Goal: Task Accomplishment & Management: Use online tool/utility

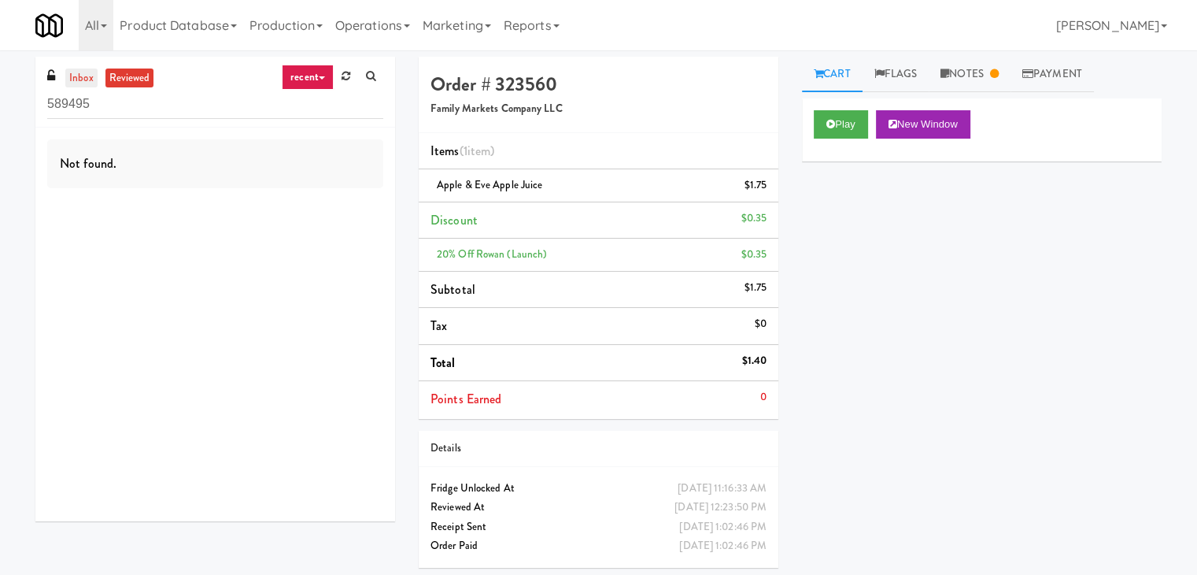
click at [79, 76] on link "inbox" at bounding box center [81, 78] width 32 height 20
click at [142, 116] on input "589495" at bounding box center [215, 104] width 336 height 29
click at [142, 103] on input "589495" at bounding box center [215, 104] width 336 height 29
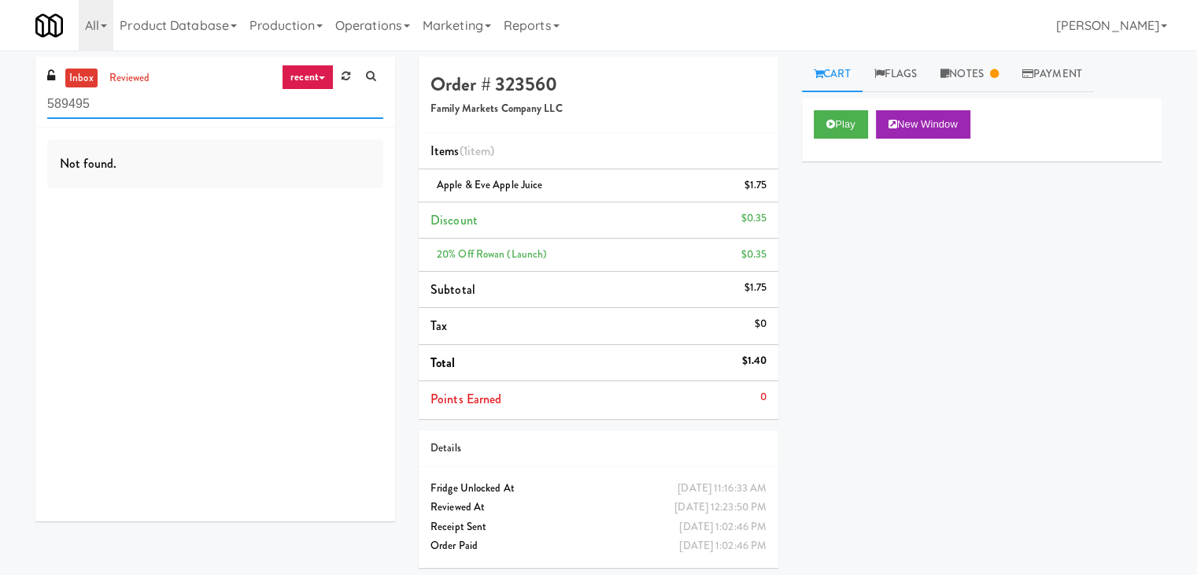
paste input "Cooler"
type input "Cooler"
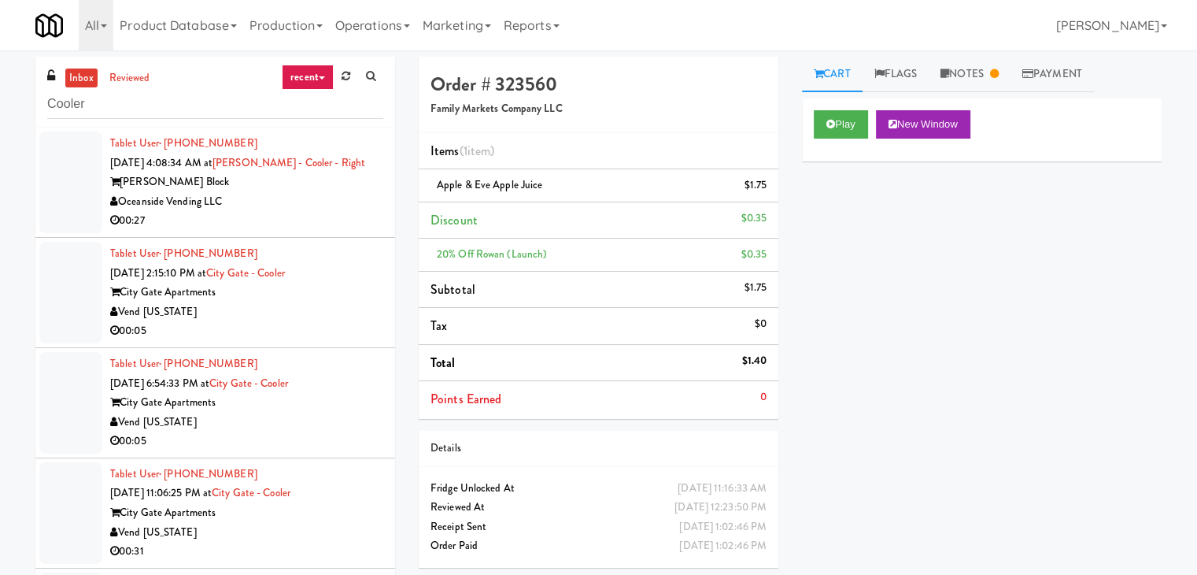
click at [267, 209] on div "Oceanside Vending LLC" at bounding box center [246, 202] width 273 height 20
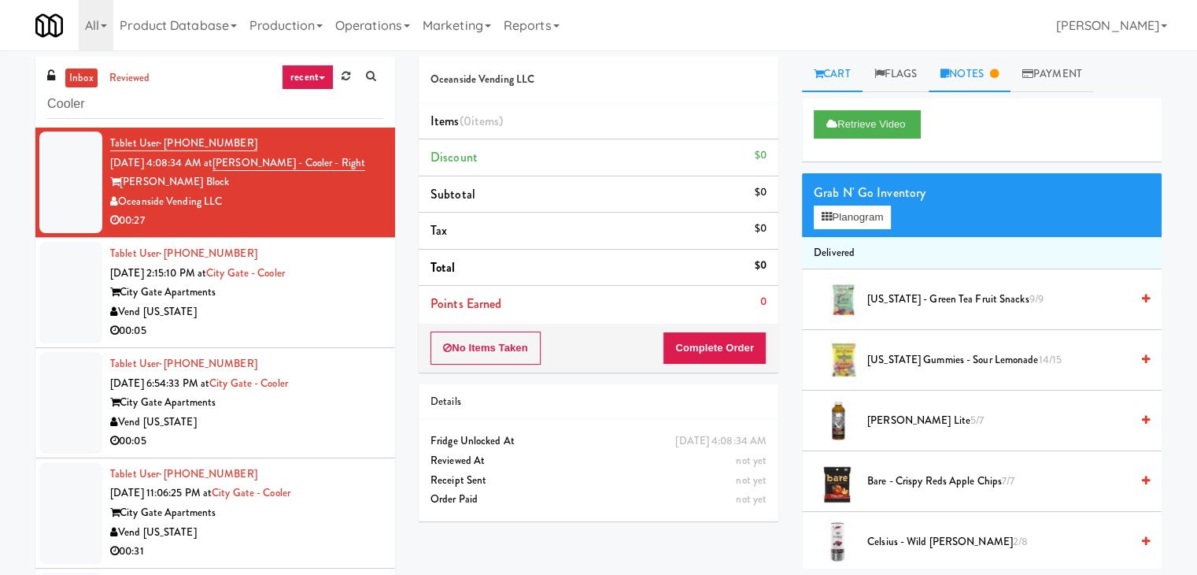
click at [973, 83] on link "Notes" at bounding box center [970, 74] width 82 height 35
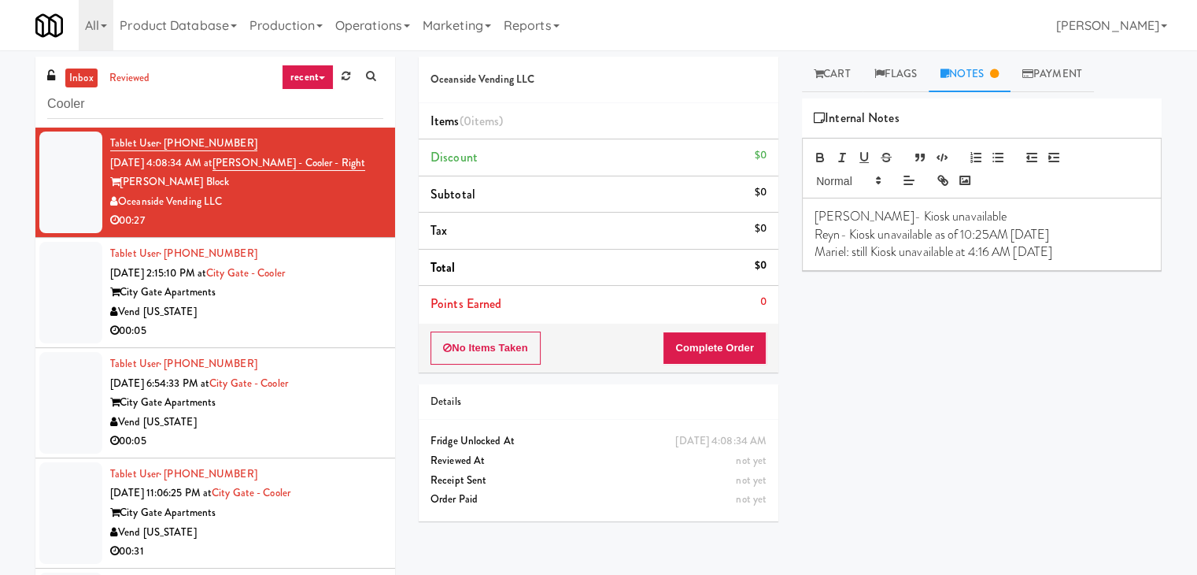
click at [317, 331] on div "00:05" at bounding box center [246, 331] width 273 height 20
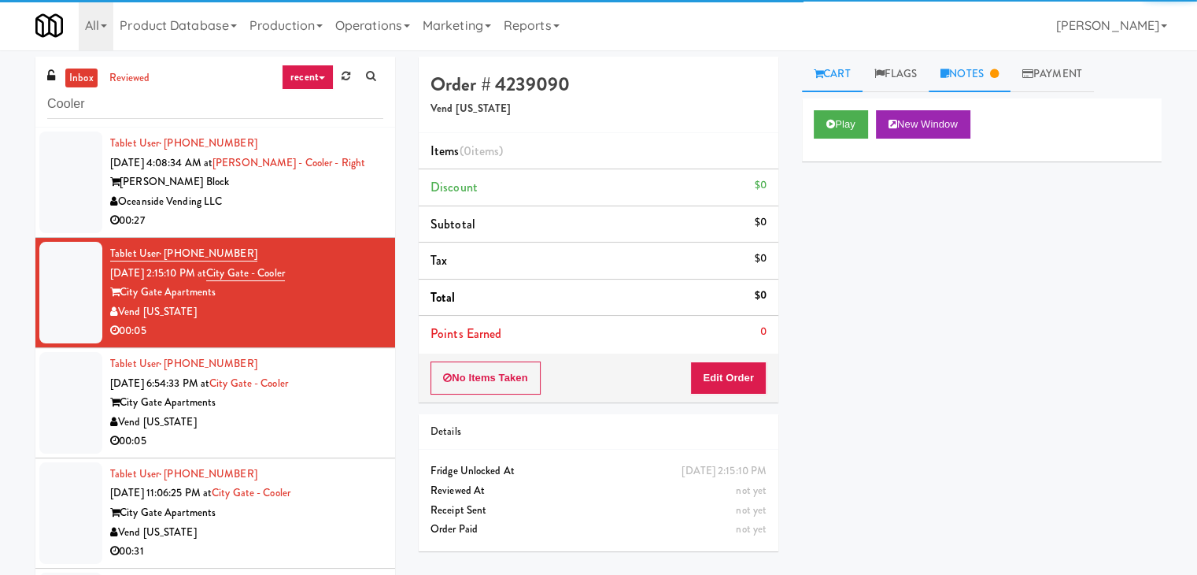
click at [1011, 77] on link "Notes" at bounding box center [970, 74] width 82 height 35
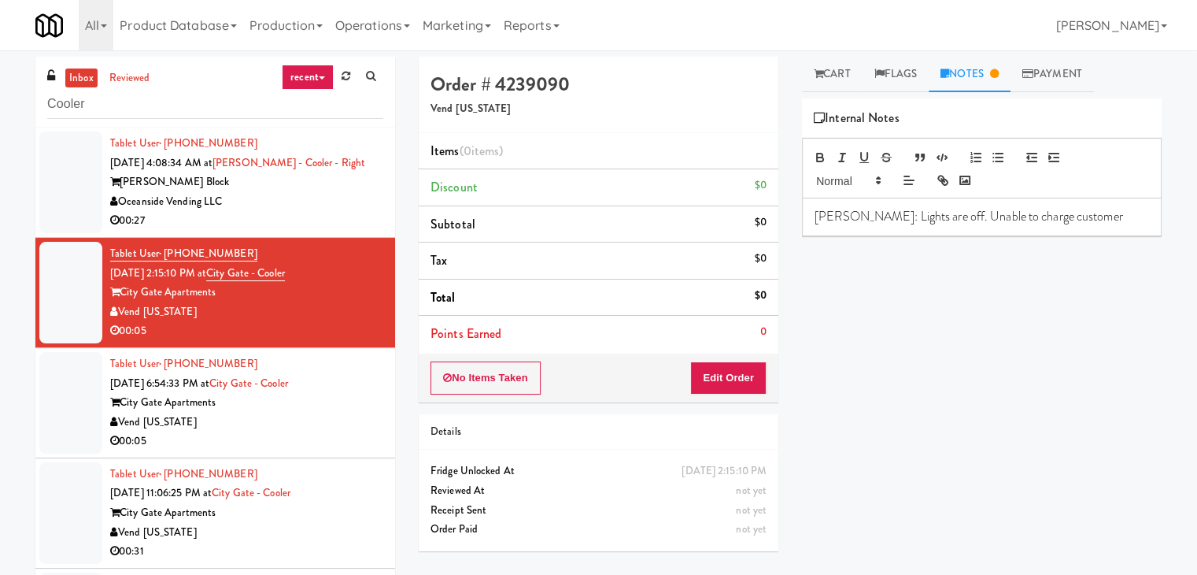
click at [228, 436] on div "00:05" at bounding box center [246, 441] width 273 height 20
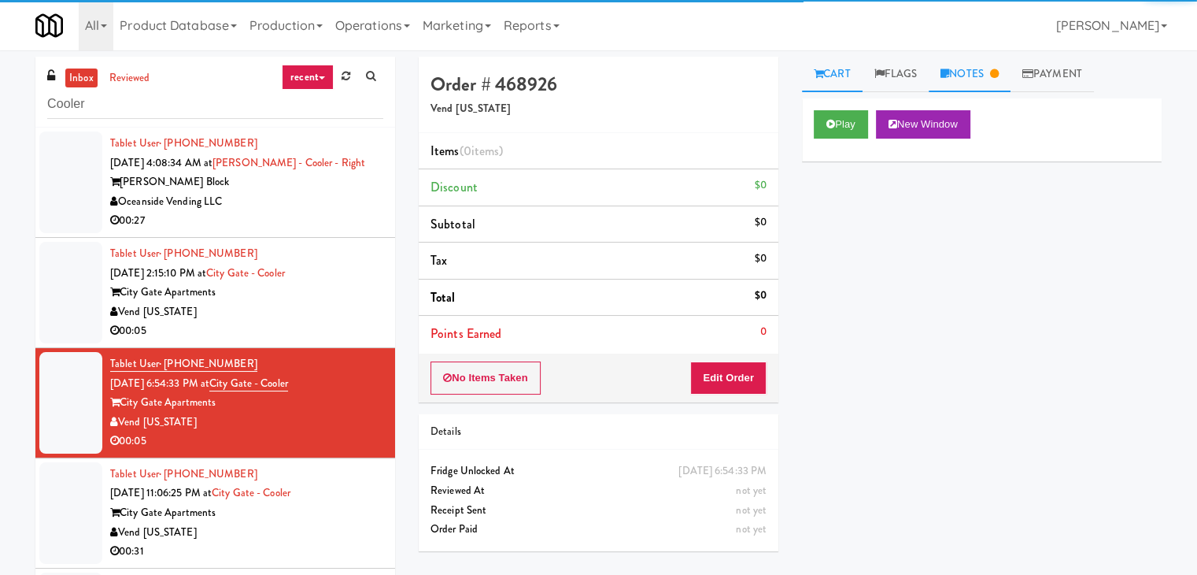
click at [970, 76] on link "Notes" at bounding box center [970, 74] width 82 height 35
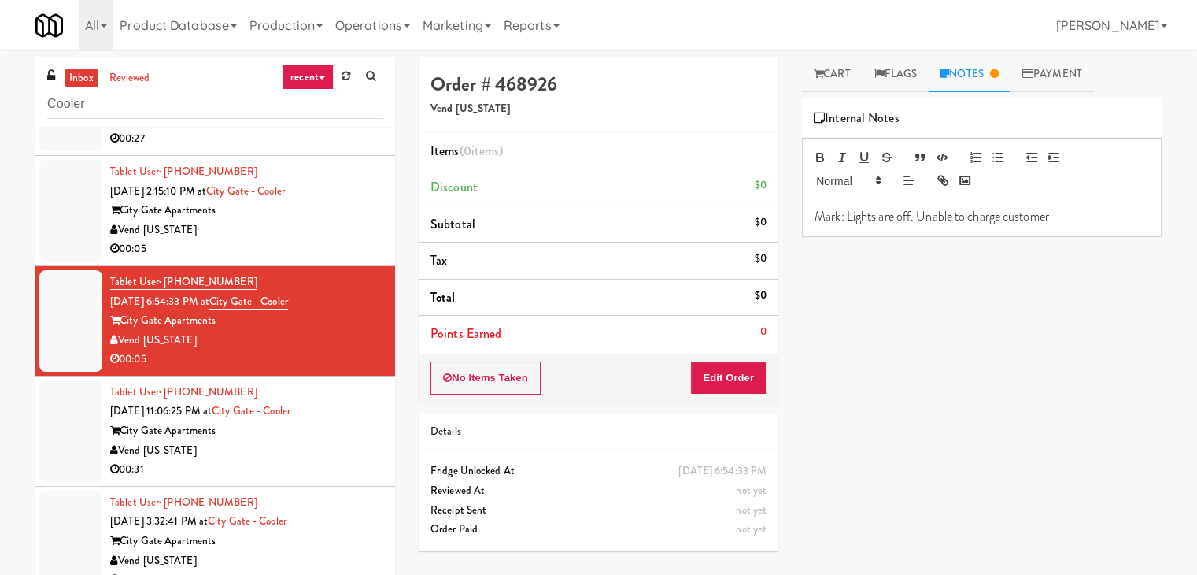
scroll to position [157, 0]
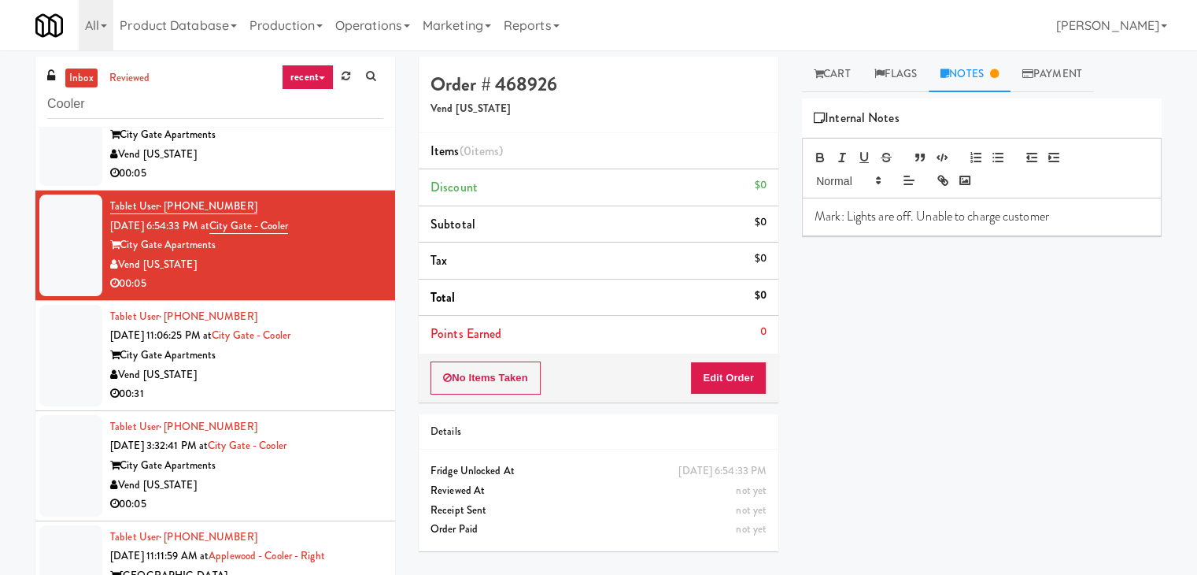
click at [293, 393] on div "00:31" at bounding box center [246, 394] width 273 height 20
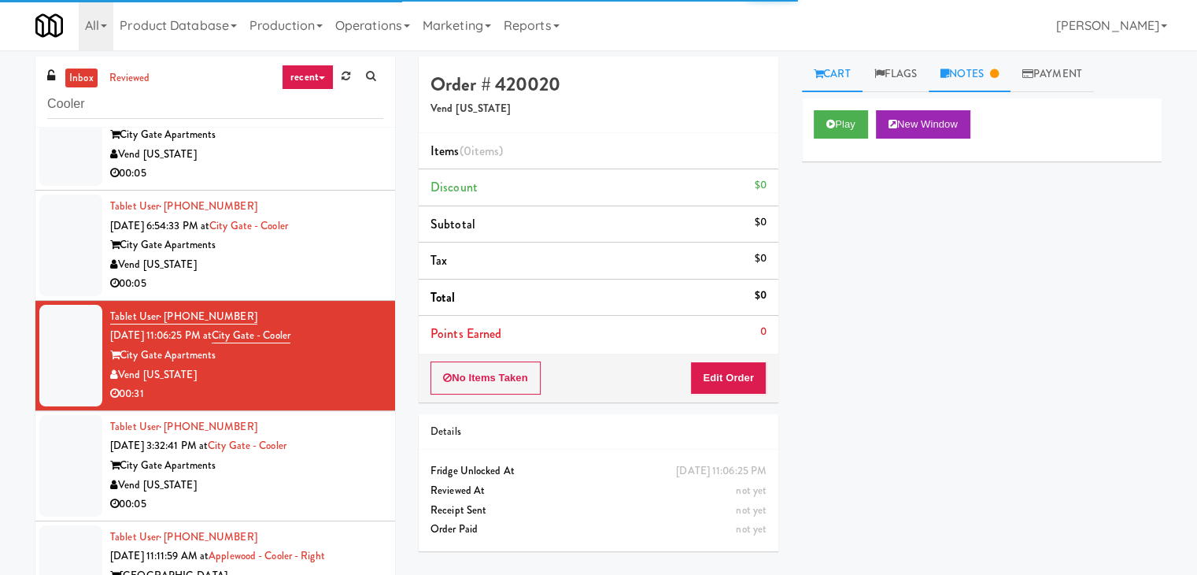
click at [974, 84] on link "Notes" at bounding box center [970, 74] width 82 height 35
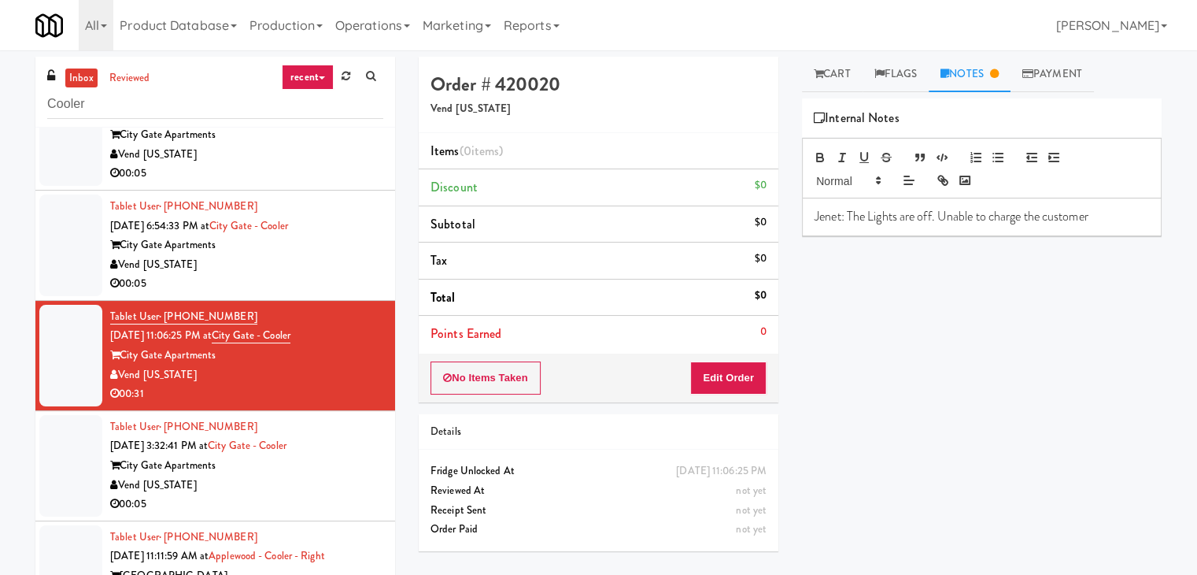
scroll to position [236, 0]
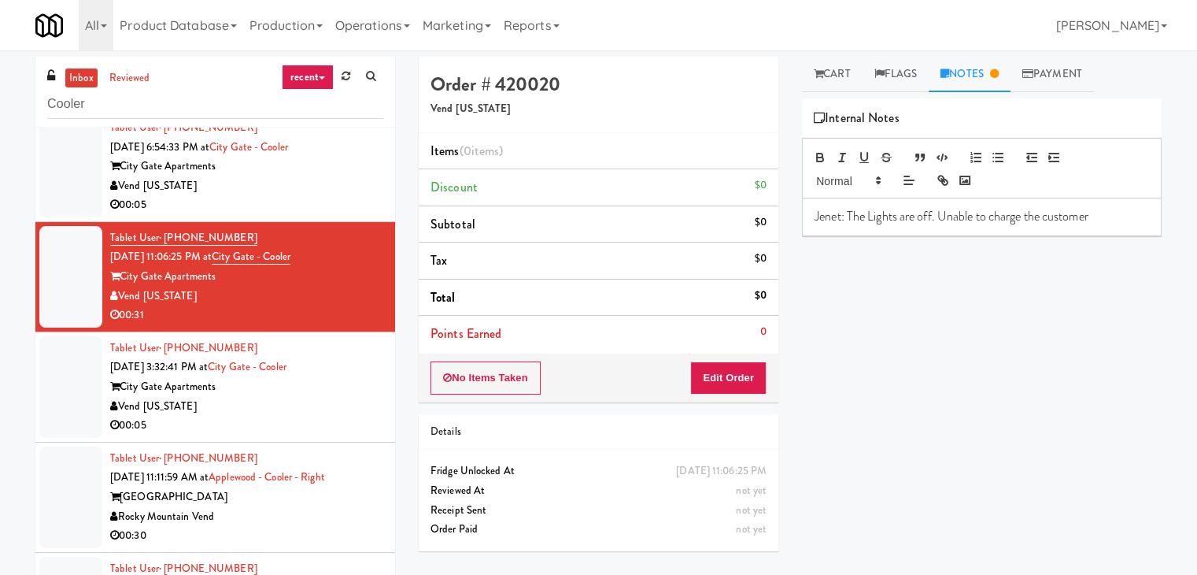
click at [349, 400] on div "Vend [US_STATE]" at bounding box center [246, 407] width 273 height 20
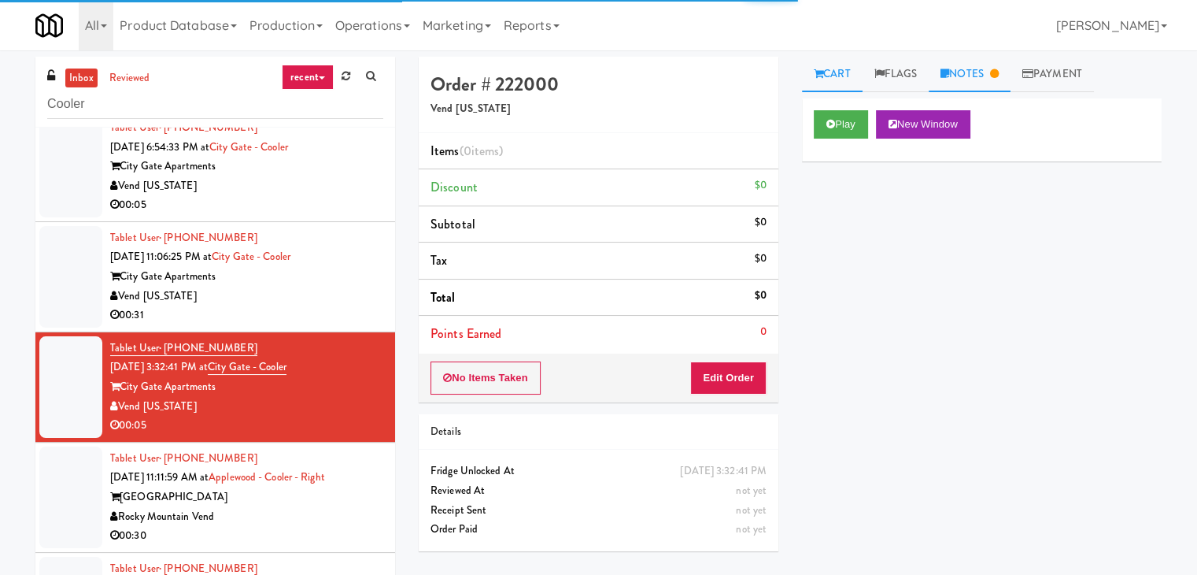
click at [977, 71] on link "Notes" at bounding box center [970, 74] width 82 height 35
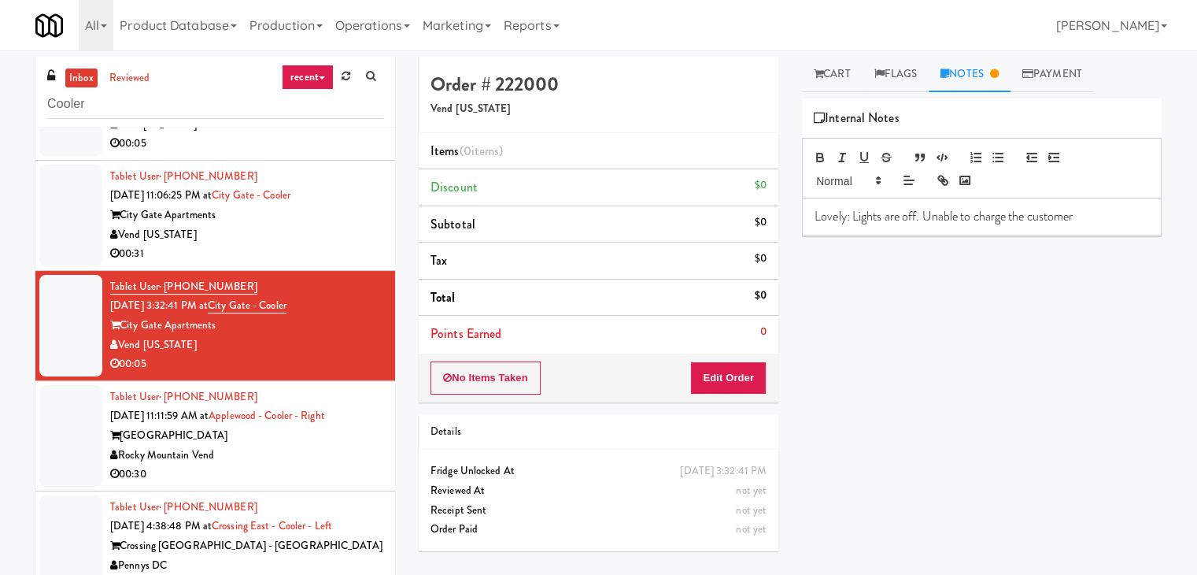
scroll to position [394, 0]
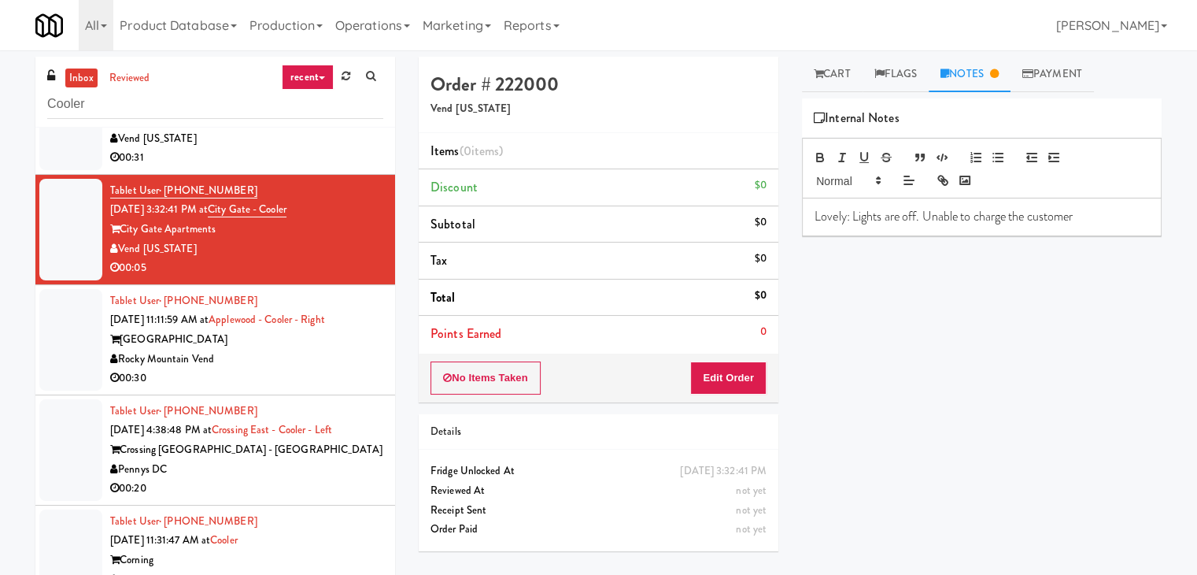
click at [273, 382] on div "00:30" at bounding box center [246, 378] width 273 height 20
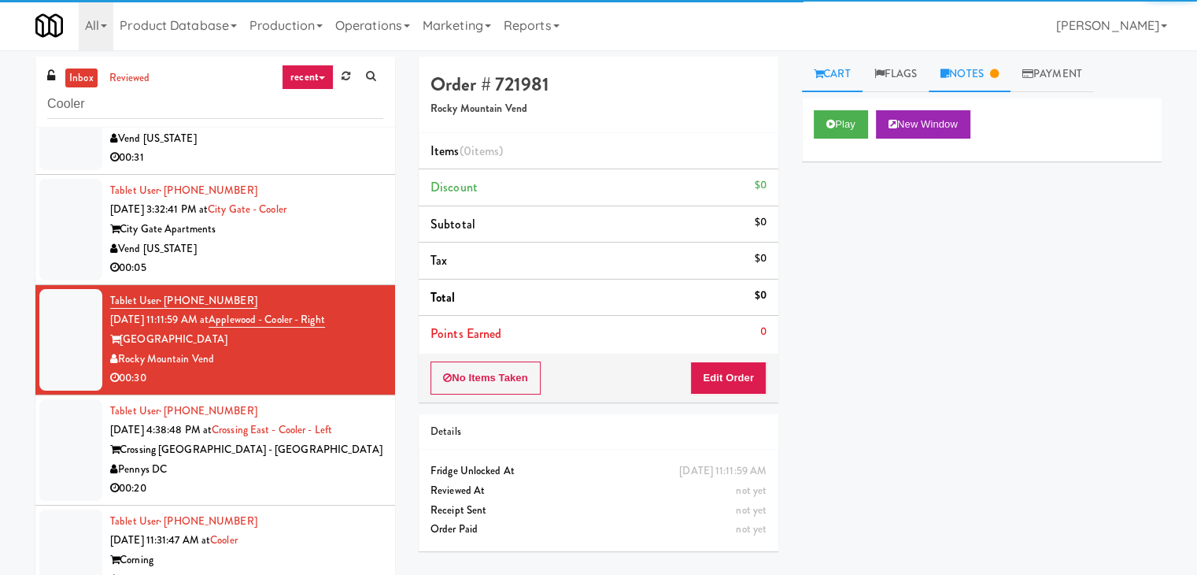
click at [977, 73] on link "Notes" at bounding box center [970, 74] width 82 height 35
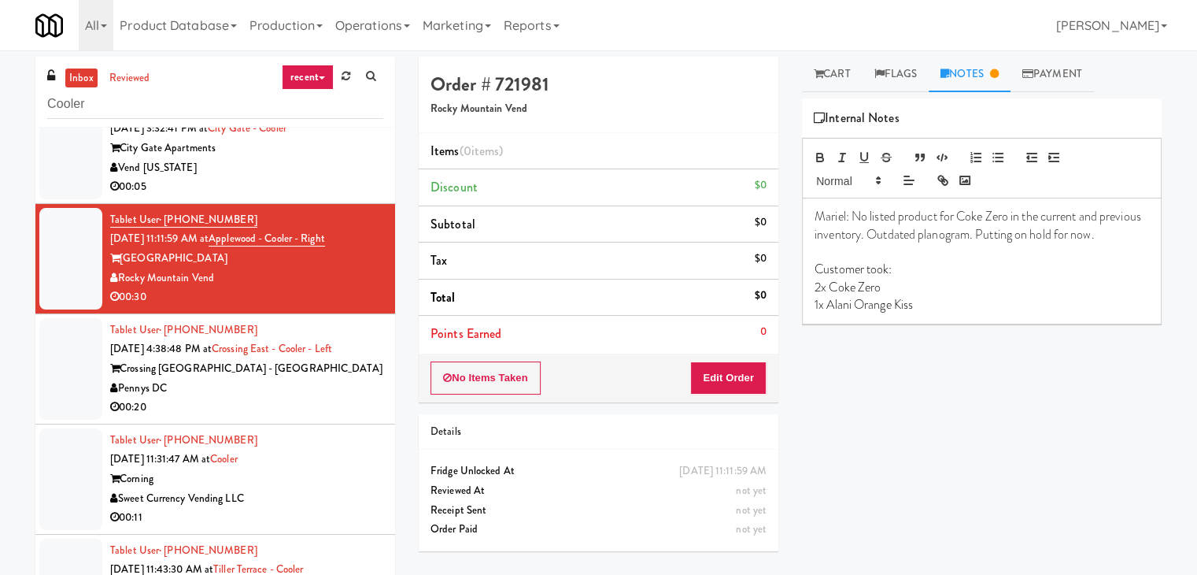
scroll to position [551, 0]
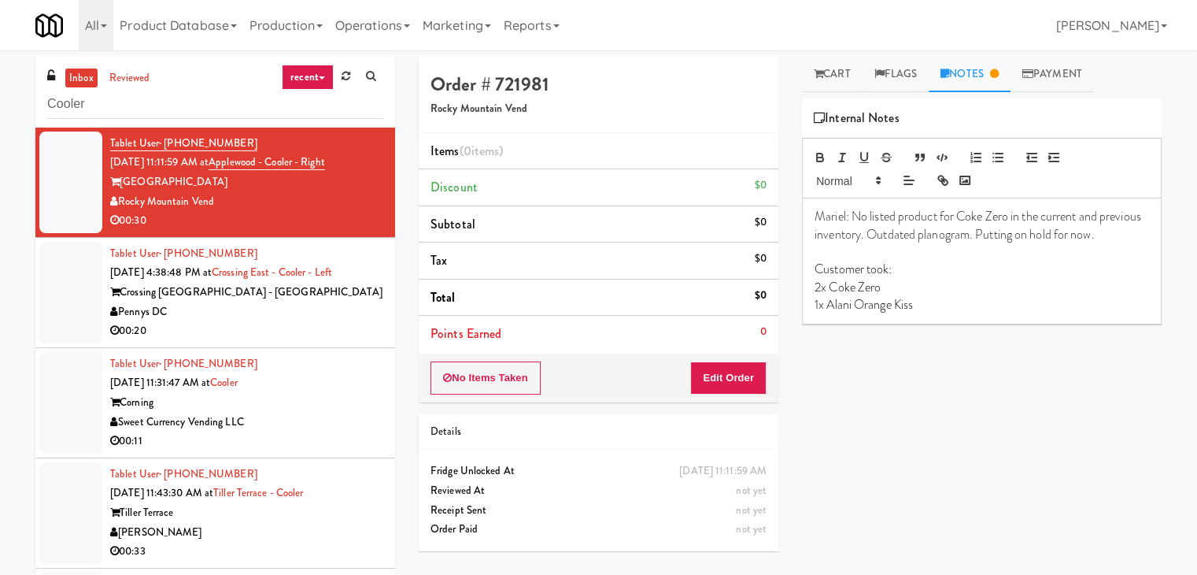
click at [294, 334] on div "00:20" at bounding box center [246, 331] width 273 height 20
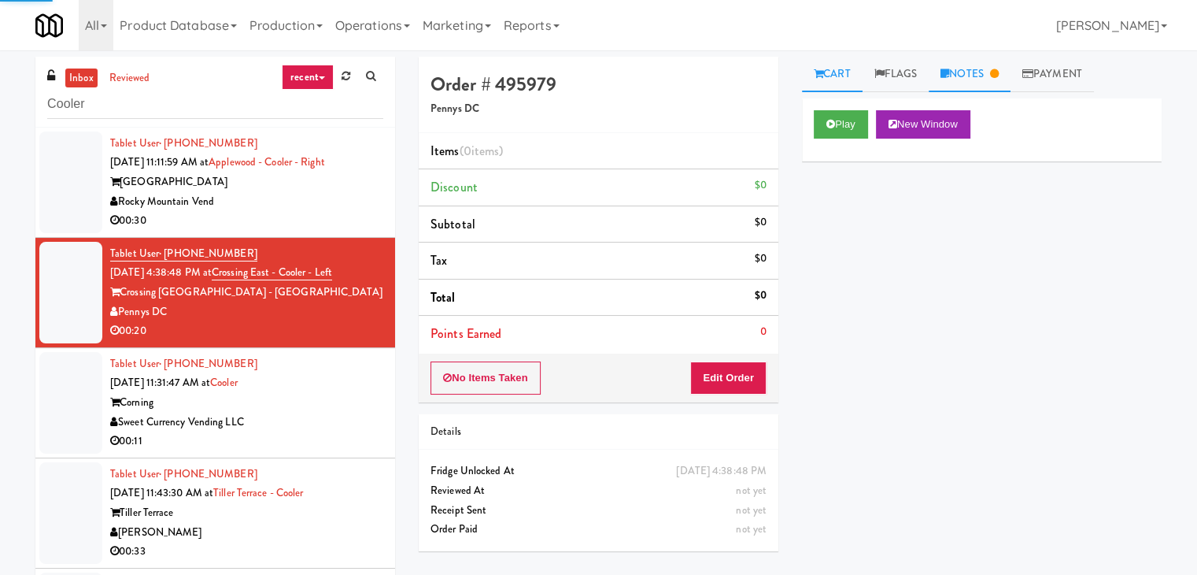
click at [978, 89] on link "Notes" at bounding box center [970, 74] width 82 height 35
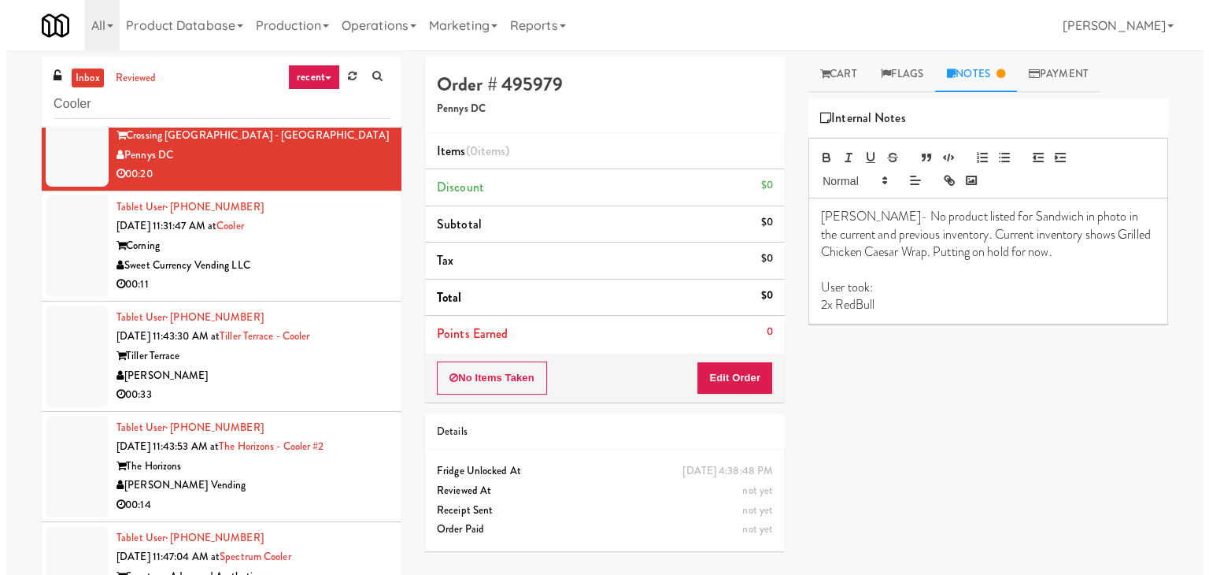
scroll to position [708, 0]
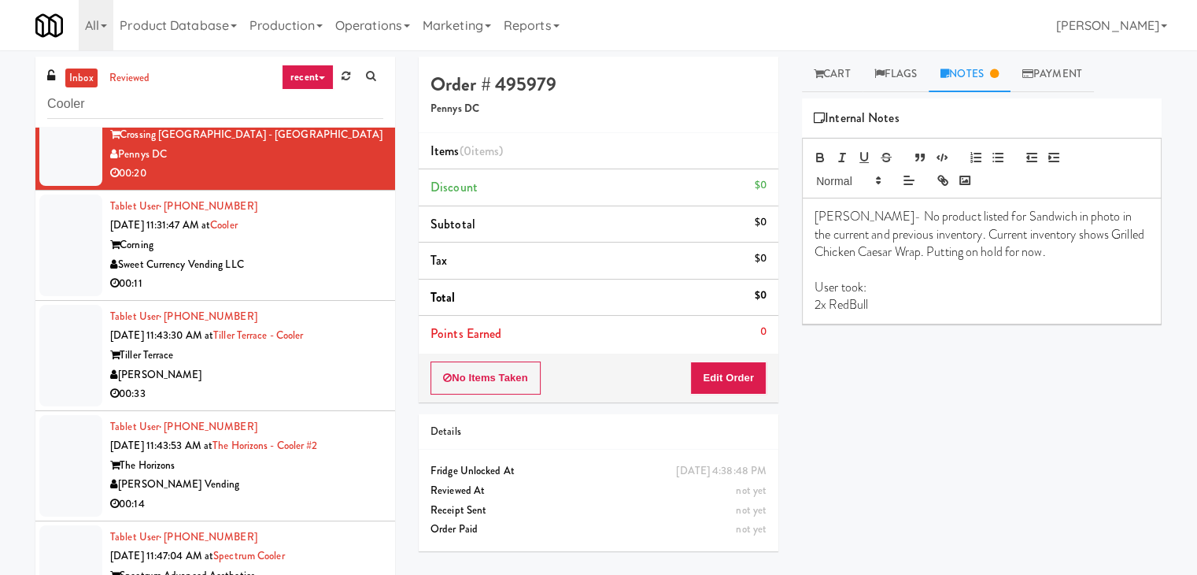
click at [279, 268] on div "Sweet Currency Vending LLC" at bounding box center [246, 265] width 273 height 20
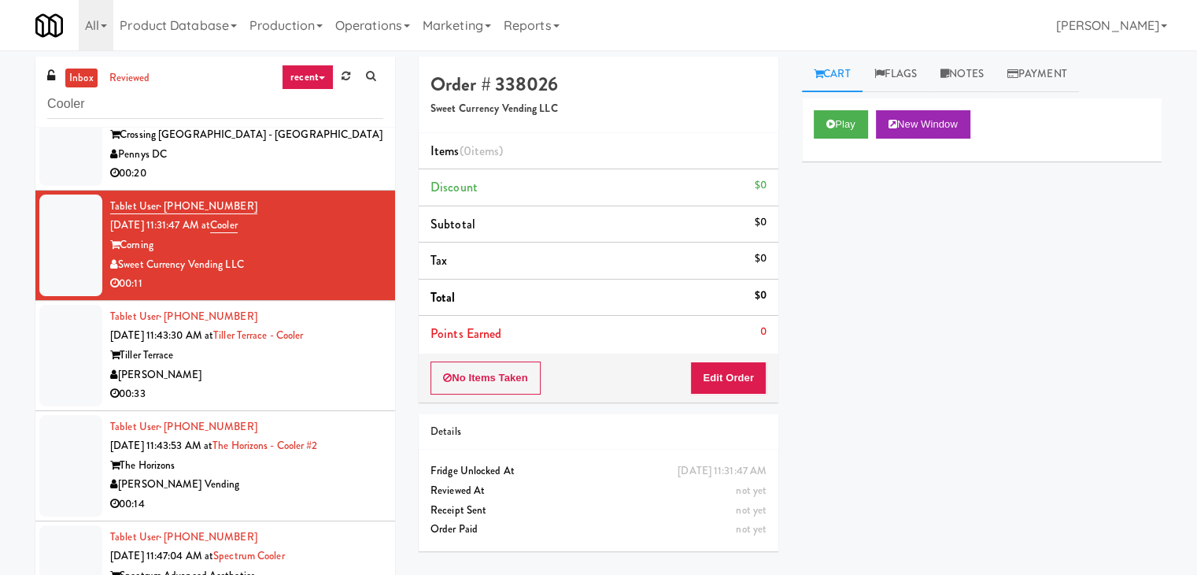
click at [809, 125] on div "Play New Window" at bounding box center [982, 129] width 360 height 63
click at [850, 130] on button "Play" at bounding box center [841, 124] width 54 height 28
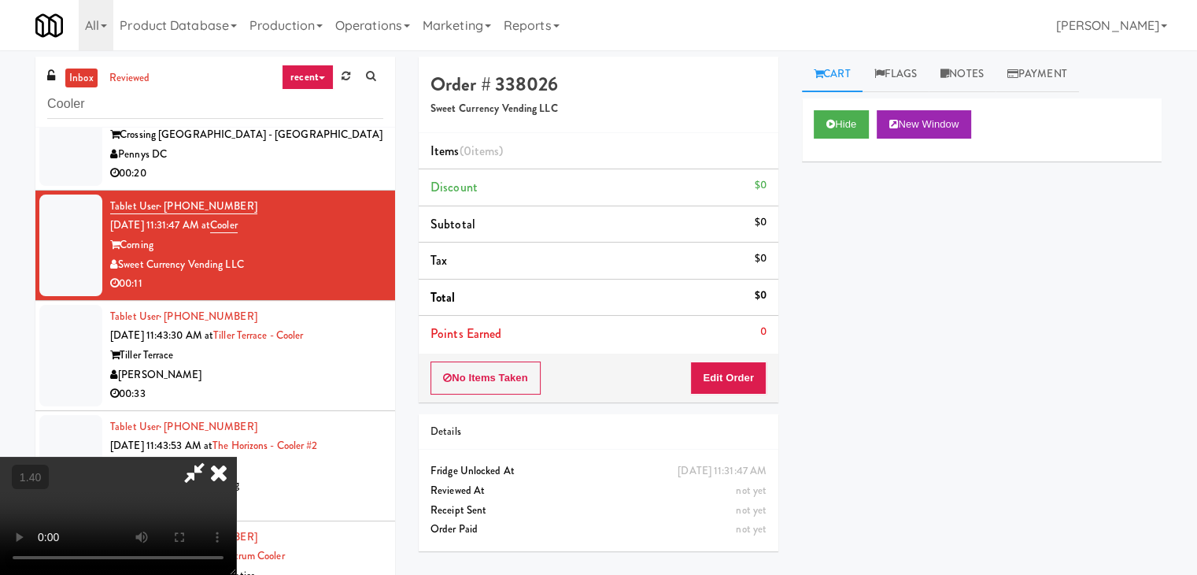
click at [236, 456] on video at bounding box center [118, 515] width 236 height 118
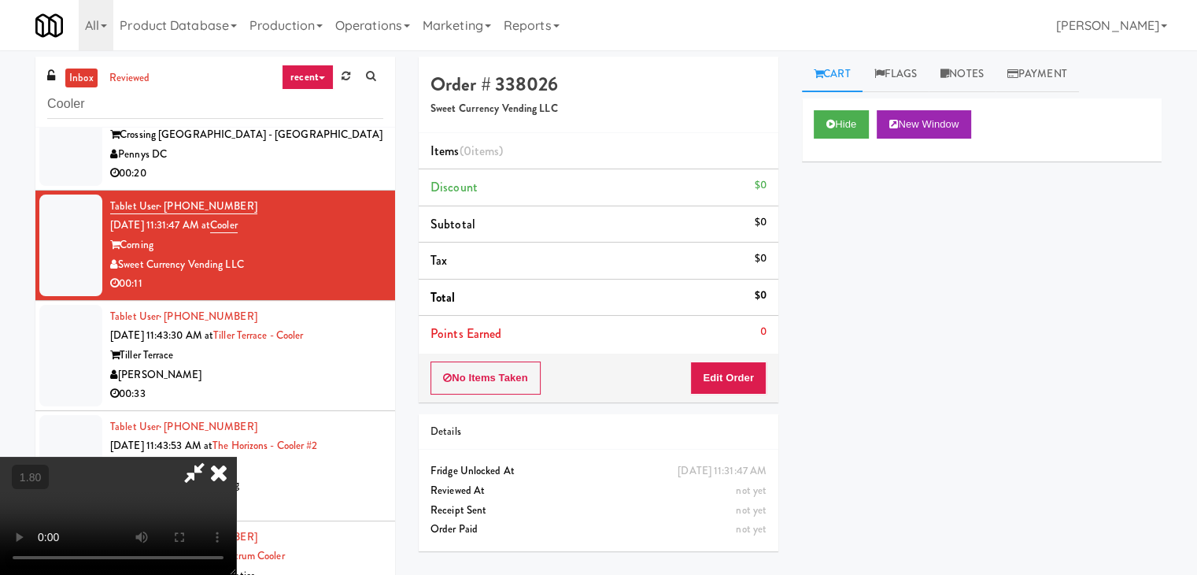
click at [236, 456] on video at bounding box center [118, 515] width 236 height 118
click at [236, 456] on icon at bounding box center [218, 471] width 35 height 31
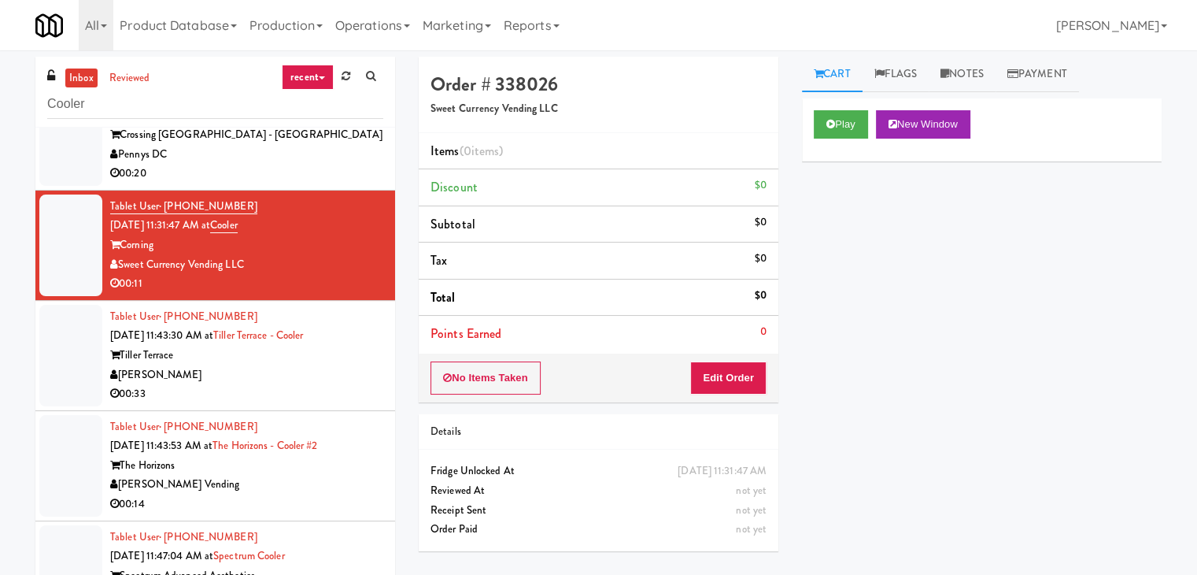
click at [740, 397] on div "No Items Taken Edit Order" at bounding box center [599, 377] width 360 height 49
drag, startPoint x: 738, startPoint y: 378, endPoint x: 800, endPoint y: 334, distance: 75.1
click at [738, 377] on button "Edit Order" at bounding box center [728, 377] width 76 height 33
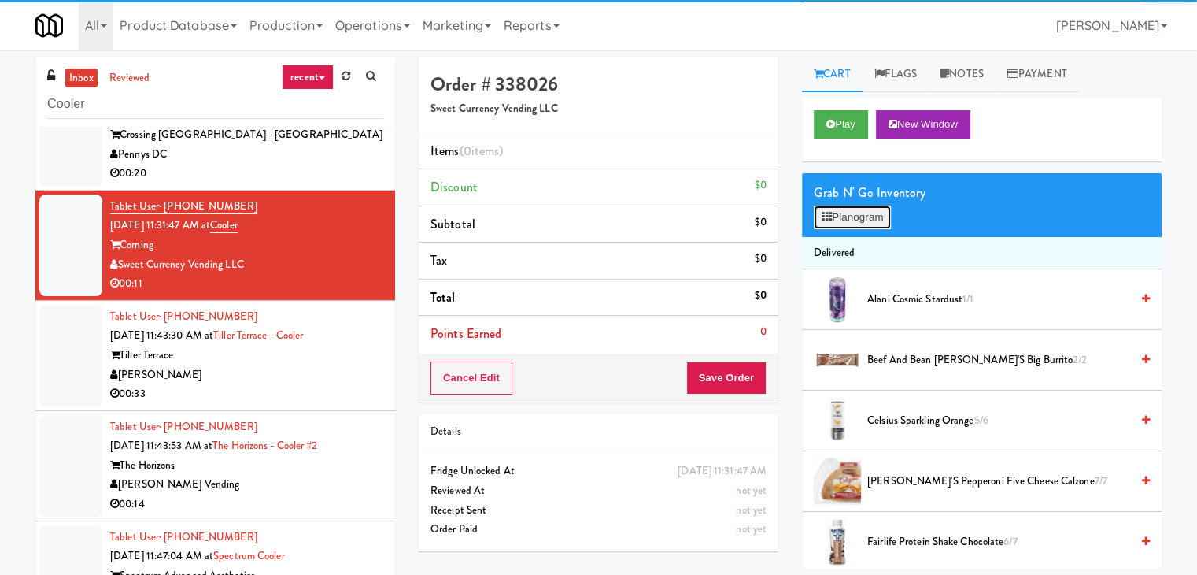
click at [859, 220] on button "Planogram" at bounding box center [852, 217] width 77 height 24
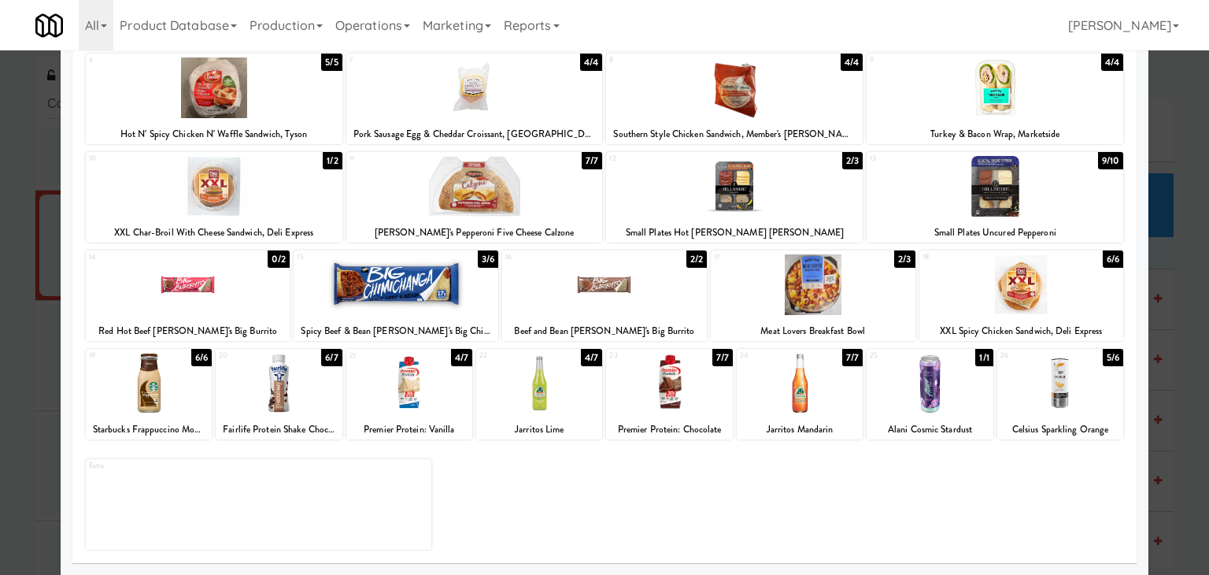
click at [539, 408] on div at bounding box center [539, 383] width 126 height 61
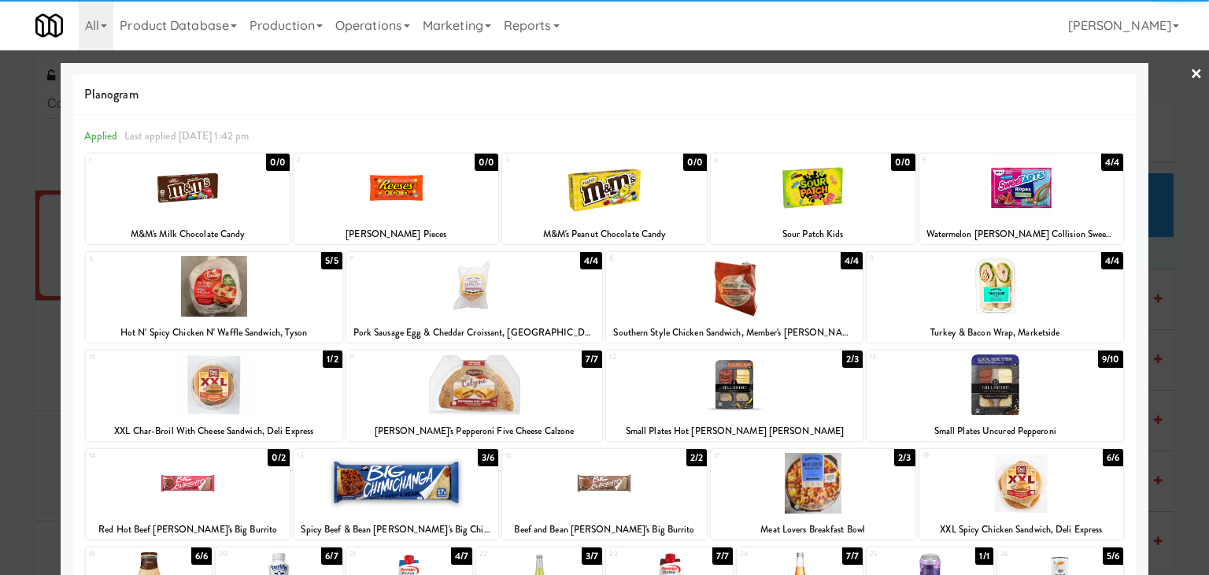
click at [1190, 69] on link "×" at bounding box center [1196, 74] width 13 height 49
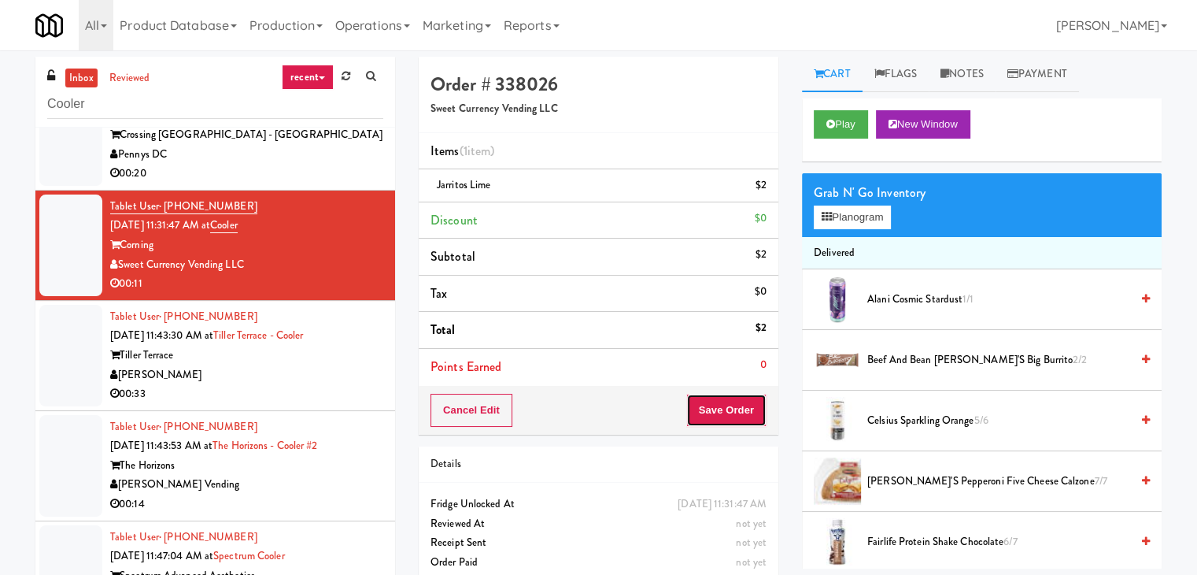
click at [707, 415] on button "Save Order" at bounding box center [726, 410] width 80 height 33
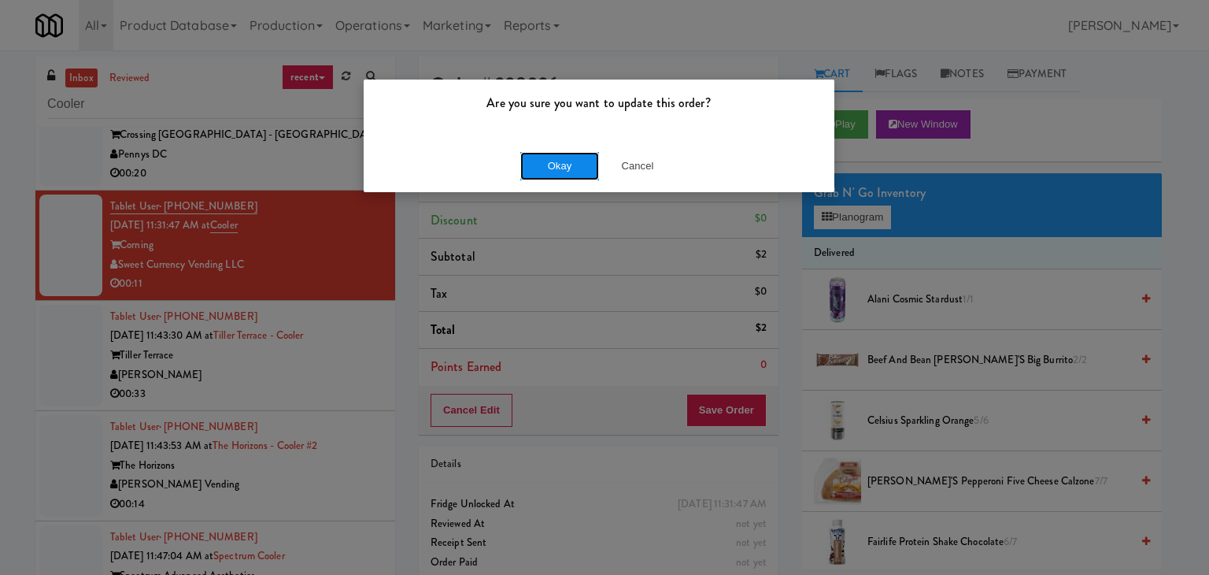
click at [554, 162] on button "Okay" at bounding box center [559, 166] width 79 height 28
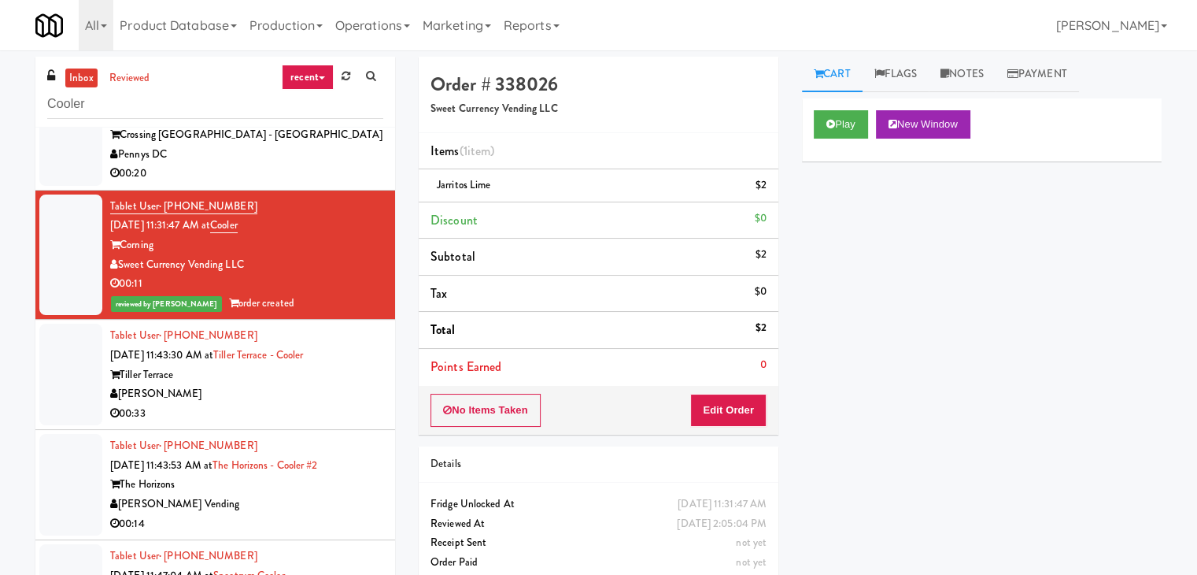
click at [301, 382] on div "Tiller Terrace" at bounding box center [246, 375] width 273 height 20
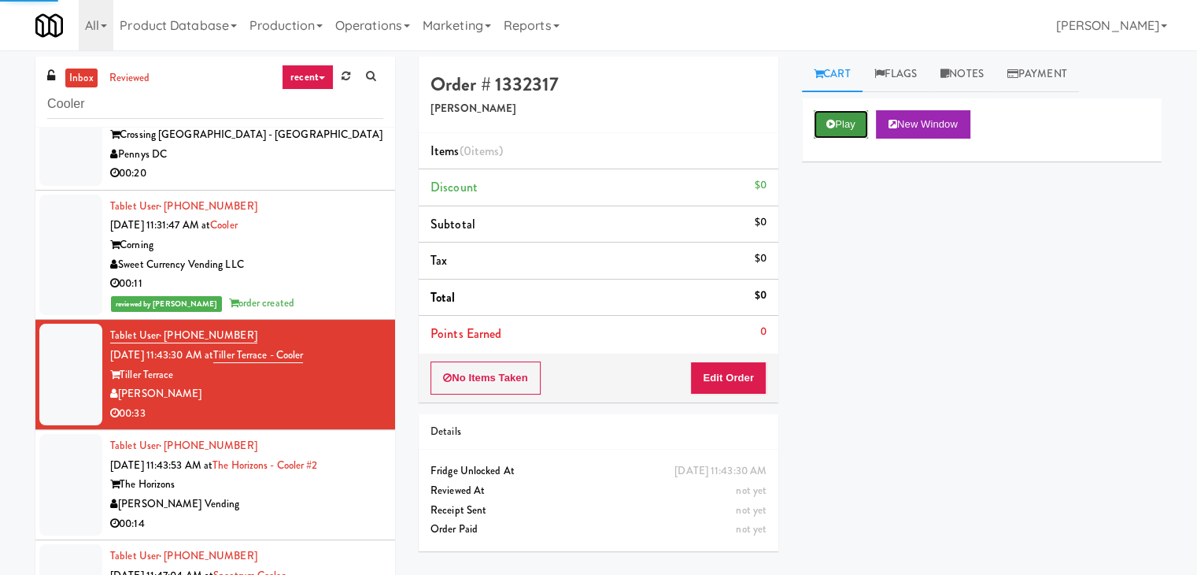
click at [842, 117] on button "Play" at bounding box center [841, 124] width 54 height 28
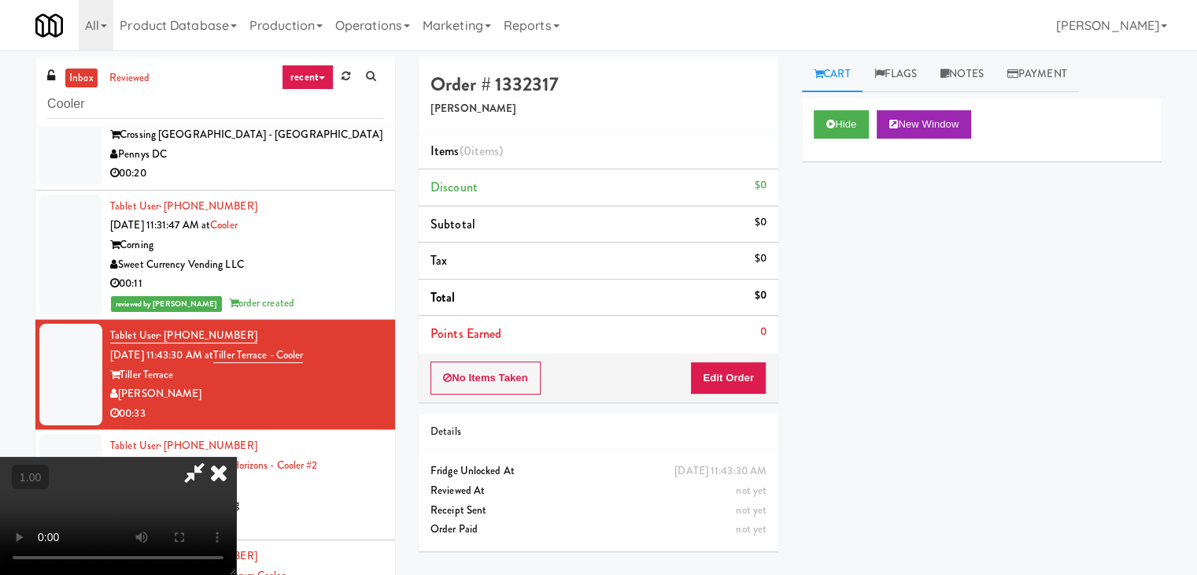
click at [236, 456] on icon at bounding box center [218, 471] width 35 height 31
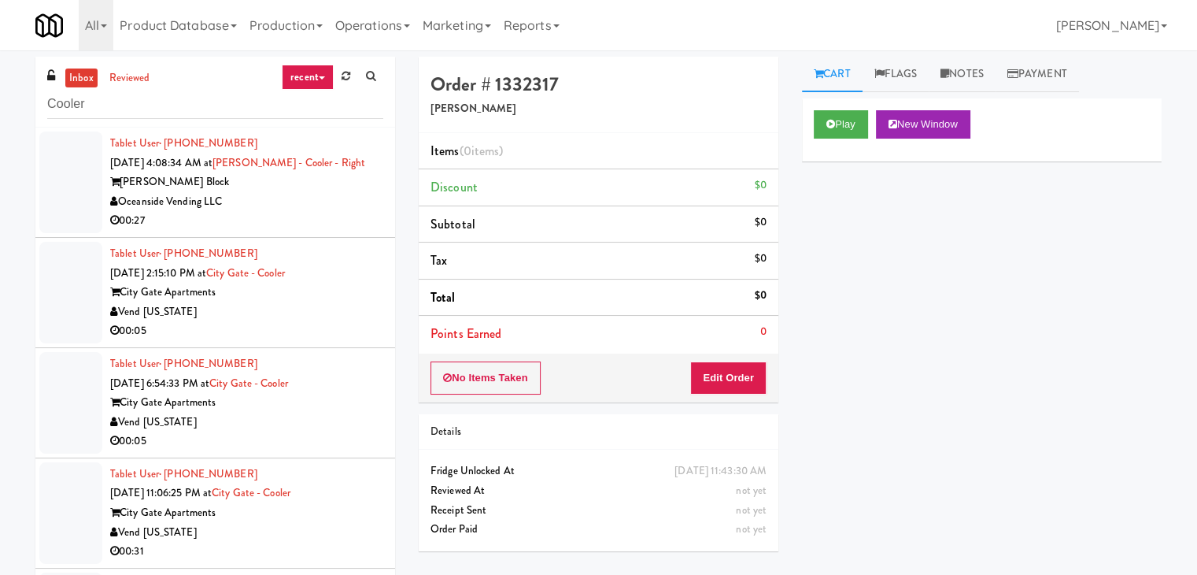
click at [301, 205] on div "Oceanside Vending LLC" at bounding box center [246, 202] width 273 height 20
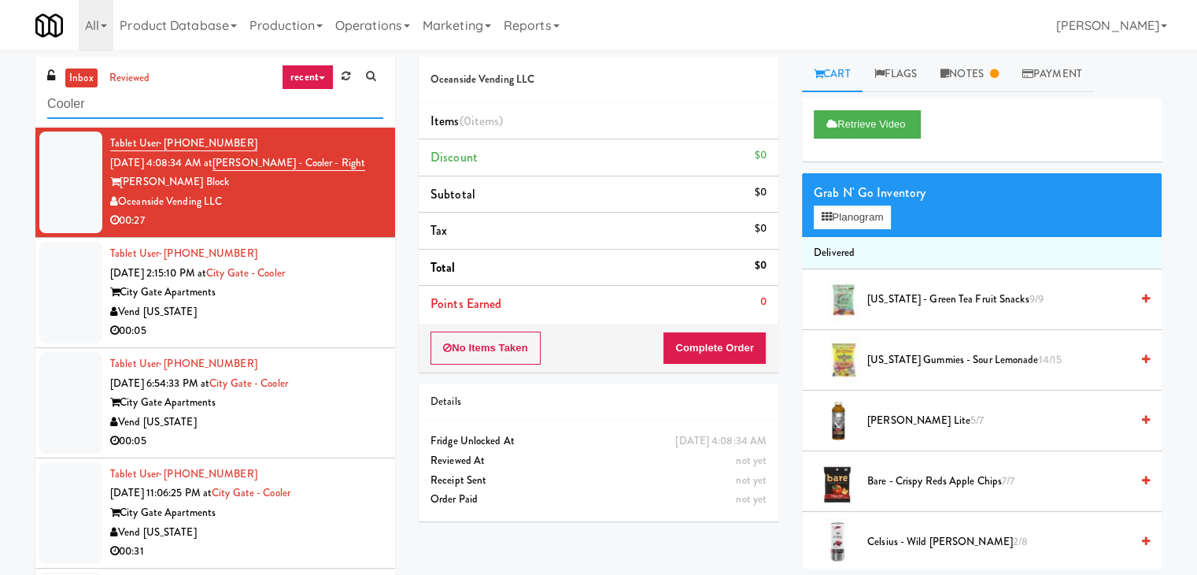
click at [101, 101] on input "Cooler" at bounding box center [215, 104] width 336 height 29
paste input "1900 [US_STATE] Ct - Lobby"
type input "1900 [US_STATE] Ct - Lobby"
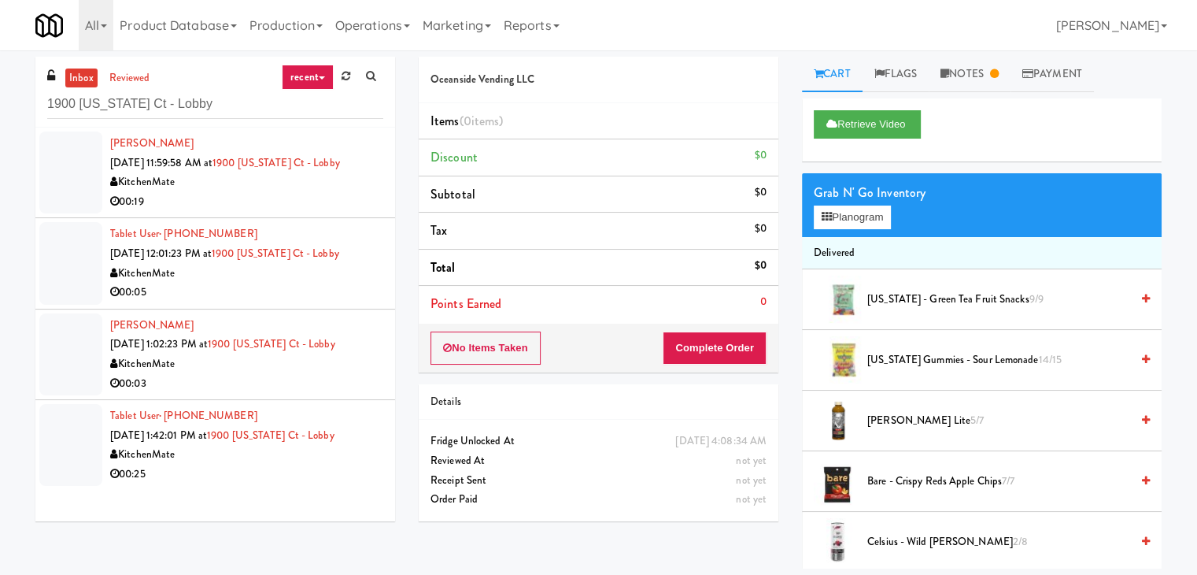
click at [337, 172] on div "[PERSON_NAME] [DATE] 11:59:58 AM at 1900 [US_STATE] Ct - Lobby KitchenMate 00:19" at bounding box center [246, 172] width 273 height 77
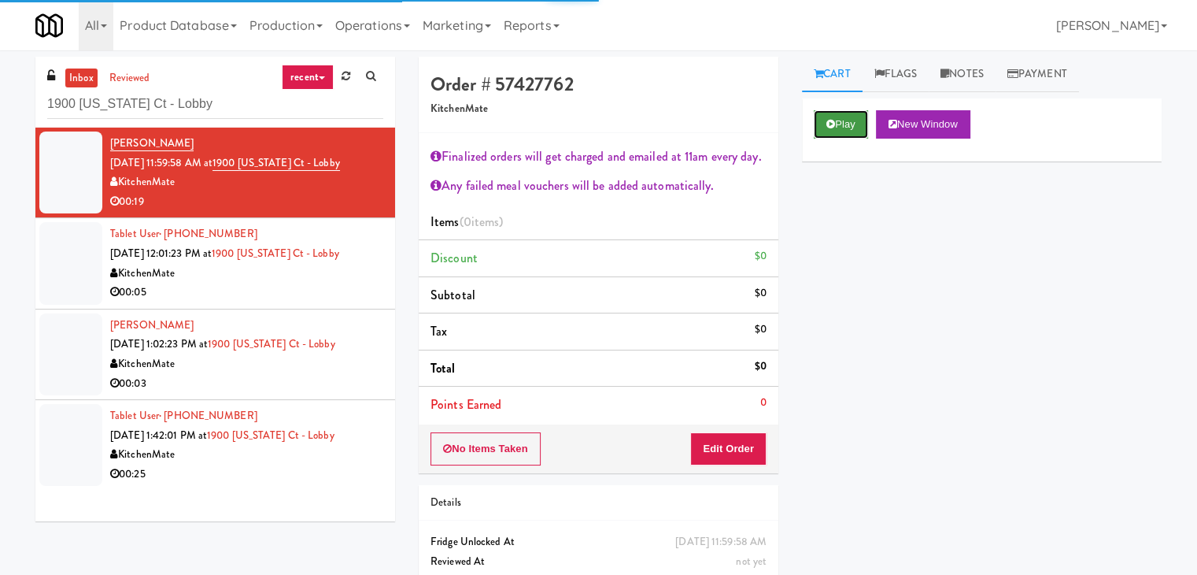
click at [852, 130] on button "Play" at bounding box center [841, 124] width 54 height 28
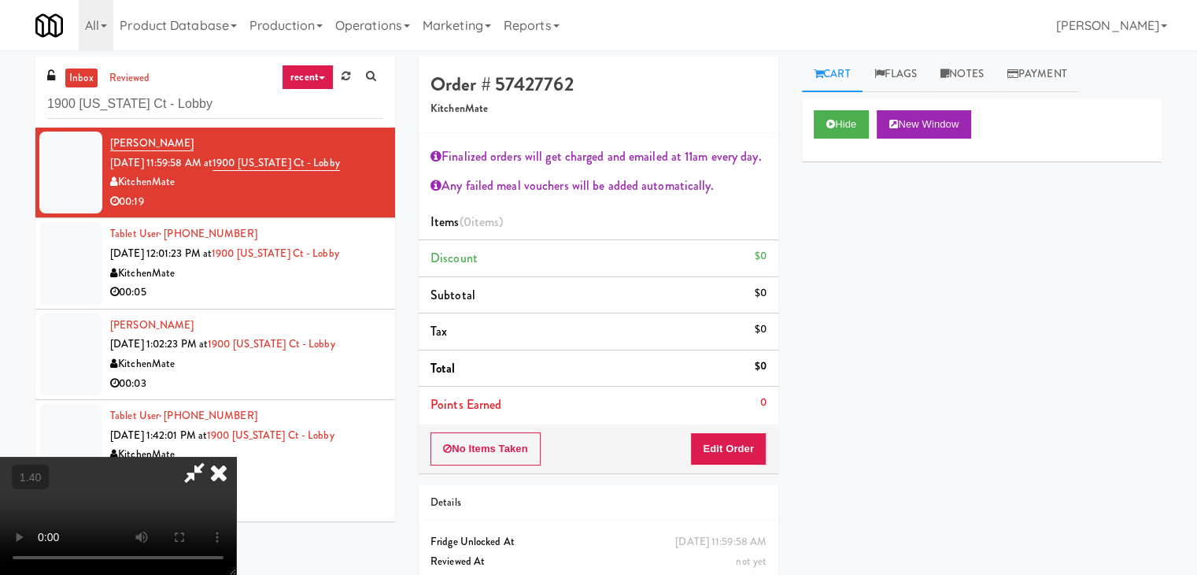
click at [236, 456] on video at bounding box center [118, 515] width 236 height 118
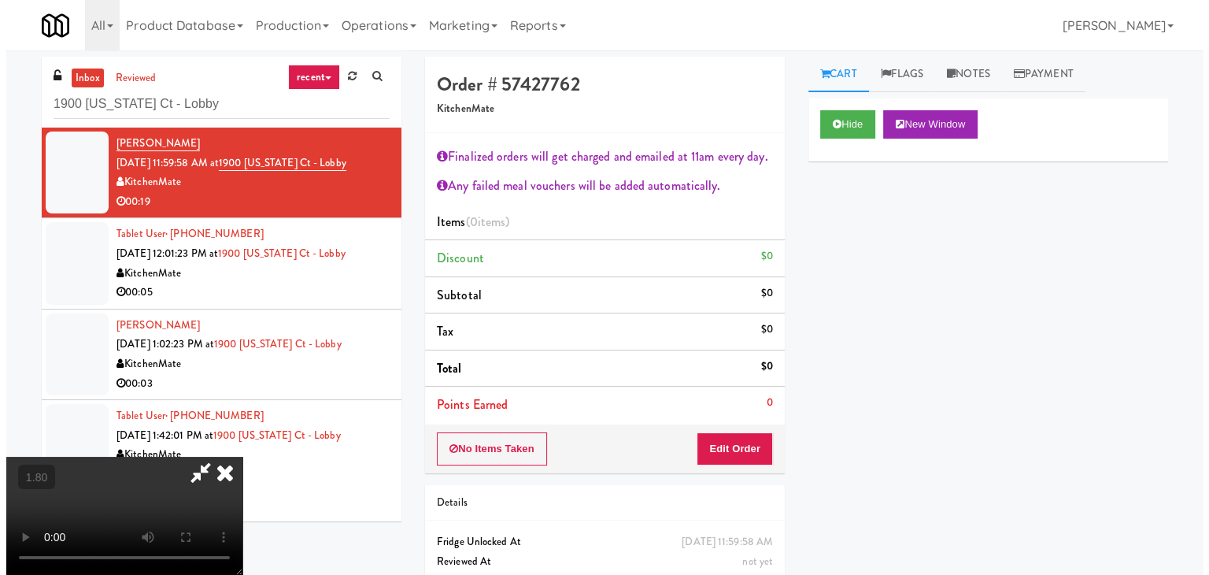
scroll to position [0, 0]
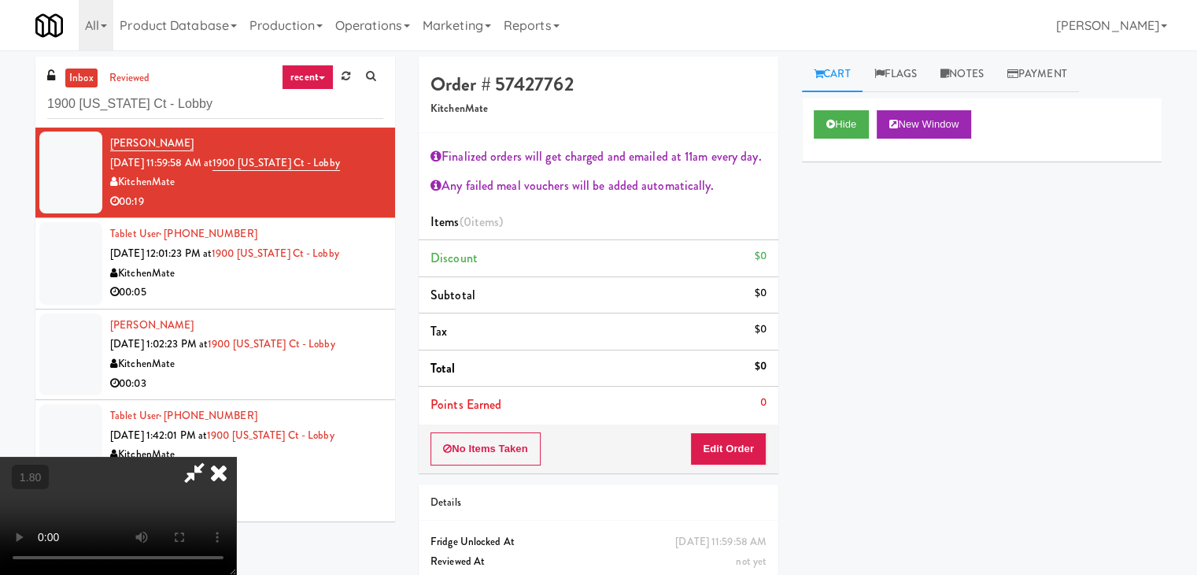
click at [212, 456] on icon at bounding box center [194, 471] width 36 height 31
click at [718, 446] on button "Edit Order" at bounding box center [728, 448] width 76 height 33
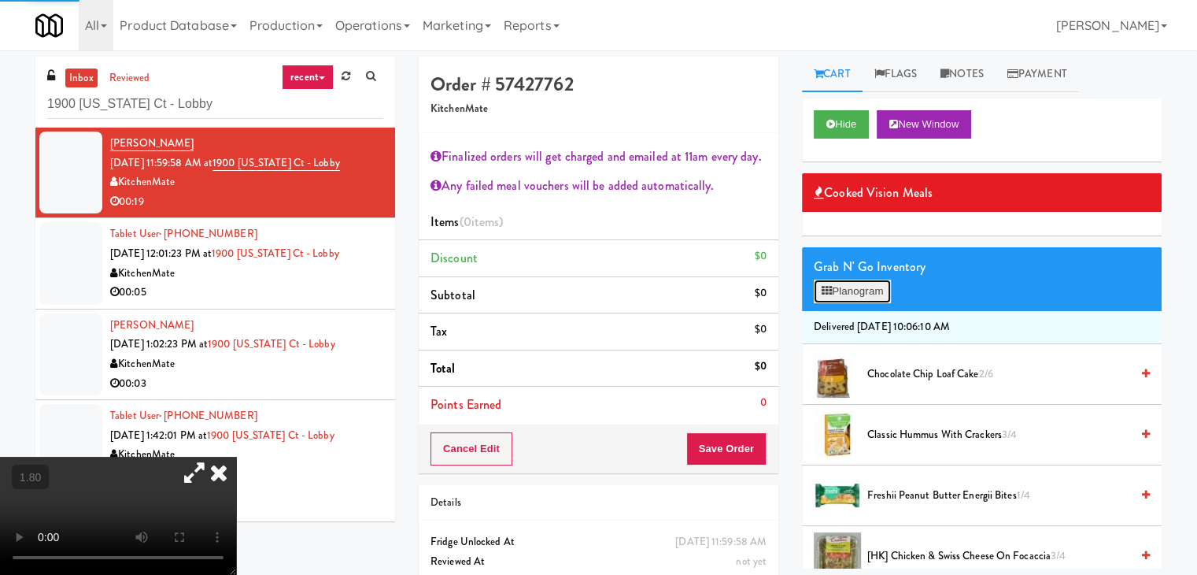
click at [846, 282] on button "Planogram" at bounding box center [852, 291] width 77 height 24
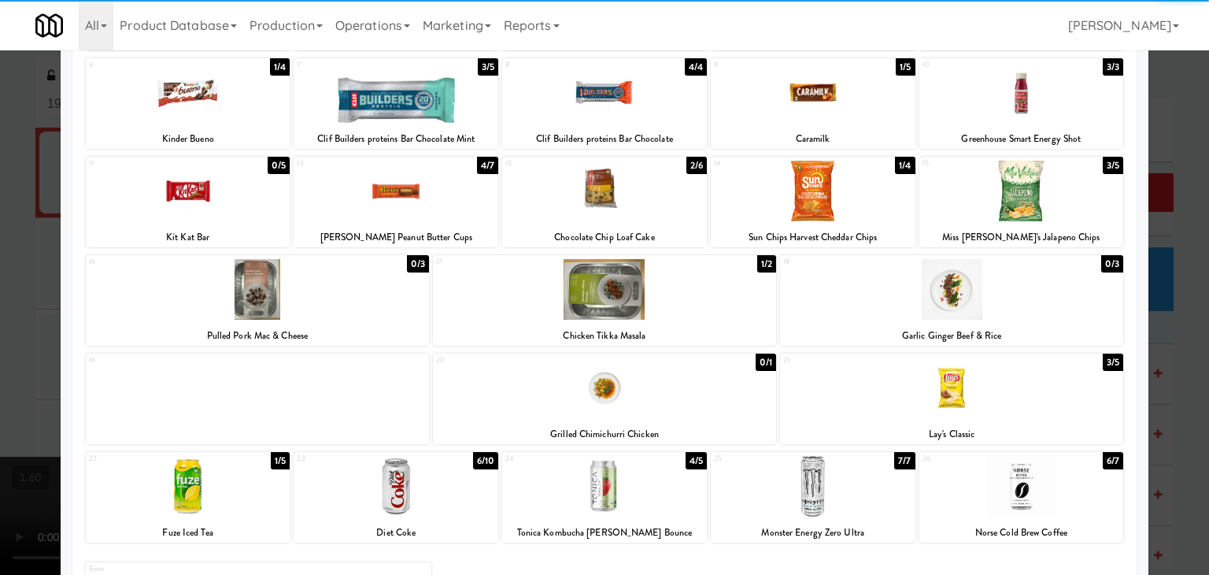
scroll to position [297, 0]
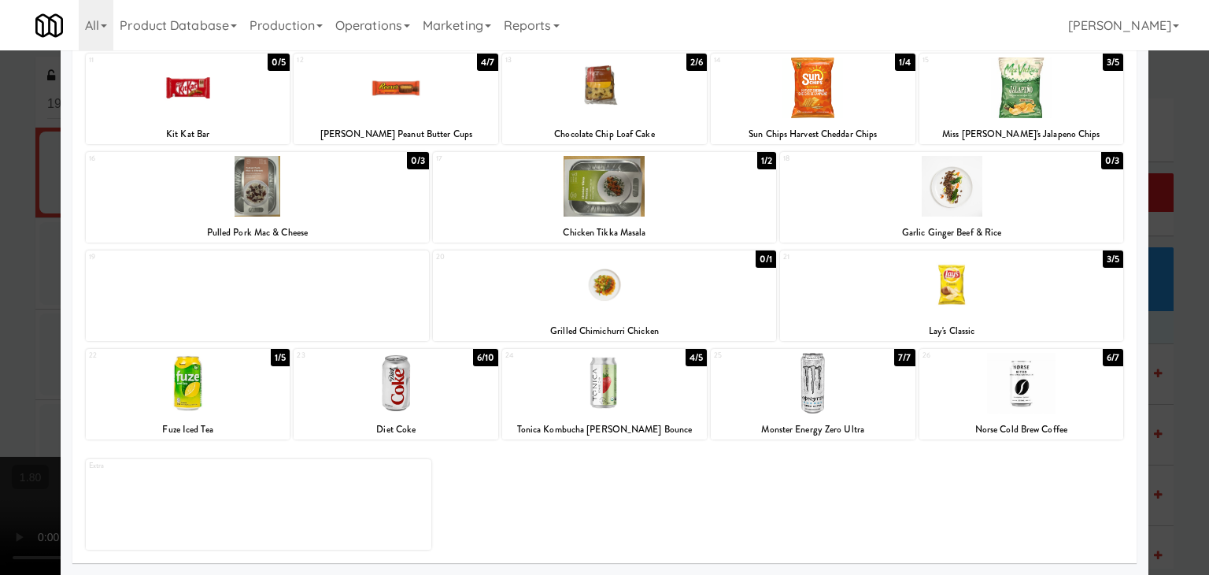
drag, startPoint x: 428, startPoint y: 379, endPoint x: 625, endPoint y: 366, distance: 197.2
click at [429, 379] on div at bounding box center [396, 383] width 205 height 61
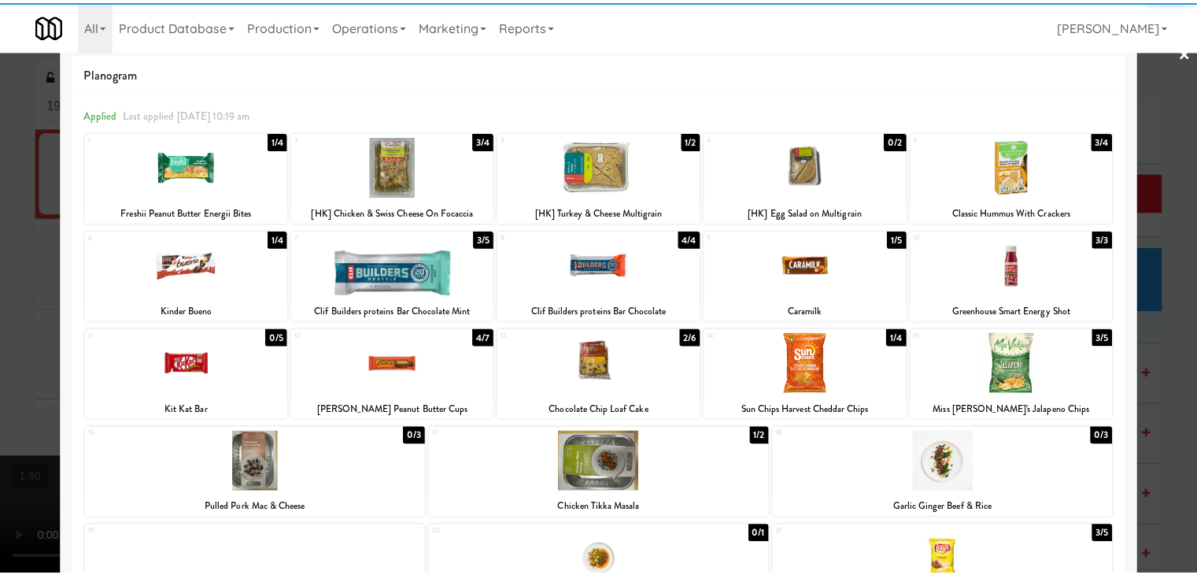
scroll to position [0, 0]
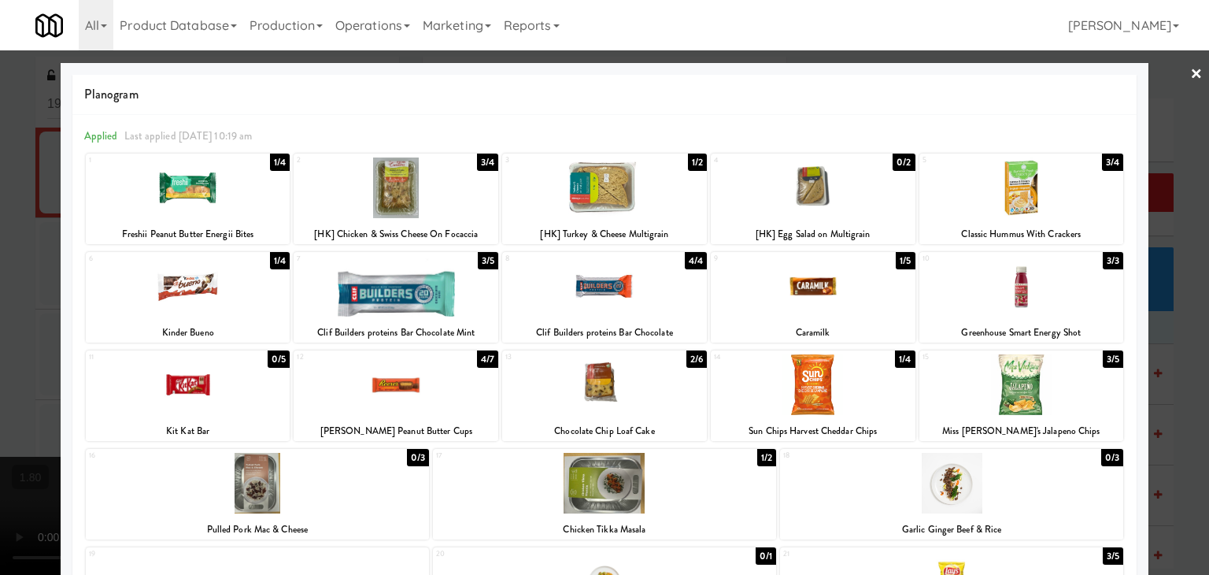
click at [1190, 70] on link "×" at bounding box center [1196, 74] width 13 height 49
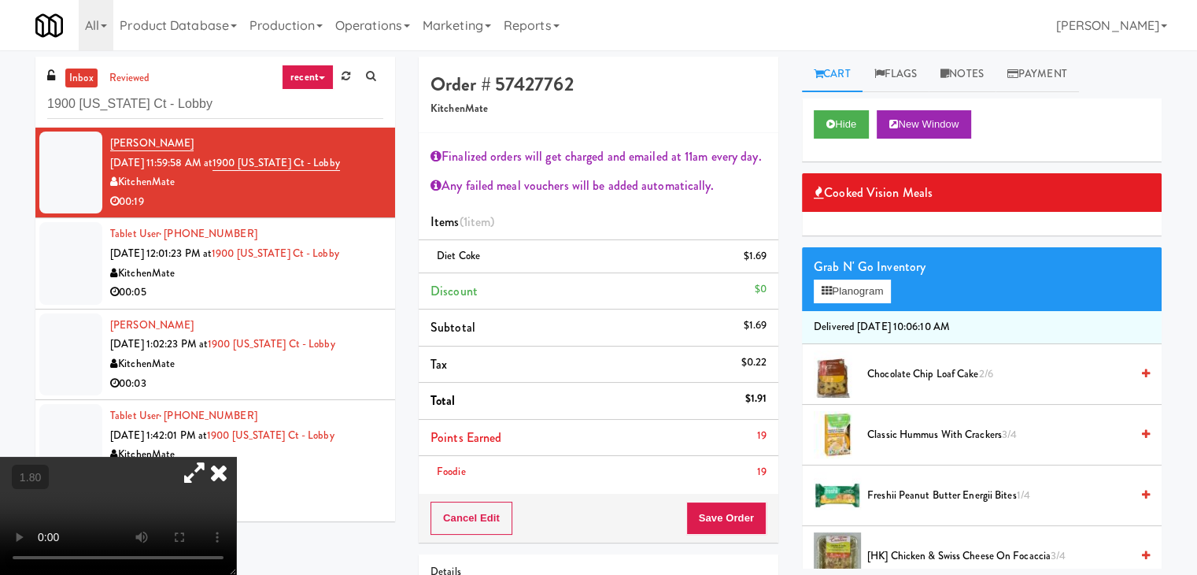
click at [236, 456] on icon at bounding box center [218, 471] width 35 height 31
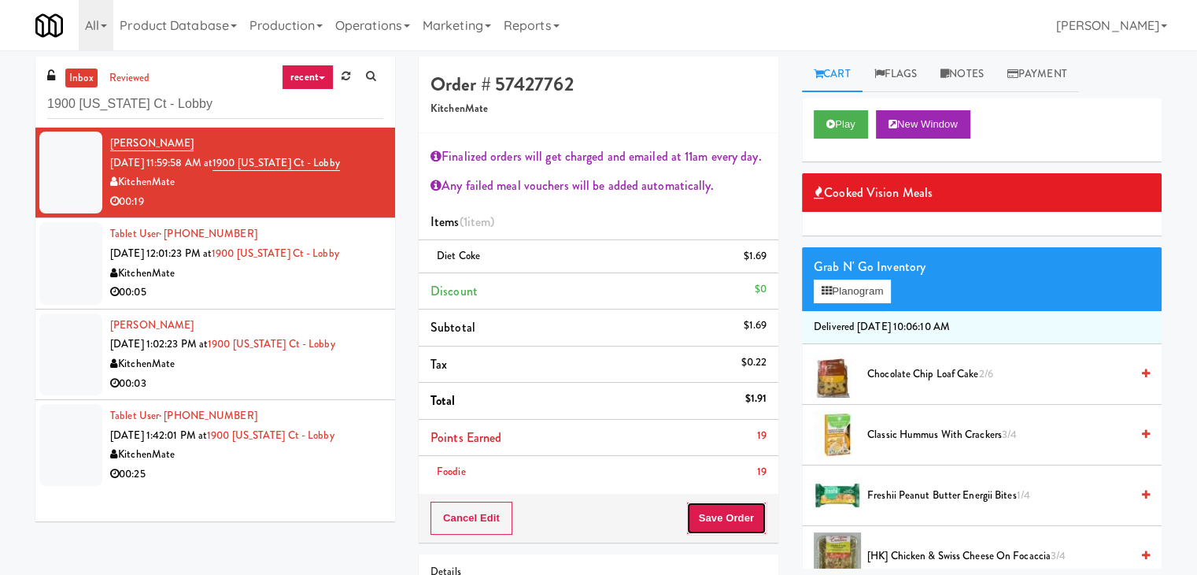
click at [696, 507] on button "Save Order" at bounding box center [726, 517] width 80 height 33
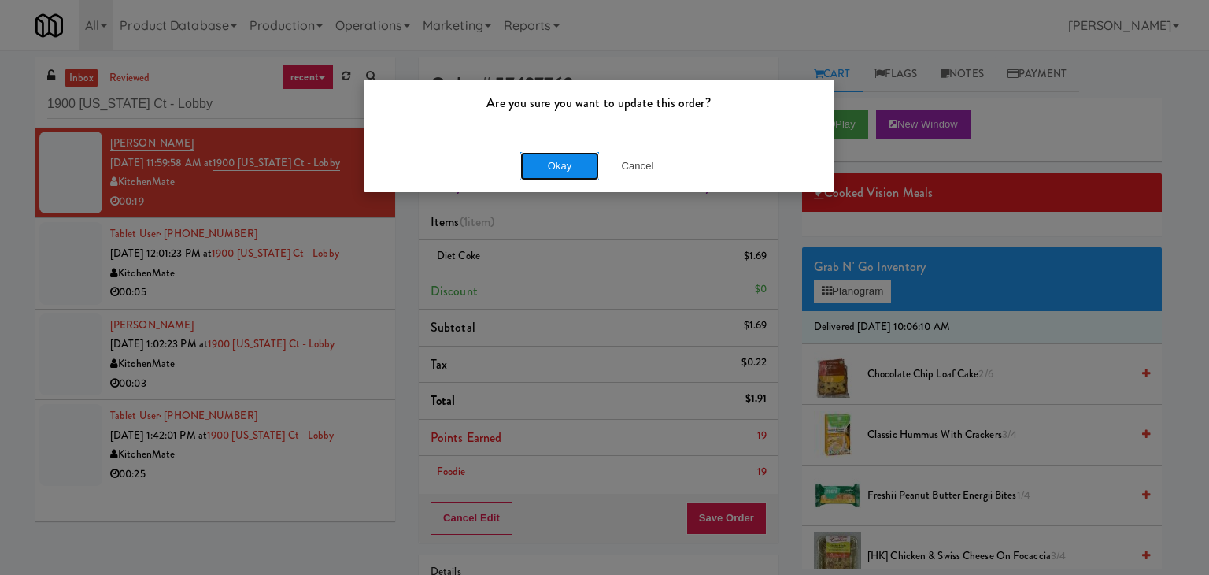
click at [557, 161] on button "Okay" at bounding box center [559, 166] width 79 height 28
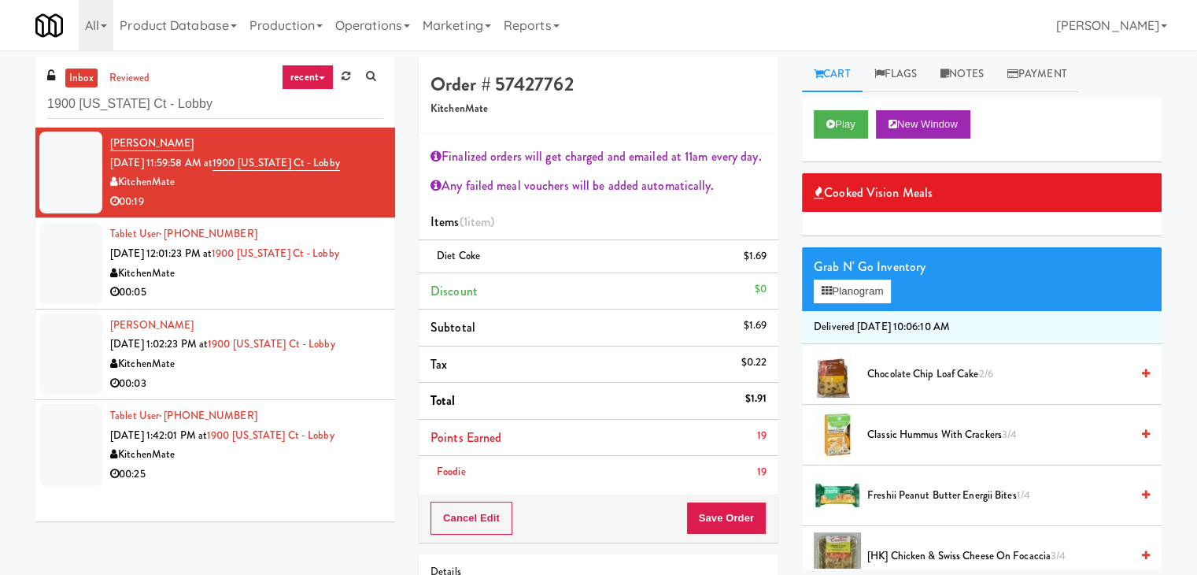
click at [320, 300] on div "00:05" at bounding box center [246, 293] width 273 height 20
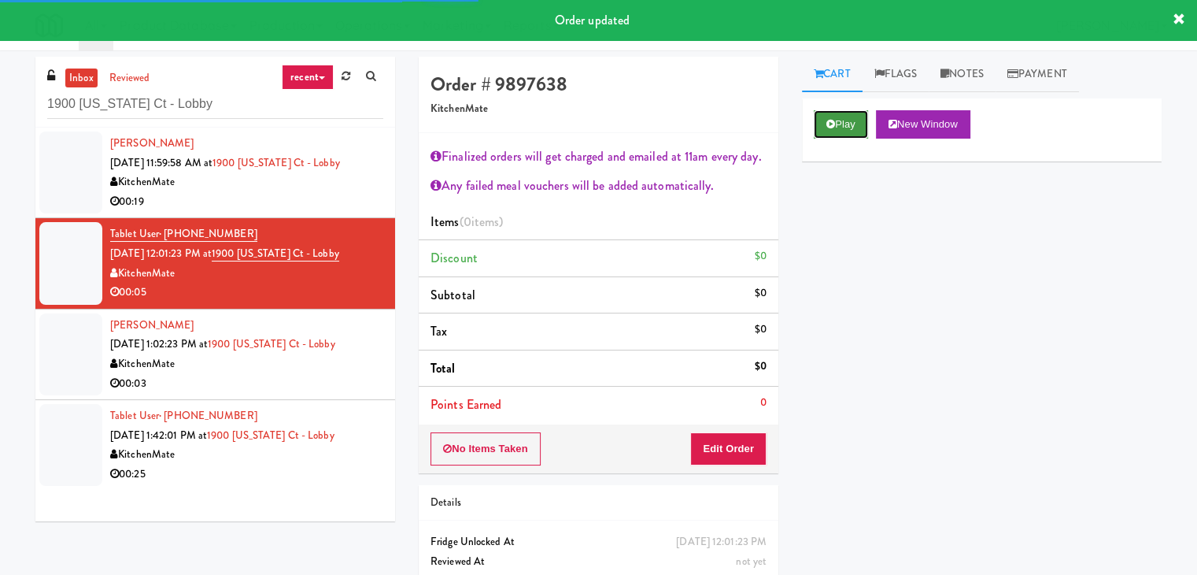
click at [825, 121] on button "Play" at bounding box center [841, 124] width 54 height 28
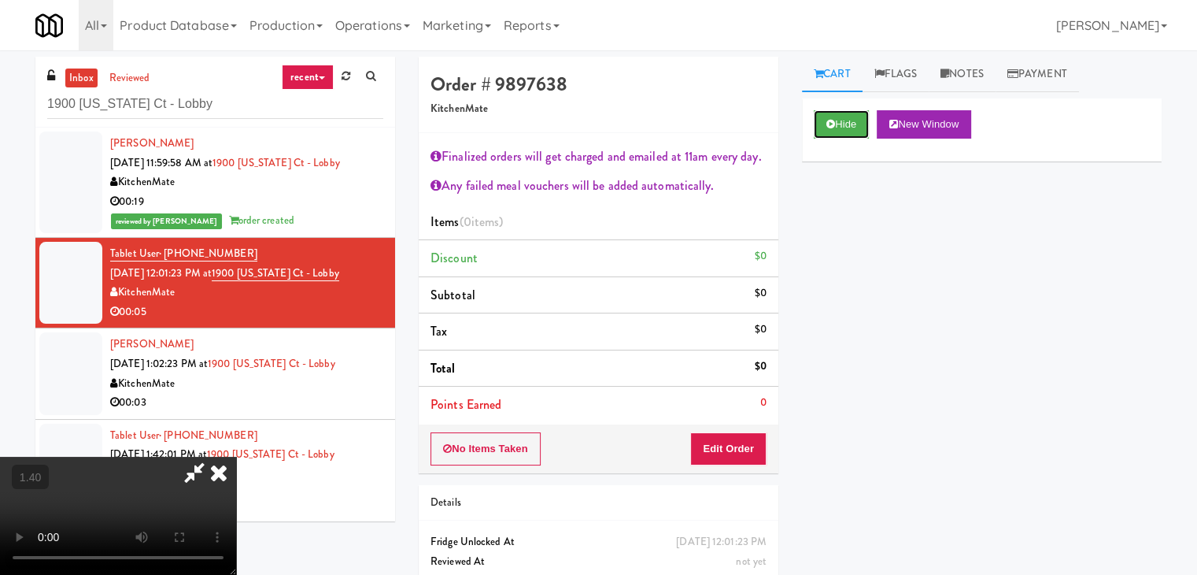
scroll to position [271, 0]
click at [236, 456] on video at bounding box center [118, 515] width 236 height 118
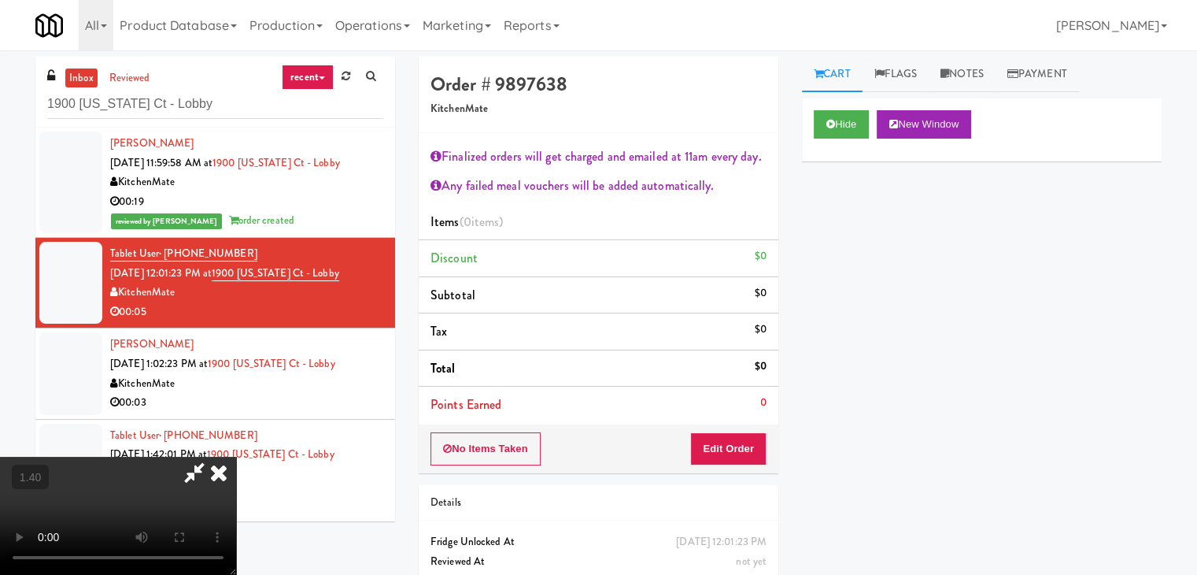
click at [236, 456] on video at bounding box center [118, 515] width 236 height 118
click at [236, 456] on icon at bounding box center [218, 471] width 35 height 31
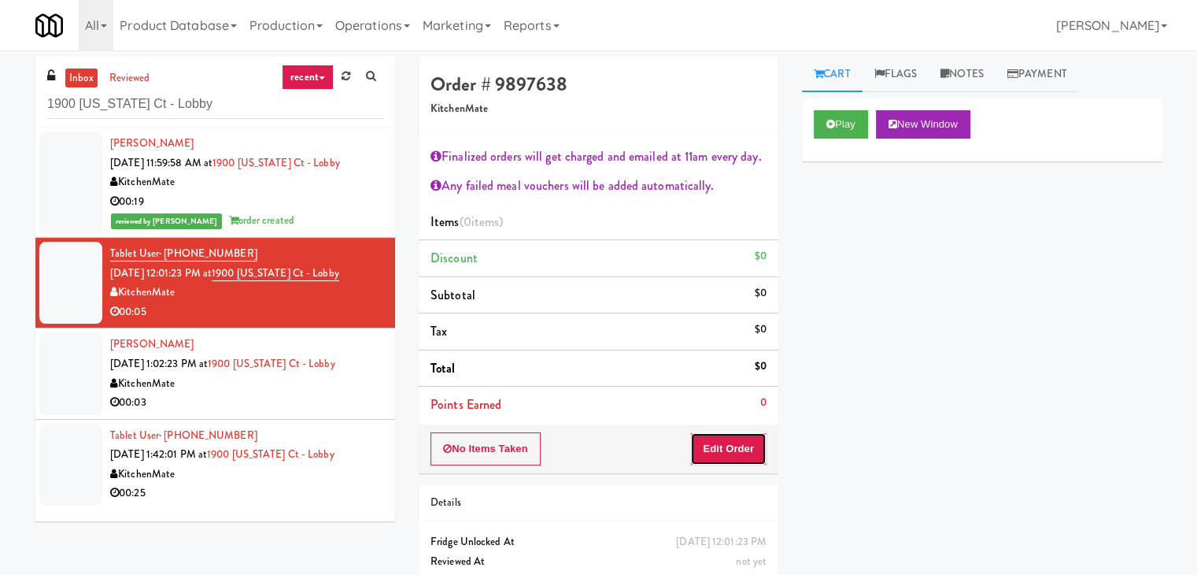
click at [730, 456] on button "Edit Order" at bounding box center [728, 448] width 76 height 33
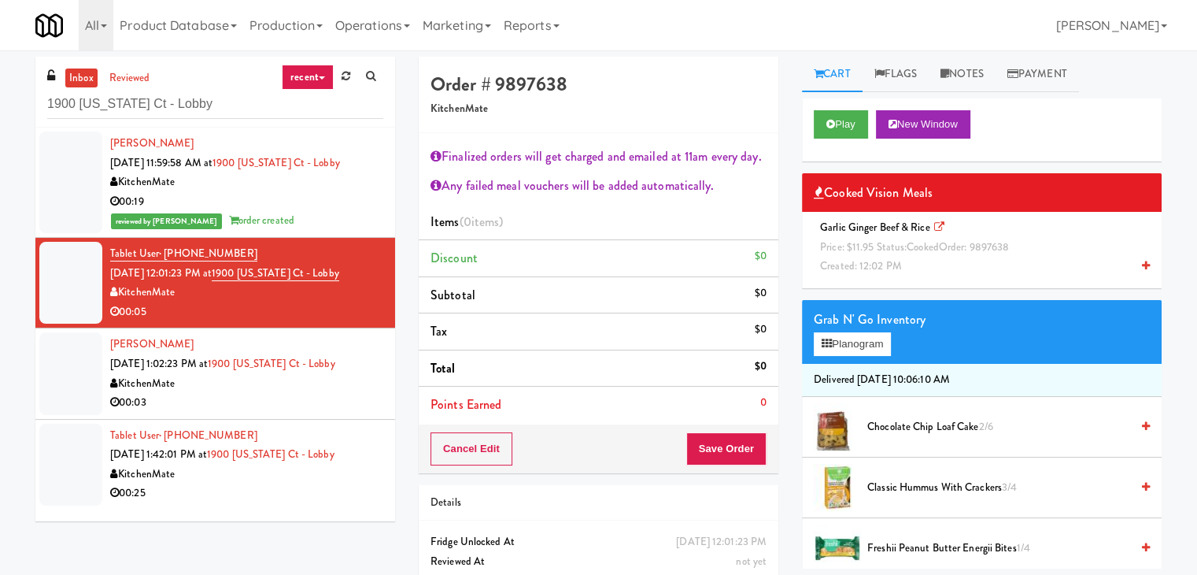
click at [1142, 269] on icon at bounding box center [1146, 266] width 8 height 10
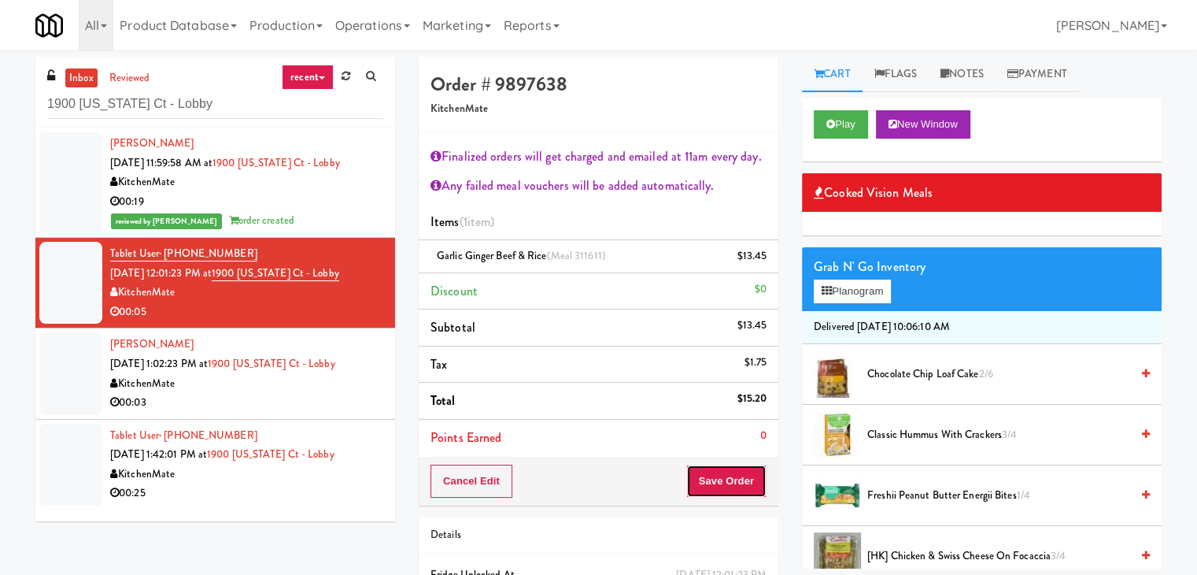
click at [718, 479] on button "Save Order" at bounding box center [726, 480] width 80 height 33
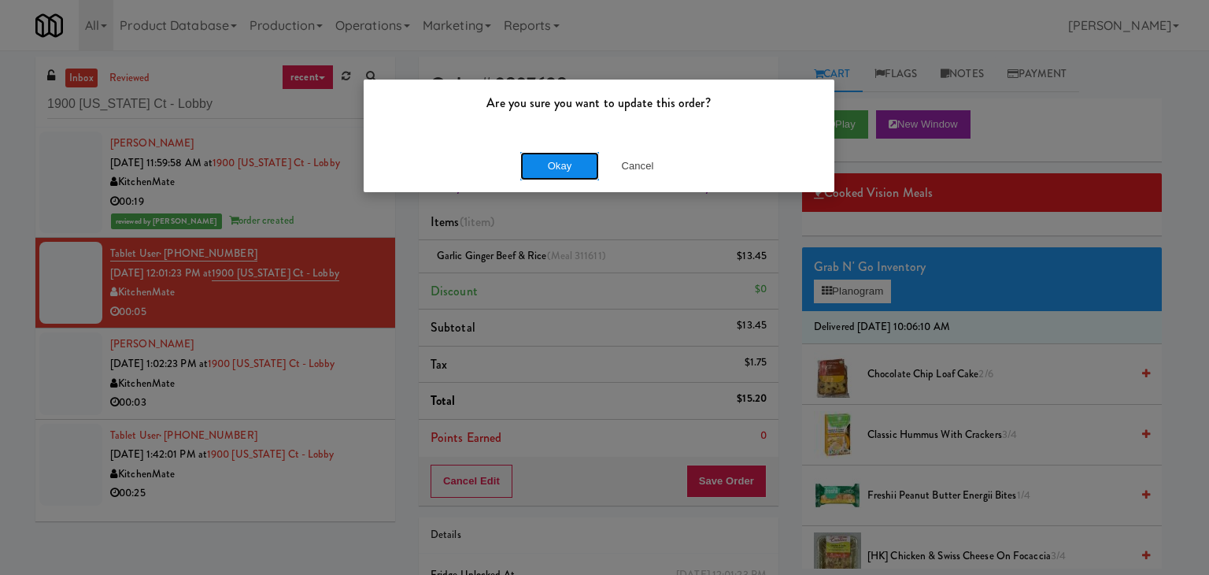
click at [541, 167] on button "Okay" at bounding box center [559, 166] width 79 height 28
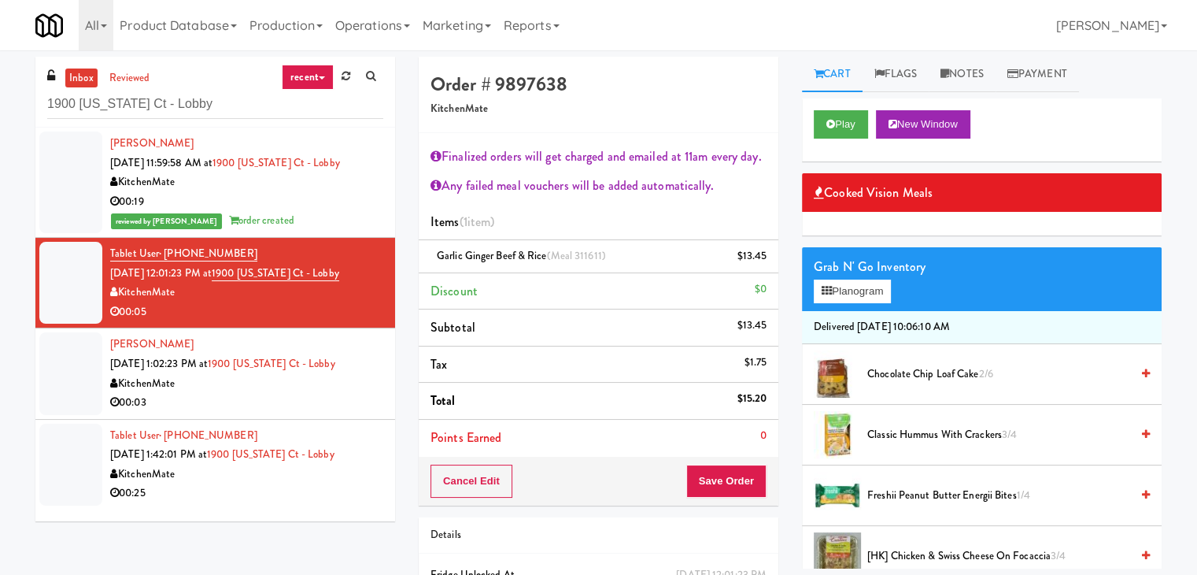
click at [304, 397] on div "00:03" at bounding box center [246, 403] width 273 height 20
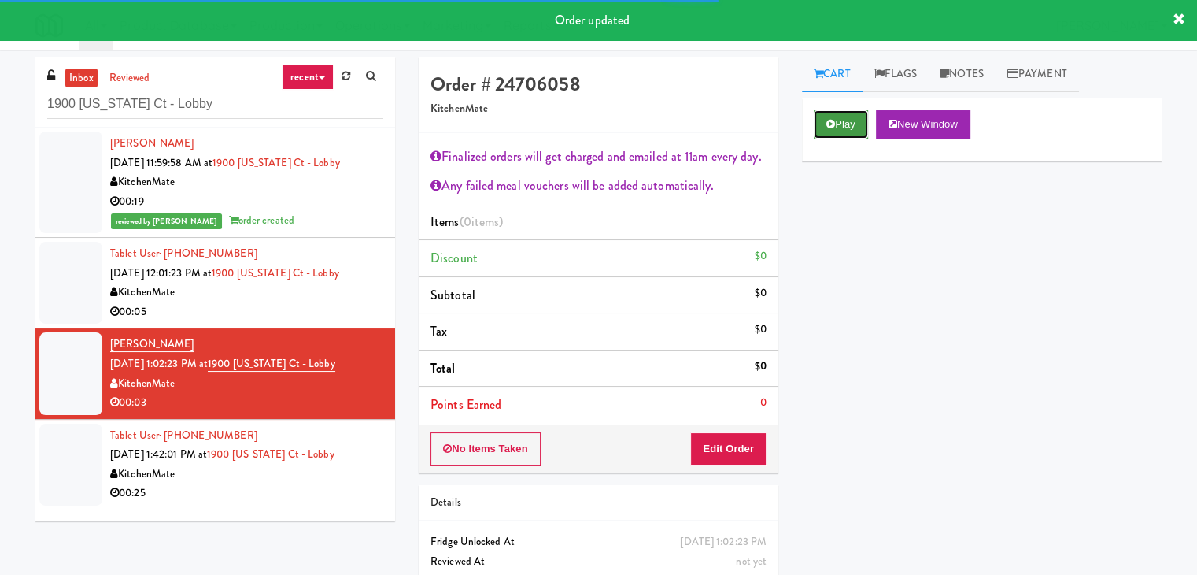
click at [841, 125] on button "Play" at bounding box center [841, 124] width 54 height 28
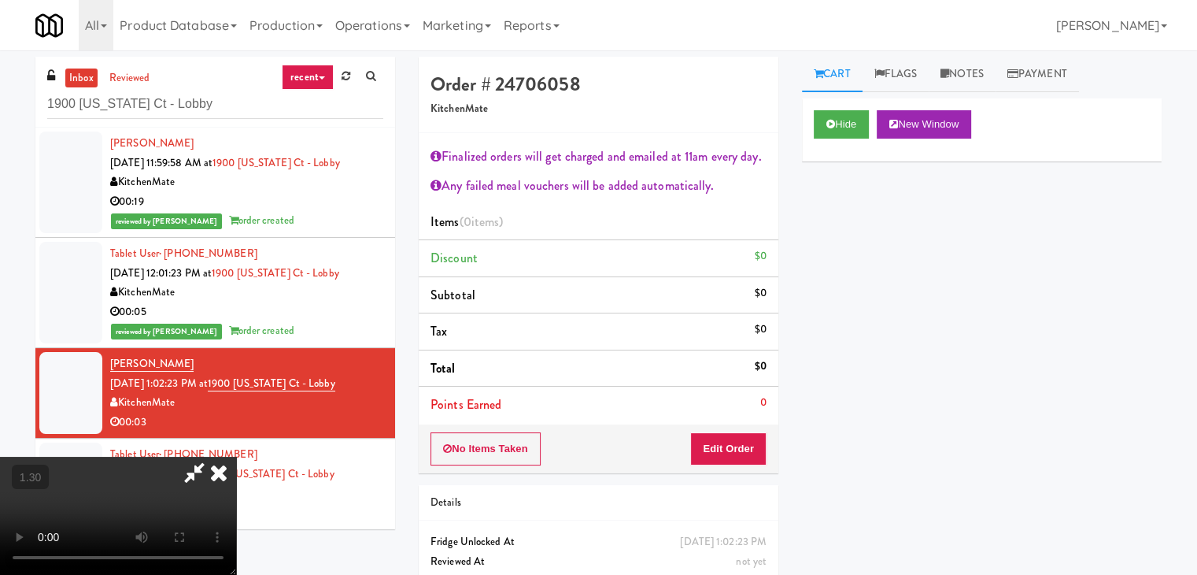
click at [236, 456] on video at bounding box center [118, 515] width 236 height 118
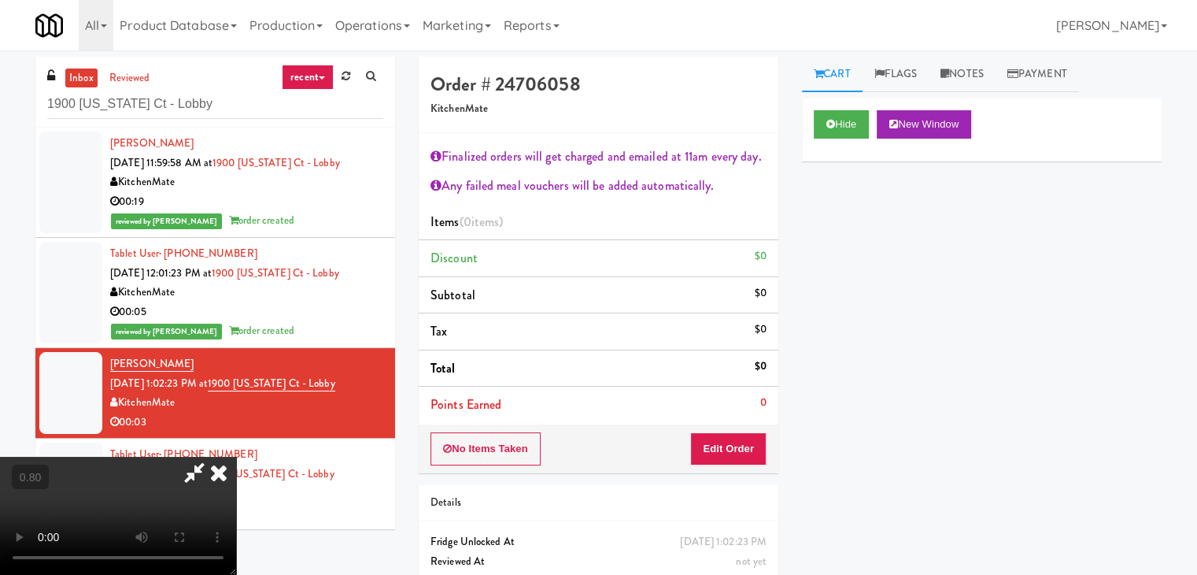
click at [236, 456] on video at bounding box center [118, 515] width 236 height 118
click at [236, 456] on icon at bounding box center [218, 471] width 35 height 31
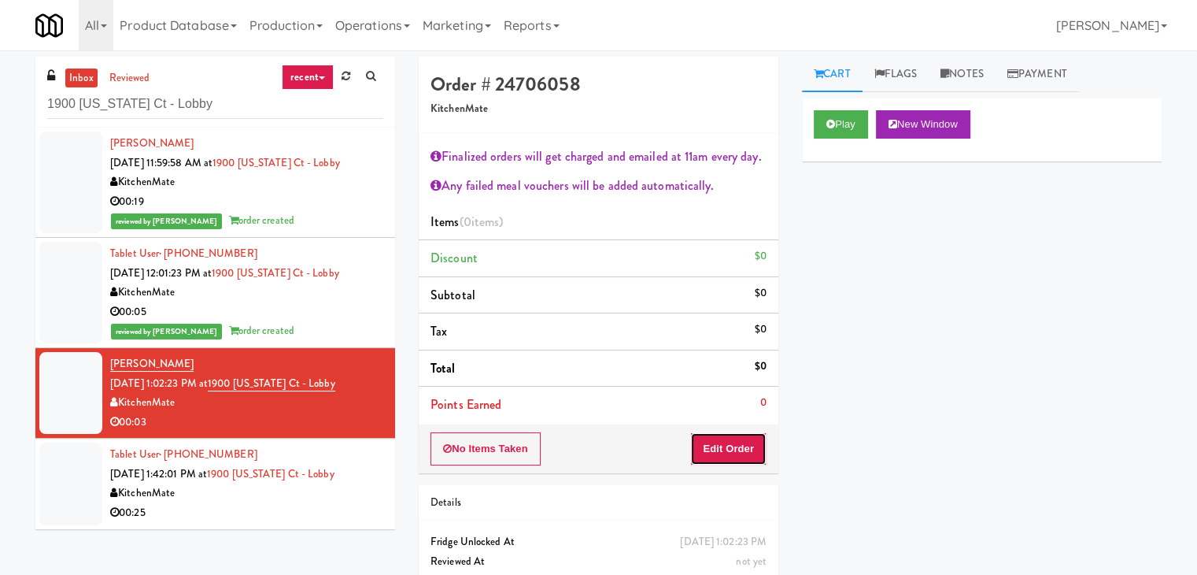
click at [715, 445] on button "Edit Order" at bounding box center [728, 448] width 76 height 33
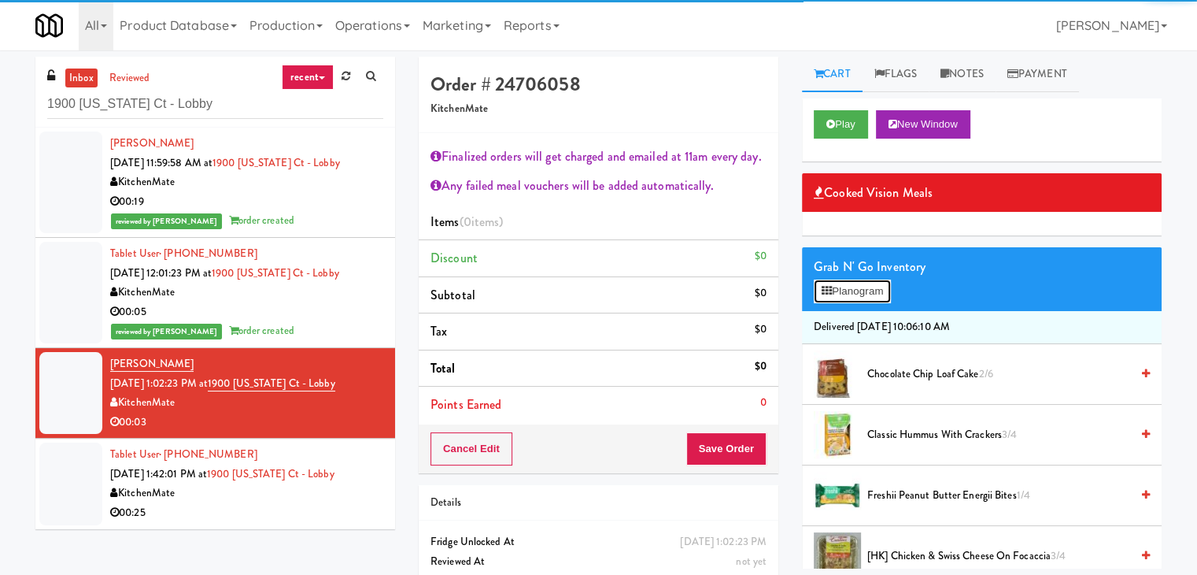
drag, startPoint x: 841, startPoint y: 286, endPoint x: 774, endPoint y: 290, distance: 66.2
click at [841, 286] on button "Planogram" at bounding box center [852, 291] width 77 height 24
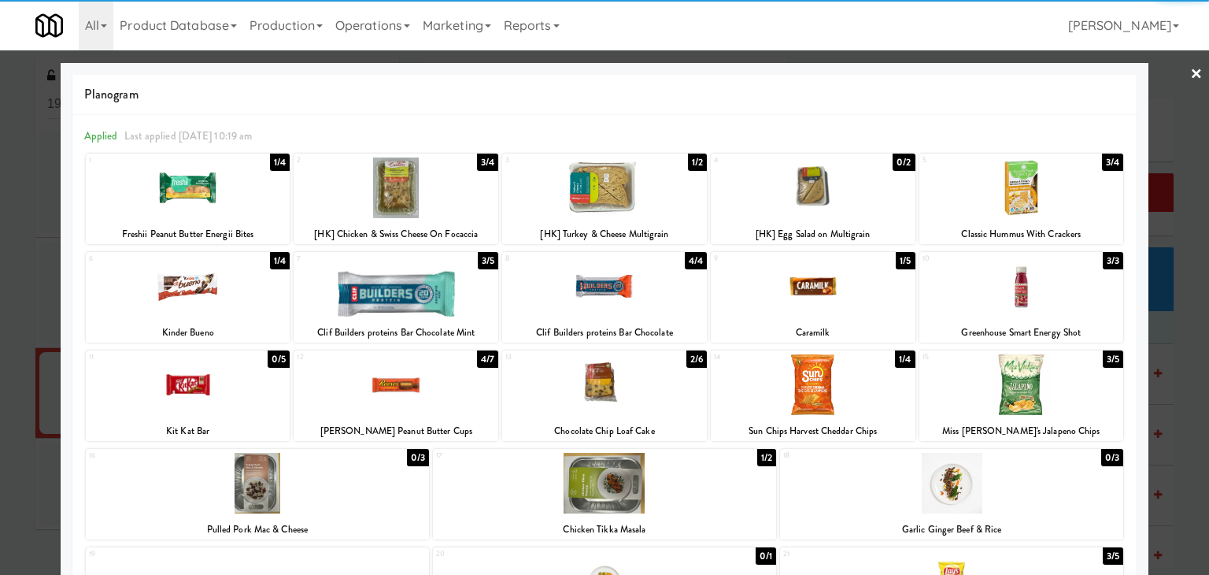
click at [608, 382] on div at bounding box center [604, 384] width 205 height 61
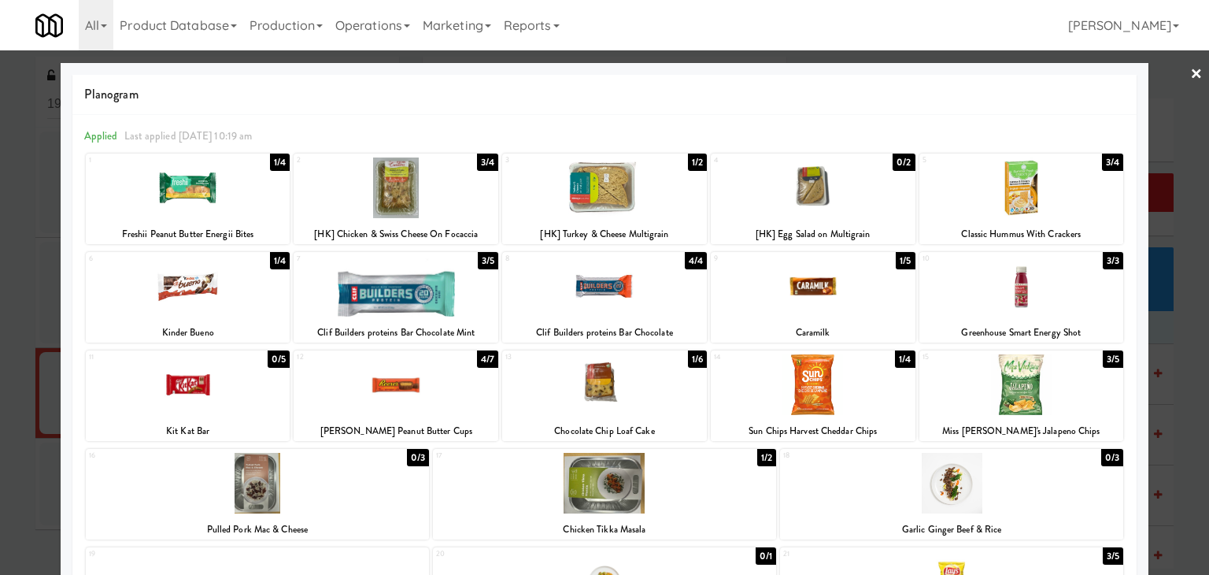
click at [1190, 76] on link "×" at bounding box center [1196, 74] width 13 height 49
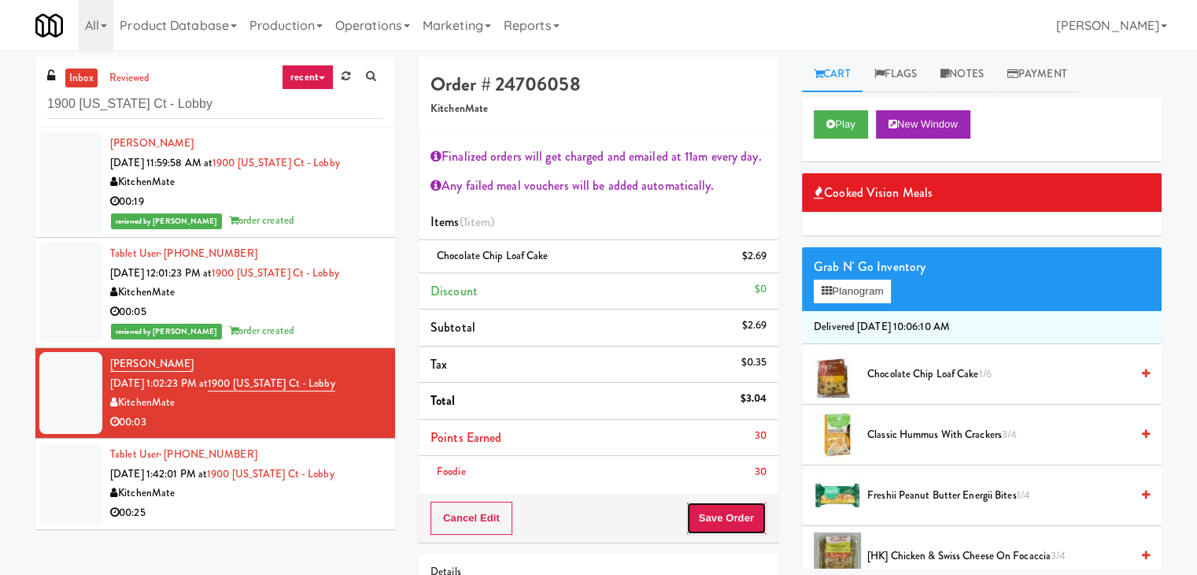
click at [730, 504] on button "Save Order" at bounding box center [726, 517] width 80 height 33
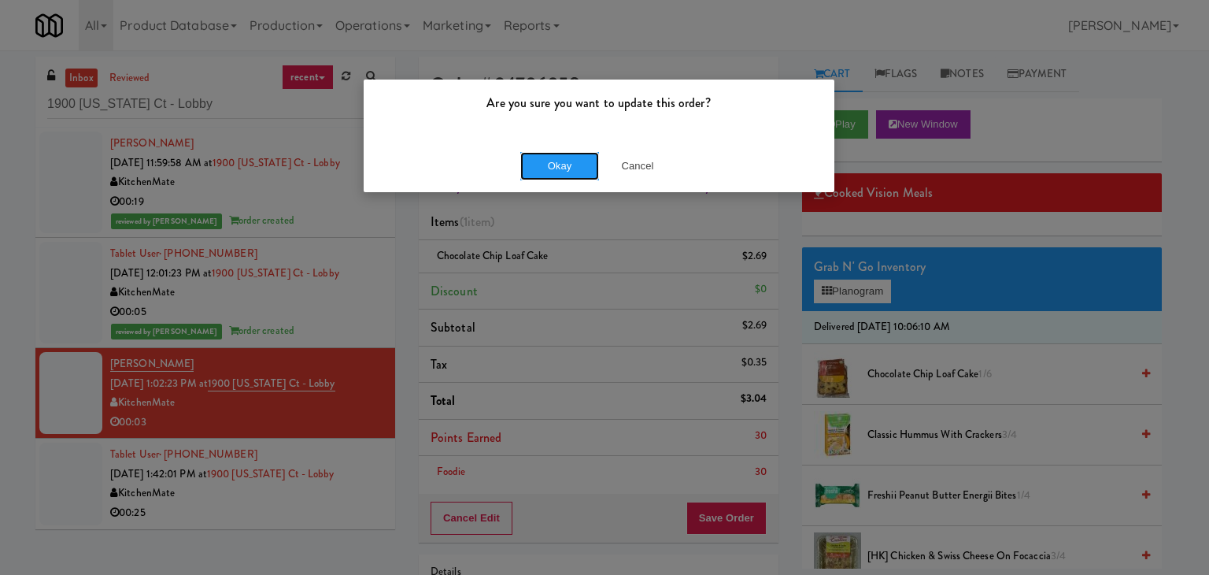
drag, startPoint x: 575, startPoint y: 157, endPoint x: 516, endPoint y: 176, distance: 61.2
click at [573, 156] on button "Okay" at bounding box center [559, 166] width 79 height 28
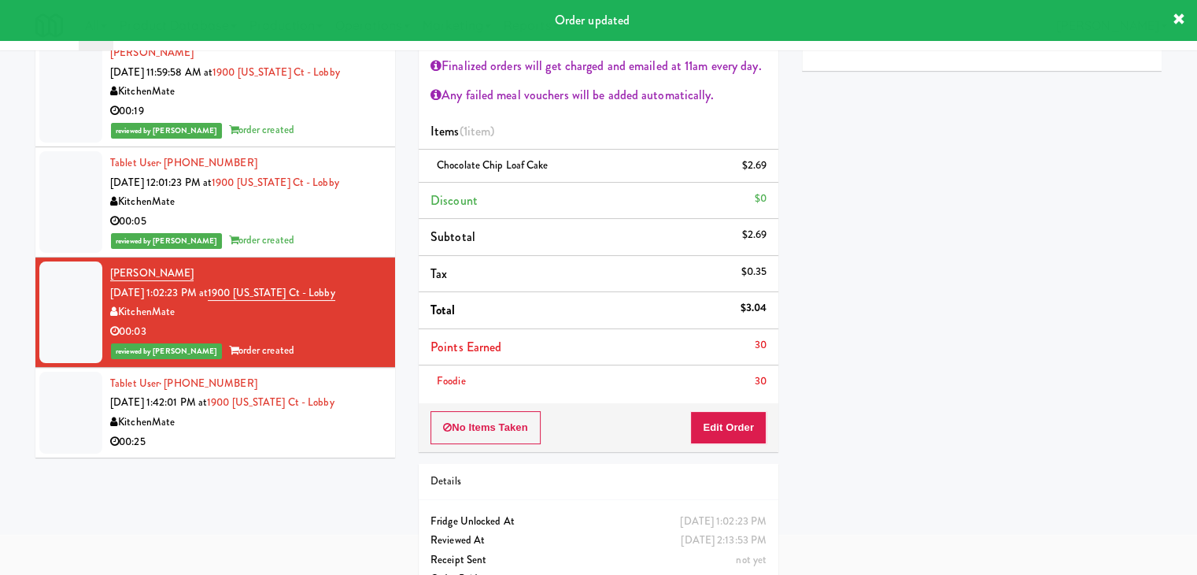
click at [273, 455] on li "Tablet User · (647) 237-7037 [DATE] 1:42:01 PM at 1900 [US_STATE] Ct - Lobby Ki…" at bounding box center [215, 413] width 360 height 90
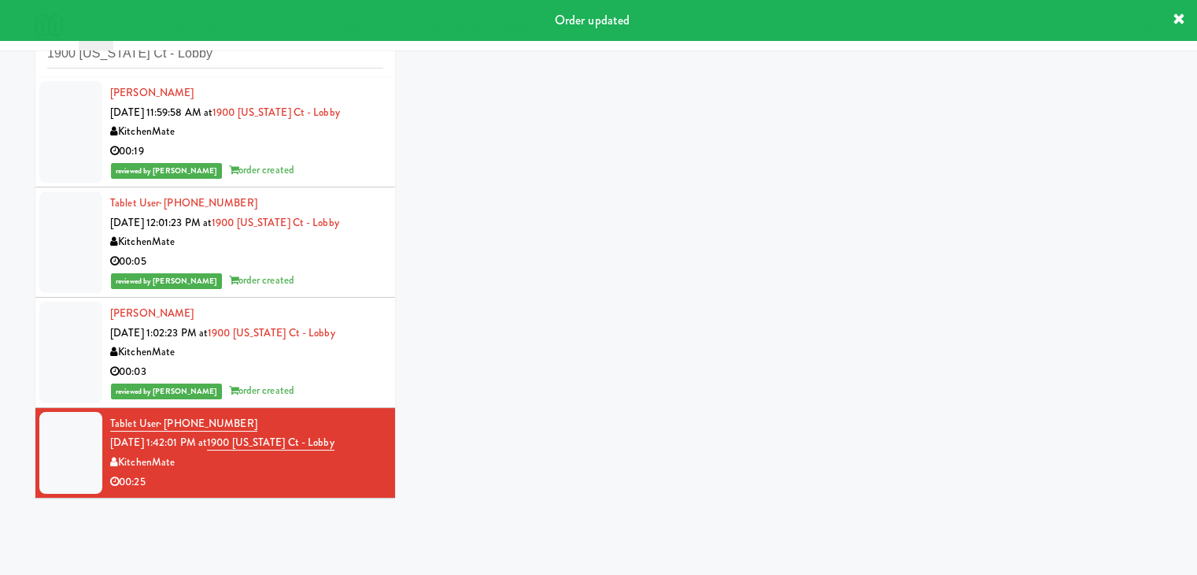
scroll to position [57, 0]
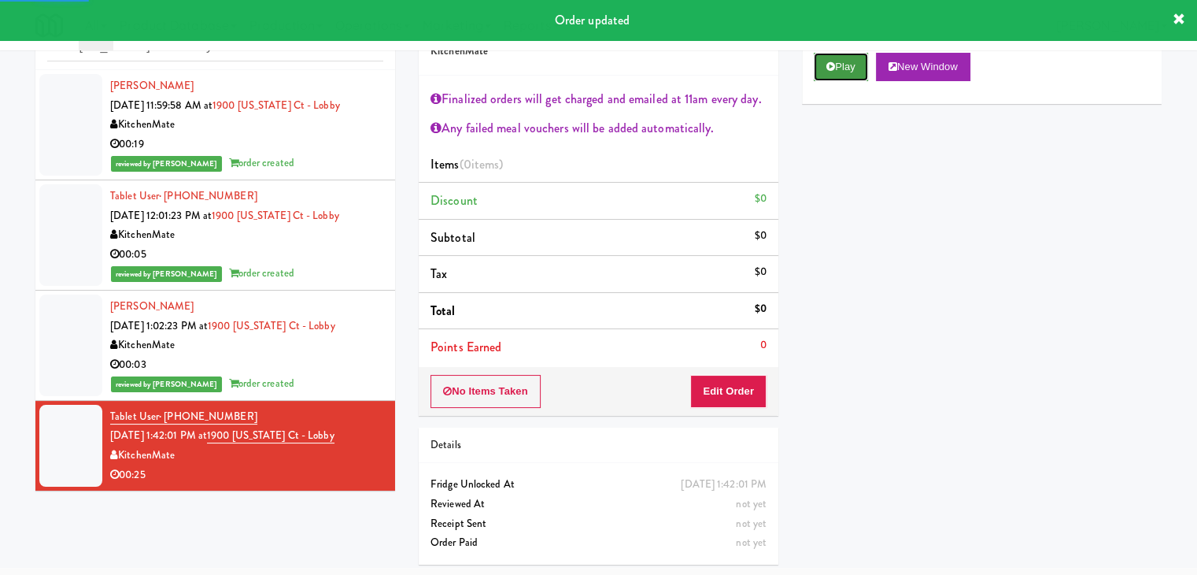
click at [847, 65] on button "Play" at bounding box center [841, 67] width 54 height 28
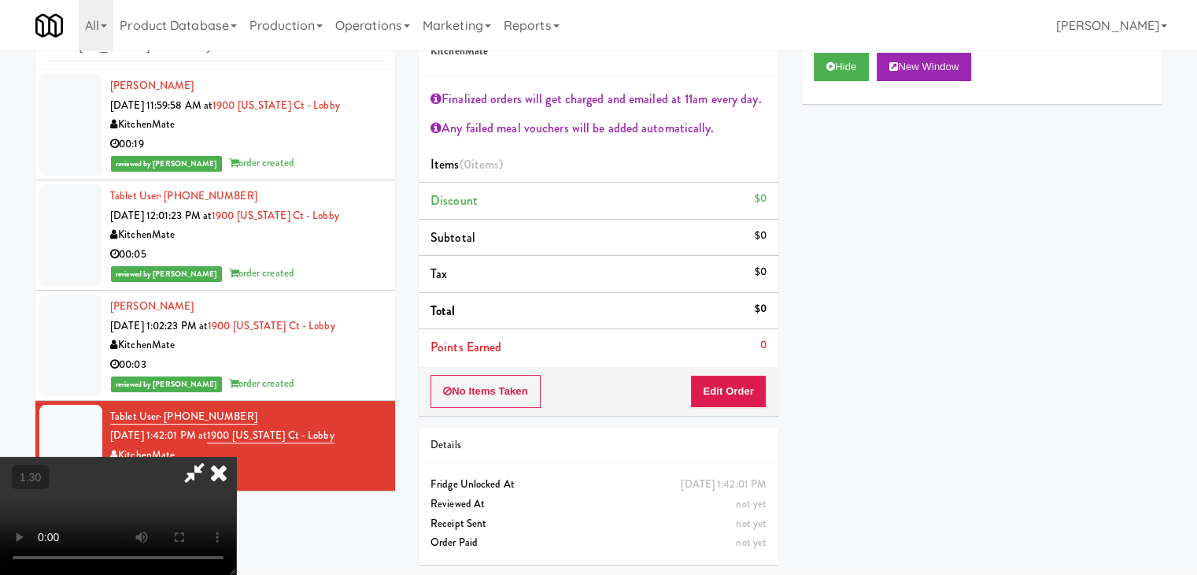
click at [236, 456] on video at bounding box center [118, 515] width 236 height 118
drag, startPoint x: 323, startPoint y: 297, endPoint x: 334, endPoint y: 289, distance: 13.5
click at [236, 456] on video at bounding box center [118, 515] width 236 height 118
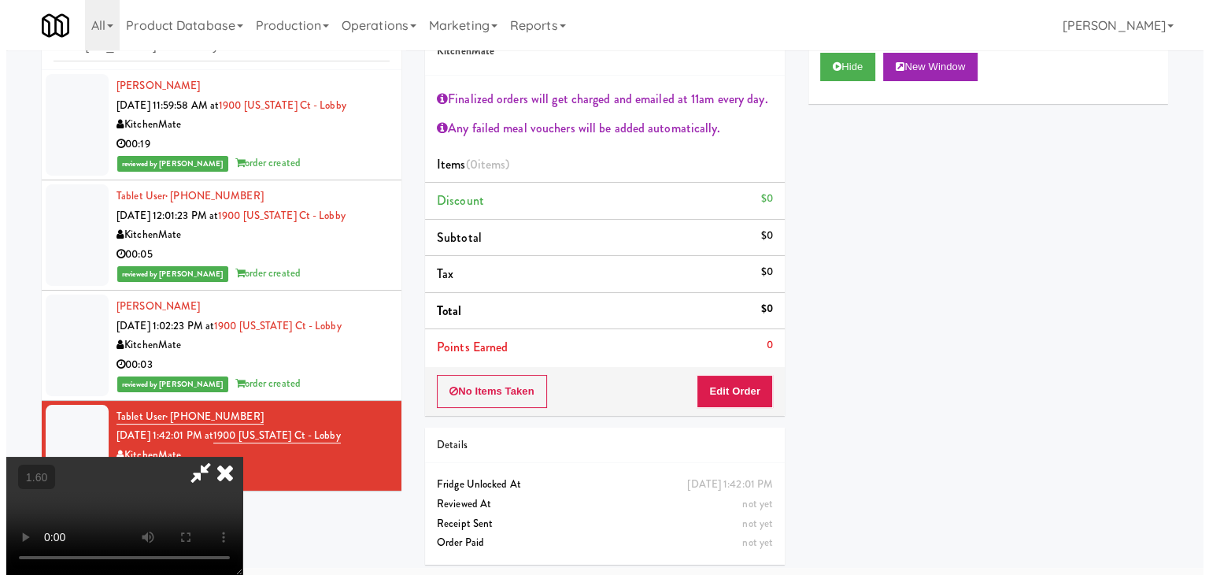
scroll to position [0, 0]
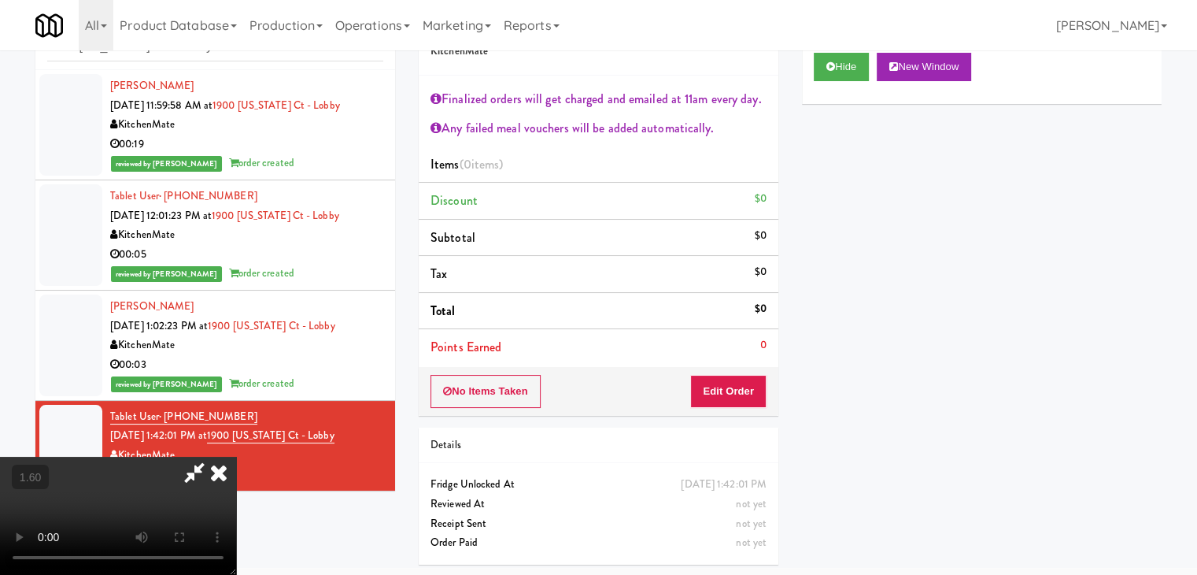
click at [212, 456] on icon at bounding box center [194, 471] width 36 height 31
click at [236, 456] on icon at bounding box center [218, 471] width 35 height 31
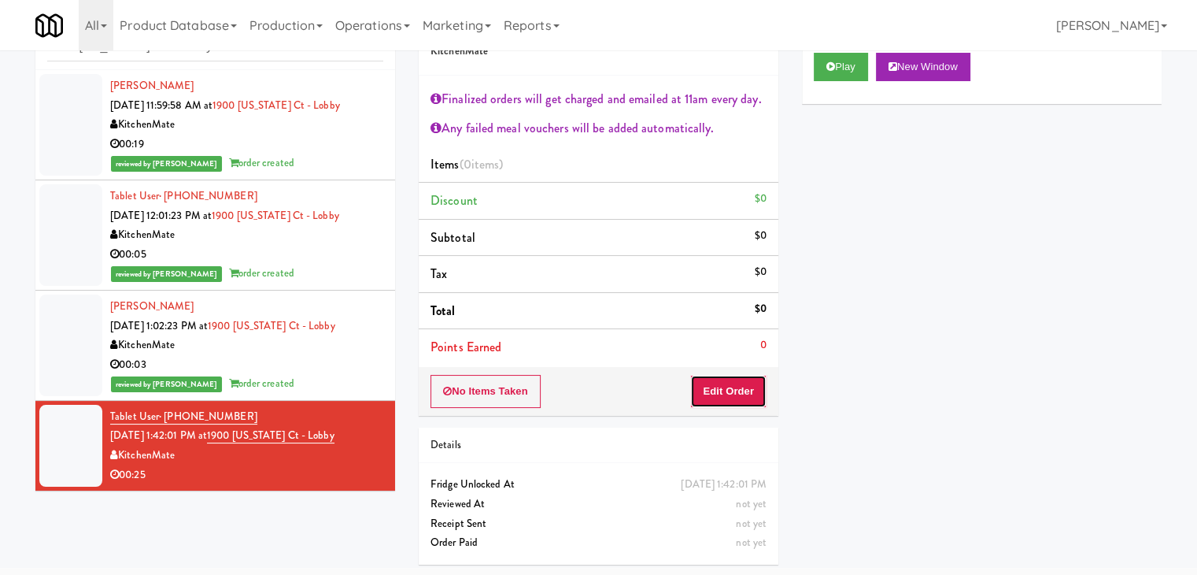
drag, startPoint x: 695, startPoint y: 389, endPoint x: 800, endPoint y: 322, distance: 124.9
click at [696, 385] on button "Edit Order" at bounding box center [728, 391] width 76 height 33
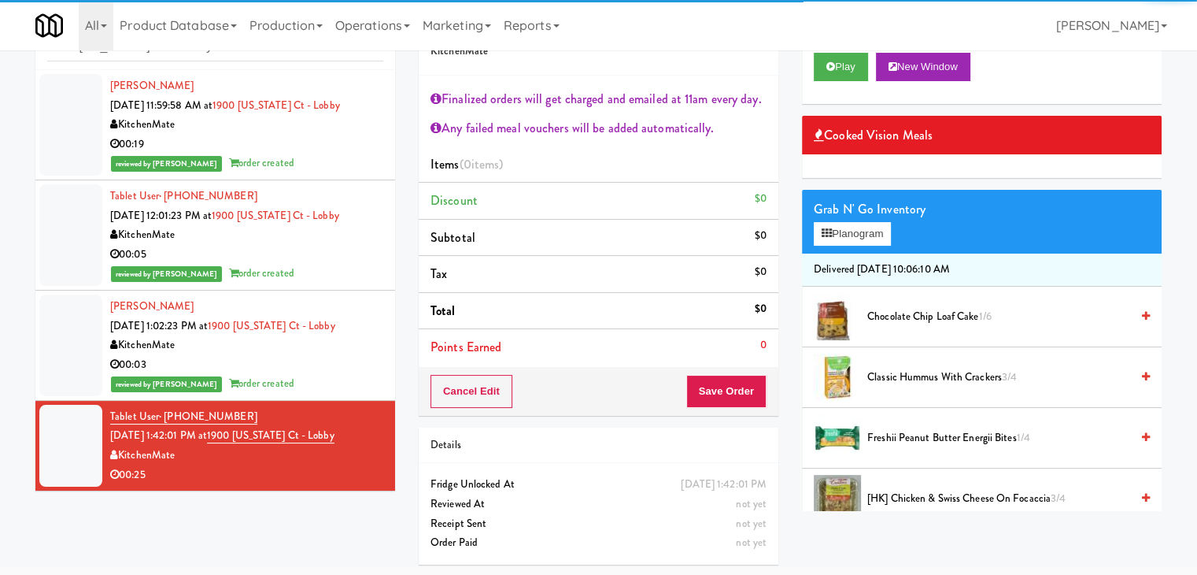
click at [868, 216] on div "Grab N' Go Inventory" at bounding box center [982, 210] width 336 height 24
click at [869, 231] on button "Planogram" at bounding box center [852, 234] width 77 height 24
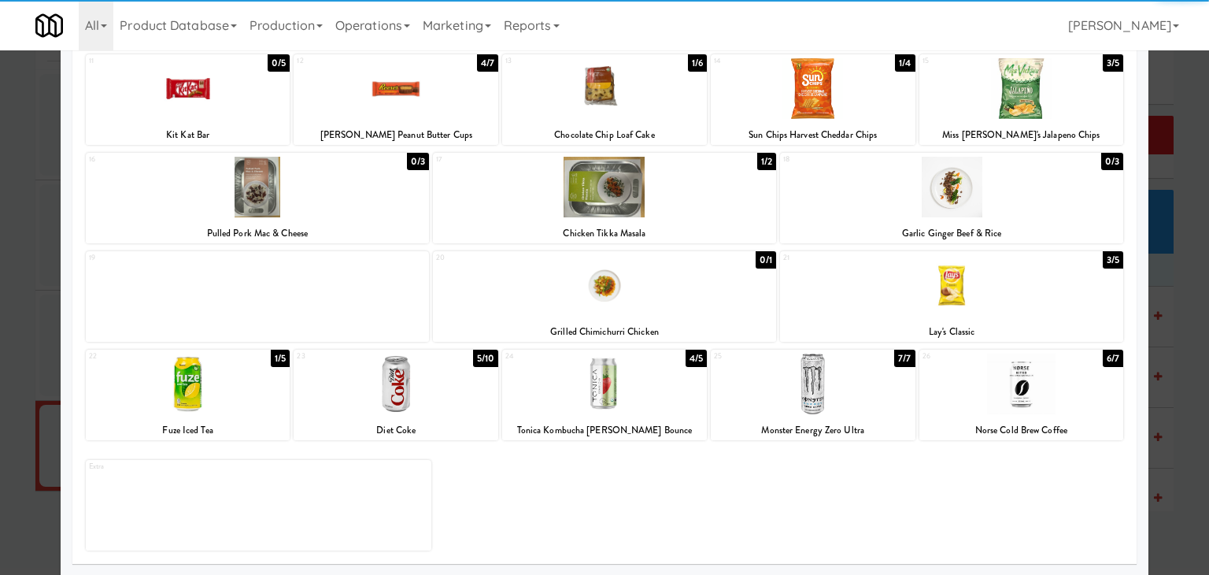
scroll to position [297, 0]
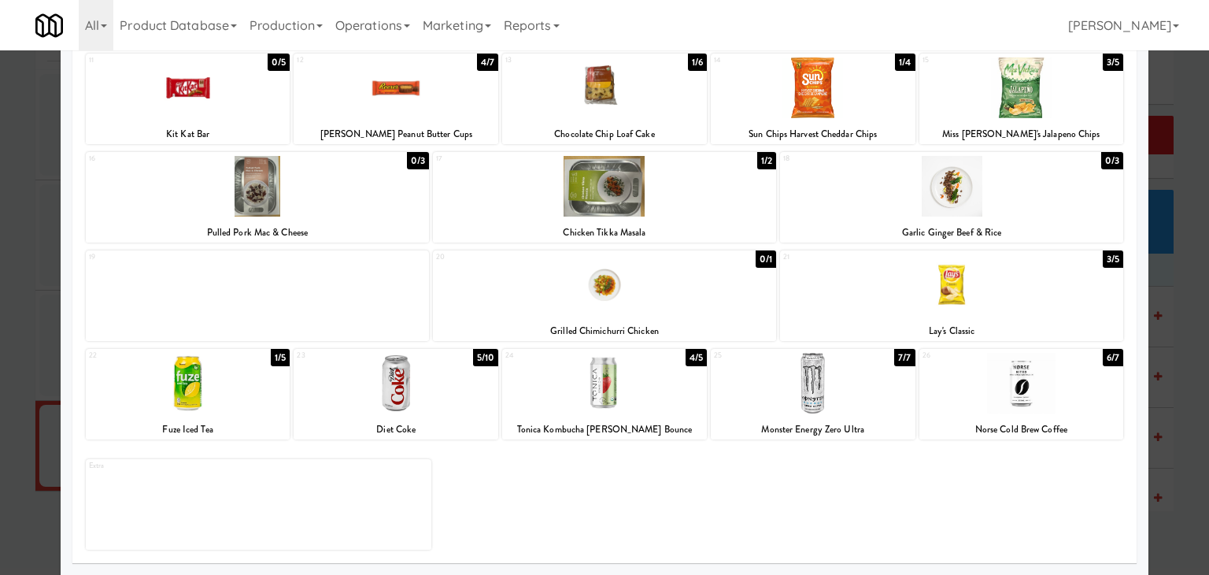
click at [955, 265] on div at bounding box center [951, 284] width 343 height 61
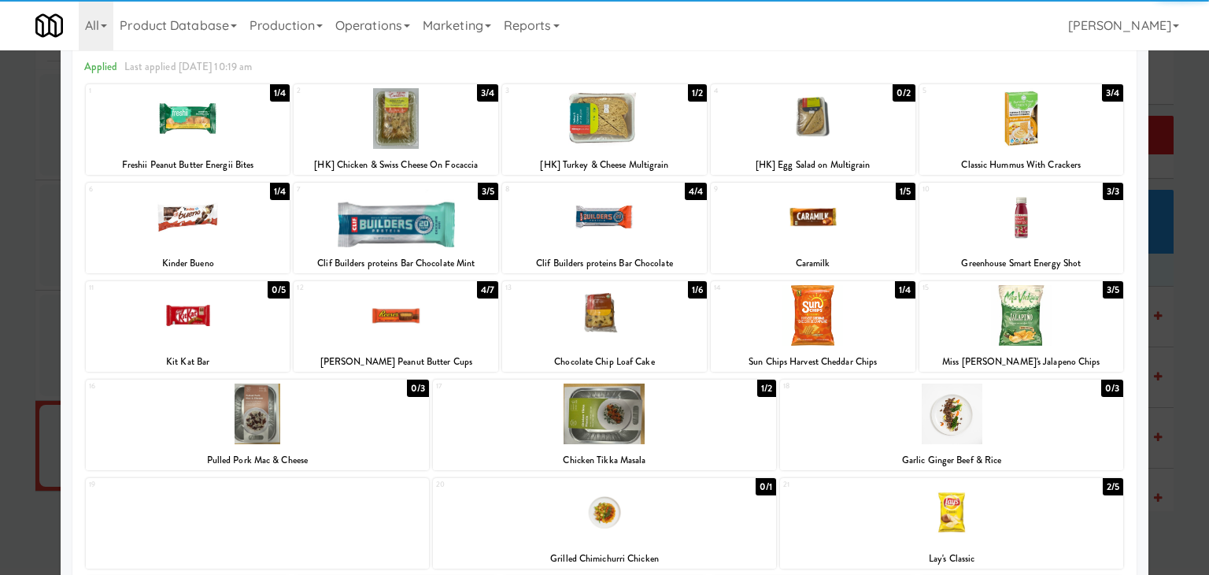
scroll to position [61, 0]
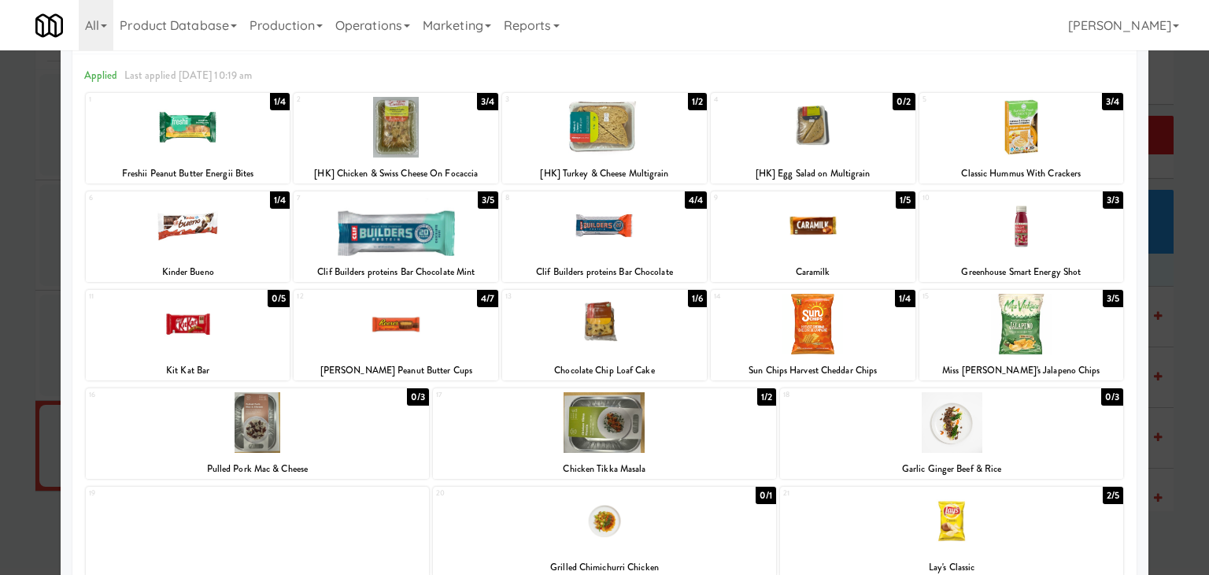
click at [630, 144] on div at bounding box center [604, 127] width 205 height 61
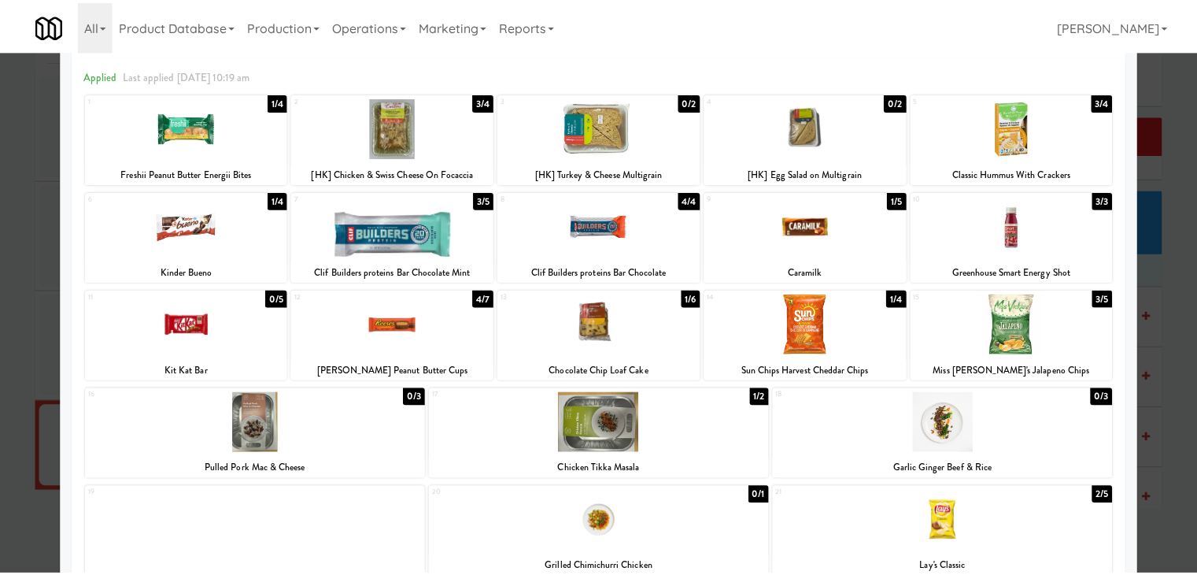
scroll to position [0, 0]
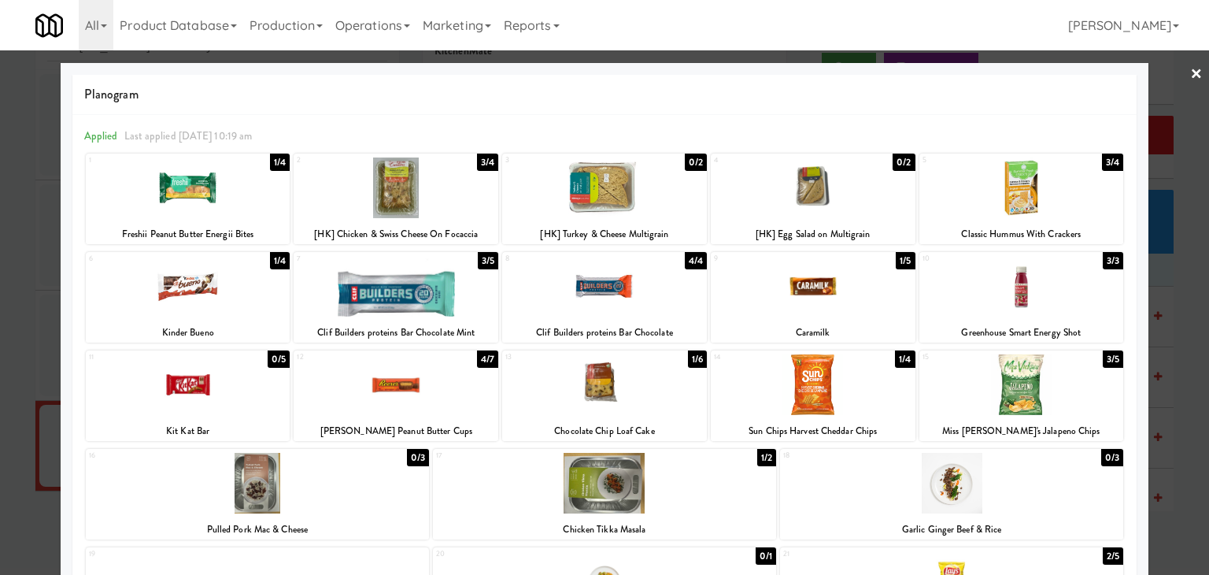
drag, startPoint x: 1190, startPoint y: 76, endPoint x: 1062, endPoint y: 106, distance: 131.7
click at [1190, 77] on div at bounding box center [604, 287] width 1209 height 575
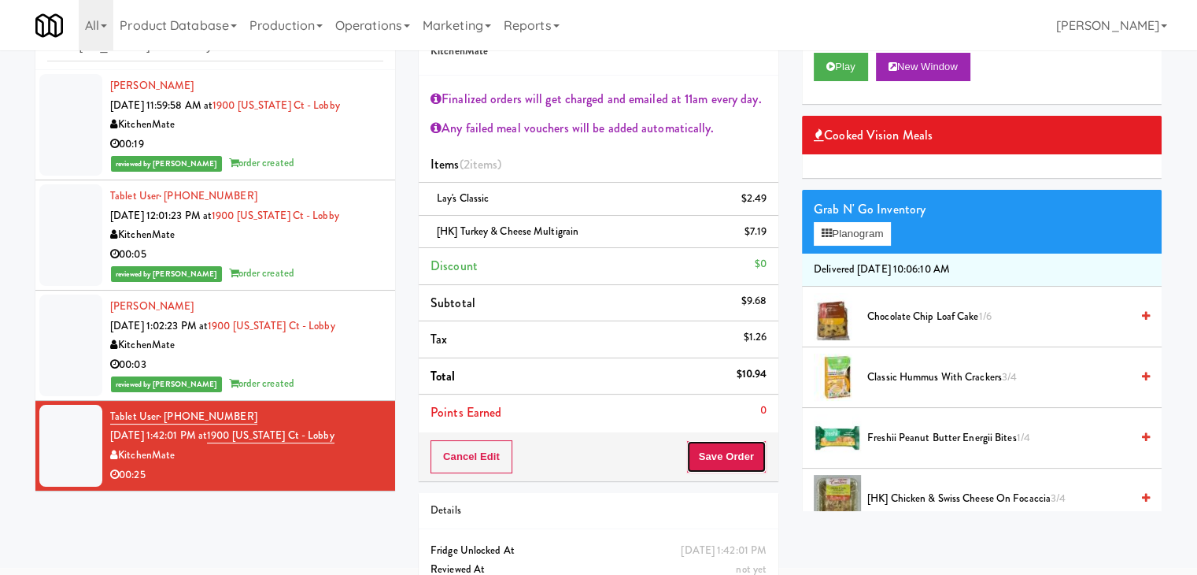
click at [717, 453] on button "Save Order" at bounding box center [726, 456] width 80 height 33
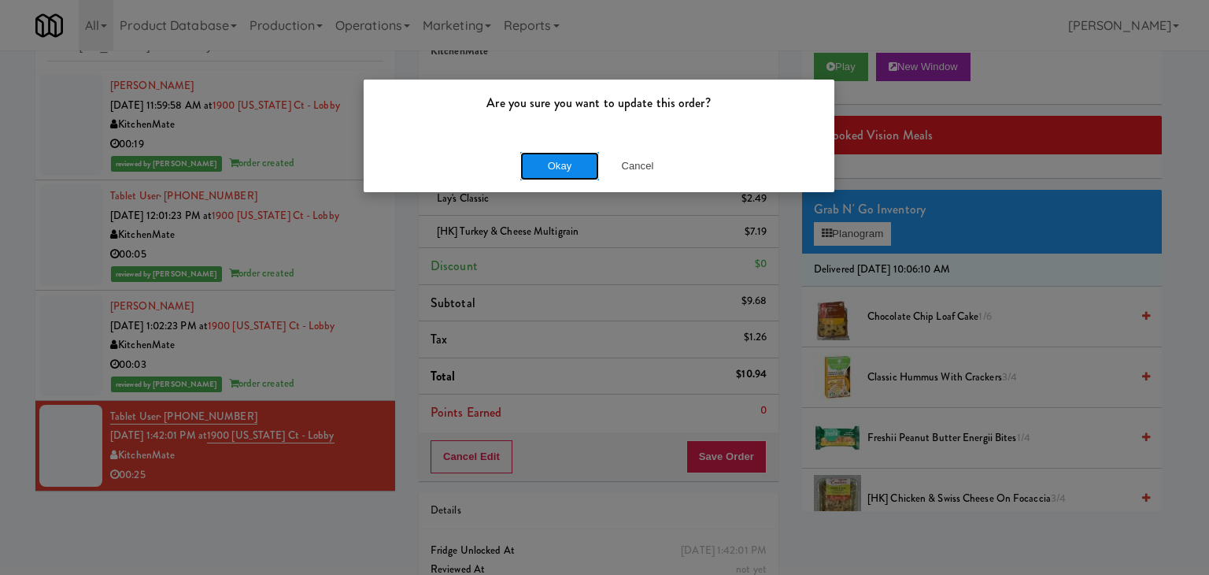
drag, startPoint x: 563, startPoint y: 160, endPoint x: 558, endPoint y: 149, distance: 12.3
click at [563, 160] on button "Okay" at bounding box center [559, 166] width 79 height 28
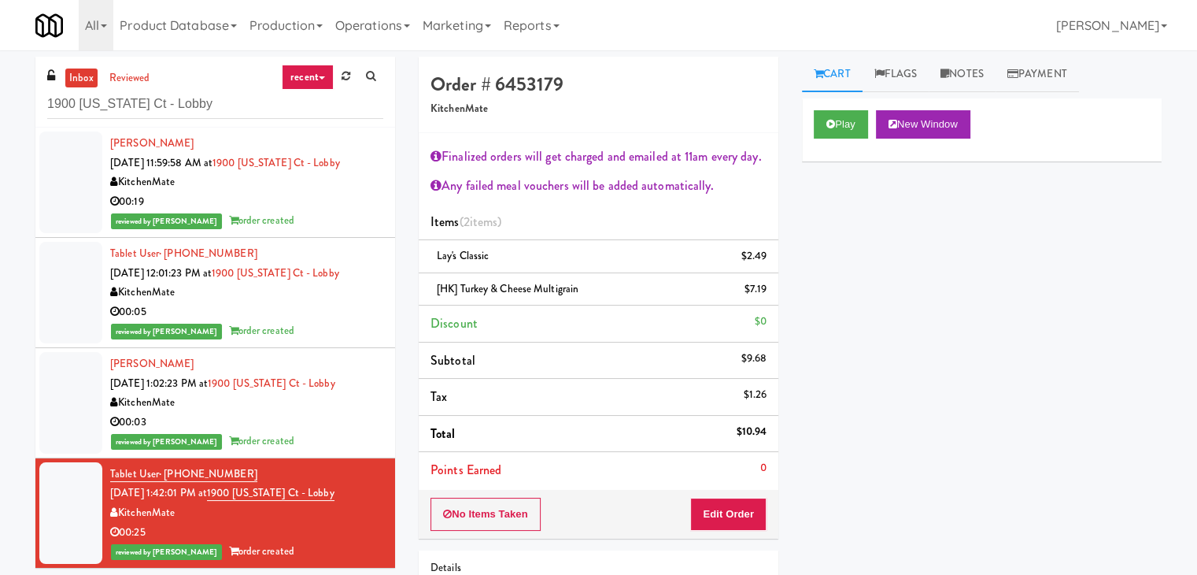
click at [243, 120] on div "inbox reviewed recent all unclear take inventory issue suspicious failed recent…" at bounding box center [215, 92] width 360 height 71
click at [239, 113] on input "1900 [US_STATE] Ct - Lobby" at bounding box center [215, 104] width 336 height 29
paste input "Dakota Aggregates #1 Combo Cooler"
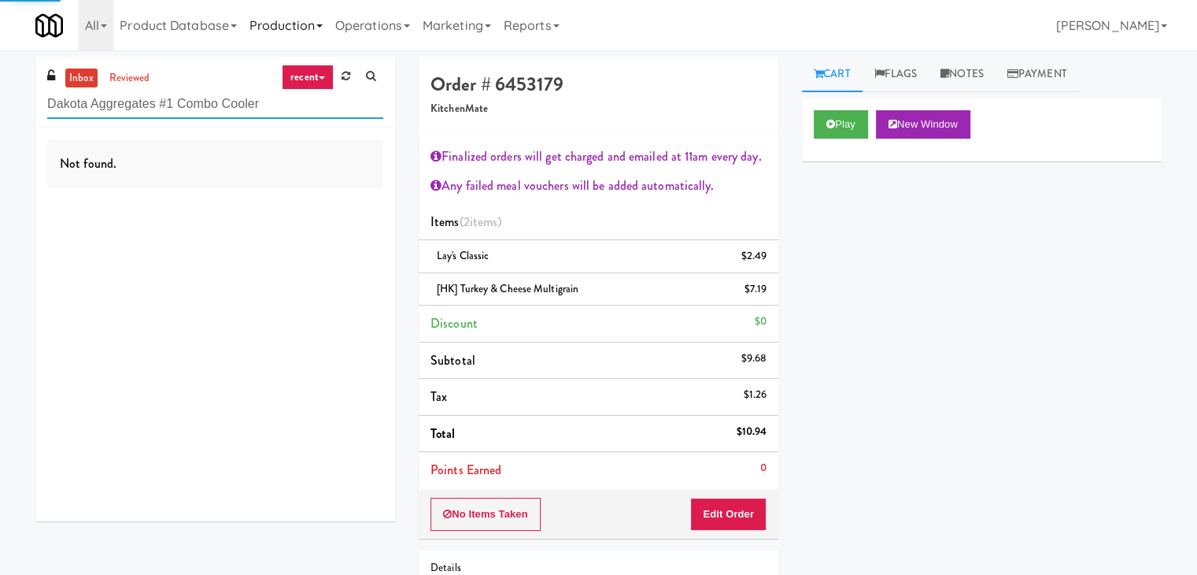
type input "Dakota Aggregates #1 Combo Cooler"
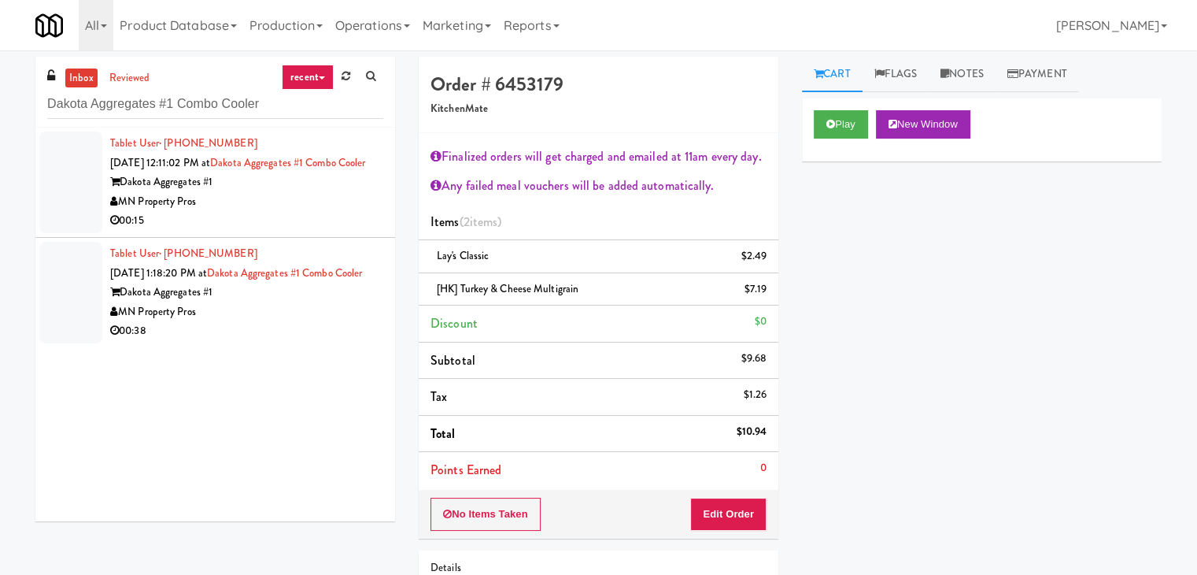
click at [331, 231] on div "00:15" at bounding box center [246, 221] width 273 height 20
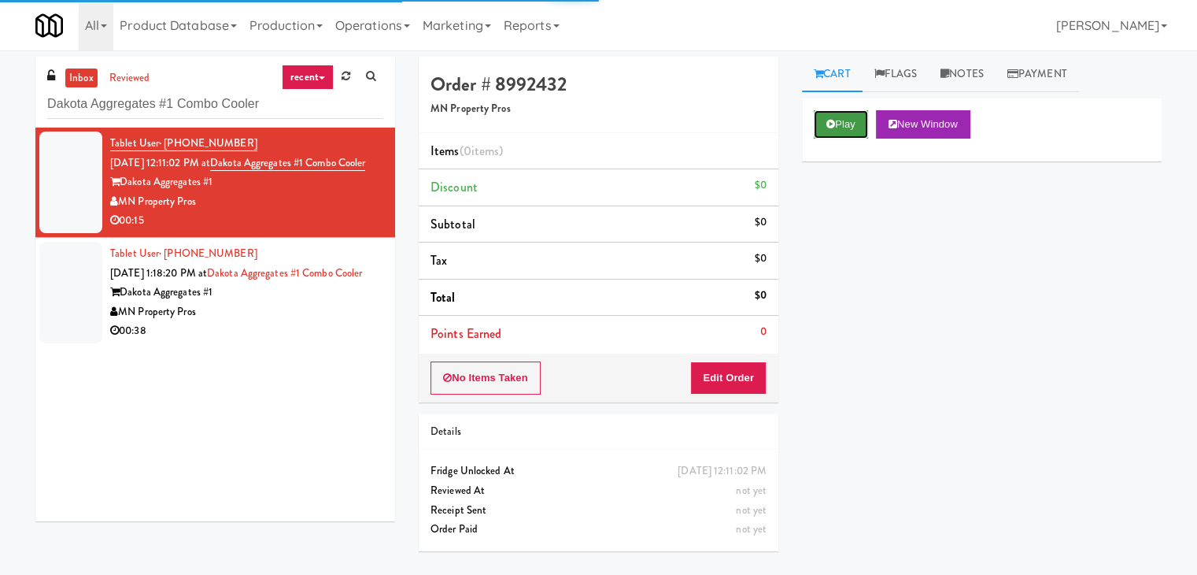
click at [838, 119] on button "Play" at bounding box center [841, 124] width 54 height 28
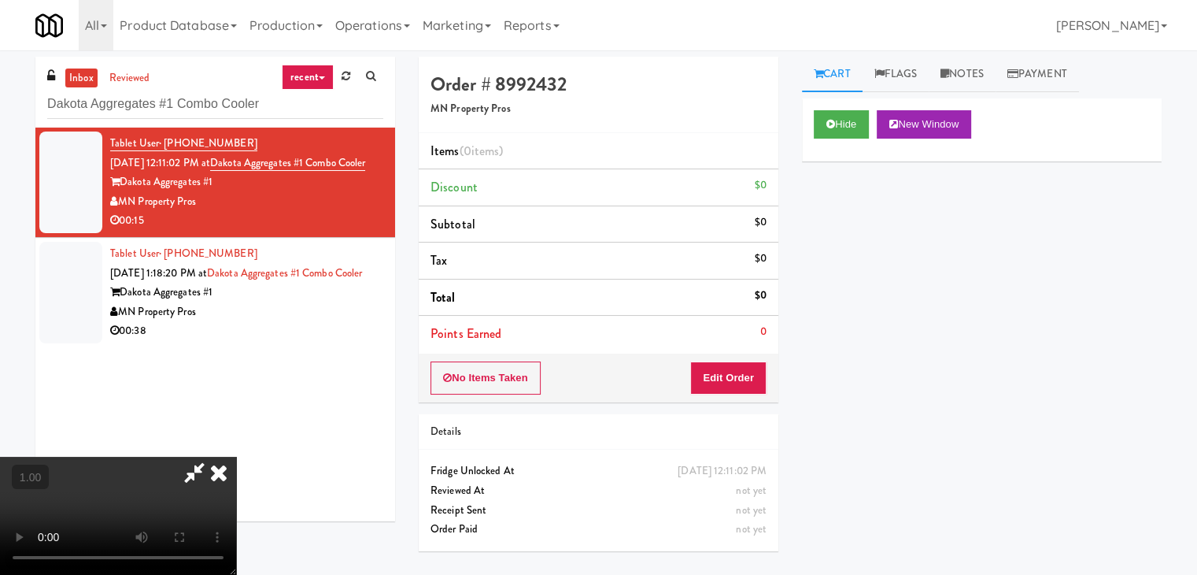
click at [236, 456] on video at bounding box center [118, 515] width 236 height 118
click at [981, 72] on link "Notes" at bounding box center [962, 74] width 67 height 35
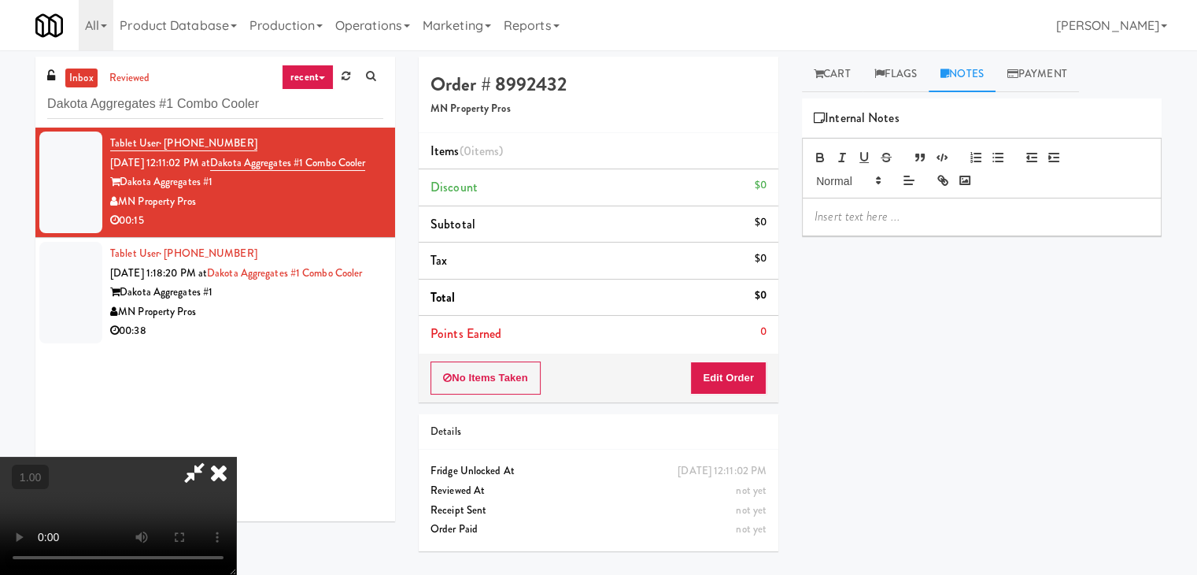
click at [891, 215] on p at bounding box center [982, 216] width 334 height 17
click at [1064, 214] on p at bounding box center [982, 216] width 334 height 17
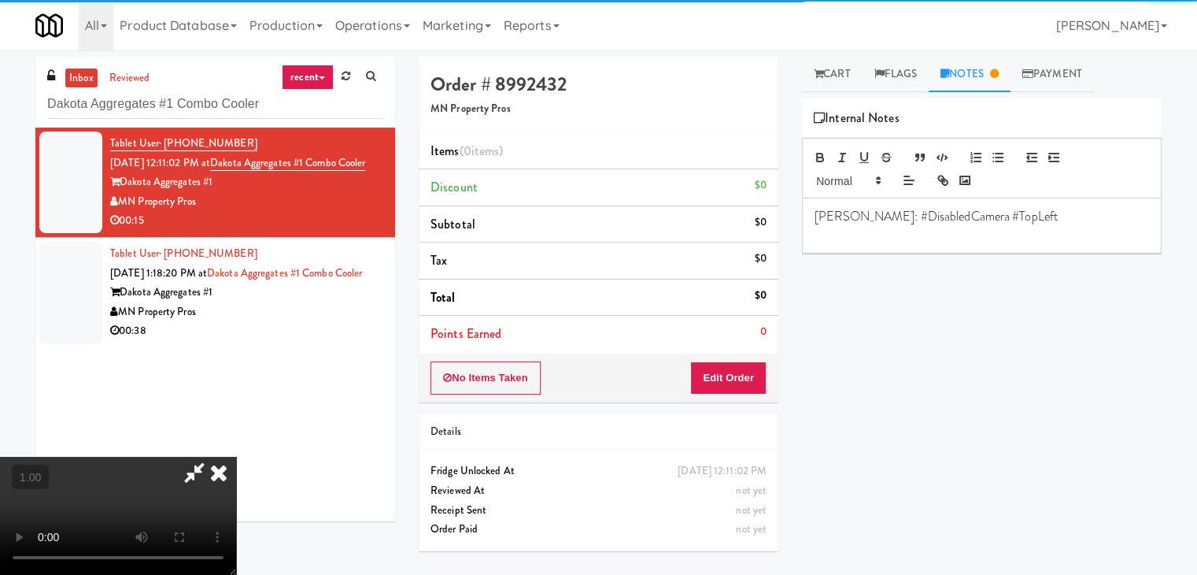
click at [236, 456] on video at bounding box center [118, 515] width 236 height 118
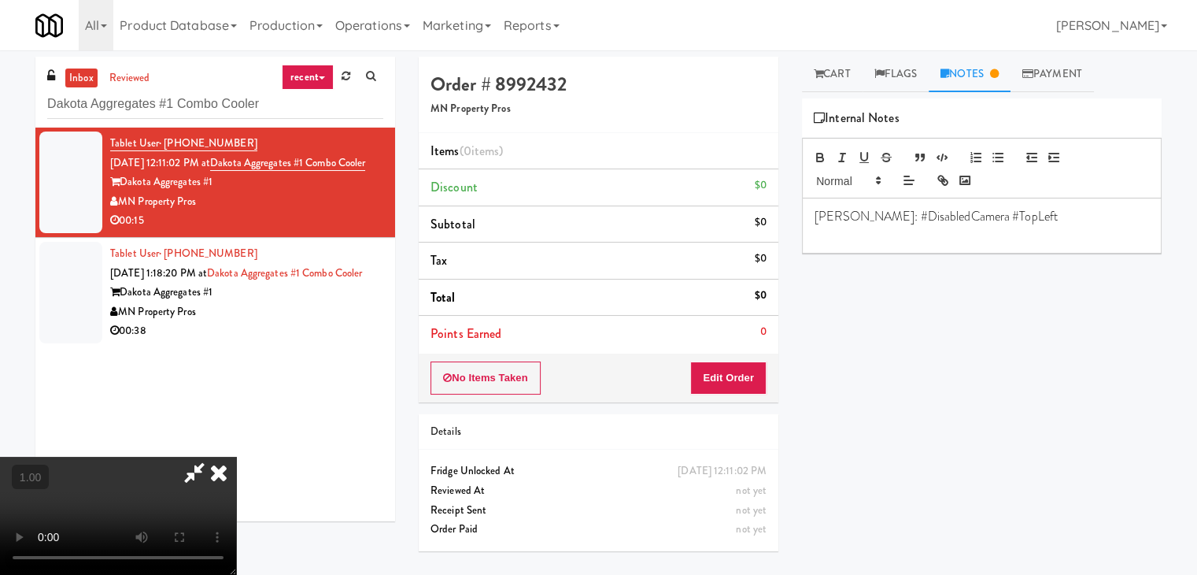
click at [236, 456] on video at bounding box center [118, 515] width 236 height 118
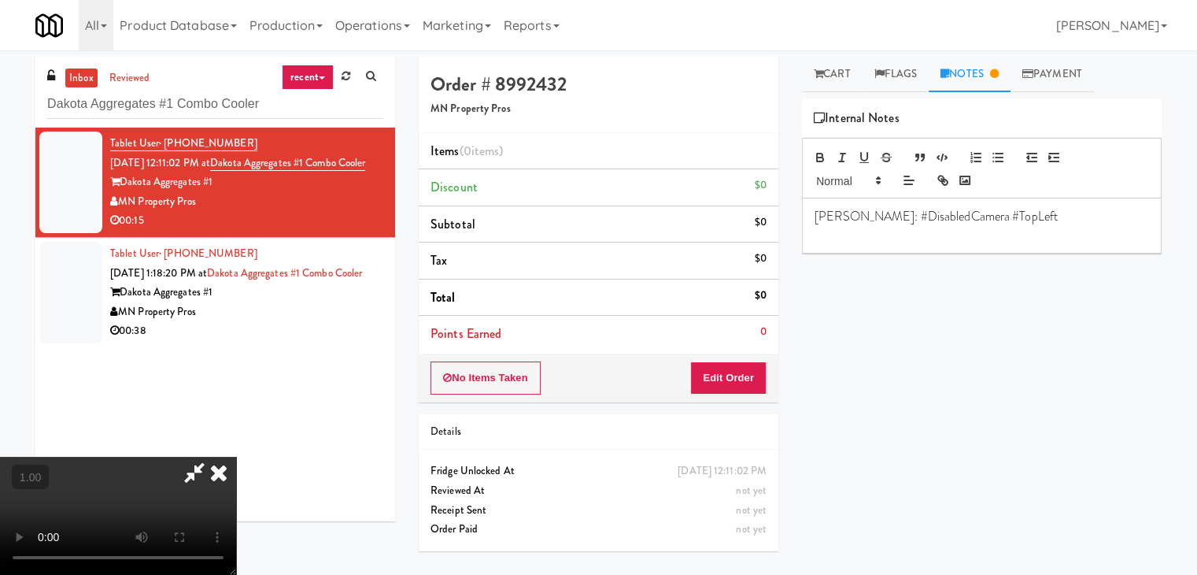
click at [236, 456] on video at bounding box center [118, 515] width 236 height 118
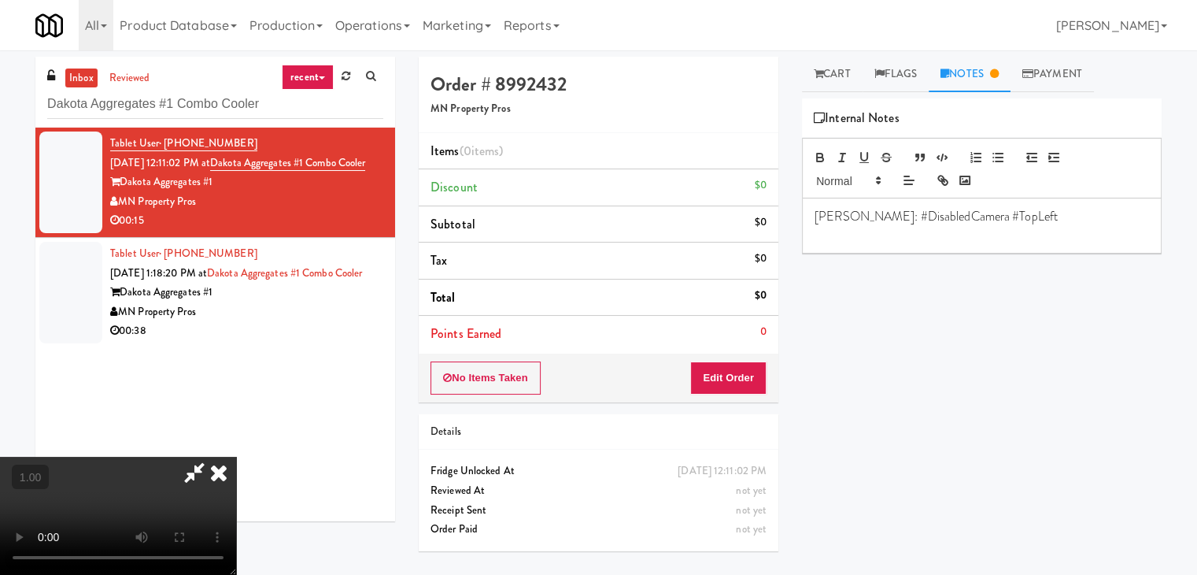
click at [236, 456] on video at bounding box center [118, 515] width 236 height 118
drag, startPoint x: 845, startPoint y: 76, endPoint x: 791, endPoint y: 97, distance: 58.0
click at [844, 76] on link "Cart" at bounding box center [832, 74] width 61 height 35
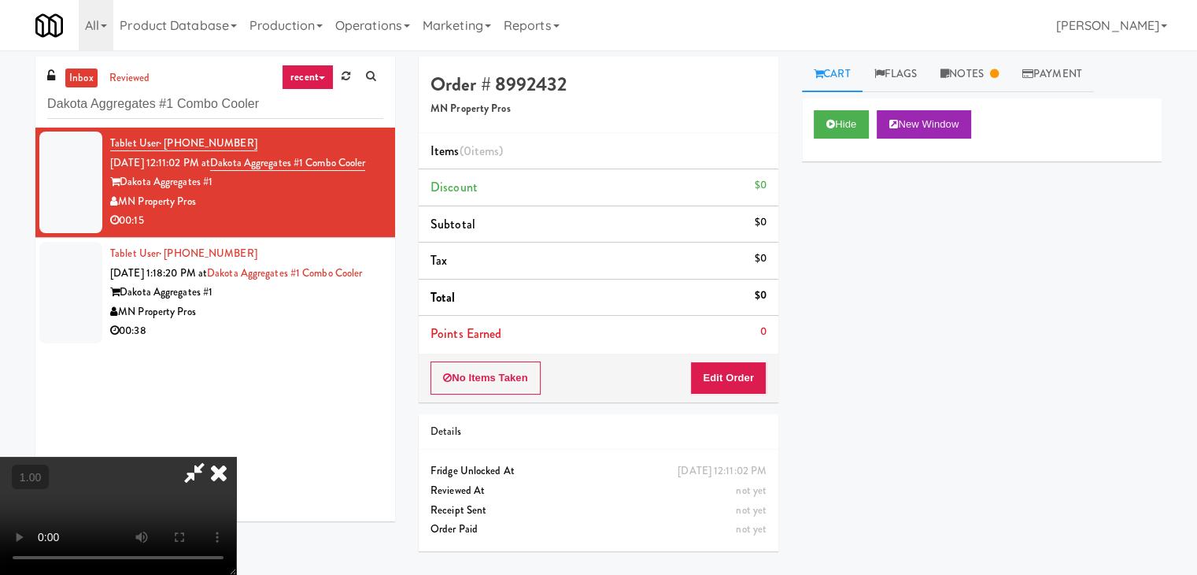
click at [236, 456] on video at bounding box center [118, 515] width 236 height 118
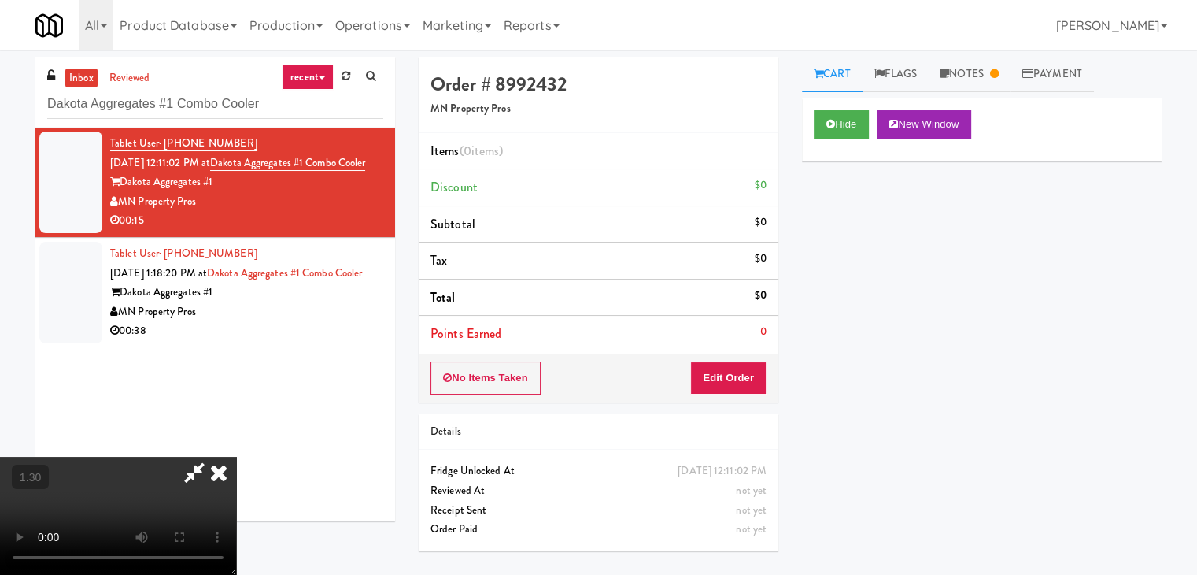
click at [236, 456] on icon at bounding box center [218, 471] width 35 height 31
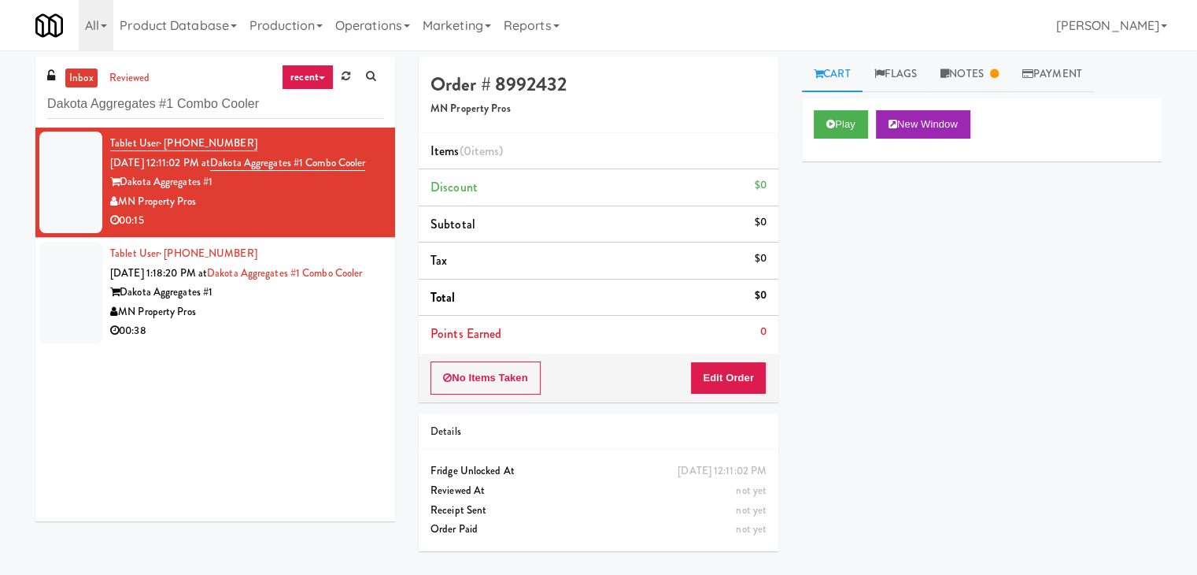
click at [740, 393] on div "No Items Taken Edit Order" at bounding box center [599, 377] width 360 height 49
click at [737, 377] on button "Edit Order" at bounding box center [728, 377] width 76 height 33
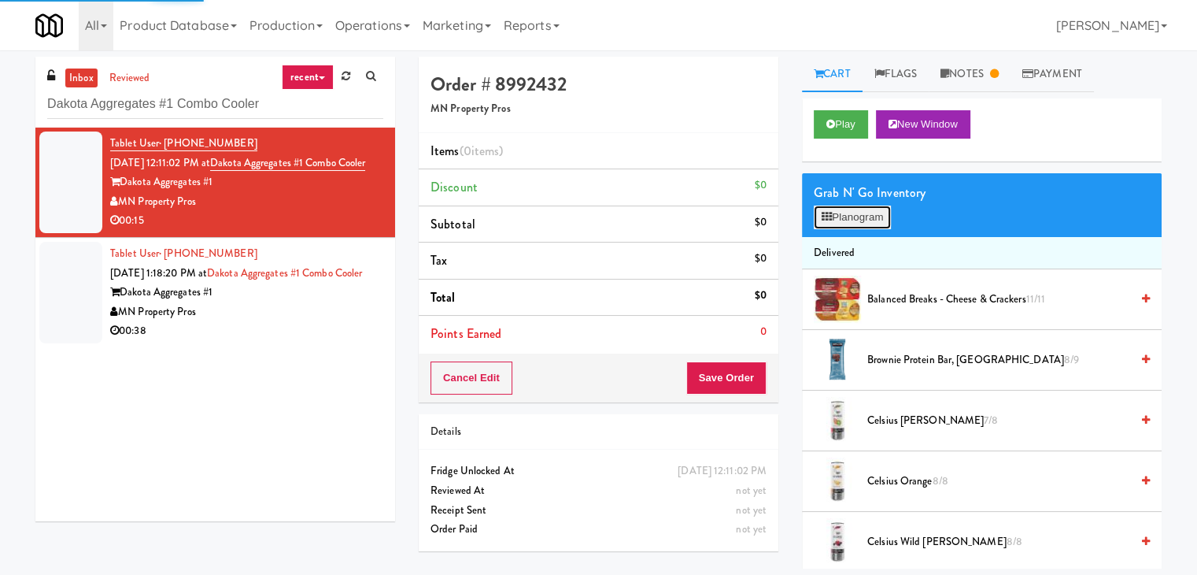
click at [853, 213] on button "Planogram" at bounding box center [852, 217] width 77 height 24
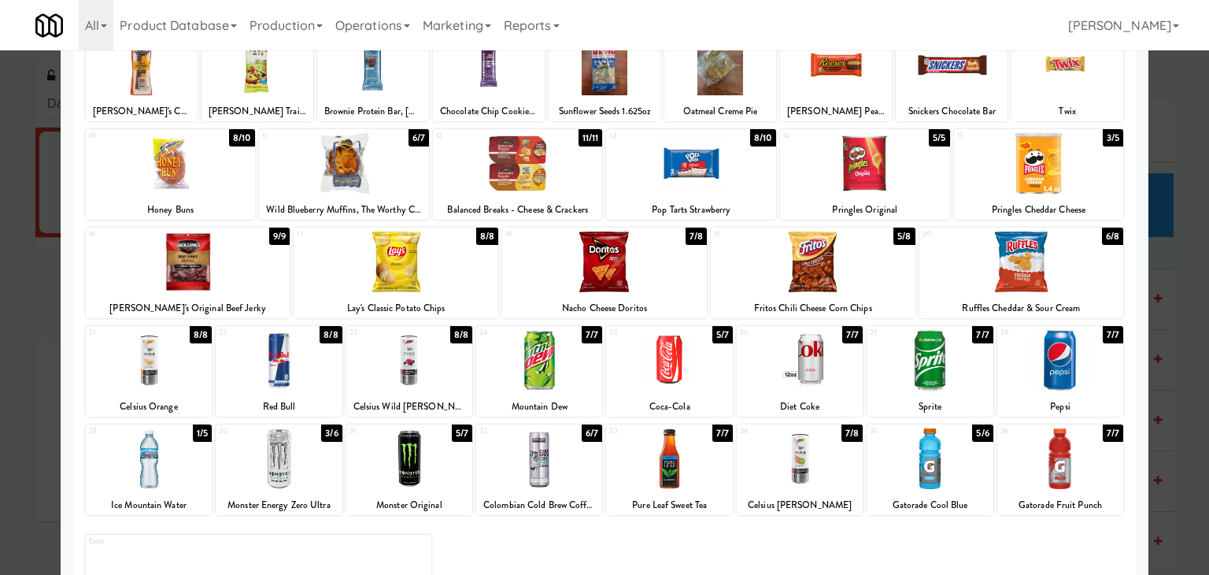
scroll to position [157, 0]
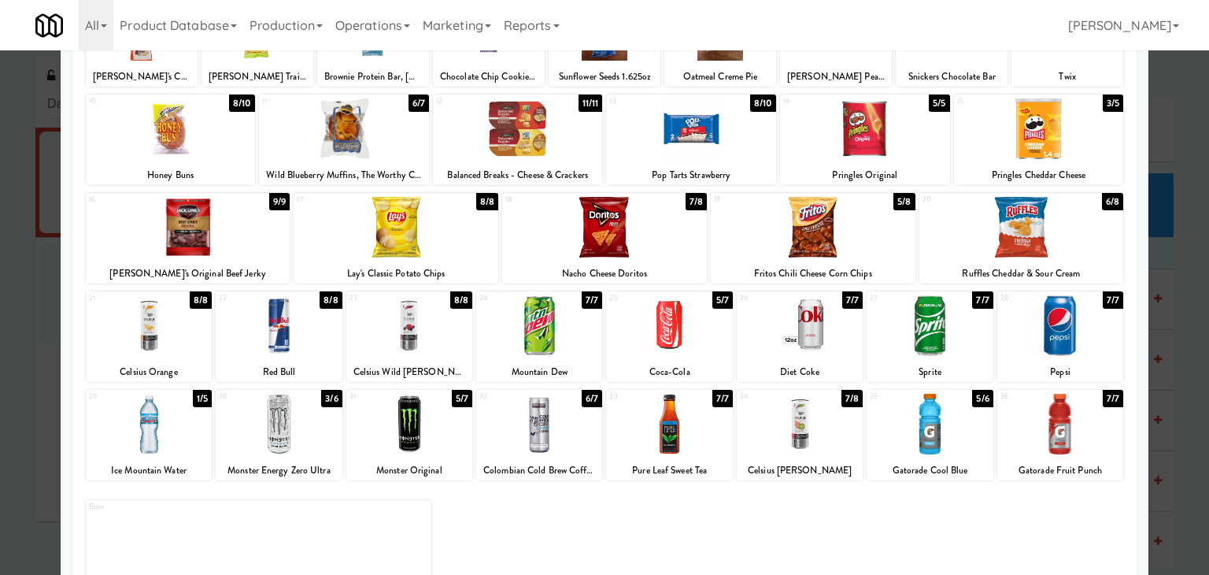
click at [296, 417] on div at bounding box center [279, 424] width 126 height 61
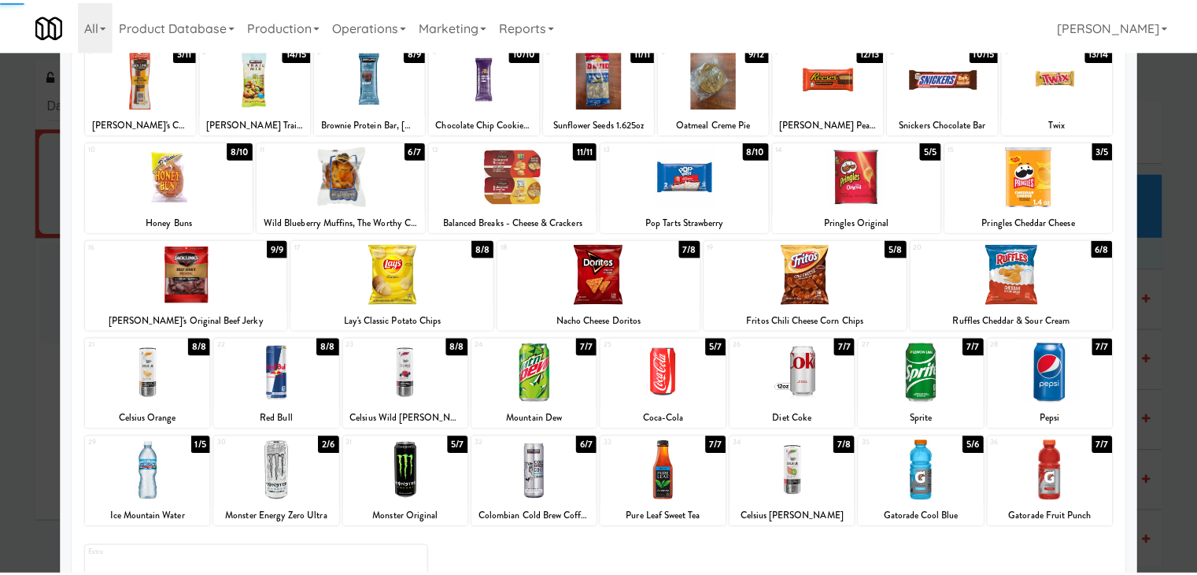
scroll to position [0, 0]
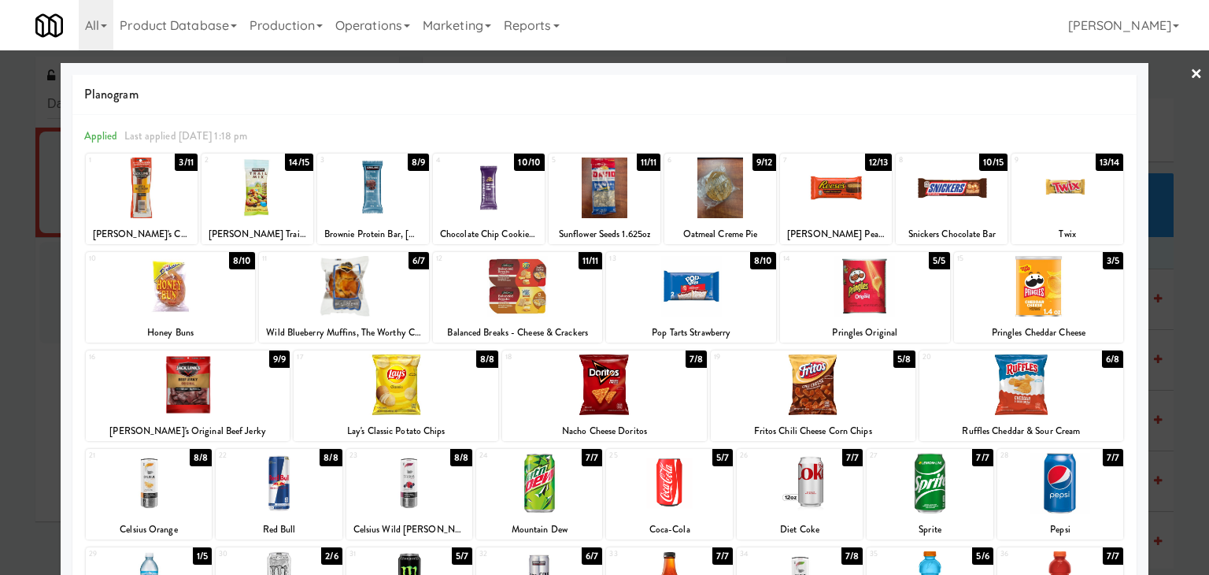
click at [153, 207] on div at bounding box center [142, 187] width 112 height 61
click at [784, 403] on div at bounding box center [813, 384] width 205 height 61
click at [1190, 72] on link "×" at bounding box center [1196, 74] width 13 height 49
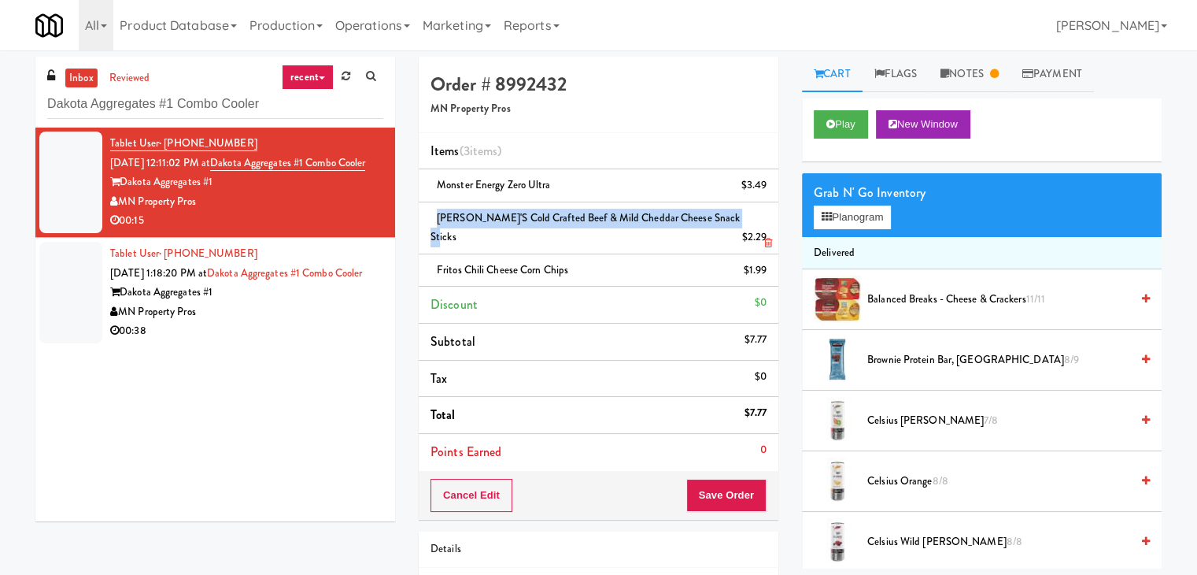
drag, startPoint x: 719, startPoint y: 218, endPoint x: 434, endPoint y: 212, distance: 284.2
click at [434, 212] on div "[PERSON_NAME]'s Cold Crafted Beef & Mild Cheddar Cheese Snack Sticks $2.29" at bounding box center [598, 228] width 336 height 39
copy span "[PERSON_NAME]'s Cold Crafted Beef & Mild Cheddar Cheese Snack Sticks"
click at [829, 128] on button "Play" at bounding box center [841, 124] width 54 height 28
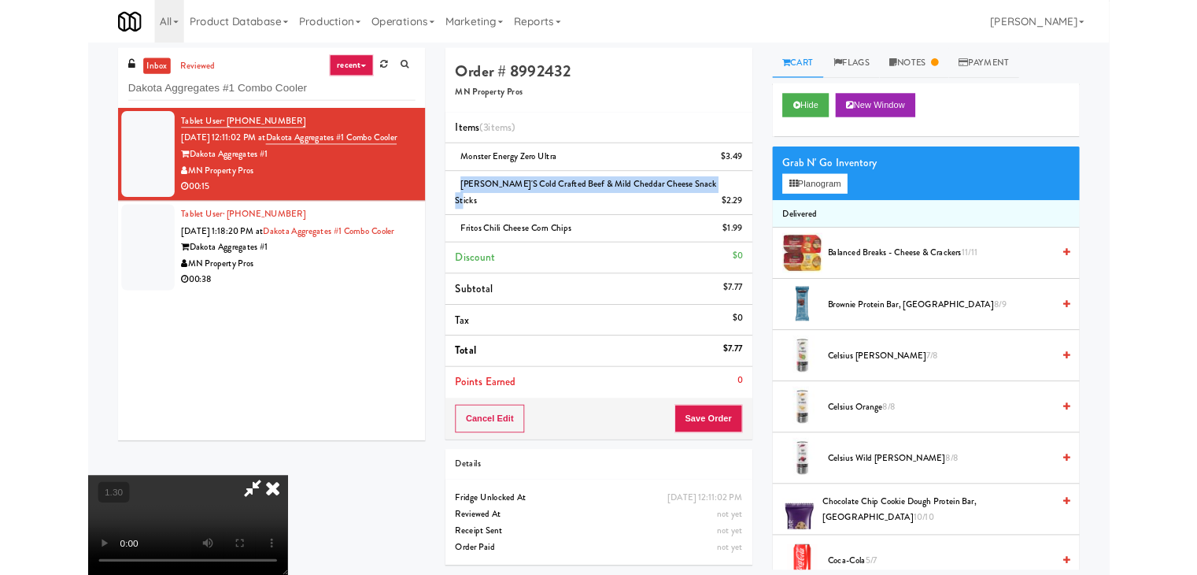
scroll to position [32, 0]
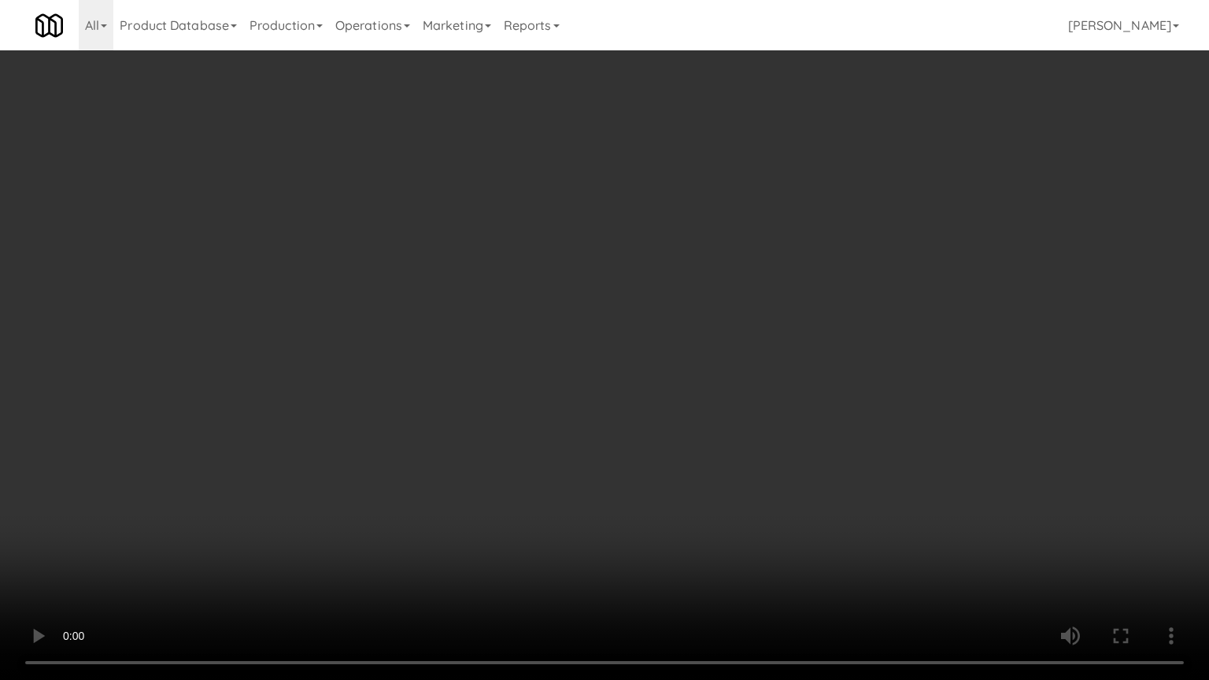
click at [686, 327] on video at bounding box center [604, 340] width 1209 height 680
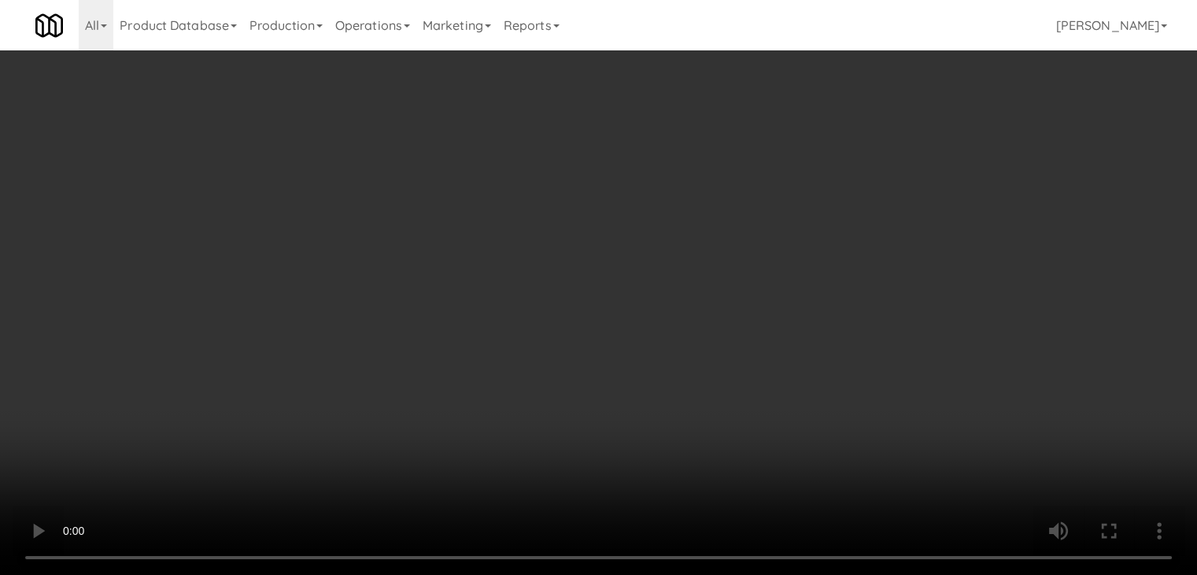
scroll to position [0, 0]
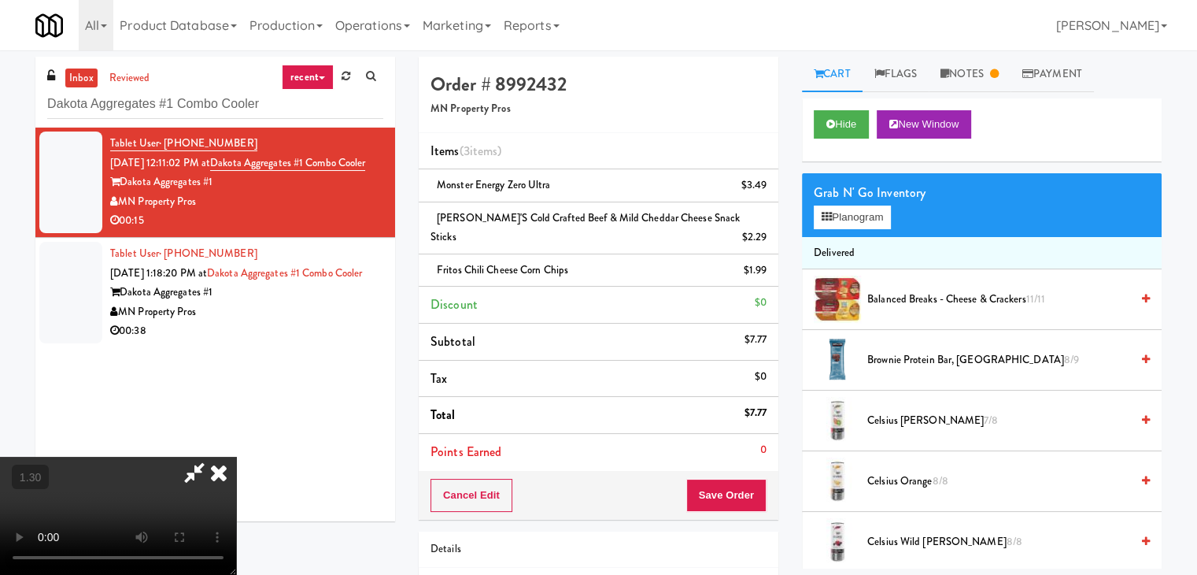
click at [236, 456] on icon at bounding box center [218, 471] width 35 height 31
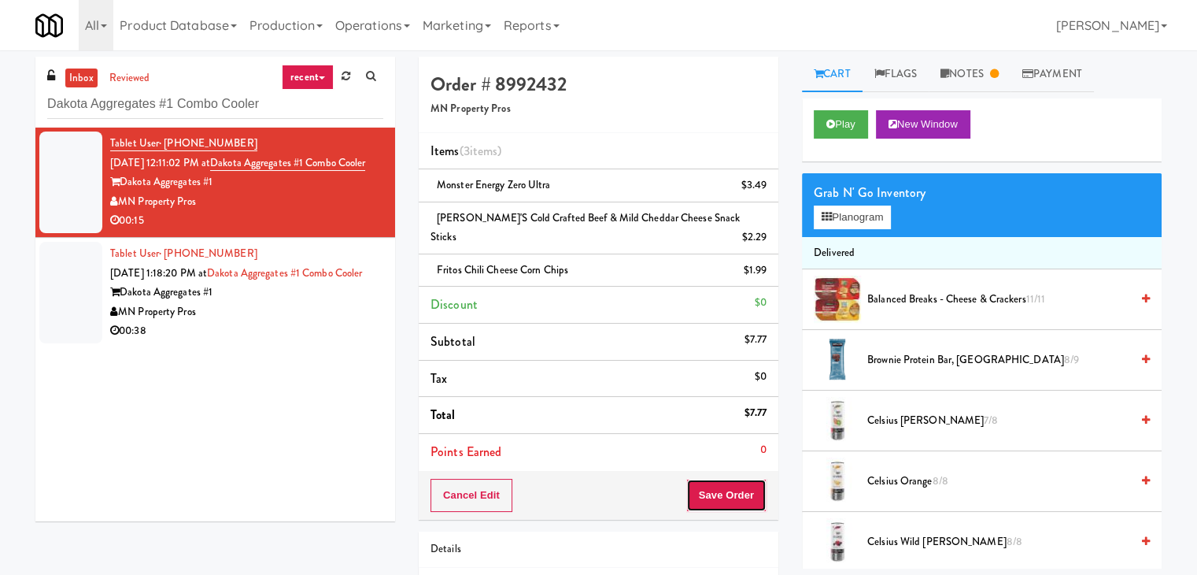
click at [708, 490] on button "Save Order" at bounding box center [726, 495] width 80 height 33
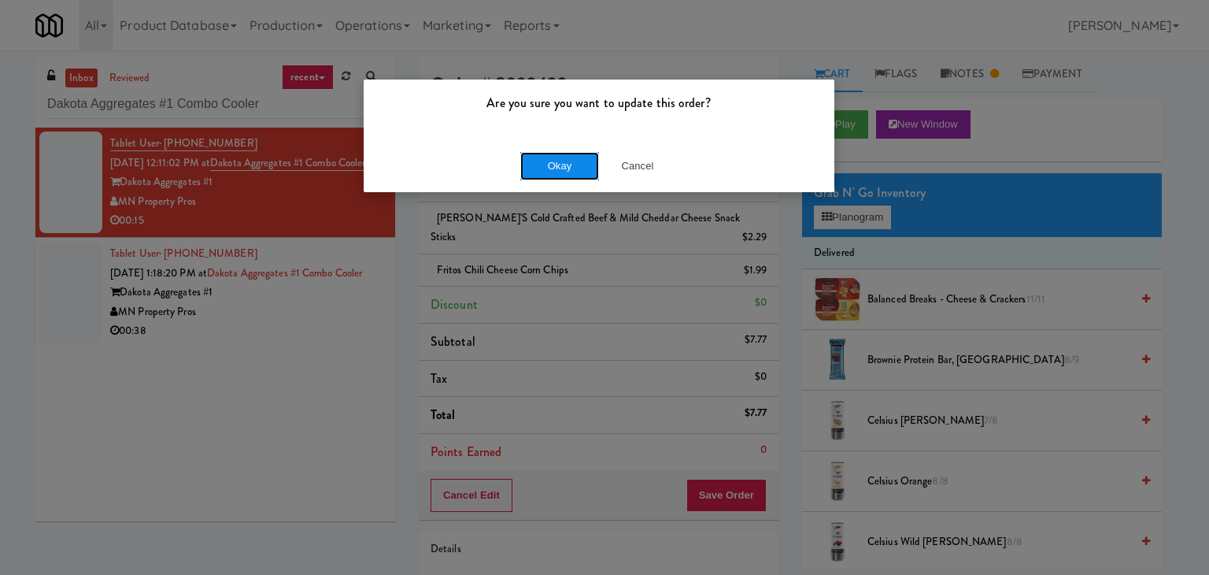
click at [550, 167] on button "Okay" at bounding box center [559, 166] width 79 height 28
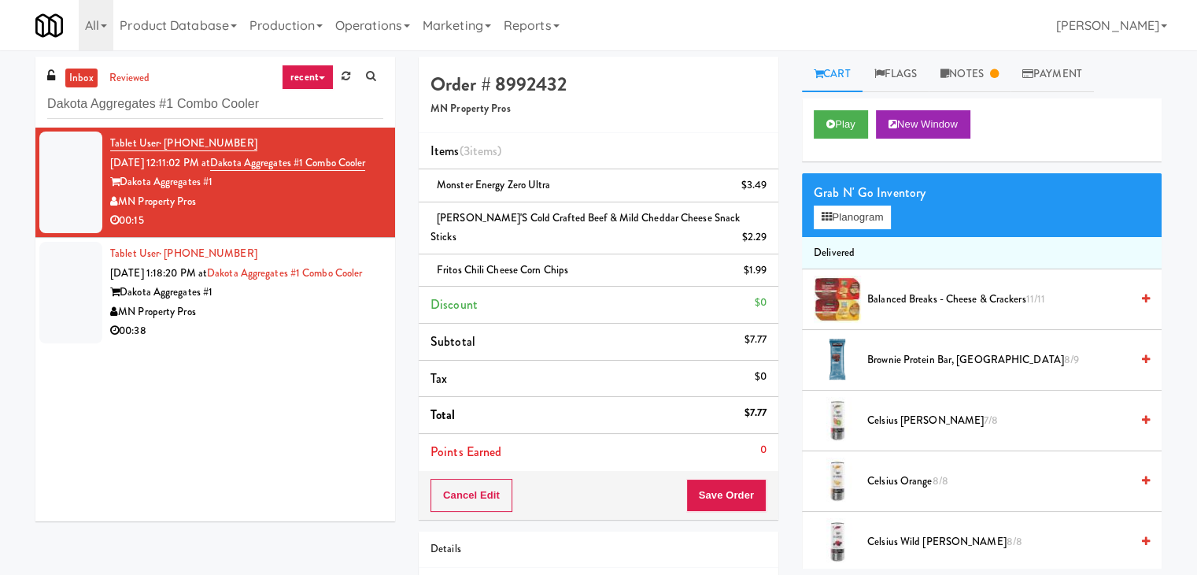
click at [331, 322] on div "MN Property Pros" at bounding box center [246, 312] width 273 height 20
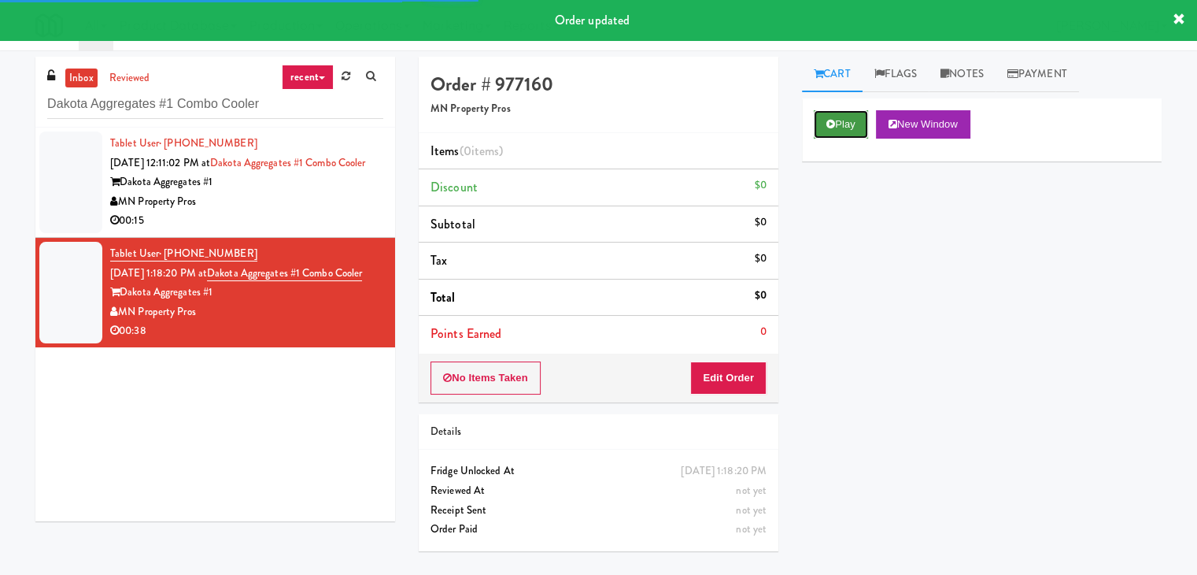
click at [830, 121] on icon at bounding box center [830, 124] width 9 height 10
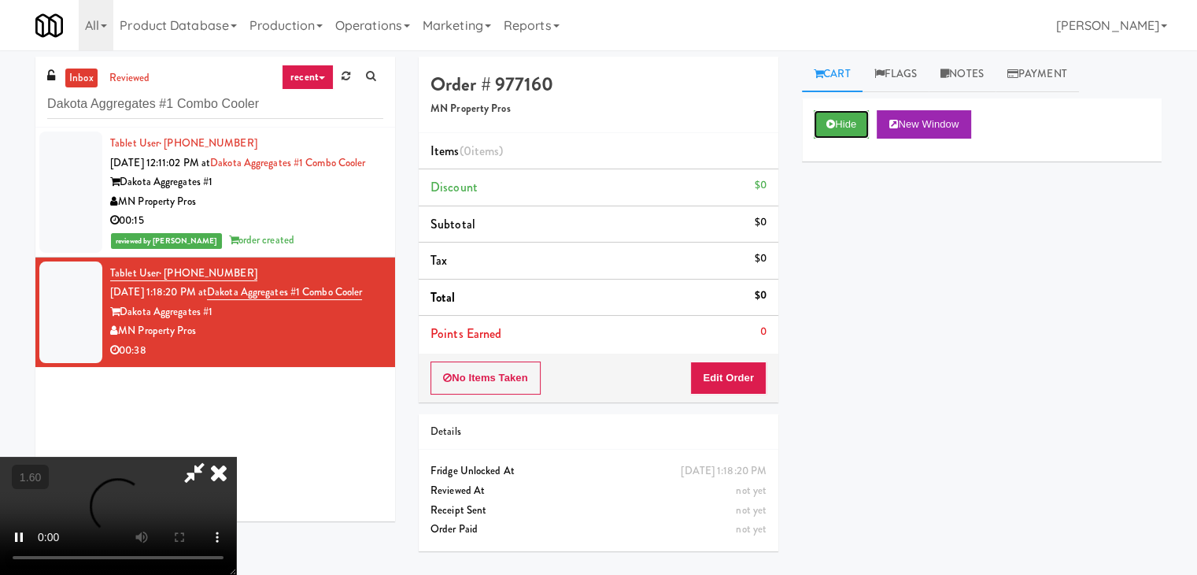
scroll to position [221, 0]
click at [236, 456] on video at bounding box center [118, 515] width 236 height 118
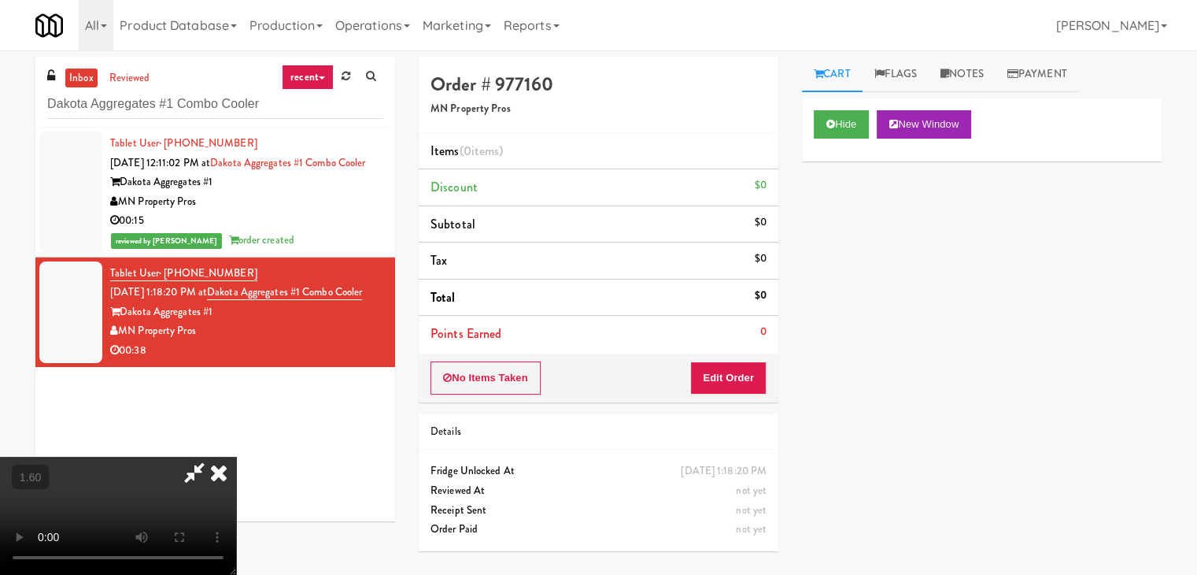
click at [236, 456] on video at bounding box center [118, 515] width 236 height 118
click at [236, 456] on icon at bounding box center [218, 471] width 35 height 31
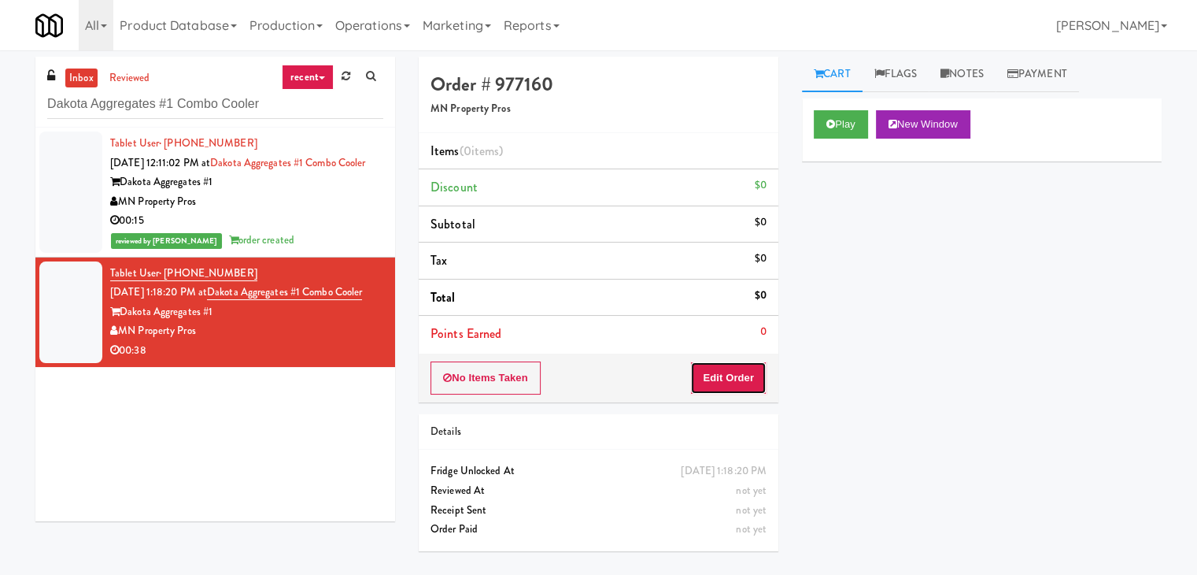
click at [751, 374] on button "Edit Order" at bounding box center [728, 377] width 76 height 33
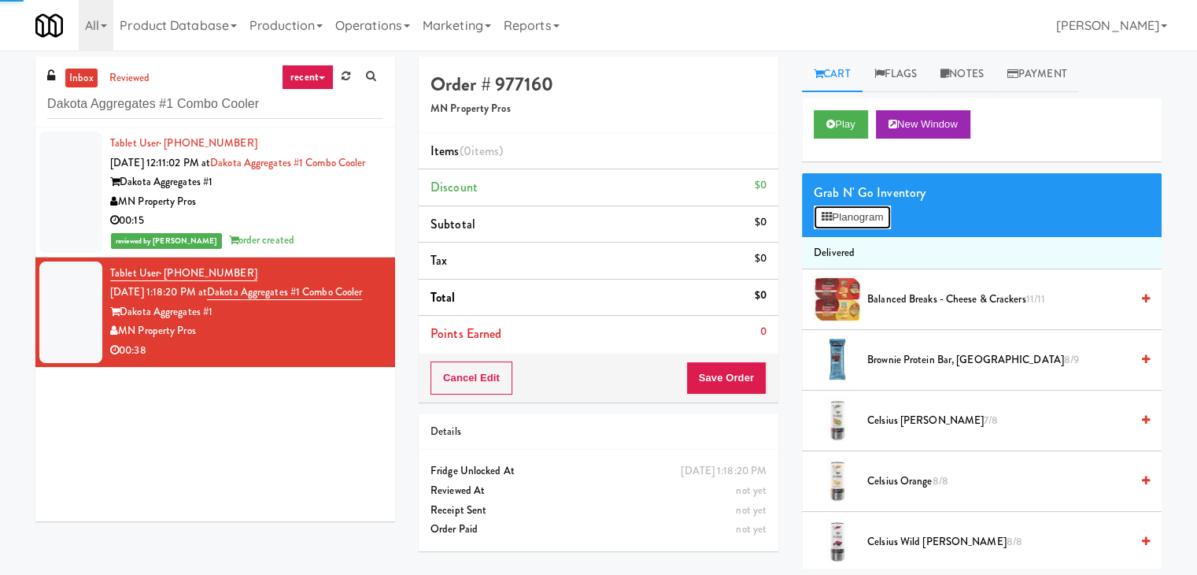
click at [850, 212] on button "Planogram" at bounding box center [852, 217] width 77 height 24
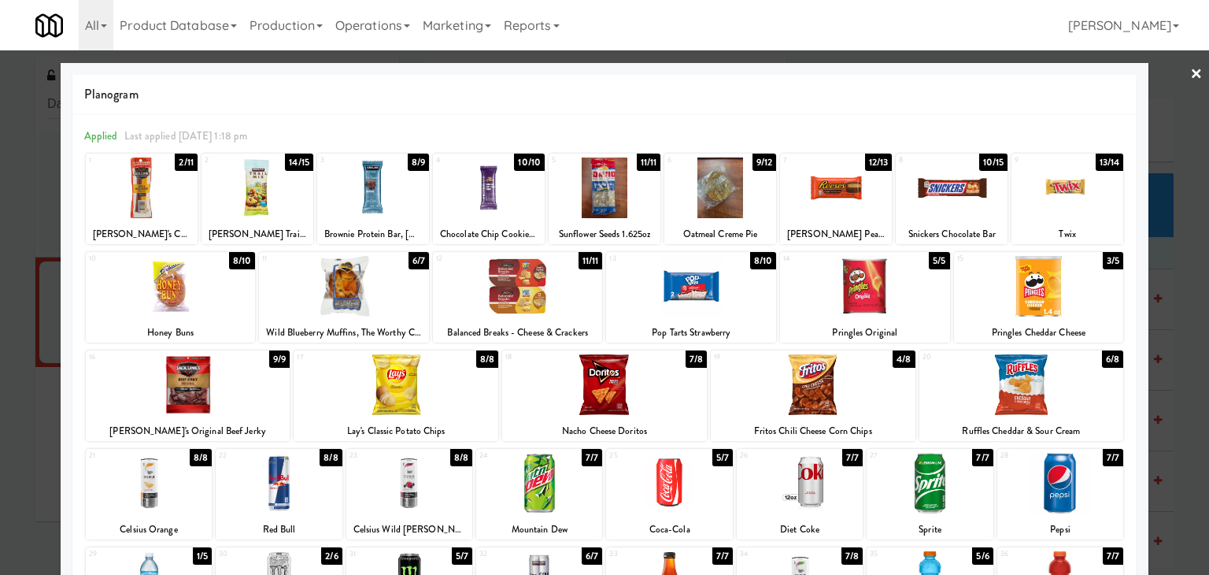
click at [715, 290] on div at bounding box center [691, 286] width 170 height 61
click at [623, 382] on div at bounding box center [604, 384] width 205 height 61
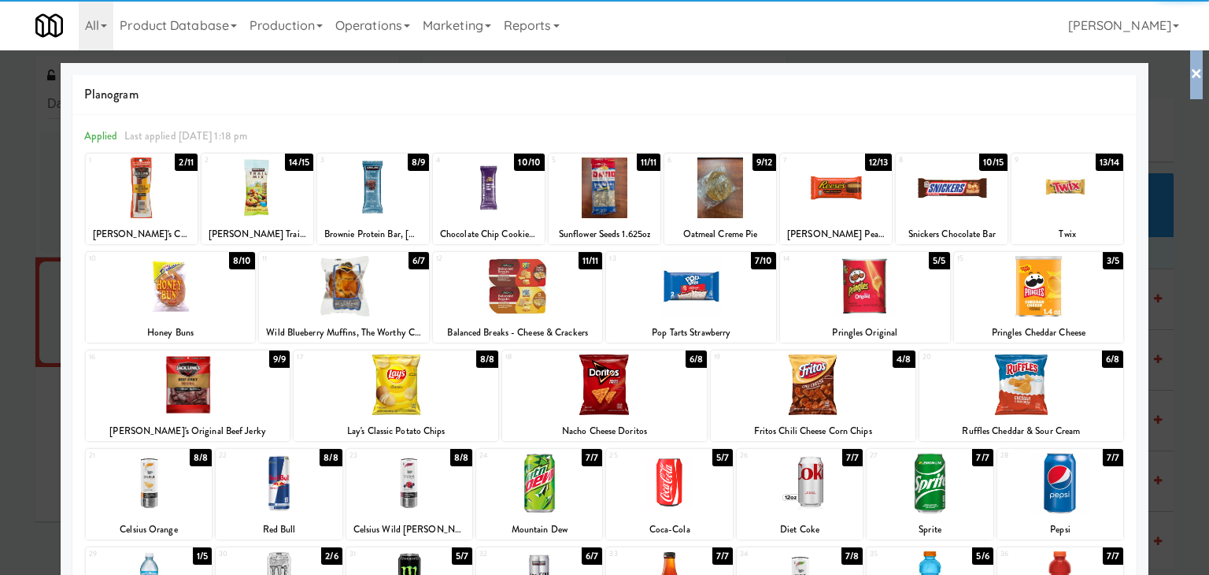
click at [1190, 68] on link "×" at bounding box center [1196, 74] width 13 height 49
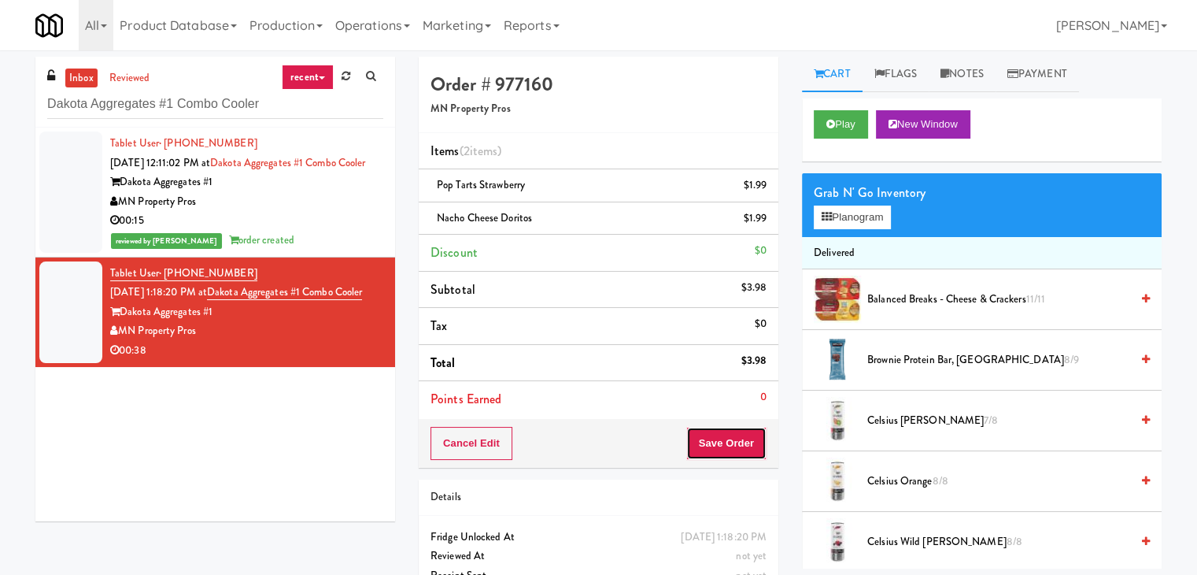
click at [750, 447] on button "Save Order" at bounding box center [726, 443] width 80 height 33
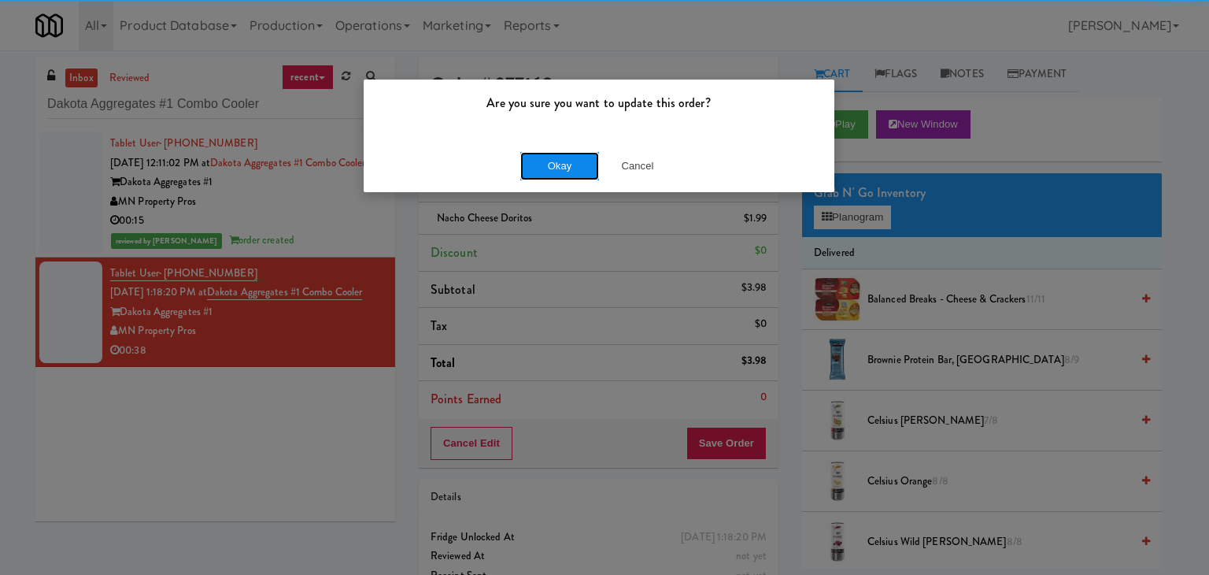
click at [551, 163] on button "Okay" at bounding box center [559, 166] width 79 height 28
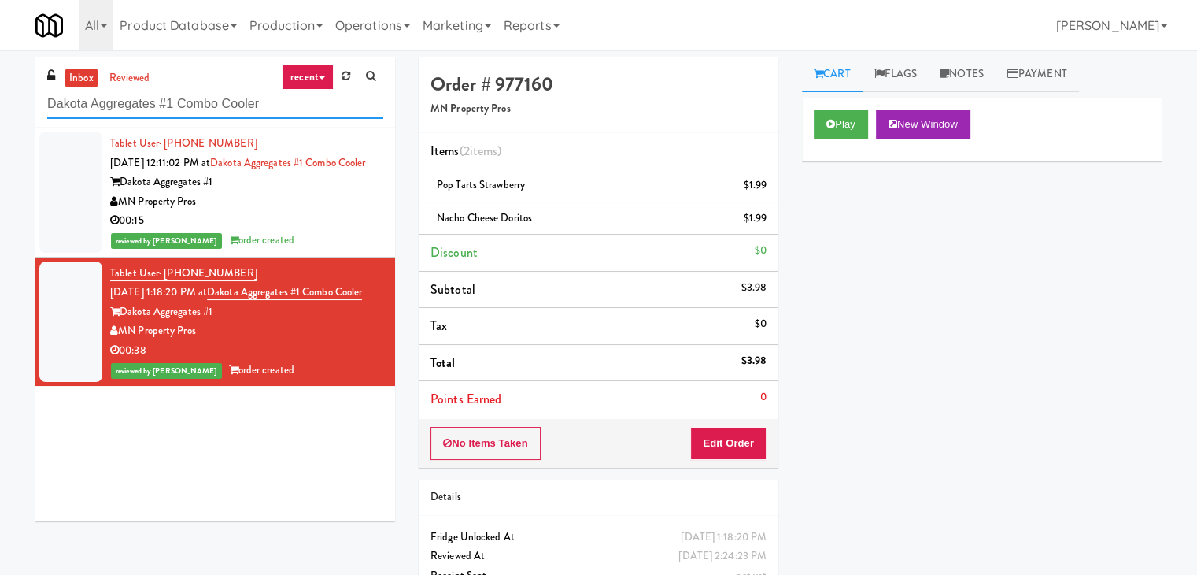
click at [187, 109] on input "Dakota Aggregates #1 Combo Cooler" at bounding box center [215, 104] width 336 height 29
paste input "MH - Cooler - Left"
type input "MH - Cooler - Left"
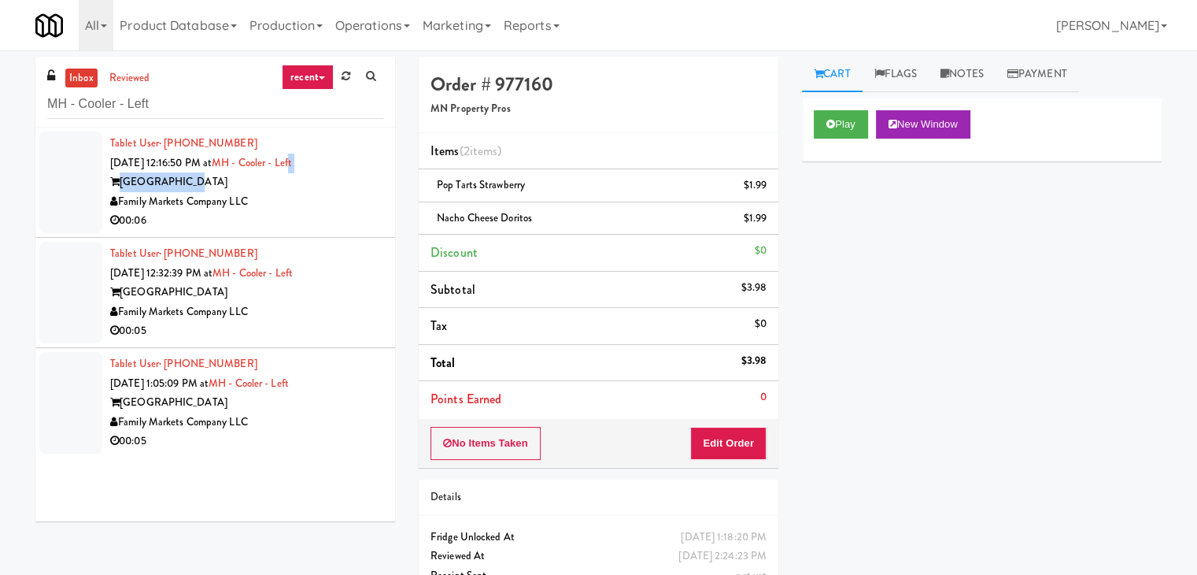
click at [313, 178] on div "Tablet User · (787) 439-6171 [DATE] 12:16:50 PM at MH - Cooler - Left Market Ho…" at bounding box center [246, 182] width 273 height 97
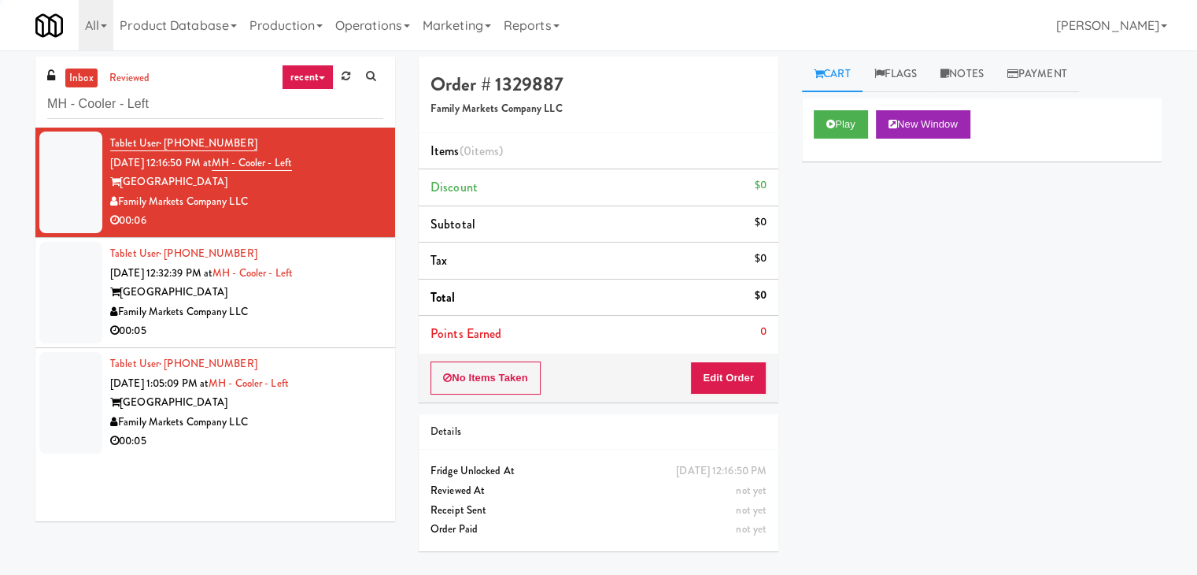
click at [327, 197] on div "Family Markets Company LLC" at bounding box center [246, 202] width 273 height 20
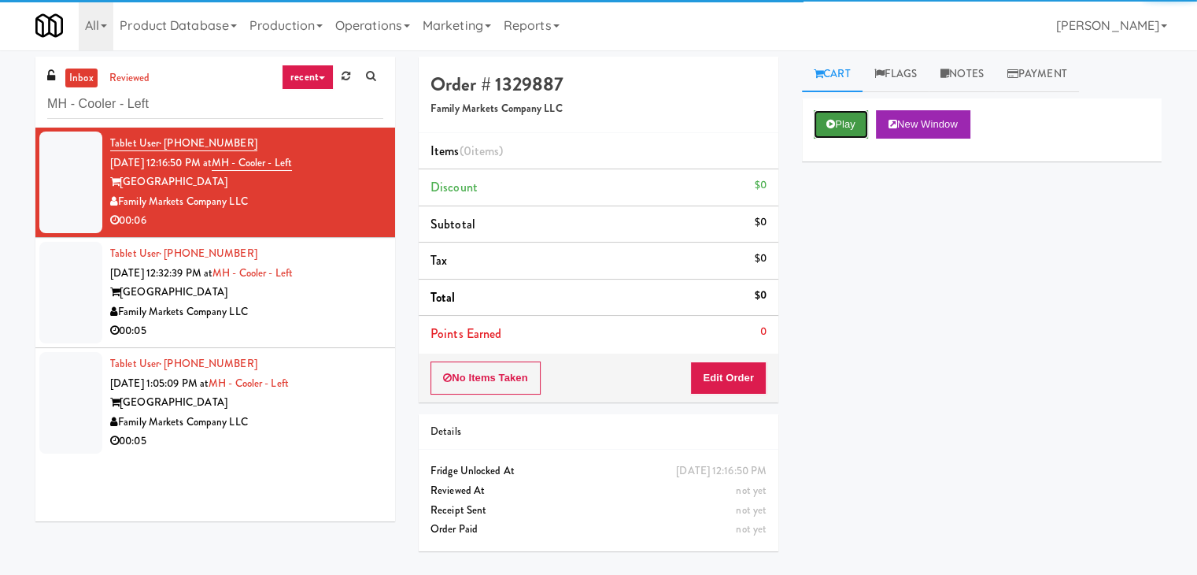
click at [834, 130] on button "Play" at bounding box center [841, 124] width 54 height 28
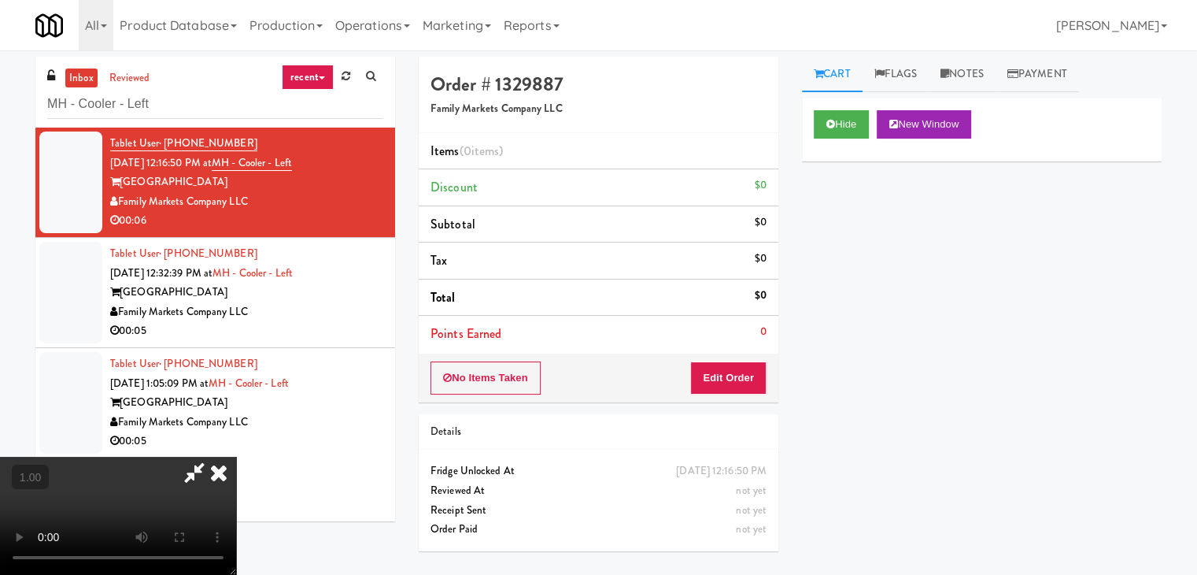
click at [236, 456] on video at bounding box center [118, 515] width 236 height 118
click at [967, 69] on link "Notes" at bounding box center [962, 74] width 67 height 35
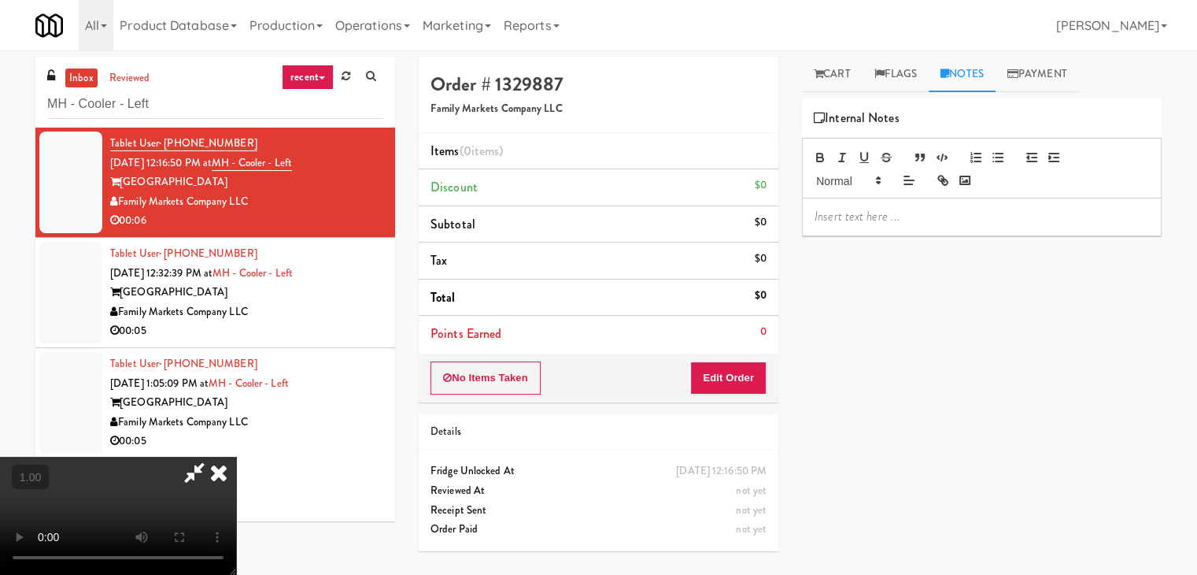
click at [877, 208] on p at bounding box center [982, 216] width 334 height 17
click at [1013, 219] on p at bounding box center [982, 216] width 334 height 17
paste div
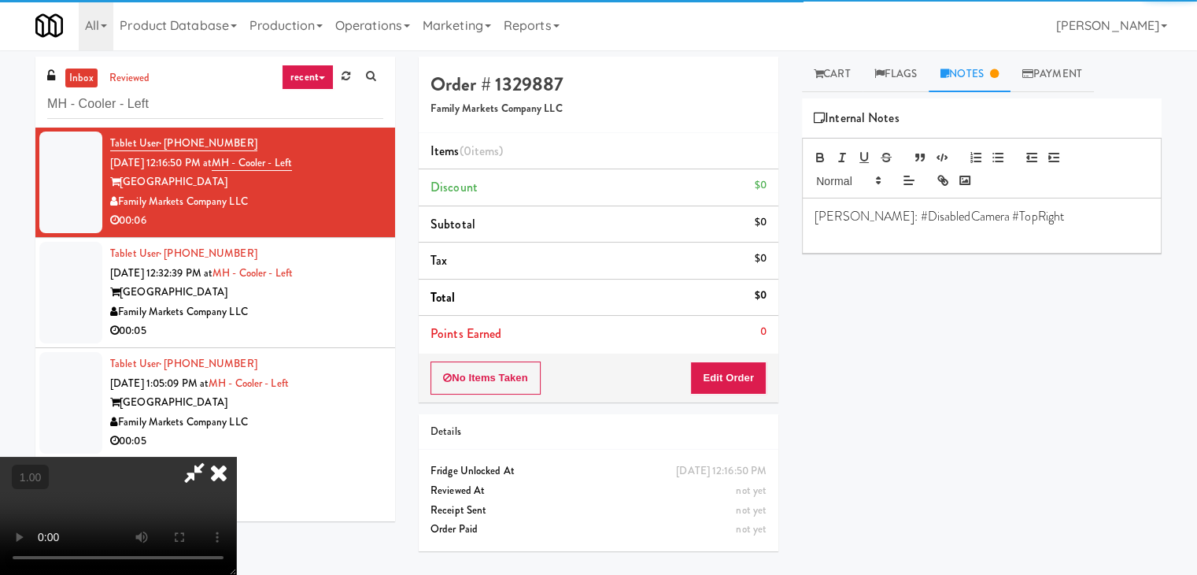
click at [236, 456] on video at bounding box center [118, 515] width 236 height 118
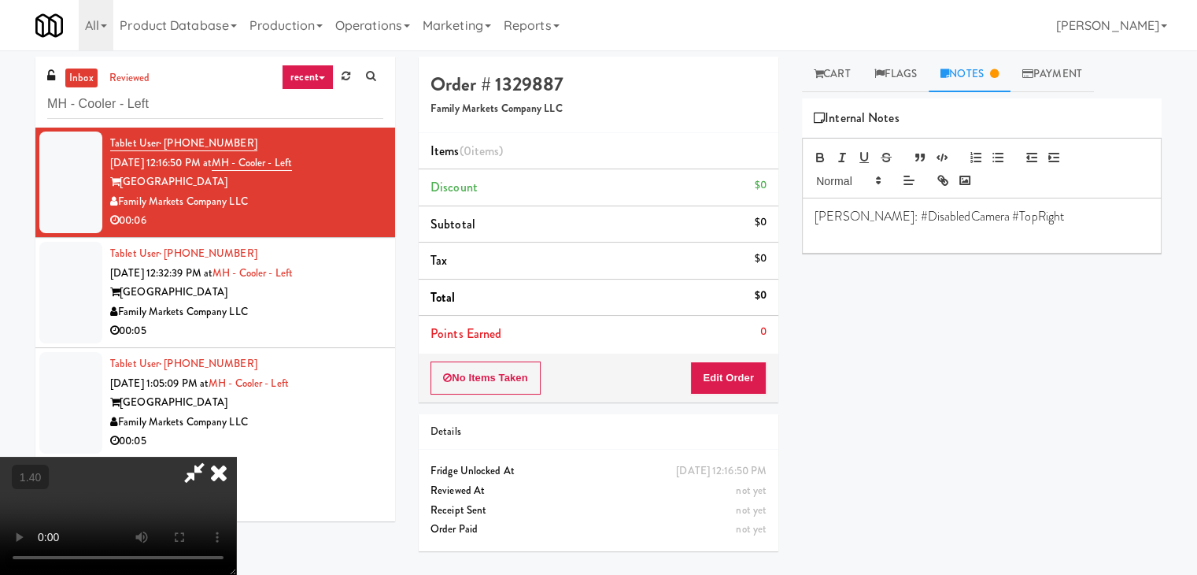
click at [236, 456] on video at bounding box center [118, 515] width 236 height 118
click at [890, 221] on p "[PERSON_NAME]: #DisabledCamera #TopRight" at bounding box center [982, 216] width 334 height 17
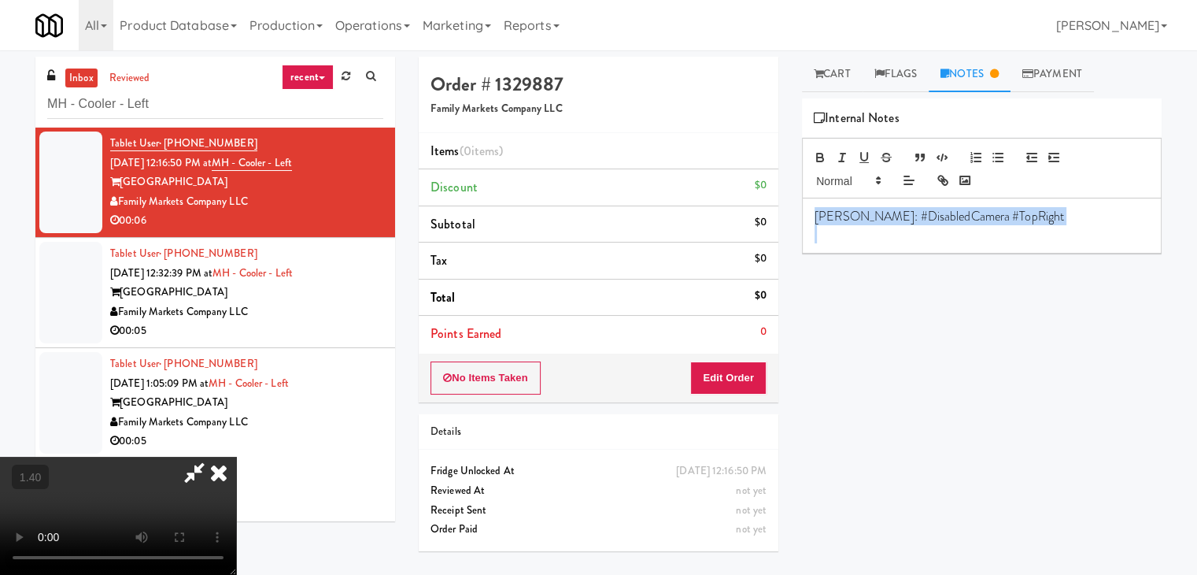
copy p "[PERSON_NAME]: #DisabledCamera #TopRight"
click at [236, 456] on video at bounding box center [118, 515] width 236 height 118
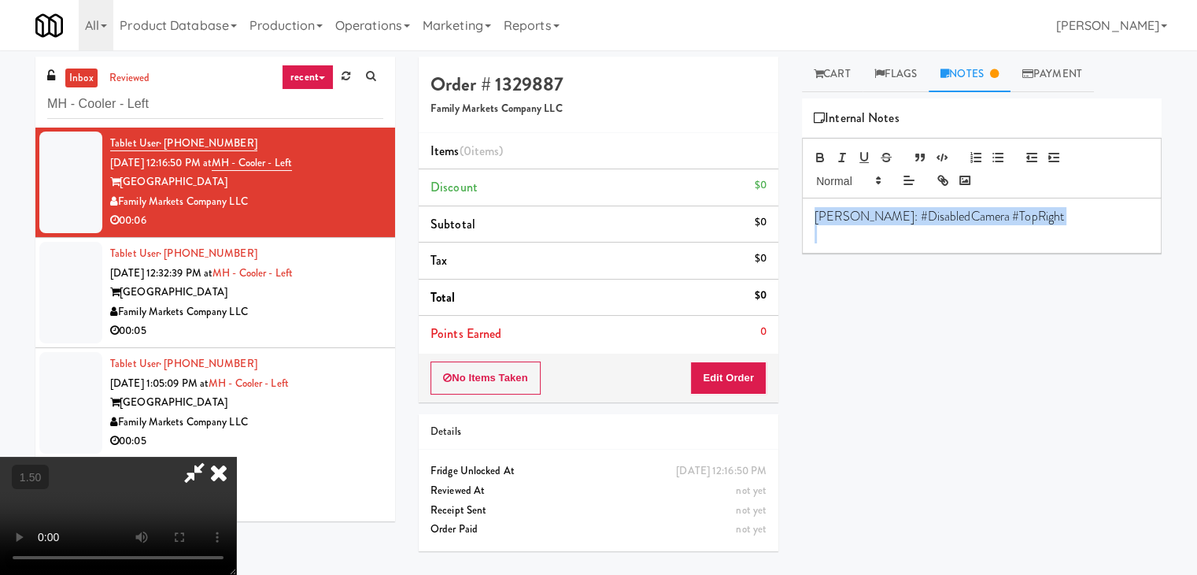
click at [236, 456] on video at bounding box center [118, 515] width 236 height 118
click at [236, 456] on icon at bounding box center [218, 471] width 35 height 31
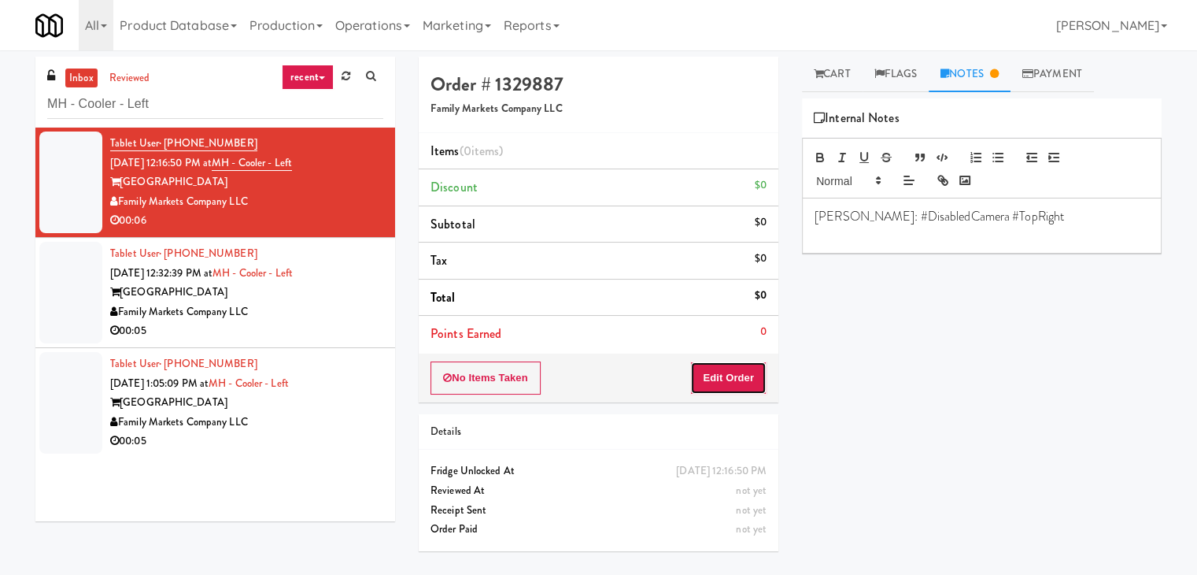
click at [732, 384] on button "Edit Order" at bounding box center [728, 377] width 76 height 33
click at [829, 76] on link "Cart" at bounding box center [832, 74] width 61 height 35
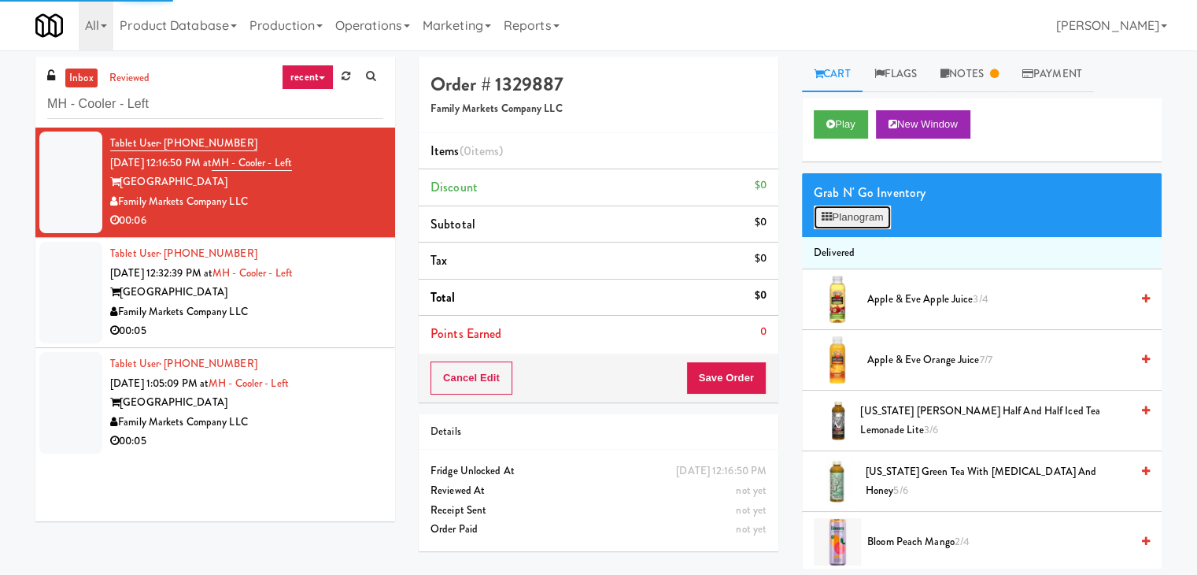
click at [850, 215] on button "Planogram" at bounding box center [852, 217] width 77 height 24
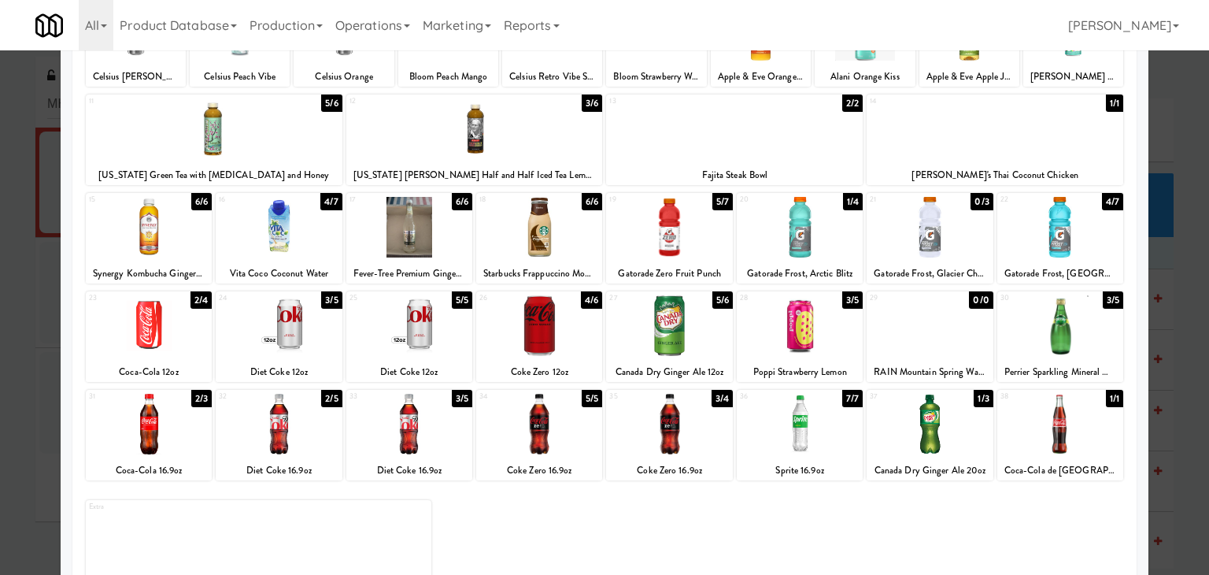
click at [409, 334] on div at bounding box center [409, 325] width 126 height 61
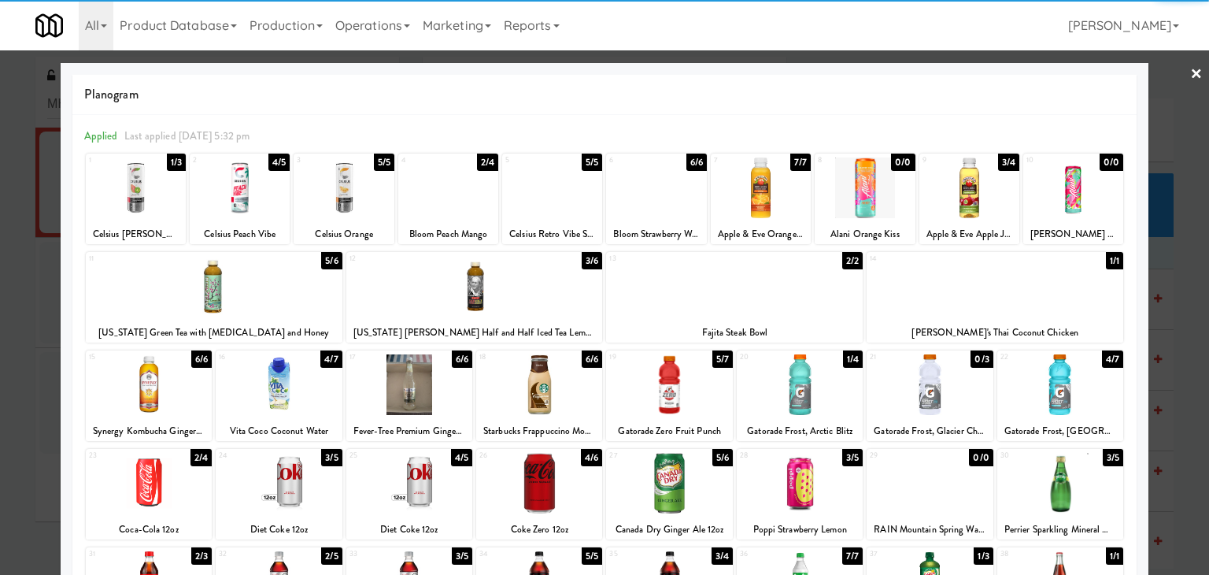
click at [1190, 72] on link "×" at bounding box center [1196, 74] width 13 height 49
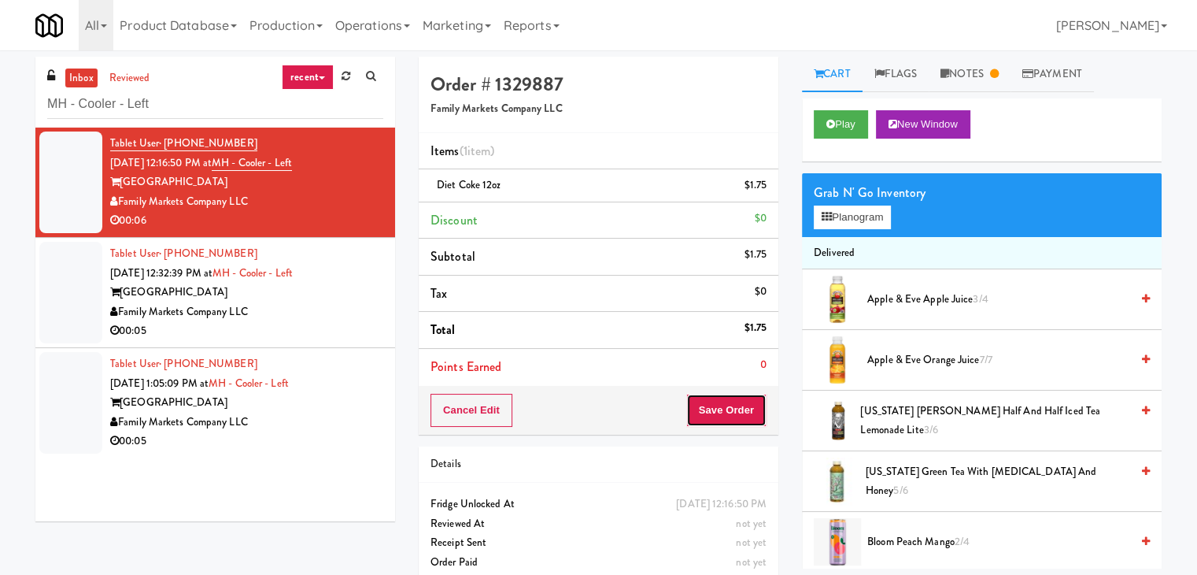
click at [715, 403] on button "Save Order" at bounding box center [726, 410] width 80 height 33
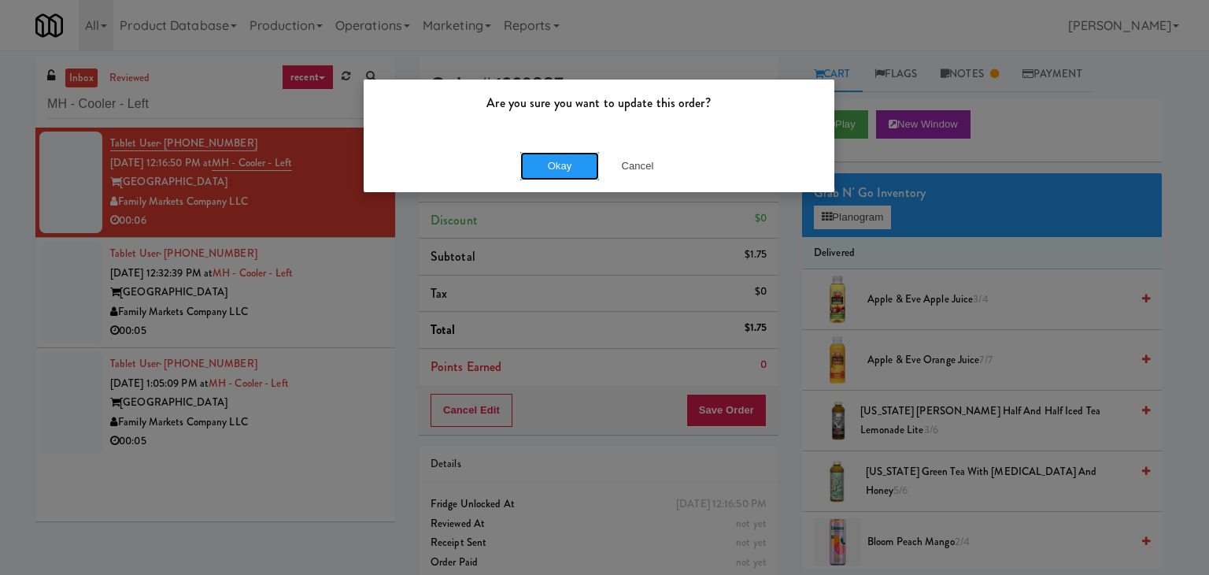
drag, startPoint x: 579, startPoint y: 176, endPoint x: 499, endPoint y: 200, distance: 83.9
click at [579, 175] on button "Okay" at bounding box center [559, 166] width 79 height 28
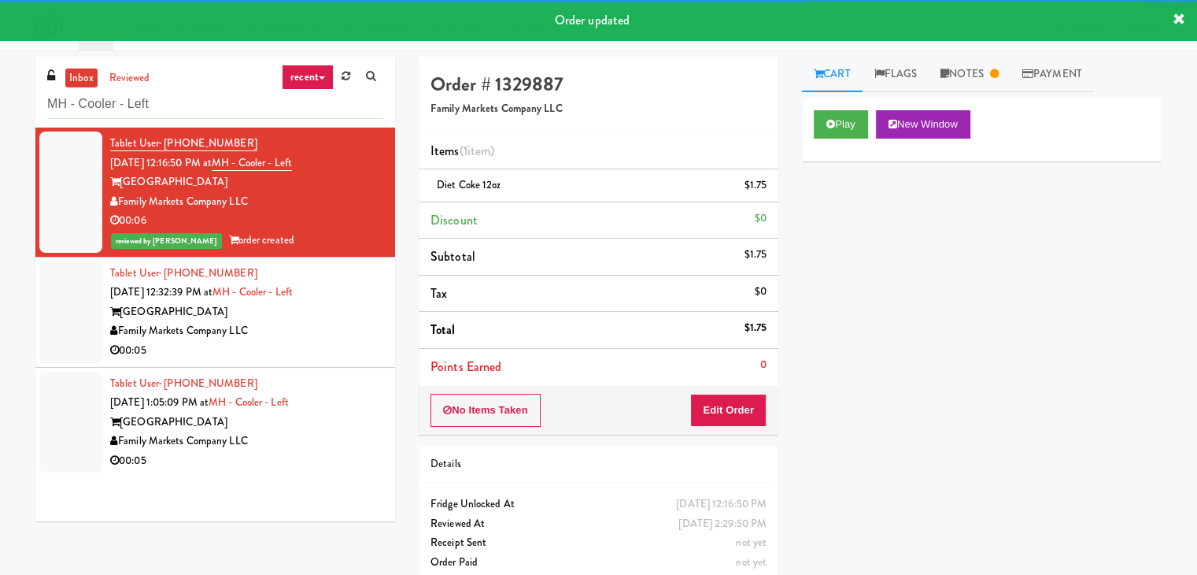
click at [299, 332] on div "Family Markets Company LLC" at bounding box center [246, 331] width 273 height 20
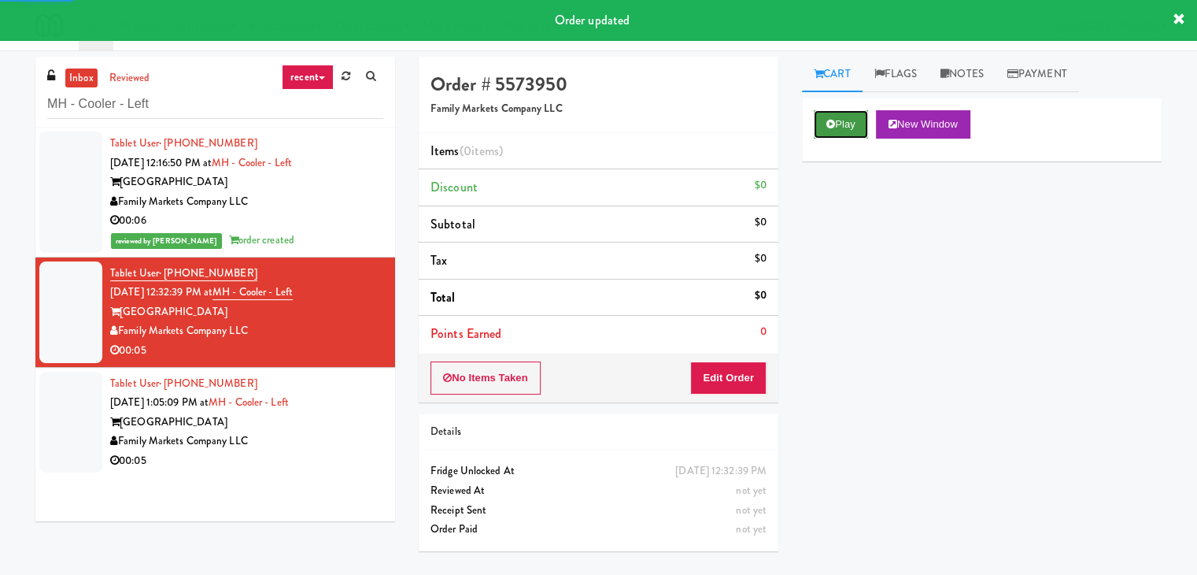
click at [833, 120] on icon at bounding box center [830, 124] width 9 height 10
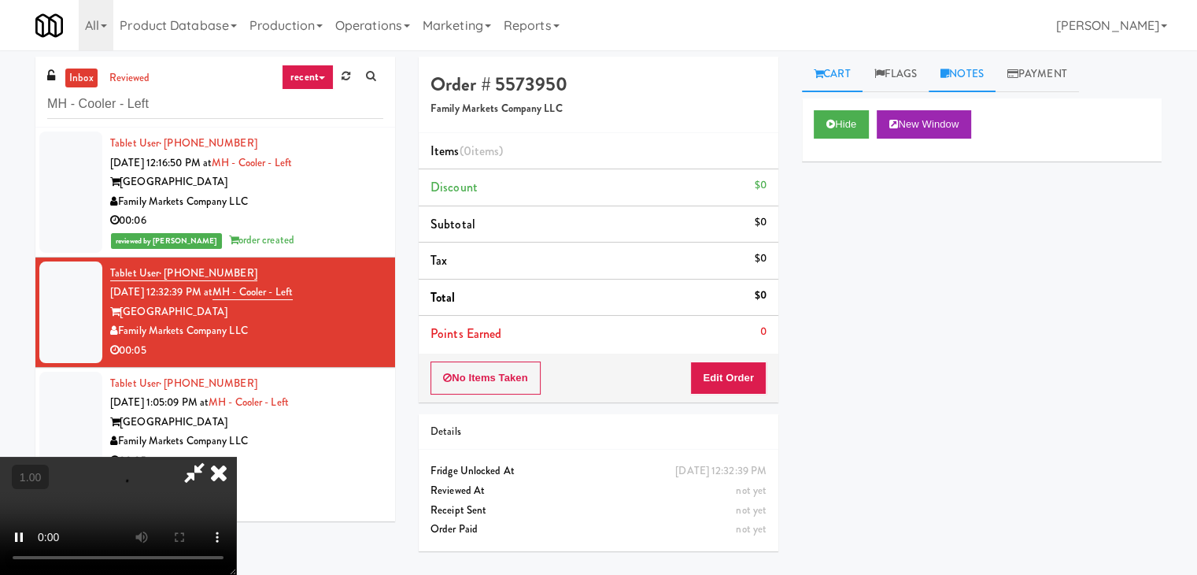
click at [982, 57] on link "Notes" at bounding box center [962, 74] width 67 height 35
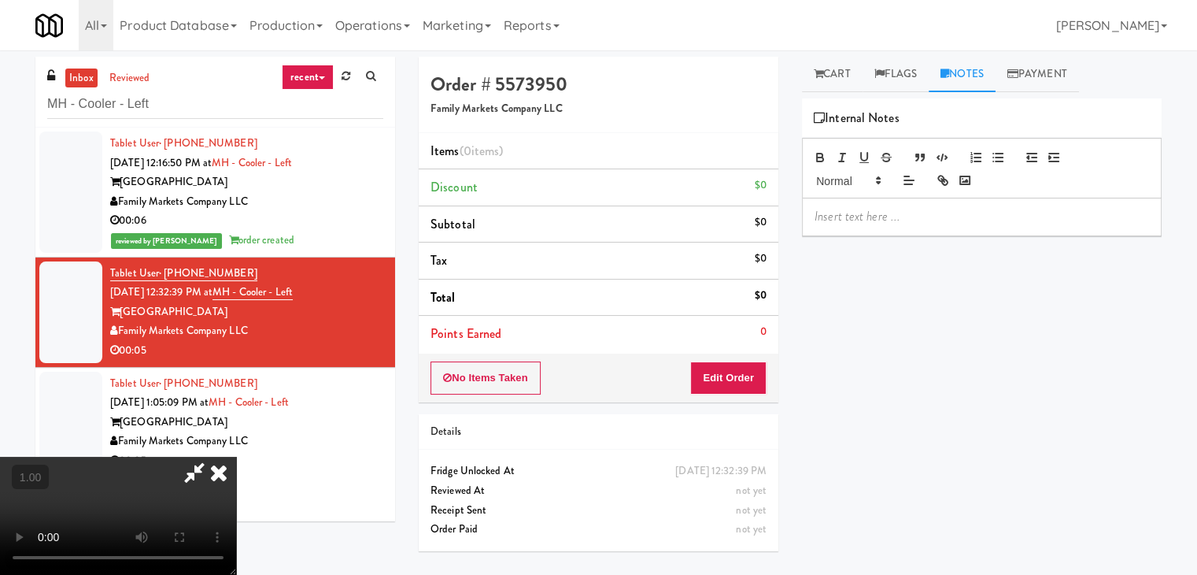
click at [869, 224] on p at bounding box center [982, 216] width 334 height 17
click at [236, 456] on video at bounding box center [118, 515] width 236 height 118
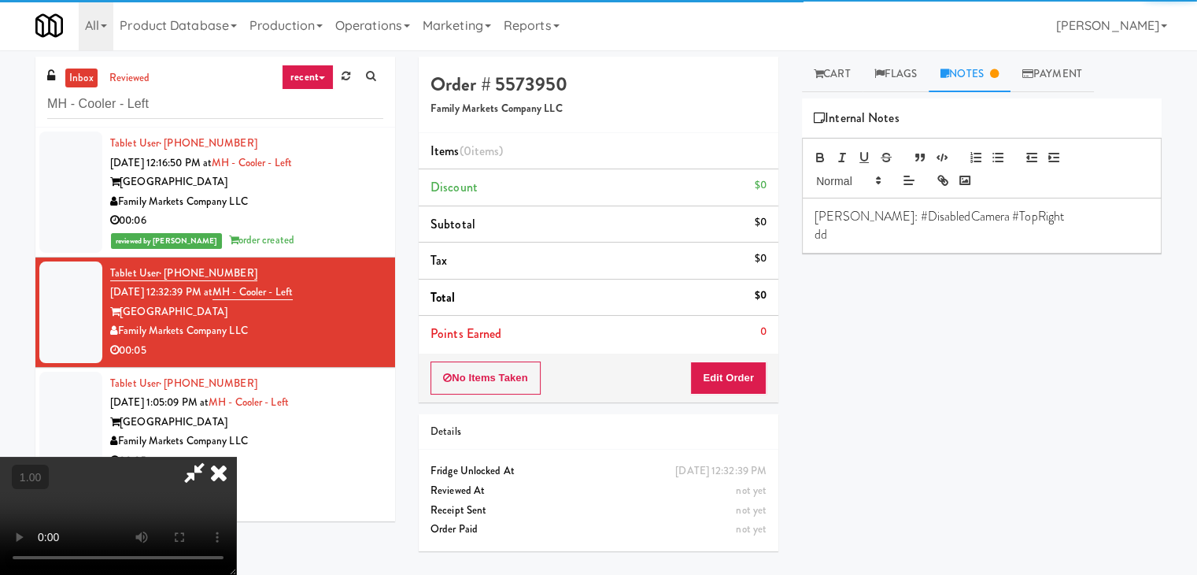
click at [236, 456] on video at bounding box center [118, 515] width 236 height 118
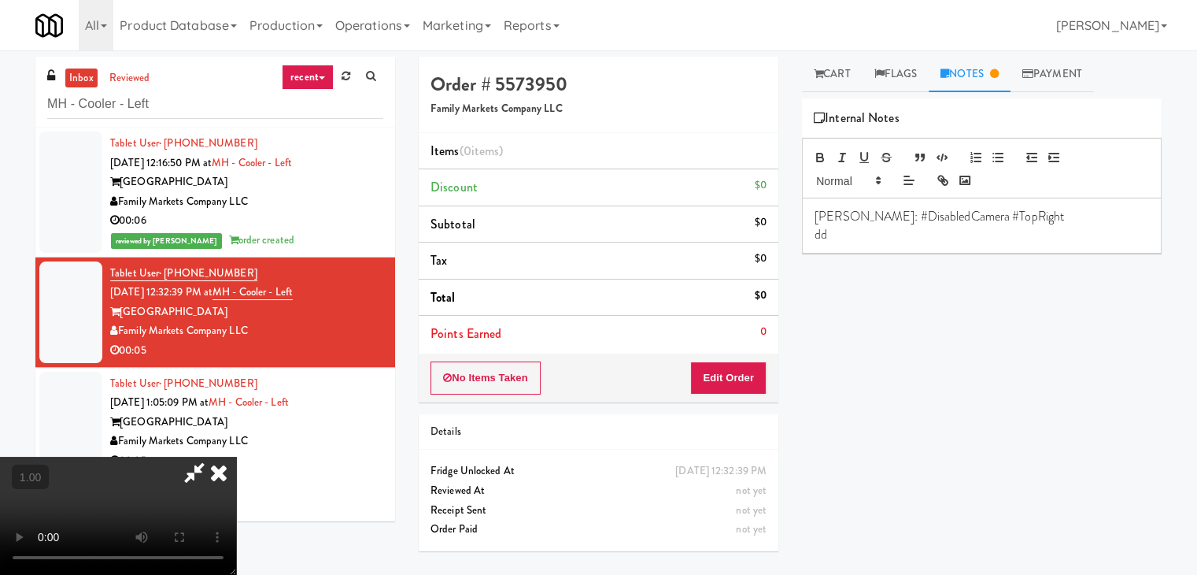
click at [236, 456] on video at bounding box center [118, 515] width 236 height 118
click at [236, 456] on icon at bounding box center [218, 471] width 35 height 31
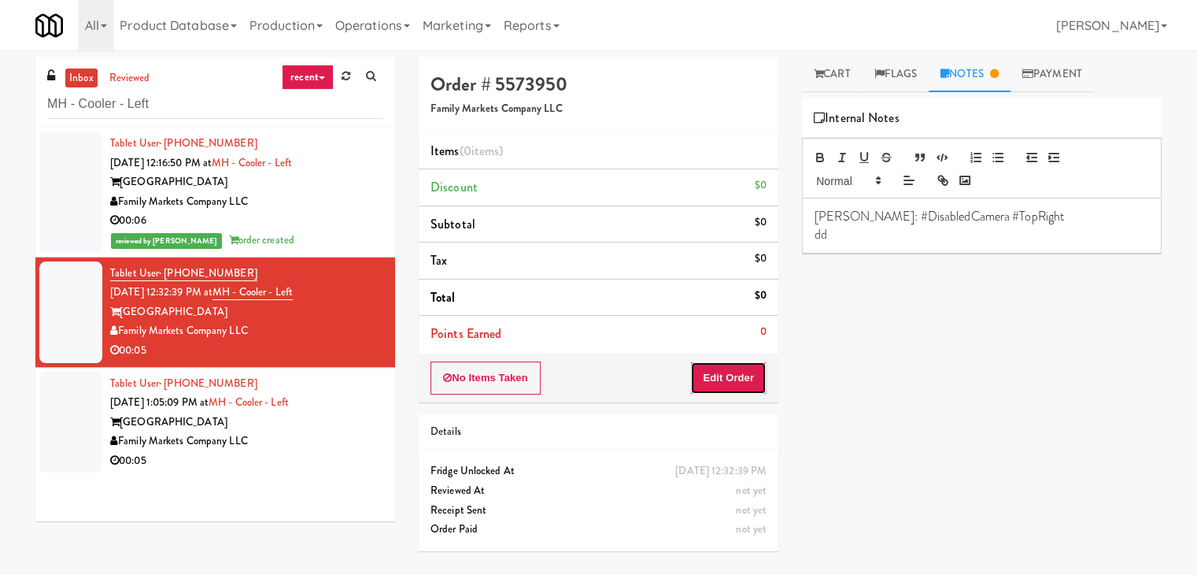
click at [717, 372] on button "Edit Order" at bounding box center [728, 377] width 76 height 33
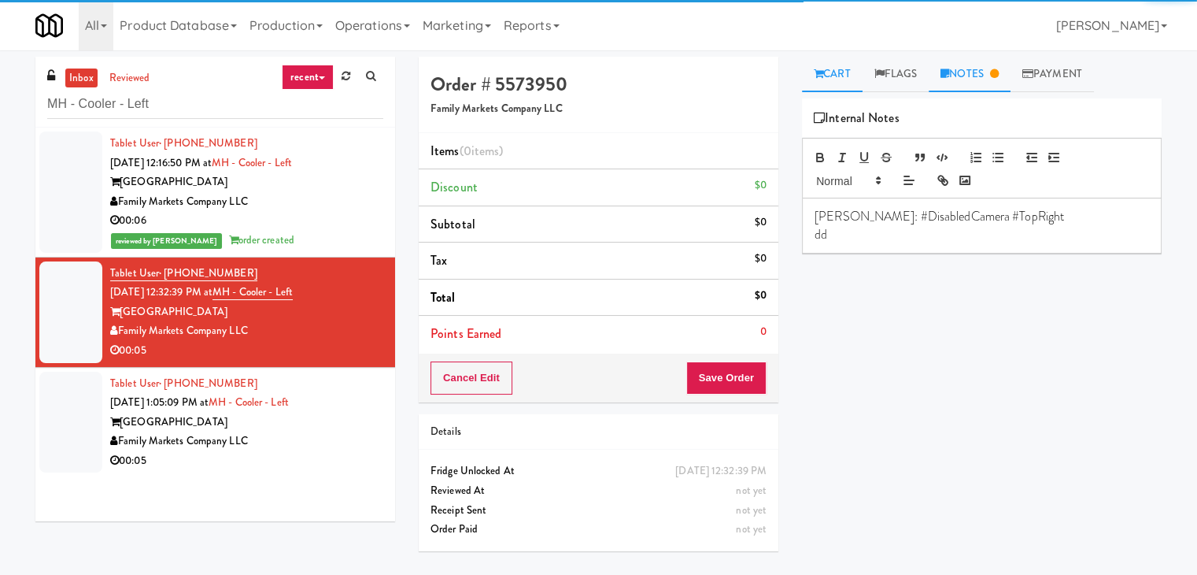
click at [821, 70] on icon at bounding box center [818, 73] width 9 height 10
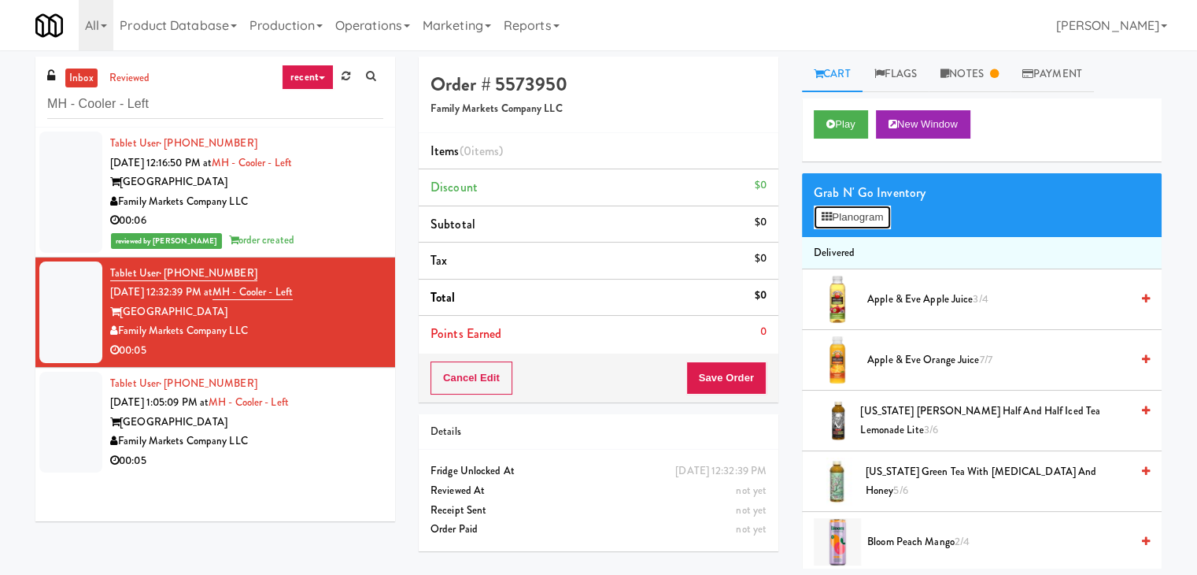
drag, startPoint x: 860, startPoint y: 223, endPoint x: 803, endPoint y: 220, distance: 57.5
click at [859, 223] on button "Planogram" at bounding box center [852, 217] width 77 height 24
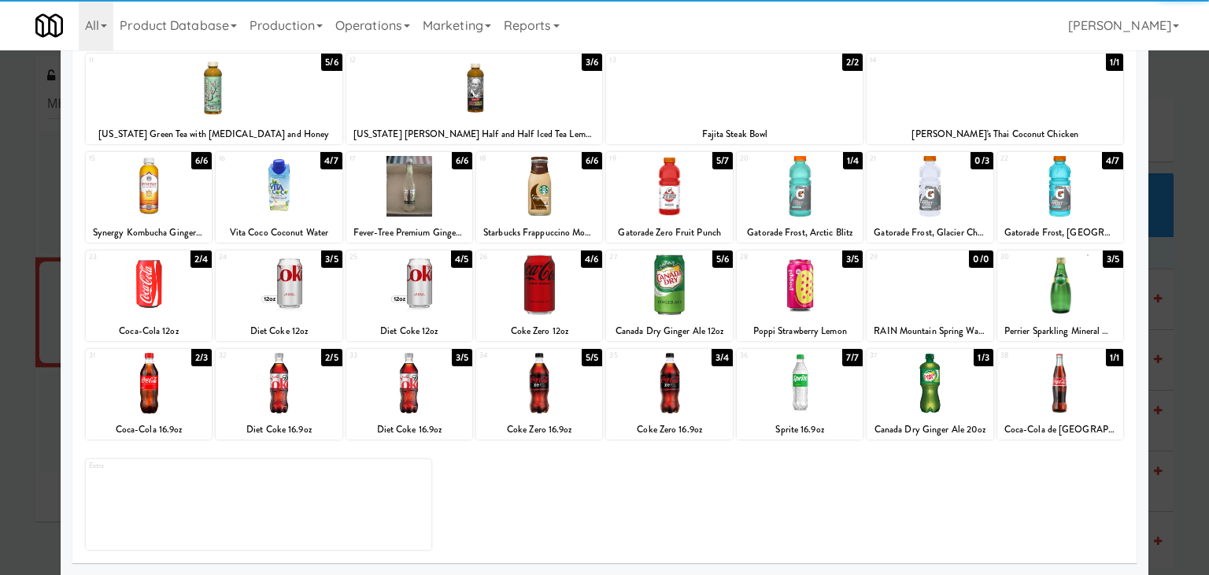
click at [504, 287] on div at bounding box center [539, 284] width 126 height 61
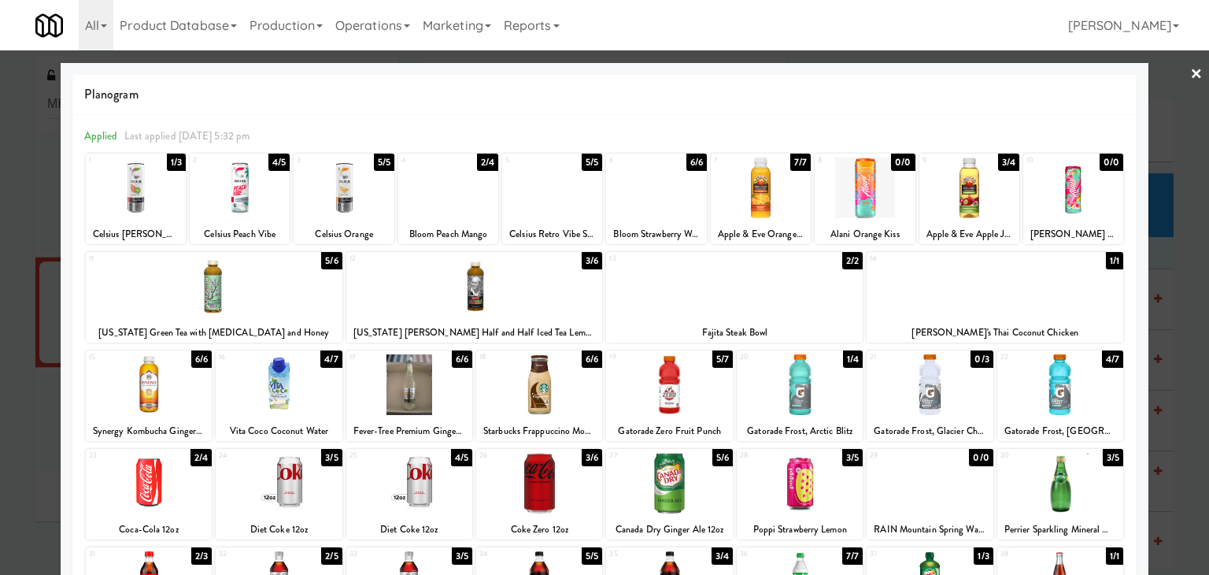
drag, startPoint x: 1184, startPoint y: 76, endPoint x: 1144, endPoint y: 86, distance: 40.7
click at [1190, 76] on link "×" at bounding box center [1196, 74] width 13 height 49
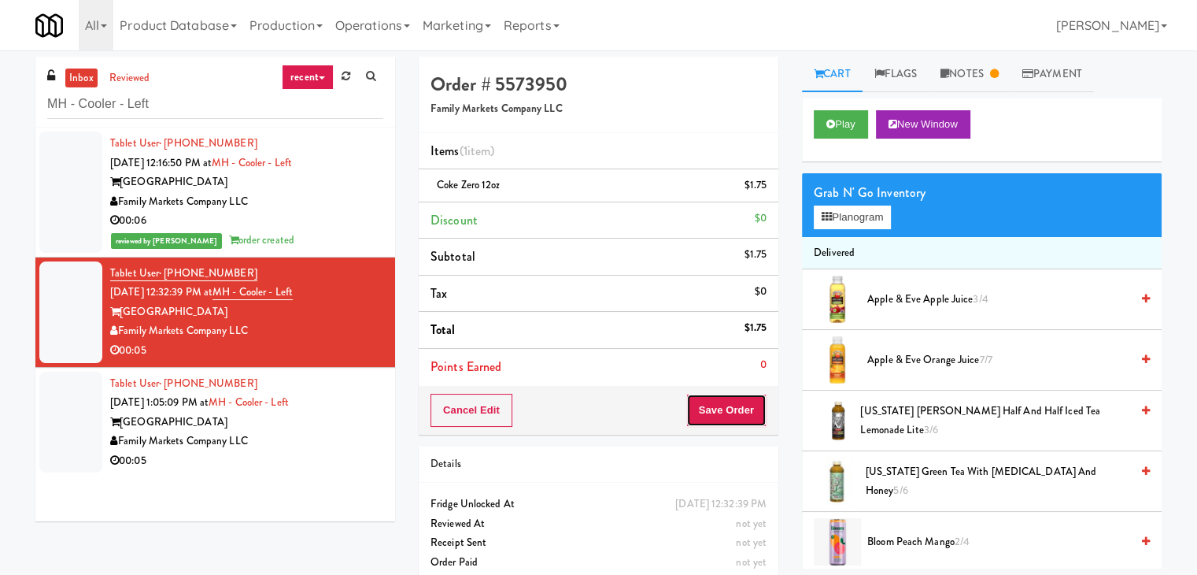
click at [752, 408] on button "Save Order" at bounding box center [726, 410] width 80 height 33
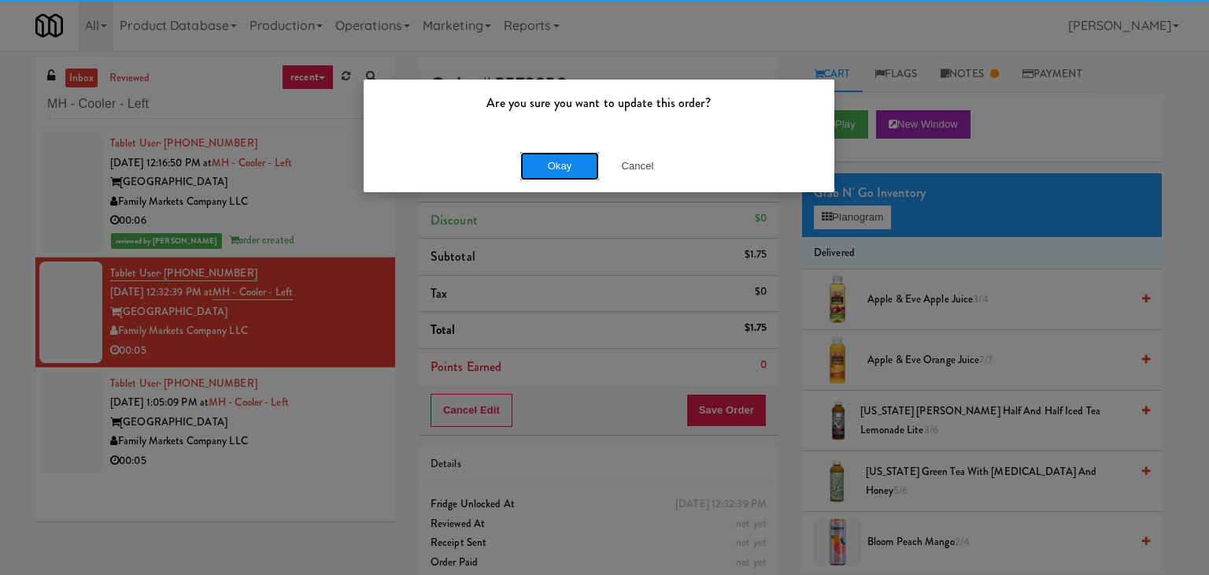
click at [542, 173] on button "Okay" at bounding box center [559, 166] width 79 height 28
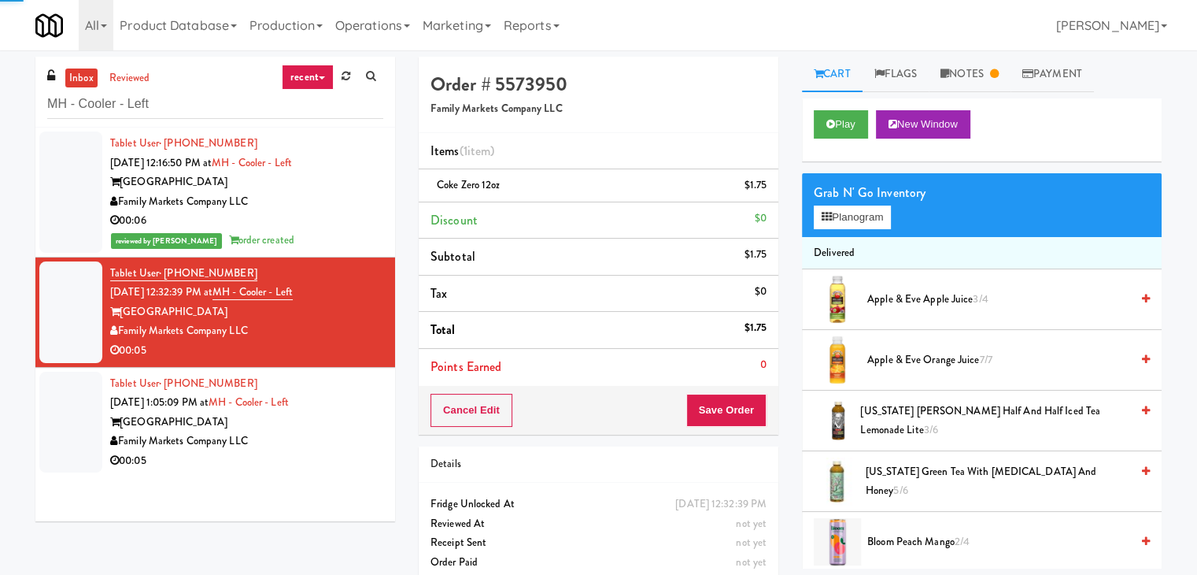
click at [331, 454] on div "00:05" at bounding box center [246, 461] width 273 height 20
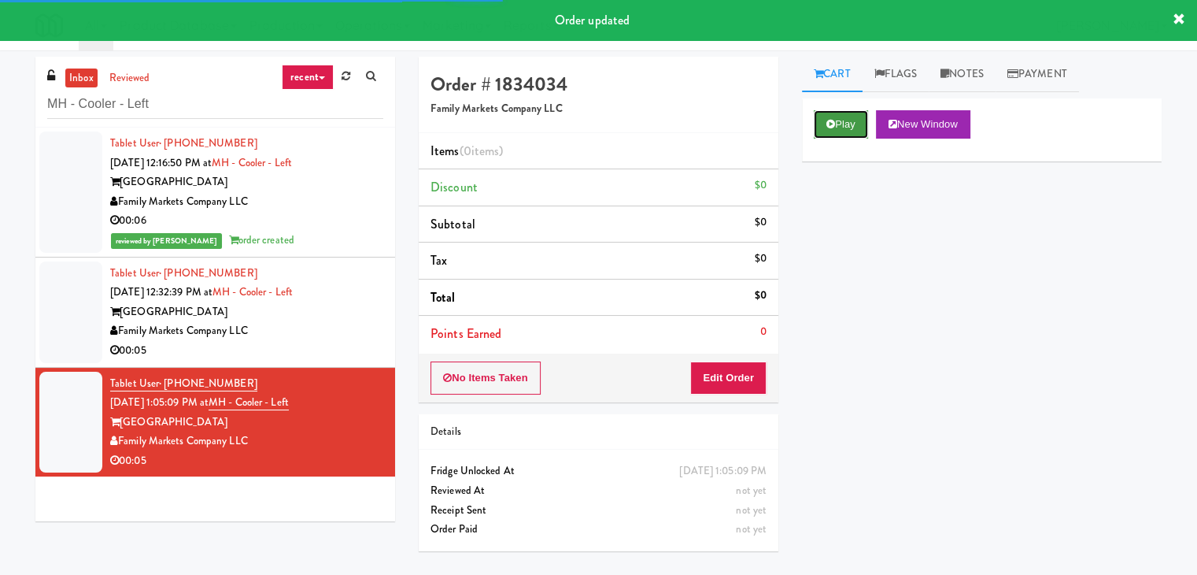
click at [847, 121] on button "Play" at bounding box center [841, 124] width 54 height 28
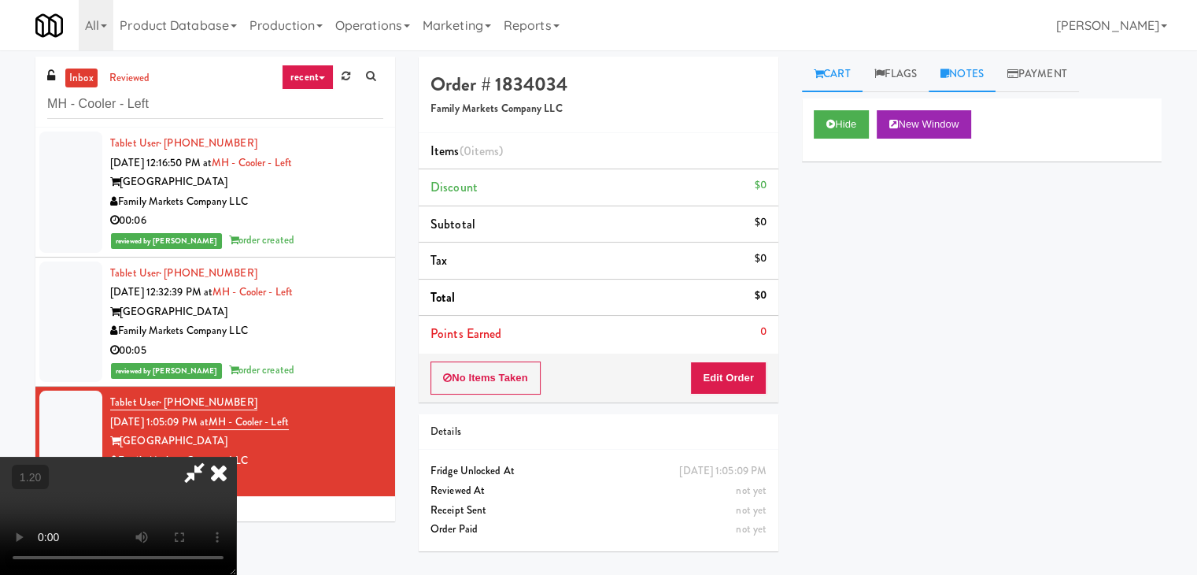
click at [959, 69] on link "Notes" at bounding box center [962, 74] width 67 height 35
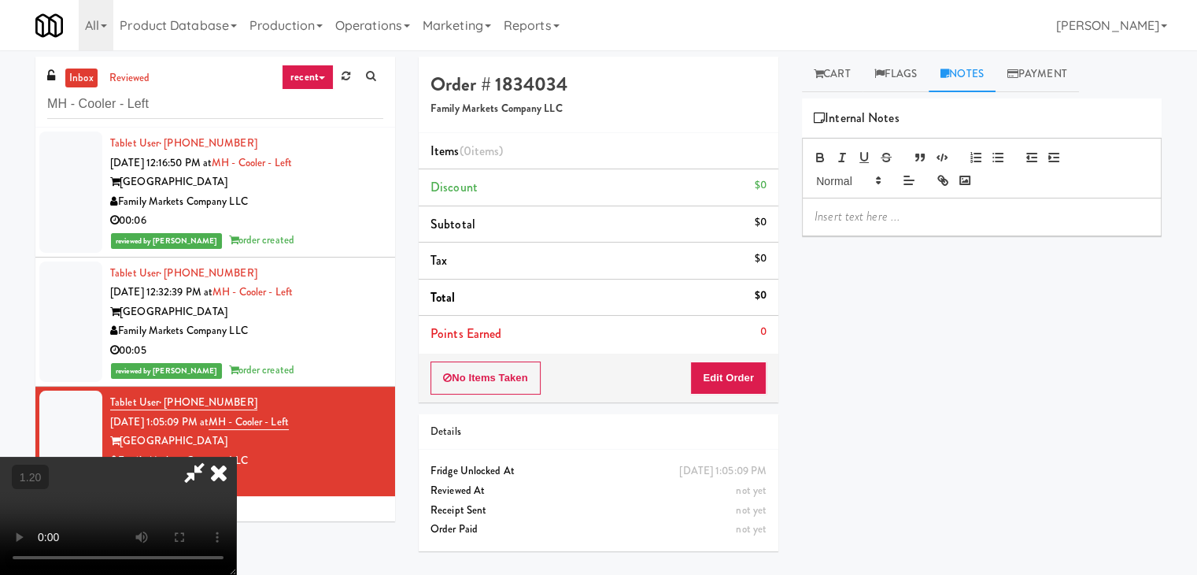
click at [834, 218] on p at bounding box center [982, 216] width 334 height 17
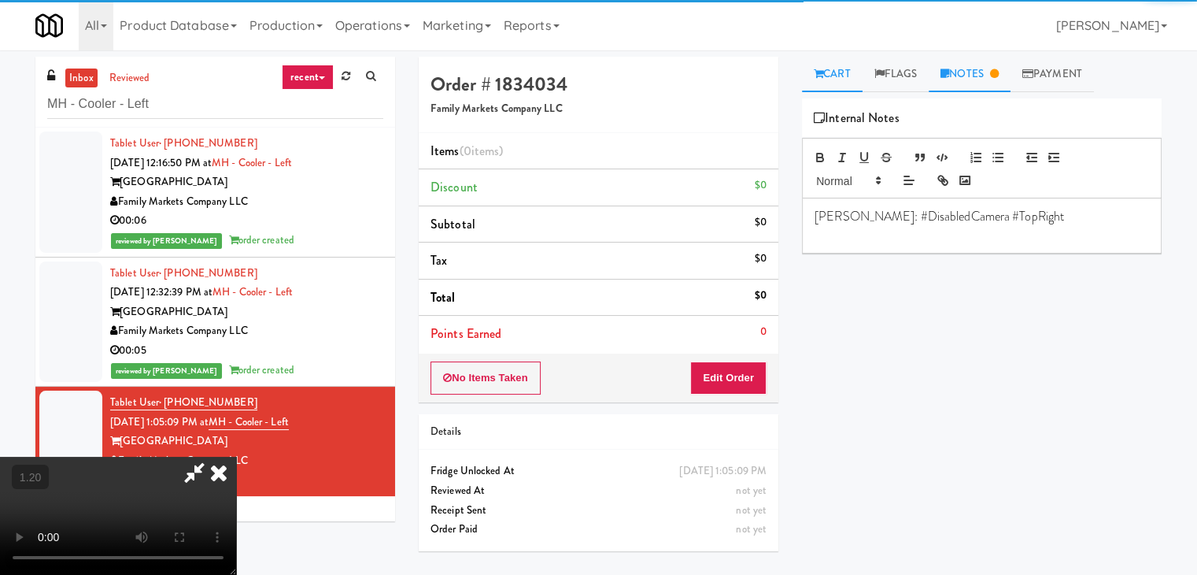
click at [833, 74] on link "Cart" at bounding box center [832, 74] width 61 height 35
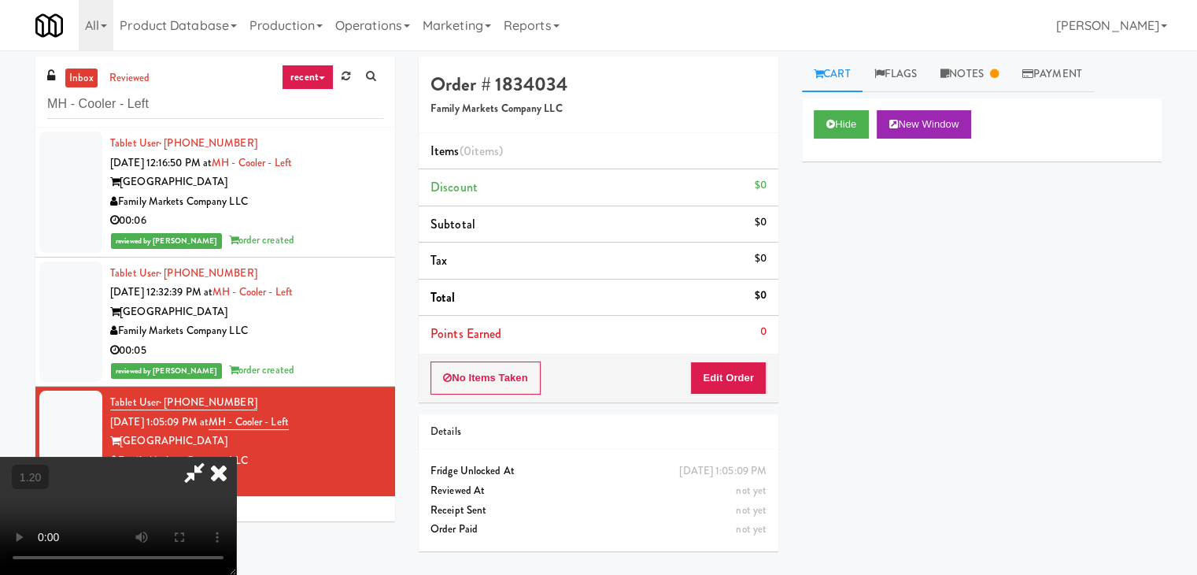
click at [236, 456] on video at bounding box center [118, 515] width 236 height 118
click at [236, 456] on icon at bounding box center [218, 471] width 35 height 31
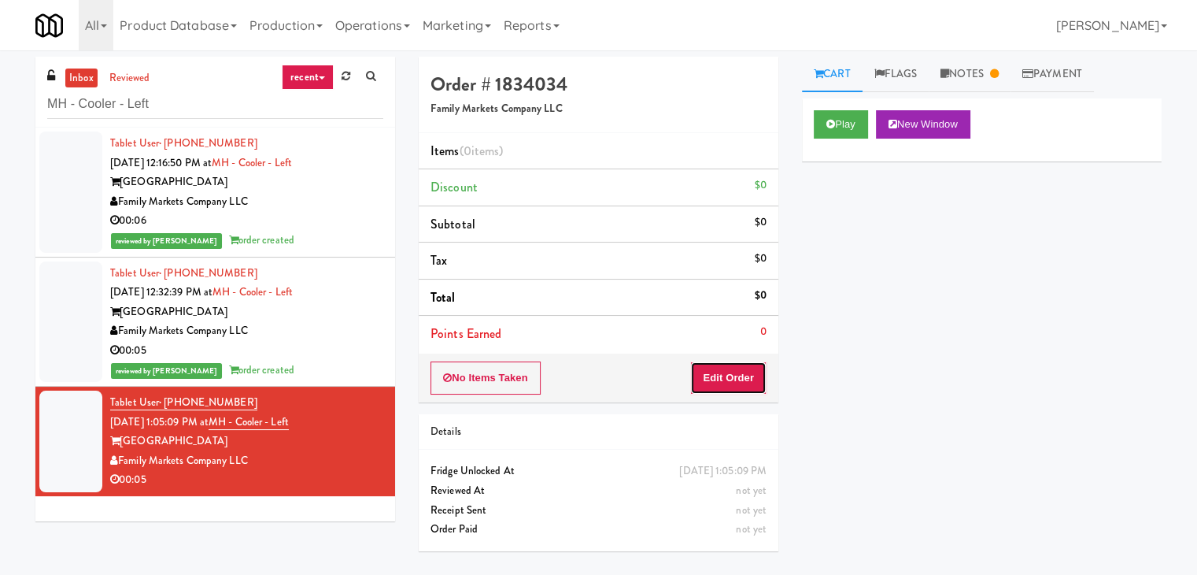
click at [718, 378] on button "Edit Order" at bounding box center [728, 377] width 76 height 33
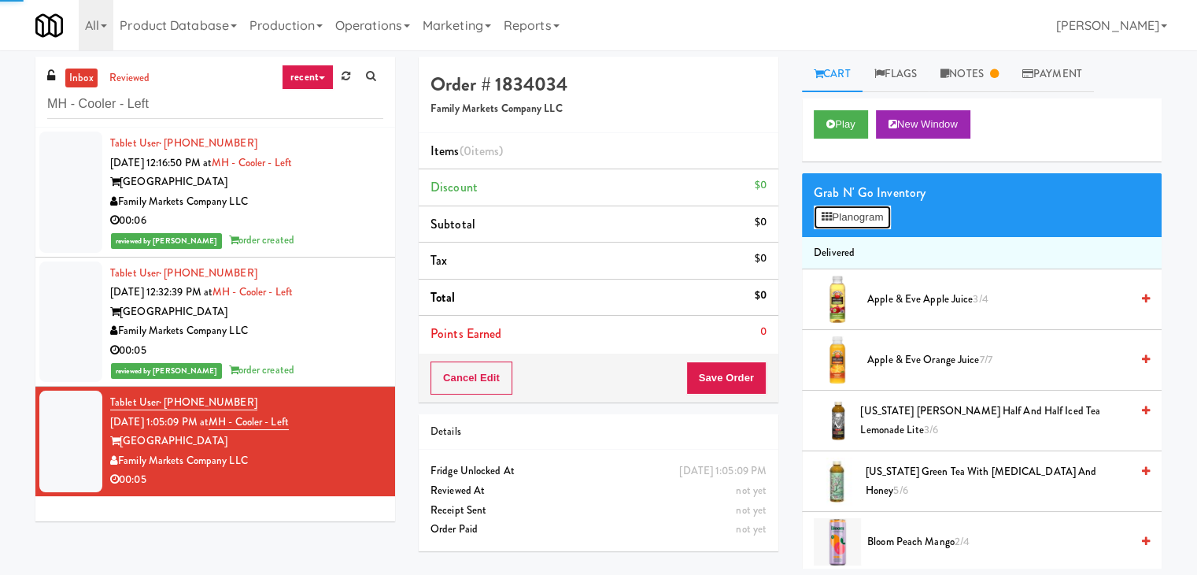
click at [849, 216] on button "Planogram" at bounding box center [852, 217] width 77 height 24
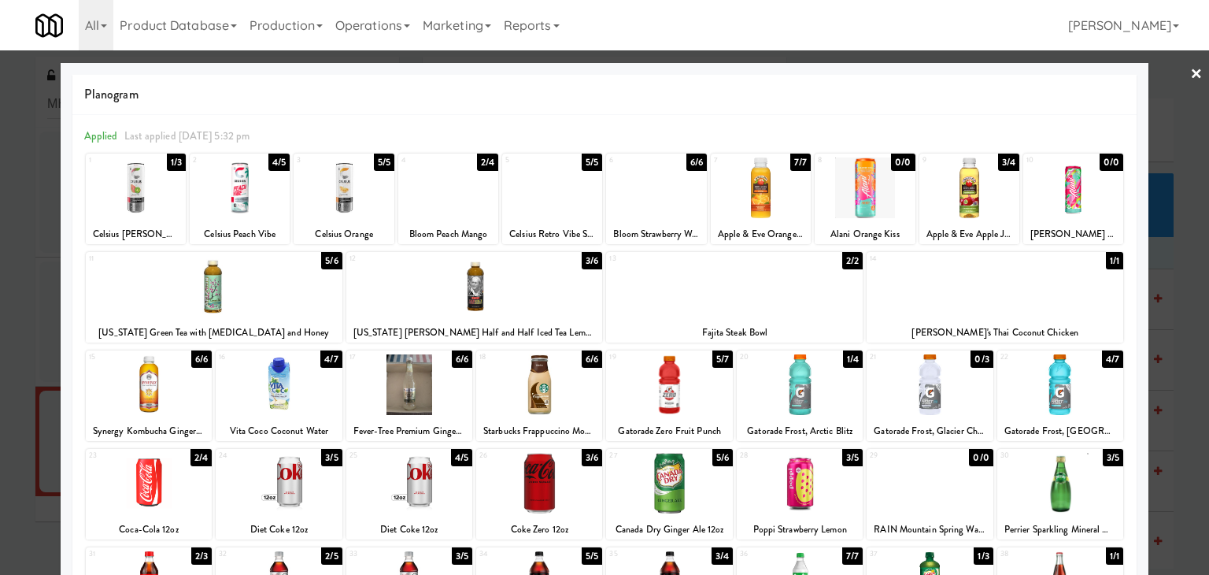
click at [148, 194] on div at bounding box center [136, 187] width 100 height 61
click at [1190, 72] on link "×" at bounding box center [1196, 74] width 13 height 49
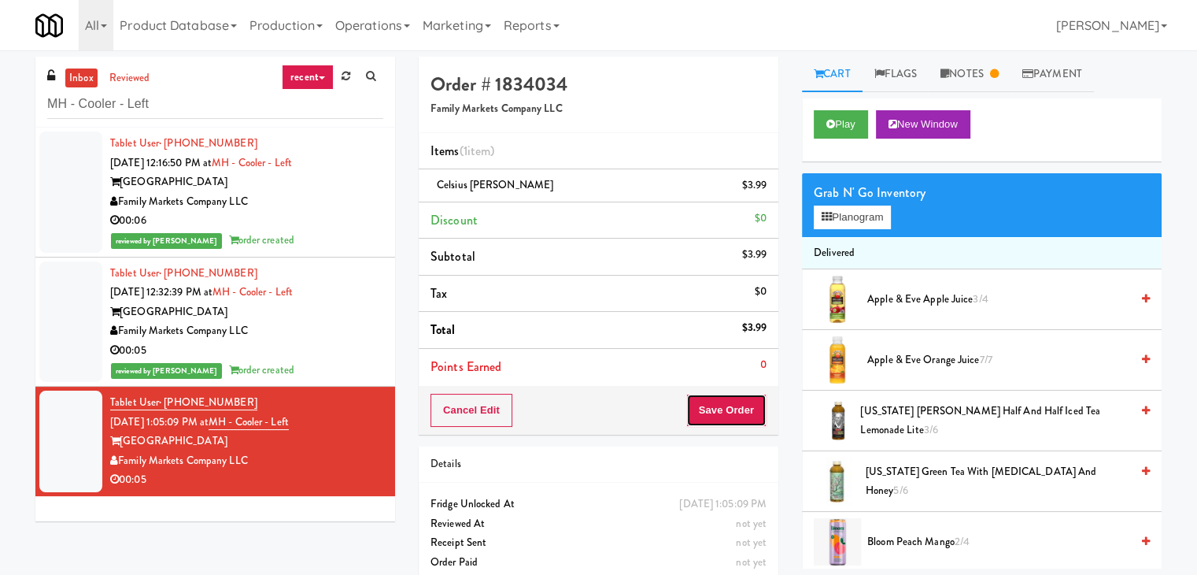
click at [724, 407] on button "Save Order" at bounding box center [726, 410] width 80 height 33
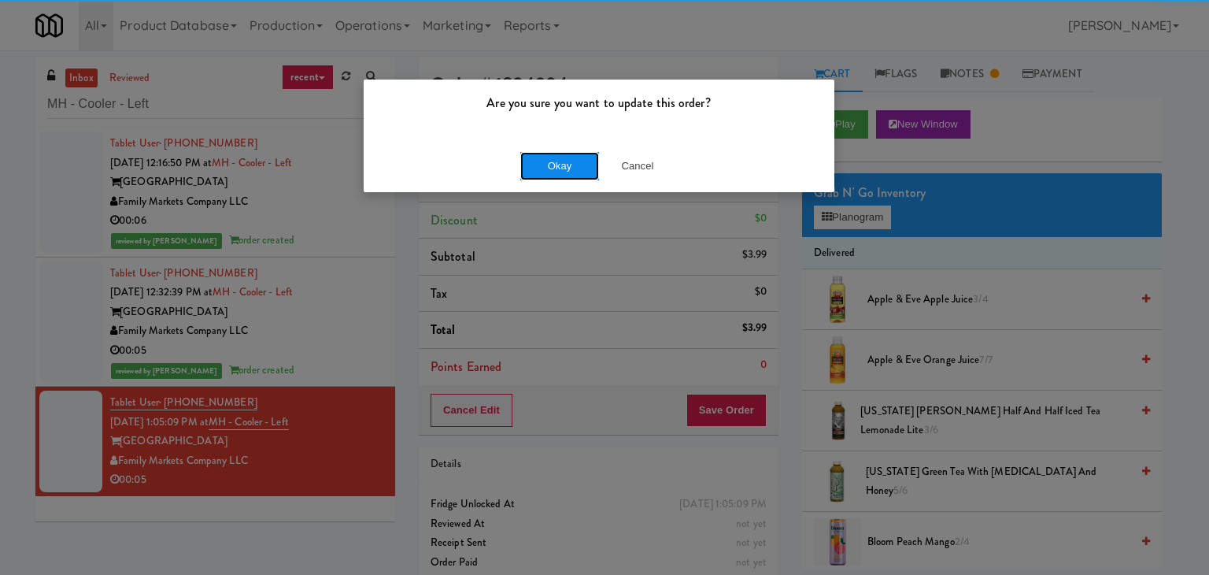
click at [564, 165] on button "Okay" at bounding box center [559, 166] width 79 height 28
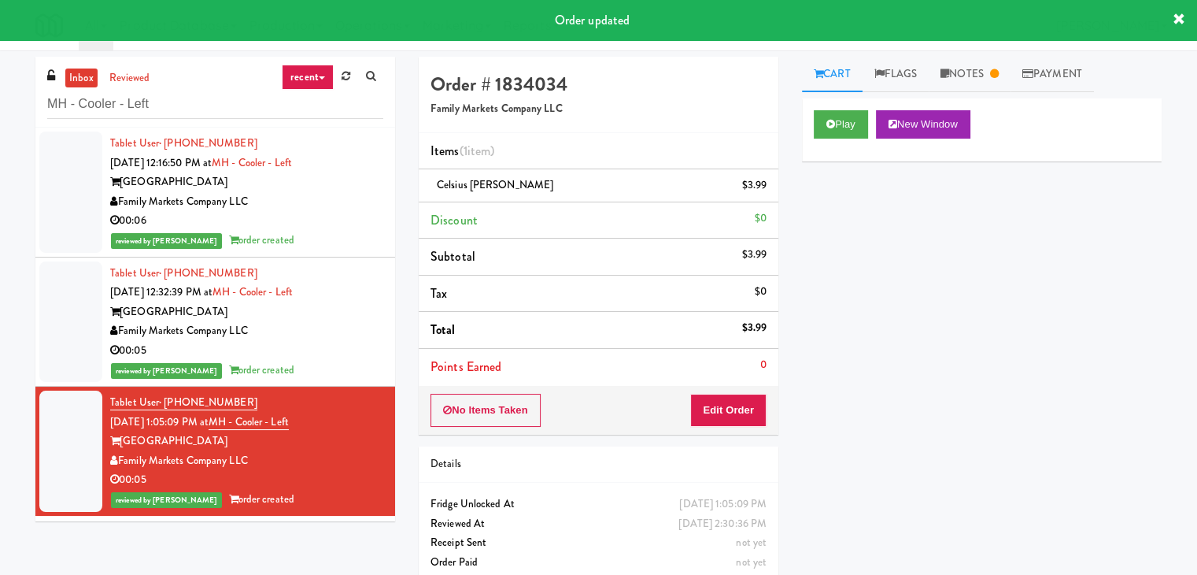
click at [311, 363] on div "reviewed by [PERSON_NAME] A order created" at bounding box center [246, 370] width 273 height 20
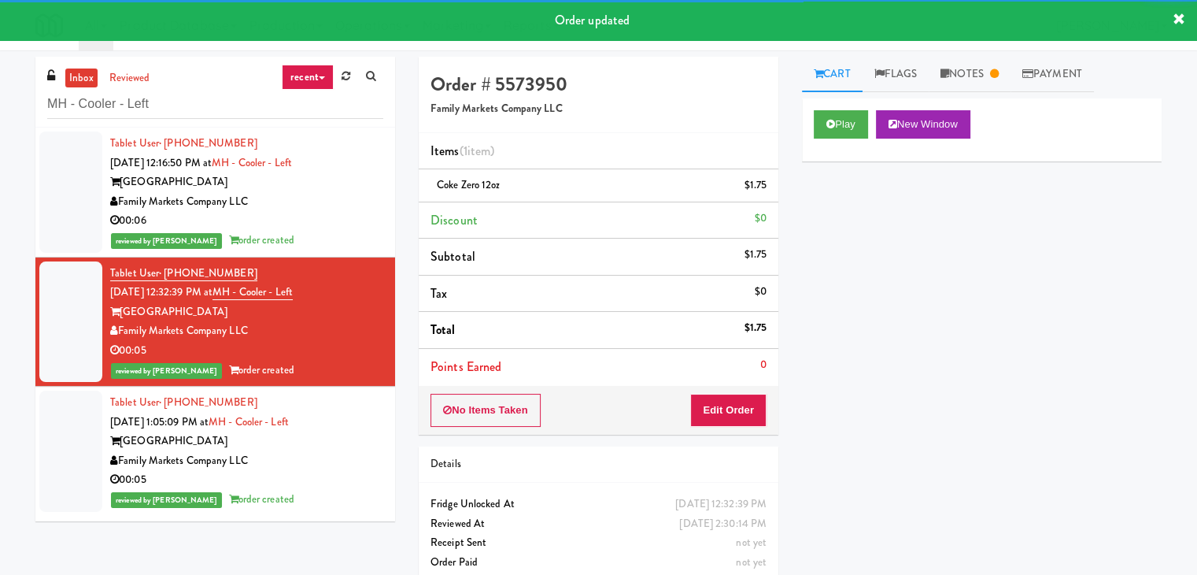
click at [340, 205] on div "Family Markets Company LLC" at bounding box center [246, 202] width 273 height 20
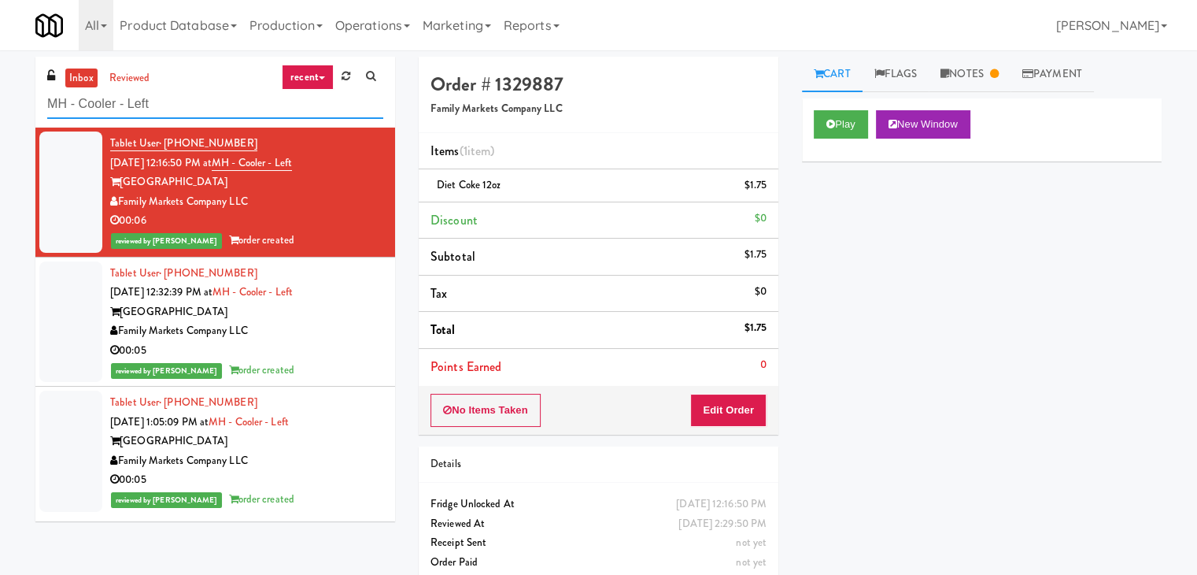
click at [173, 112] on input "MH - Cooler - Left" at bounding box center [215, 104] width 336 height 29
paste input "(Food, Snack & Drink) MT OLIVE-ROBERTET Corporate"
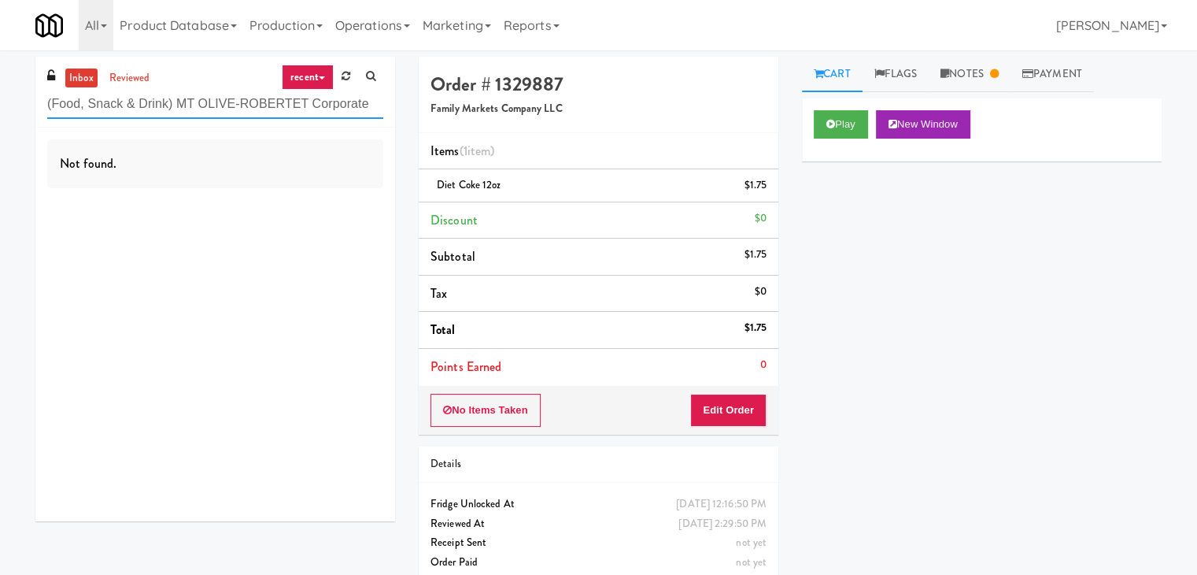
drag, startPoint x: 369, startPoint y: 107, endPoint x: 309, endPoint y: 113, distance: 60.1
click at [309, 113] on input "(Food, Snack & Drink) MT OLIVE-ROBERTET Corporate" at bounding box center [215, 104] width 336 height 29
drag, startPoint x: 313, startPoint y: 104, endPoint x: 172, endPoint y: 98, distance: 141.8
click at [172, 98] on input "(Food, Snack & Drink) MT OLIVE-ROBERTET" at bounding box center [215, 104] width 336 height 29
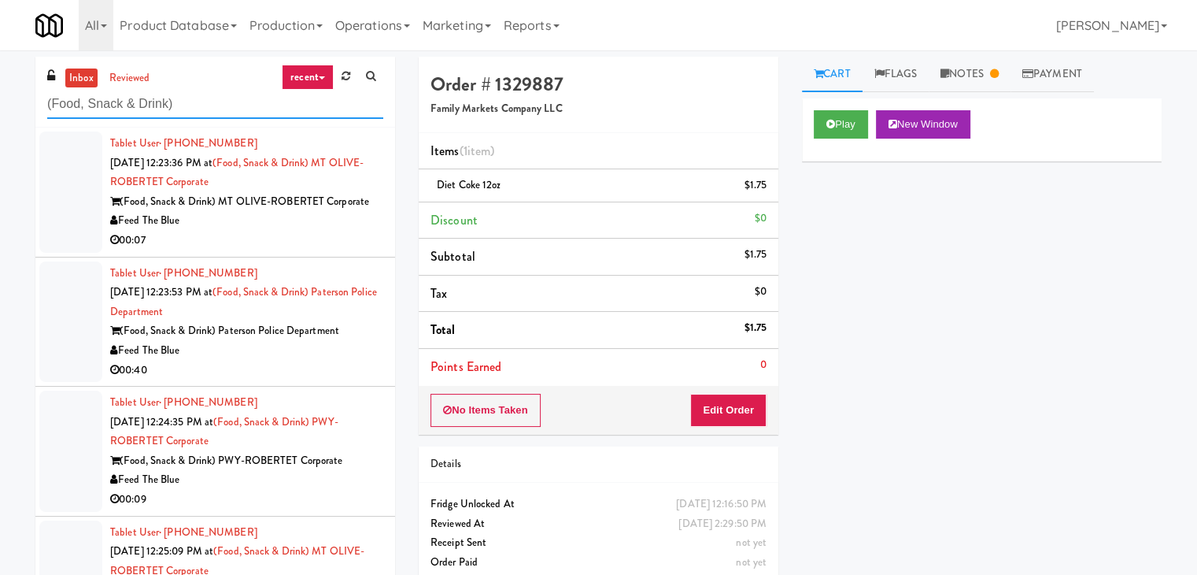
type input "(Food, Snack & Drink)"
click at [292, 220] on div "Feed The Blue" at bounding box center [246, 221] width 273 height 20
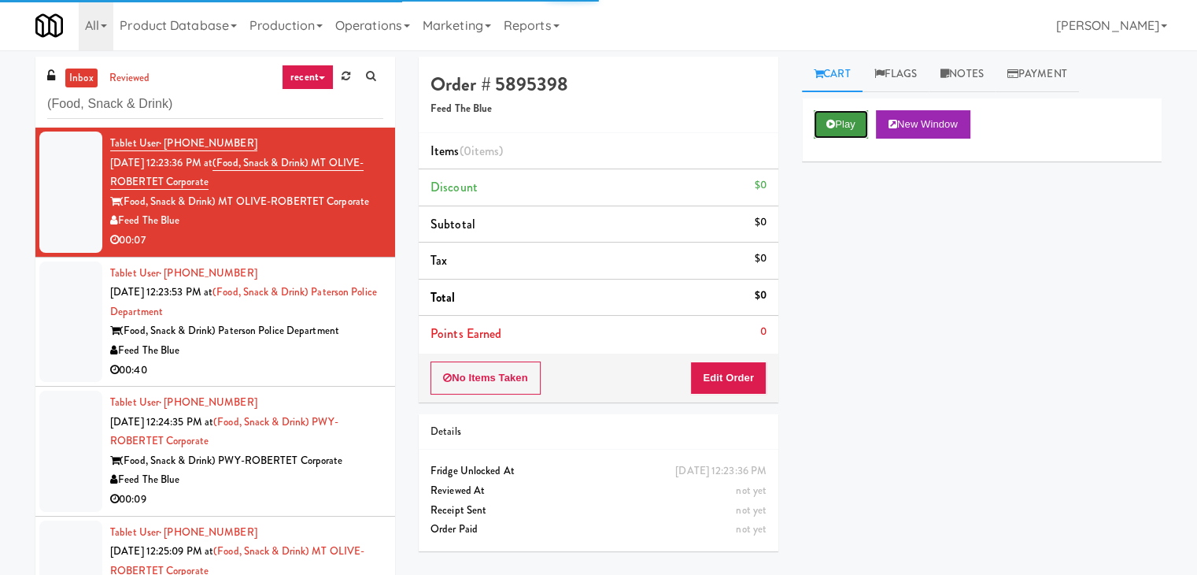
click at [831, 127] on icon at bounding box center [830, 124] width 9 height 10
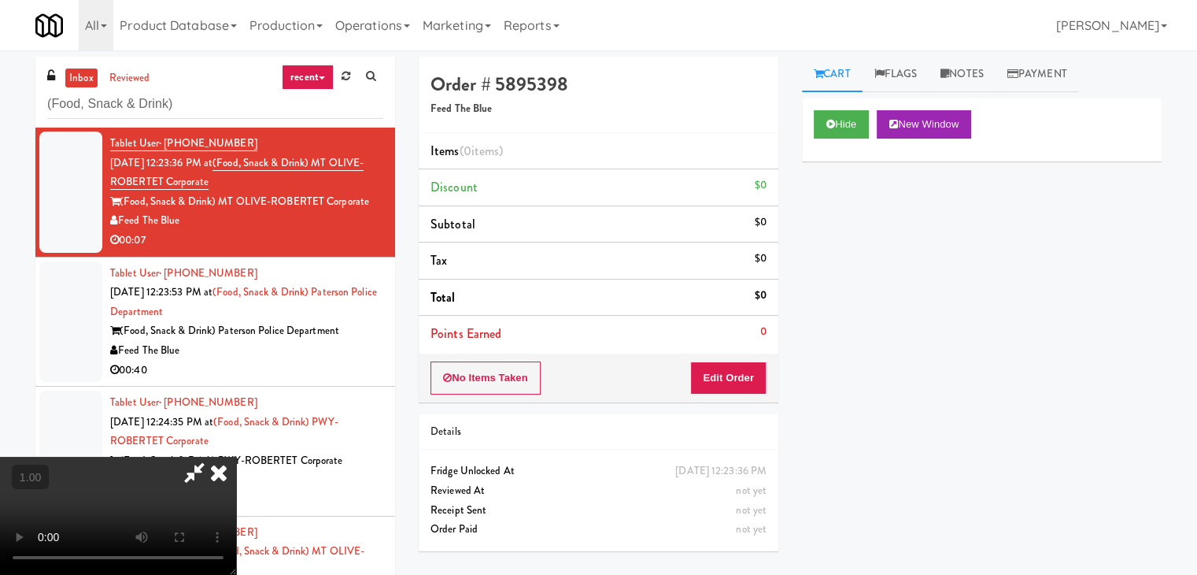
click at [236, 456] on video at bounding box center [118, 515] width 236 height 118
click at [963, 72] on link "Notes" at bounding box center [962, 74] width 67 height 35
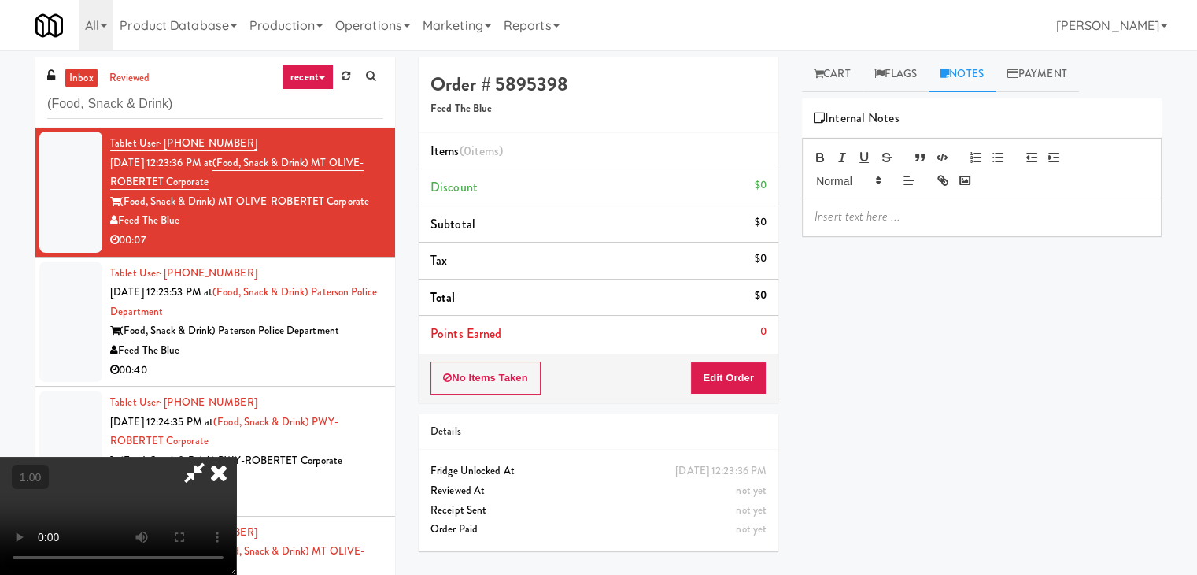
click at [844, 224] on div at bounding box center [982, 216] width 358 height 36
click at [1016, 216] on p at bounding box center [982, 216] width 334 height 17
click at [236, 456] on video at bounding box center [118, 515] width 236 height 118
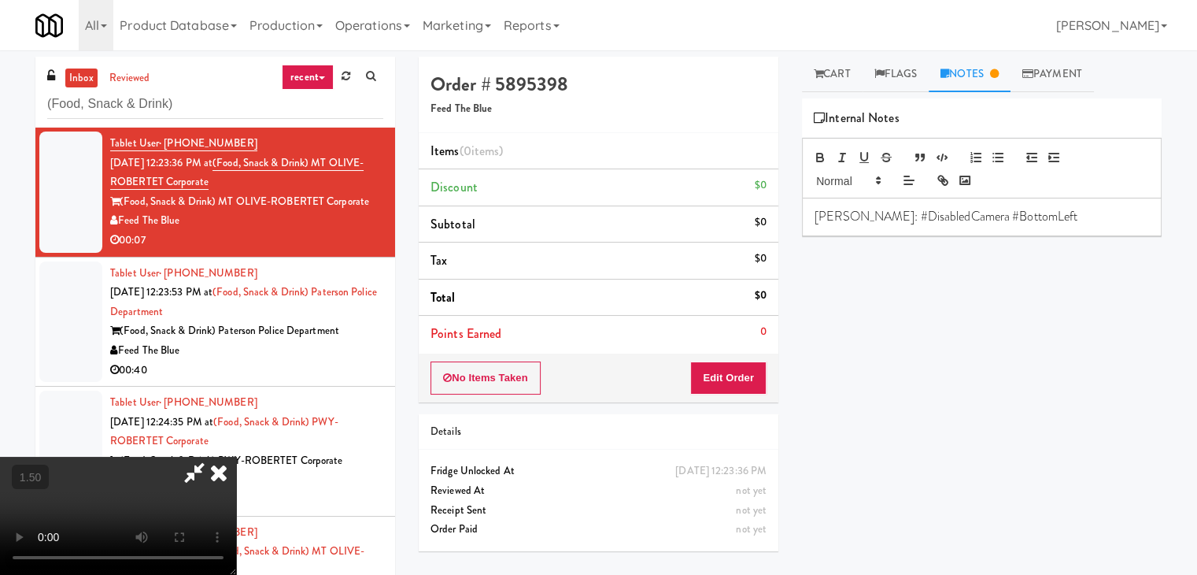
click at [236, 456] on video at bounding box center [118, 515] width 236 height 118
click at [236, 456] on icon at bounding box center [218, 471] width 35 height 31
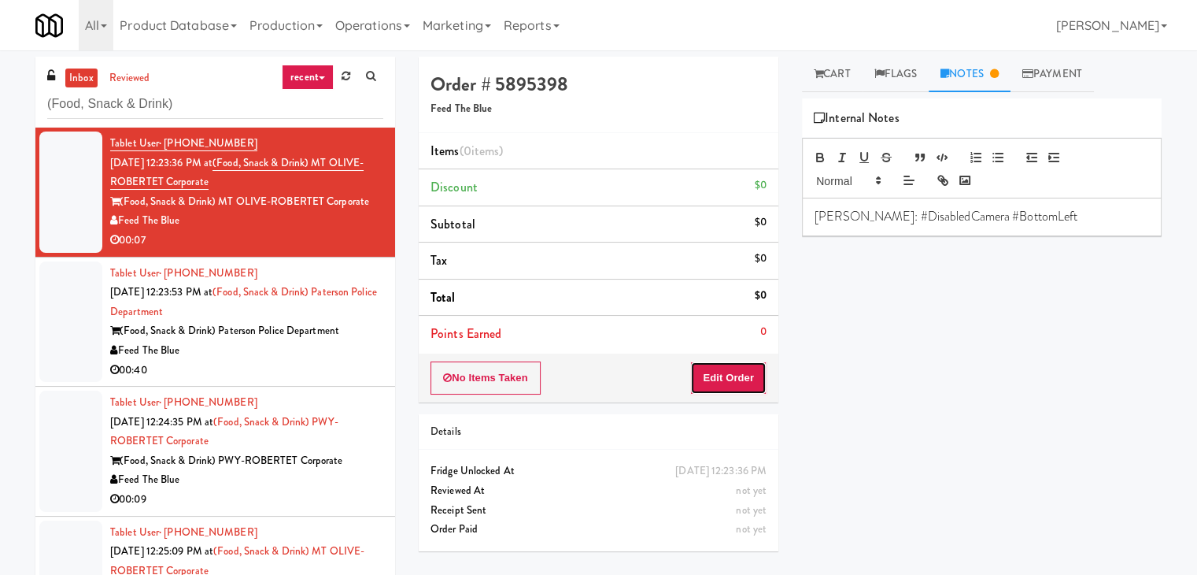
click at [724, 379] on button "Edit Order" at bounding box center [728, 377] width 76 height 33
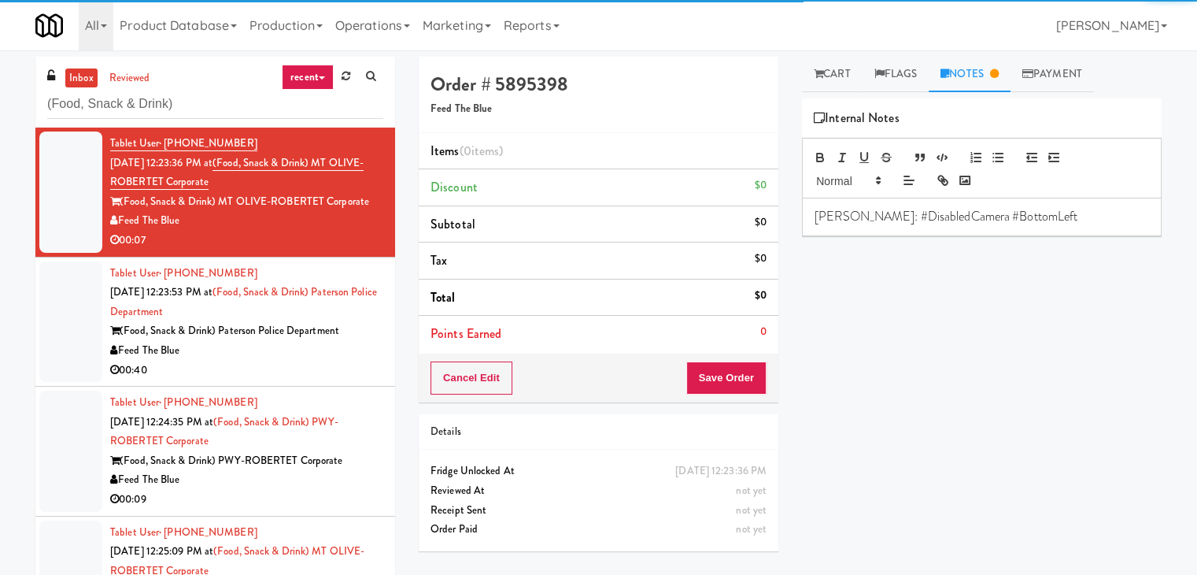
drag, startPoint x: 828, startPoint y: 86, endPoint x: 831, endPoint y: 98, distance: 13.0
click at [828, 83] on link "Cart" at bounding box center [832, 74] width 61 height 35
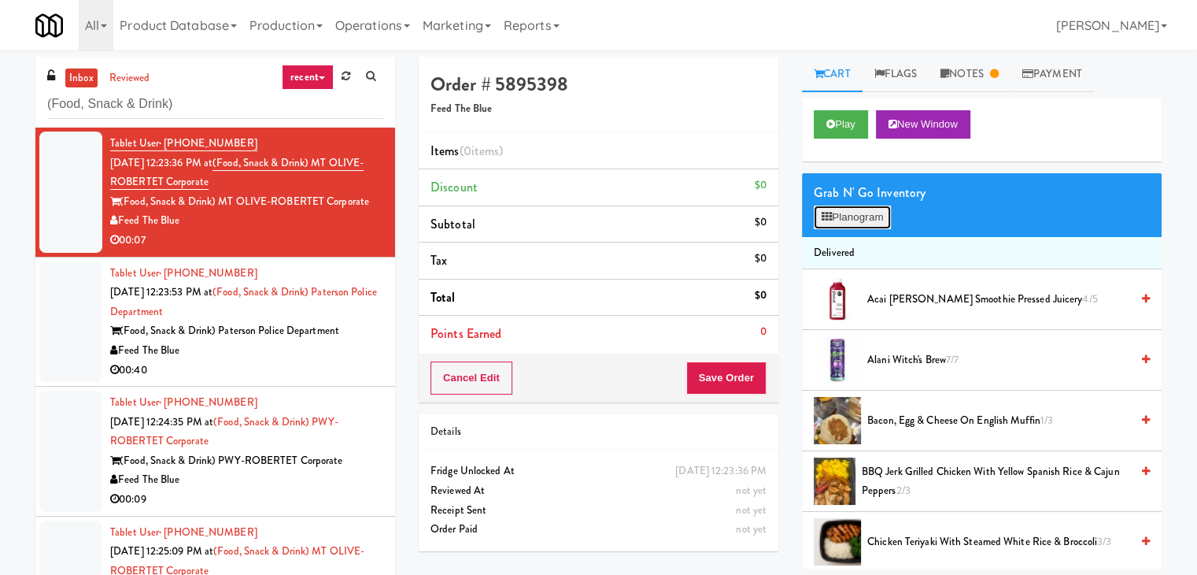
click at [844, 218] on button "Planogram" at bounding box center [852, 217] width 77 height 24
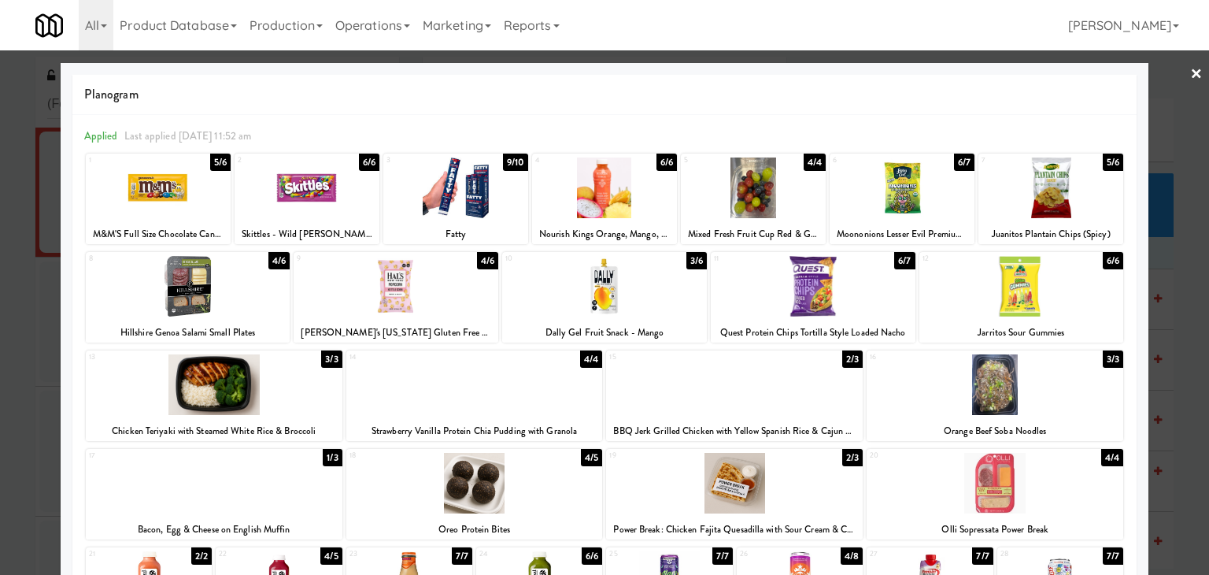
drag, startPoint x: 1061, startPoint y: 194, endPoint x: 1170, endPoint y: 126, distance: 128.6
click at [1061, 194] on div at bounding box center [1050, 187] width 145 height 61
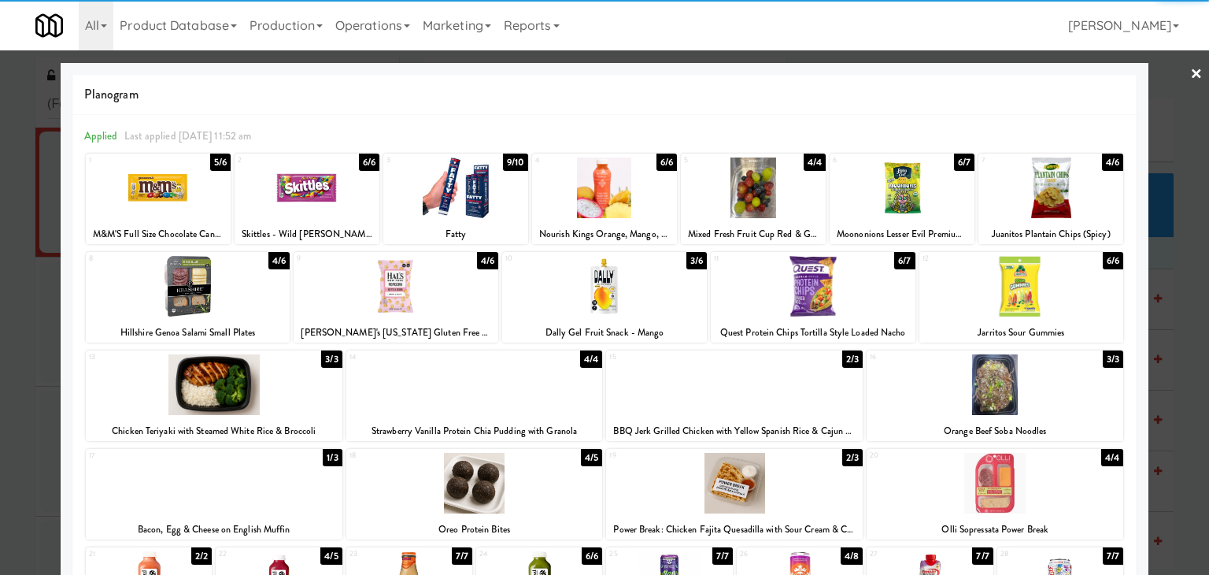
click at [1190, 73] on link "×" at bounding box center [1196, 74] width 13 height 49
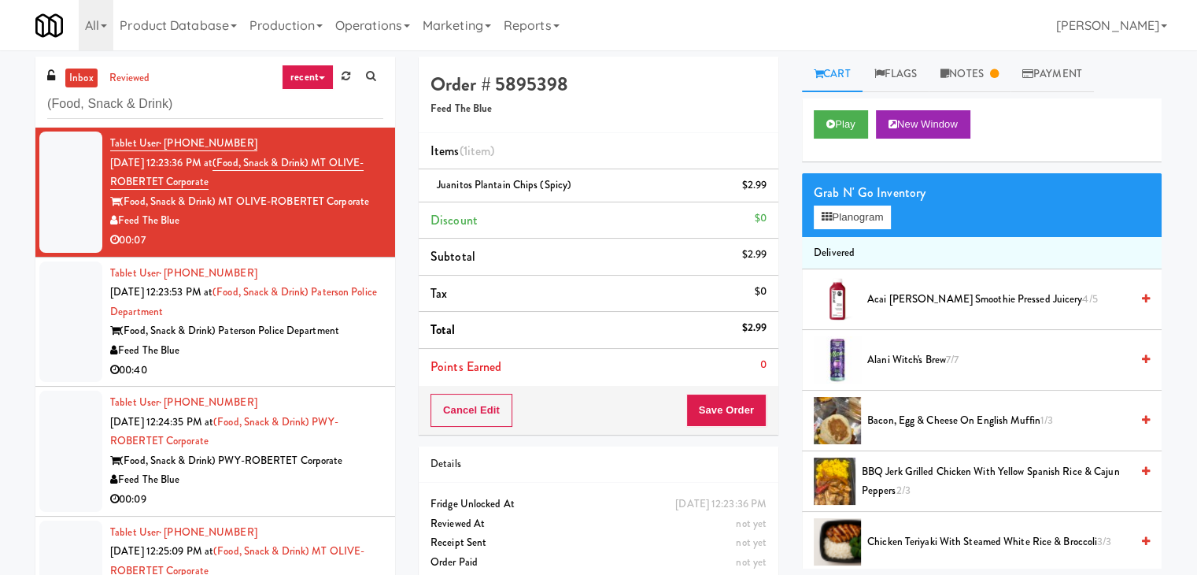
click at [703, 391] on div "Cancel Edit Save Order" at bounding box center [599, 410] width 360 height 49
click at [709, 412] on button "Save Order" at bounding box center [726, 410] width 80 height 33
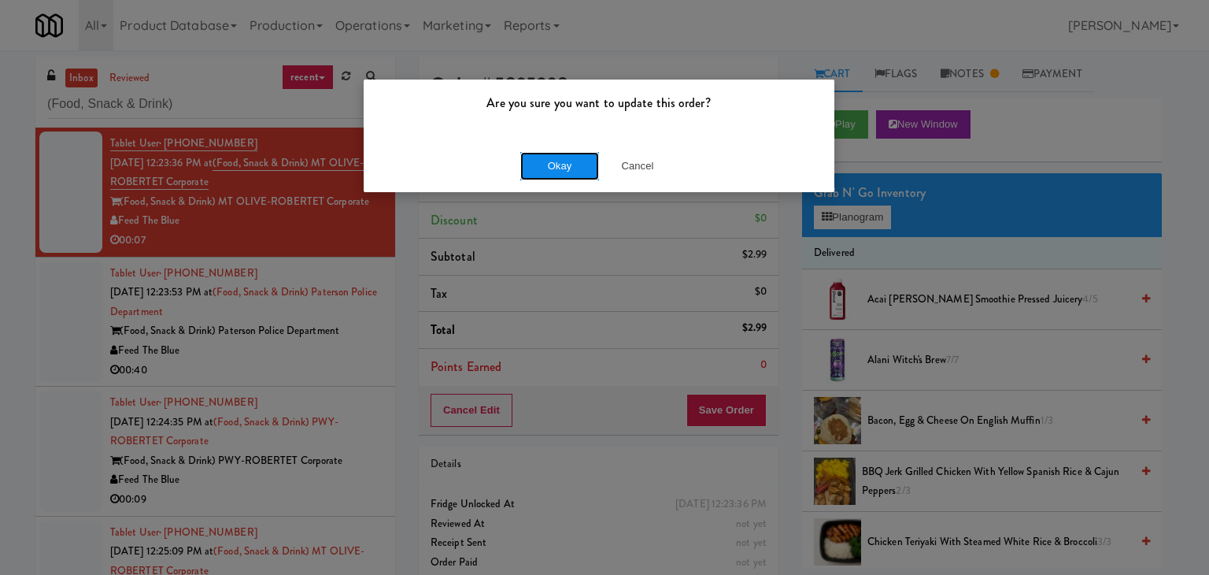
click at [564, 163] on button "Okay" at bounding box center [559, 166] width 79 height 28
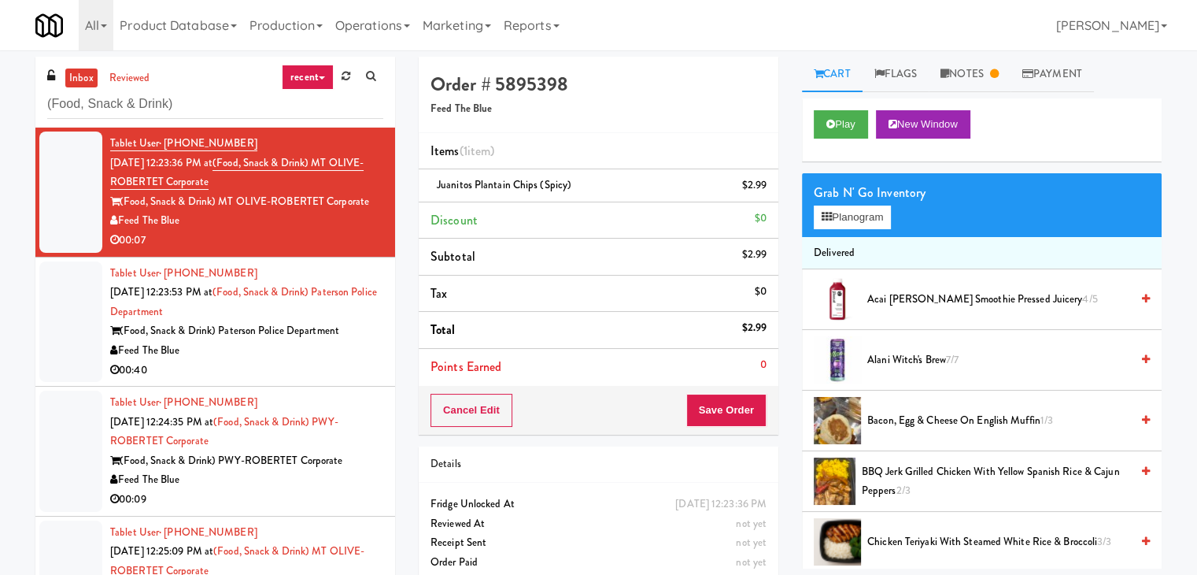
click at [332, 368] on div "00:40" at bounding box center [246, 370] width 273 height 20
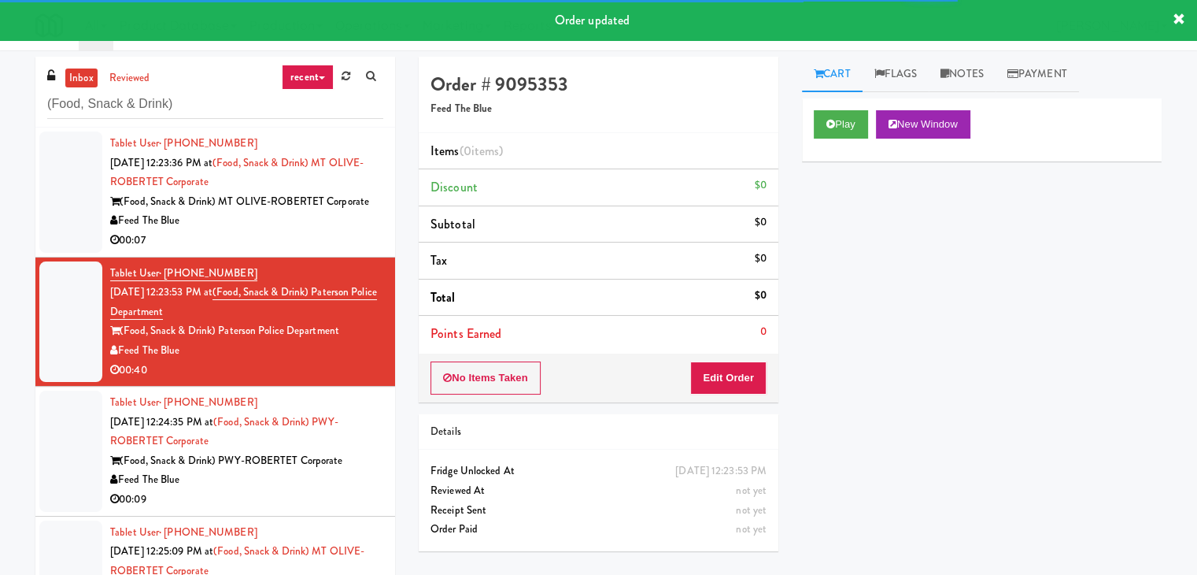
click at [324, 227] on div "Feed The Blue" at bounding box center [246, 221] width 273 height 20
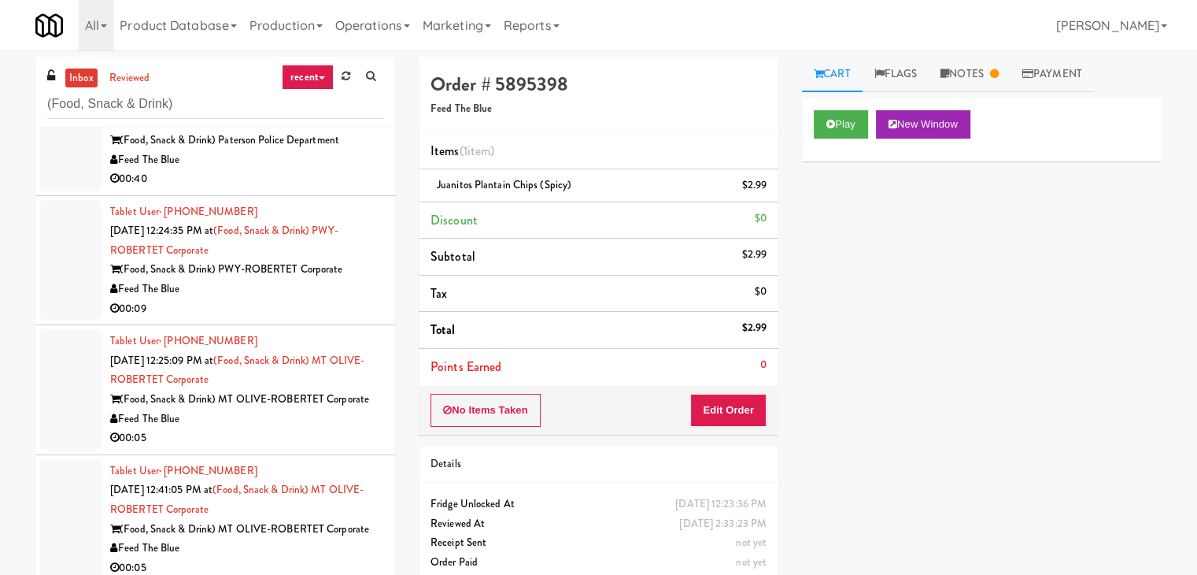
scroll to position [236, 0]
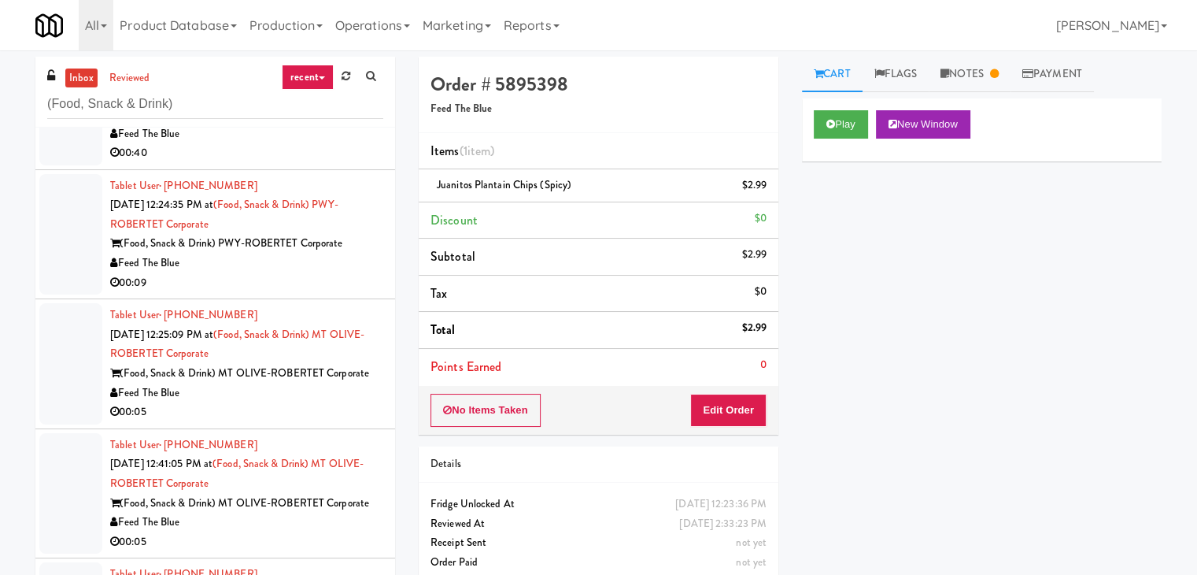
click at [294, 405] on div "00:05" at bounding box center [246, 412] width 273 height 20
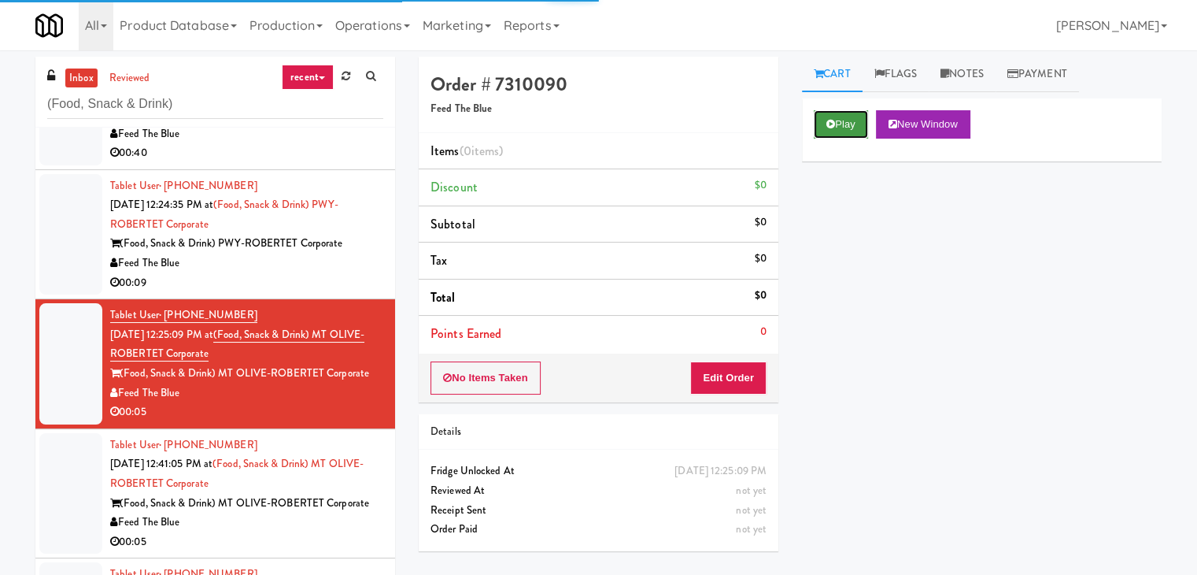
click at [841, 127] on button "Play" at bounding box center [841, 124] width 54 height 28
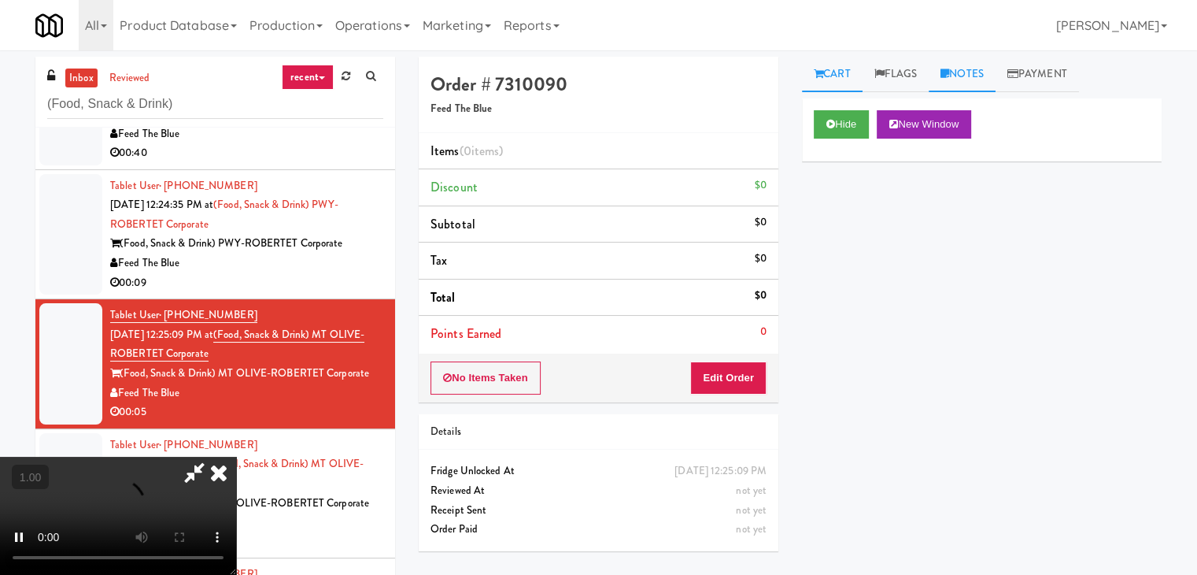
click at [957, 72] on link "Notes" at bounding box center [962, 74] width 67 height 35
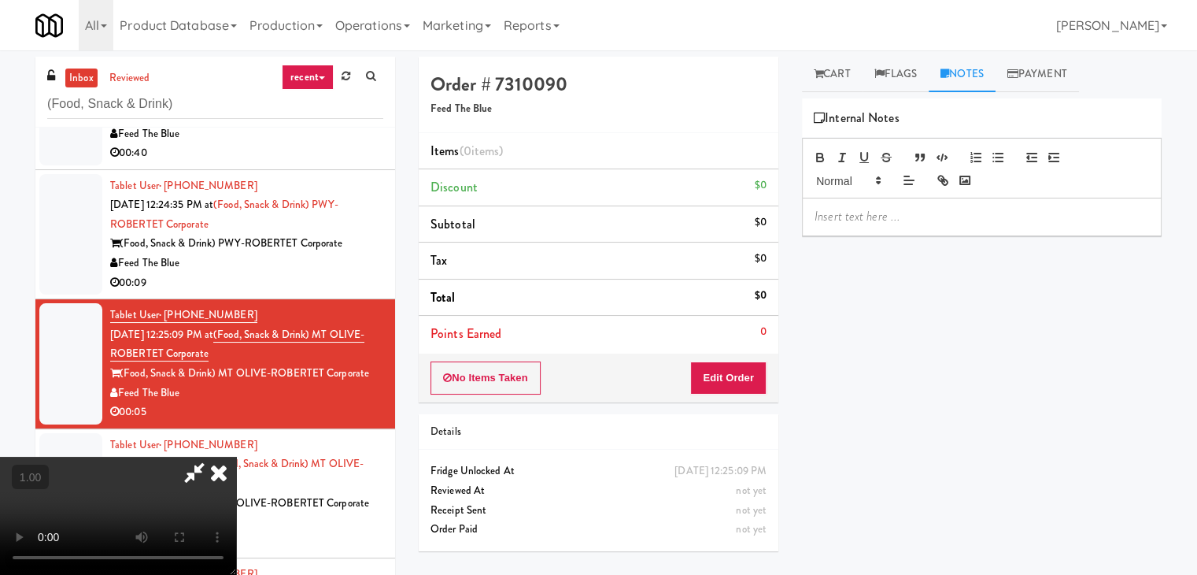
click at [865, 220] on p at bounding box center [982, 216] width 334 height 17
click at [236, 456] on video at bounding box center [118, 515] width 236 height 118
click at [236, 456] on icon at bounding box center [218, 471] width 35 height 31
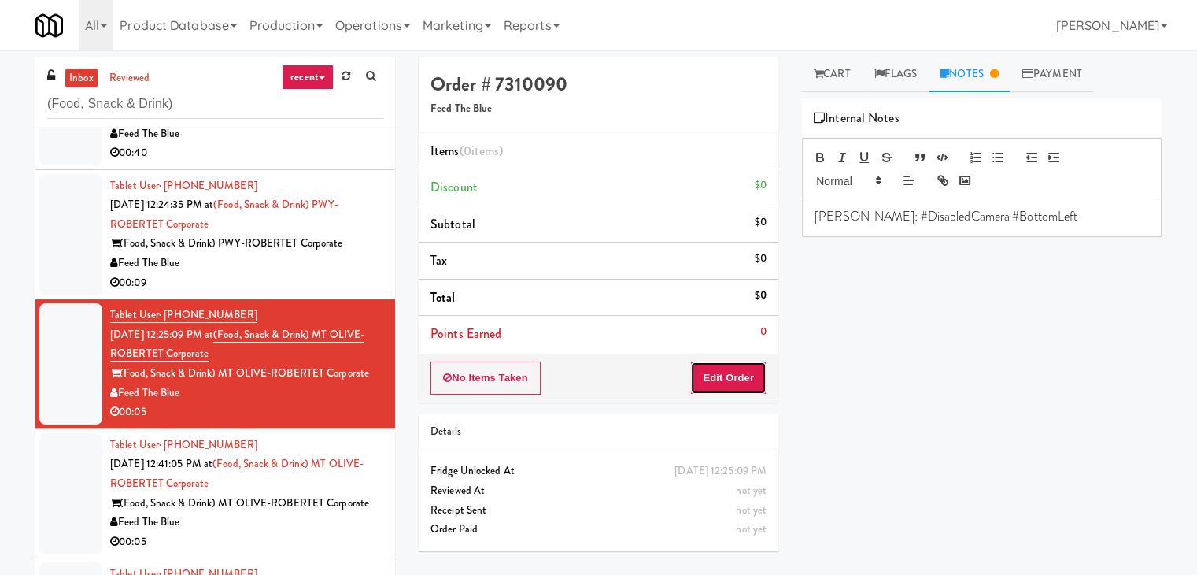
click at [724, 385] on button "Edit Order" at bounding box center [728, 377] width 76 height 33
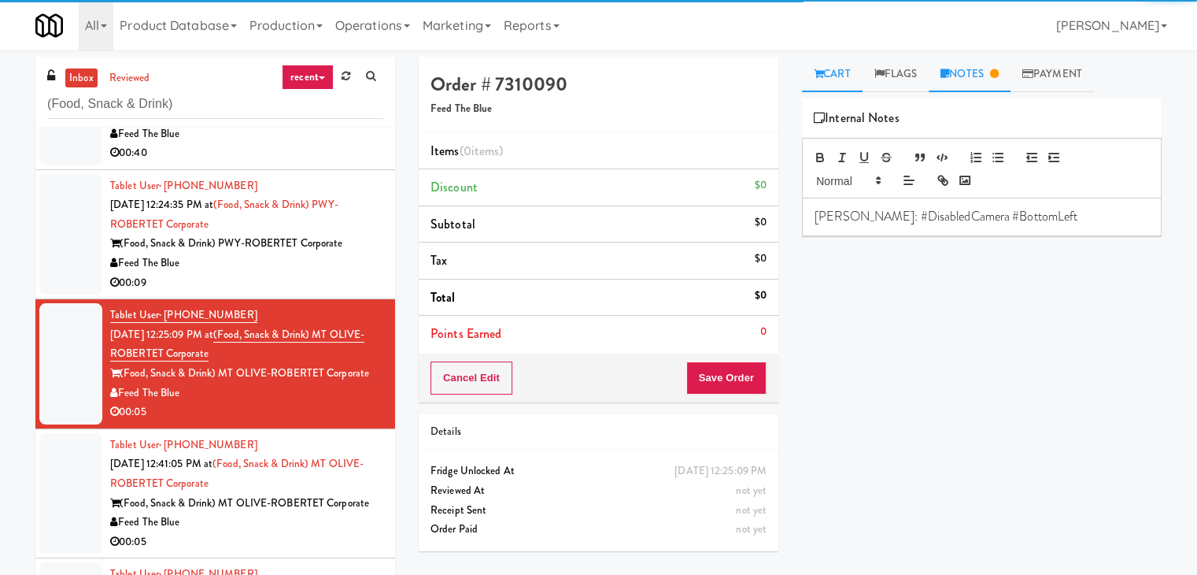
click at [829, 80] on link "Cart" at bounding box center [832, 74] width 61 height 35
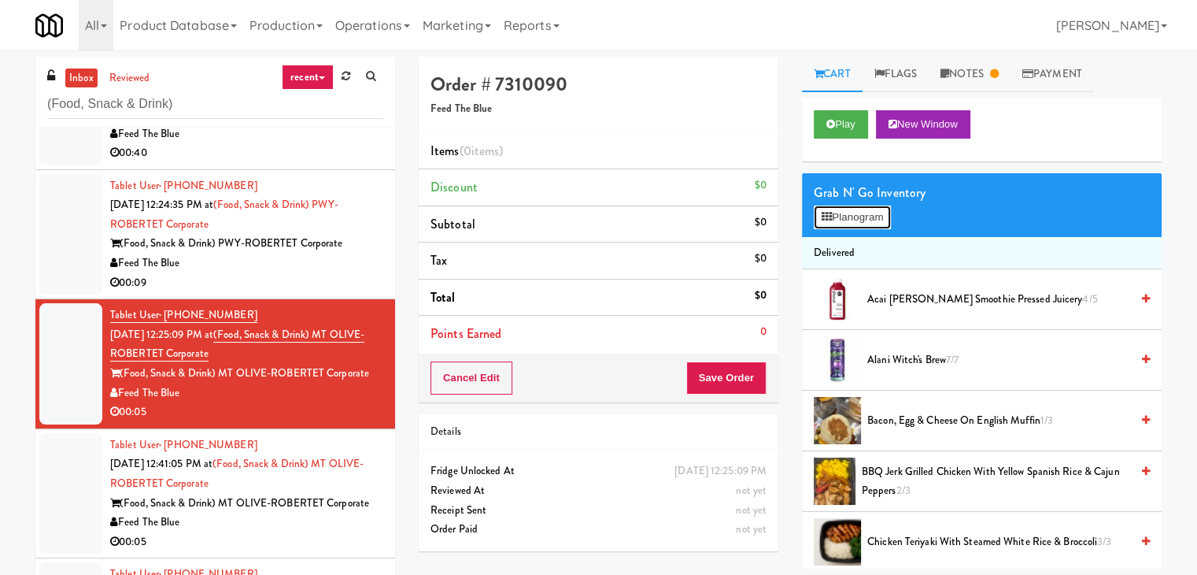
click at [855, 220] on button "Planogram" at bounding box center [852, 217] width 77 height 24
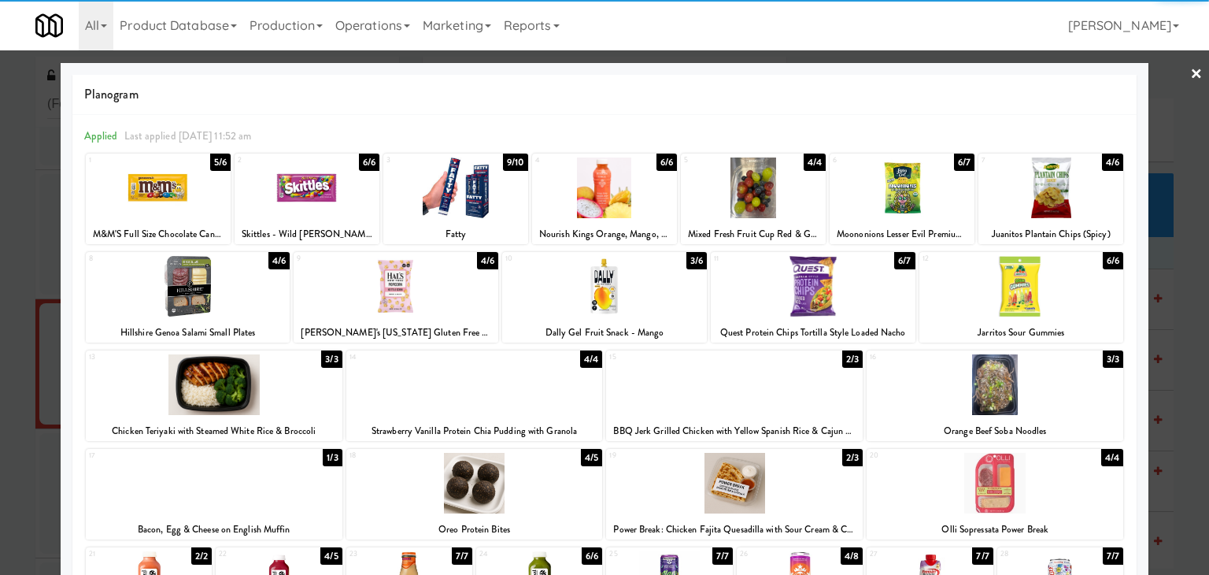
click at [1040, 190] on div at bounding box center [1050, 187] width 145 height 61
click at [1190, 71] on link "×" at bounding box center [1196, 74] width 13 height 49
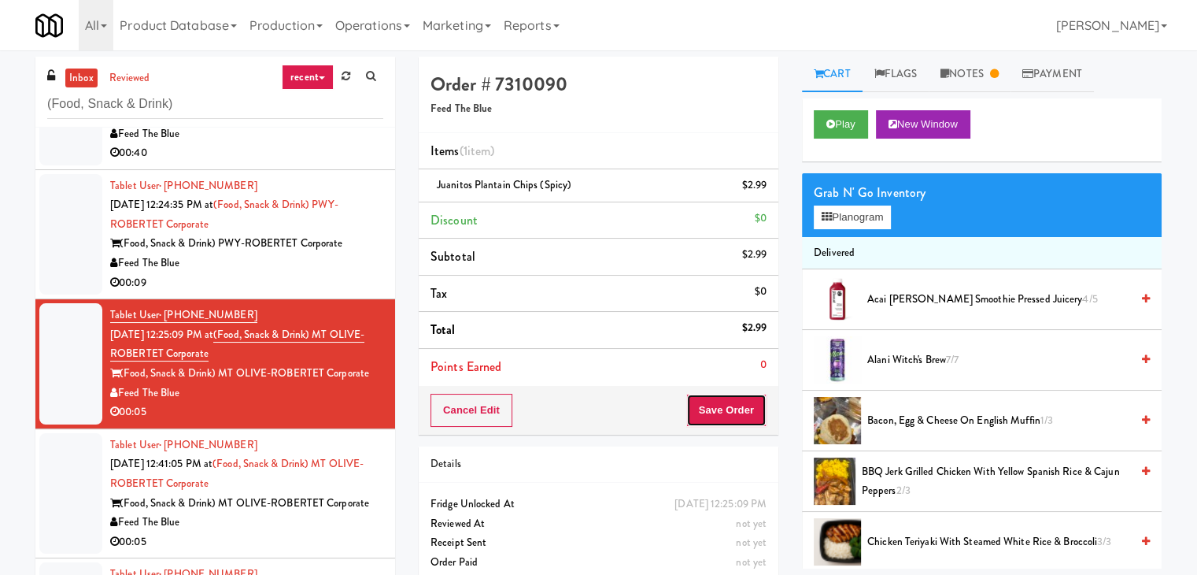
drag, startPoint x: 707, startPoint y: 413, endPoint x: 708, endPoint y: 404, distance: 9.6
click at [708, 413] on button "Save Order" at bounding box center [726, 410] width 80 height 33
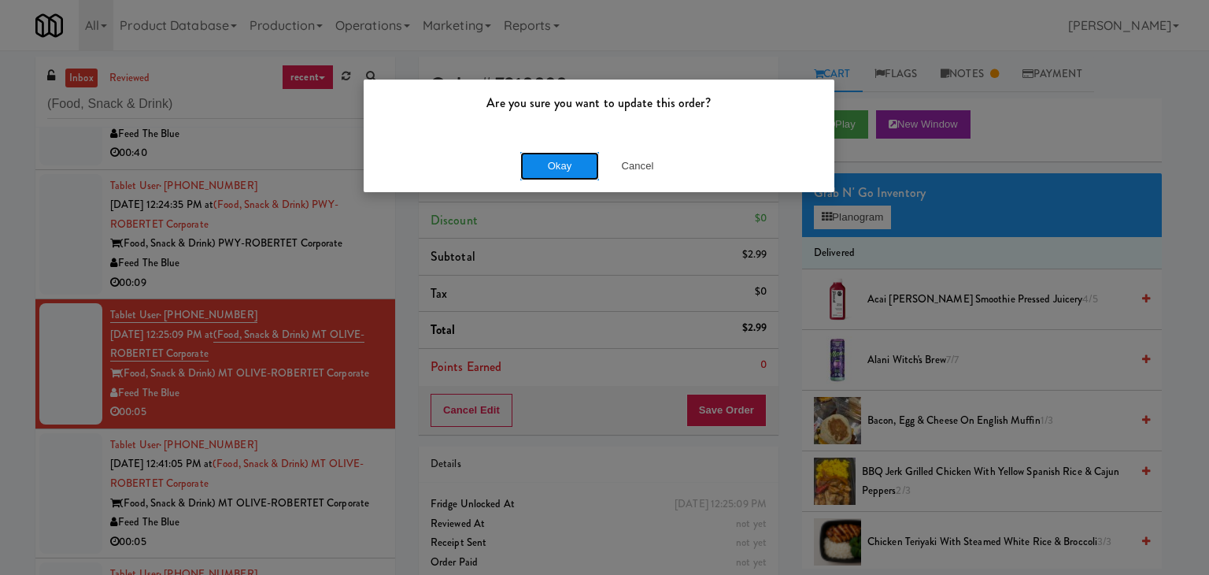
drag, startPoint x: 575, startPoint y: 169, endPoint x: 563, endPoint y: 169, distance: 11.8
click at [575, 169] on button "Okay" at bounding box center [559, 166] width 79 height 28
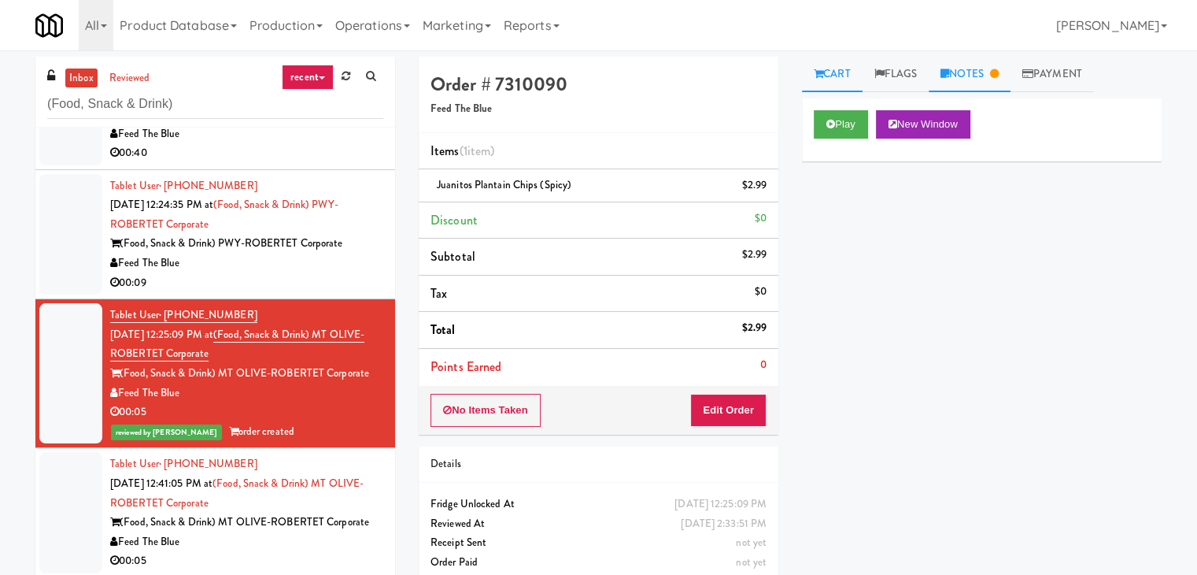
click at [974, 79] on link "Notes" at bounding box center [970, 74] width 82 height 35
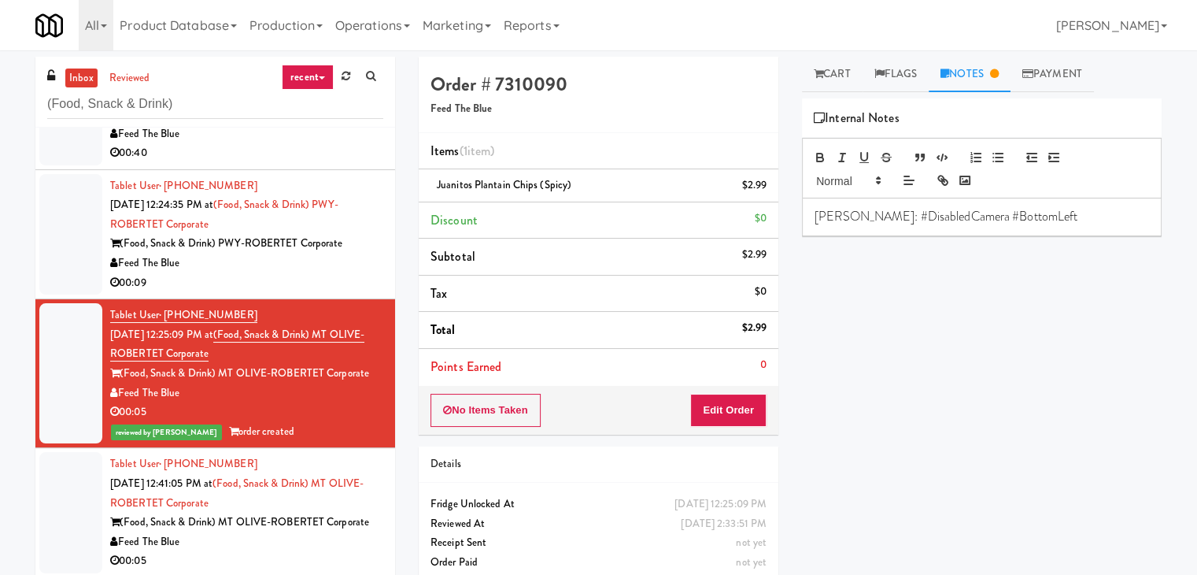
click at [897, 219] on p "[PERSON_NAME]: #DisabledCamera #BottomLeft" at bounding box center [982, 216] width 334 height 17
copy p "[PERSON_NAME]: #DisabledCamera #BottomLeft"
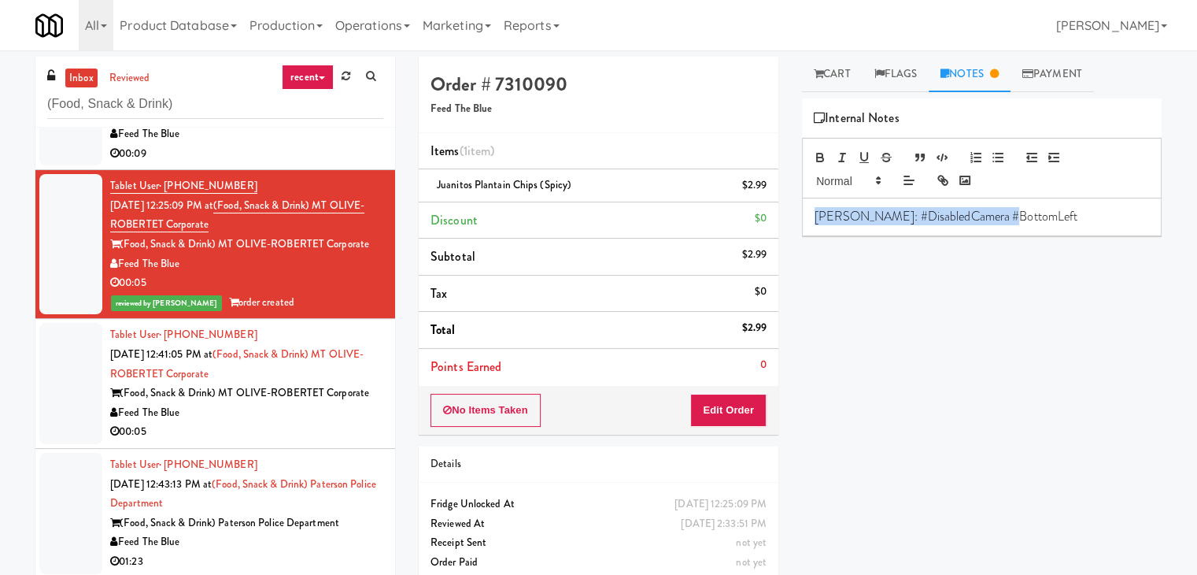
scroll to position [394, 0]
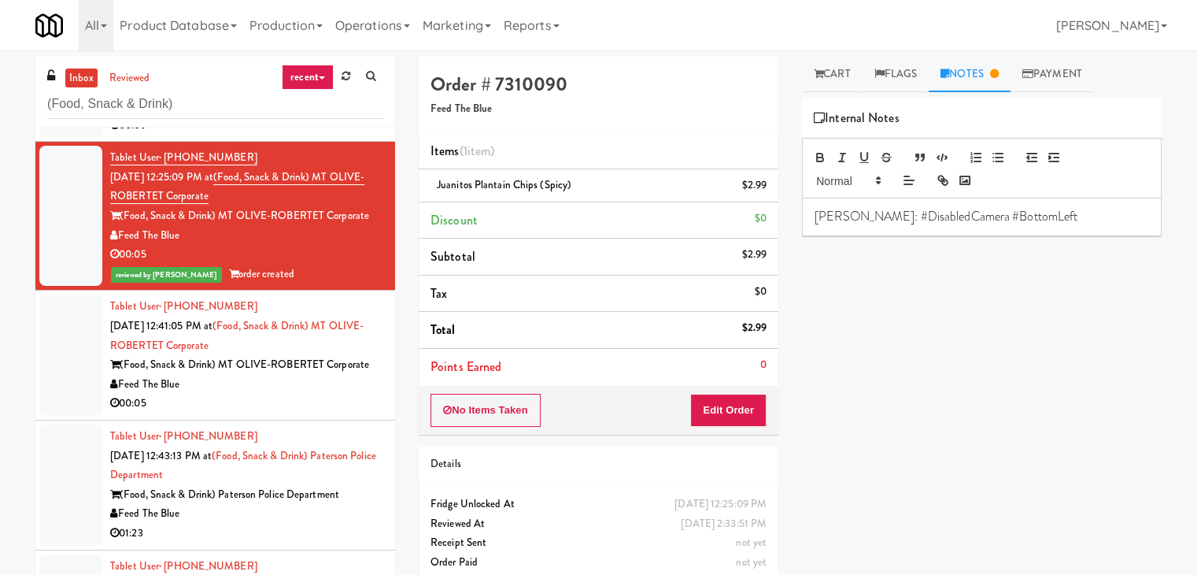
click at [287, 400] on div "00:05" at bounding box center [246, 404] width 273 height 20
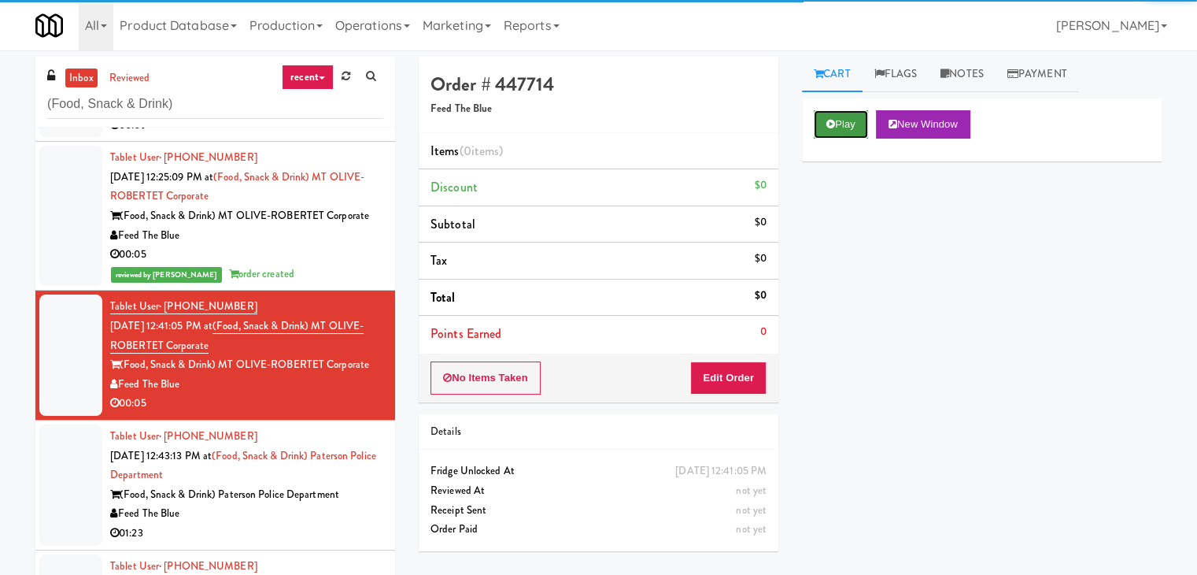
click at [839, 124] on button "Play" at bounding box center [841, 124] width 54 height 28
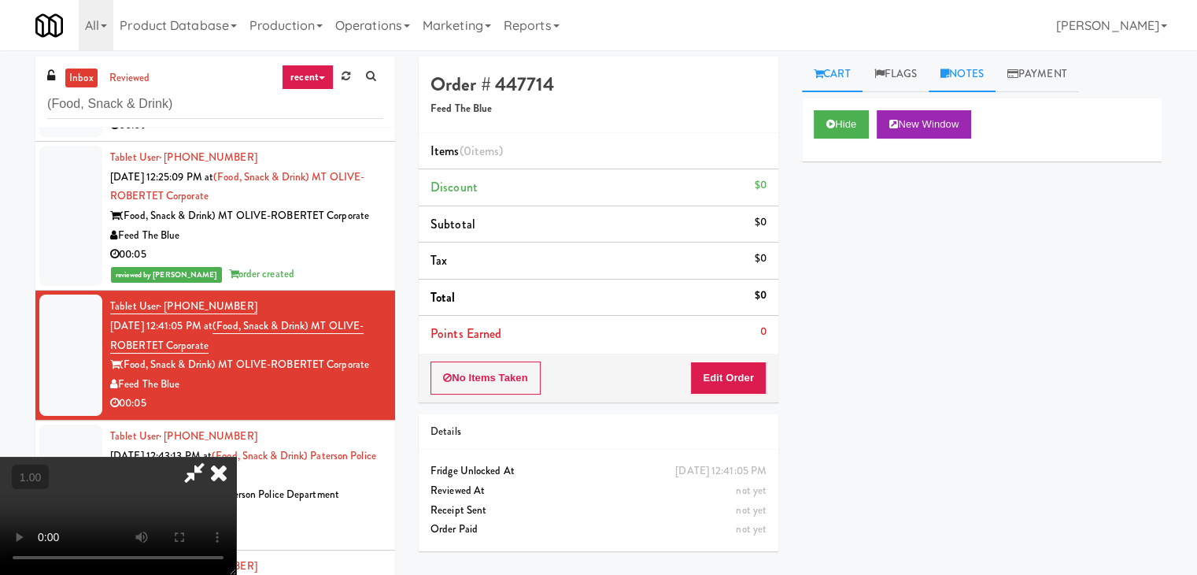
click at [973, 68] on link "Notes" at bounding box center [962, 74] width 67 height 35
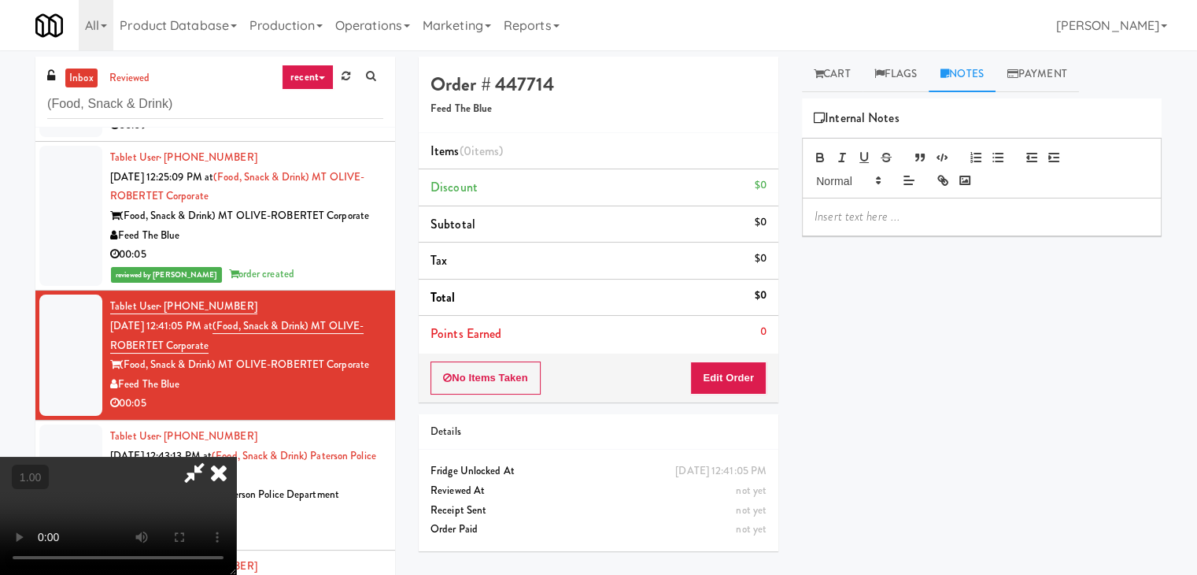
click at [867, 225] on div at bounding box center [982, 216] width 358 height 36
click at [236, 456] on video at bounding box center [118, 515] width 236 height 118
click at [236, 456] on icon at bounding box center [218, 471] width 35 height 31
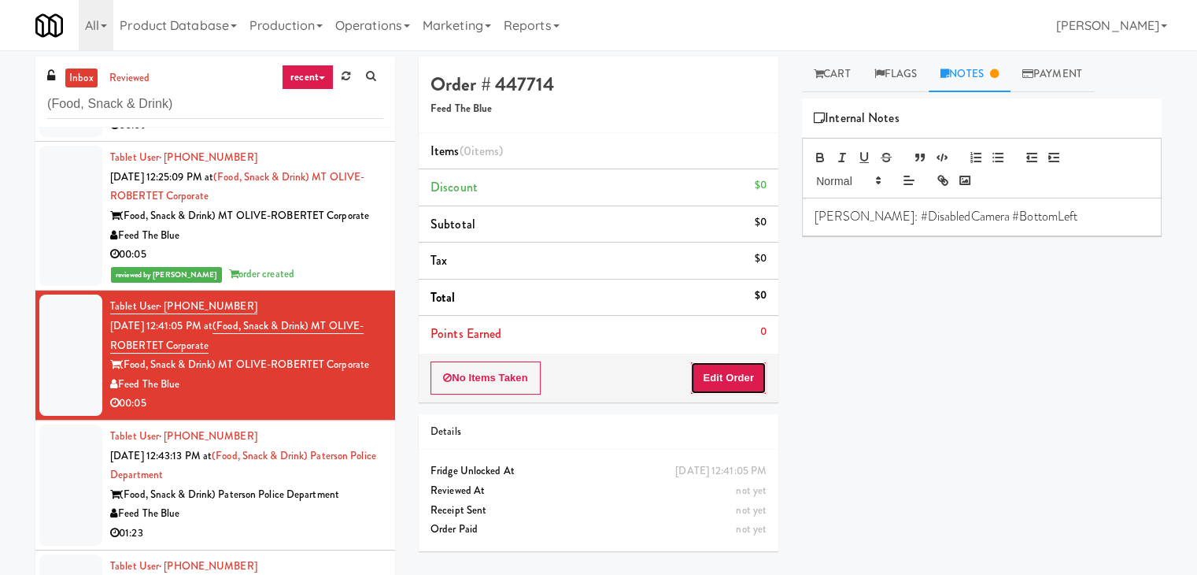
click at [730, 377] on button "Edit Order" at bounding box center [728, 377] width 76 height 33
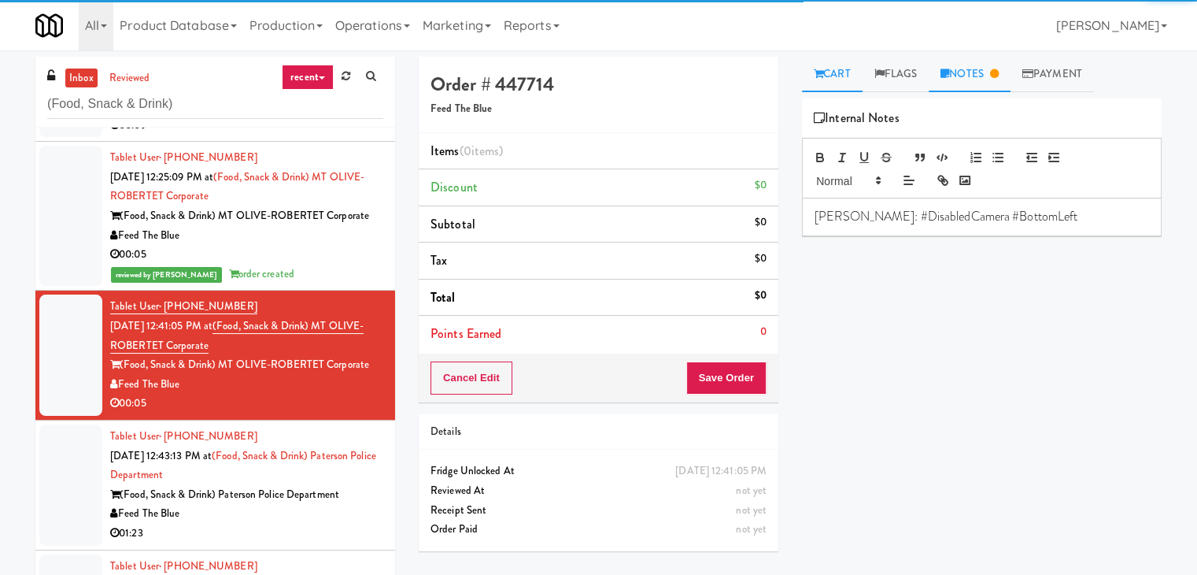
click at [818, 77] on icon at bounding box center [818, 73] width 9 height 10
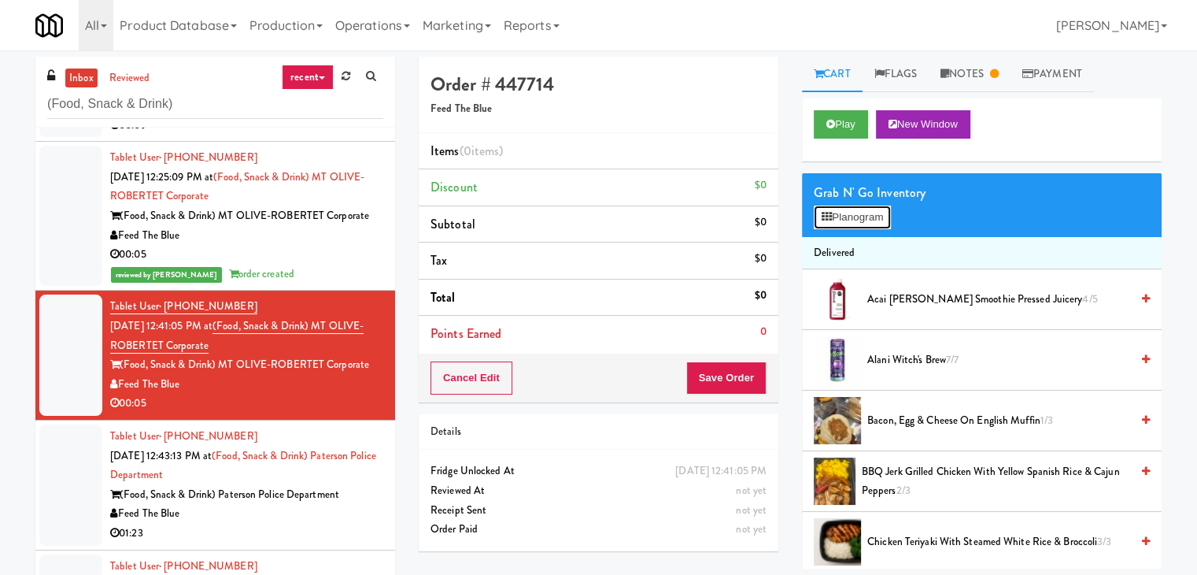
click at [854, 217] on button "Planogram" at bounding box center [852, 217] width 77 height 24
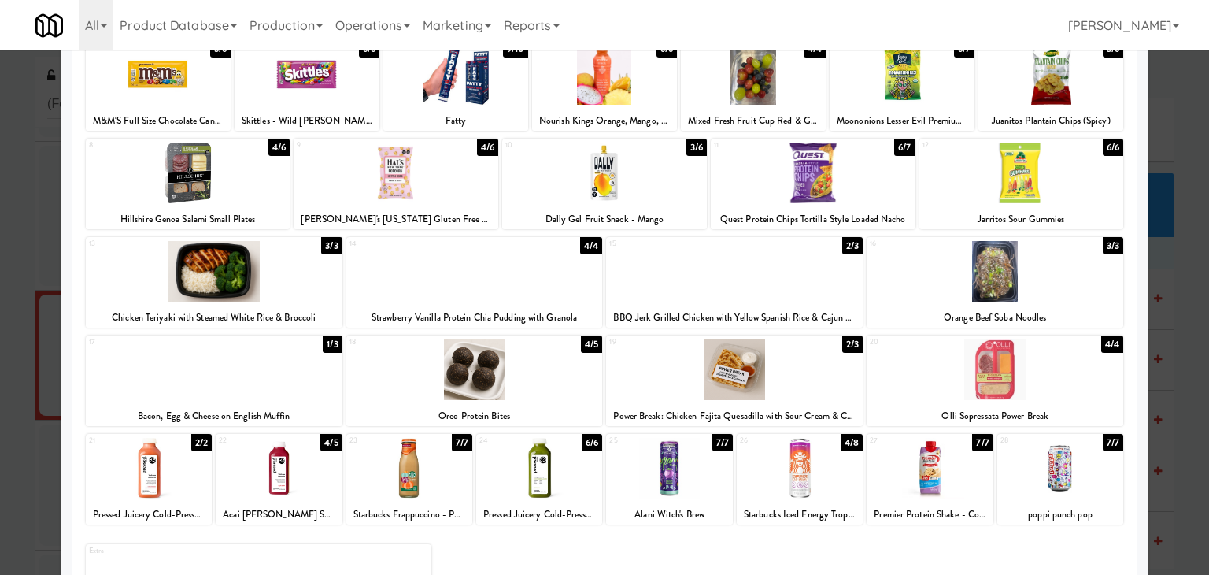
scroll to position [198, 0]
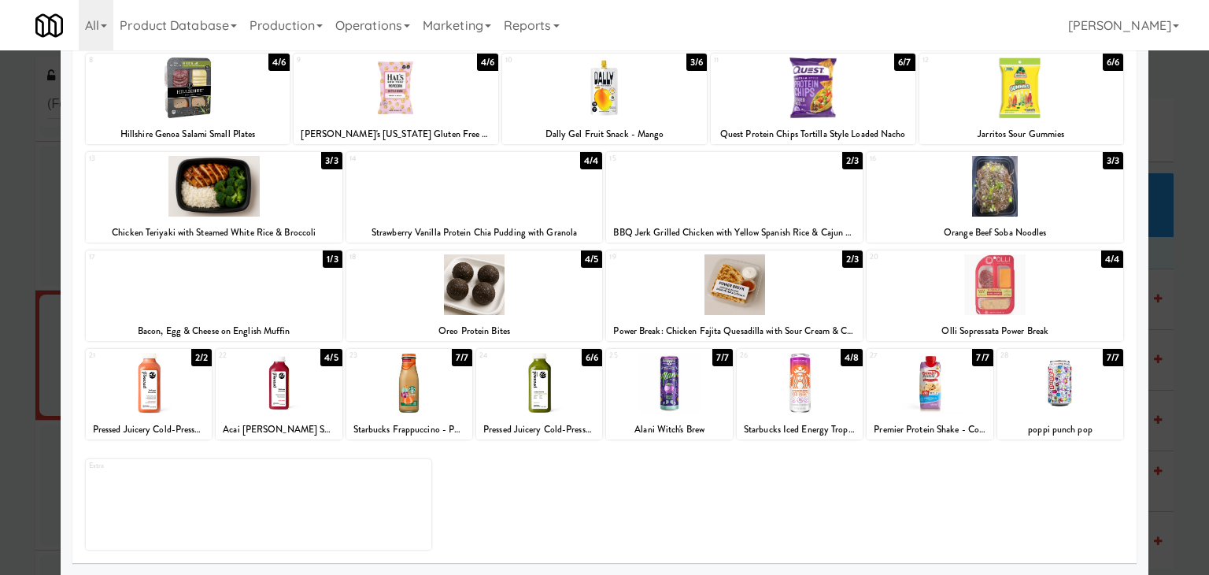
click at [760, 285] on div at bounding box center [734, 284] width 257 height 61
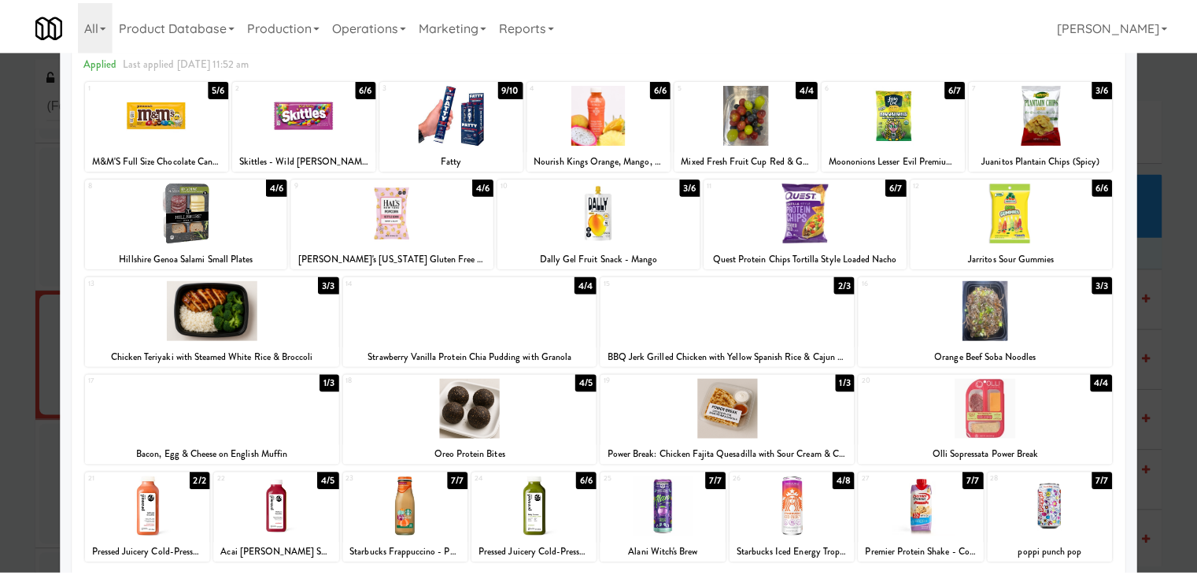
scroll to position [0, 0]
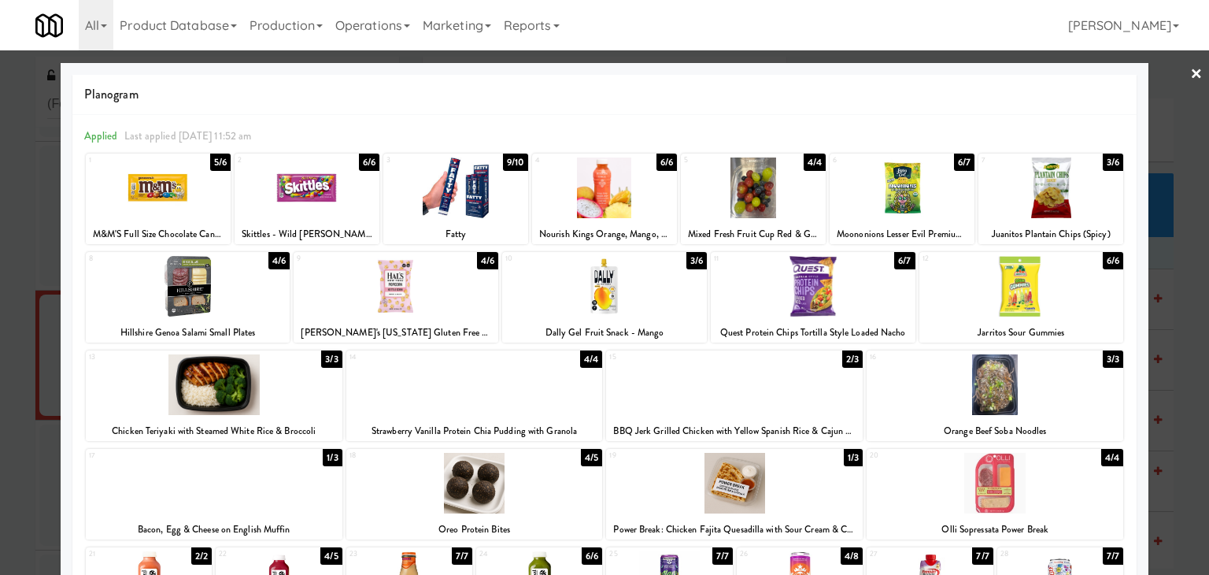
click at [1190, 70] on link "×" at bounding box center [1196, 74] width 13 height 49
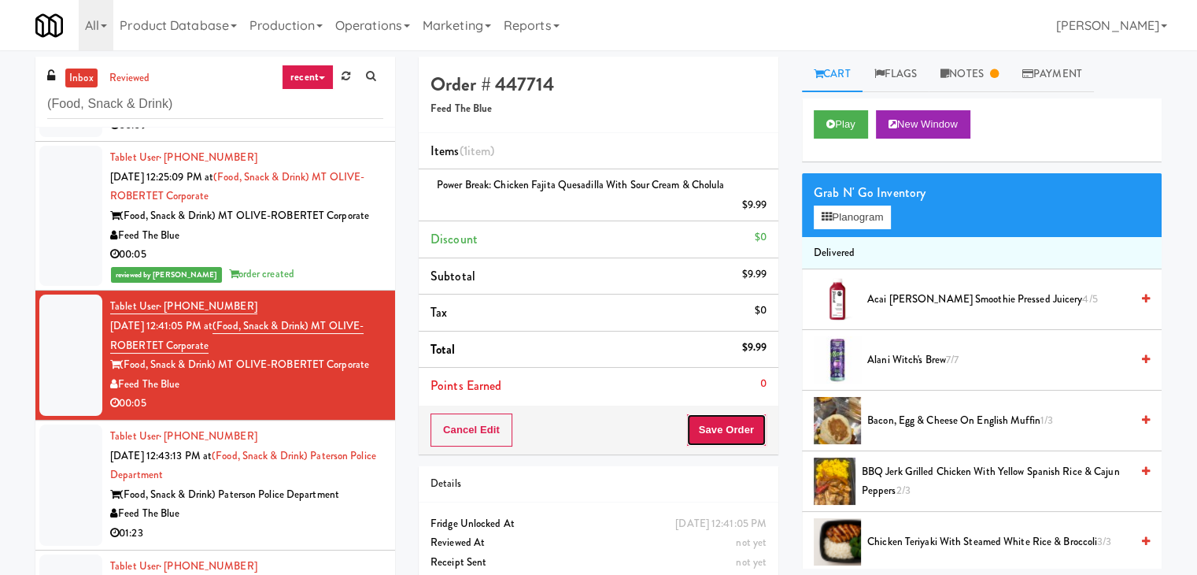
click at [711, 429] on button "Save Order" at bounding box center [726, 429] width 80 height 33
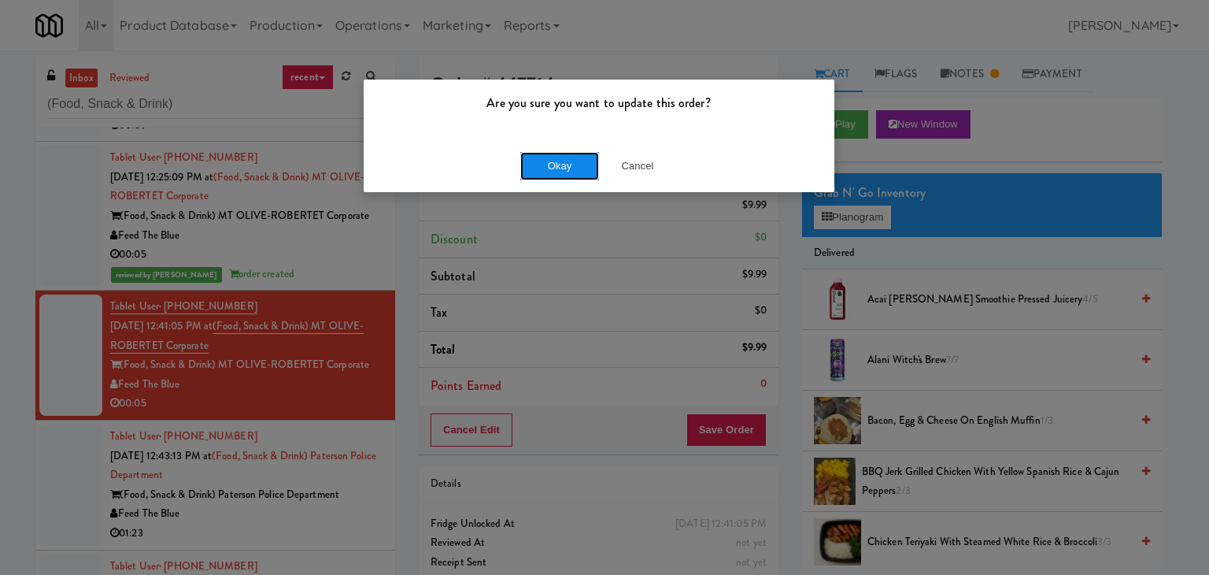
click at [571, 157] on button "Okay" at bounding box center [559, 166] width 79 height 28
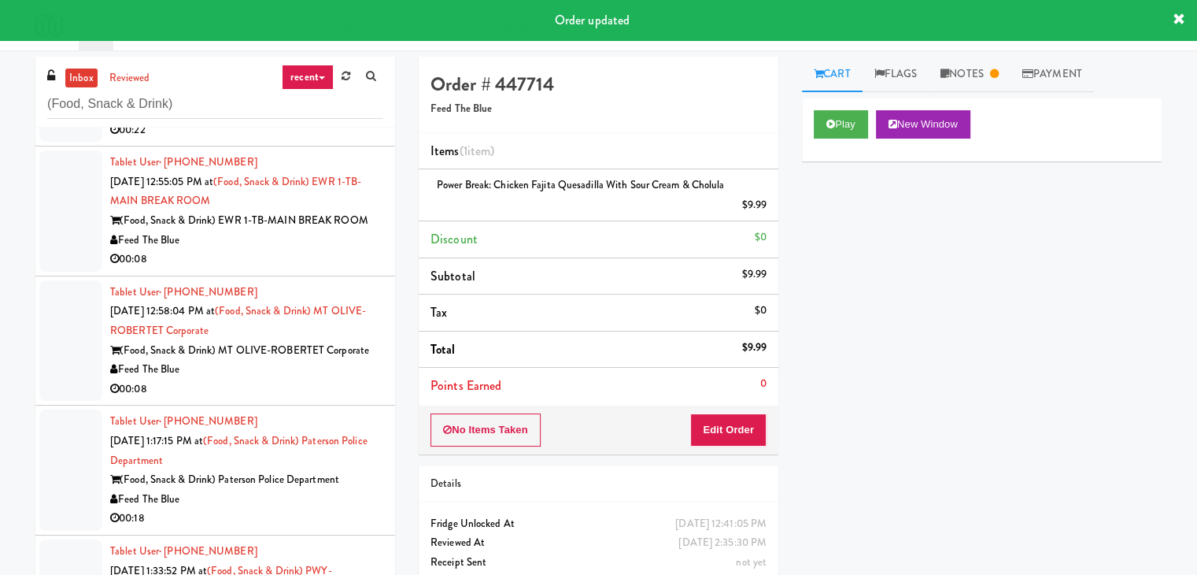
scroll to position [1102, 0]
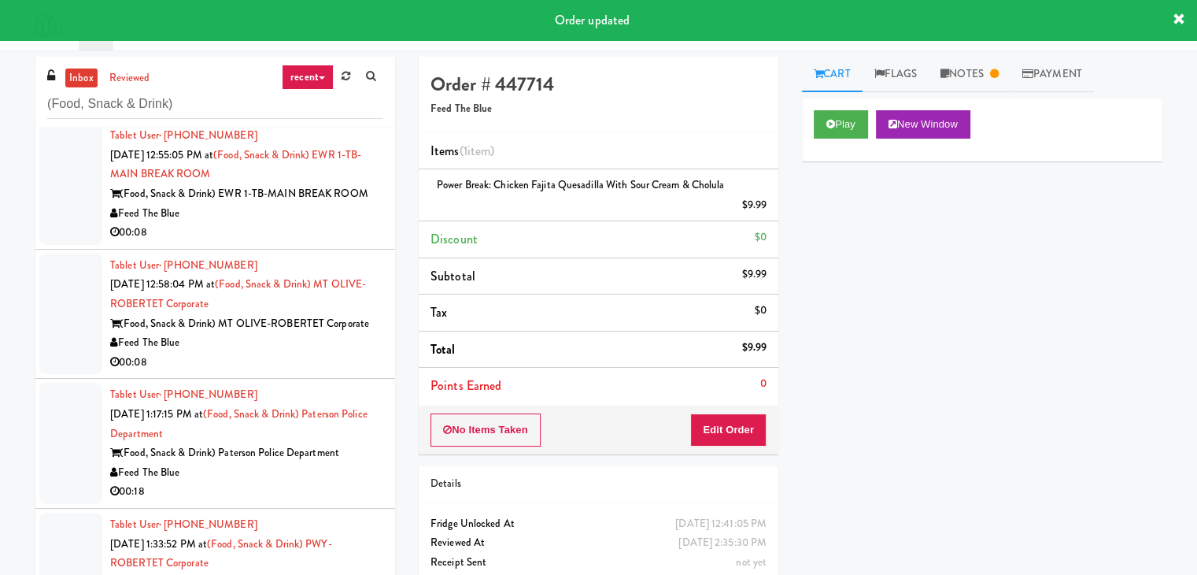
click at [301, 360] on div "00:08" at bounding box center [246, 363] width 273 height 20
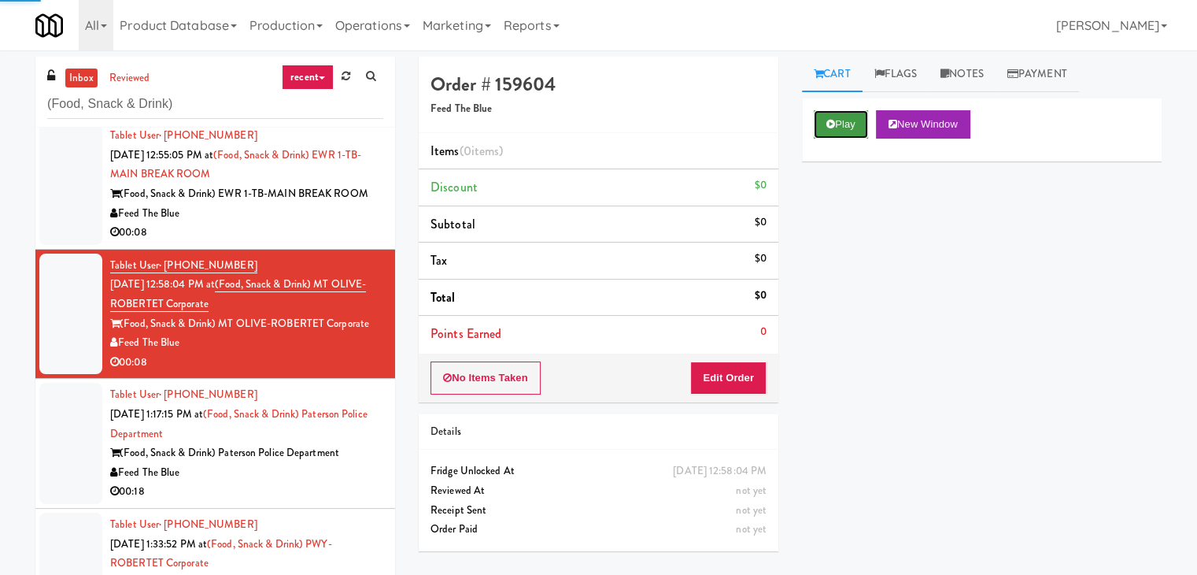
click at [853, 116] on button "Play" at bounding box center [841, 124] width 54 height 28
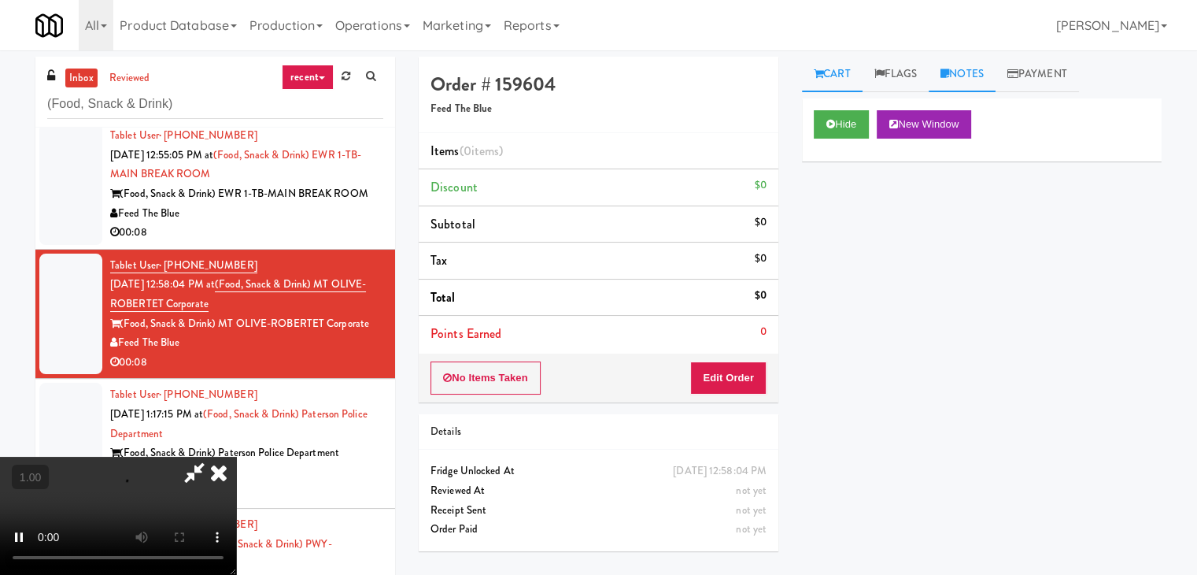
click at [949, 75] on icon at bounding box center [944, 73] width 9 height 10
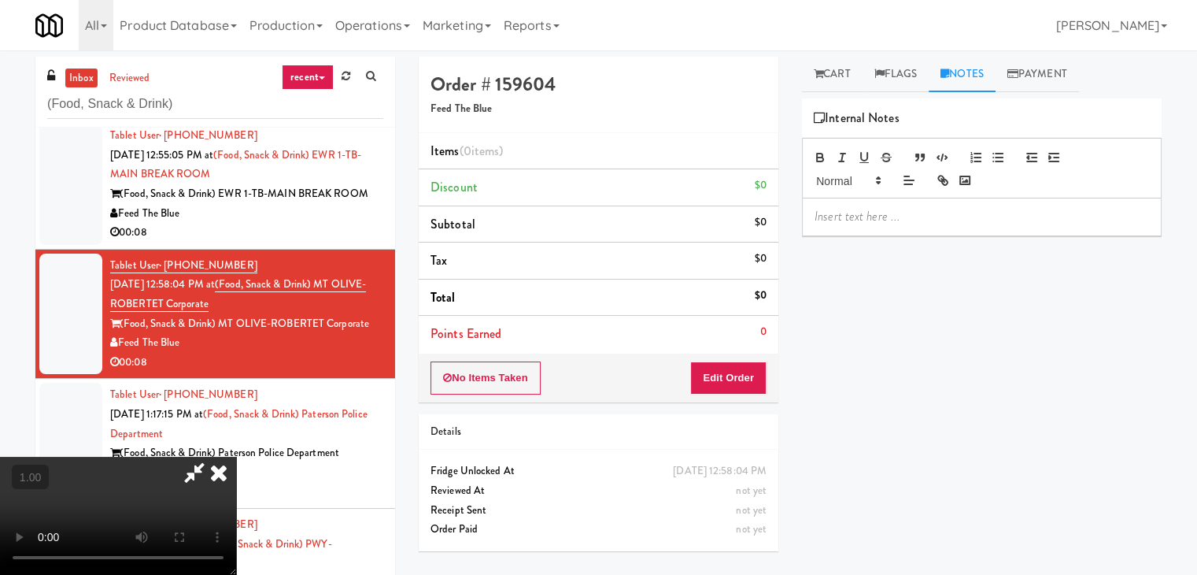
click at [887, 210] on p at bounding box center [982, 216] width 334 height 17
click at [236, 456] on video at bounding box center [118, 515] width 236 height 118
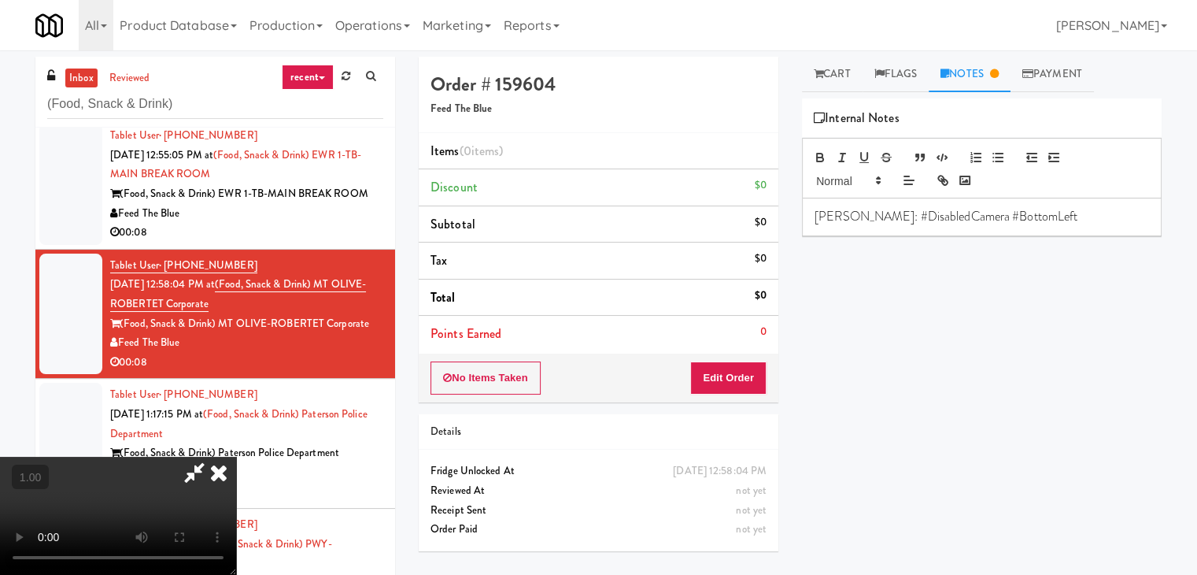
click at [236, 456] on video at bounding box center [118, 515] width 236 height 118
click at [236, 456] on icon at bounding box center [218, 471] width 35 height 31
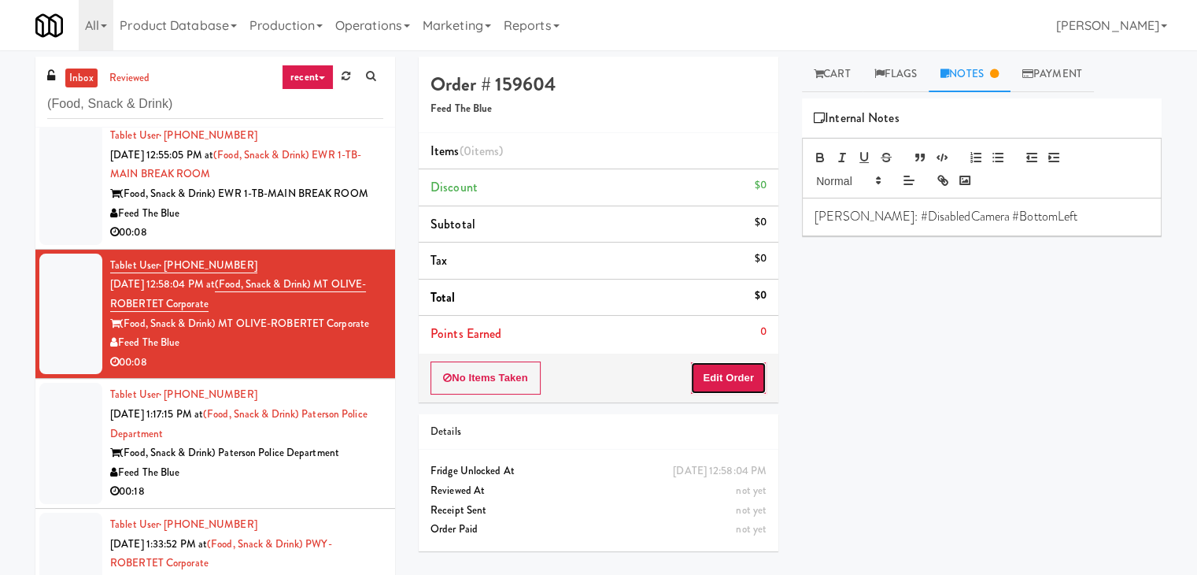
click at [732, 384] on button "Edit Order" at bounding box center [728, 377] width 76 height 33
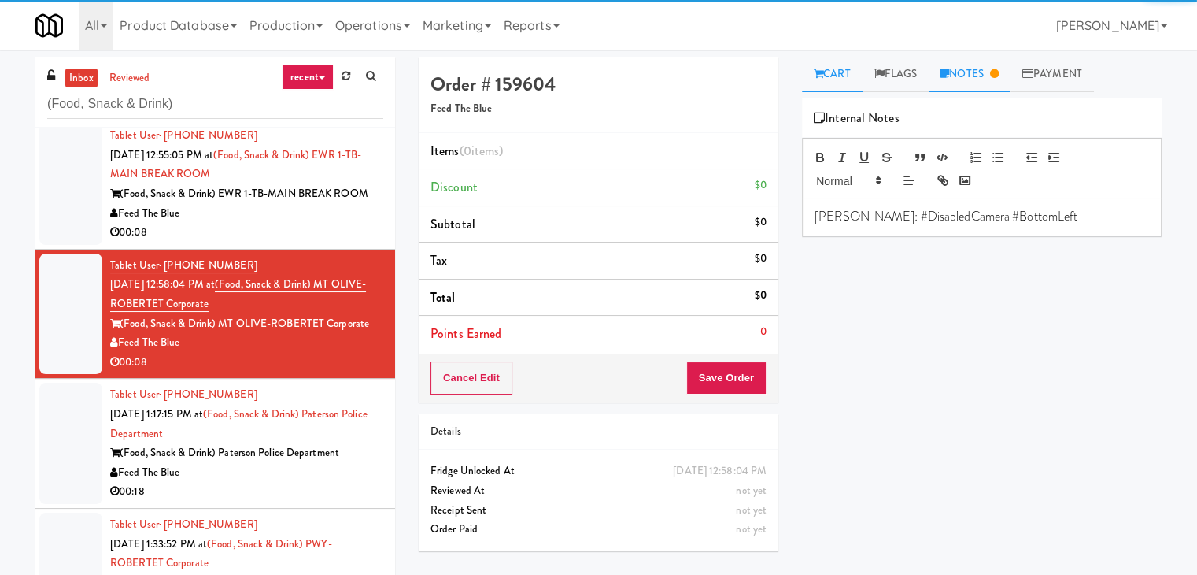
click at [833, 77] on link "Cart" at bounding box center [832, 74] width 61 height 35
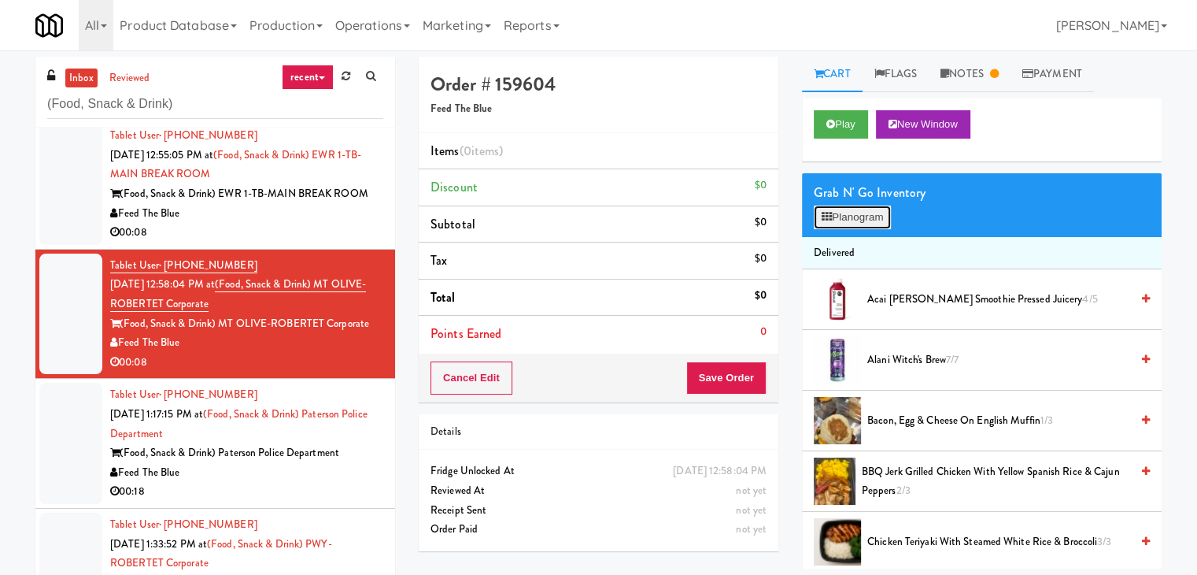
click at [848, 216] on button "Planogram" at bounding box center [852, 217] width 77 height 24
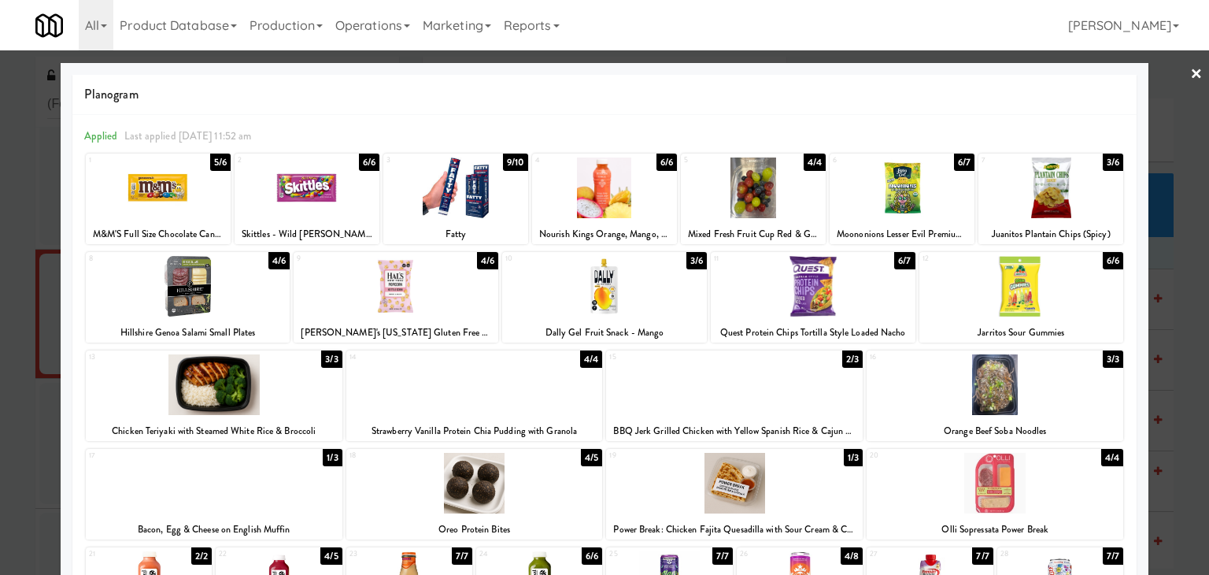
click at [456, 183] on div at bounding box center [455, 187] width 145 height 61
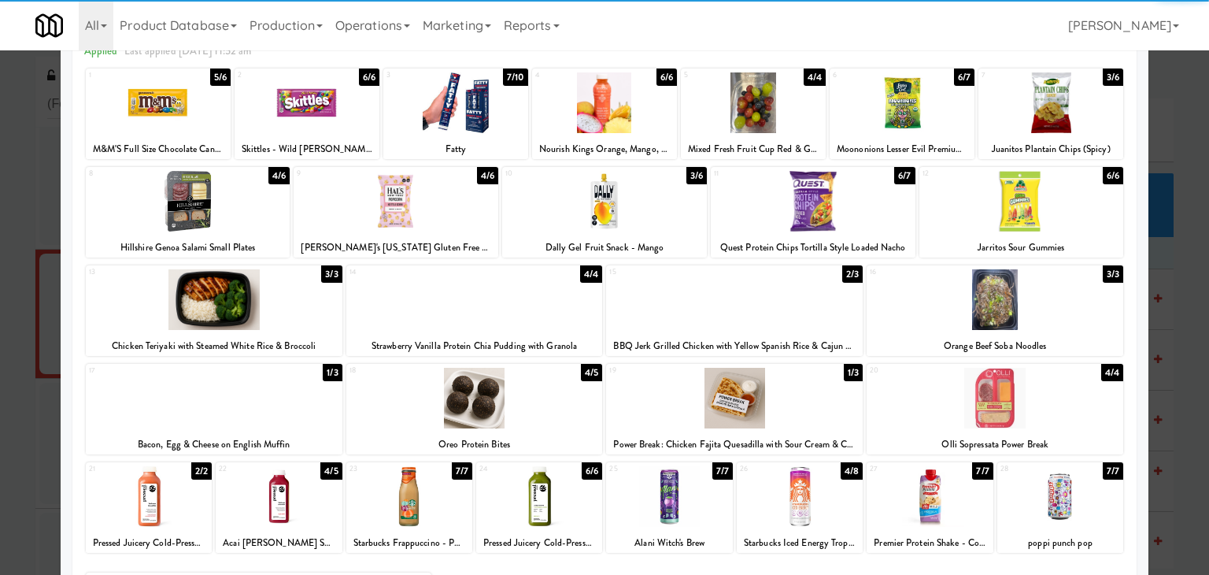
scroll to position [198, 0]
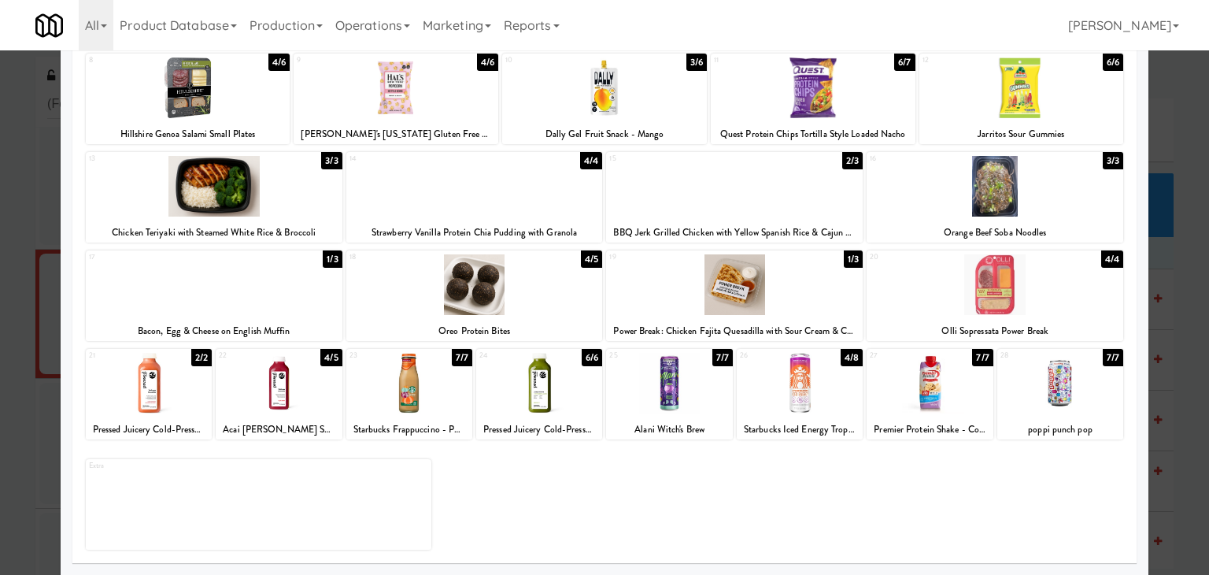
click at [801, 371] on div at bounding box center [800, 383] width 126 height 61
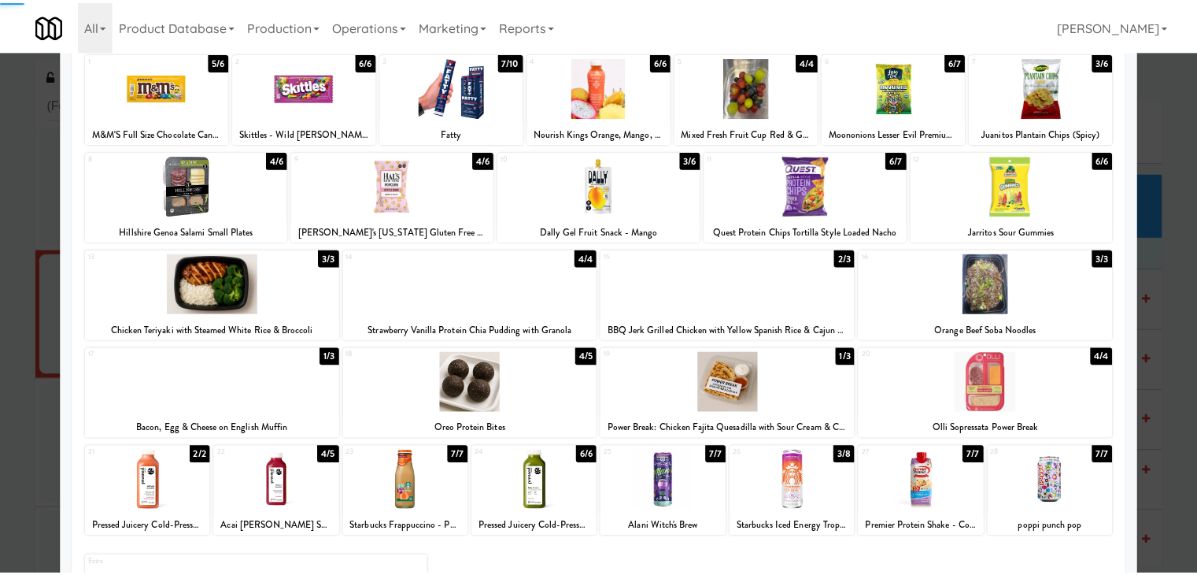
scroll to position [0, 0]
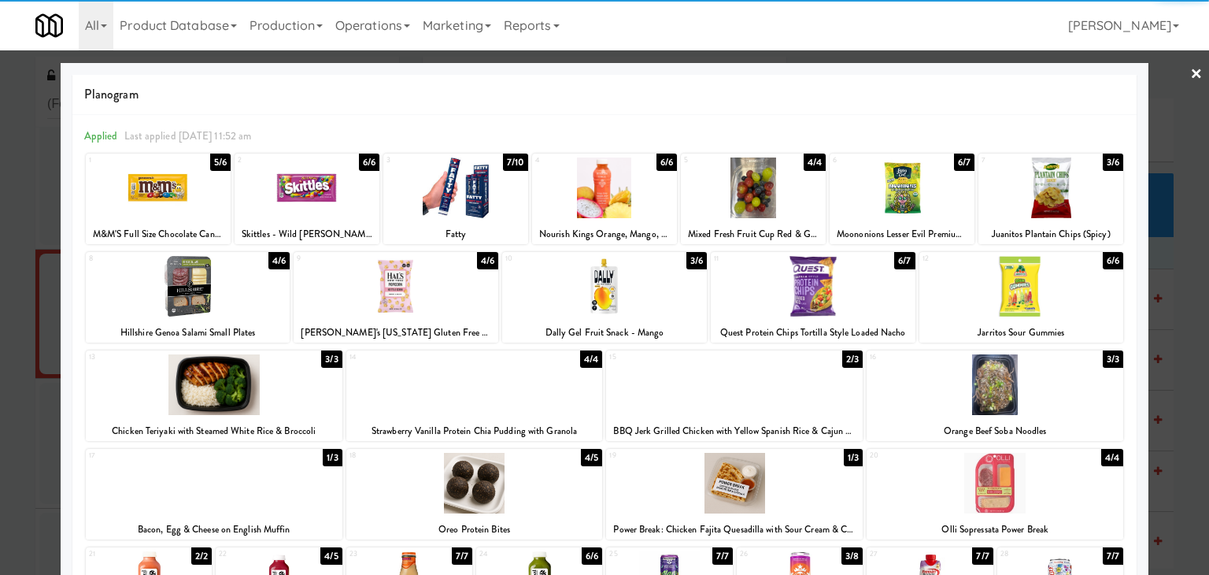
click at [1190, 73] on link "×" at bounding box center [1196, 74] width 13 height 49
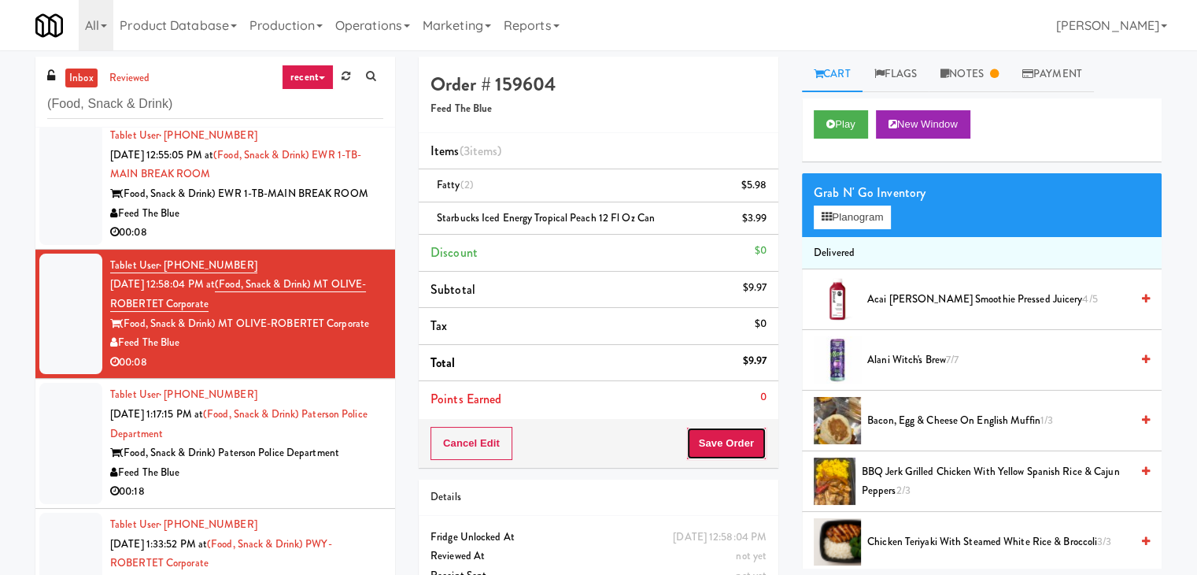
click at [724, 449] on button "Save Order" at bounding box center [726, 443] width 80 height 33
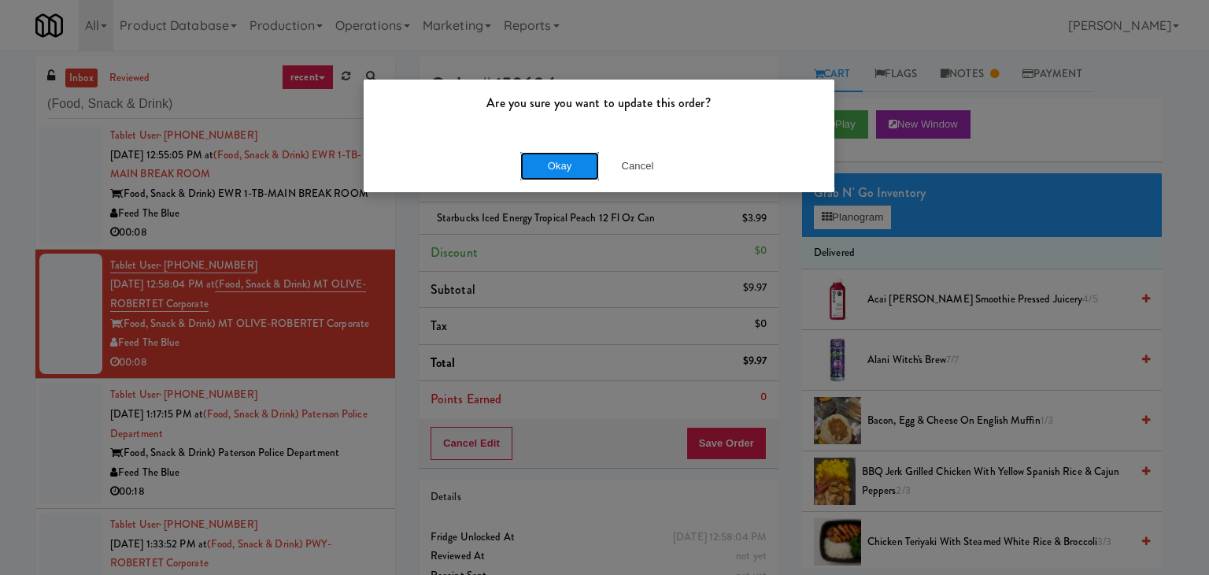
click at [571, 167] on button "Okay" at bounding box center [559, 166] width 79 height 28
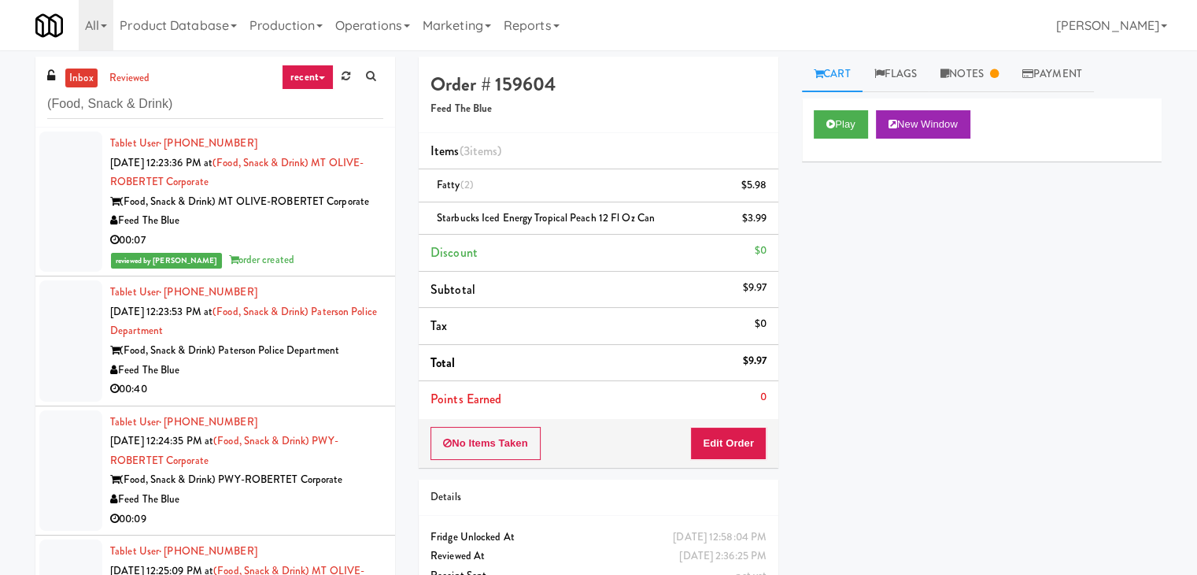
drag, startPoint x: 236, startPoint y: 157, endPoint x: 365, endPoint y: 176, distance: 130.4
click at [365, 176] on div "Tablet User · (201) 835-2925 [DATE] 12:23:36 PM at (Food, Snack & Drink) MT OLI…" at bounding box center [246, 201] width 273 height 135
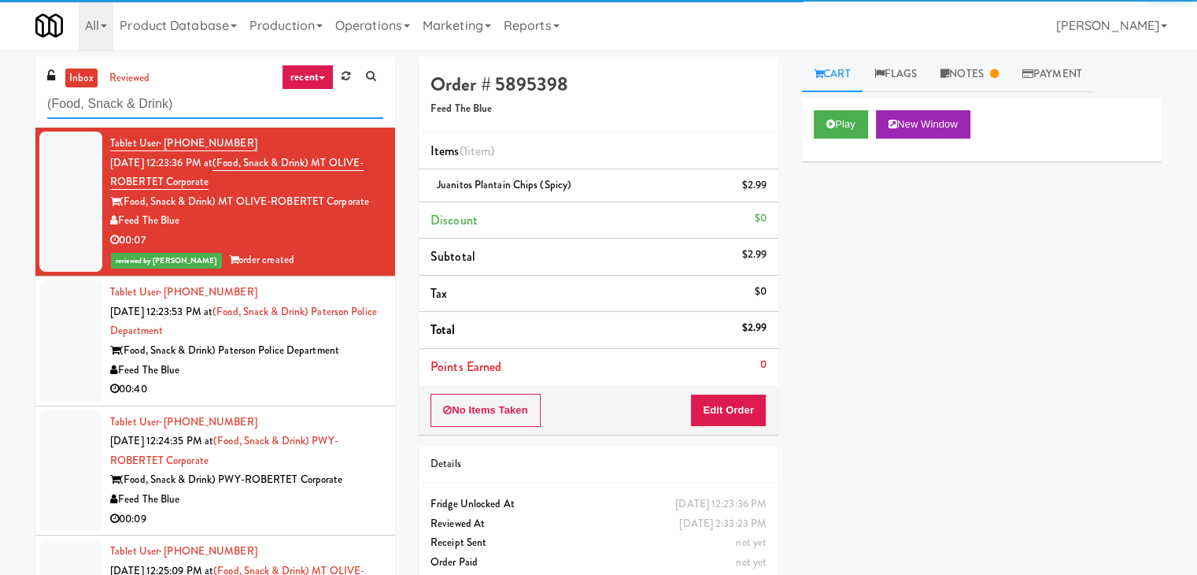
drag, startPoint x: 189, startPoint y: 104, endPoint x: 0, endPoint y: 91, distance: 189.4
click at [0, 91] on div "inbox reviewed recent all unclear take inventory issue suspicious failed recent…" at bounding box center [598, 334] width 1197 height 555
paste input "(Food, Snack & Drink) MT OLIVE-ROBERTET Corporate"
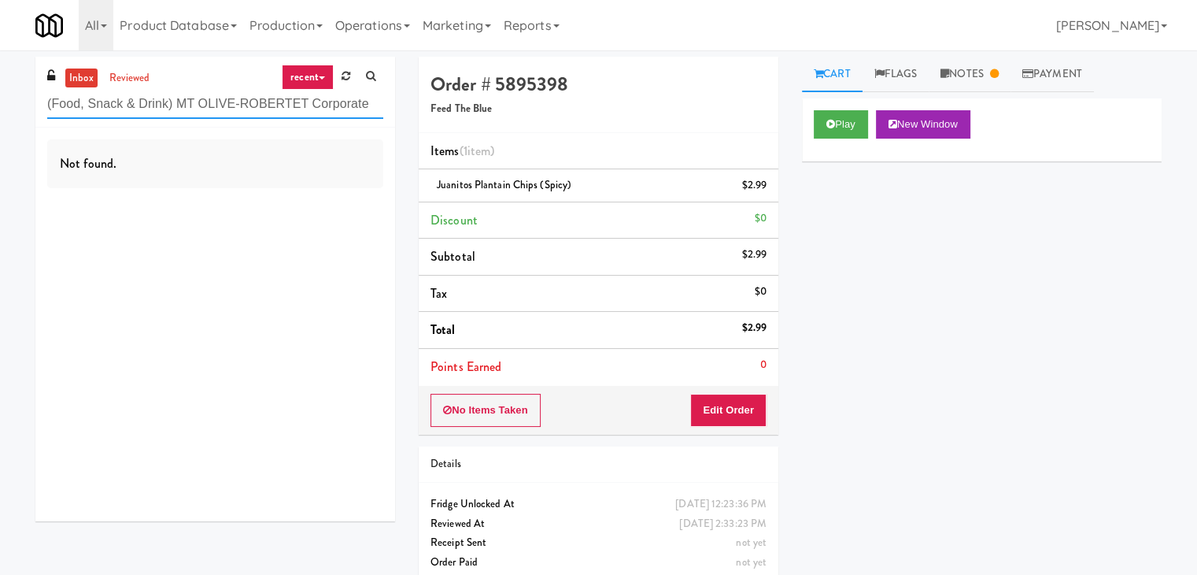
drag, startPoint x: 378, startPoint y: 106, endPoint x: 179, endPoint y: 102, distance: 198.4
click at [179, 102] on input "(Food, Snack & Drink) MT OLIVE-ROBERTET Corporate" at bounding box center [215, 104] width 336 height 29
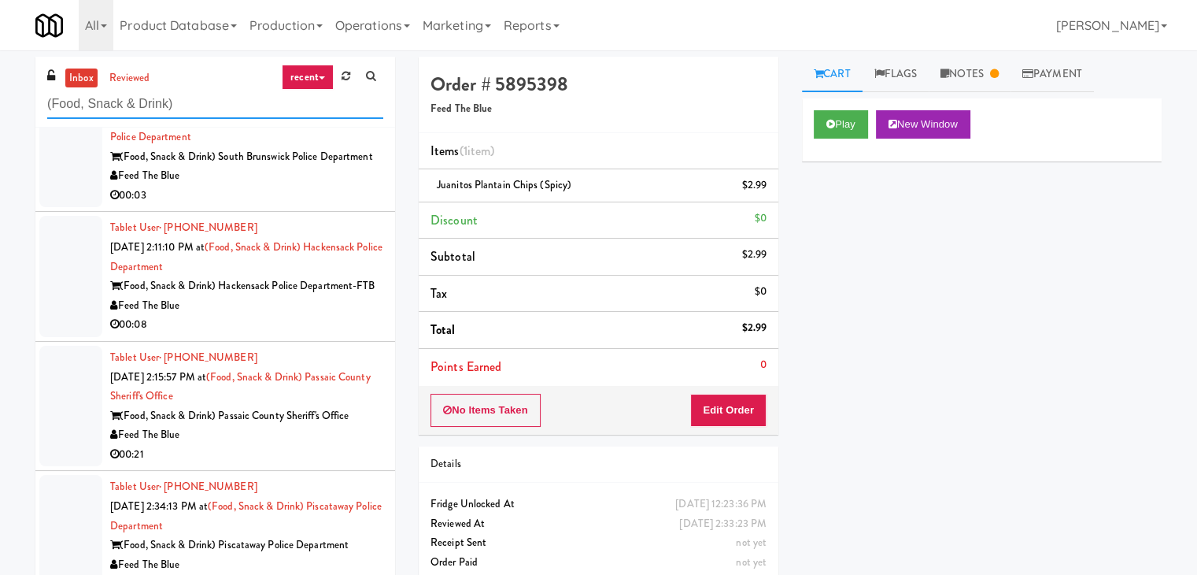
scroll to position [730, 0]
click at [194, 105] on input "(Food, Snack & Drink)" at bounding box center [215, 104] width 336 height 29
paste input "2112 [US_STATE] - Pantry - Right"
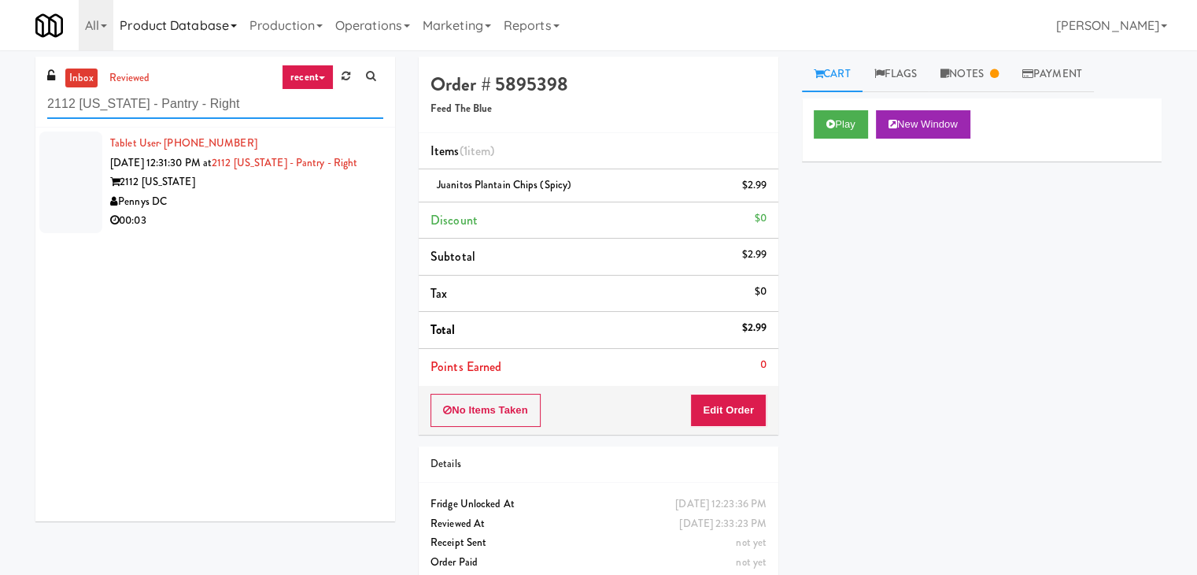
scroll to position [0, 0]
click at [324, 192] on div "2112 [US_STATE]" at bounding box center [246, 182] width 273 height 20
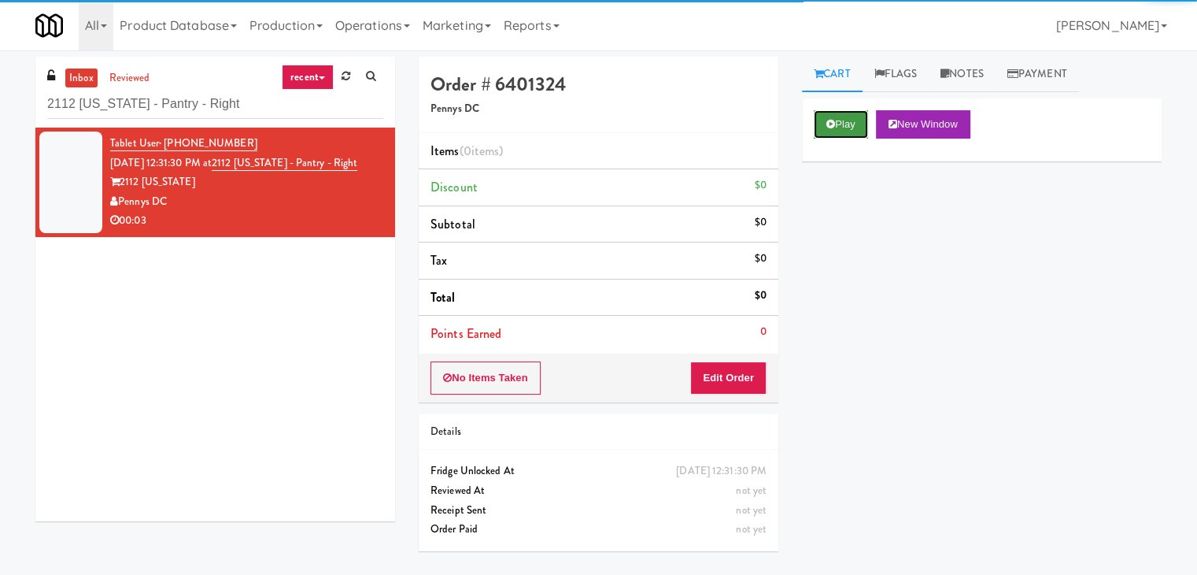
click at [840, 120] on button "Play" at bounding box center [841, 124] width 54 height 28
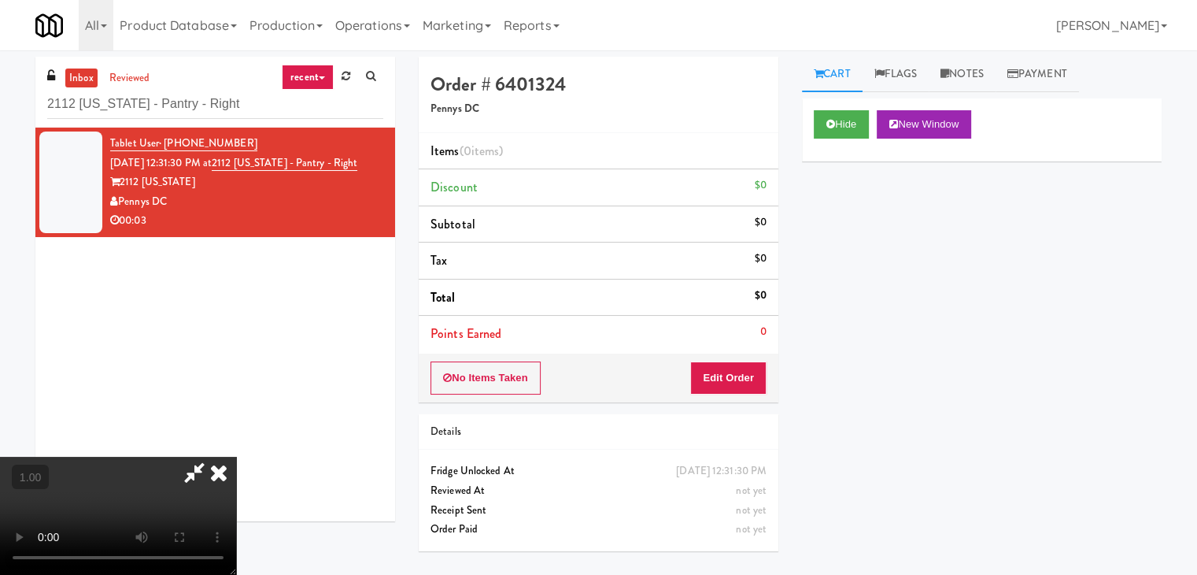
drag, startPoint x: 356, startPoint y: 303, endPoint x: 778, endPoint y: 244, distance: 425.9
click at [236, 456] on video at bounding box center [118, 515] width 236 height 118
click at [976, 65] on link "Notes" at bounding box center [962, 74] width 67 height 35
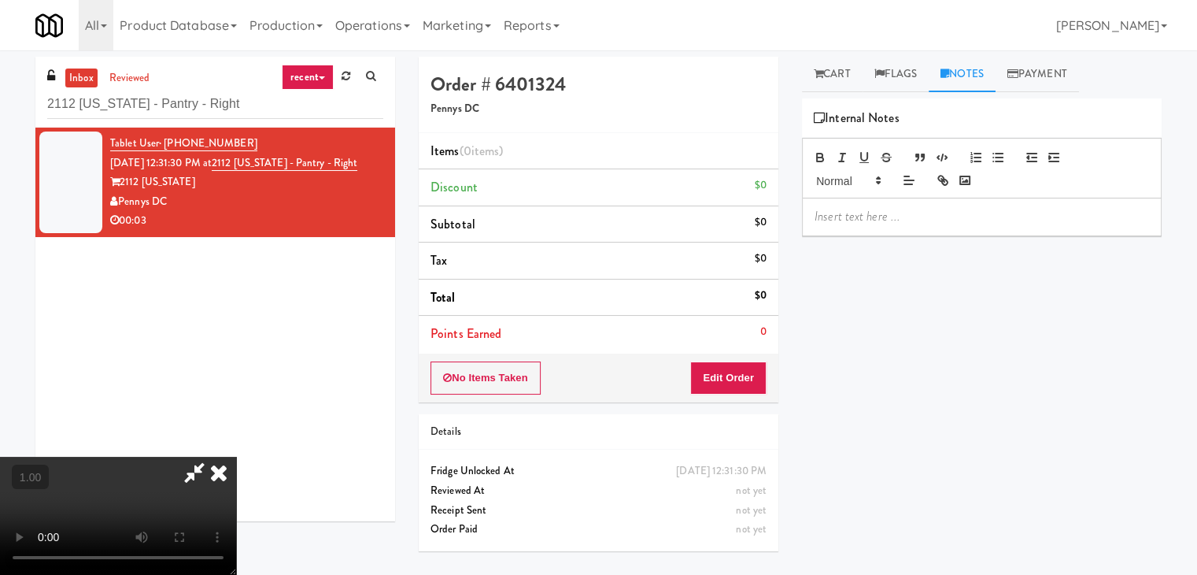
click at [852, 216] on p at bounding box center [982, 216] width 334 height 17
click at [998, 215] on p at bounding box center [982, 216] width 334 height 17
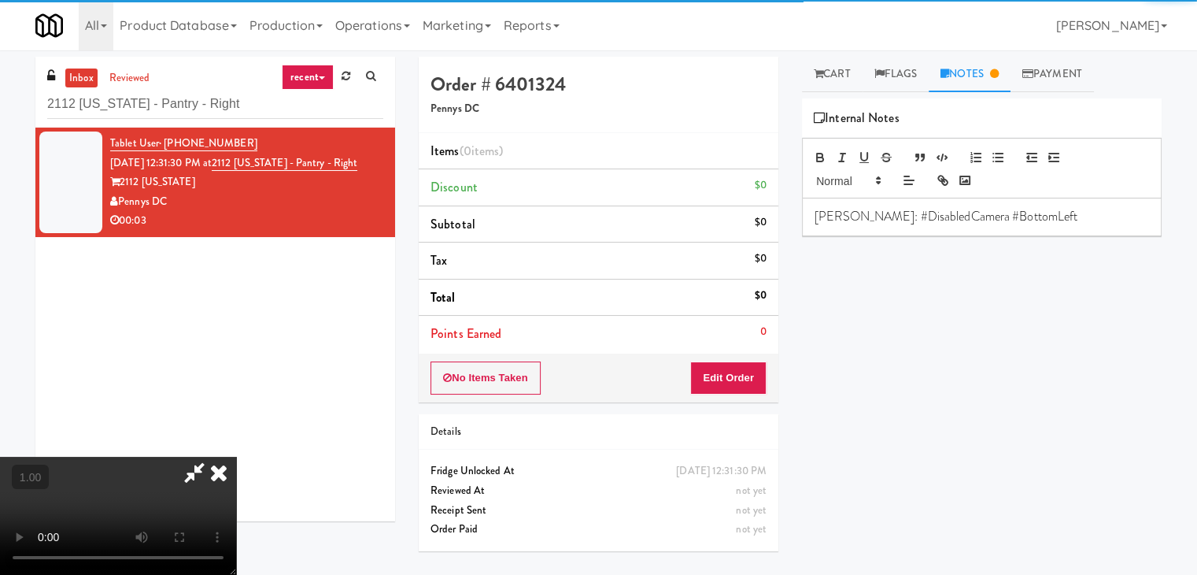
click at [236, 456] on video at bounding box center [118, 515] width 236 height 118
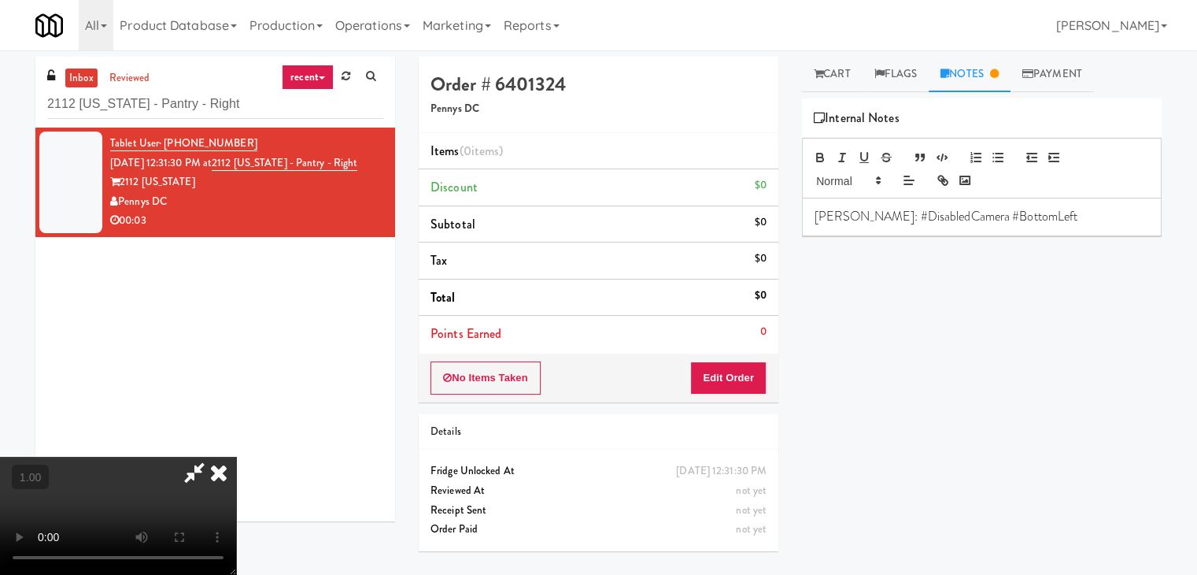
click at [236, 456] on video at bounding box center [118, 515] width 236 height 118
click at [236, 456] on icon at bounding box center [218, 471] width 35 height 31
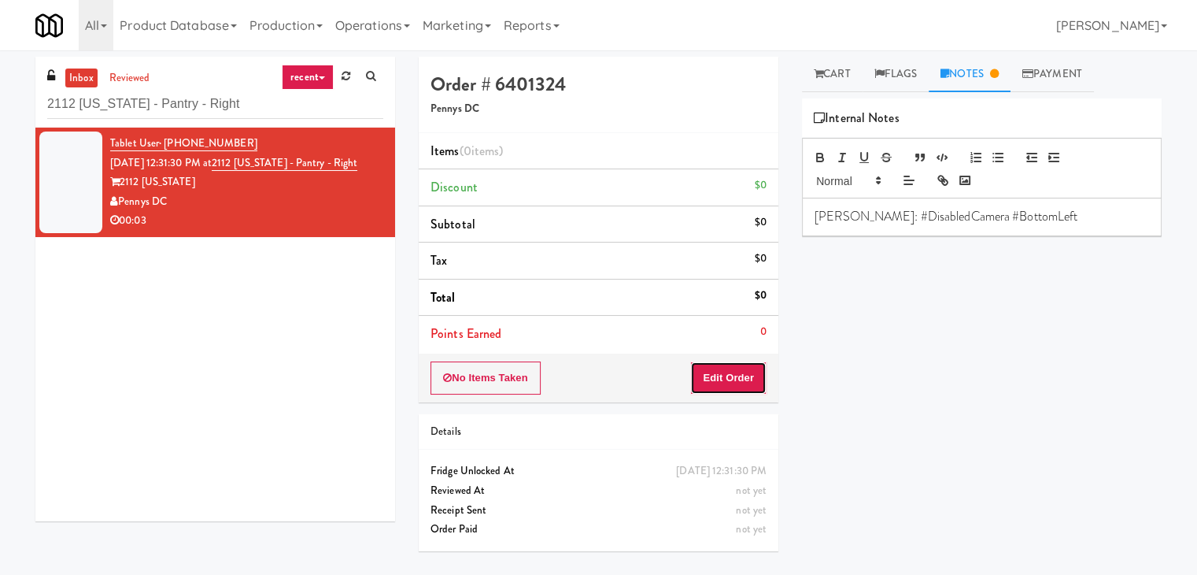
click at [727, 386] on button "Edit Order" at bounding box center [728, 377] width 76 height 33
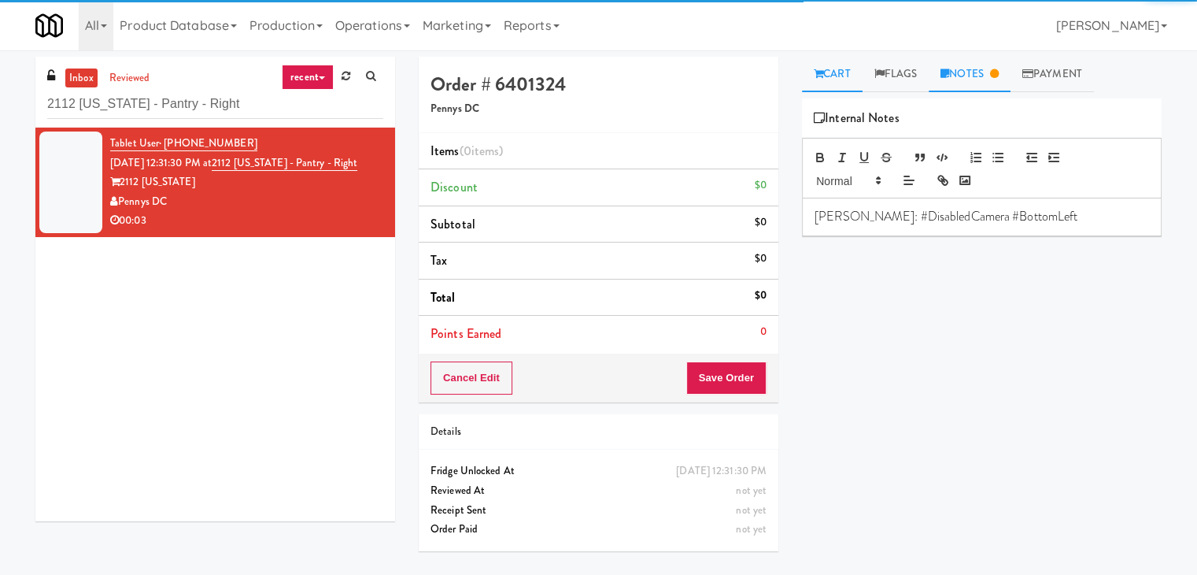
click at [815, 81] on link "Cart" at bounding box center [832, 74] width 61 height 35
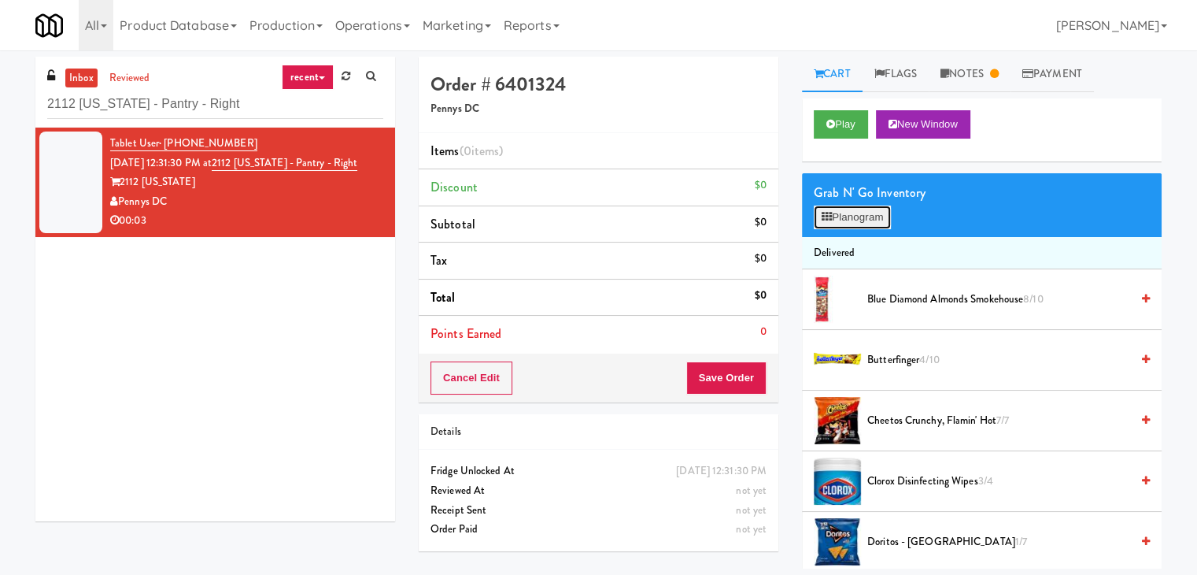
click at [845, 219] on button "Planogram" at bounding box center [852, 217] width 77 height 24
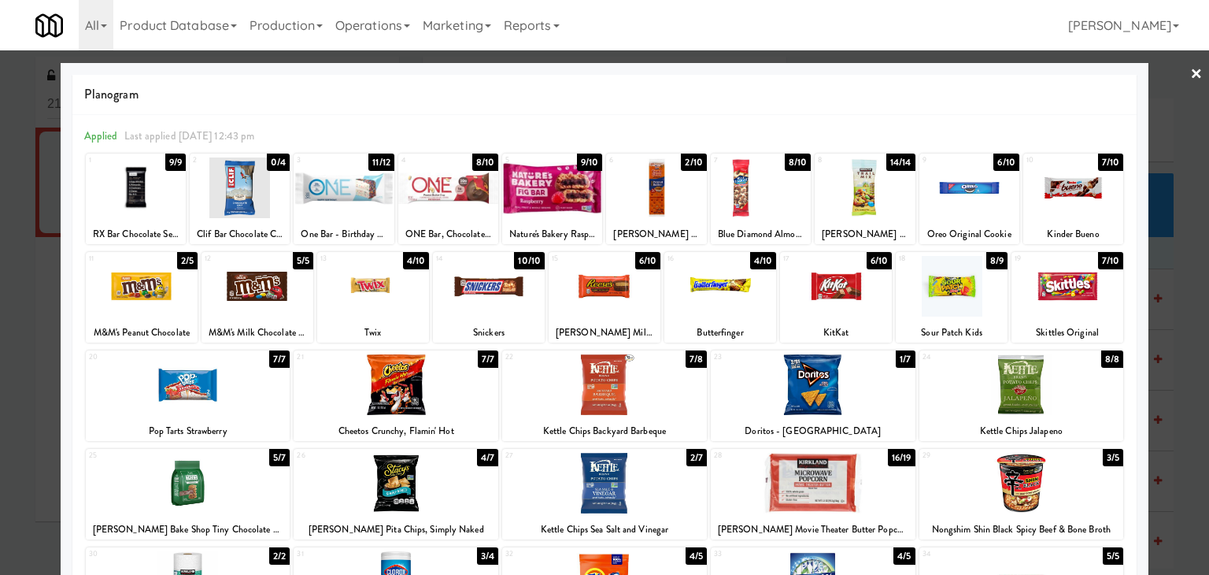
click at [605, 286] on div at bounding box center [605, 286] width 112 height 61
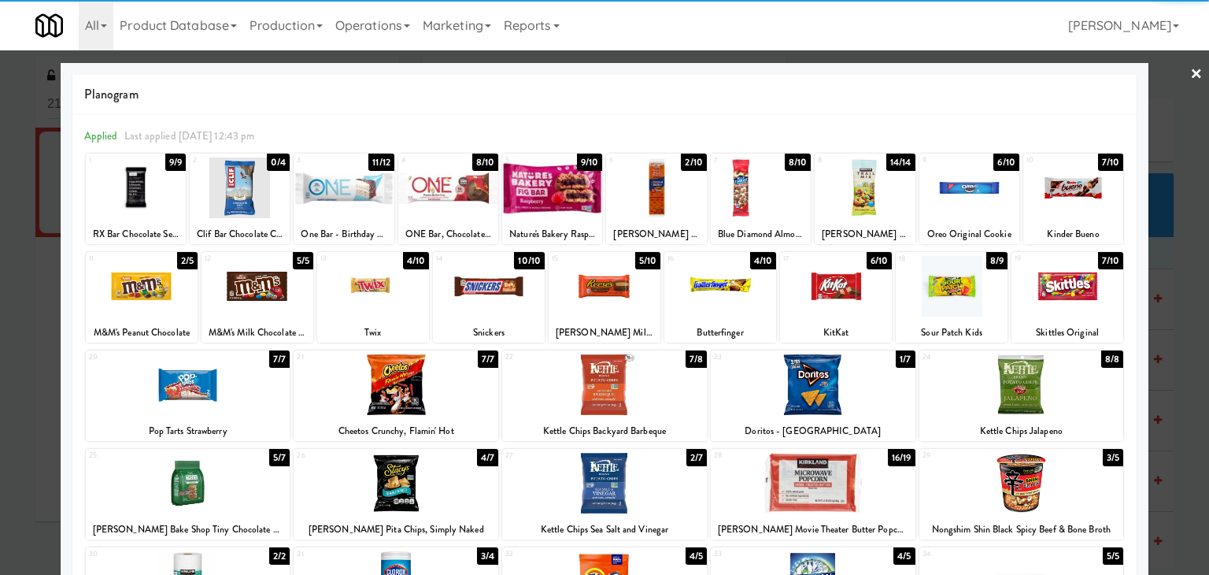
click at [1190, 73] on link "×" at bounding box center [1196, 74] width 13 height 49
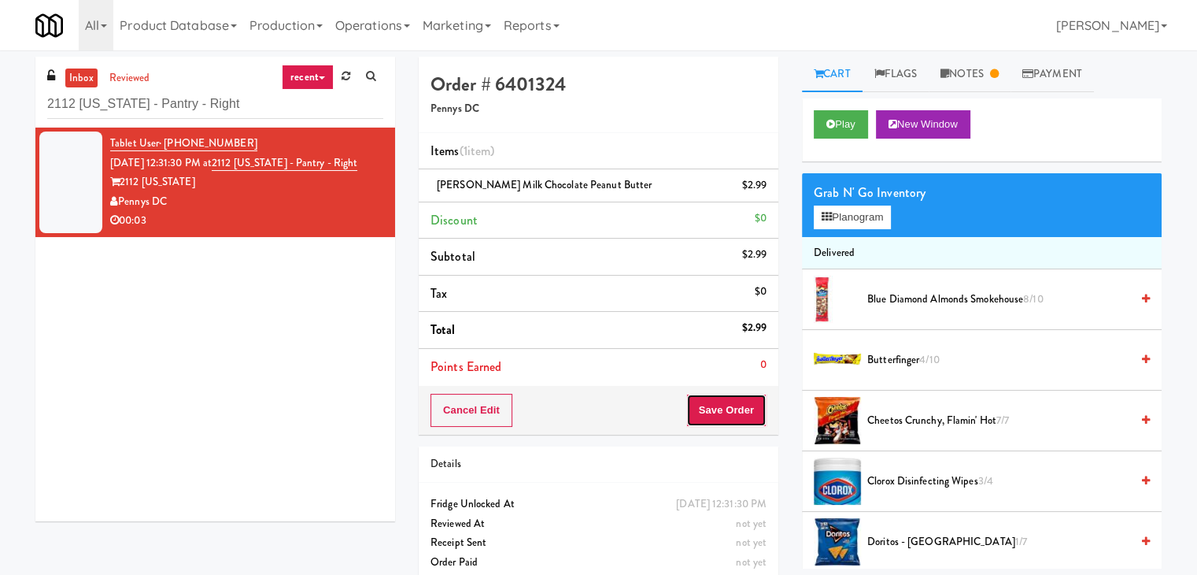
click at [730, 408] on button "Save Order" at bounding box center [726, 410] width 80 height 33
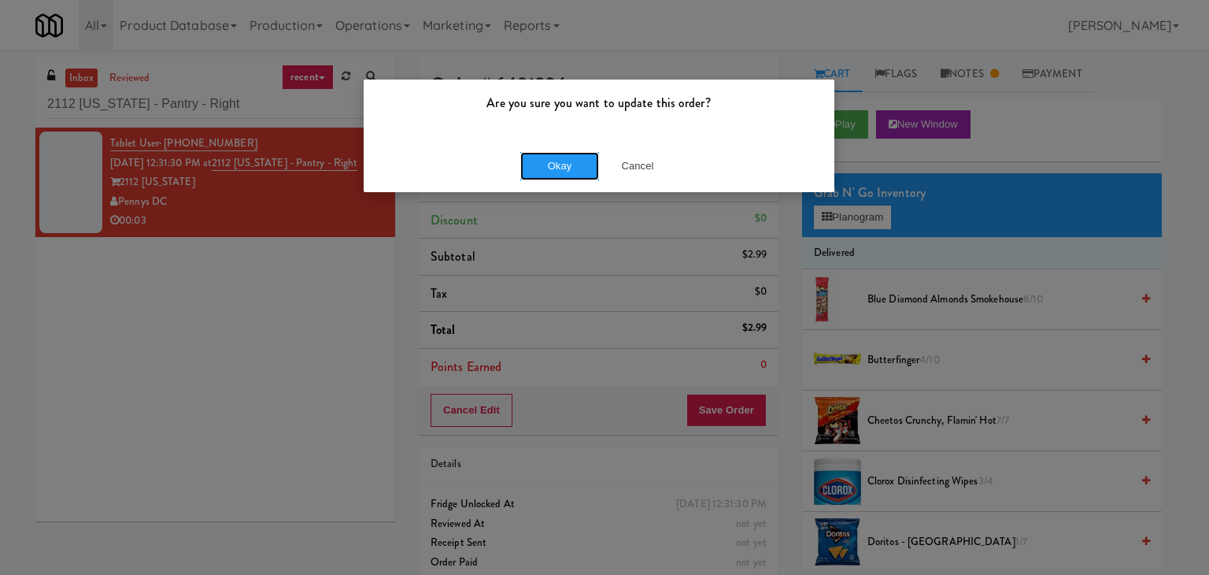
drag, startPoint x: 549, startPoint y: 159, endPoint x: 499, endPoint y: 126, distance: 60.2
click at [549, 158] on button "Okay" at bounding box center [559, 166] width 79 height 28
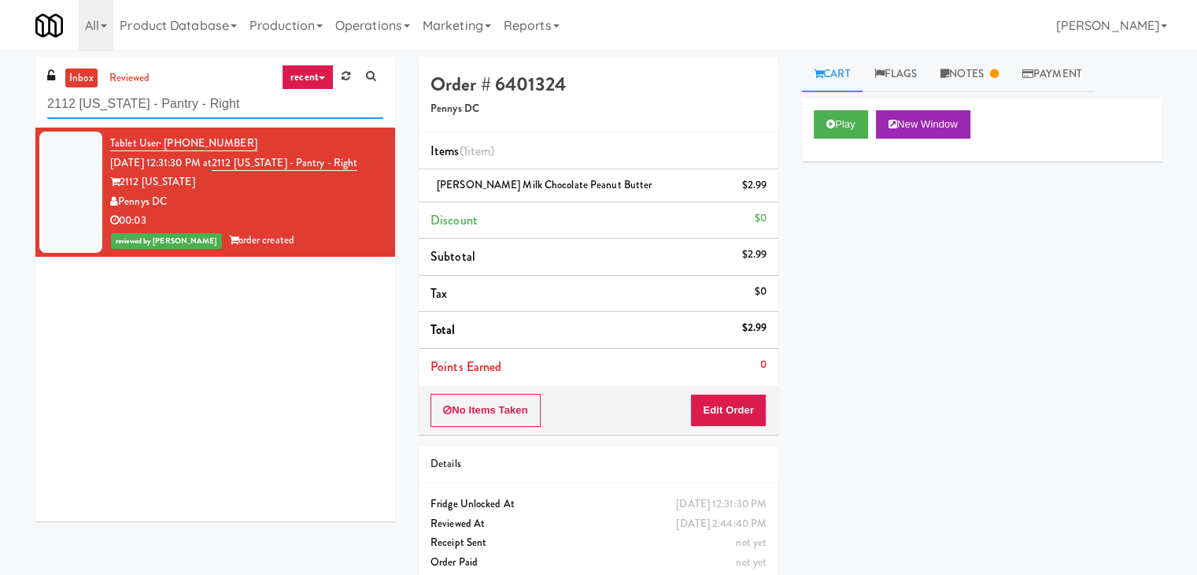
click at [165, 105] on input "2112 [US_STATE] - Pantry - Right" at bounding box center [215, 104] width 336 height 29
paste input "The Jack"
type input "The Jack - Pantry - Right"
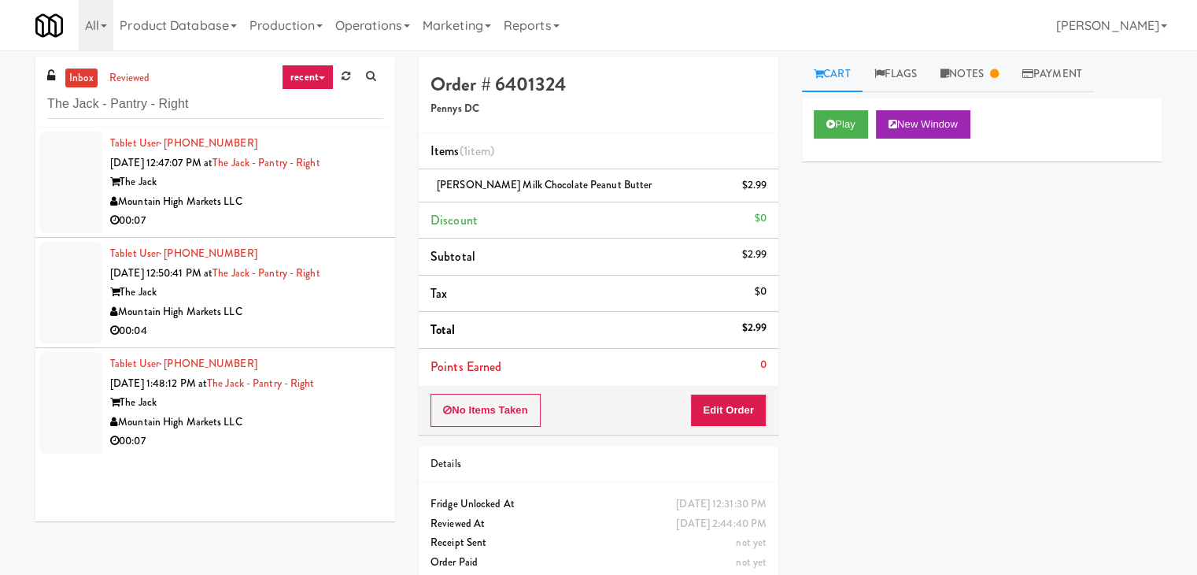
click at [317, 225] on div "00:07" at bounding box center [246, 221] width 273 height 20
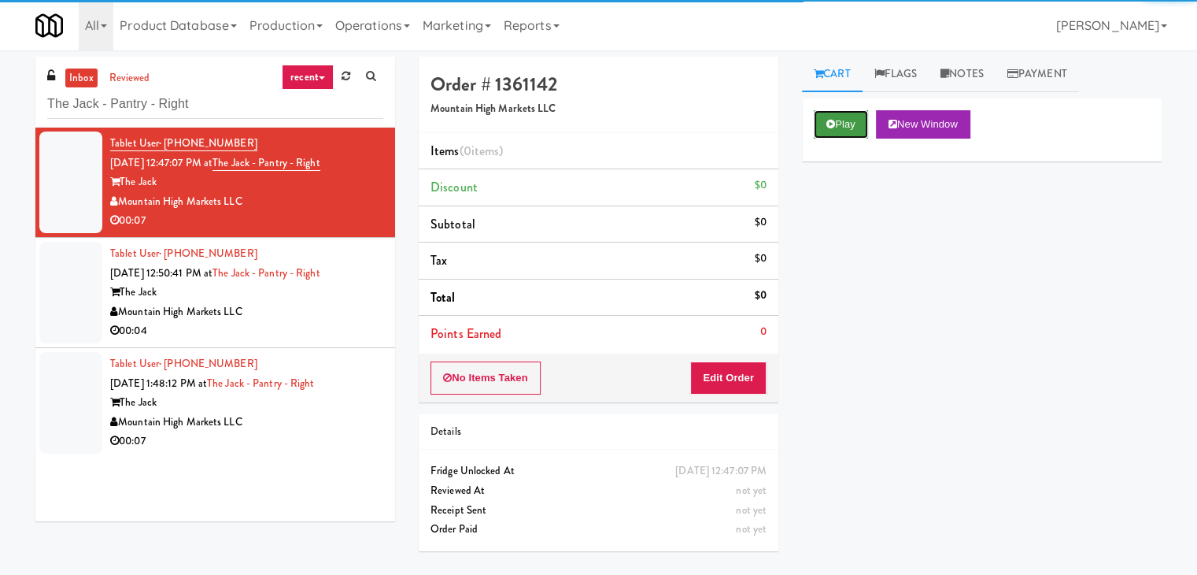
click at [844, 124] on button "Play" at bounding box center [841, 124] width 54 height 28
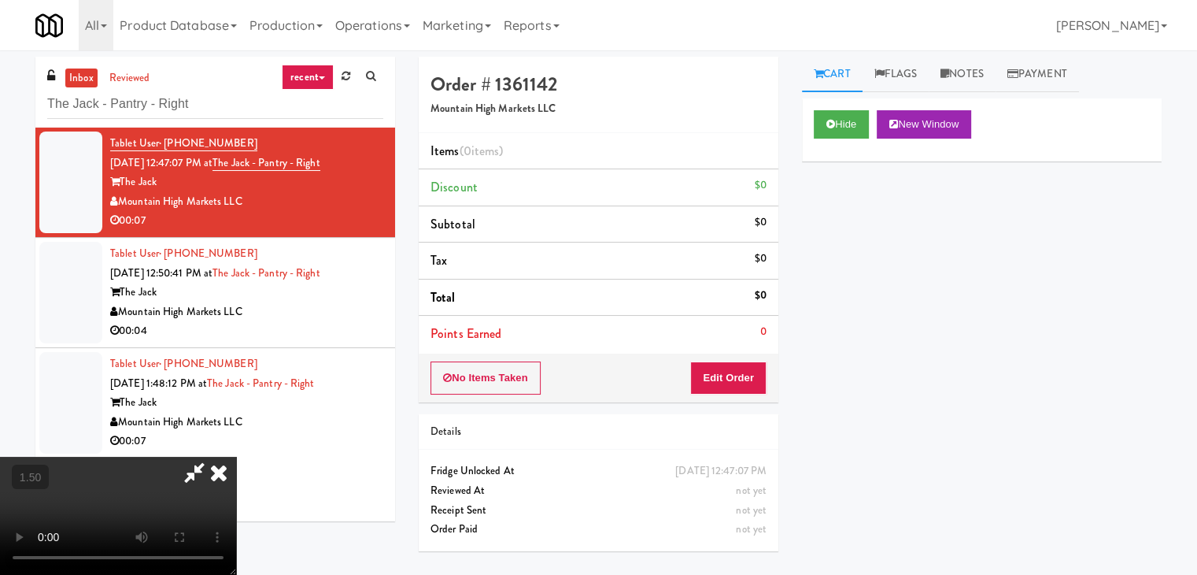
click at [236, 456] on video at bounding box center [118, 515] width 236 height 118
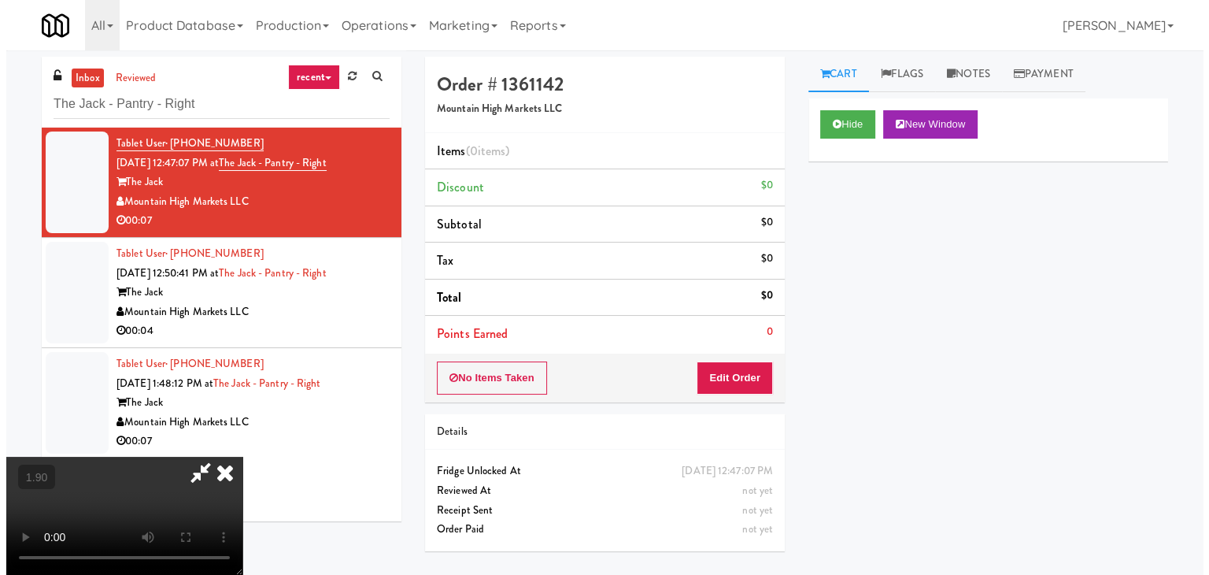
scroll to position [0, 0]
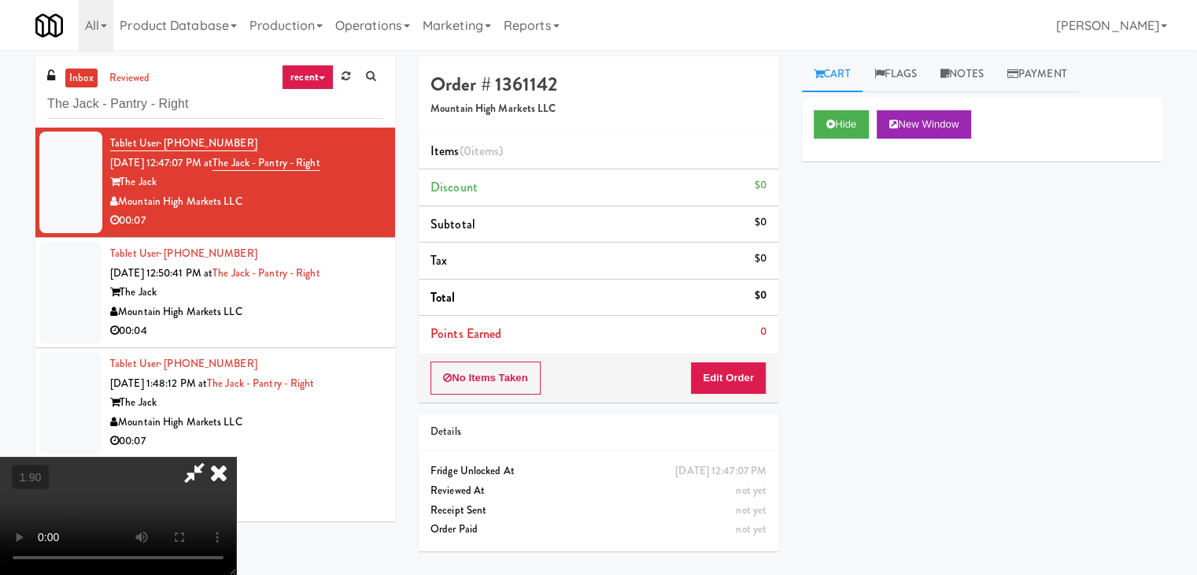
click at [236, 456] on icon at bounding box center [218, 471] width 35 height 31
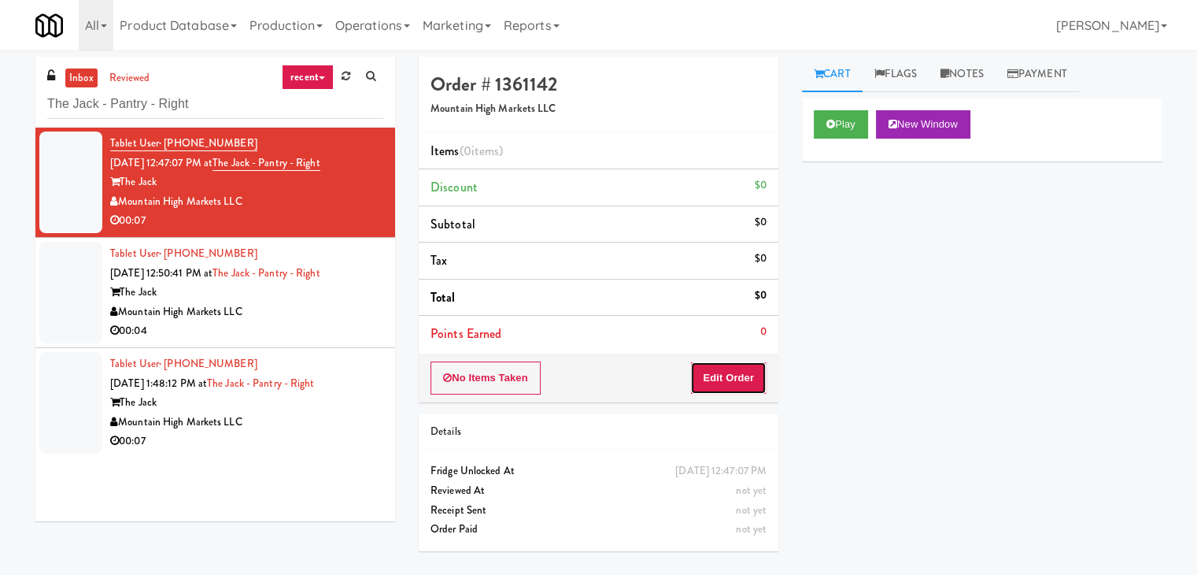
click at [749, 364] on button "Edit Order" at bounding box center [728, 377] width 76 height 33
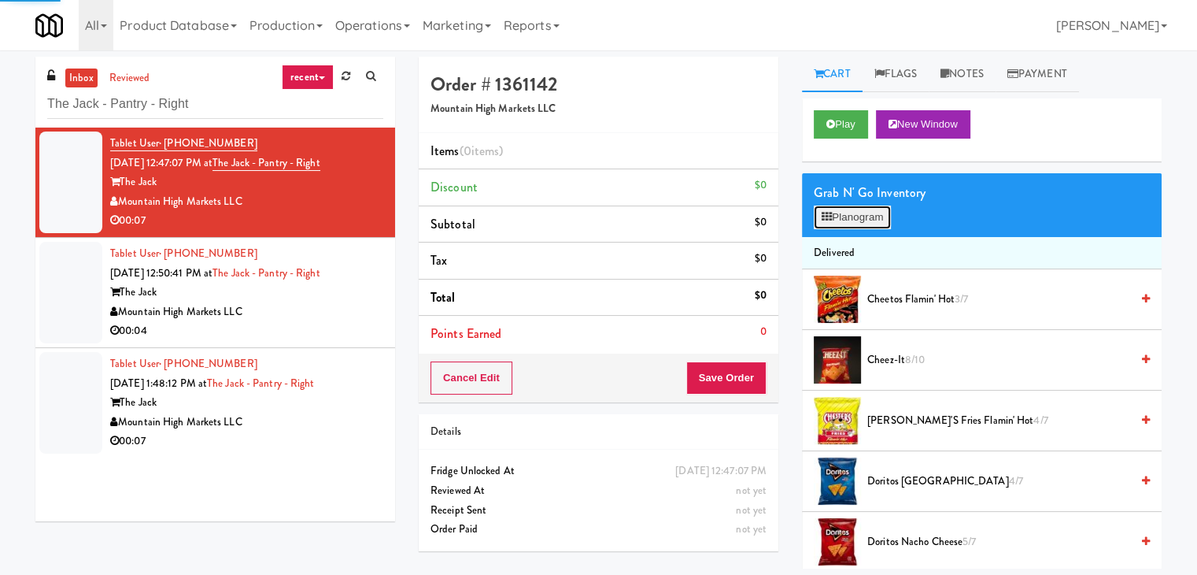
click at [874, 205] on button "Planogram" at bounding box center [852, 217] width 77 height 24
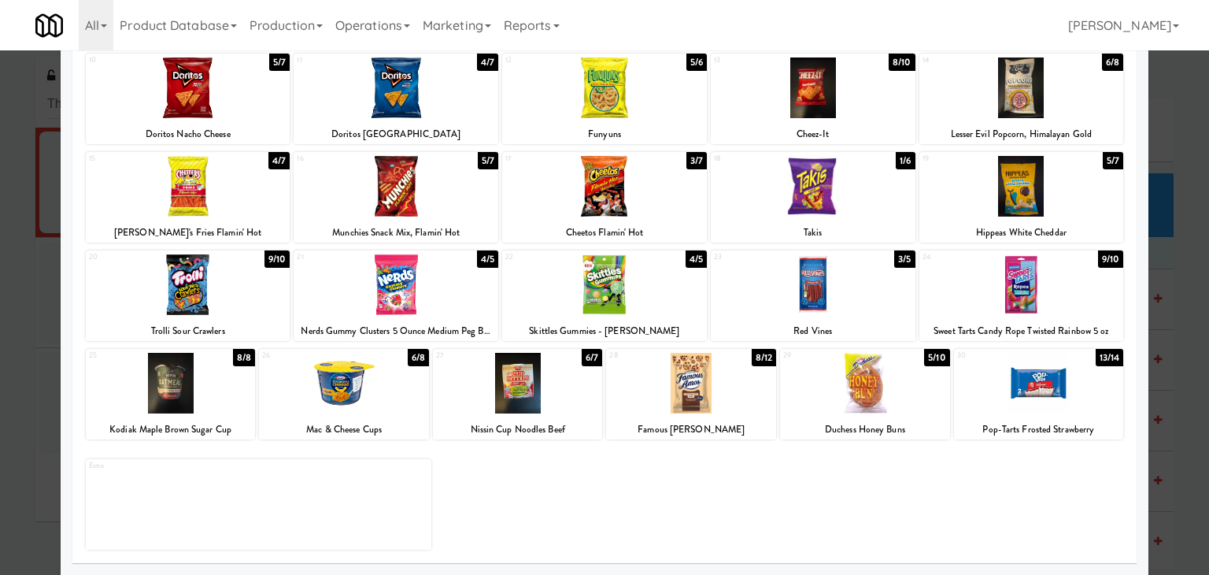
click at [844, 392] on div at bounding box center [865, 383] width 170 height 61
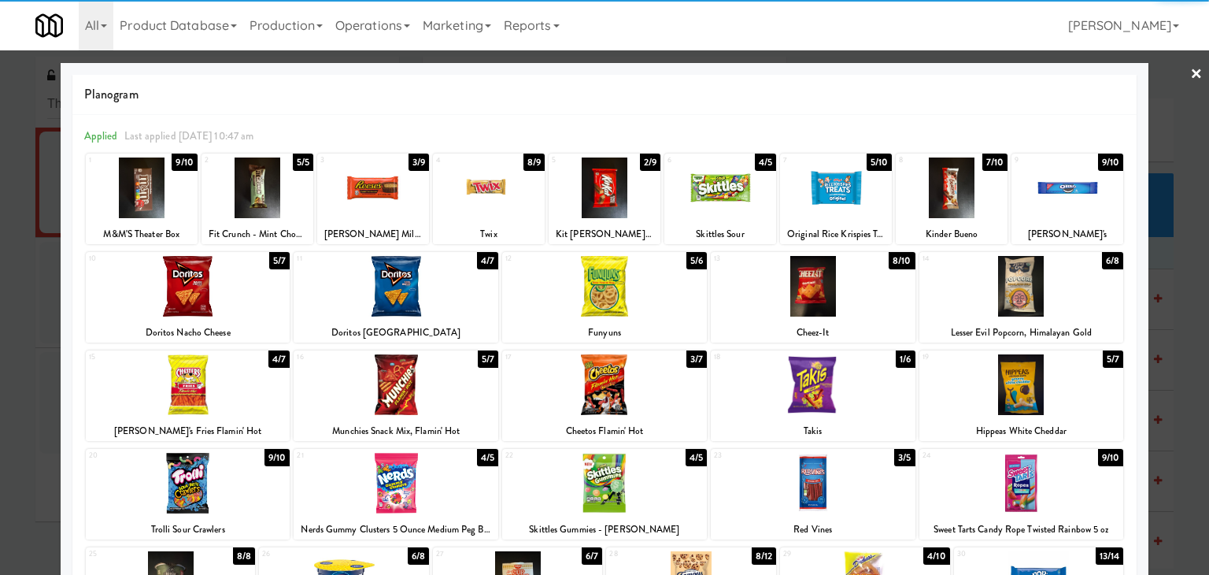
click at [1190, 78] on link "×" at bounding box center [1196, 74] width 13 height 49
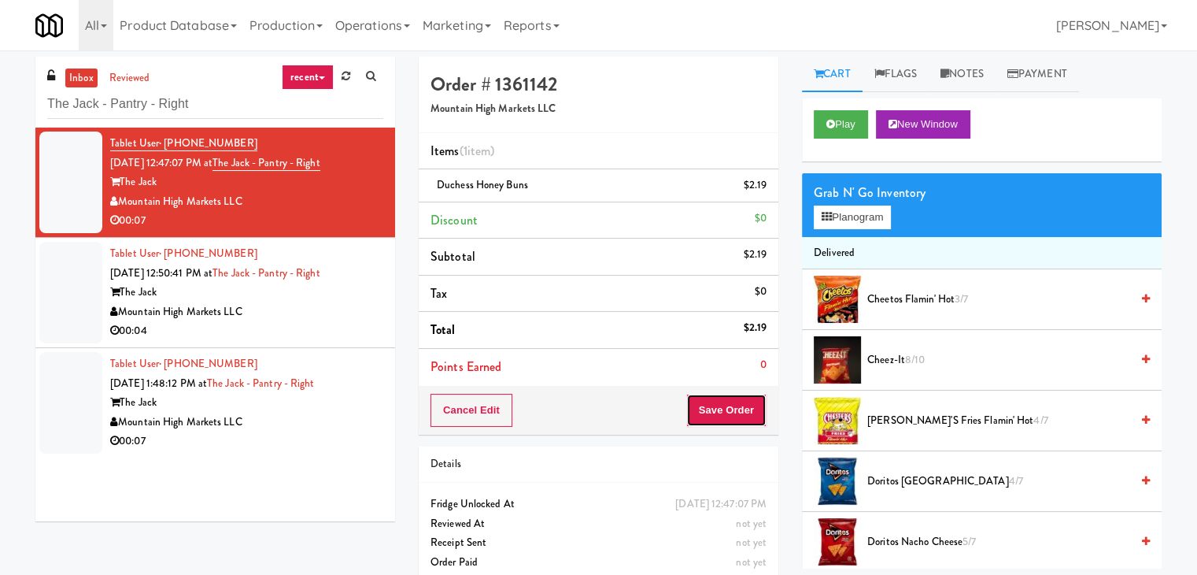
click at [705, 407] on button "Save Order" at bounding box center [726, 410] width 80 height 33
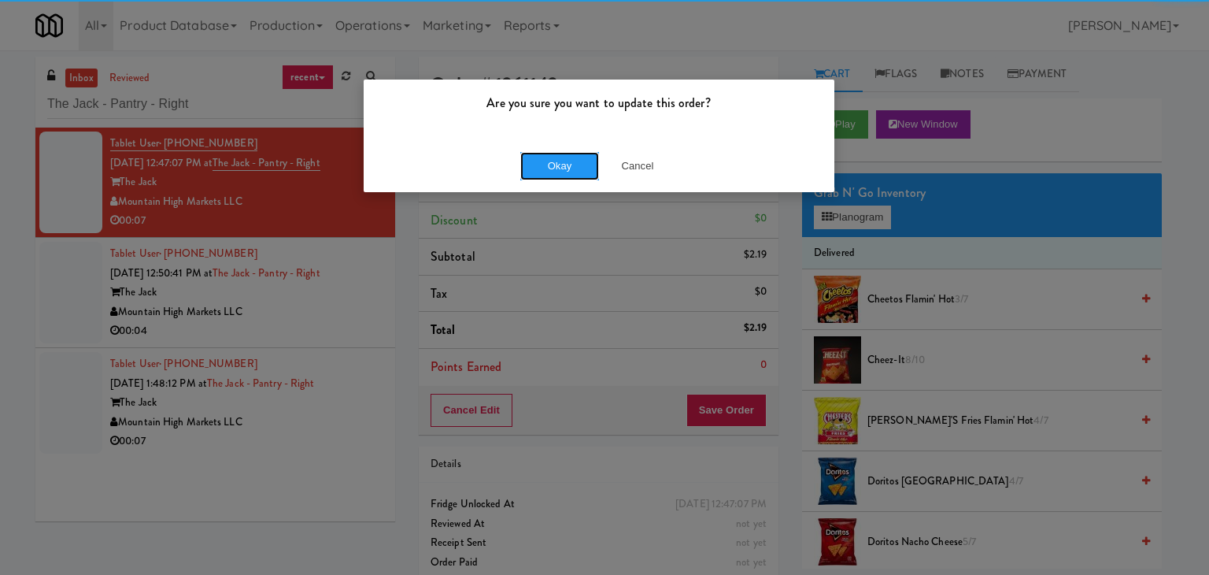
click at [544, 169] on button "Okay" at bounding box center [559, 166] width 79 height 28
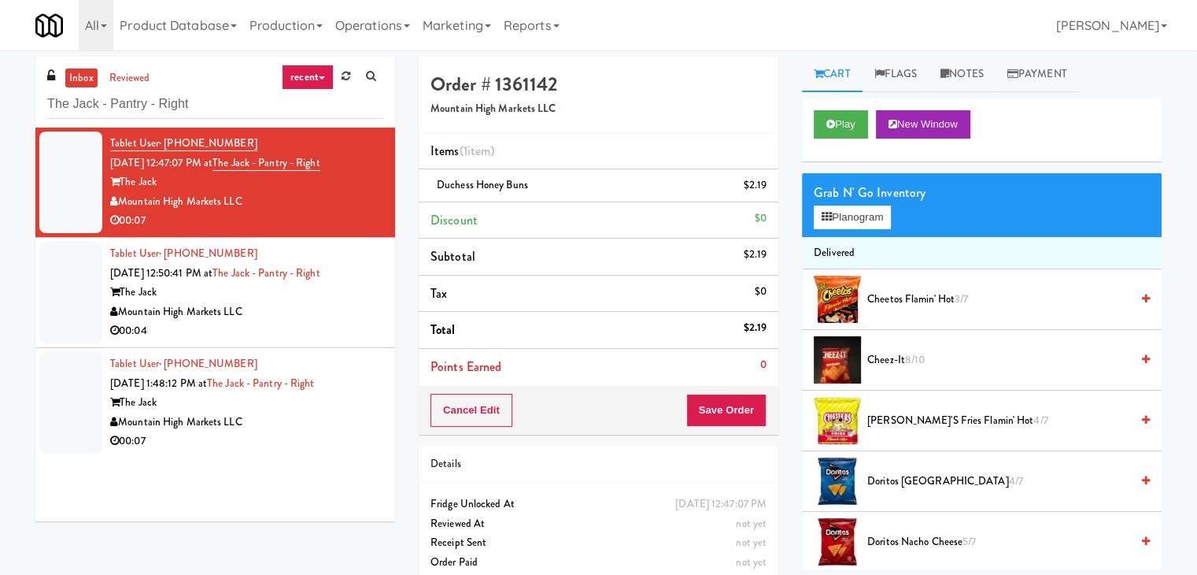
click at [287, 325] on div "00:04" at bounding box center [246, 331] width 273 height 20
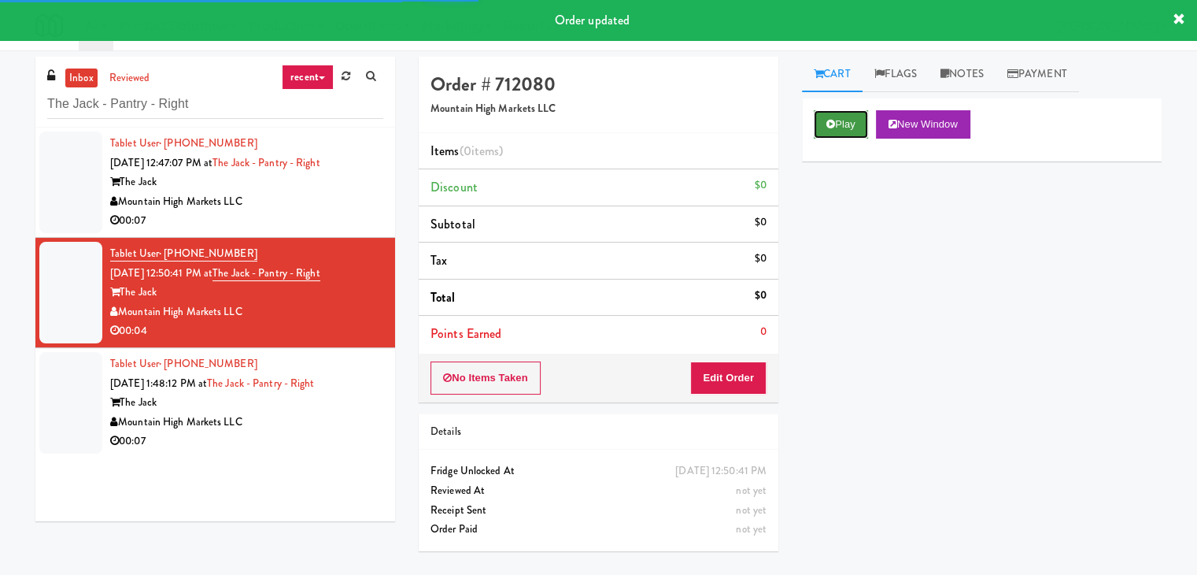
click at [850, 118] on button "Play" at bounding box center [841, 124] width 54 height 28
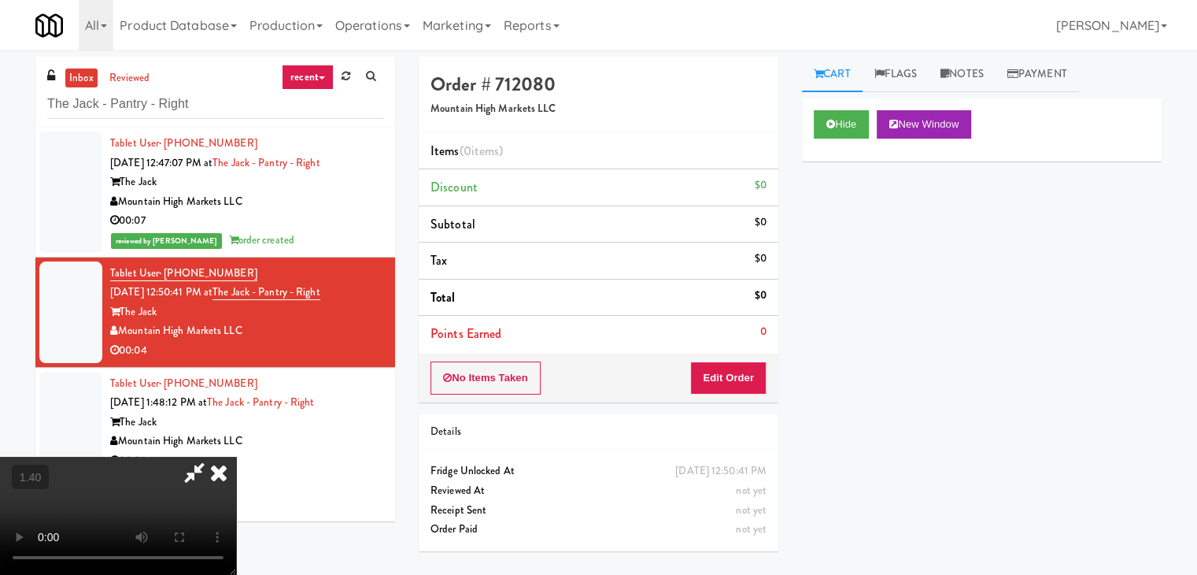
click at [236, 456] on icon at bounding box center [218, 471] width 35 height 31
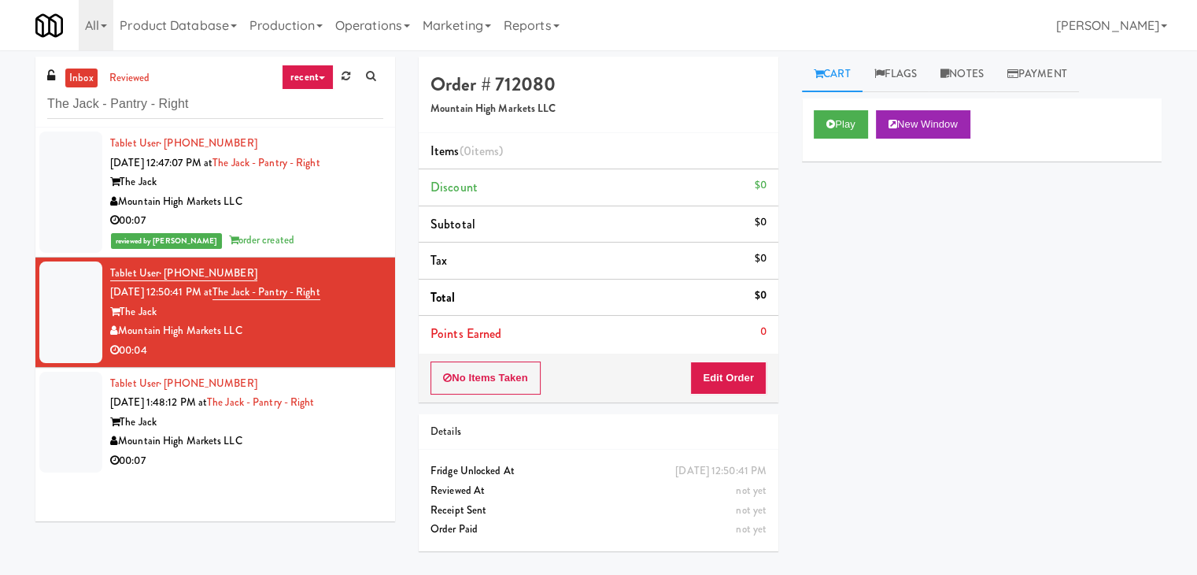
click at [724, 345] on li "Points Earned 0" at bounding box center [599, 334] width 360 height 36
click at [724, 371] on button "Edit Order" at bounding box center [728, 377] width 76 height 33
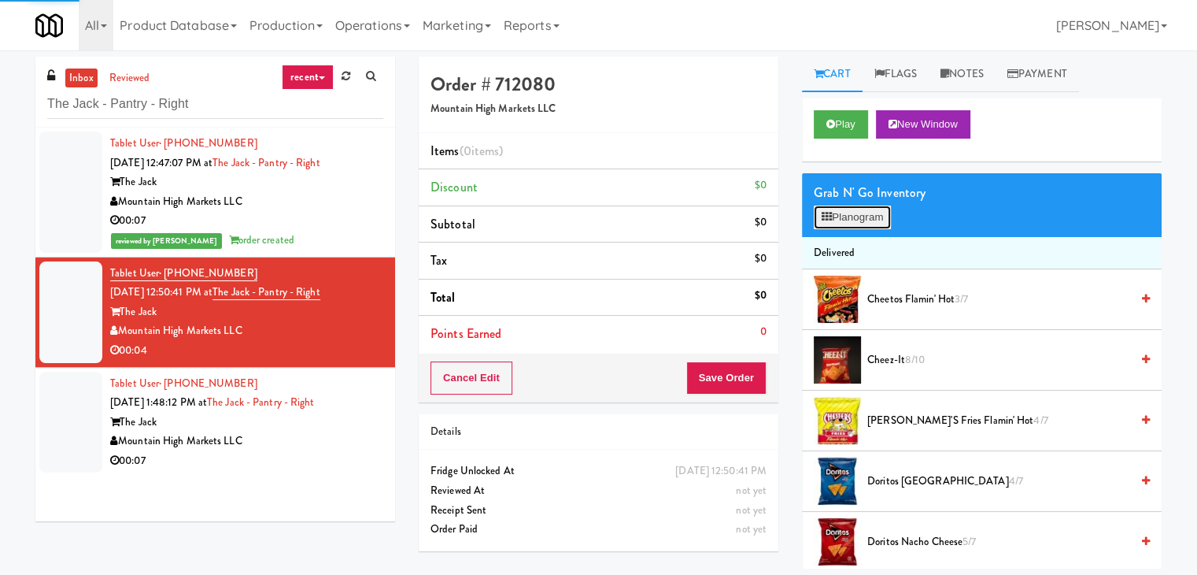
click at [872, 212] on button "Planogram" at bounding box center [852, 217] width 77 height 24
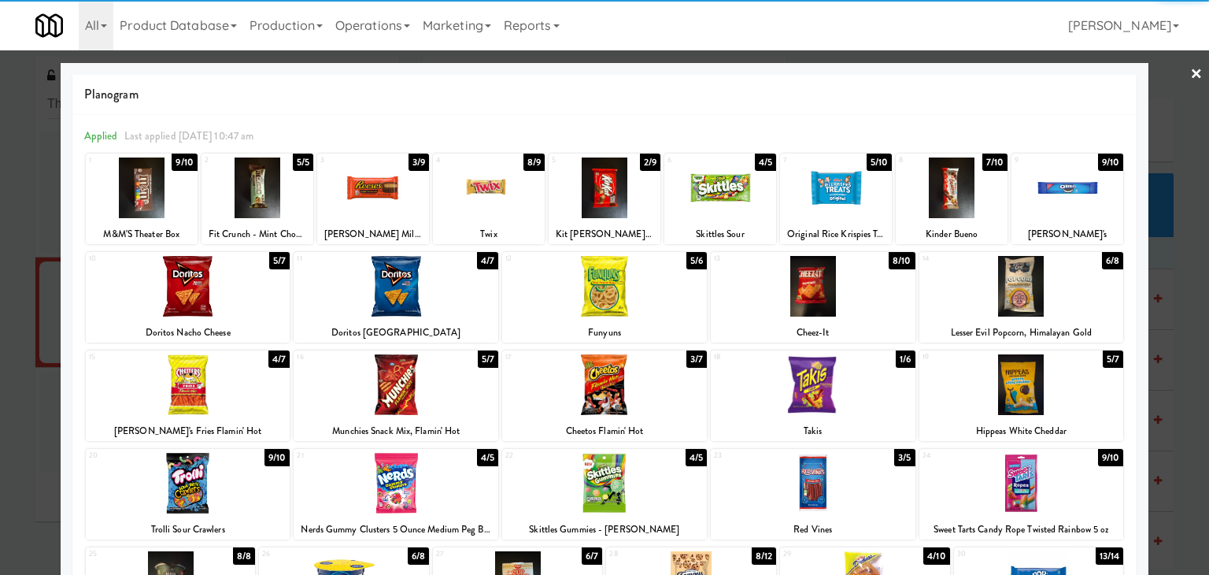
click at [811, 286] on div at bounding box center [813, 286] width 205 height 61
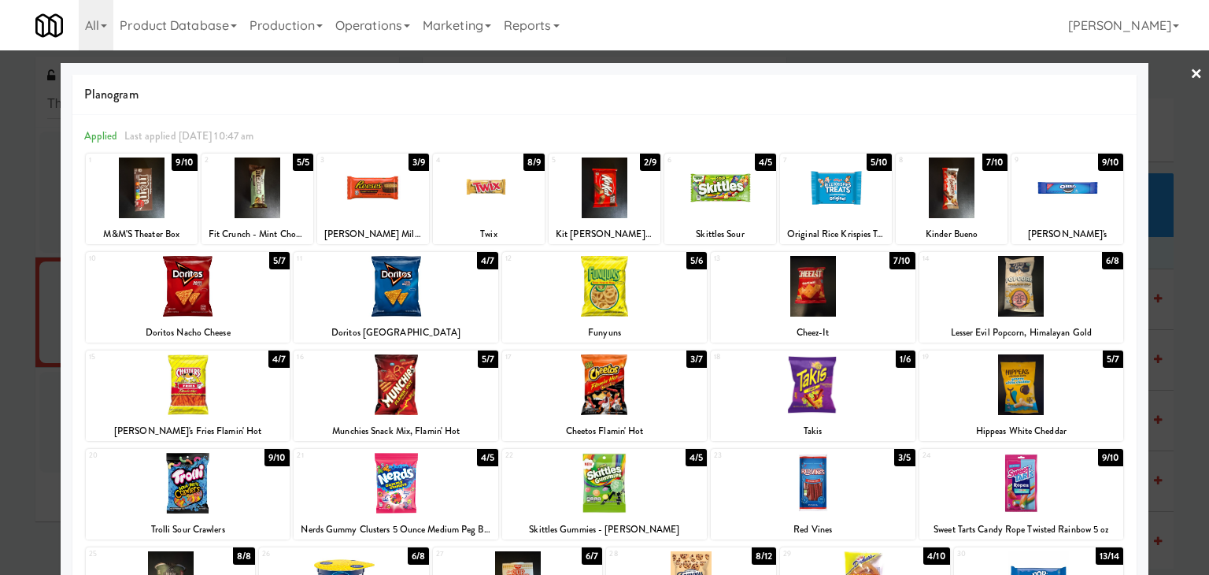
click at [1190, 73] on link "×" at bounding box center [1196, 74] width 13 height 49
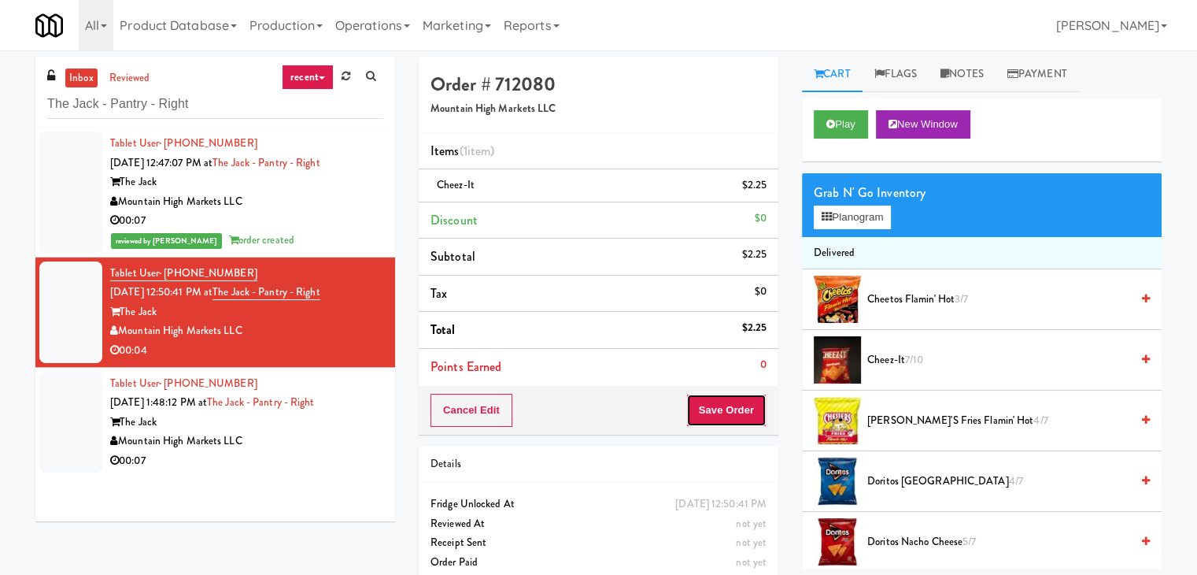
click at [731, 413] on button "Save Order" at bounding box center [726, 410] width 80 height 33
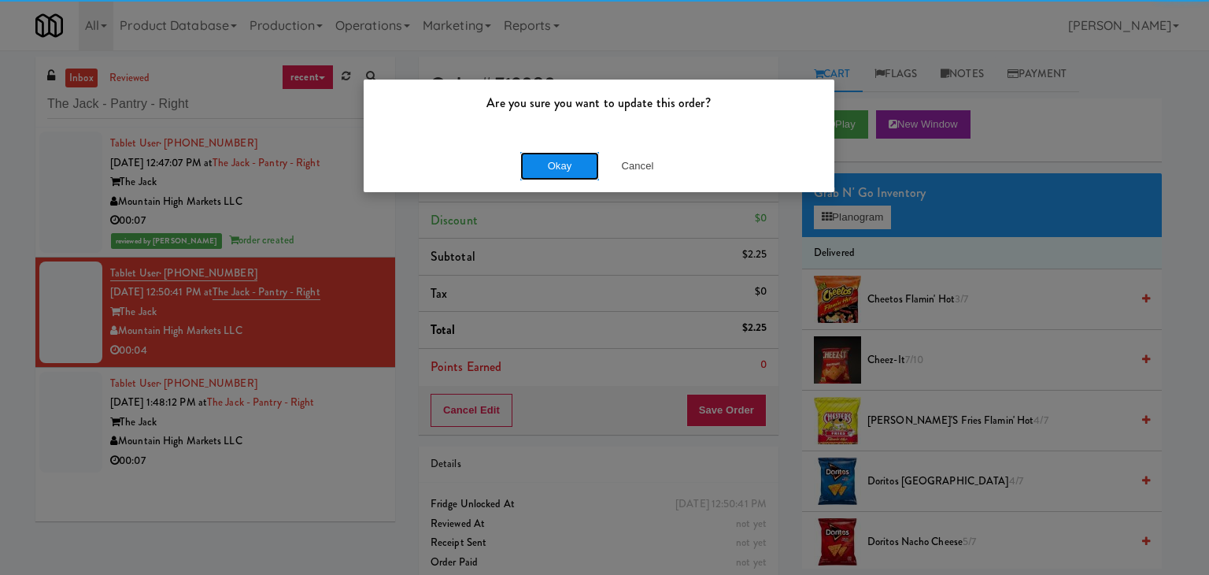
click at [539, 163] on button "Okay" at bounding box center [559, 166] width 79 height 28
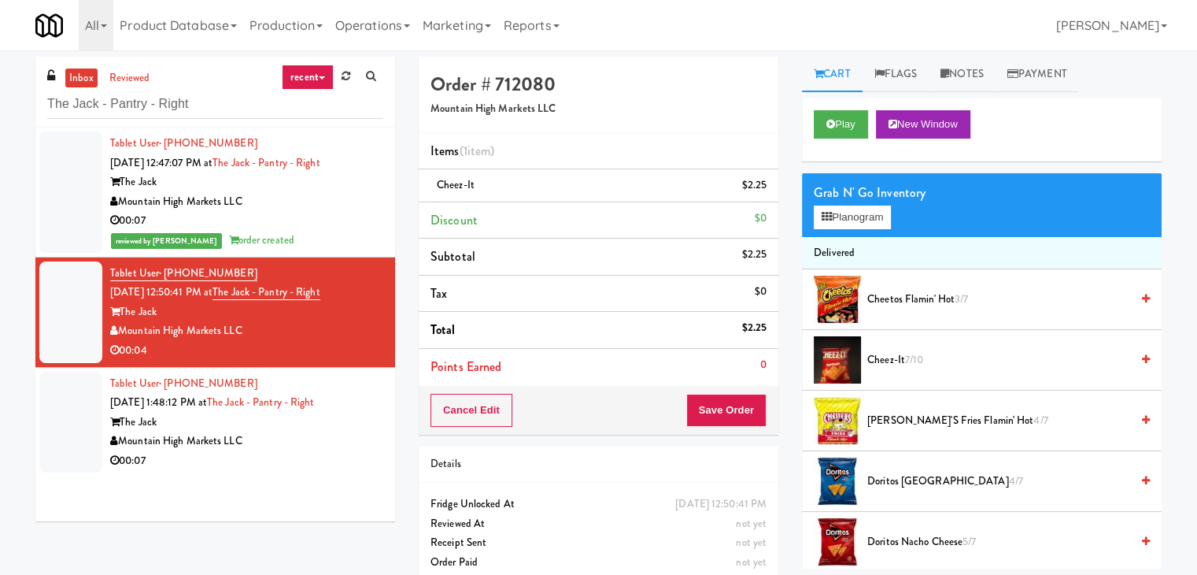
click at [343, 422] on div "The Jack" at bounding box center [246, 422] width 273 height 20
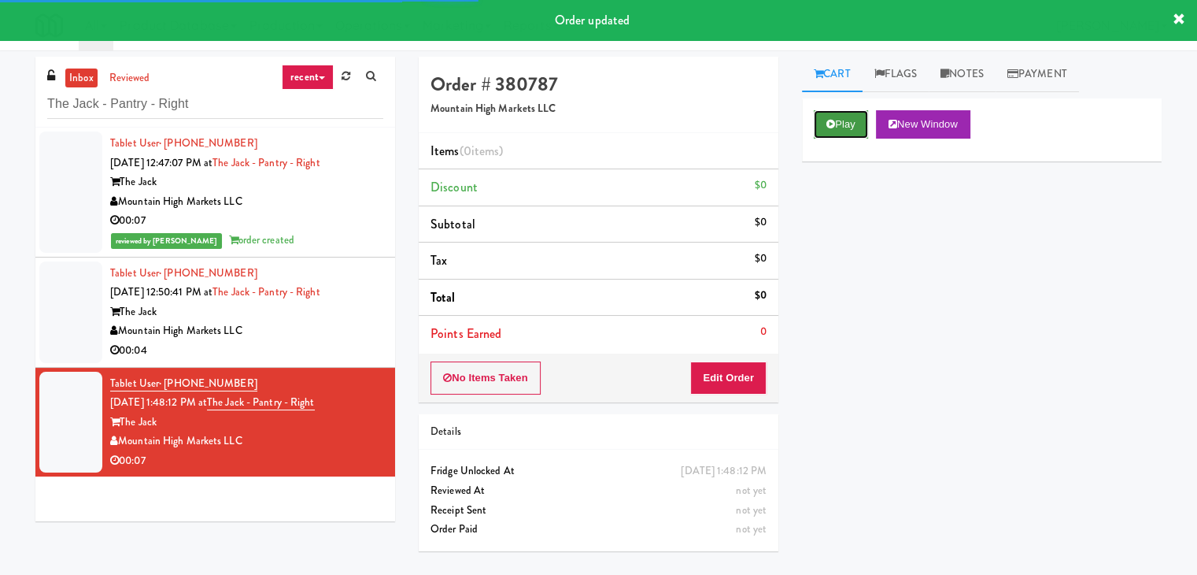
click at [837, 121] on button "Play" at bounding box center [841, 124] width 54 height 28
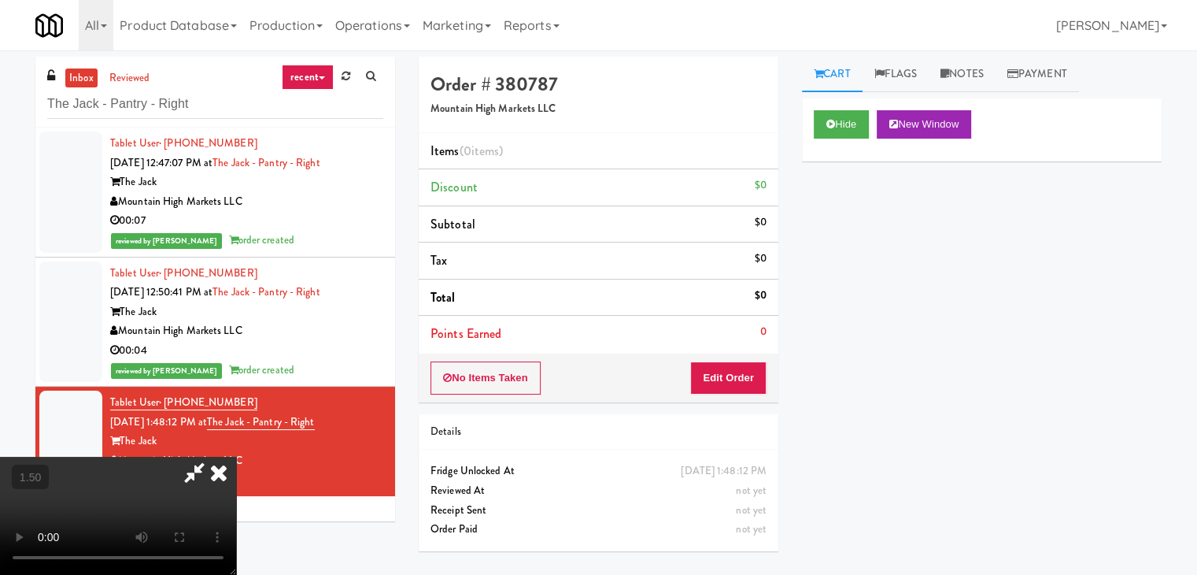
click at [236, 456] on video at bounding box center [118, 515] width 236 height 118
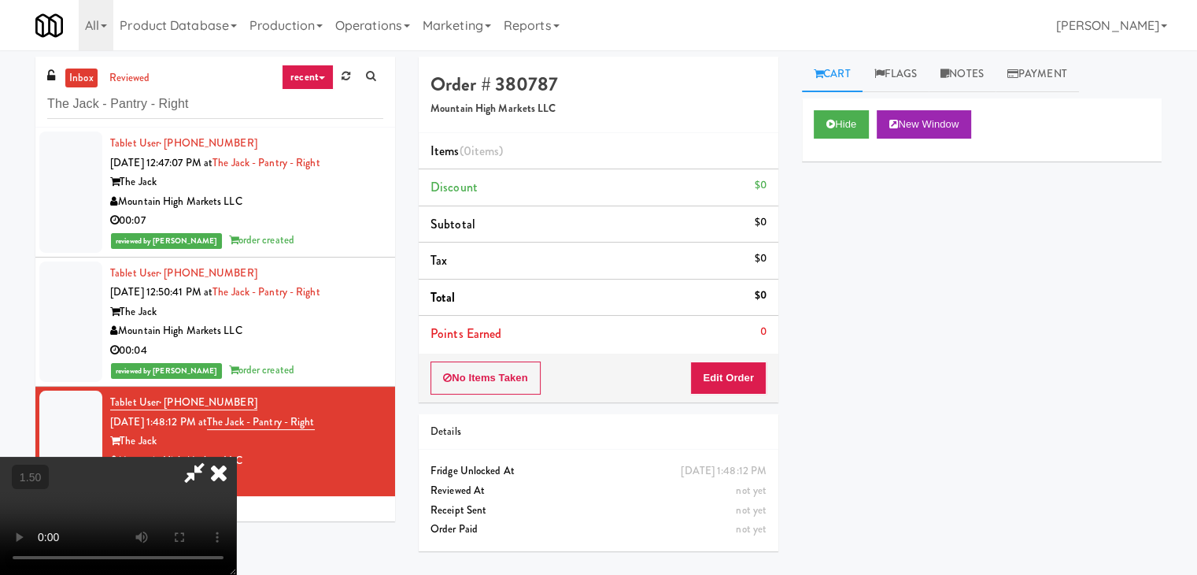
click at [236, 456] on video at bounding box center [118, 515] width 236 height 118
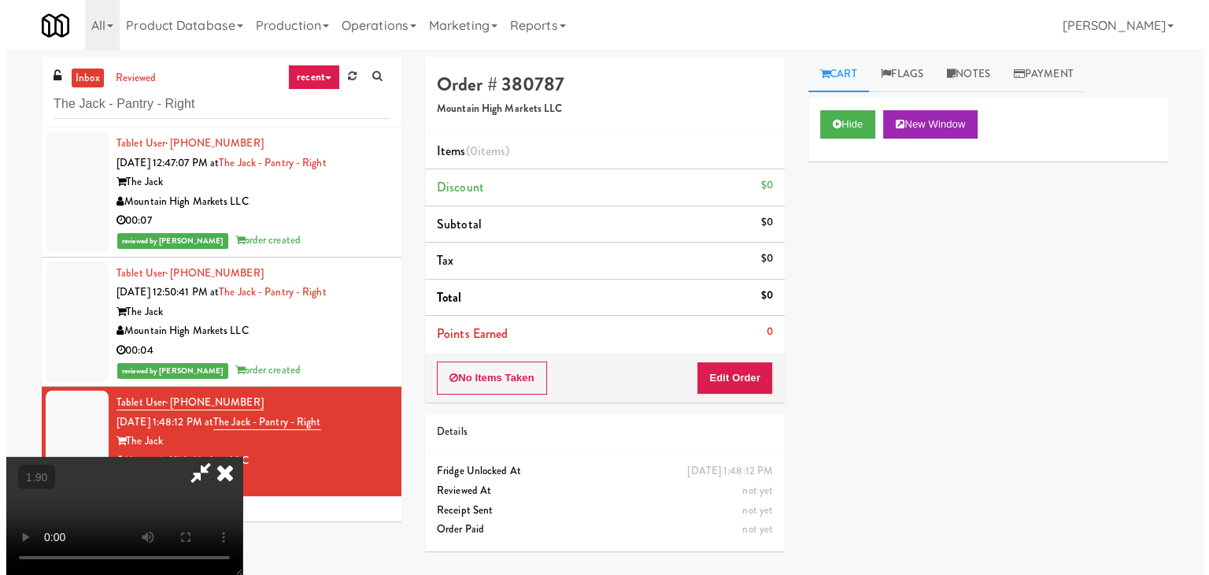
scroll to position [0, 0]
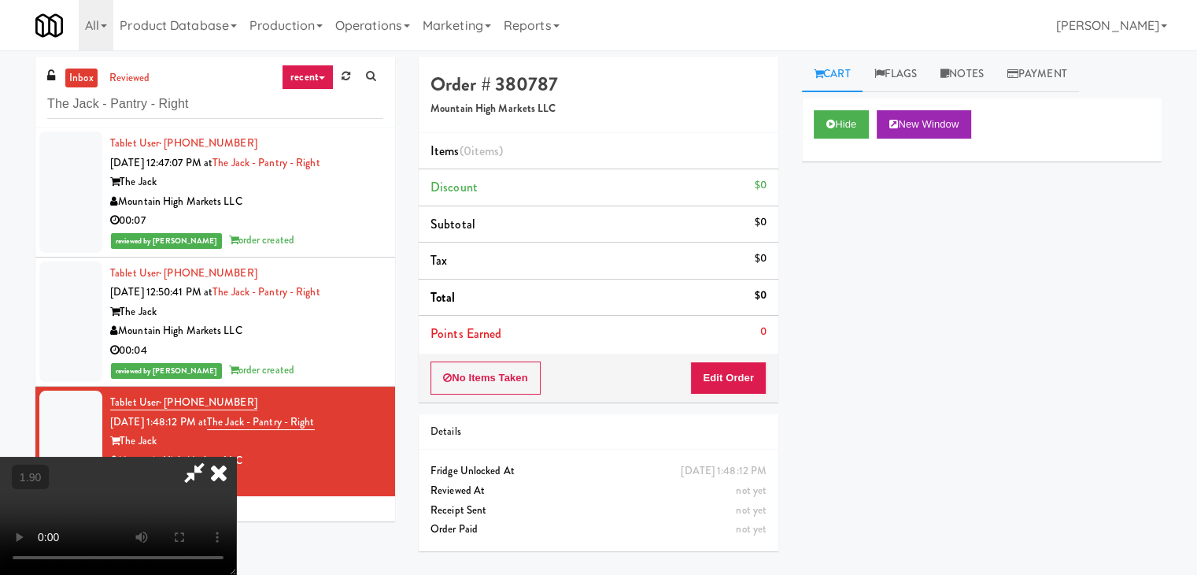
click at [236, 456] on icon at bounding box center [218, 471] width 35 height 31
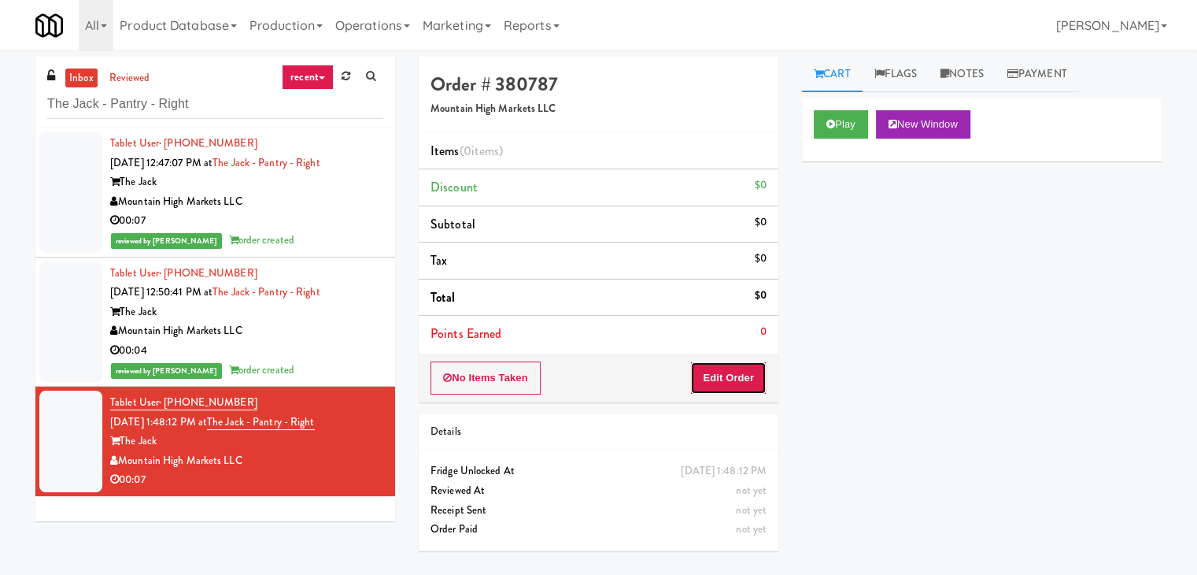
click at [727, 372] on button "Edit Order" at bounding box center [728, 377] width 76 height 33
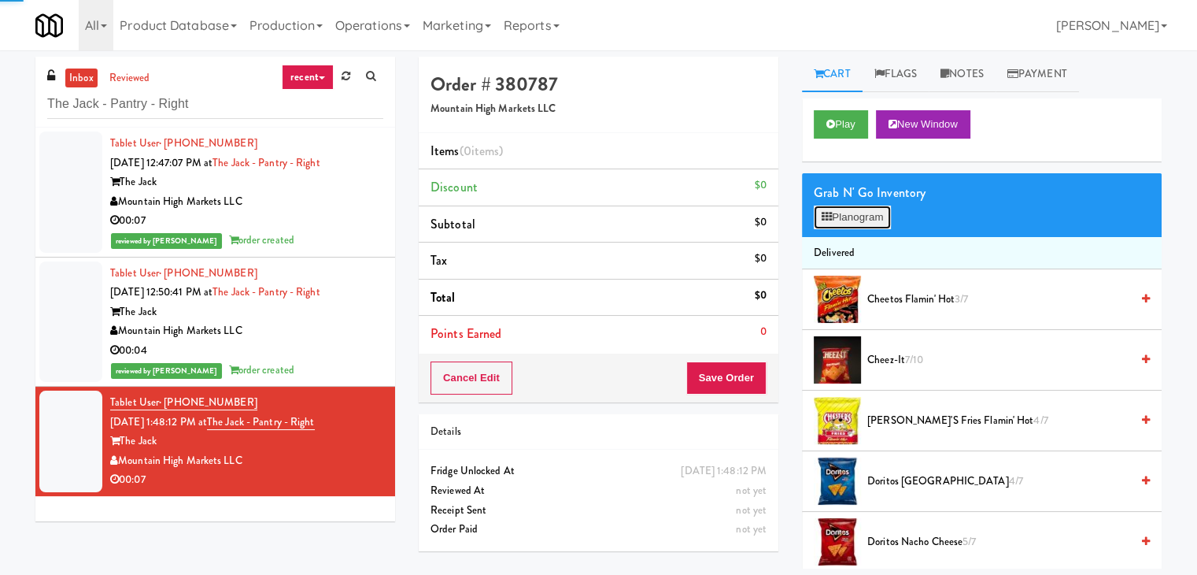
click at [852, 216] on button "Planogram" at bounding box center [852, 217] width 77 height 24
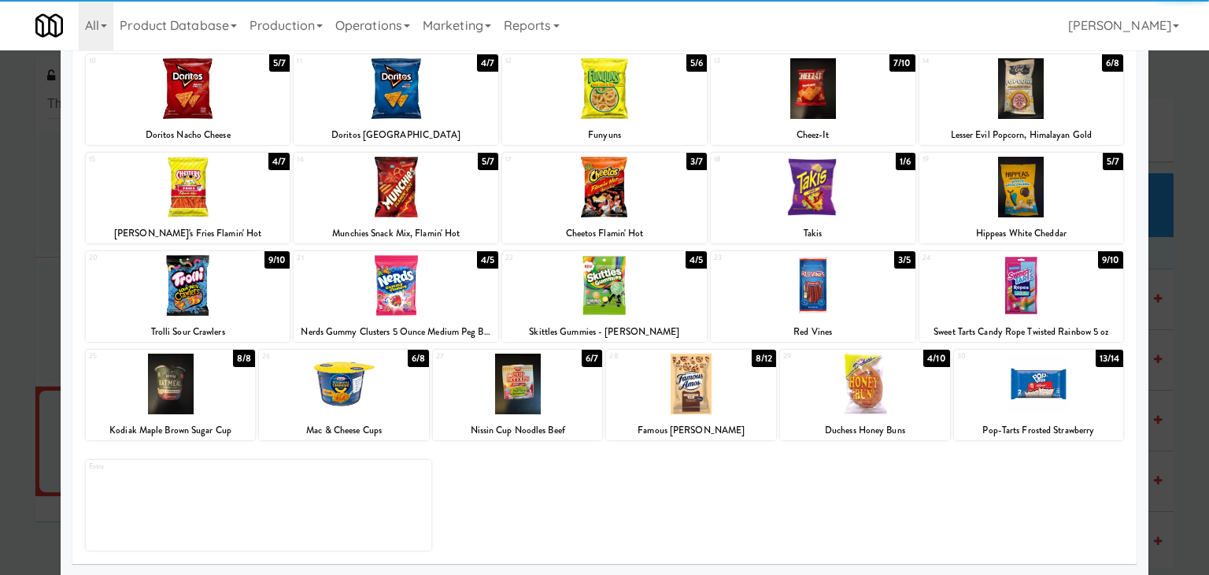
scroll to position [198, 0]
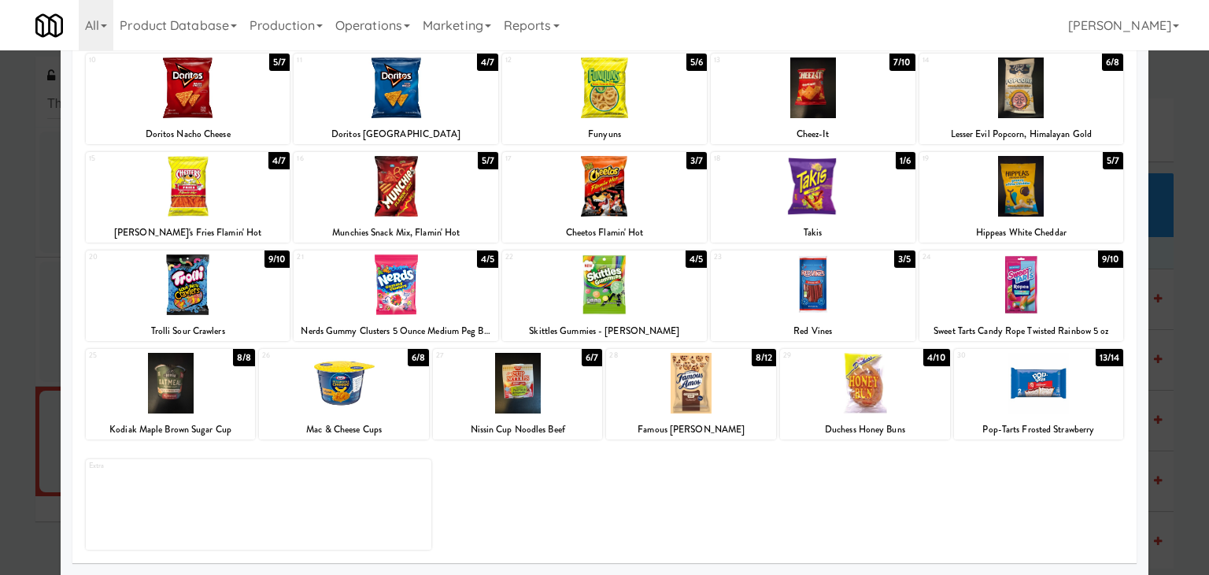
click at [664, 385] on div at bounding box center [691, 383] width 170 height 61
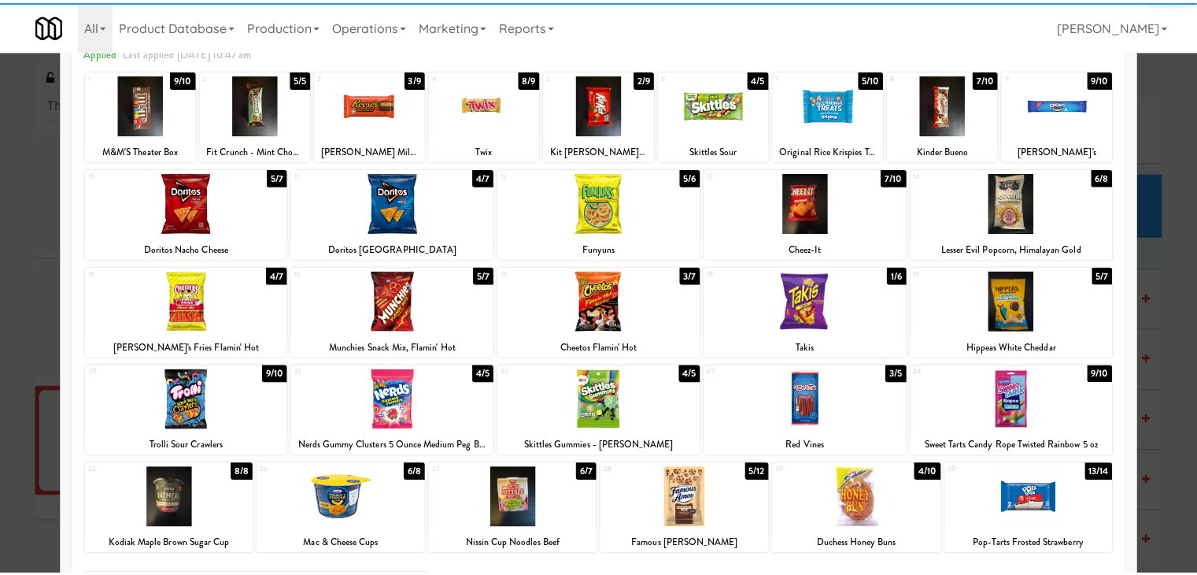
scroll to position [0, 0]
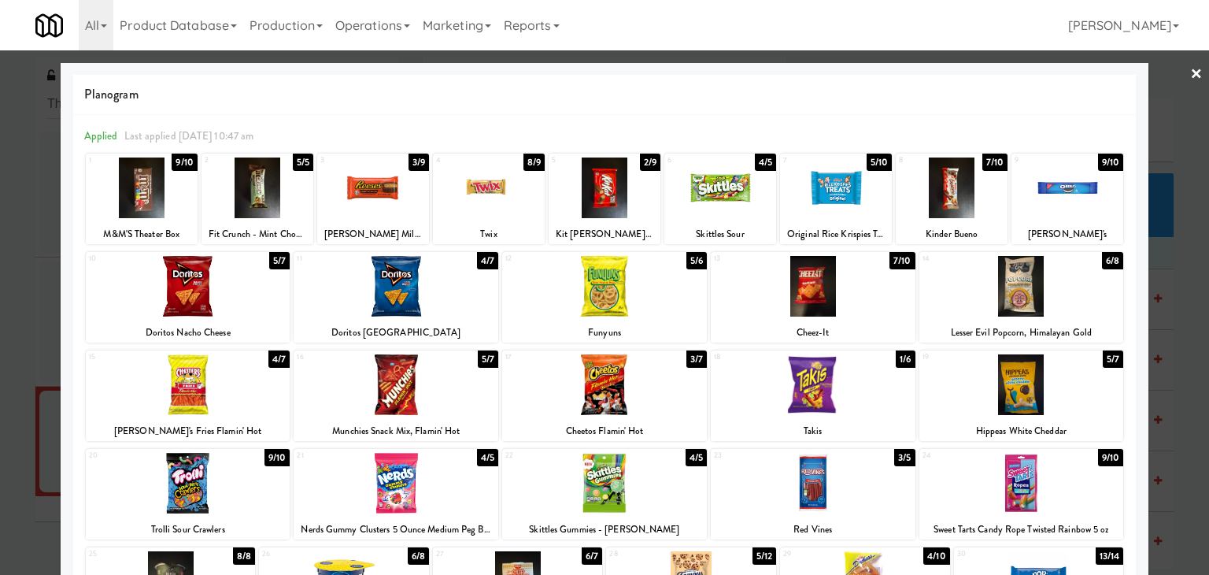
click at [1190, 68] on link "×" at bounding box center [1196, 74] width 13 height 49
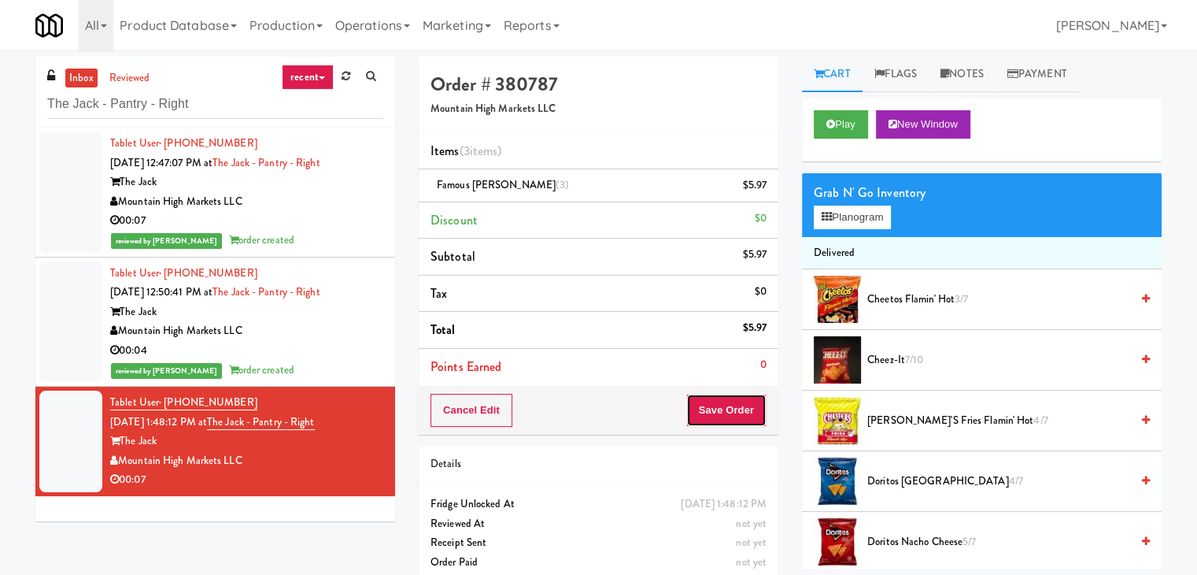
click at [711, 419] on button "Save Order" at bounding box center [726, 410] width 80 height 33
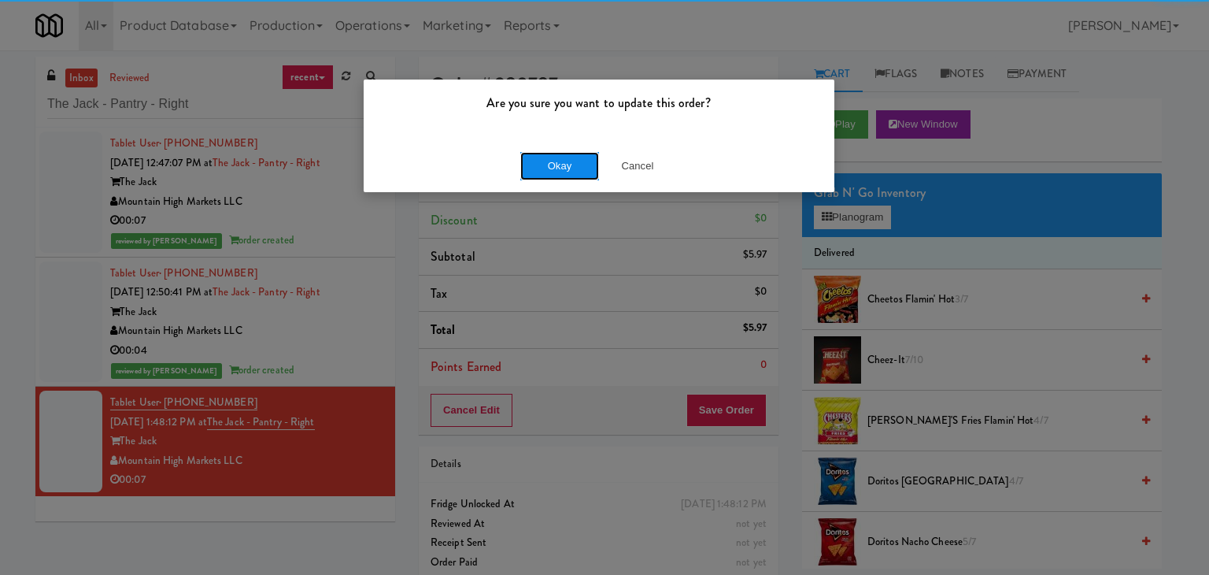
click at [553, 161] on button "Okay" at bounding box center [559, 166] width 79 height 28
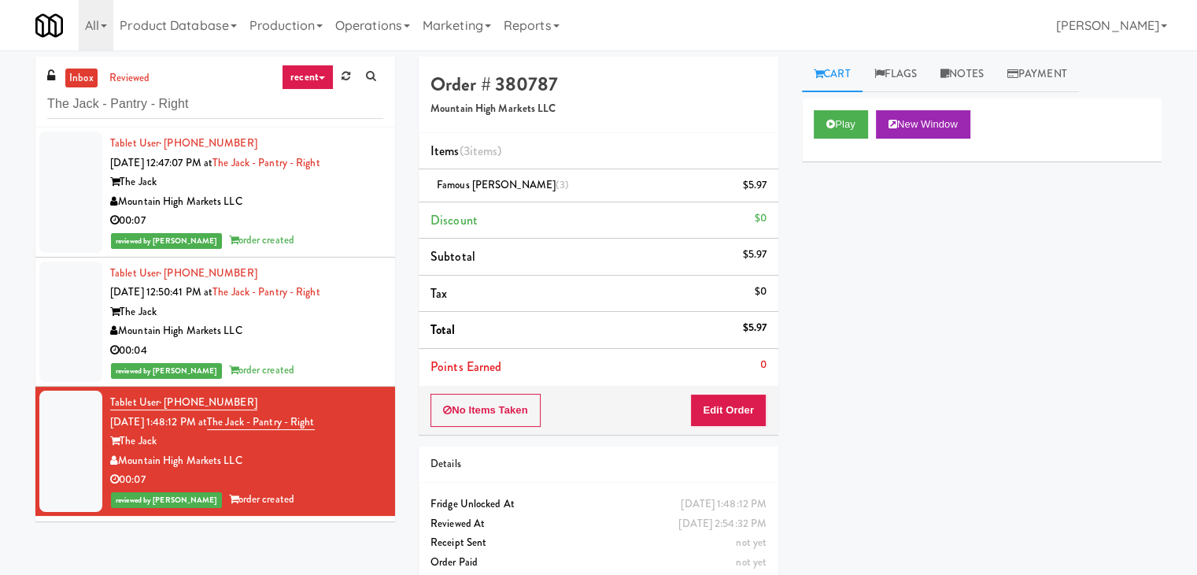
click at [318, 199] on div "Mountain High Markets LLC" at bounding box center [246, 202] width 273 height 20
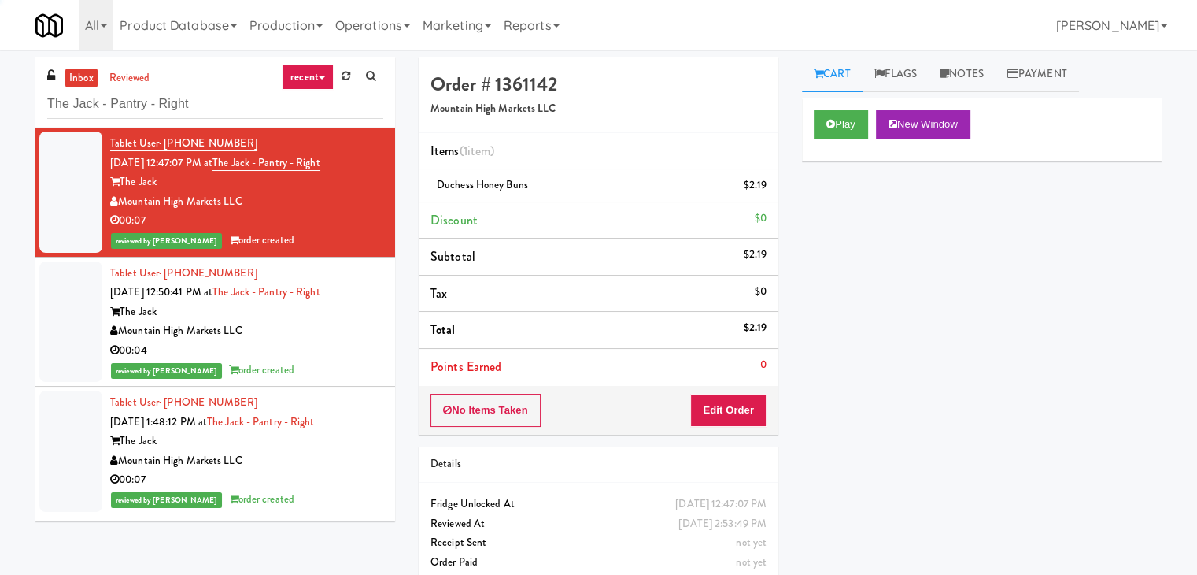
click at [326, 332] on div "Mountain High Markets LLC" at bounding box center [246, 331] width 273 height 20
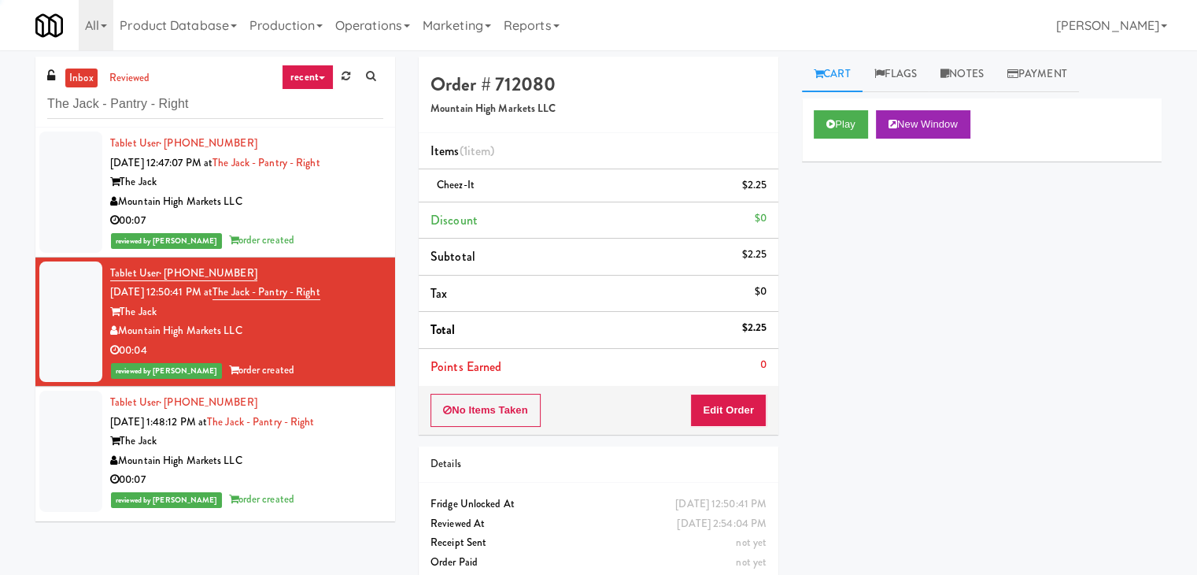
click at [326, 470] on div "00:07" at bounding box center [246, 480] width 273 height 20
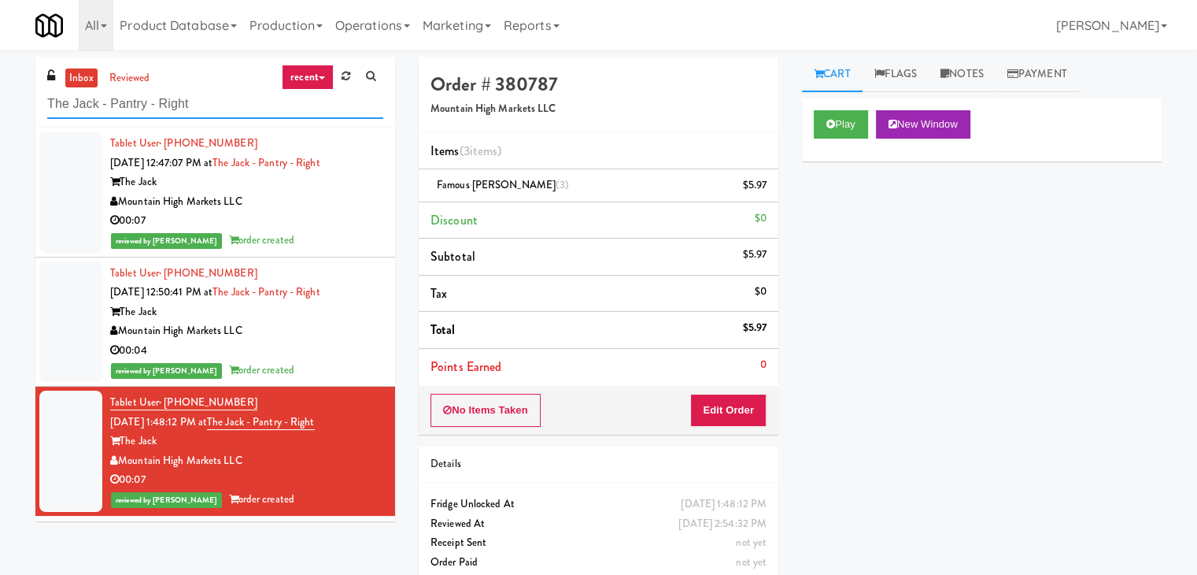
click at [186, 105] on input "The Jack - Pantry - Right" at bounding box center [215, 104] width 336 height 29
paste input "Reserve [GEOGRAPHIC_DATA]"
type input "Reserve [GEOGRAPHIC_DATA]"
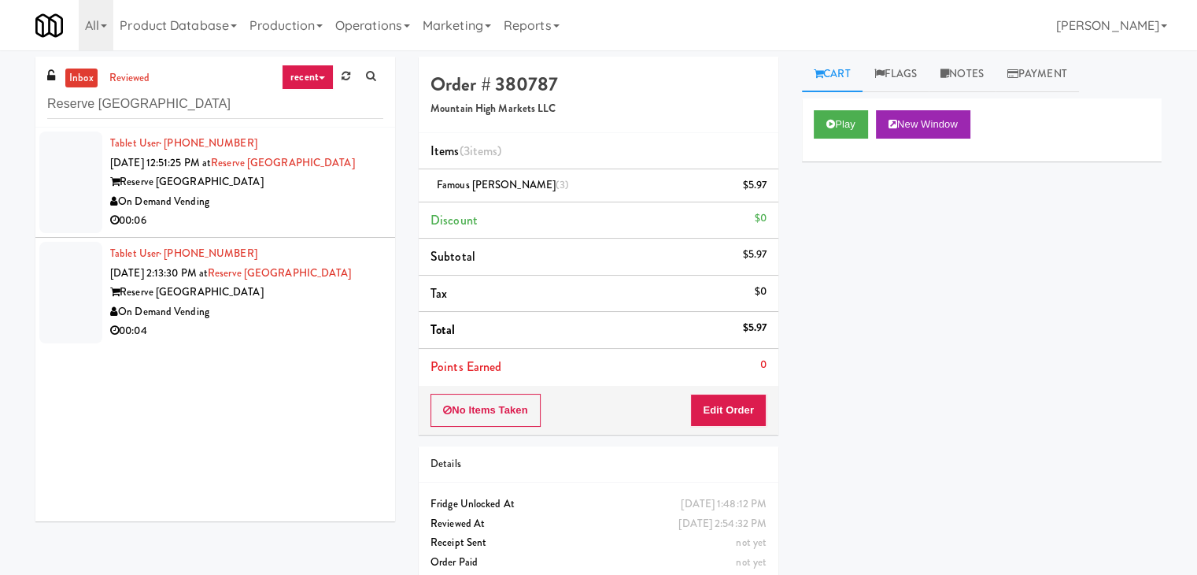
click at [322, 205] on div "On Demand Vending" at bounding box center [246, 202] width 273 height 20
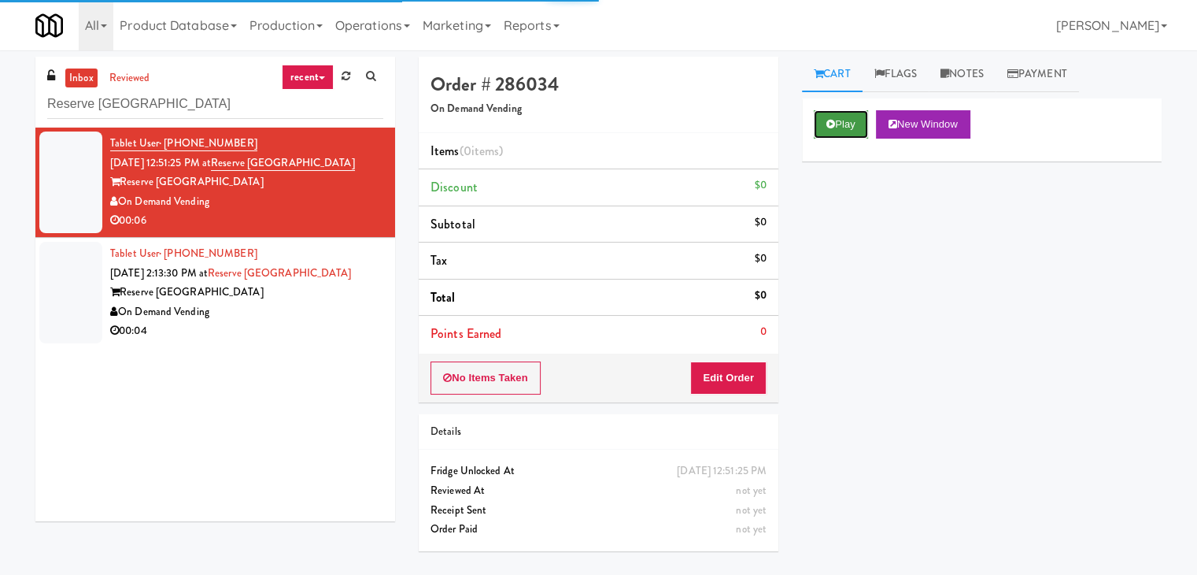
click at [839, 131] on button "Play" at bounding box center [841, 124] width 54 height 28
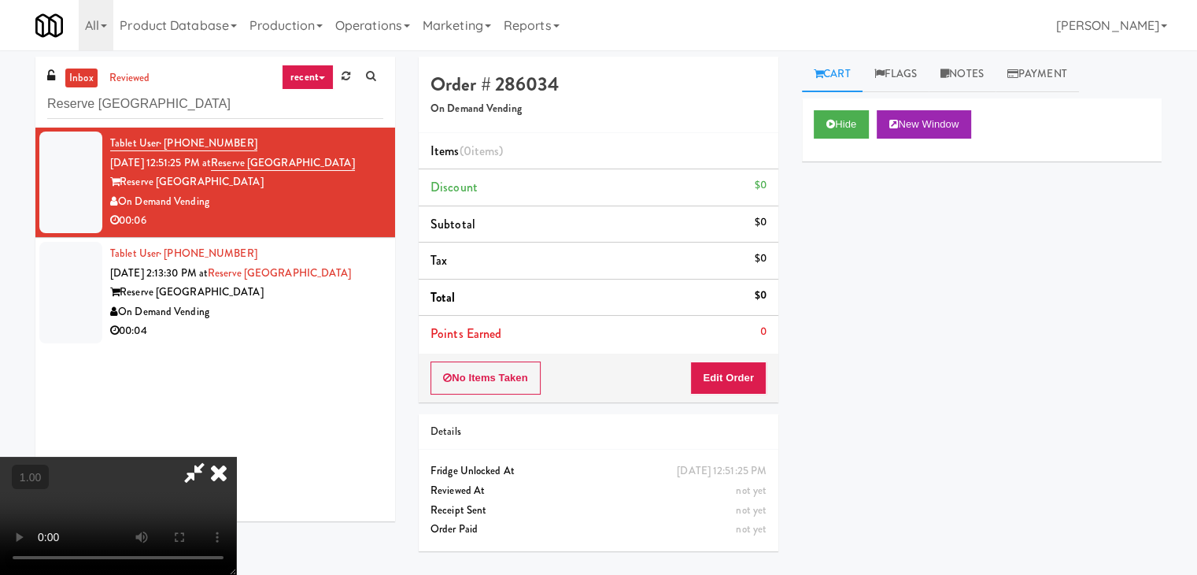
click at [236, 456] on video at bounding box center [118, 515] width 236 height 118
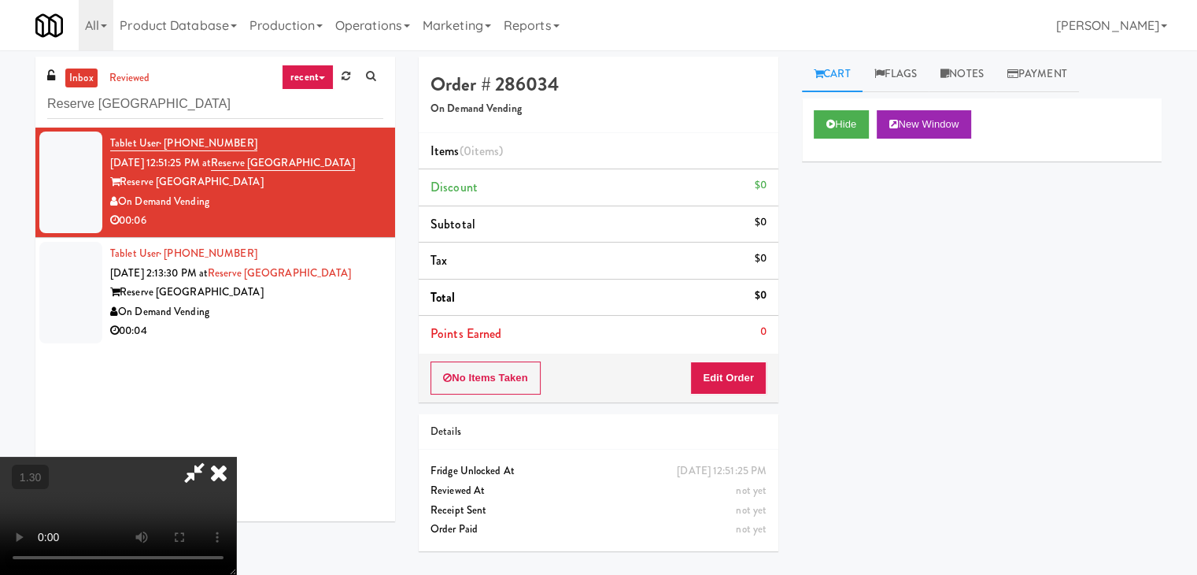
click at [236, 456] on video at bounding box center [118, 515] width 236 height 118
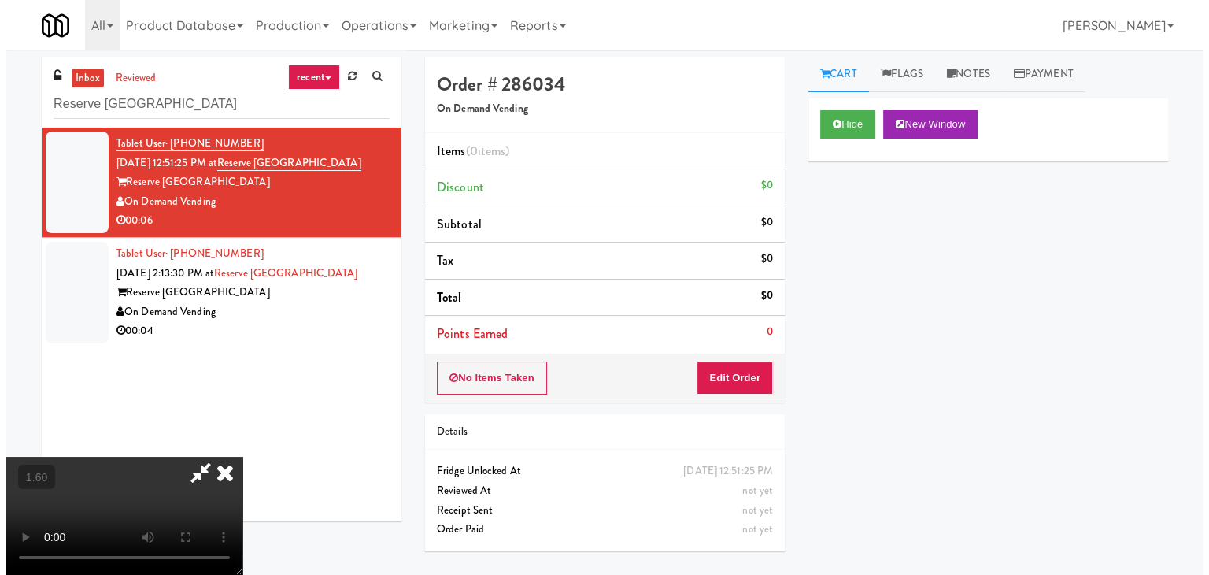
scroll to position [0, 0]
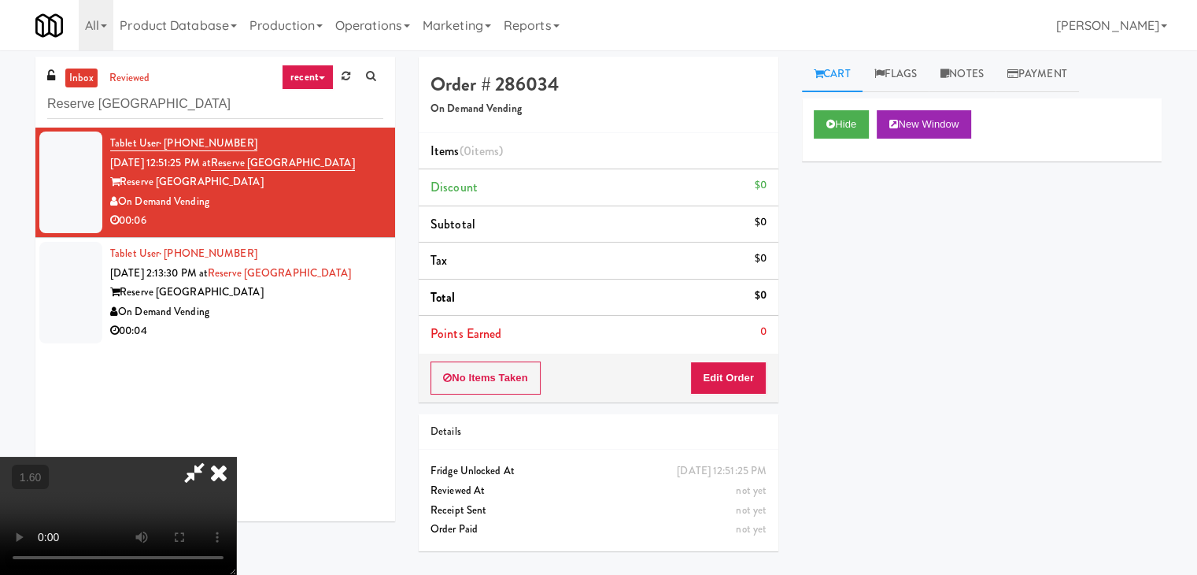
click at [236, 456] on icon at bounding box center [218, 471] width 35 height 31
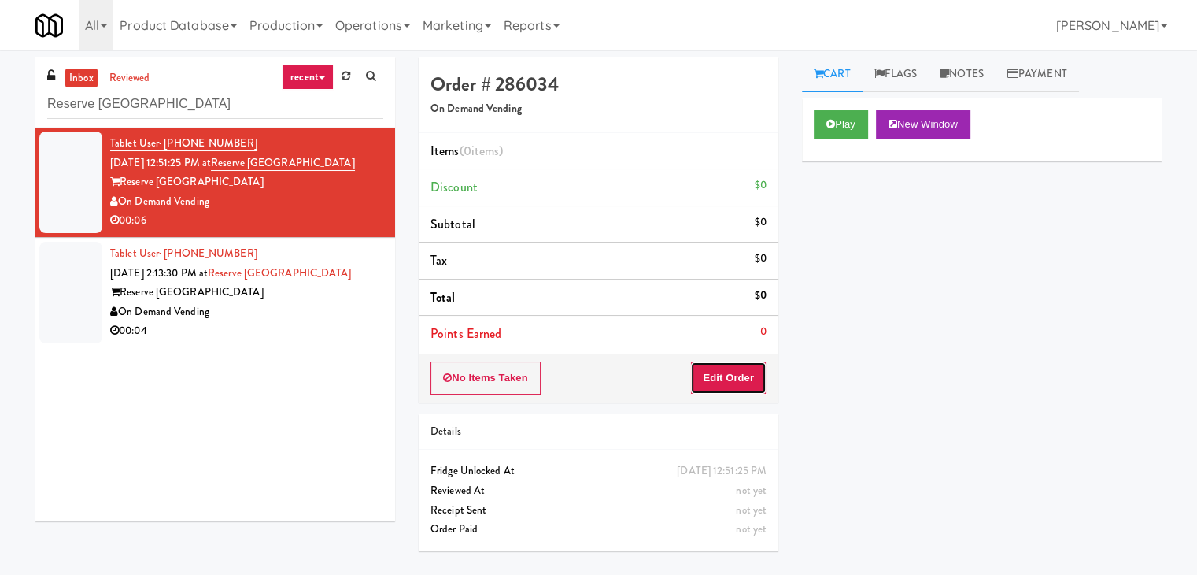
click at [728, 388] on button "Edit Order" at bounding box center [728, 377] width 76 height 33
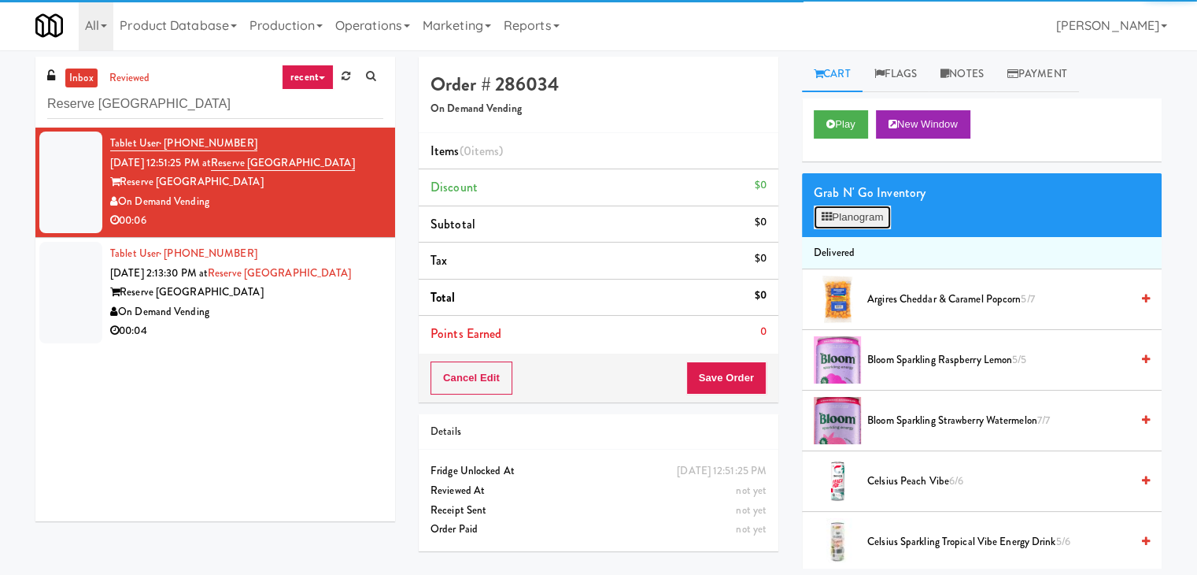
click at [853, 212] on button "Planogram" at bounding box center [852, 217] width 77 height 24
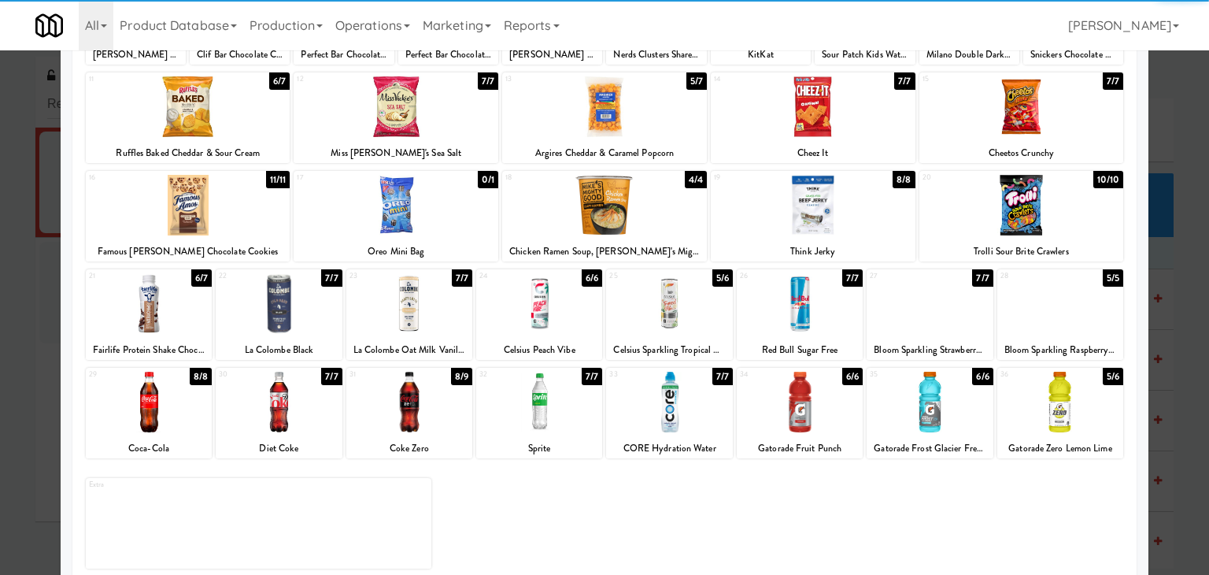
scroll to position [198, 0]
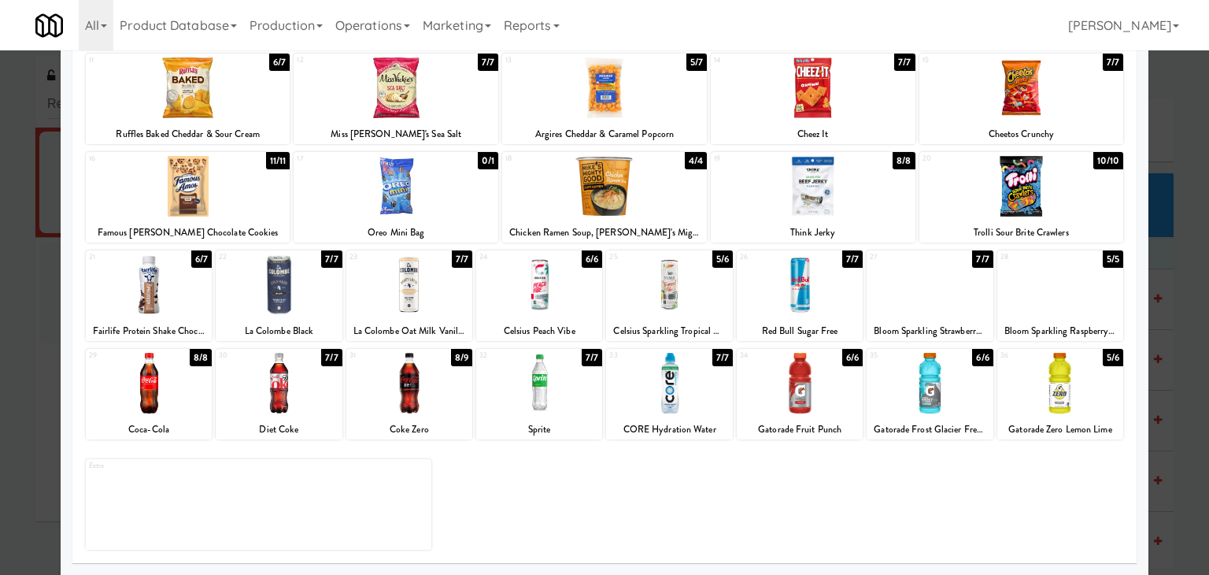
click at [682, 297] on div at bounding box center [669, 284] width 126 height 61
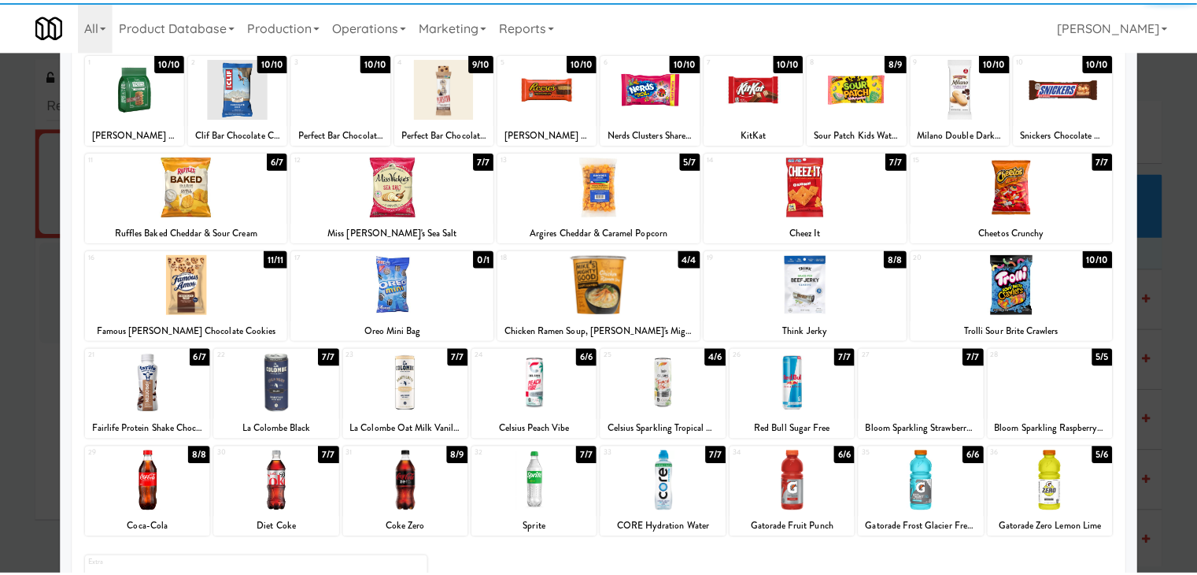
scroll to position [0, 0]
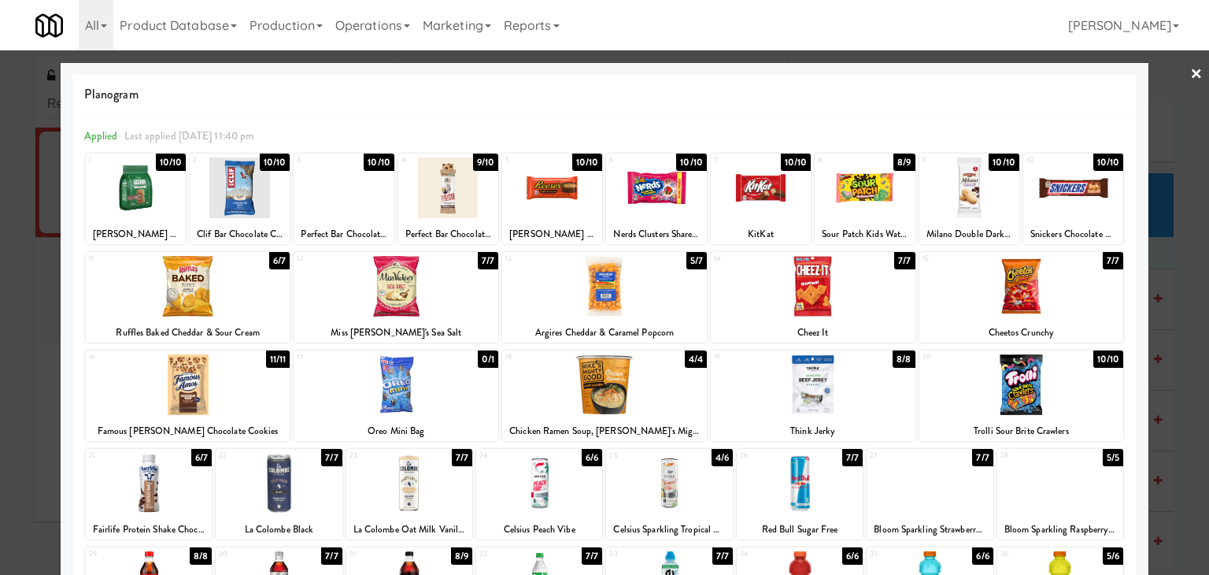
drag, startPoint x: 1184, startPoint y: 71, endPoint x: 1055, endPoint y: 113, distance: 136.6
click at [1190, 70] on link "×" at bounding box center [1196, 74] width 13 height 49
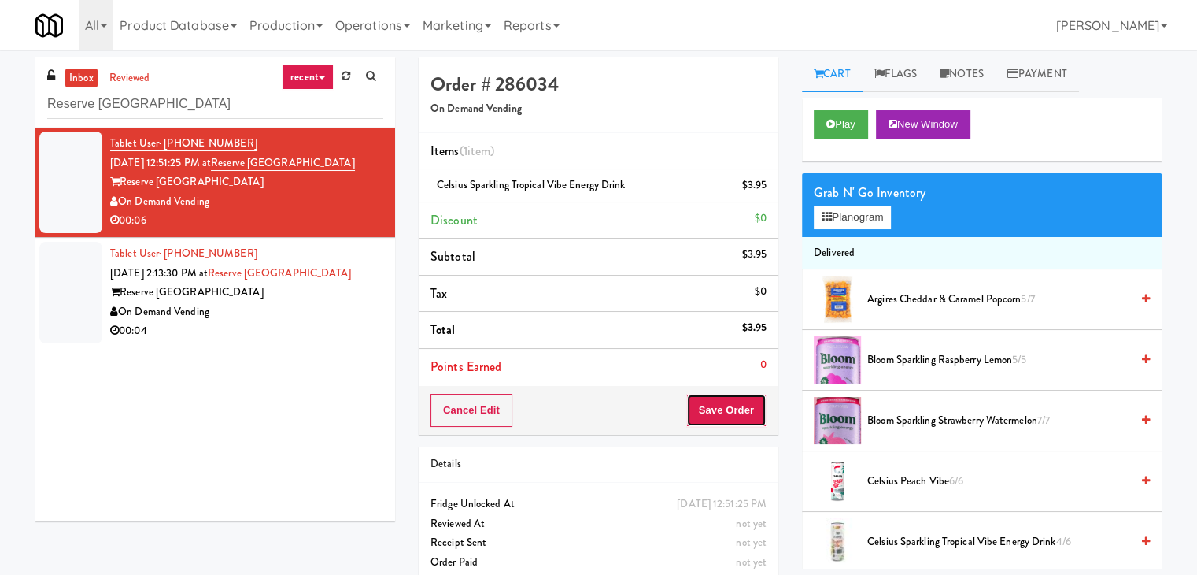
click at [721, 410] on button "Save Order" at bounding box center [726, 410] width 80 height 33
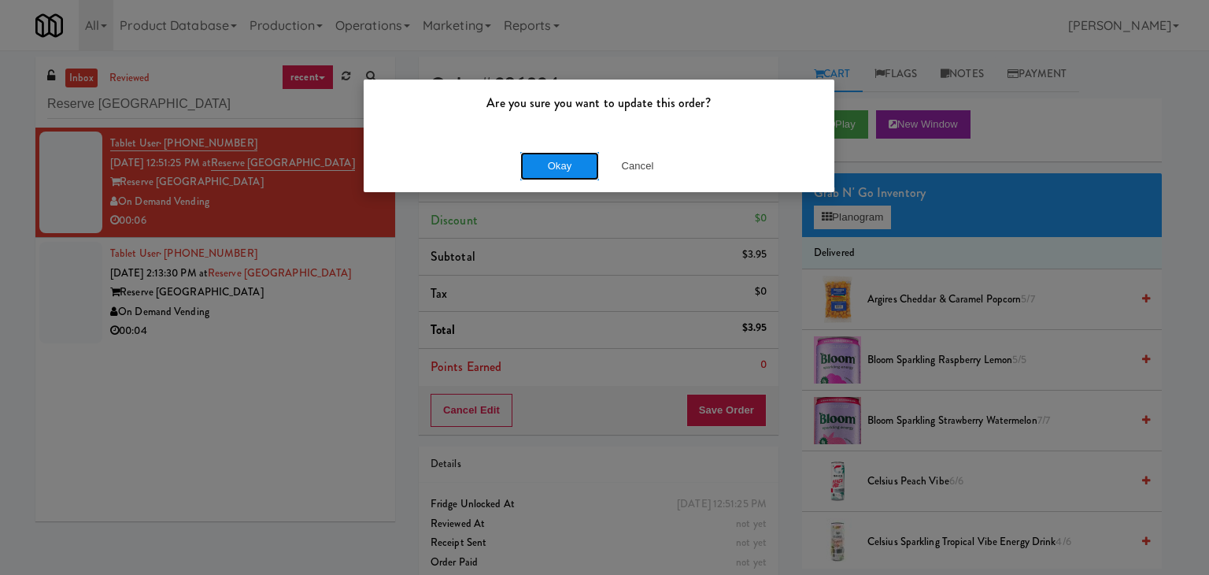
click at [576, 169] on button "Okay" at bounding box center [559, 166] width 79 height 28
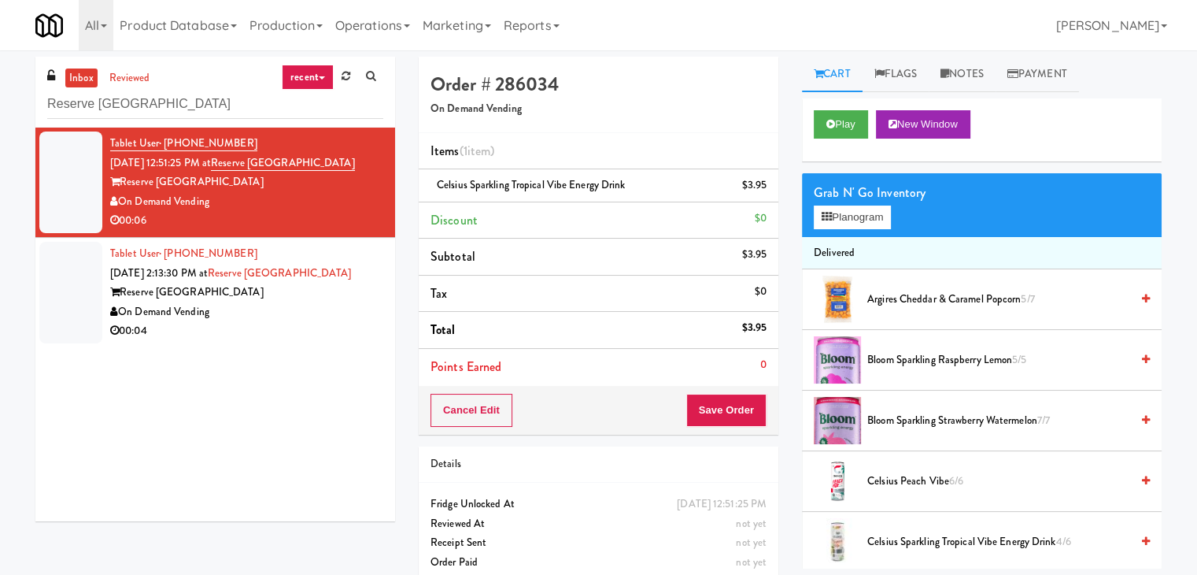
click at [280, 344] on li "Tablet User · (847) 563-0739 [DATE] 2:13:30 PM at [GEOGRAPHIC_DATA] [GEOGRAPHIC…" at bounding box center [215, 292] width 360 height 109
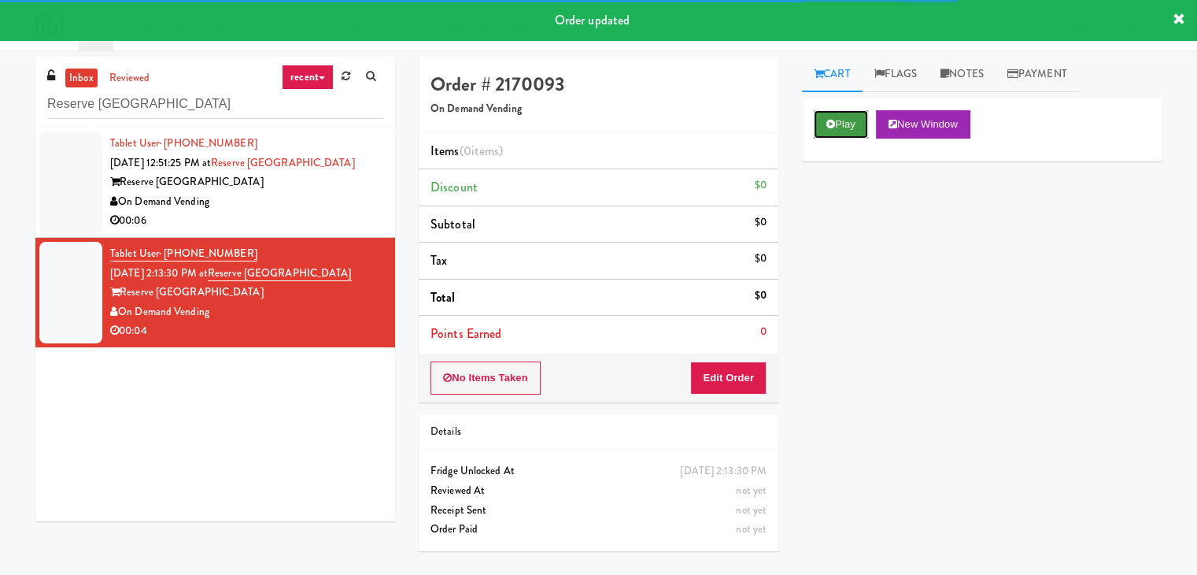
click at [856, 118] on button "Play" at bounding box center [841, 124] width 54 height 28
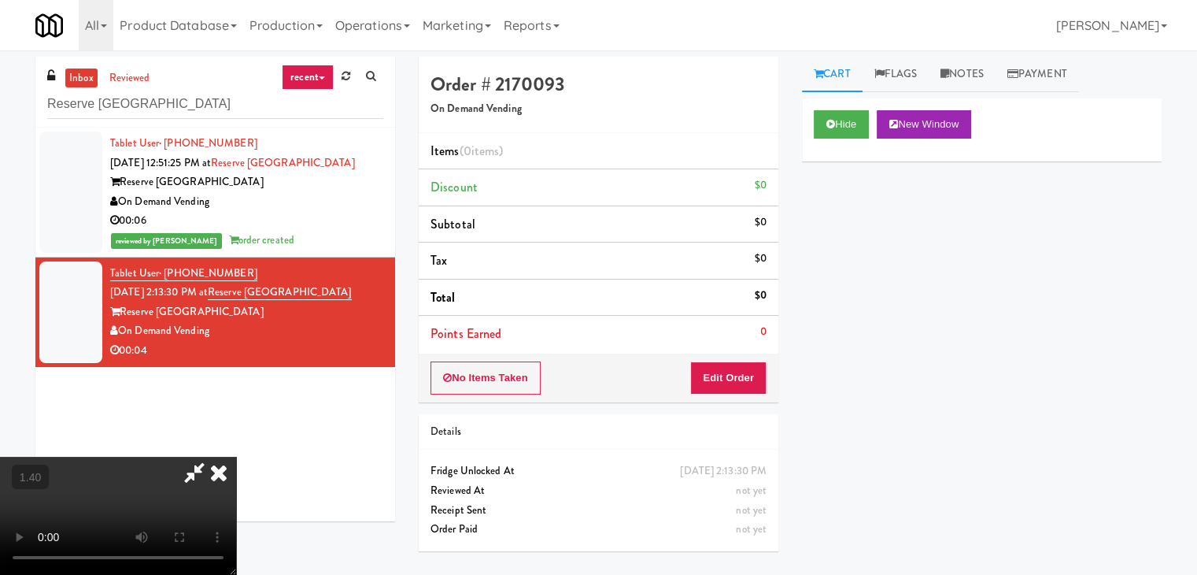
click at [236, 456] on video at bounding box center [118, 515] width 236 height 118
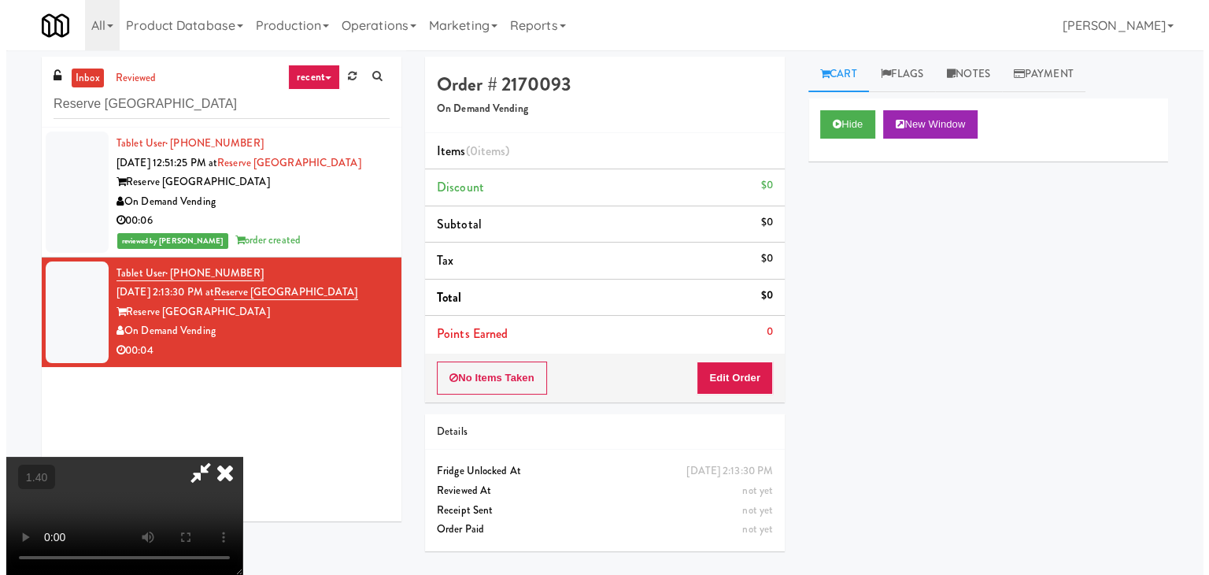
scroll to position [0, 0]
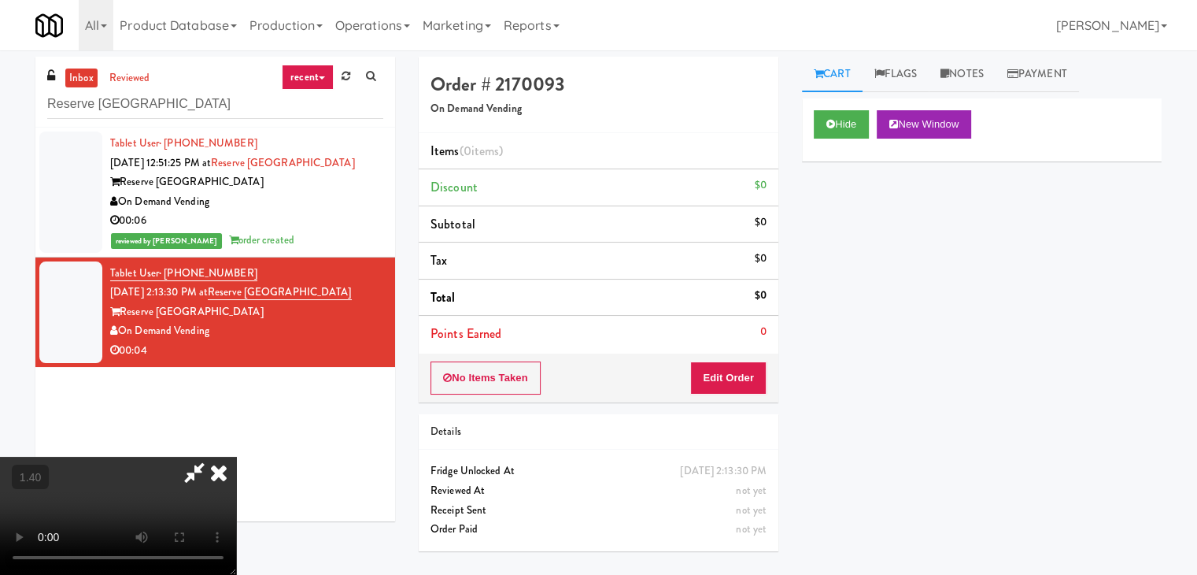
click at [236, 456] on icon at bounding box center [218, 471] width 35 height 31
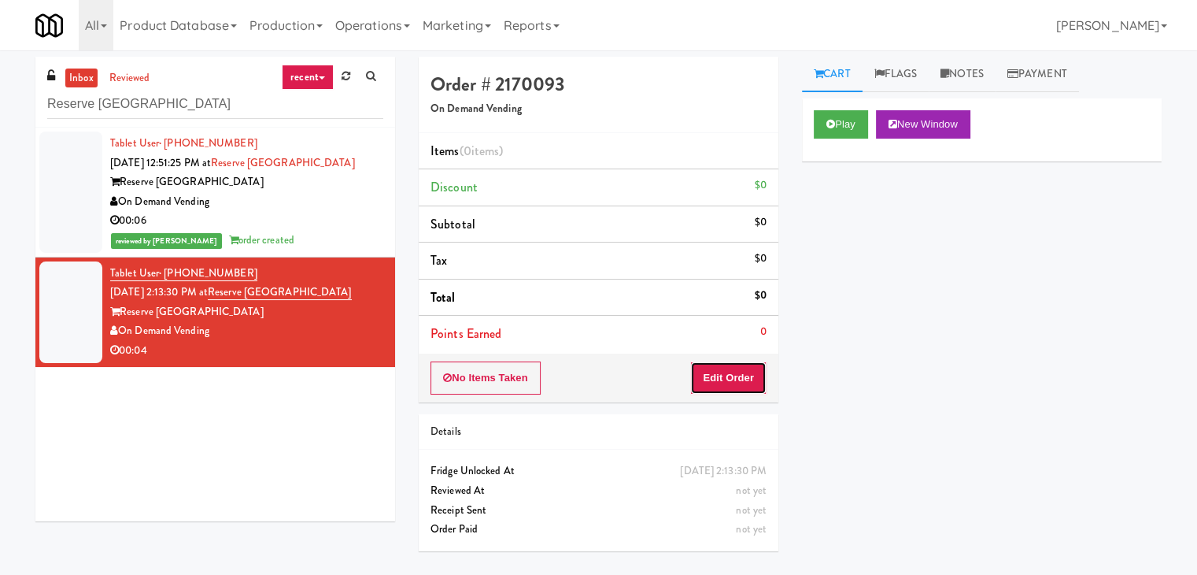
click at [737, 382] on button "Edit Order" at bounding box center [728, 377] width 76 height 33
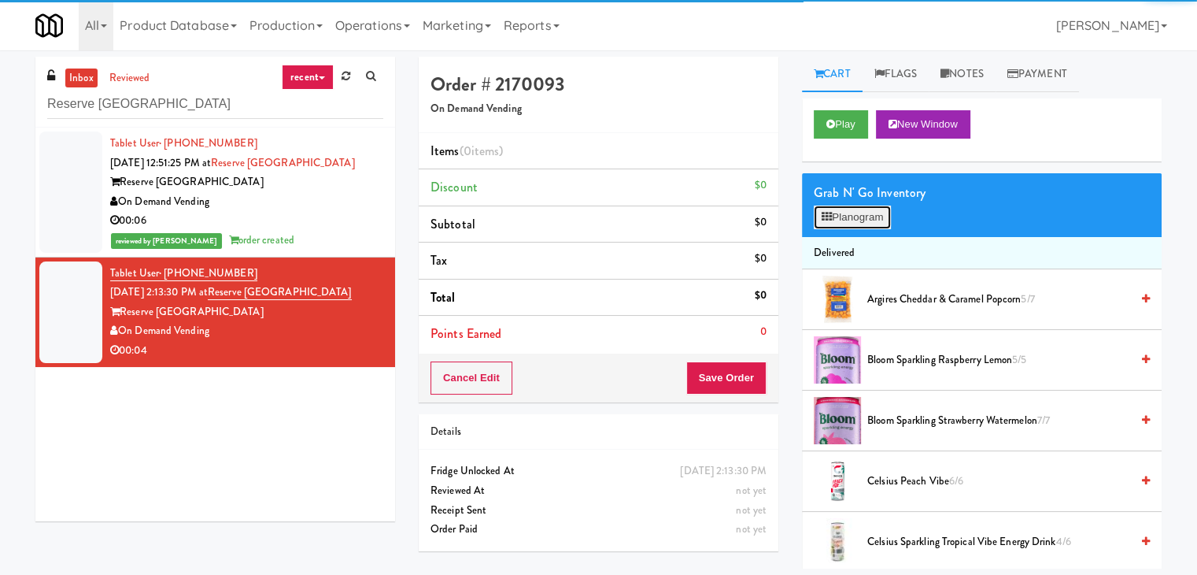
click at [853, 217] on button "Planogram" at bounding box center [852, 217] width 77 height 24
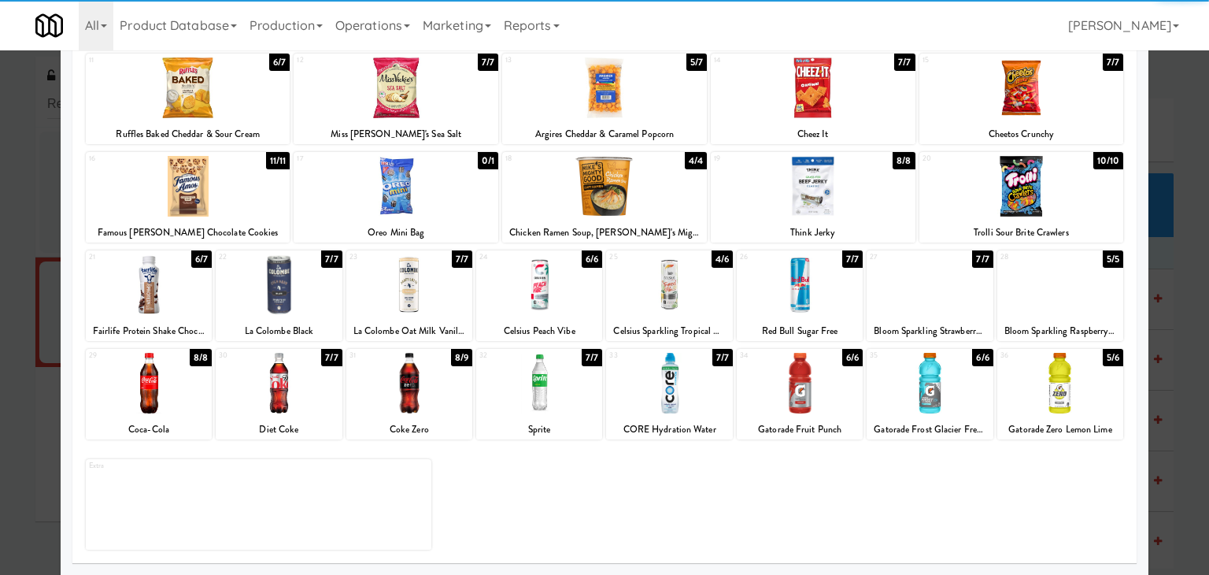
drag, startPoint x: 293, startPoint y: 382, endPoint x: 318, endPoint y: 372, distance: 27.2
click at [293, 382] on div at bounding box center [279, 383] width 126 height 61
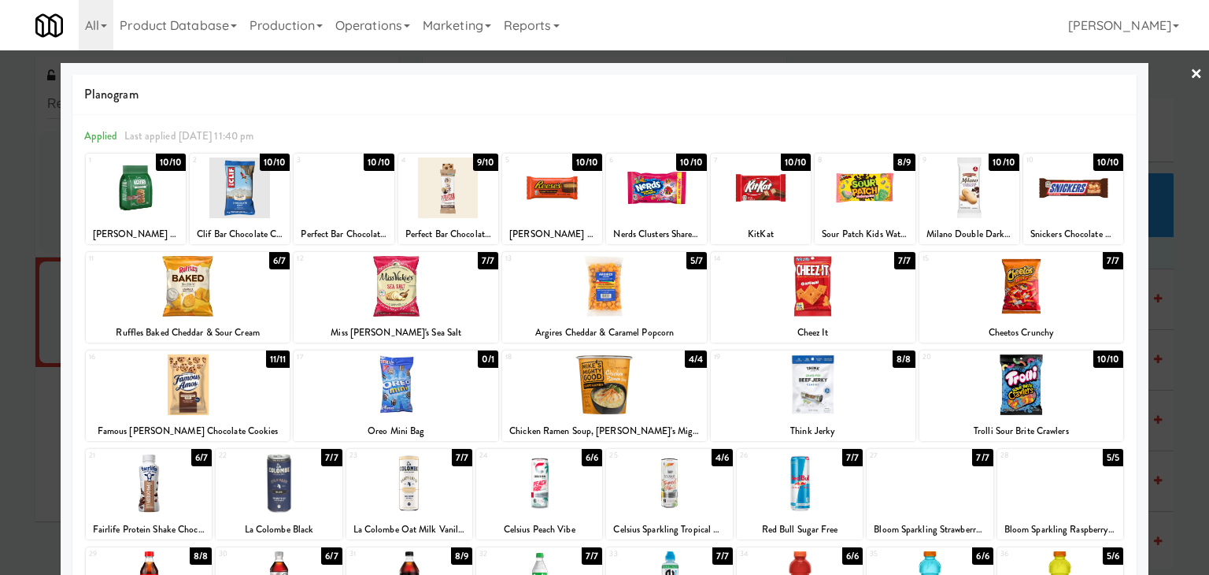
click at [1177, 78] on div at bounding box center [604, 287] width 1209 height 575
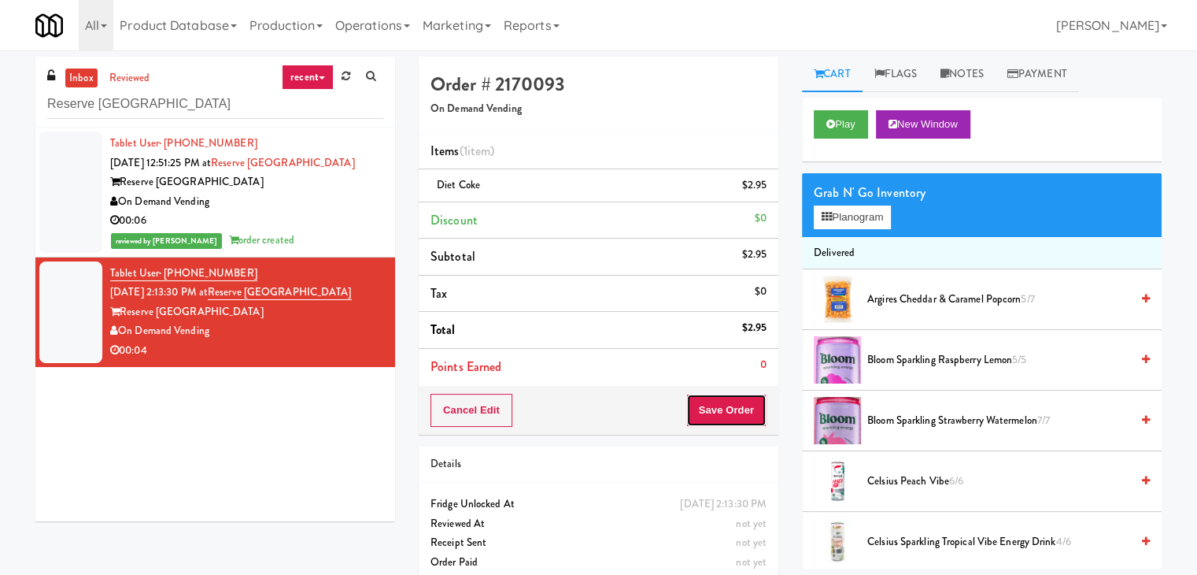
click at [726, 404] on button "Save Order" at bounding box center [726, 410] width 80 height 33
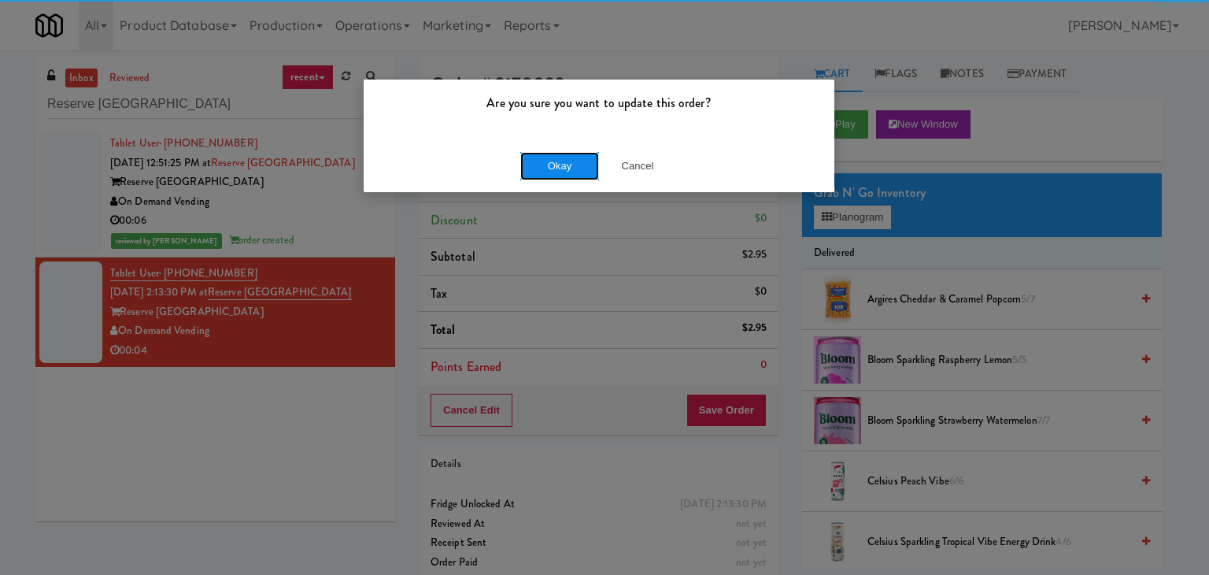
drag, startPoint x: 543, startPoint y: 168, endPoint x: 530, endPoint y: 159, distance: 15.9
click at [542, 167] on button "Okay" at bounding box center [559, 166] width 79 height 28
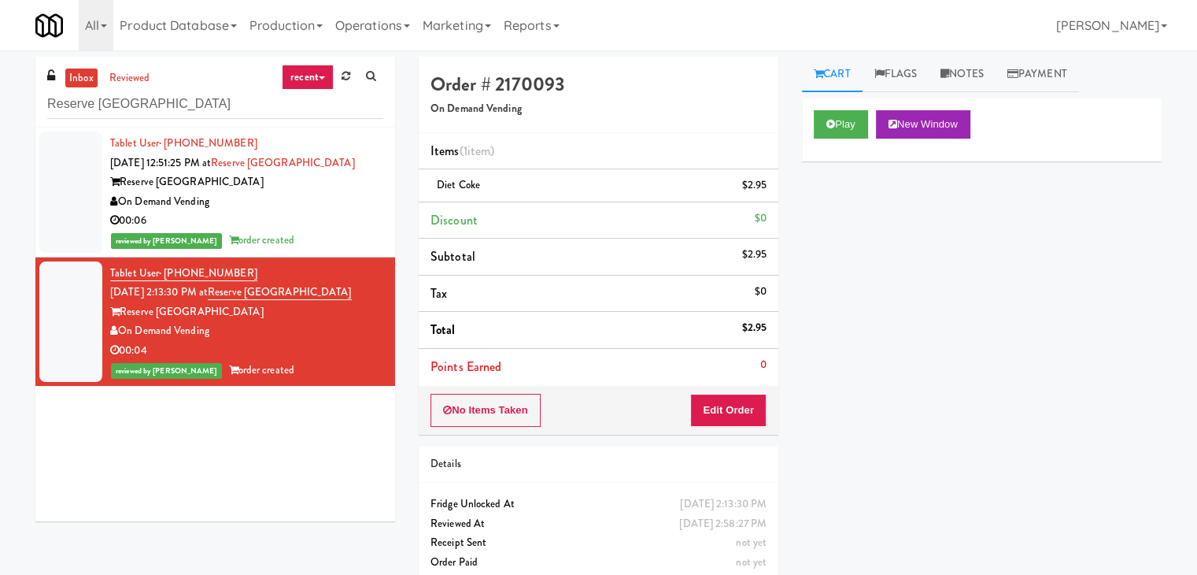
click at [323, 212] on div "00:06" at bounding box center [246, 221] width 273 height 20
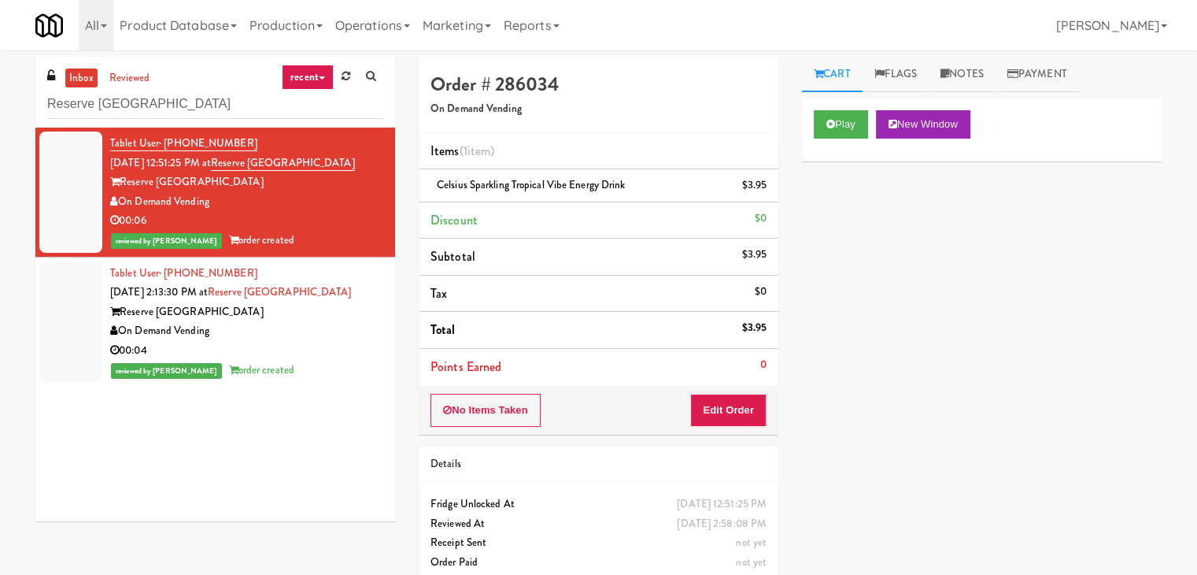
click at [296, 347] on div "00:04" at bounding box center [246, 351] width 273 height 20
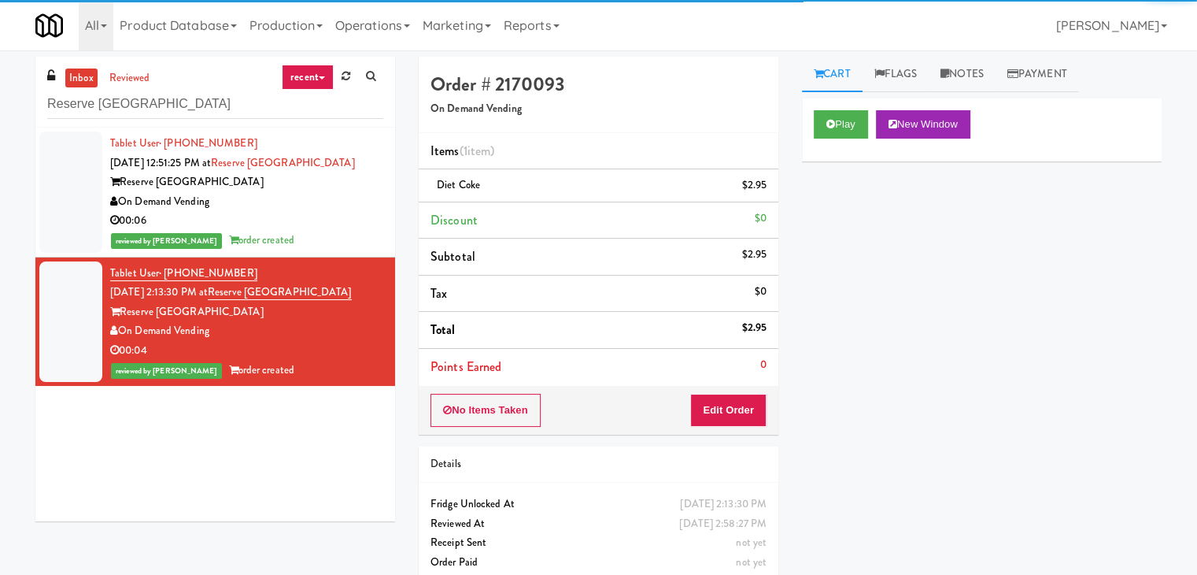
click at [327, 221] on div "00:06" at bounding box center [246, 221] width 273 height 20
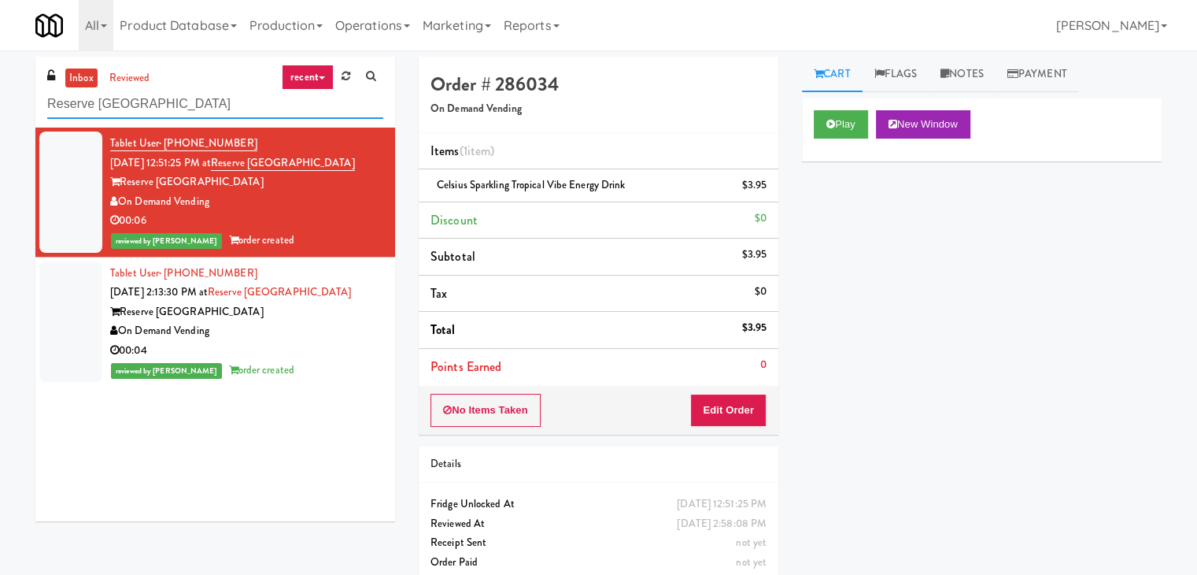
click at [198, 108] on input "Reserve [GEOGRAPHIC_DATA]" at bounding box center [215, 104] width 336 height 29
paste input "Savers - Cooler"
type input "Savers - Cooler"
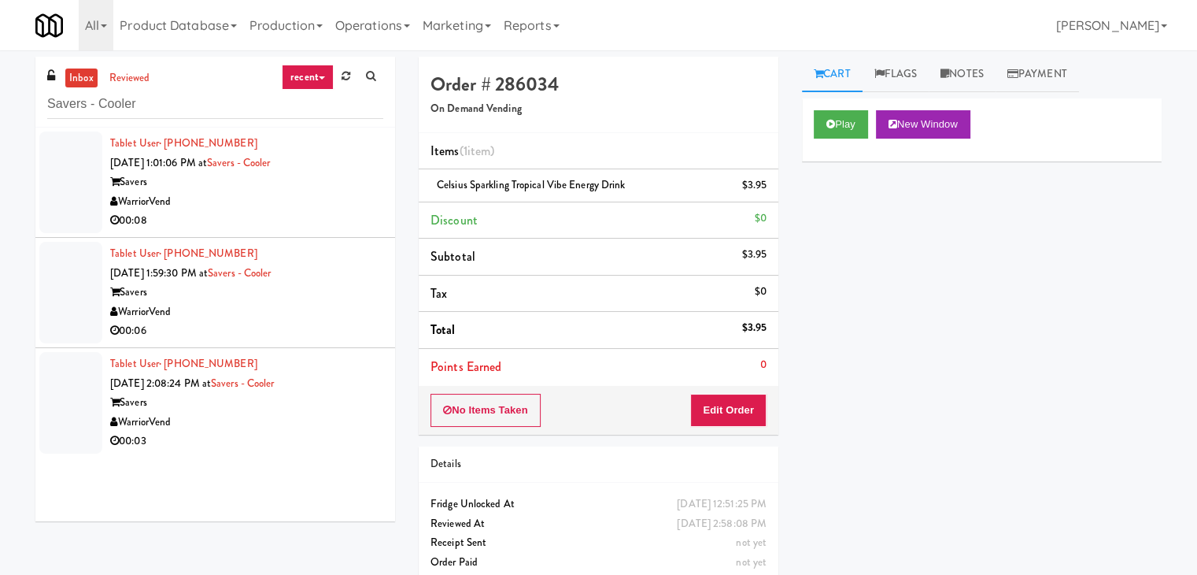
click at [300, 221] on div "00:08" at bounding box center [246, 221] width 273 height 20
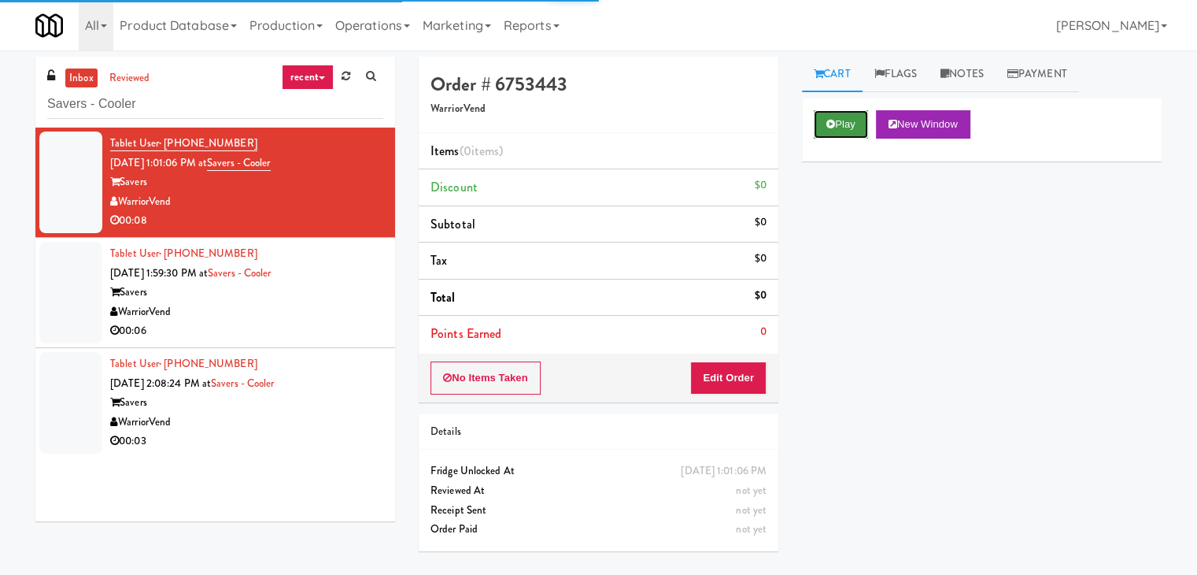
click at [833, 124] on icon at bounding box center [830, 124] width 9 height 10
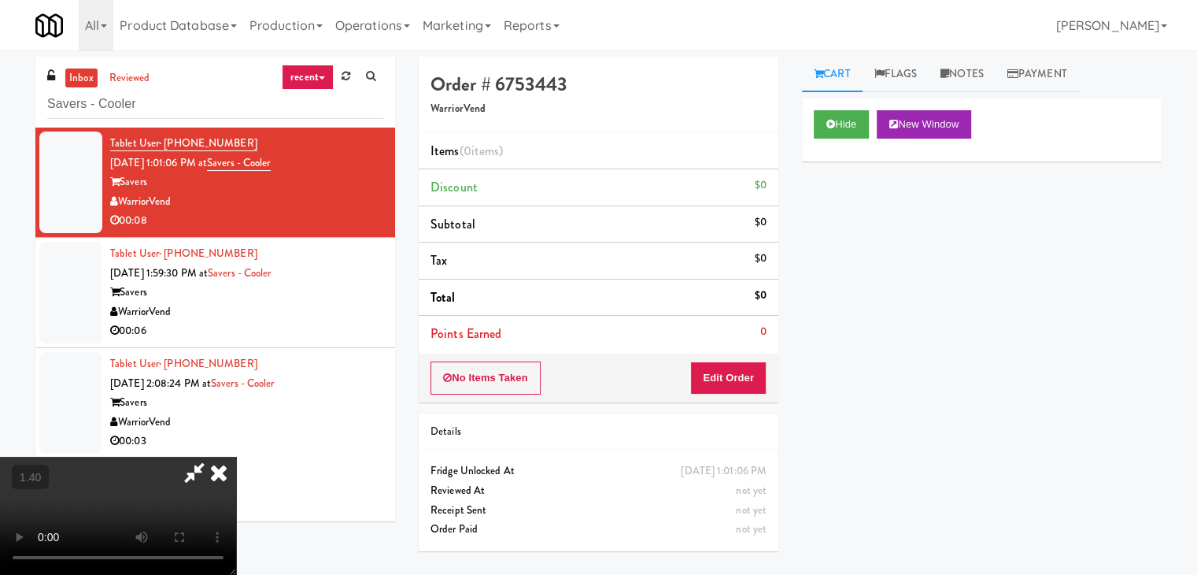
click at [212, 456] on icon at bounding box center [194, 471] width 36 height 31
click at [736, 372] on button "Edit Order" at bounding box center [728, 377] width 76 height 33
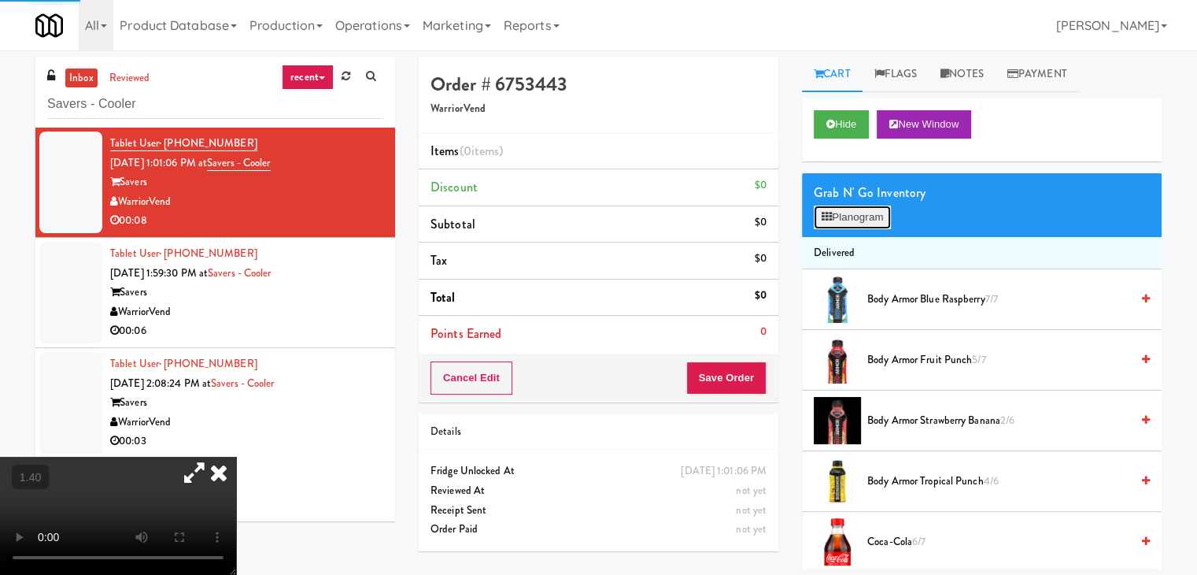
click at [859, 212] on button "Planogram" at bounding box center [852, 217] width 77 height 24
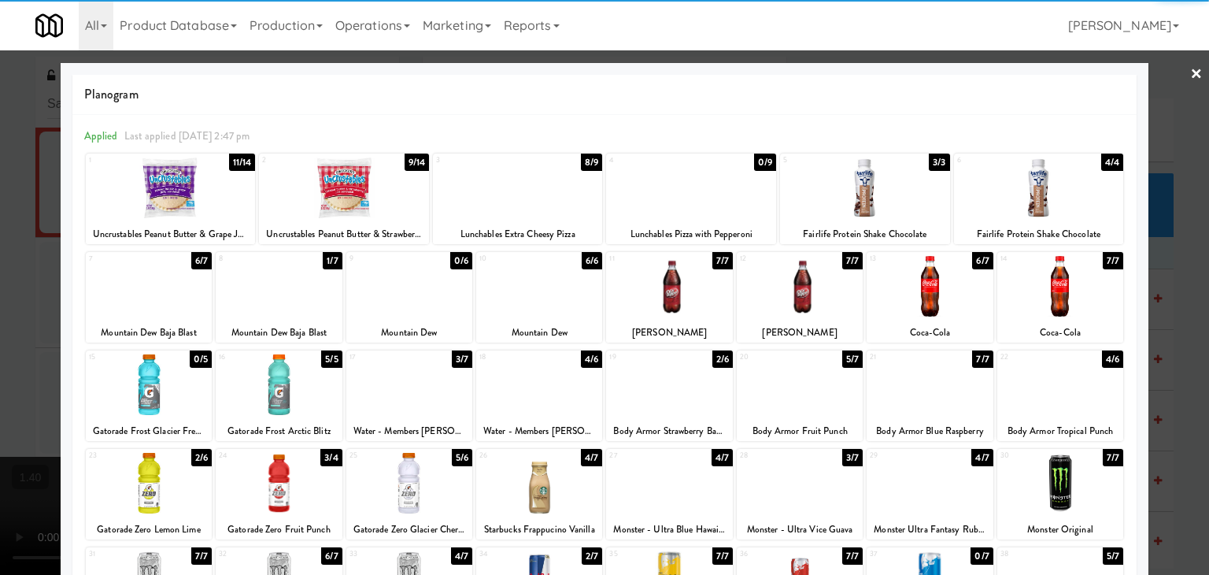
click at [1039, 286] on div at bounding box center [1060, 286] width 126 height 61
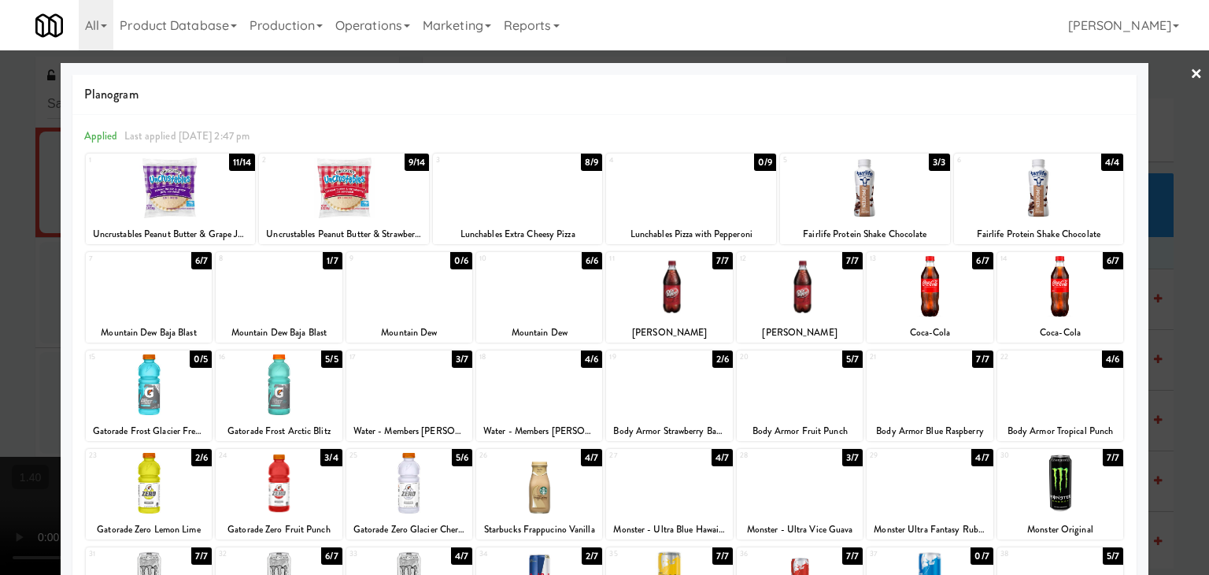
click at [1190, 79] on link "×" at bounding box center [1196, 74] width 13 height 49
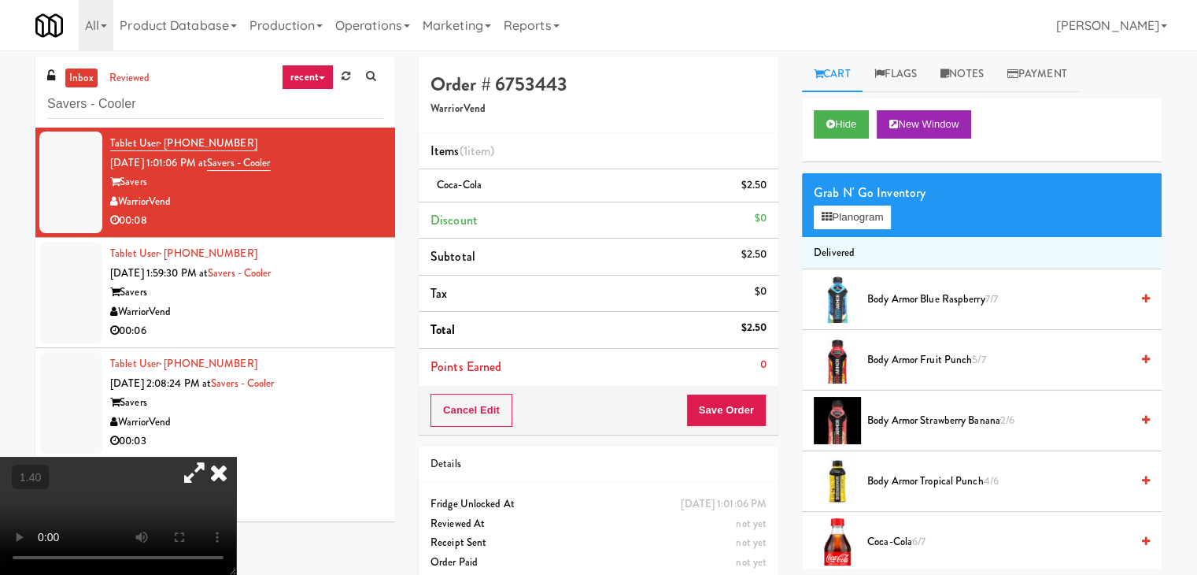
click at [236, 456] on icon at bounding box center [218, 471] width 35 height 31
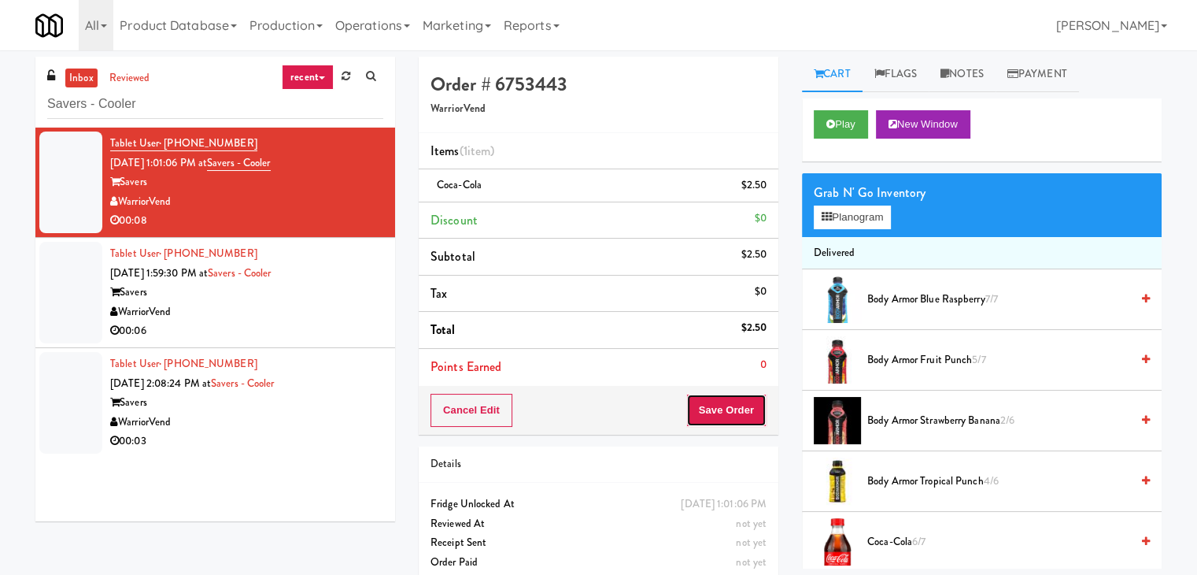
click at [730, 417] on button "Save Order" at bounding box center [726, 410] width 80 height 33
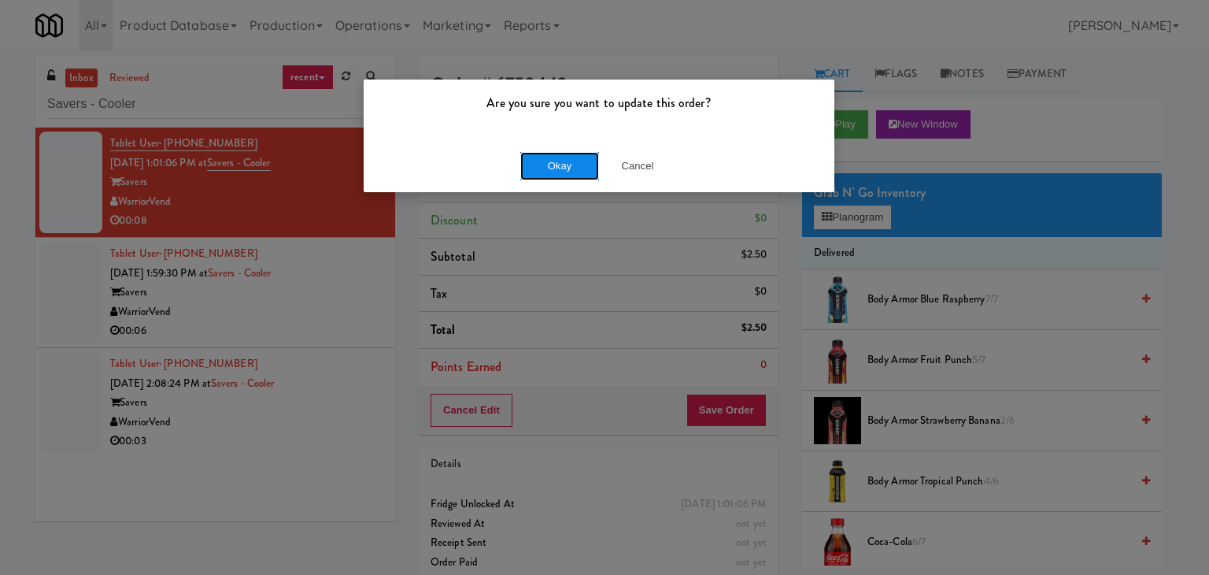
drag, startPoint x: 574, startPoint y: 166, endPoint x: 466, endPoint y: 237, distance: 129.0
click at [573, 166] on button "Okay" at bounding box center [559, 166] width 79 height 28
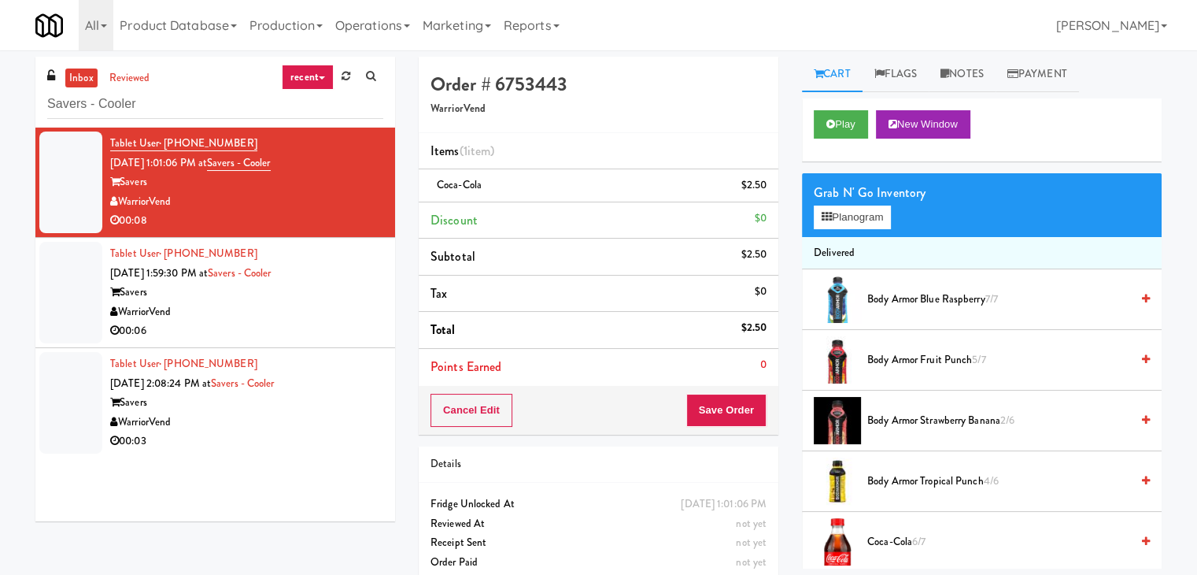
click at [341, 331] on div "00:06" at bounding box center [246, 331] width 273 height 20
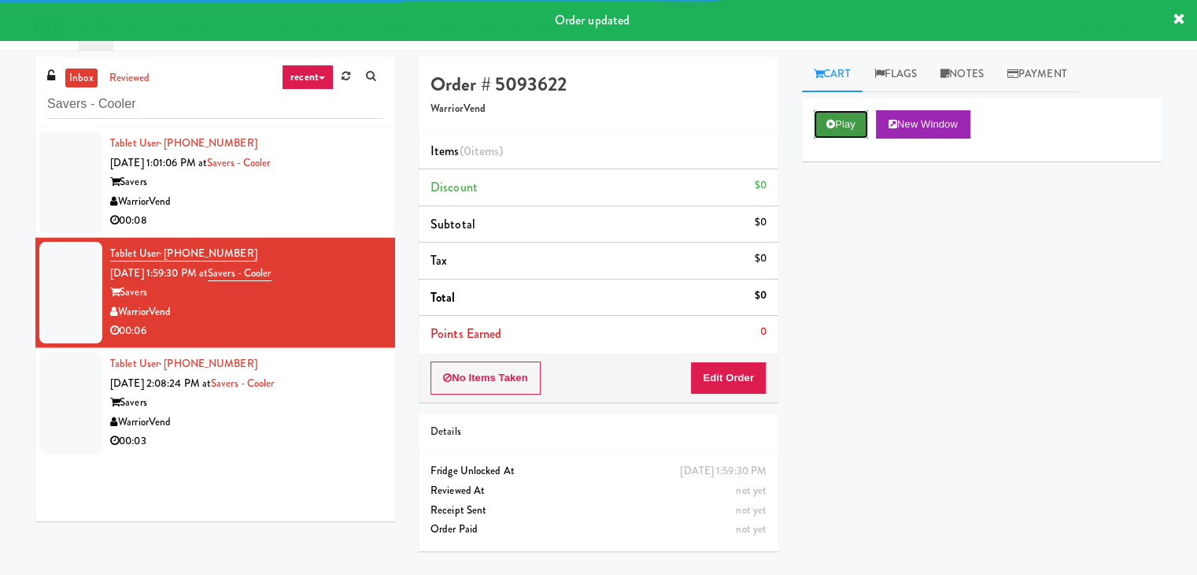
click at [836, 130] on button "Play" at bounding box center [841, 124] width 54 height 28
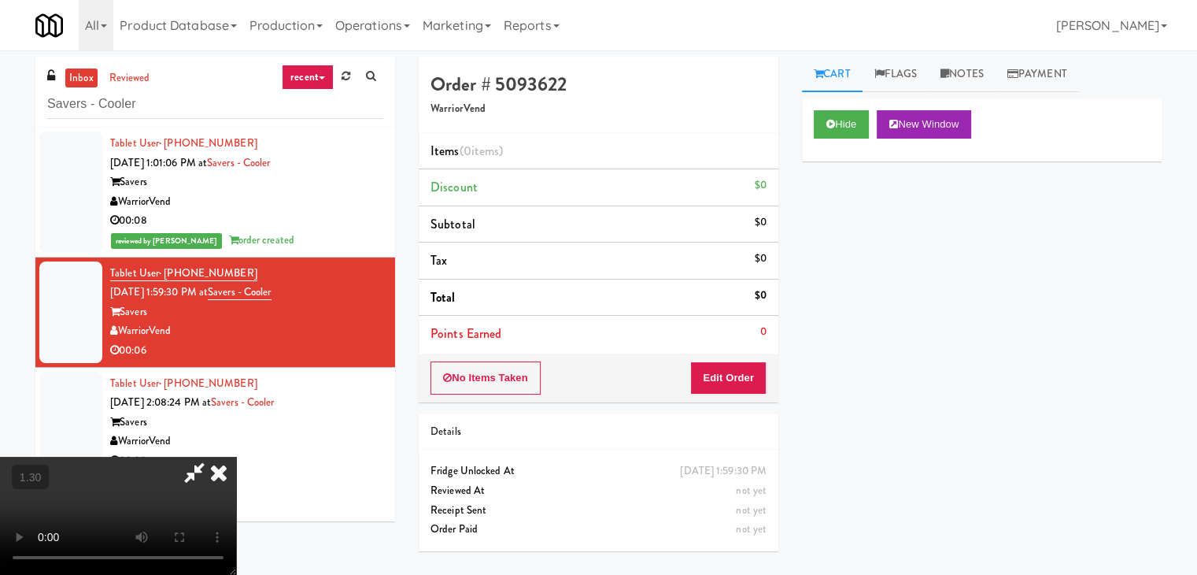
click at [236, 456] on video at bounding box center [118, 515] width 236 height 118
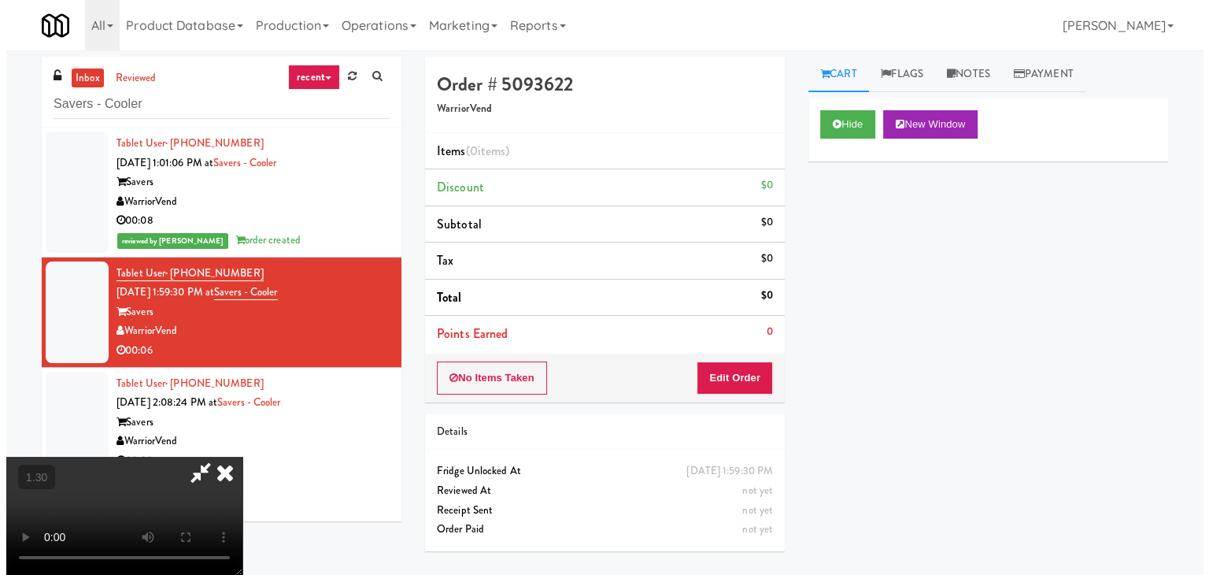
scroll to position [0, 0]
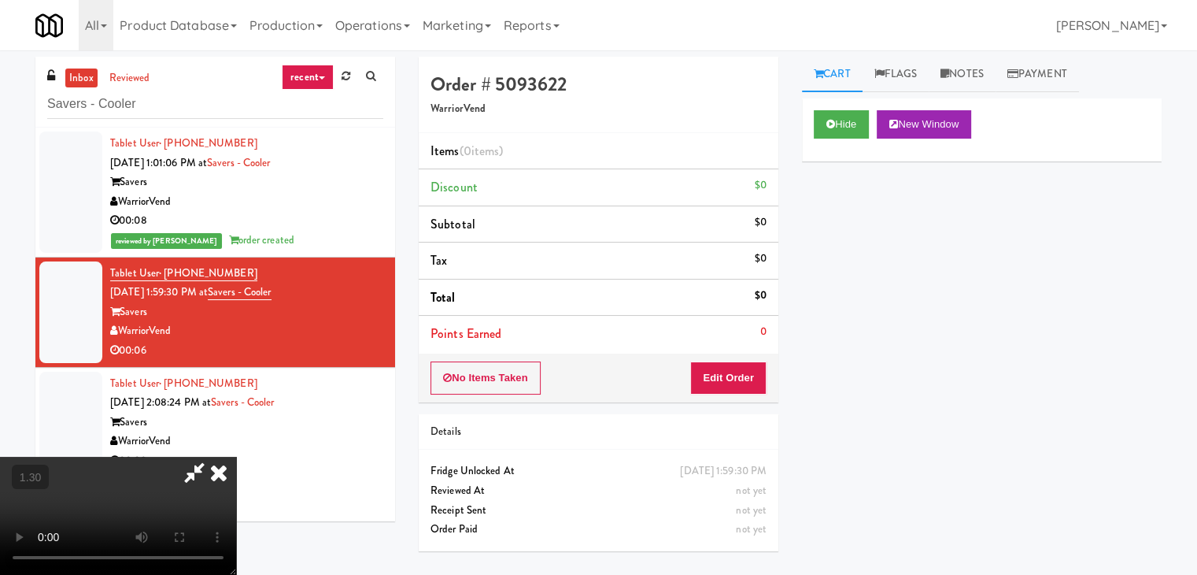
click at [236, 456] on icon at bounding box center [218, 471] width 35 height 31
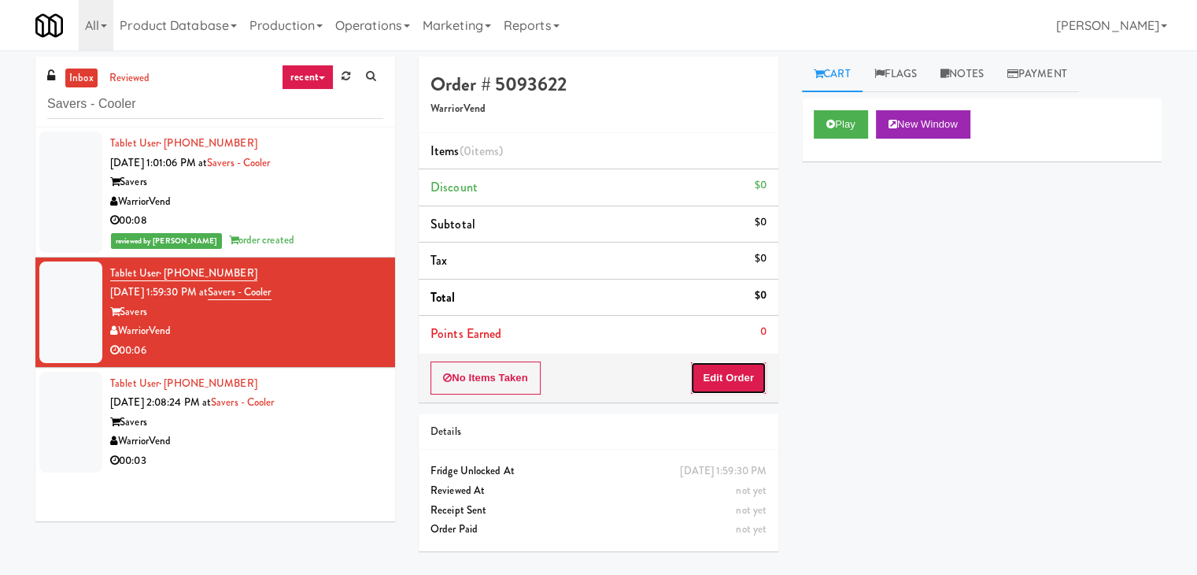
click at [733, 366] on button "Edit Order" at bounding box center [728, 377] width 76 height 33
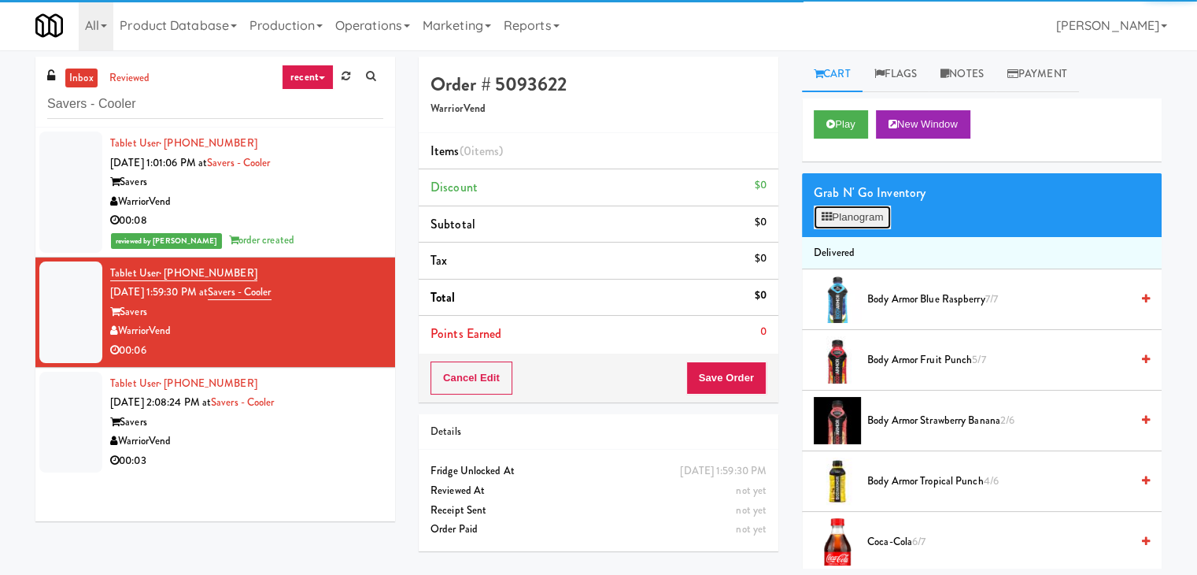
click at [851, 207] on button "Planogram" at bounding box center [852, 217] width 77 height 24
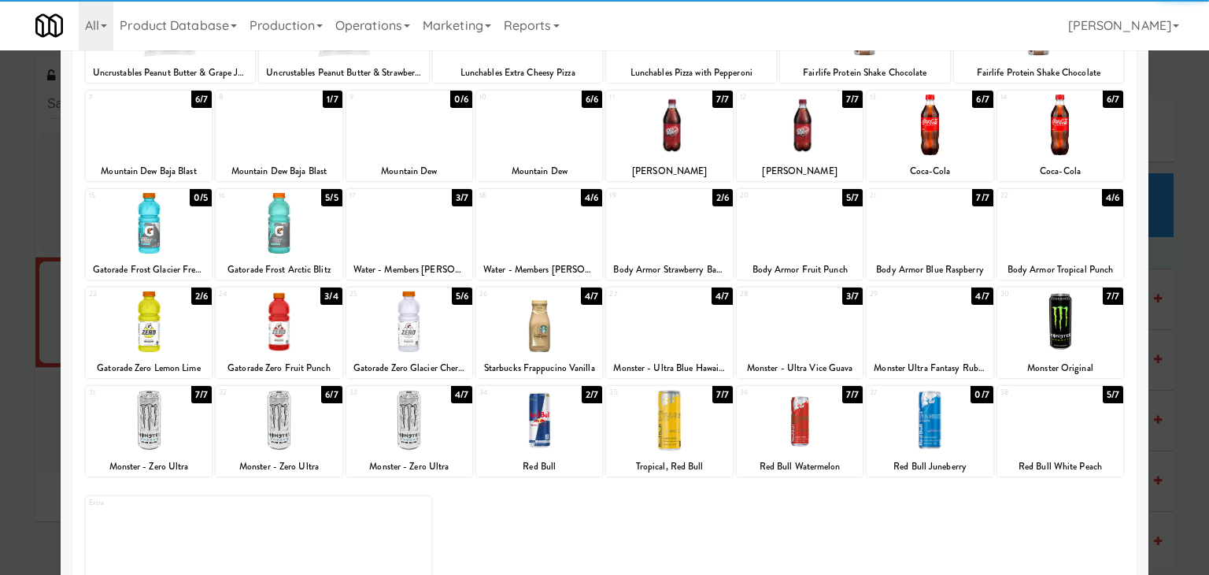
scroll to position [198, 0]
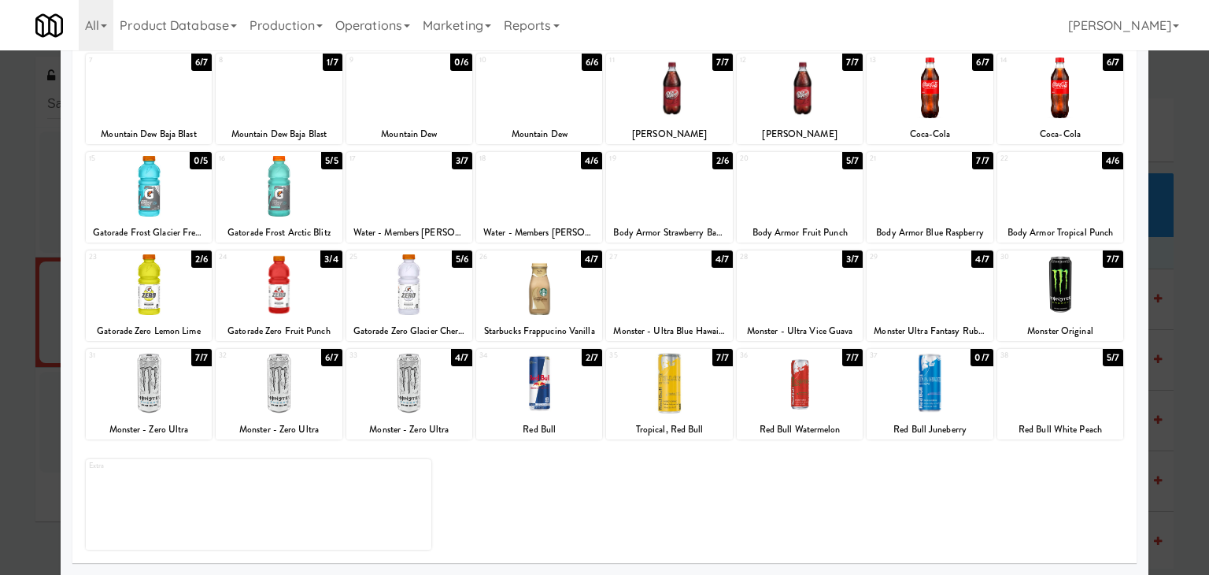
click at [523, 379] on div at bounding box center [539, 383] width 126 height 61
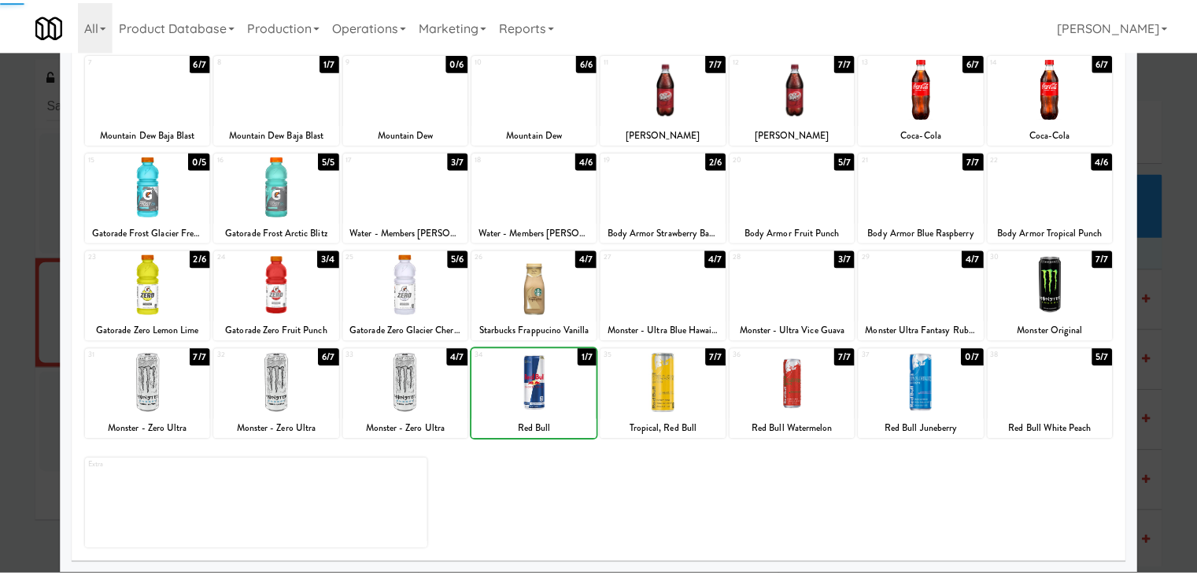
scroll to position [0, 0]
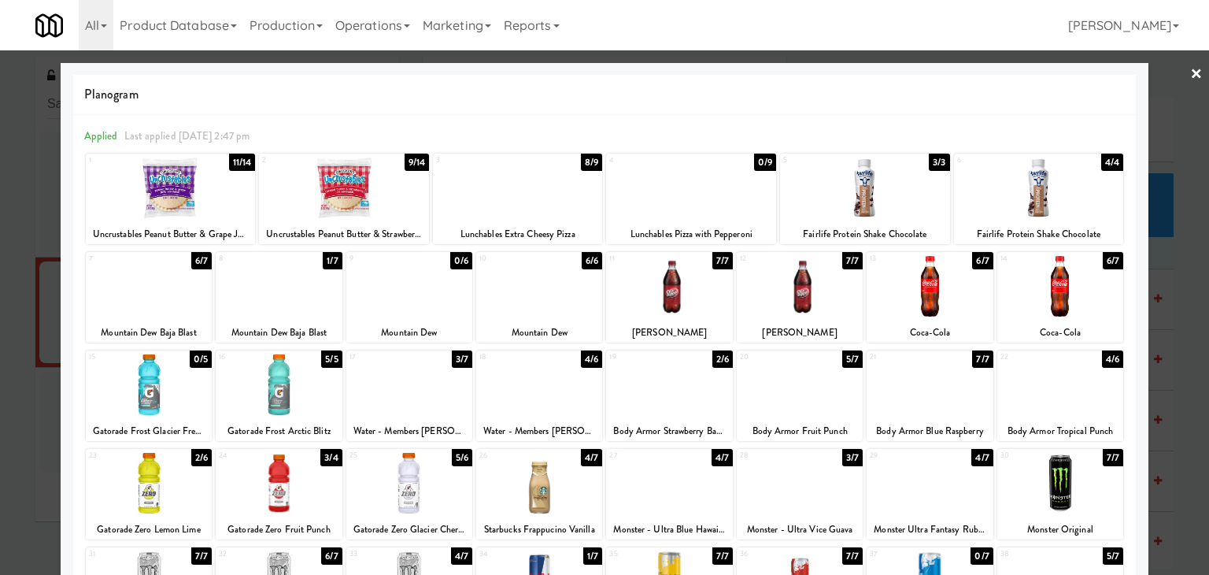
click at [1190, 68] on link "×" at bounding box center [1196, 74] width 13 height 49
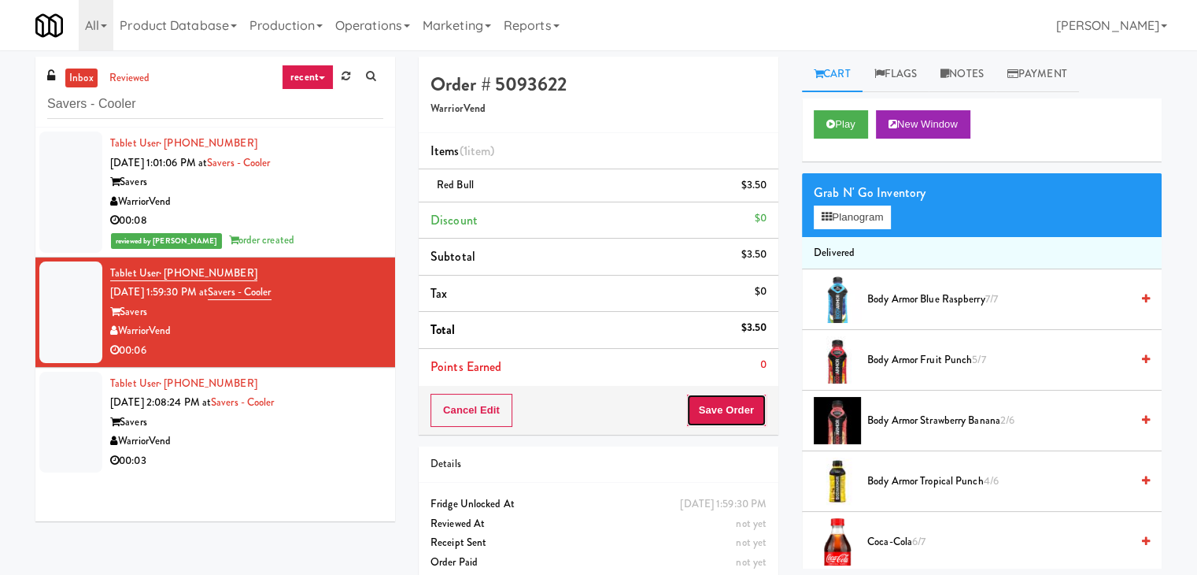
click at [710, 410] on button "Save Order" at bounding box center [726, 410] width 80 height 33
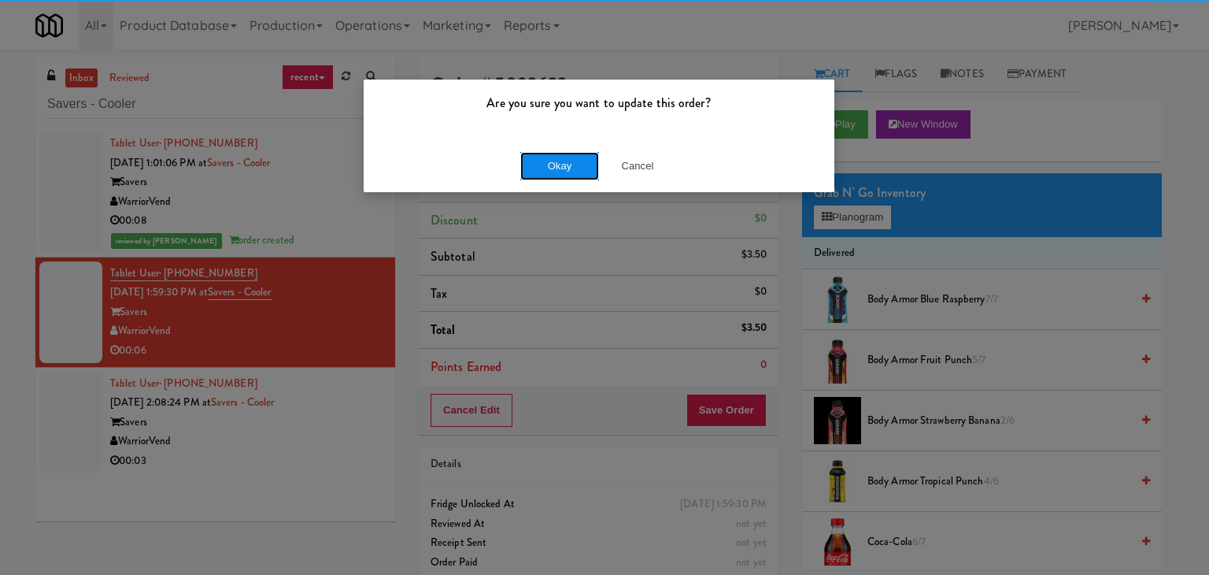
click at [586, 165] on button "Okay" at bounding box center [559, 166] width 79 height 28
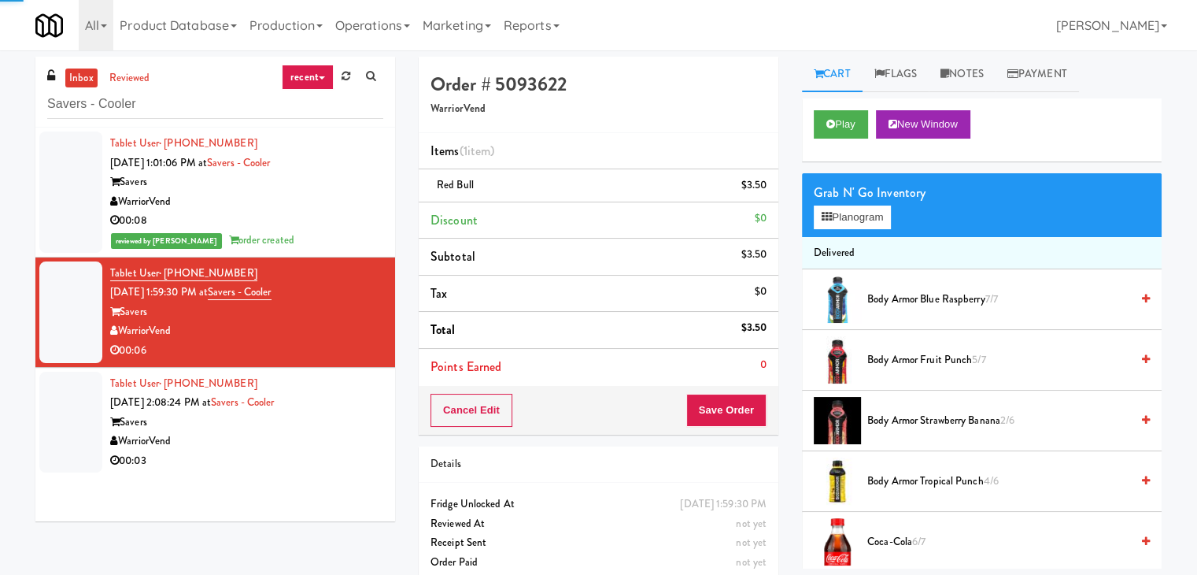
click at [283, 416] on div "Savers" at bounding box center [246, 422] width 273 height 20
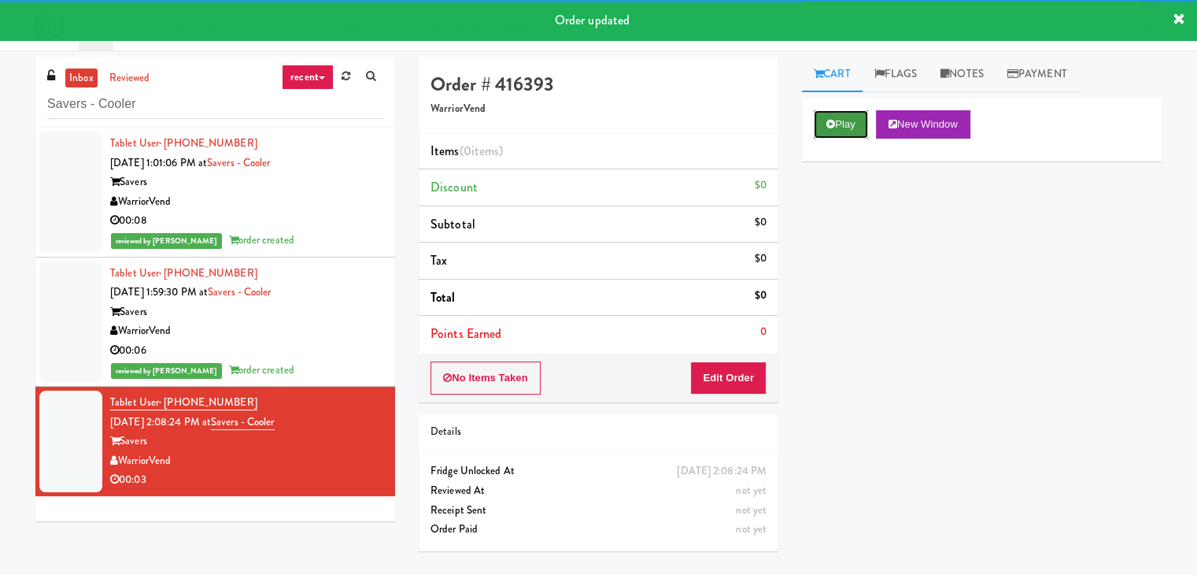
click at [841, 117] on button "Play" at bounding box center [841, 124] width 54 height 28
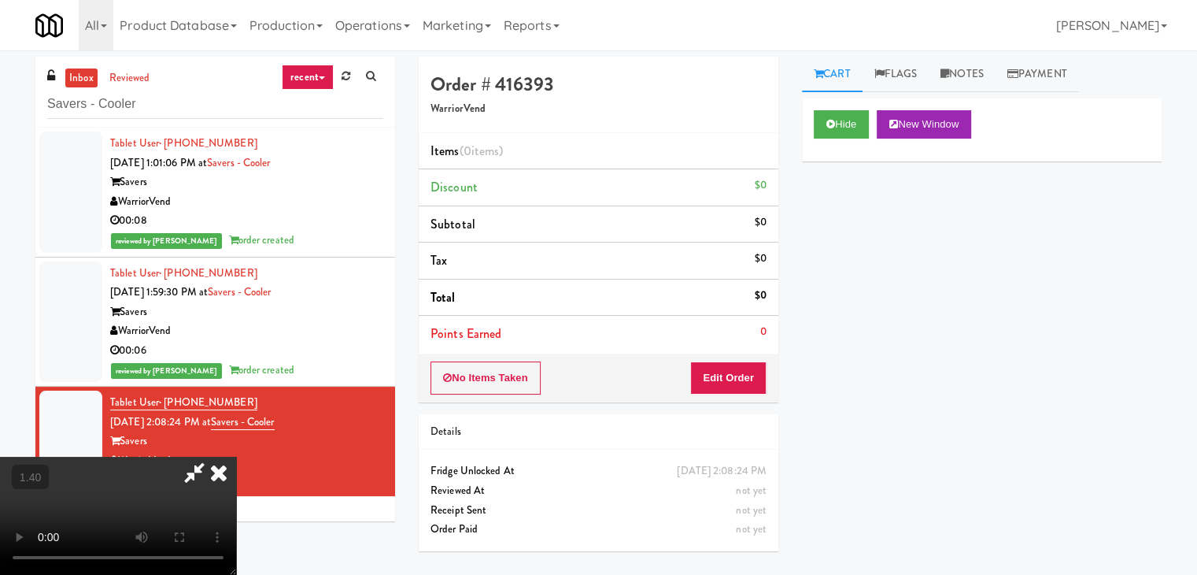
click at [236, 456] on video at bounding box center [118, 515] width 236 height 118
click at [236, 456] on icon at bounding box center [218, 471] width 35 height 31
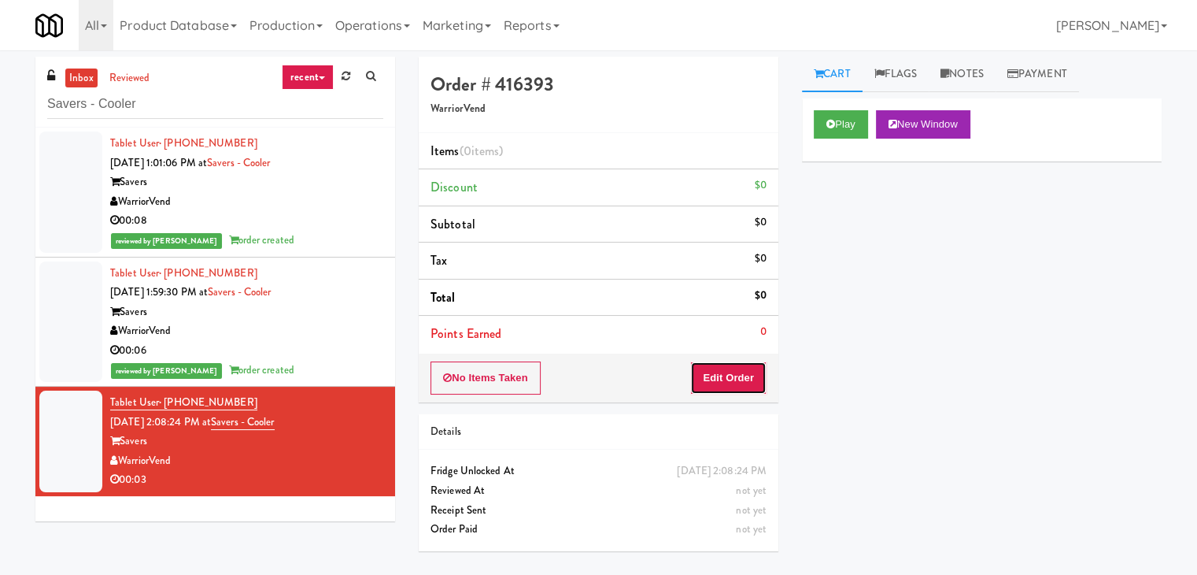
click at [729, 386] on button "Edit Order" at bounding box center [728, 377] width 76 height 33
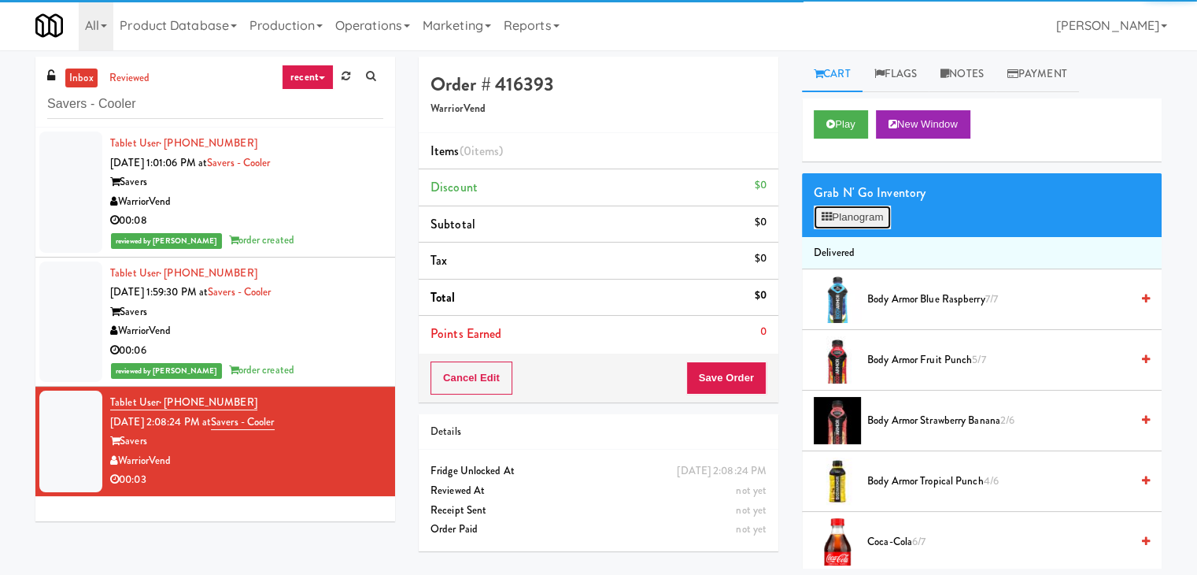
click at [862, 206] on button "Planogram" at bounding box center [852, 217] width 77 height 24
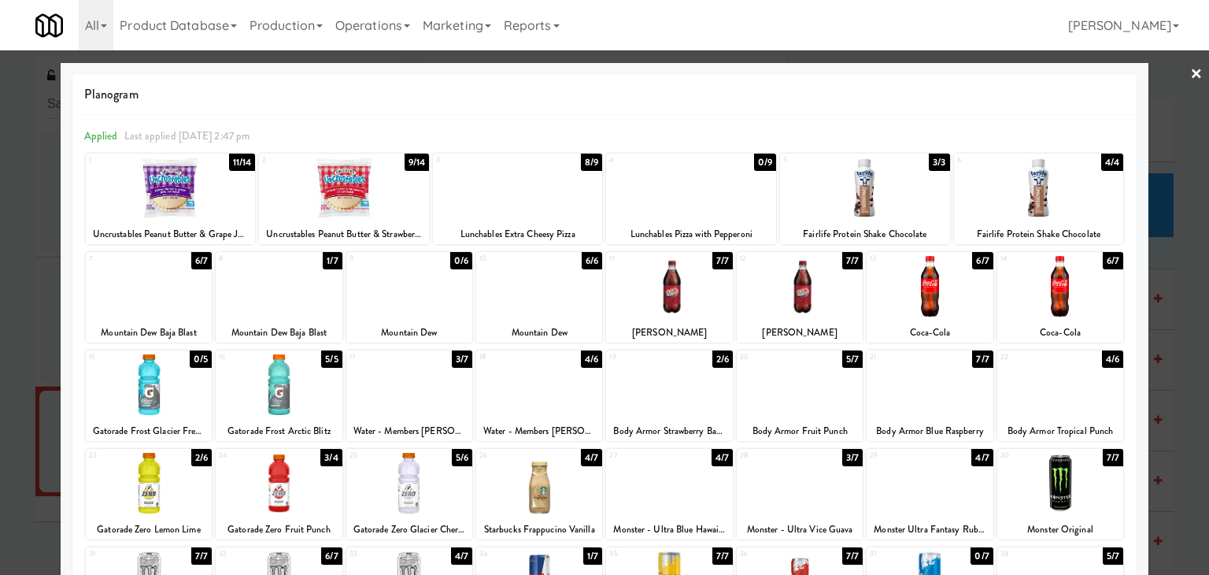
click at [536, 308] on div at bounding box center [539, 286] width 126 height 61
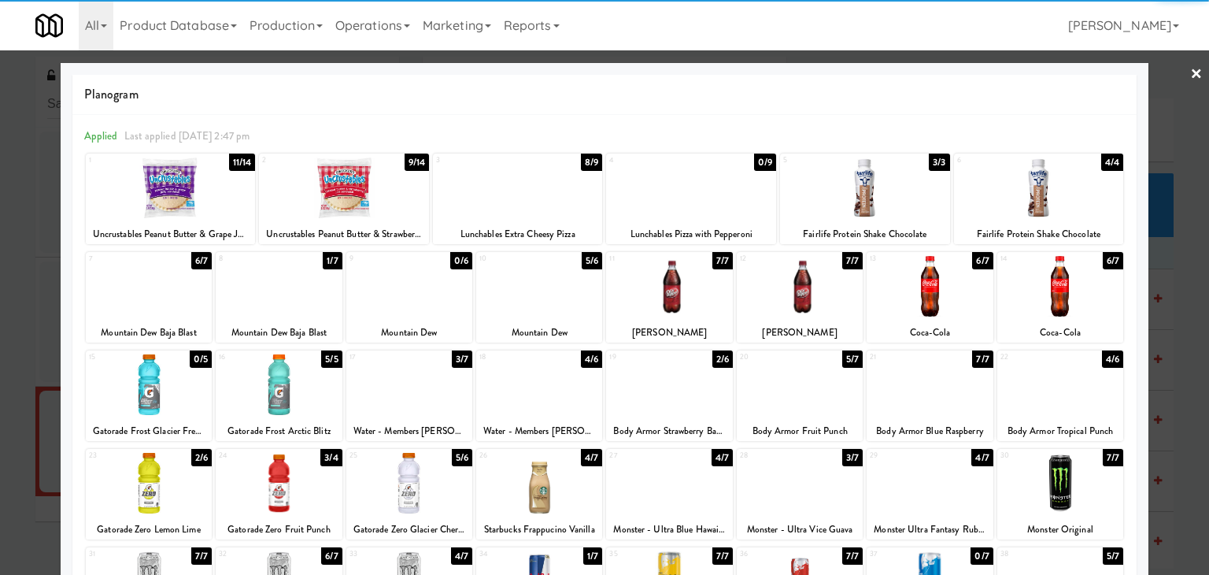
click at [1190, 75] on link "×" at bounding box center [1196, 74] width 13 height 49
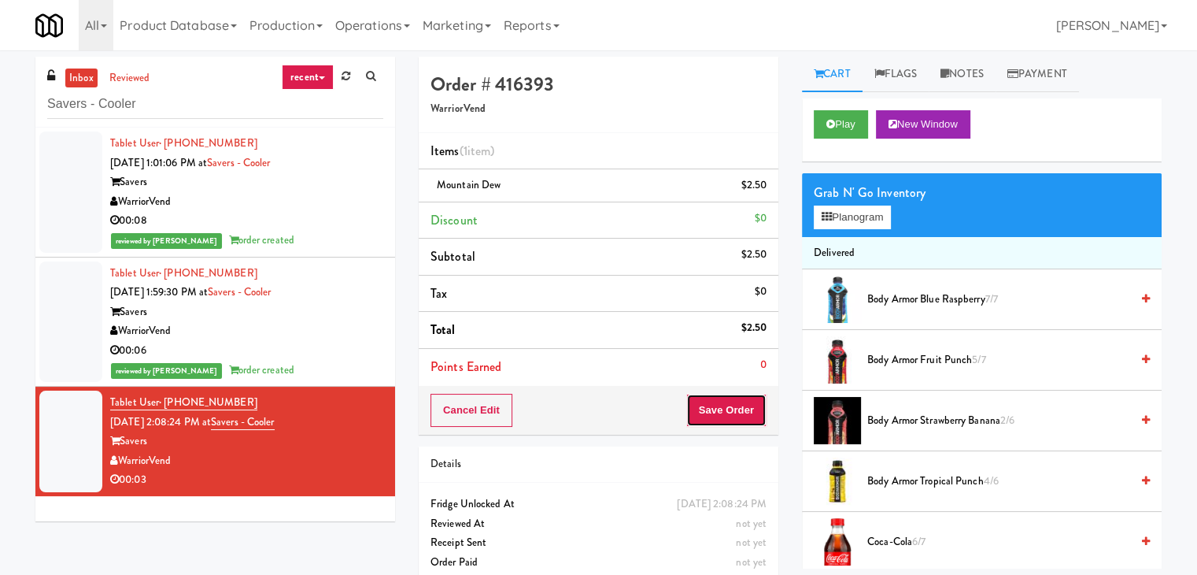
click at [707, 408] on button "Save Order" at bounding box center [726, 410] width 80 height 33
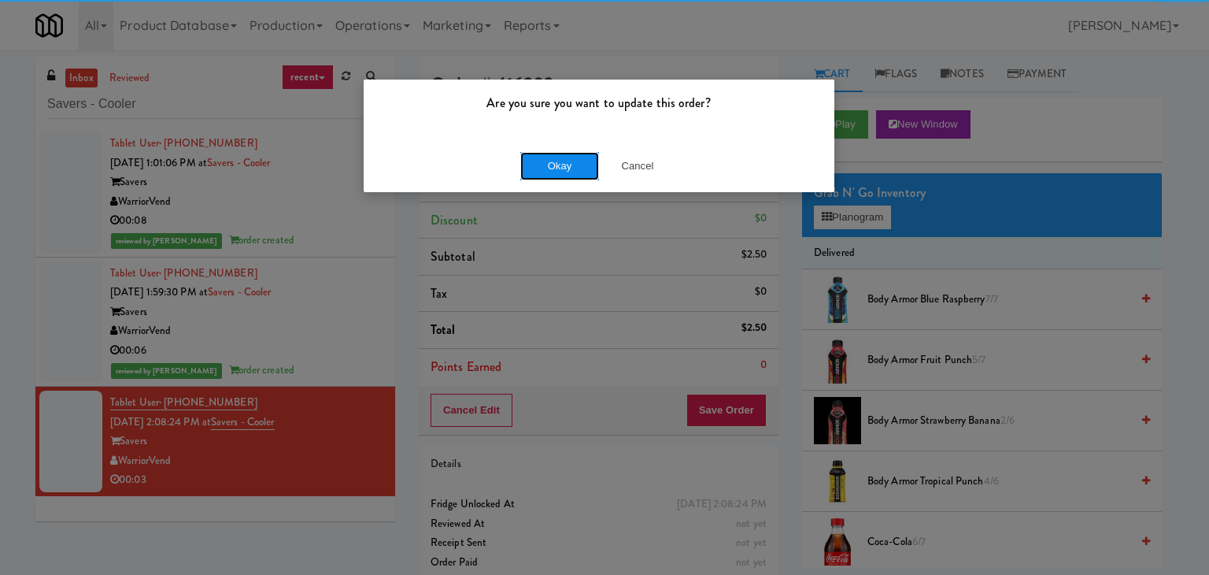
drag, startPoint x: 547, startPoint y: 164, endPoint x: 540, endPoint y: 153, distance: 13.1
click at [546, 164] on button "Okay" at bounding box center [559, 166] width 79 height 28
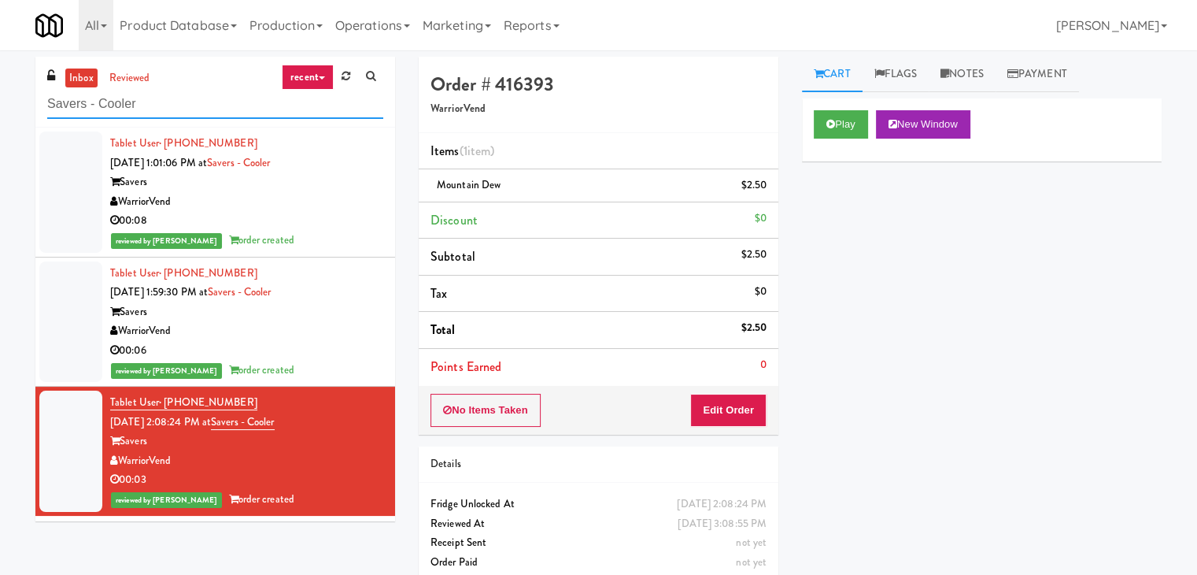
click at [176, 92] on input "Savers - Cooler" at bounding box center [215, 104] width 336 height 29
paste input "pring & [PERSON_NAME] - Combo Cooler B"
type input "Spring & [PERSON_NAME] - Combo Cooler B"
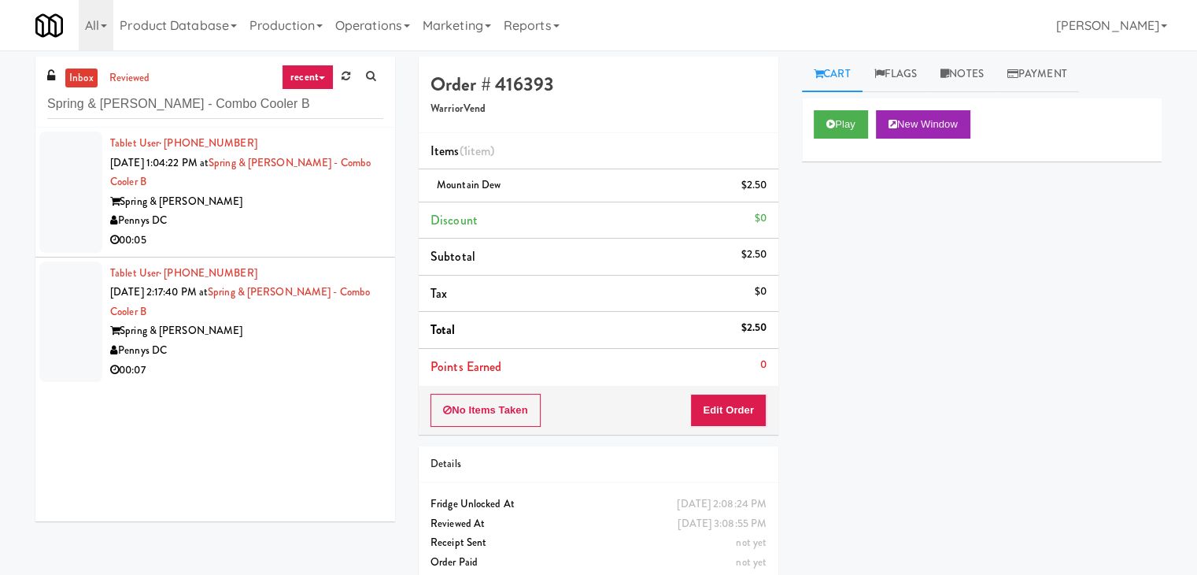
click at [315, 215] on div "Pennys DC" at bounding box center [246, 221] width 273 height 20
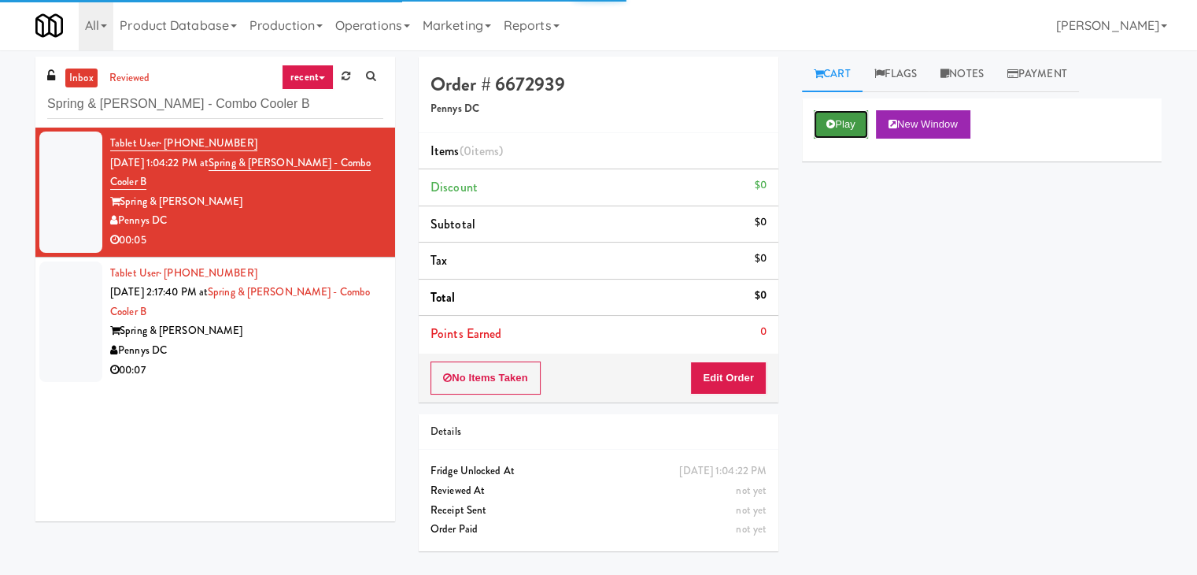
click at [839, 118] on button "Play" at bounding box center [841, 124] width 54 height 28
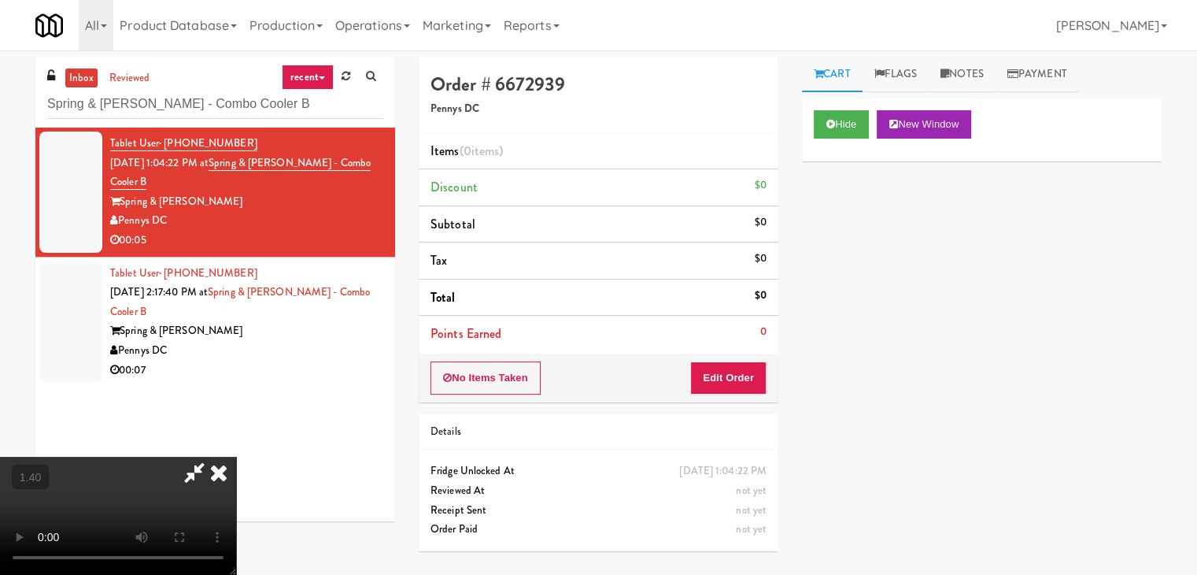
click at [236, 456] on video at bounding box center [118, 515] width 236 height 118
click at [236, 456] on icon at bounding box center [218, 471] width 35 height 31
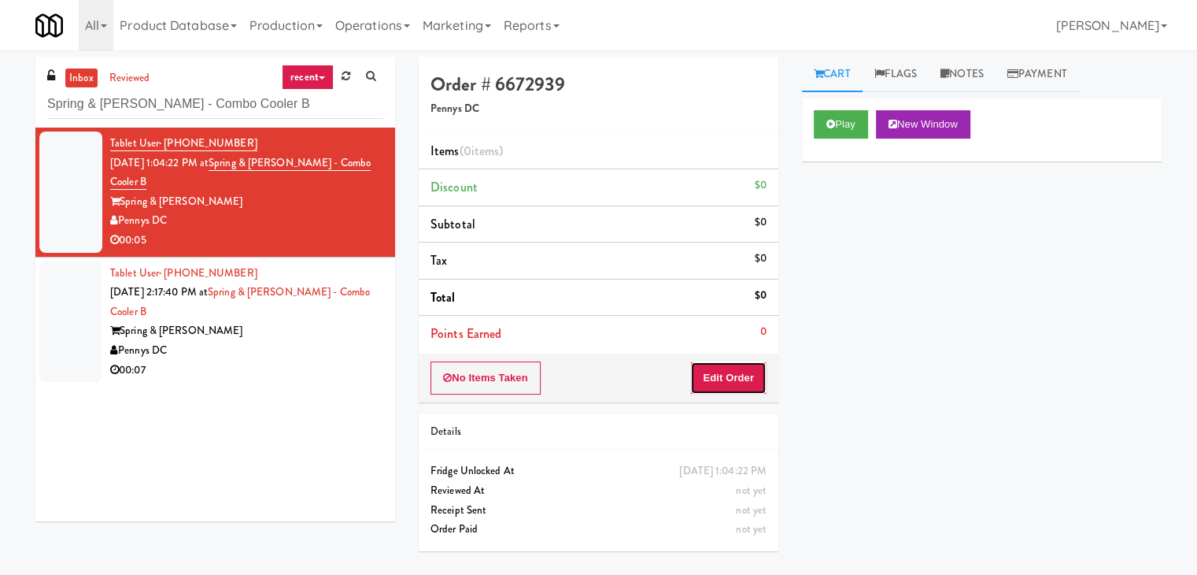
click at [719, 366] on button "Edit Order" at bounding box center [728, 377] width 76 height 33
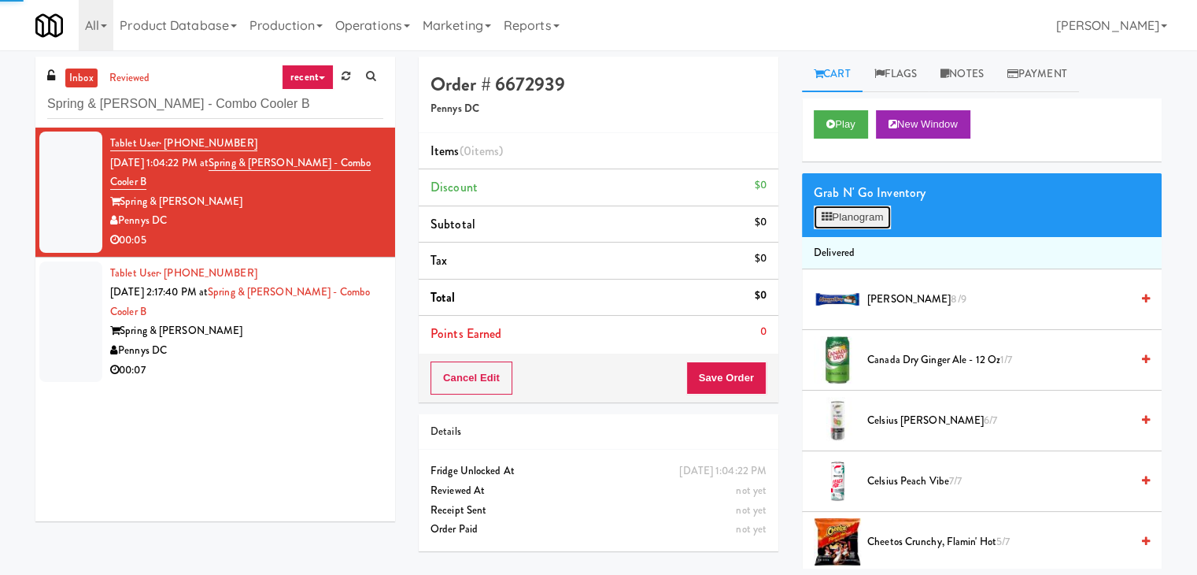
click at [837, 216] on button "Planogram" at bounding box center [852, 217] width 77 height 24
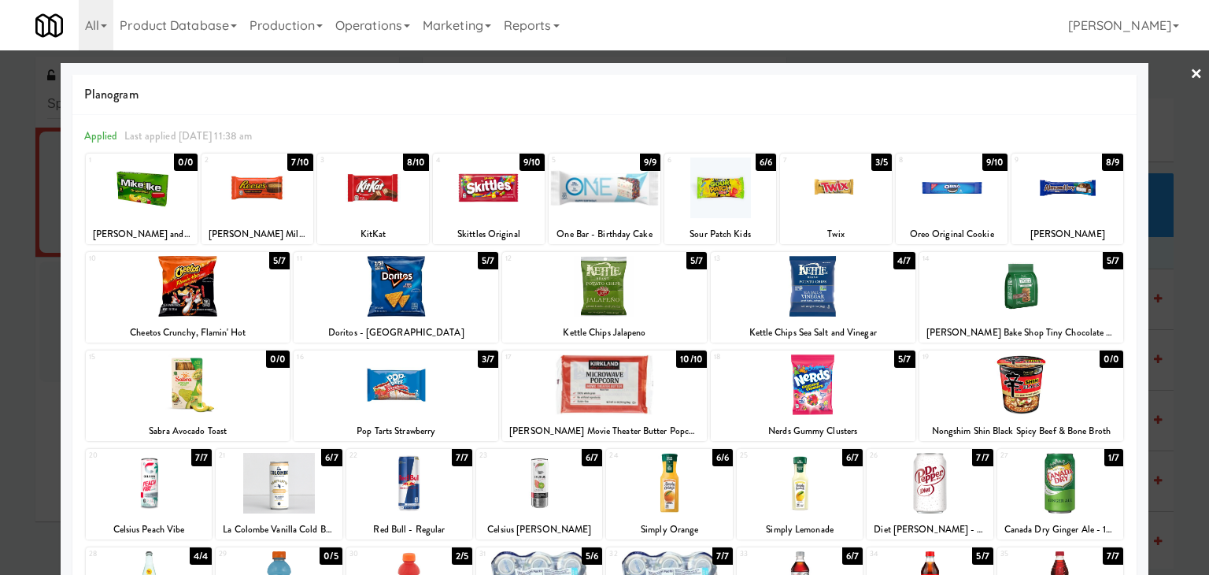
click at [378, 172] on div at bounding box center [373, 187] width 112 height 61
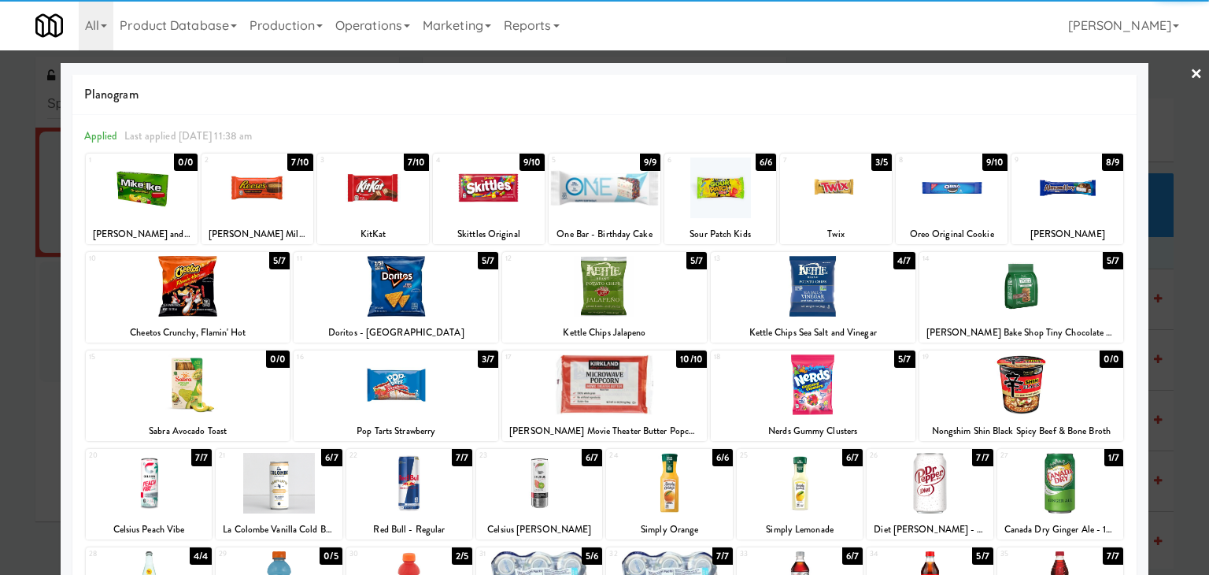
click at [1193, 74] on div at bounding box center [604, 287] width 1209 height 575
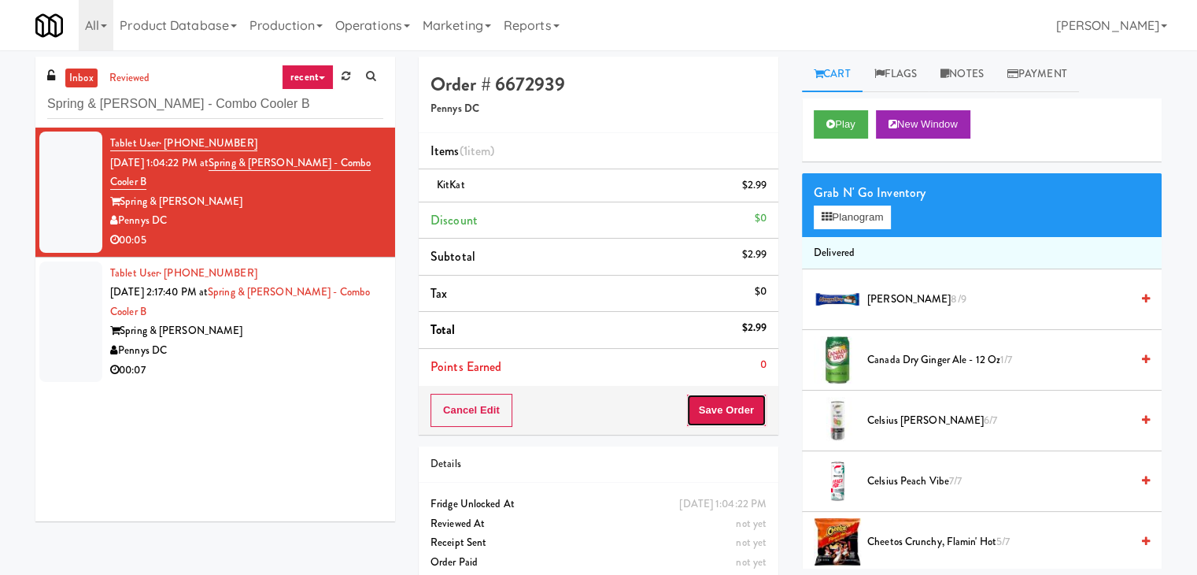
click at [717, 400] on button "Save Order" at bounding box center [726, 410] width 80 height 33
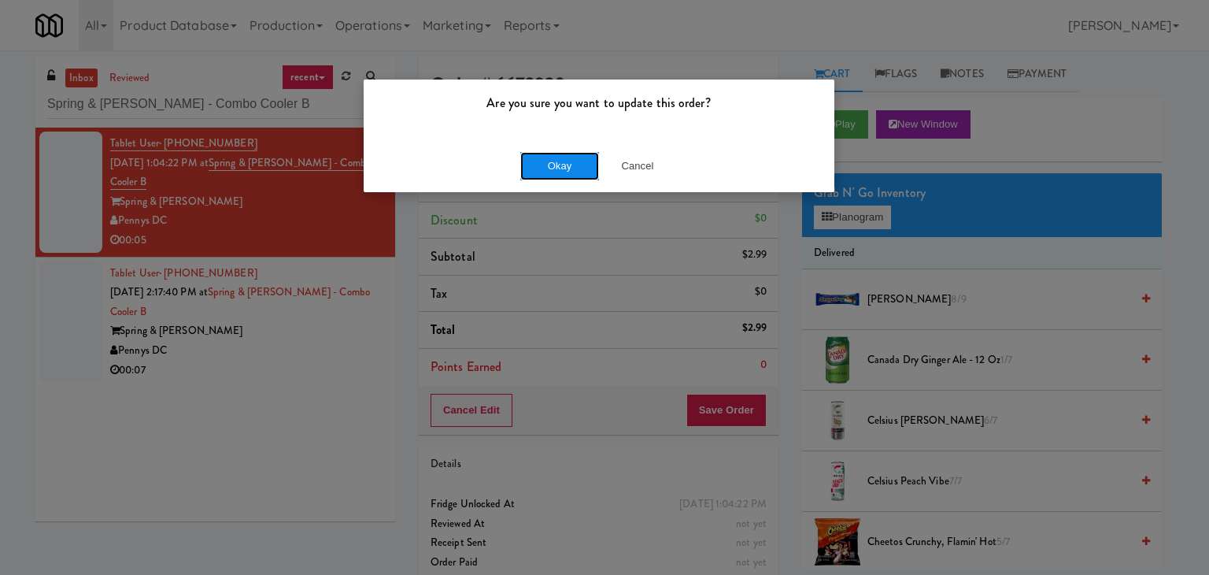
click at [553, 159] on button "Okay" at bounding box center [559, 166] width 79 height 28
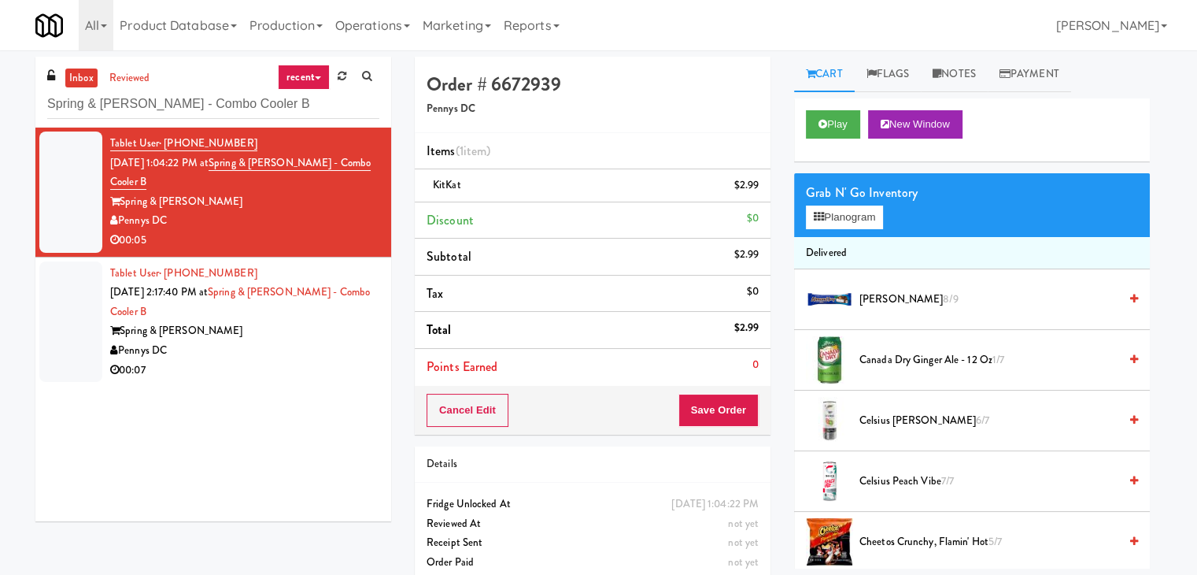
click at [333, 349] on div "Pennys DC" at bounding box center [244, 351] width 269 height 20
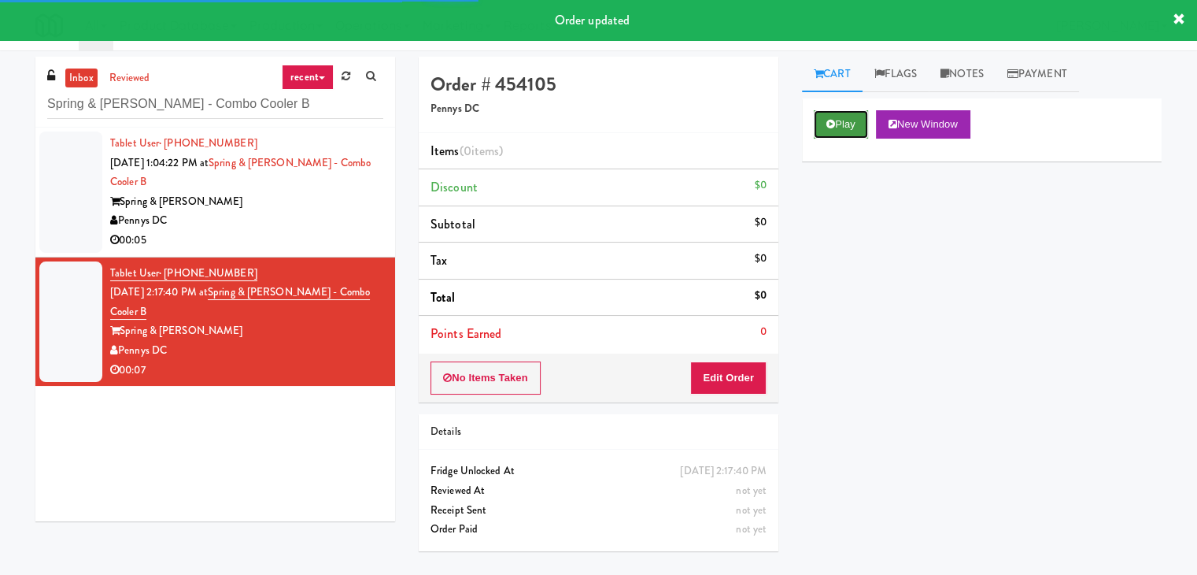
click at [826, 119] on icon at bounding box center [830, 124] width 9 height 10
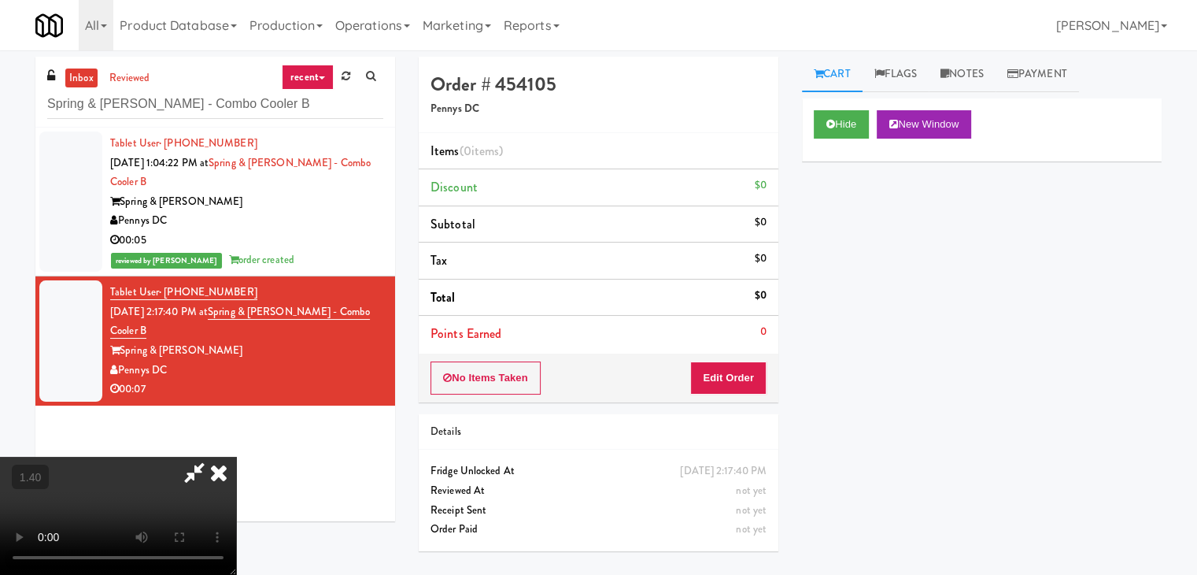
click at [236, 456] on video at bounding box center [118, 515] width 236 height 118
click at [236, 456] on icon at bounding box center [218, 471] width 35 height 31
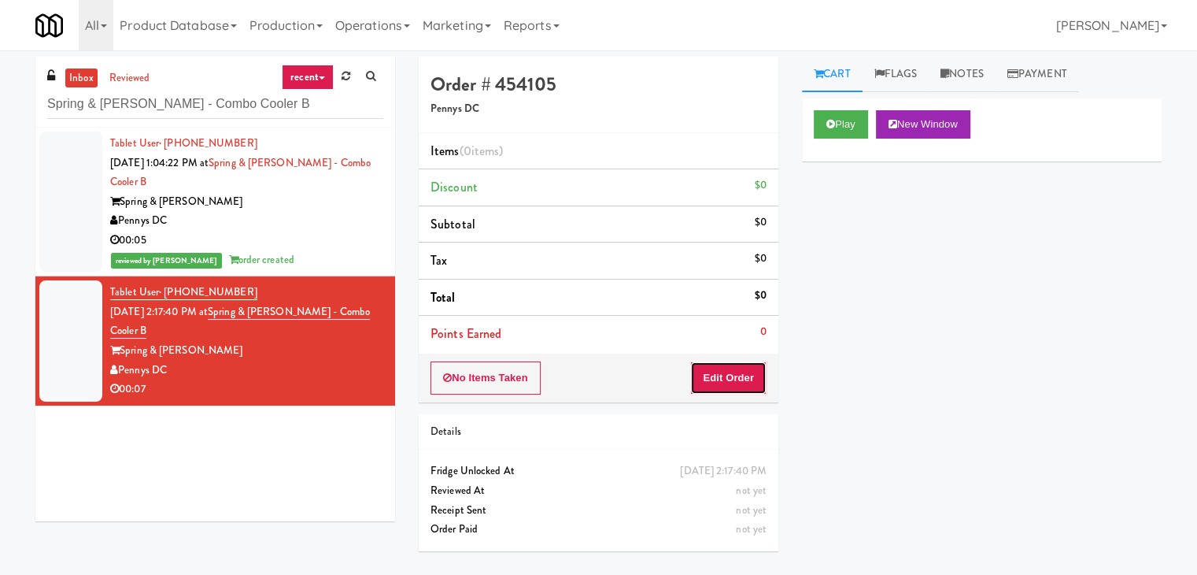
click at [731, 376] on button "Edit Order" at bounding box center [728, 377] width 76 height 33
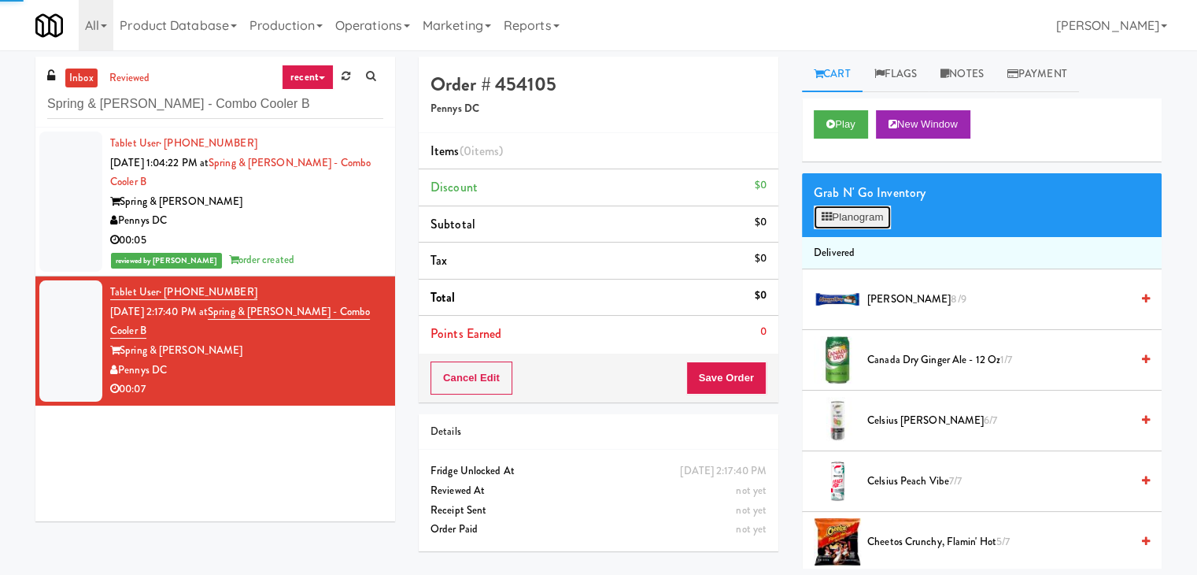
click at [866, 218] on button "Planogram" at bounding box center [852, 217] width 77 height 24
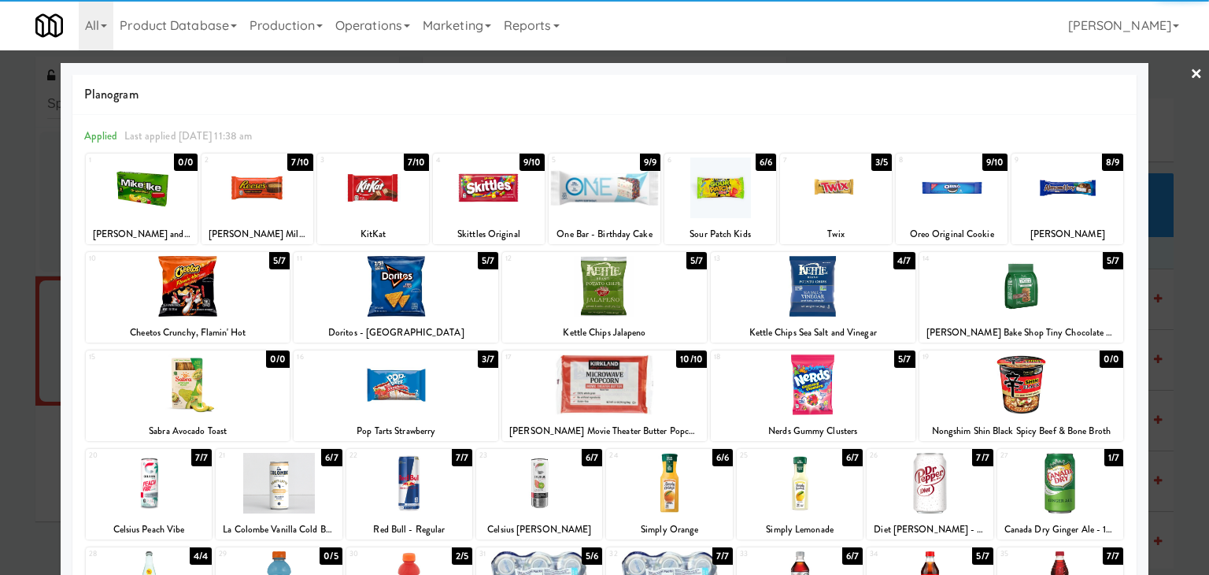
click at [279, 174] on div at bounding box center [257, 187] width 112 height 61
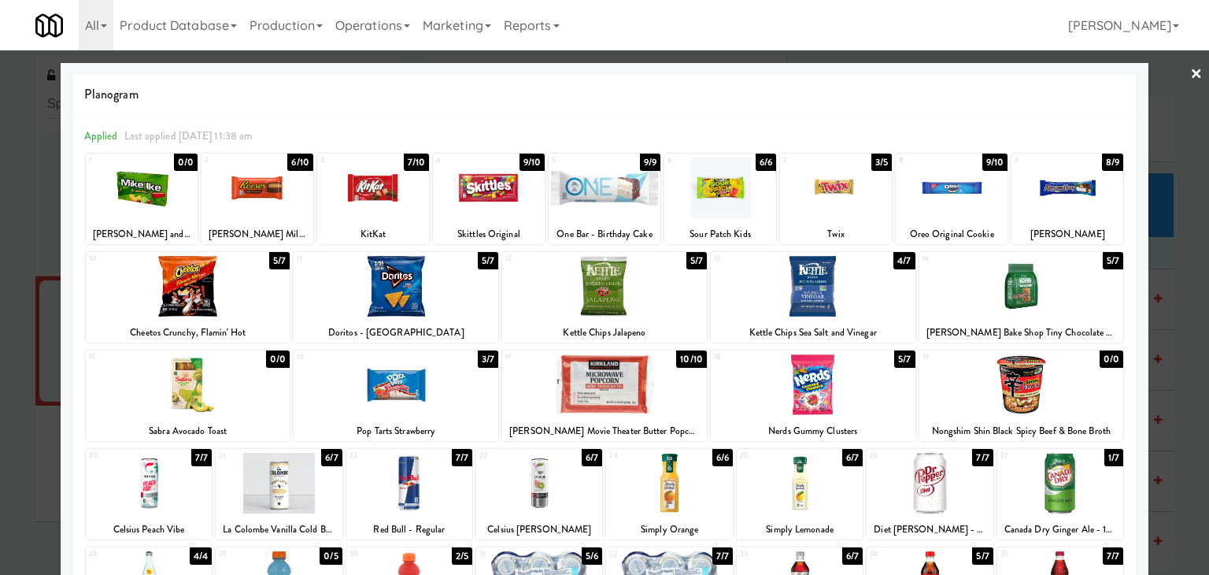
click at [1190, 72] on link "×" at bounding box center [1196, 74] width 13 height 49
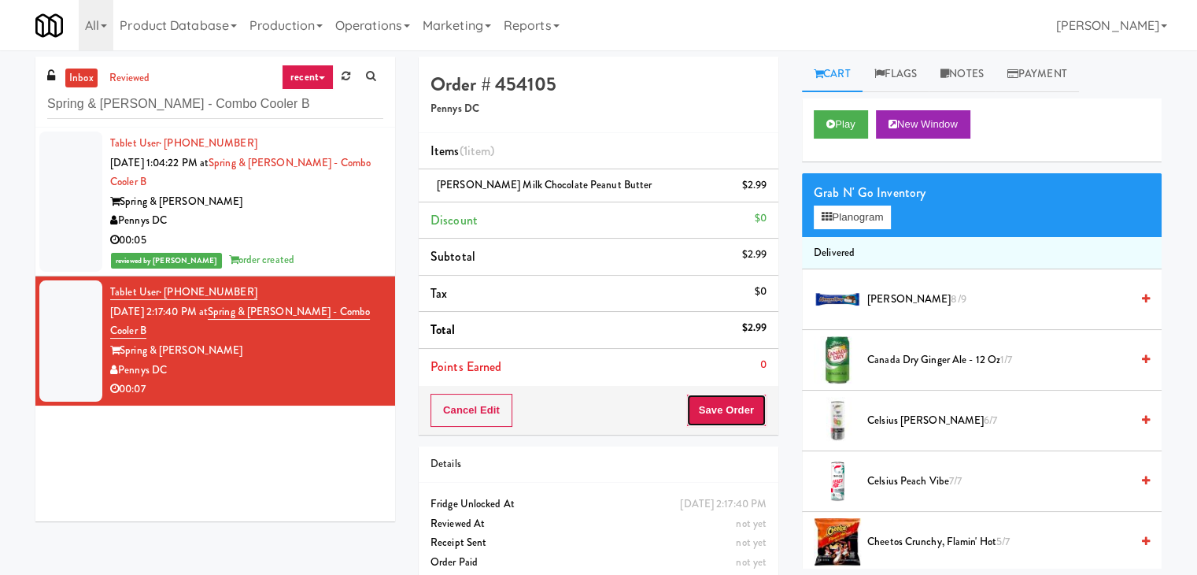
click at [742, 400] on button "Save Order" at bounding box center [726, 410] width 80 height 33
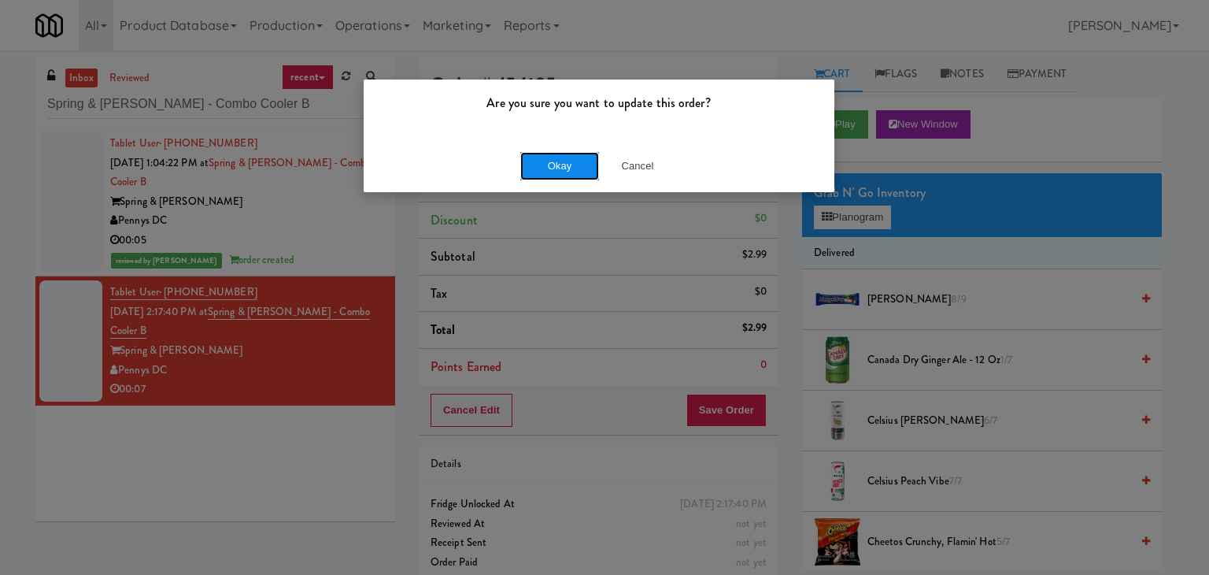
click at [568, 161] on button "Okay" at bounding box center [559, 166] width 79 height 28
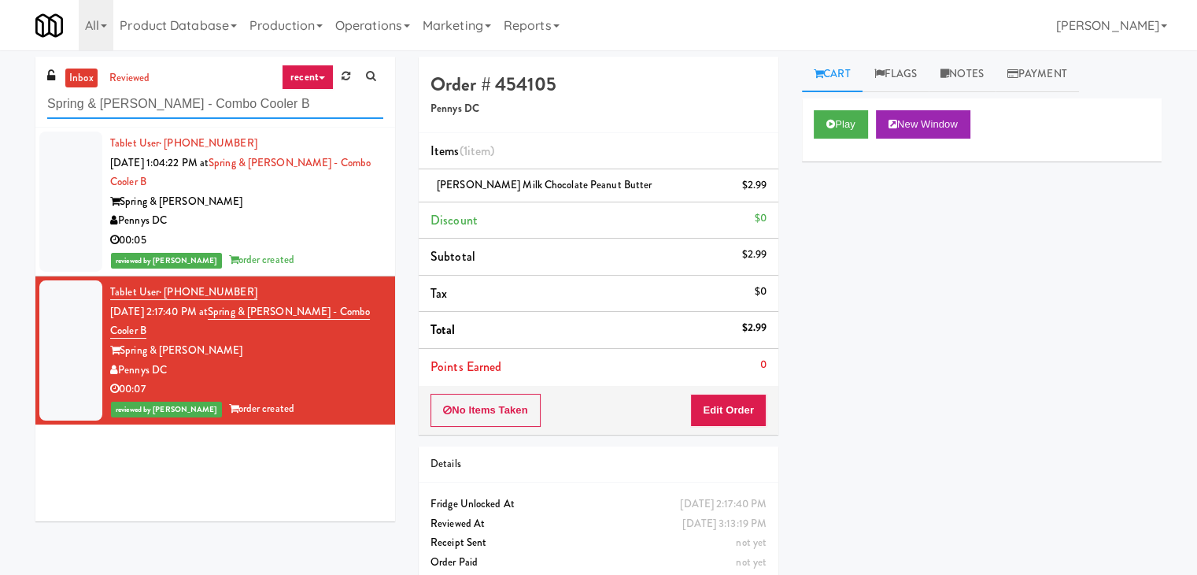
click at [223, 108] on input "Spring & [PERSON_NAME] - Combo Cooler B" at bounding box center [215, 104] width 336 height 29
paste input "[GEOGRAPHIC_DATA] - [GEOGRAPHIC_DATA]"
type input "[GEOGRAPHIC_DATA] - [GEOGRAPHIC_DATA]"
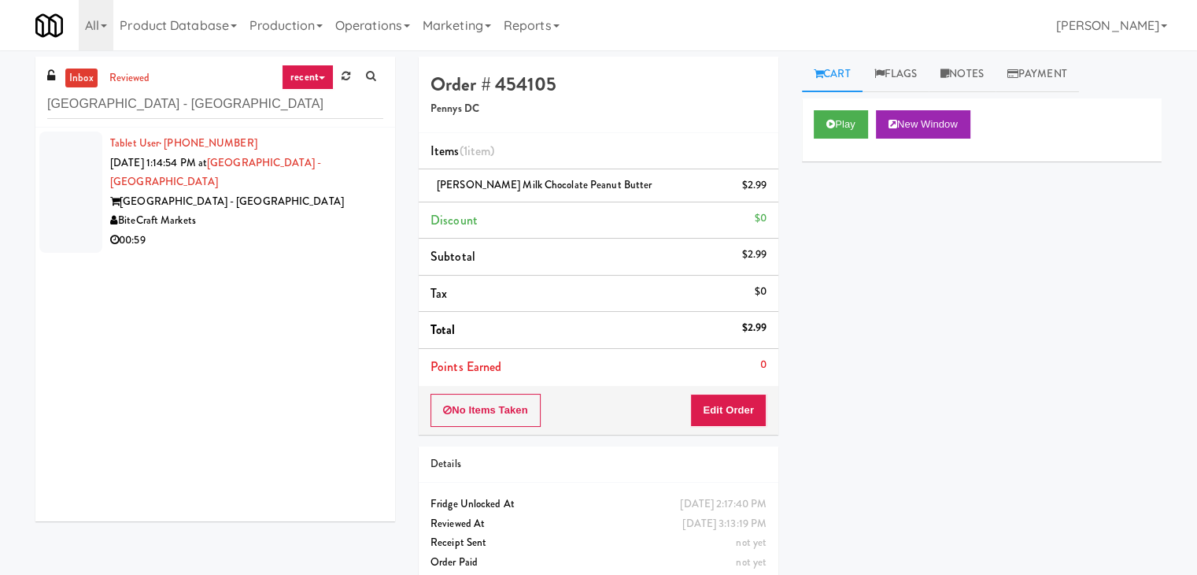
drag, startPoint x: 313, startPoint y: 227, endPoint x: 305, endPoint y: 222, distance: 9.2
click at [313, 231] on div "00:59" at bounding box center [246, 241] width 273 height 20
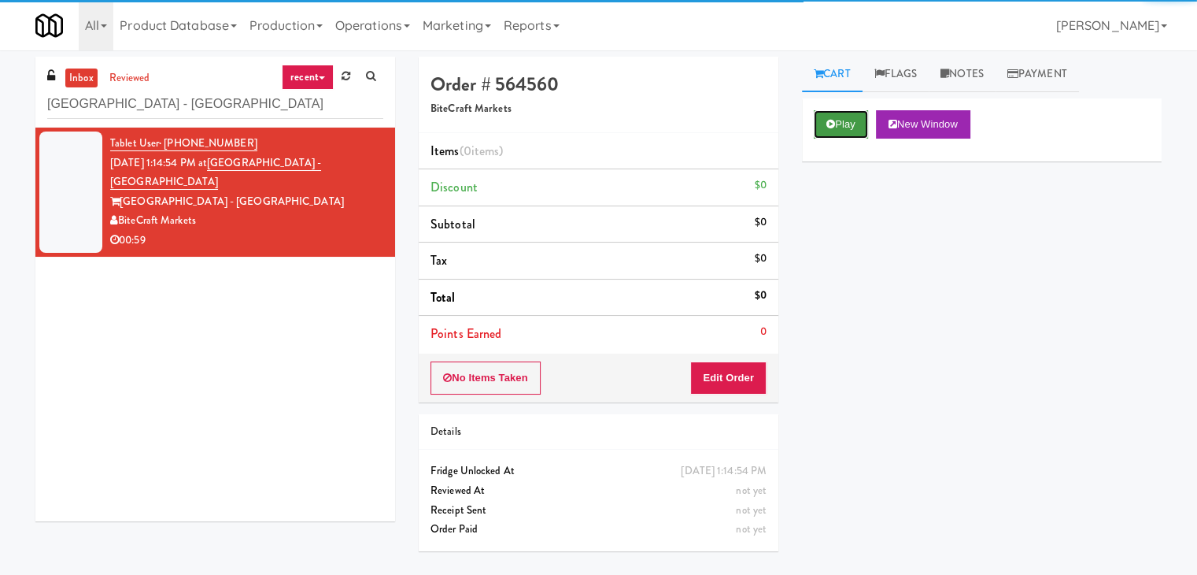
click at [837, 123] on button "Play" at bounding box center [841, 124] width 54 height 28
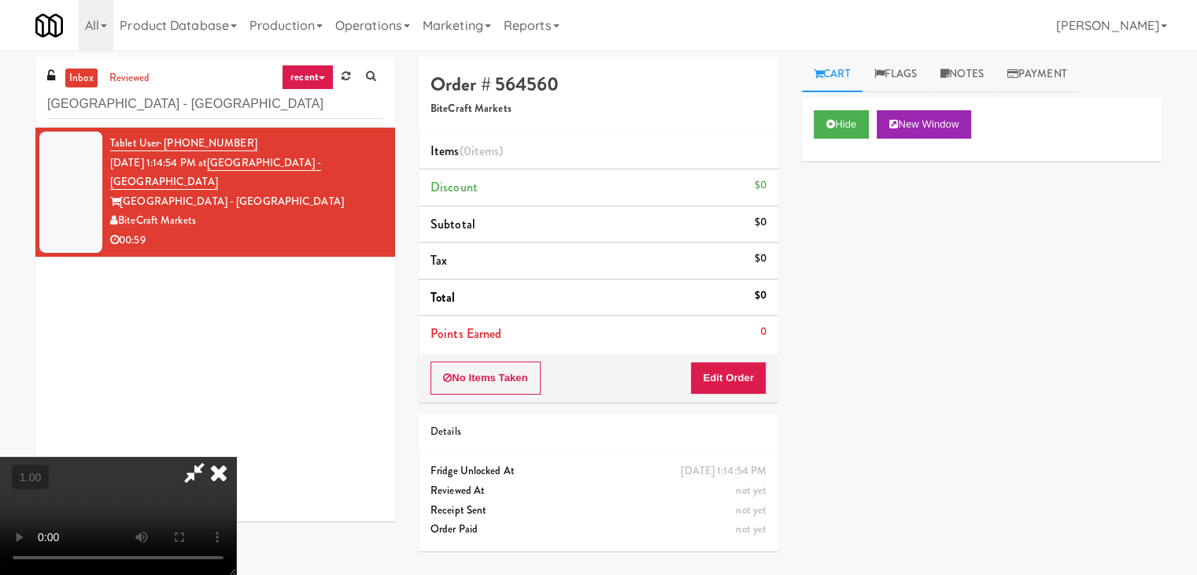
click at [236, 456] on video at bounding box center [118, 515] width 236 height 118
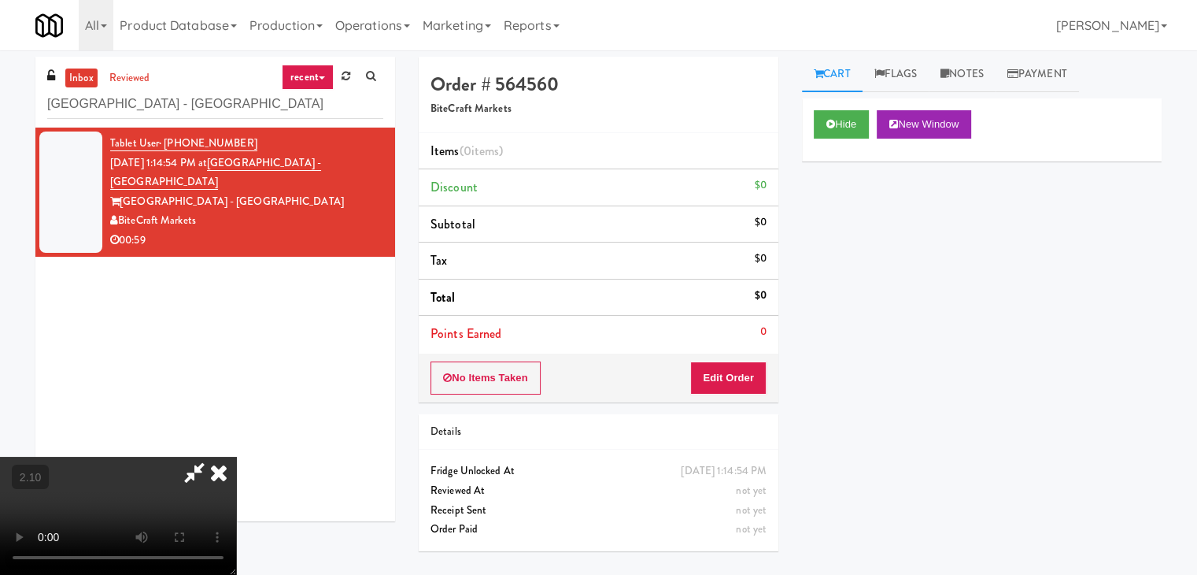
click at [236, 456] on video at bounding box center [118, 515] width 236 height 118
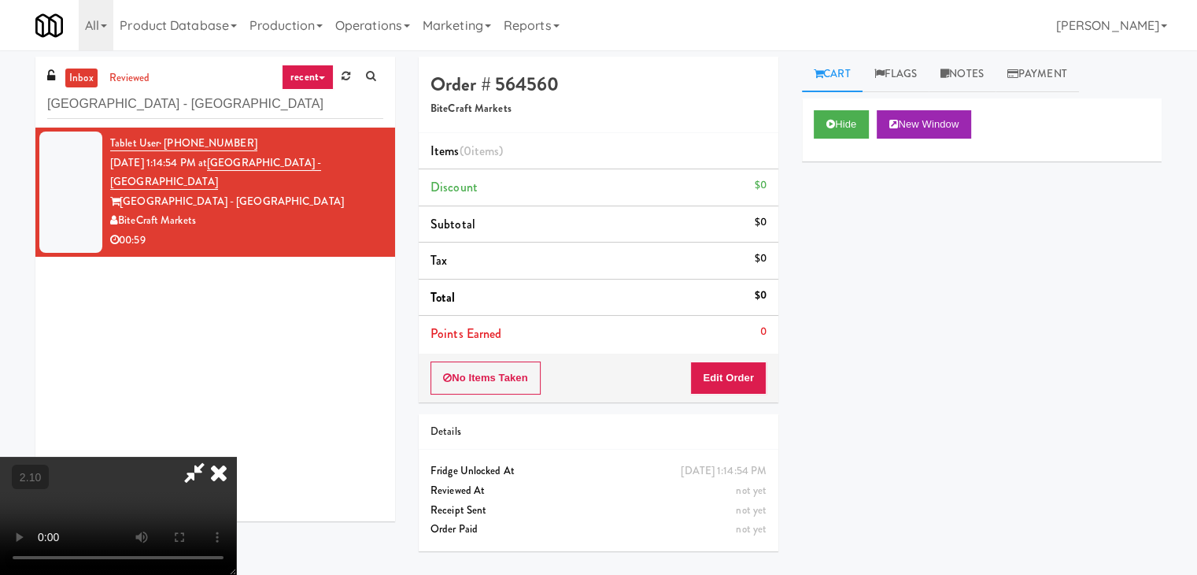
click at [236, 456] on video at bounding box center [118, 515] width 236 height 118
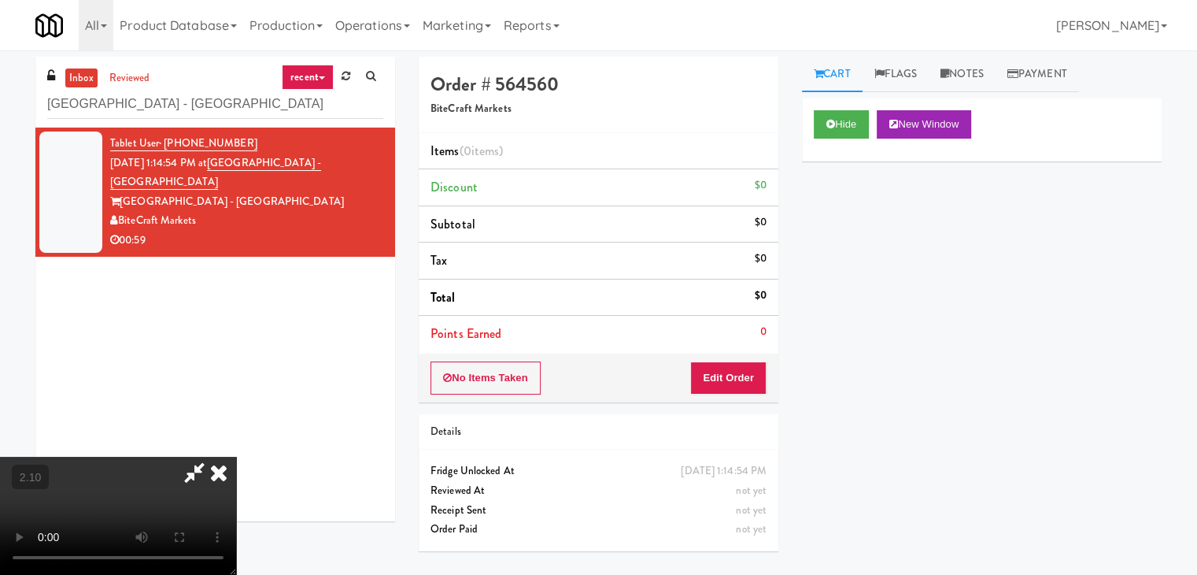
click at [236, 456] on video at bounding box center [118, 515] width 236 height 118
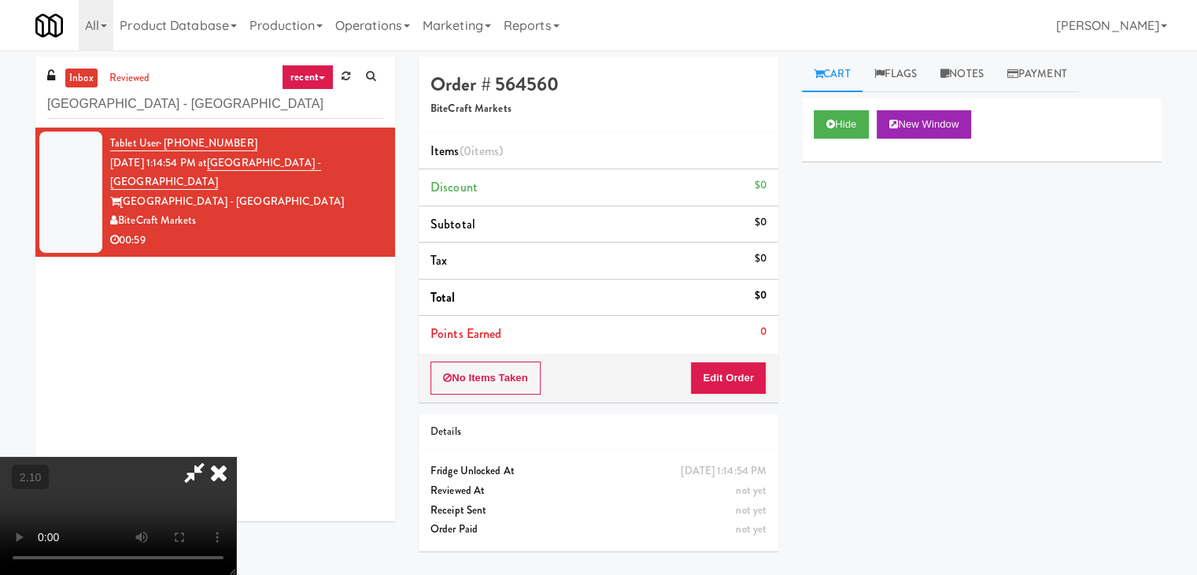
click at [236, 456] on video at bounding box center [118, 515] width 236 height 118
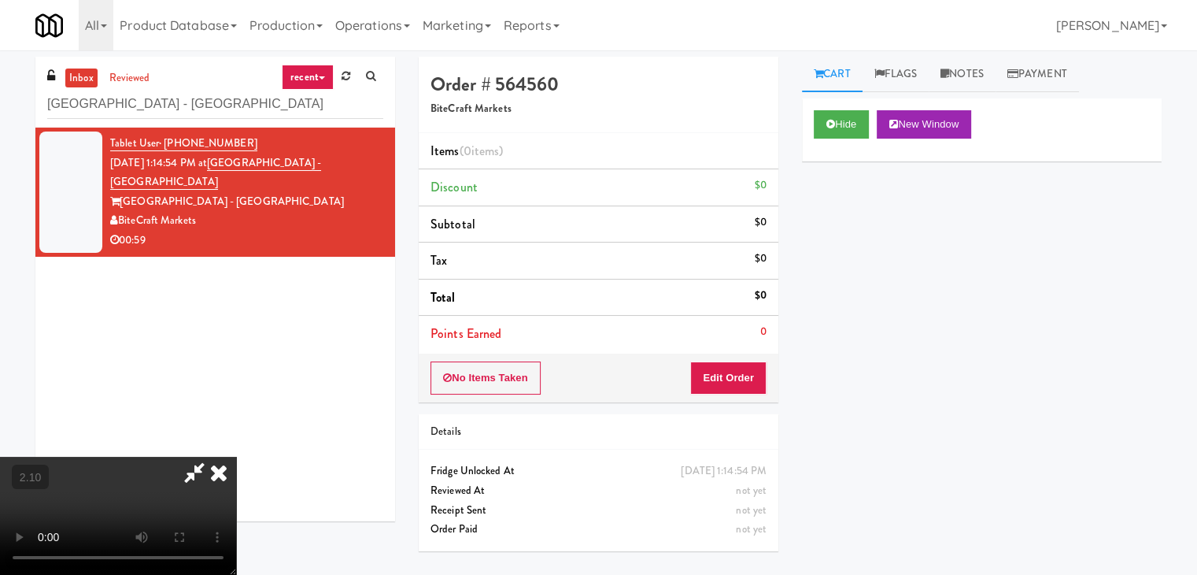
click at [236, 456] on video at bounding box center [118, 515] width 236 height 118
click at [236, 456] on icon at bounding box center [218, 471] width 35 height 31
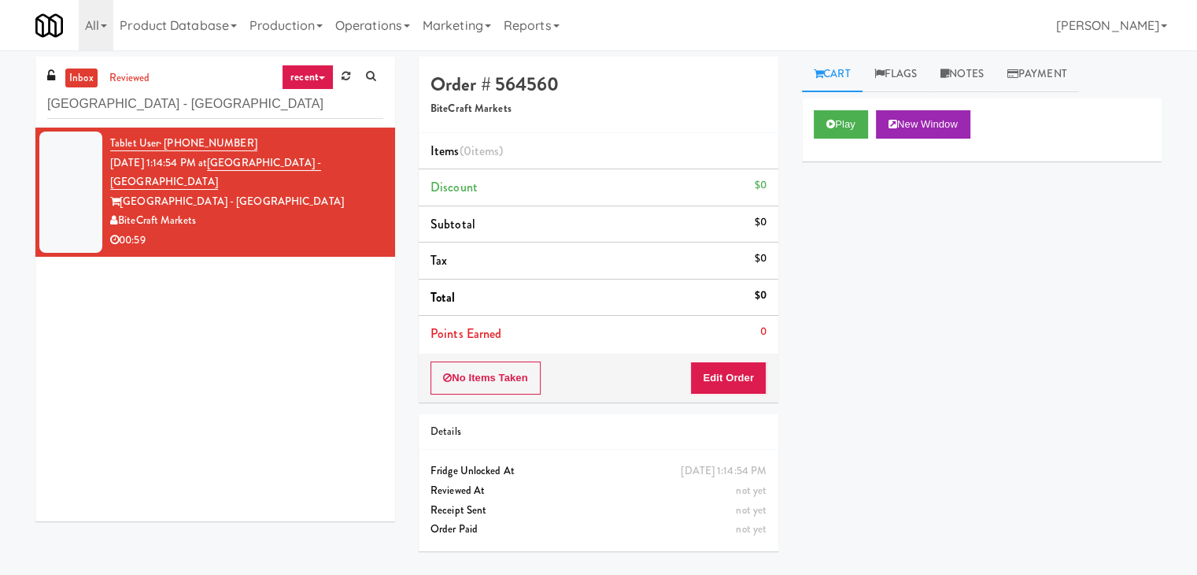
click at [733, 406] on div "Order # 564560 BiteCraft Markets Items (0 items ) Discount $0 Subtotal $0 Tax $…" at bounding box center [598, 310] width 383 height 506
click at [734, 375] on button "Edit Order" at bounding box center [728, 377] width 76 height 33
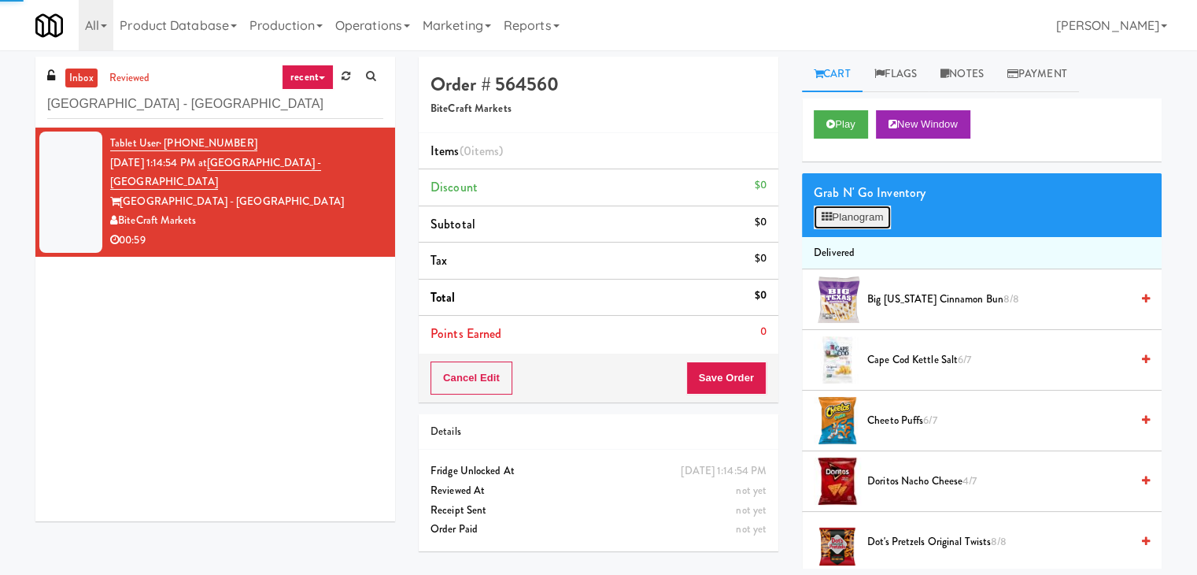
click at [842, 209] on button "Planogram" at bounding box center [852, 217] width 77 height 24
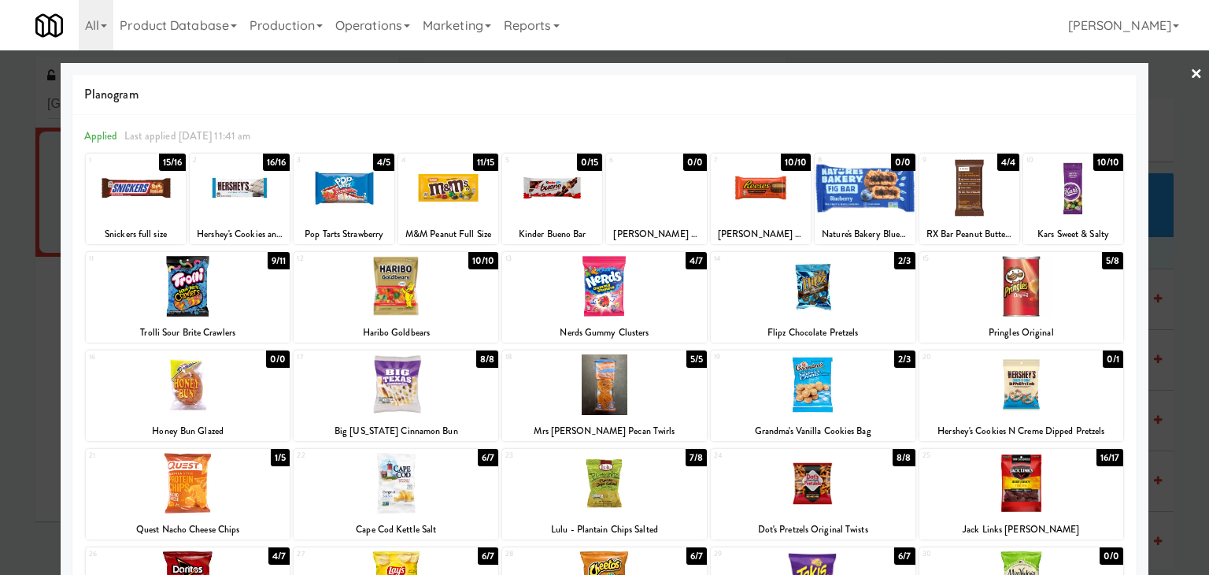
click at [242, 196] on div at bounding box center [240, 187] width 100 height 61
click at [123, 192] on div at bounding box center [136, 187] width 100 height 61
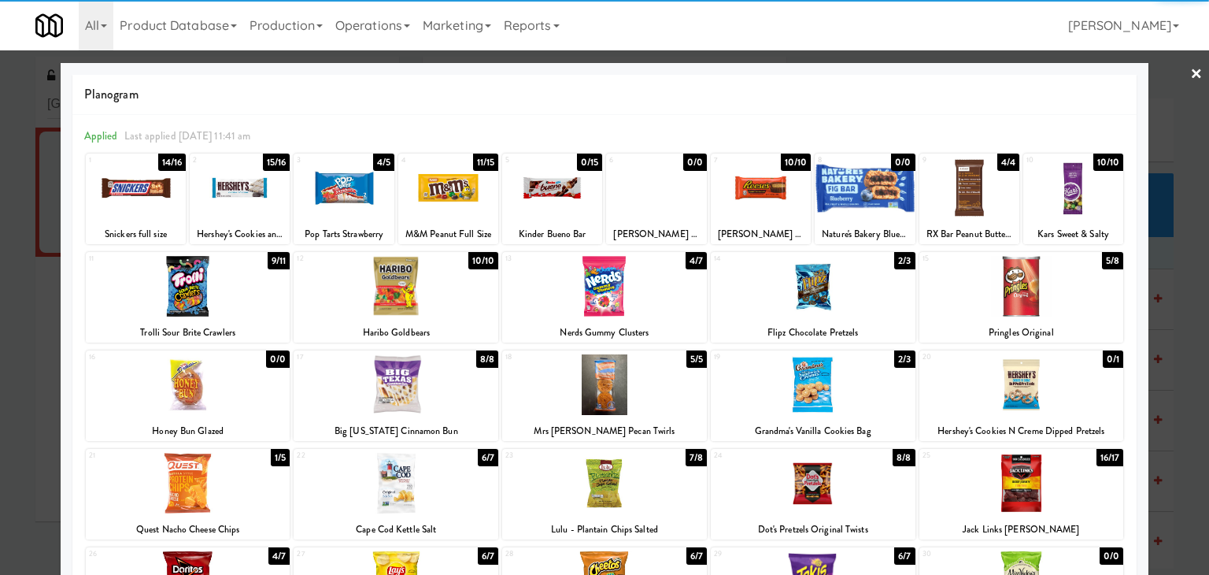
click at [446, 193] on div at bounding box center [448, 187] width 100 height 61
click at [1190, 65] on link "×" at bounding box center [1196, 74] width 13 height 49
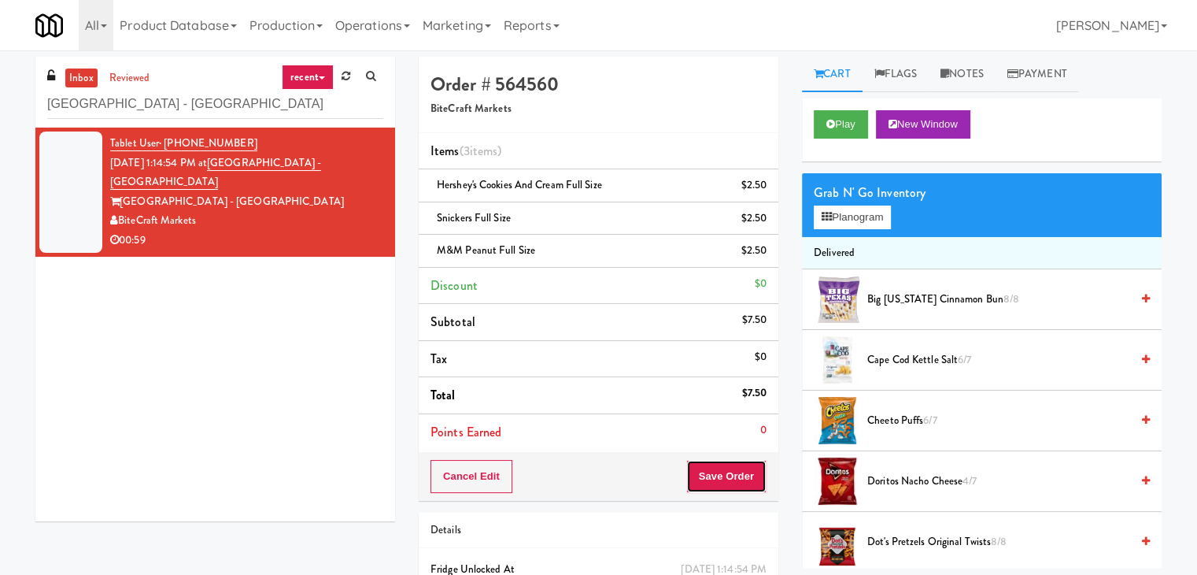
click at [704, 475] on button "Save Order" at bounding box center [726, 476] width 80 height 33
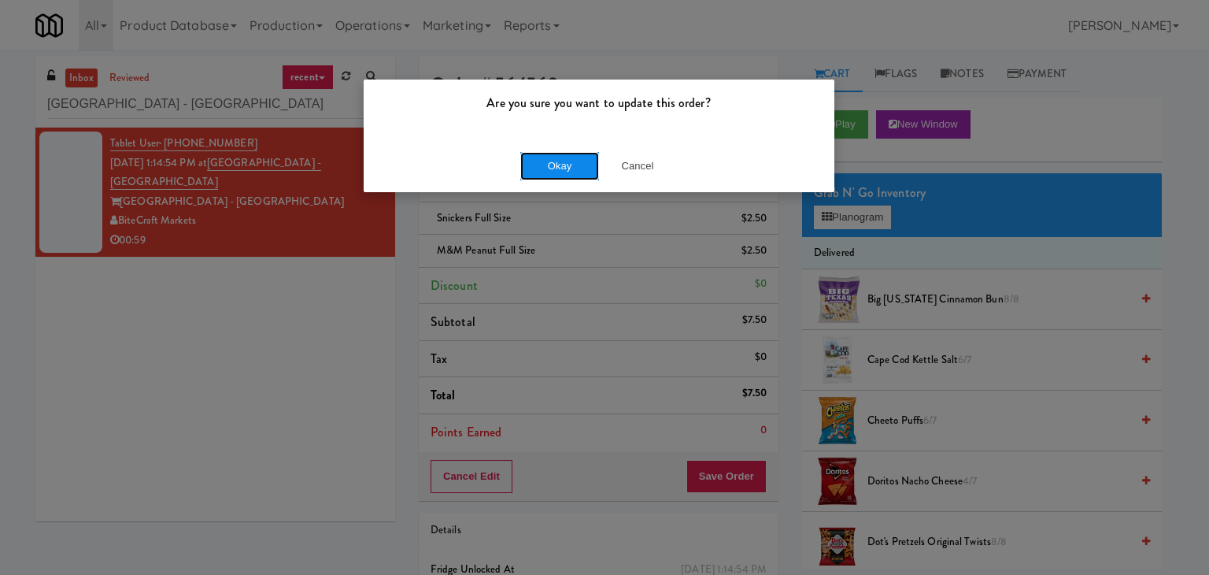
click at [554, 171] on button "Okay" at bounding box center [559, 166] width 79 height 28
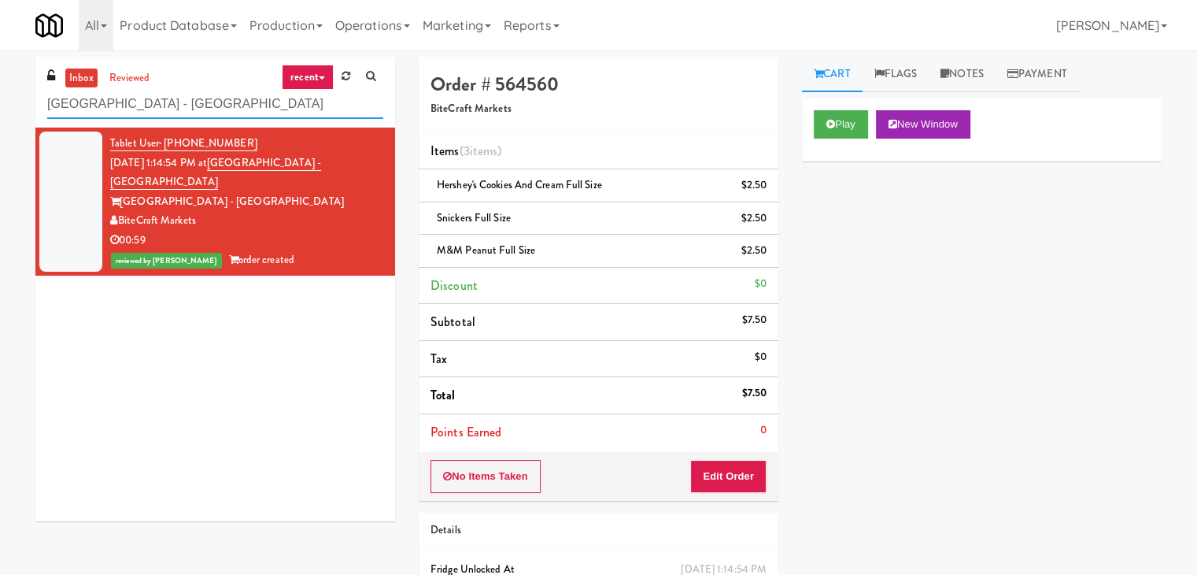
click at [186, 109] on input "[GEOGRAPHIC_DATA] - [GEOGRAPHIC_DATA]" at bounding box center [215, 104] width 336 height 29
paste input "eLofts - Pantry"
type input "eLofts - Pantry"
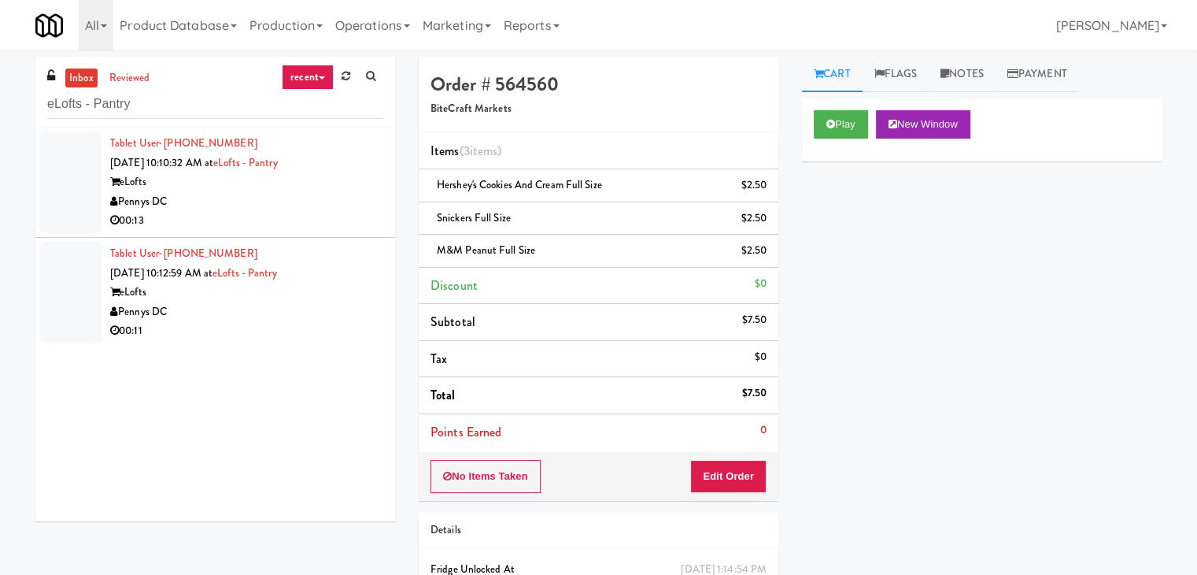
click at [306, 222] on div "00:13" at bounding box center [246, 221] width 273 height 20
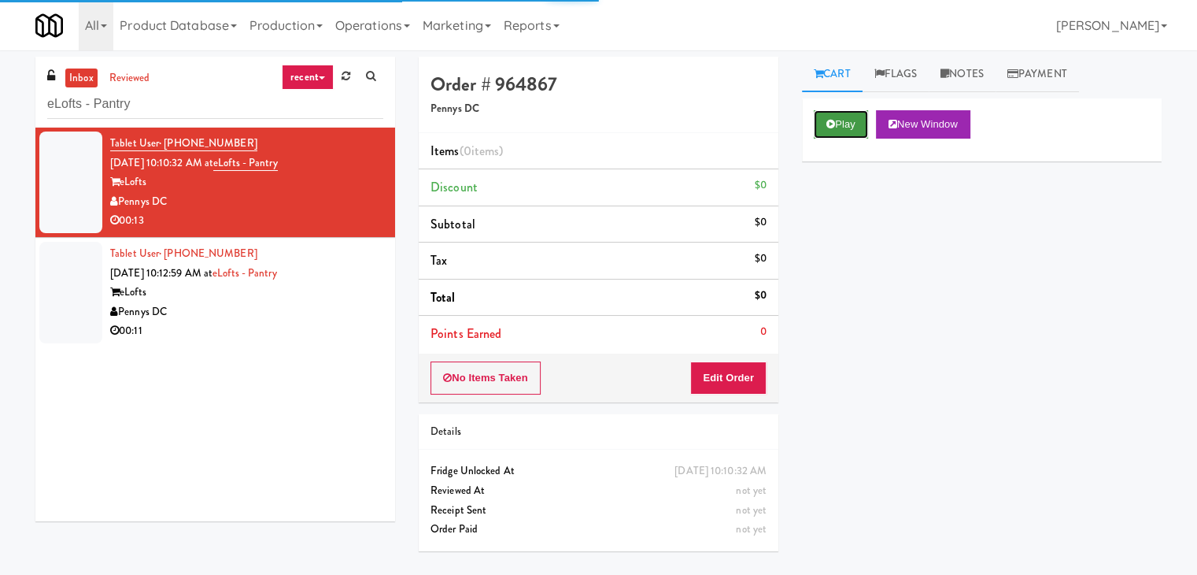
click at [829, 113] on button "Play" at bounding box center [841, 124] width 54 height 28
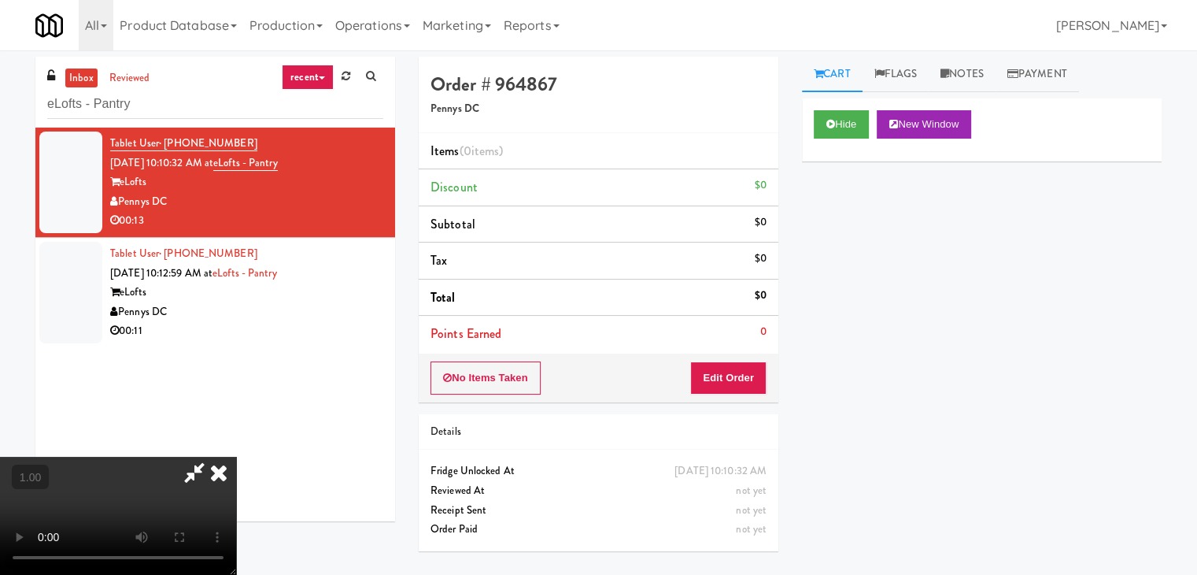
click at [236, 456] on video at bounding box center [118, 515] width 236 height 118
click at [236, 456] on icon at bounding box center [218, 471] width 35 height 31
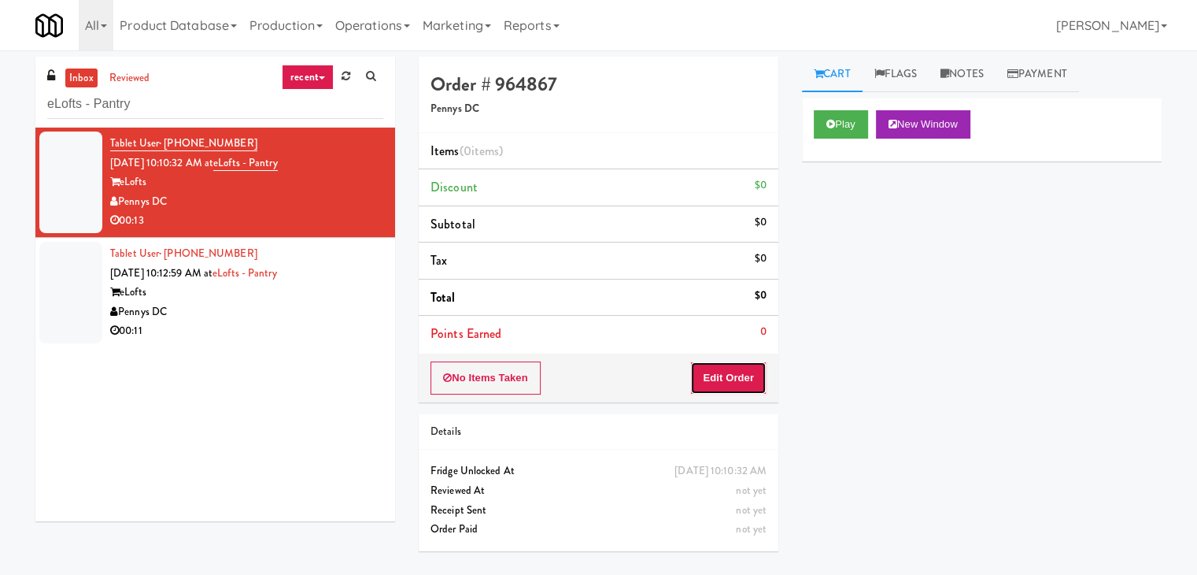
click at [733, 390] on button "Edit Order" at bounding box center [728, 377] width 76 height 33
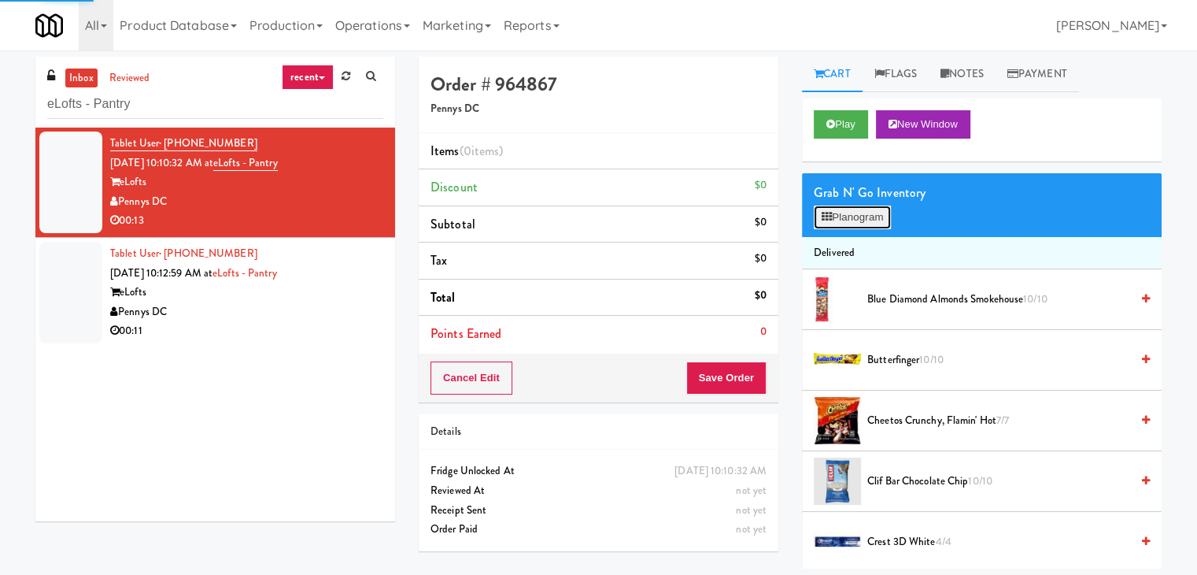
click at [881, 220] on button "Planogram" at bounding box center [852, 217] width 77 height 24
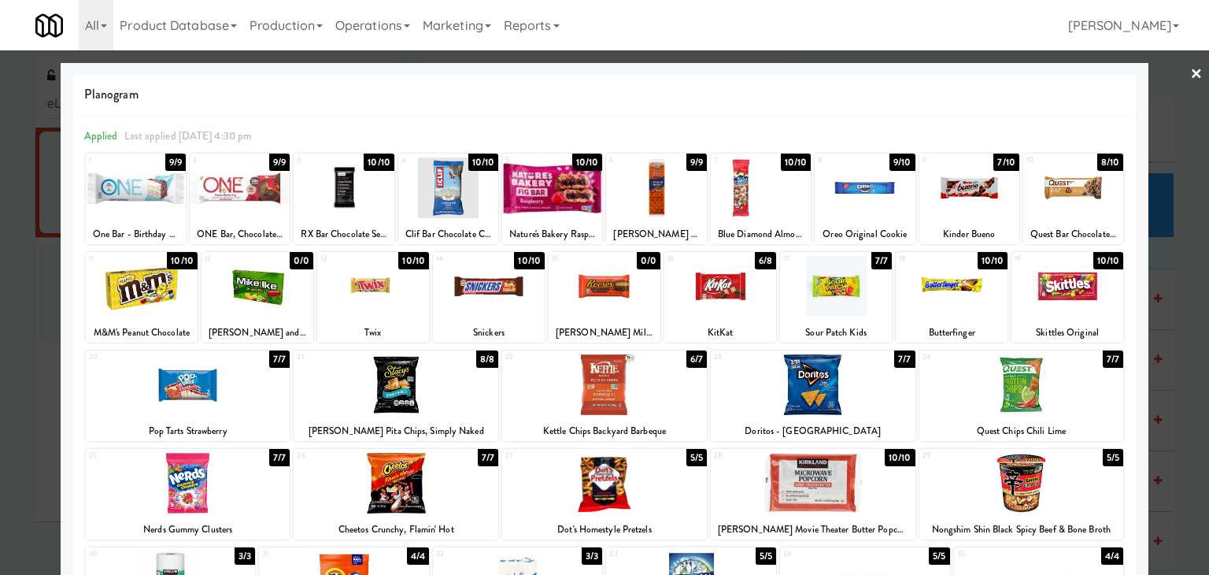
click at [1084, 205] on div at bounding box center [1073, 187] width 100 height 61
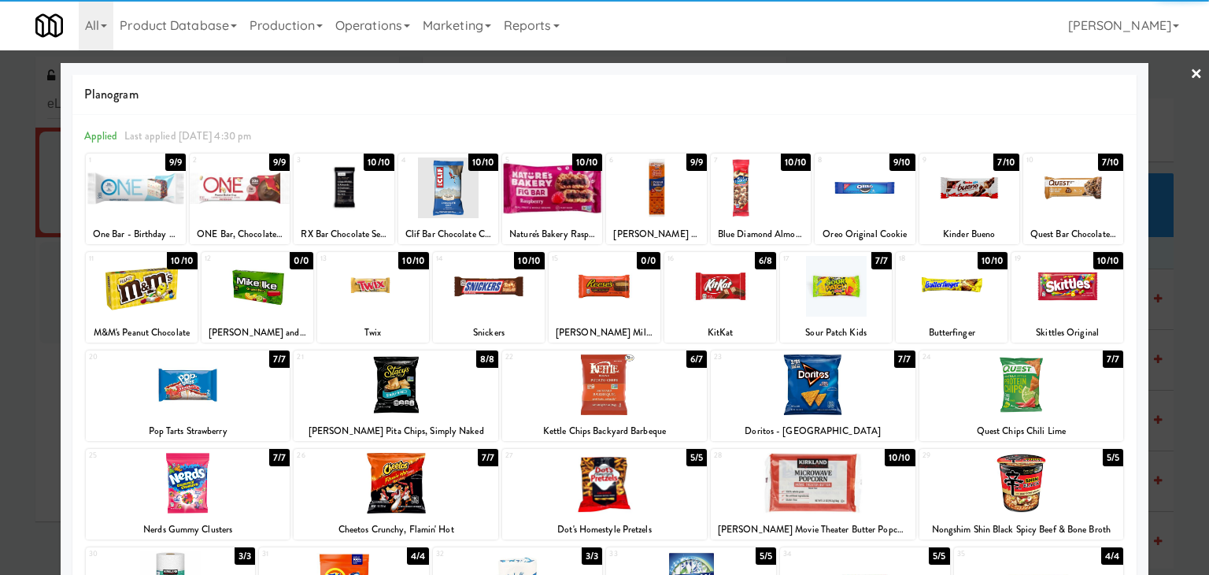
click at [1192, 76] on div at bounding box center [604, 287] width 1209 height 575
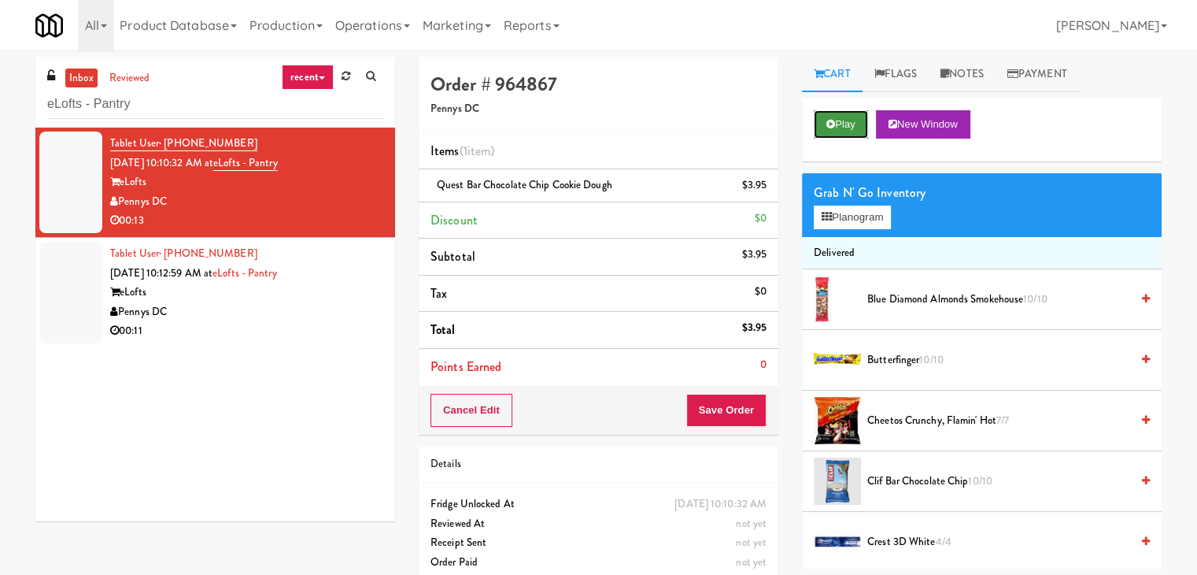
click at [861, 123] on button "Play" at bounding box center [841, 124] width 54 height 28
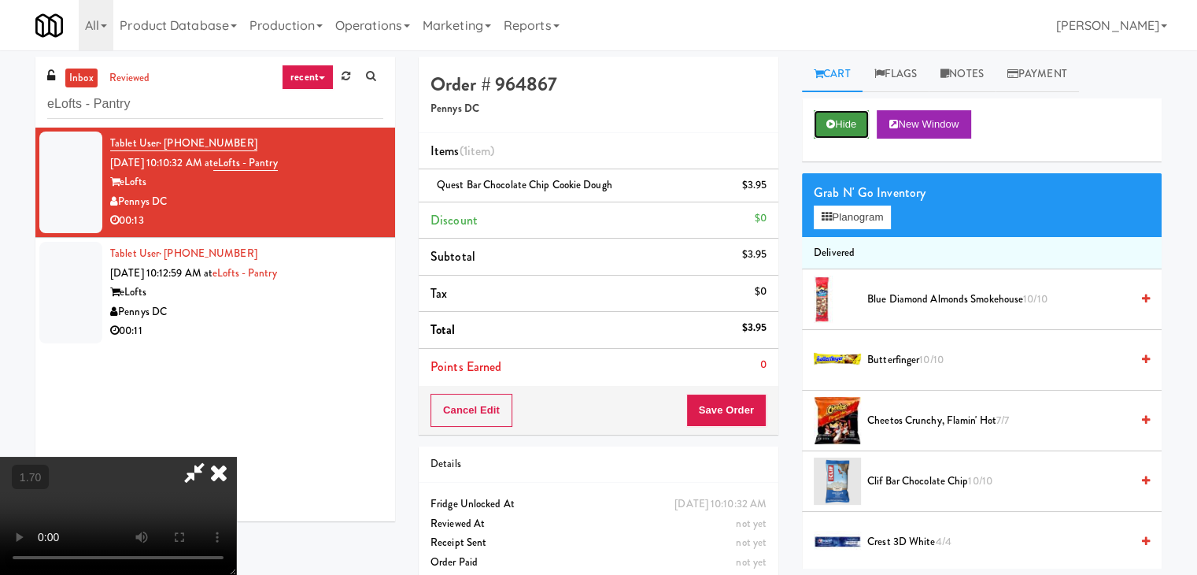
click at [861, 123] on button "Hide" at bounding box center [841, 124] width 55 height 28
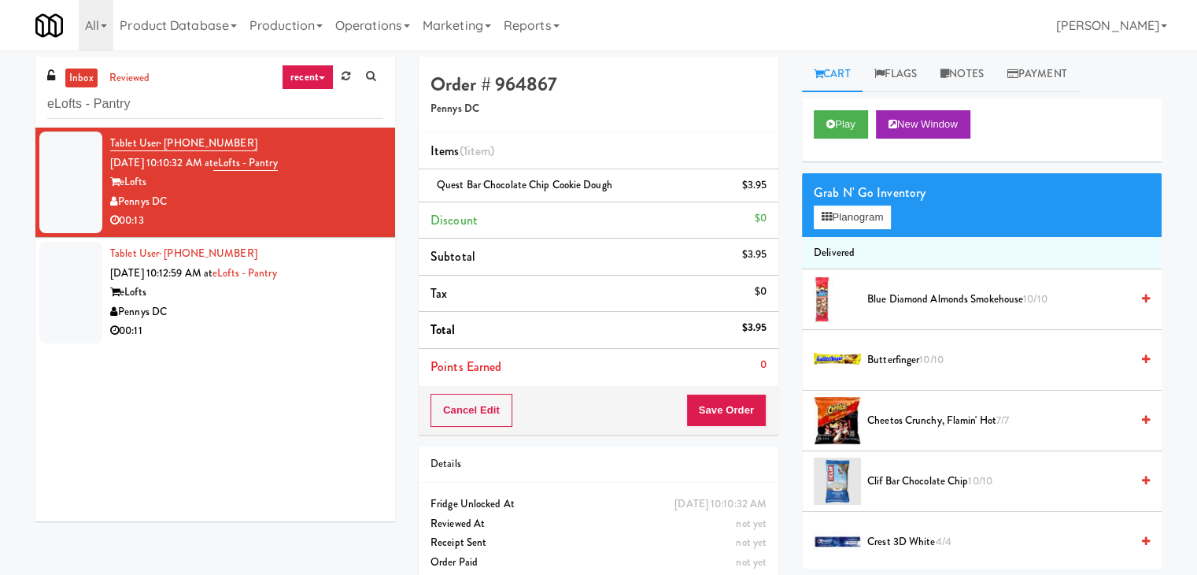
click at [840, 108] on div "Play New Window" at bounding box center [982, 129] width 360 height 63
click at [840, 122] on button "Play" at bounding box center [841, 124] width 54 height 28
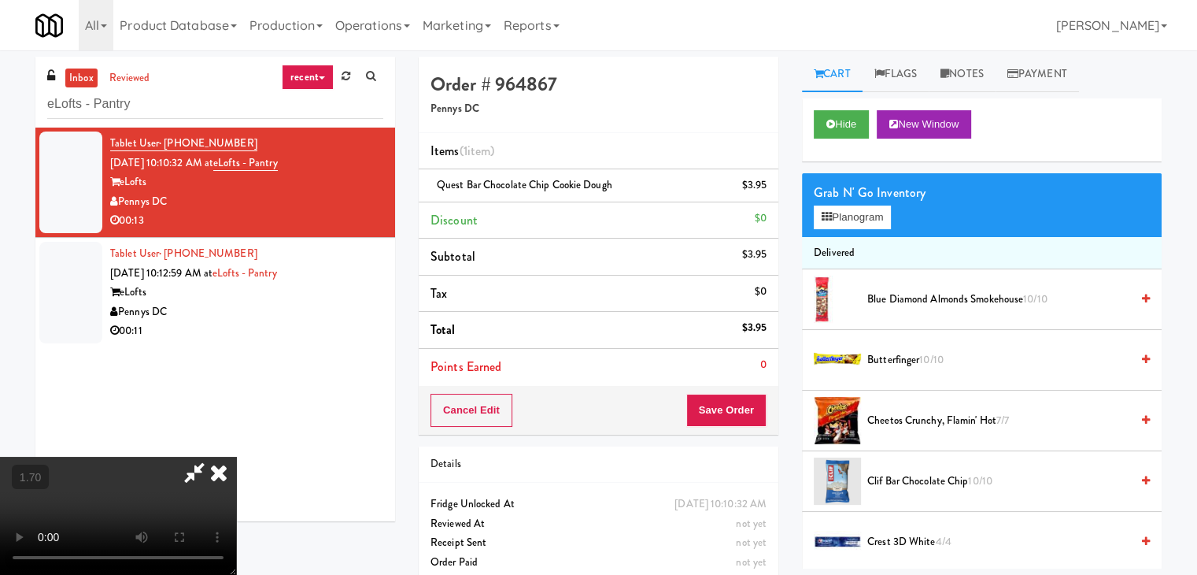
click at [236, 456] on video at bounding box center [118, 515] width 236 height 118
click at [236, 456] on icon at bounding box center [218, 471] width 35 height 31
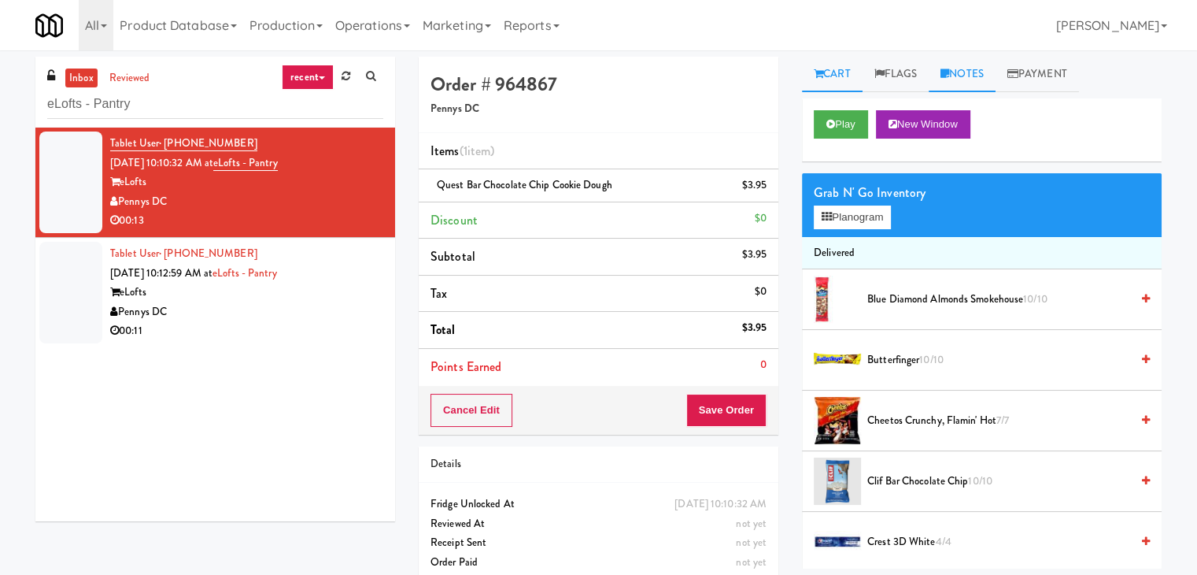
click at [955, 72] on link "Notes" at bounding box center [962, 74] width 67 height 35
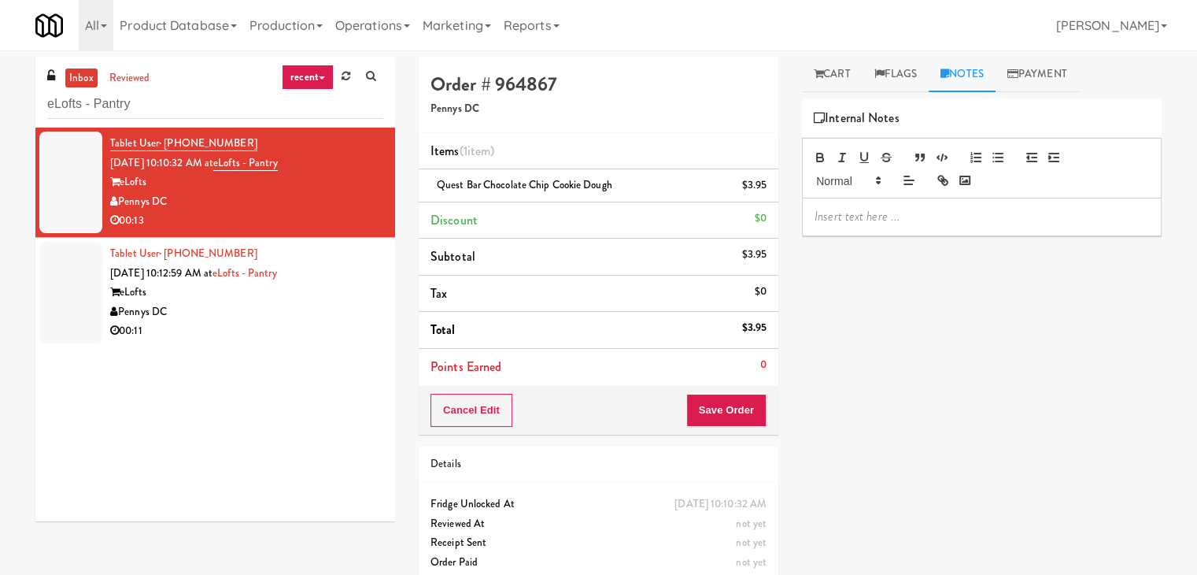
click at [898, 215] on p at bounding box center [982, 216] width 334 height 17
click at [1004, 227] on div at bounding box center [982, 216] width 358 height 36
click at [604, 183] on span "Quest Bar Chocolate Chip Cookie Dough" at bounding box center [525, 184] width 176 height 15
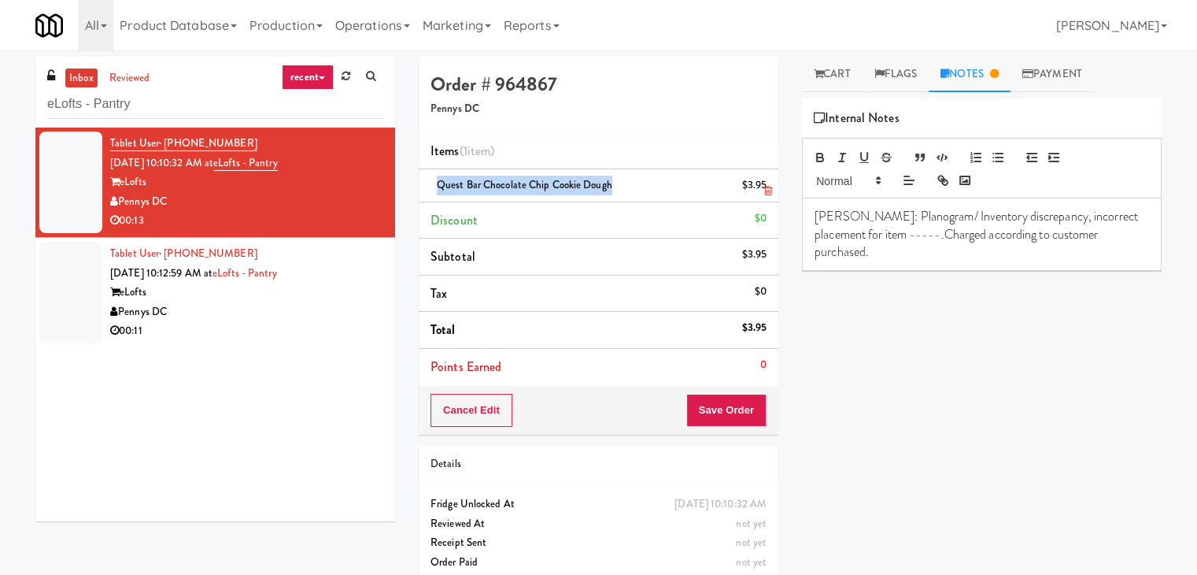
drag, startPoint x: 609, startPoint y: 183, endPoint x: 438, endPoint y: 181, distance: 171.6
click at [438, 181] on span "Quest Bar Chocolate Chip Cookie Dough" at bounding box center [525, 184] width 176 height 15
copy span "Quest Bar Chocolate Chip Cookie Dough"
drag, startPoint x: 869, startPoint y: 232, endPoint x: 840, endPoint y: 235, distance: 29.2
click at [840, 235] on p "[PERSON_NAME]: Planogram/ Inventory discrepancy, incorrect placement for item -…" at bounding box center [982, 234] width 334 height 53
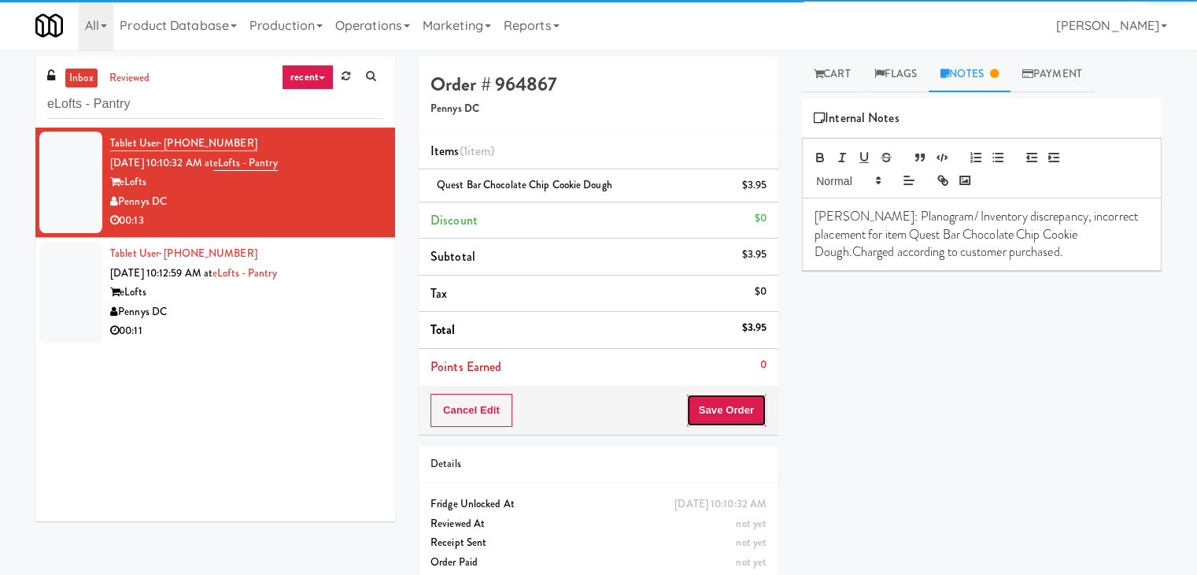
click at [730, 405] on button "Save Order" at bounding box center [726, 410] width 80 height 33
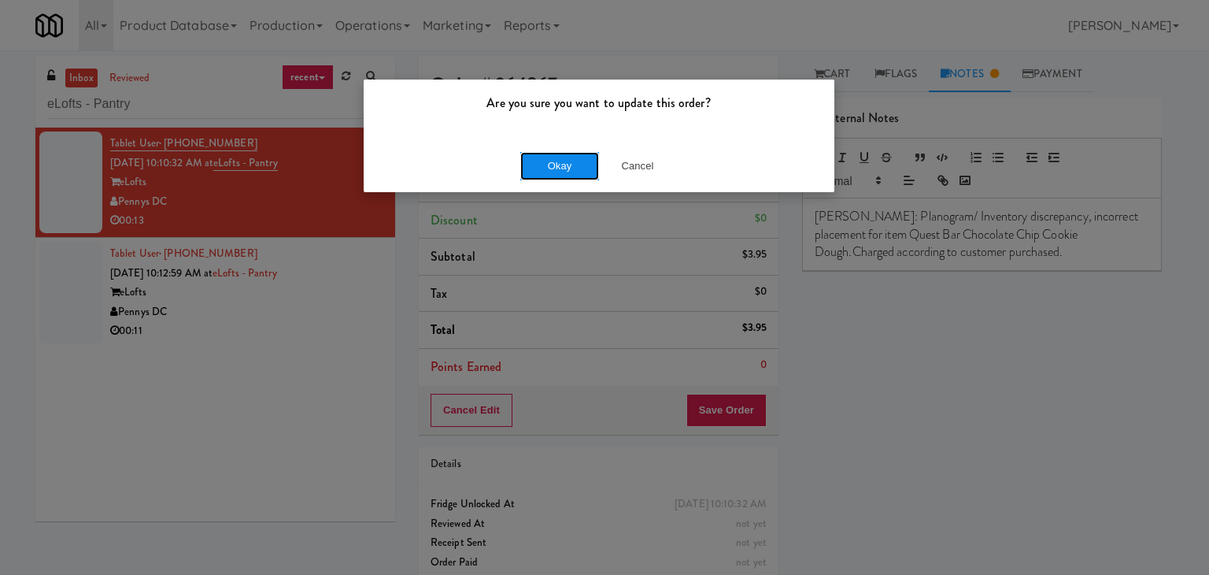
click at [586, 164] on button "Okay" at bounding box center [559, 166] width 79 height 28
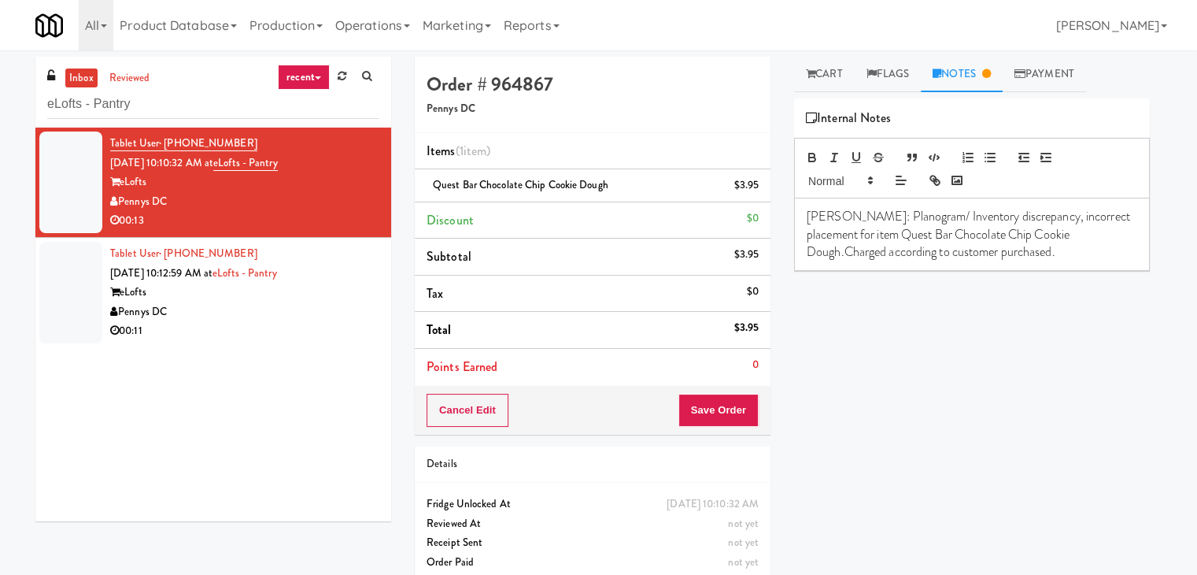
click at [316, 322] on div "00:11" at bounding box center [244, 331] width 269 height 20
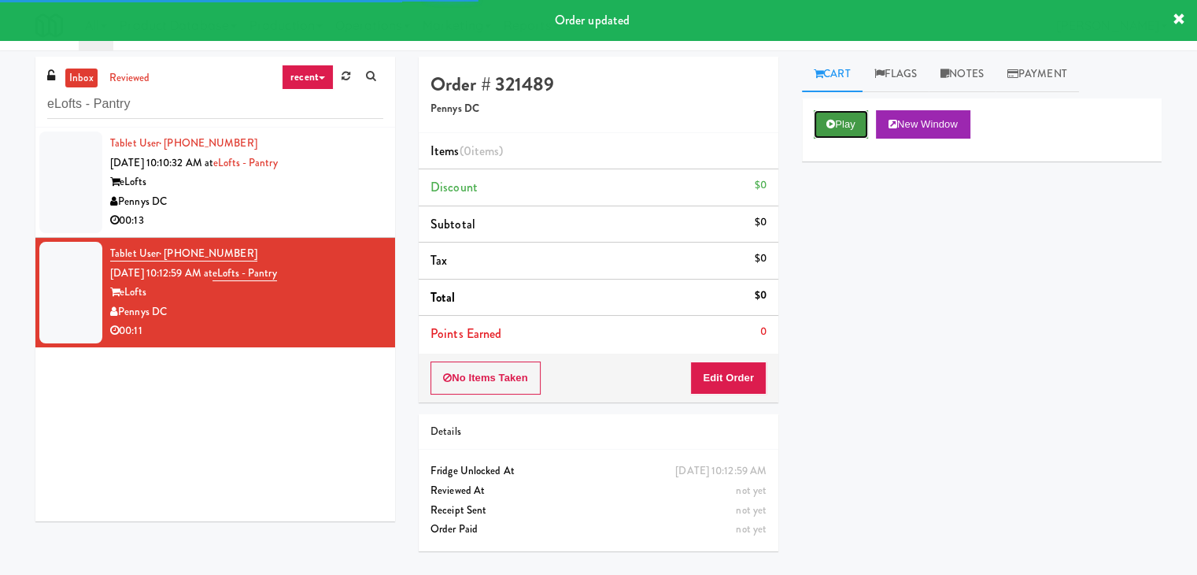
click at [849, 130] on button "Play" at bounding box center [841, 124] width 54 height 28
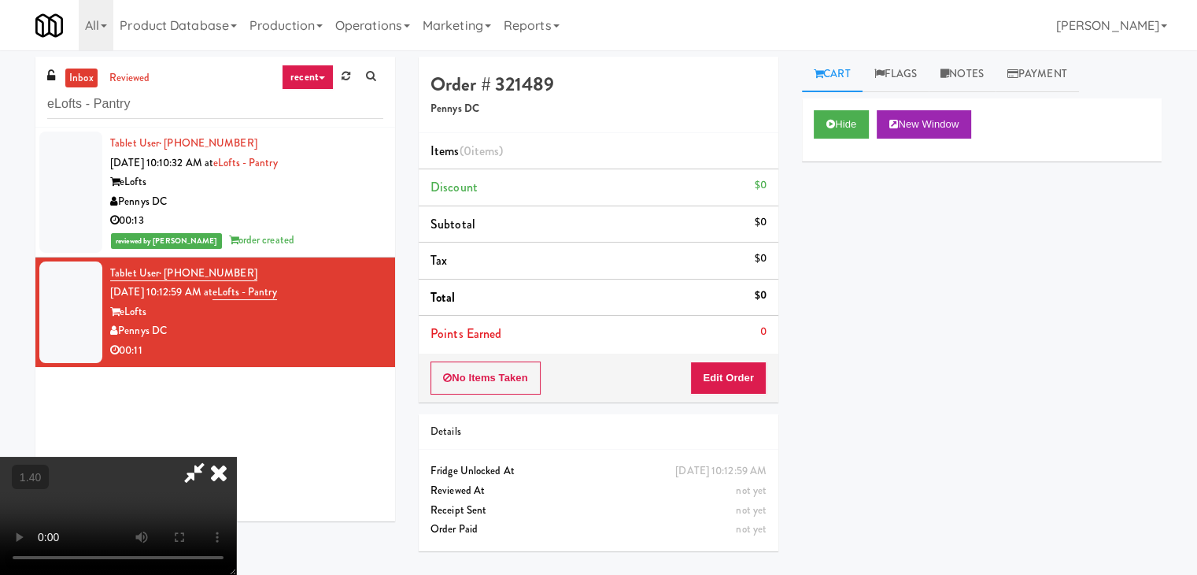
click at [236, 456] on video at bounding box center [118, 515] width 236 height 118
drag, startPoint x: 696, startPoint y: 61, endPoint x: 706, endPoint y: 269, distance: 208.8
click at [236, 456] on icon at bounding box center [218, 471] width 35 height 31
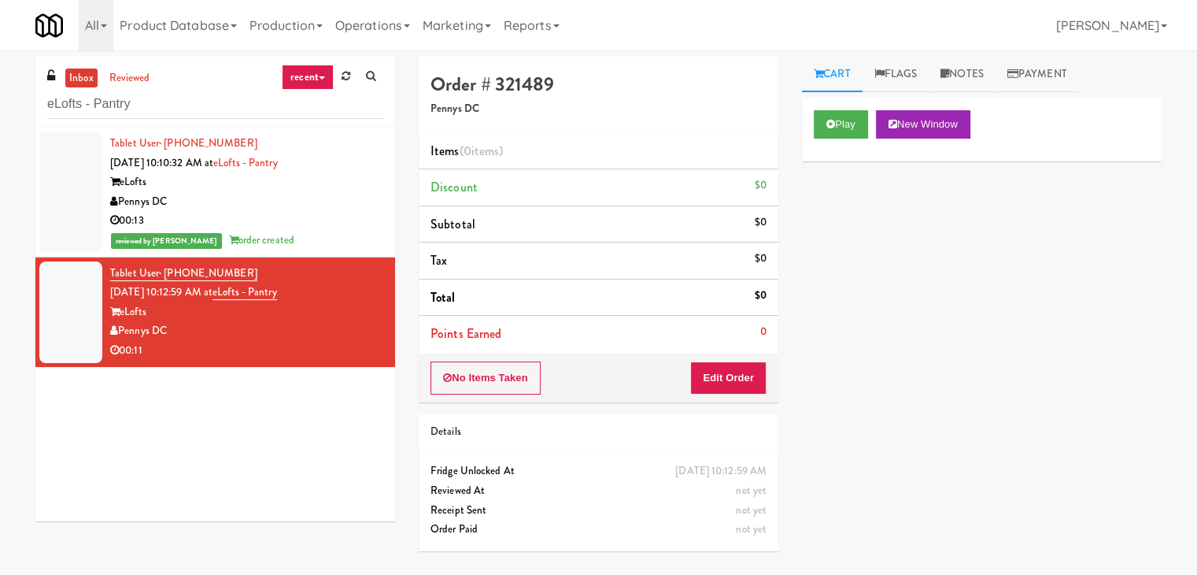
click at [715, 353] on div "Order # 321489 Pennys DC Items (0 items ) Discount $0 Subtotal $0 Tax $0 Total …" at bounding box center [599, 229] width 360 height 345
click at [719, 372] on button "Edit Order" at bounding box center [728, 377] width 76 height 33
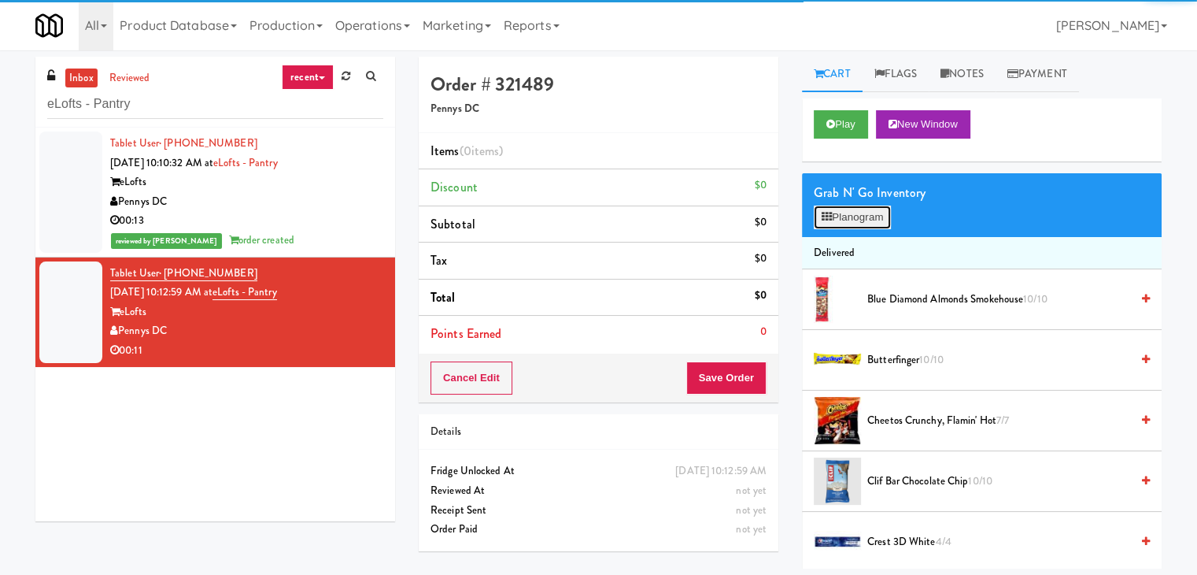
click at [840, 216] on button "Planogram" at bounding box center [852, 217] width 77 height 24
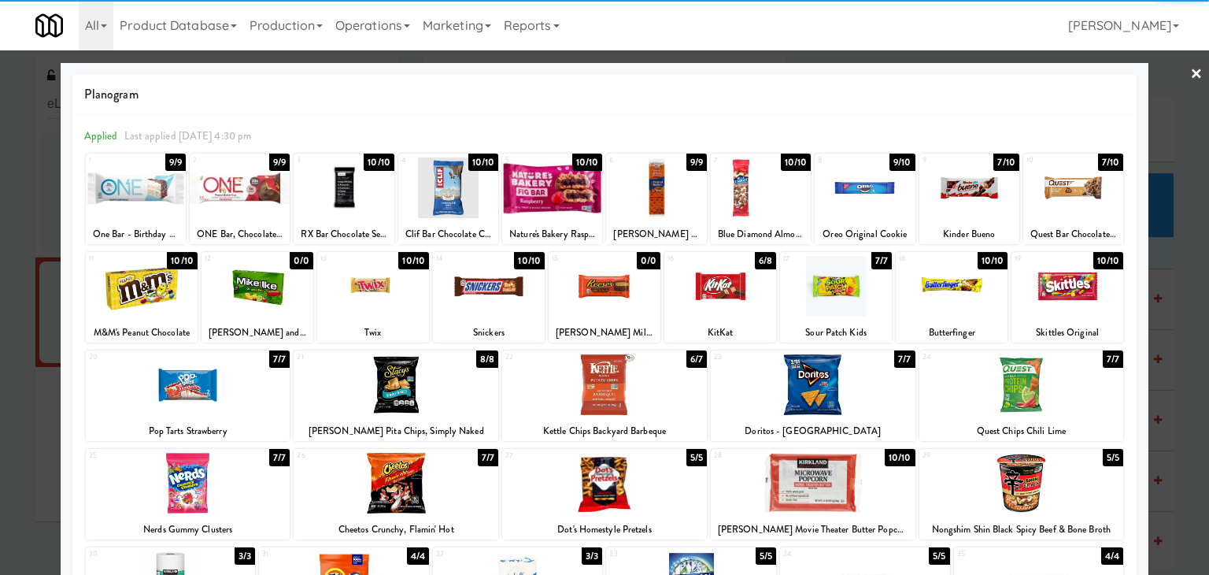
click at [132, 177] on div at bounding box center [136, 187] width 100 height 61
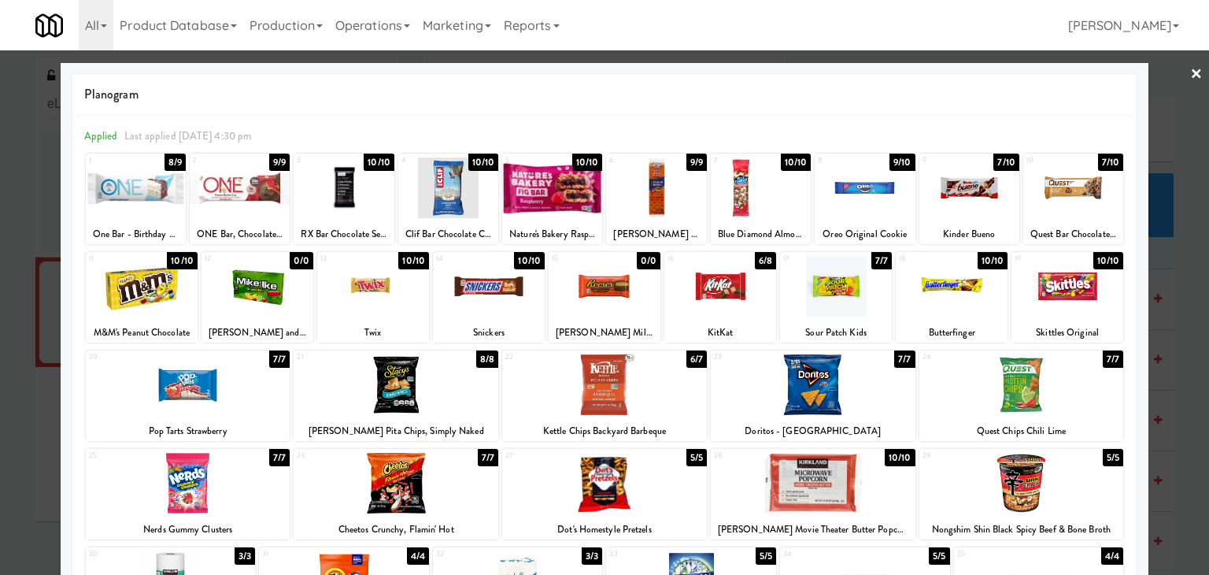
click at [1062, 187] on div at bounding box center [1073, 187] width 100 height 61
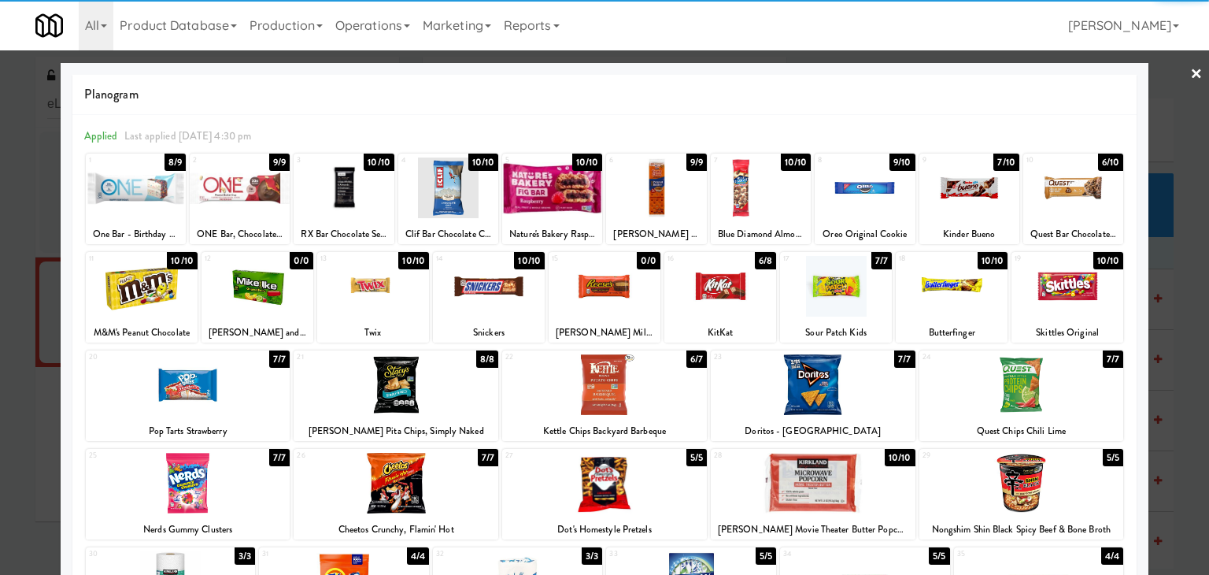
click at [1190, 68] on link "×" at bounding box center [1196, 74] width 13 height 49
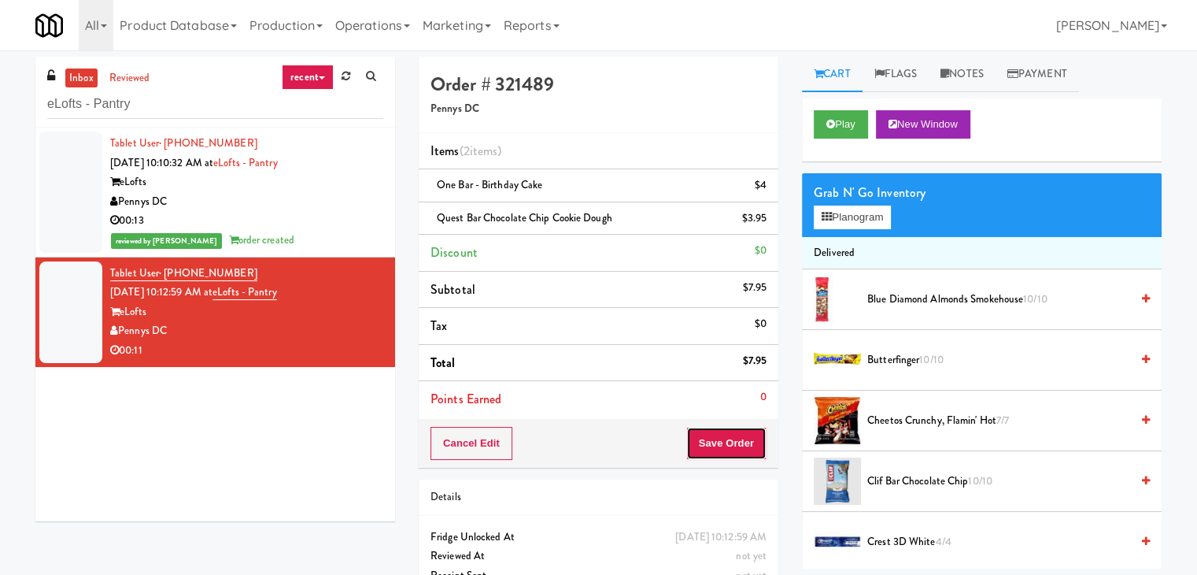
click at [710, 438] on button "Save Order" at bounding box center [726, 443] width 80 height 33
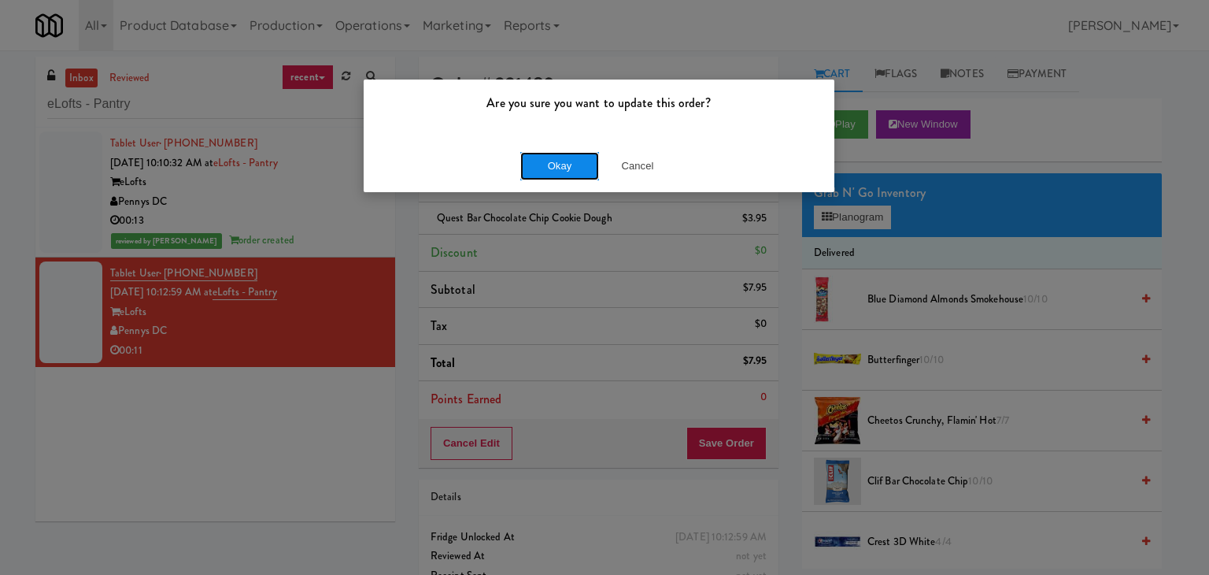
click at [552, 168] on button "Okay" at bounding box center [559, 166] width 79 height 28
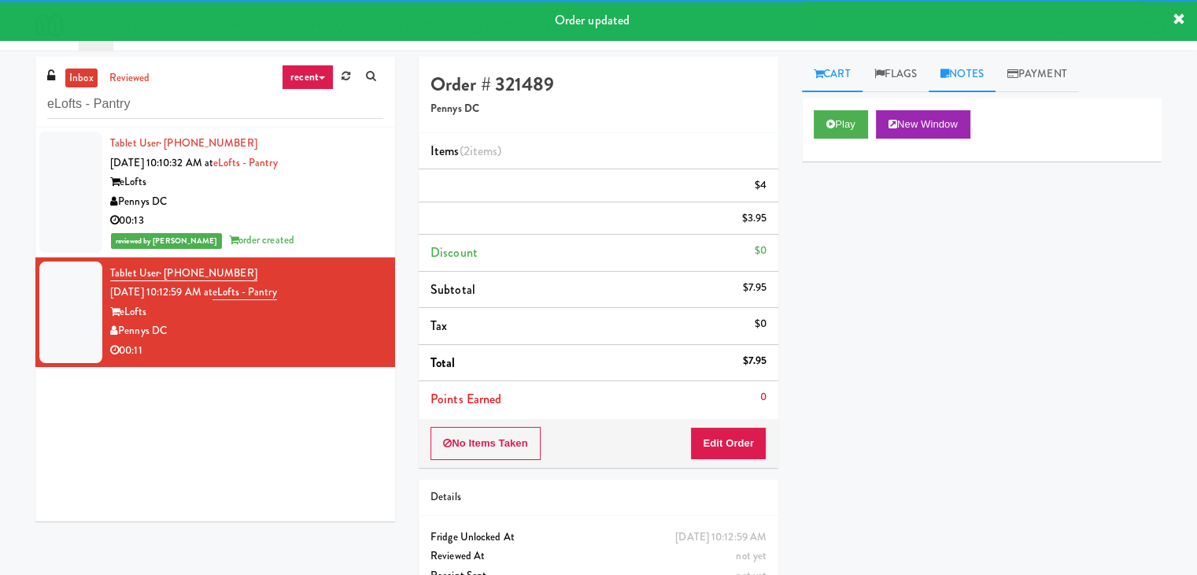
click at [939, 78] on link "Notes" at bounding box center [962, 74] width 67 height 35
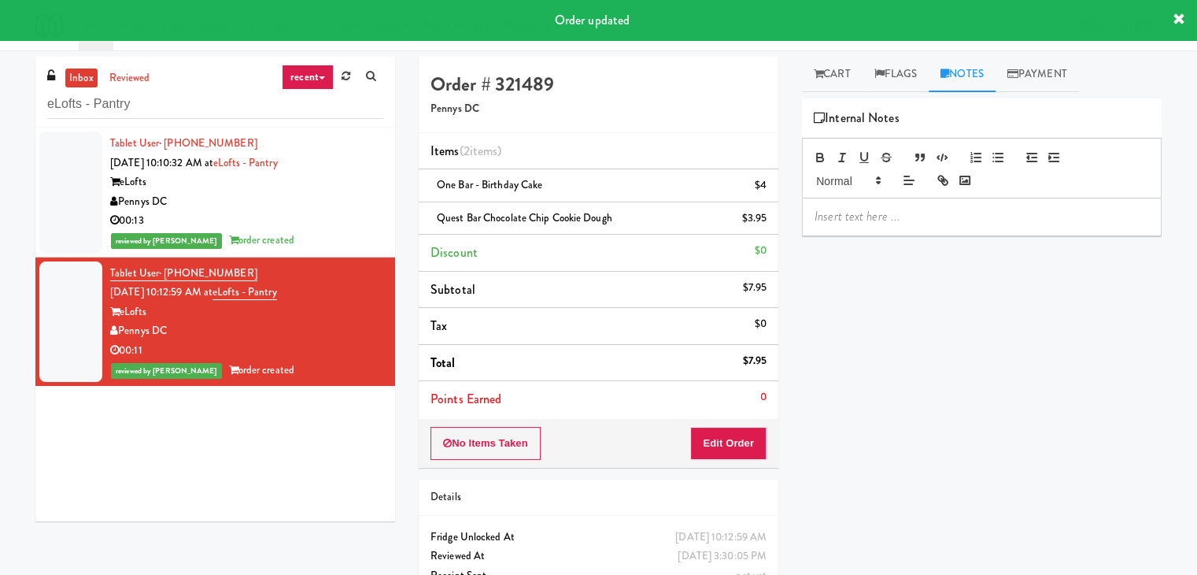
click at [903, 224] on p at bounding box center [982, 216] width 334 height 17
paste div
drag, startPoint x: 754, startPoint y: 218, endPoint x: 711, endPoint y: 217, distance: 42.5
click at [715, 221] on div "Order # 321489 Pennys DC Items (2 items ) One Bar - Birthday Cake $4 Quest Bar …" at bounding box center [790, 342] width 767 height 571
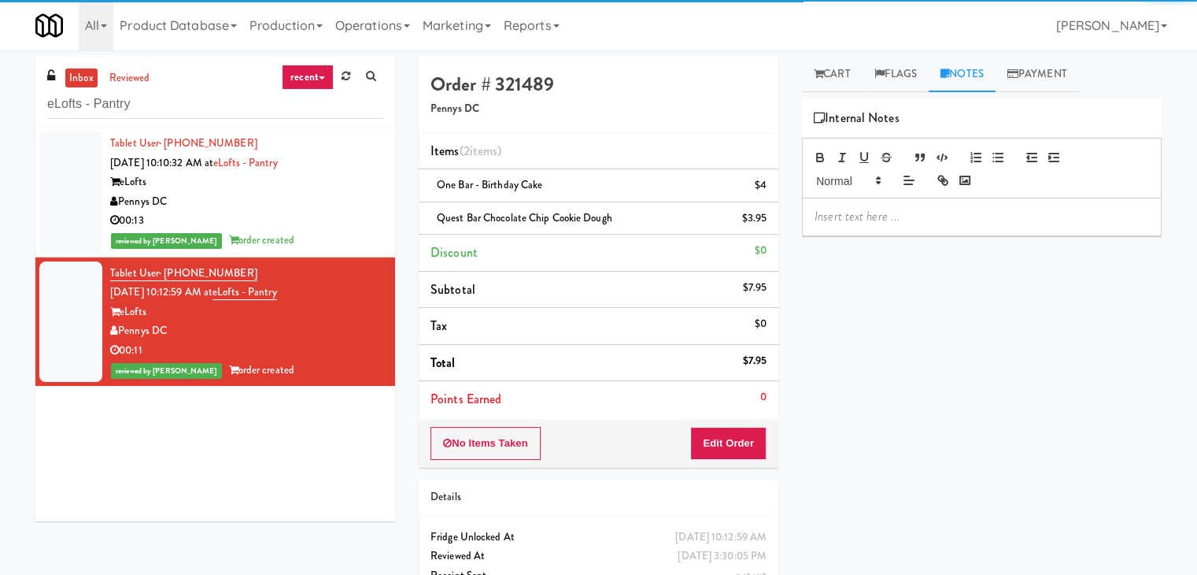
click at [293, 197] on div "Pennys DC" at bounding box center [246, 202] width 273 height 20
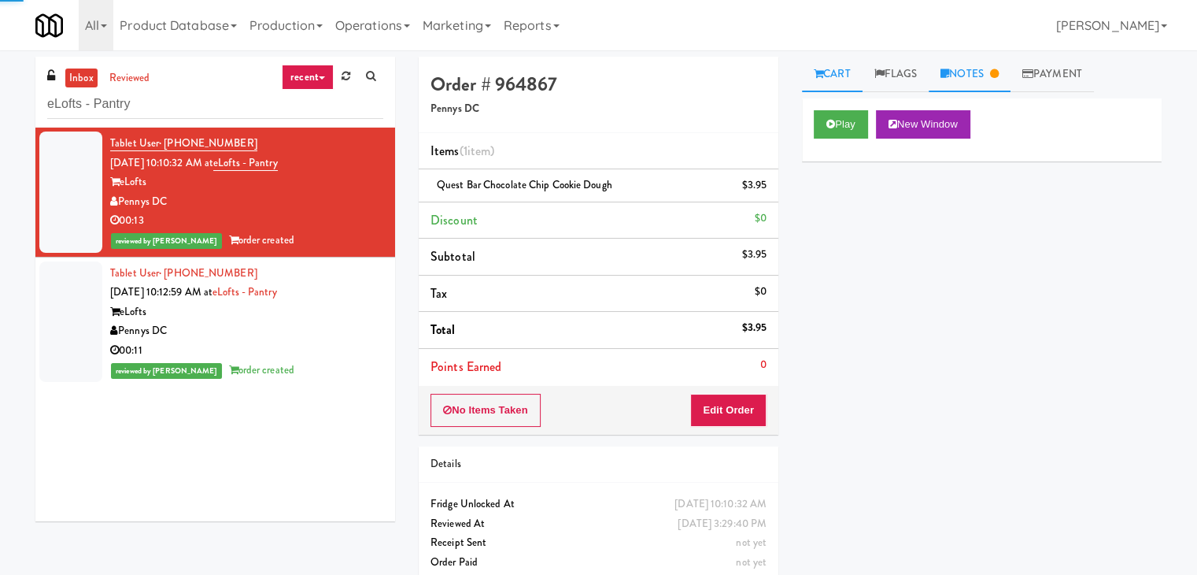
click at [991, 75] on link "Notes" at bounding box center [970, 74] width 82 height 35
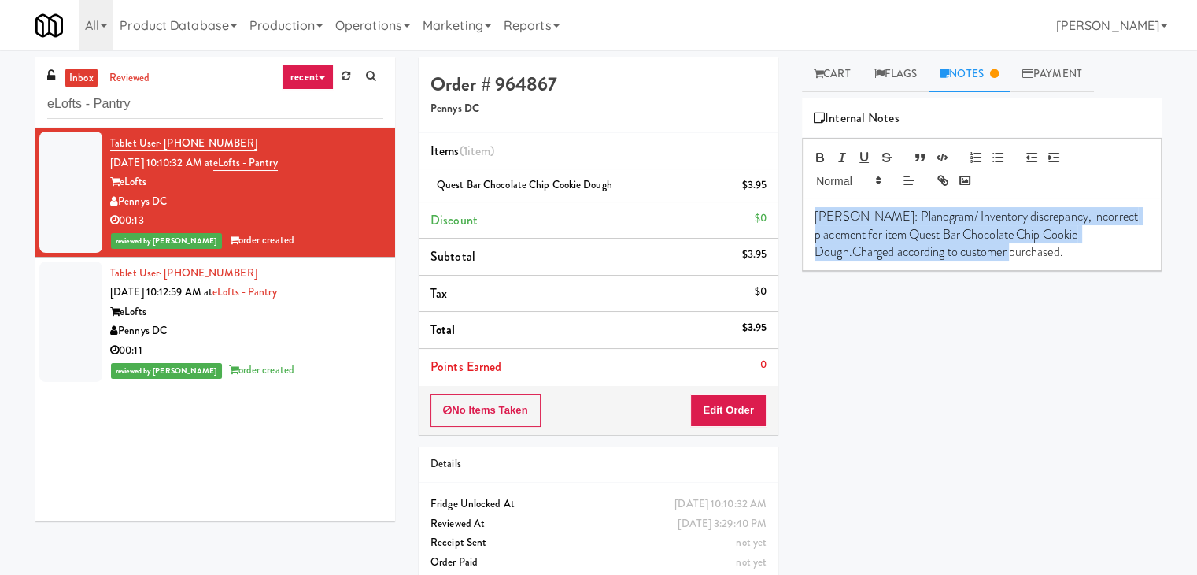
drag, startPoint x: 1008, startPoint y: 264, endPoint x: 804, endPoint y: 212, distance: 210.3
click at [804, 212] on div "[PERSON_NAME]: Planogram/ Inventory discrepancy, incorrect placement for item Q…" at bounding box center [982, 234] width 358 height 72
copy p "[PERSON_NAME]: Planogram/ Inventory discrepancy, incorrect placement for item Q…"
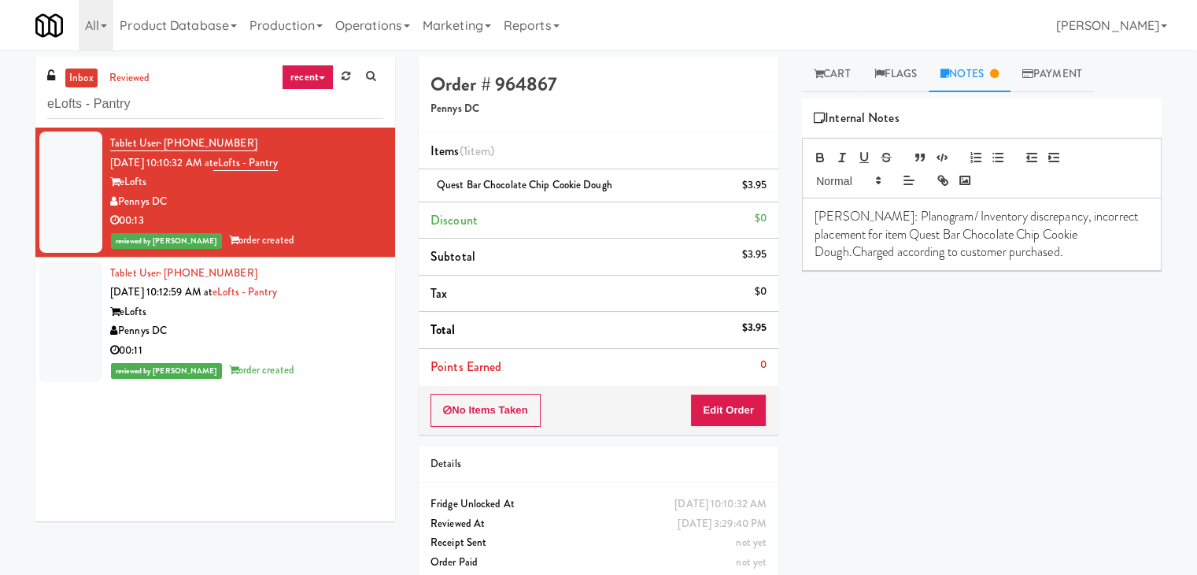
drag, startPoint x: 294, startPoint y: 336, endPoint x: 593, endPoint y: 290, distance: 301.7
click at [299, 334] on div "Pennys DC" at bounding box center [246, 331] width 273 height 20
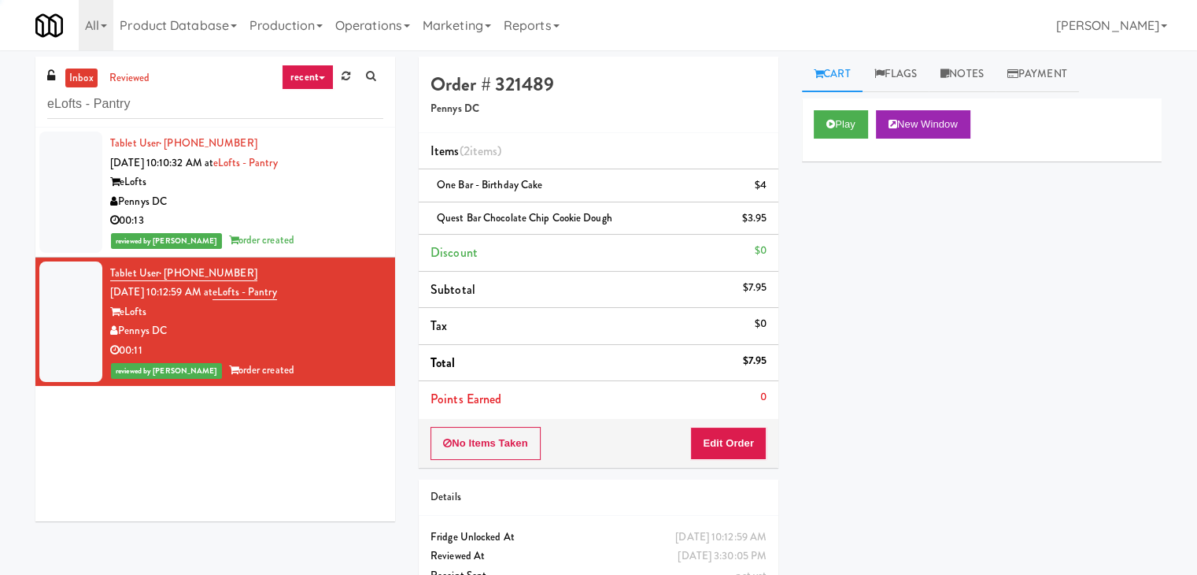
click at [977, 79] on link "Notes" at bounding box center [962, 74] width 67 height 35
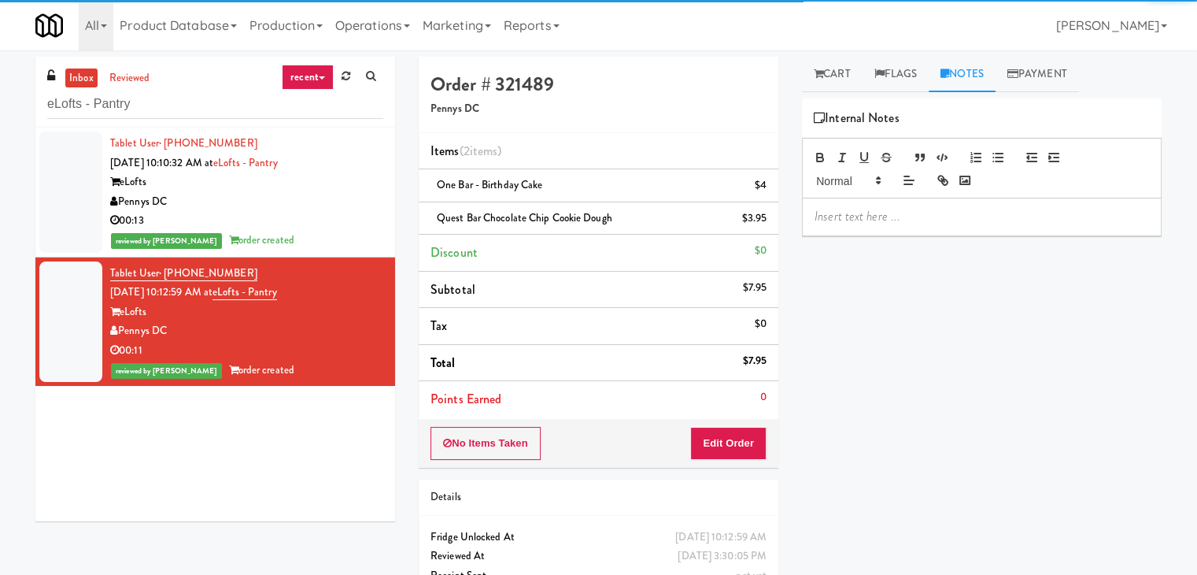
click at [905, 209] on p at bounding box center [982, 216] width 334 height 17
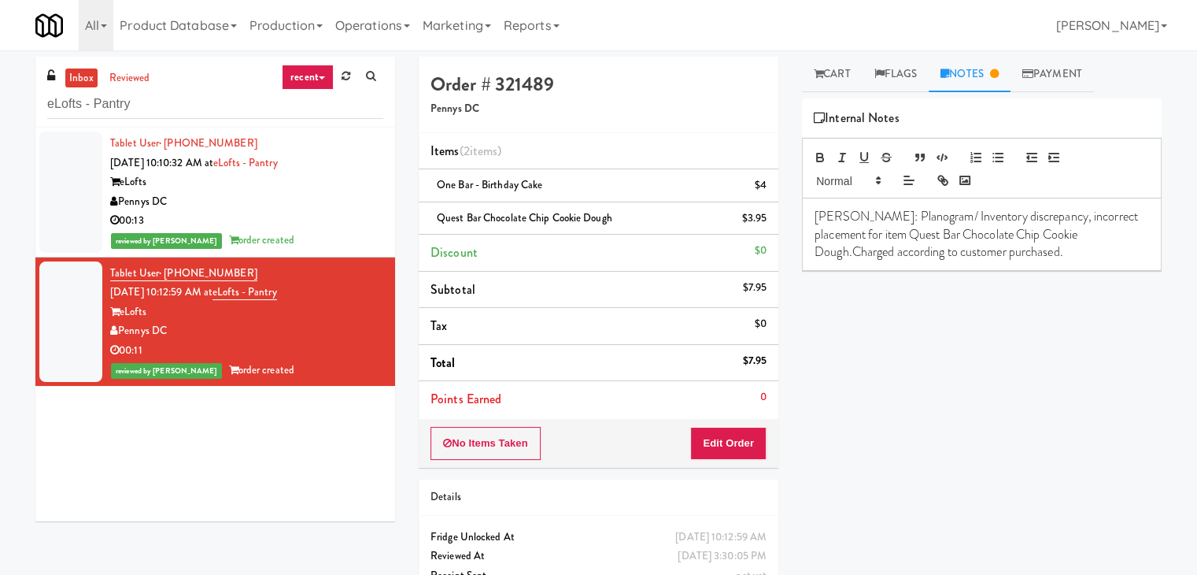
drag, startPoint x: 543, startPoint y: 185, endPoint x: 437, endPoint y: 185, distance: 106.2
click at [437, 185] on span "One Bar - Birthday Cake" at bounding box center [489, 184] width 105 height 15
copy span "One Bar - Birthday Cake"
drag, startPoint x: 1047, startPoint y: 234, endPoint x: 808, endPoint y: 237, distance: 238.5
click at [808, 237] on div "[PERSON_NAME]: Planogram/ Inventory discrepancy, incorrect placement for item Q…" at bounding box center [982, 234] width 358 height 72
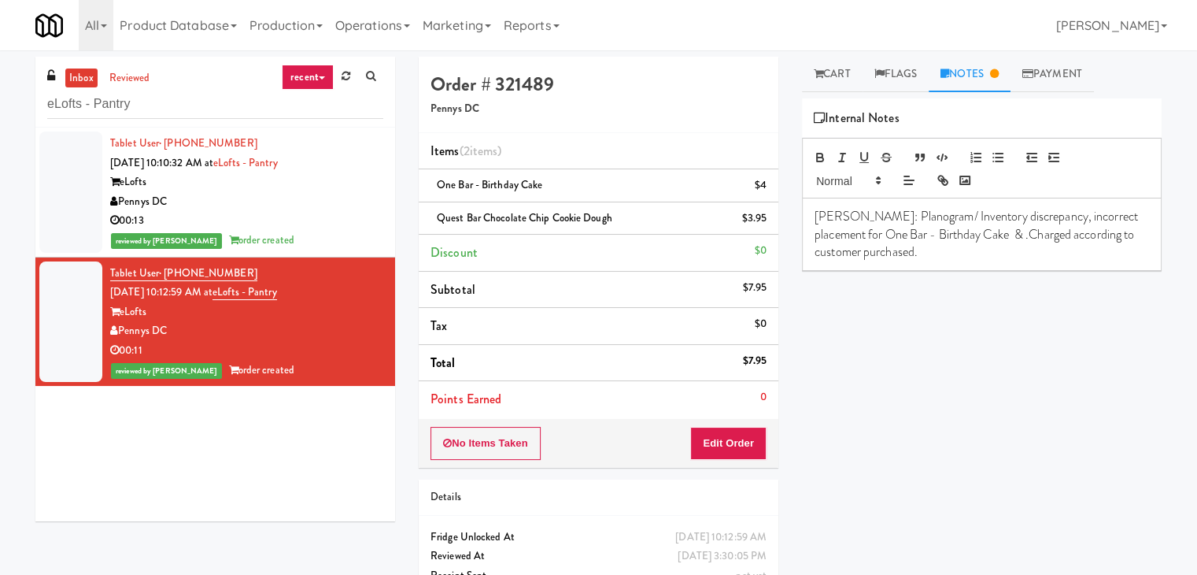
drag, startPoint x: 612, startPoint y: 215, endPoint x: 435, endPoint y: 221, distance: 177.2
click at [435, 221] on div "Quest Bar Chocolate Chip Cookie Dough $3.95" at bounding box center [598, 219] width 336 height 20
copy span "Quest Bar Chocolate Chip Cookie Dough"
click at [953, 235] on p "[PERSON_NAME]: Planogram/ Inventory discrepancy, incorrect placement for One Ba…" at bounding box center [982, 234] width 334 height 53
drag, startPoint x: 170, startPoint y: 331, endPoint x: 123, endPoint y: 332, distance: 47.2
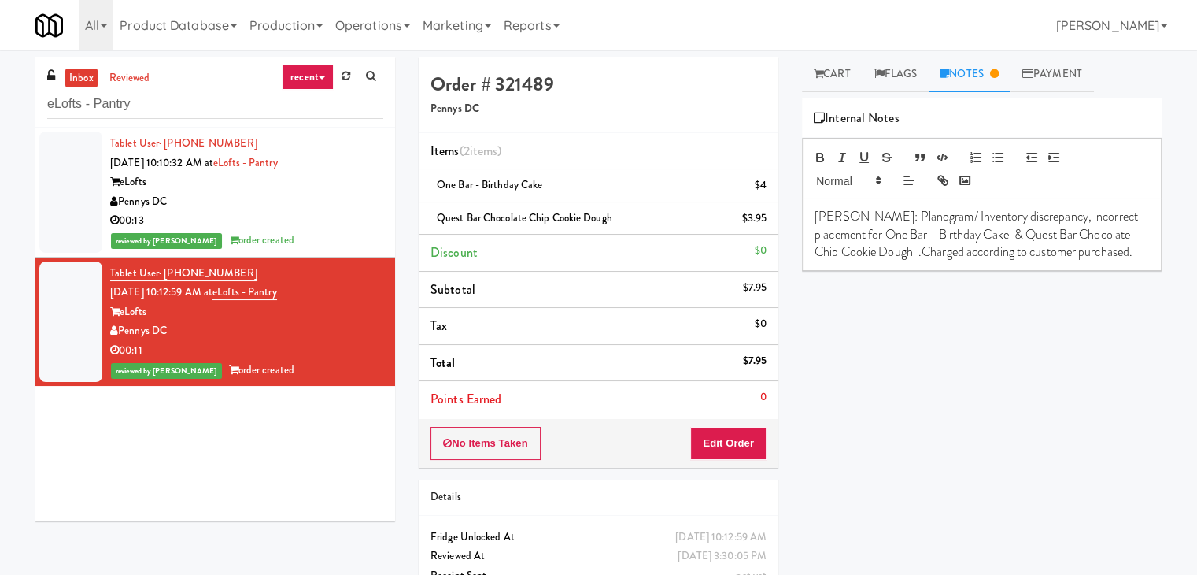
click at [123, 332] on div "Pennys DC" at bounding box center [246, 331] width 273 height 20
copy div "Pennys DC"
click at [170, 99] on input "eLofts - Pantry" at bounding box center [215, 104] width 336 height 29
click at [169, 99] on input "eLofts - Pantry" at bounding box center [215, 104] width 336 height 29
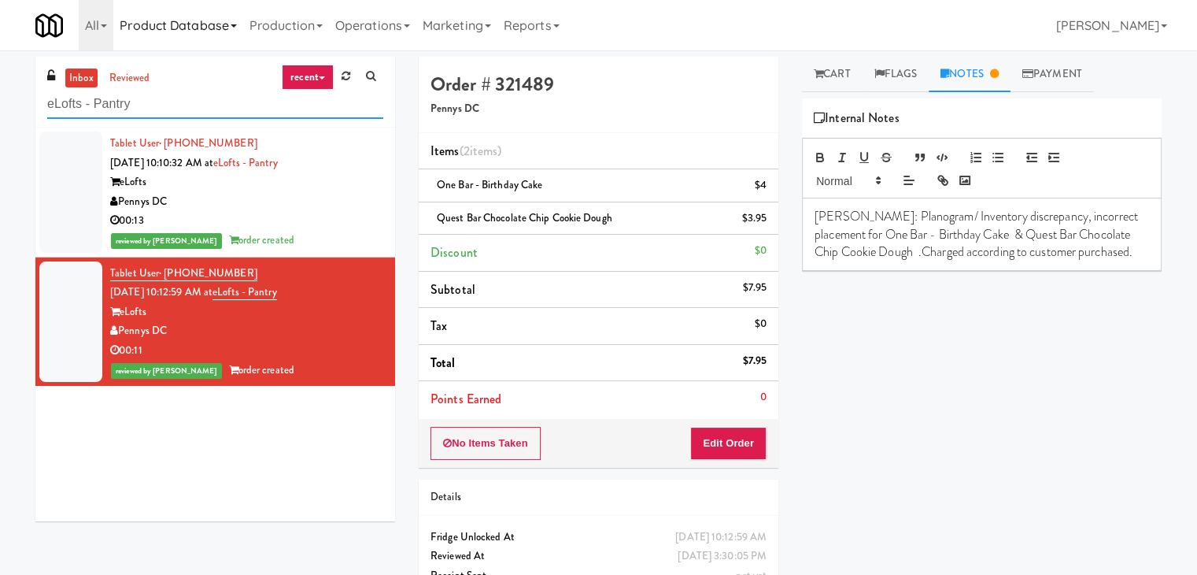
paste input "AVIA College - Fridge"
type input "AVIA College - Fridge"
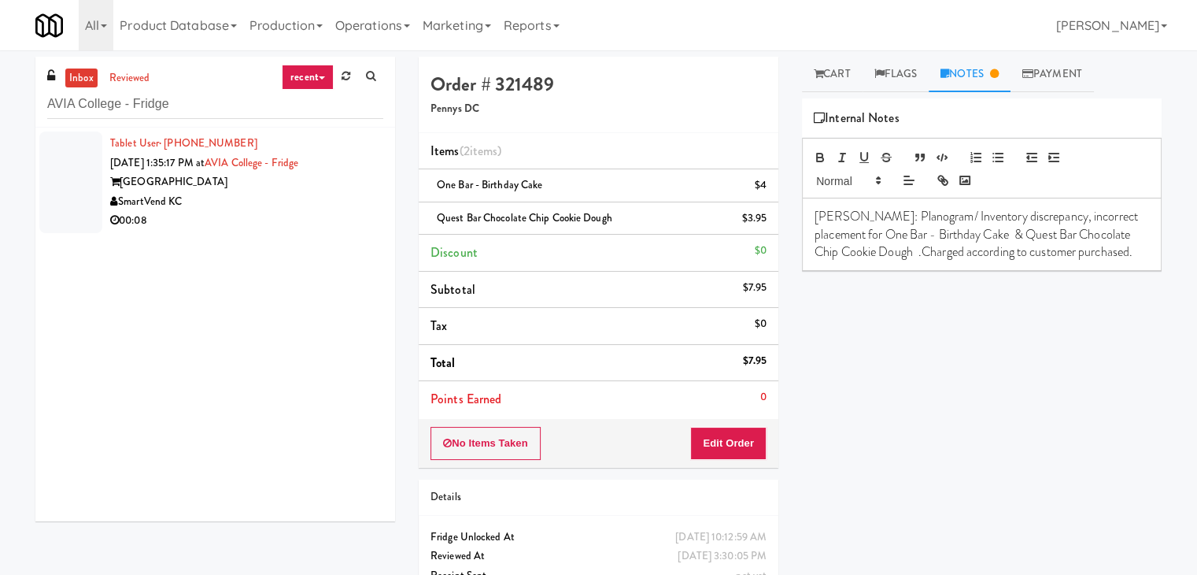
drag, startPoint x: 255, startPoint y: 214, endPoint x: 264, endPoint y: 208, distance: 11.4
click at [255, 208] on div "Tablet User · (913) 326-6295 [DATE] 1:35:17 PM at [GEOGRAPHIC_DATA] - [GEOGRAPH…" at bounding box center [246, 182] width 273 height 97
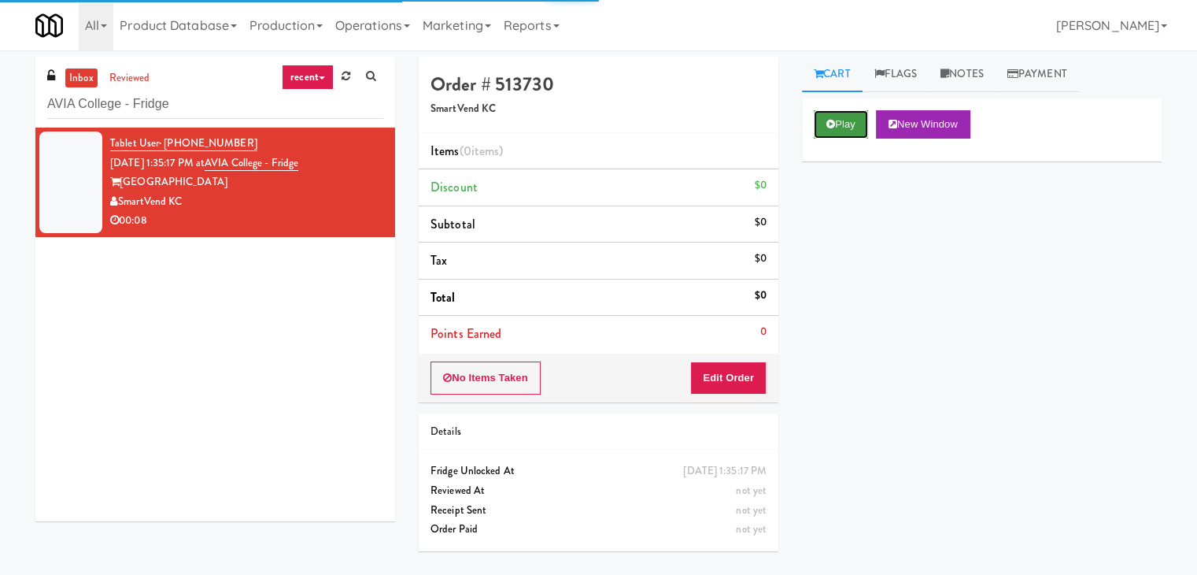
click at [837, 121] on button "Play" at bounding box center [841, 124] width 54 height 28
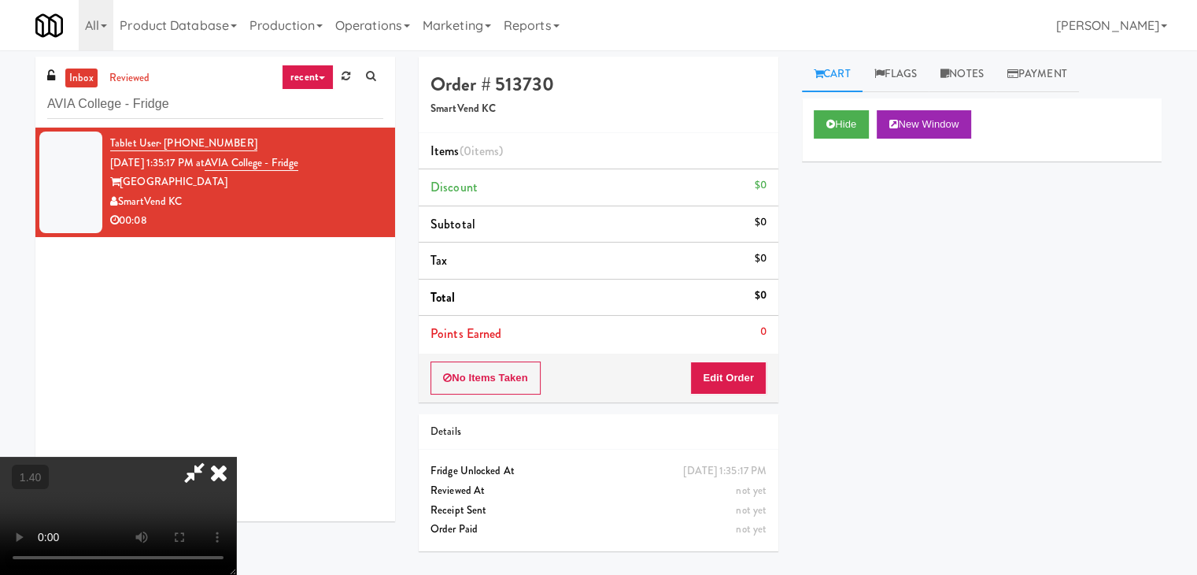
click at [236, 456] on video at bounding box center [118, 515] width 236 height 118
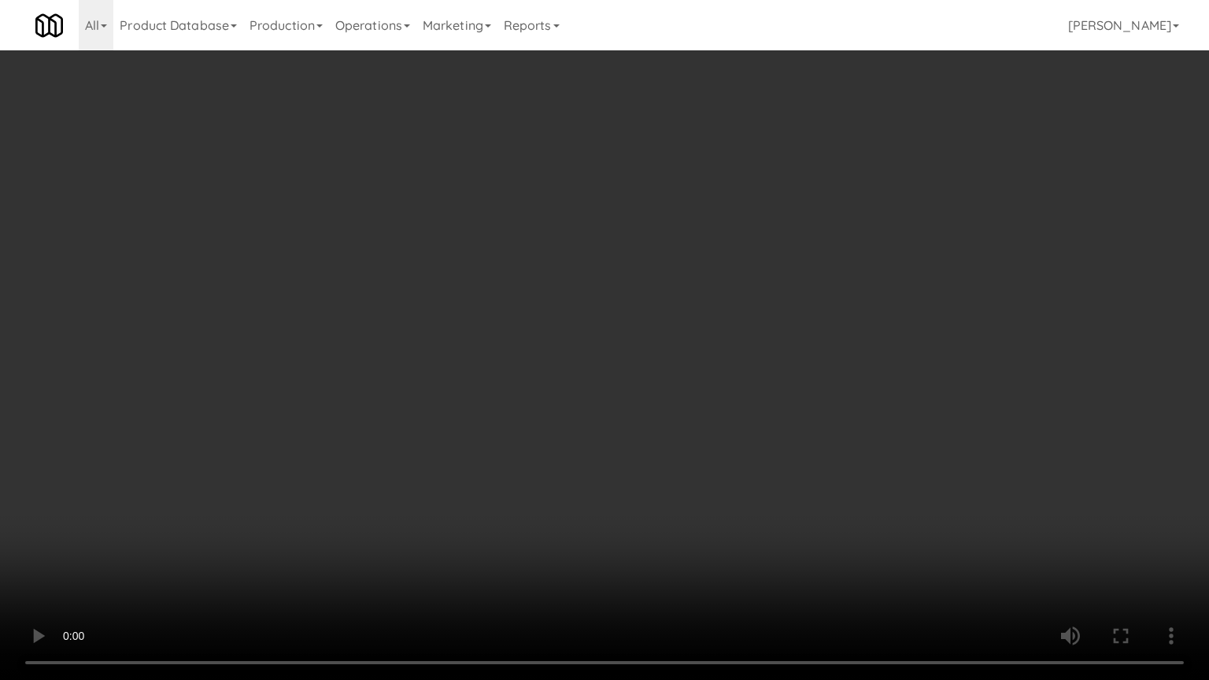
click at [538, 227] on video at bounding box center [604, 340] width 1209 height 680
click at [550, 223] on video at bounding box center [604, 340] width 1209 height 680
click at [548, 224] on video at bounding box center [604, 340] width 1209 height 680
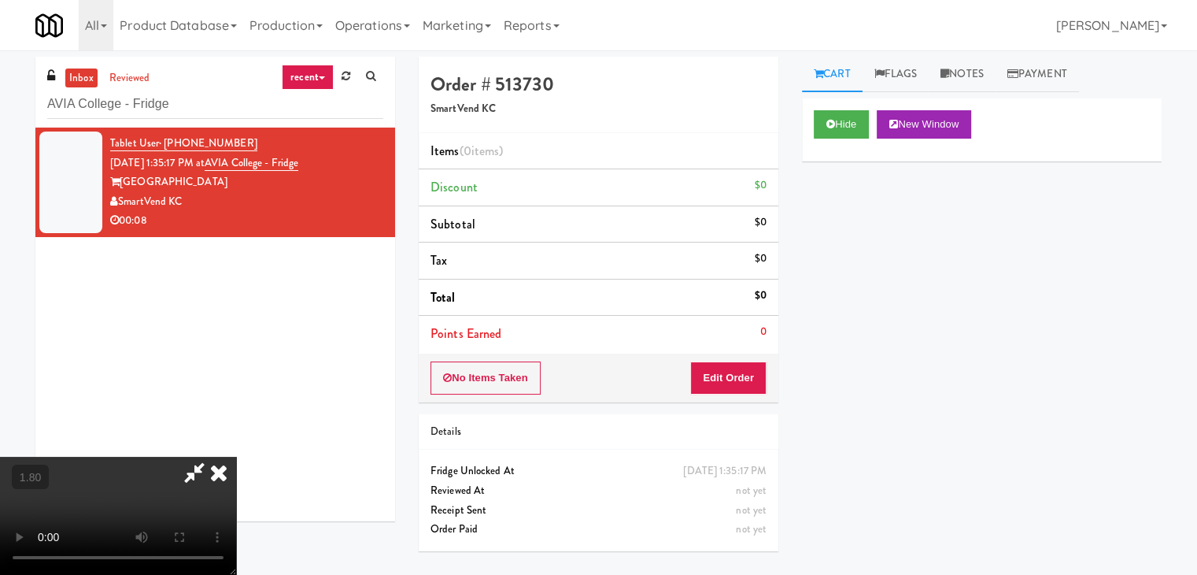
click at [236, 456] on icon at bounding box center [218, 471] width 35 height 31
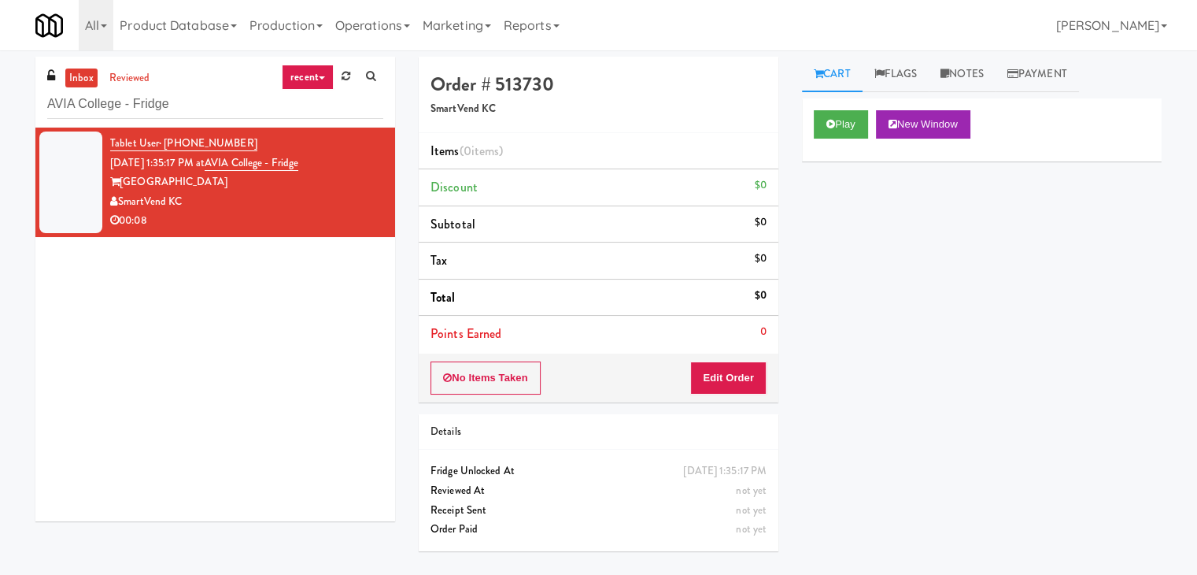
click at [733, 414] on div "Details" at bounding box center [599, 432] width 360 height 36
click at [742, 377] on button "Edit Order" at bounding box center [728, 377] width 76 height 33
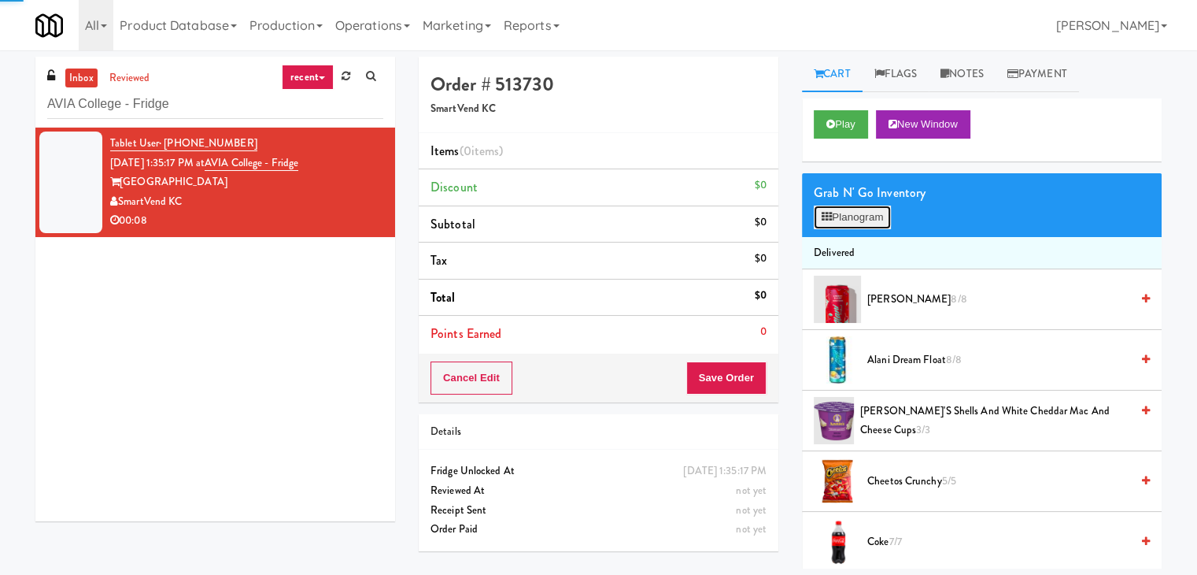
click at [848, 209] on button "Planogram" at bounding box center [852, 217] width 77 height 24
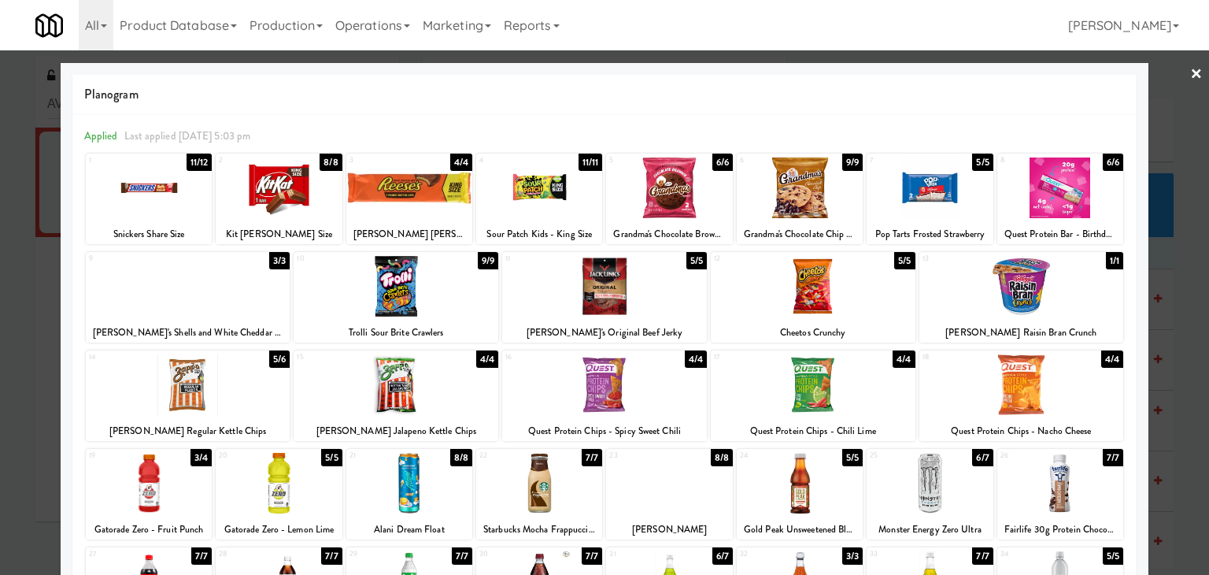
click at [796, 190] on div at bounding box center [800, 187] width 126 height 61
click at [1190, 73] on link "×" at bounding box center [1196, 74] width 13 height 49
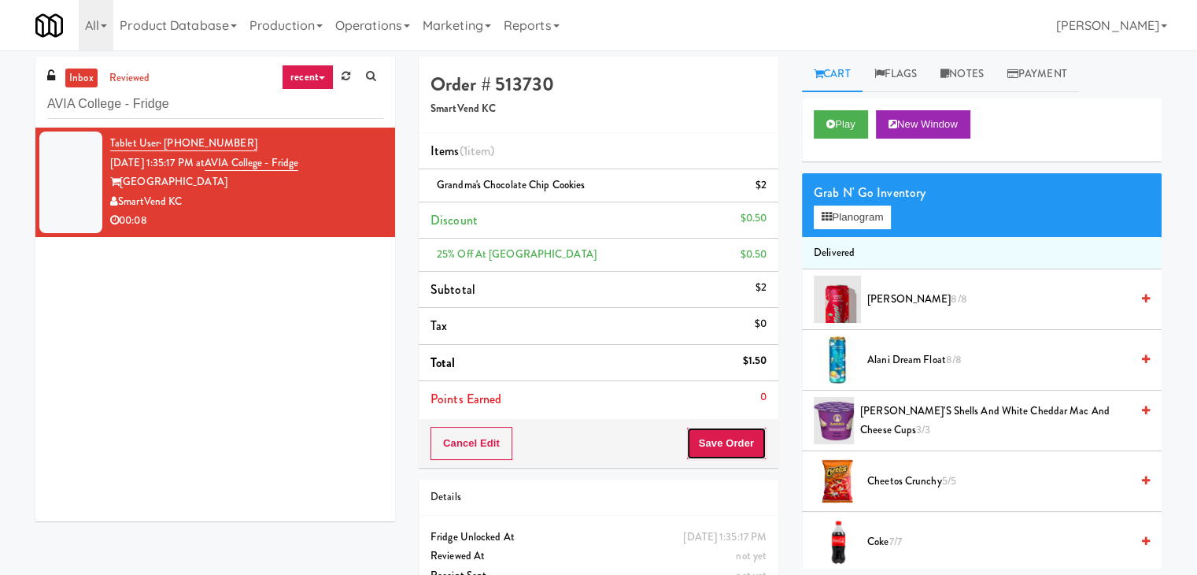
click at [710, 438] on button "Save Order" at bounding box center [726, 443] width 80 height 33
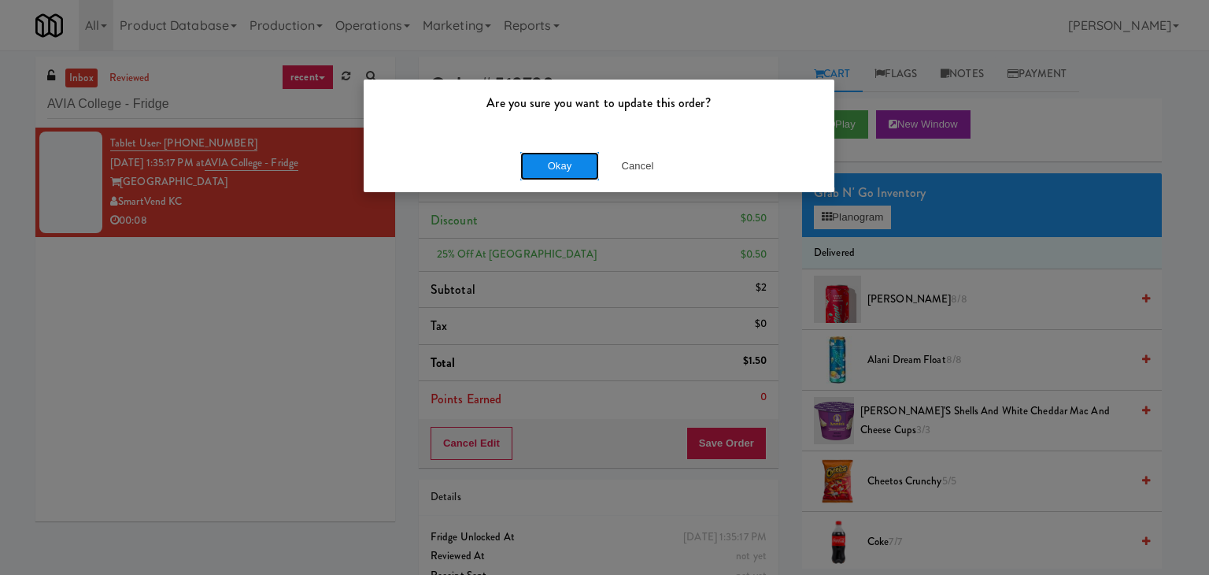
click at [554, 169] on button "Okay" at bounding box center [559, 166] width 79 height 28
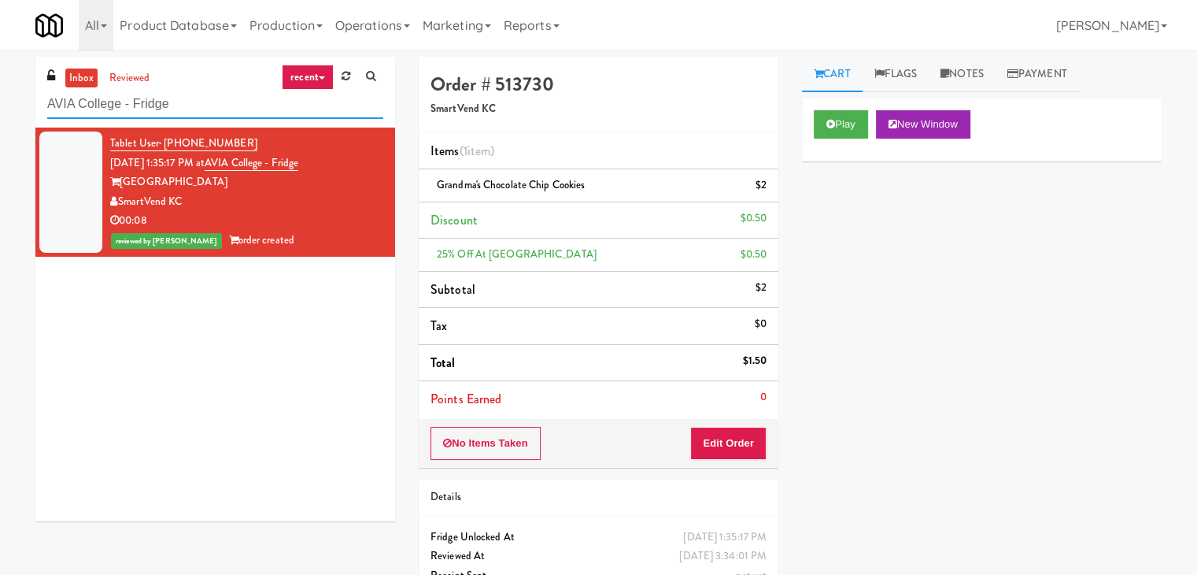
click at [212, 108] on input "AVIA College - Fridge" at bounding box center [215, 104] width 336 height 29
paste input "Body Bank Fitness - Combo Cooler"
type input "Body Bank Fitness - Combo Cooler"
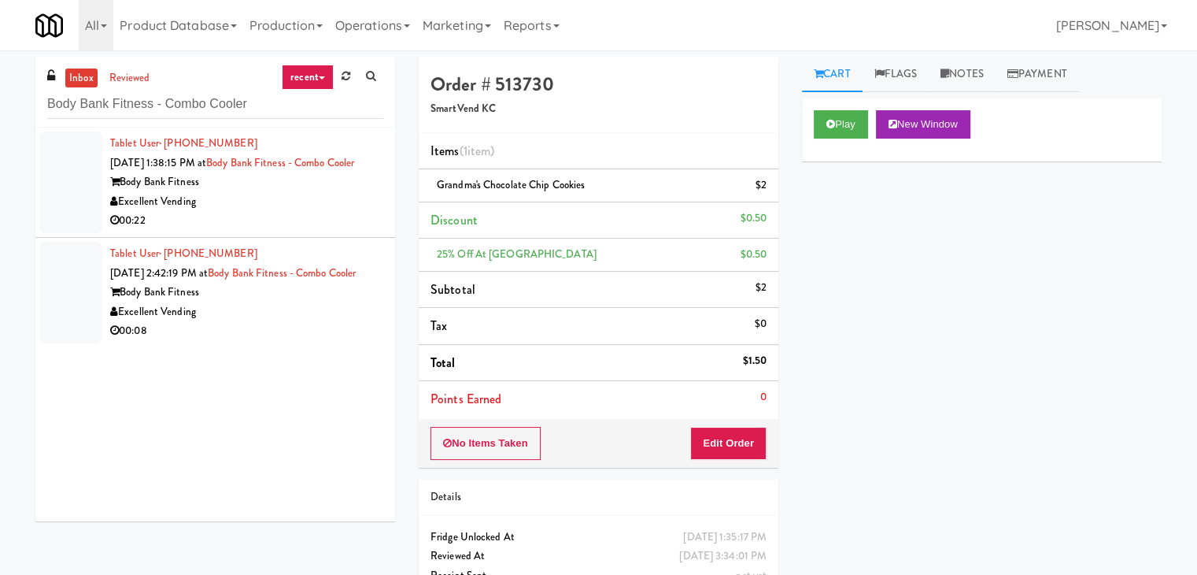
click at [307, 212] on div "Excellent Vending" at bounding box center [246, 202] width 273 height 20
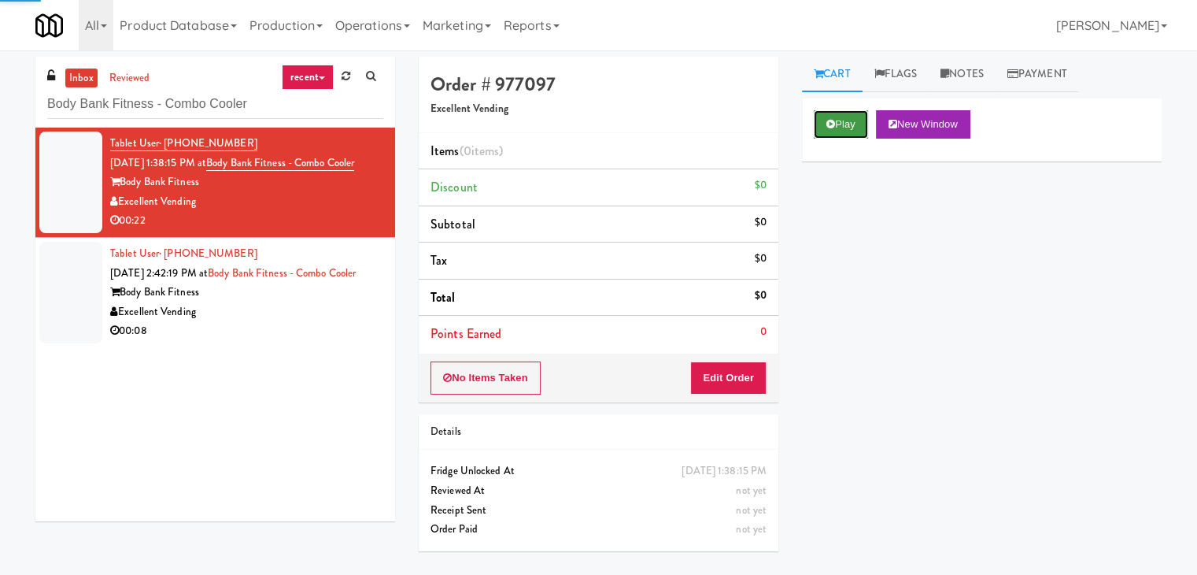
click at [829, 123] on icon at bounding box center [830, 124] width 9 height 10
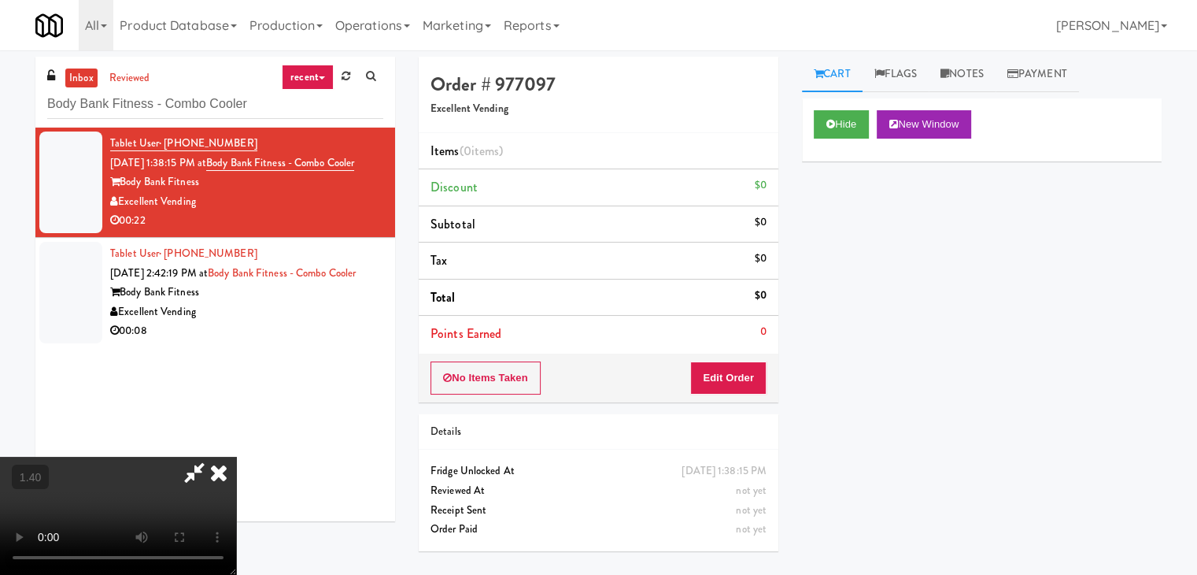
click at [236, 456] on video at bounding box center [118, 515] width 236 height 118
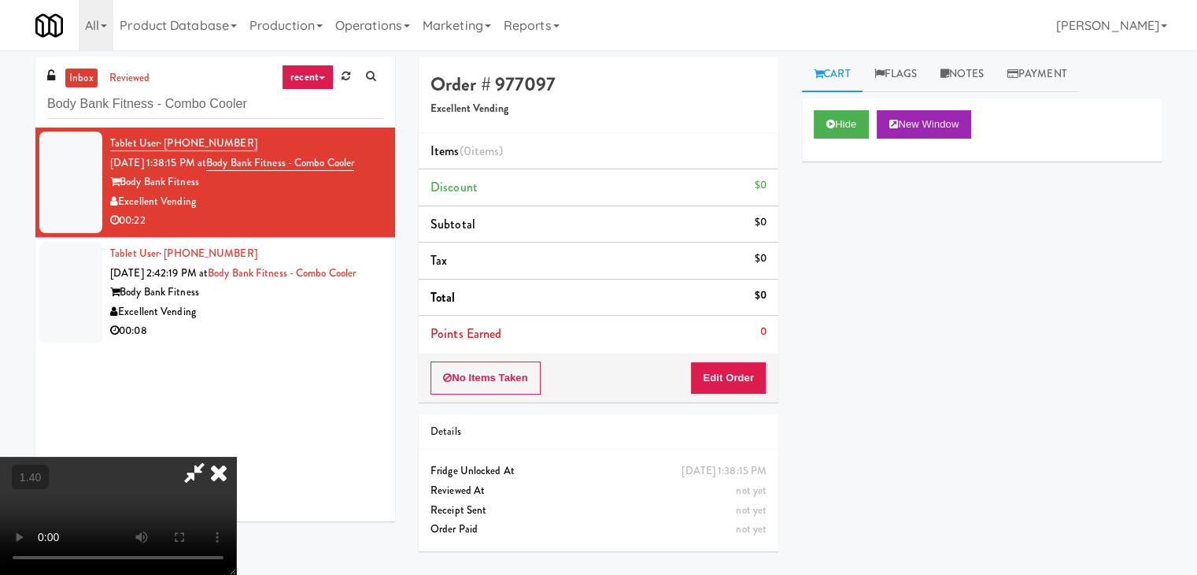
click at [236, 456] on video at bounding box center [118, 515] width 236 height 118
click at [236, 456] on icon at bounding box center [218, 471] width 35 height 31
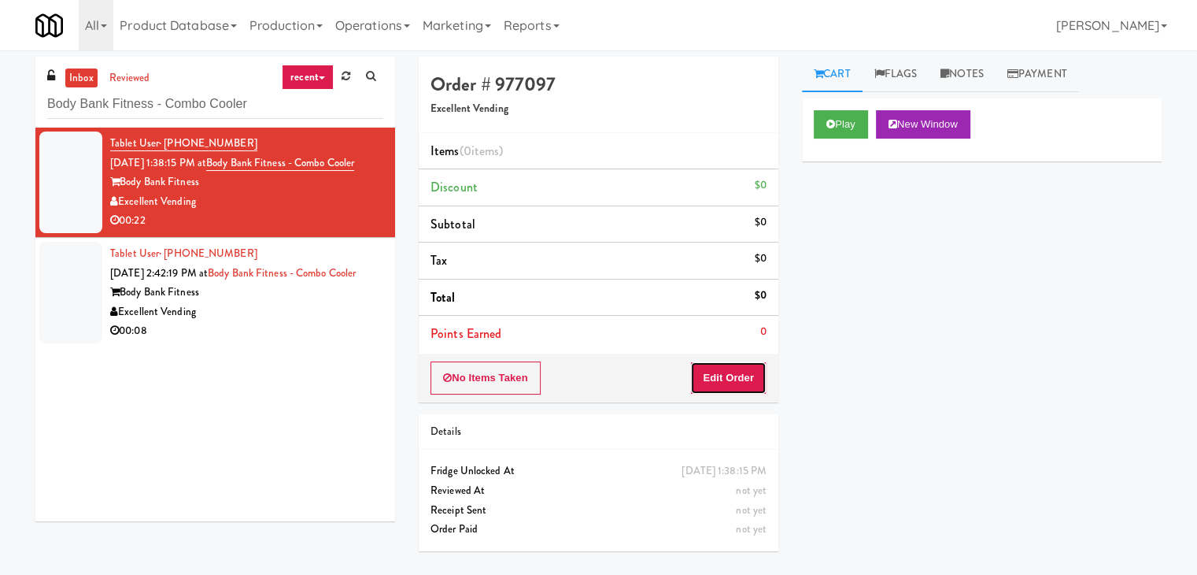
click at [704, 385] on button "Edit Order" at bounding box center [728, 377] width 76 height 33
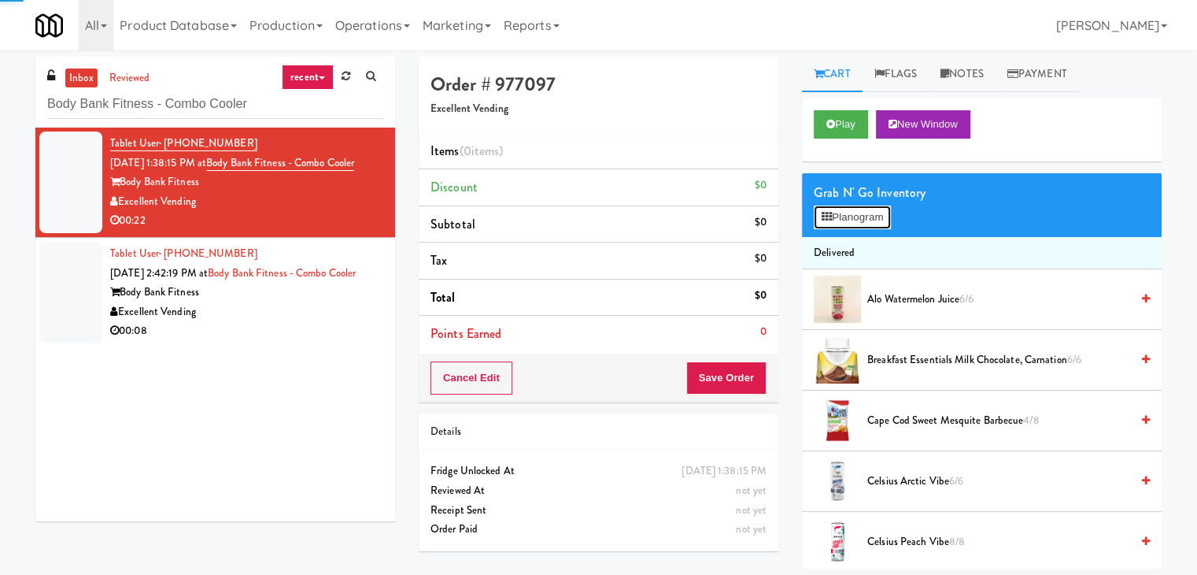
click at [855, 220] on button "Planogram" at bounding box center [852, 217] width 77 height 24
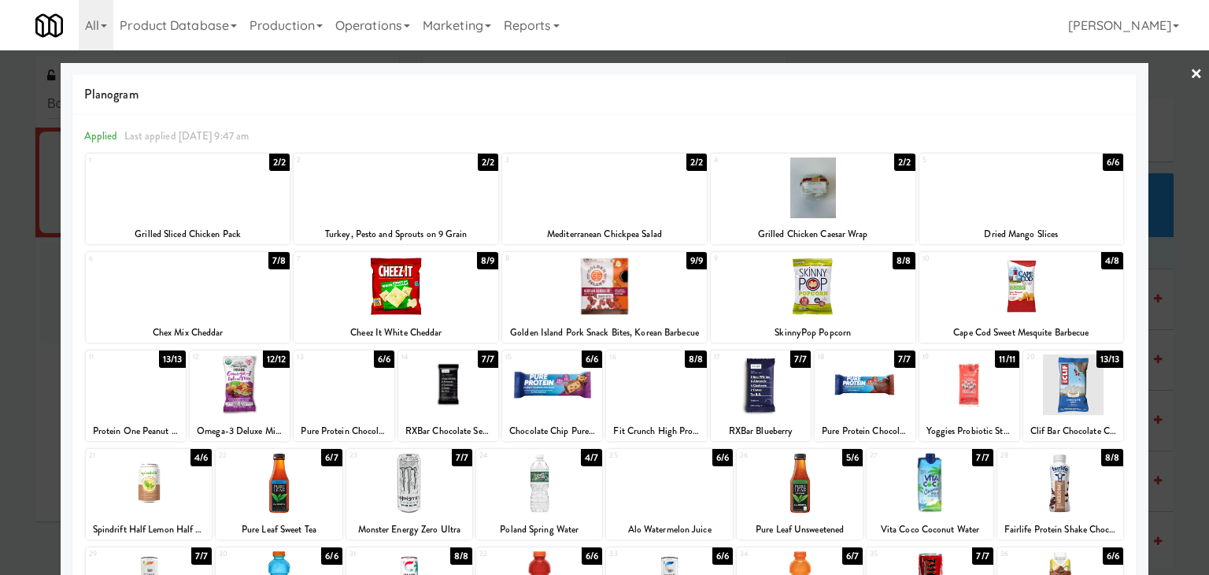
click at [204, 296] on div at bounding box center [188, 286] width 205 height 61
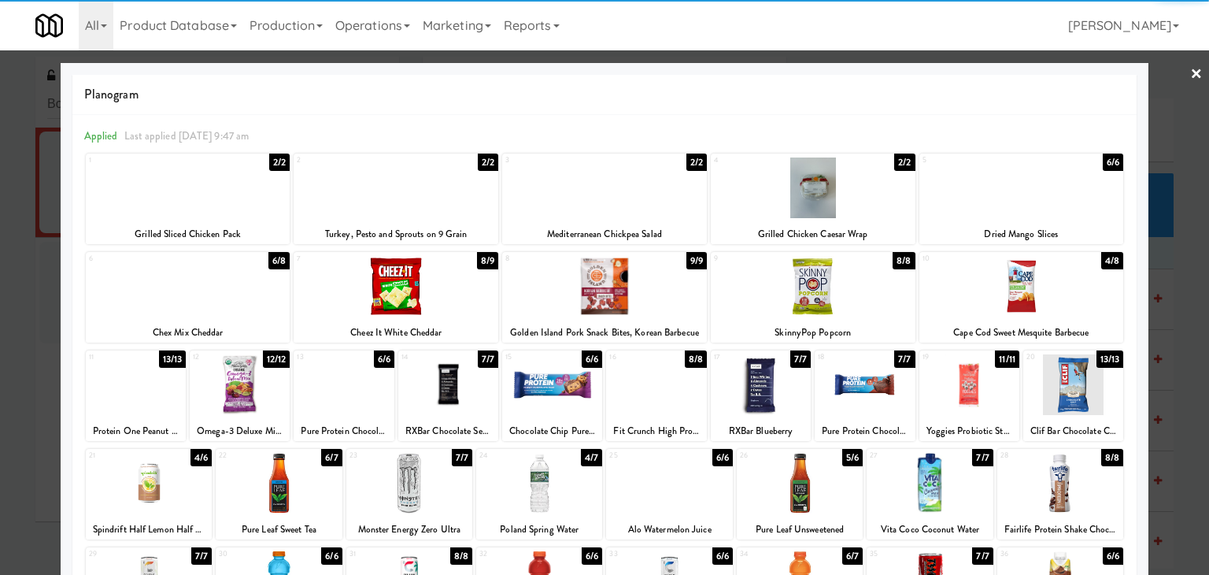
drag, startPoint x: 1188, startPoint y: 73, endPoint x: 1014, endPoint y: 259, distance: 253.9
click at [1190, 73] on link "×" at bounding box center [1196, 74] width 13 height 49
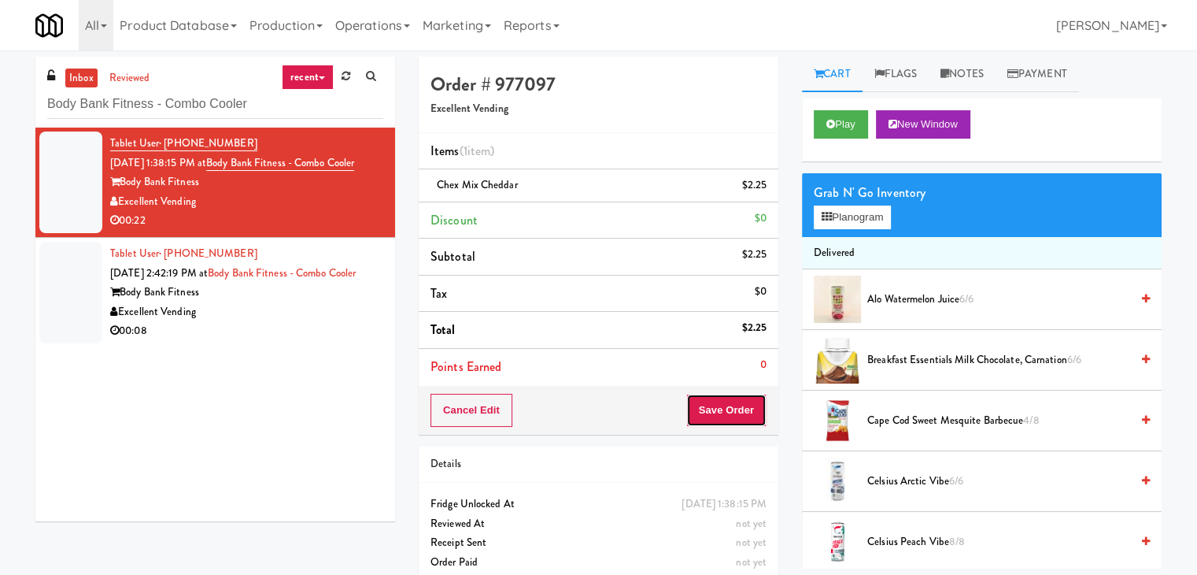
click at [727, 416] on button "Save Order" at bounding box center [726, 410] width 80 height 33
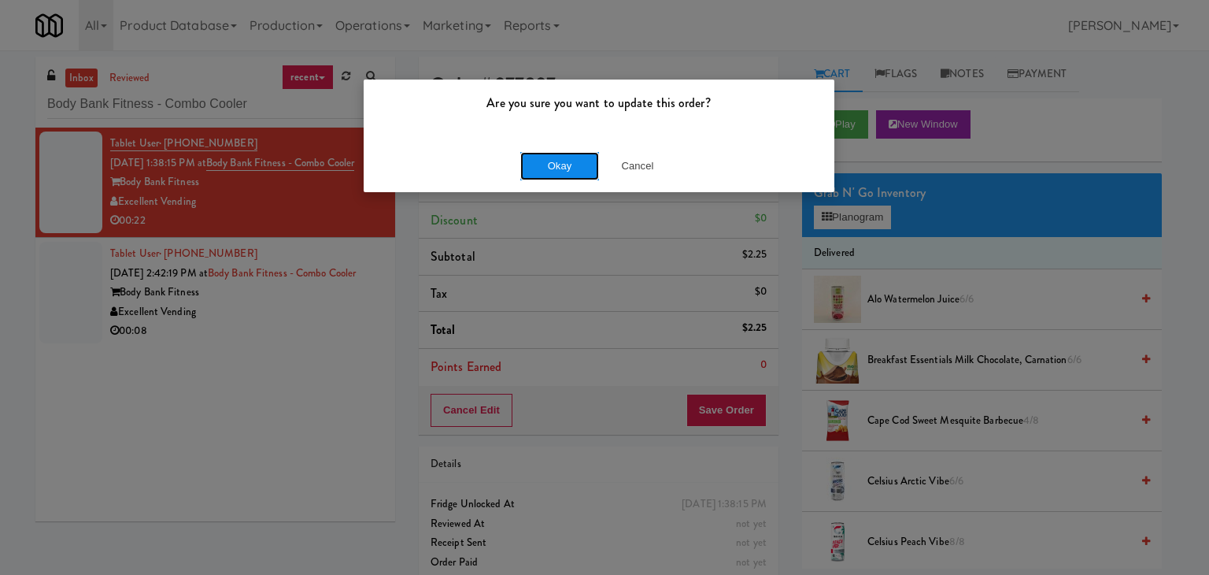
click at [571, 172] on button "Okay" at bounding box center [559, 166] width 79 height 28
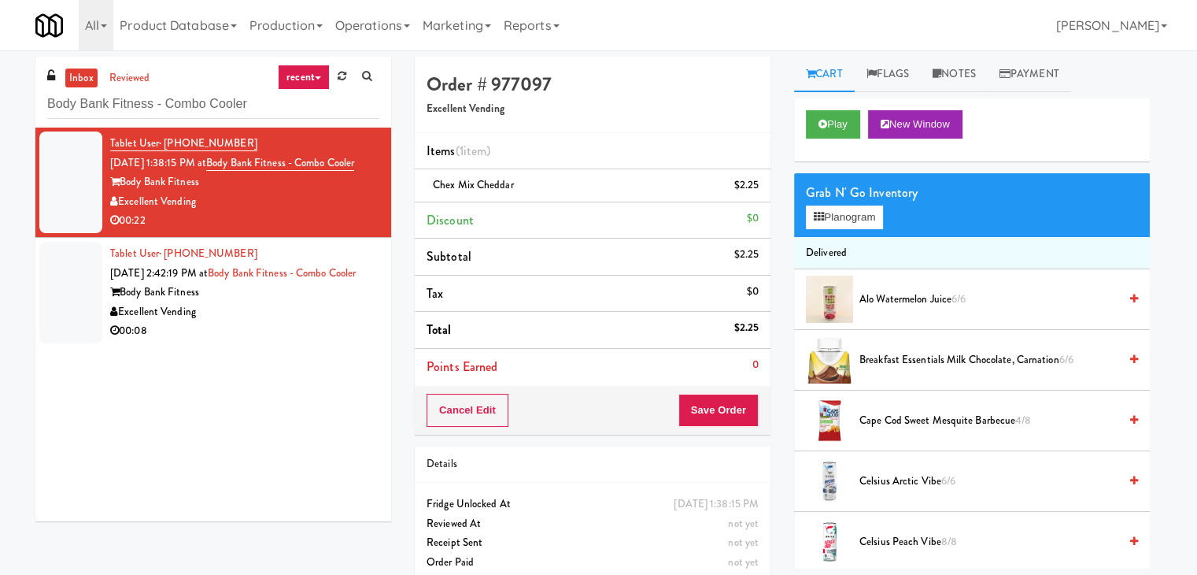
click at [321, 322] on div "Excellent Vending" at bounding box center [244, 312] width 269 height 20
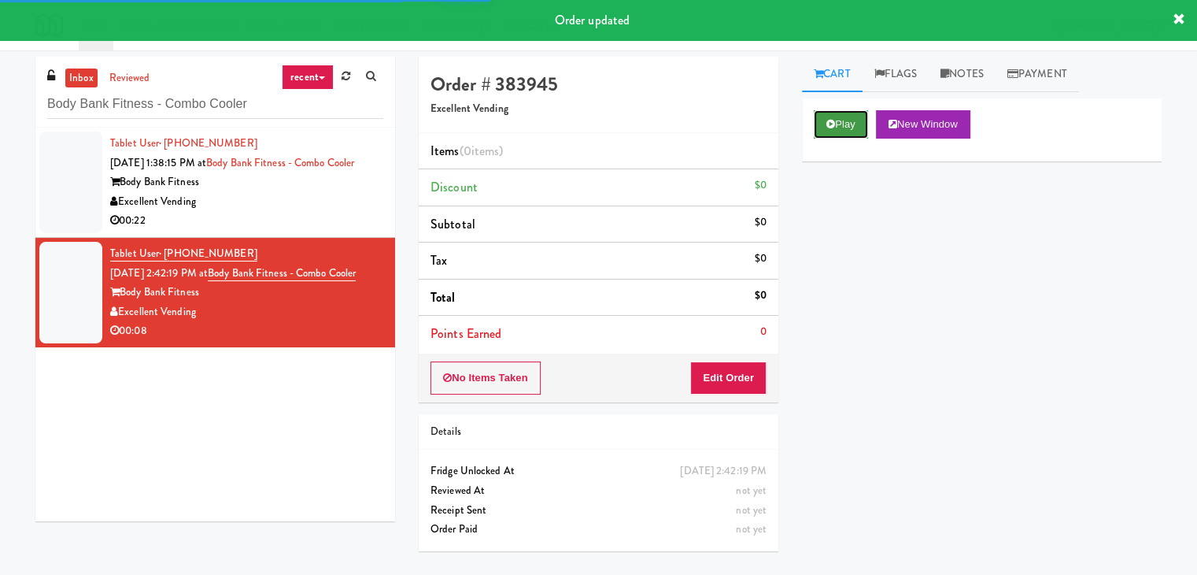
click at [860, 124] on button "Play" at bounding box center [841, 124] width 54 height 28
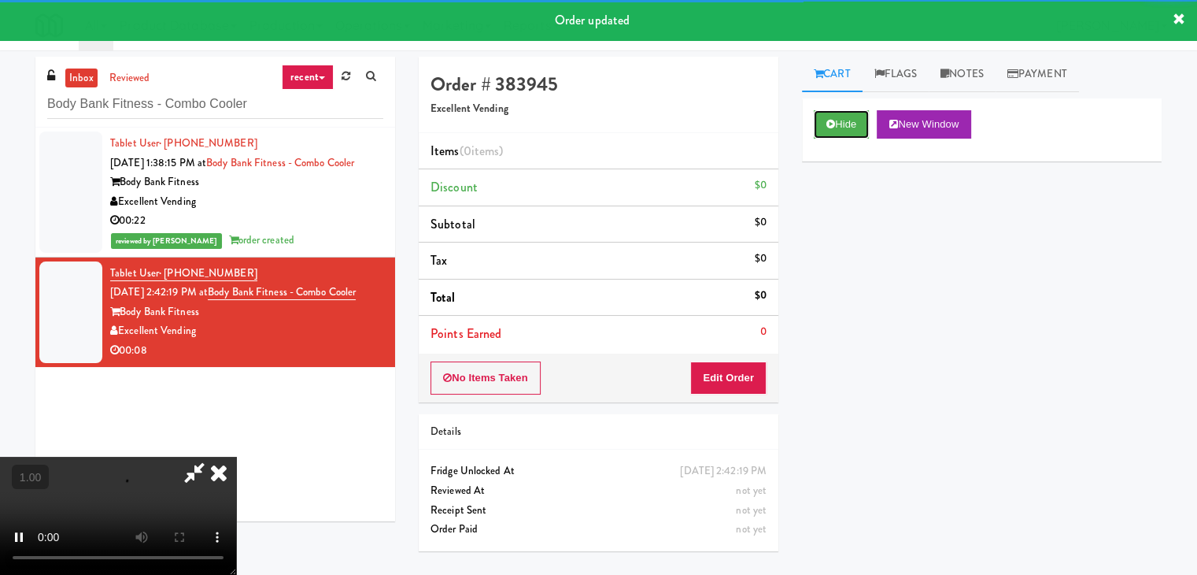
drag, startPoint x: 860, startPoint y: 124, endPoint x: 519, endPoint y: 212, distance: 351.8
click at [679, 153] on div "Order # 383945 Excellent Vending Items (0 items ) Discount $0 Subtotal $0 Tax $…" at bounding box center [790, 313] width 767 height 512
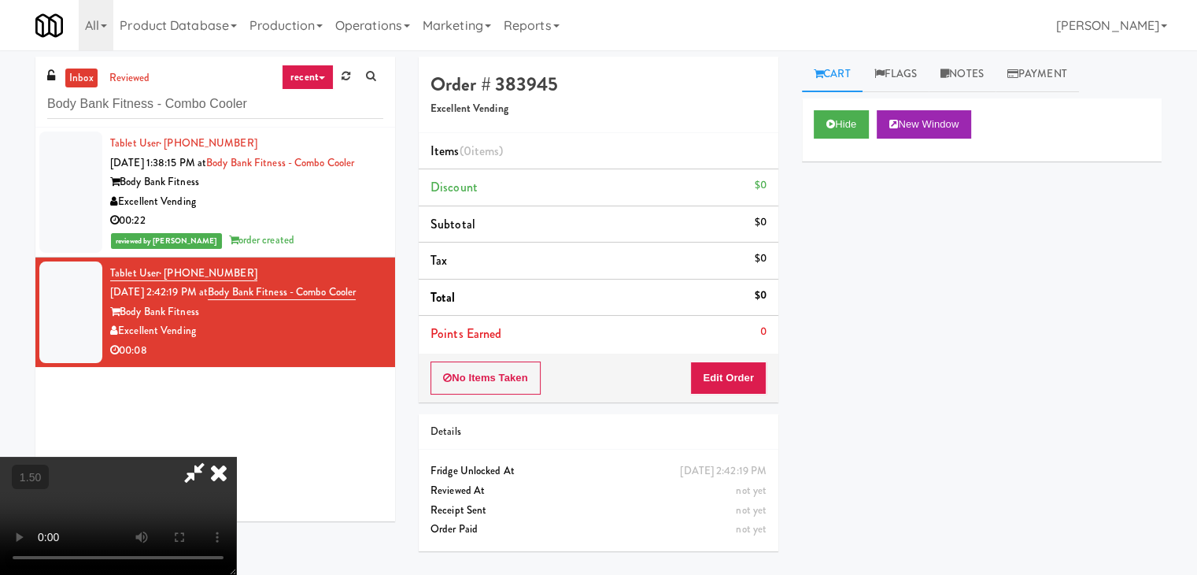
click at [236, 456] on video at bounding box center [118, 515] width 236 height 118
click at [236, 456] on icon at bounding box center [218, 471] width 35 height 31
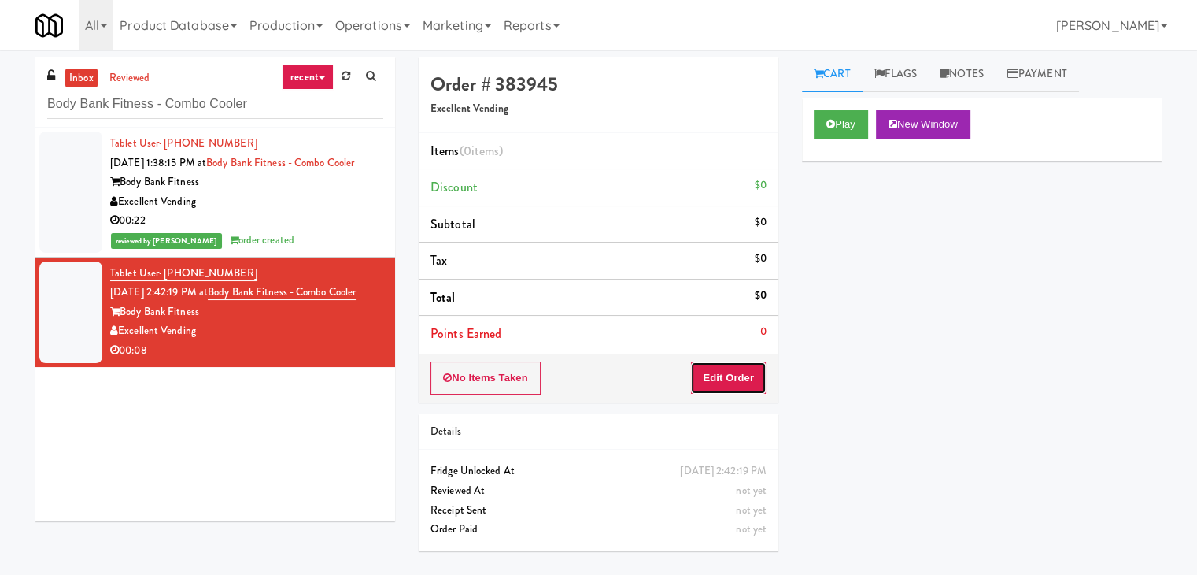
click at [730, 361] on button "Edit Order" at bounding box center [728, 377] width 76 height 33
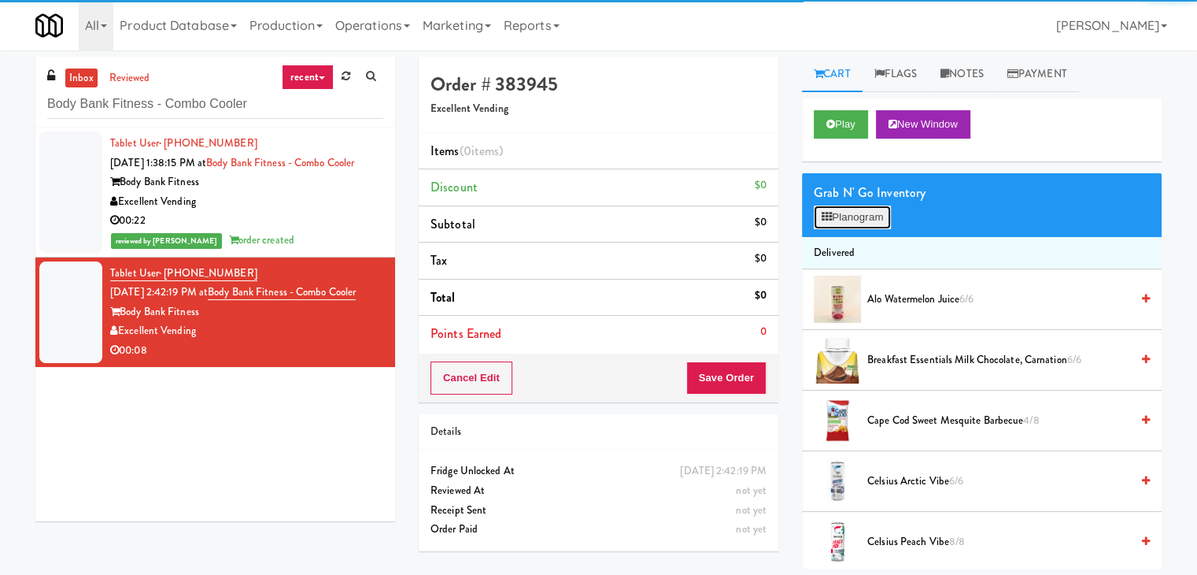
click at [855, 225] on button "Planogram" at bounding box center [852, 217] width 77 height 24
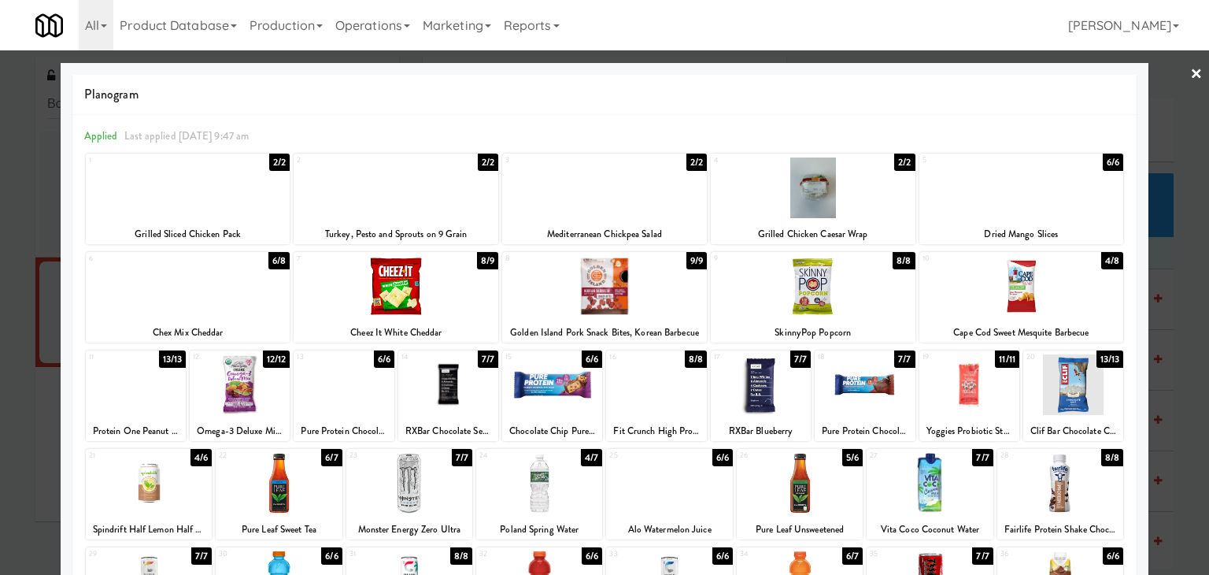
click at [1014, 275] on div at bounding box center [1021, 286] width 205 height 61
click at [1190, 68] on link "×" at bounding box center [1196, 74] width 13 height 49
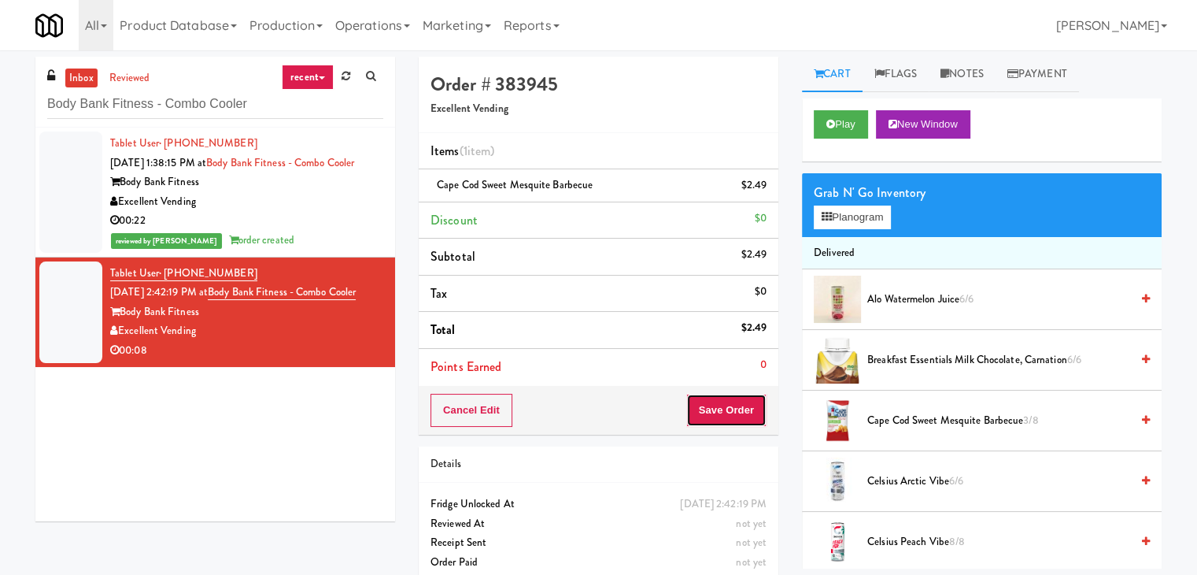
click at [737, 394] on button "Save Order" at bounding box center [726, 410] width 80 height 33
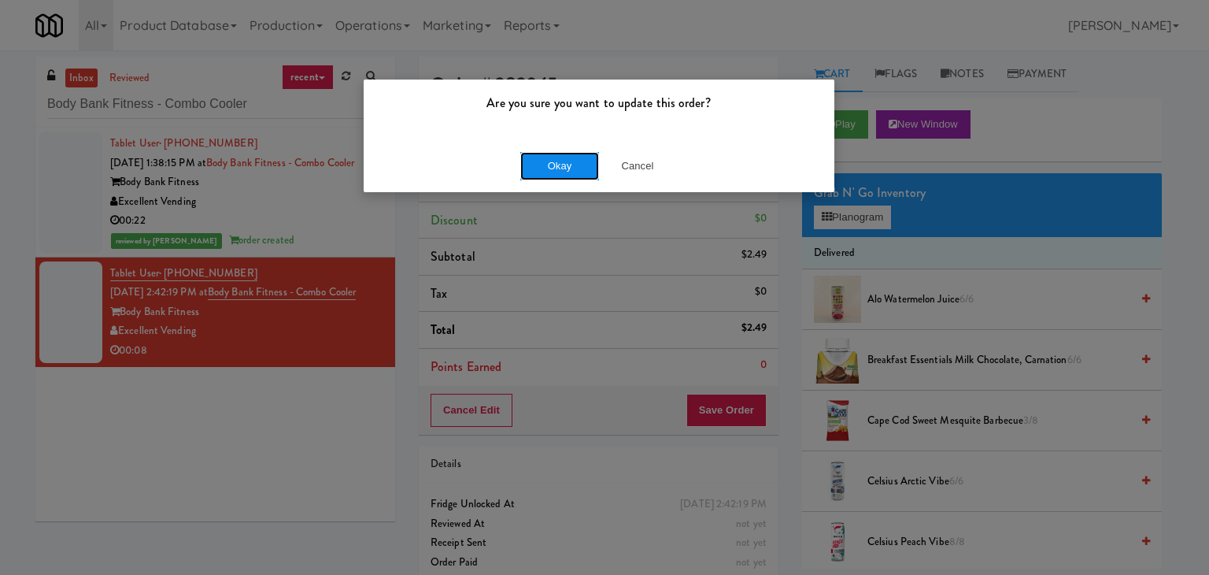
click at [543, 164] on button "Okay" at bounding box center [559, 166] width 79 height 28
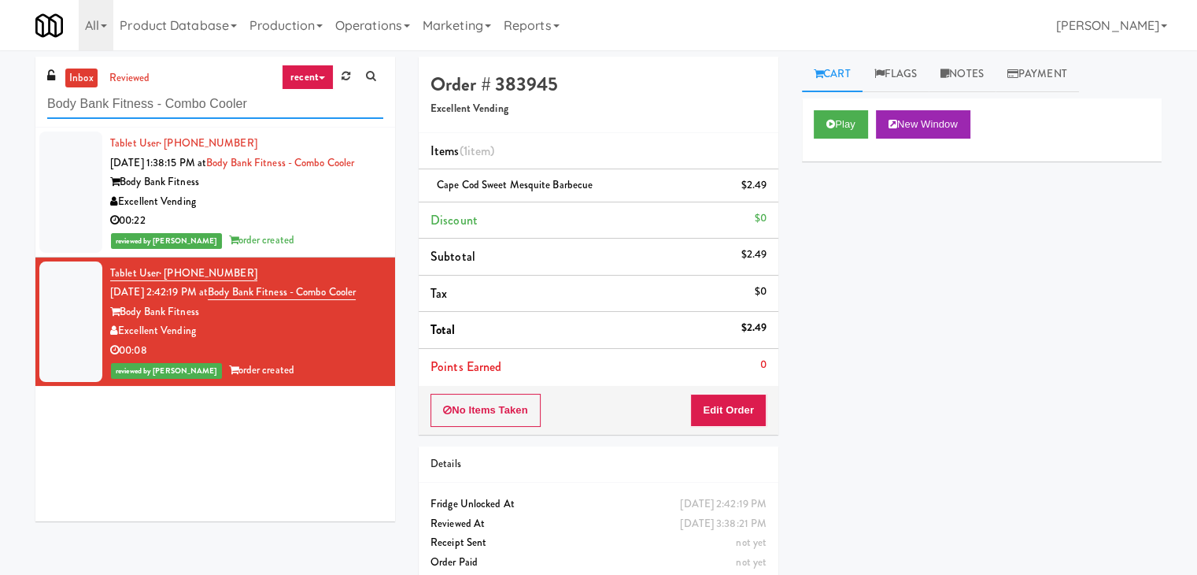
click at [236, 103] on input "Body Bank Fitness - Combo Cooler" at bounding box center [215, 104] width 336 height 29
paste input "APCU - Cooler - Right"
type input "APCU - Cooler - Right"
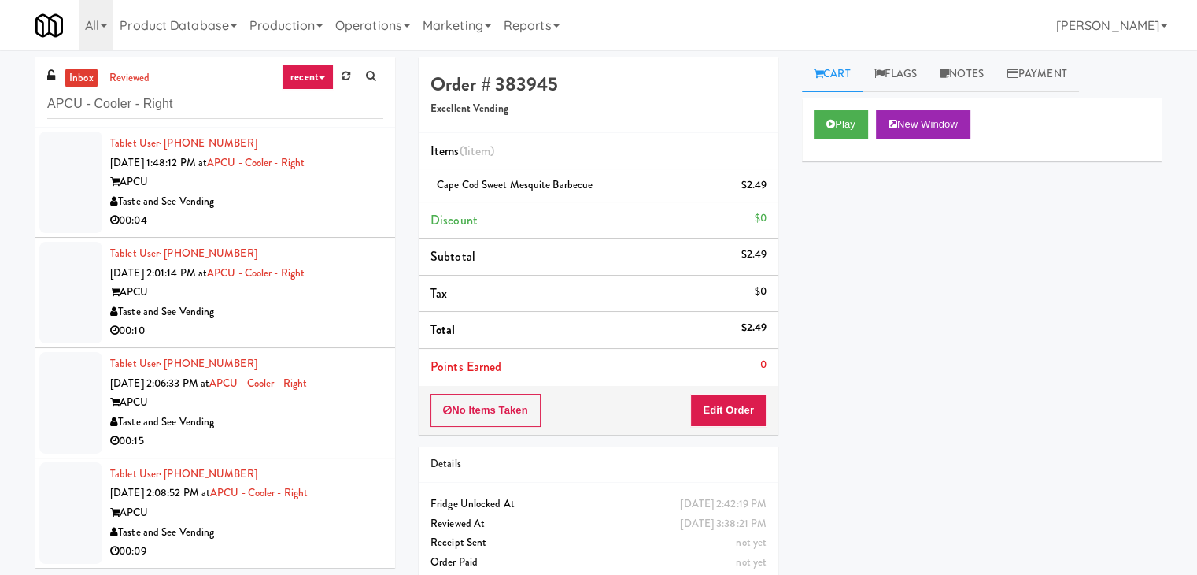
click at [334, 200] on div "Taste and See Vending" at bounding box center [246, 202] width 273 height 20
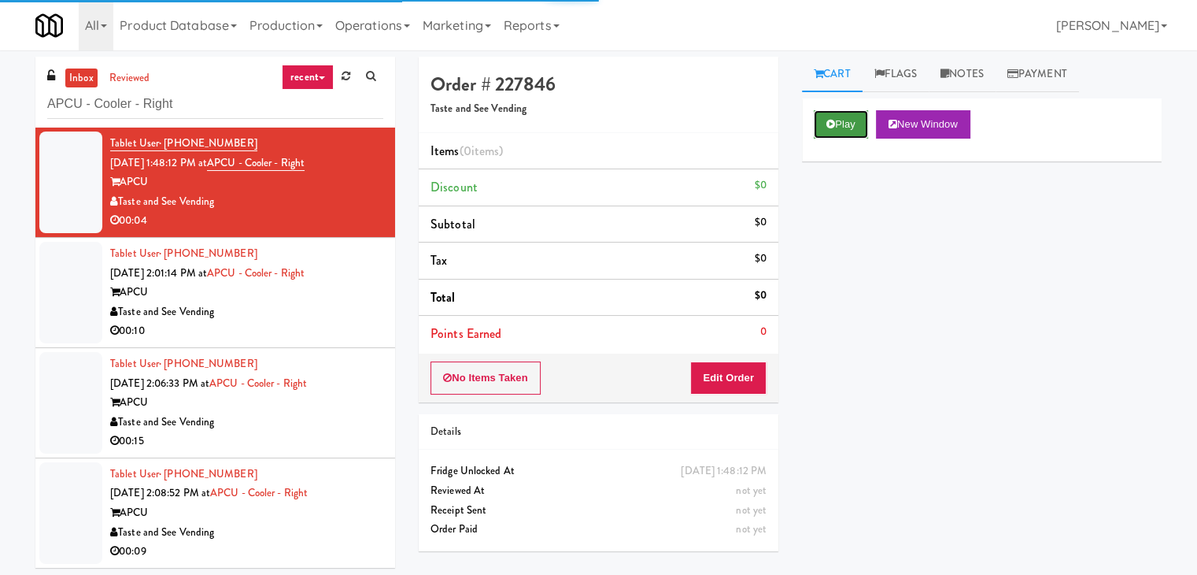
click at [825, 116] on button "Play" at bounding box center [841, 124] width 54 height 28
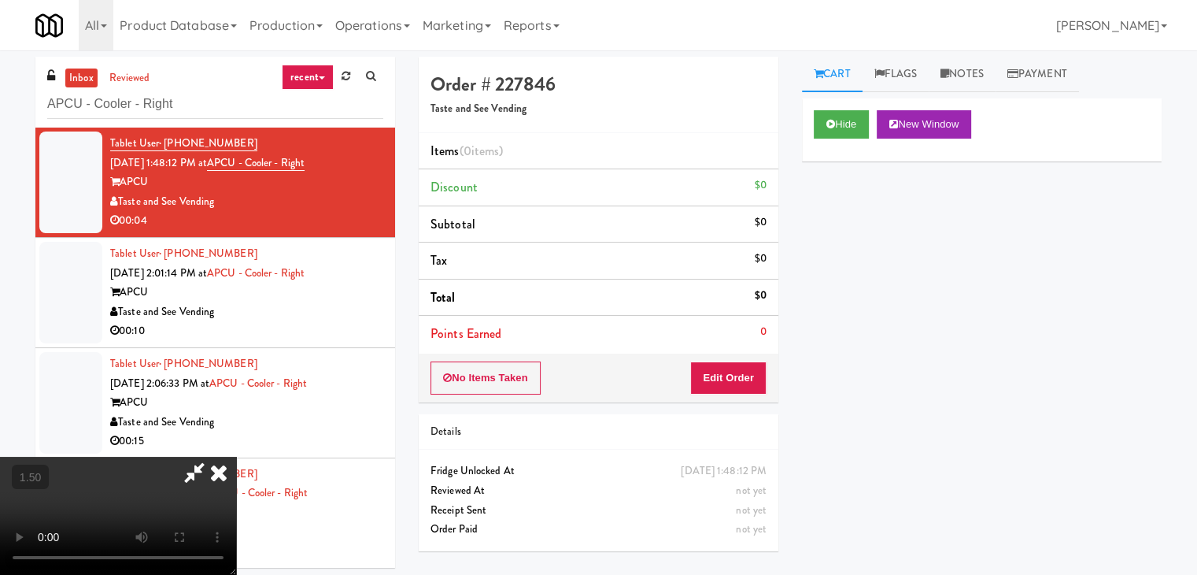
click at [236, 456] on video at bounding box center [118, 515] width 236 height 118
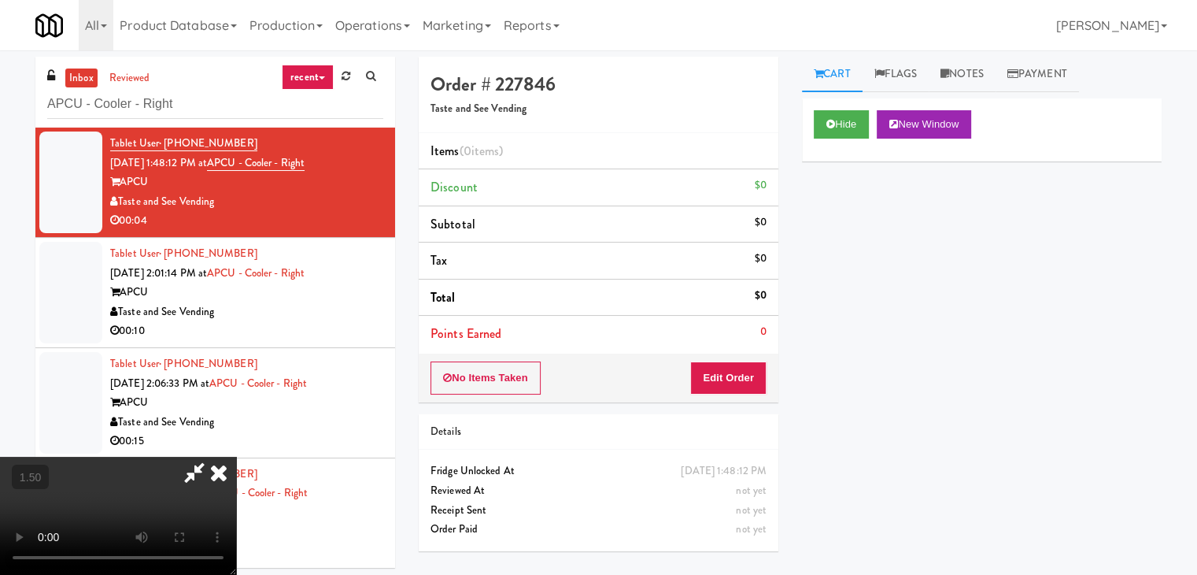
click at [236, 456] on video at bounding box center [118, 515] width 236 height 118
click at [236, 456] on icon at bounding box center [218, 471] width 35 height 31
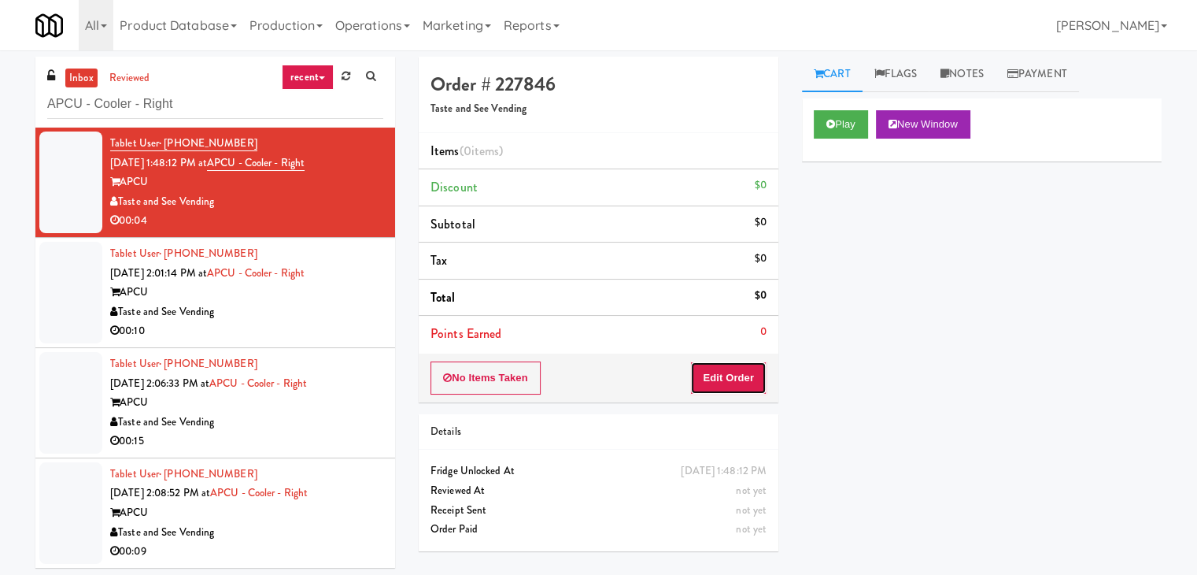
click at [721, 379] on button "Edit Order" at bounding box center [728, 377] width 76 height 33
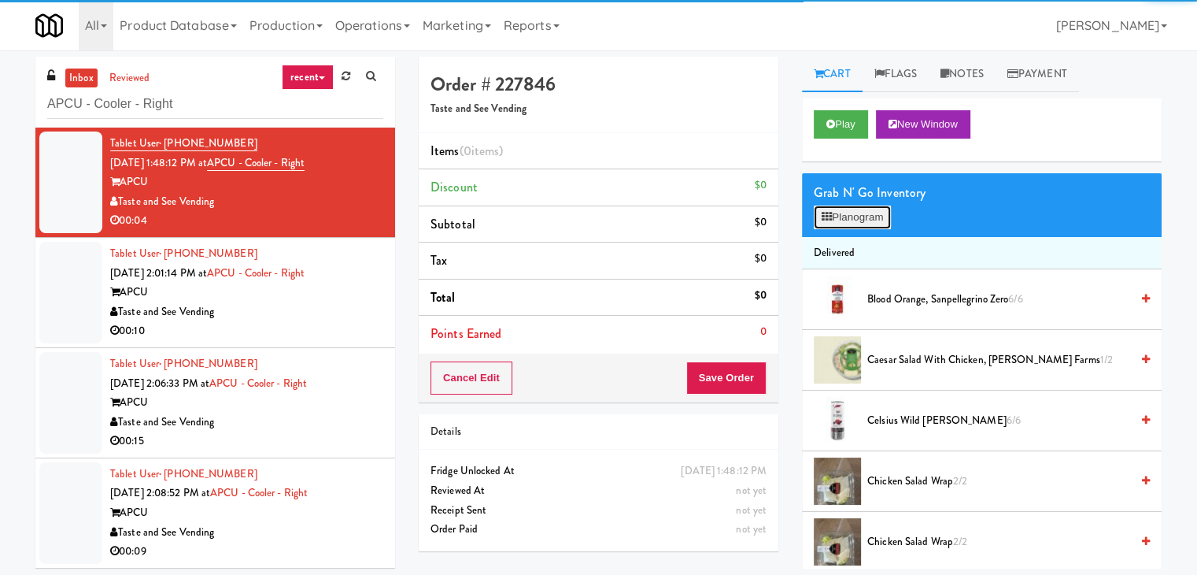
click at [853, 216] on button "Planogram" at bounding box center [852, 217] width 77 height 24
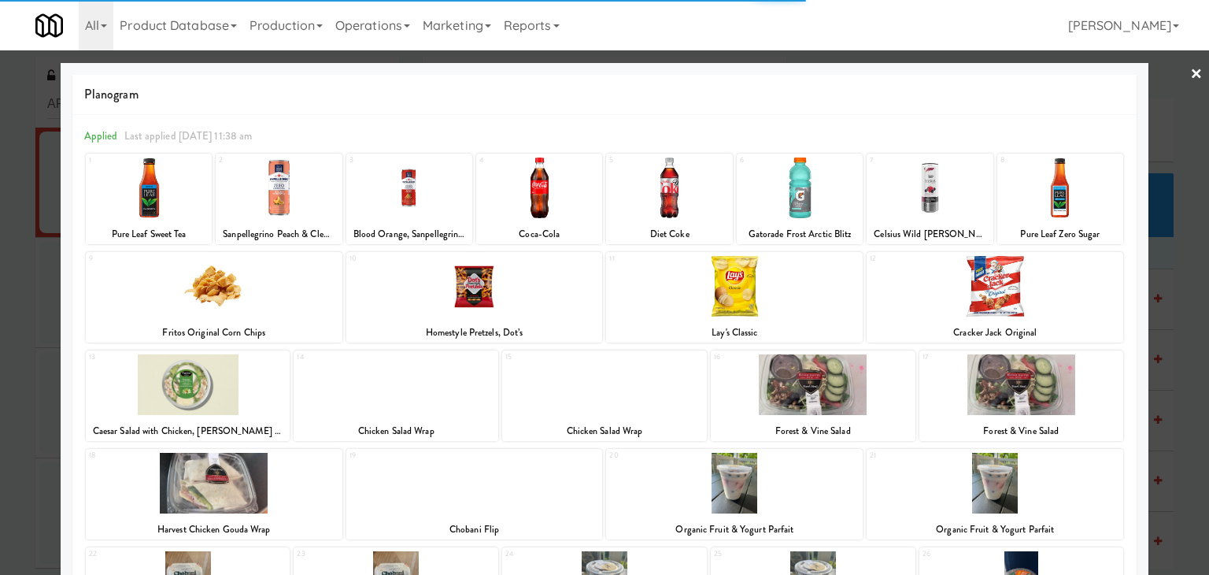
scroll to position [198, 0]
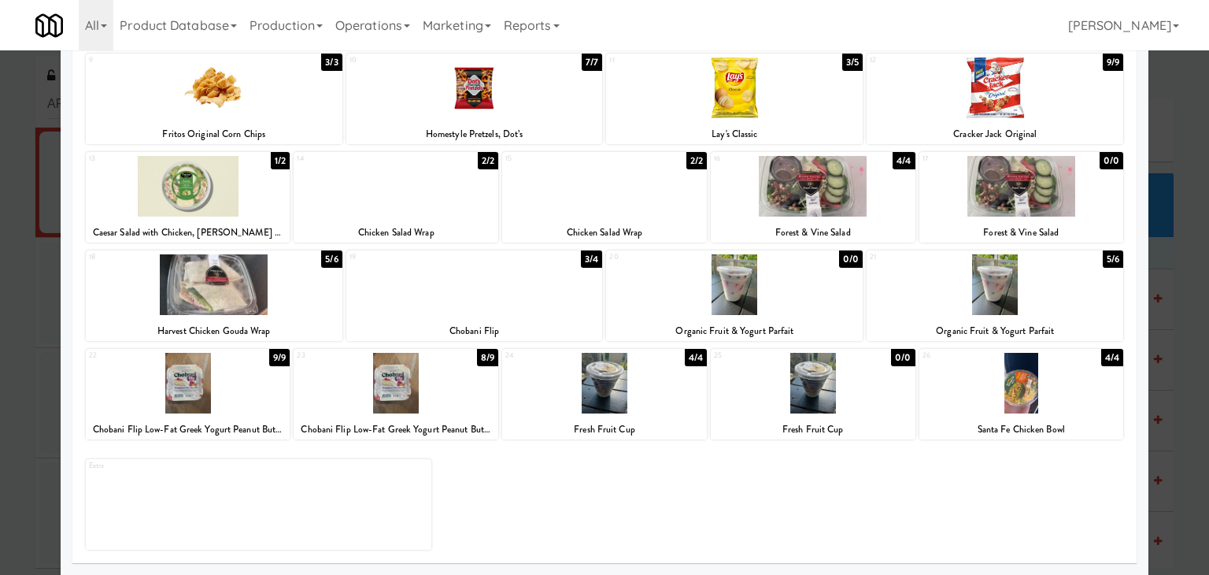
click at [1015, 379] on div at bounding box center [1021, 383] width 205 height 61
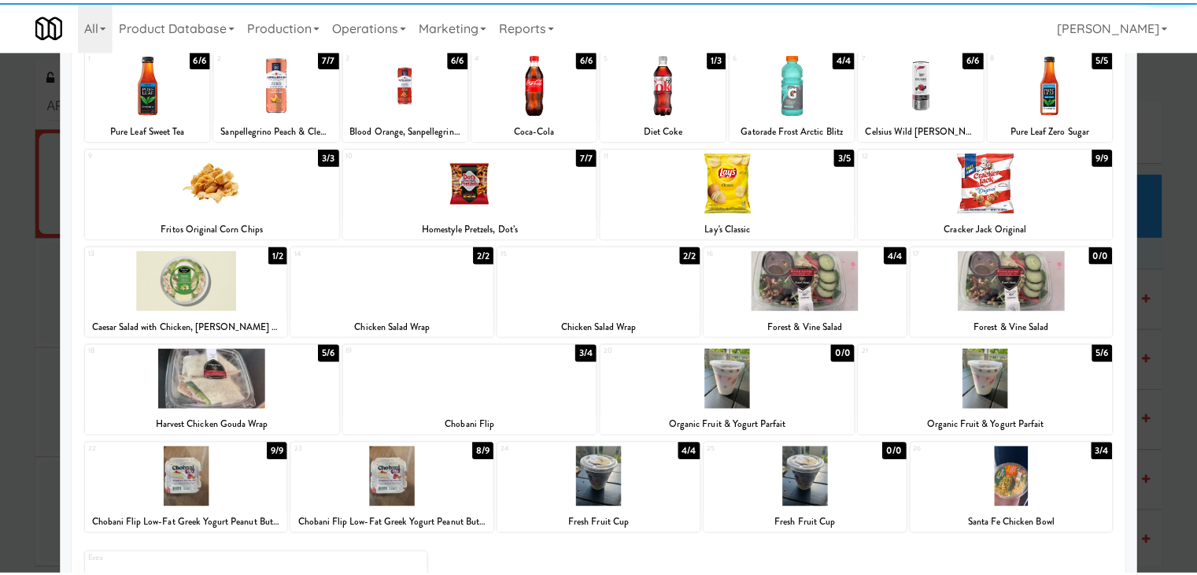
scroll to position [0, 0]
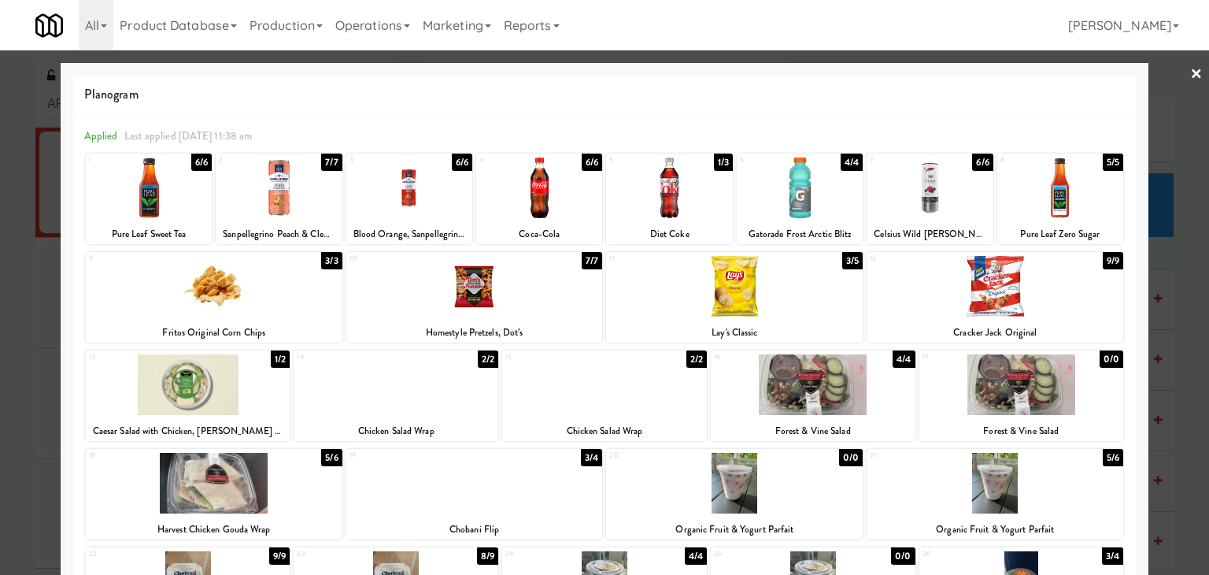
click at [1190, 75] on link "×" at bounding box center [1196, 74] width 13 height 49
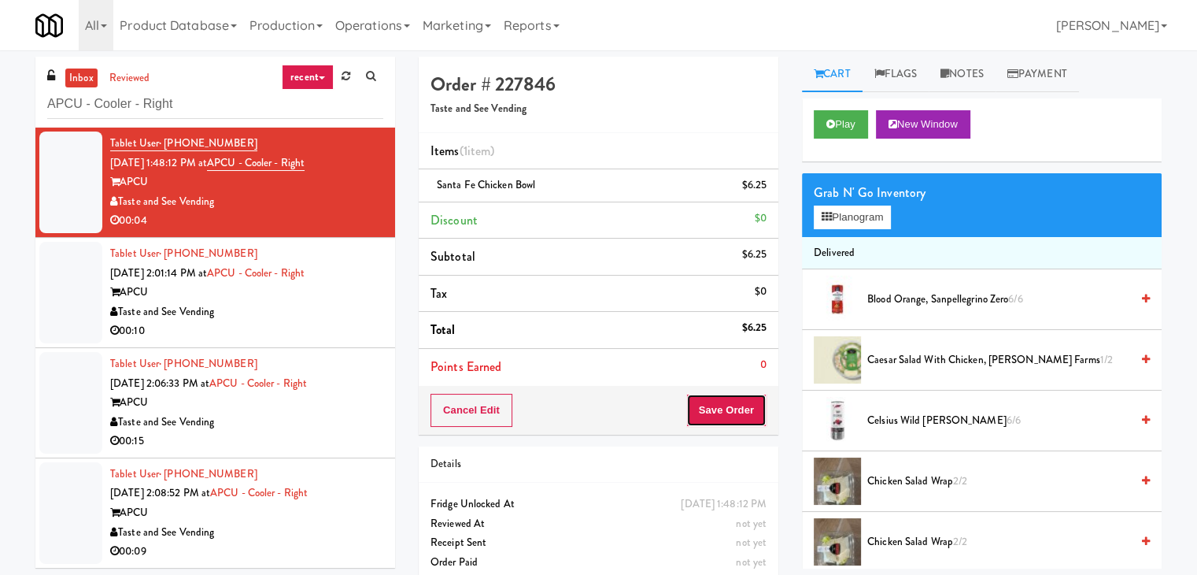
click at [722, 414] on button "Save Order" at bounding box center [726, 410] width 80 height 33
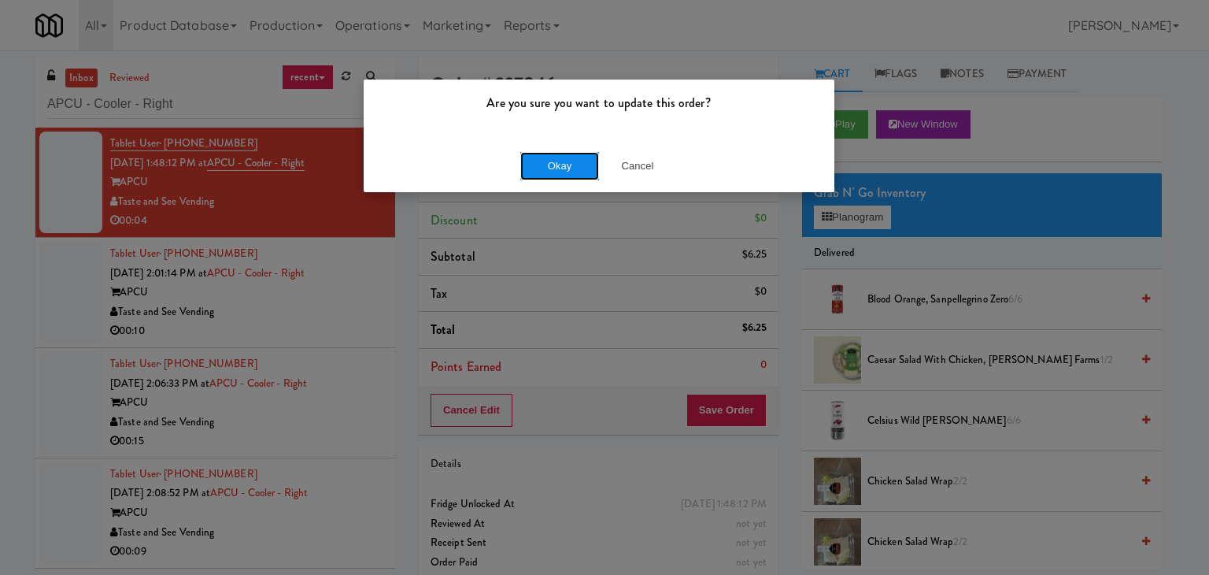
click at [556, 166] on button "Okay" at bounding box center [559, 166] width 79 height 28
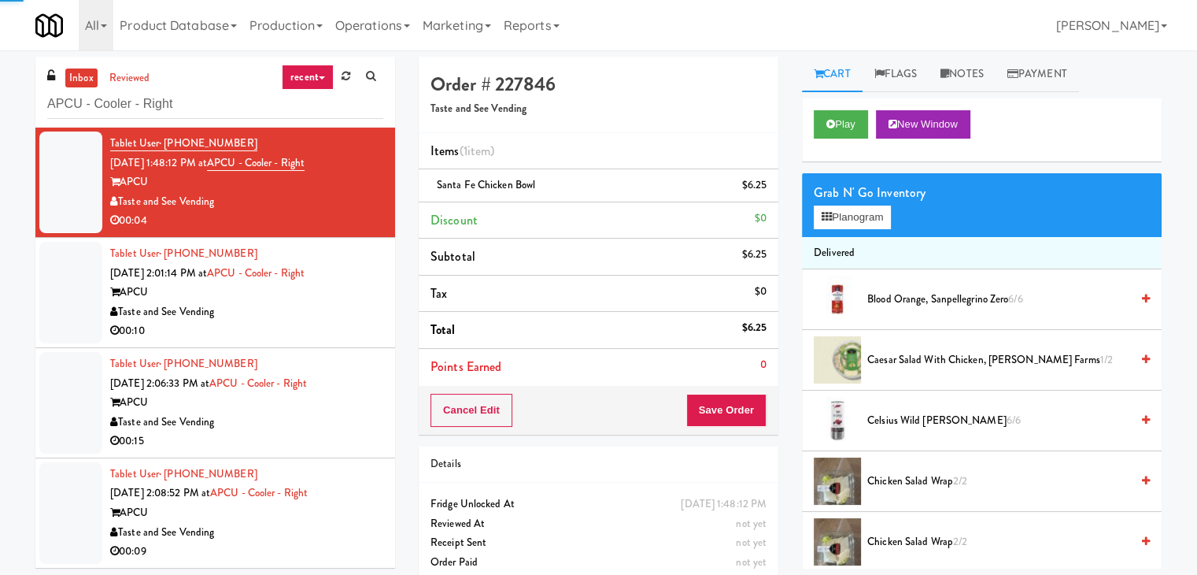
click at [354, 305] on div "Taste and See Vending" at bounding box center [246, 312] width 273 height 20
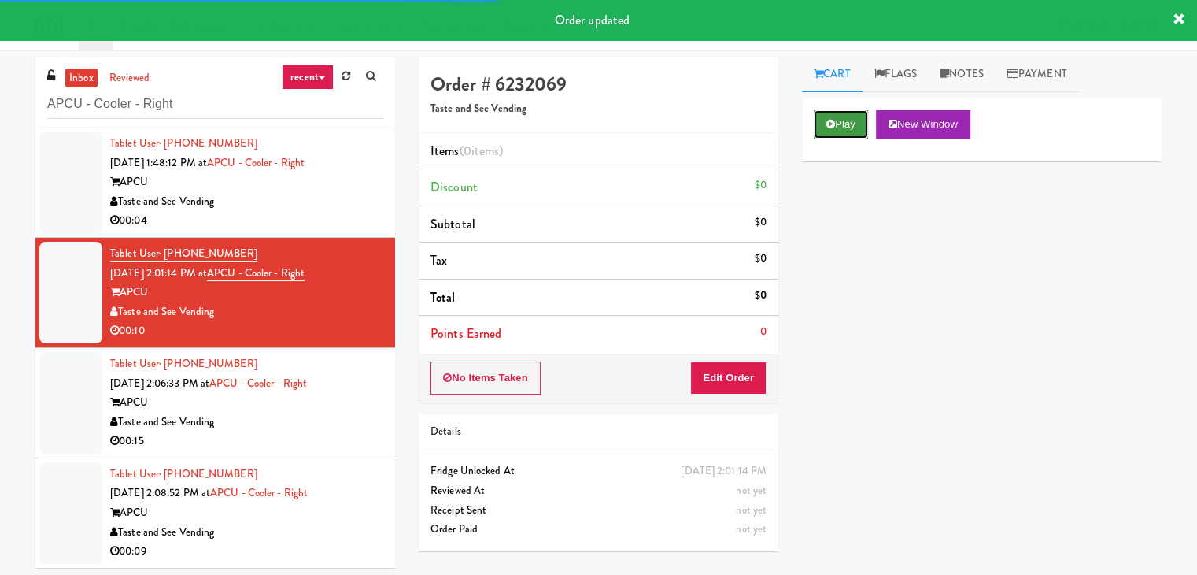
click at [826, 119] on icon at bounding box center [830, 124] width 9 height 10
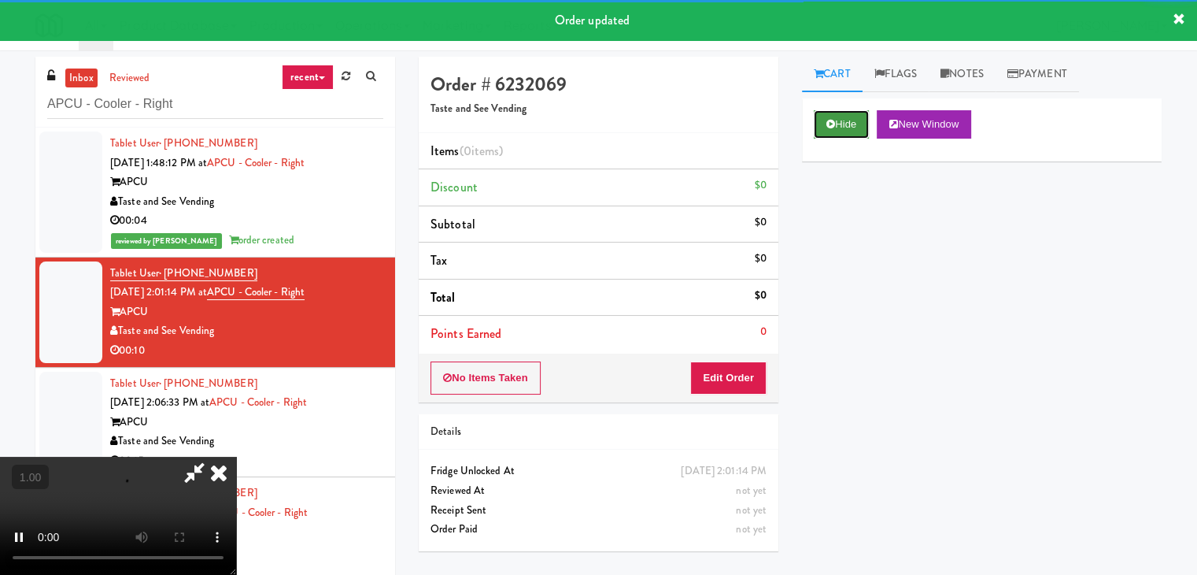
click at [826, 119] on icon at bounding box center [830, 124] width 9 height 10
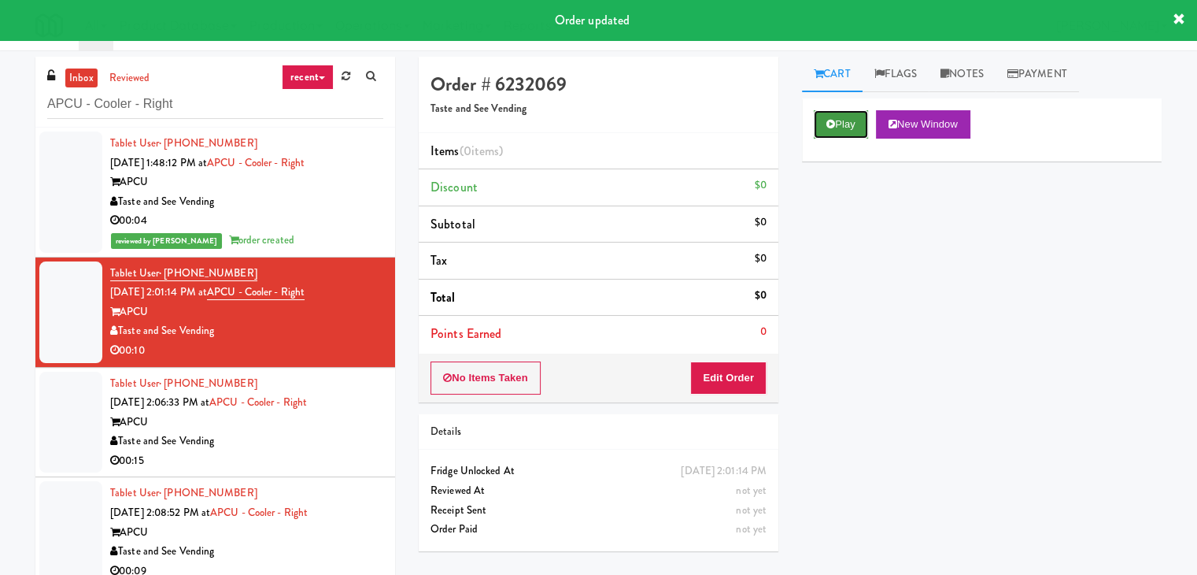
click at [848, 129] on button "Play" at bounding box center [841, 124] width 54 height 28
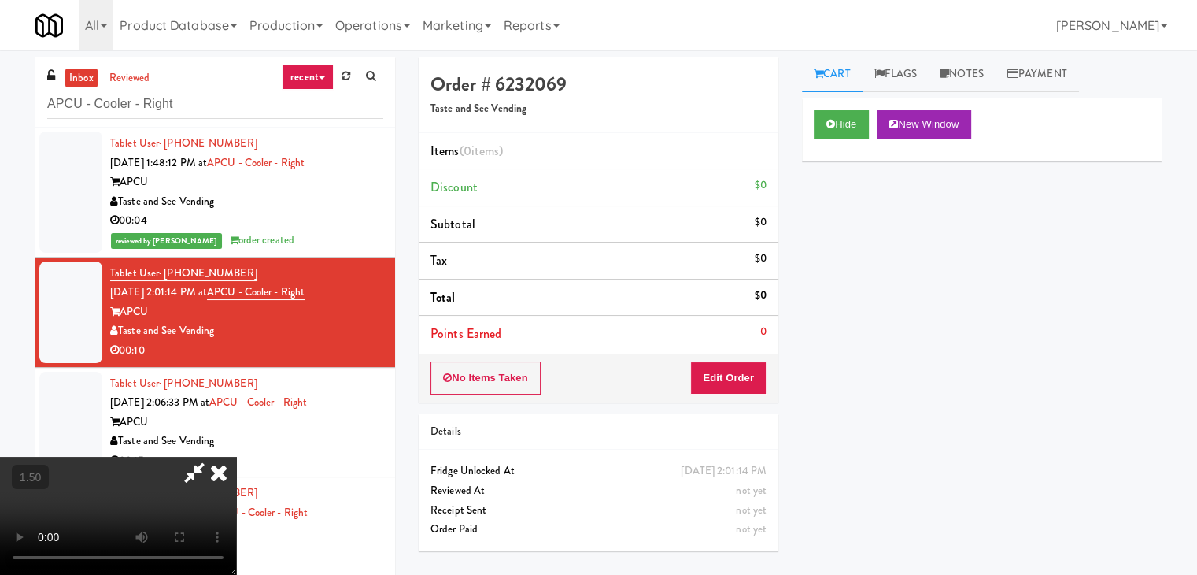
click at [236, 456] on video at bounding box center [118, 515] width 236 height 118
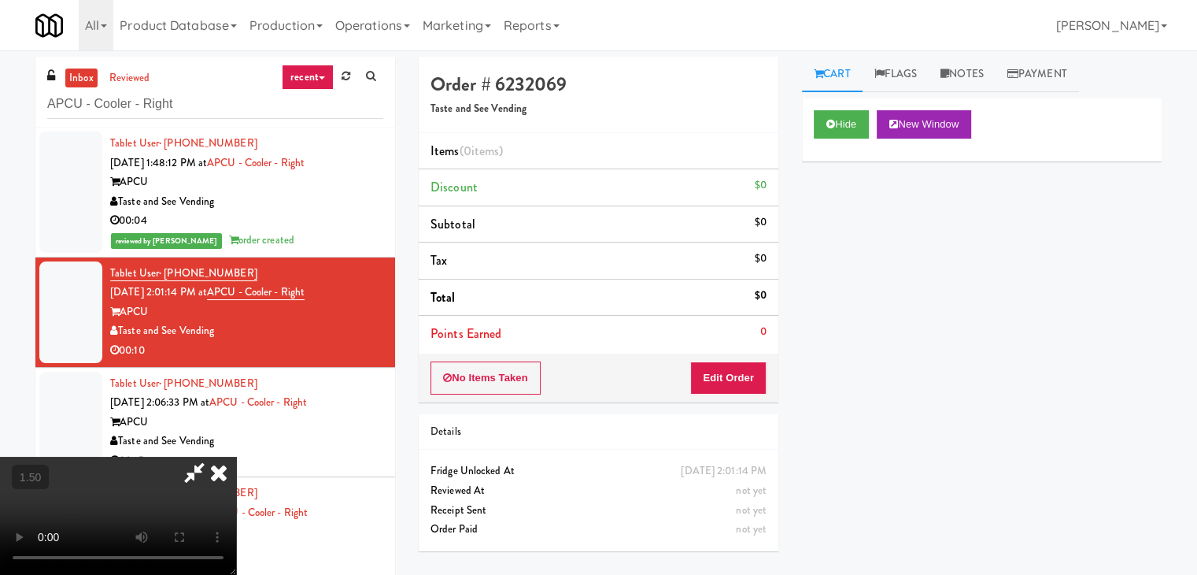
click at [236, 456] on video at bounding box center [118, 515] width 236 height 118
click at [236, 456] on icon at bounding box center [218, 471] width 35 height 31
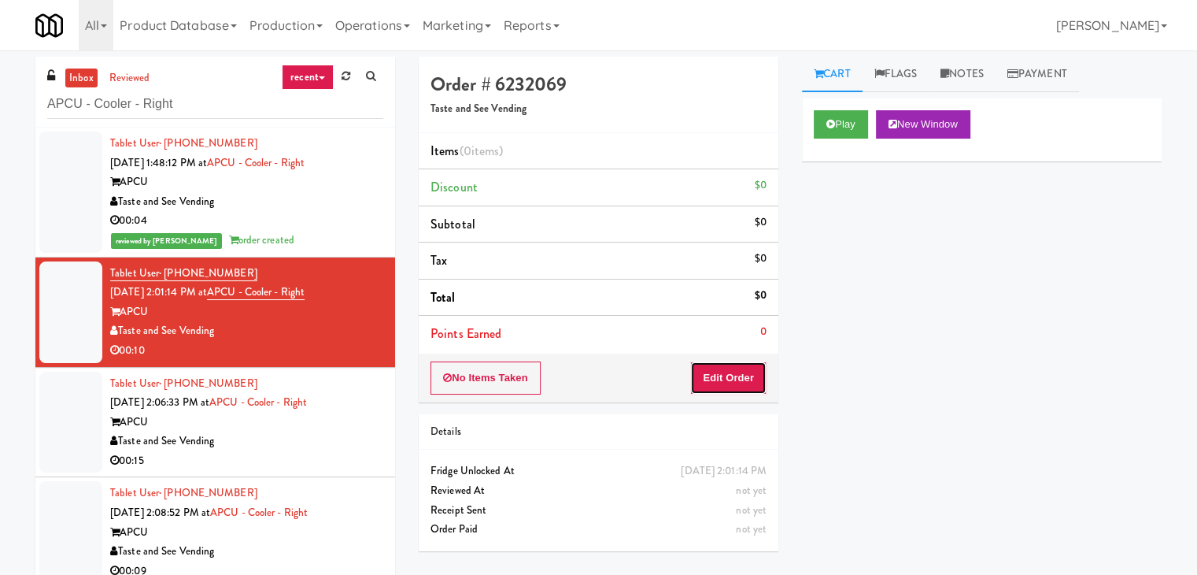
click at [743, 389] on button "Edit Order" at bounding box center [728, 377] width 76 height 33
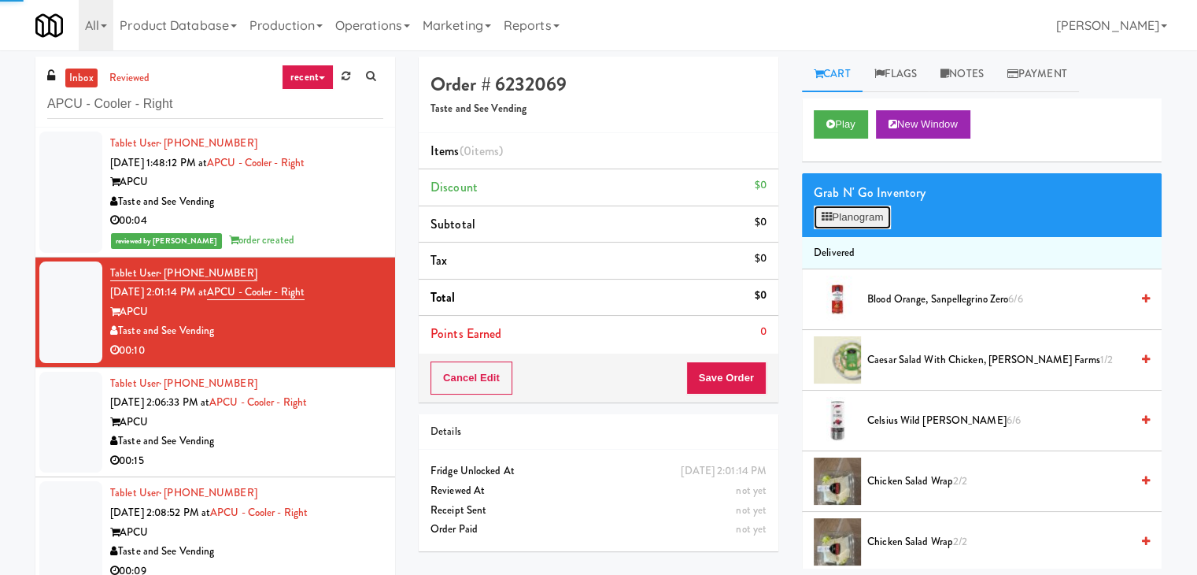
click at [874, 210] on button "Planogram" at bounding box center [852, 217] width 77 height 24
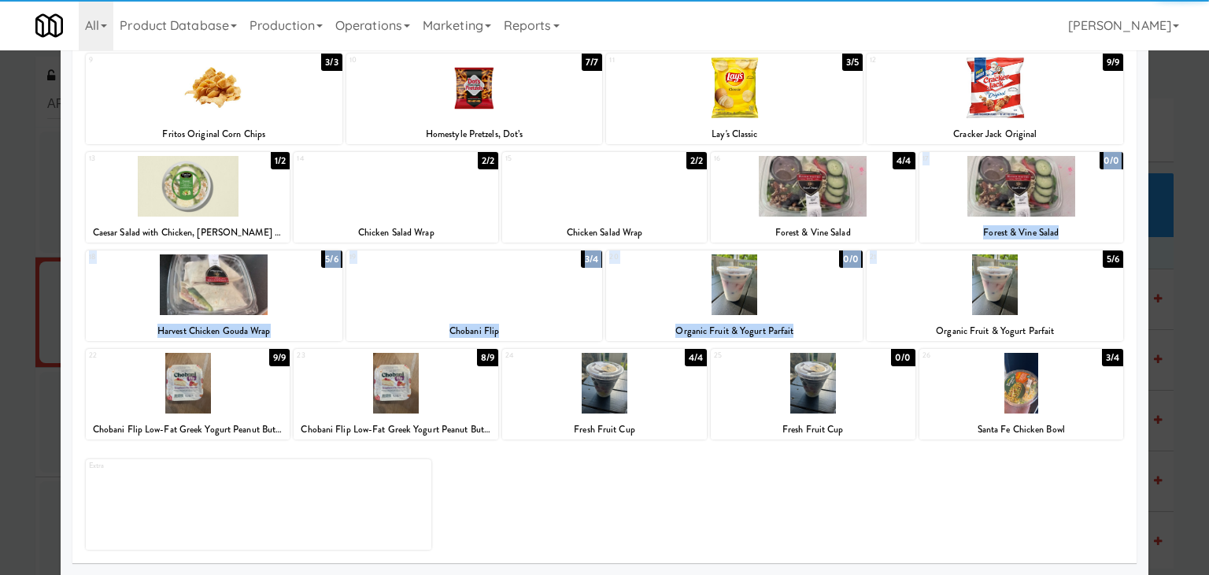
drag, startPoint x: 992, startPoint y: 202, endPoint x: 1003, endPoint y: 283, distance: 80.9
click at [1001, 272] on div "1 6/6 Pure Leaf Sweet Tea 2 7/7 Sanpellegrino Peach & Clementine 3 6/6 Blood Or…" at bounding box center [604, 252] width 1040 height 597
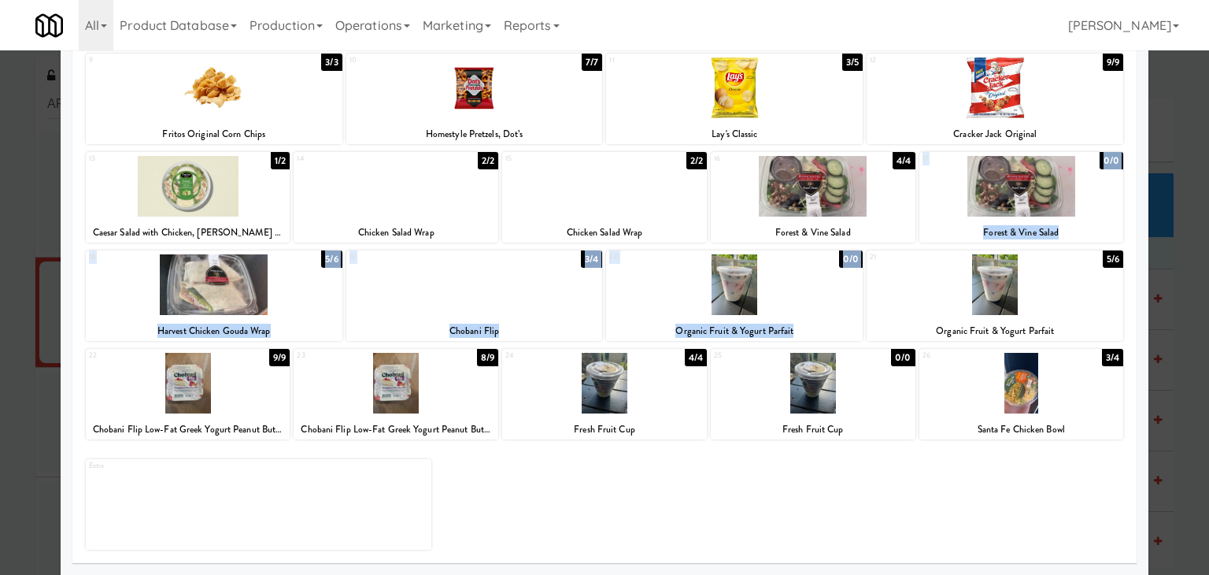
click at [1003, 283] on div at bounding box center [994, 284] width 257 height 61
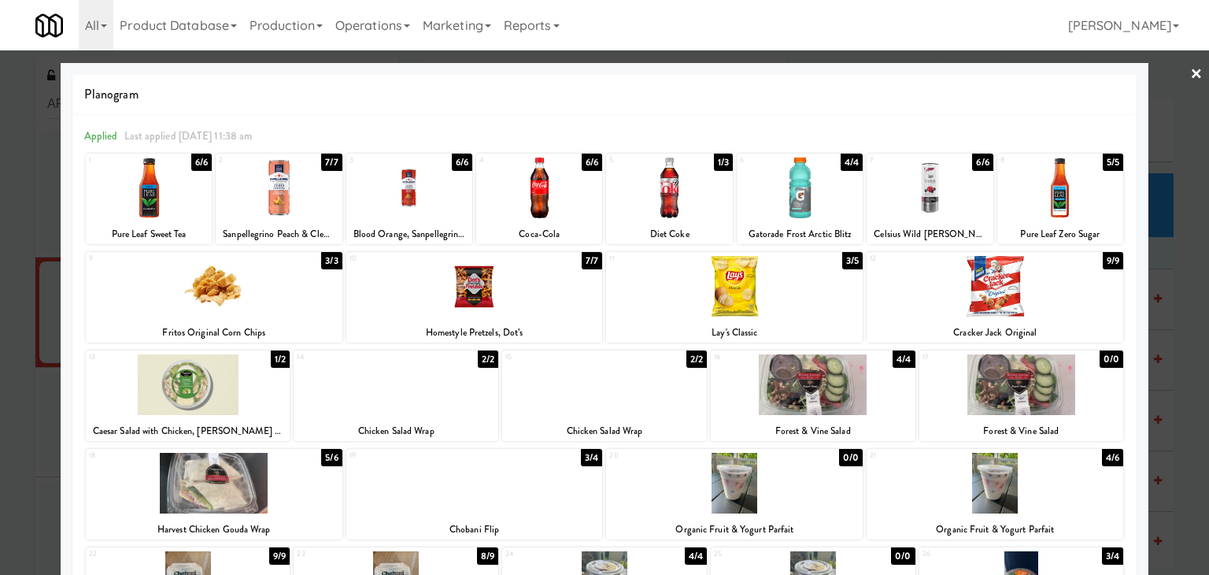
click at [932, 165] on div at bounding box center [929, 187] width 126 height 61
click at [1190, 59] on link "×" at bounding box center [1196, 74] width 13 height 49
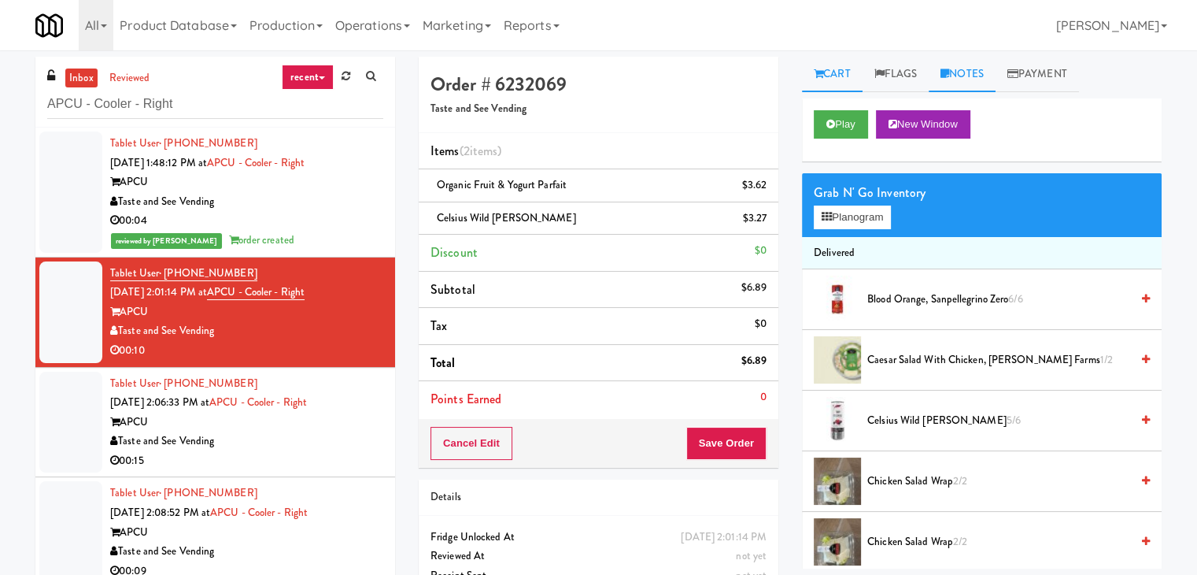
click at [964, 72] on link "Notes" at bounding box center [962, 74] width 67 height 35
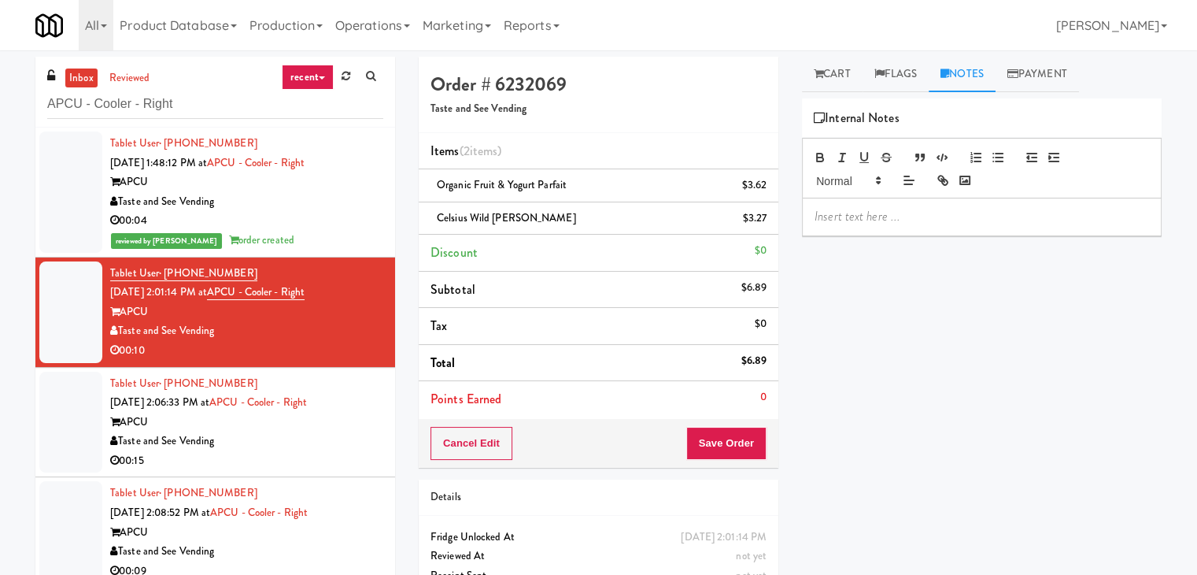
click at [883, 231] on div at bounding box center [982, 216] width 358 height 36
click at [1018, 220] on p at bounding box center [982, 216] width 334 height 17
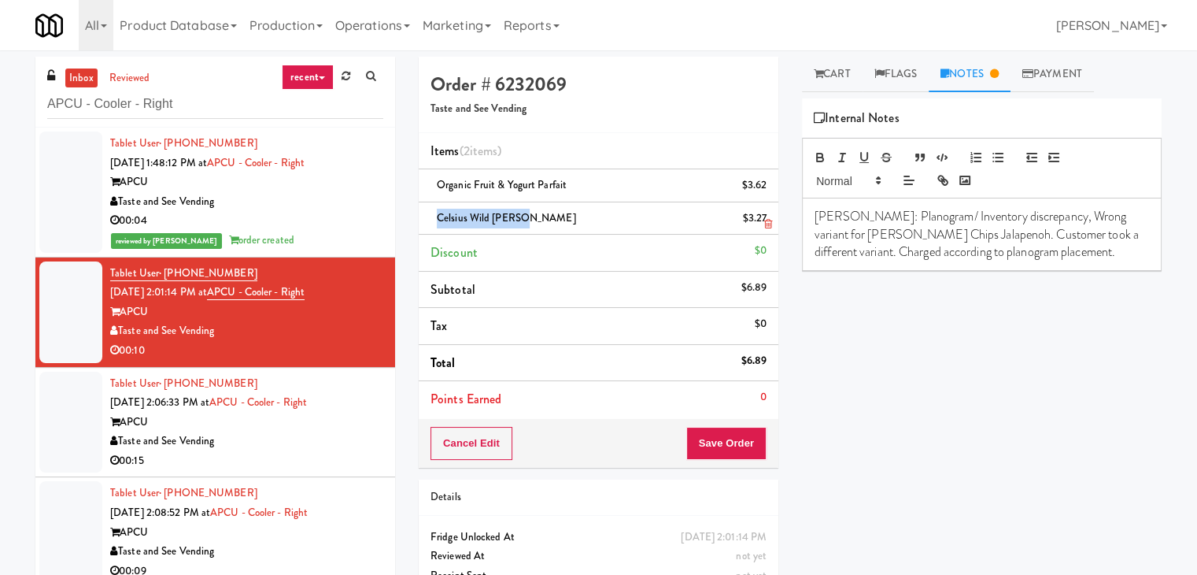
drag, startPoint x: 515, startPoint y: 218, endPoint x: 435, endPoint y: 216, distance: 80.3
click at [435, 216] on div "Celsius Wild [PERSON_NAME] $3.27" at bounding box center [598, 219] width 336 height 20
copy span "Celsius Wild [PERSON_NAME]"
drag, startPoint x: 926, startPoint y: 231, endPoint x: 813, endPoint y: 228, distance: 112.6
click at [813, 228] on div "[PERSON_NAME]: Planogram/ Inventory discrepancy, Wrong variant for [PERSON_NAME…" at bounding box center [982, 234] width 358 height 72
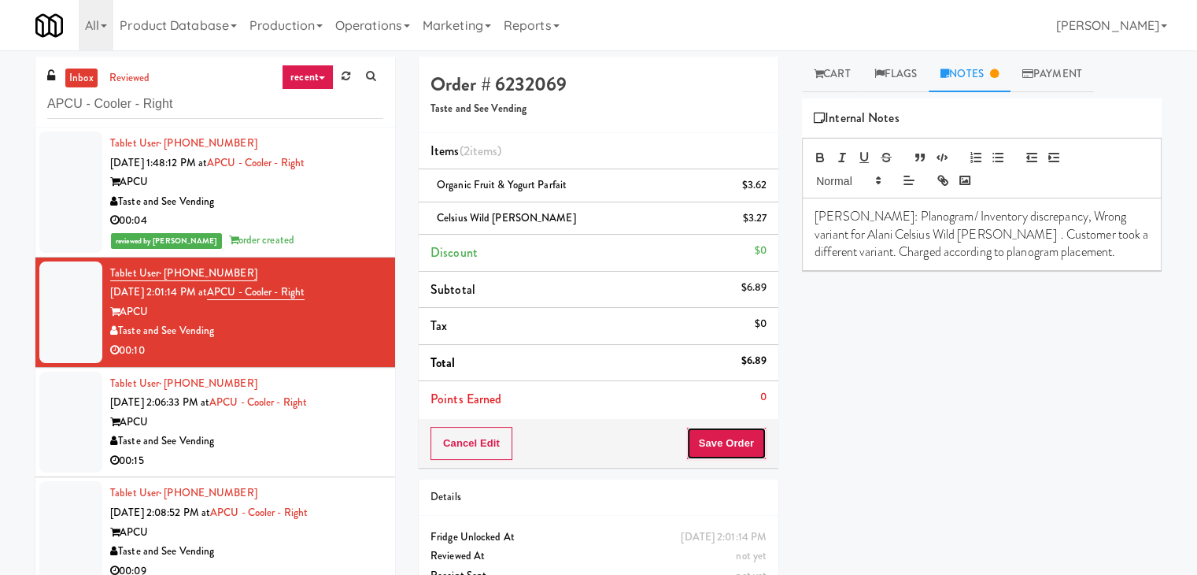
click at [730, 442] on button "Save Order" at bounding box center [726, 443] width 80 height 33
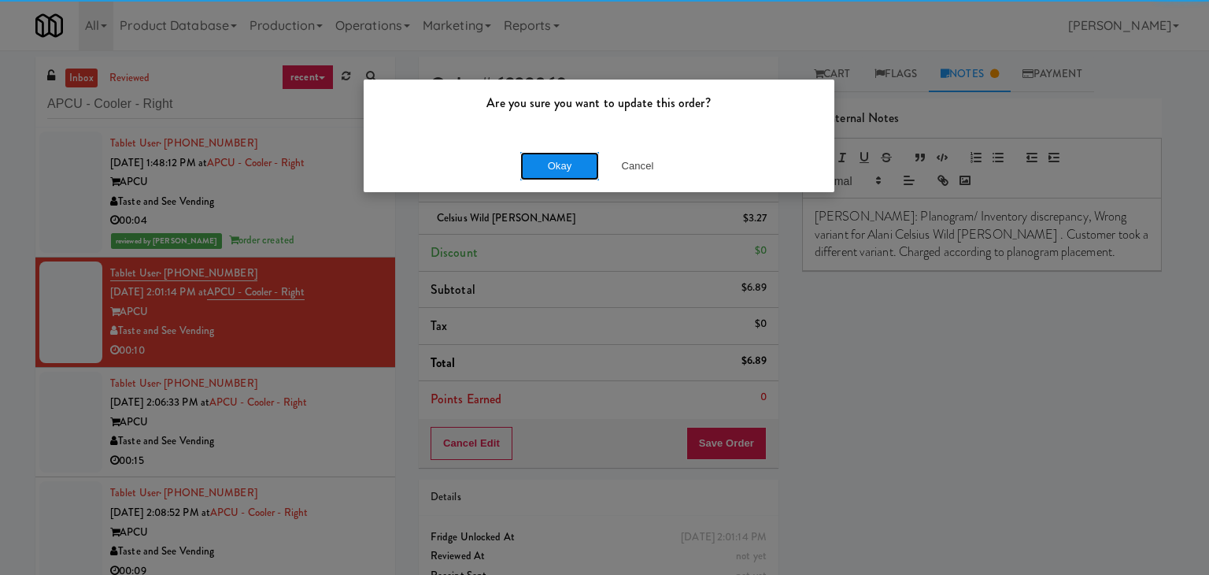
click at [561, 170] on button "Okay" at bounding box center [559, 166] width 79 height 28
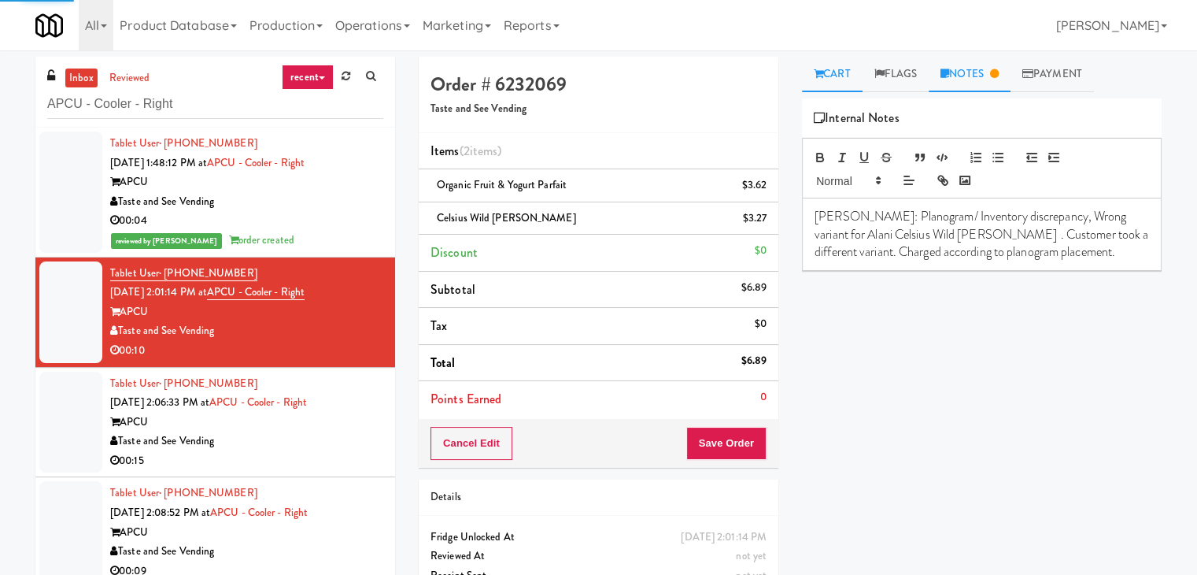
click at [842, 76] on link "Cart" at bounding box center [832, 74] width 61 height 35
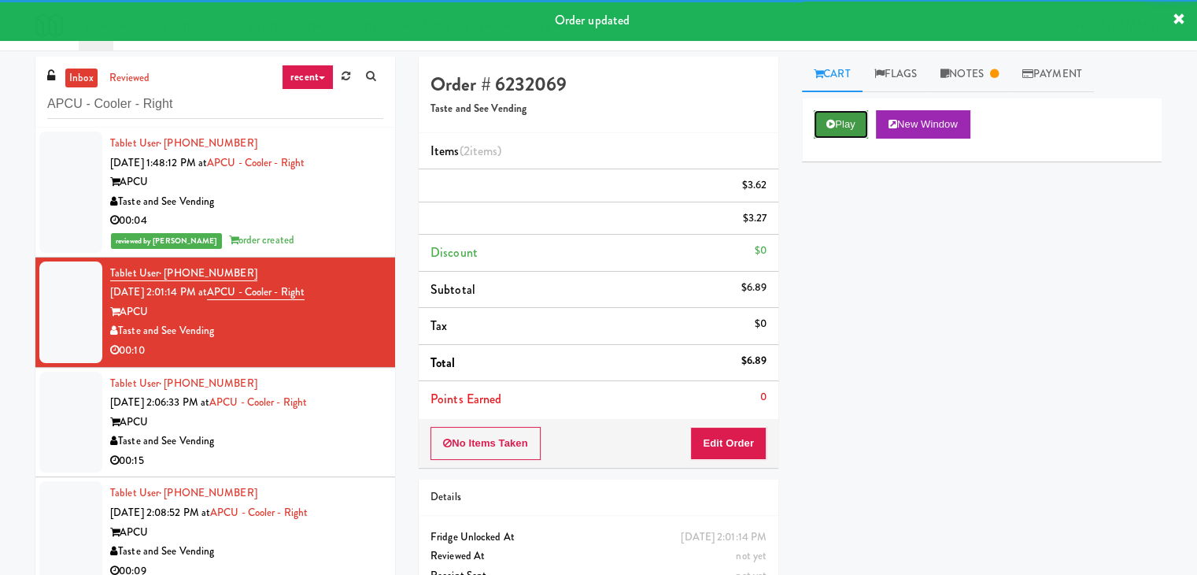
click at [849, 114] on button "Play" at bounding box center [841, 124] width 54 height 28
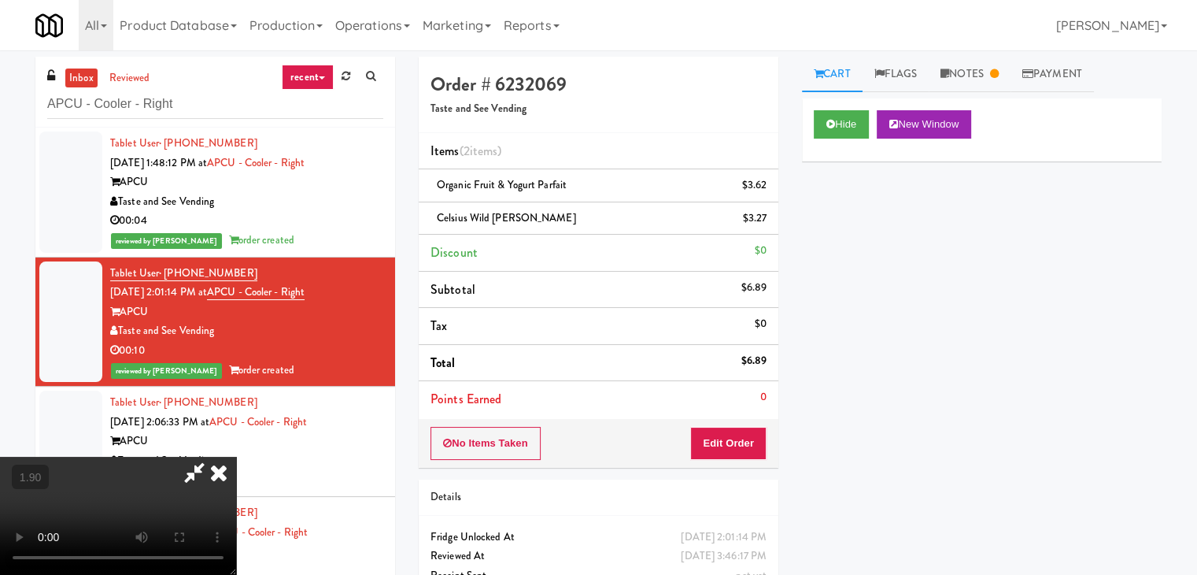
click at [236, 456] on video at bounding box center [118, 515] width 236 height 118
click at [1086, 269] on div "Hide New Window Primary Flag Clear Flag if unable to determine what was taken o…" at bounding box center [982, 393] width 360 height 590
click at [236, 456] on icon at bounding box center [218, 471] width 35 height 31
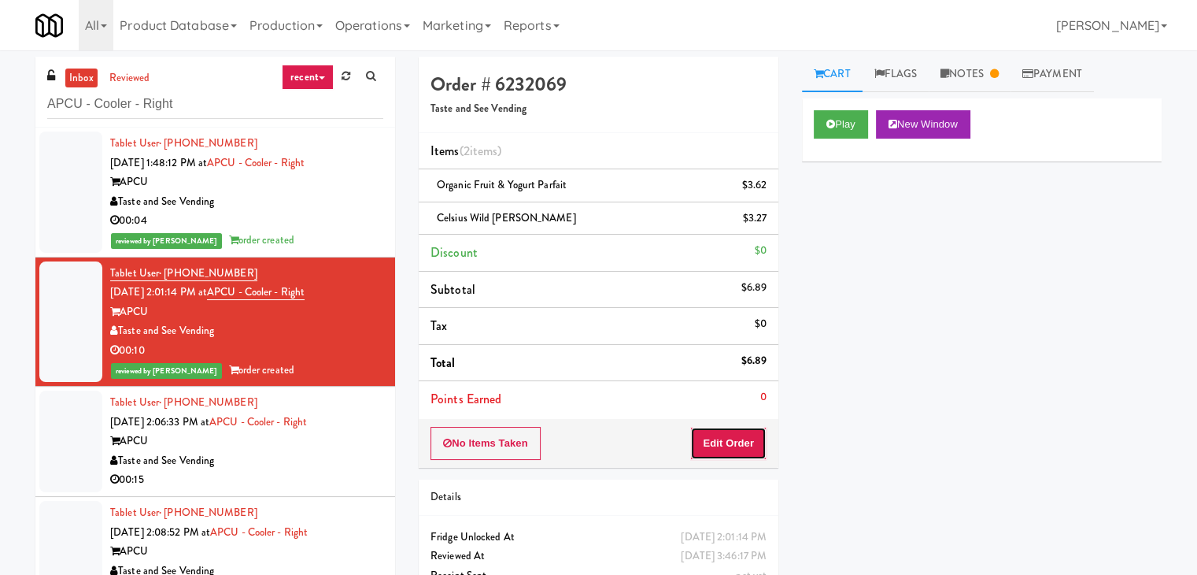
click at [716, 437] on button "Edit Order" at bounding box center [728, 443] width 76 height 33
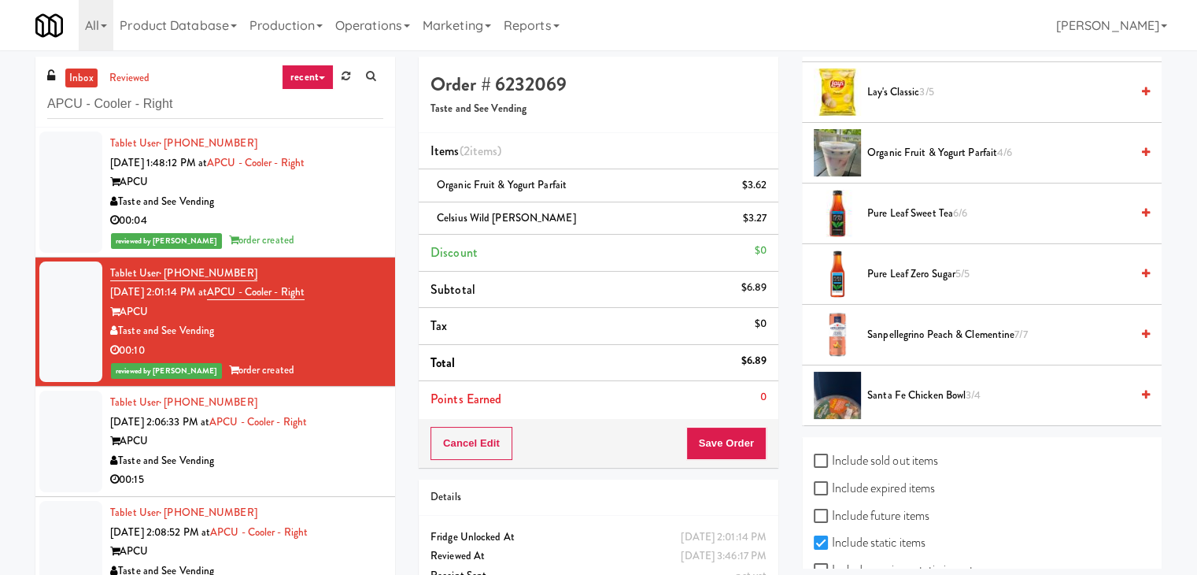
scroll to position [1273, 0]
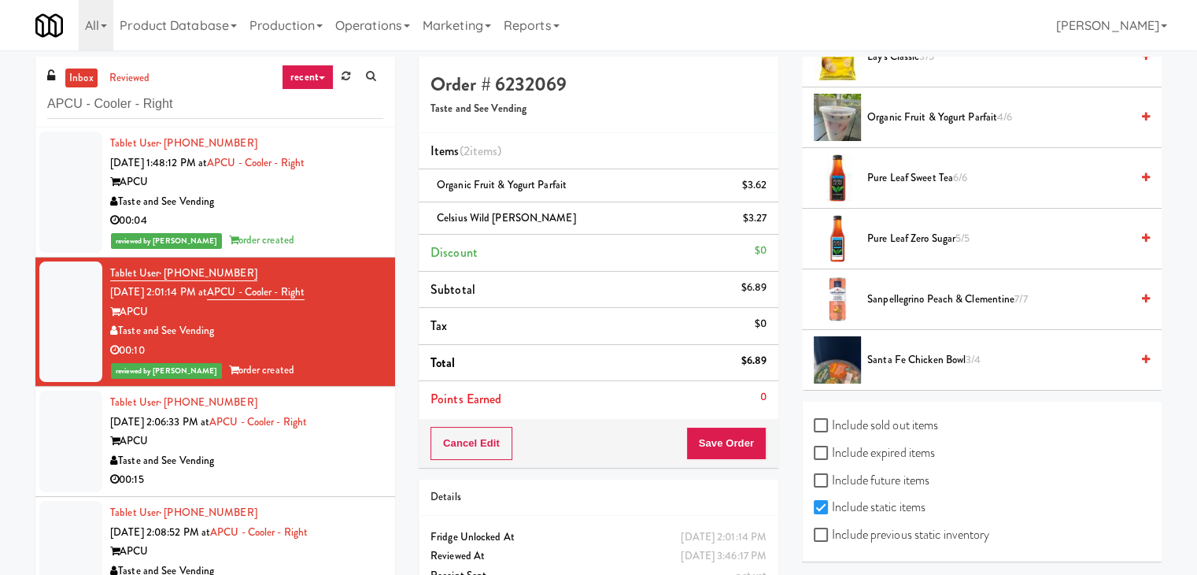
click at [816, 523] on label "Include previous static inventory" at bounding box center [902, 535] width 176 height 24
click at [816, 529] on input "Include previous static inventory" at bounding box center [823, 535] width 18 height 13
checkbox input "true"
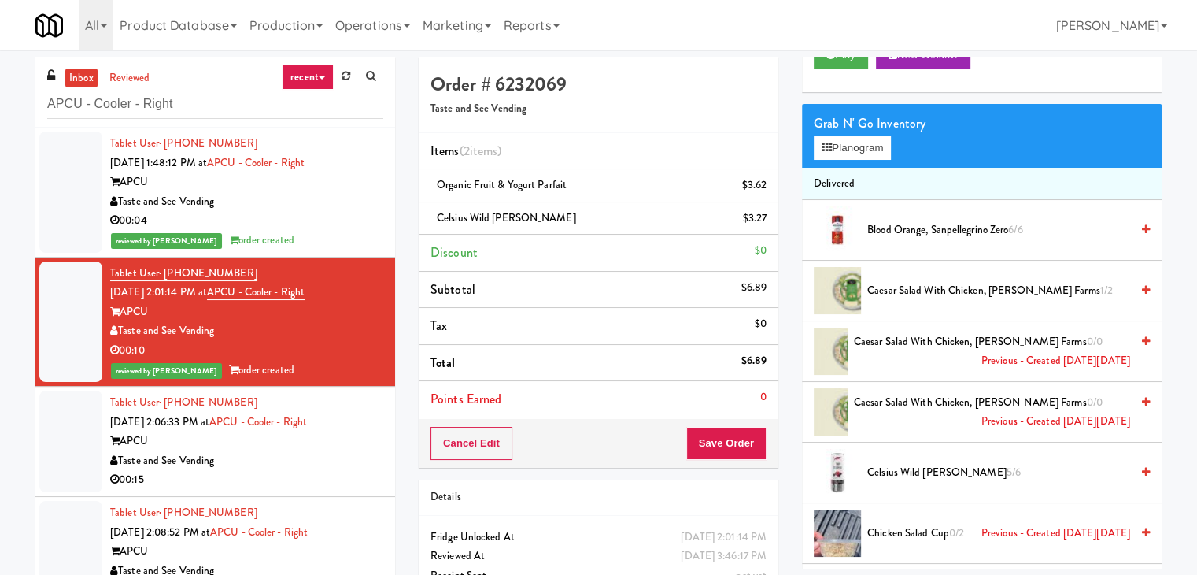
scroll to position [0, 0]
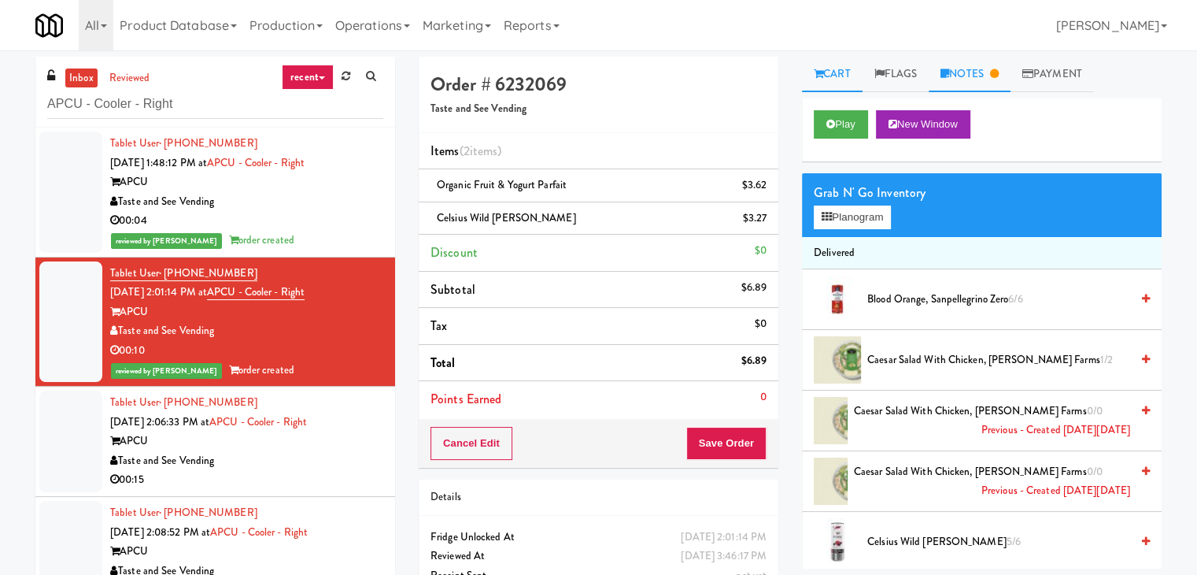
click at [973, 73] on link "Notes" at bounding box center [970, 74] width 82 height 35
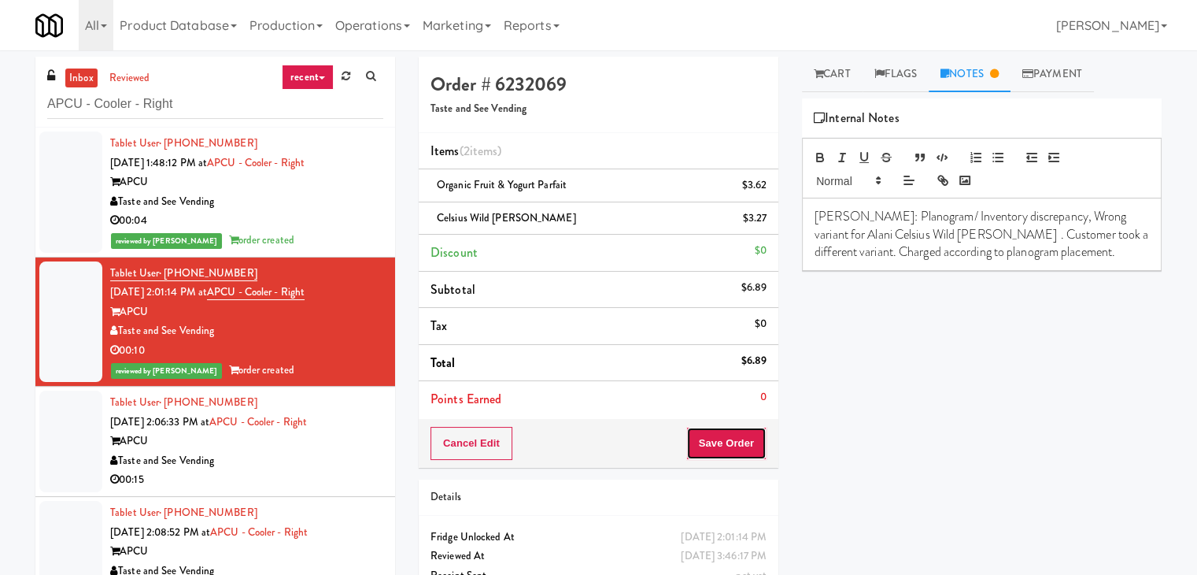
click at [707, 443] on button "Save Order" at bounding box center [726, 443] width 80 height 33
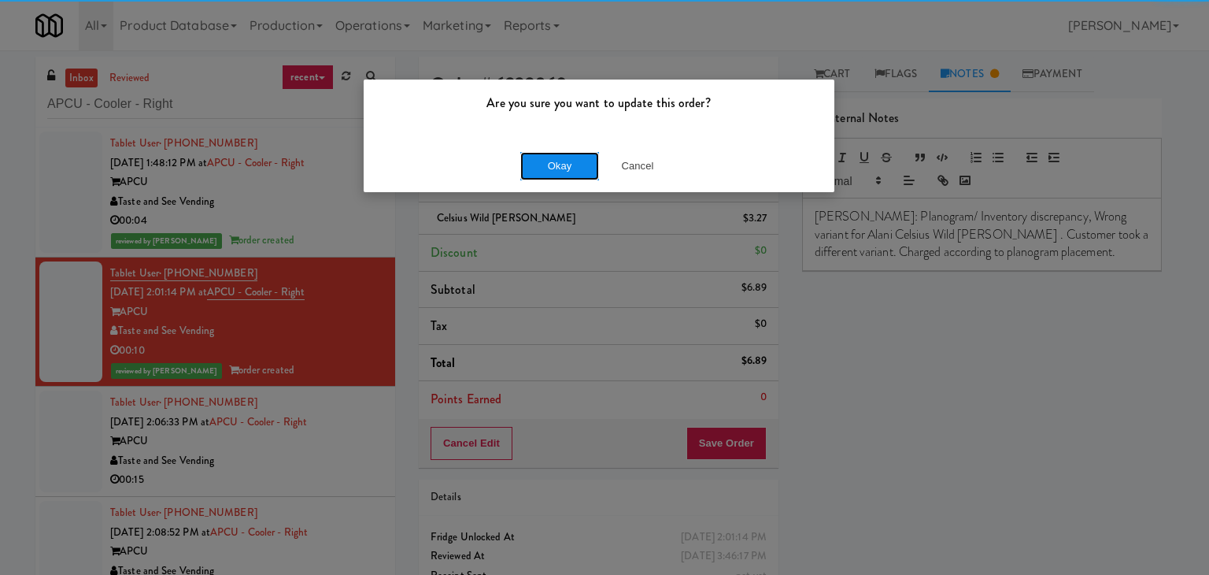
click at [549, 160] on button "Okay" at bounding box center [559, 166] width 79 height 28
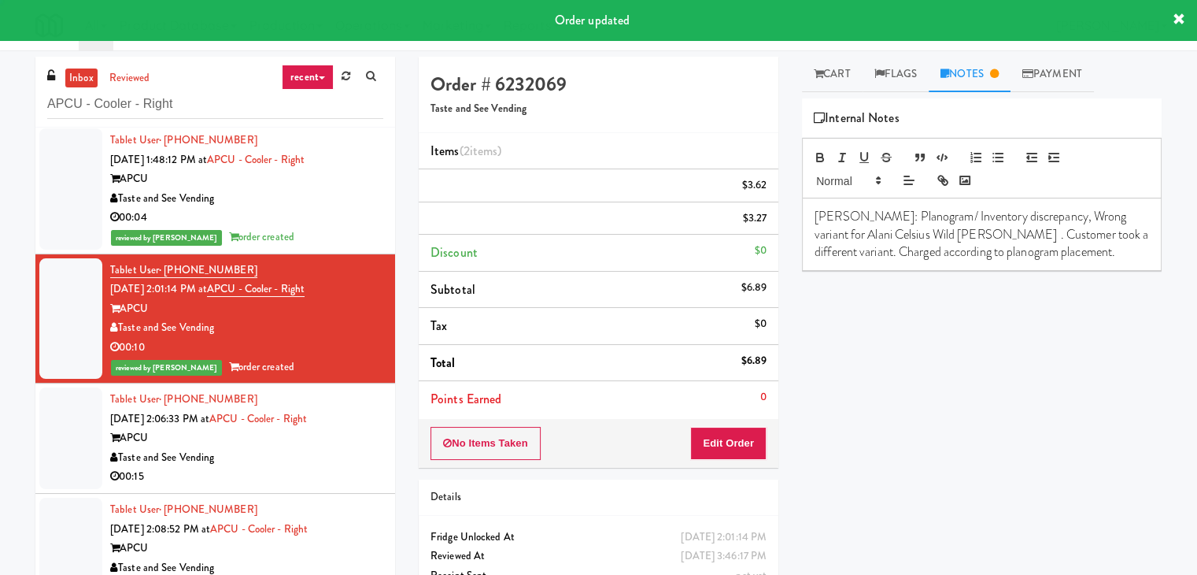
scroll to position [6, 0]
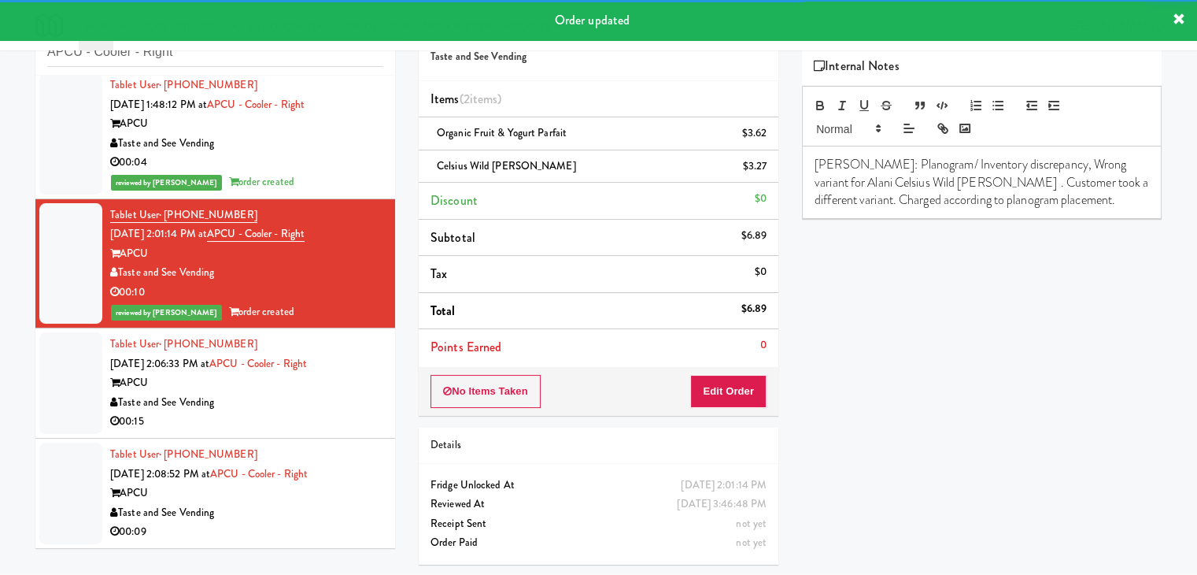
click at [302, 406] on div "Taste and See Vending" at bounding box center [246, 403] width 273 height 20
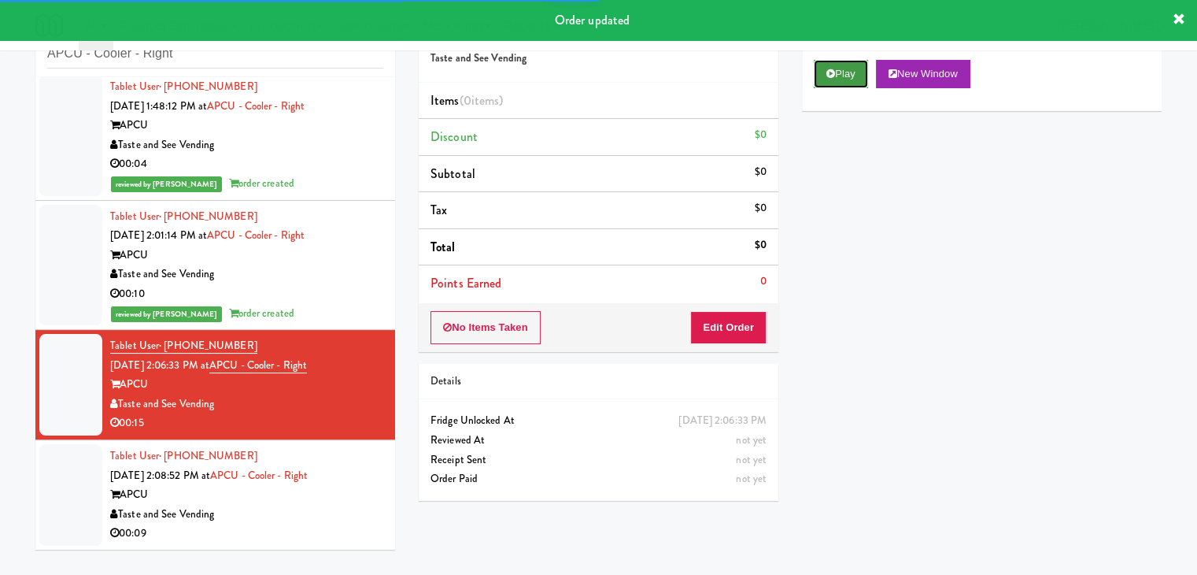
click at [830, 71] on icon at bounding box center [830, 73] width 9 height 10
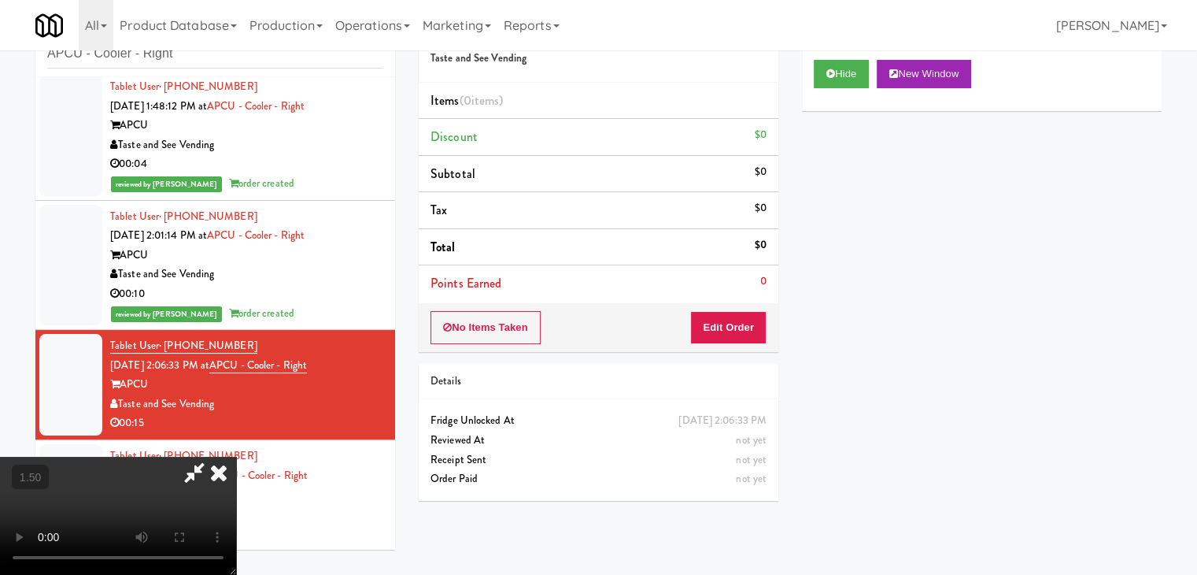
click at [236, 456] on video at bounding box center [118, 515] width 236 height 118
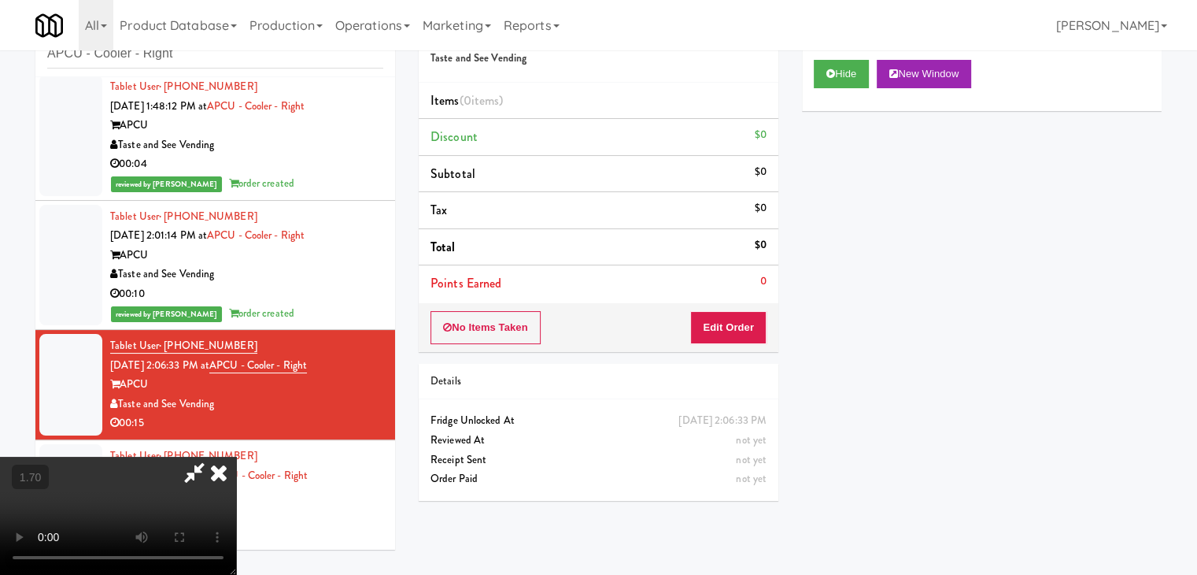
click at [236, 456] on video at bounding box center [118, 515] width 236 height 118
click at [236, 456] on icon at bounding box center [218, 471] width 35 height 31
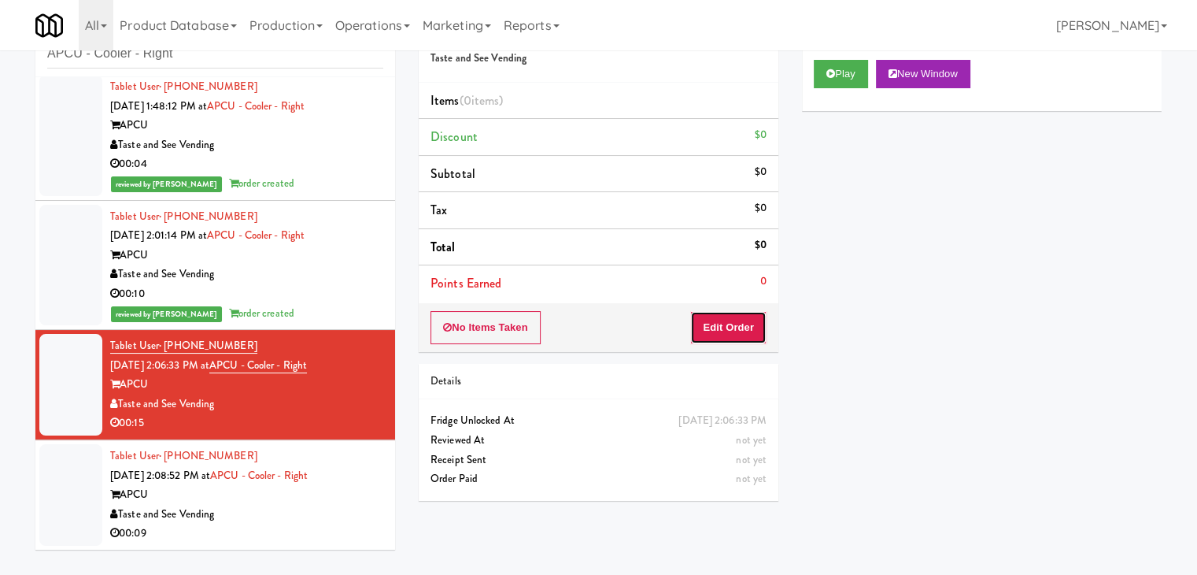
click at [722, 323] on button "Edit Order" at bounding box center [728, 327] width 76 height 33
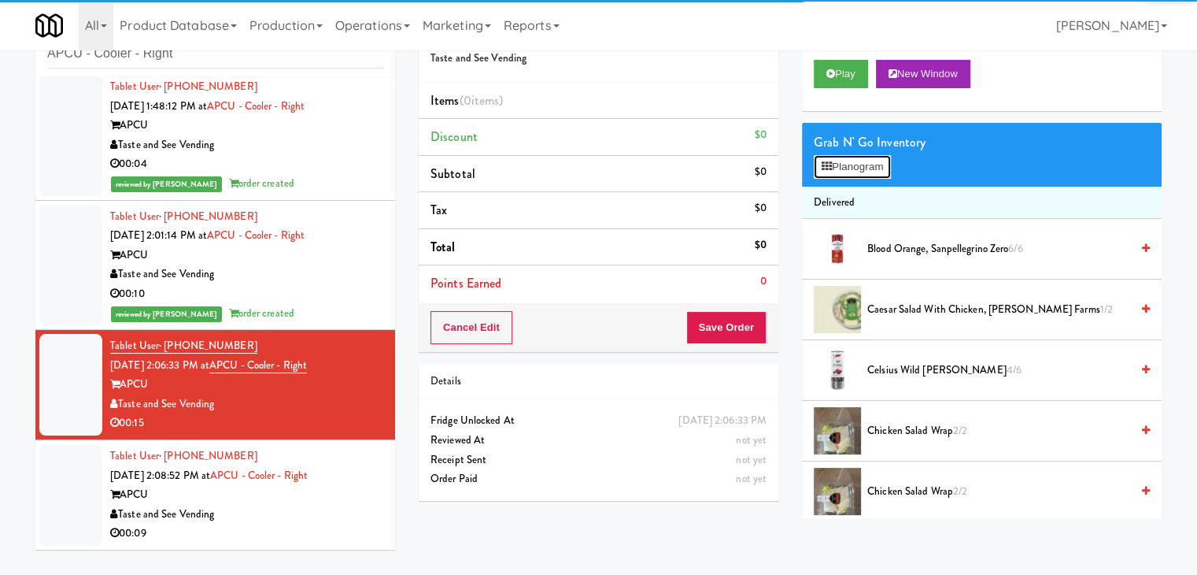
click at [841, 164] on button "Planogram" at bounding box center [852, 167] width 77 height 24
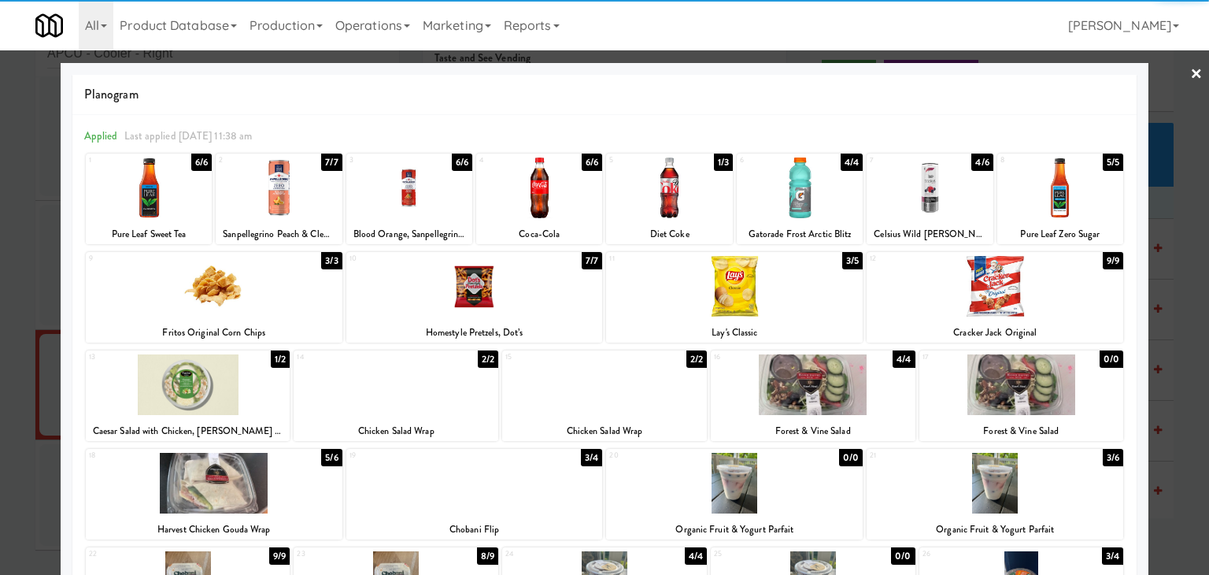
click at [747, 305] on div at bounding box center [734, 286] width 257 height 61
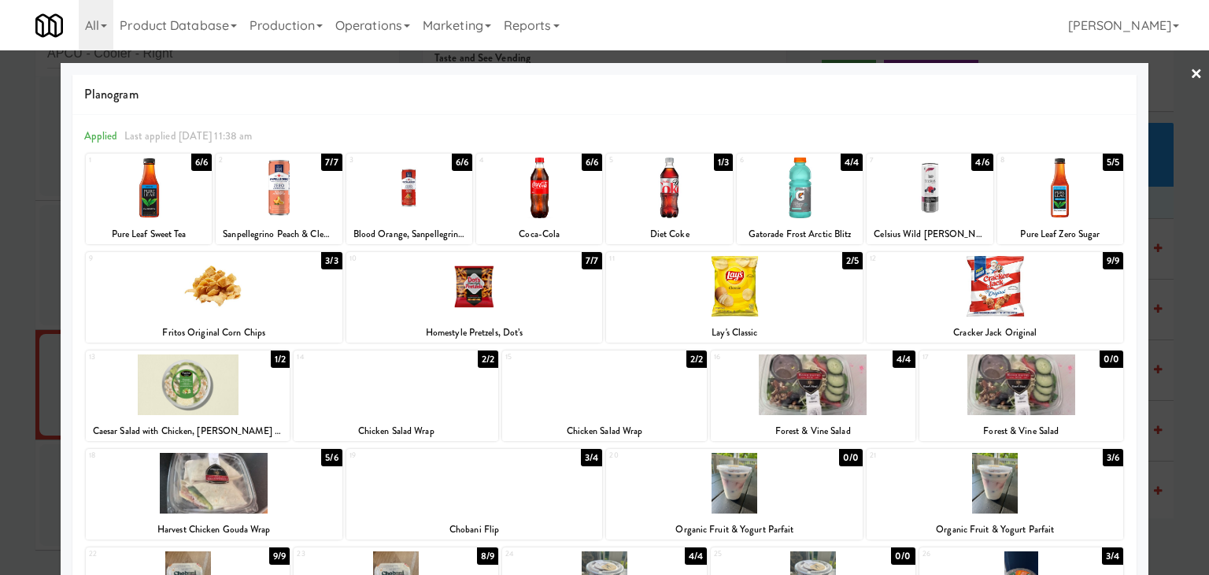
click at [264, 302] on div at bounding box center [214, 286] width 257 height 61
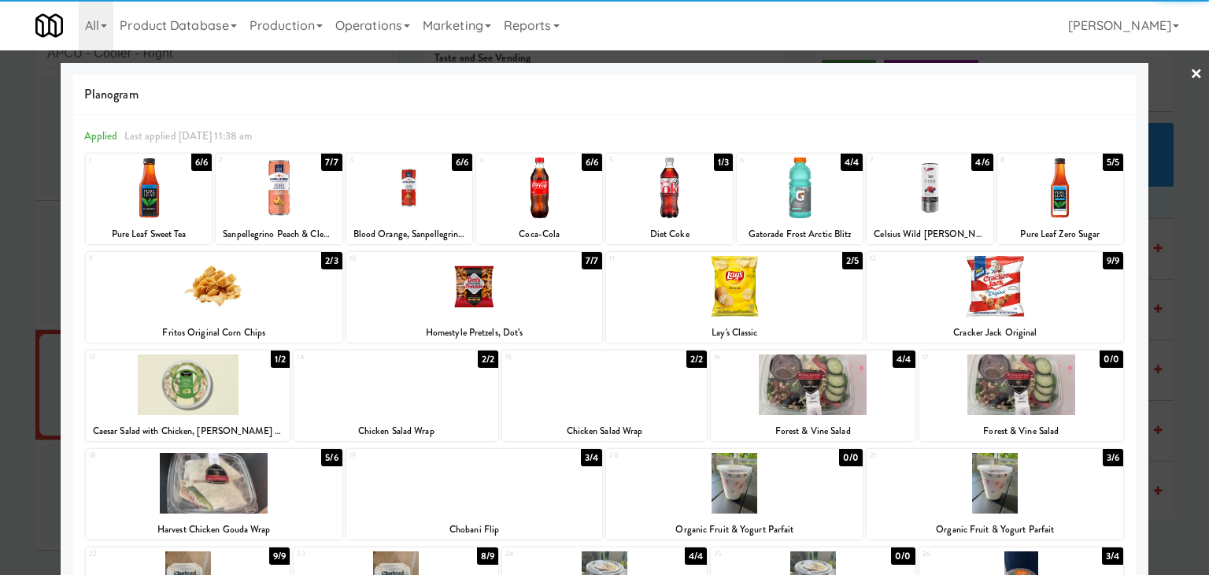
click at [537, 207] on div at bounding box center [539, 187] width 126 height 61
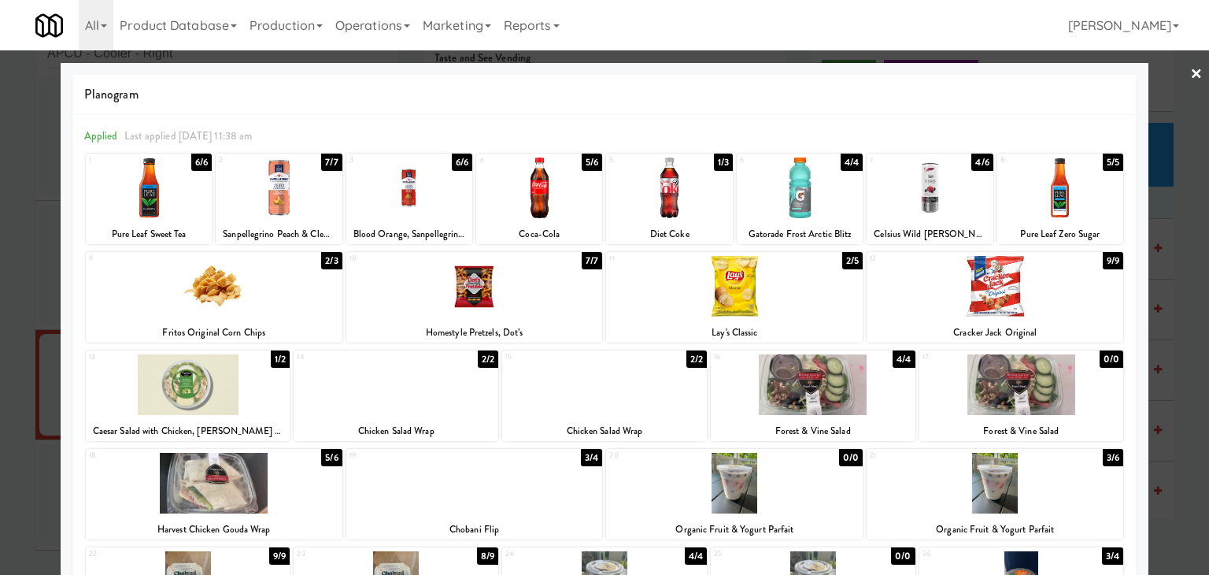
click at [1190, 73] on link "×" at bounding box center [1196, 74] width 13 height 49
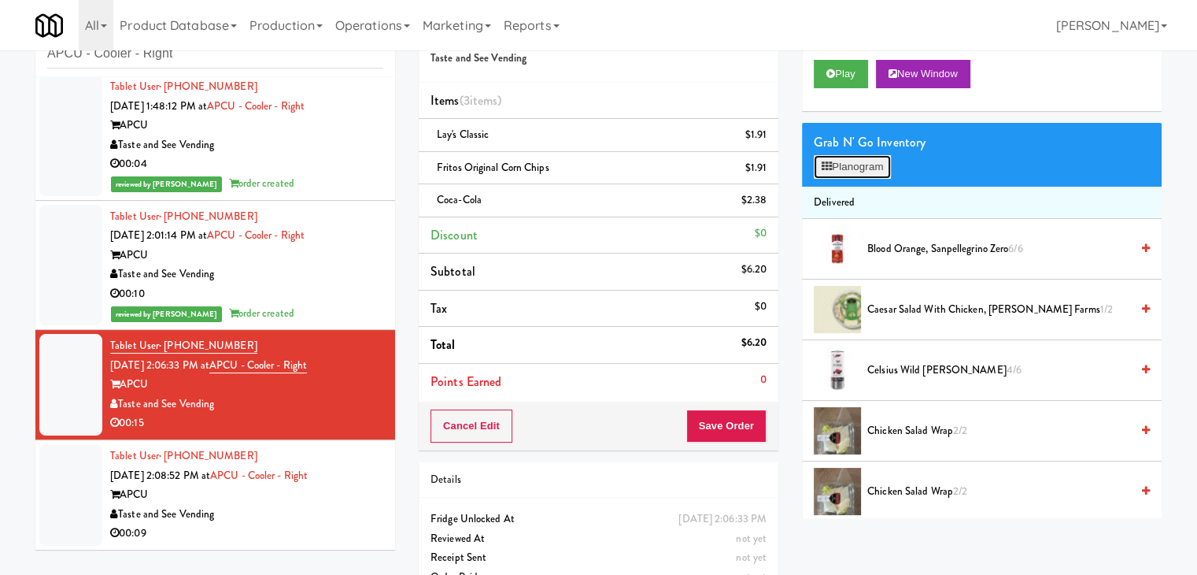
click at [846, 166] on button "Planogram" at bounding box center [852, 167] width 77 height 24
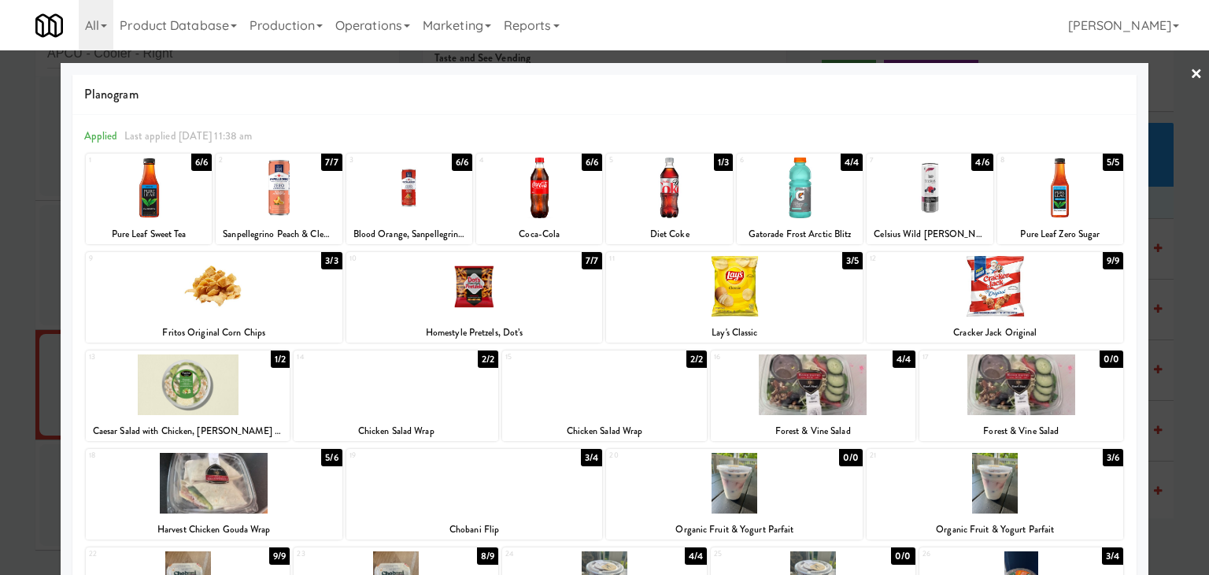
drag, startPoint x: 1186, startPoint y: 75, endPoint x: 1136, endPoint y: 89, distance: 51.6
click at [1190, 75] on link "×" at bounding box center [1196, 74] width 13 height 49
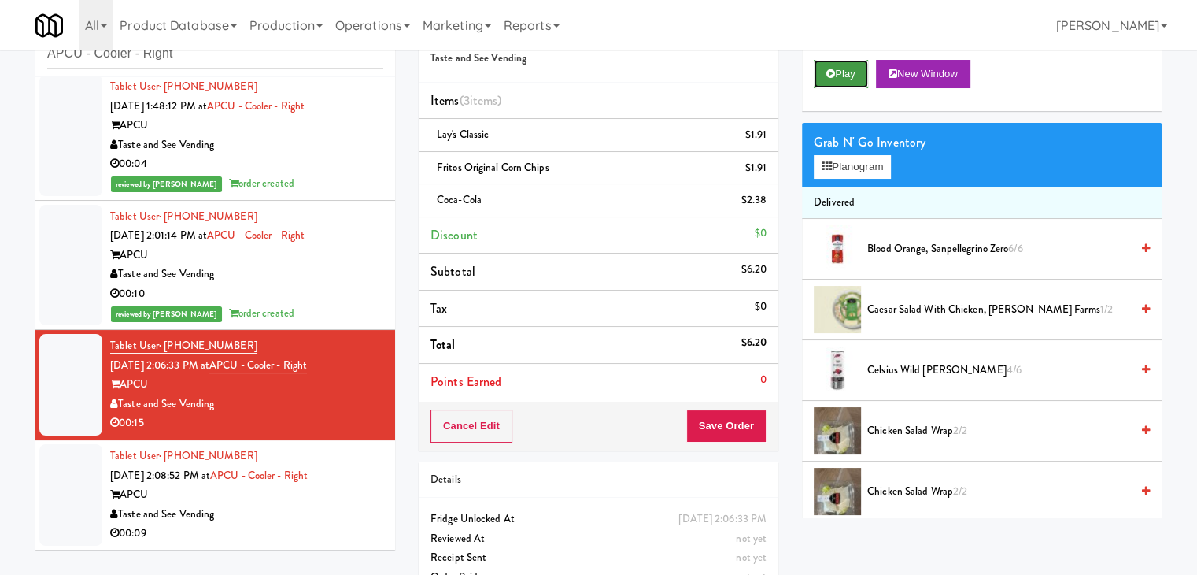
click at [840, 70] on button "Play" at bounding box center [841, 74] width 54 height 28
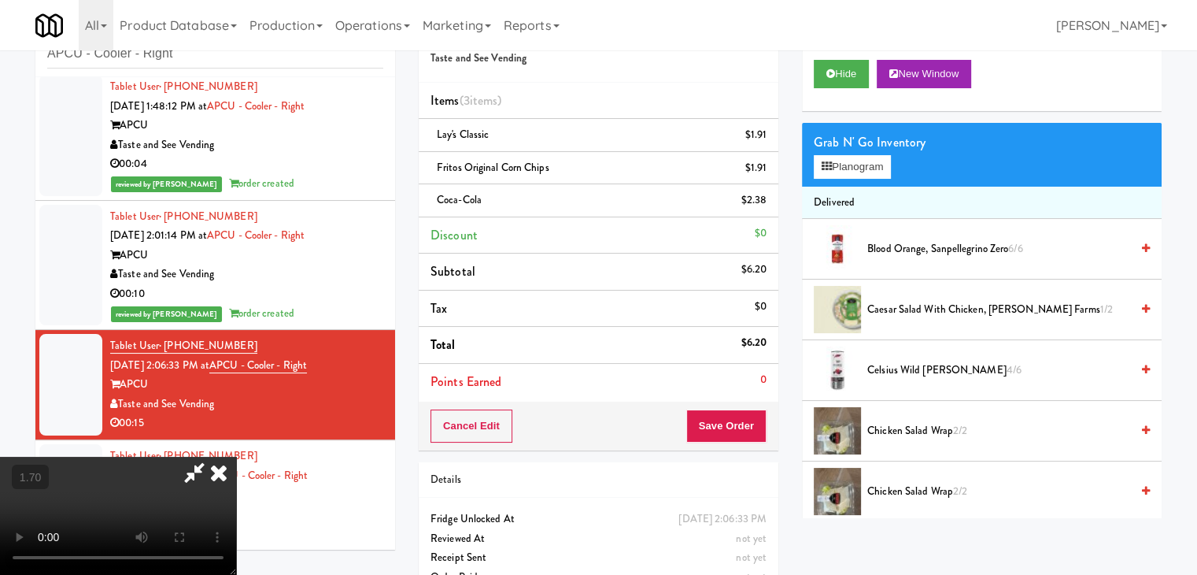
click at [236, 456] on video at bounding box center [118, 515] width 236 height 118
click at [236, 456] on icon at bounding box center [218, 471] width 35 height 31
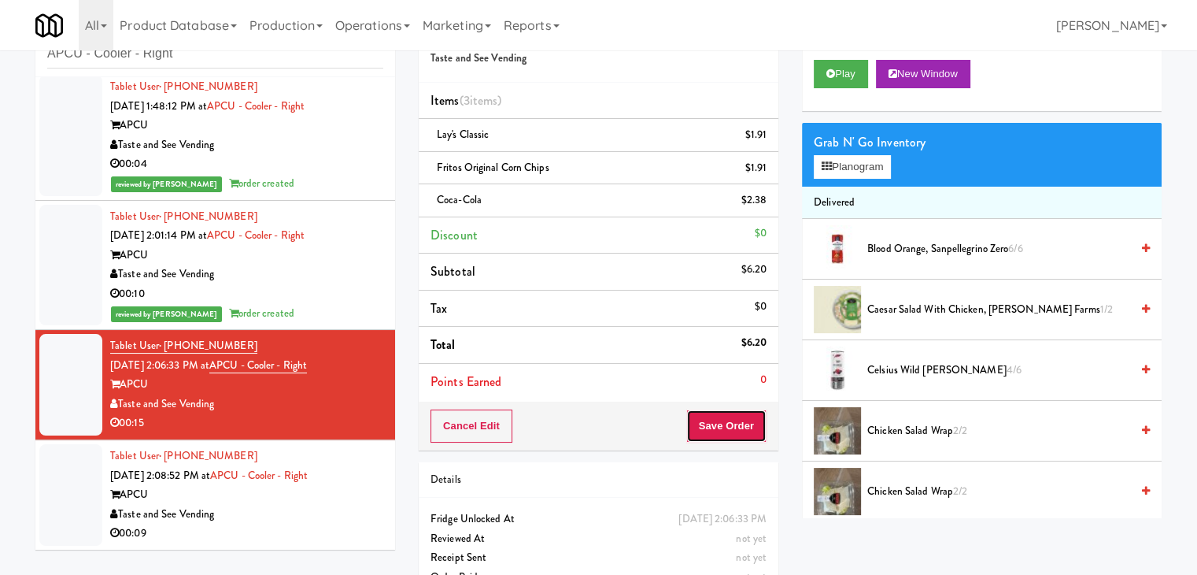
click at [726, 419] on button "Save Order" at bounding box center [726, 425] width 80 height 33
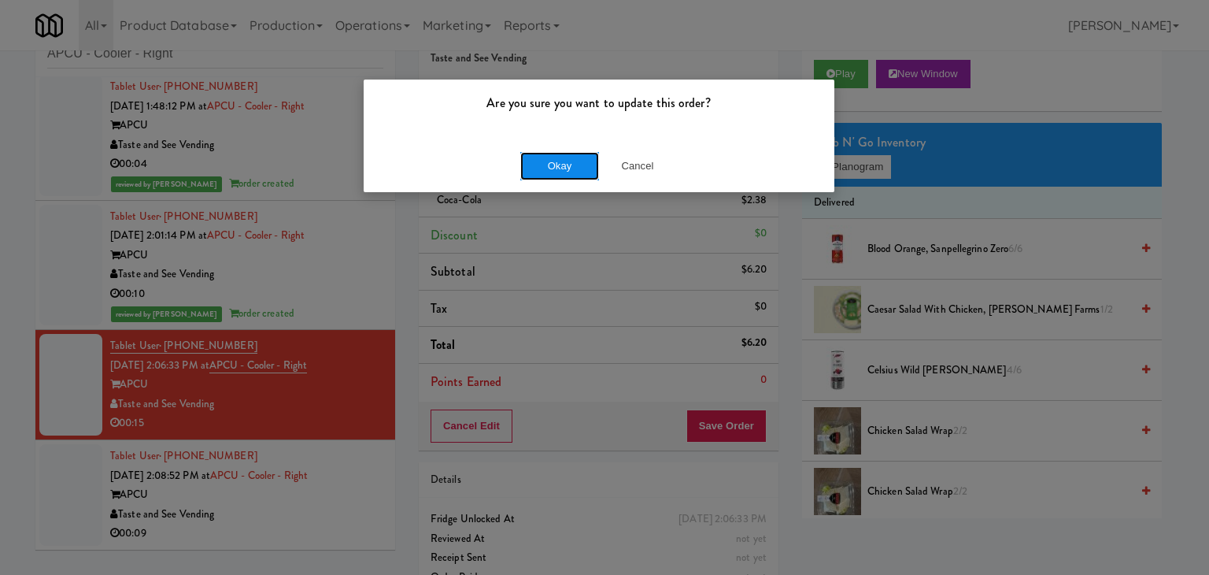
click at [560, 162] on button "Okay" at bounding box center [559, 166] width 79 height 28
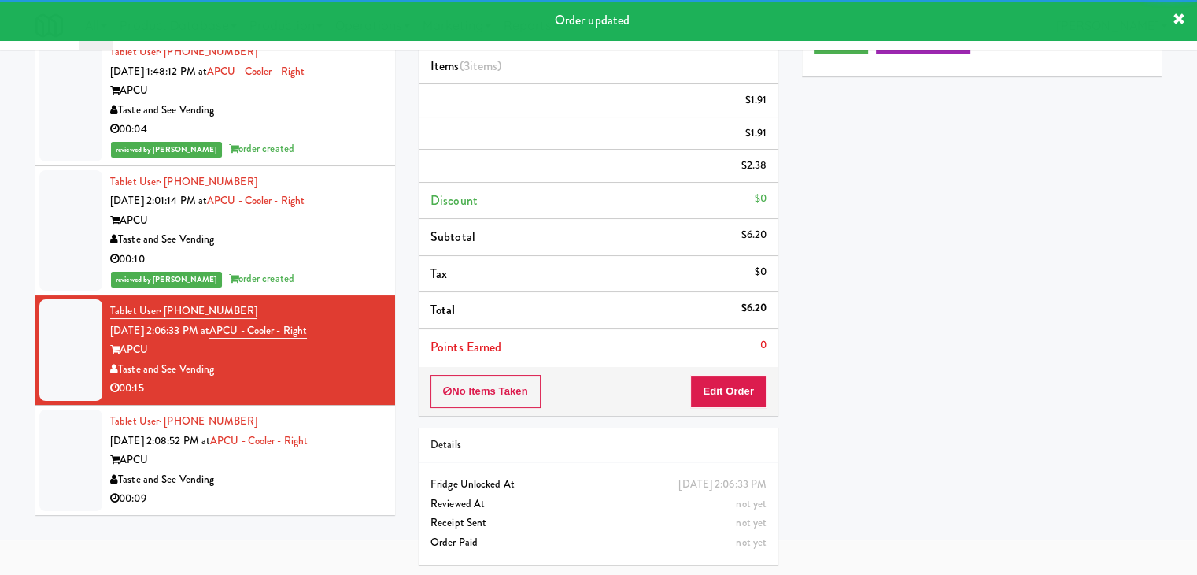
click at [312, 498] on div "00:09" at bounding box center [246, 499] width 273 height 20
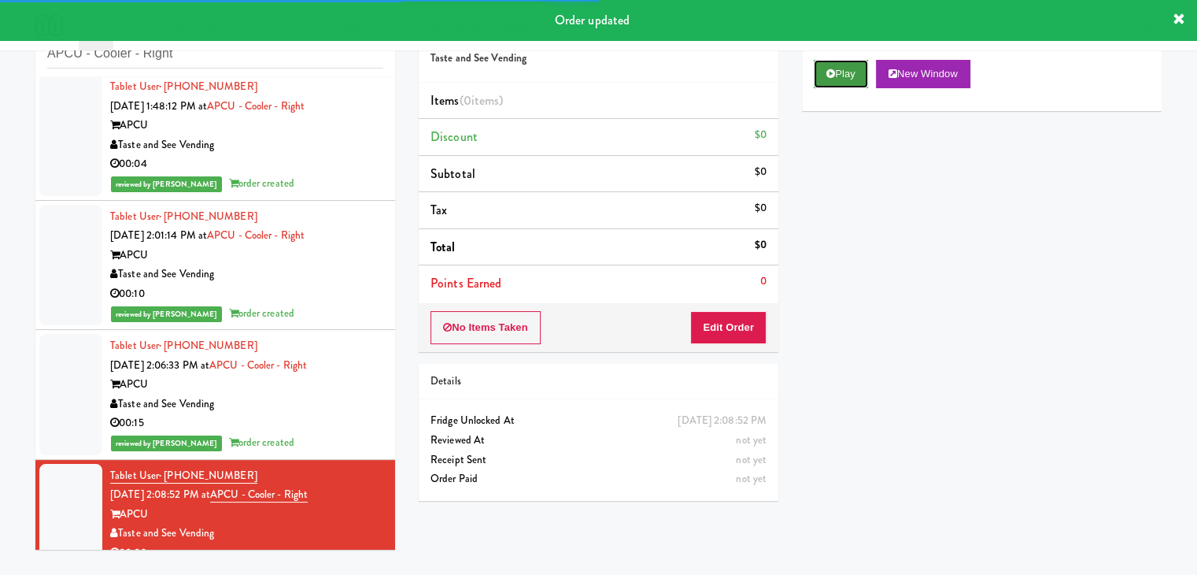
click at [837, 64] on button "Play" at bounding box center [841, 74] width 54 height 28
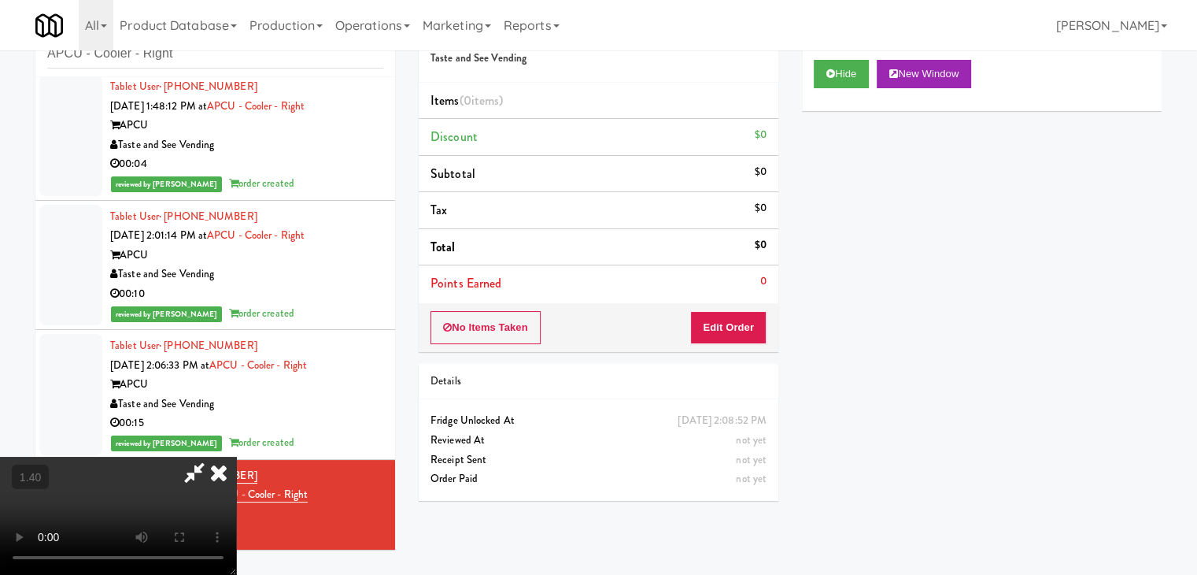
click at [236, 456] on video at bounding box center [118, 515] width 236 height 118
click at [236, 456] on icon at bounding box center [218, 471] width 35 height 31
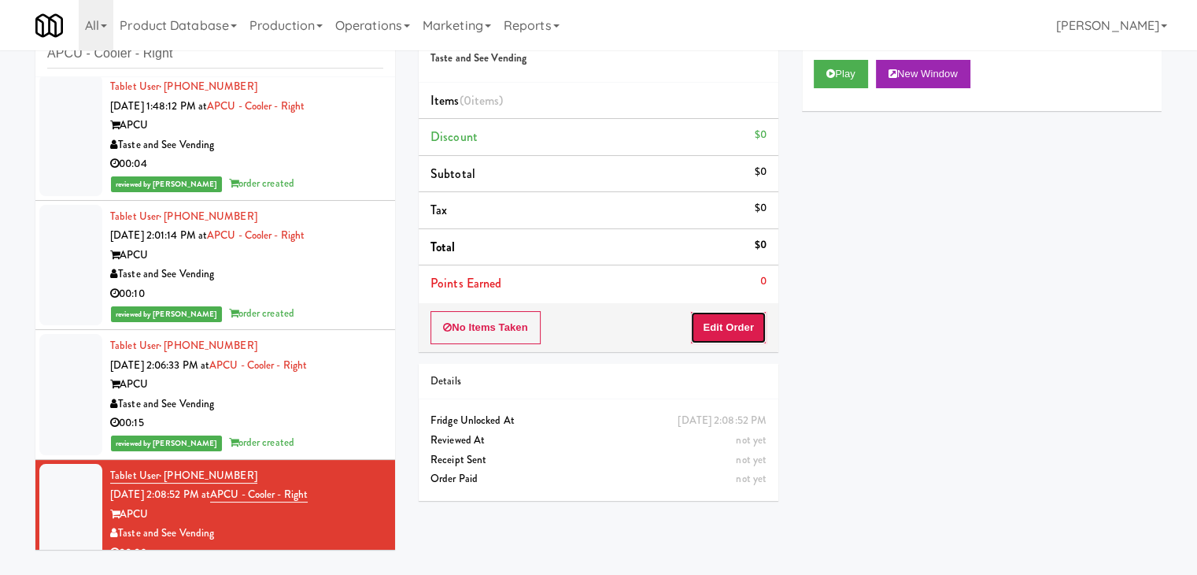
drag, startPoint x: 720, startPoint y: 325, endPoint x: 777, endPoint y: 283, distance: 70.4
click at [720, 327] on button "Edit Order" at bounding box center [728, 327] width 76 height 33
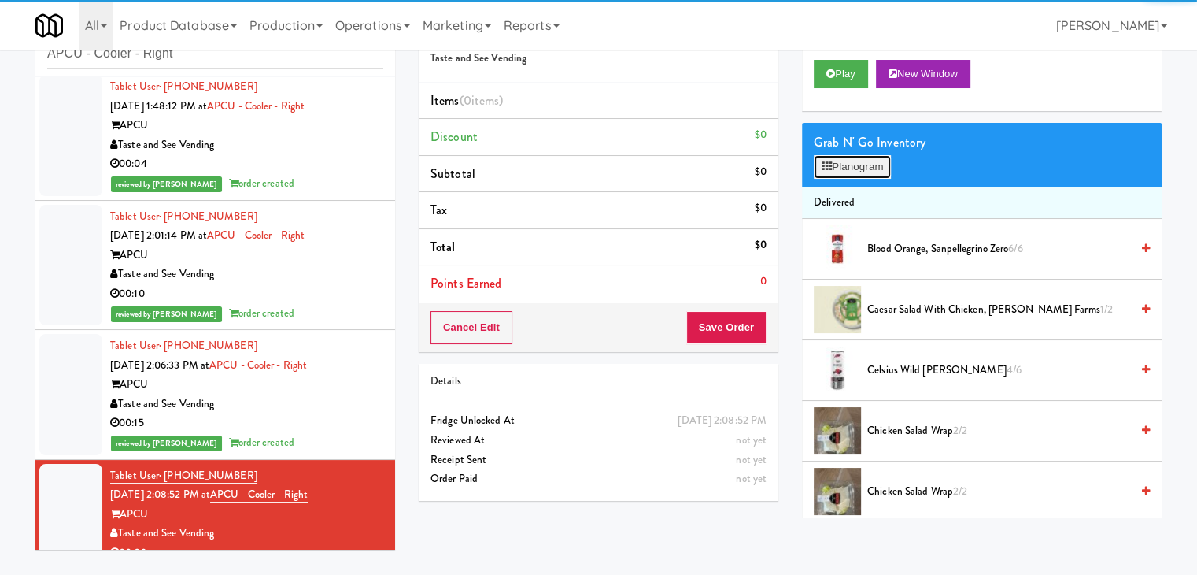
click at [861, 168] on button "Planogram" at bounding box center [852, 167] width 77 height 24
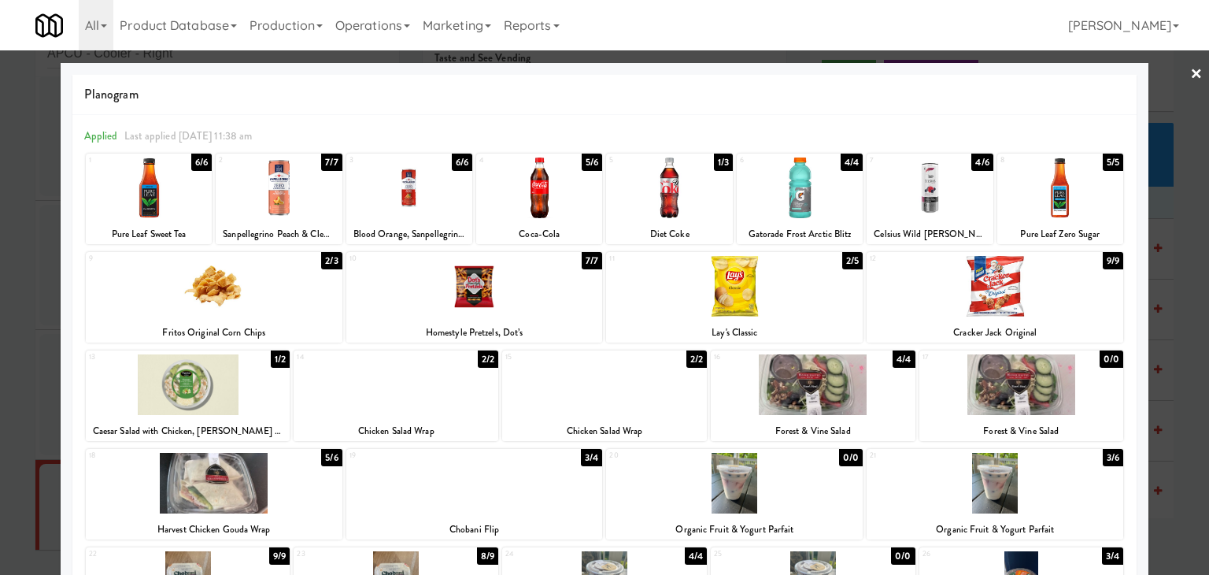
click at [220, 306] on div at bounding box center [214, 286] width 257 height 61
click at [1190, 73] on link "×" at bounding box center [1196, 74] width 13 height 49
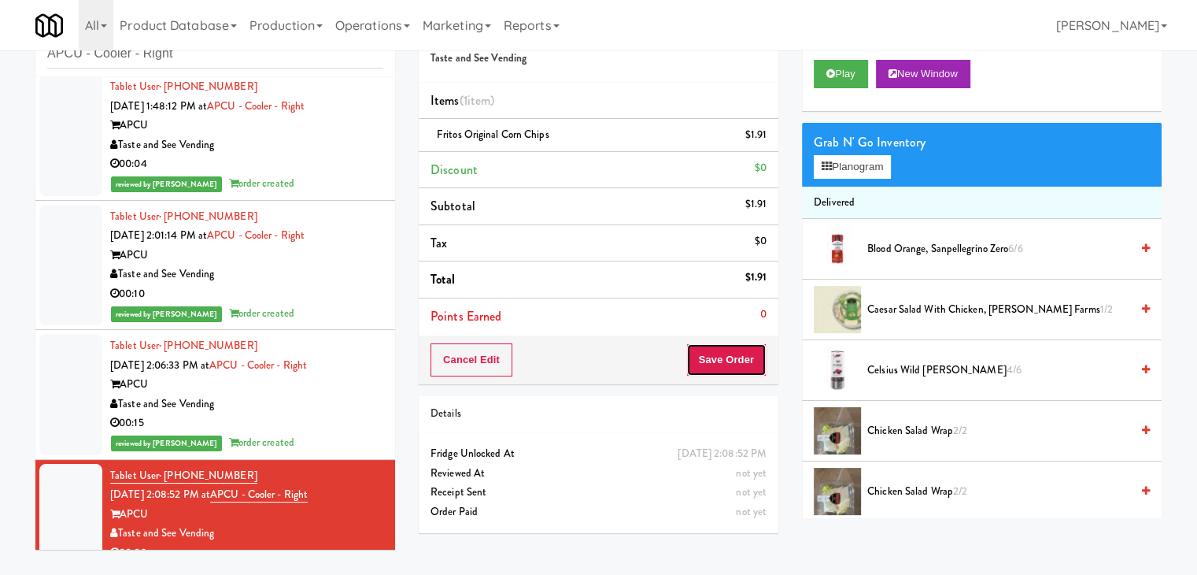
drag, startPoint x: 734, startPoint y: 357, endPoint x: 722, endPoint y: 365, distance: 14.6
click at [734, 356] on button "Save Order" at bounding box center [726, 359] width 80 height 33
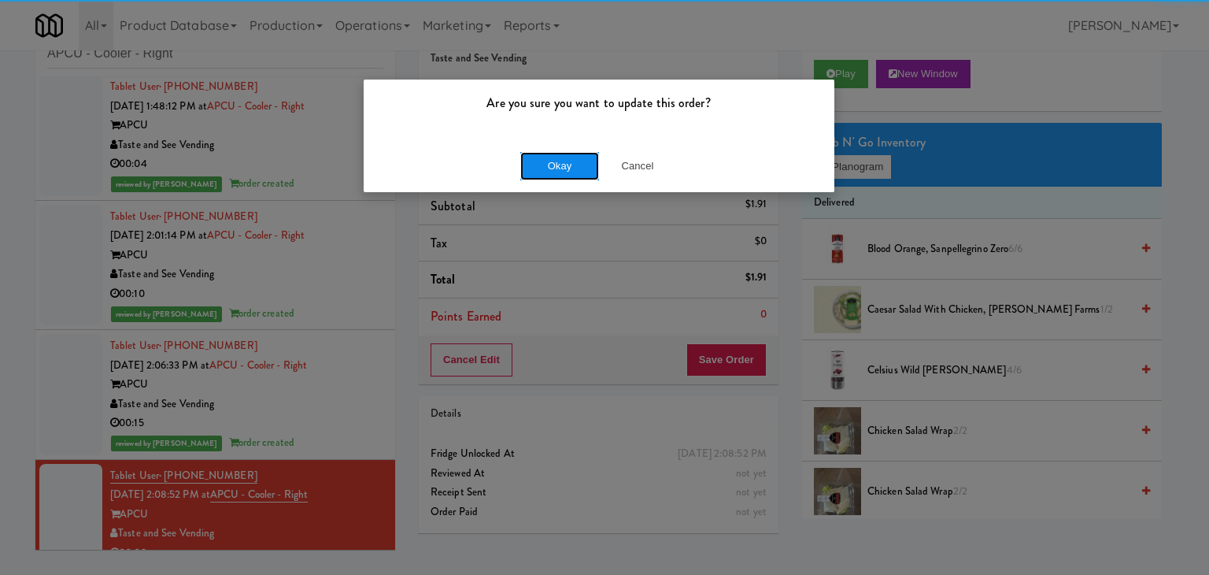
click at [554, 171] on button "Okay" at bounding box center [559, 166] width 79 height 28
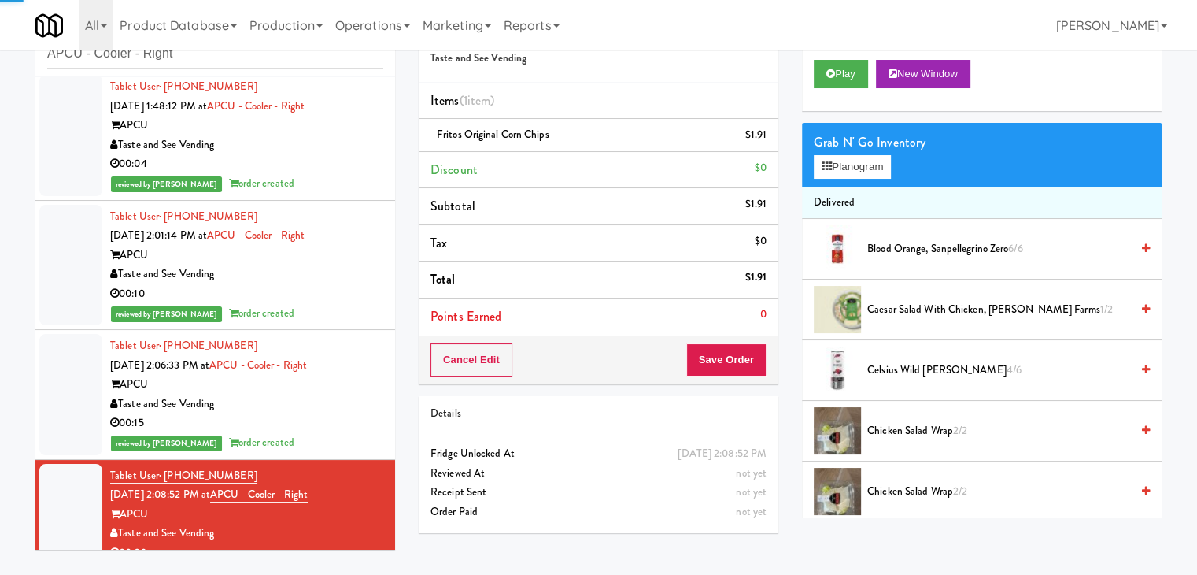
click at [277, 423] on div "00:15" at bounding box center [246, 423] width 273 height 20
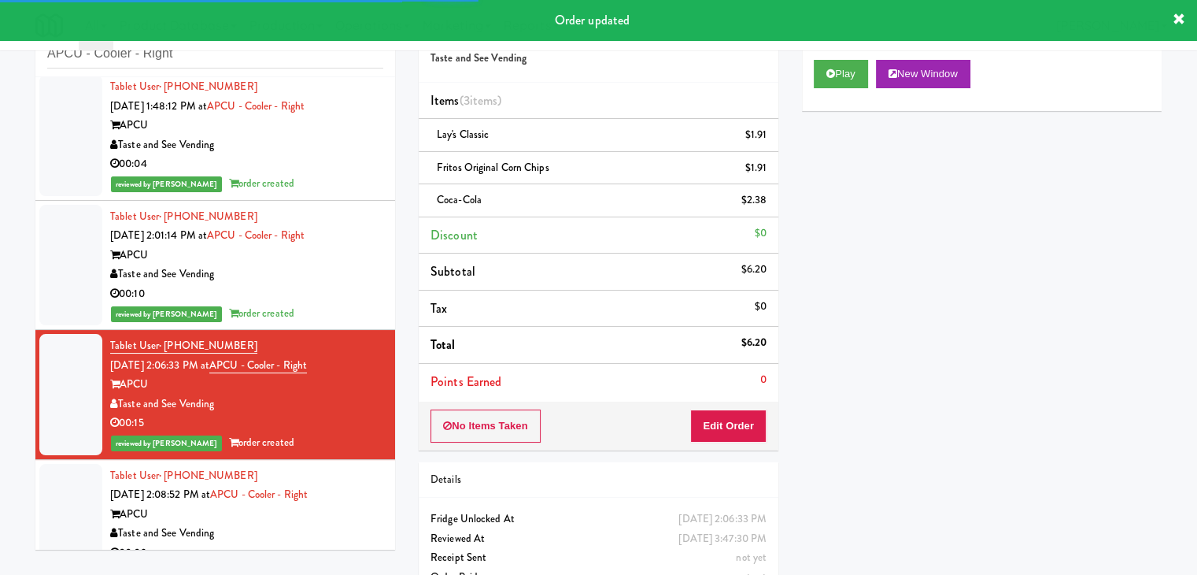
click at [301, 275] on div "Taste and See Vending" at bounding box center [246, 274] width 273 height 20
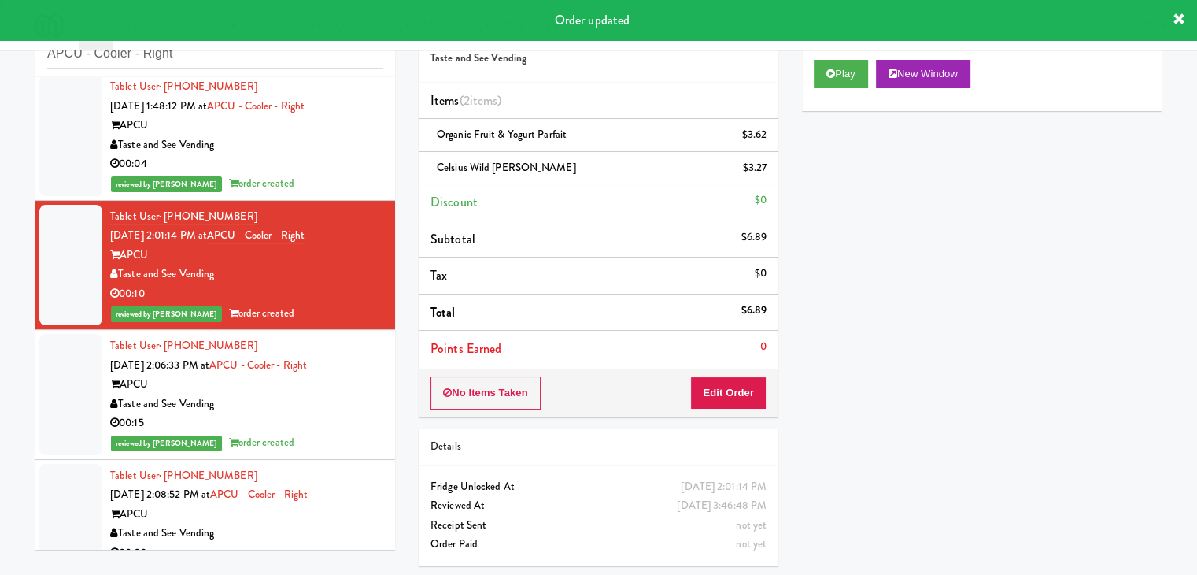
click at [315, 159] on div "00:04" at bounding box center [246, 164] width 273 height 20
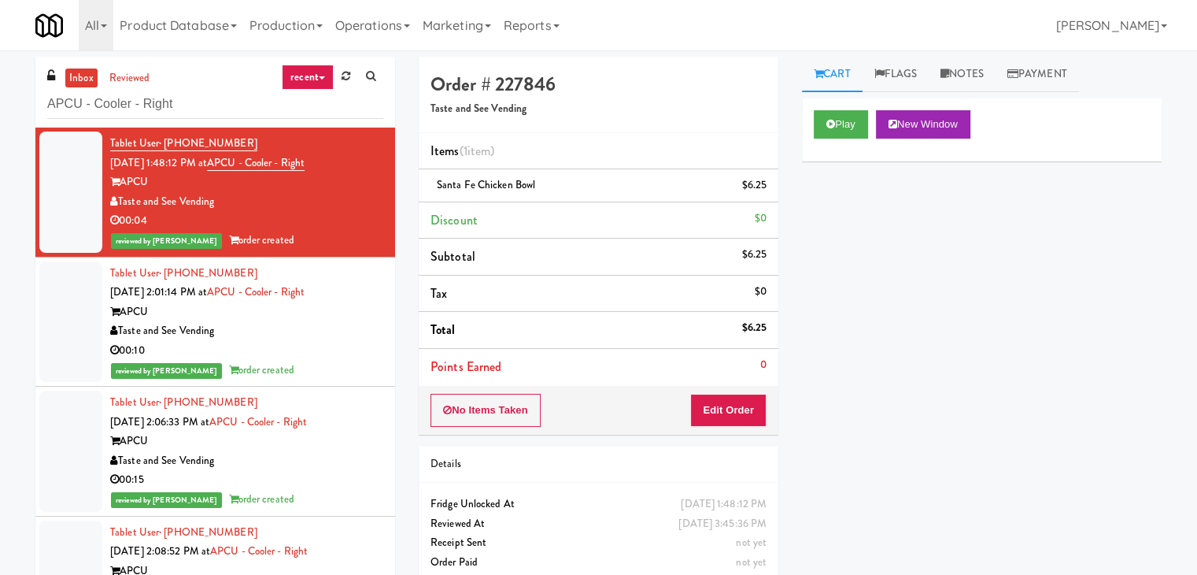
click at [327, 327] on div "Taste and See Vending" at bounding box center [246, 331] width 273 height 20
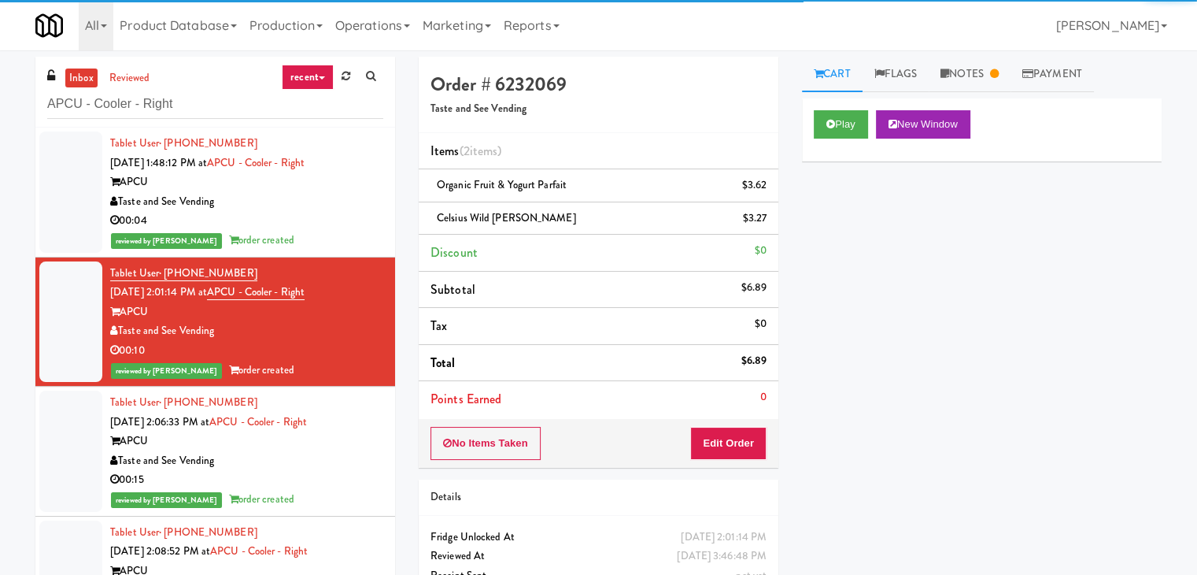
scroll to position [44, 0]
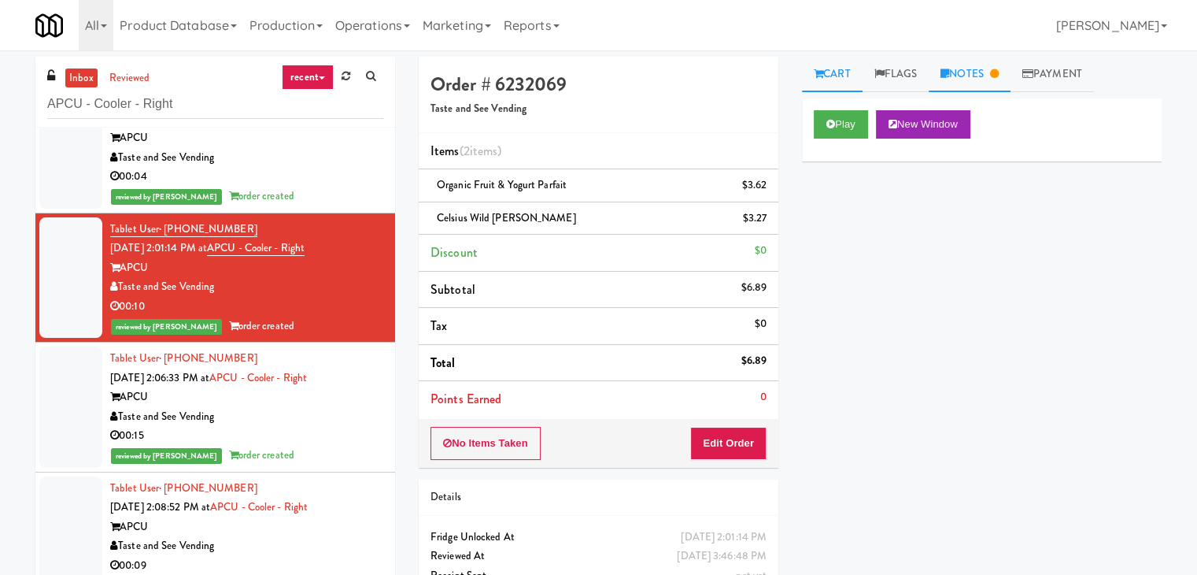
click at [971, 84] on link "Notes" at bounding box center [970, 74] width 82 height 35
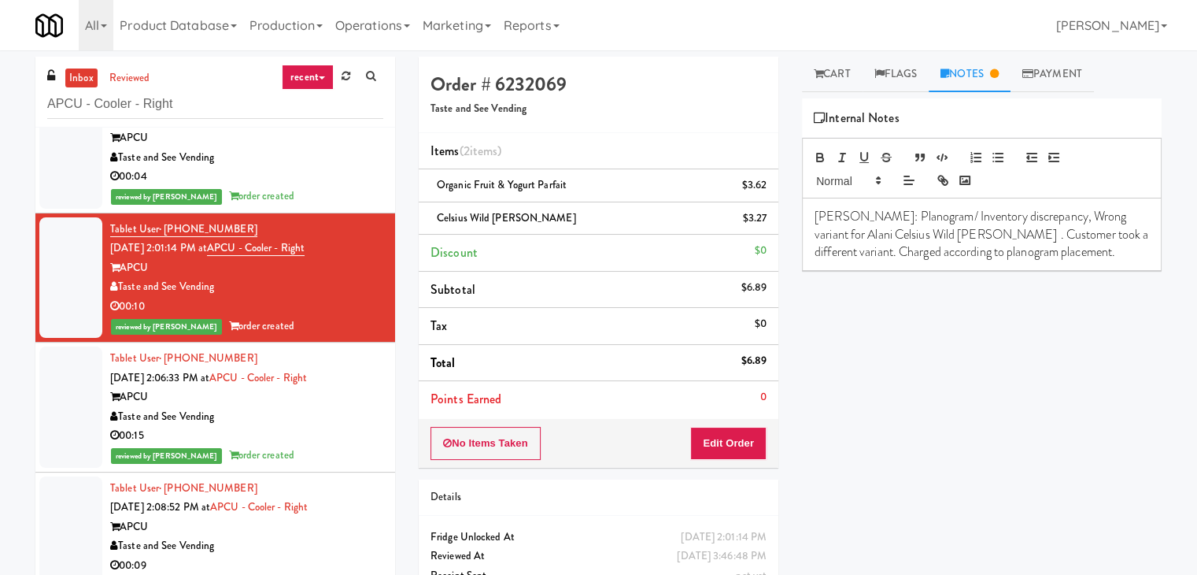
drag, startPoint x: 213, startPoint y: 286, endPoint x: 120, endPoint y: 287, distance: 92.9
click at [120, 287] on div "Taste and See Vending" at bounding box center [246, 287] width 273 height 20
copy div "Taste and See Vending"
drag, startPoint x: 331, startPoint y: 244, endPoint x: 234, endPoint y: 243, distance: 96.8
click at [234, 243] on div "Tablet User · (678) 634-3302 [DATE] 2:01:14 PM at APCU - Cooler - Right APCU Ta…" at bounding box center [246, 278] width 273 height 116
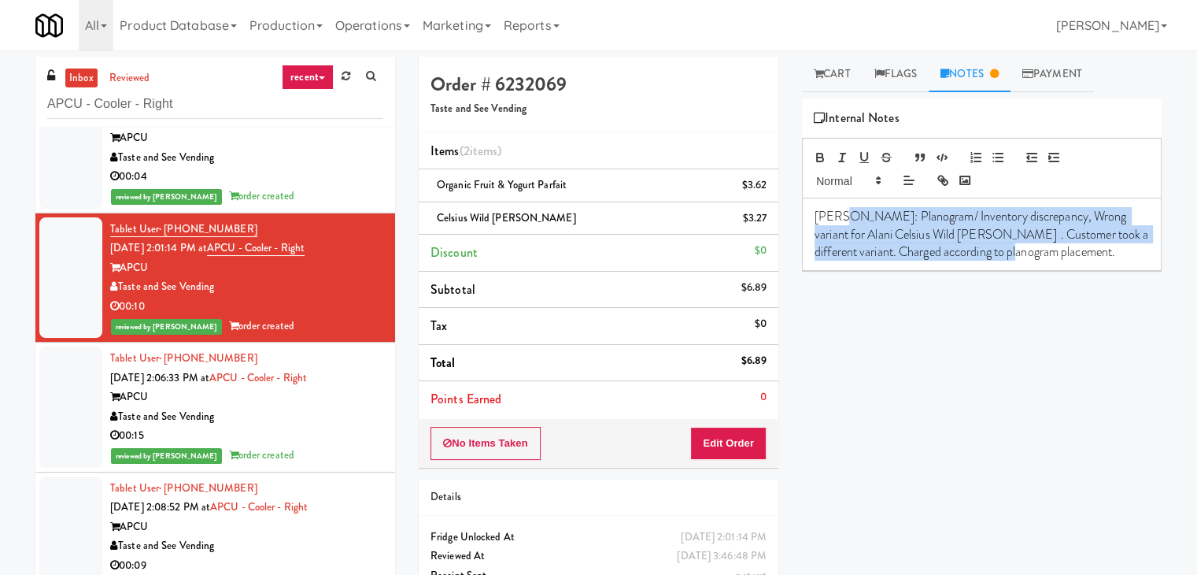
drag, startPoint x: 840, startPoint y: 213, endPoint x: 1036, endPoint y: 261, distance: 202.5
click at [1036, 261] on div "[PERSON_NAME]: Planogram/ Inventory discrepancy, Wrong variant for Alani Celsiu…" at bounding box center [982, 234] width 358 height 72
click at [748, 443] on button "Edit Order" at bounding box center [728, 443] width 76 height 33
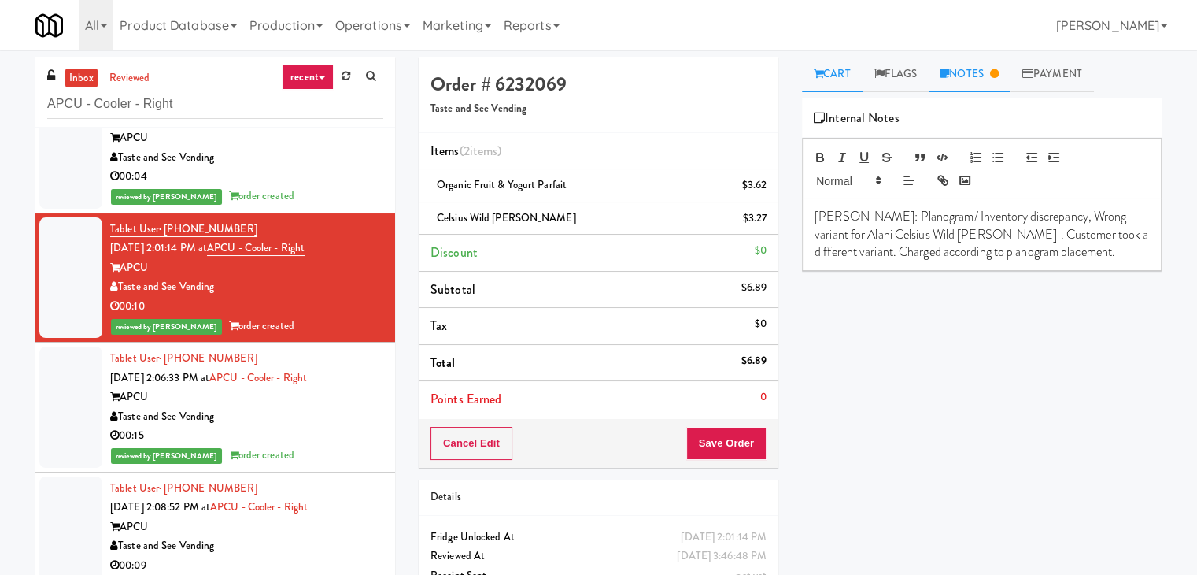
click at [836, 64] on link "Cart" at bounding box center [832, 74] width 61 height 35
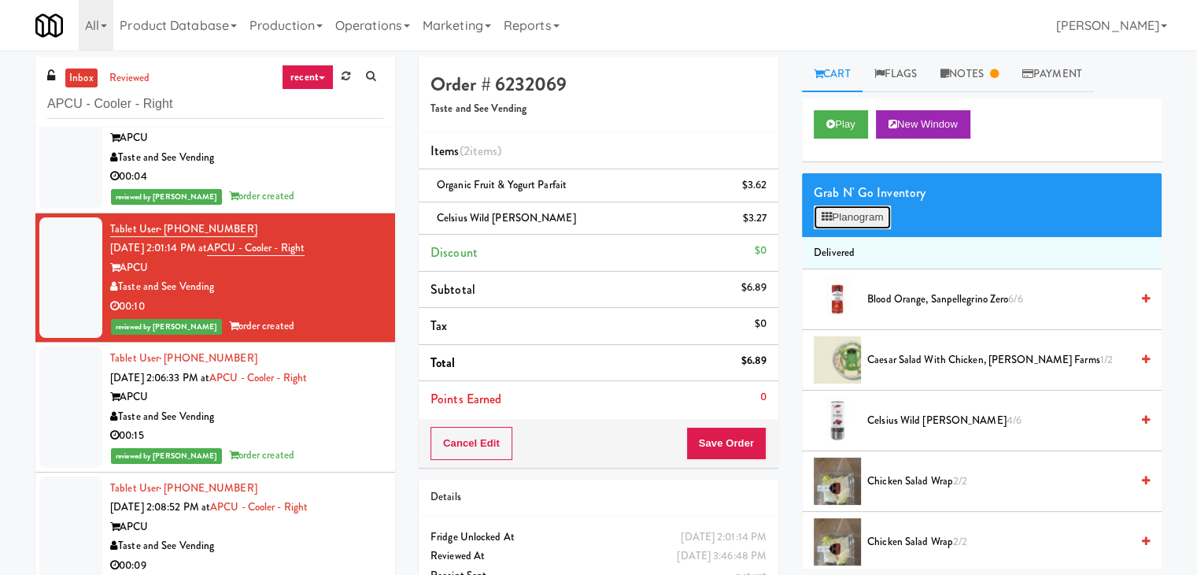
click at [847, 214] on button "Planogram" at bounding box center [852, 217] width 77 height 24
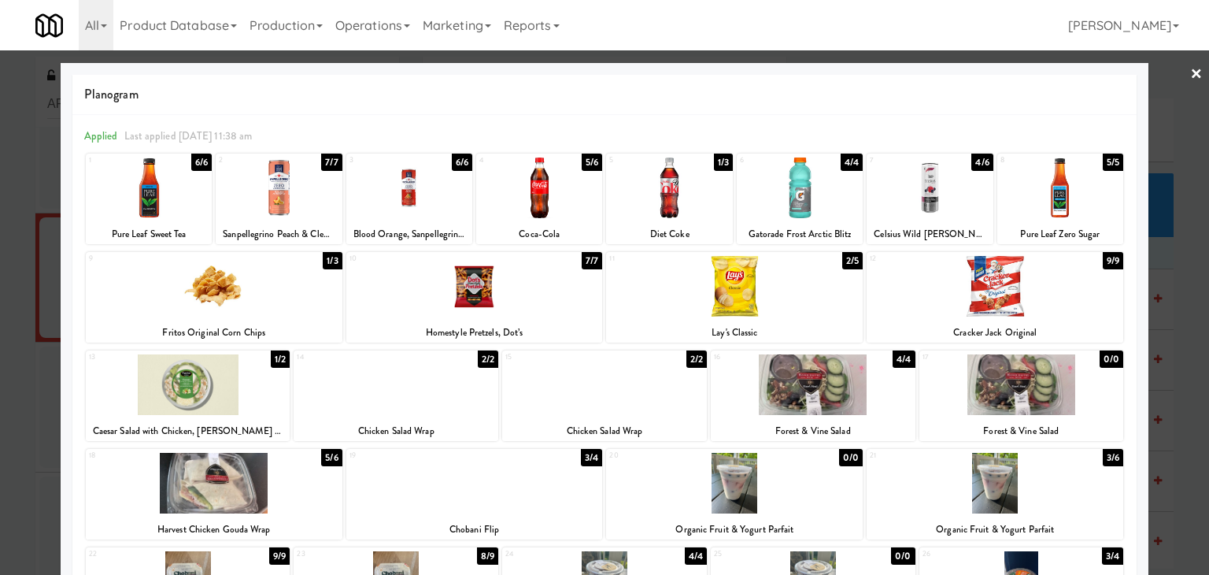
click at [1190, 76] on link "×" at bounding box center [1196, 74] width 13 height 49
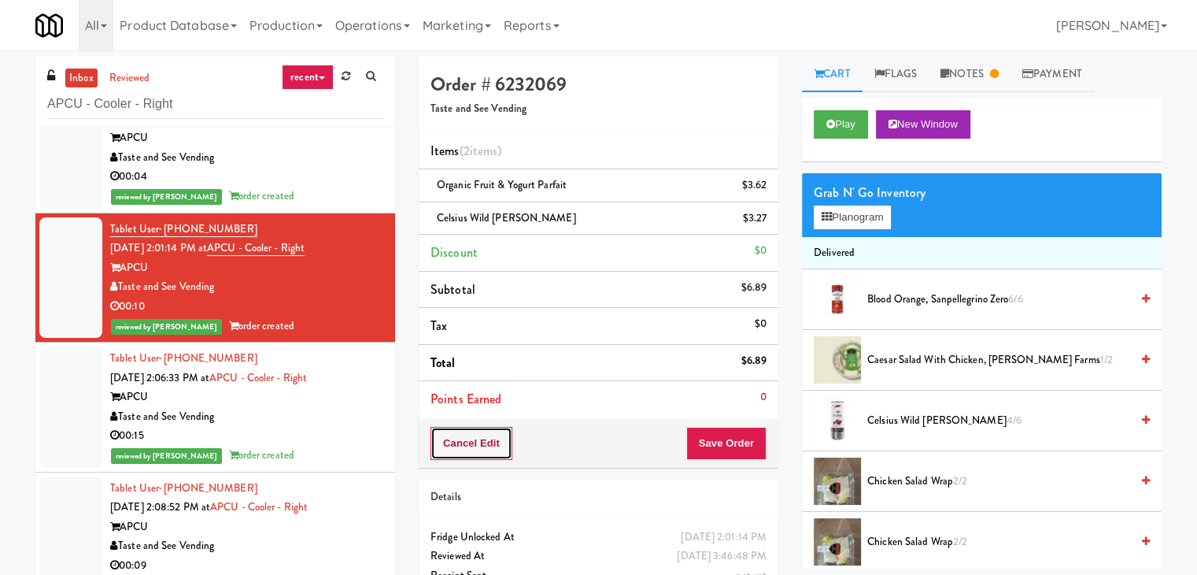
click at [467, 440] on button "Cancel Edit" at bounding box center [471, 443] width 82 height 33
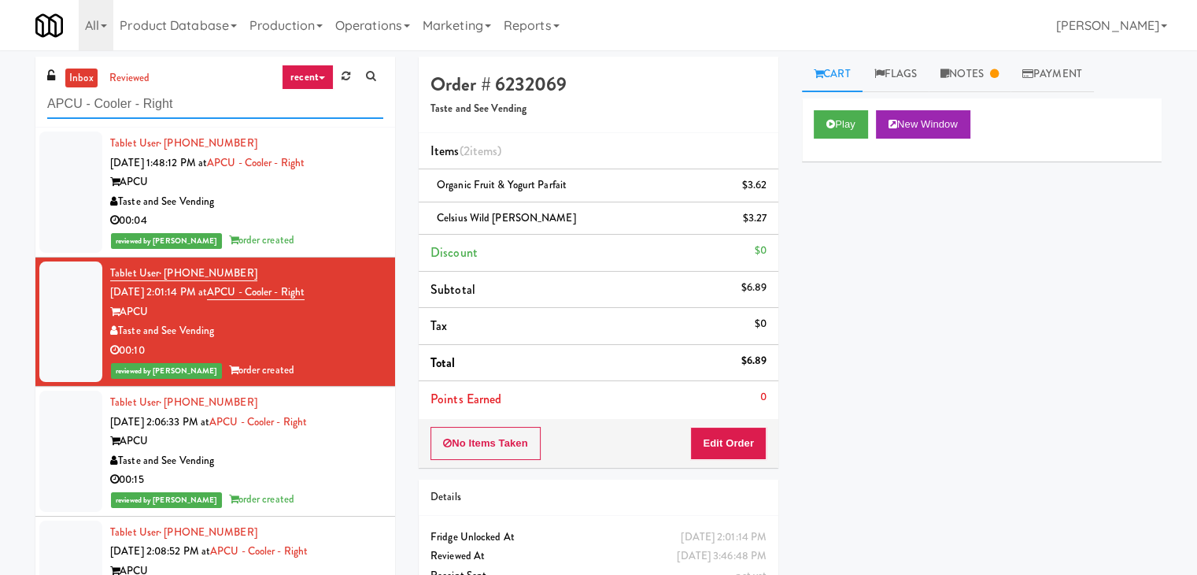
click at [201, 101] on input "APCU - Cooler - Right" at bounding box center [215, 104] width 336 height 29
click at [844, 124] on button "Play" at bounding box center [841, 124] width 54 height 28
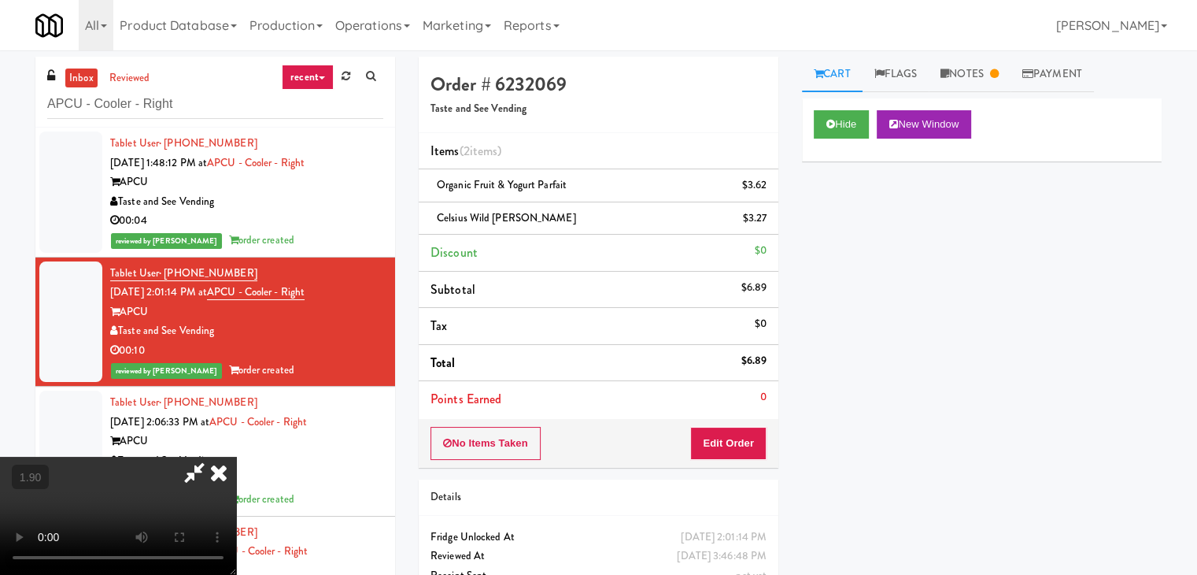
click at [236, 456] on icon at bounding box center [218, 471] width 35 height 31
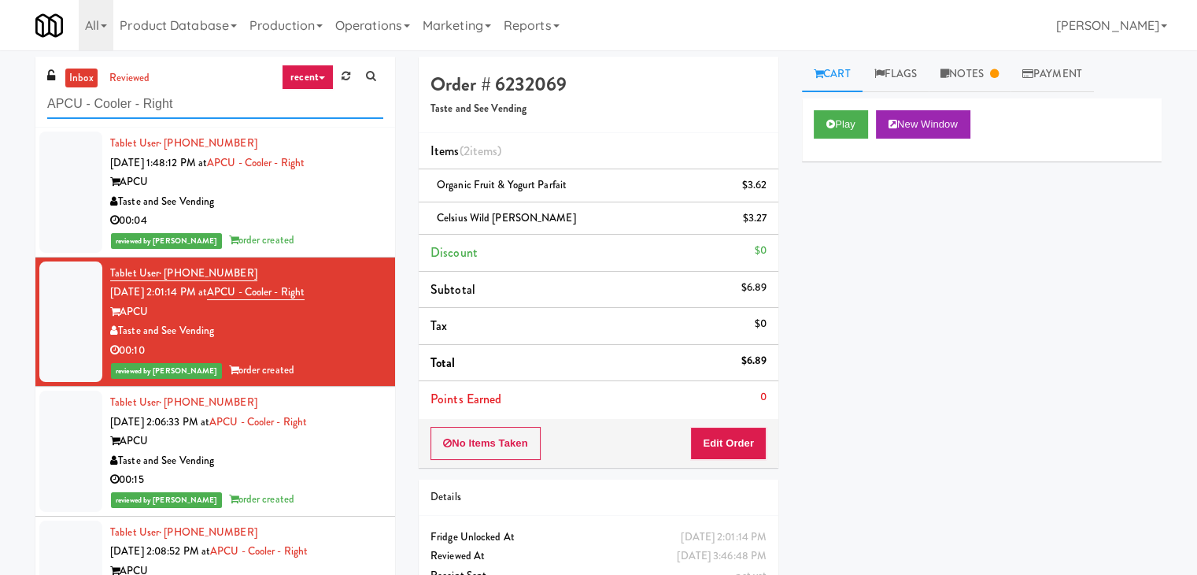
click at [222, 97] on input "APCU - Cooler - Right" at bounding box center [215, 104] width 336 height 29
paste input "Fridge - Gym"
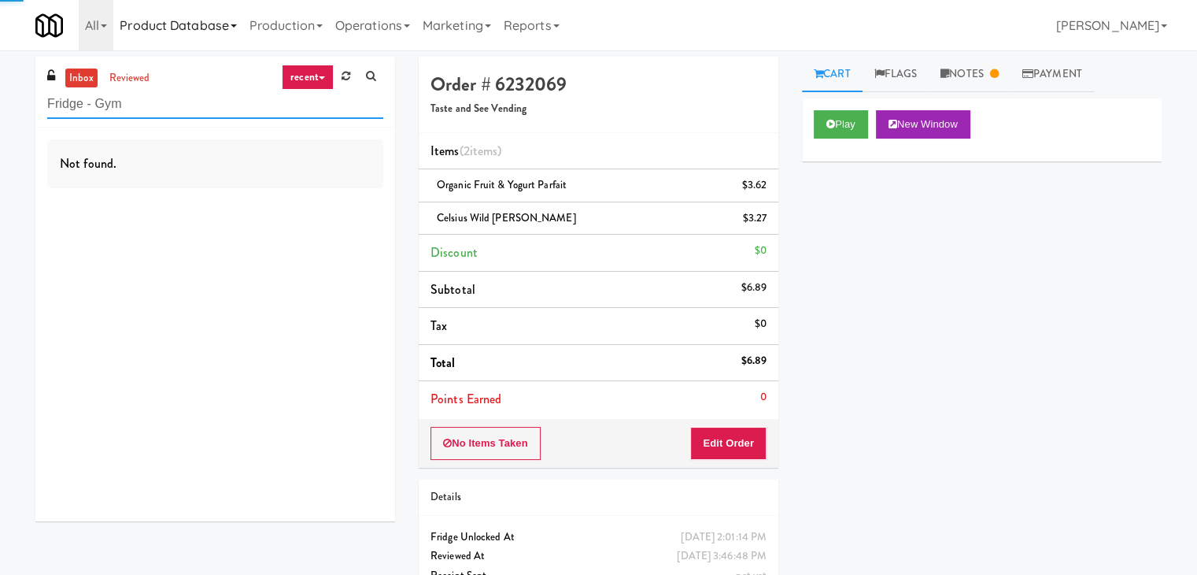
type input "Fridge - Gym"
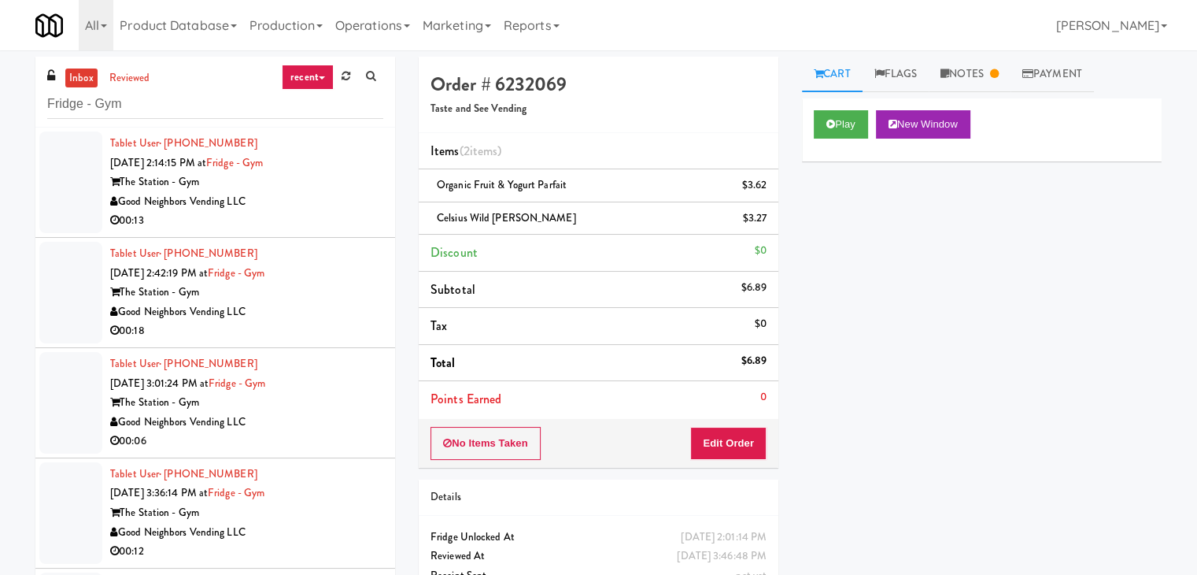
click at [289, 217] on div "00:13" at bounding box center [246, 221] width 273 height 20
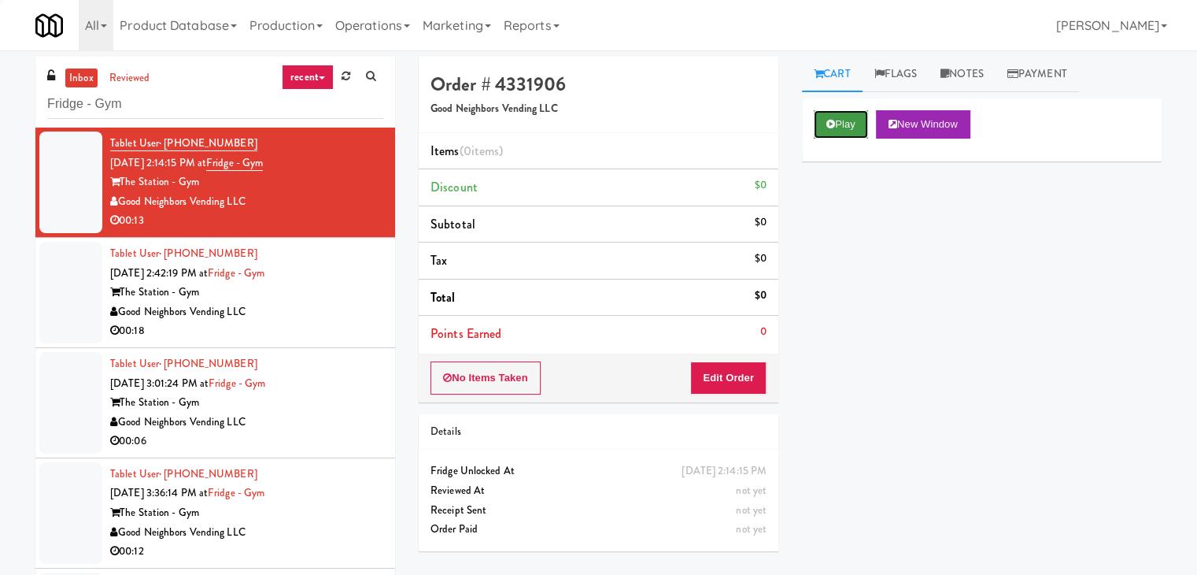
click at [837, 124] on button "Play" at bounding box center [841, 124] width 54 height 28
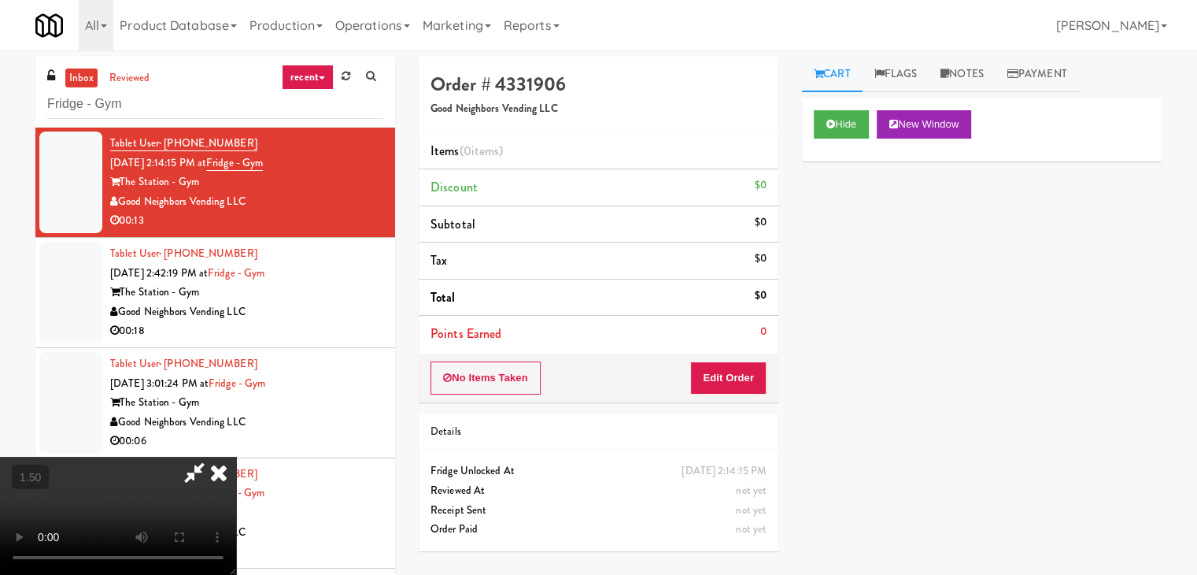
click at [236, 456] on video at bounding box center [118, 515] width 236 height 118
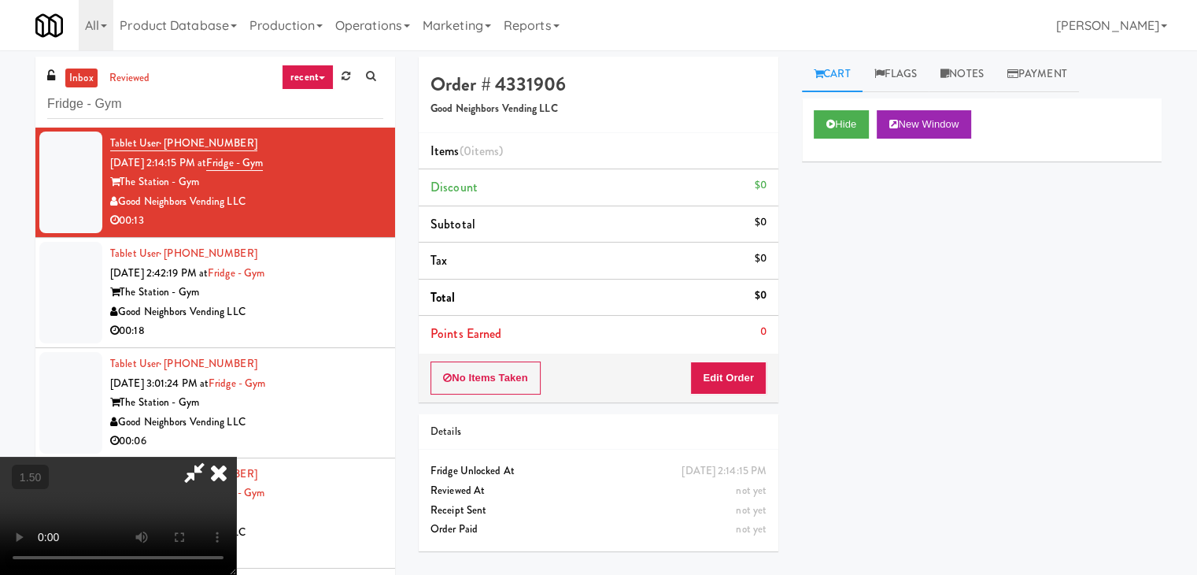
click at [236, 456] on video at bounding box center [118, 515] width 236 height 118
click at [236, 456] on icon at bounding box center [218, 471] width 35 height 31
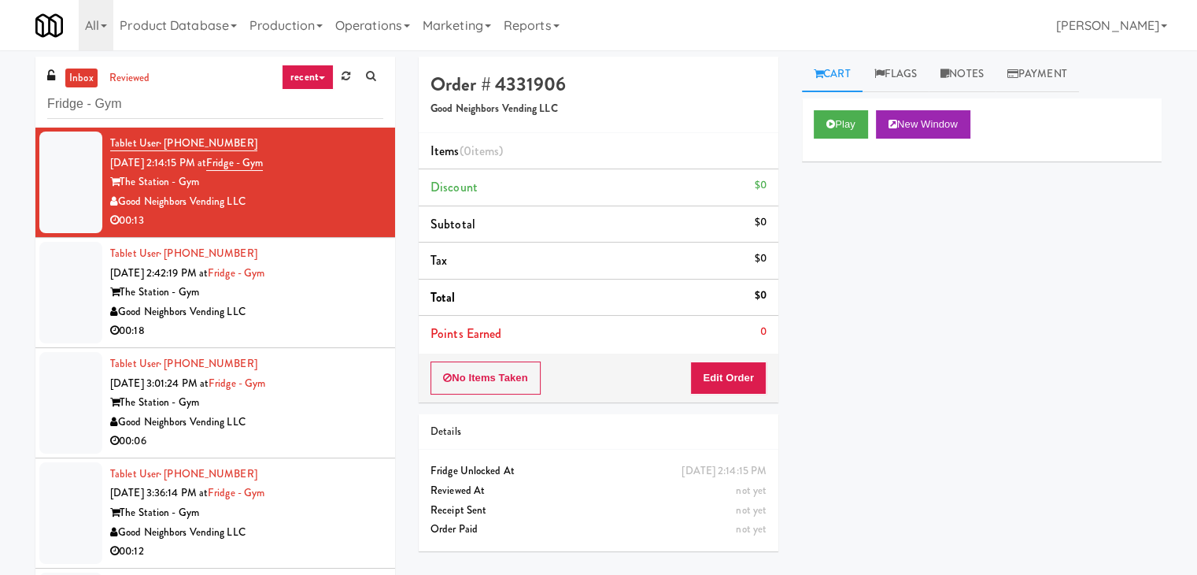
click at [730, 403] on div "Order # 4331906 Good Neighbors Vending LLC Items (0 items ) Discount $0 Subtota…" at bounding box center [598, 310] width 383 height 506
click at [732, 385] on button "Edit Order" at bounding box center [728, 377] width 76 height 33
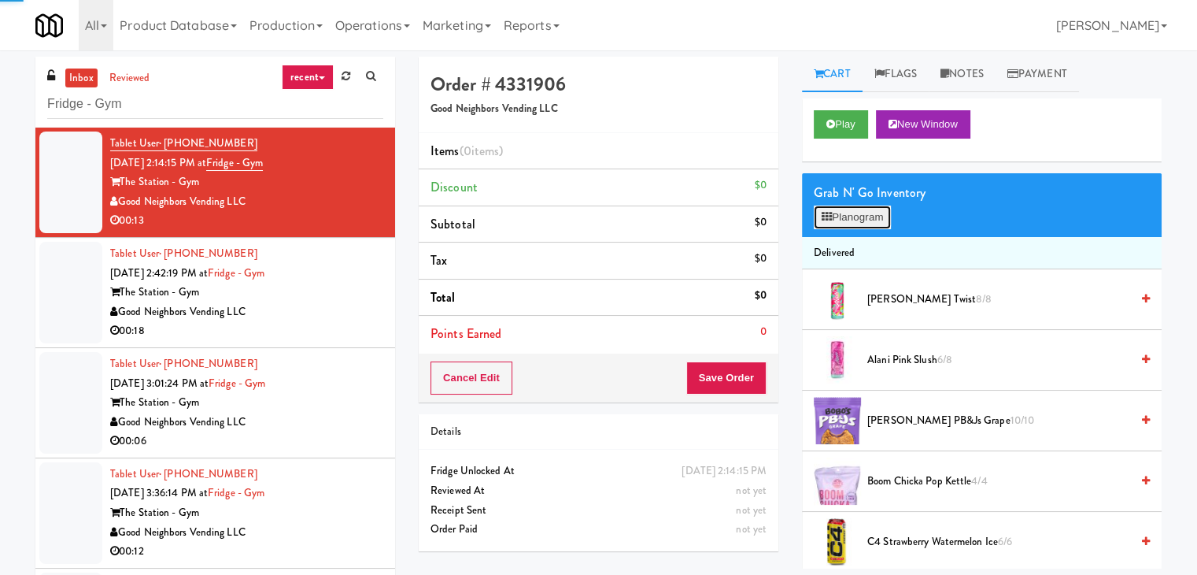
click at [876, 214] on button "Planogram" at bounding box center [852, 217] width 77 height 24
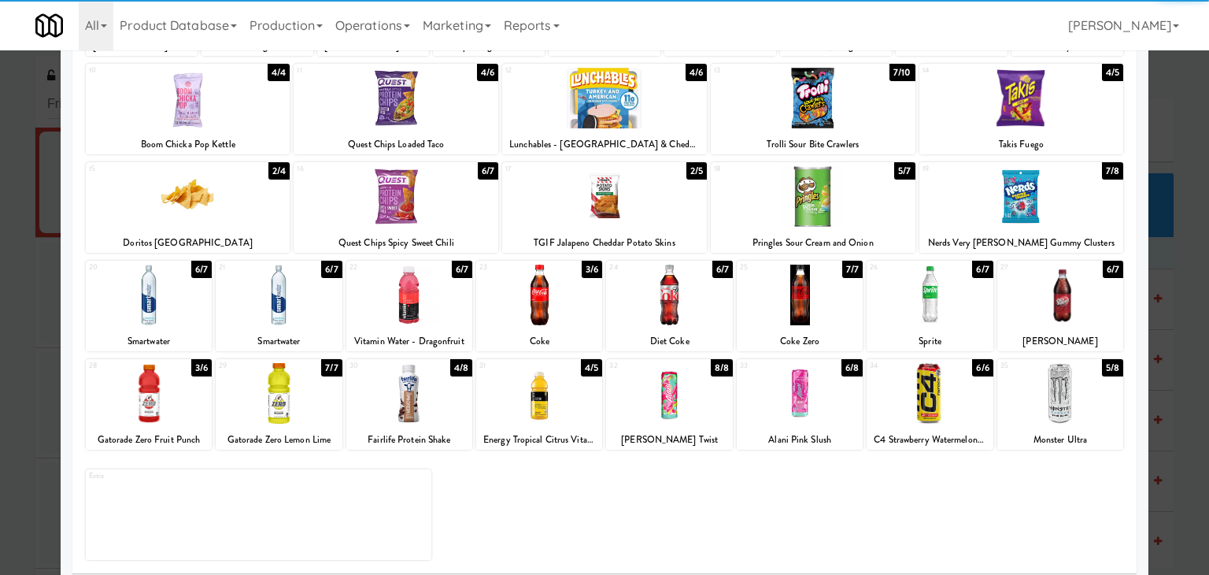
scroll to position [198, 0]
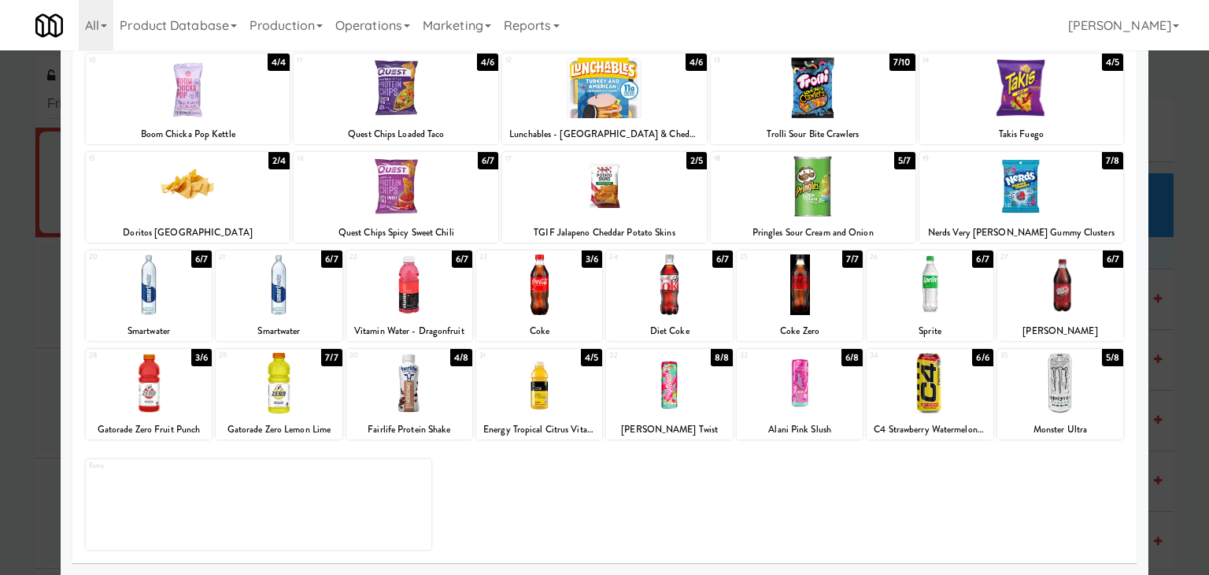
click at [693, 369] on div at bounding box center [669, 383] width 126 height 61
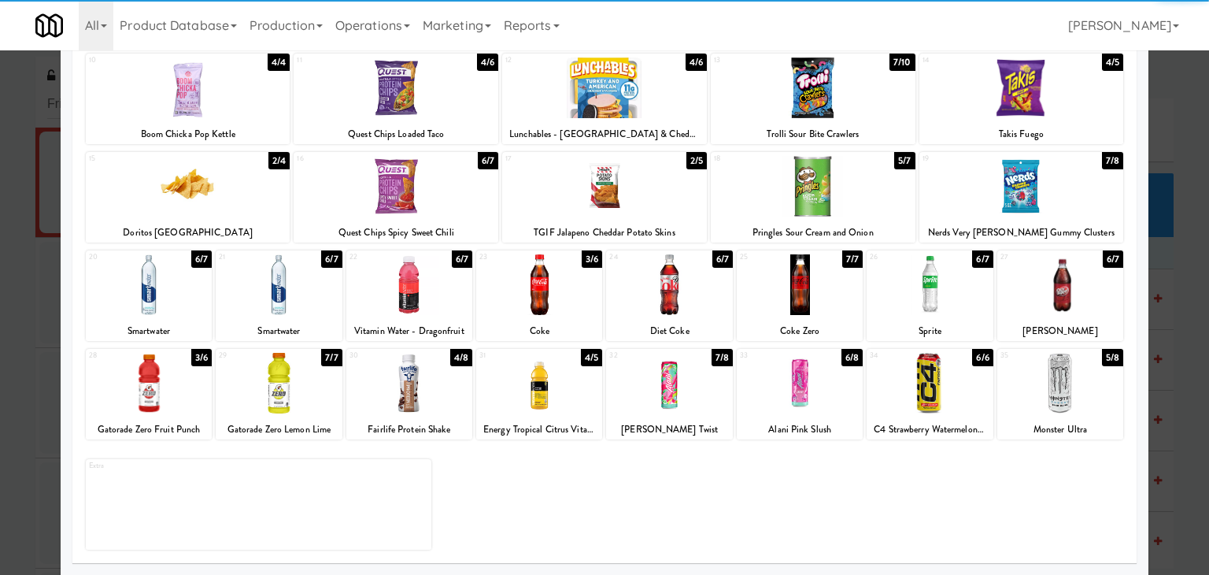
click at [258, 286] on div at bounding box center [279, 284] width 126 height 61
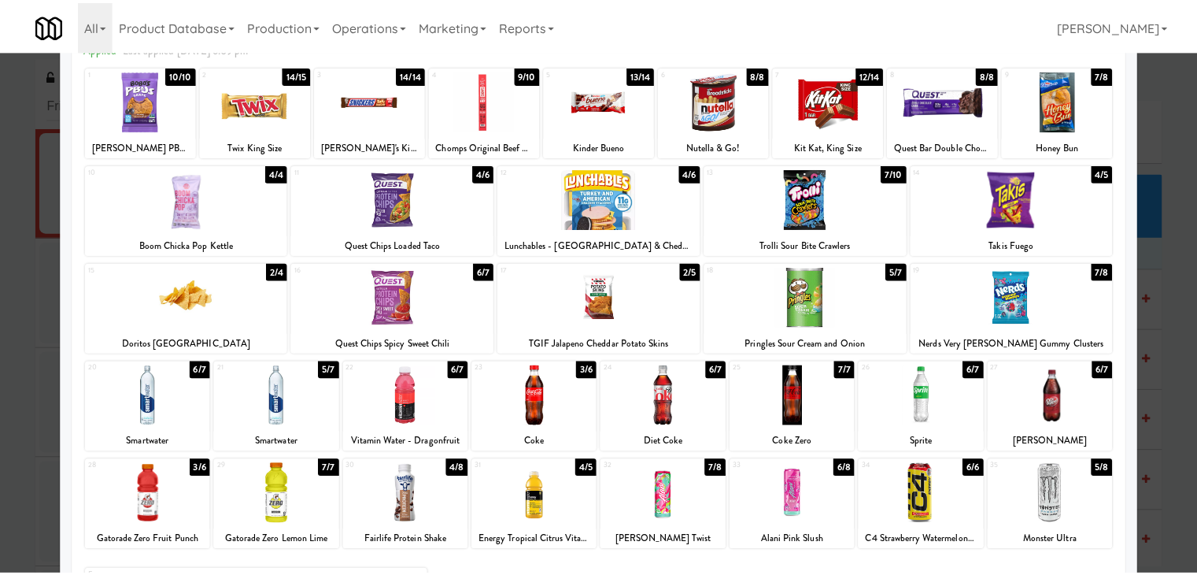
scroll to position [0, 0]
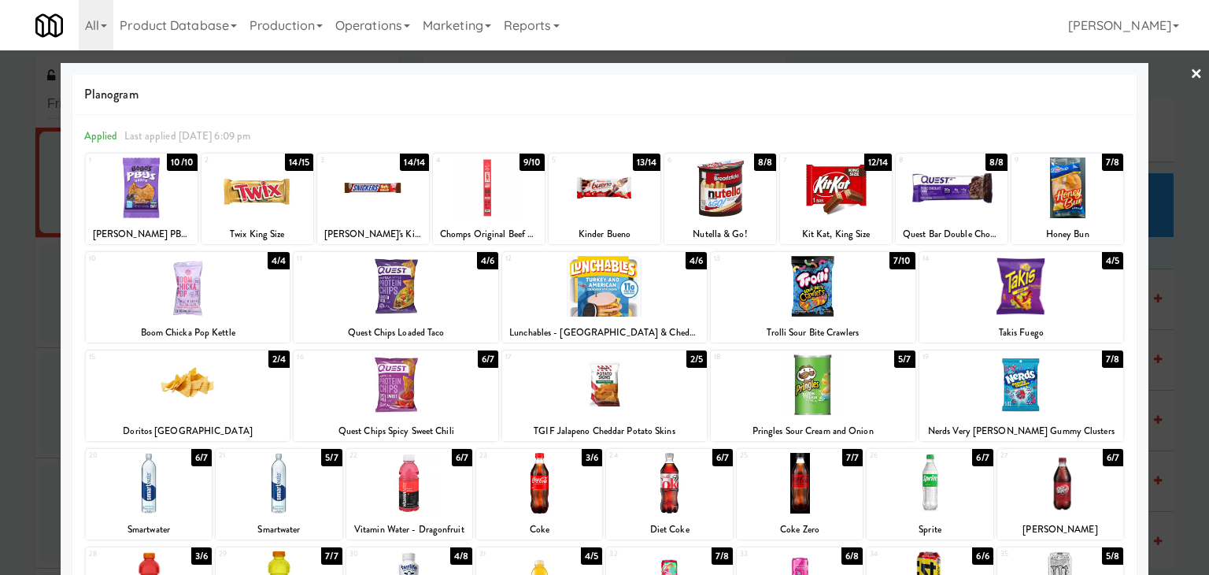
click at [1190, 71] on link "×" at bounding box center [1196, 74] width 13 height 49
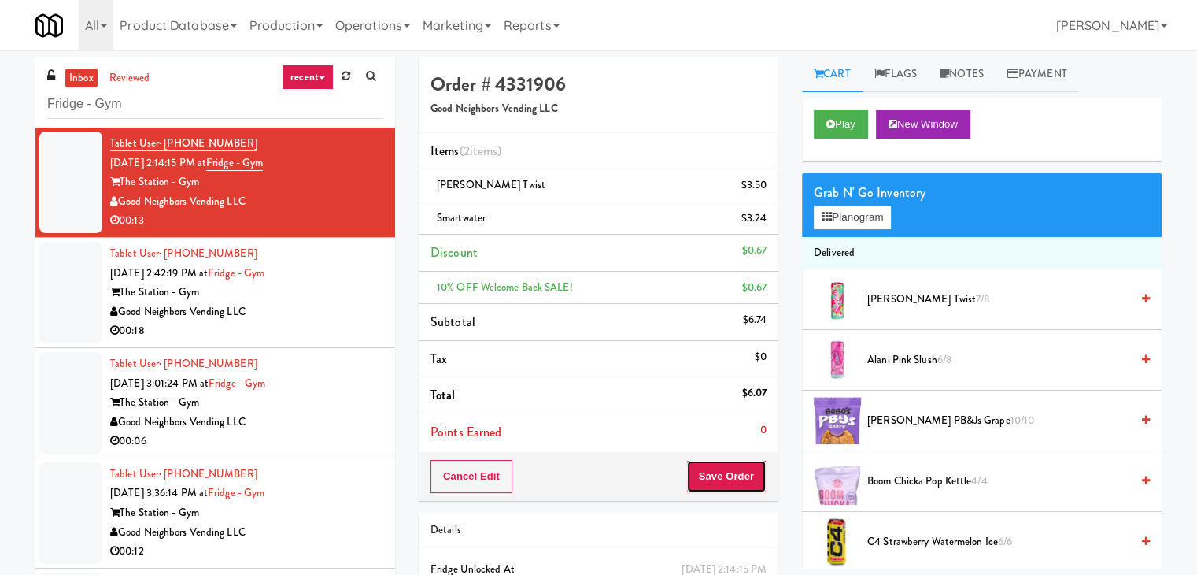
click at [737, 476] on button "Save Order" at bounding box center [726, 476] width 80 height 33
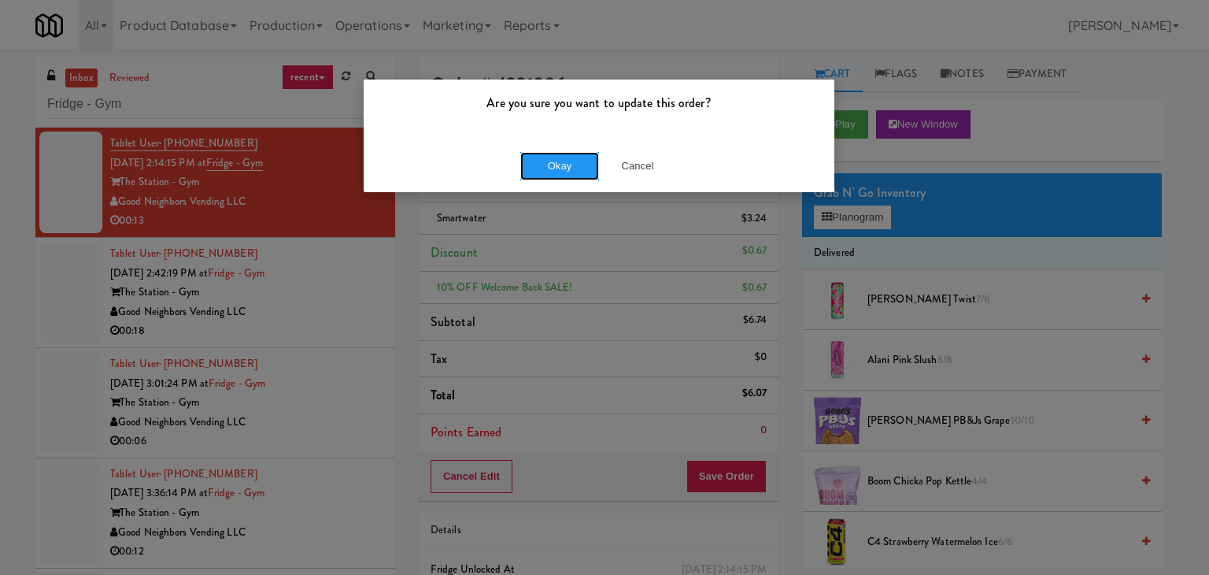
drag, startPoint x: 565, startPoint y: 173, endPoint x: 516, endPoint y: 209, distance: 60.3
click at [564, 173] on button "Okay" at bounding box center [559, 166] width 79 height 28
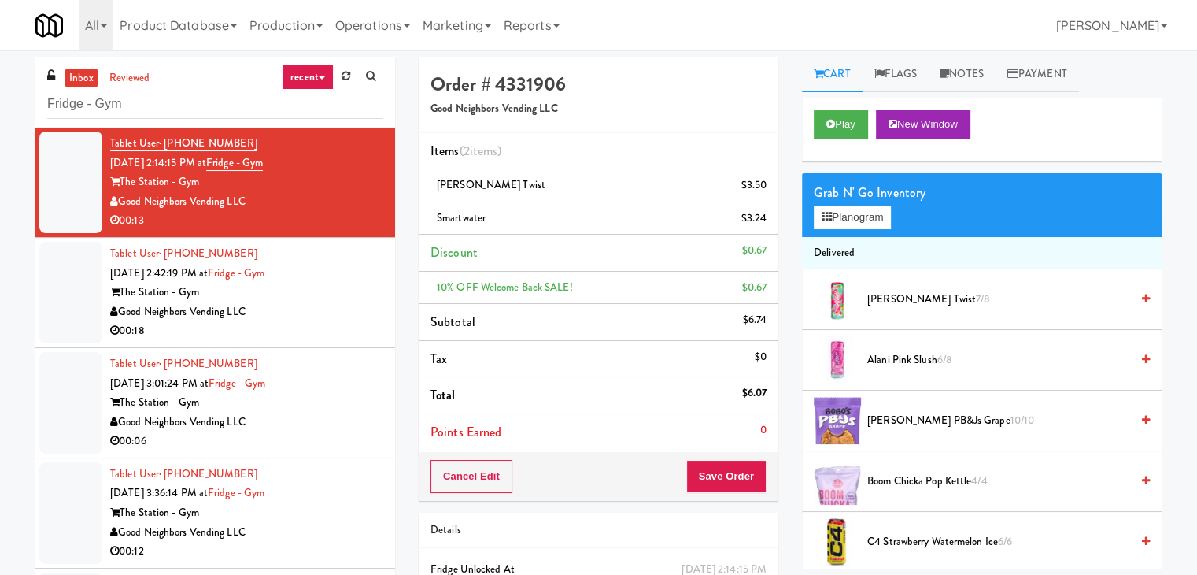
click at [343, 308] on div "Good Neighbors Vending LLC" at bounding box center [246, 312] width 273 height 20
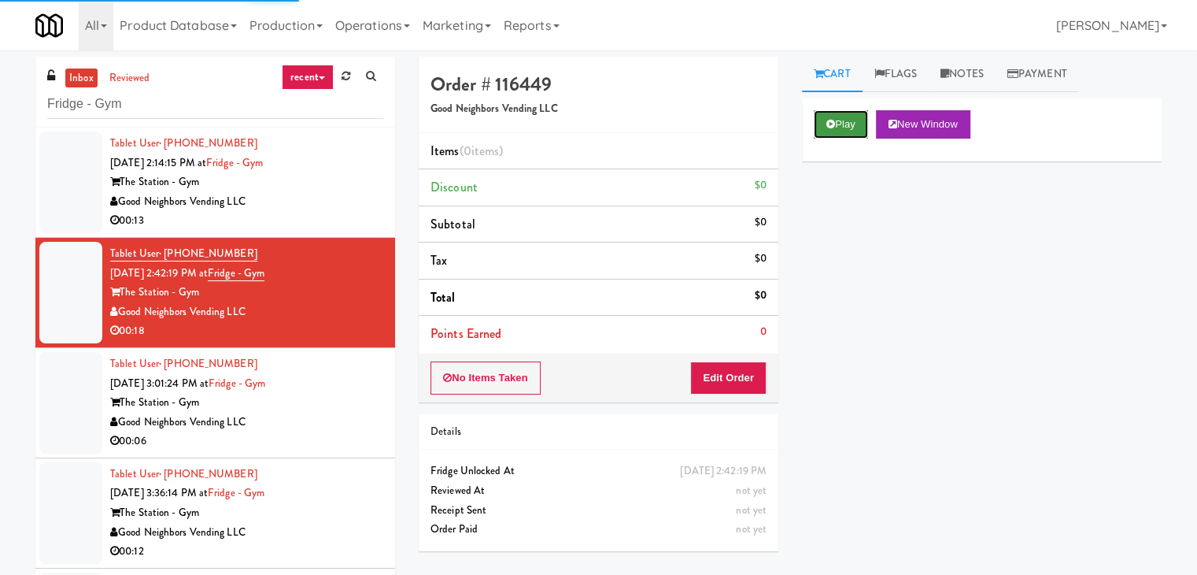
click at [863, 123] on button "Play" at bounding box center [841, 124] width 54 height 28
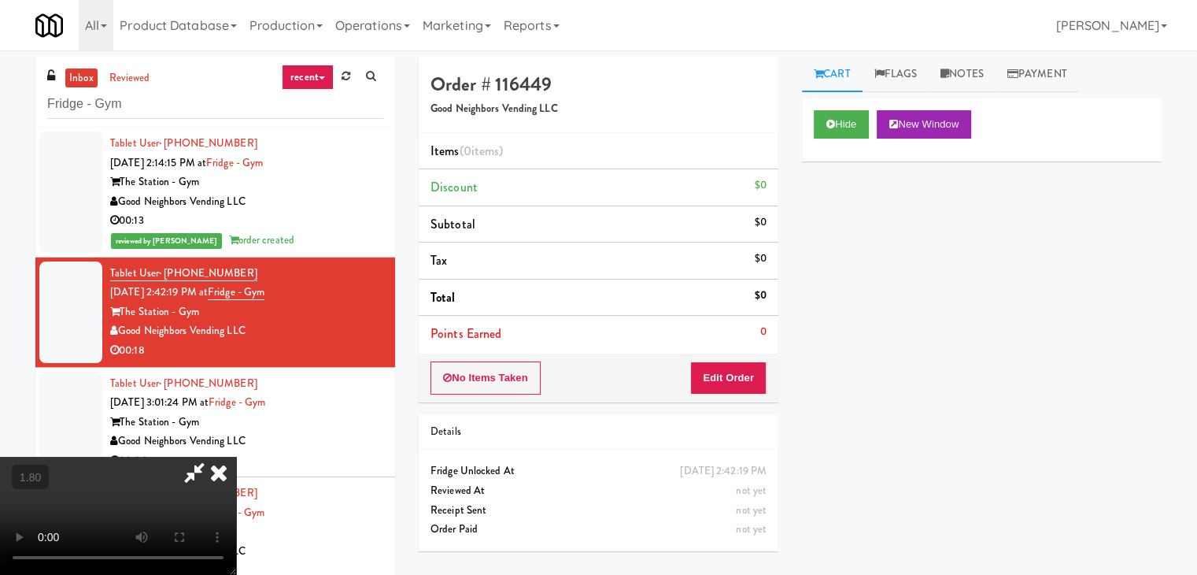
click at [236, 456] on icon at bounding box center [218, 471] width 35 height 31
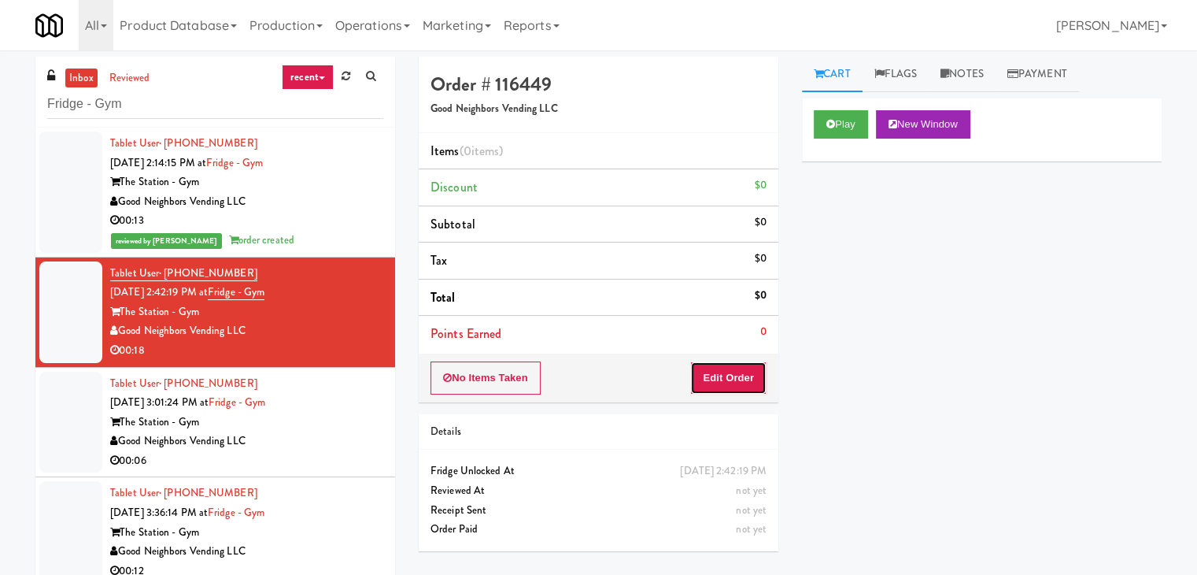
click at [740, 368] on button "Edit Order" at bounding box center [728, 377] width 76 height 33
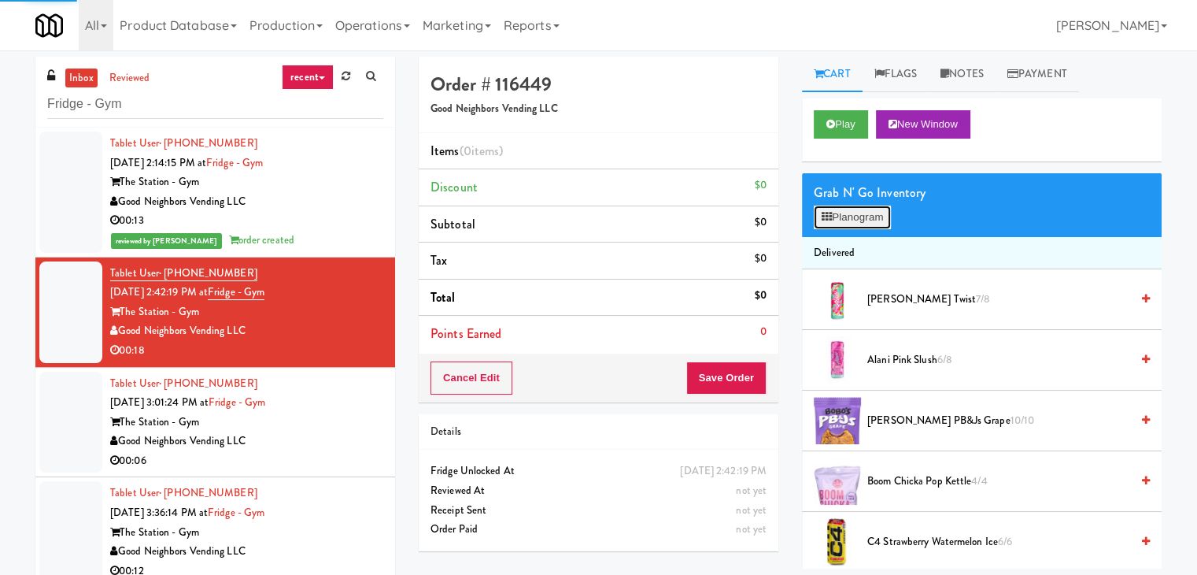
click at [828, 220] on icon at bounding box center [827, 217] width 10 height 10
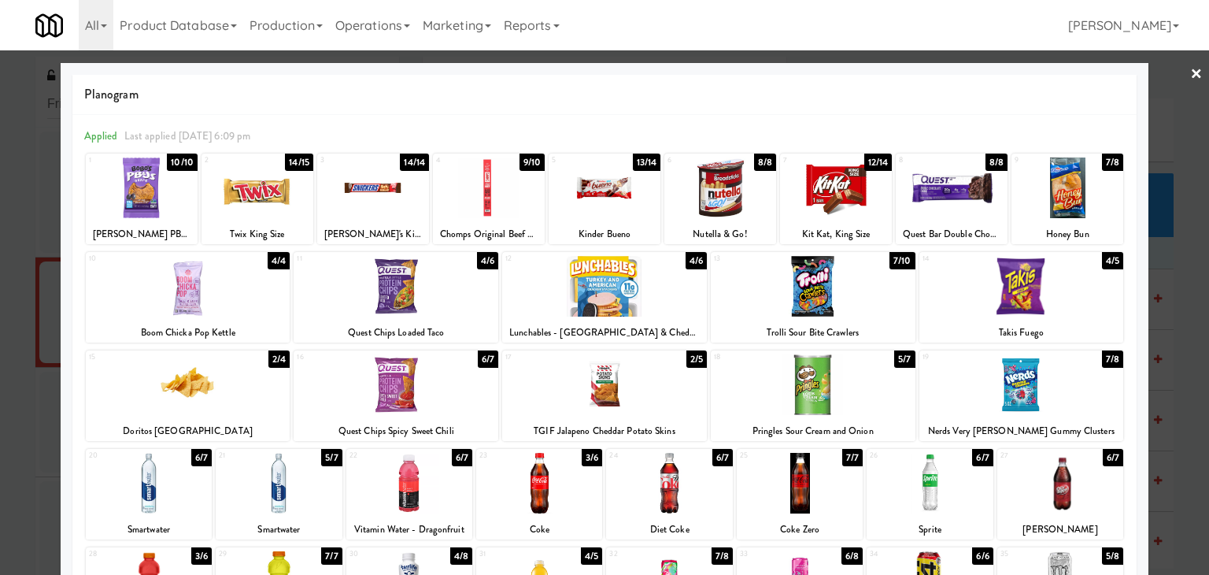
click at [635, 192] on div at bounding box center [605, 187] width 112 height 61
click at [1190, 74] on link "×" at bounding box center [1196, 74] width 13 height 49
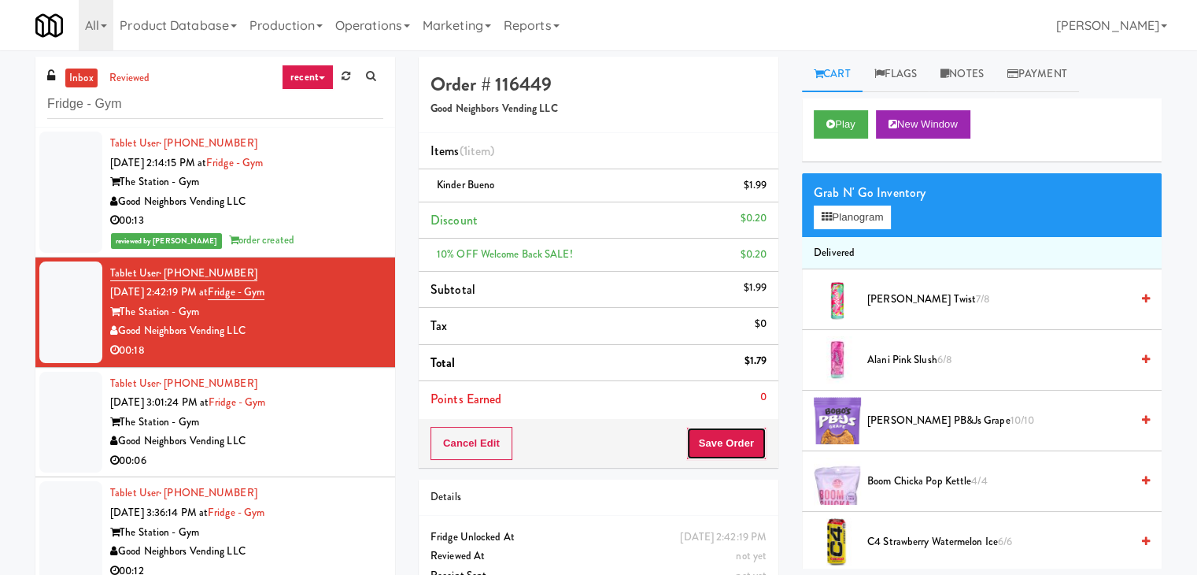
click at [723, 441] on button "Save Order" at bounding box center [726, 443] width 80 height 33
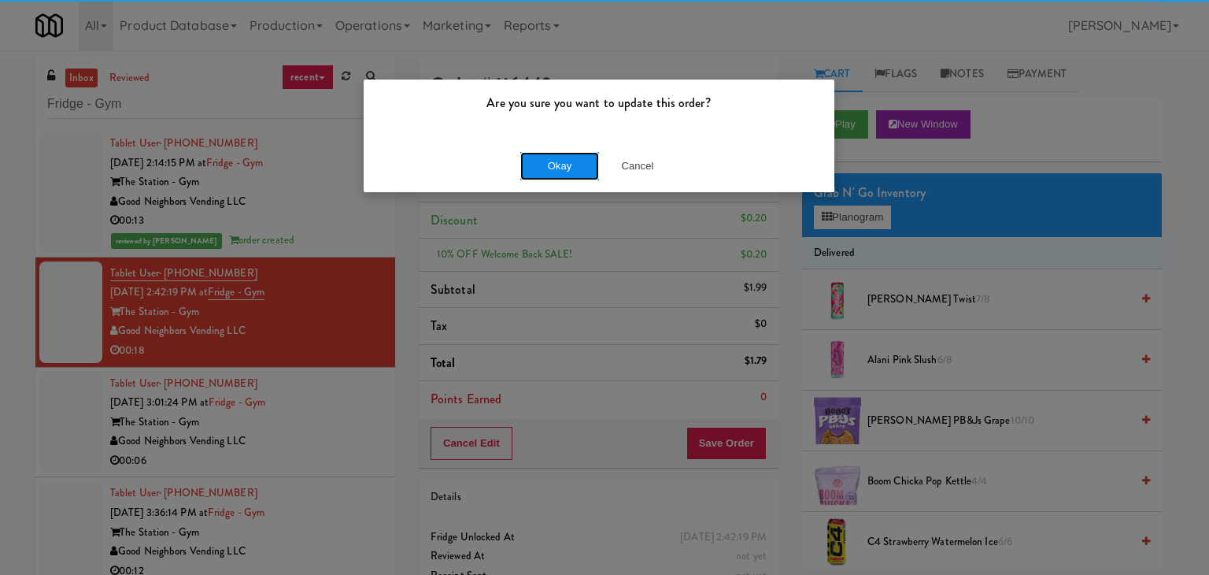
click at [549, 172] on button "Okay" at bounding box center [559, 166] width 79 height 28
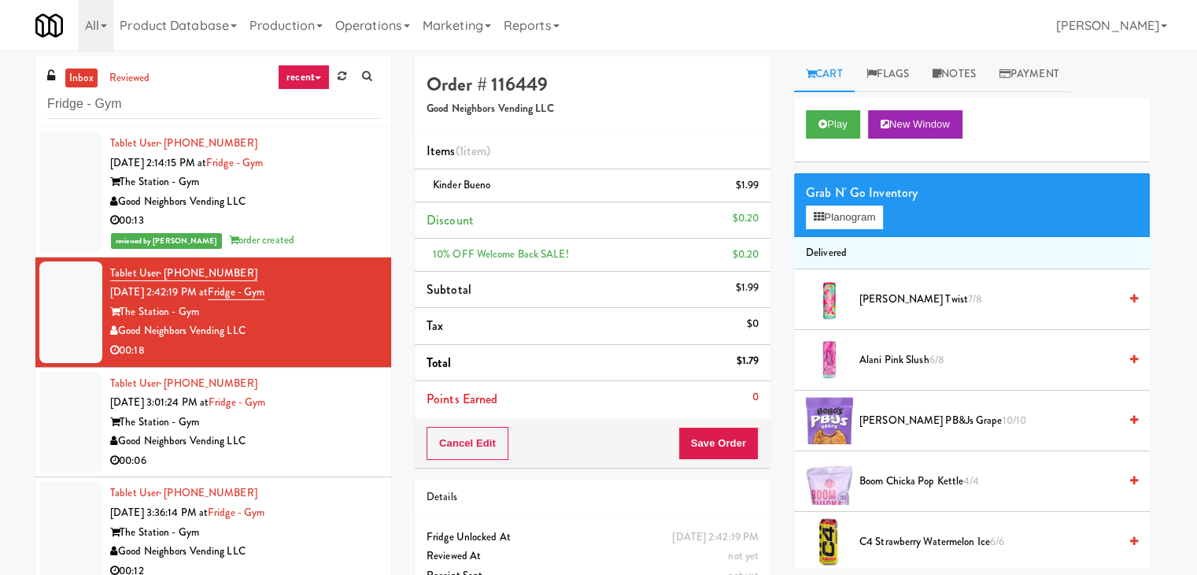
click at [310, 216] on div "00:13" at bounding box center [244, 221] width 269 height 20
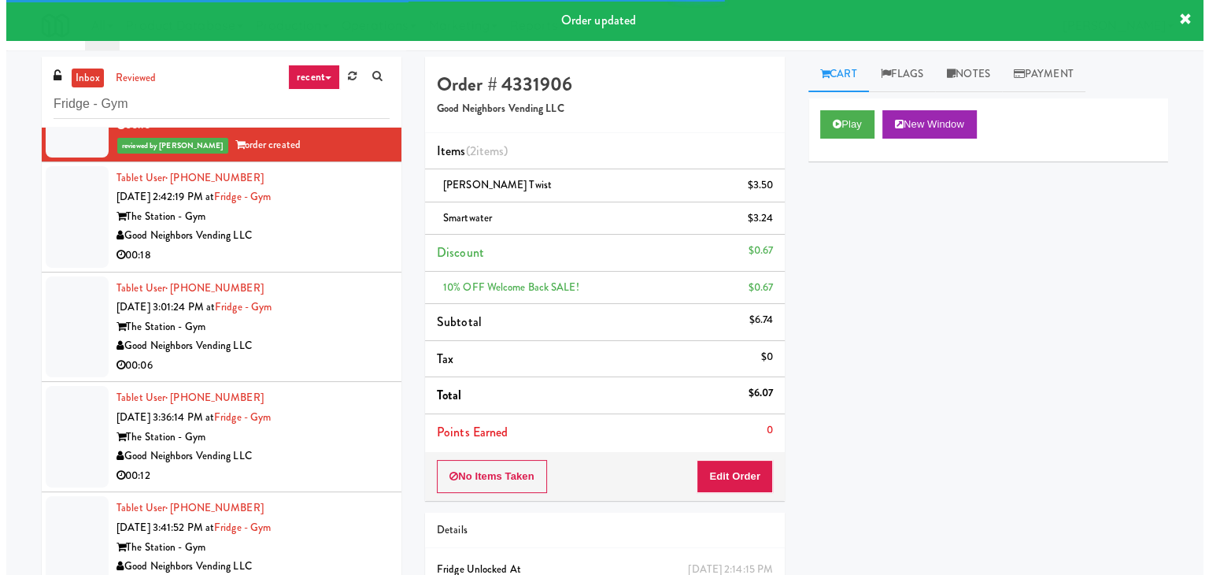
scroll to position [97, 0]
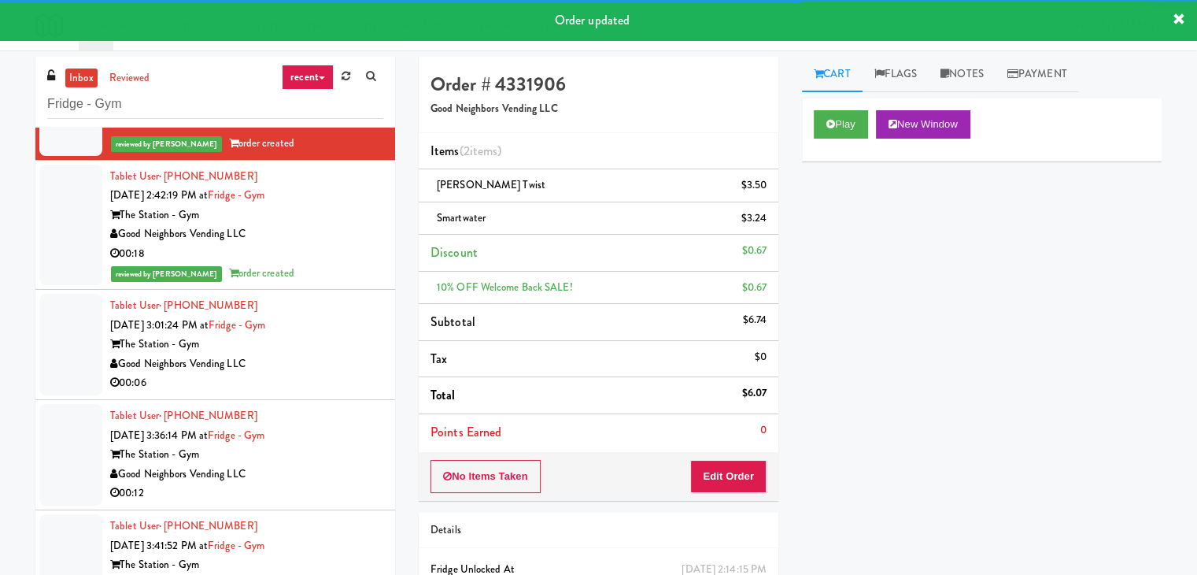
click at [312, 241] on div "Good Neighbors Vending LLC" at bounding box center [246, 234] width 273 height 20
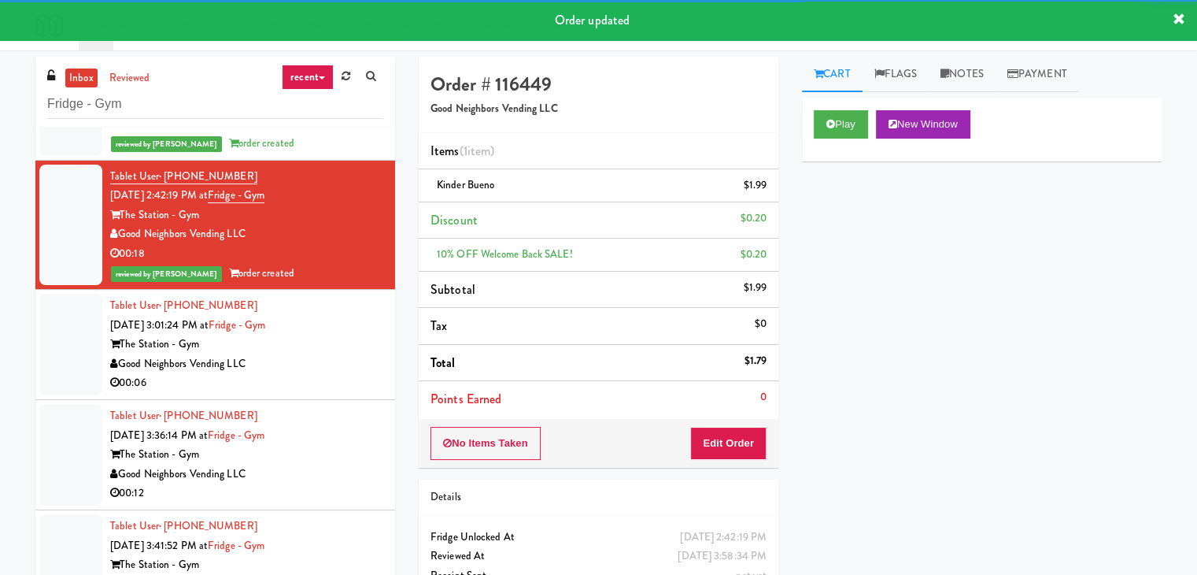
click at [314, 352] on div "The Station - Gym" at bounding box center [246, 344] width 273 height 20
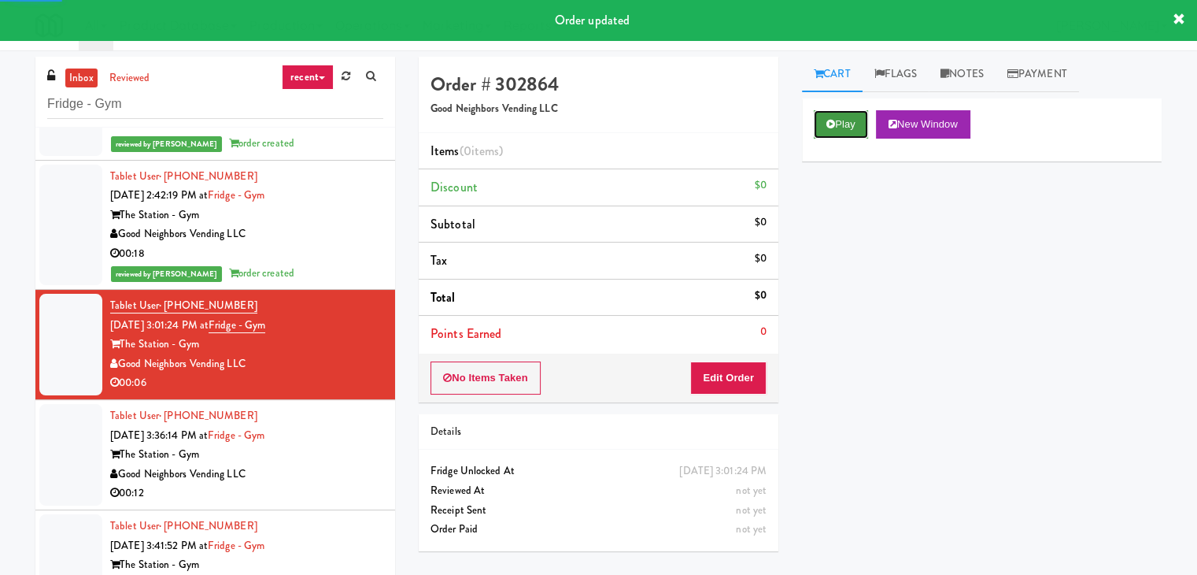
click at [833, 114] on button "Play" at bounding box center [841, 124] width 54 height 28
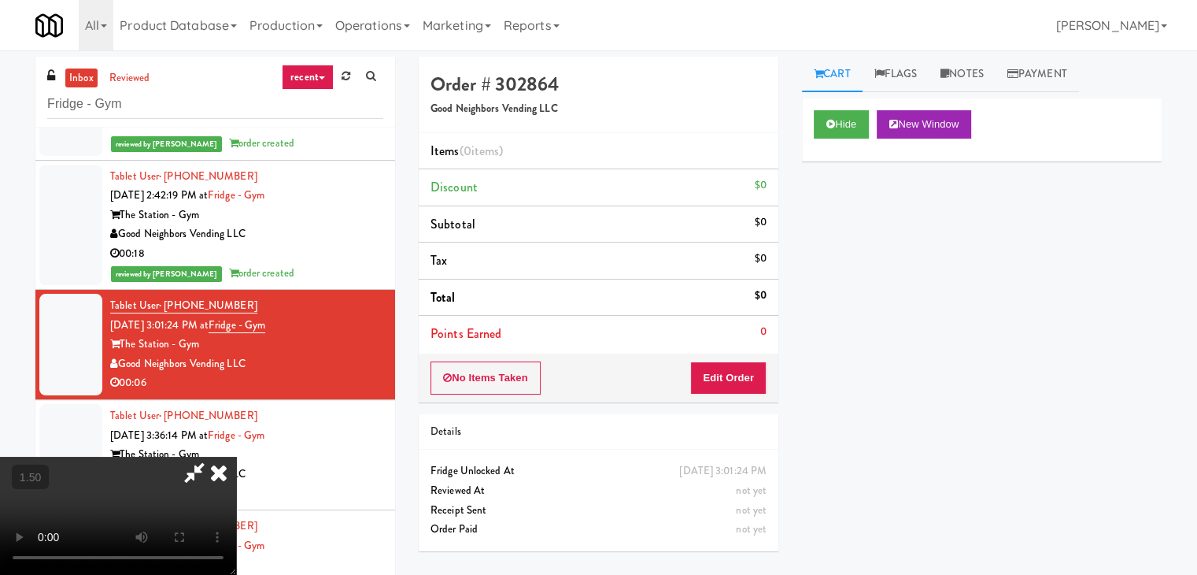
click at [236, 456] on video at bounding box center [118, 515] width 236 height 118
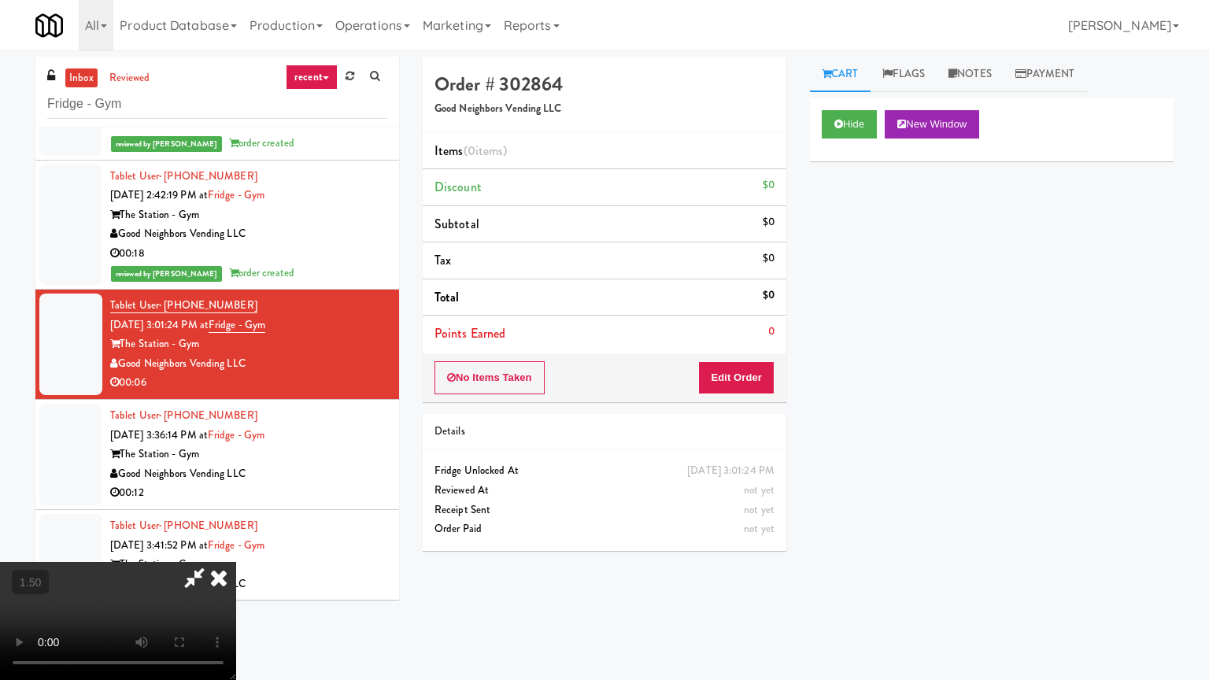
click at [236, 546] on video at bounding box center [118, 621] width 236 height 118
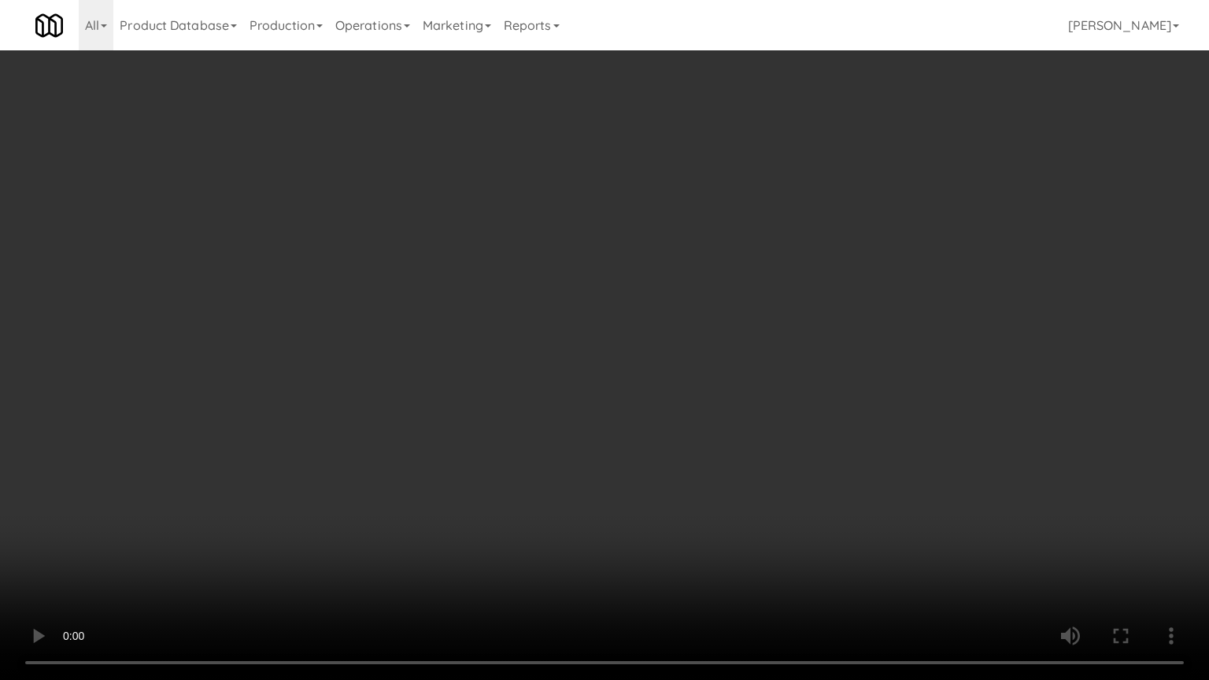
click at [634, 364] on video at bounding box center [604, 340] width 1209 height 680
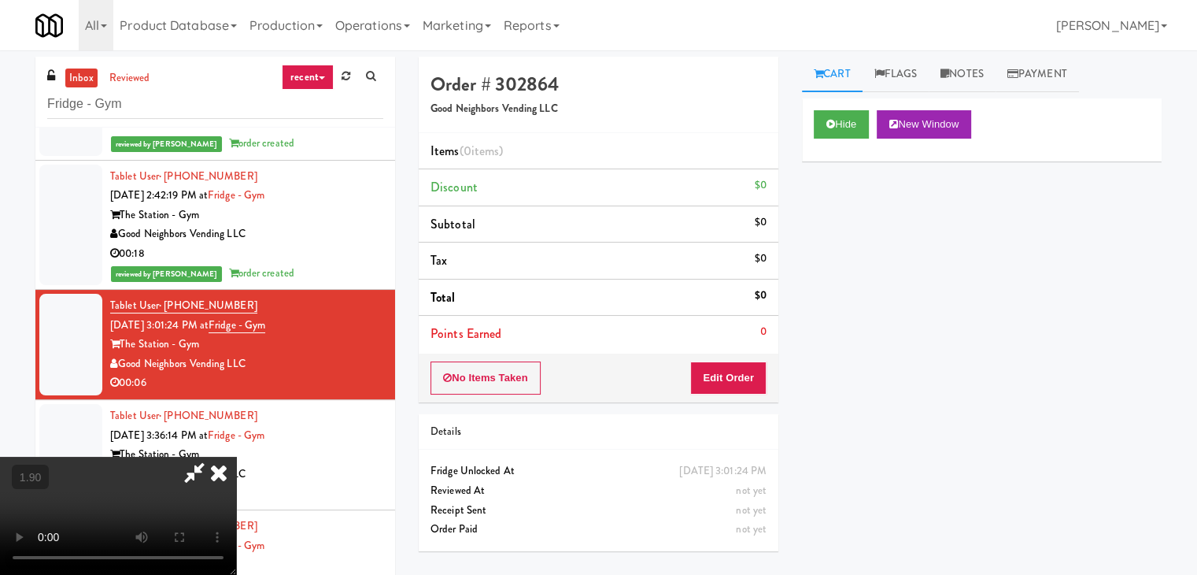
click at [236, 456] on icon at bounding box center [218, 471] width 35 height 31
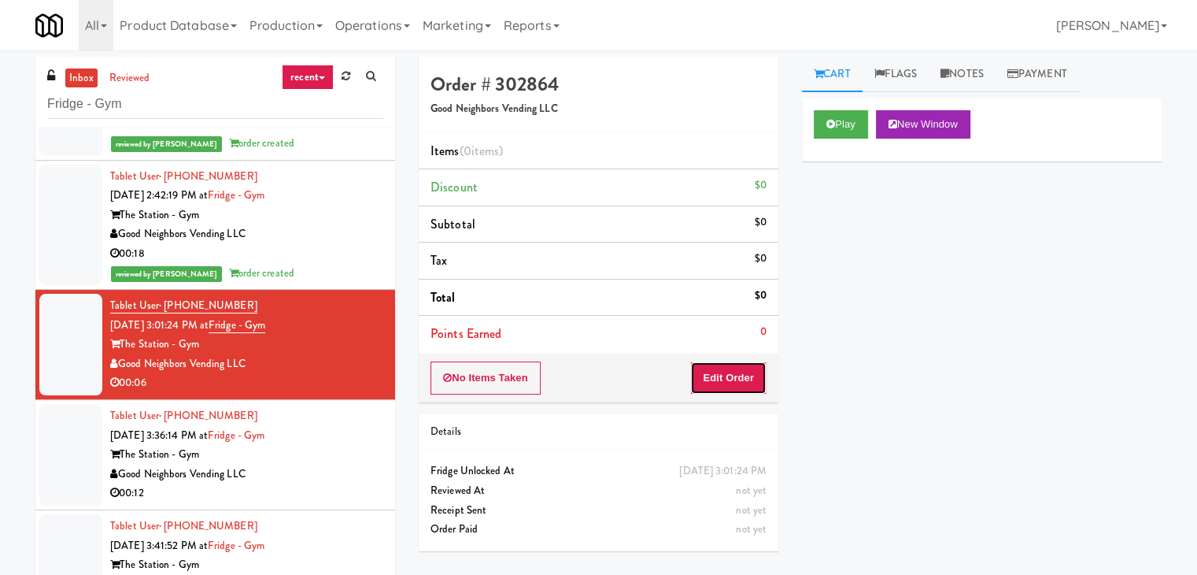
click at [731, 371] on button "Edit Order" at bounding box center [728, 377] width 76 height 33
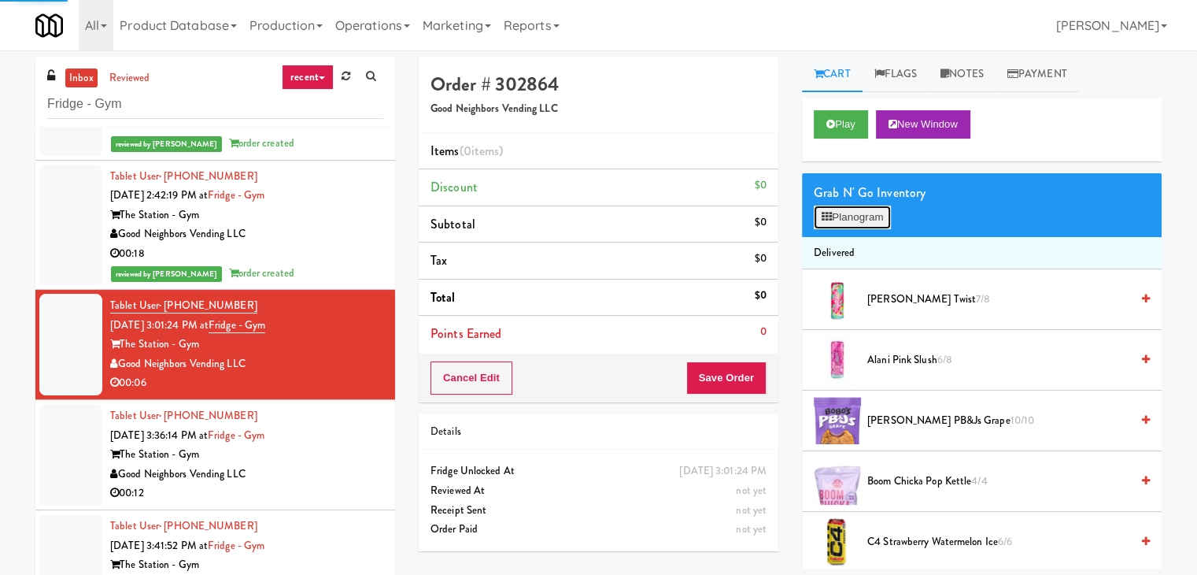
click at [868, 219] on button "Planogram" at bounding box center [852, 217] width 77 height 24
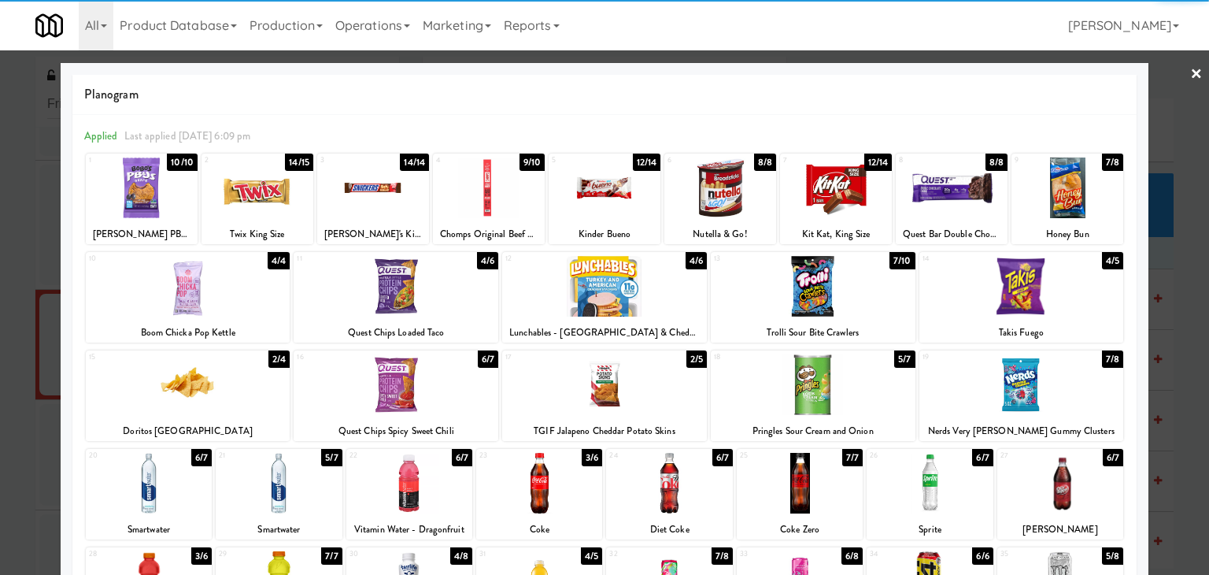
click at [950, 185] on div at bounding box center [952, 187] width 112 height 61
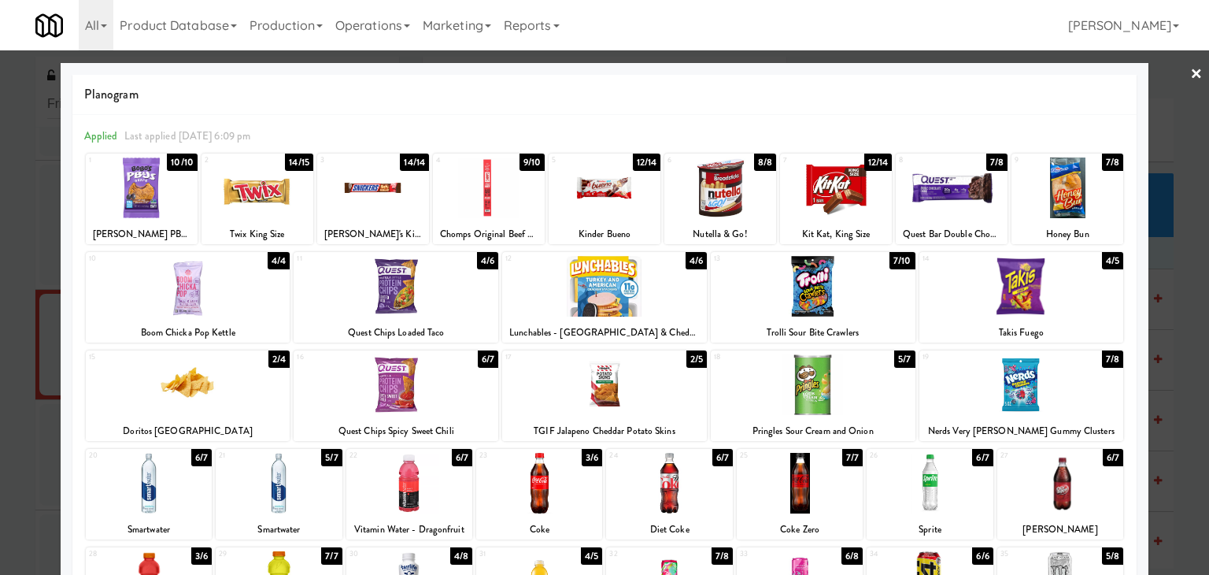
click at [1190, 73] on link "×" at bounding box center [1196, 74] width 13 height 49
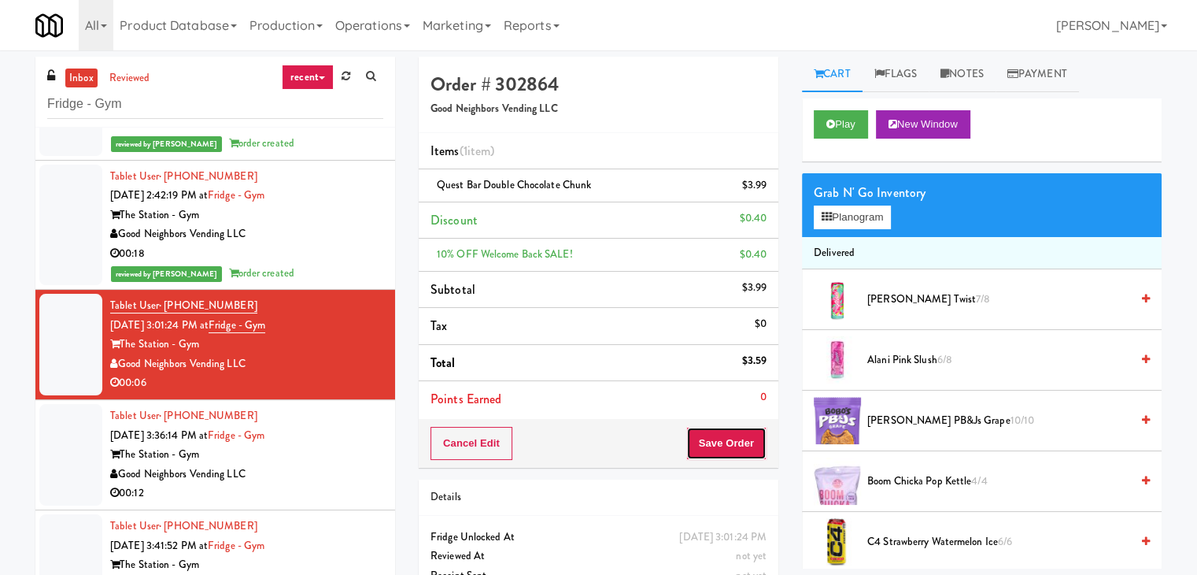
click at [705, 435] on button "Save Order" at bounding box center [726, 443] width 80 height 33
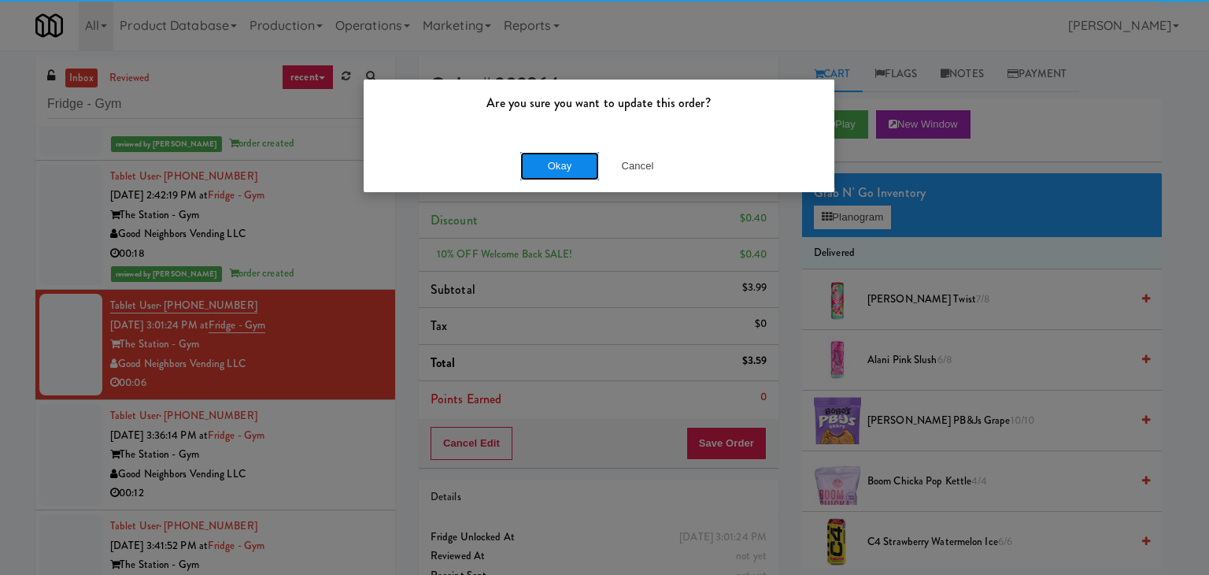
click at [567, 165] on button "Okay" at bounding box center [559, 166] width 79 height 28
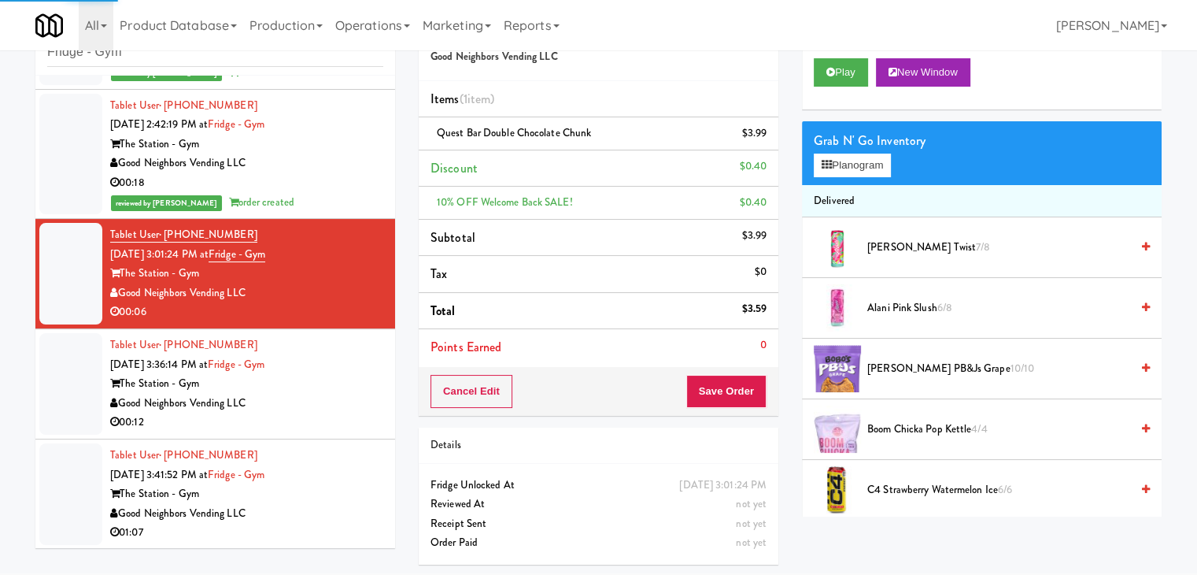
scroll to position [50, 0]
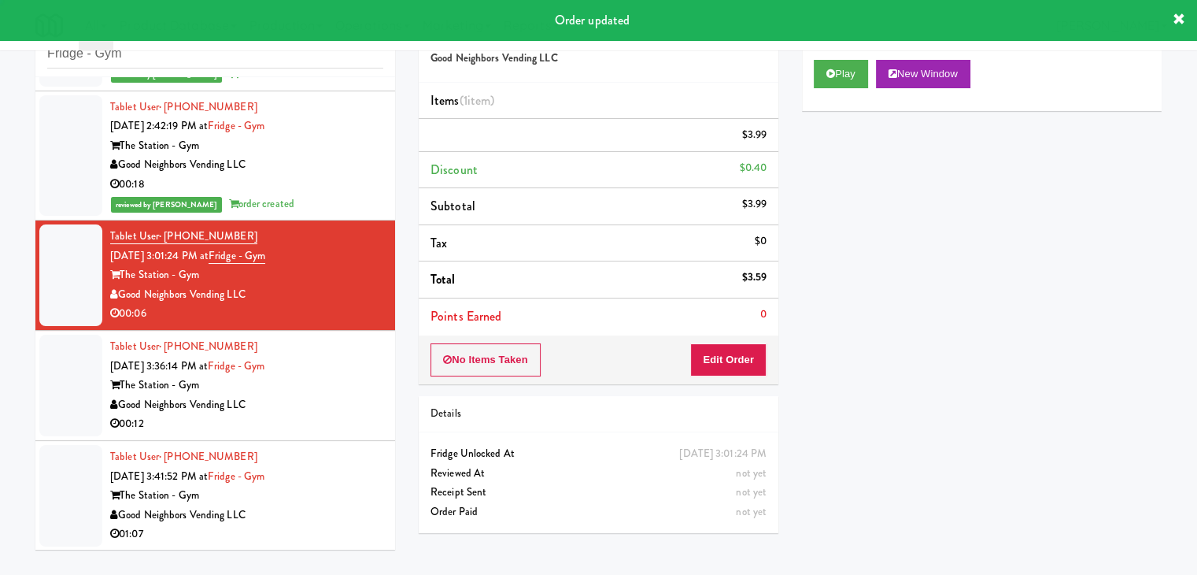
click at [338, 399] on div "Good Neighbors Vending LLC" at bounding box center [246, 405] width 273 height 20
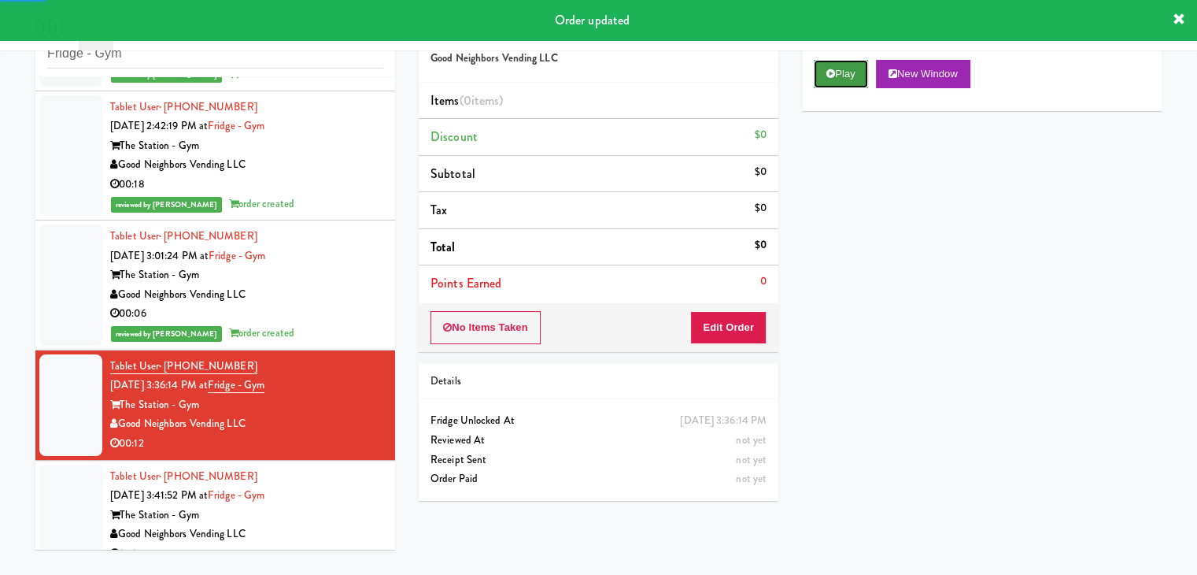
click at [830, 73] on icon at bounding box center [830, 73] width 9 height 10
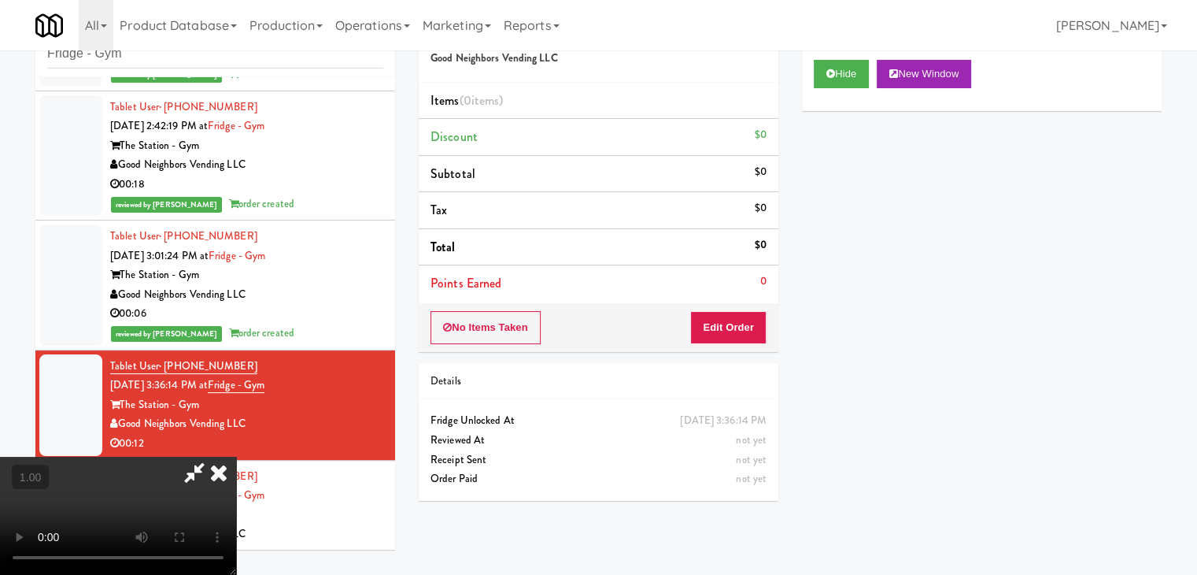
click at [236, 456] on video at bounding box center [118, 515] width 236 height 118
click at [236, 456] on icon at bounding box center [218, 471] width 35 height 31
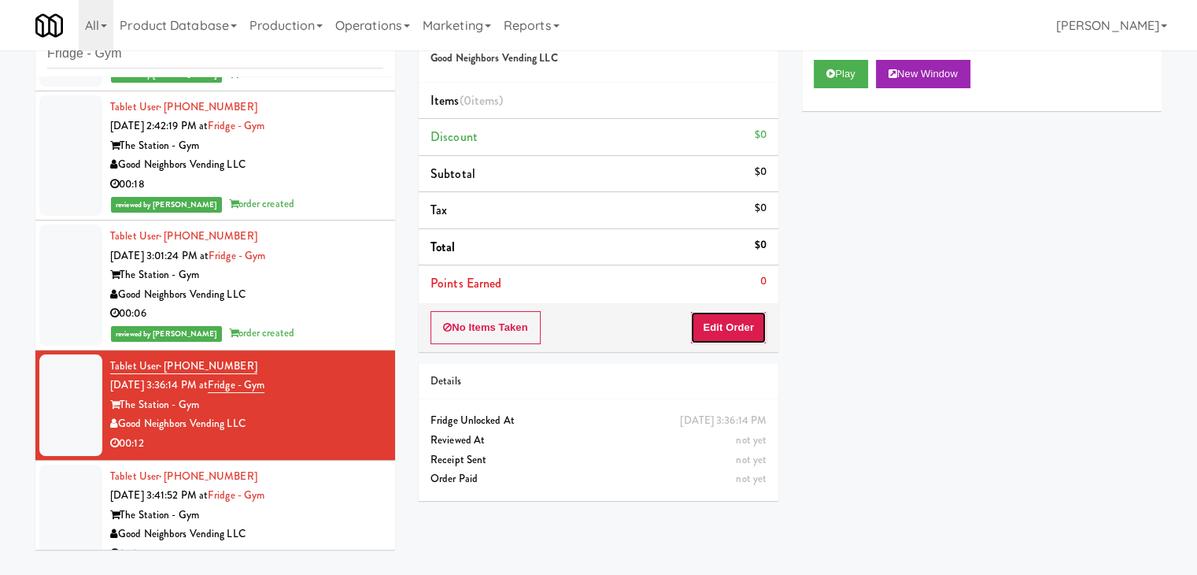
click at [727, 332] on button "Edit Order" at bounding box center [728, 327] width 76 height 33
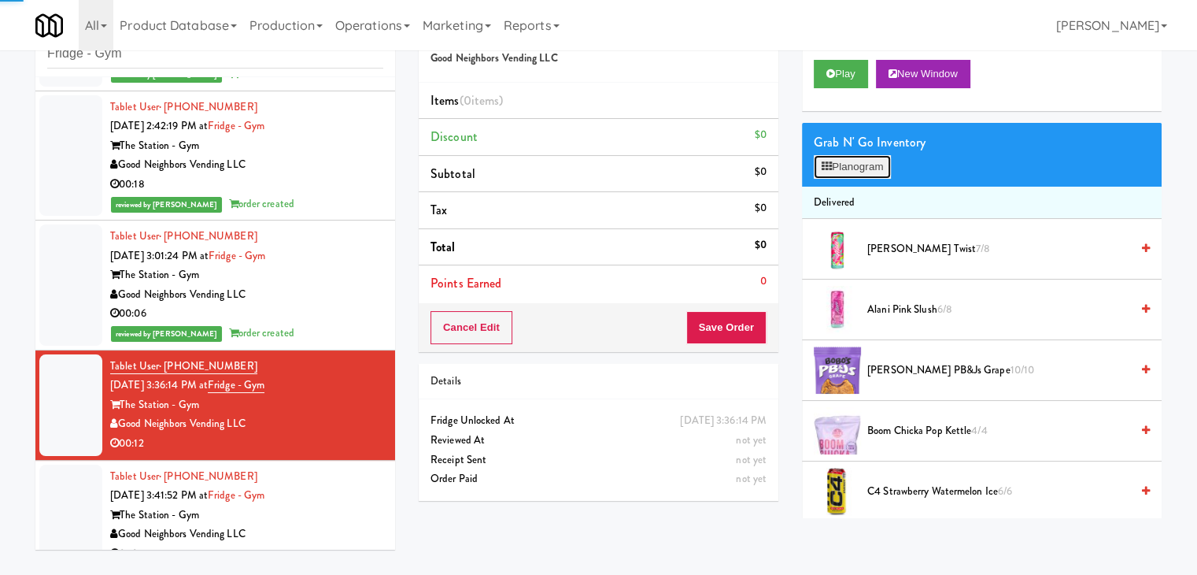
click at [847, 162] on button "Planogram" at bounding box center [852, 167] width 77 height 24
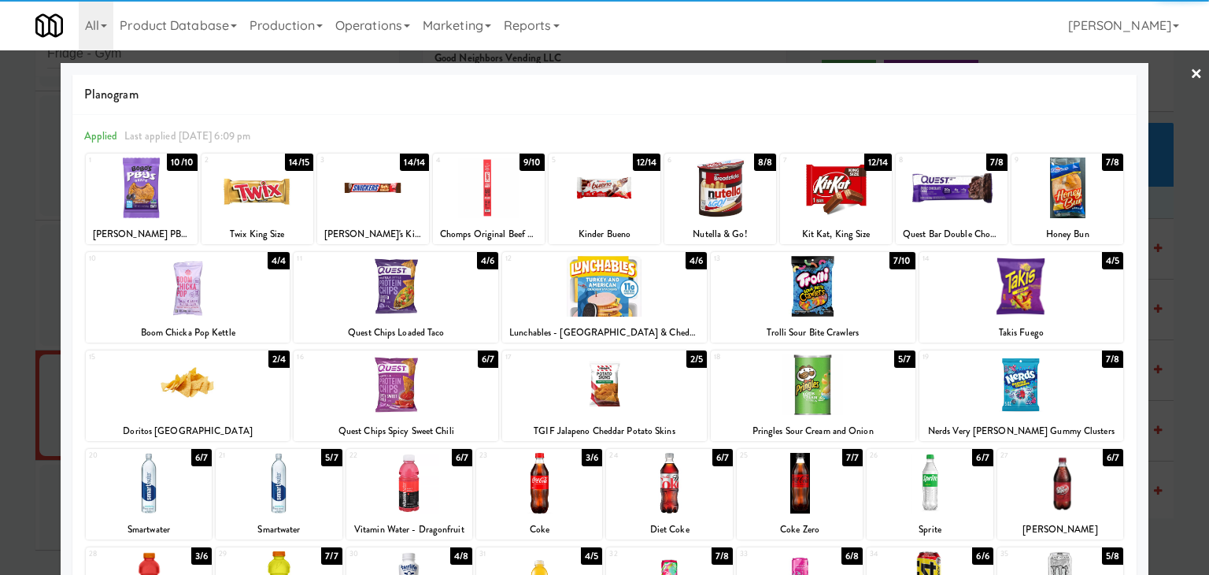
click at [1046, 187] on div at bounding box center [1067, 187] width 112 height 61
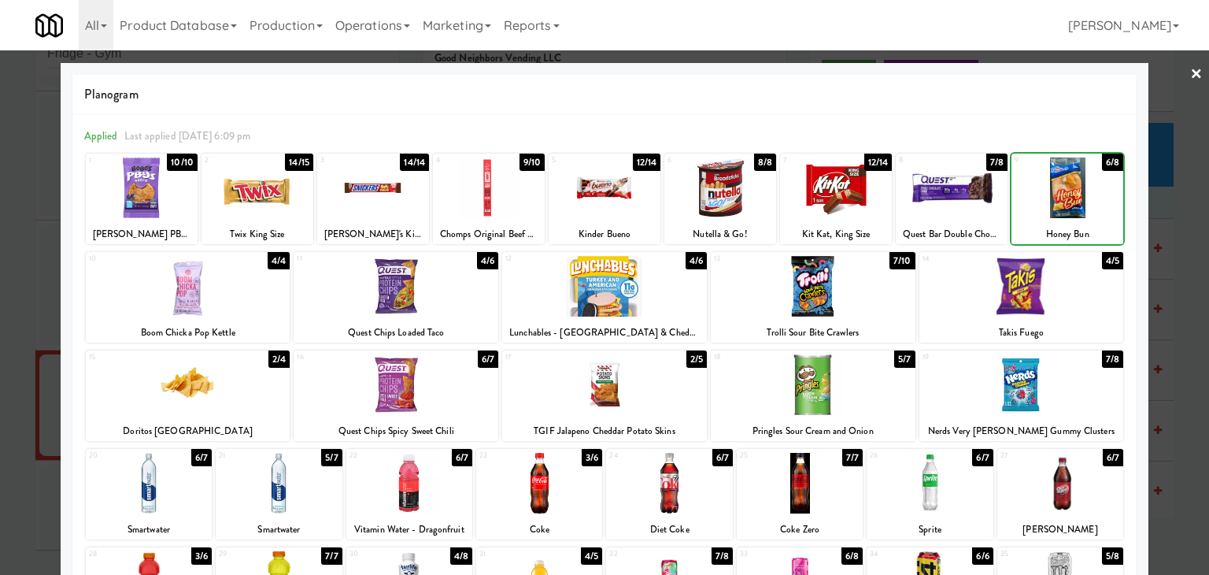
click at [1046, 187] on div at bounding box center [1067, 187] width 112 height 61
click at [1190, 76] on link "×" at bounding box center [1196, 74] width 13 height 49
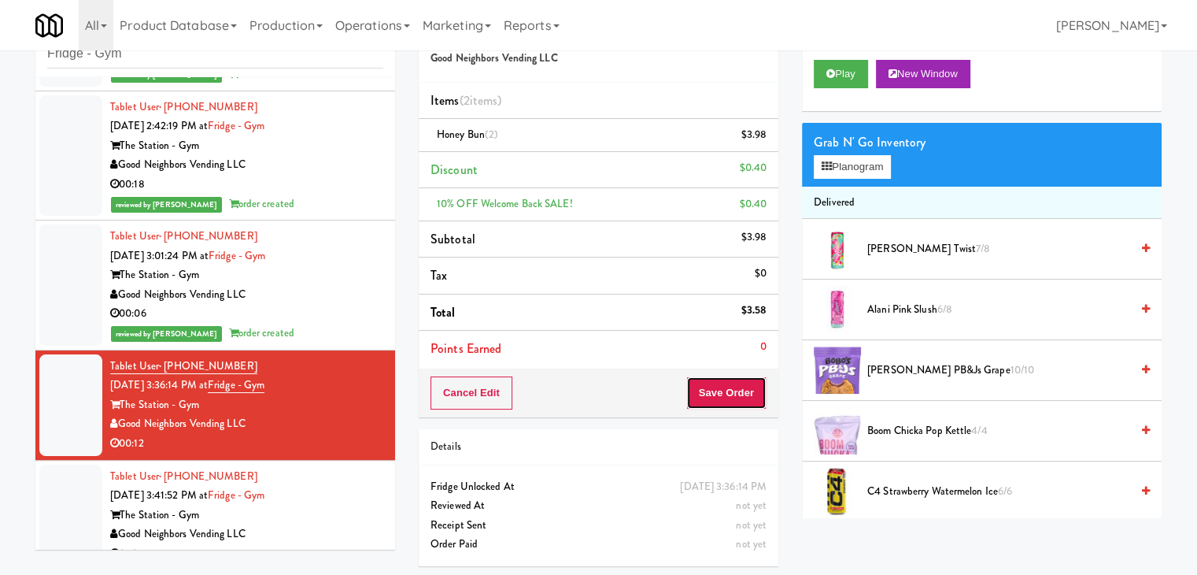
click at [730, 399] on button "Save Order" at bounding box center [726, 392] width 80 height 33
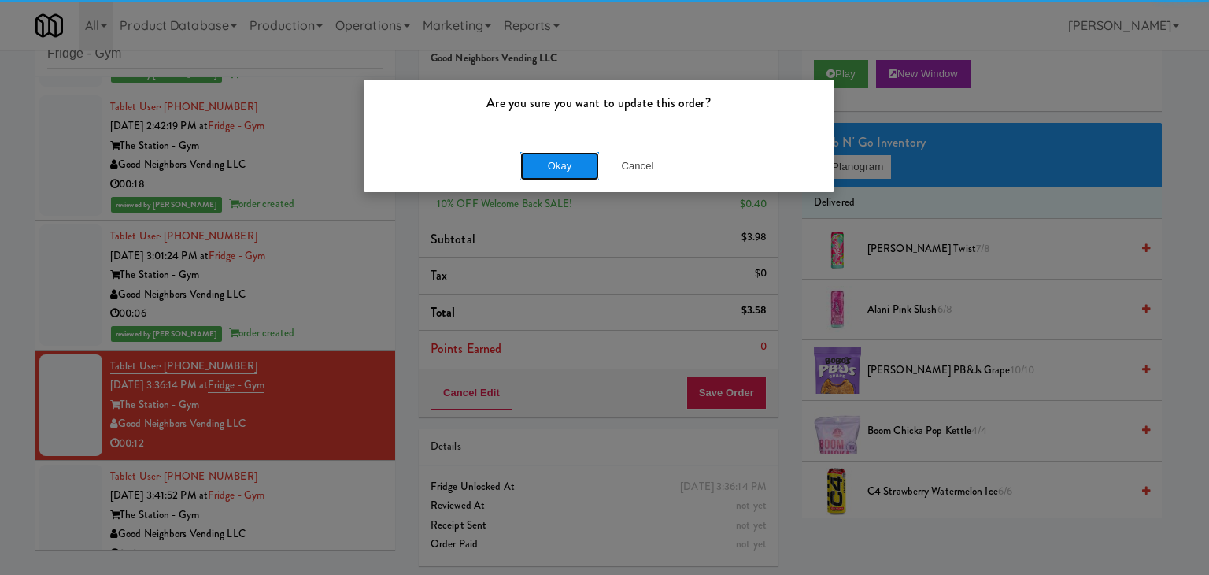
drag, startPoint x: 549, startPoint y: 158, endPoint x: 540, endPoint y: 164, distance: 11.4
click at [549, 158] on button "Okay" at bounding box center [559, 166] width 79 height 28
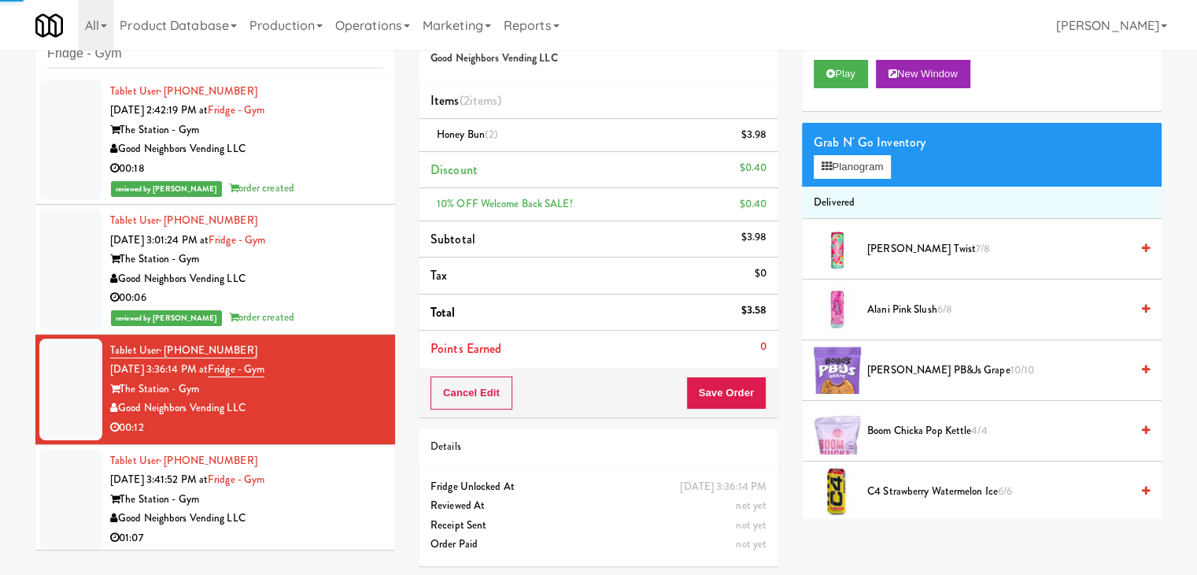
scroll to position [135, 0]
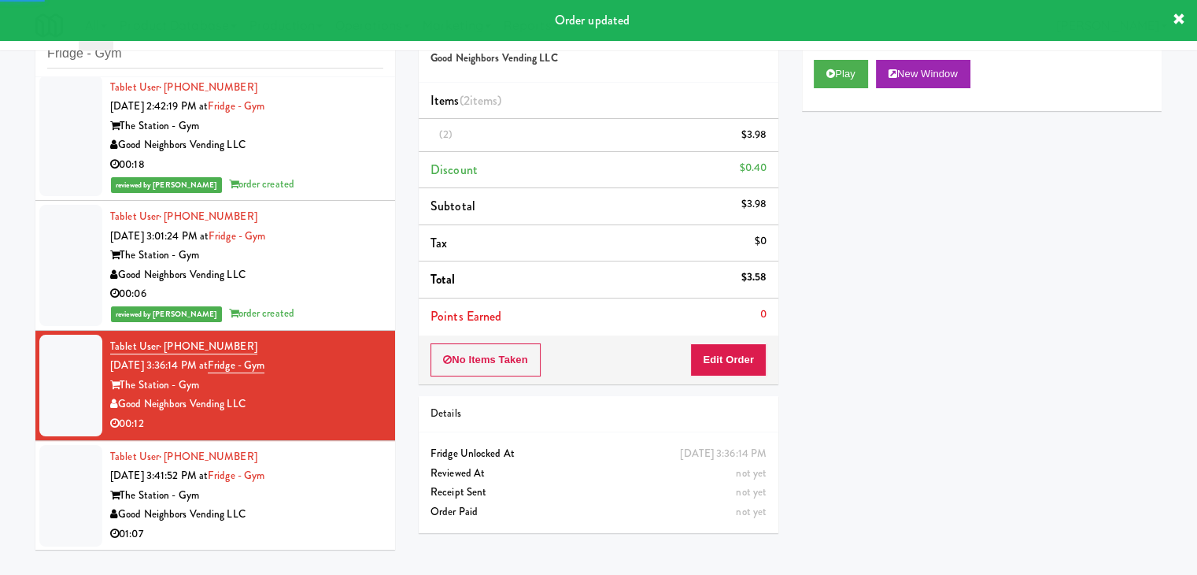
click at [316, 515] on div "Good Neighbors Vending LLC" at bounding box center [246, 514] width 273 height 20
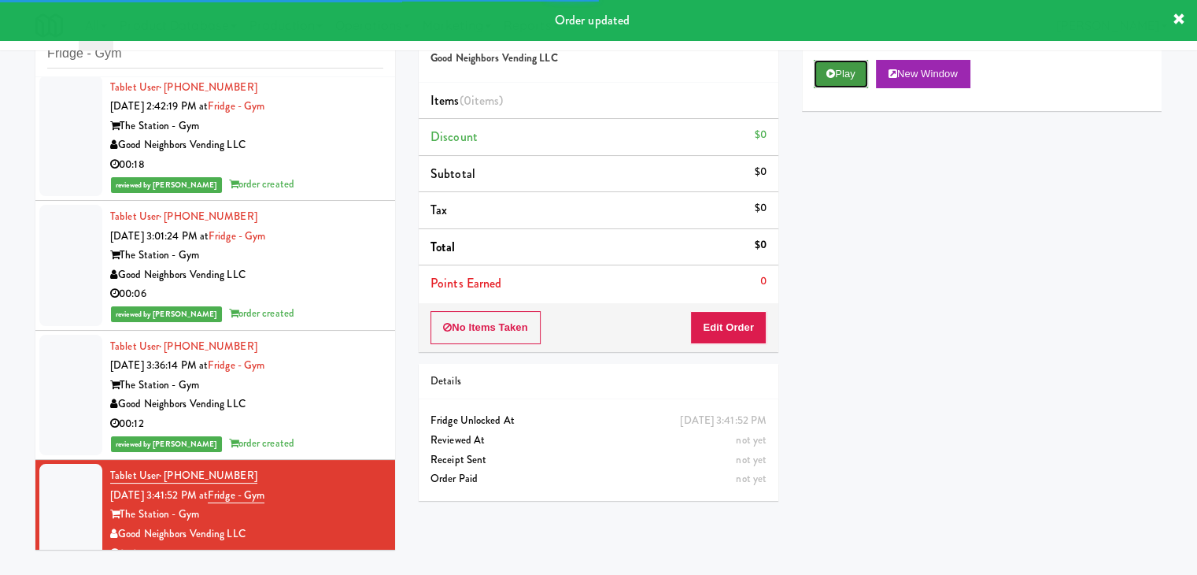
click at [832, 73] on icon at bounding box center [830, 73] width 9 height 10
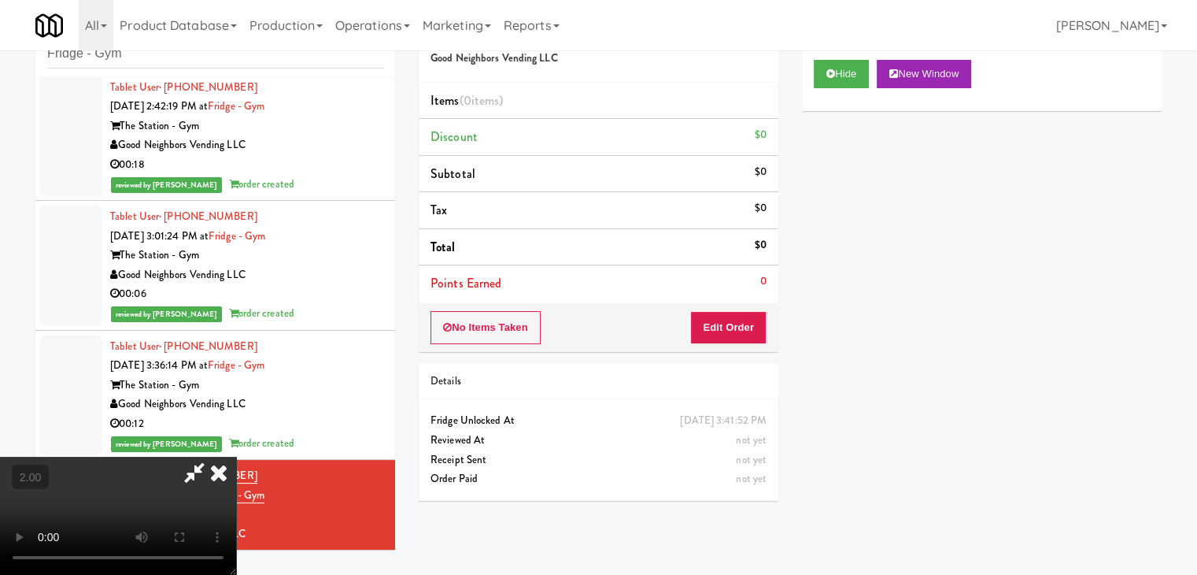
click at [236, 456] on video at bounding box center [118, 515] width 236 height 118
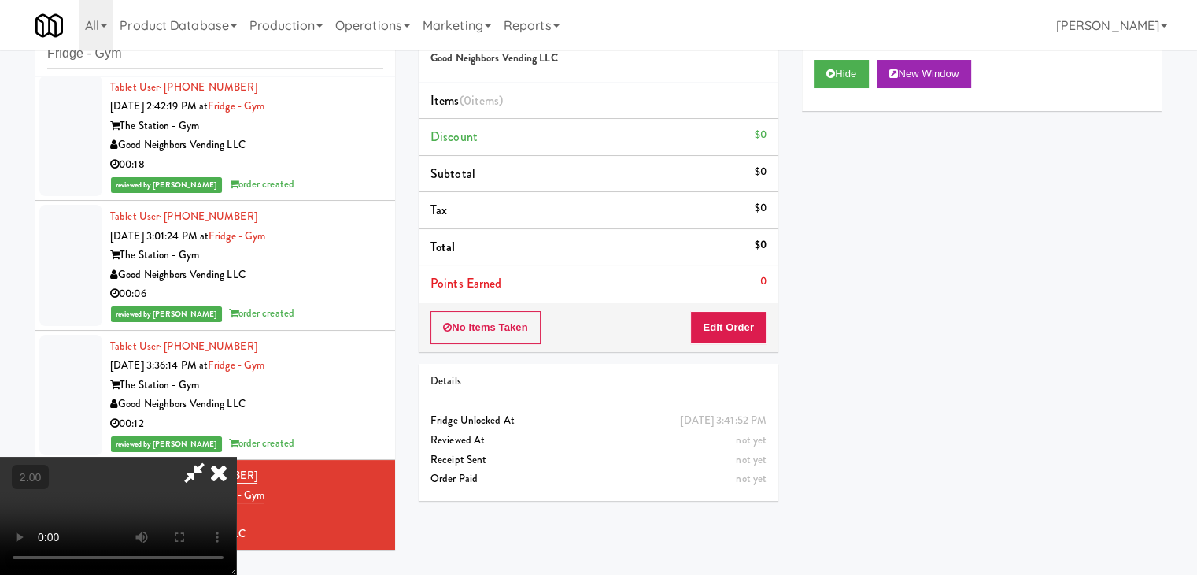
click at [236, 456] on video at bounding box center [118, 515] width 236 height 118
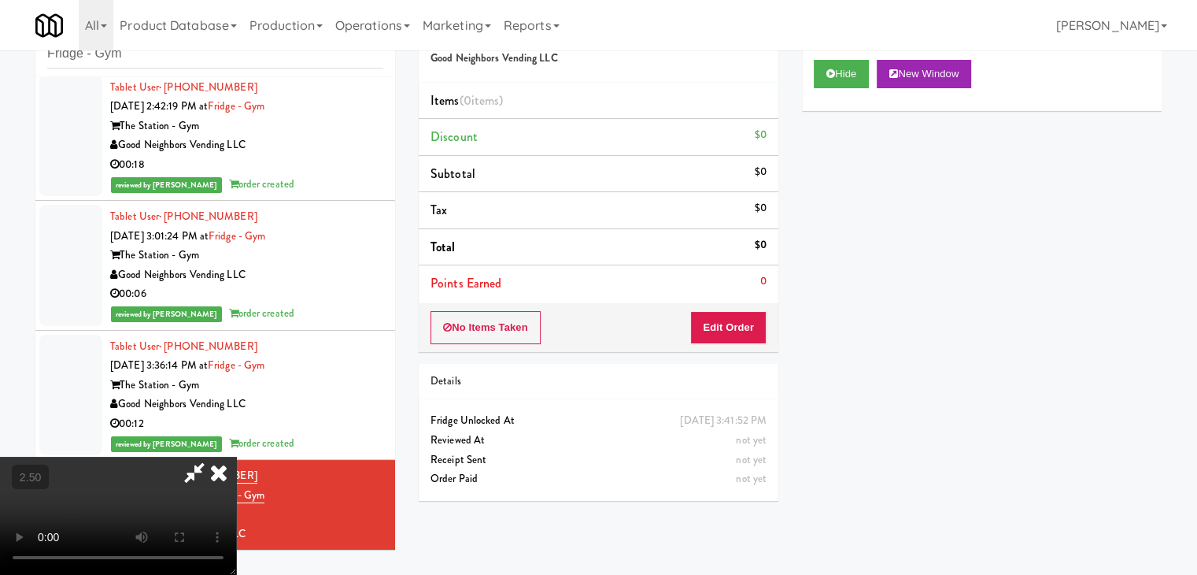
drag, startPoint x: 702, startPoint y: 187, endPoint x: 711, endPoint y: 284, distance: 98.0
click at [236, 456] on icon at bounding box center [218, 471] width 35 height 31
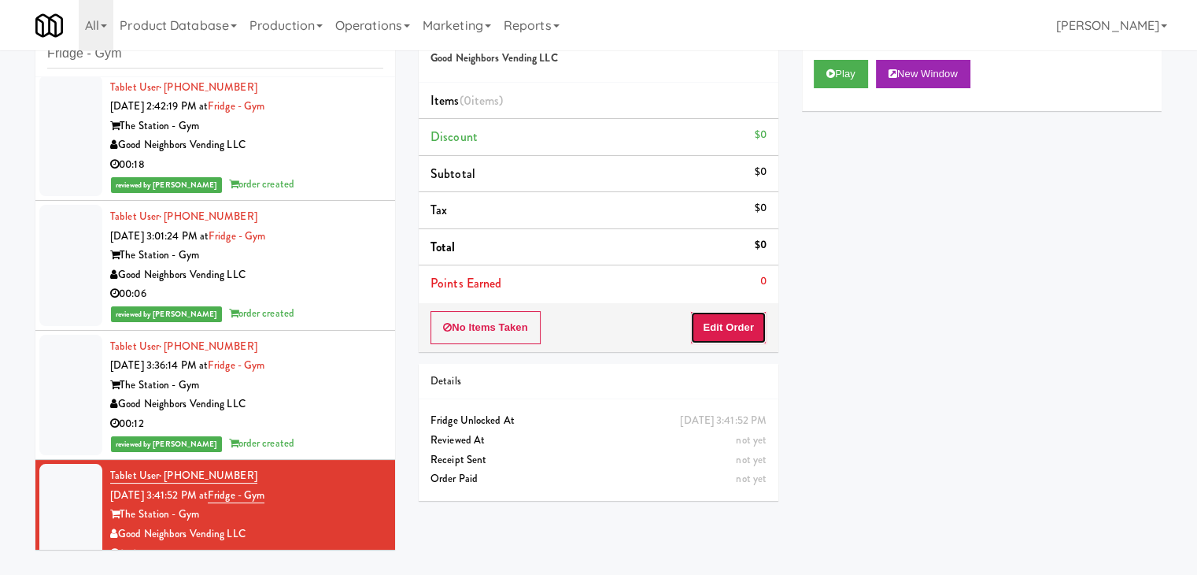
drag, startPoint x: 715, startPoint y: 320, endPoint x: 749, endPoint y: 297, distance: 41.5
click at [715, 320] on button "Edit Order" at bounding box center [728, 327] width 76 height 33
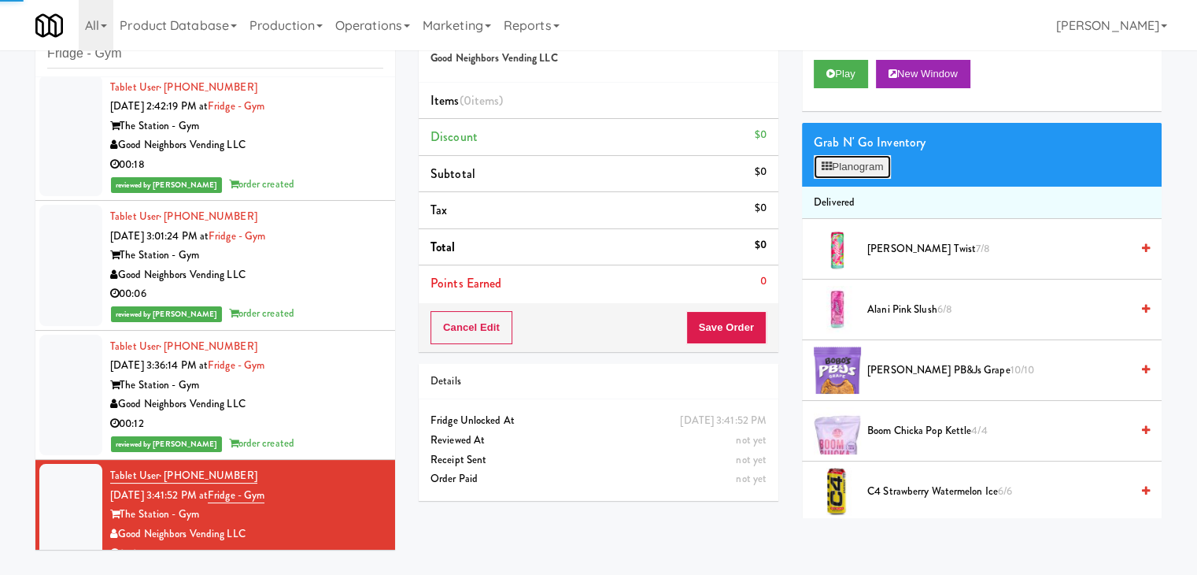
click at [857, 155] on button "Planogram" at bounding box center [852, 167] width 77 height 24
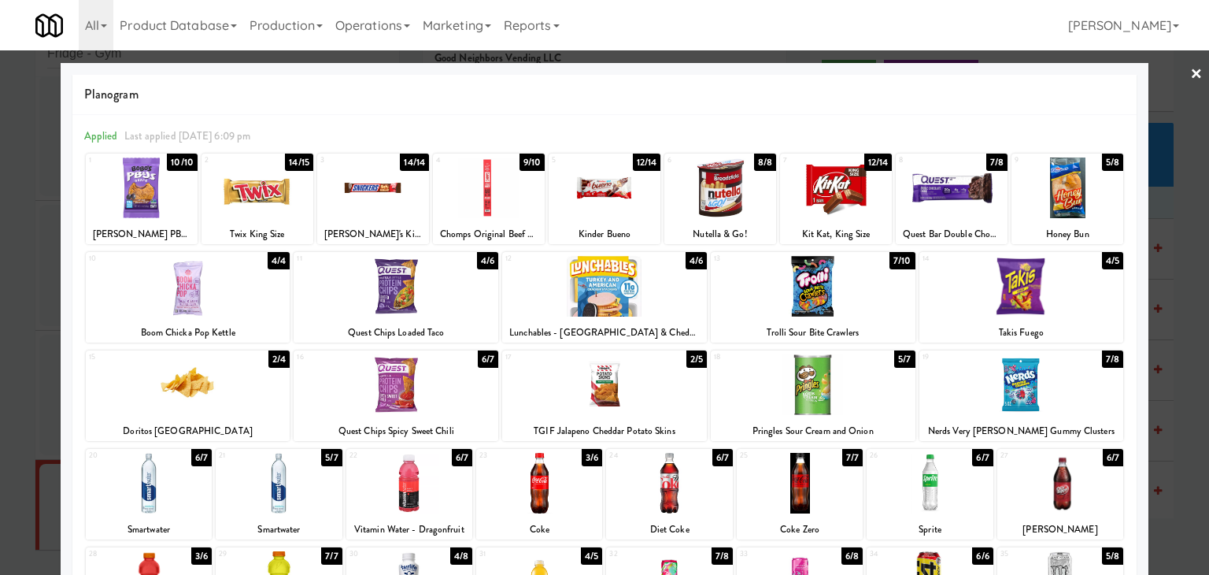
click at [603, 294] on div at bounding box center [604, 286] width 205 height 61
click at [233, 394] on div at bounding box center [188, 384] width 205 height 61
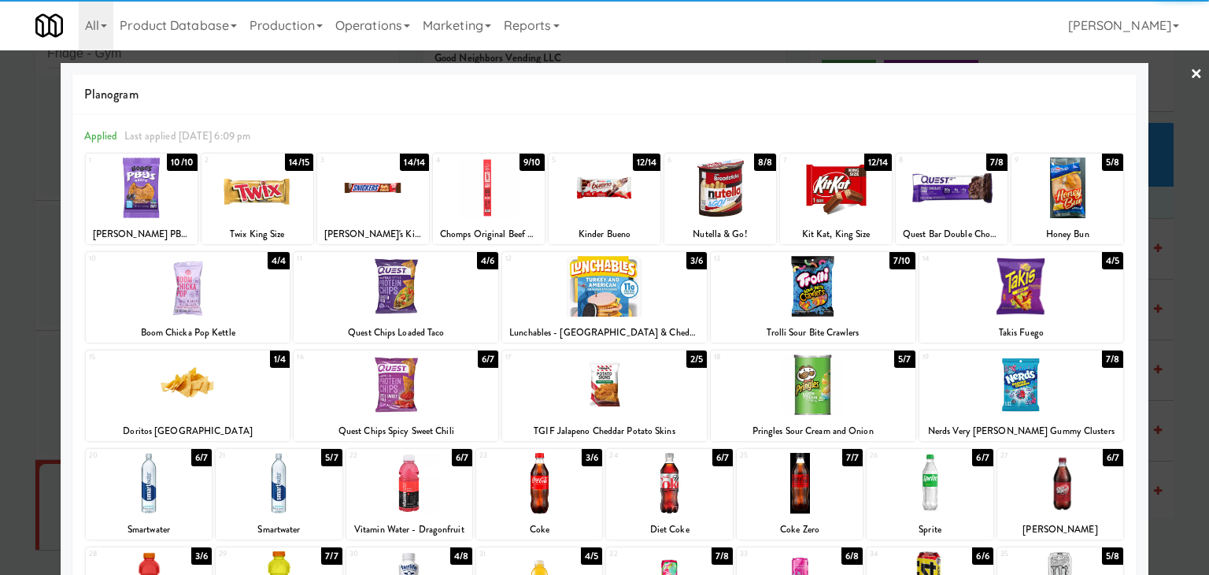
click at [1190, 73] on link "×" at bounding box center [1196, 74] width 13 height 49
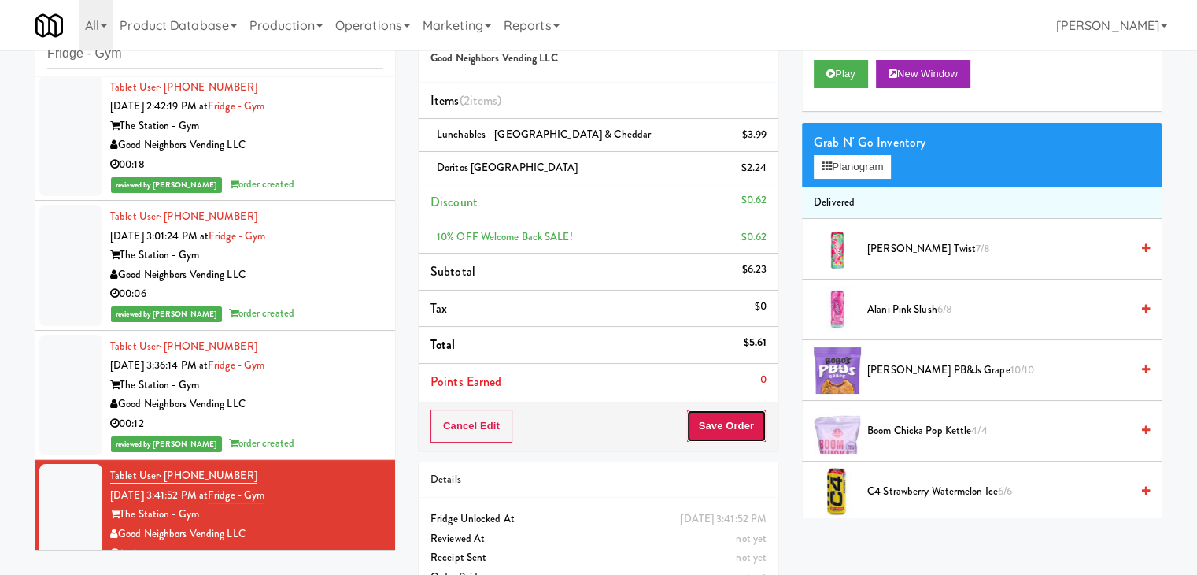
click at [699, 416] on button "Save Order" at bounding box center [726, 425] width 80 height 33
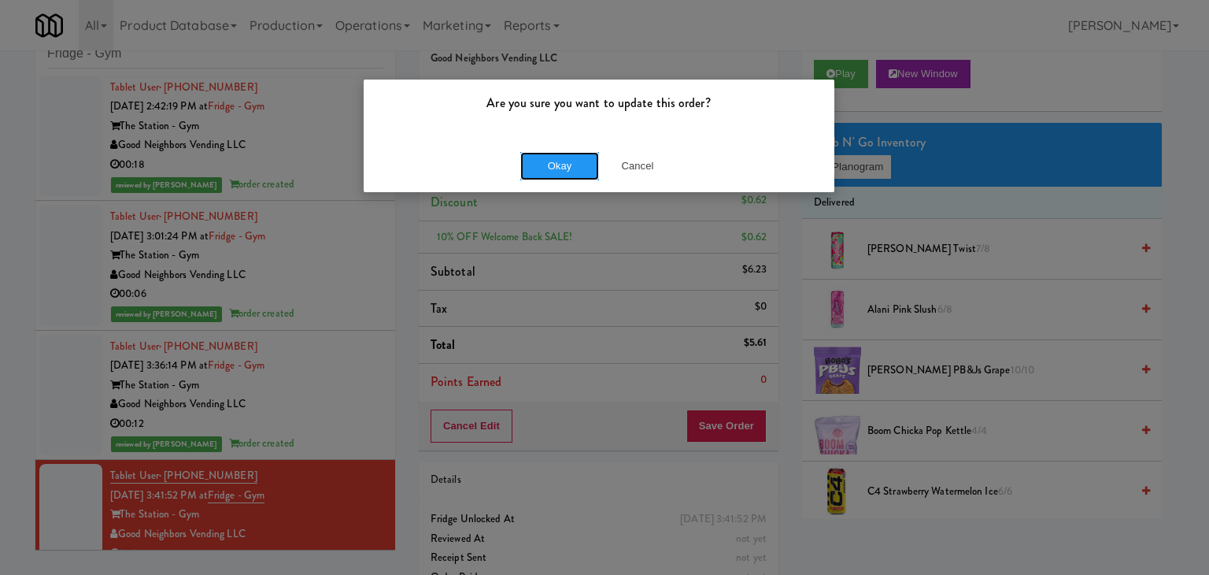
drag, startPoint x: 557, startPoint y: 163, endPoint x: 427, endPoint y: 45, distance: 176.1
click at [557, 162] on button "Okay" at bounding box center [559, 166] width 79 height 28
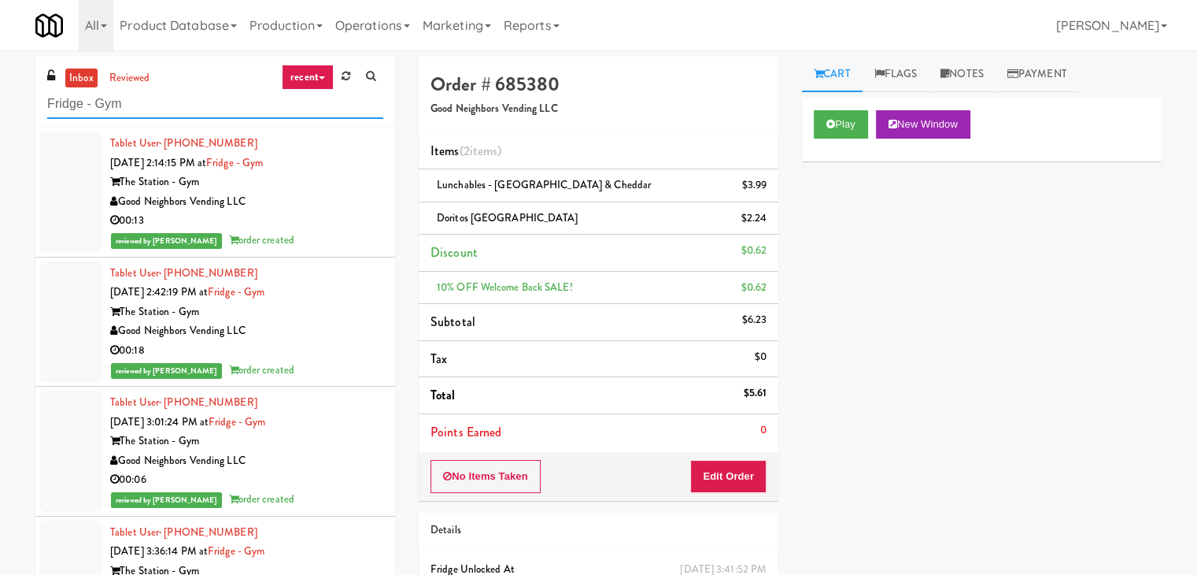
click at [153, 107] on input "Fridge - Gym" at bounding box center [215, 104] width 336 height 29
paste input "Drink Cooler (11)"
type input "Drink Cooler (11)"
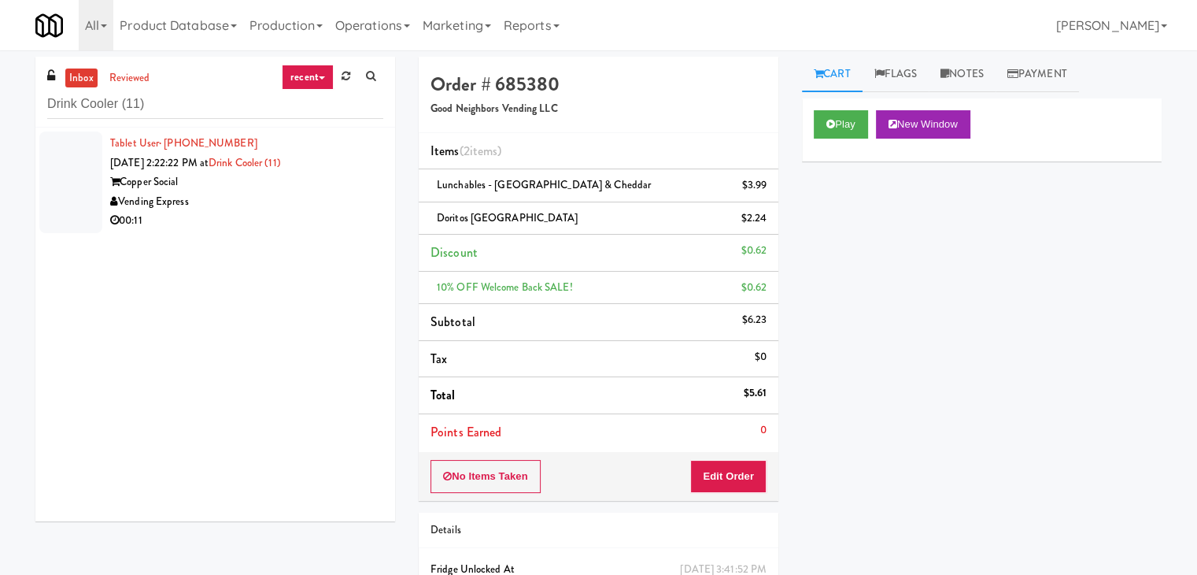
click at [275, 210] on div "Tablet User · (229) 364-0705 [DATE] 2:22:22 PM at Drink Cooler (11) Copper Soci…" at bounding box center [246, 182] width 273 height 97
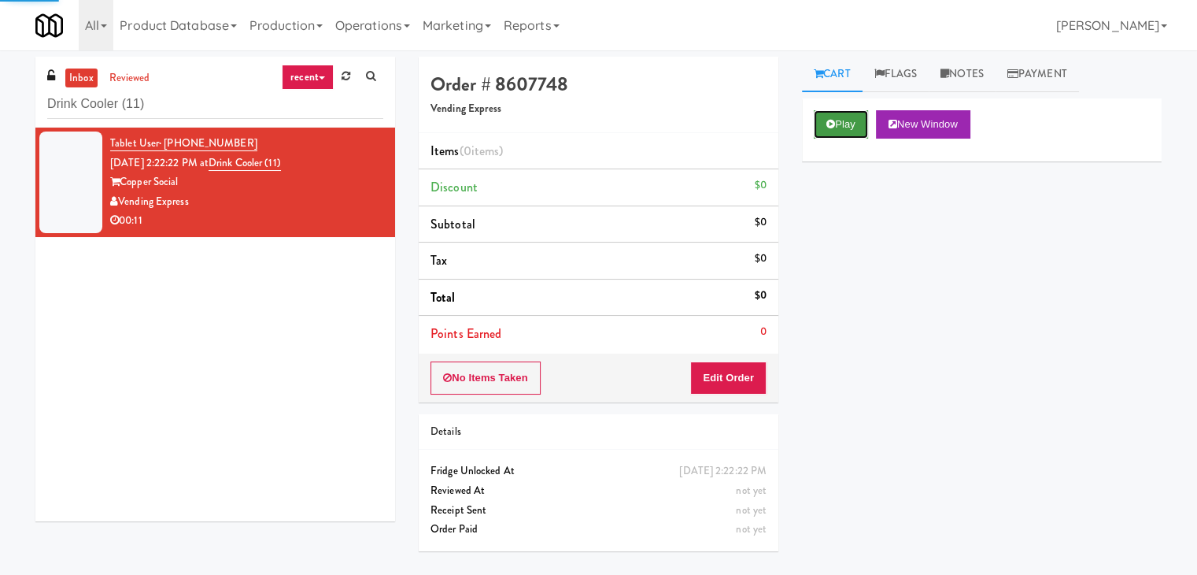
click at [836, 119] on button "Play" at bounding box center [841, 124] width 54 height 28
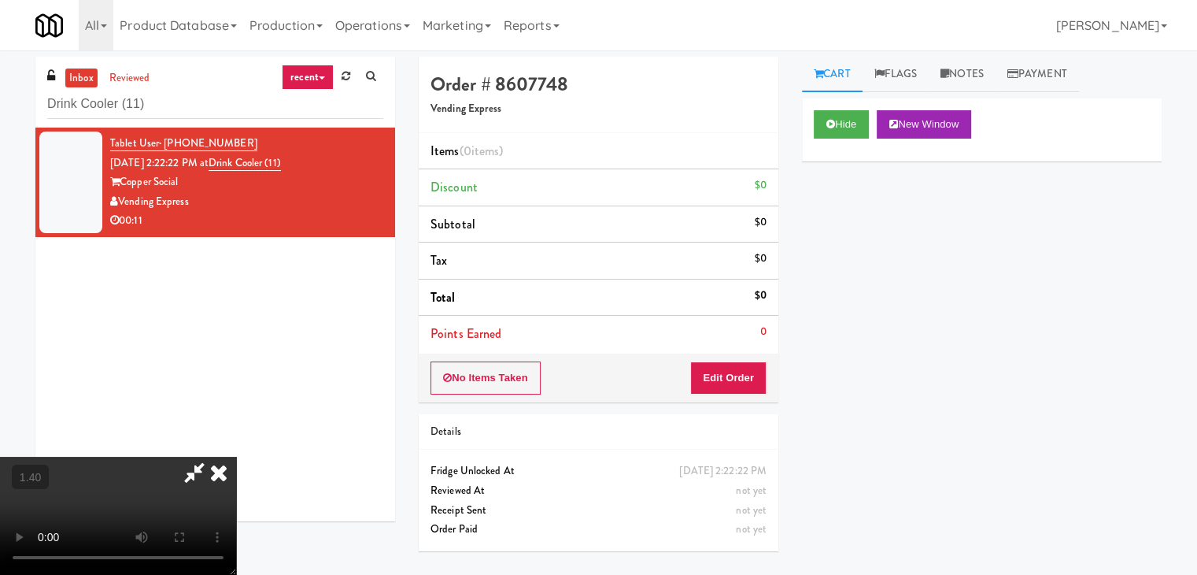
click at [236, 456] on video at bounding box center [118, 515] width 236 height 118
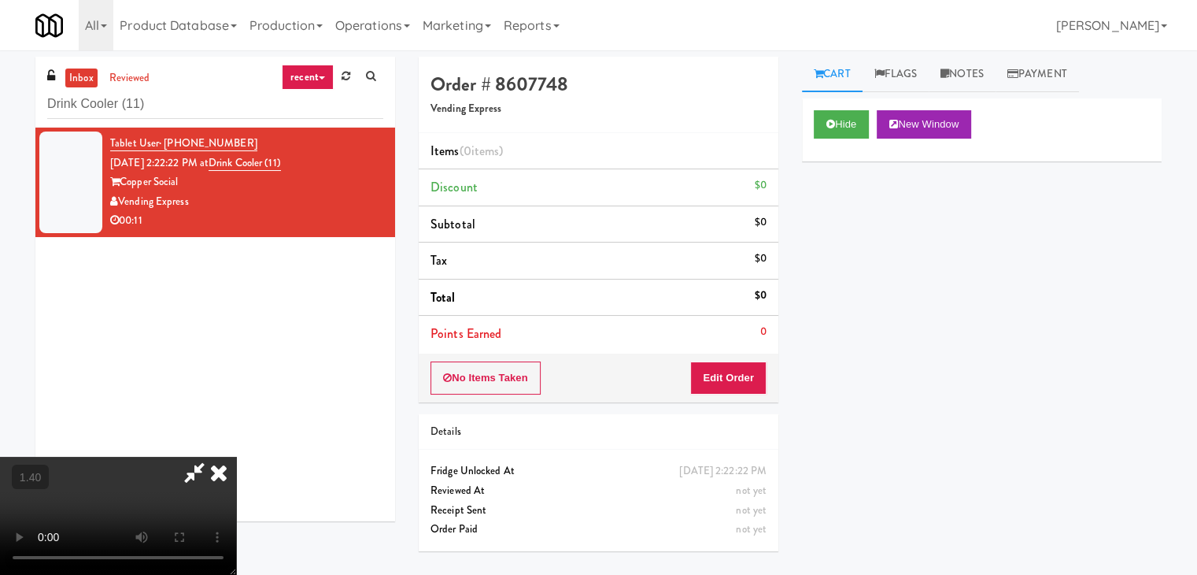
click at [236, 456] on video at bounding box center [118, 515] width 236 height 118
click at [236, 456] on icon at bounding box center [218, 471] width 35 height 31
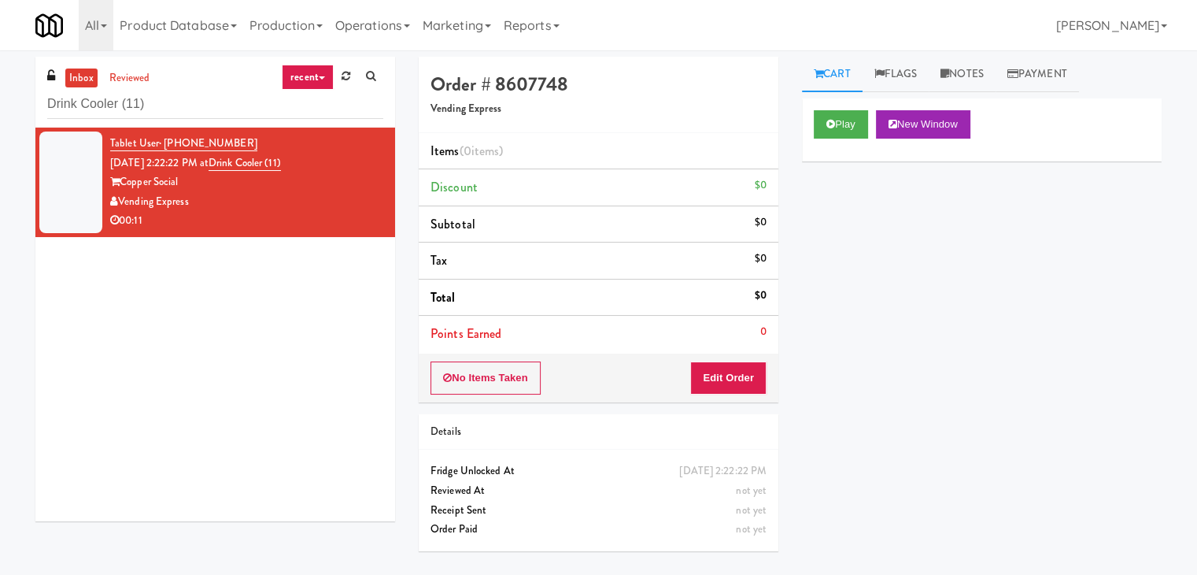
click at [724, 396] on div "No Items Taken Edit Order" at bounding box center [599, 377] width 360 height 49
drag, startPoint x: 693, startPoint y: 407, endPoint x: 712, endPoint y: 374, distance: 38.5
click at [693, 406] on div "Order # 8607748 Vending Express Items (0 items ) Discount $0 Subtotal $0 Tax $0…" at bounding box center [598, 310] width 383 height 506
drag, startPoint x: 712, startPoint y: 374, endPoint x: 792, endPoint y: 329, distance: 91.3
click at [713, 373] on button "Edit Order" at bounding box center [728, 377] width 76 height 33
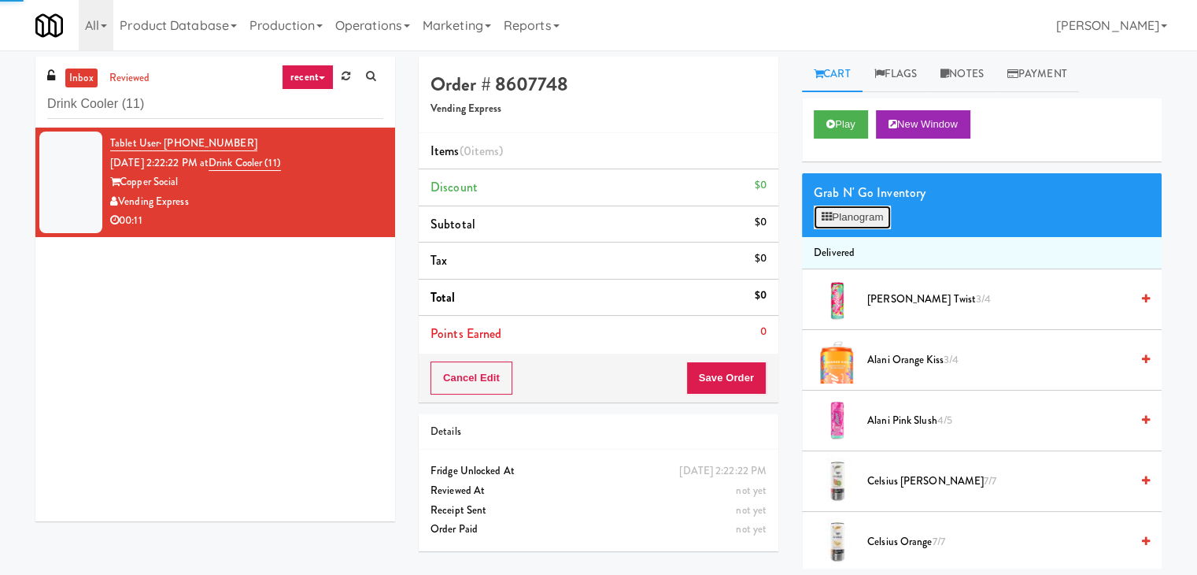
click at [869, 211] on button "Planogram" at bounding box center [852, 217] width 77 height 24
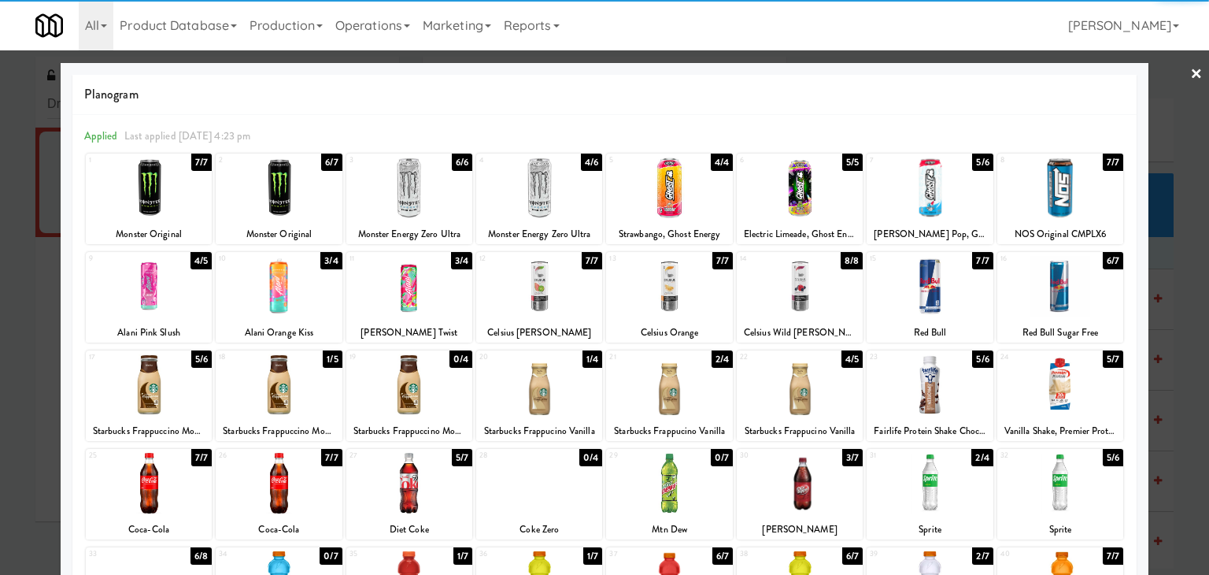
click at [454, 279] on div at bounding box center [409, 286] width 126 height 61
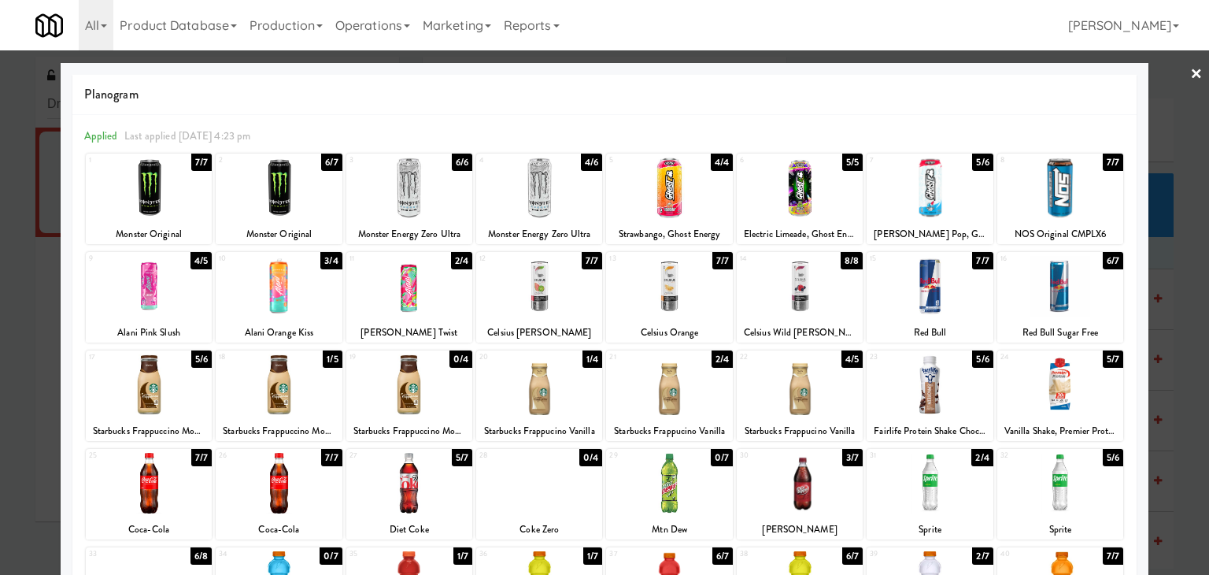
drag, startPoint x: 1181, startPoint y: 71, endPoint x: 1136, endPoint y: 83, distance: 45.8
click at [1190, 71] on link "×" at bounding box center [1196, 74] width 13 height 49
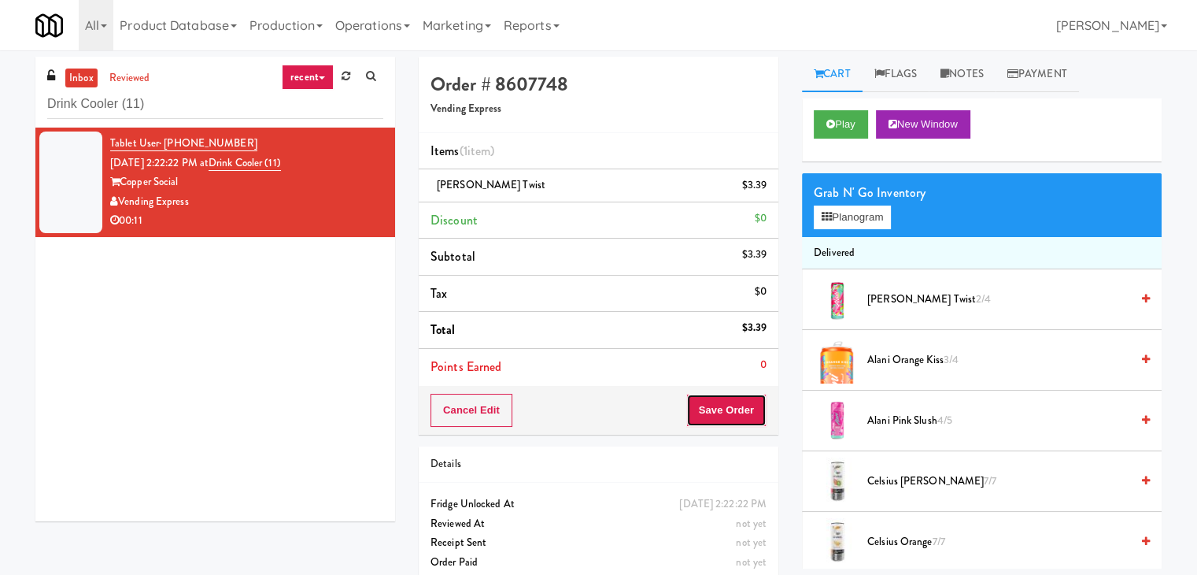
click at [741, 403] on button "Save Order" at bounding box center [726, 410] width 80 height 33
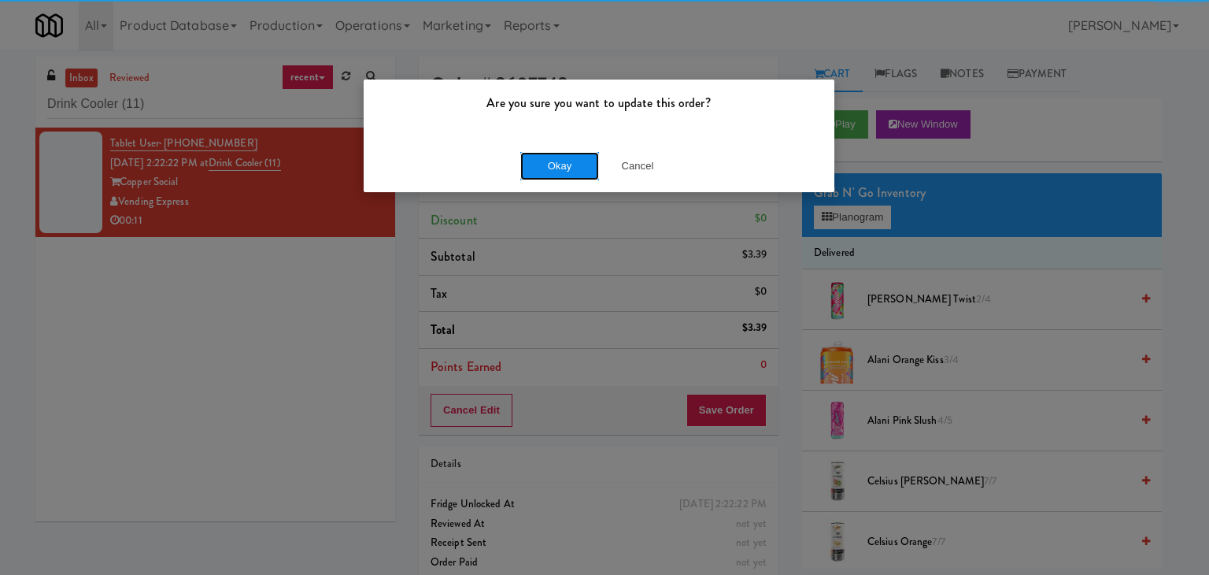
click at [545, 156] on button "Okay" at bounding box center [559, 166] width 79 height 28
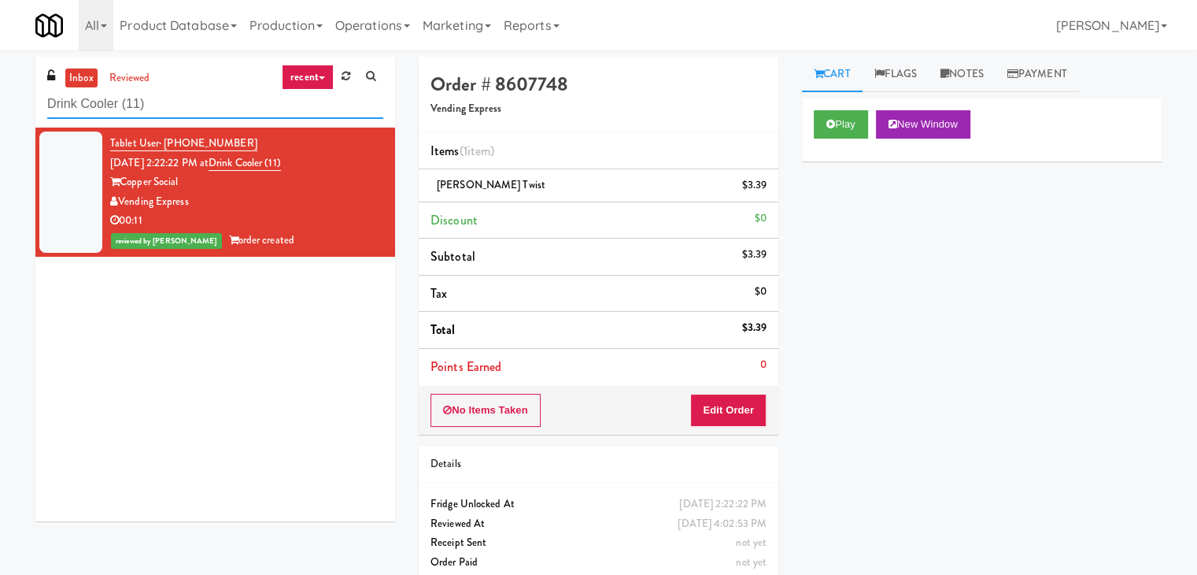
click at [198, 95] on input "Drink Cooler (11)" at bounding box center [215, 104] width 336 height 29
paste input "City Gate - Cooler"
type input "City Gate - Cooler"
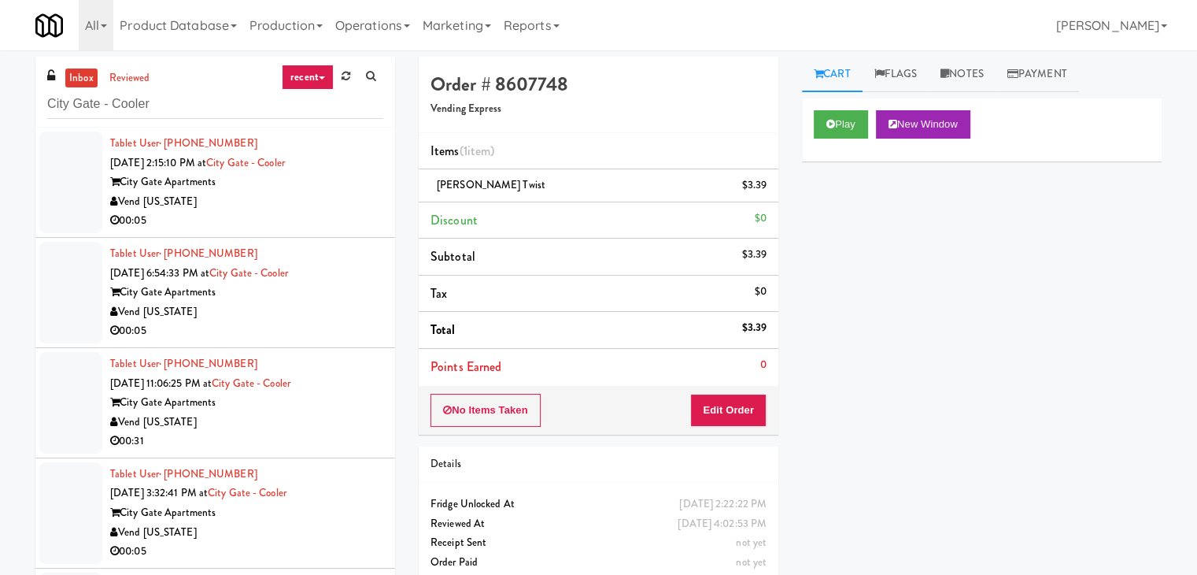
click at [288, 200] on div "Vend [US_STATE]" at bounding box center [246, 202] width 273 height 20
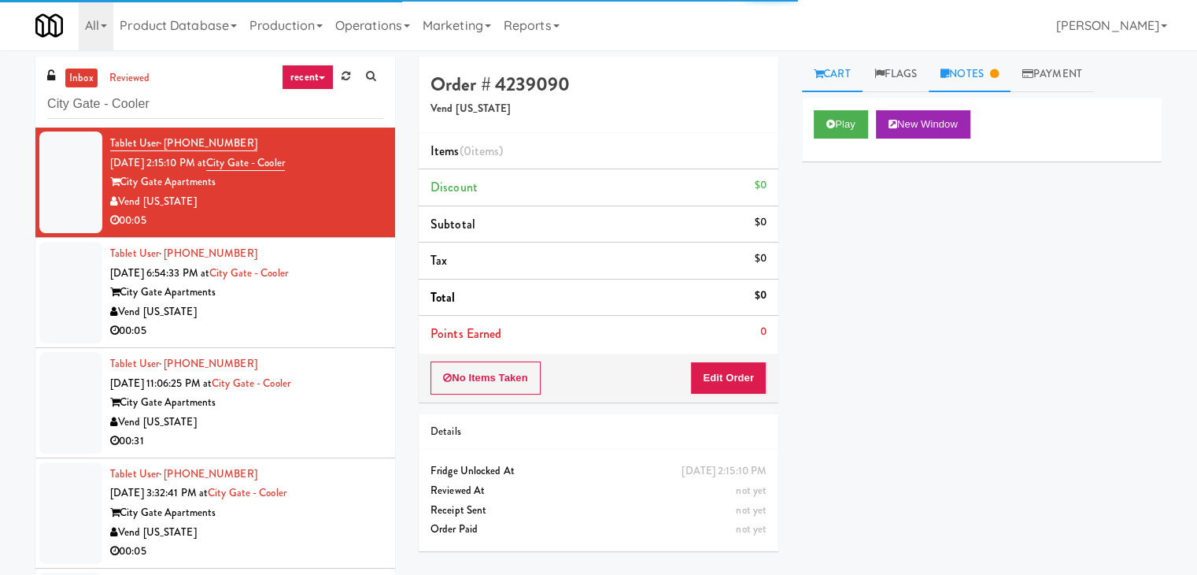
click at [974, 79] on link "Notes" at bounding box center [970, 74] width 82 height 35
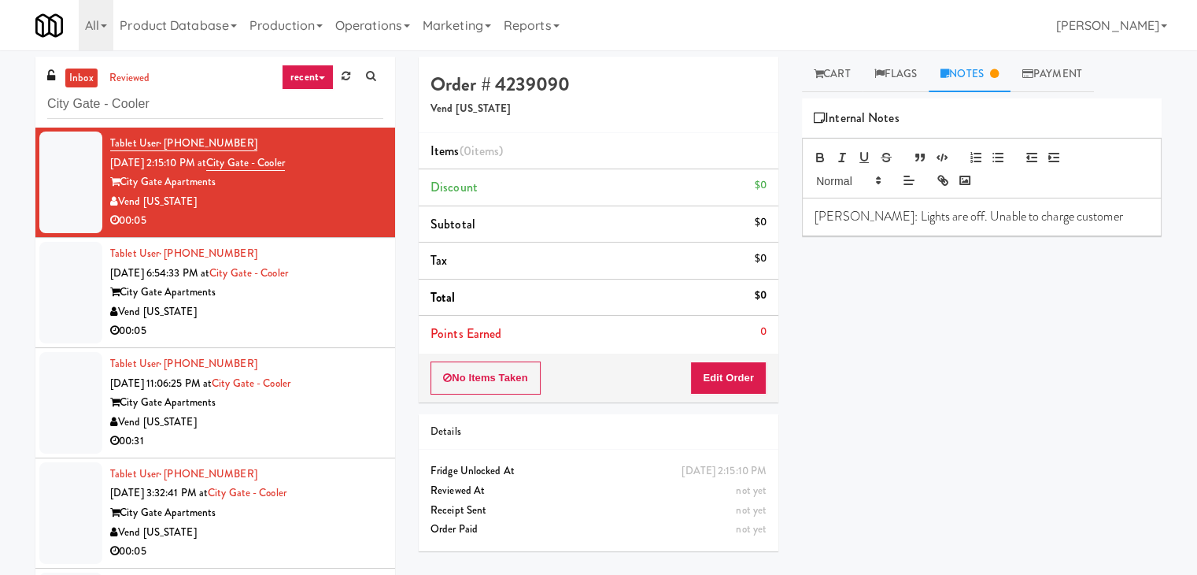
scroll to position [77, 0]
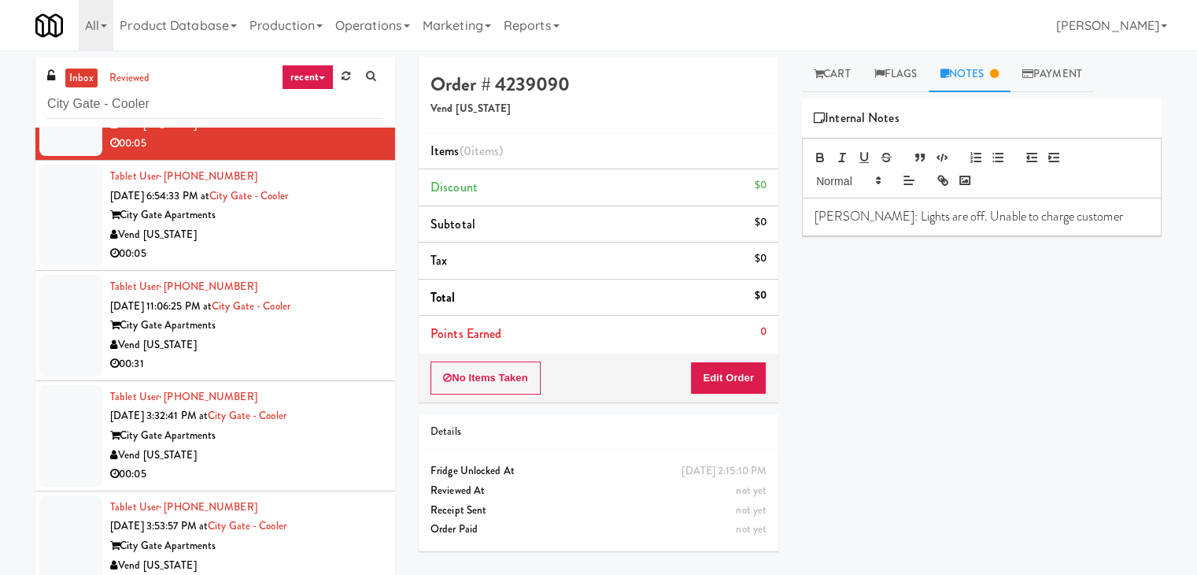
click at [320, 237] on div "Vend [US_STATE]" at bounding box center [246, 235] width 273 height 20
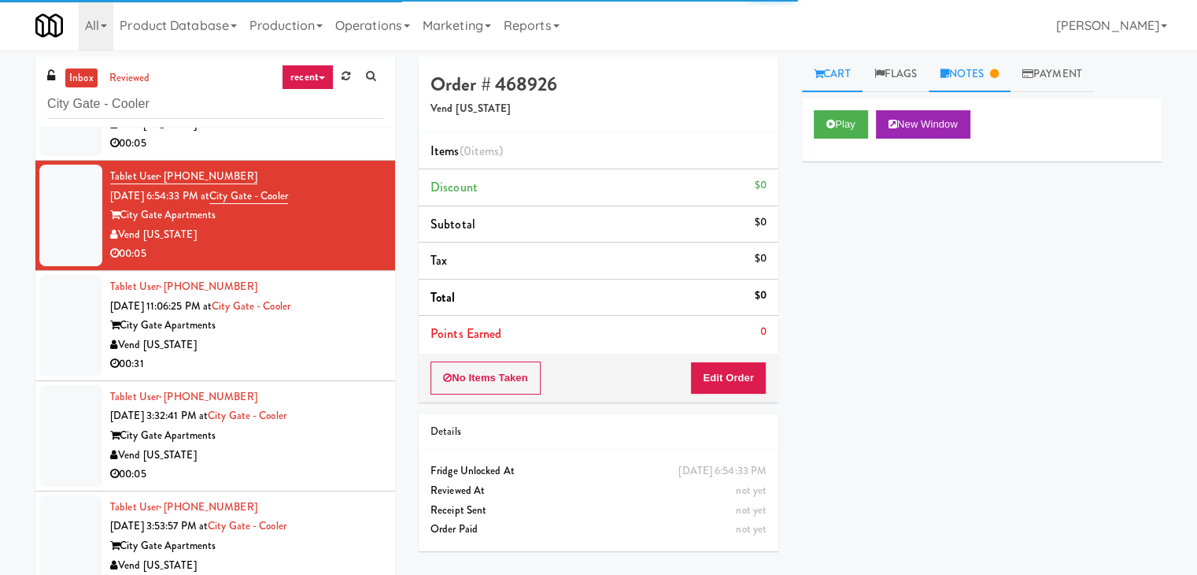
click at [956, 79] on link "Notes" at bounding box center [970, 74] width 82 height 35
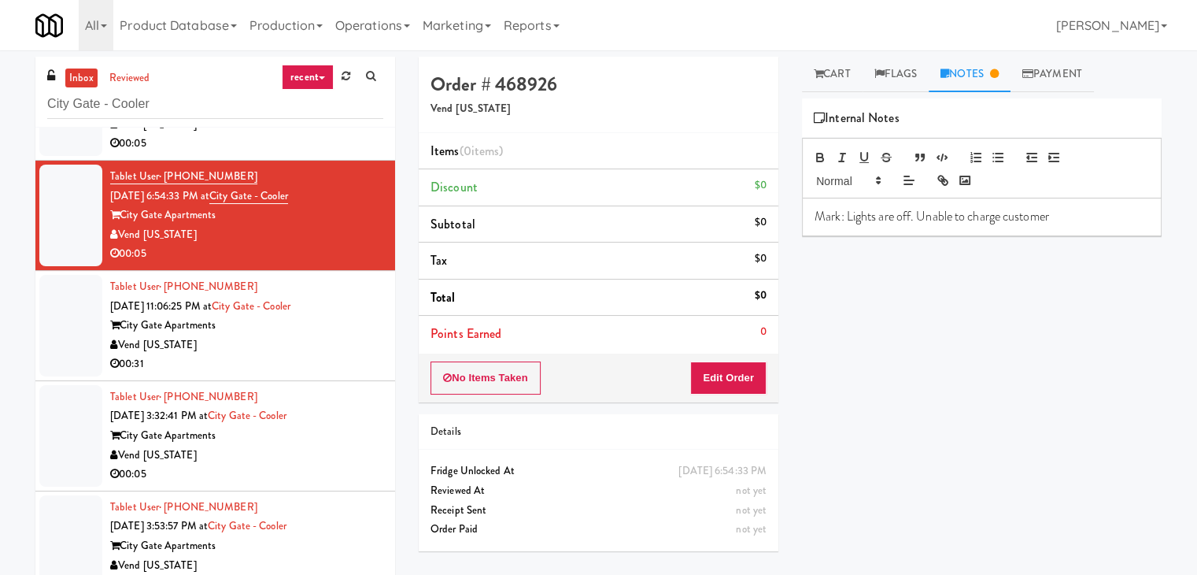
click at [326, 360] on div "00:31" at bounding box center [246, 364] width 273 height 20
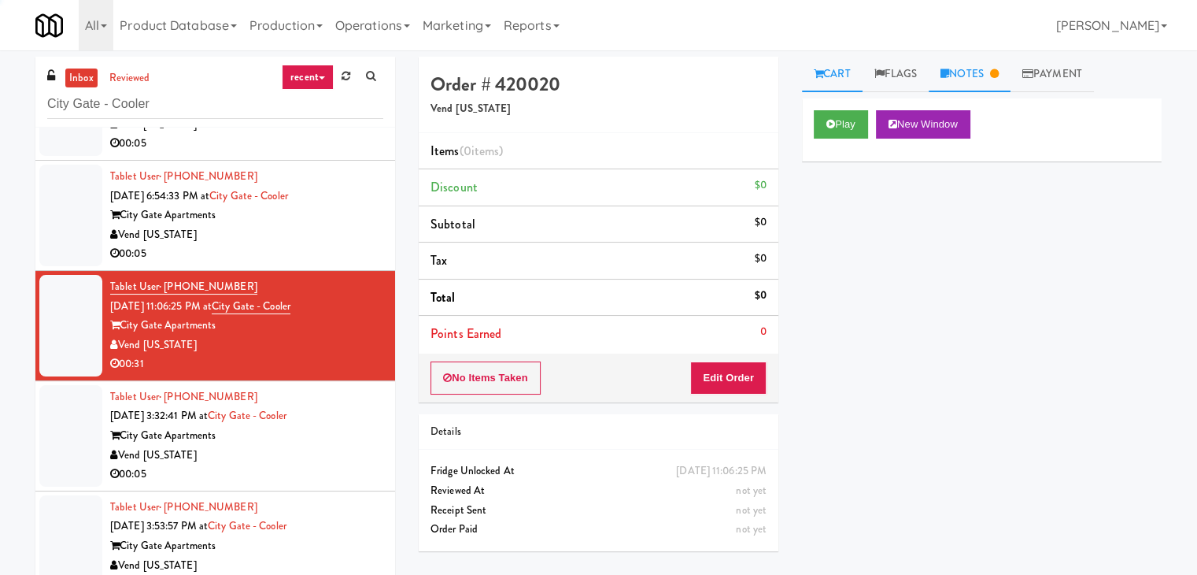
click at [968, 82] on link "Notes" at bounding box center [970, 74] width 82 height 35
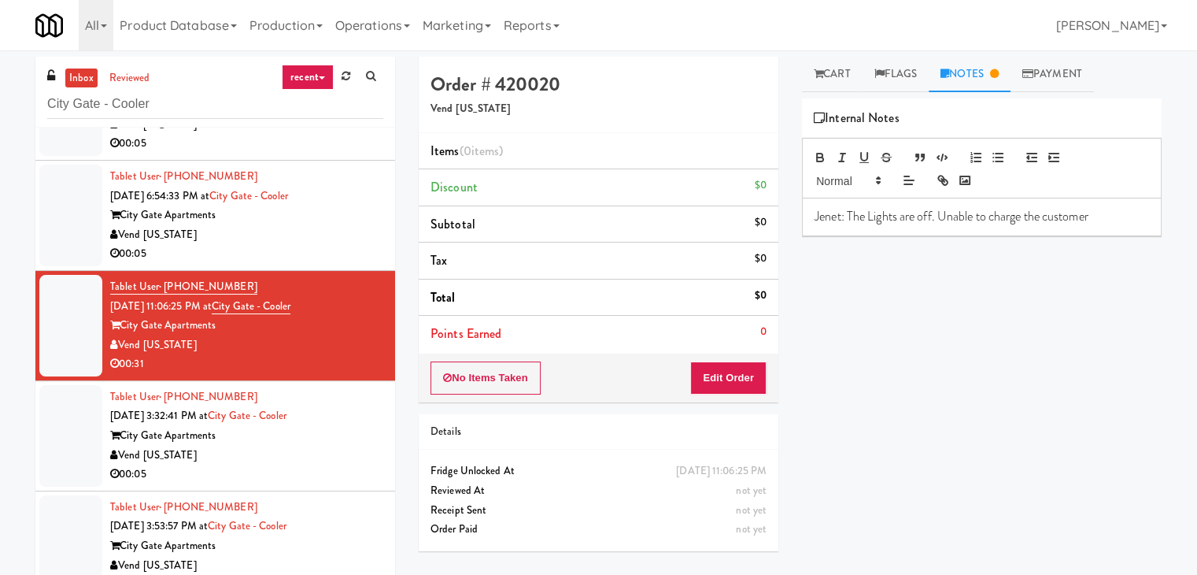
click at [329, 445] on div "Vend [US_STATE]" at bounding box center [246, 455] width 273 height 20
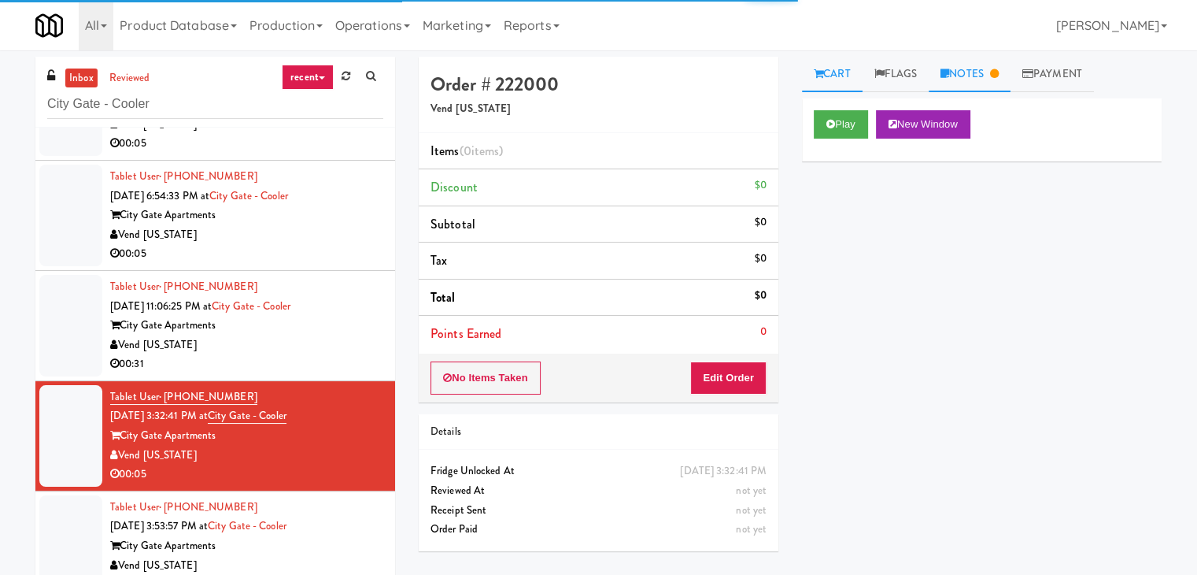
click at [965, 72] on link "Notes" at bounding box center [970, 74] width 82 height 35
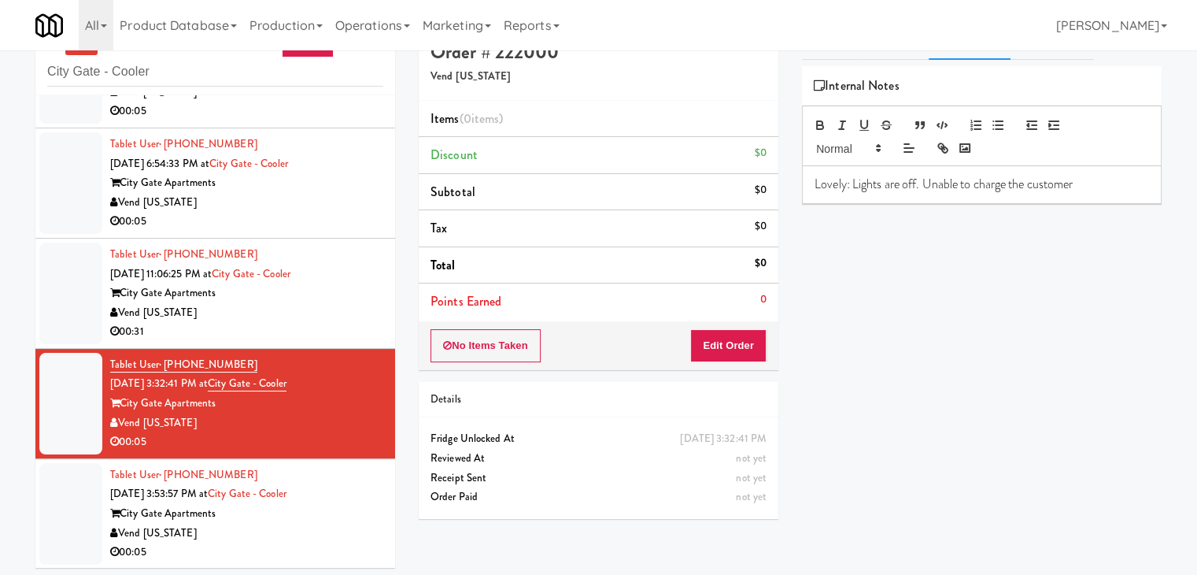
scroll to position [50, 0]
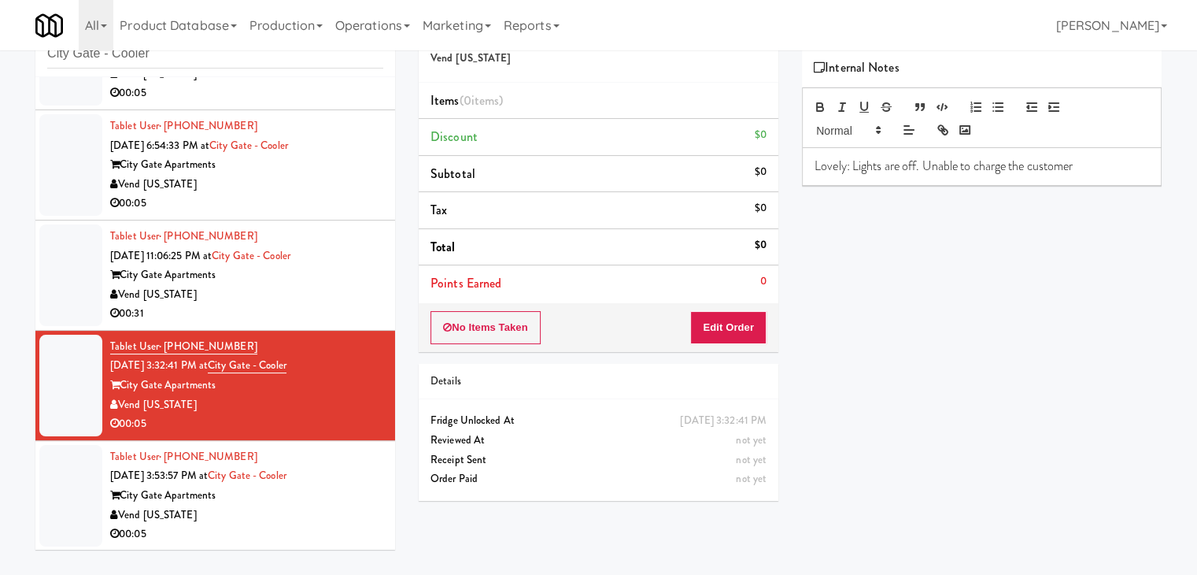
click at [312, 524] on div "00:05" at bounding box center [246, 534] width 273 height 20
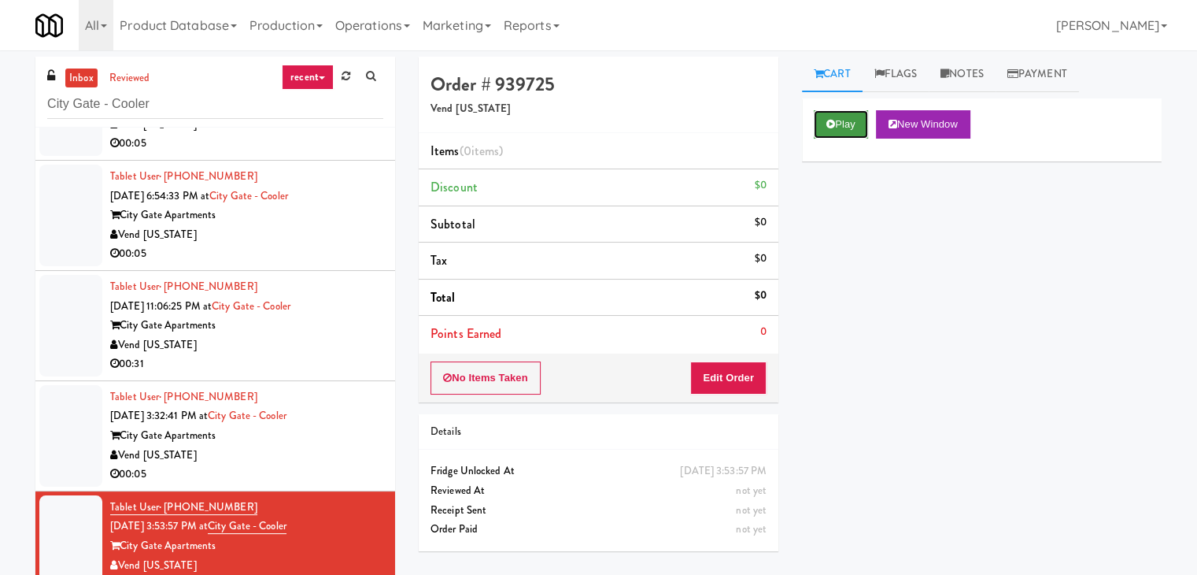
drag, startPoint x: 848, startPoint y: 127, endPoint x: 834, endPoint y: 131, distance: 14.2
click at [847, 127] on button "Play" at bounding box center [841, 124] width 54 height 28
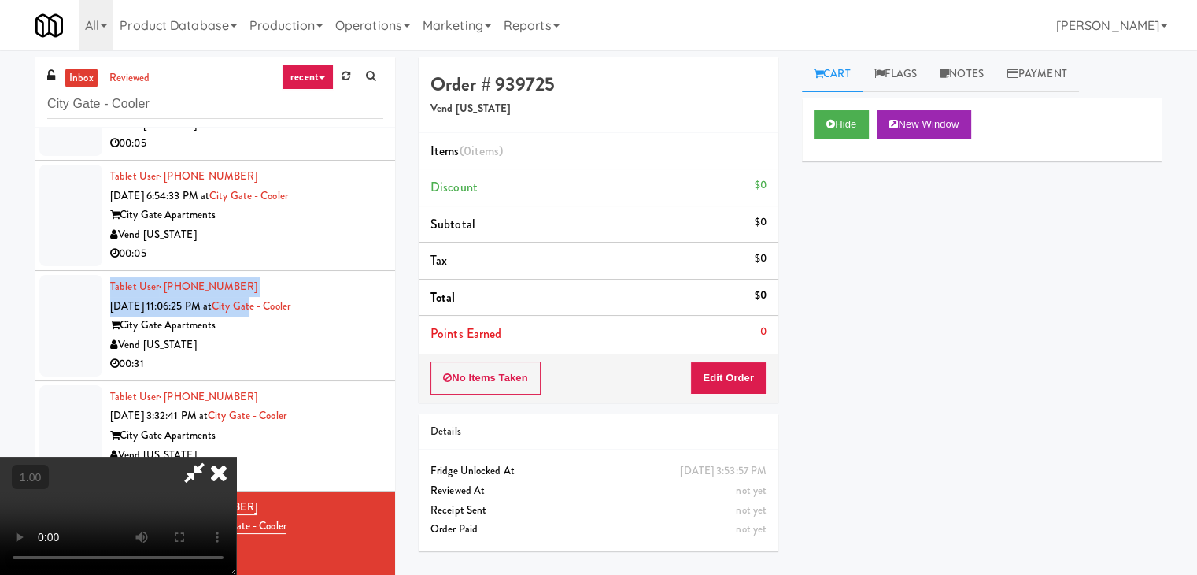
drag, startPoint x: 290, startPoint y: 288, endPoint x: 272, endPoint y: 312, distance: 29.8
click at [274, 309] on div "Tablet User · (281) 619-4419 [DATE] 11:06:25 PM at [GEOGRAPHIC_DATA] - [GEOGRAP…" at bounding box center [246, 325] width 273 height 97
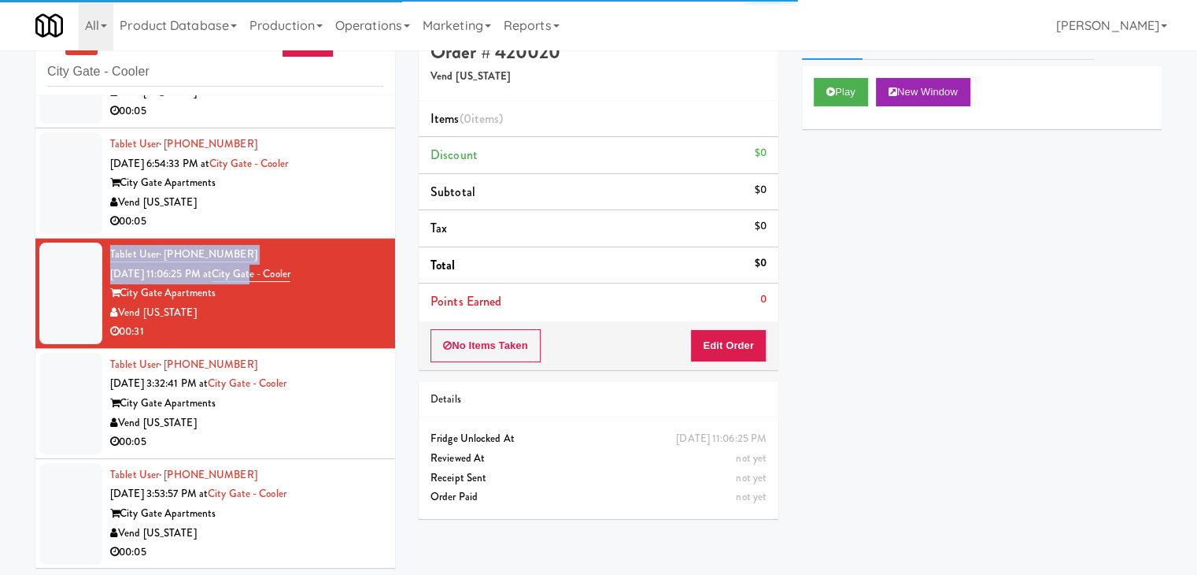
scroll to position [50, 0]
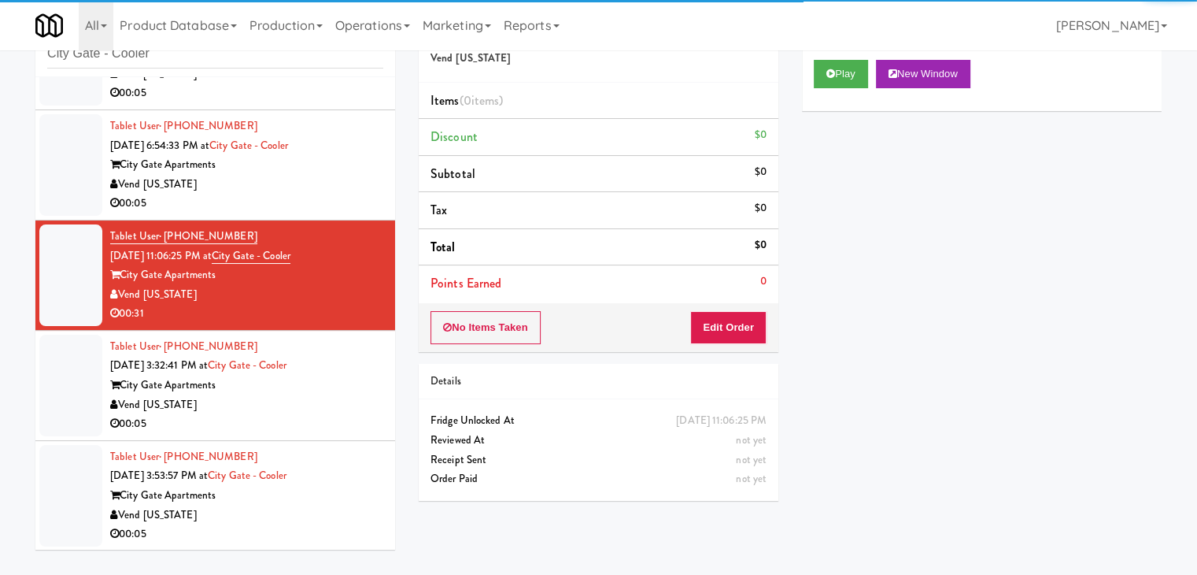
click at [305, 508] on div "Vend [US_STATE]" at bounding box center [246, 515] width 273 height 20
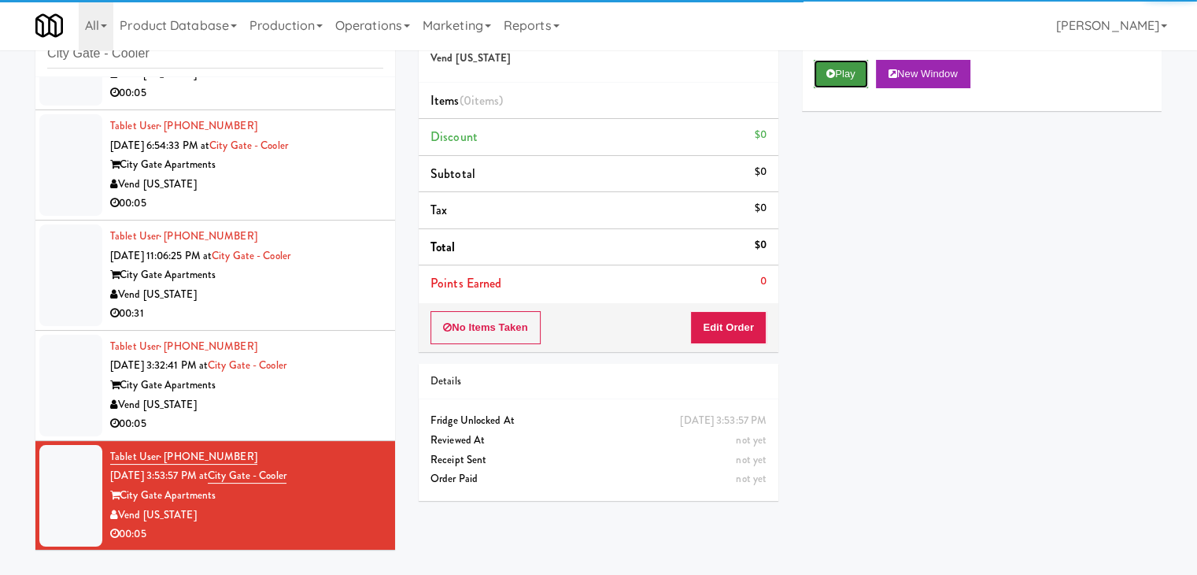
click at [843, 77] on button "Play" at bounding box center [841, 74] width 54 height 28
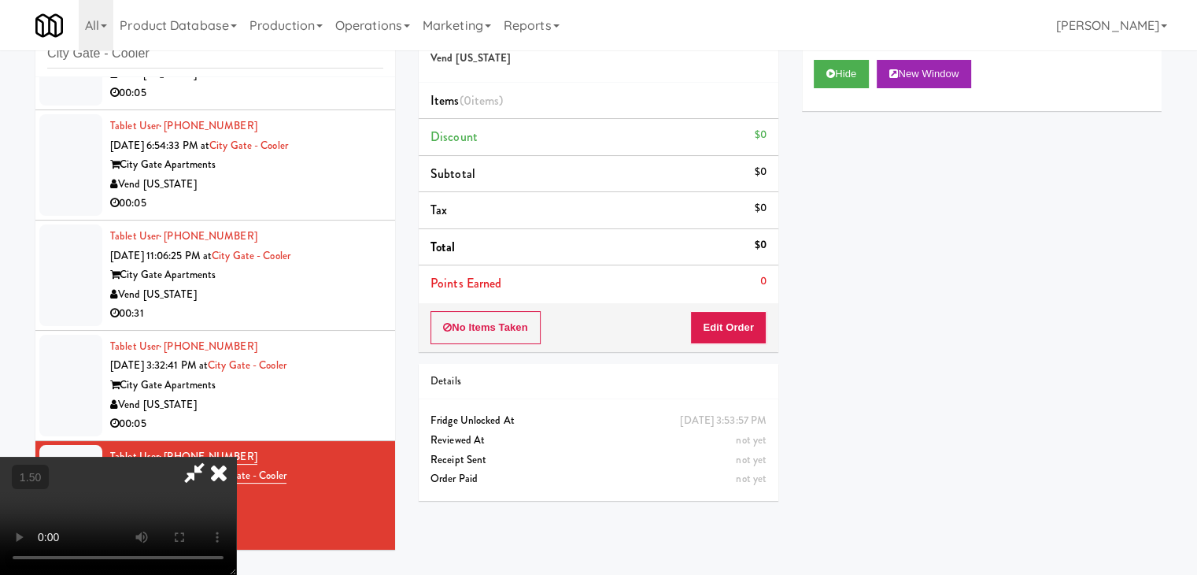
click at [236, 456] on video at bounding box center [118, 515] width 236 height 118
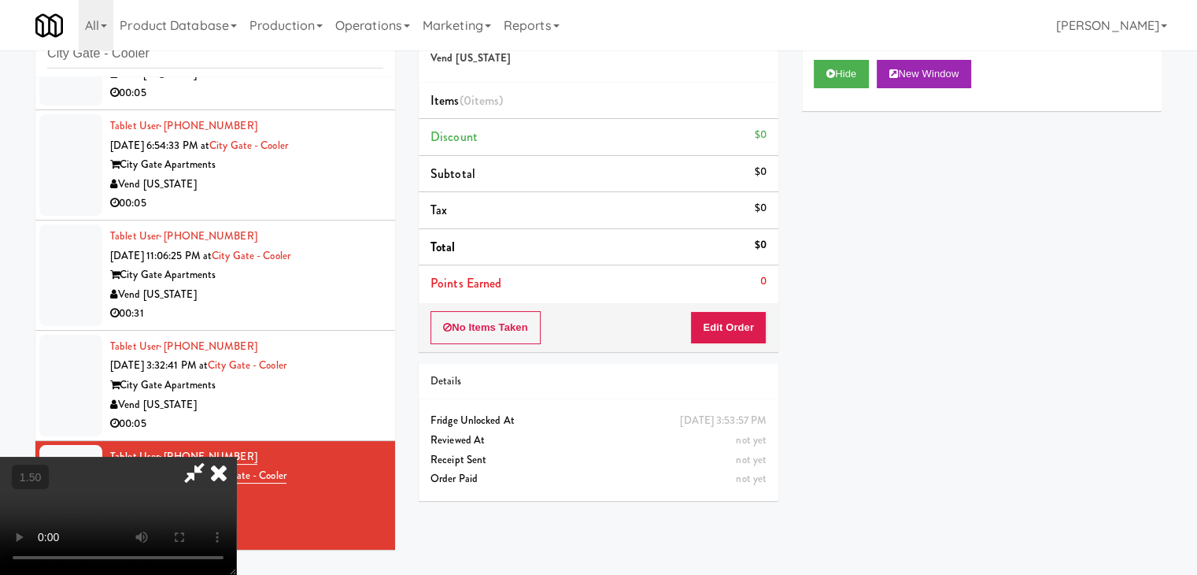
click at [236, 456] on video at bounding box center [118, 515] width 236 height 118
click at [236, 456] on icon at bounding box center [218, 471] width 35 height 31
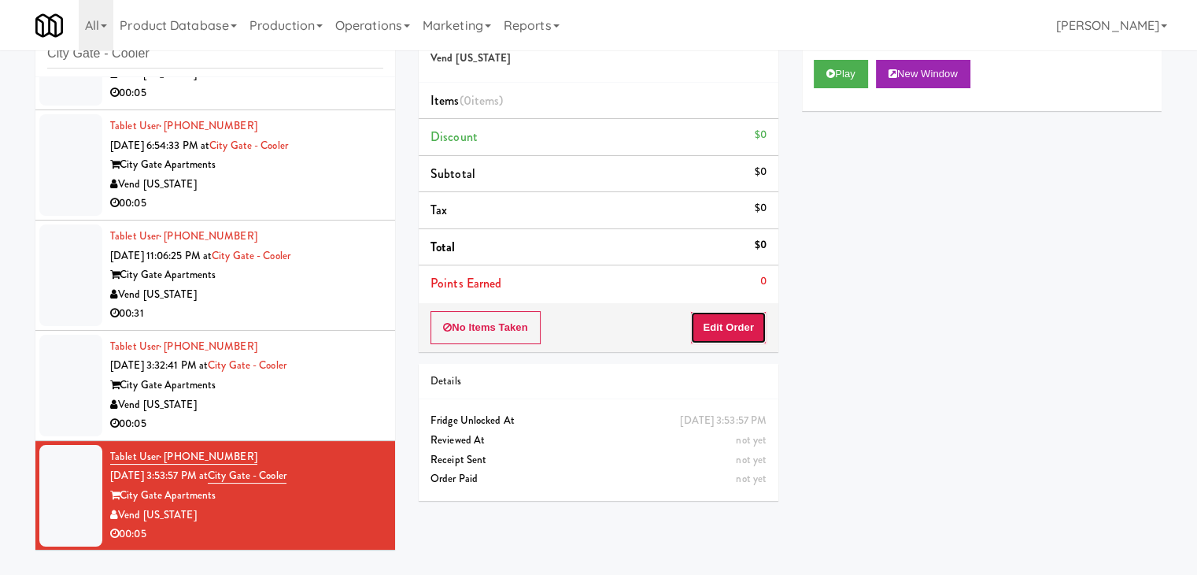
click at [737, 339] on button "Edit Order" at bounding box center [728, 327] width 76 height 33
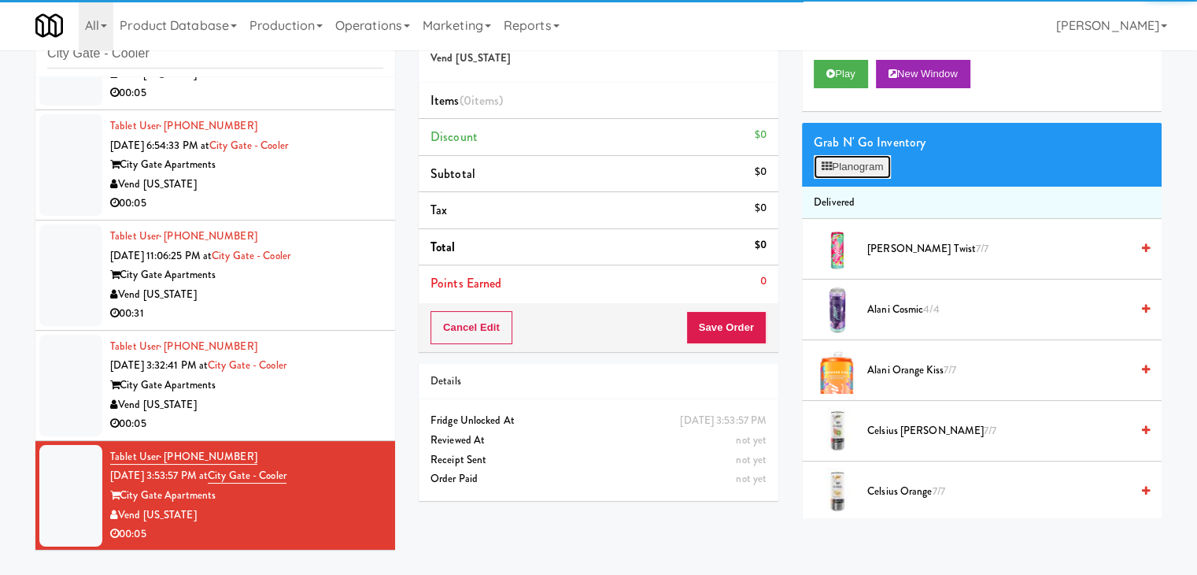
click at [856, 168] on button "Planogram" at bounding box center [852, 167] width 77 height 24
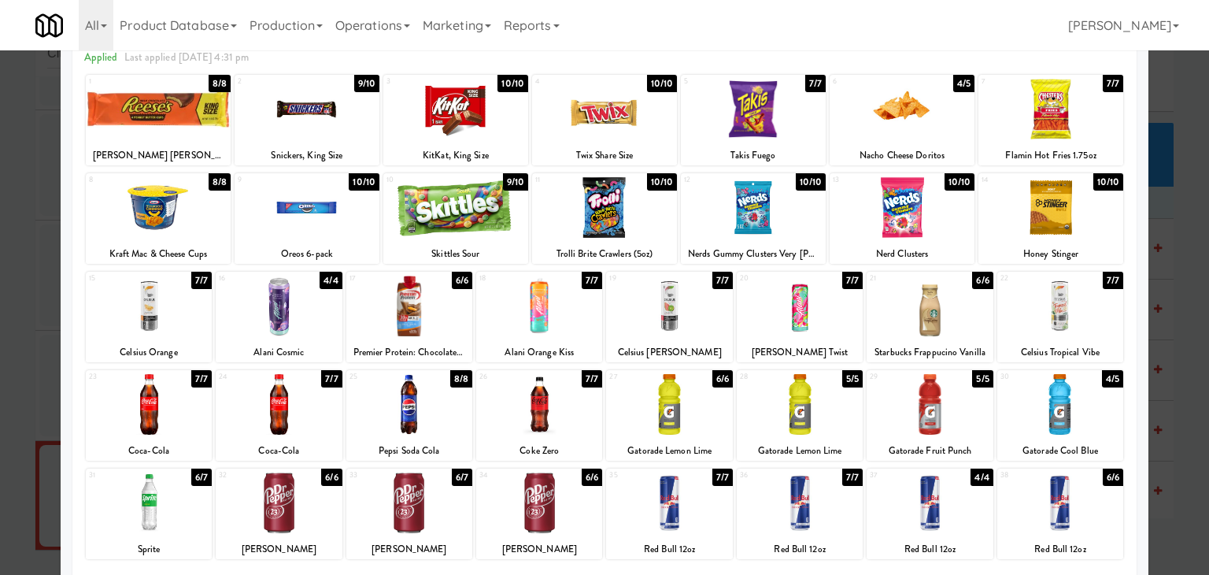
click at [285, 306] on div at bounding box center [279, 305] width 126 height 61
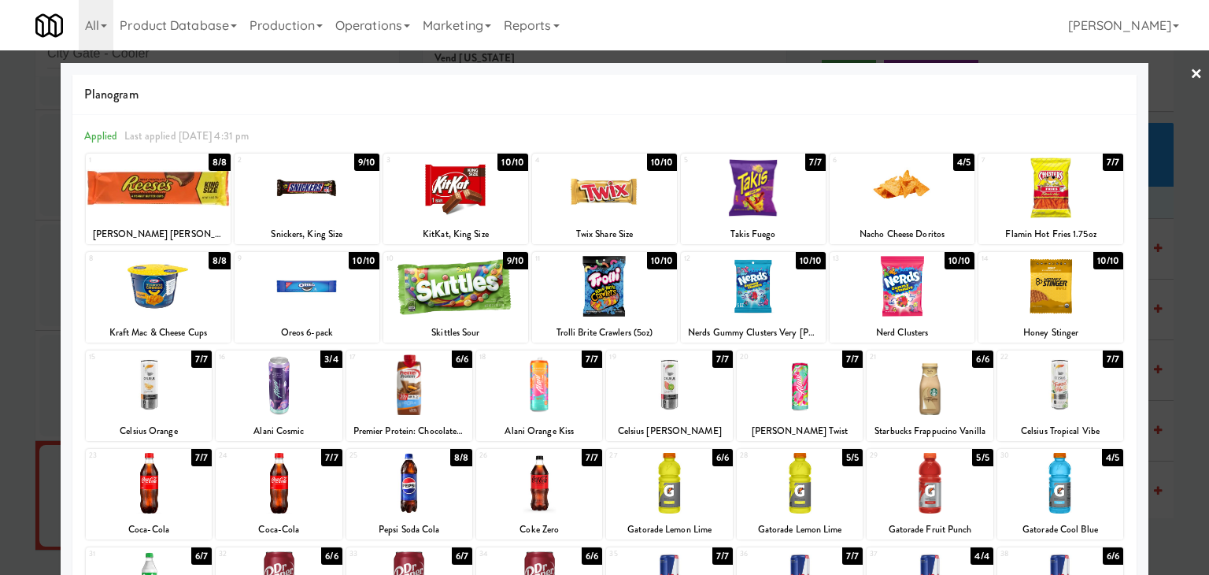
click at [1190, 76] on link "×" at bounding box center [1196, 74] width 13 height 49
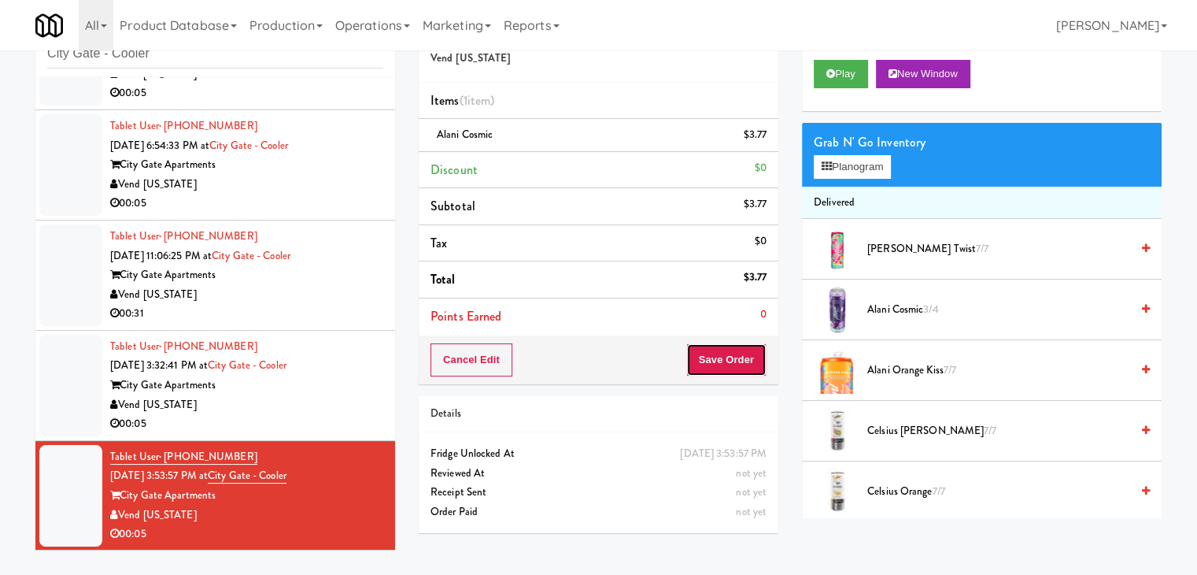
click at [713, 363] on button "Save Order" at bounding box center [726, 359] width 80 height 33
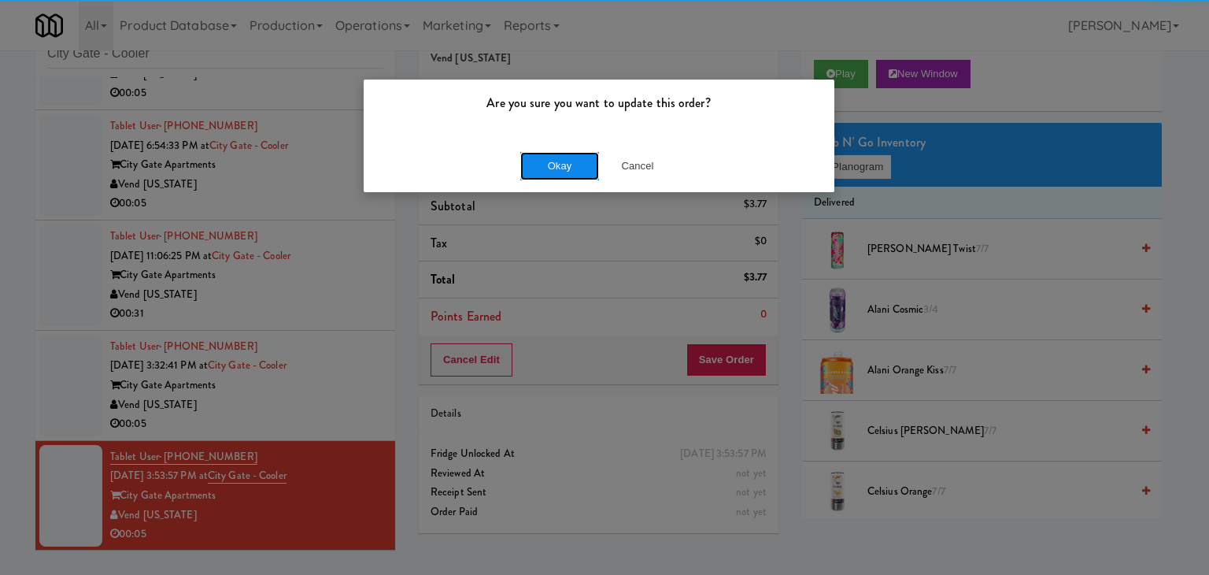
click at [570, 158] on button "Okay" at bounding box center [559, 166] width 79 height 28
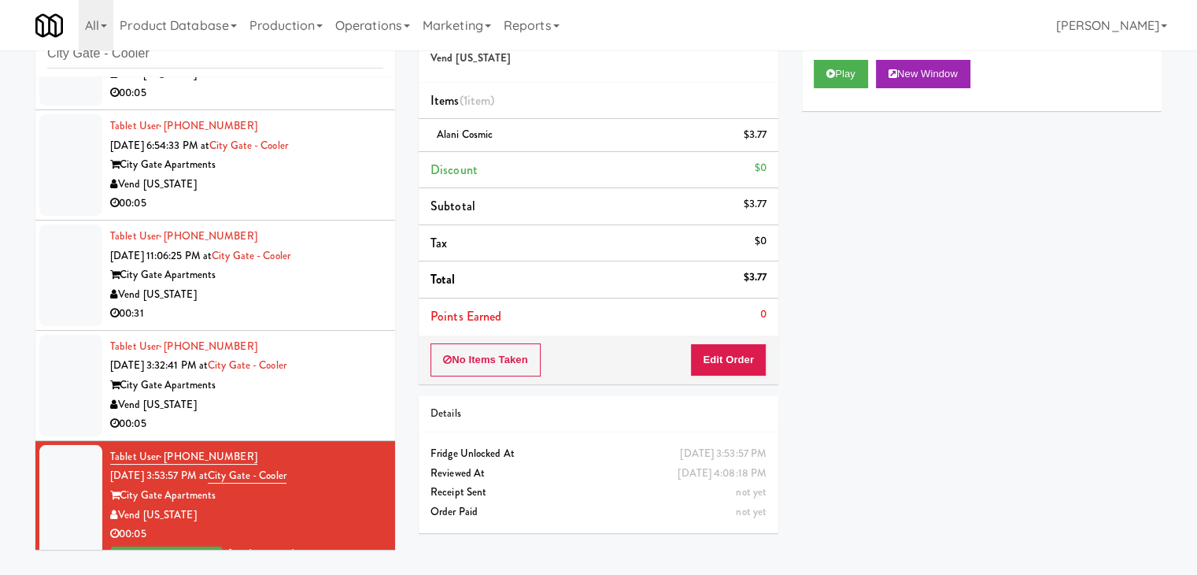
scroll to position [97, 0]
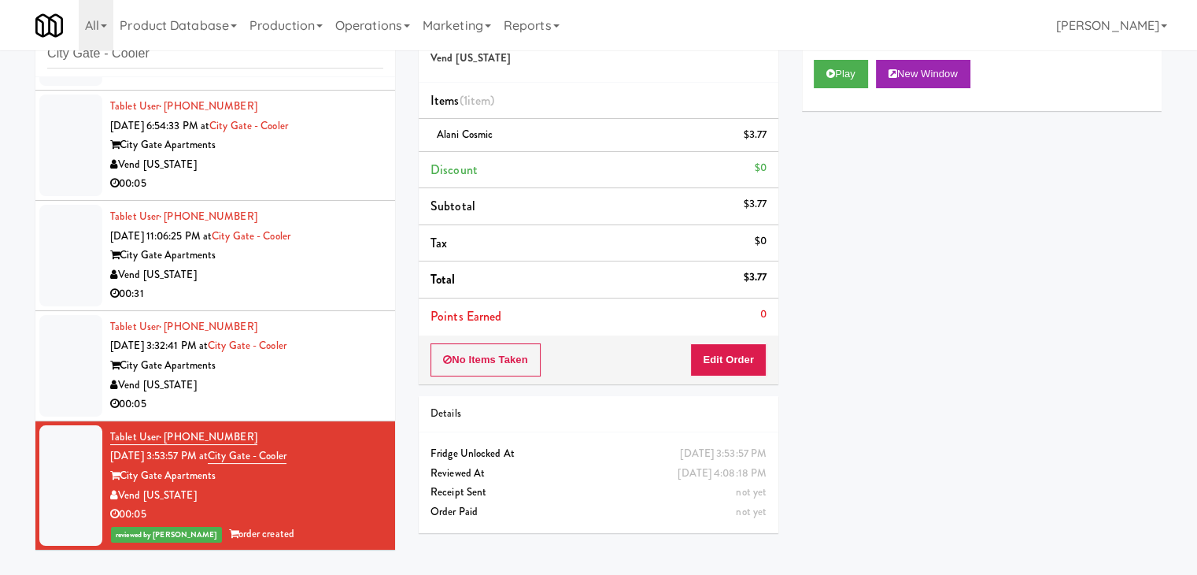
click at [321, 386] on div "Vend [US_STATE]" at bounding box center [246, 385] width 273 height 20
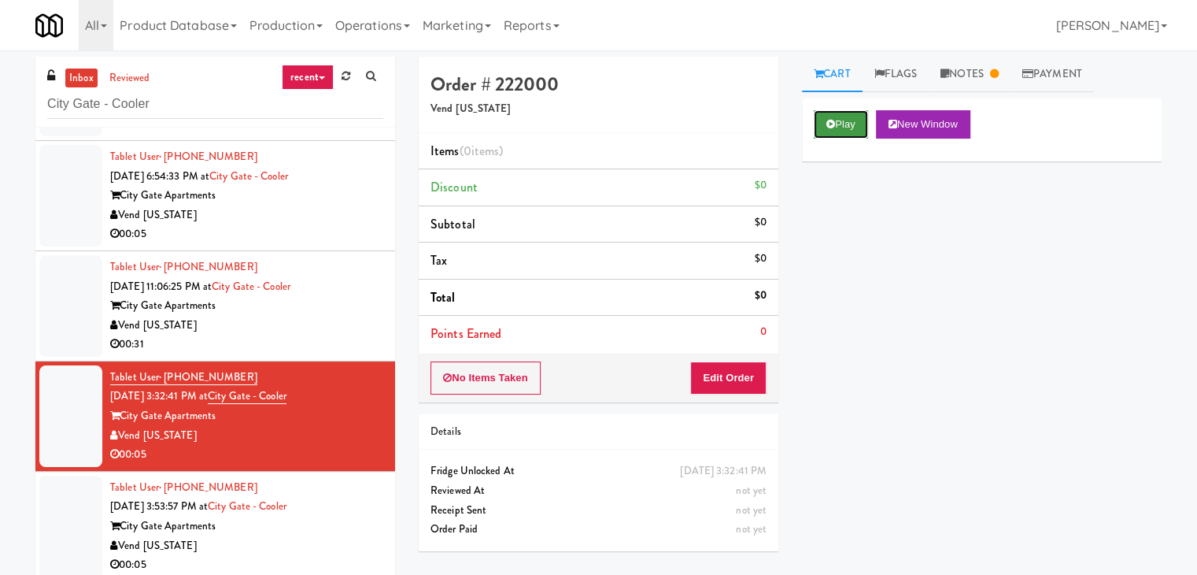
click at [850, 130] on button "Play" at bounding box center [841, 124] width 54 height 28
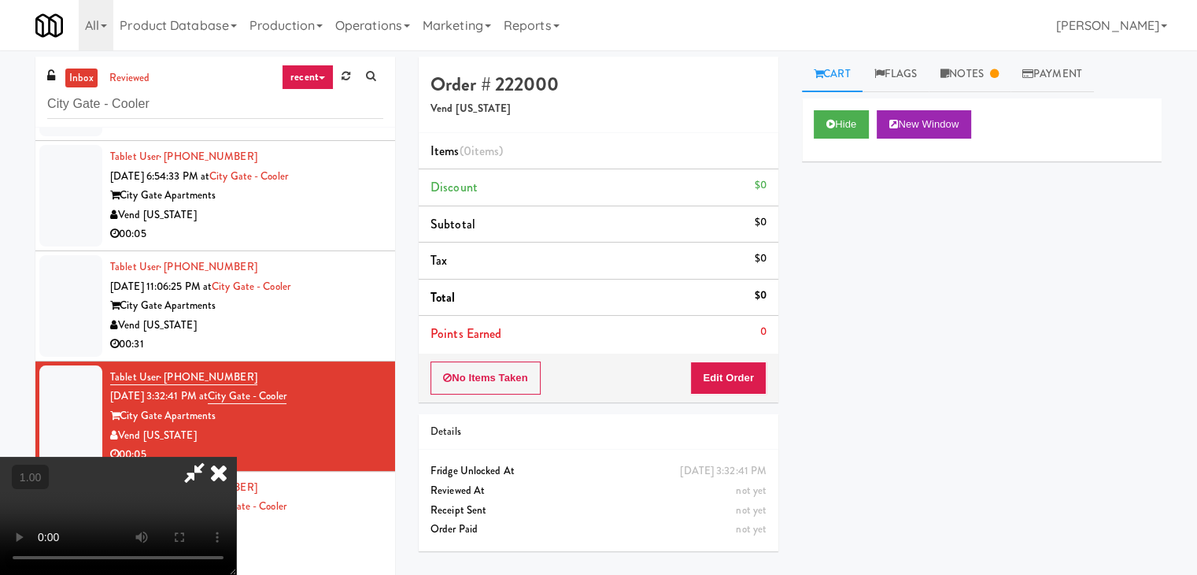
click at [236, 456] on icon at bounding box center [218, 471] width 35 height 31
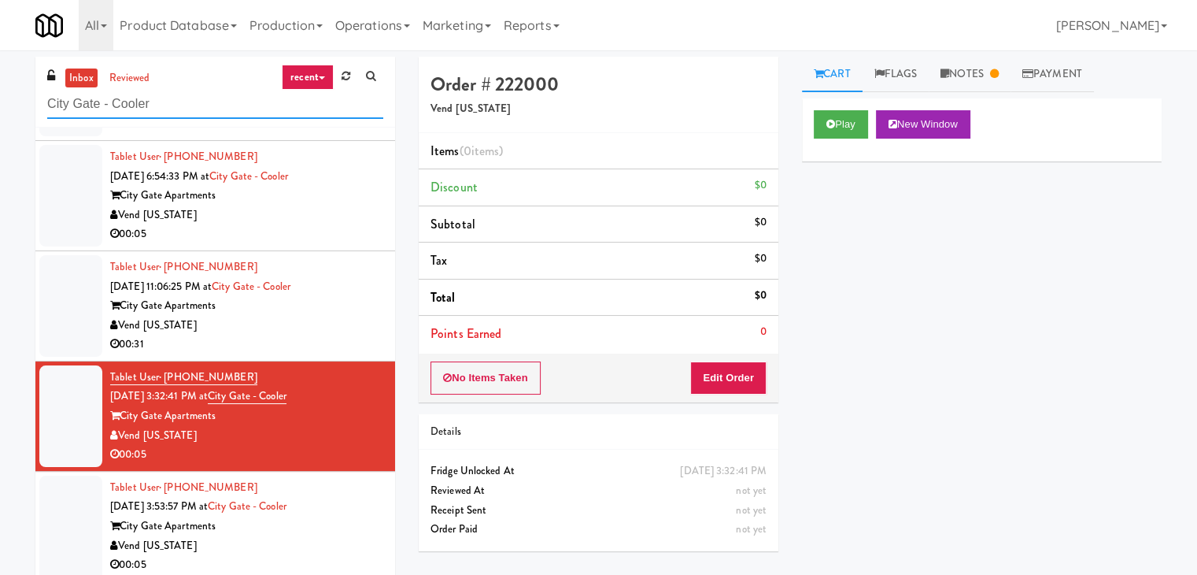
click at [230, 91] on input "City Gate - Cooler" at bounding box center [215, 104] width 336 height 29
paste input "Training Center Lunch Room"
type input "Training Center Lunch Room - Cooler"
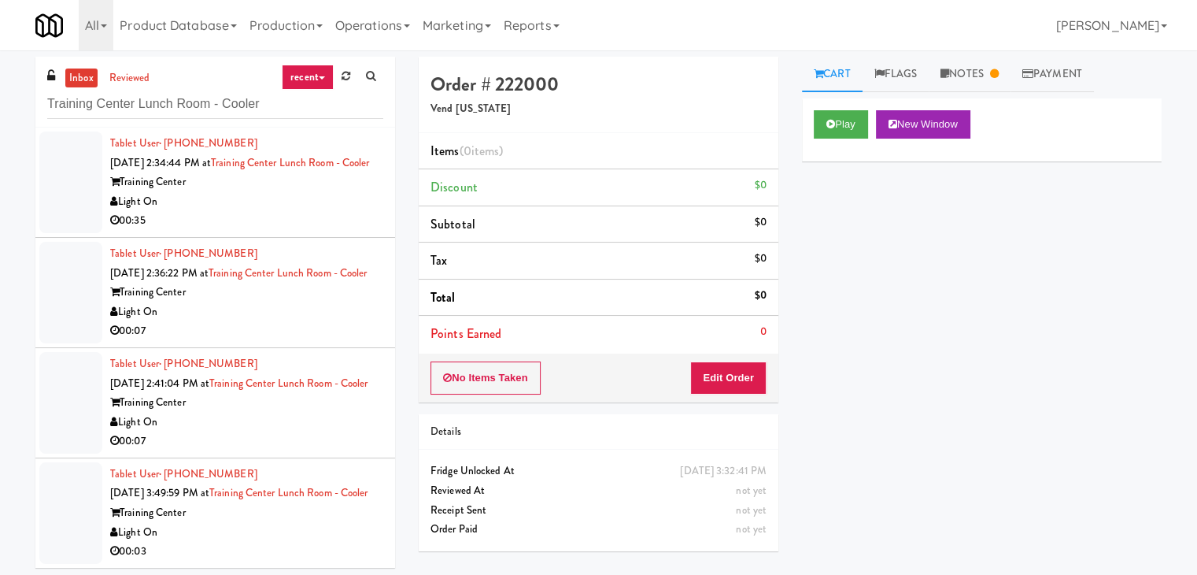
click at [276, 192] on div "Training Center" at bounding box center [246, 182] width 273 height 20
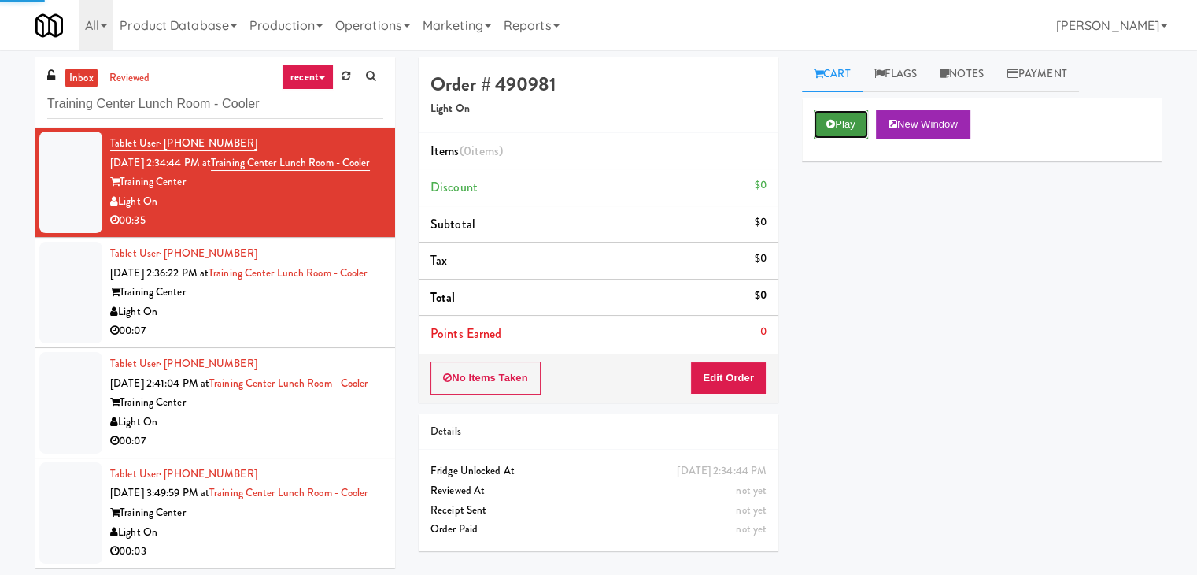
click at [825, 117] on button "Play" at bounding box center [841, 124] width 54 height 28
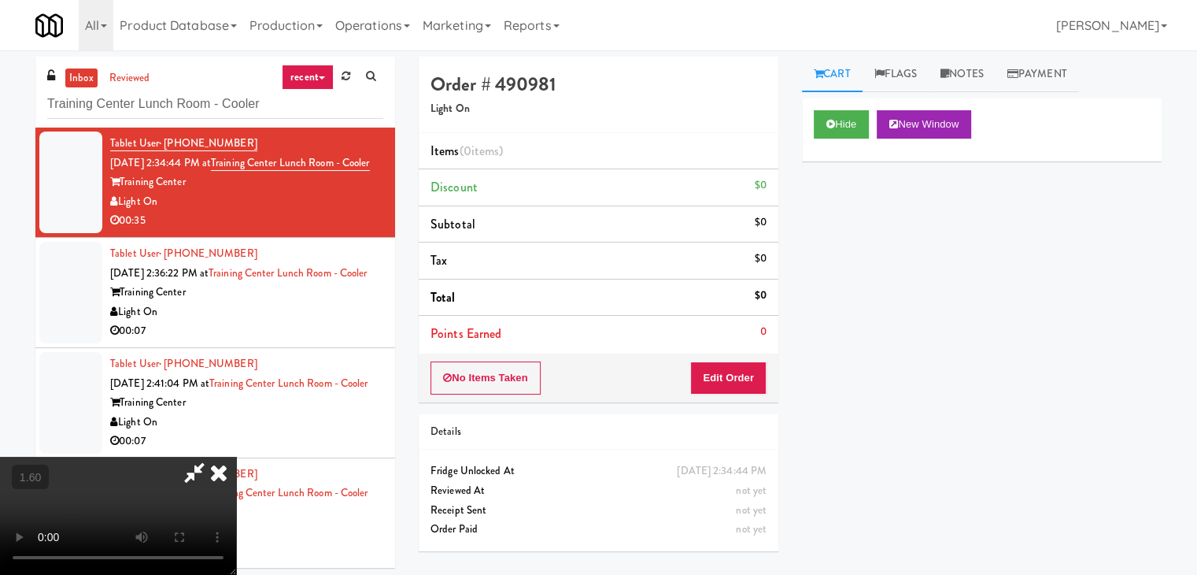
click at [236, 456] on video at bounding box center [118, 515] width 236 height 118
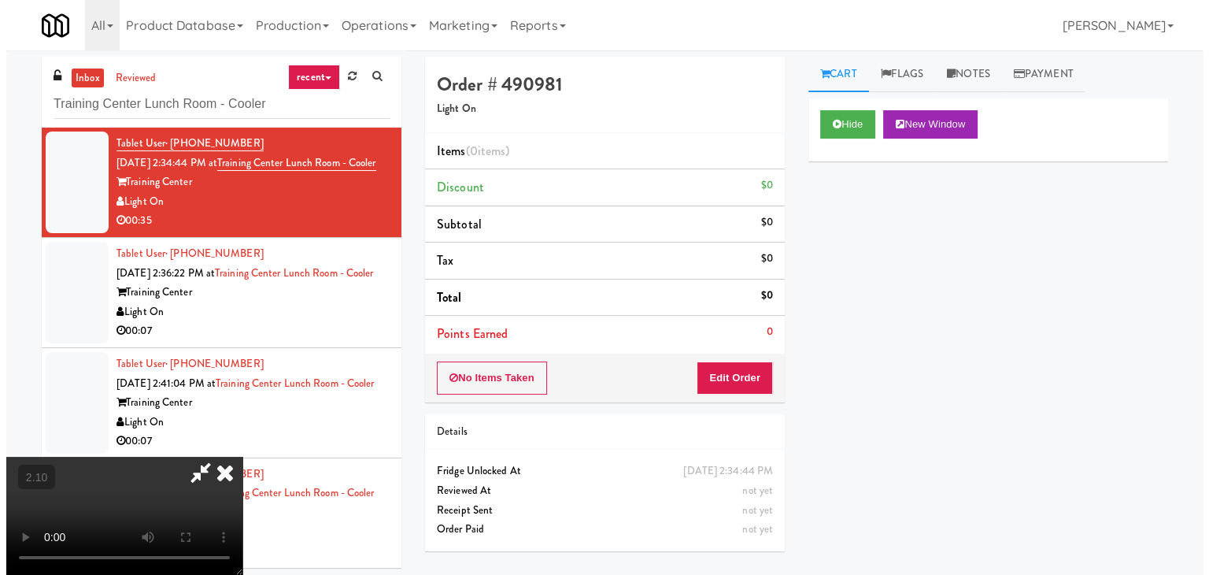
scroll to position [0, 0]
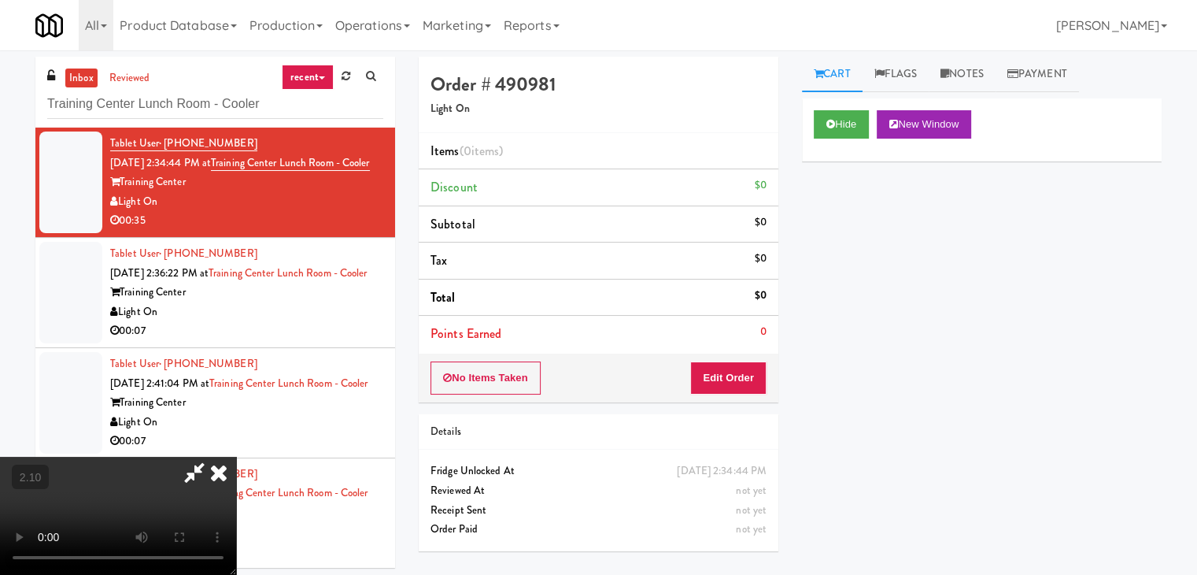
click at [236, 456] on icon at bounding box center [218, 471] width 35 height 31
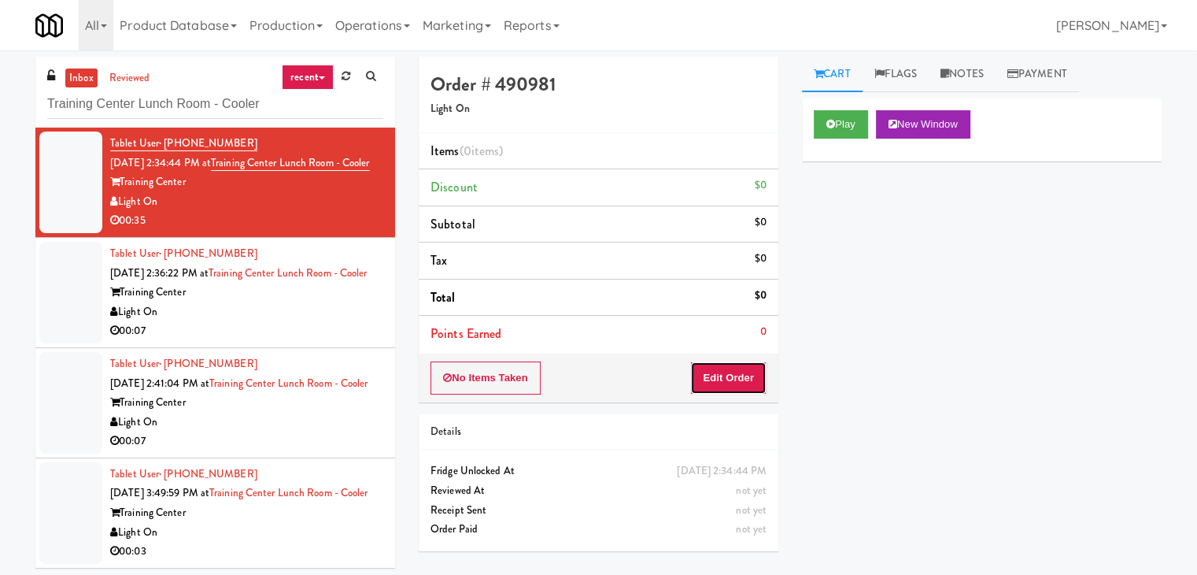
click at [743, 372] on button "Edit Order" at bounding box center [728, 377] width 76 height 33
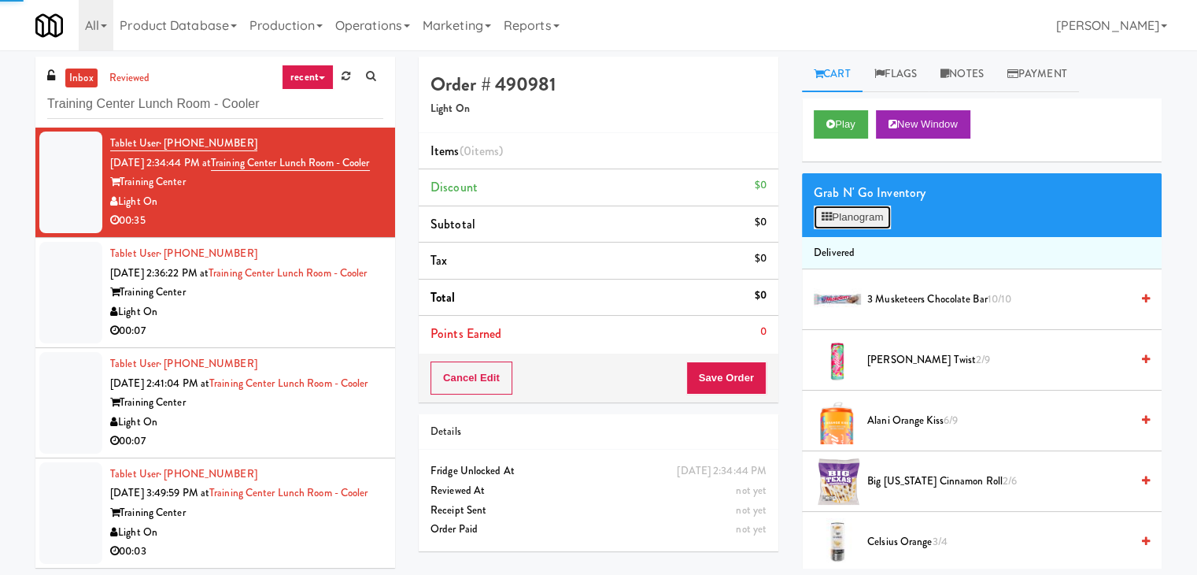
click at [835, 207] on button "Planogram" at bounding box center [852, 217] width 77 height 24
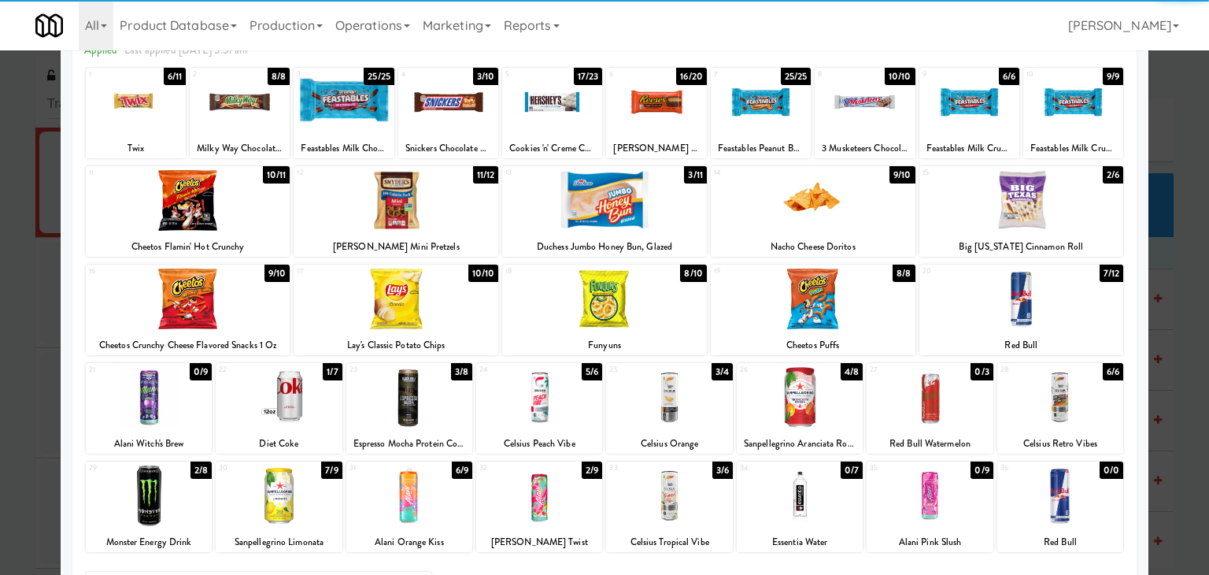
scroll to position [198, 0]
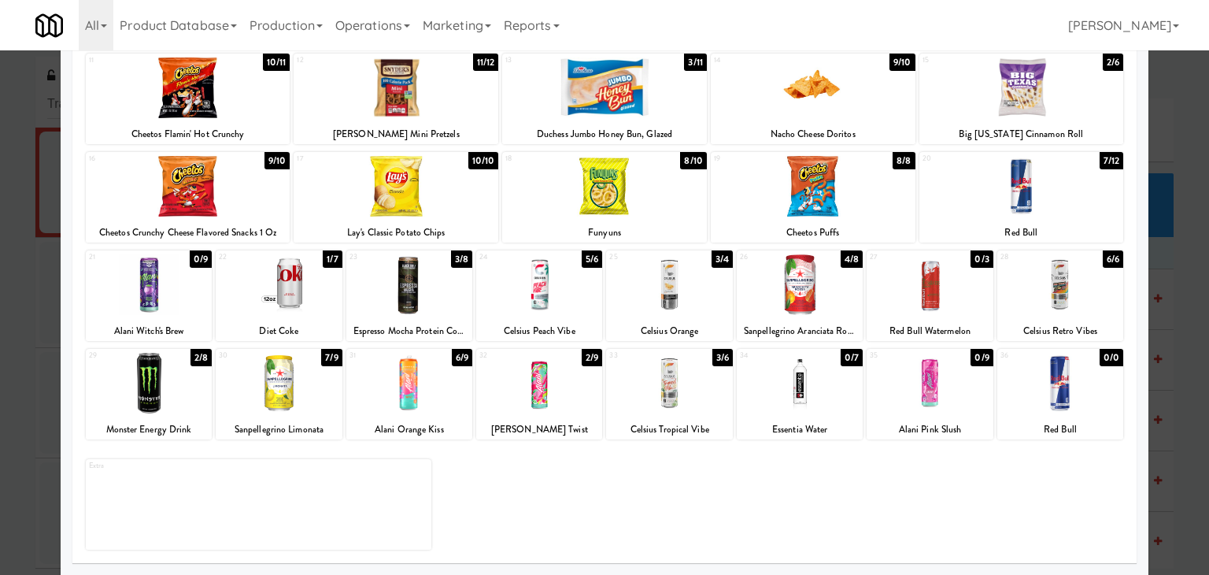
click at [416, 375] on div at bounding box center [409, 383] width 126 height 61
click at [259, 287] on div at bounding box center [279, 284] width 126 height 61
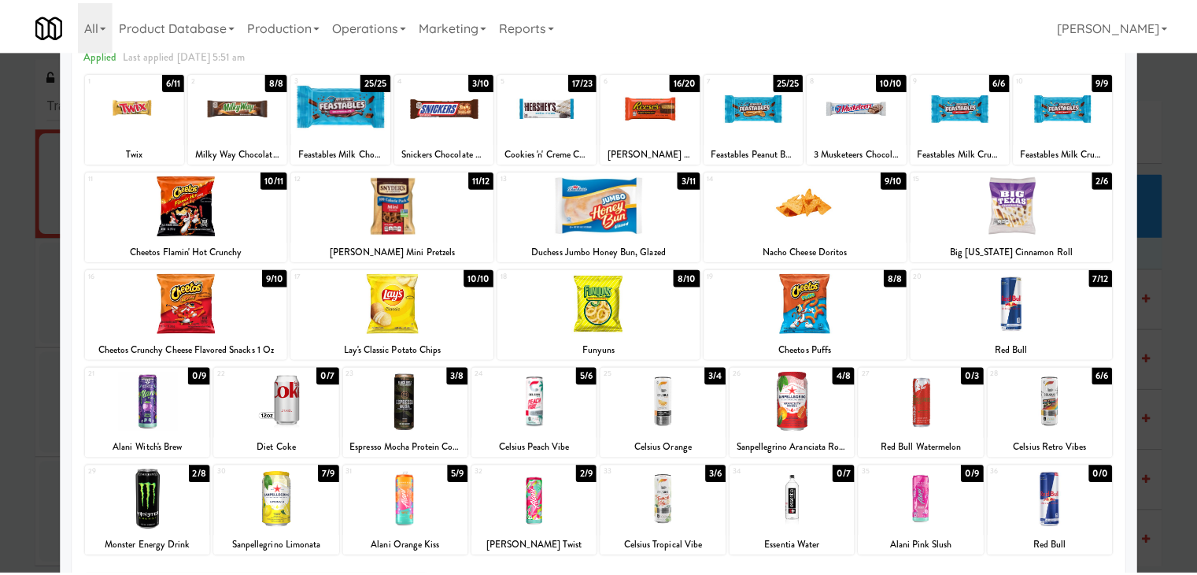
scroll to position [0, 0]
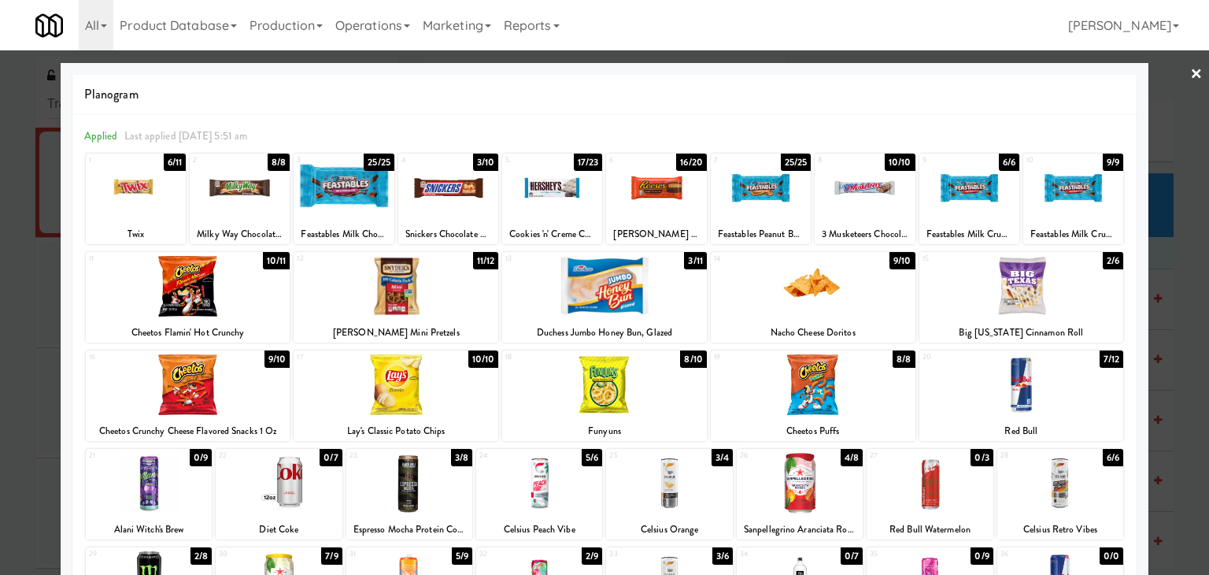
click at [1190, 65] on link "×" at bounding box center [1196, 74] width 13 height 49
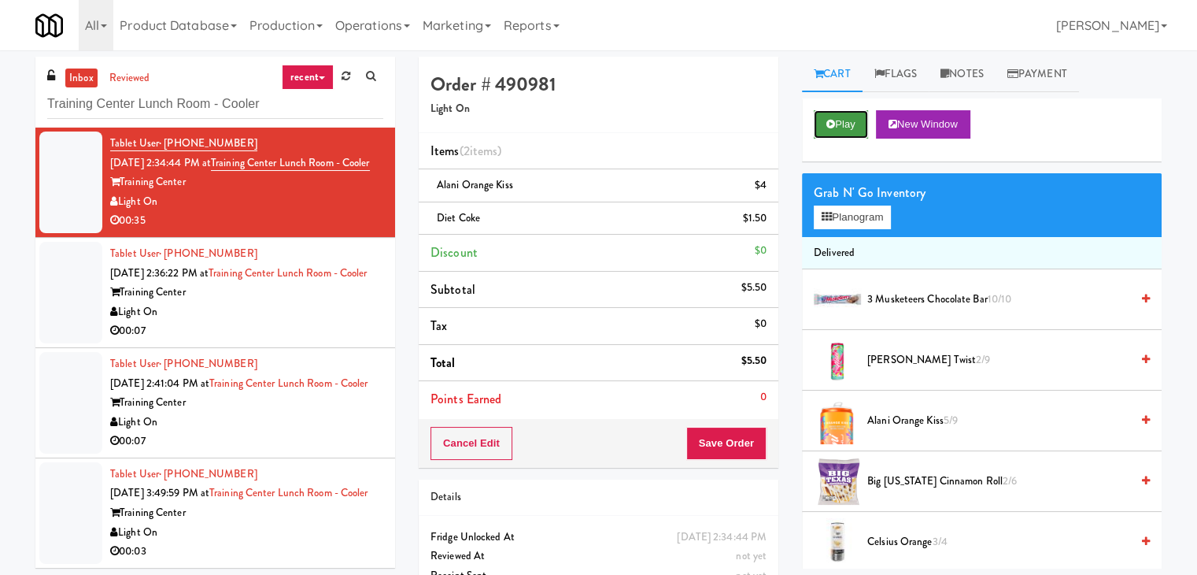
click at [850, 115] on button "Play" at bounding box center [841, 124] width 54 height 28
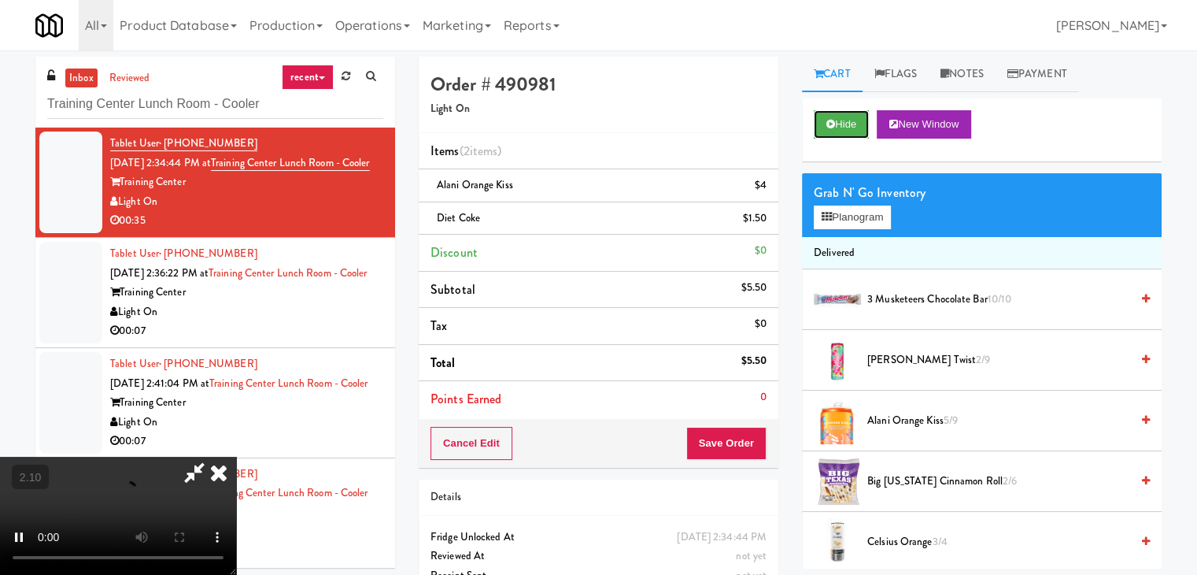
scroll to position [221, 0]
click at [236, 456] on video at bounding box center [118, 515] width 236 height 118
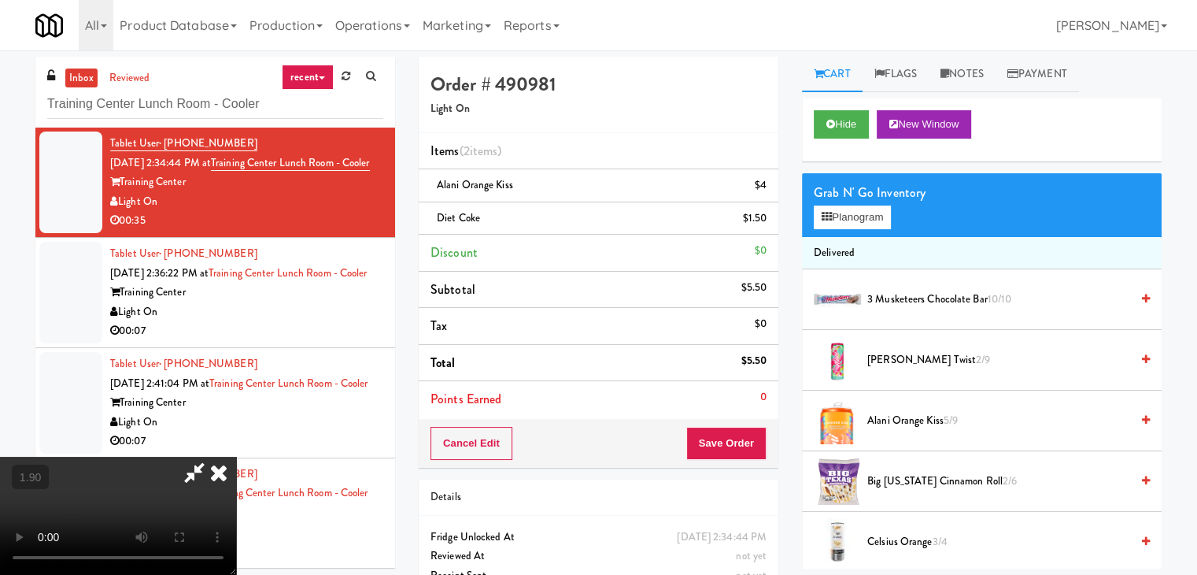
click at [236, 456] on video at bounding box center [118, 515] width 236 height 118
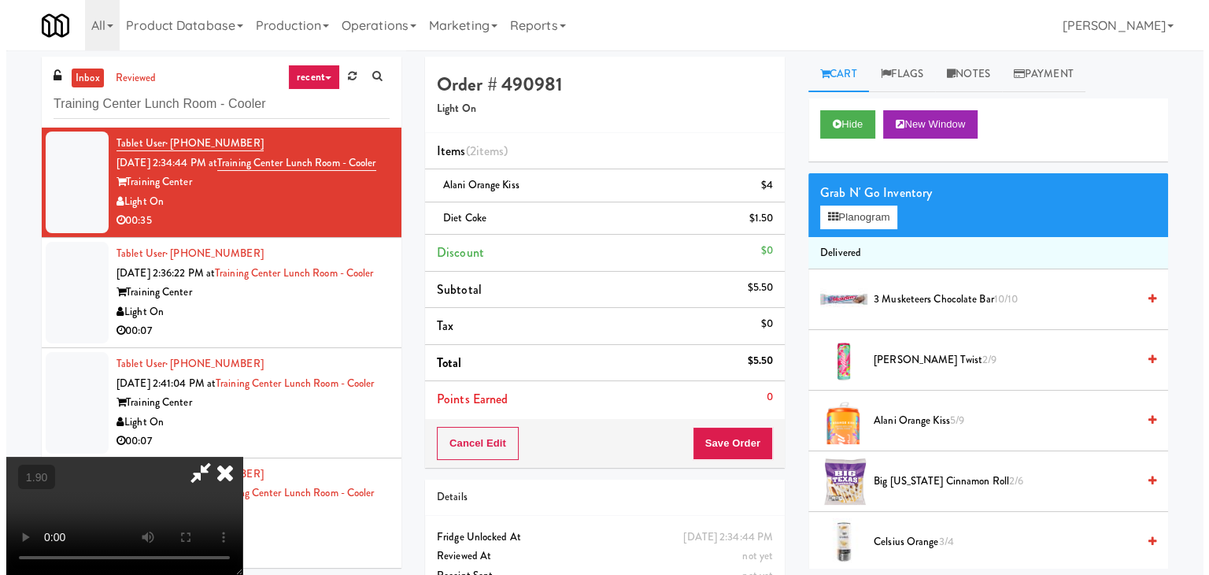
scroll to position [0, 0]
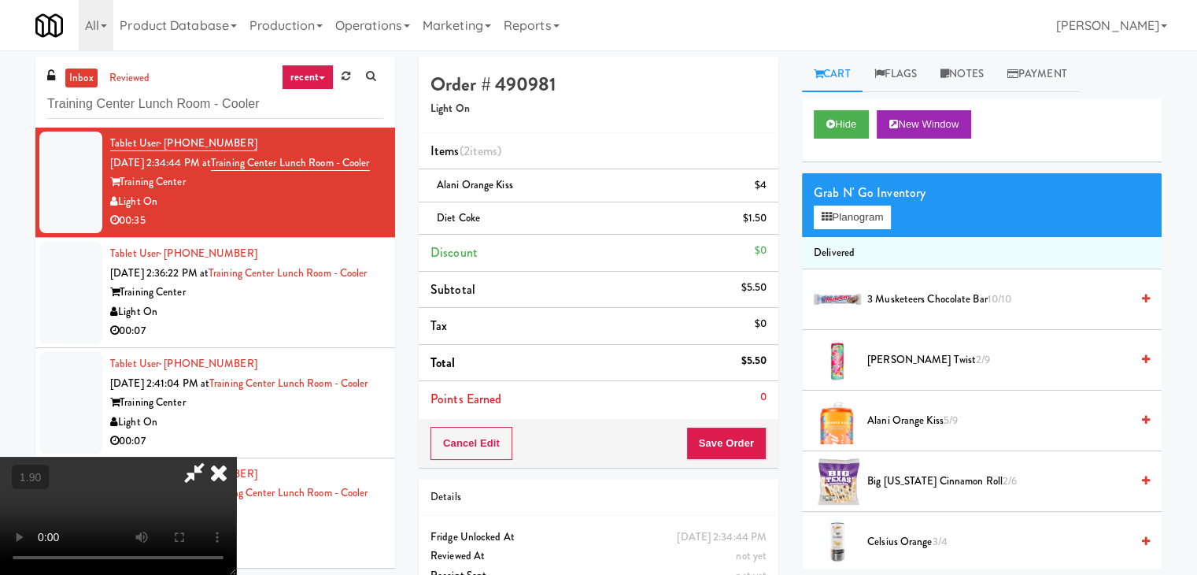
click at [236, 456] on video at bounding box center [118, 515] width 236 height 118
drag, startPoint x: 699, startPoint y: 66, endPoint x: 803, endPoint y: 232, distance: 195.9
click at [236, 456] on icon at bounding box center [218, 471] width 35 height 31
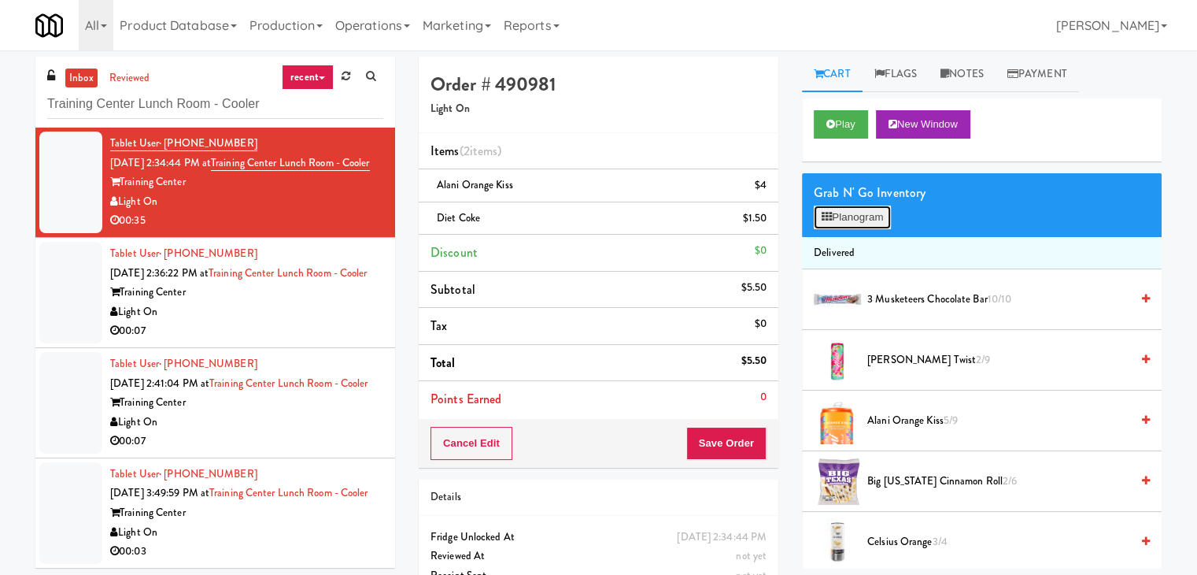
click at [841, 227] on button "Planogram" at bounding box center [852, 217] width 77 height 24
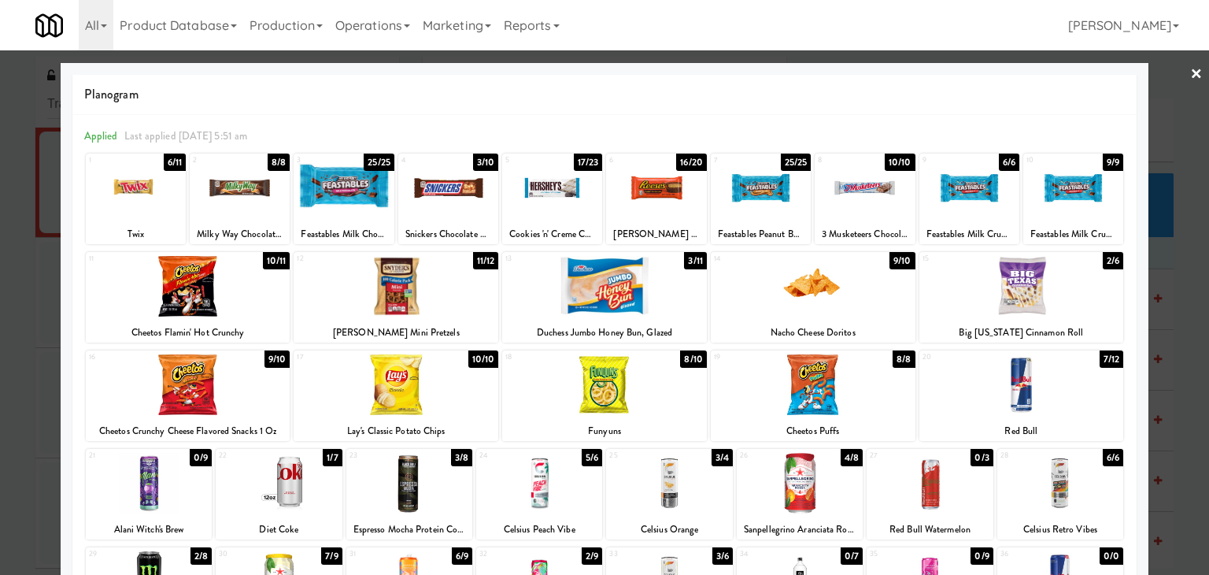
click at [619, 384] on div at bounding box center [604, 384] width 205 height 61
click at [1190, 70] on link "×" at bounding box center [1196, 74] width 13 height 49
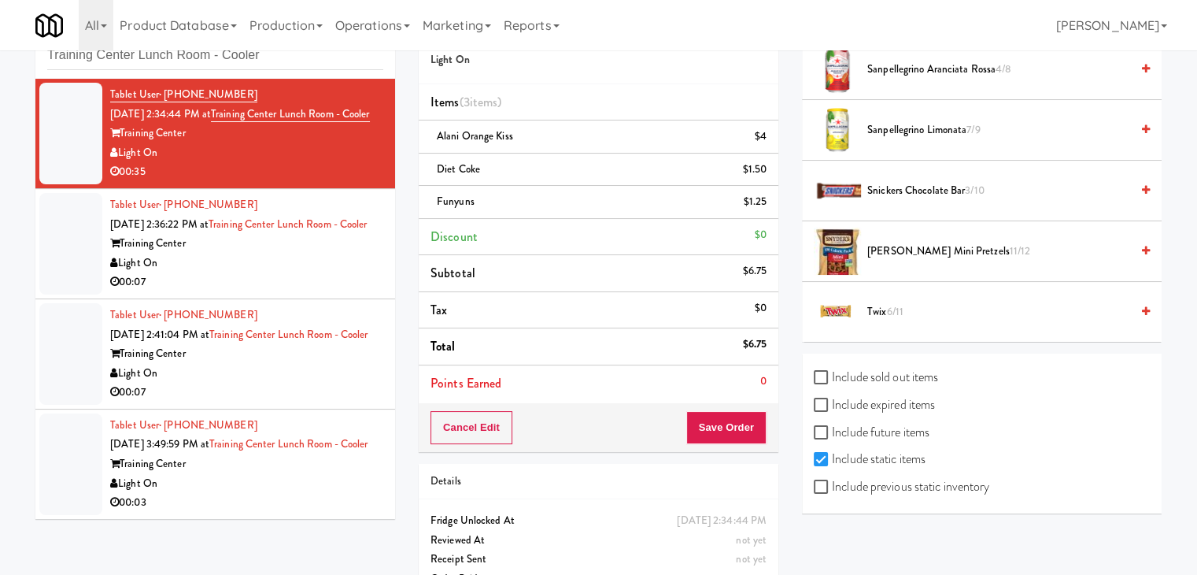
scroll to position [85, 0]
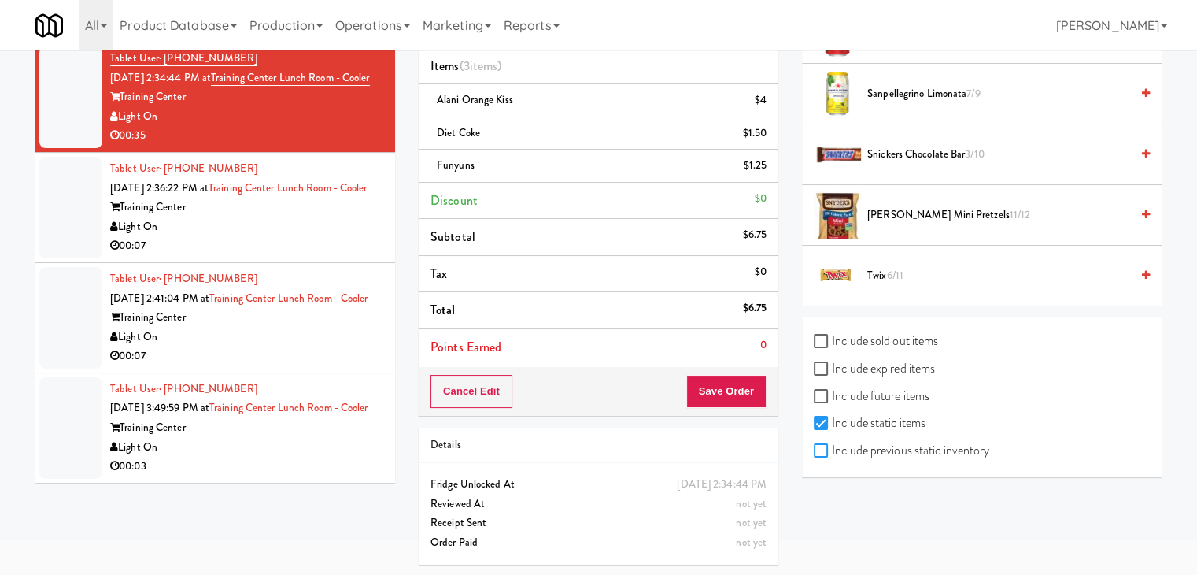
click at [825, 446] on input "Include previous static inventory" at bounding box center [823, 451] width 18 height 13
checkbox input "true"
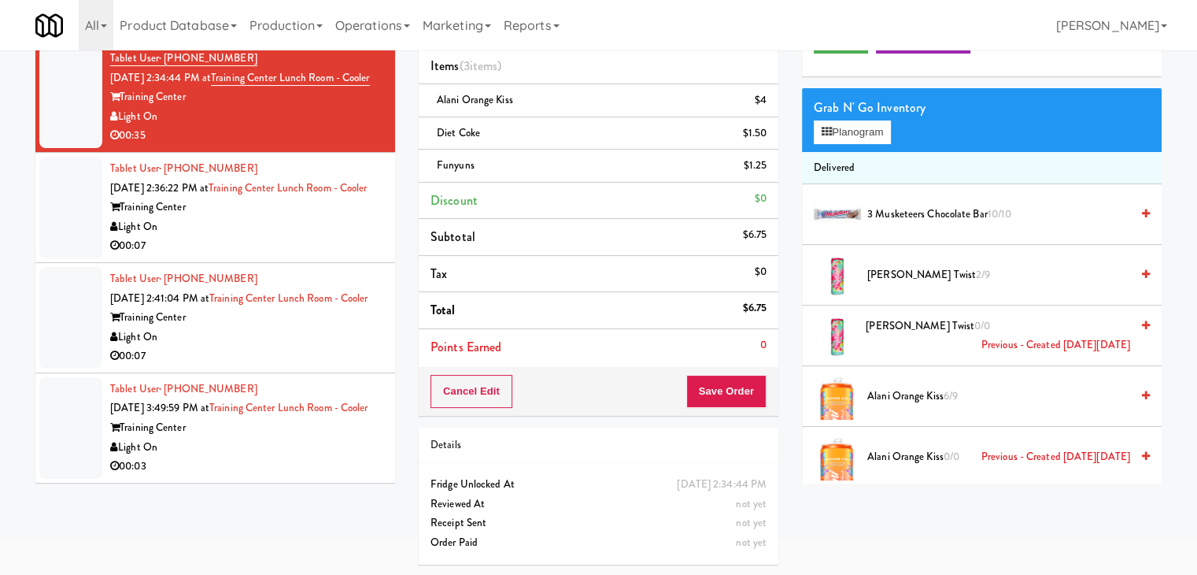
scroll to position [0, 0]
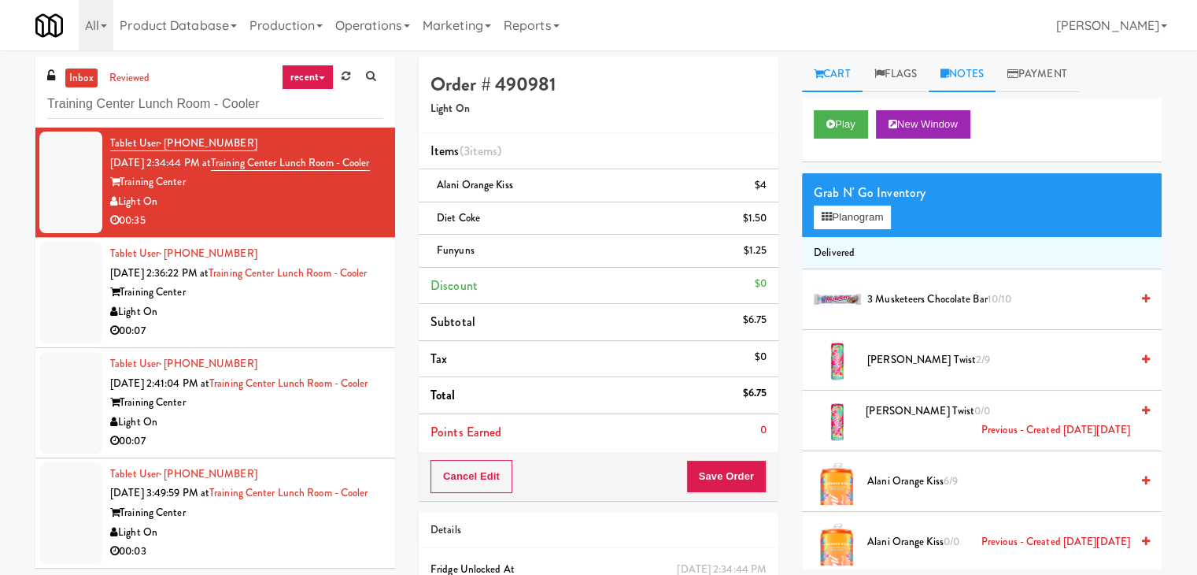
click at [949, 68] on icon at bounding box center [944, 73] width 9 height 10
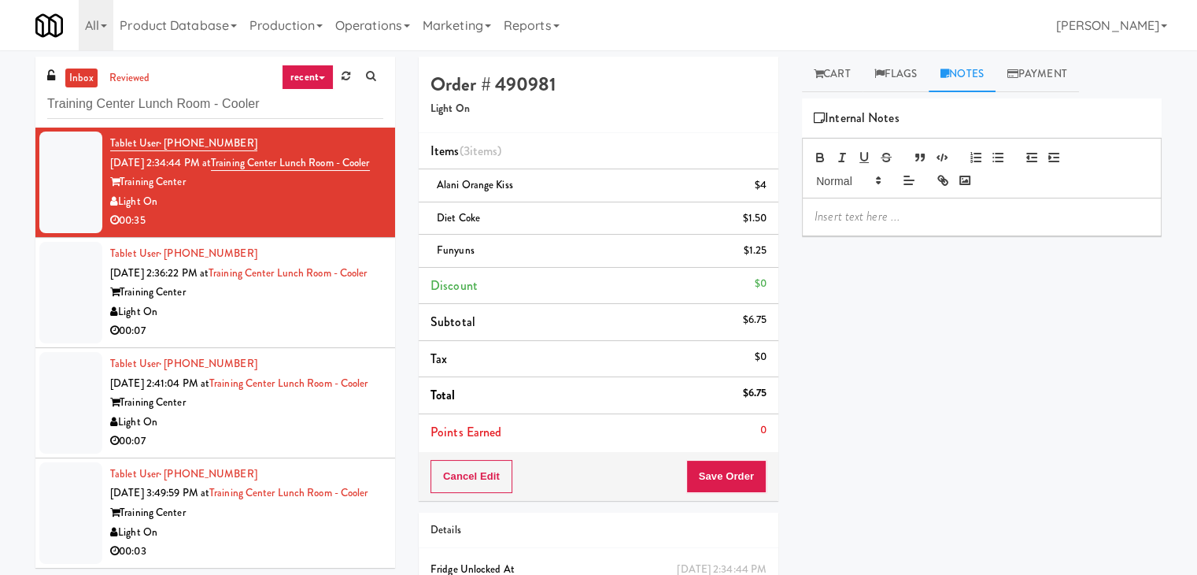
click at [903, 226] on div at bounding box center [982, 216] width 358 height 36
click at [1028, 192] on div at bounding box center [982, 168] width 360 height 61
click at [1011, 215] on p at bounding box center [982, 216] width 334 height 17
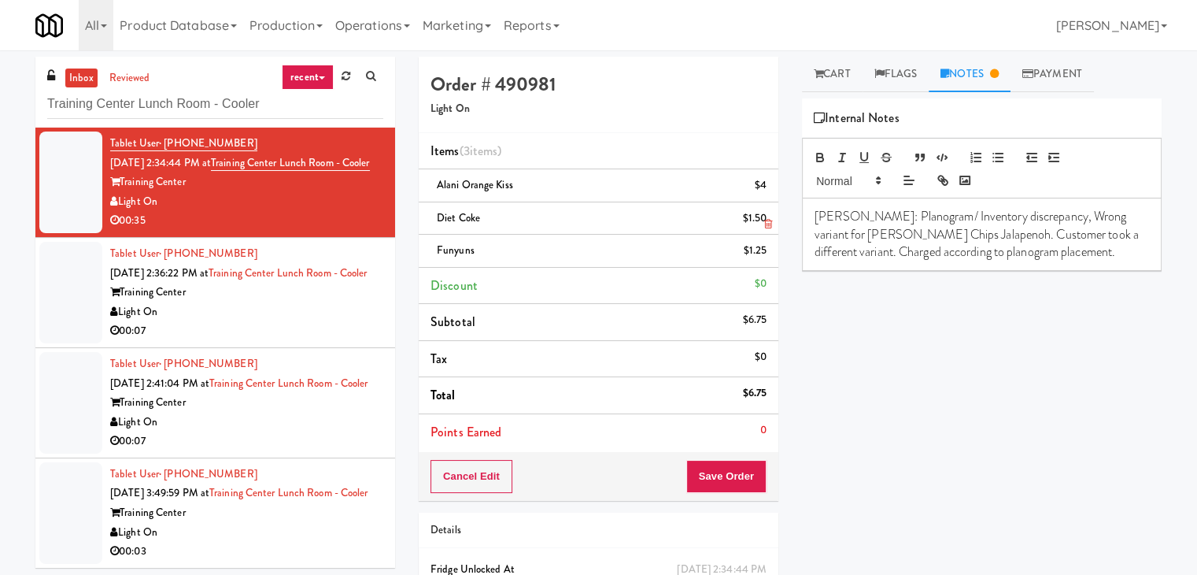
drag, startPoint x: 482, startPoint y: 218, endPoint x: 437, endPoint y: 219, distance: 44.9
click at [437, 219] on div "Diet Coke $1.50" at bounding box center [598, 219] width 336 height 20
drag, startPoint x: 928, startPoint y: 235, endPoint x: 807, endPoint y: 235, distance: 120.4
click at [807, 235] on div "[PERSON_NAME]: Planogram/ Inventory discrepancy, Wrong variant for [PERSON_NAME…" at bounding box center [982, 234] width 358 height 72
drag, startPoint x: 1040, startPoint y: 233, endPoint x: 952, endPoint y: 235, distance: 87.4
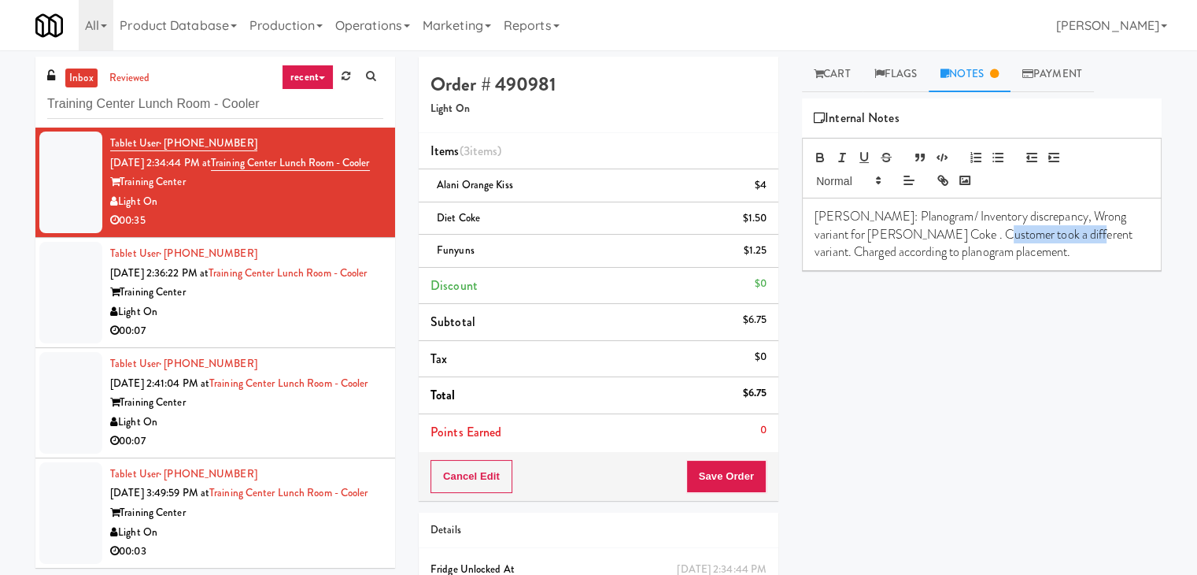
click at [952, 235] on p "[PERSON_NAME]: Planogram/ Inventory discrepancy, Wrong variant for [PERSON_NAME…" at bounding box center [982, 234] width 334 height 53
click at [732, 470] on button "Save Order" at bounding box center [726, 476] width 80 height 33
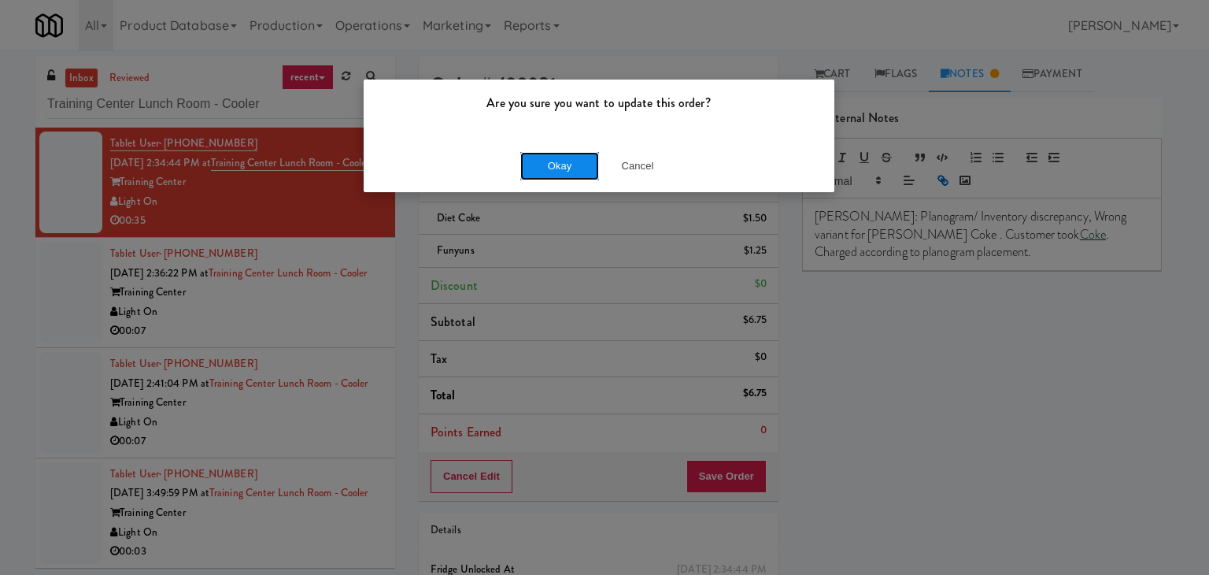
click at [568, 158] on button "Okay" at bounding box center [559, 166] width 79 height 28
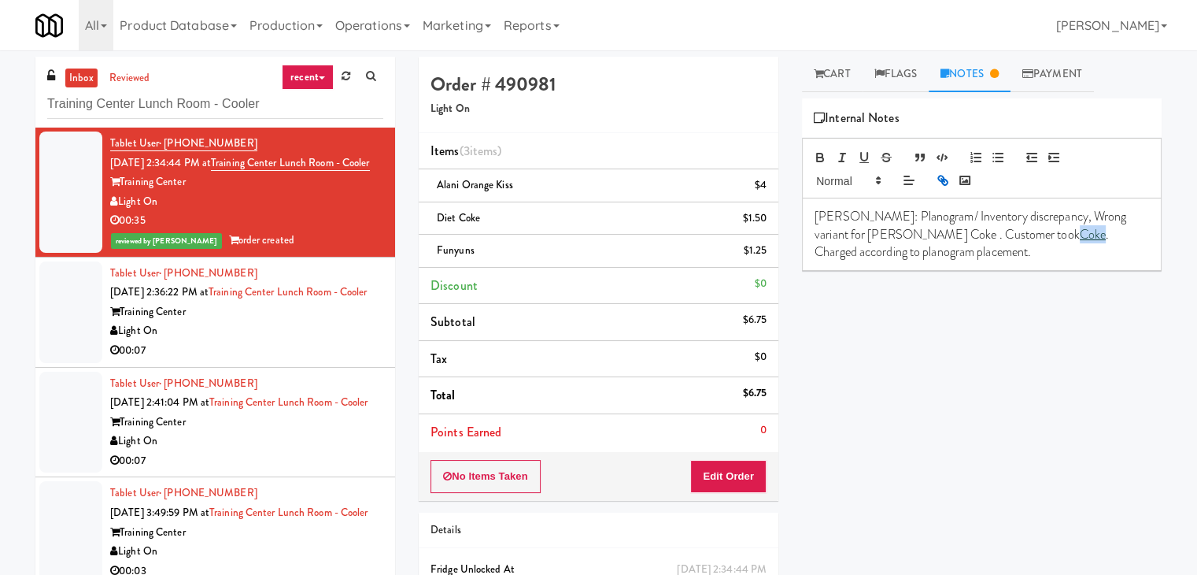
drag, startPoint x: 129, startPoint y: 185, endPoint x: 240, endPoint y: 167, distance: 112.4
click at [240, 167] on div "Tablet User · (828) 390-9056 [DATE] 2:34:44 PM at [GEOGRAPHIC_DATA] [GEOGRAPHIC…" at bounding box center [246, 192] width 273 height 116
click at [258, 322] on div "Training Center" at bounding box center [246, 312] width 273 height 20
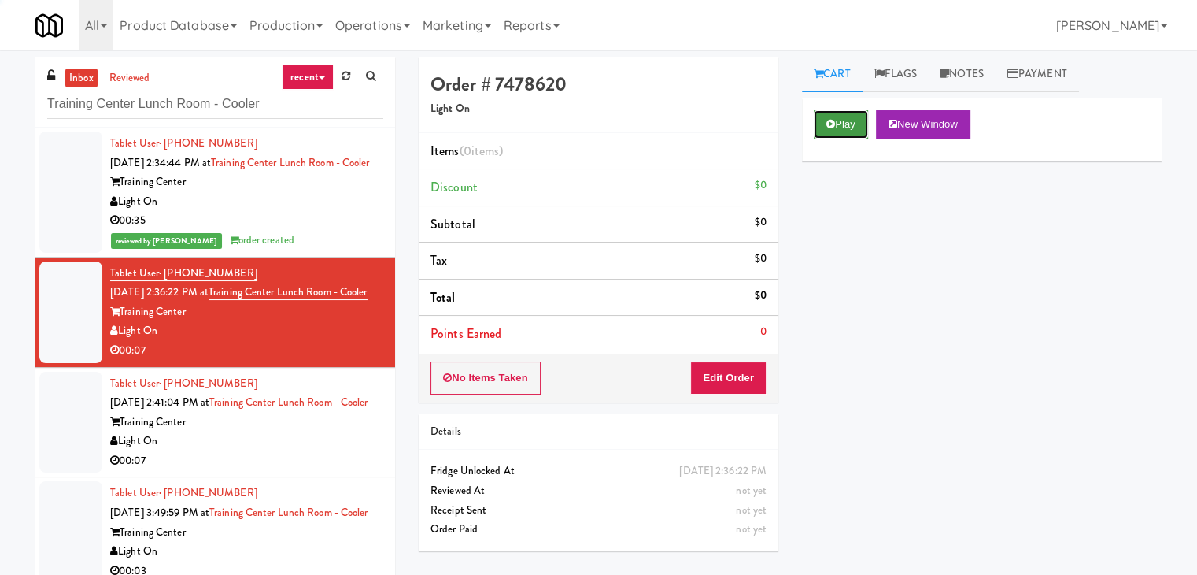
click at [838, 115] on button "Play" at bounding box center [841, 124] width 54 height 28
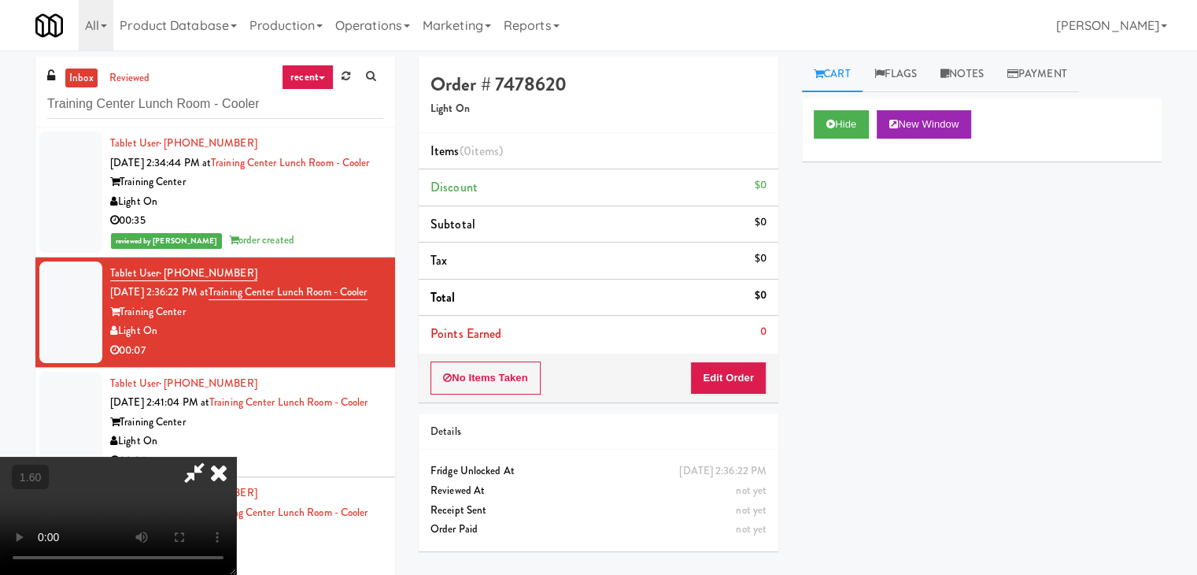
click at [236, 456] on video at bounding box center [118, 515] width 236 height 118
click at [236, 456] on icon at bounding box center [218, 471] width 35 height 31
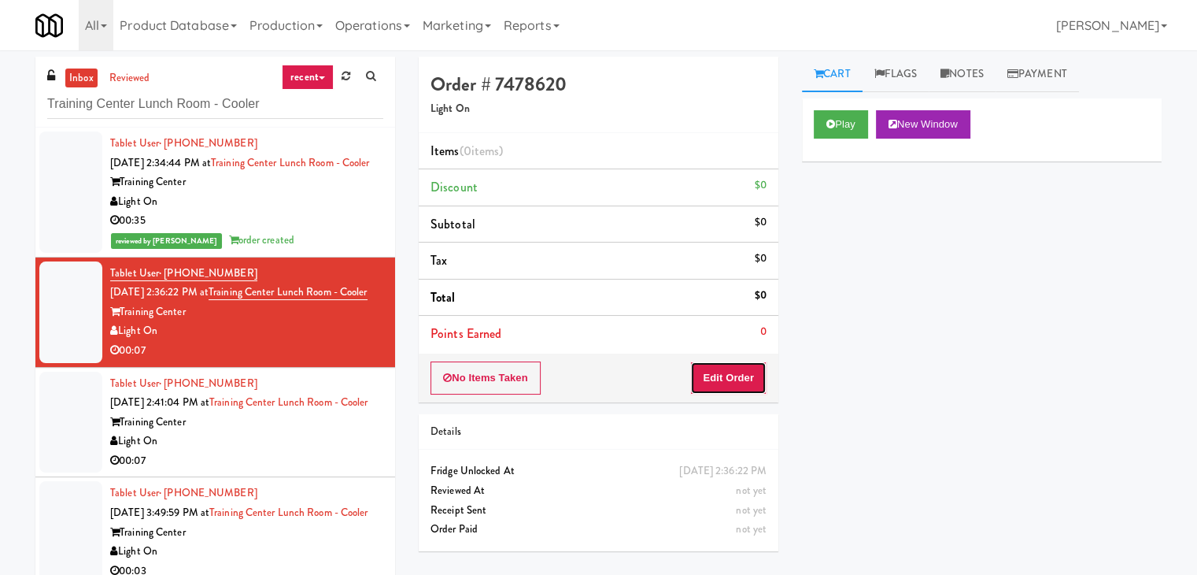
click at [730, 377] on button "Edit Order" at bounding box center [728, 377] width 76 height 33
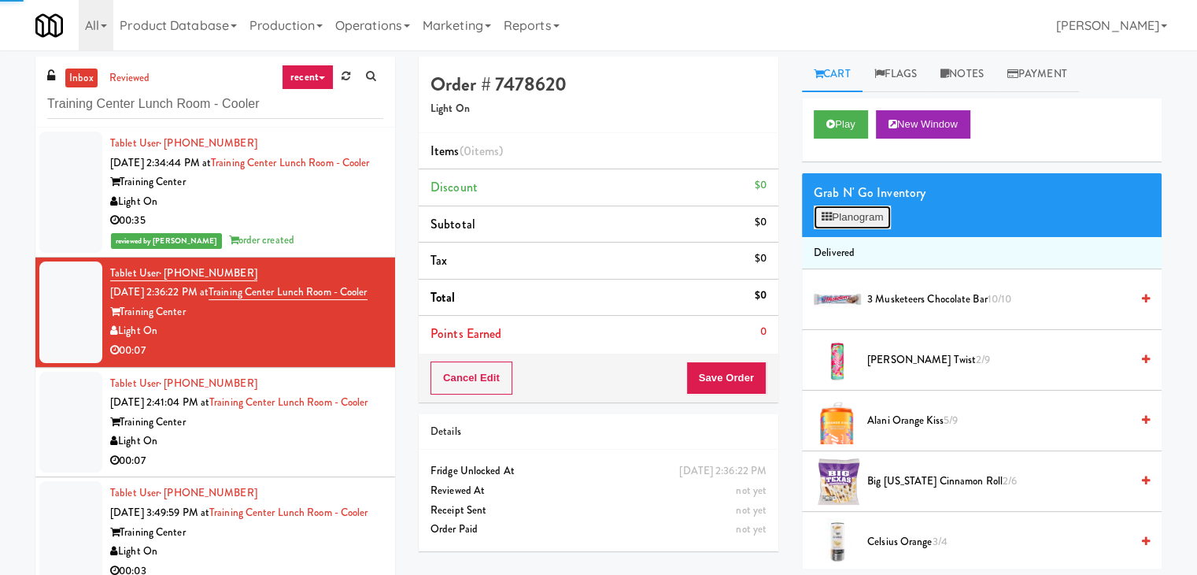
click at [848, 212] on button "Planogram" at bounding box center [852, 217] width 77 height 24
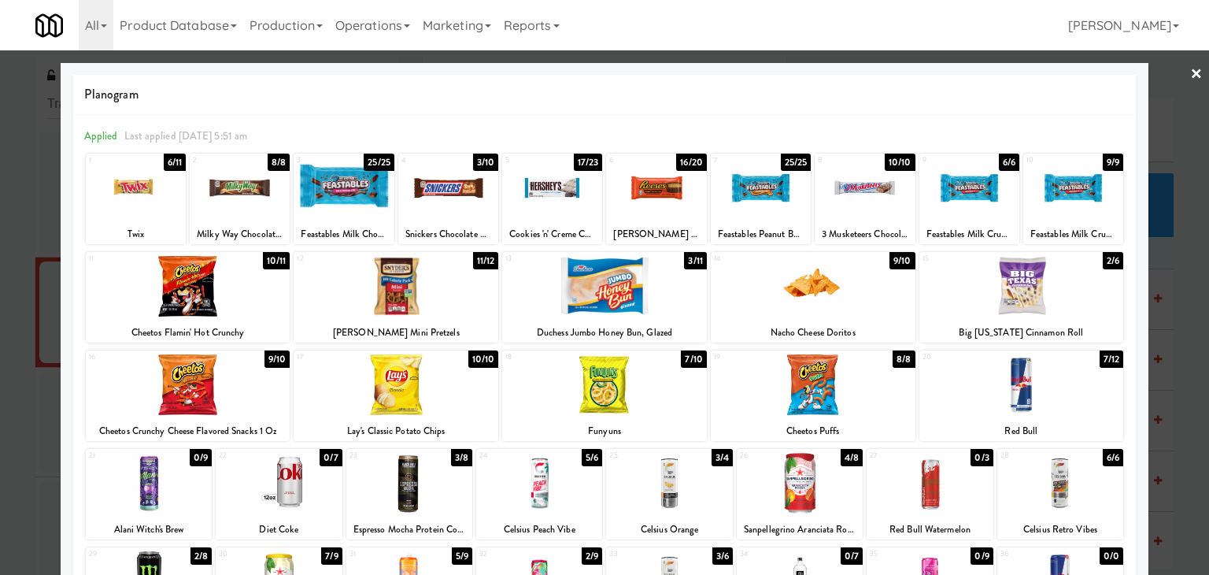
click at [261, 297] on div at bounding box center [188, 286] width 205 height 61
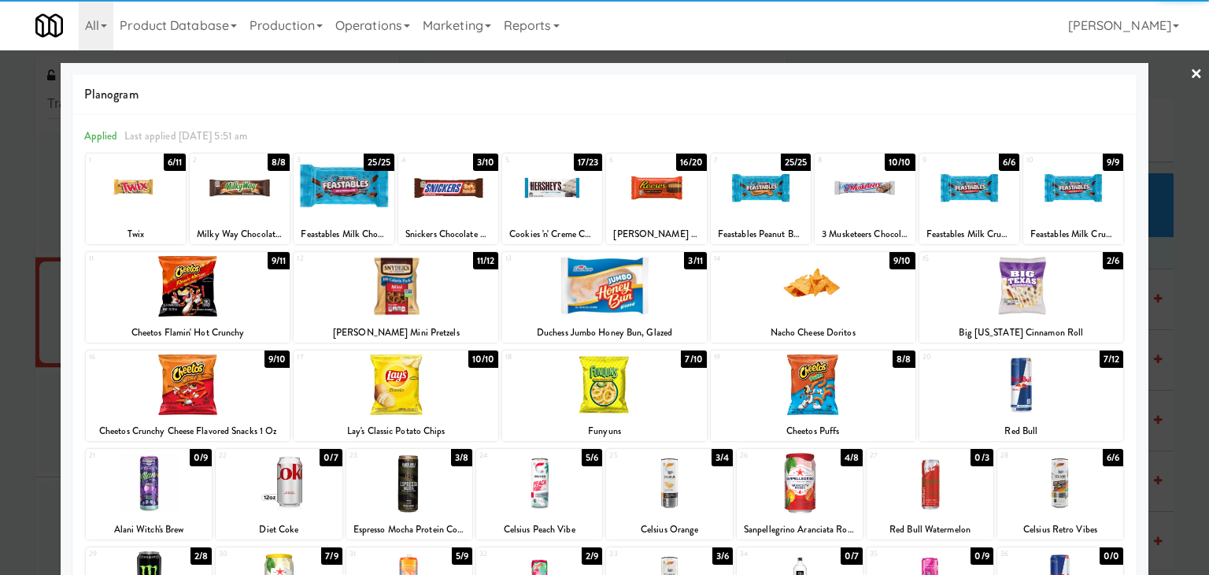
click at [1190, 68] on link "×" at bounding box center [1196, 74] width 13 height 49
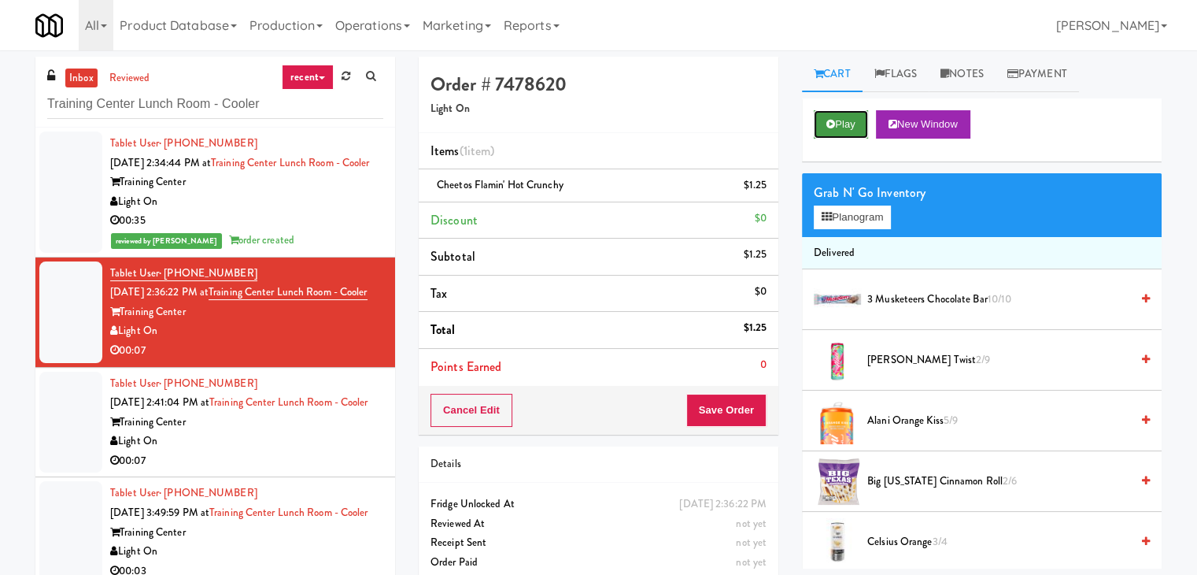
click at [824, 118] on button "Play" at bounding box center [841, 124] width 54 height 28
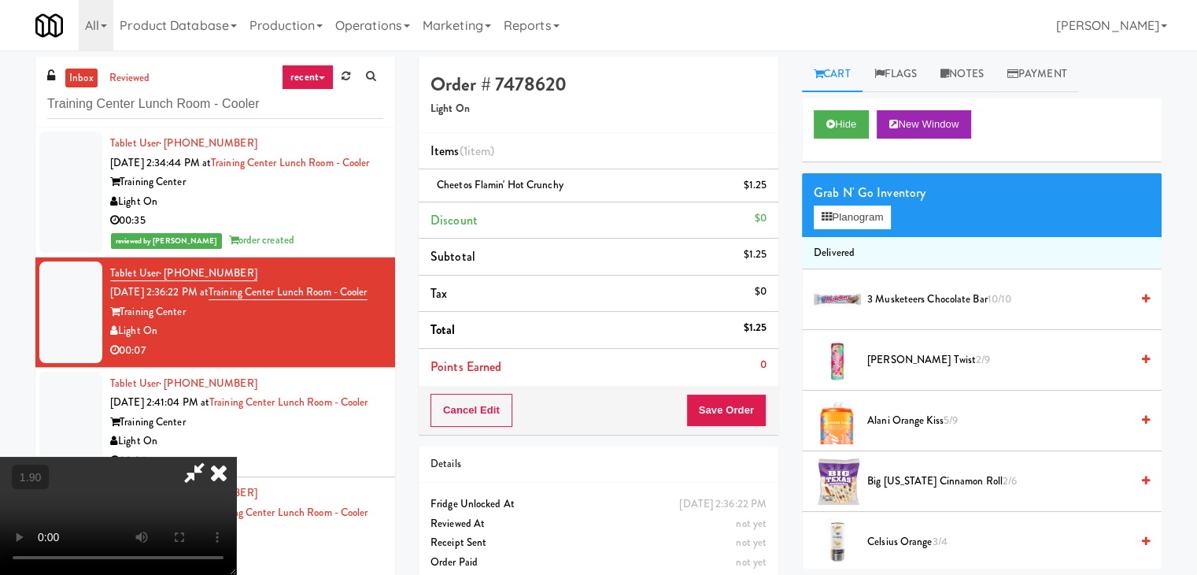
click at [236, 456] on icon at bounding box center [218, 471] width 35 height 31
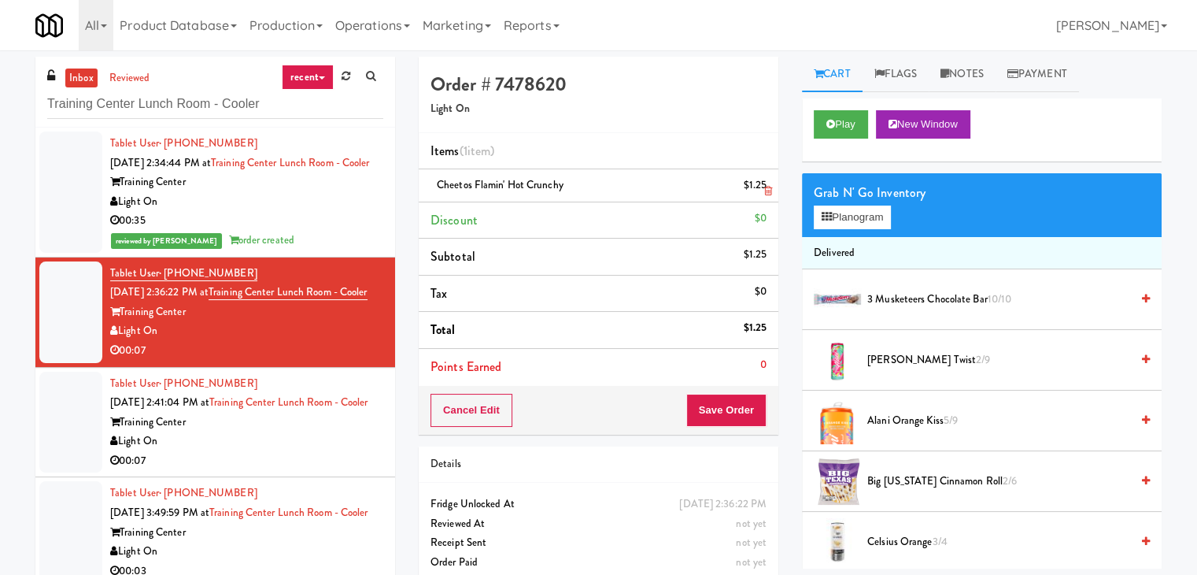
click at [769, 191] on icon at bounding box center [768, 191] width 8 height 10
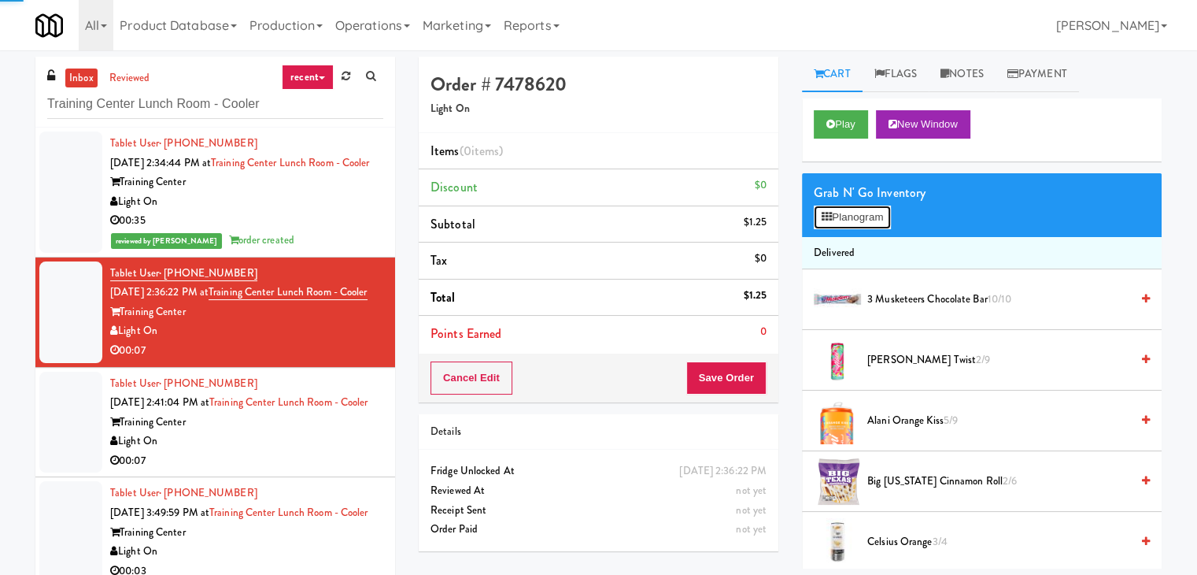
click at [826, 214] on icon at bounding box center [827, 217] width 10 height 10
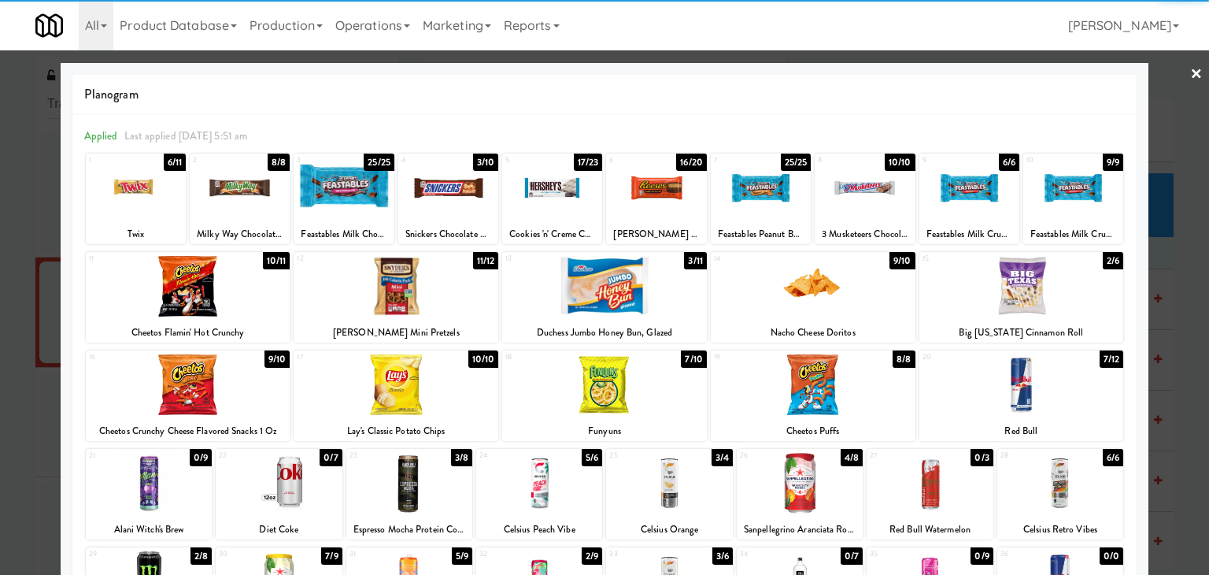
click at [241, 303] on div at bounding box center [188, 286] width 205 height 61
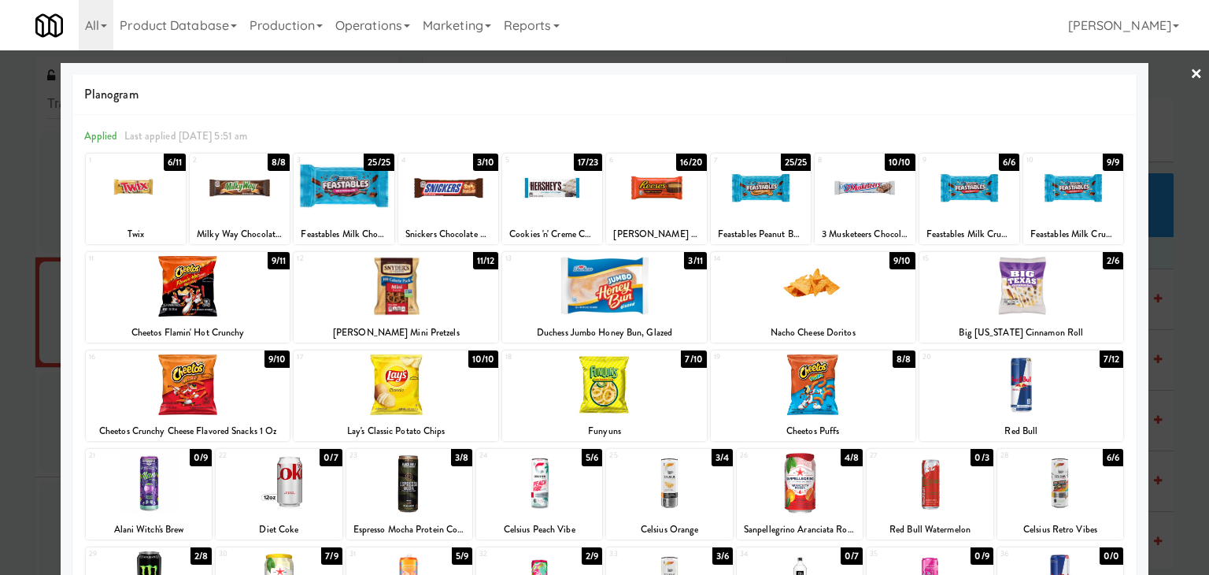
click at [1190, 75] on link "×" at bounding box center [1196, 74] width 13 height 49
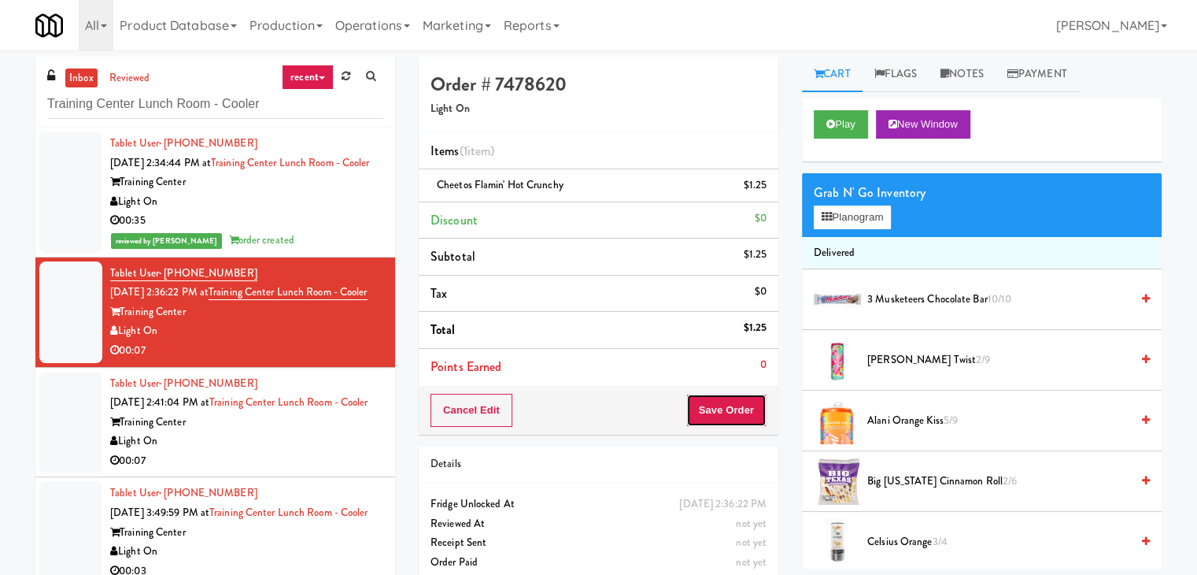
click at [708, 405] on button "Save Order" at bounding box center [726, 410] width 80 height 33
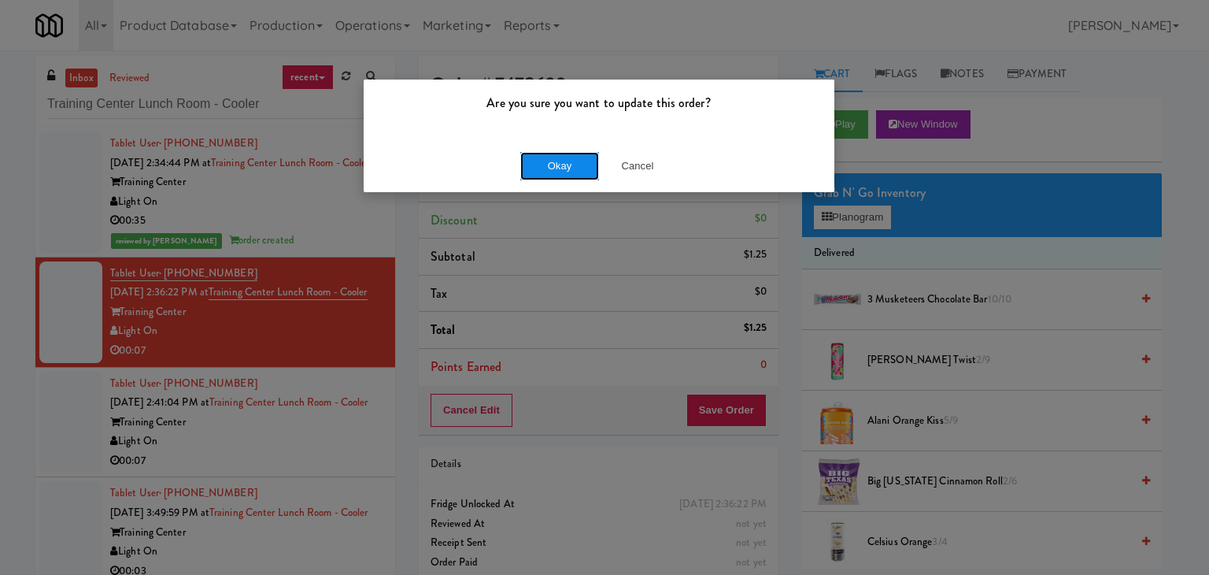
click at [551, 164] on button "Okay" at bounding box center [559, 166] width 79 height 28
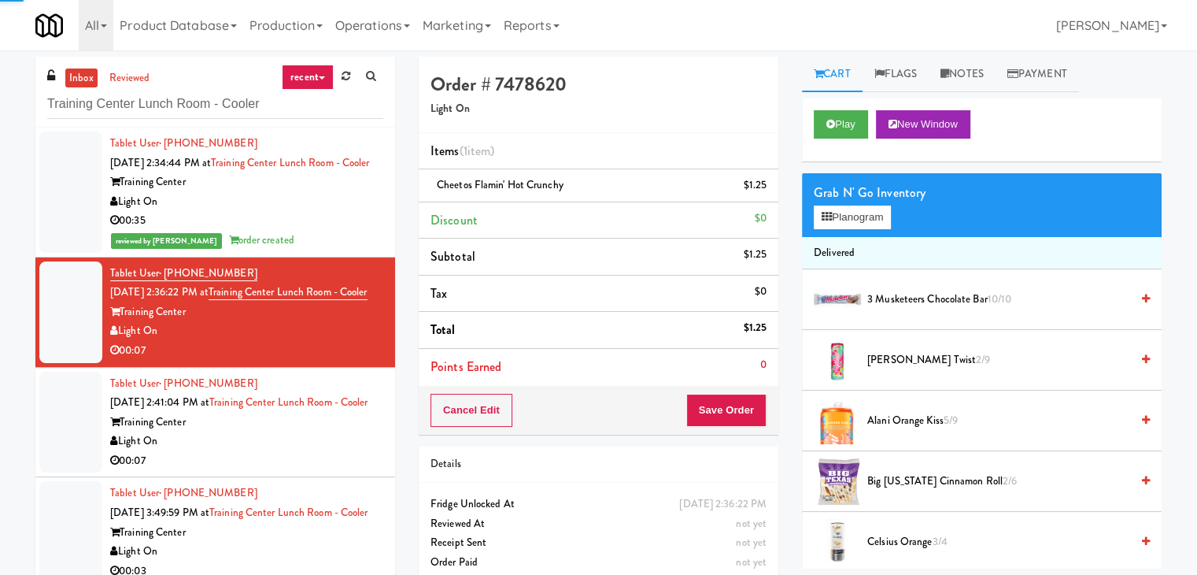
click at [315, 451] on div "Light On" at bounding box center [246, 441] width 273 height 20
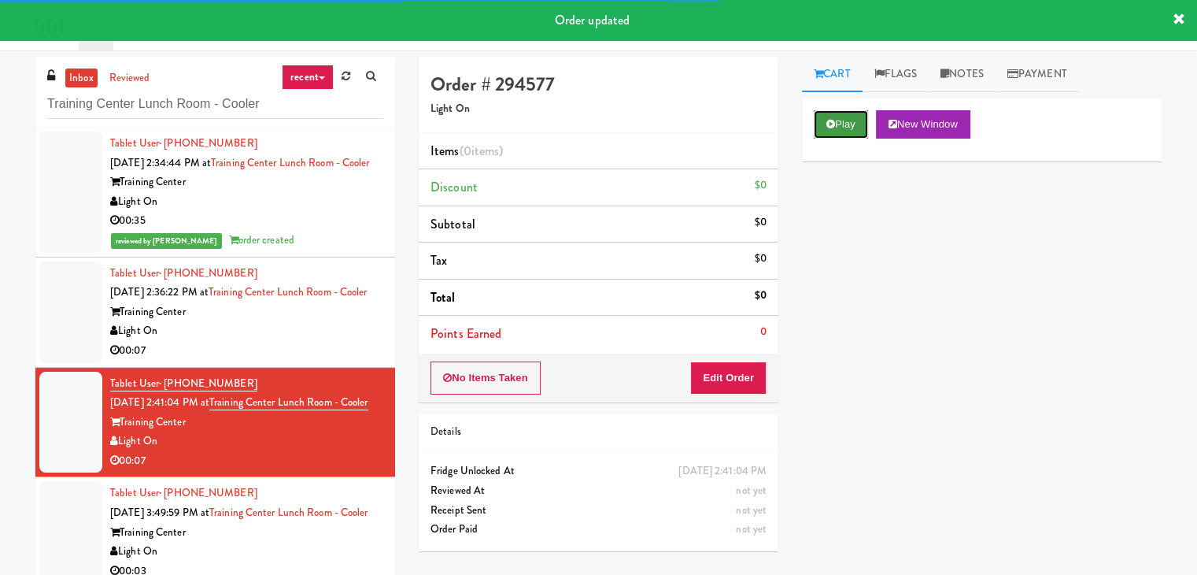
click at [855, 126] on button "Play" at bounding box center [841, 124] width 54 height 28
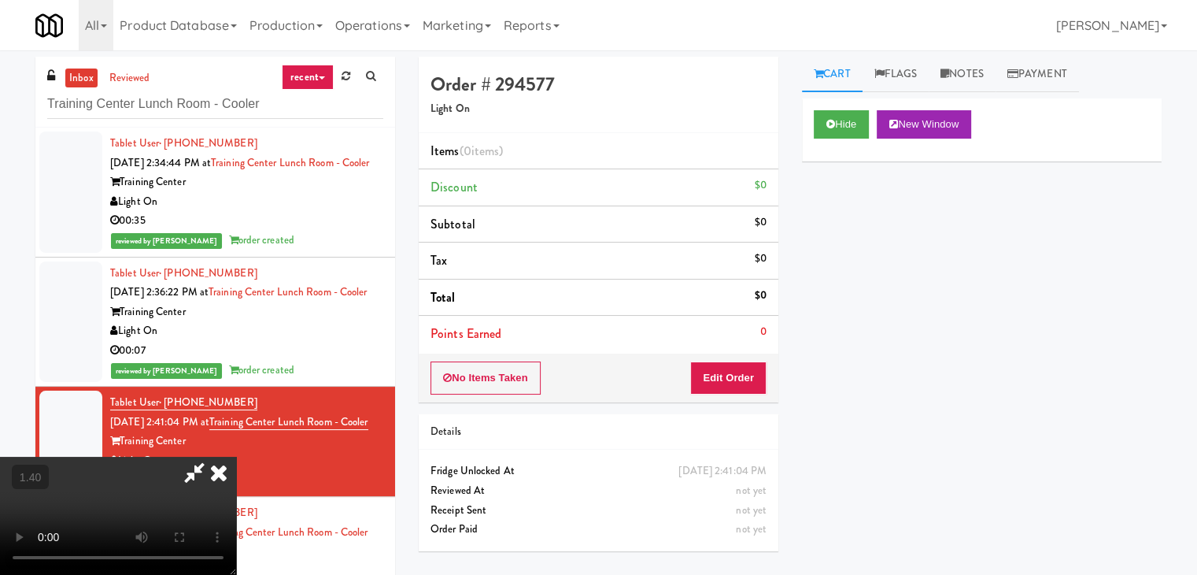
click at [236, 456] on video at bounding box center [118, 515] width 236 height 118
click at [236, 456] on icon at bounding box center [218, 471] width 35 height 31
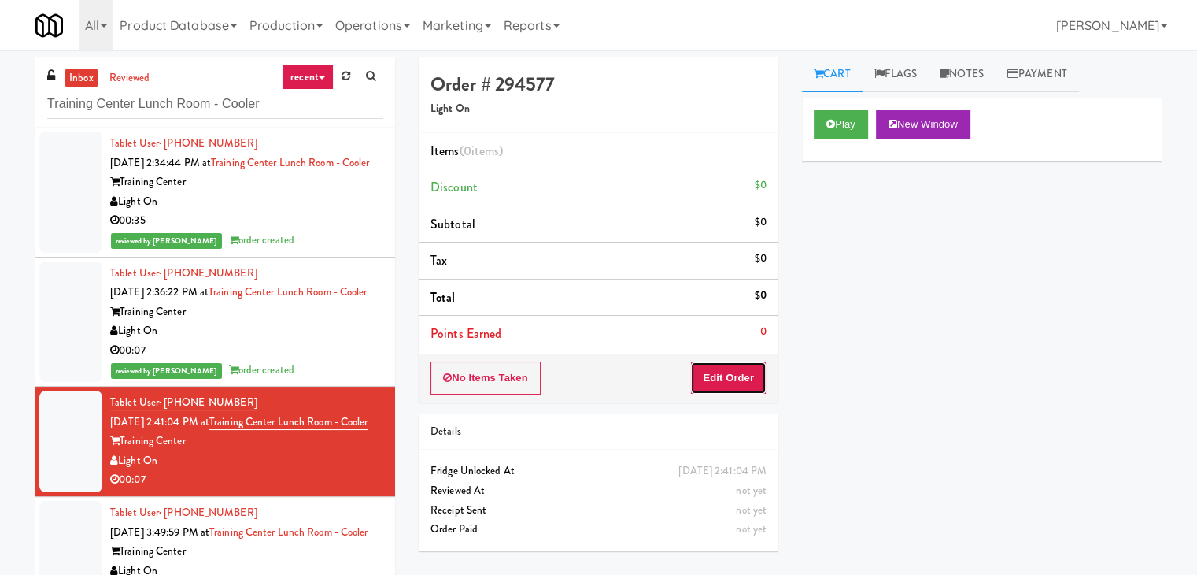
click at [730, 382] on button "Edit Order" at bounding box center [728, 377] width 76 height 33
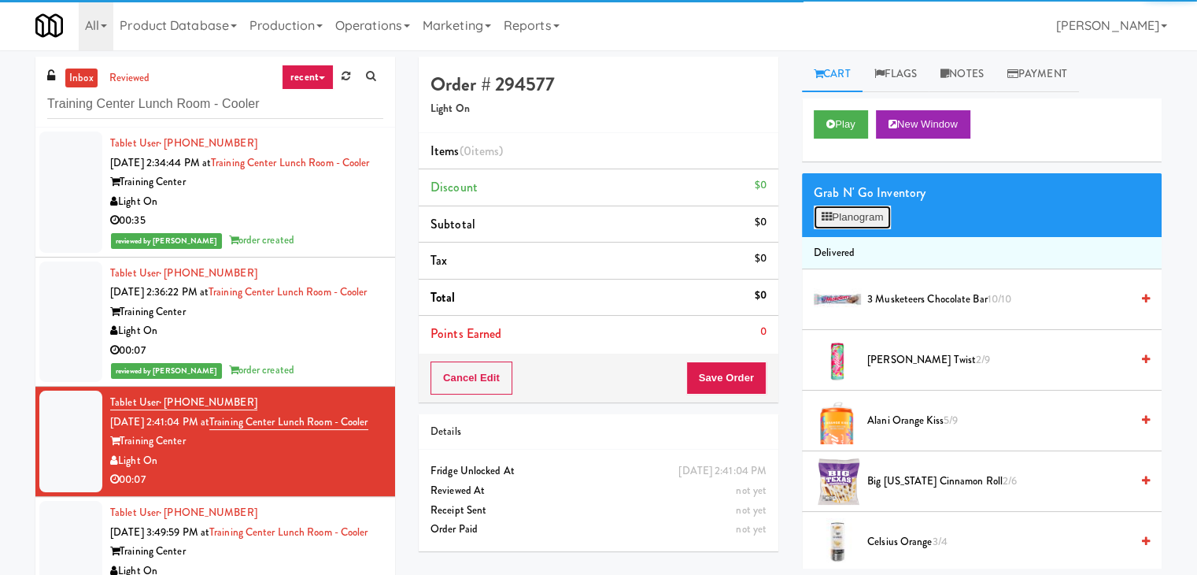
click at [848, 220] on button "Planogram" at bounding box center [852, 217] width 77 height 24
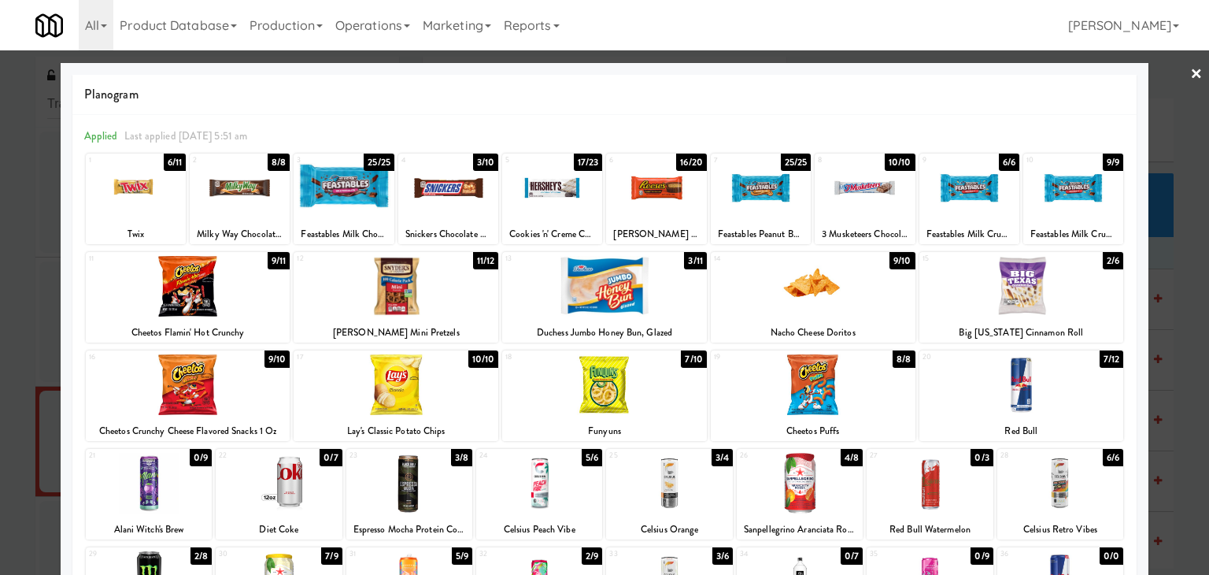
click at [541, 191] on div at bounding box center [552, 187] width 100 height 61
click at [1190, 74] on link "×" at bounding box center [1196, 74] width 13 height 49
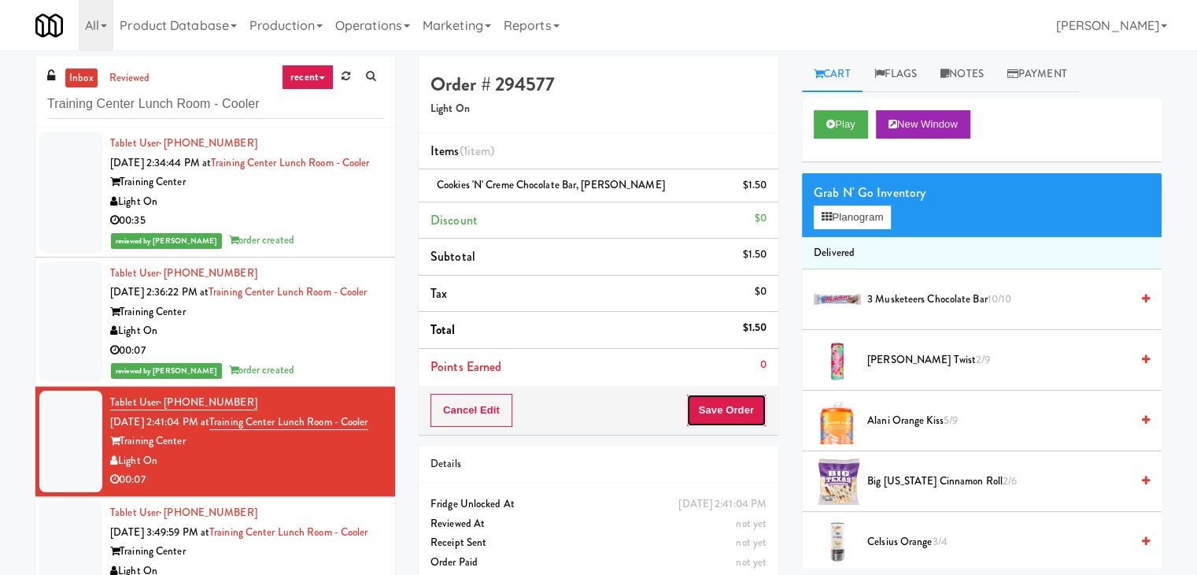
click at [691, 402] on button "Save Order" at bounding box center [726, 410] width 80 height 33
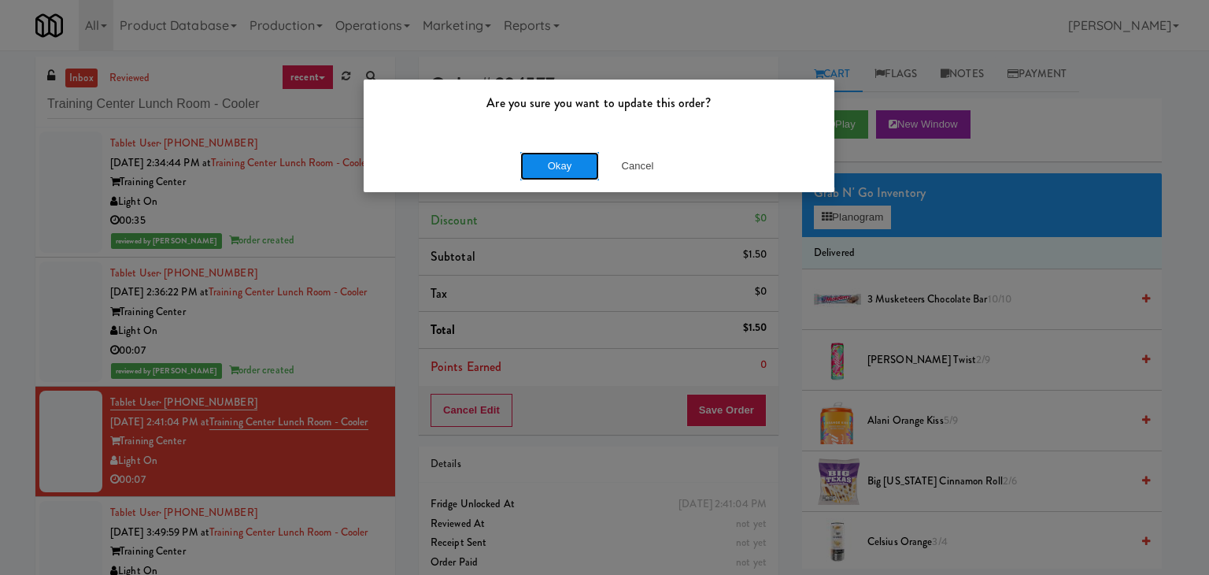
click at [554, 171] on button "Okay" at bounding box center [559, 166] width 79 height 28
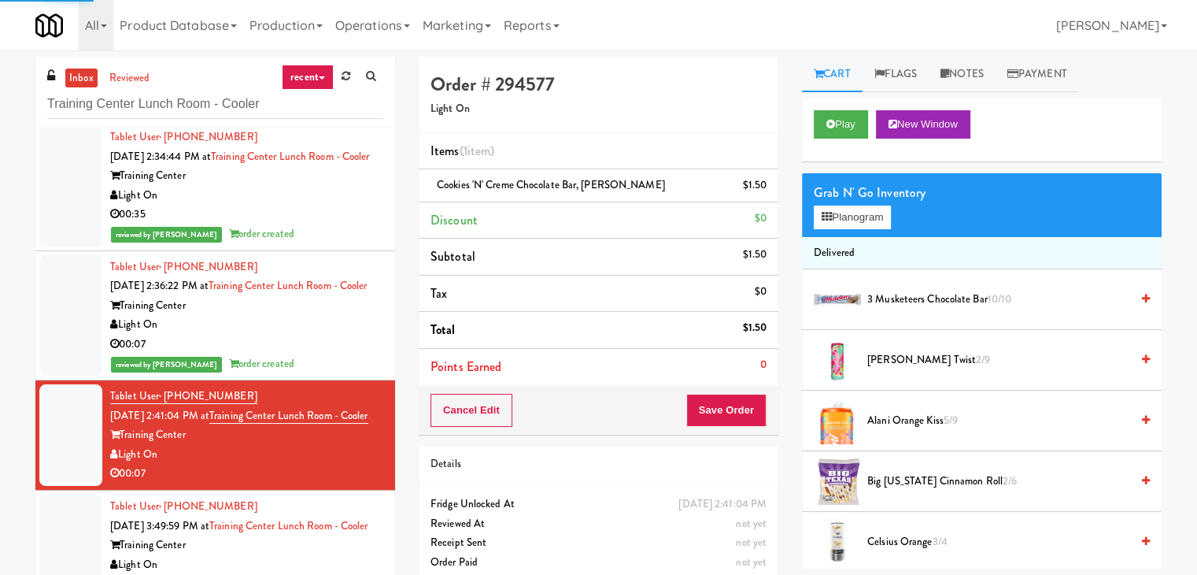
scroll to position [83, 0]
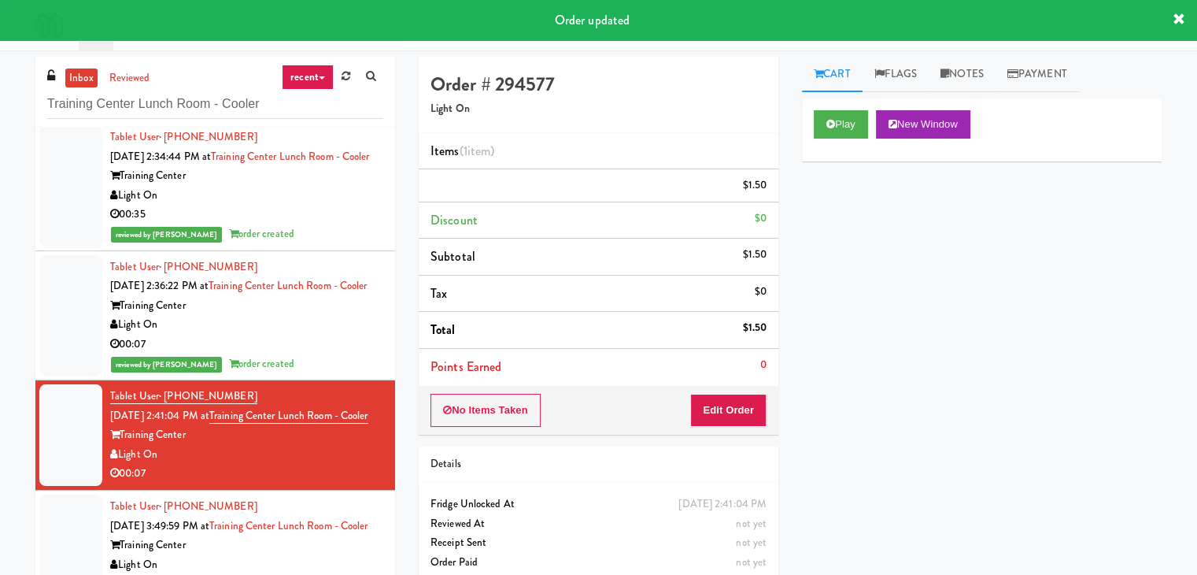
drag, startPoint x: 309, startPoint y: 547, endPoint x: 322, endPoint y: 547, distance: 13.4
click at [309, 546] on div "Training Center" at bounding box center [246, 545] width 273 height 20
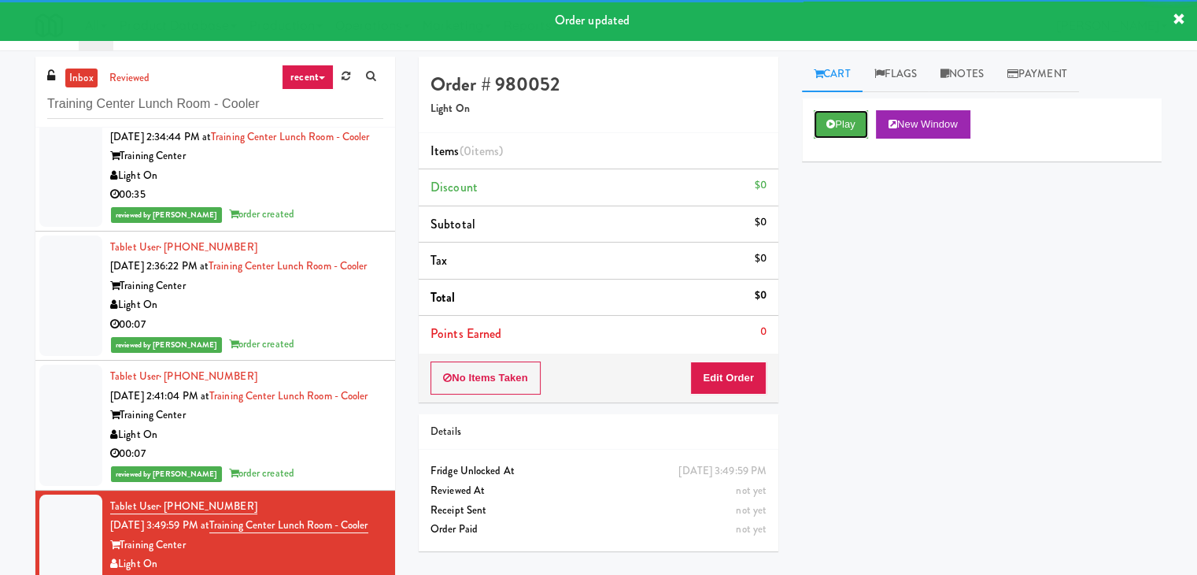
drag, startPoint x: 840, startPoint y: 118, endPoint x: 592, endPoint y: 182, distance: 256.0
click at [839, 118] on button "Play" at bounding box center [841, 124] width 54 height 28
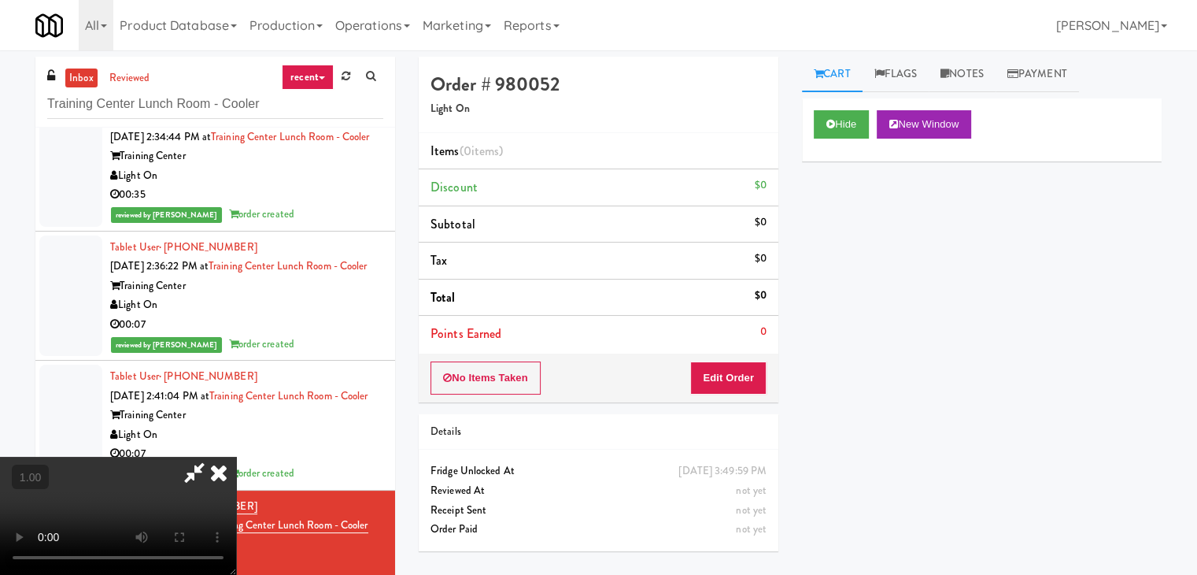
click at [208, 456] on video at bounding box center [118, 515] width 236 height 118
click at [209, 456] on video at bounding box center [118, 515] width 236 height 118
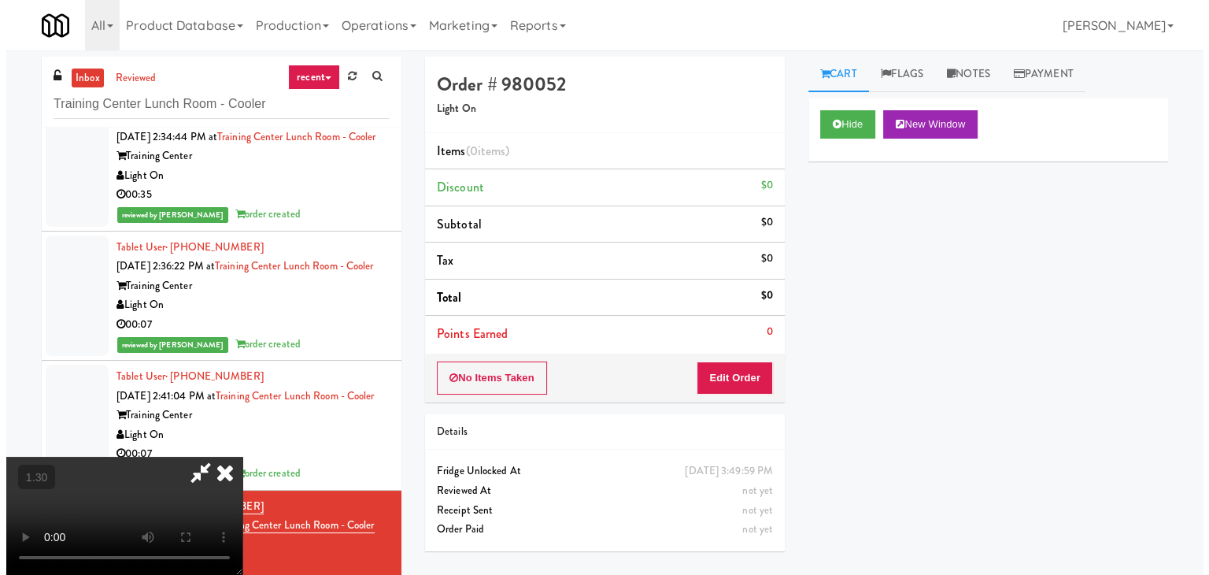
scroll to position [0, 0]
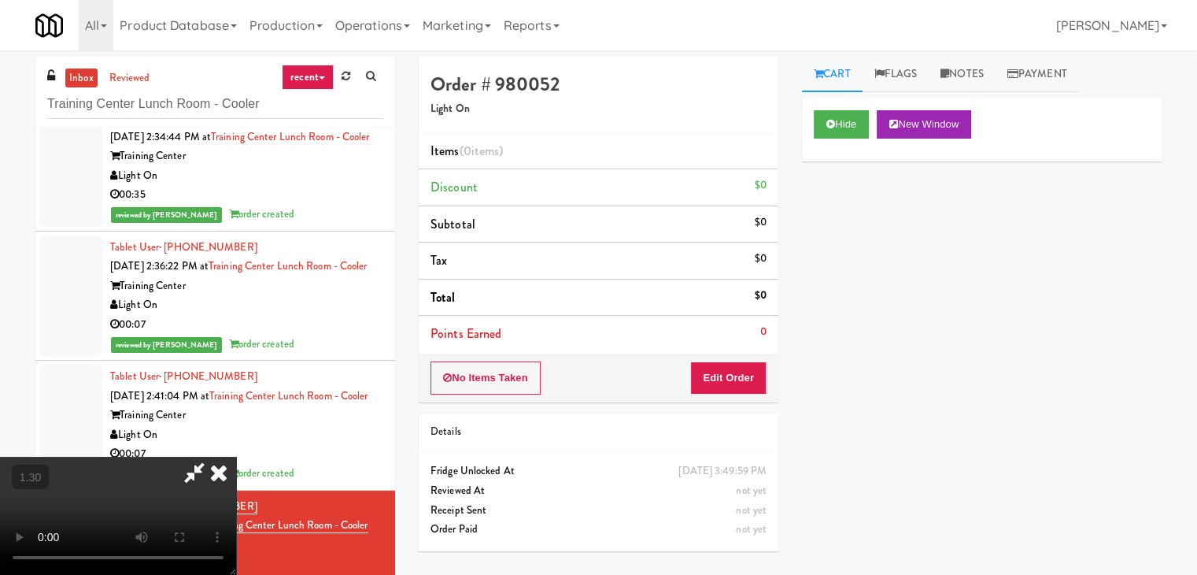
click at [236, 456] on icon at bounding box center [218, 471] width 35 height 31
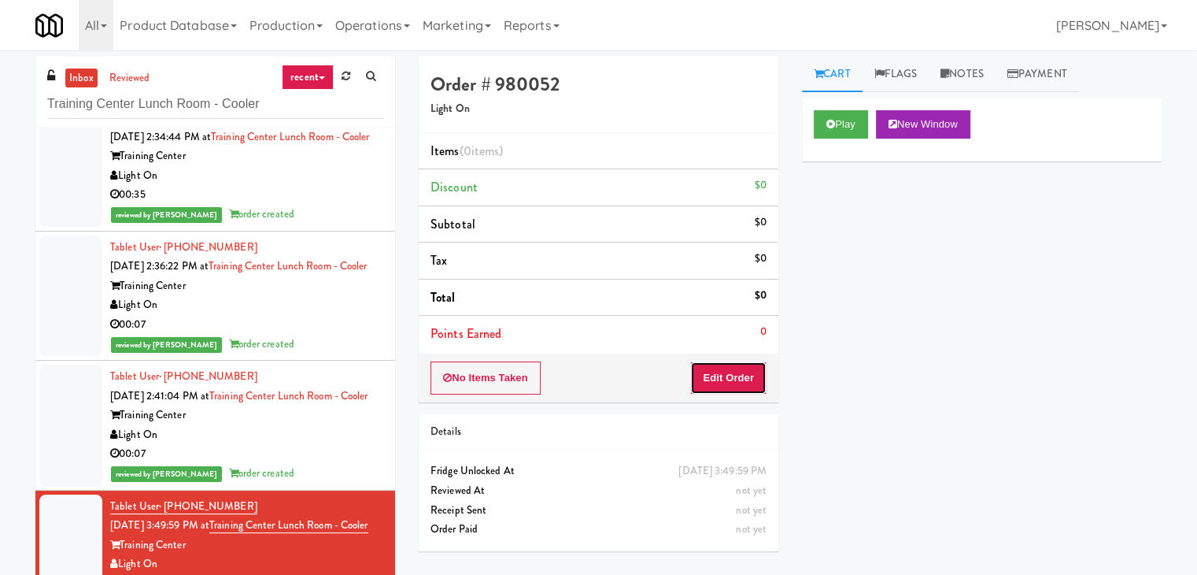
click at [737, 371] on button "Edit Order" at bounding box center [728, 377] width 76 height 33
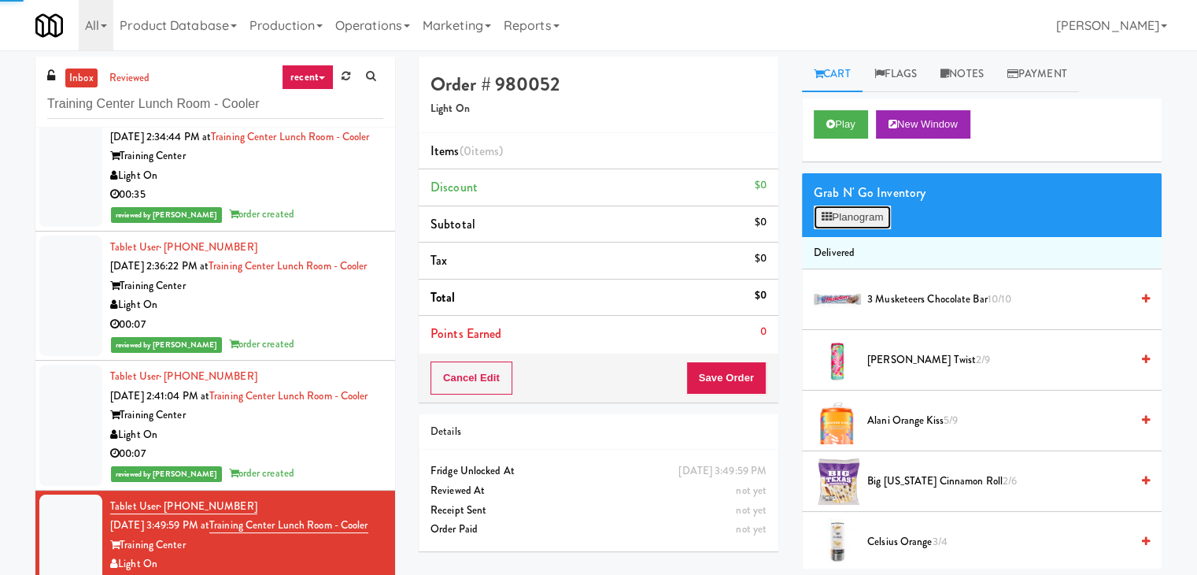
click at [839, 215] on button "Planogram" at bounding box center [852, 217] width 77 height 24
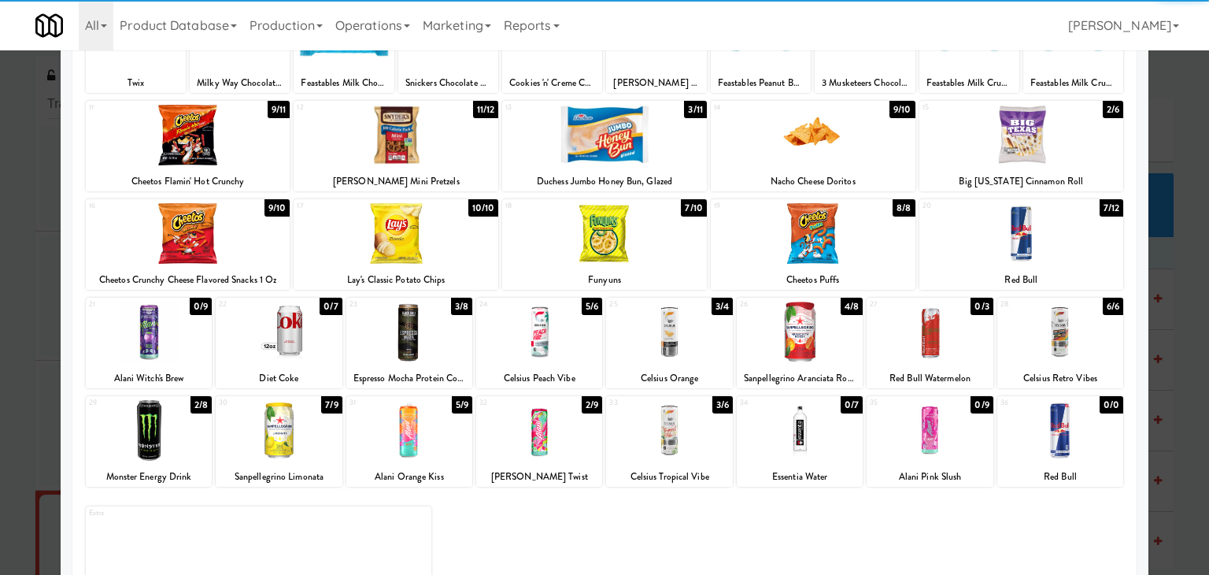
scroll to position [157, 0]
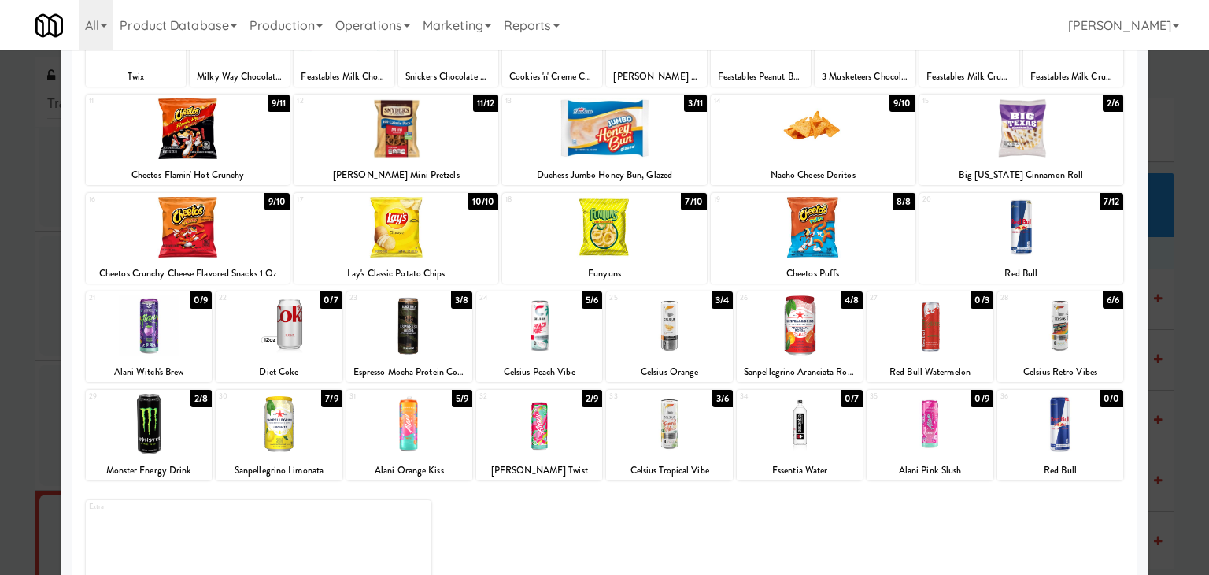
click at [408, 336] on div at bounding box center [409, 325] width 126 height 61
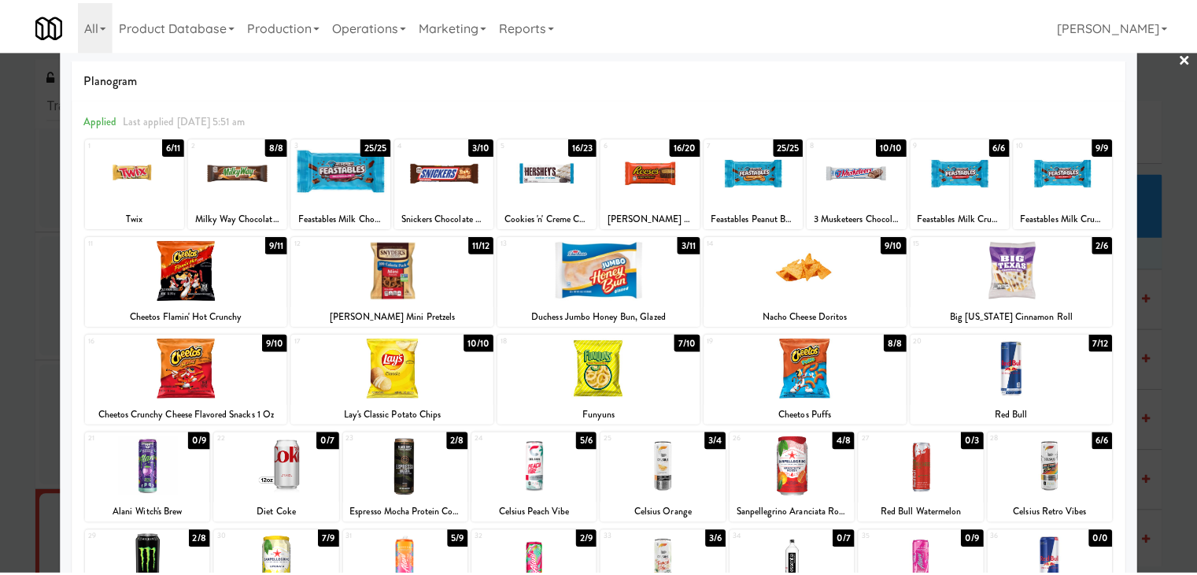
scroll to position [0, 0]
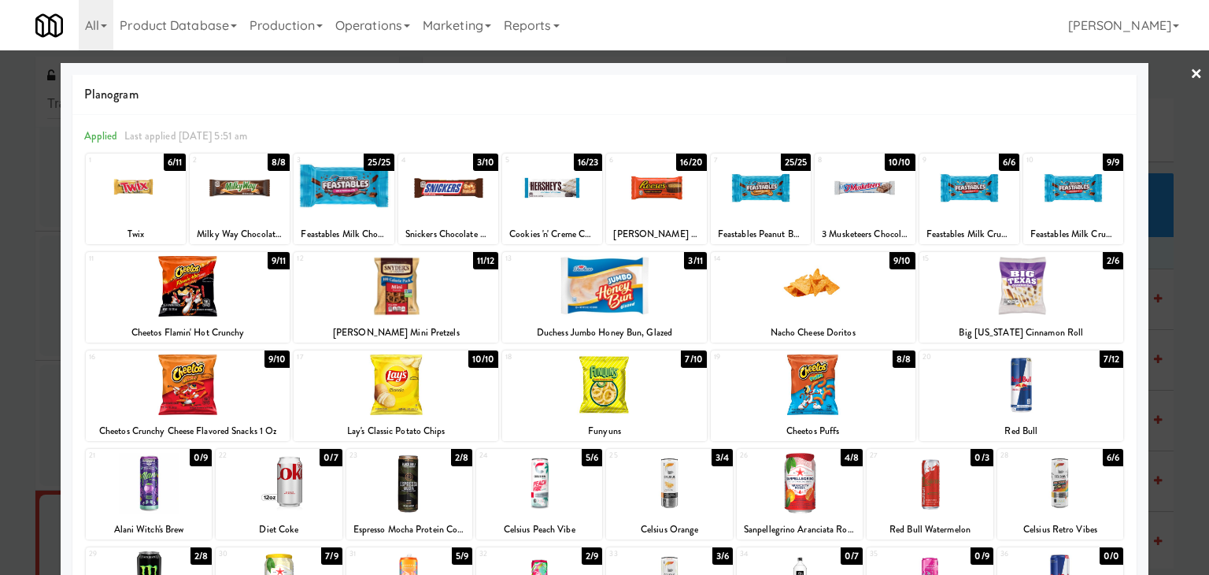
drag, startPoint x: 1187, startPoint y: 69, endPoint x: 1157, endPoint y: 92, distance: 37.6
click at [1190, 69] on link "×" at bounding box center [1196, 74] width 13 height 49
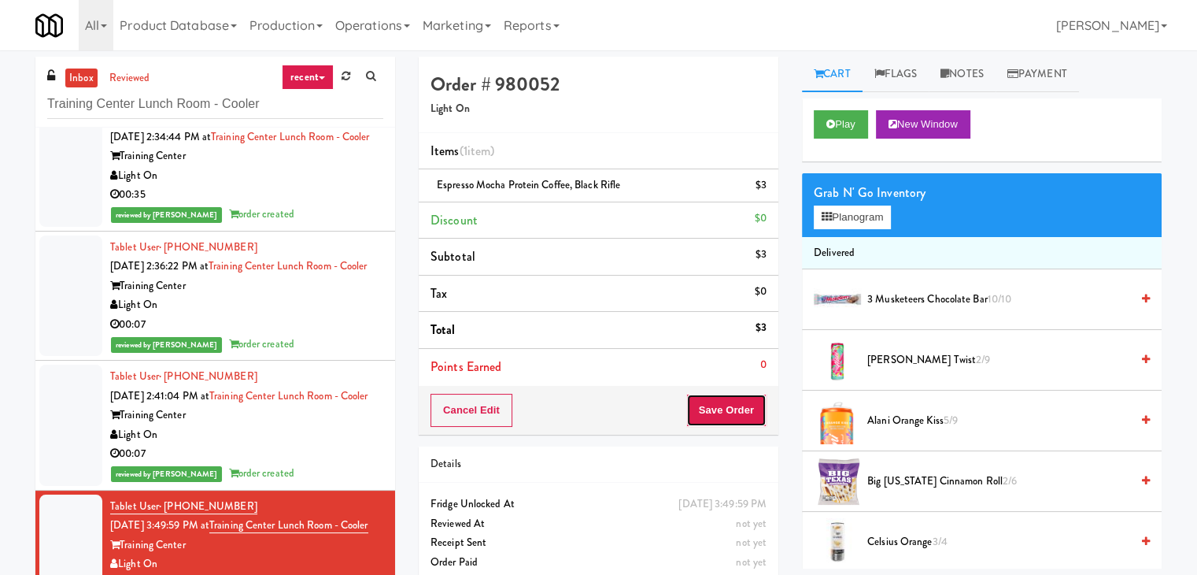
click at [725, 407] on button "Save Order" at bounding box center [726, 410] width 80 height 33
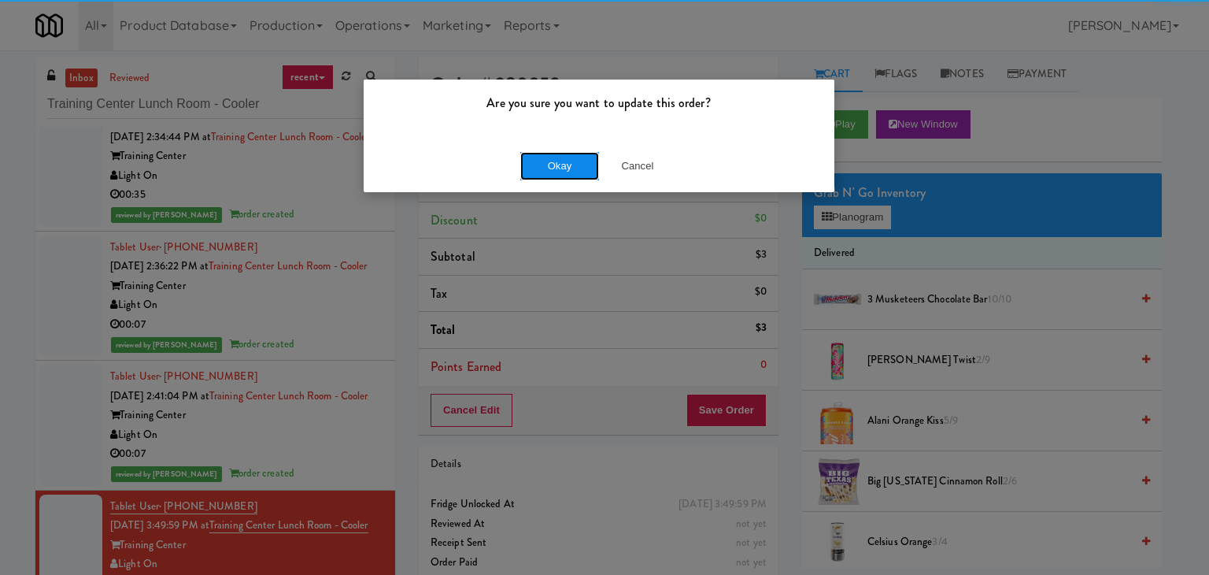
click at [555, 165] on button "Okay" at bounding box center [559, 166] width 79 height 28
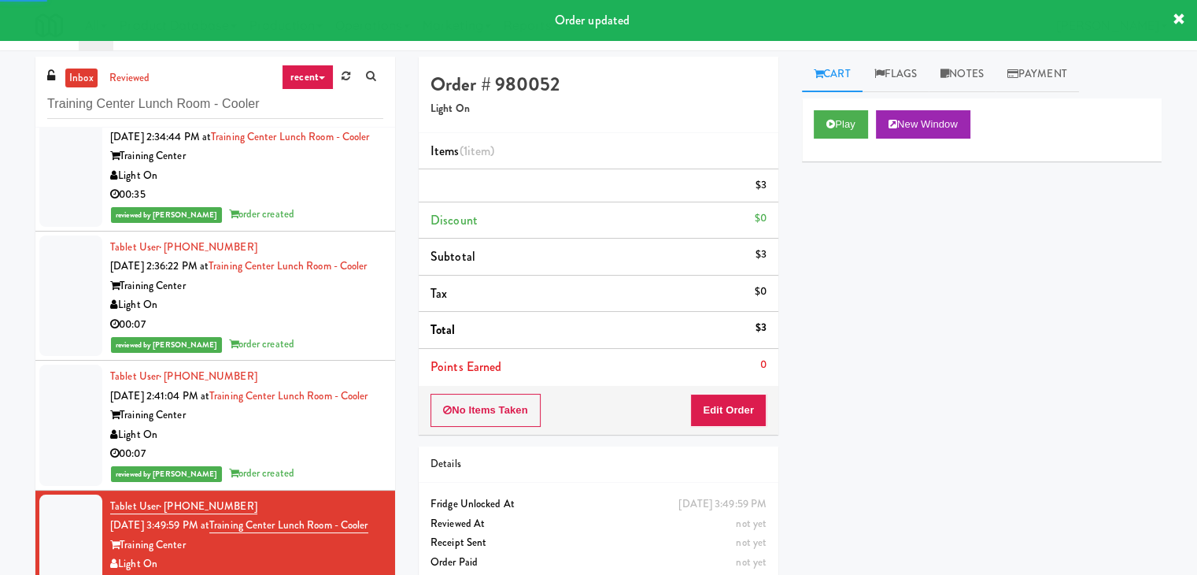
click at [309, 205] on div "reviewed by [PERSON_NAME] A order created" at bounding box center [246, 215] width 273 height 20
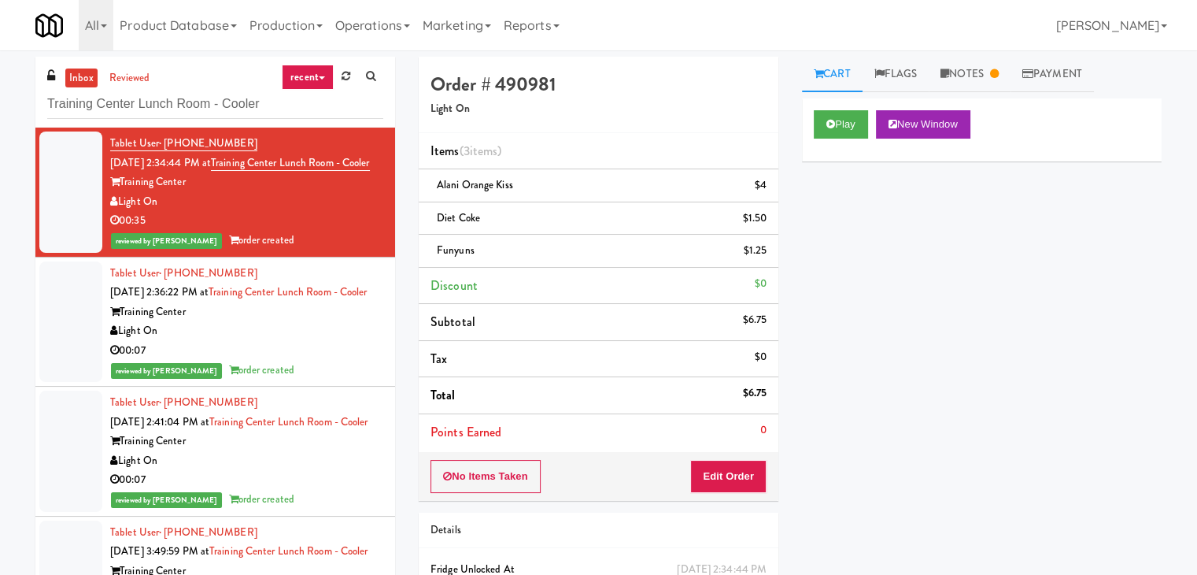
drag, startPoint x: 162, startPoint y: 218, endPoint x: 120, endPoint y: 224, distance: 43.0
click at [120, 212] on div "Light On" at bounding box center [246, 202] width 273 height 20
drag, startPoint x: 235, startPoint y: 155, endPoint x: 379, endPoint y: 176, distance: 144.8
click at [379, 176] on li "Tablet User · (828) 390-9056 [DATE] 2:34:44 PM at [GEOGRAPHIC_DATA] [GEOGRAPHIC…" at bounding box center [215, 192] width 360 height 130
click at [971, 78] on link "Notes" at bounding box center [970, 74] width 82 height 35
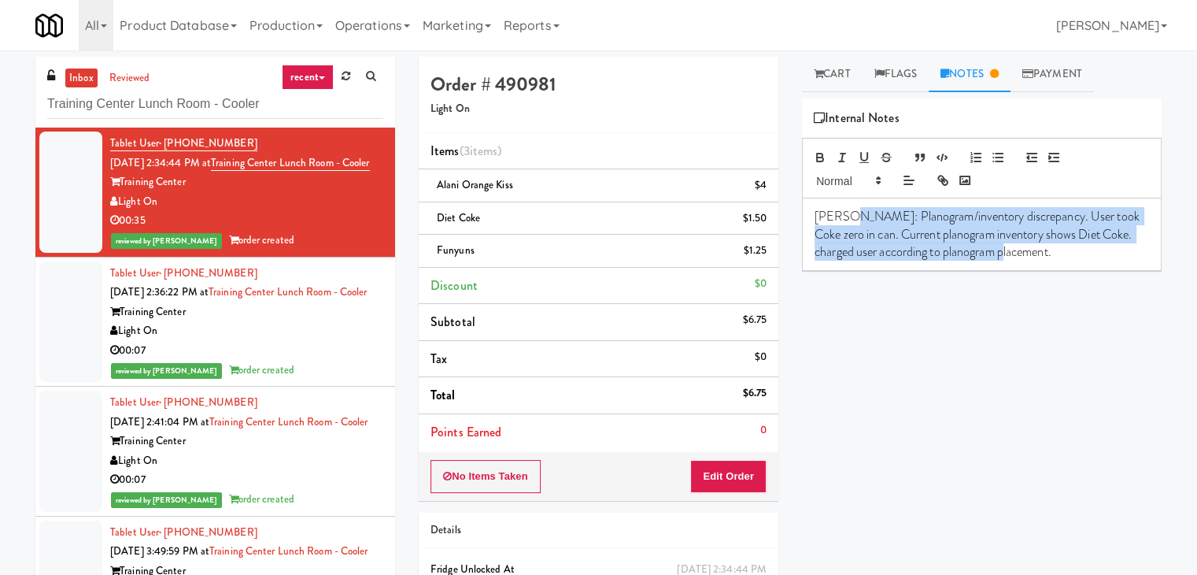
drag, startPoint x: 933, startPoint y: 232, endPoint x: 1033, endPoint y: 263, distance: 104.6
click at [1033, 263] on div "[PERSON_NAME]: Planogram/inventory discrepancy. User took Coke zero in can. Cur…" at bounding box center [982, 234] width 358 height 72
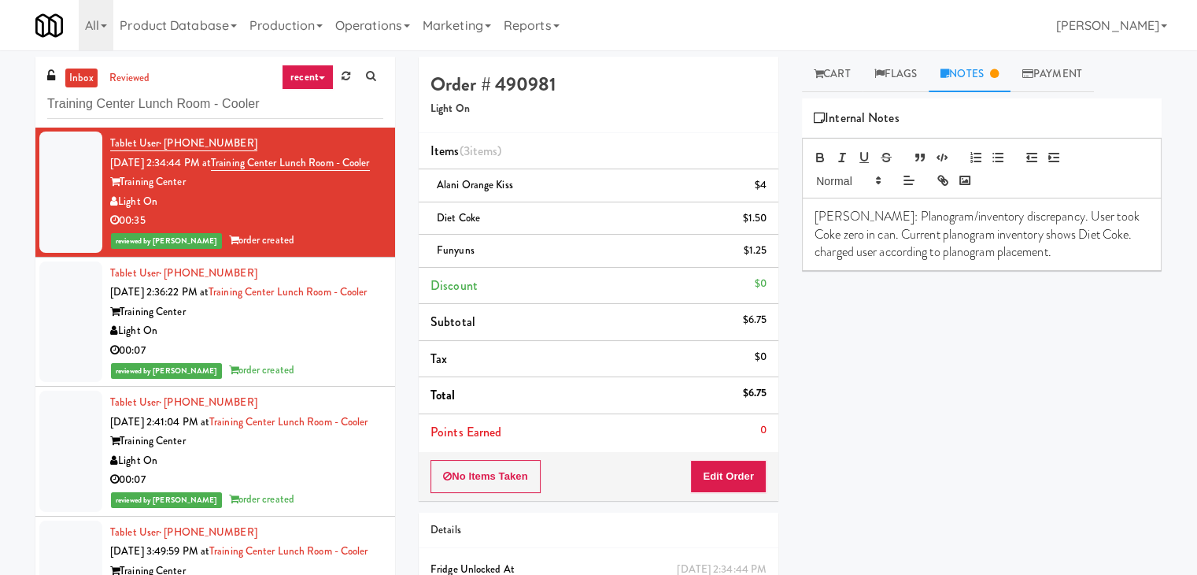
drag, startPoint x: 293, startPoint y: 345, endPoint x: 301, endPoint y: 385, distance: 40.9
click at [293, 322] on div "Training Center" at bounding box center [246, 312] width 273 height 20
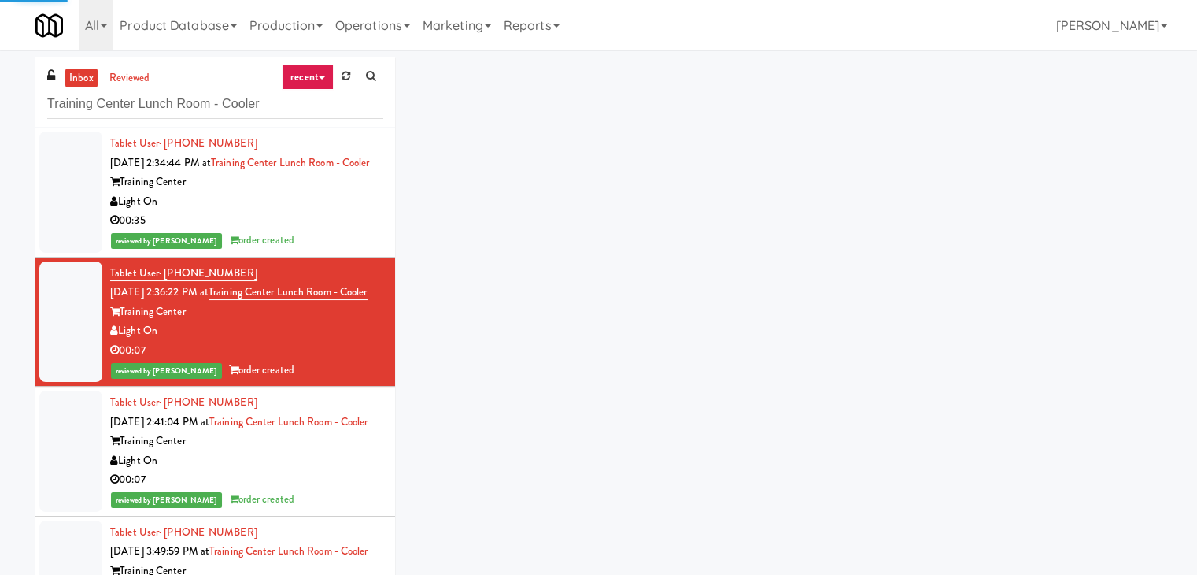
click at [312, 451] on div "Training Center" at bounding box center [246, 441] width 273 height 20
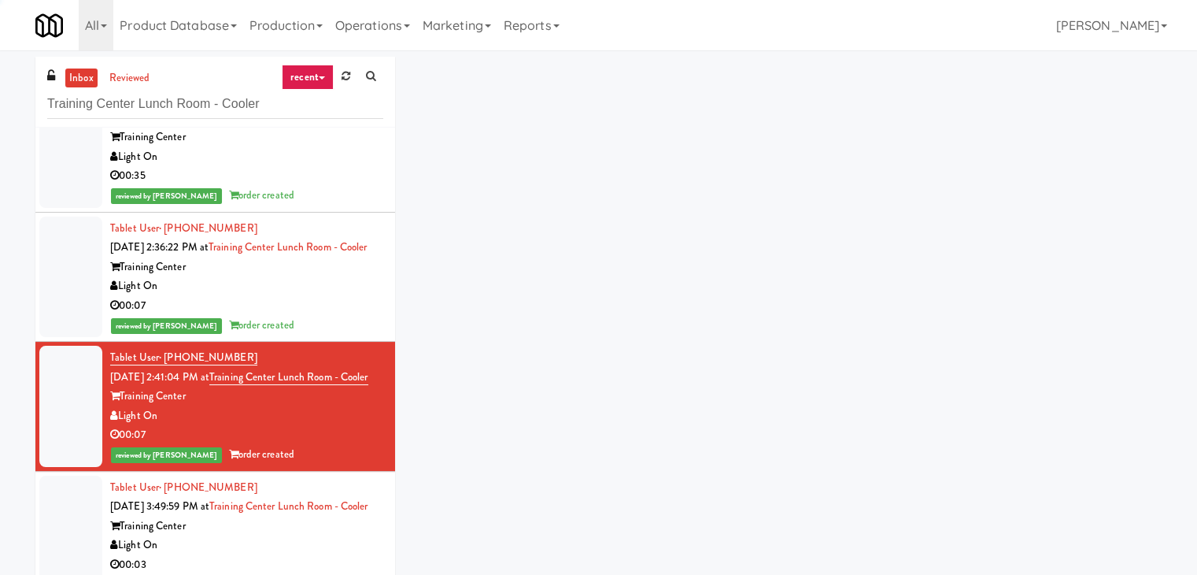
scroll to position [122, 0]
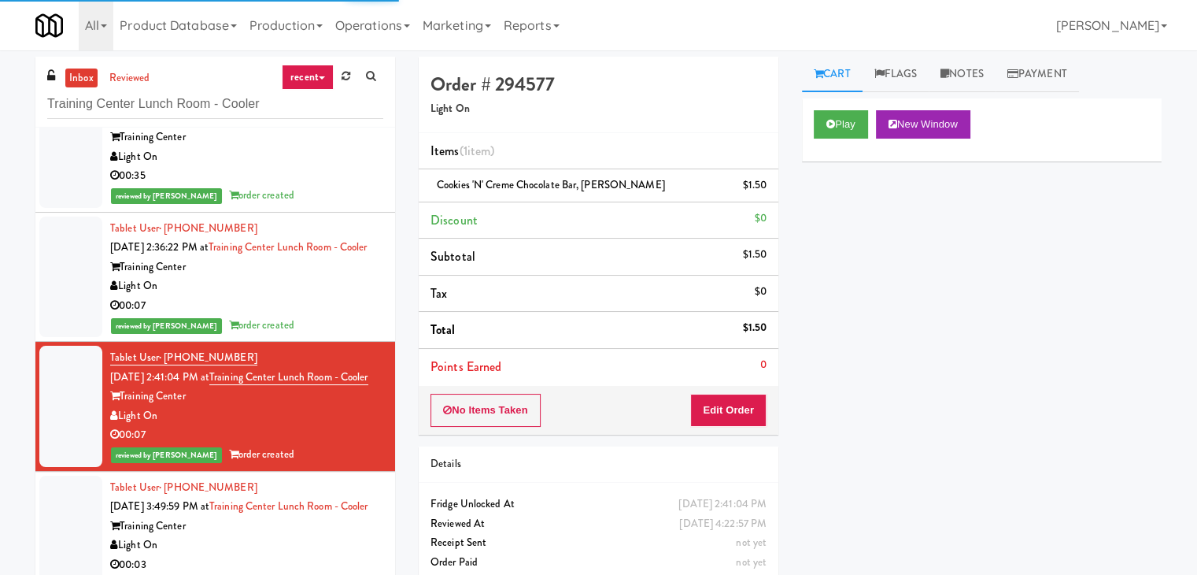
click at [309, 503] on div "Tablet User · (904) 910-8196 [DATE] 3:49:59 PM at [GEOGRAPHIC_DATA] [GEOGRAPHIC…" at bounding box center [246, 536] width 273 height 116
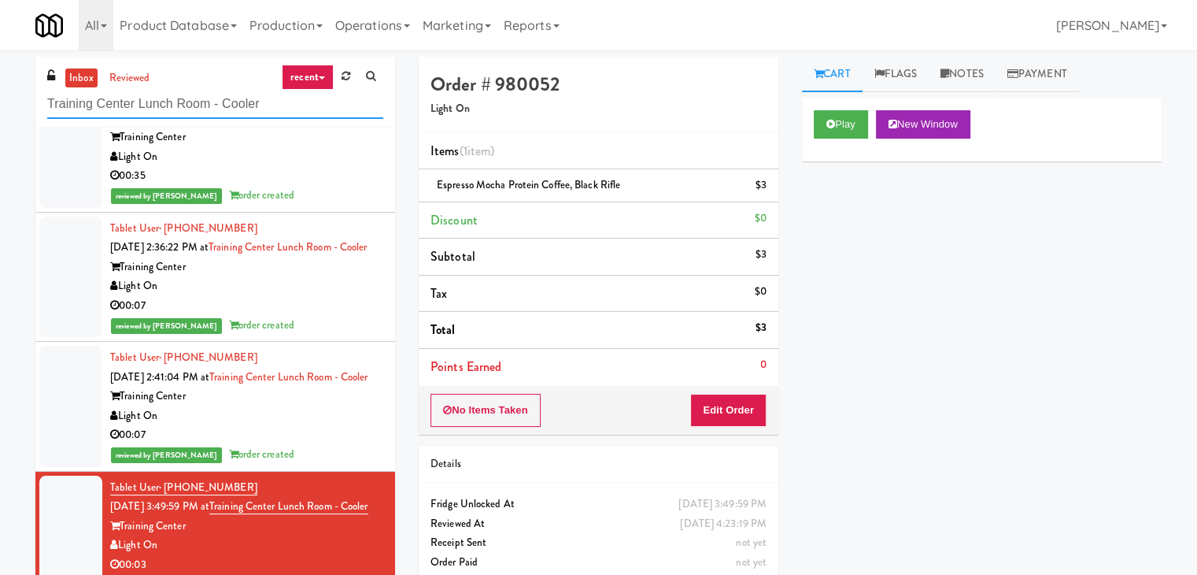
click at [201, 96] on input "Training Center Lunch Room - Cooler" at bounding box center [215, 104] width 336 height 29
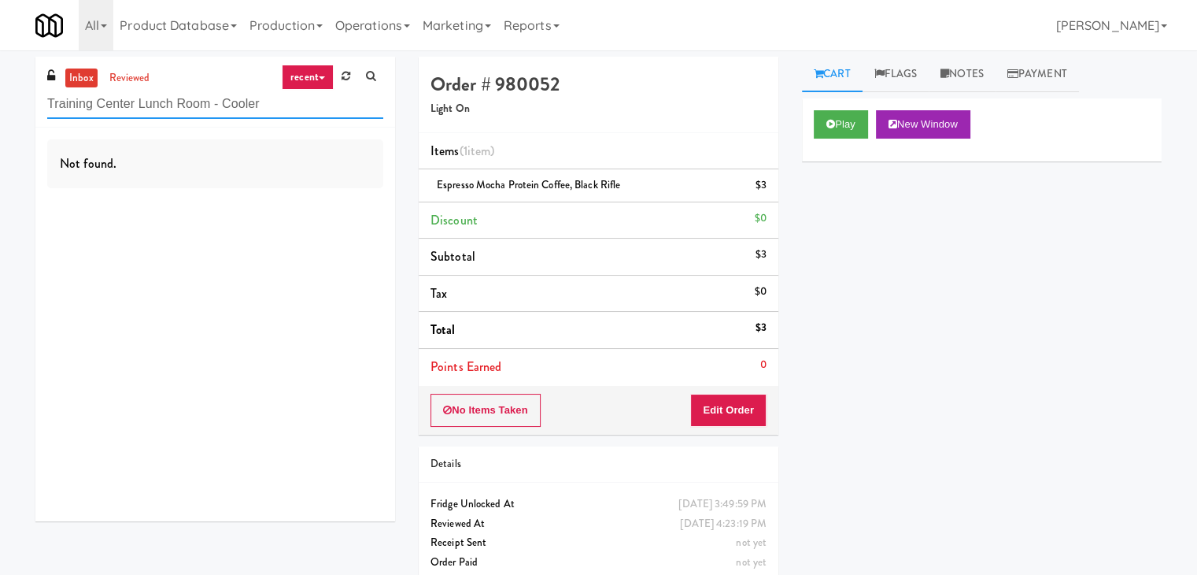
paste input "605 Cooler 1"
type input "605 Cooler 1"
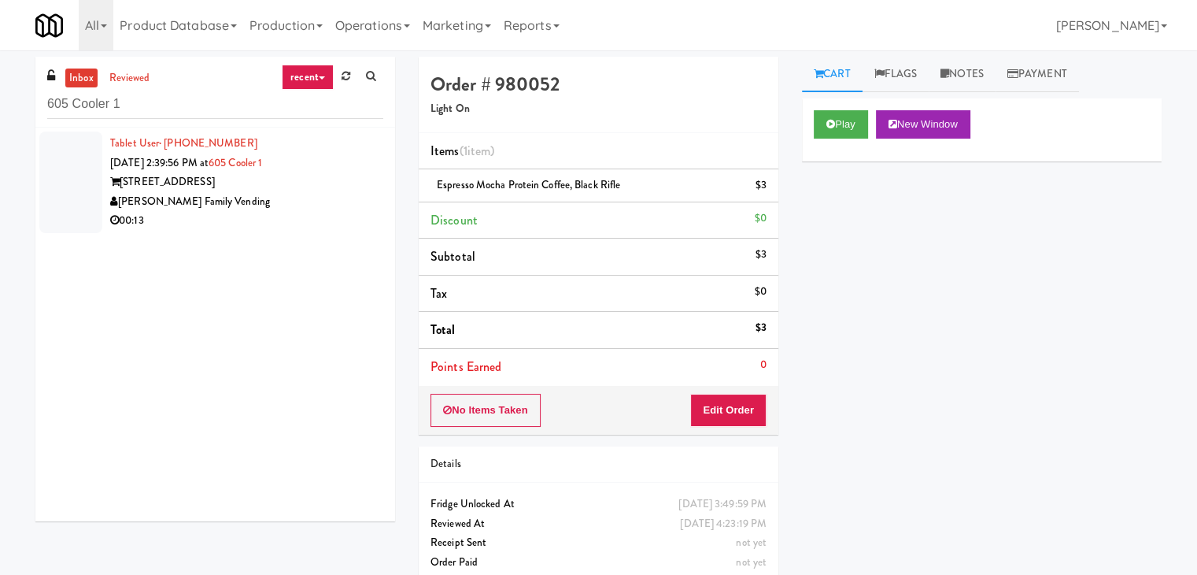
click at [309, 216] on div "00:13" at bounding box center [246, 221] width 273 height 20
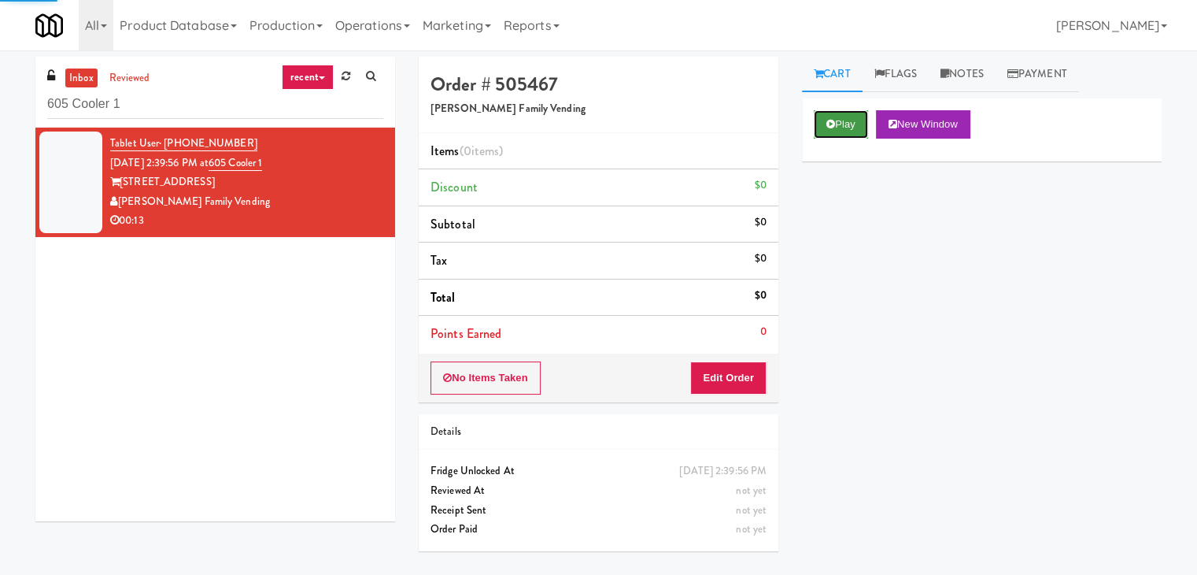
click at [848, 122] on button "Play" at bounding box center [841, 124] width 54 height 28
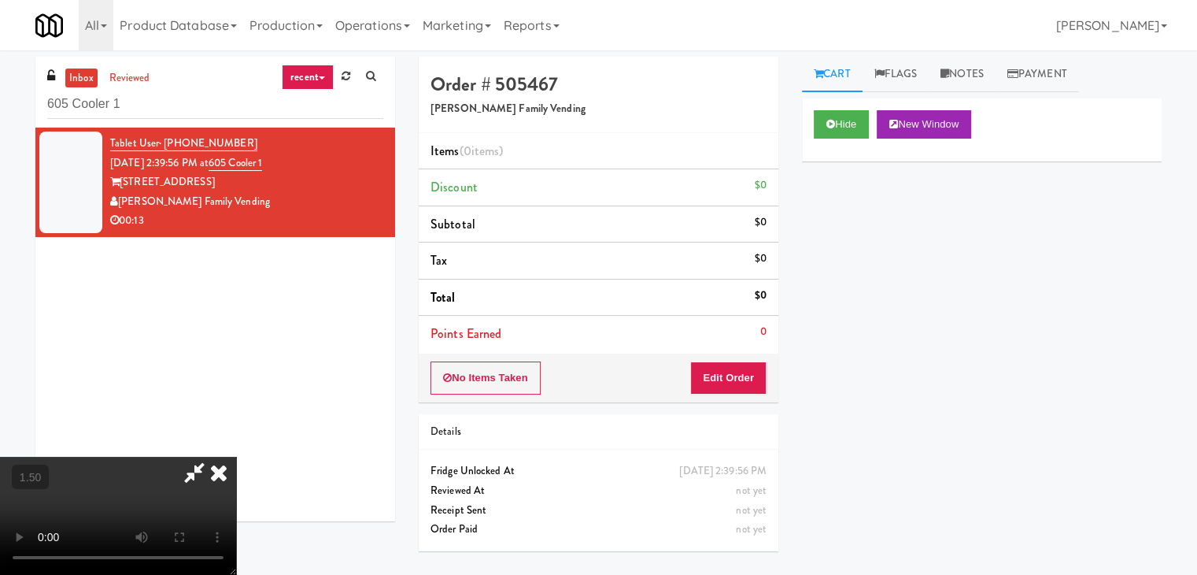
click at [236, 456] on video at bounding box center [118, 515] width 236 height 118
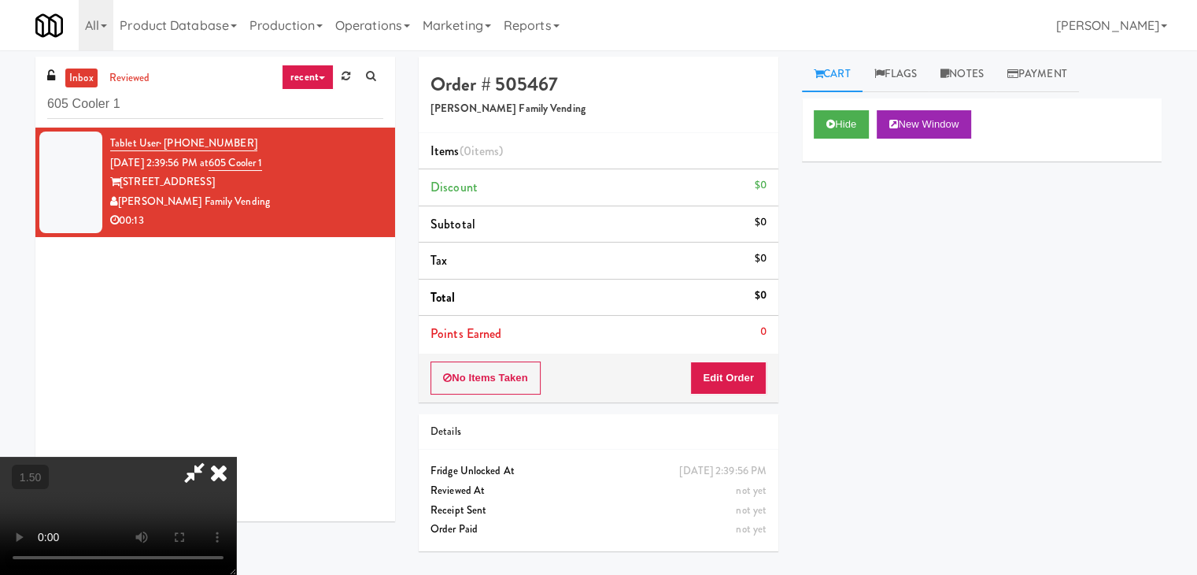
click at [236, 456] on video at bounding box center [118, 515] width 236 height 118
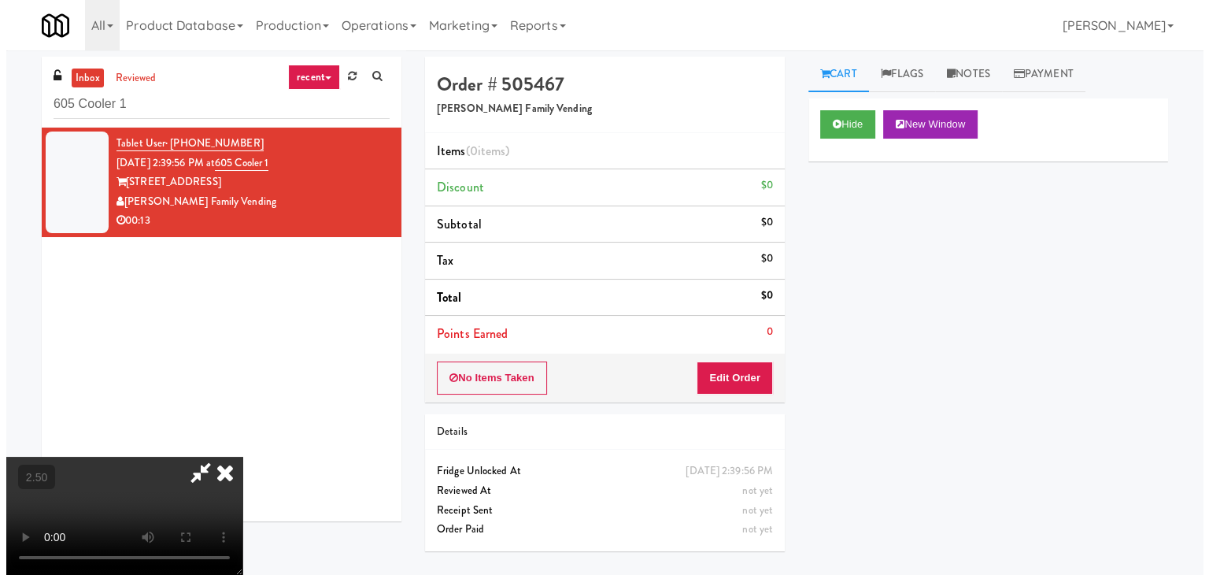
scroll to position [0, 0]
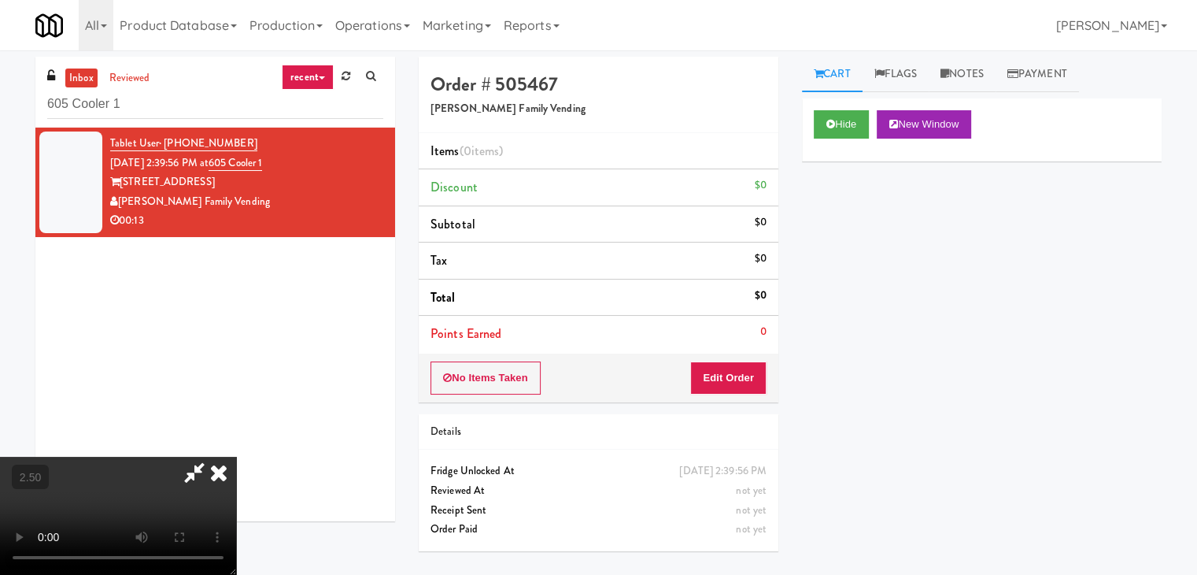
click at [236, 456] on icon at bounding box center [218, 471] width 35 height 31
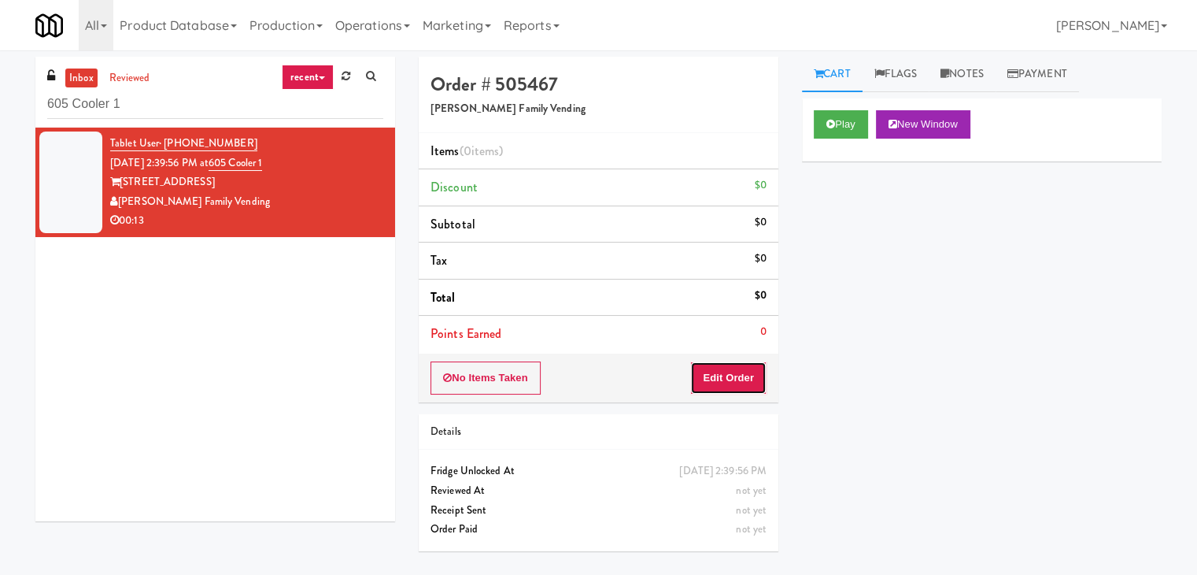
click at [730, 386] on button "Edit Order" at bounding box center [728, 377] width 76 height 33
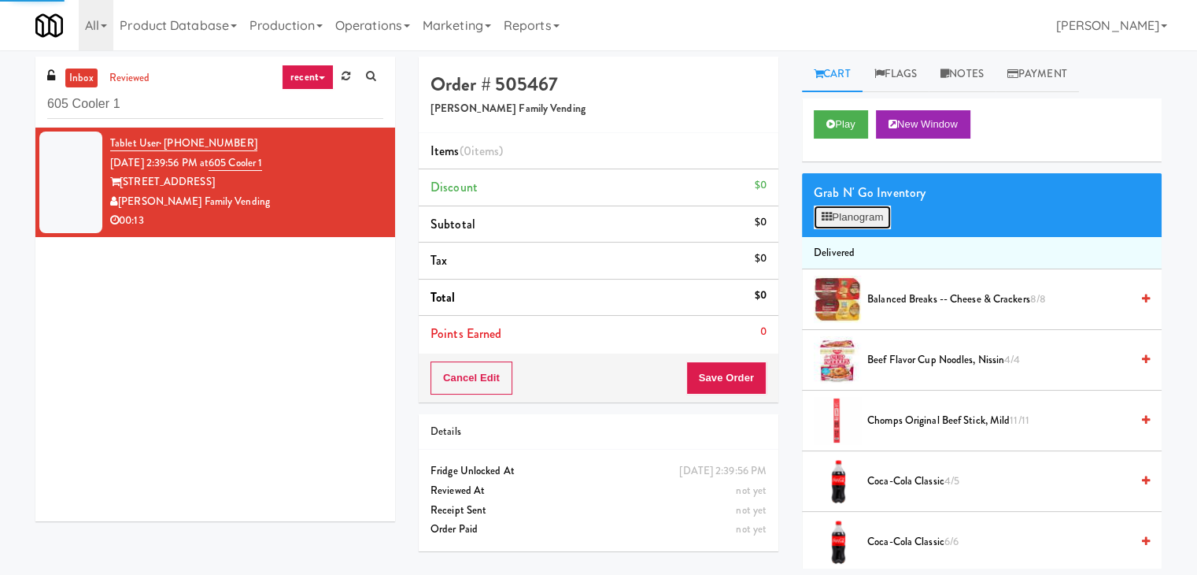
click at [845, 220] on button "Planogram" at bounding box center [852, 217] width 77 height 24
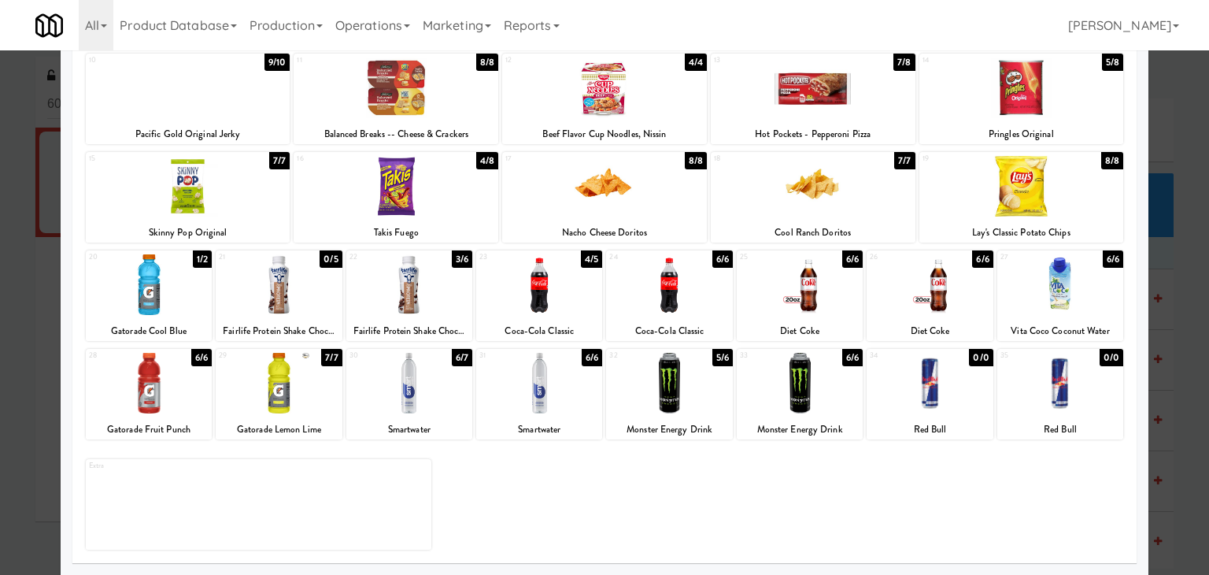
click at [808, 279] on div at bounding box center [800, 284] width 126 height 61
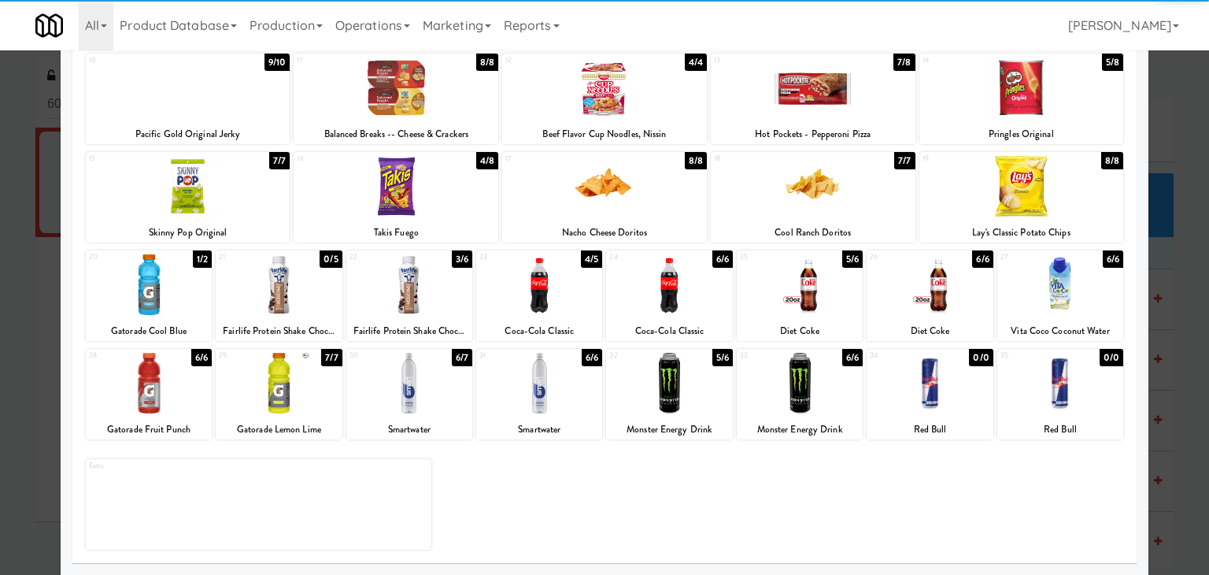
scroll to position [102, 0]
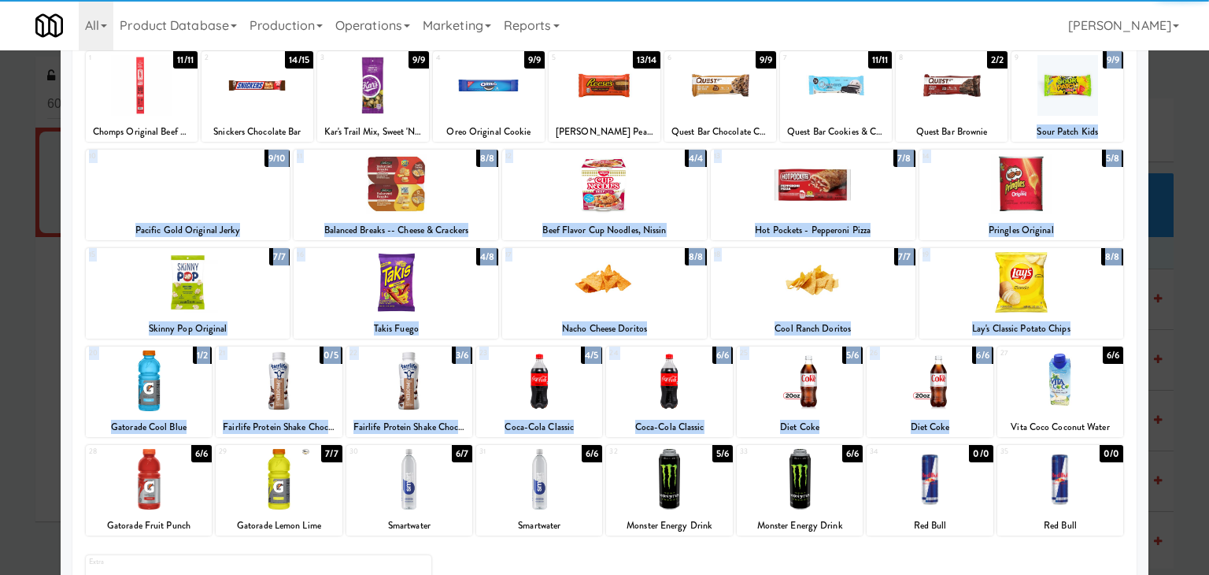
drag, startPoint x: 1081, startPoint y: 268, endPoint x: 1162, endPoint y: 139, distance: 152.4
click at [1151, 177] on div "× Planogram Applied Last applied [DATE] 2:46 pm 1 11/11 Chomps Original Beef St…" at bounding box center [604, 287] width 1209 height 575
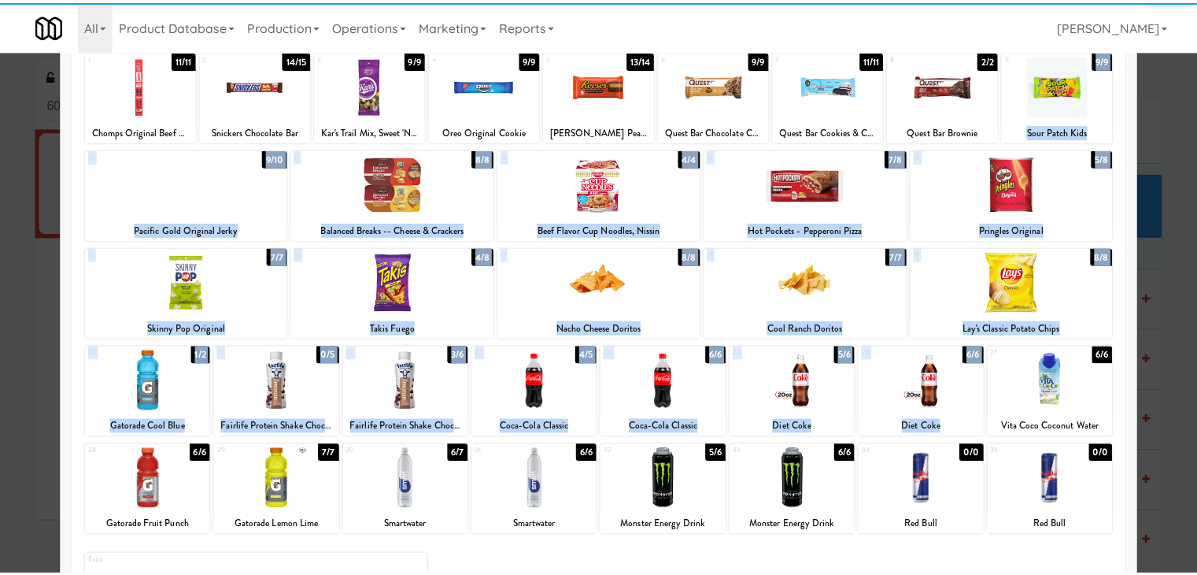
scroll to position [0, 0]
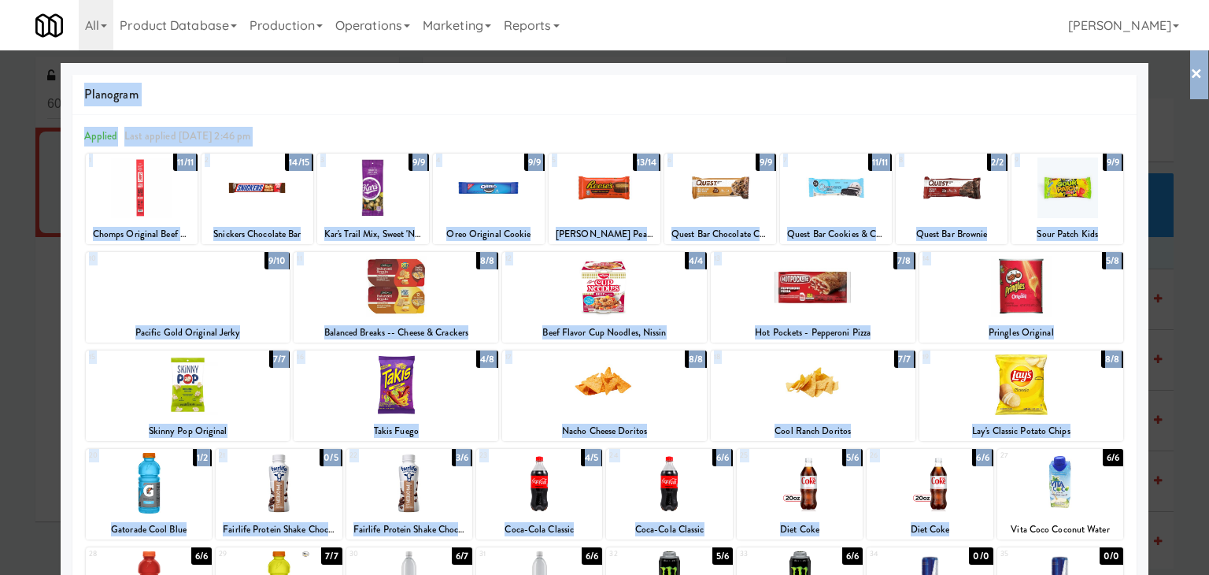
click at [1190, 76] on link "×" at bounding box center [1196, 74] width 13 height 49
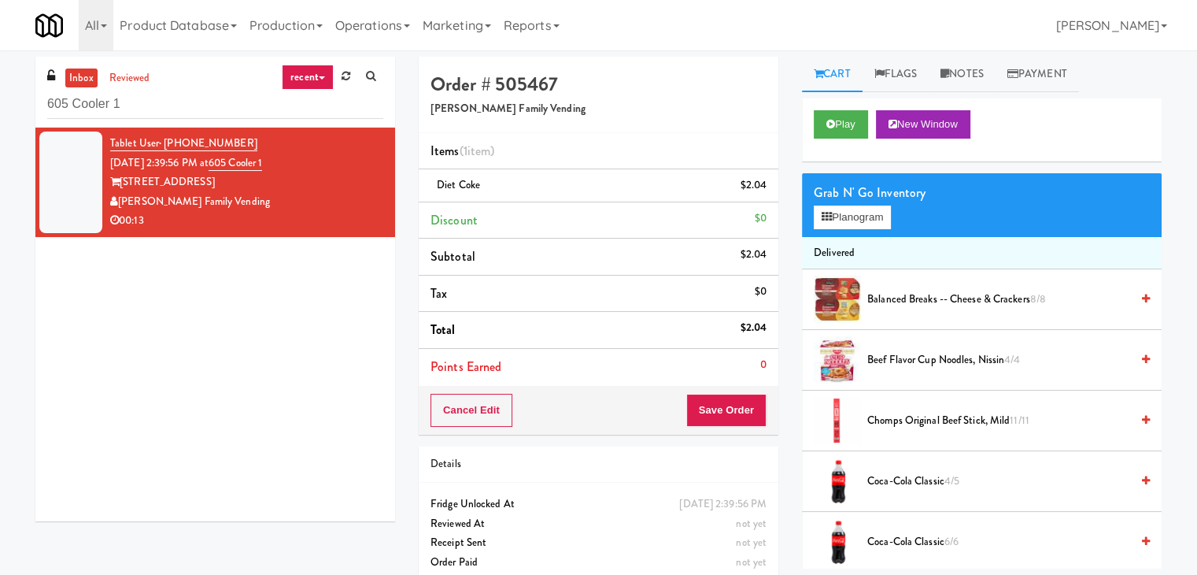
click at [715, 426] on div "Cancel Edit Save Order" at bounding box center [599, 410] width 360 height 49
click at [718, 408] on button "Save Order" at bounding box center [726, 410] width 80 height 33
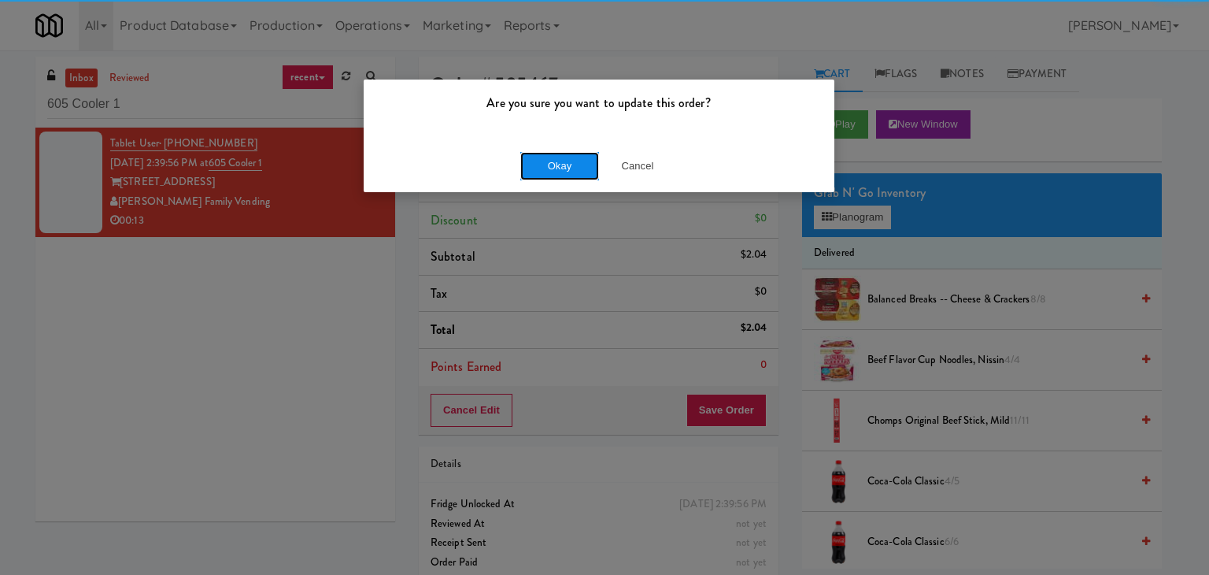
click at [570, 164] on button "Okay" at bounding box center [559, 166] width 79 height 28
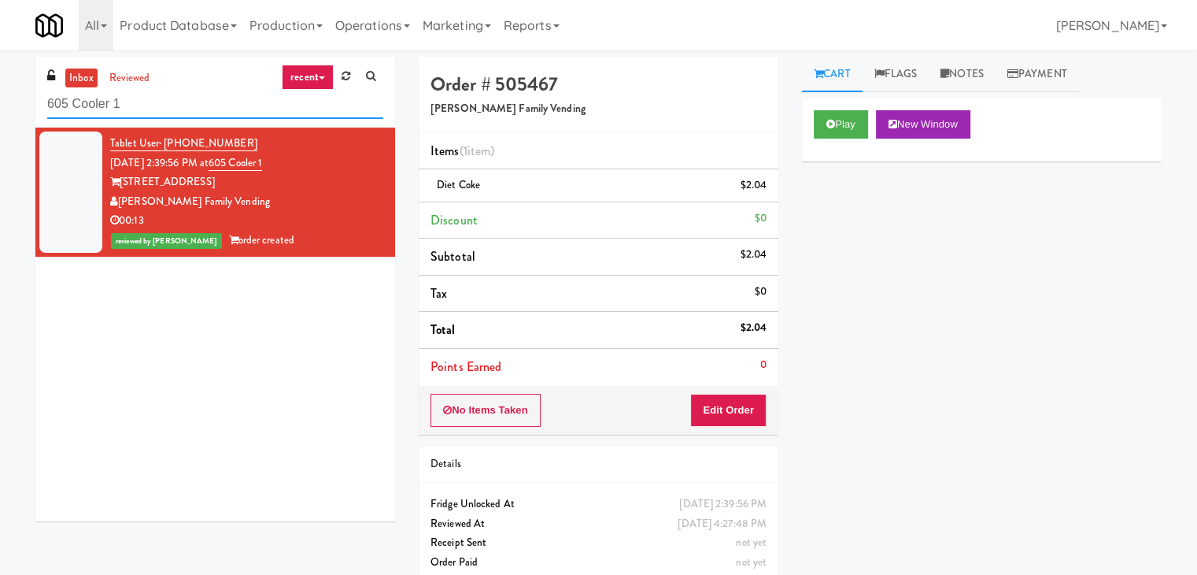
click at [182, 100] on input "605 Cooler 1" at bounding box center [215, 104] width 336 height 29
paste input "Locale - Ambient - Left"
type input "Locale - Ambient - Left"
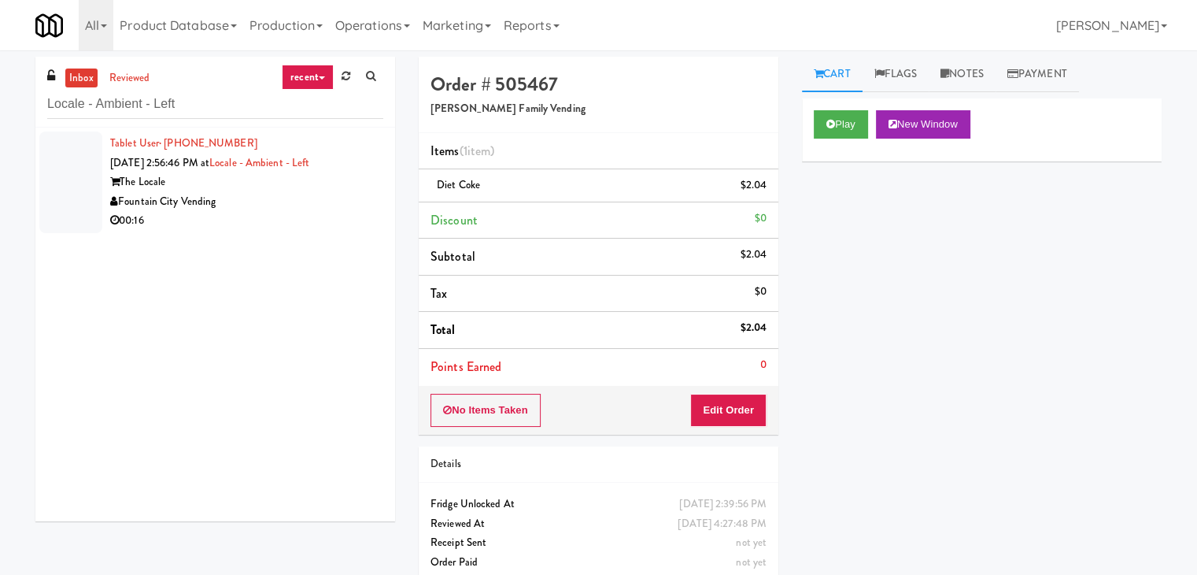
drag, startPoint x: 343, startPoint y: 246, endPoint x: 337, endPoint y: 231, distance: 16.2
click at [343, 245] on div "Tablet User · (913) 201-7293 [DATE] 2:56:46 PM at Locale - Ambient - Left The L…" at bounding box center [215, 324] width 360 height 394
click at [332, 194] on div "Fountain City Vending" at bounding box center [246, 202] width 273 height 20
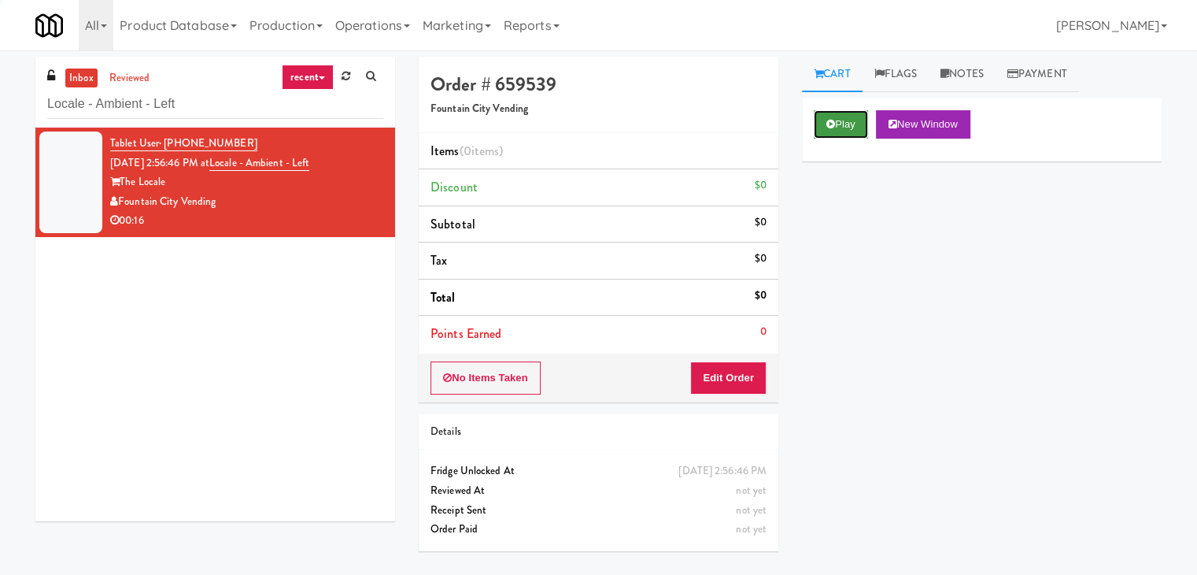
click at [842, 127] on button "Play" at bounding box center [841, 124] width 54 height 28
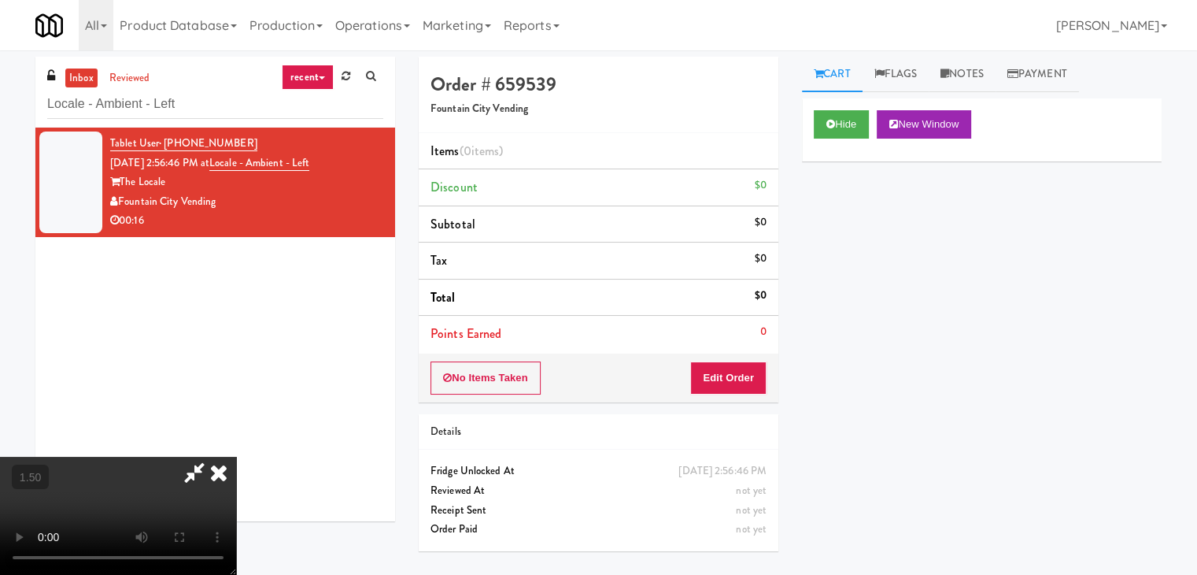
click at [236, 456] on video at bounding box center [118, 515] width 236 height 118
drag, startPoint x: 691, startPoint y: 70, endPoint x: 705, endPoint y: 215, distance: 145.5
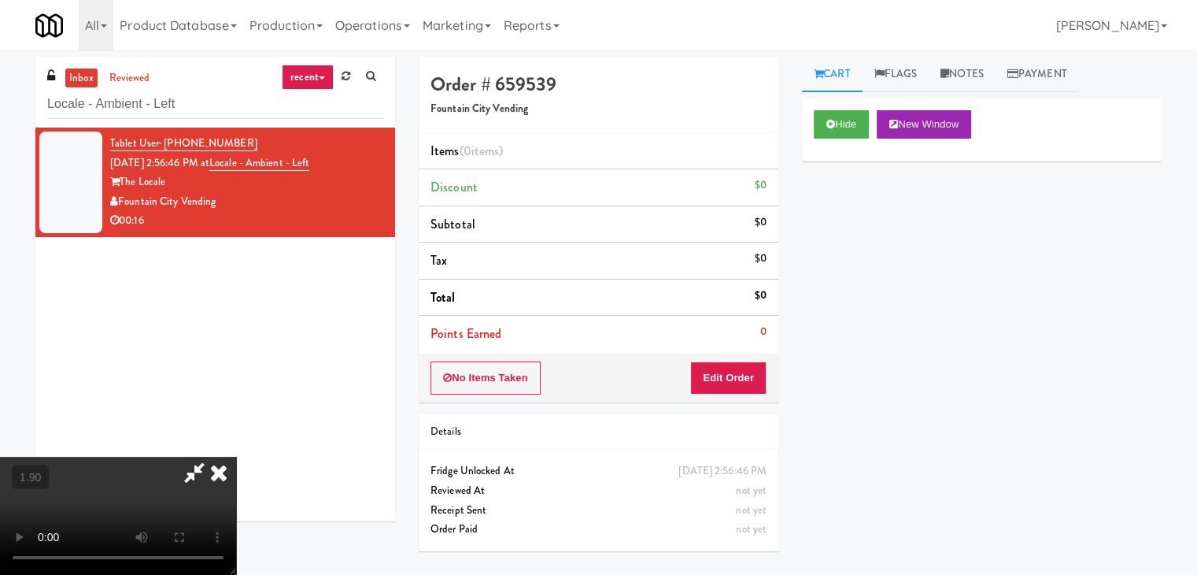
click at [236, 456] on icon at bounding box center [218, 471] width 35 height 31
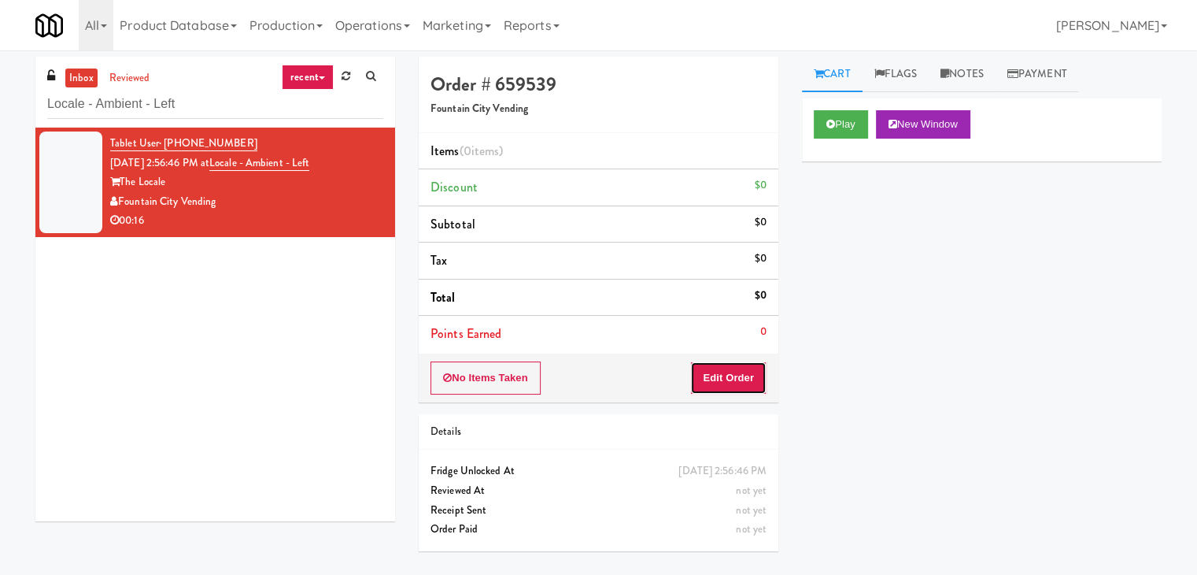
click at [727, 361] on button "Edit Order" at bounding box center [728, 377] width 76 height 33
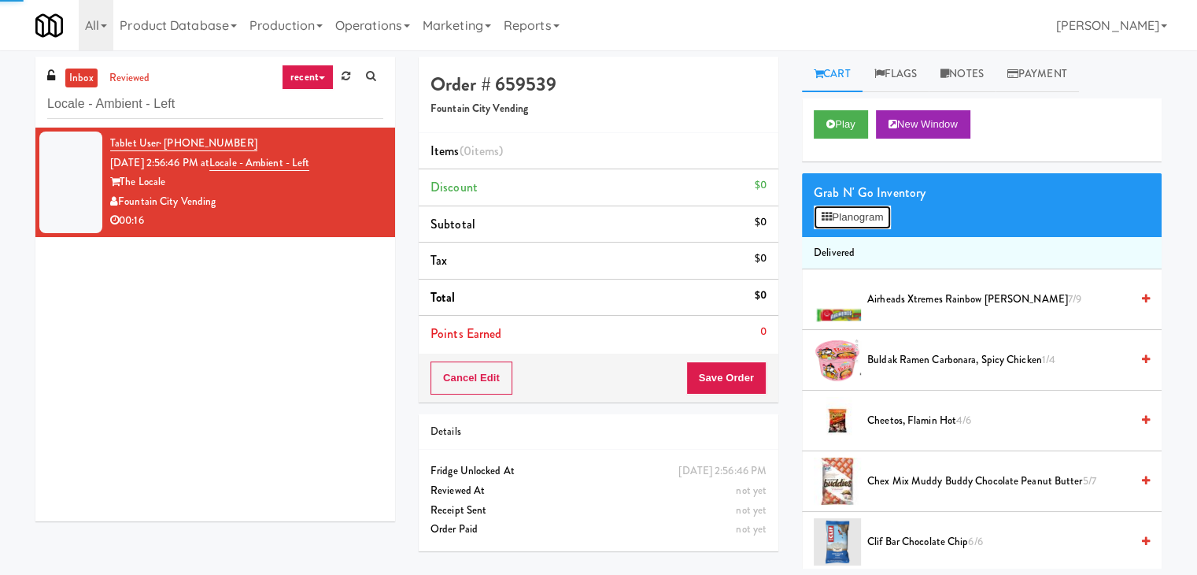
click at [844, 206] on button "Planogram" at bounding box center [852, 217] width 77 height 24
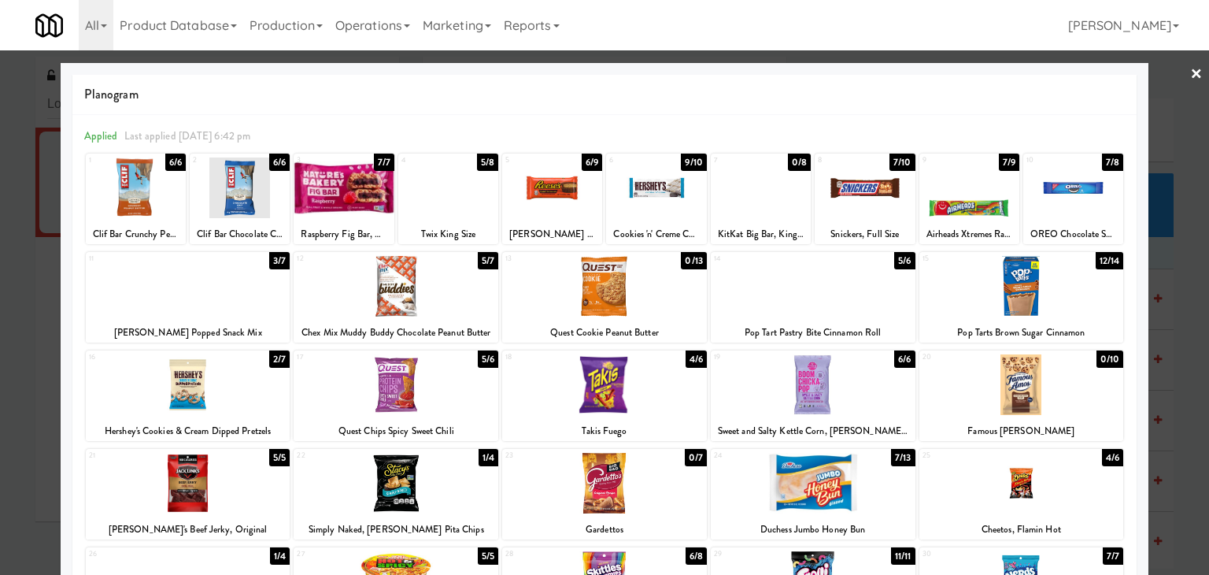
click at [228, 386] on div at bounding box center [188, 384] width 205 height 61
click at [447, 190] on div at bounding box center [448, 187] width 100 height 61
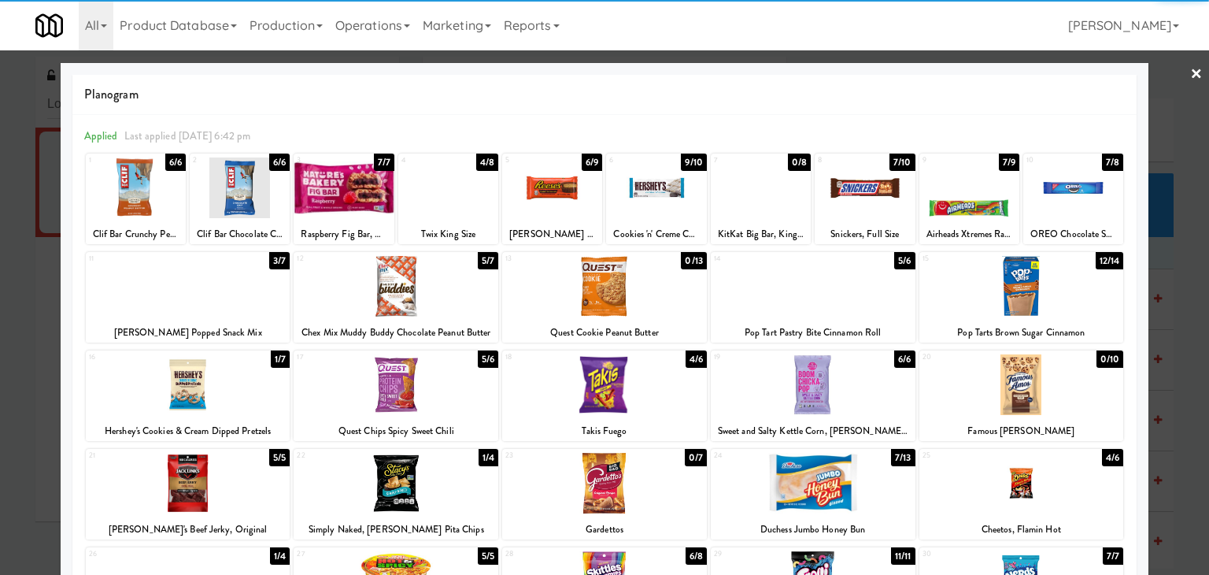
click at [1190, 74] on link "×" at bounding box center [1196, 74] width 13 height 49
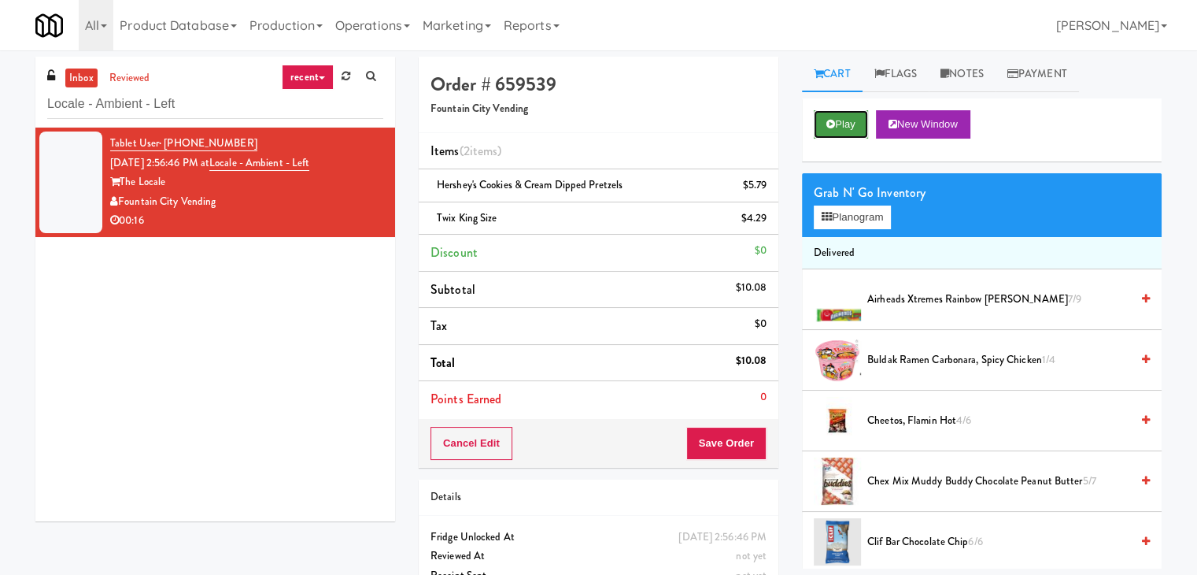
click at [843, 117] on button "Play" at bounding box center [841, 124] width 54 height 28
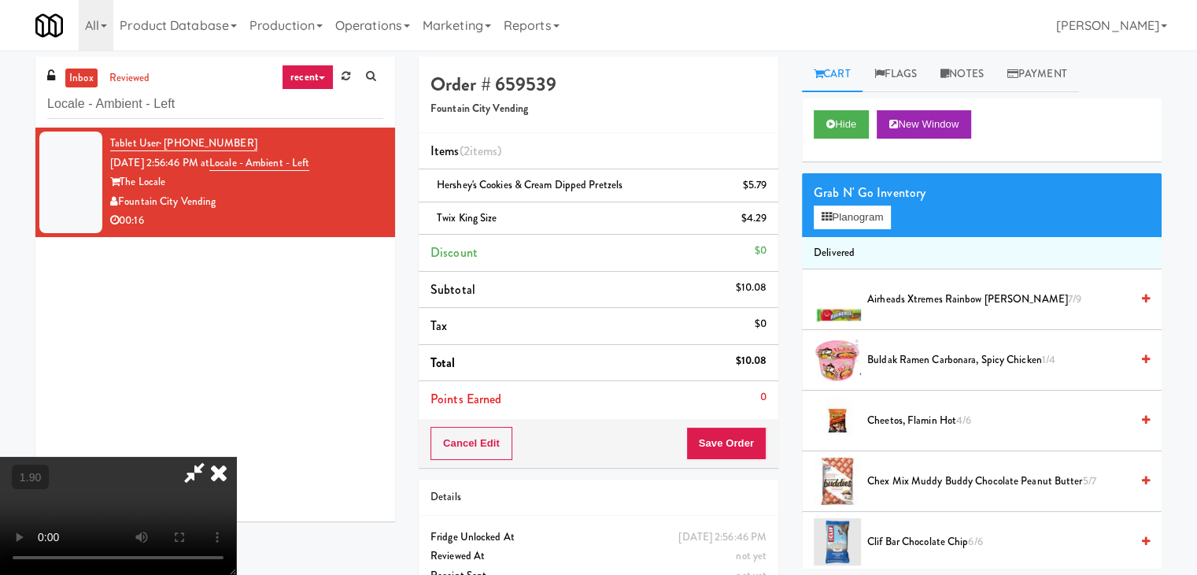
click at [236, 456] on video at bounding box center [118, 515] width 236 height 118
click at [236, 456] on icon at bounding box center [218, 471] width 35 height 31
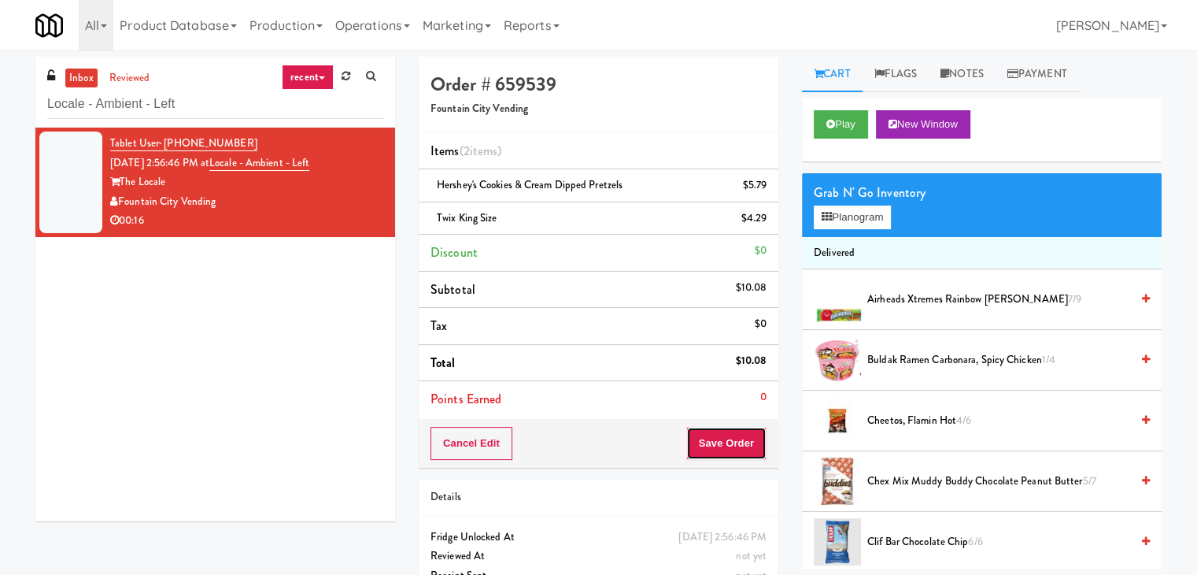
drag, startPoint x: 726, startPoint y: 454, endPoint x: 724, endPoint y: 437, distance: 17.5
click at [726, 451] on button "Save Order" at bounding box center [726, 443] width 80 height 33
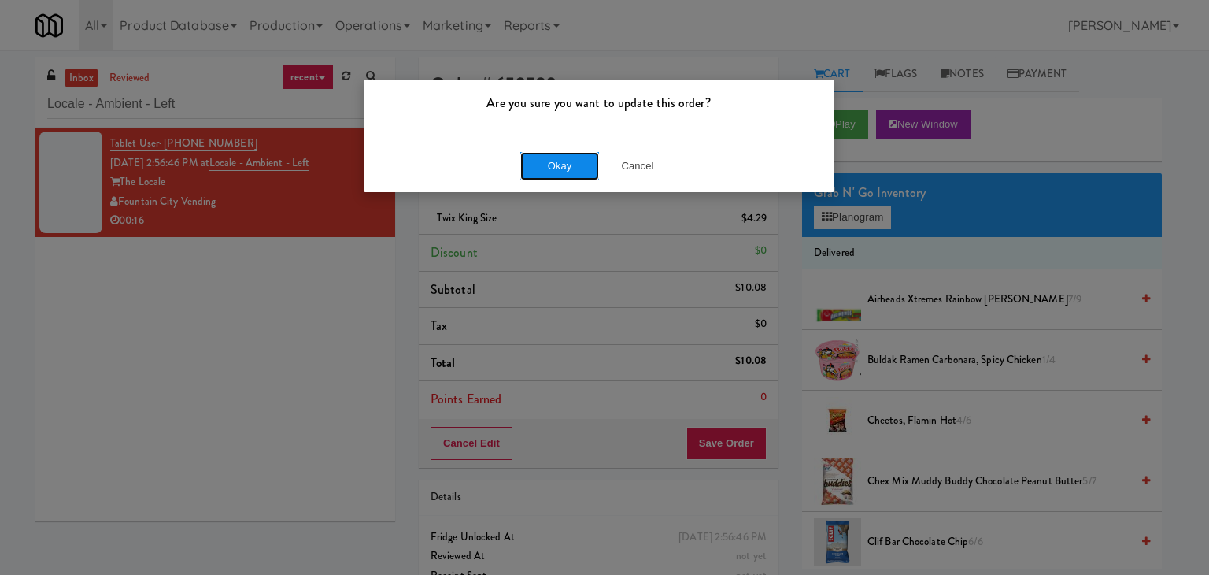
click at [586, 161] on button "Okay" at bounding box center [559, 166] width 79 height 28
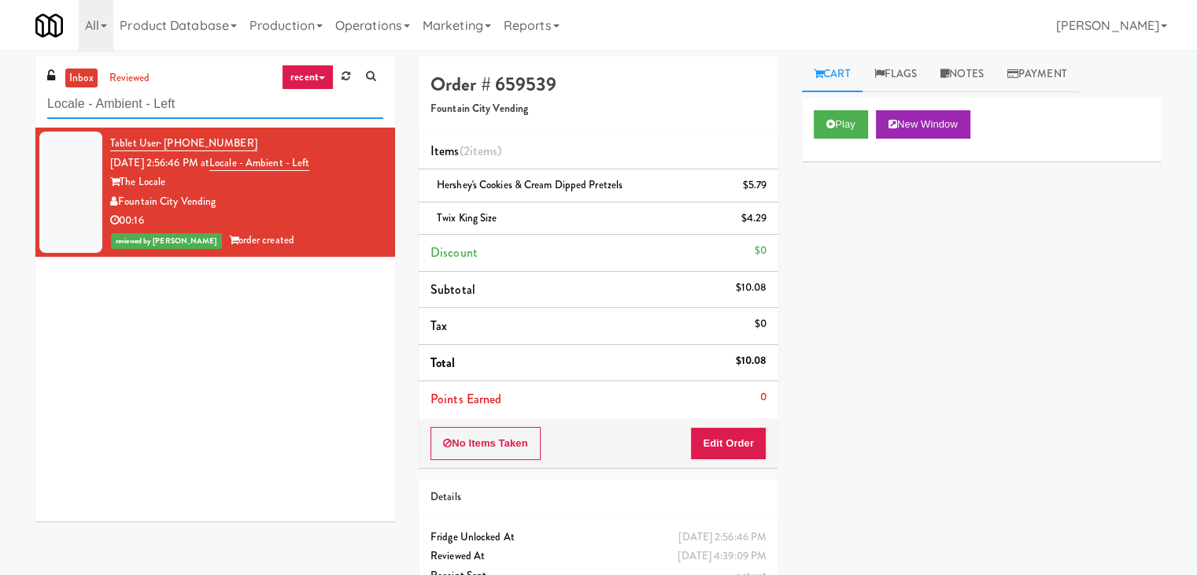
click at [214, 111] on input "Locale - Ambient - Left" at bounding box center [215, 104] width 336 height 29
paste input "50MINTHORN"
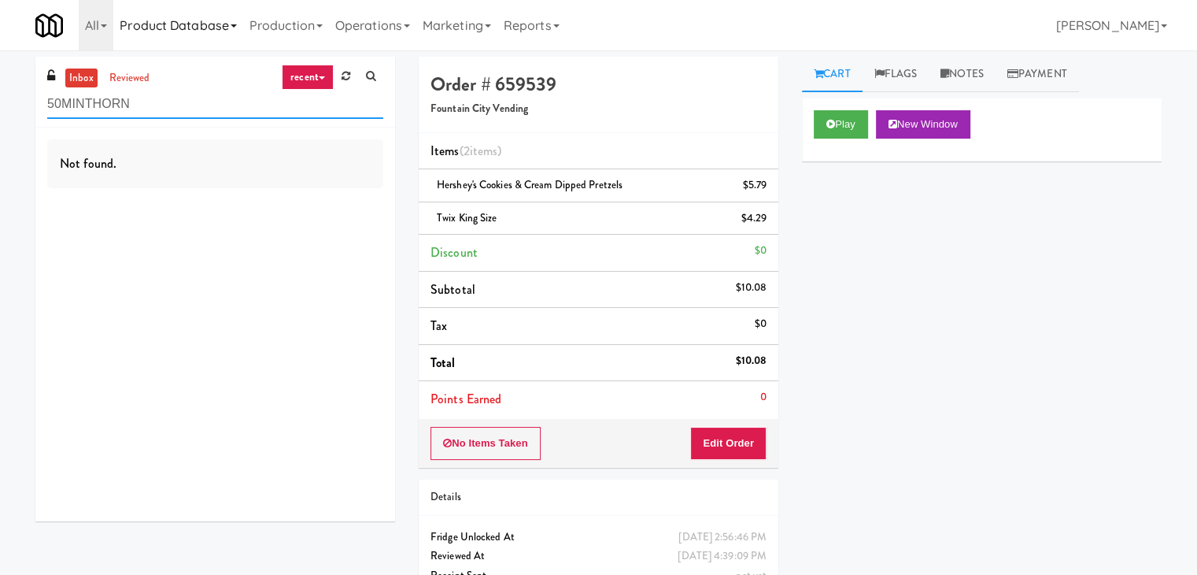
type input "50MINTHORN"
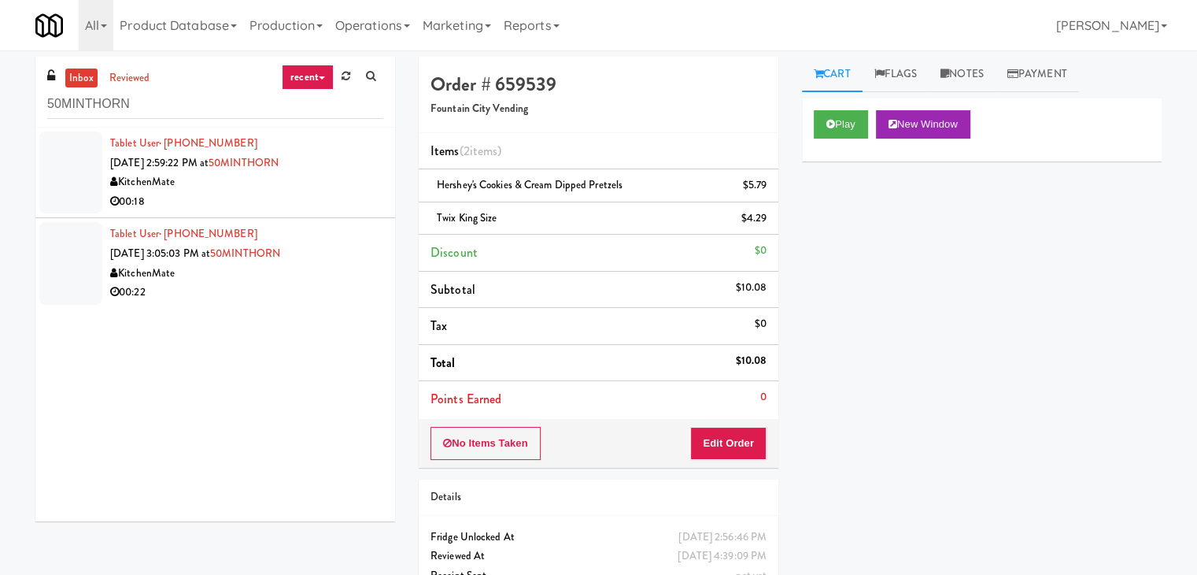
click at [227, 189] on div "KitchenMate" at bounding box center [246, 182] width 273 height 20
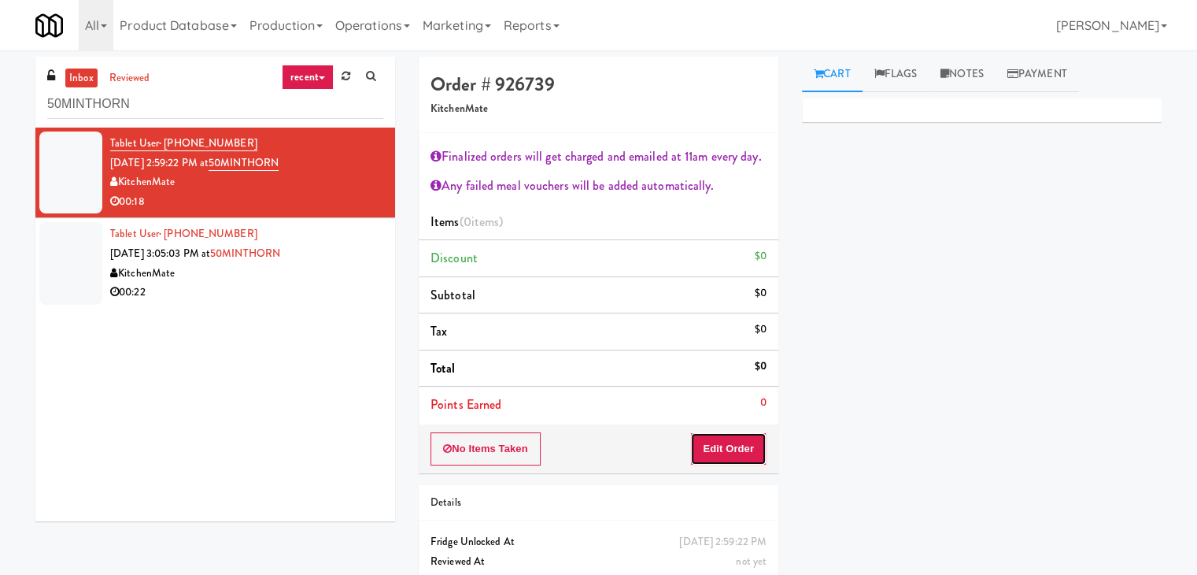
click at [718, 441] on button "Edit Order" at bounding box center [728, 448] width 76 height 33
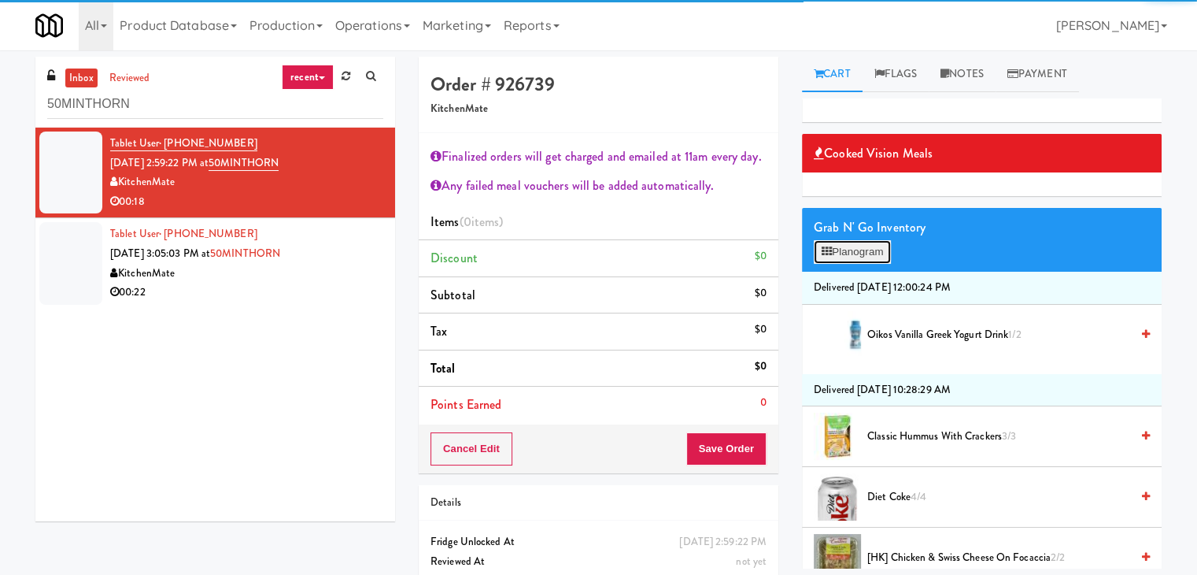
click at [855, 249] on button "Planogram" at bounding box center [852, 252] width 77 height 24
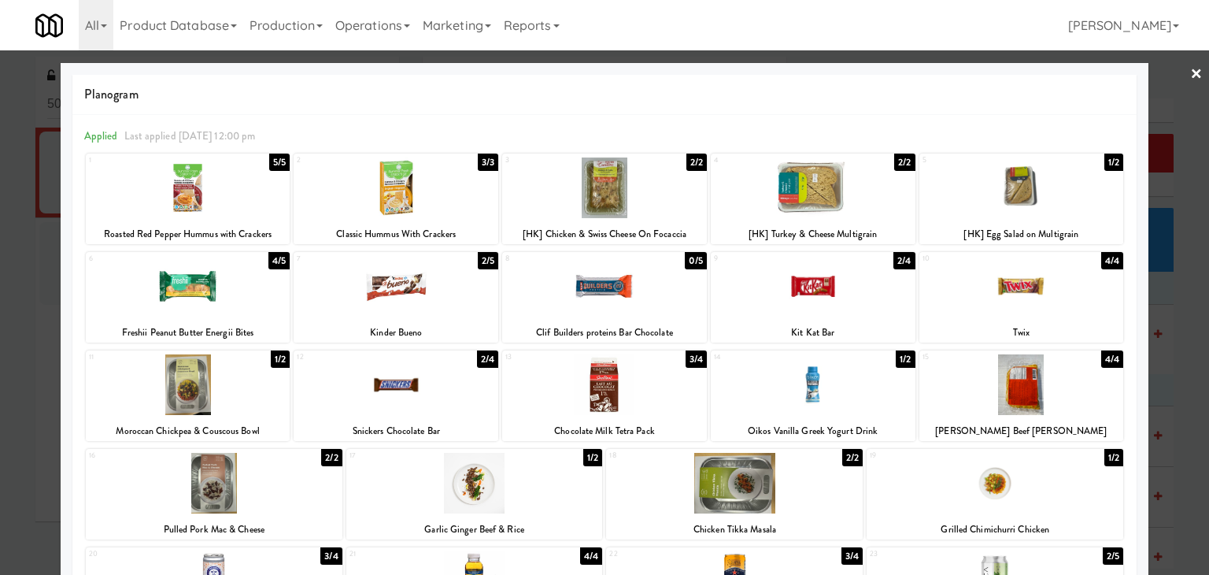
scroll to position [236, 0]
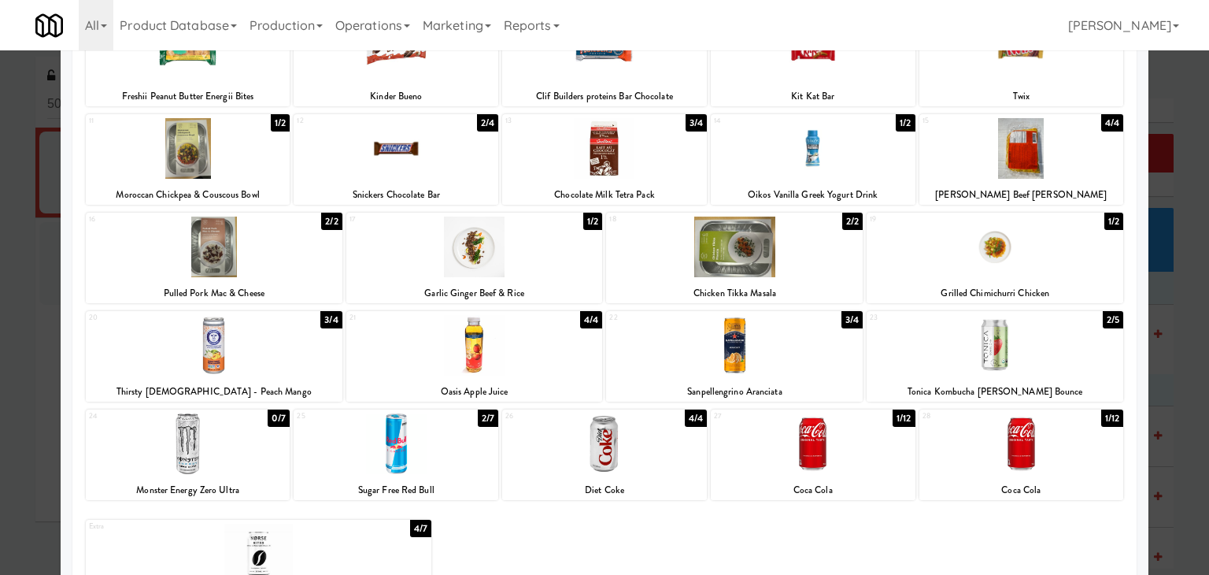
click at [500, 360] on div at bounding box center [474, 345] width 257 height 61
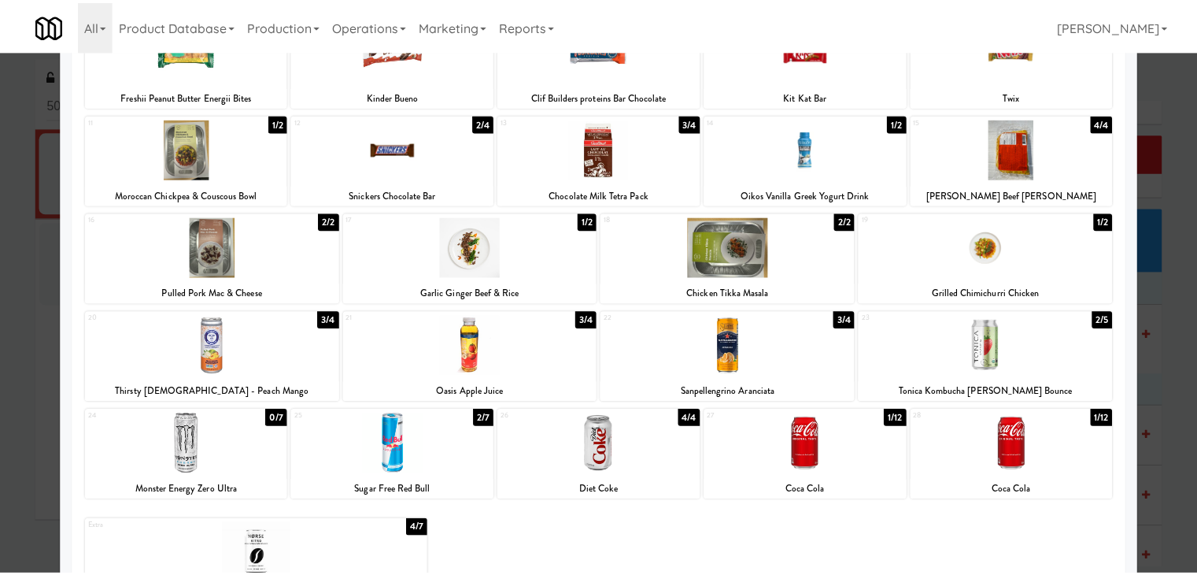
scroll to position [0, 0]
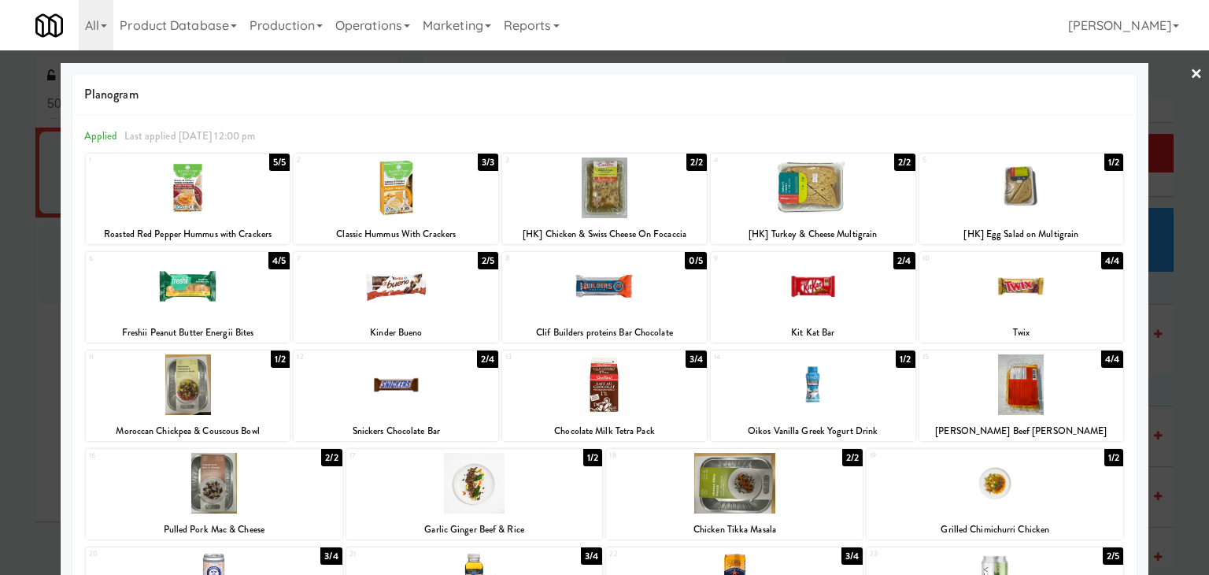
click at [1190, 78] on link "×" at bounding box center [1196, 74] width 13 height 49
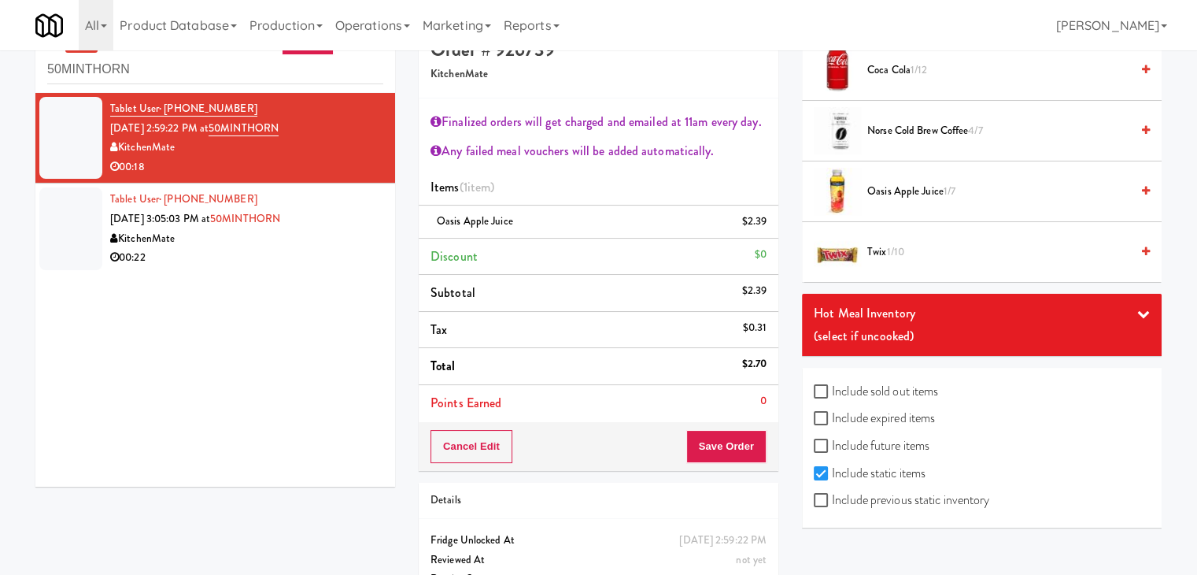
scroll to position [91, 0]
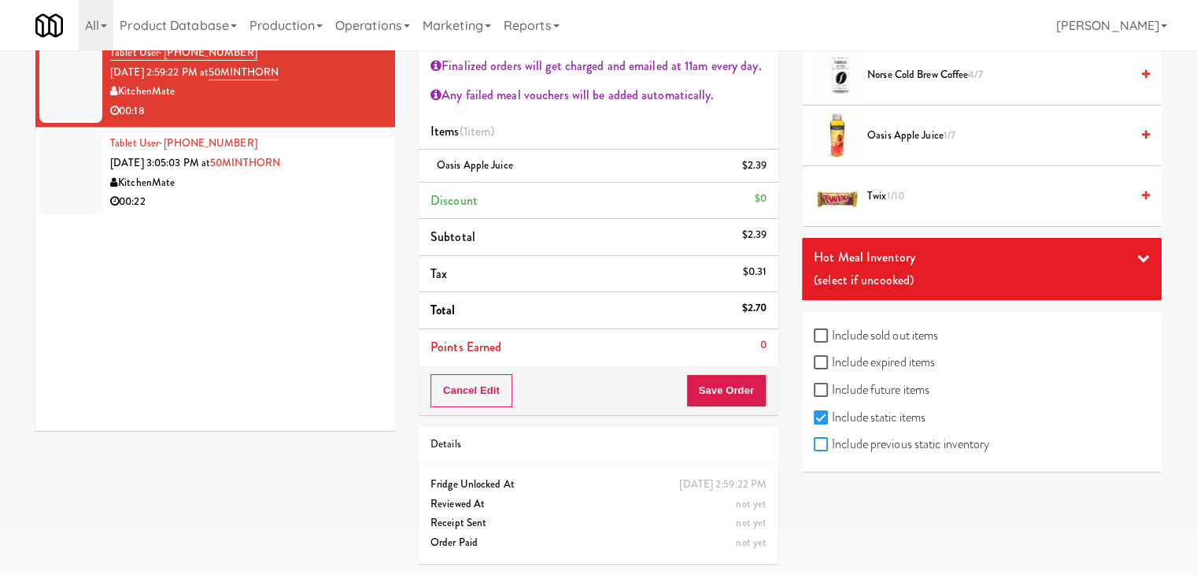
click at [822, 438] on input "Include previous static inventory" at bounding box center [823, 444] width 18 height 13
checkbox input "true"
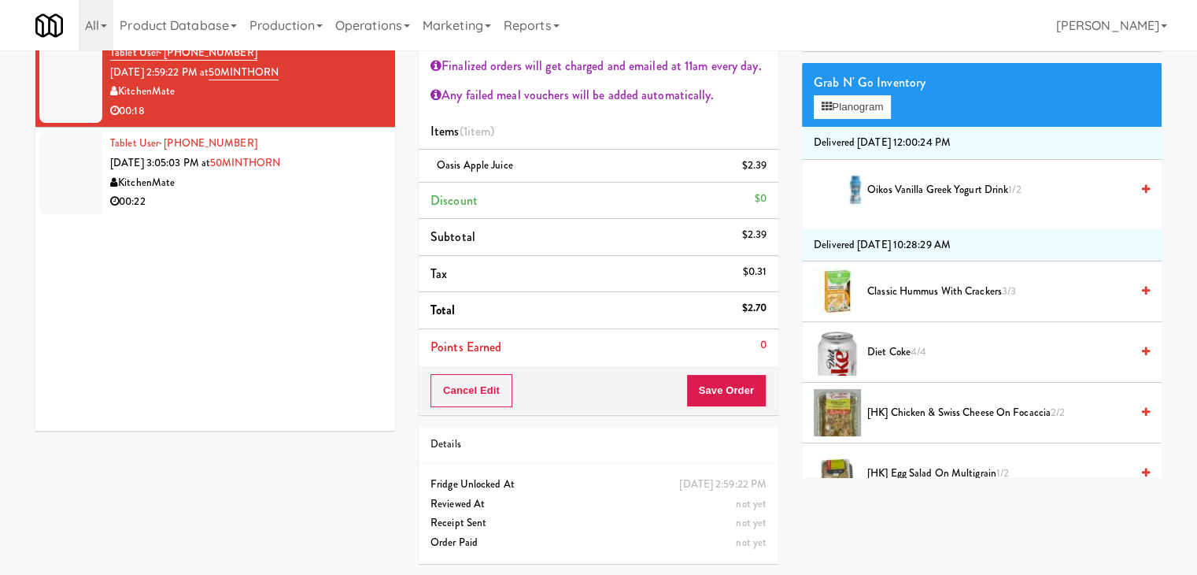
scroll to position [0, 0]
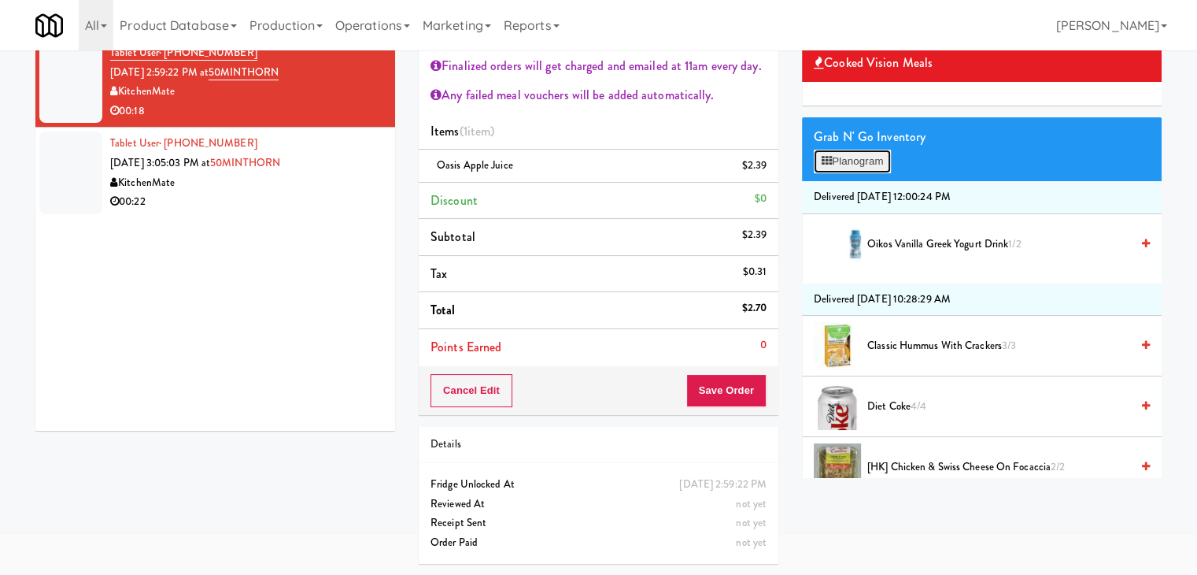
click at [855, 165] on button "Planogram" at bounding box center [852, 162] width 77 height 24
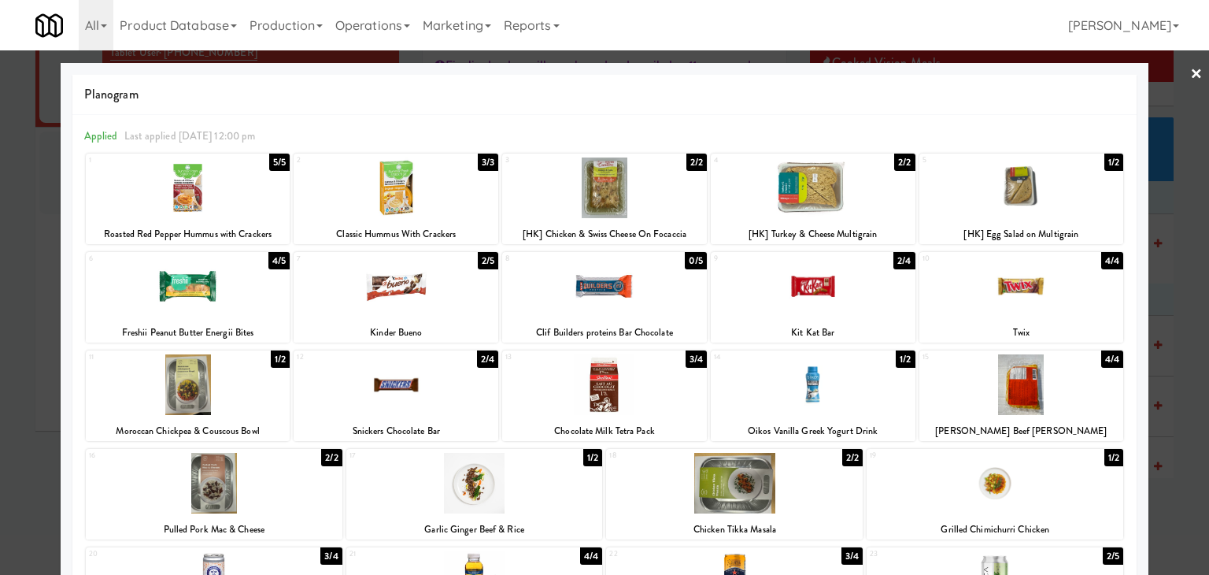
click at [597, 295] on div at bounding box center [604, 286] width 205 height 61
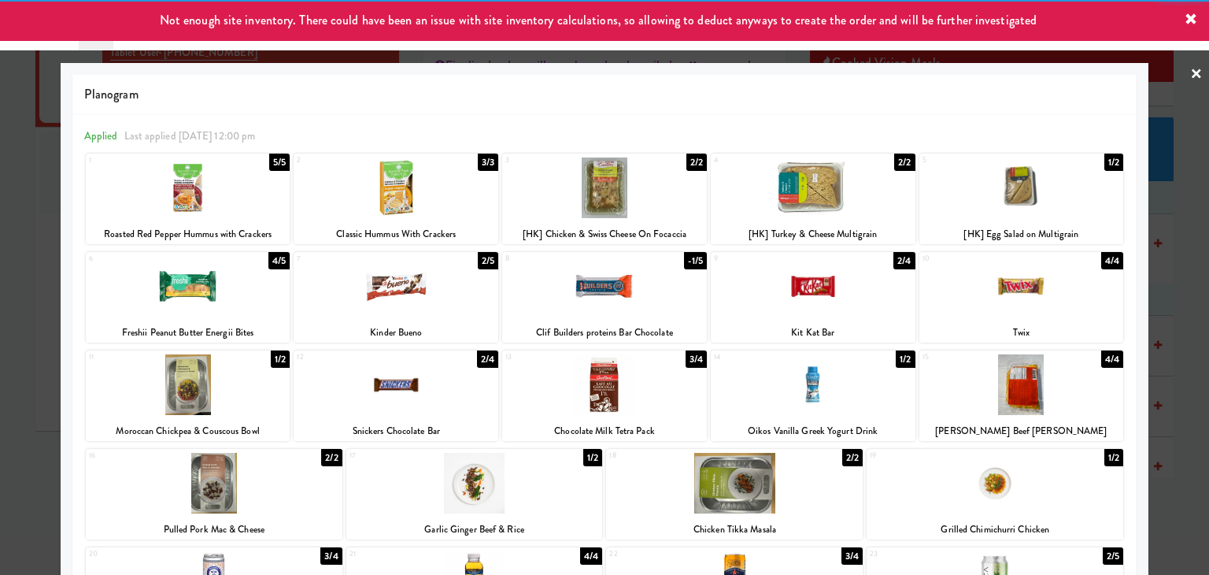
click at [1190, 68] on link "×" at bounding box center [1196, 74] width 13 height 49
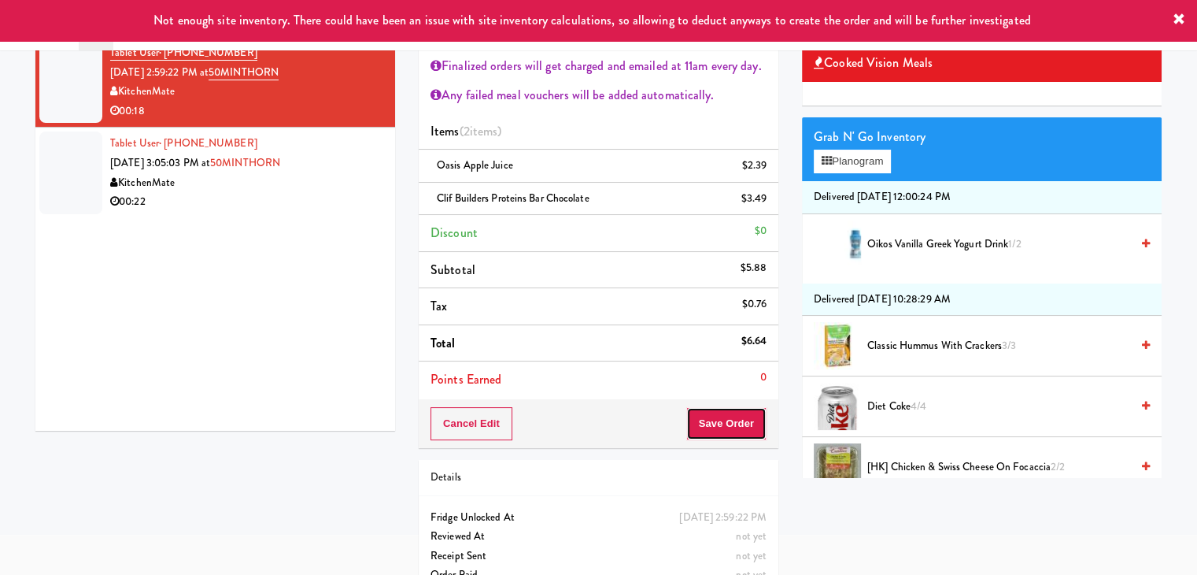
click at [713, 419] on button "Save Order" at bounding box center [726, 423] width 80 height 33
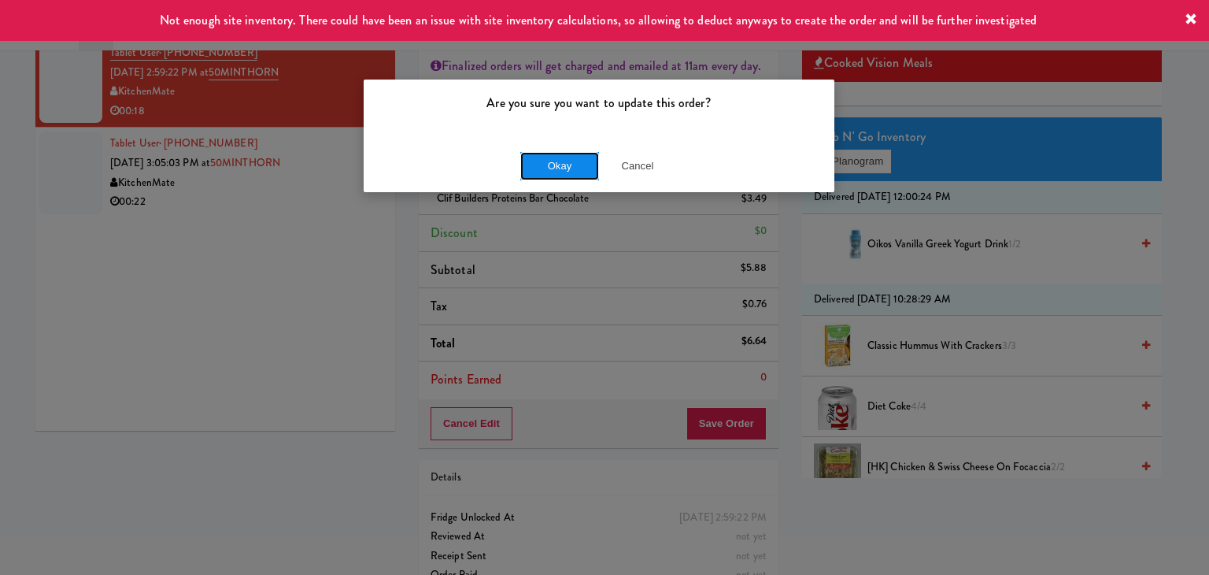
click at [557, 161] on button "Okay" at bounding box center [559, 166] width 79 height 28
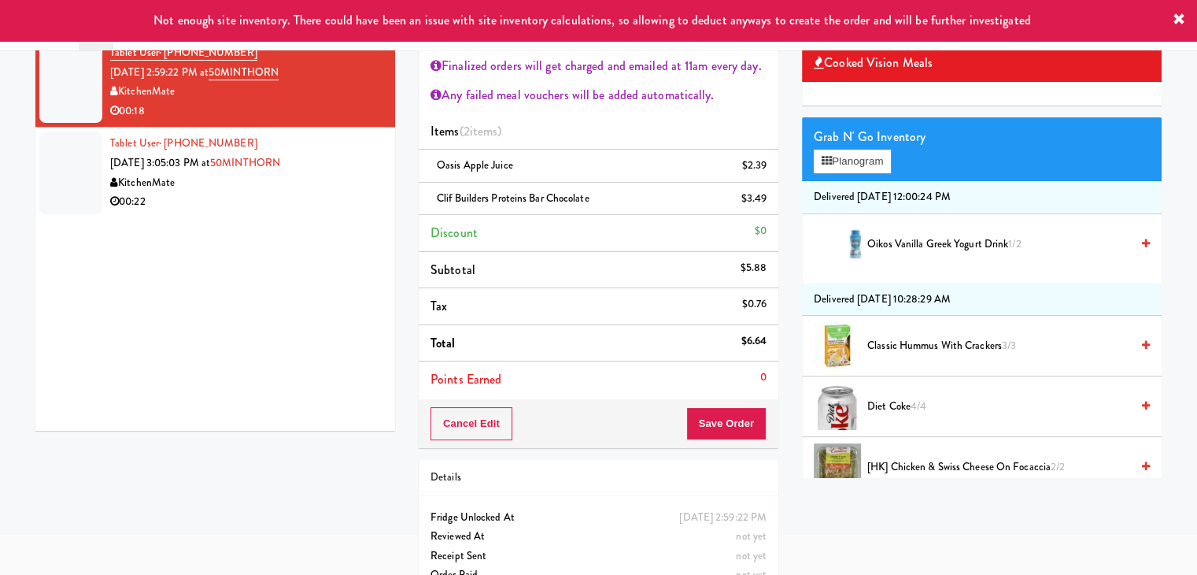
click at [318, 220] on div "Tablet User · (647) 232-7645 [DATE] 2:59:22 PM at [GEOGRAPHIC_DATA] 00:18 Table…" at bounding box center [215, 234] width 360 height 394
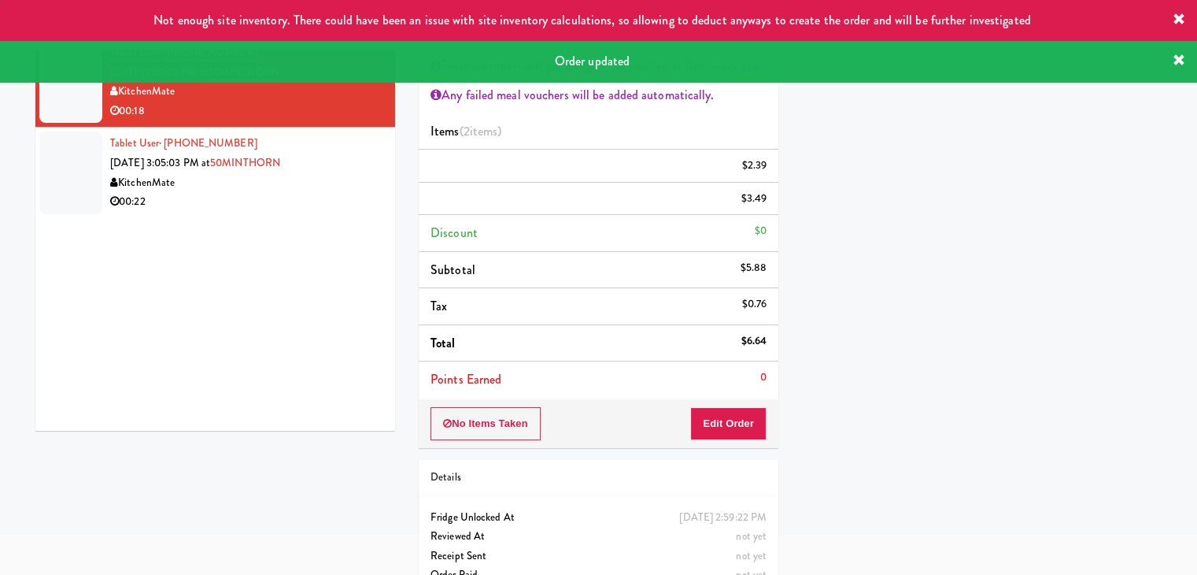
click at [314, 187] on div "KitchenMate" at bounding box center [246, 183] width 273 height 20
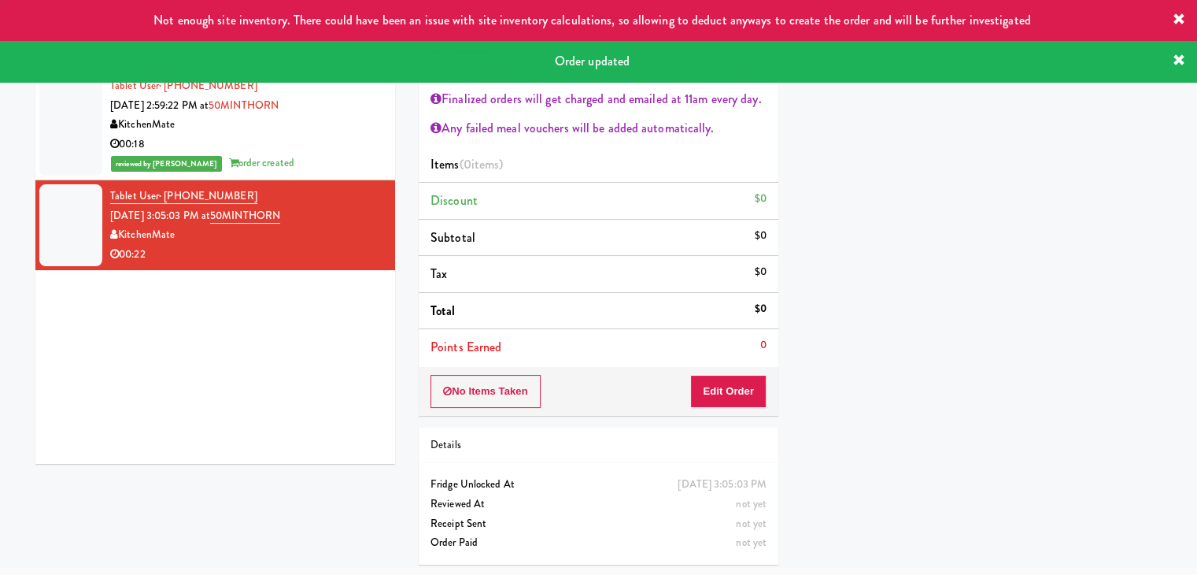
click at [318, 135] on div "00:18" at bounding box center [246, 145] width 273 height 20
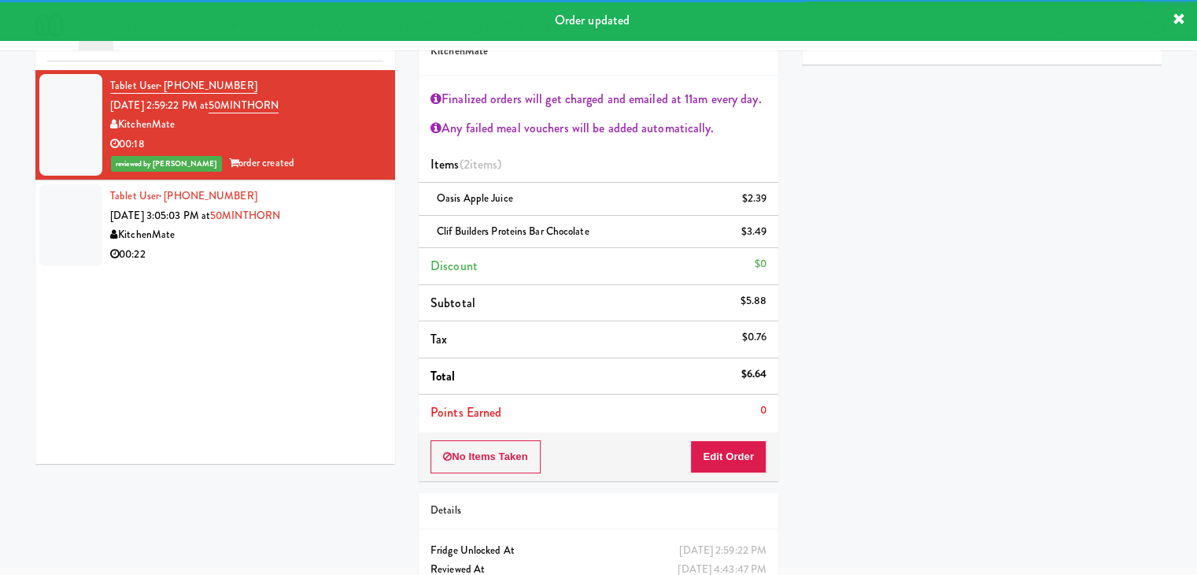
click at [343, 247] on div "00:22" at bounding box center [246, 255] width 273 height 20
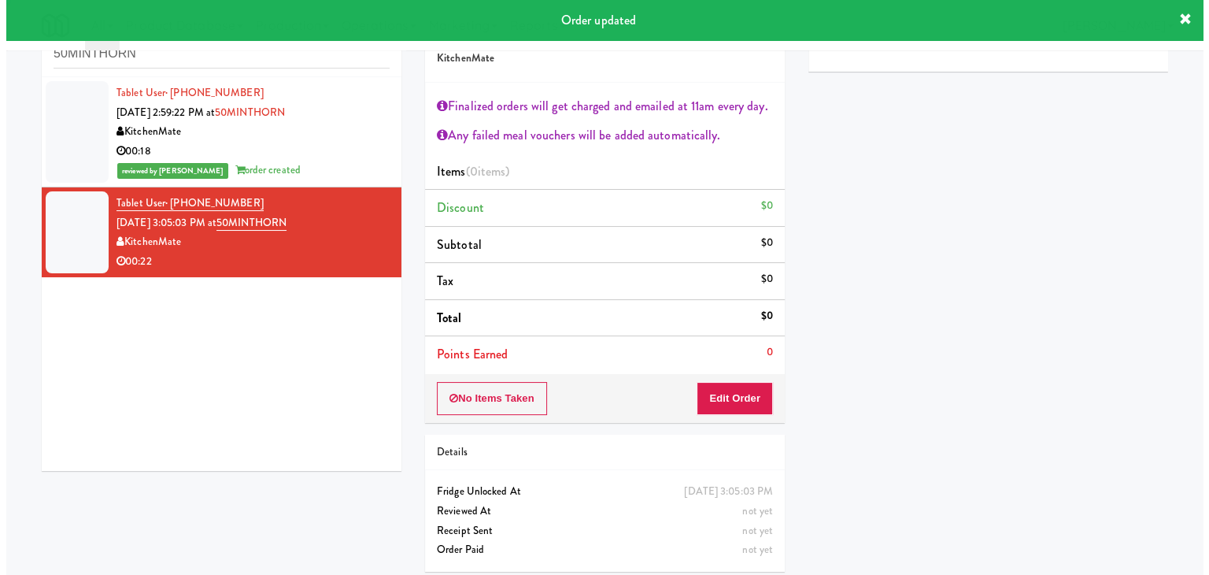
scroll to position [57, 0]
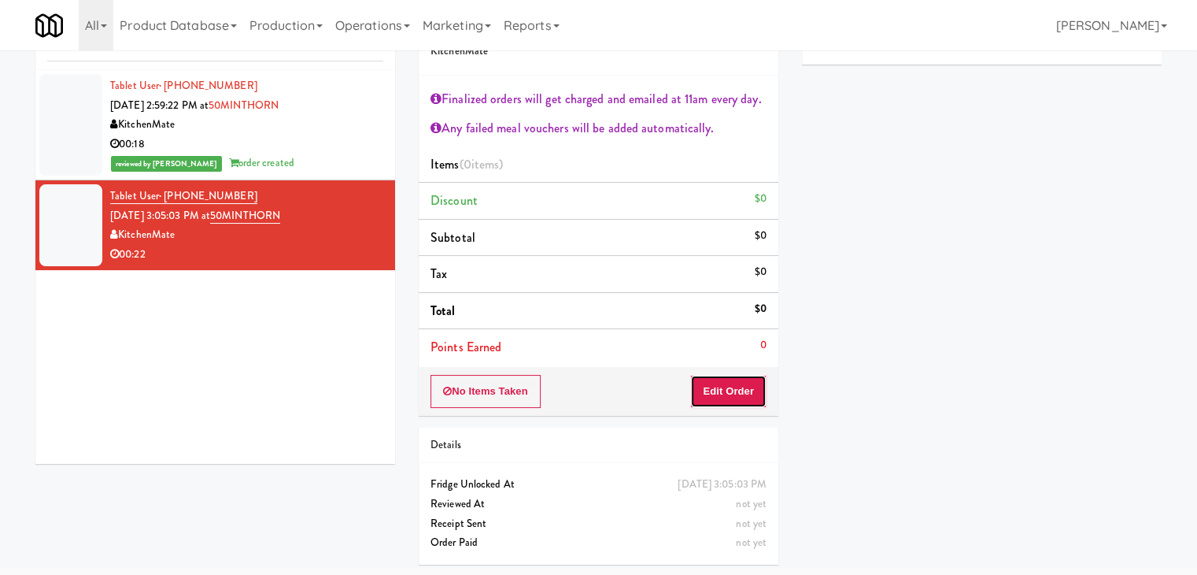
click at [723, 401] on button "Edit Order" at bounding box center [728, 391] width 76 height 33
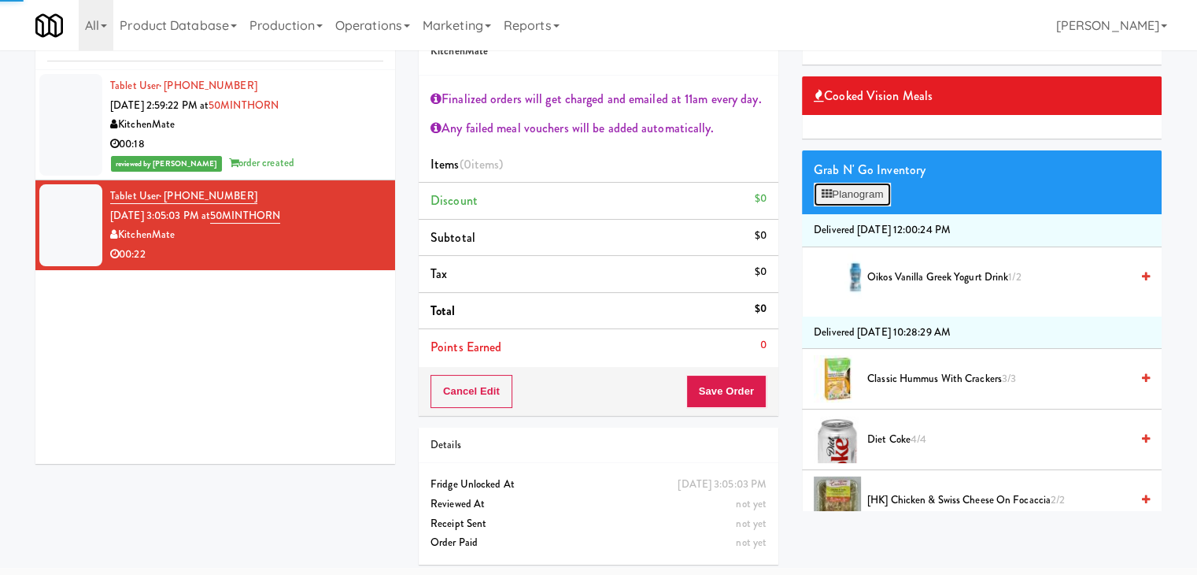
click at [871, 190] on button "Planogram" at bounding box center [852, 195] width 77 height 24
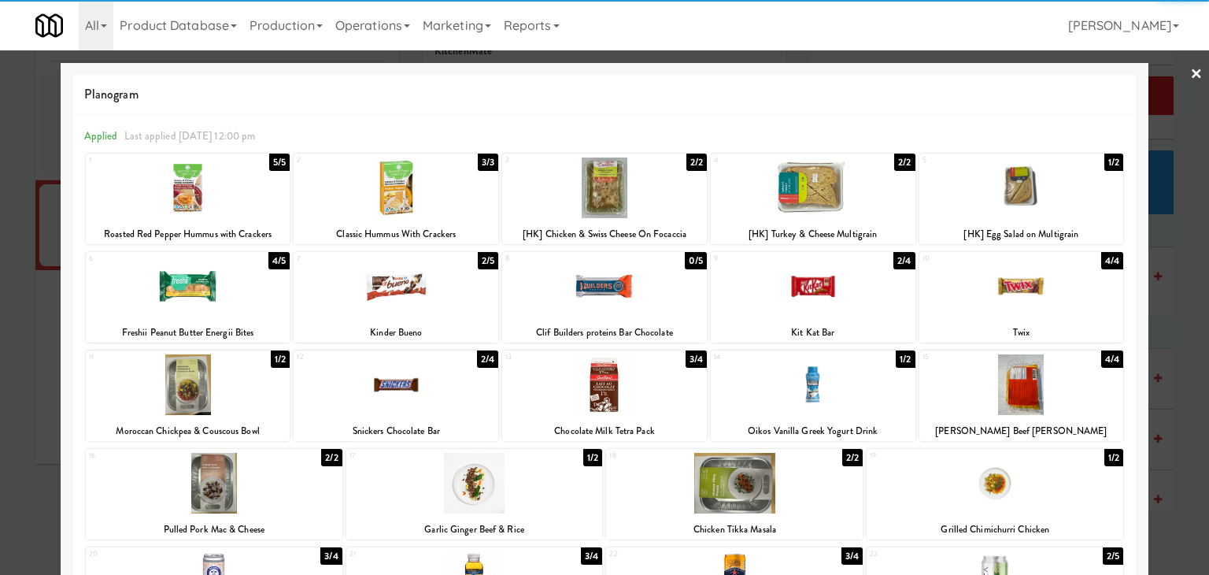
click at [400, 294] on div at bounding box center [396, 286] width 205 height 61
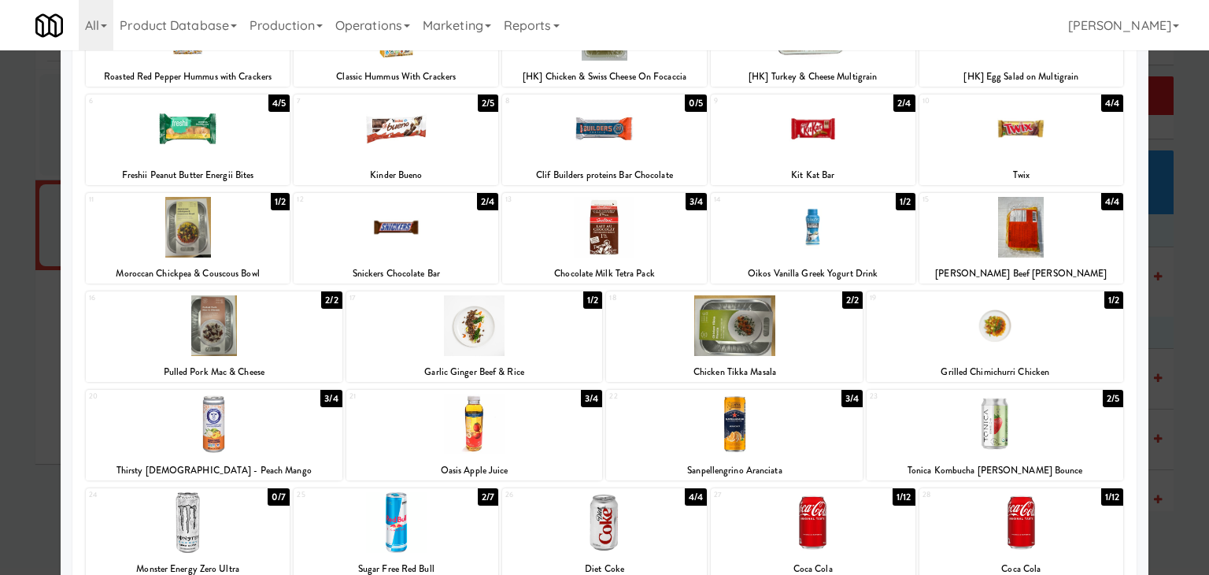
scroll to position [297, 0]
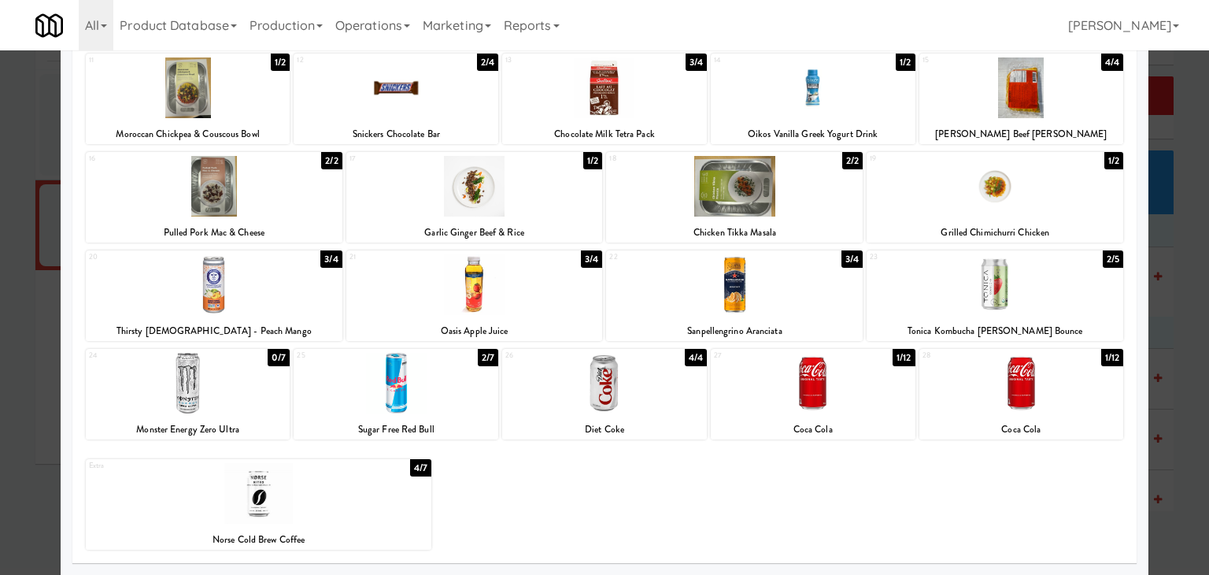
click at [229, 383] on div at bounding box center [188, 383] width 205 height 61
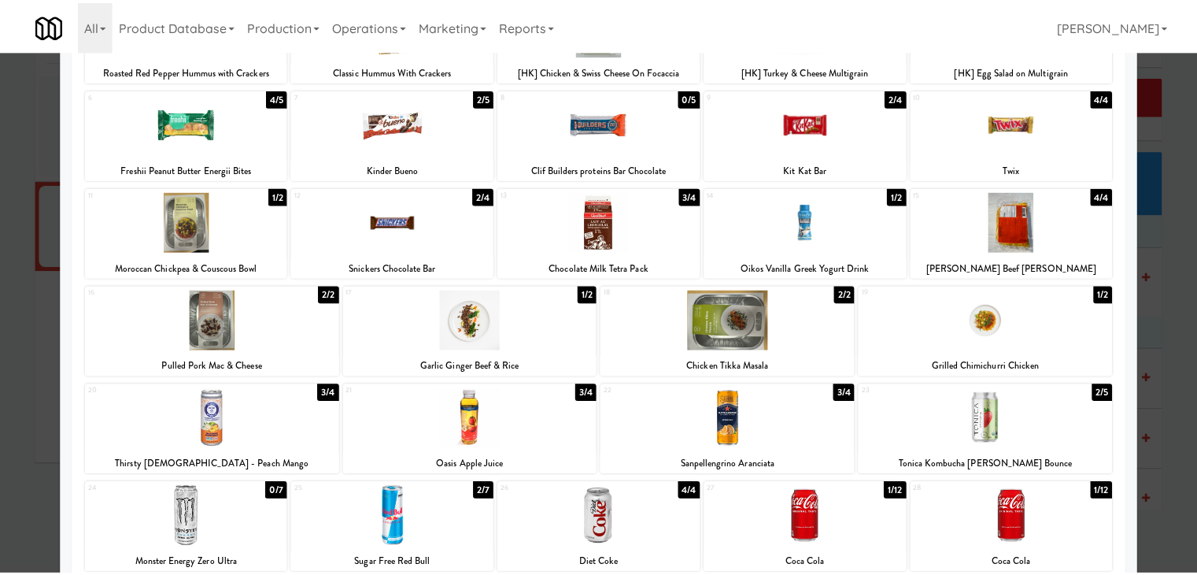
scroll to position [0, 0]
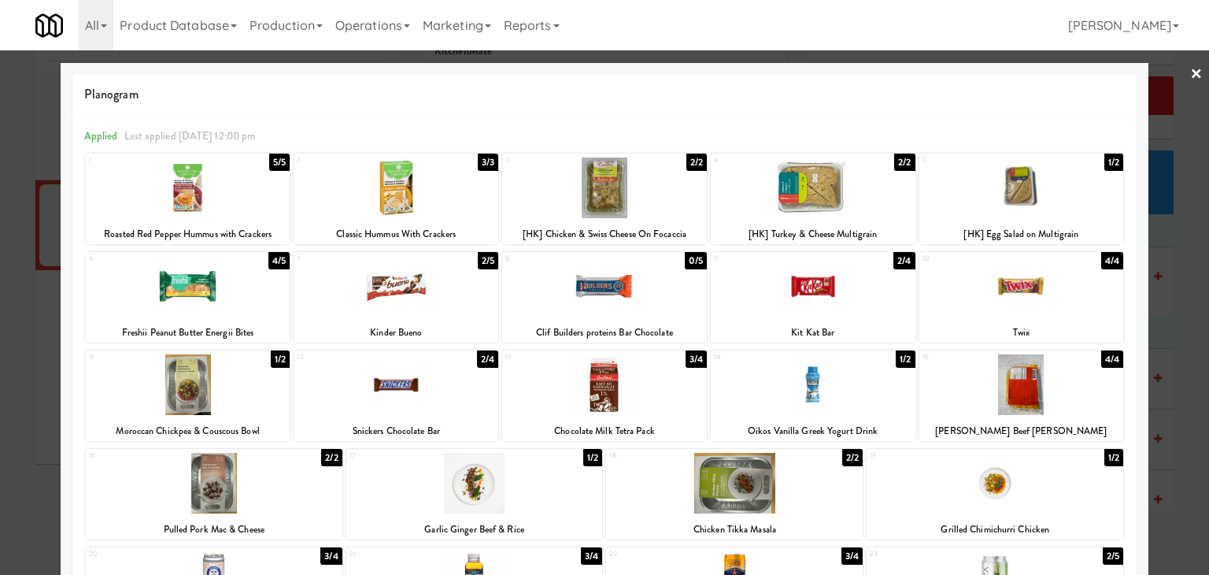
click at [1190, 72] on link "×" at bounding box center [1196, 74] width 13 height 49
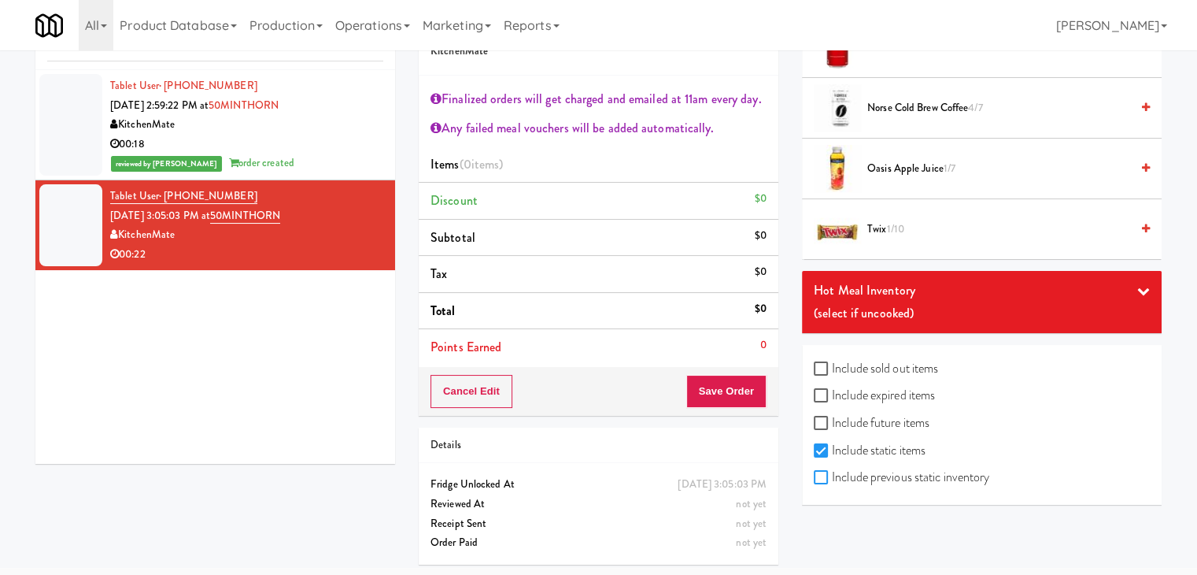
click at [821, 471] on input "Include previous static inventory" at bounding box center [823, 477] width 18 height 13
checkbox input "true"
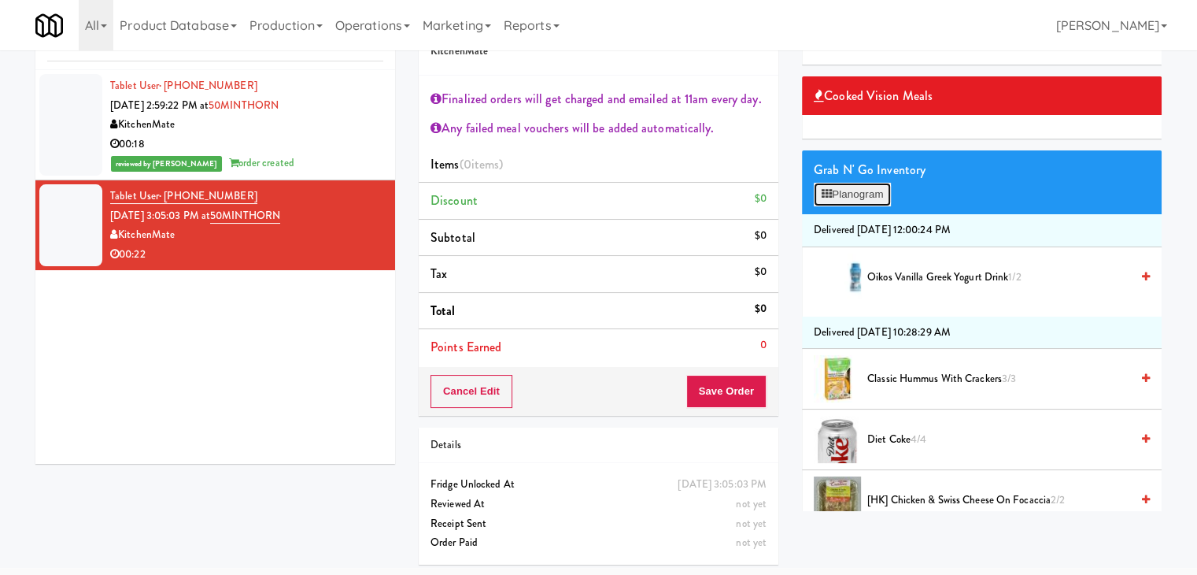
click at [859, 183] on button "Planogram" at bounding box center [852, 195] width 77 height 24
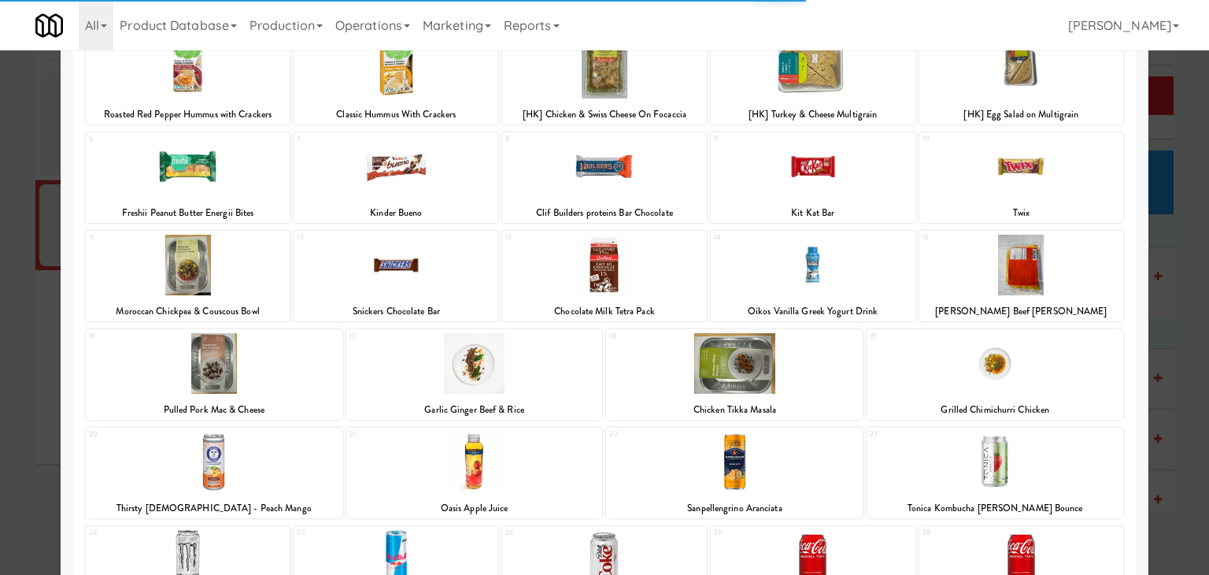
scroll to position [297, 0]
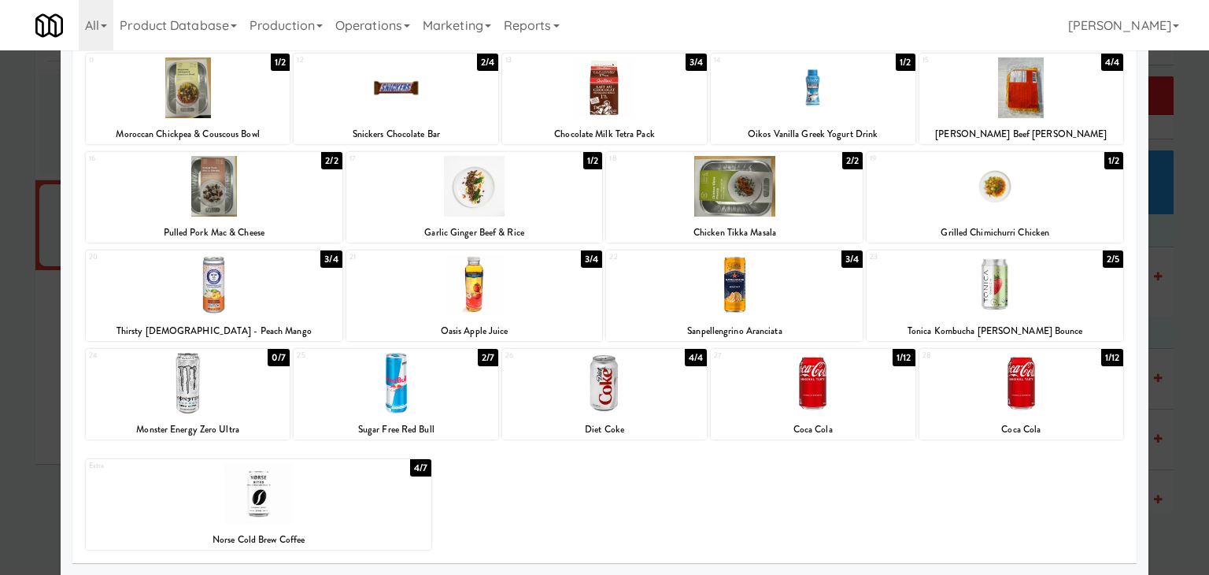
click at [227, 382] on div at bounding box center [188, 383] width 205 height 61
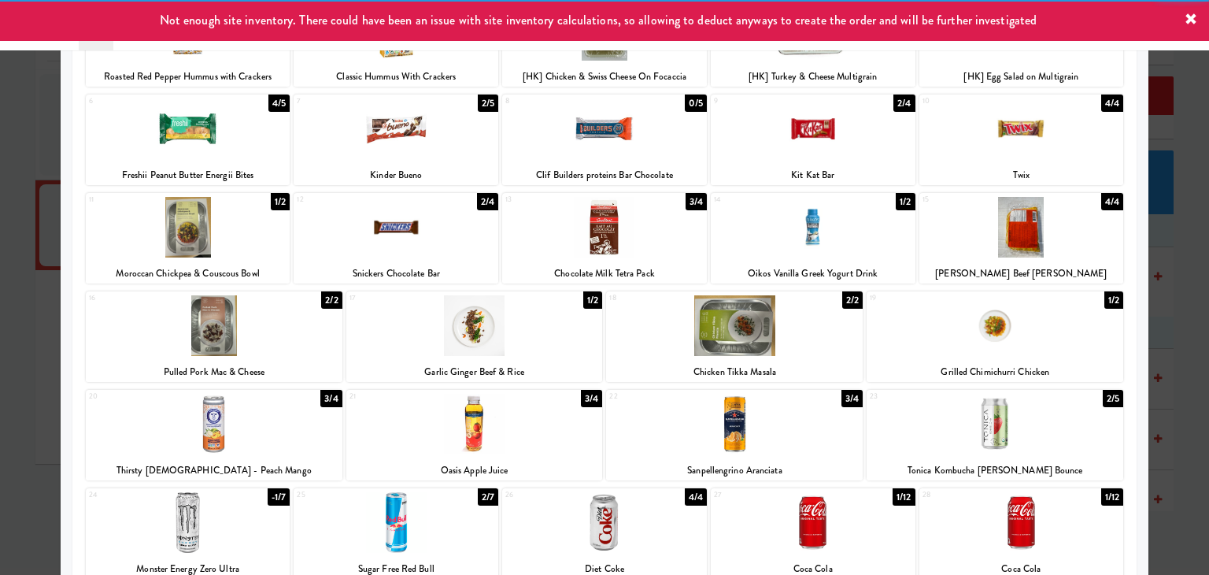
scroll to position [139, 0]
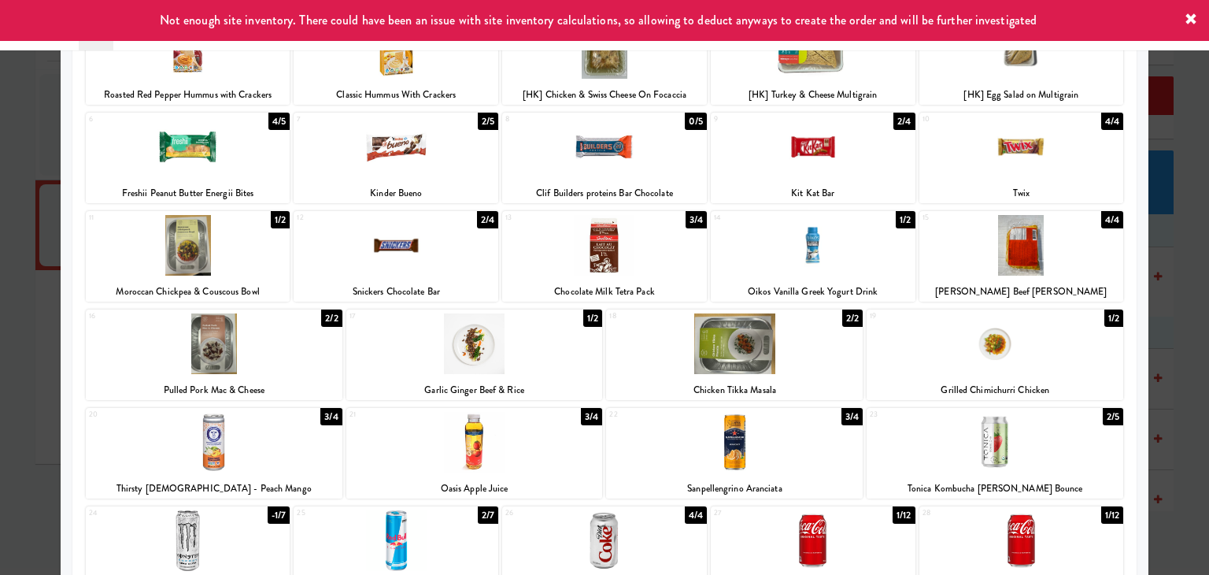
click at [438, 159] on div at bounding box center [396, 146] width 205 height 61
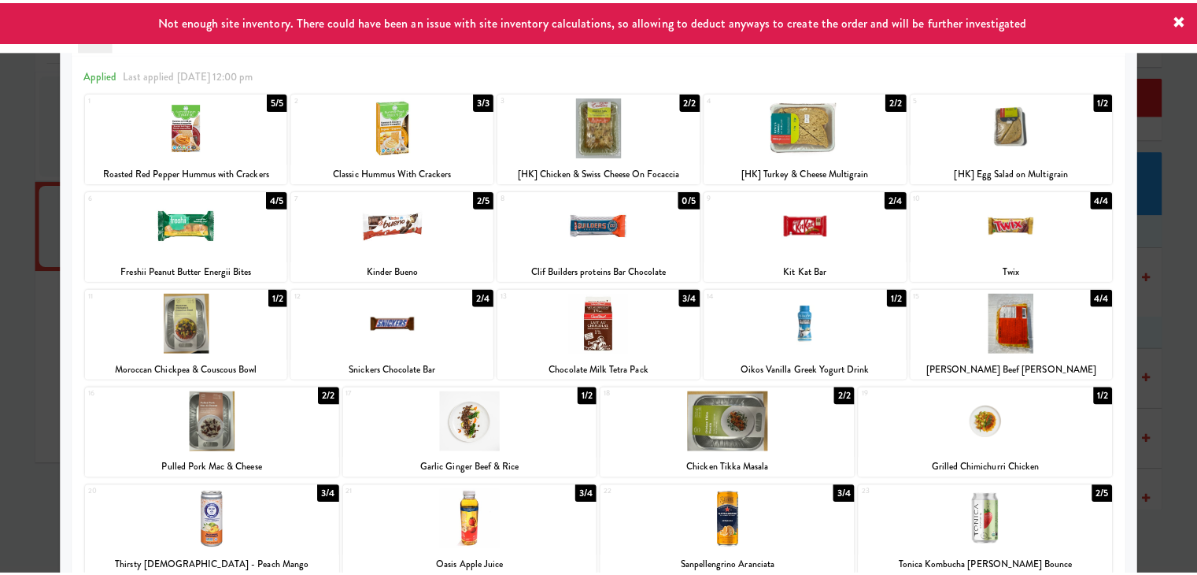
scroll to position [0, 0]
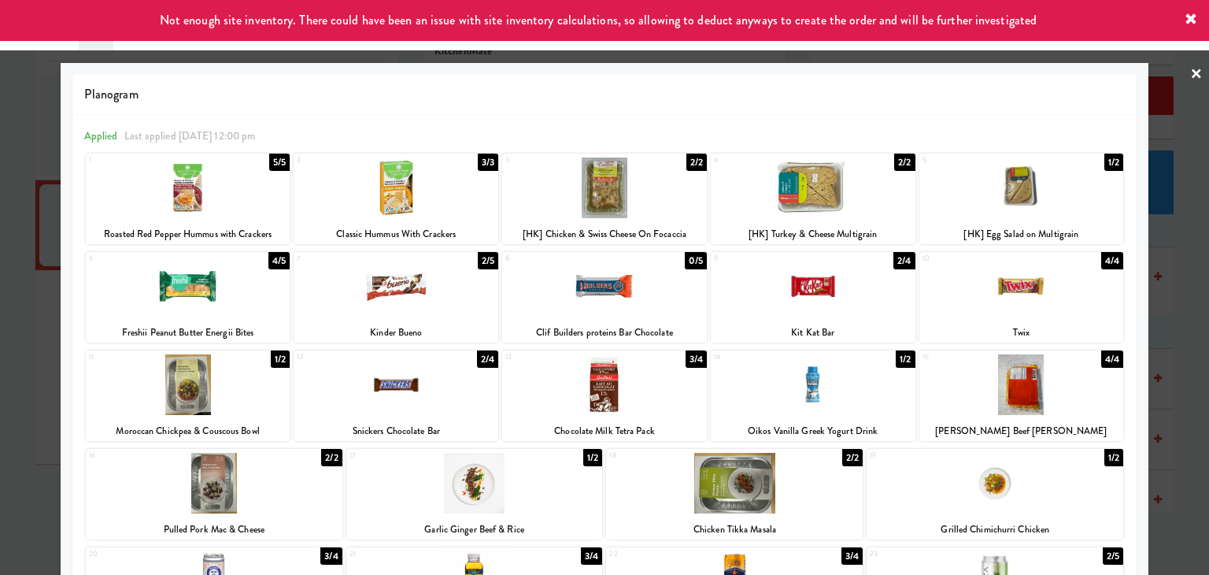
click at [1177, 73] on div at bounding box center [604, 287] width 1209 height 575
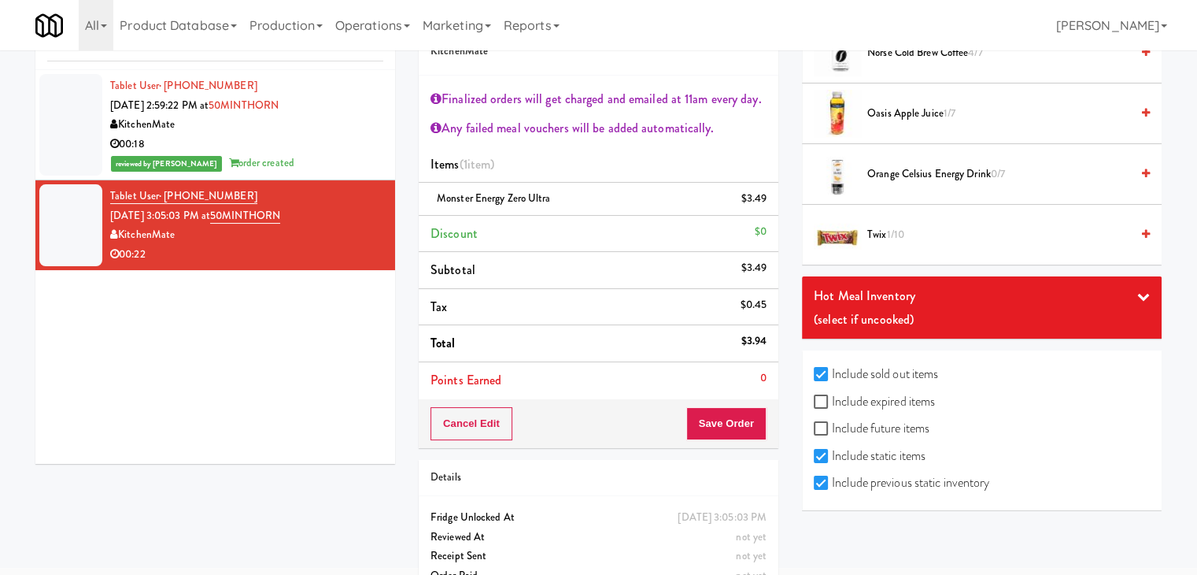
scroll to position [3948, 0]
click at [825, 395] on input "Include expired items" at bounding box center [823, 401] width 18 height 13
checkbox input "true"
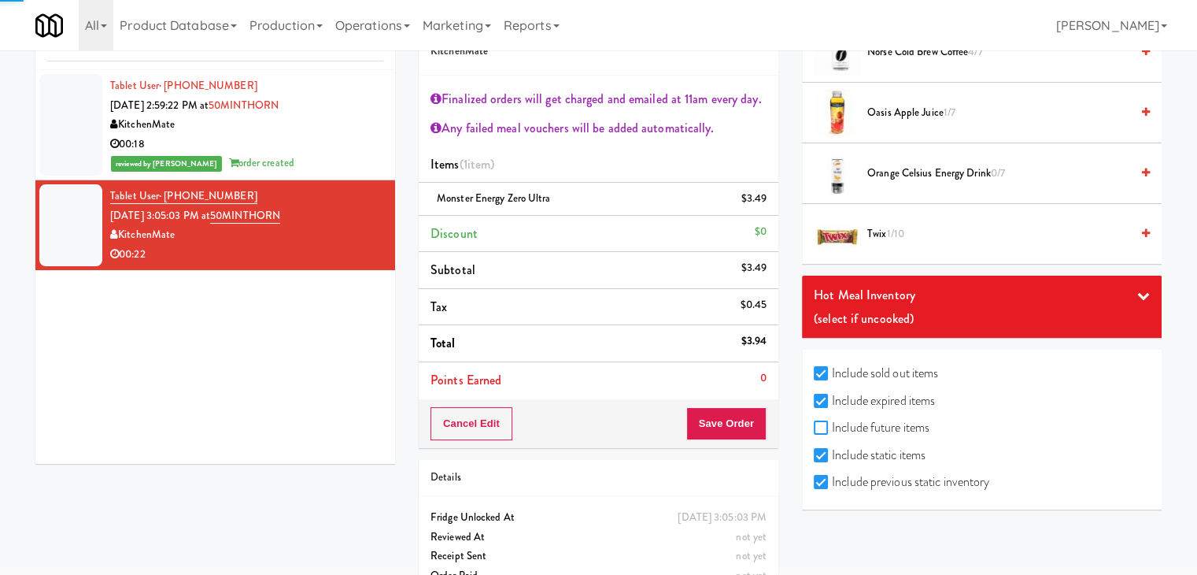
click at [818, 422] on input "Include future items" at bounding box center [823, 428] width 18 height 13
checkbox input "true"
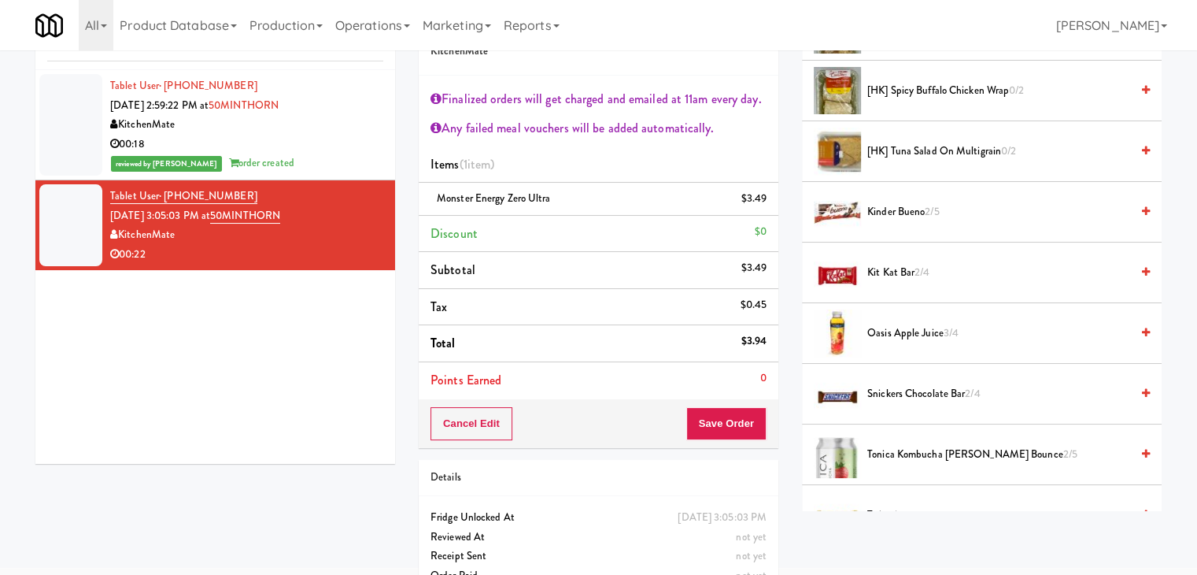
scroll to position [2046, 0]
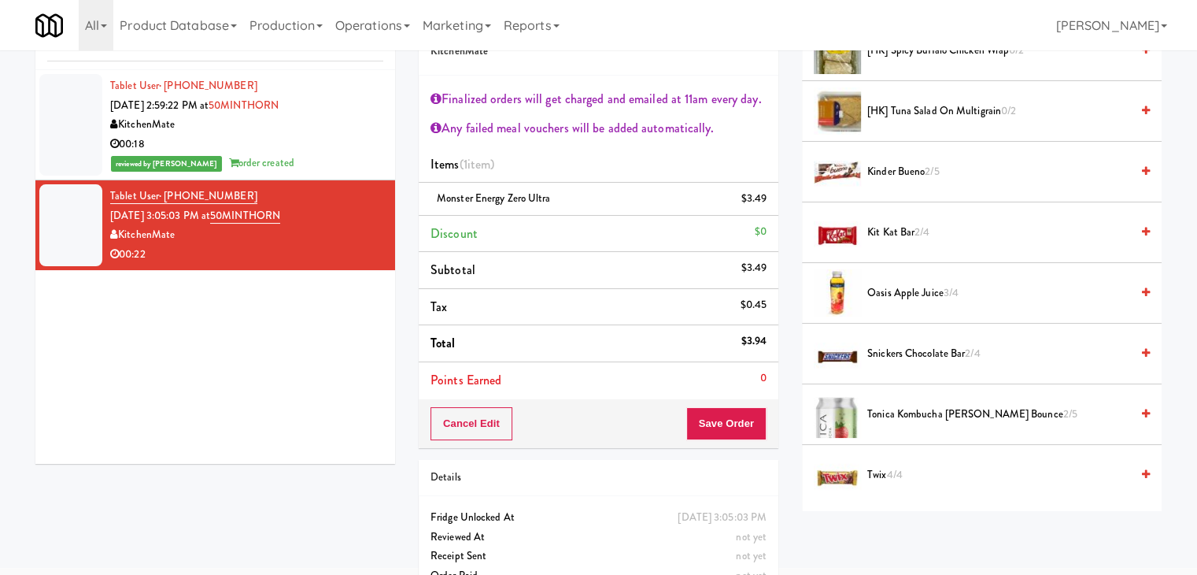
click at [1142, 168] on icon at bounding box center [1146, 171] width 8 height 10
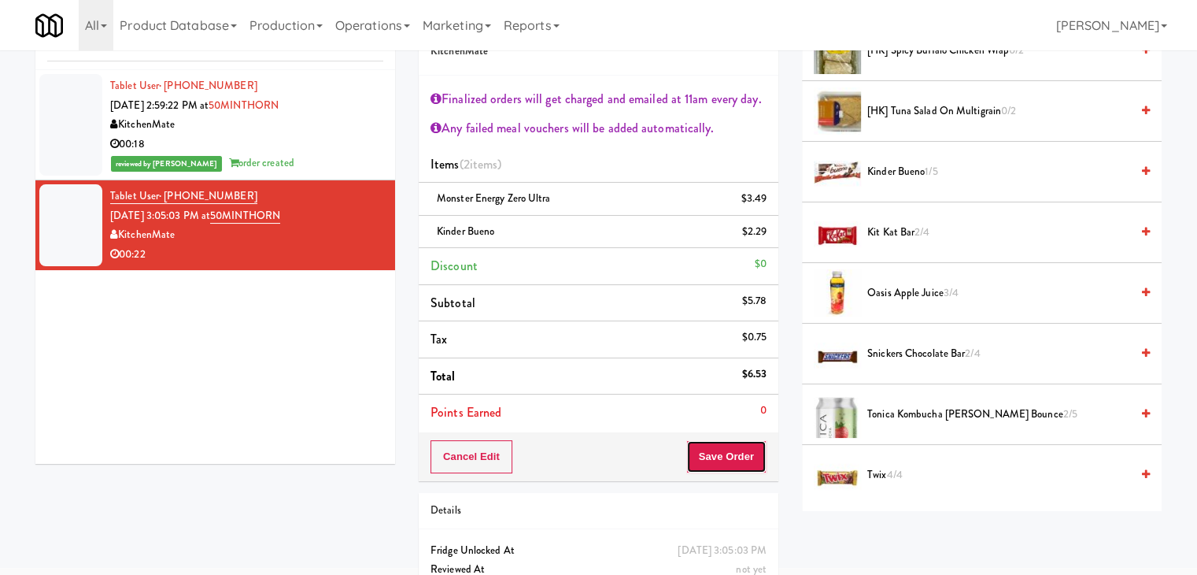
click at [715, 457] on button "Save Order" at bounding box center [726, 456] width 80 height 33
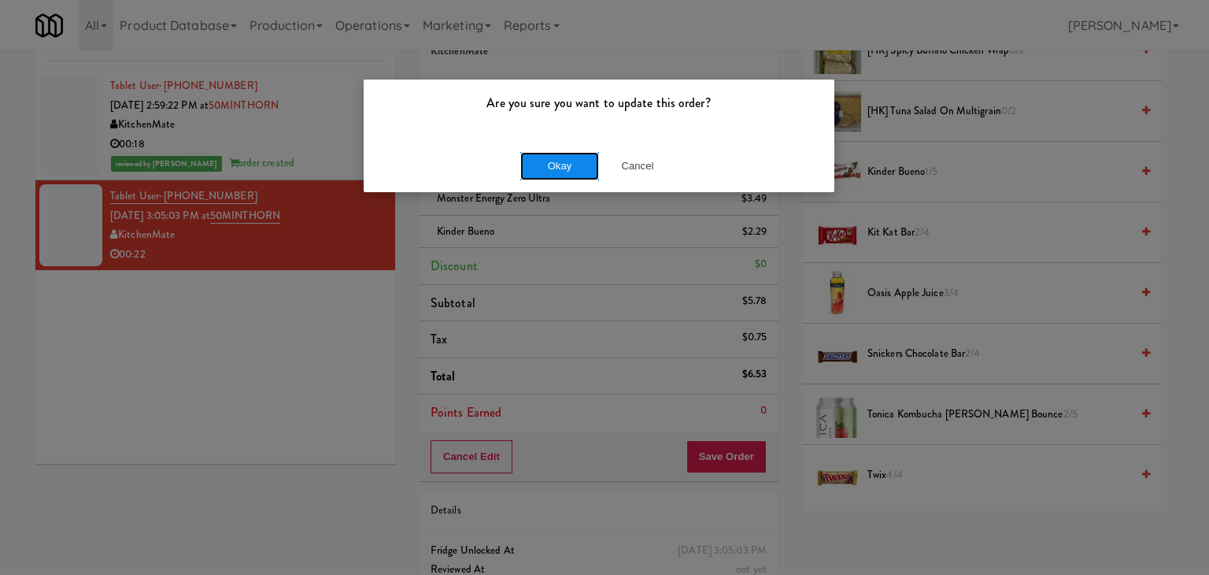
click at [575, 171] on button "Okay" at bounding box center [559, 166] width 79 height 28
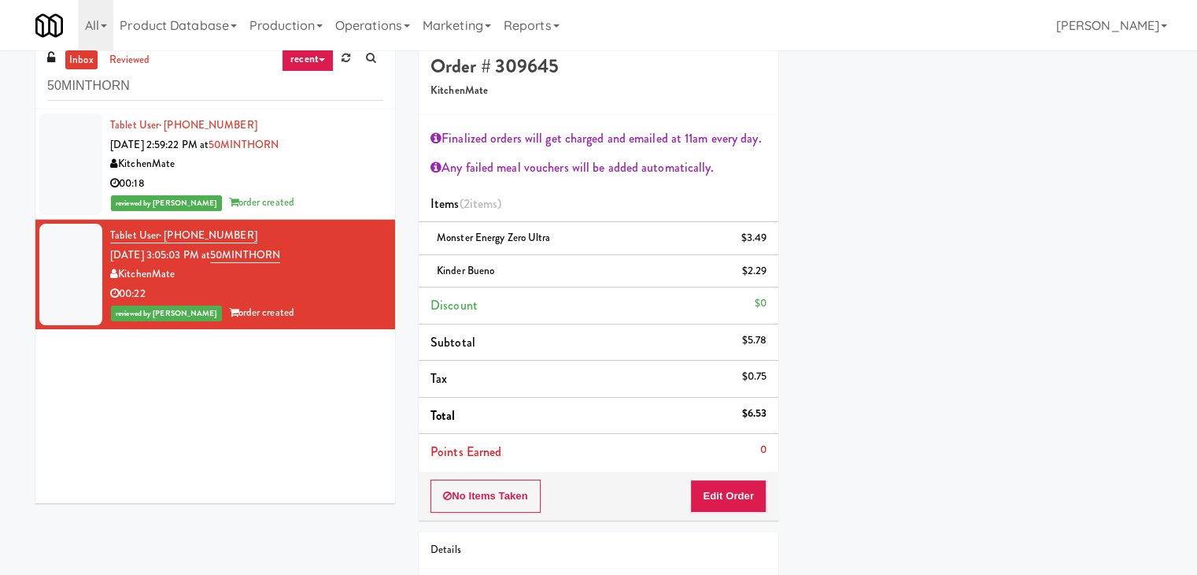
scroll to position [0, 0]
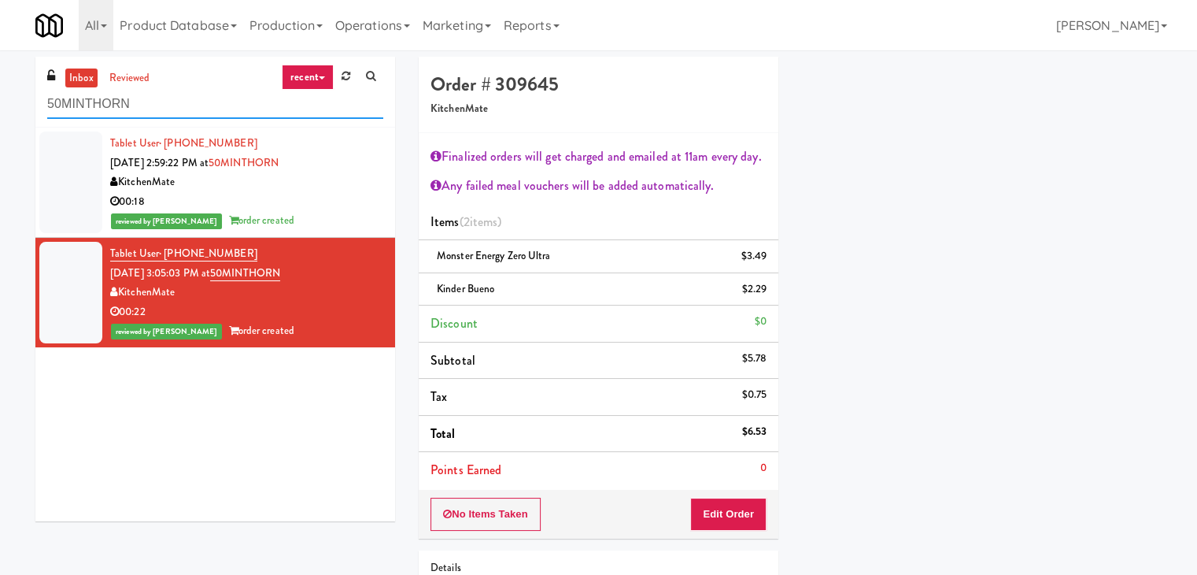
click at [176, 101] on input "50MINTHORN" at bounding box center [215, 104] width 336 height 29
paste input "[PERSON_NAME] PFFZ"
type input "[PERSON_NAME] PFFZ"
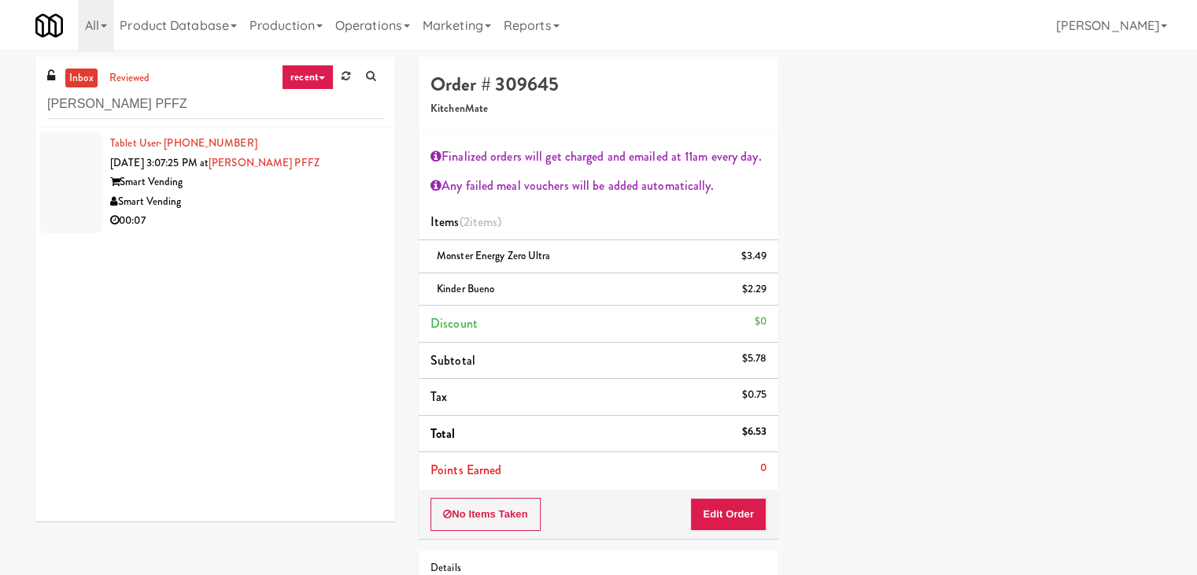
click at [312, 198] on div "Smart Vending" at bounding box center [246, 202] width 273 height 20
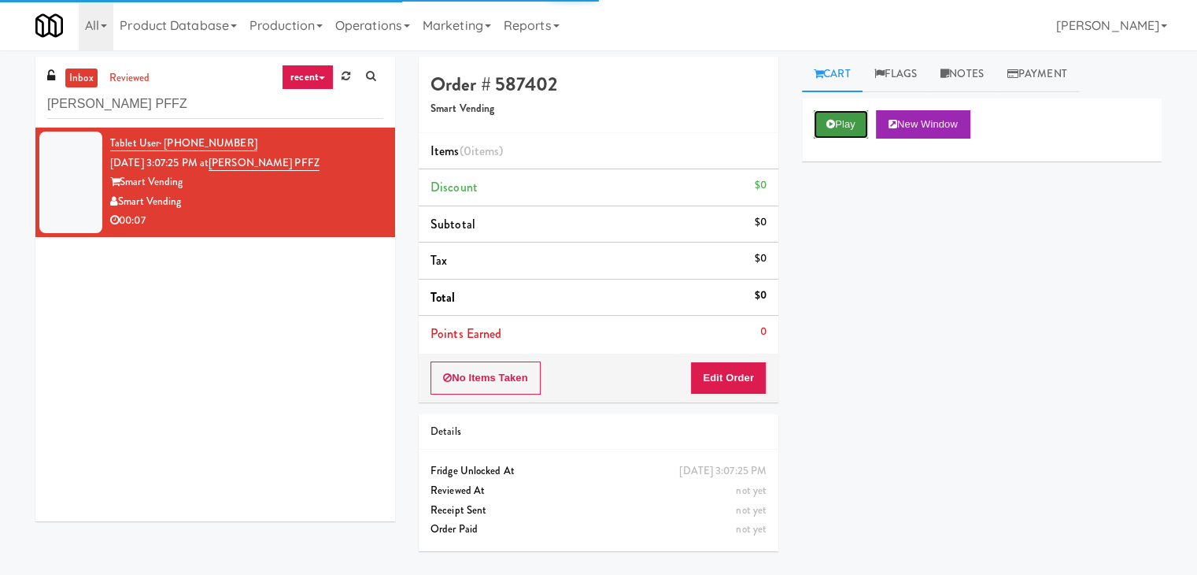
click at [840, 131] on button "Play" at bounding box center [841, 124] width 54 height 28
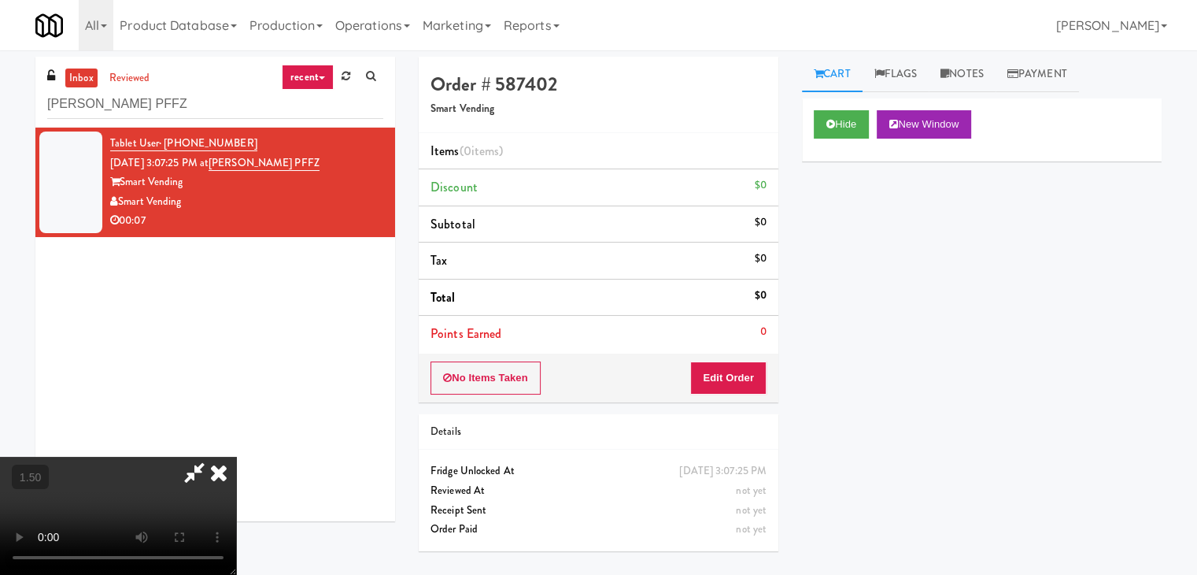
click at [236, 456] on video at bounding box center [118, 515] width 236 height 118
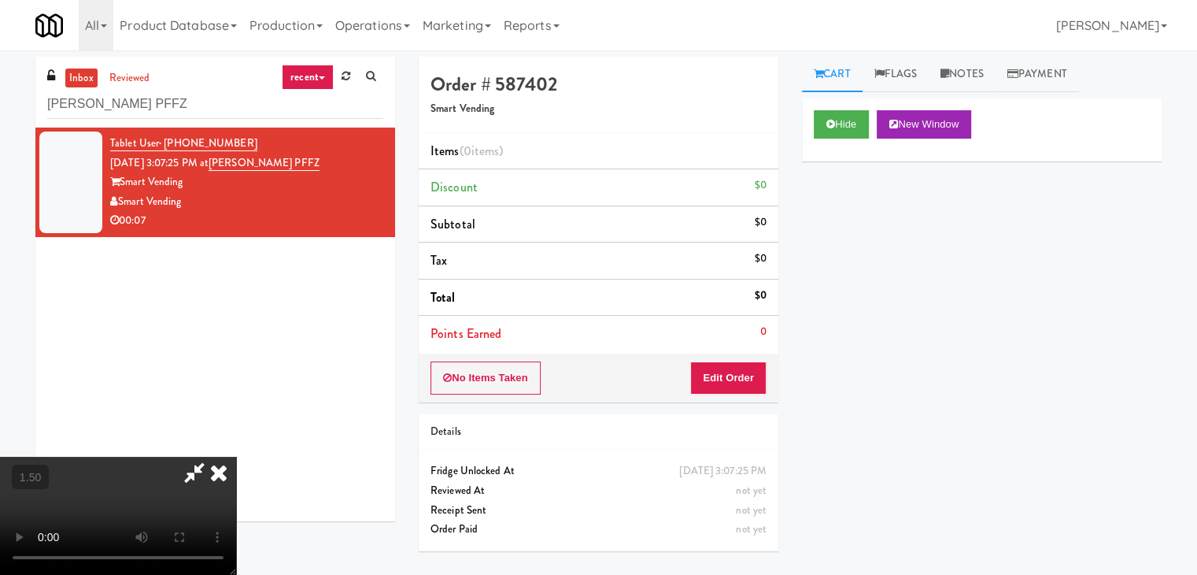
click at [236, 456] on video at bounding box center [118, 515] width 236 height 118
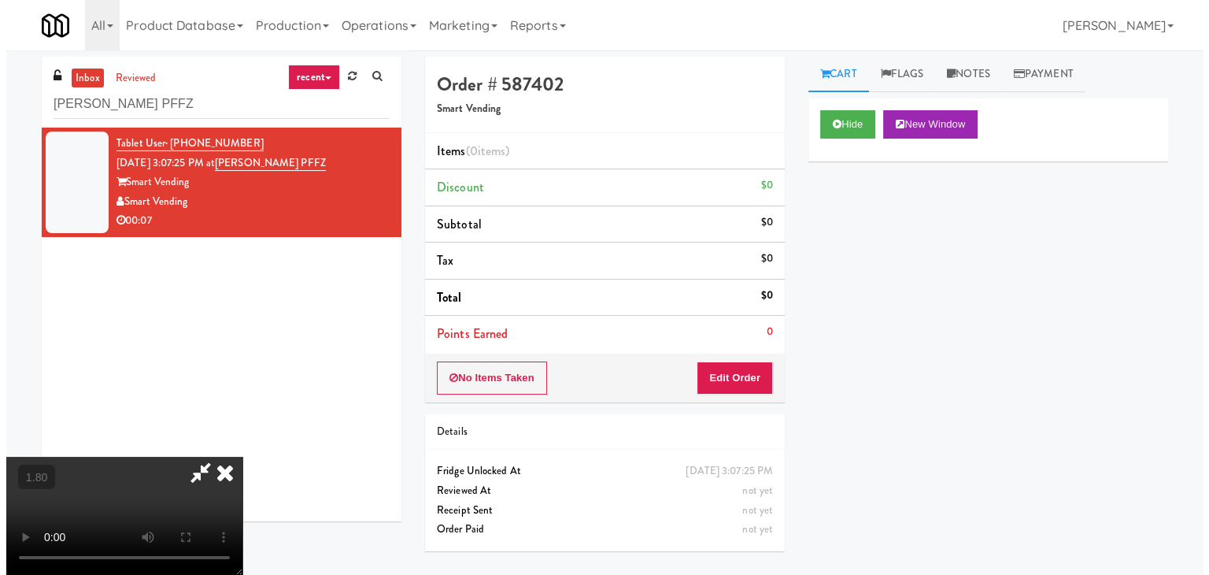
scroll to position [0, 0]
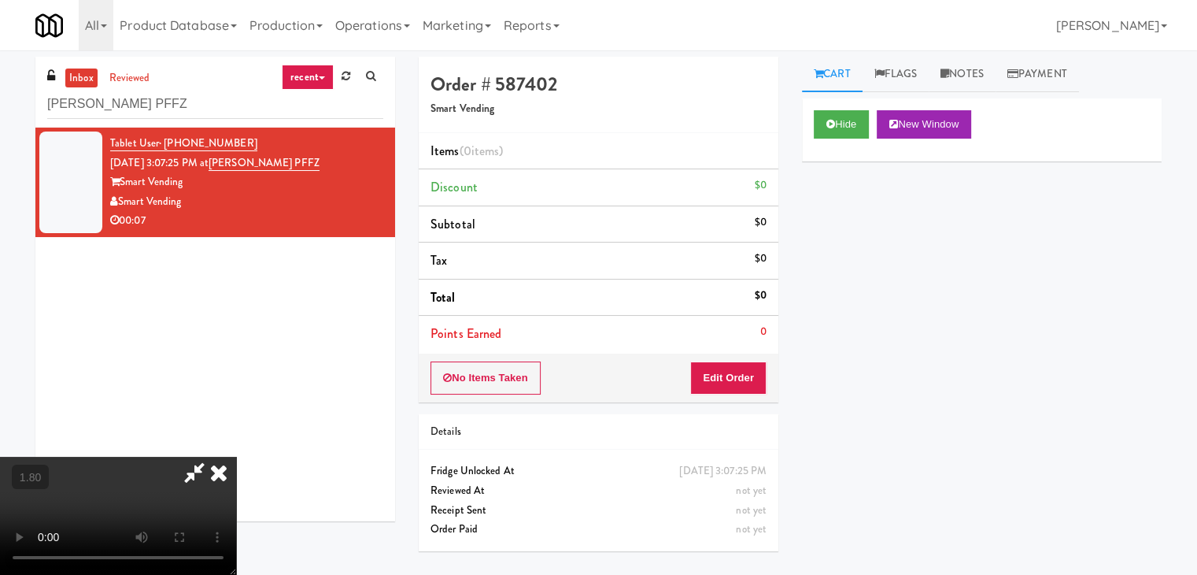
click at [236, 456] on icon at bounding box center [218, 471] width 35 height 31
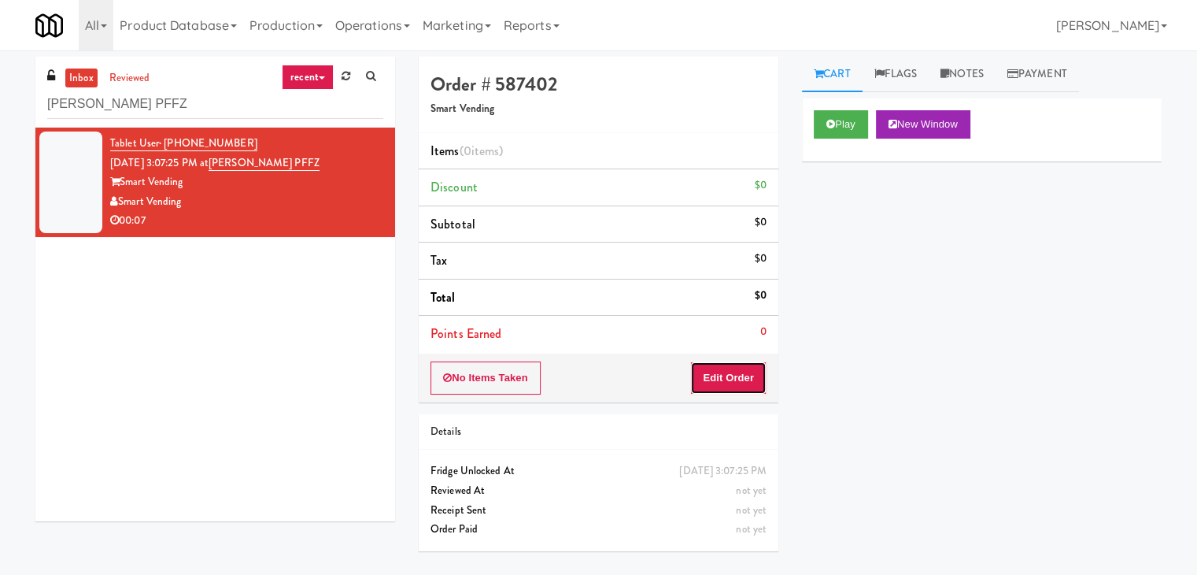
click at [724, 382] on button "Edit Order" at bounding box center [728, 377] width 76 height 33
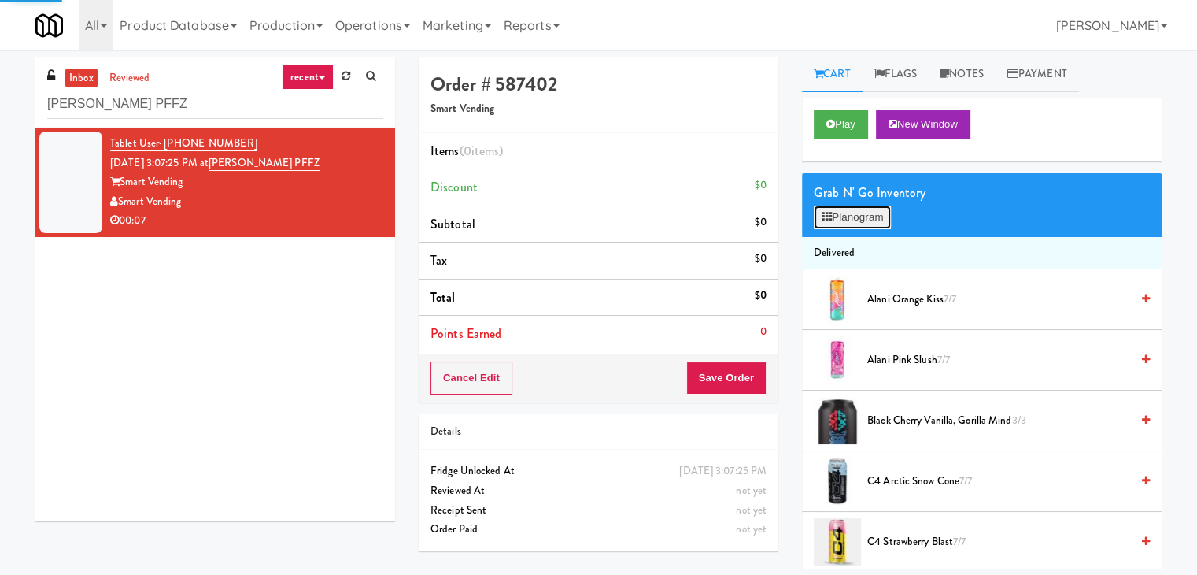
click at [852, 223] on button "Planogram" at bounding box center [852, 217] width 77 height 24
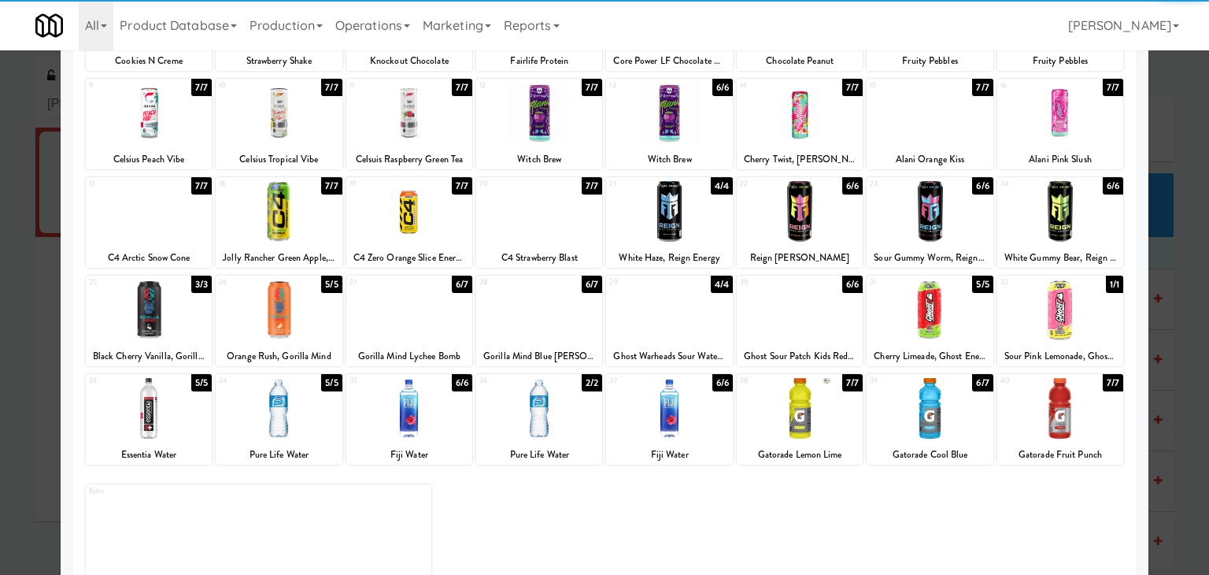
scroll to position [198, 0]
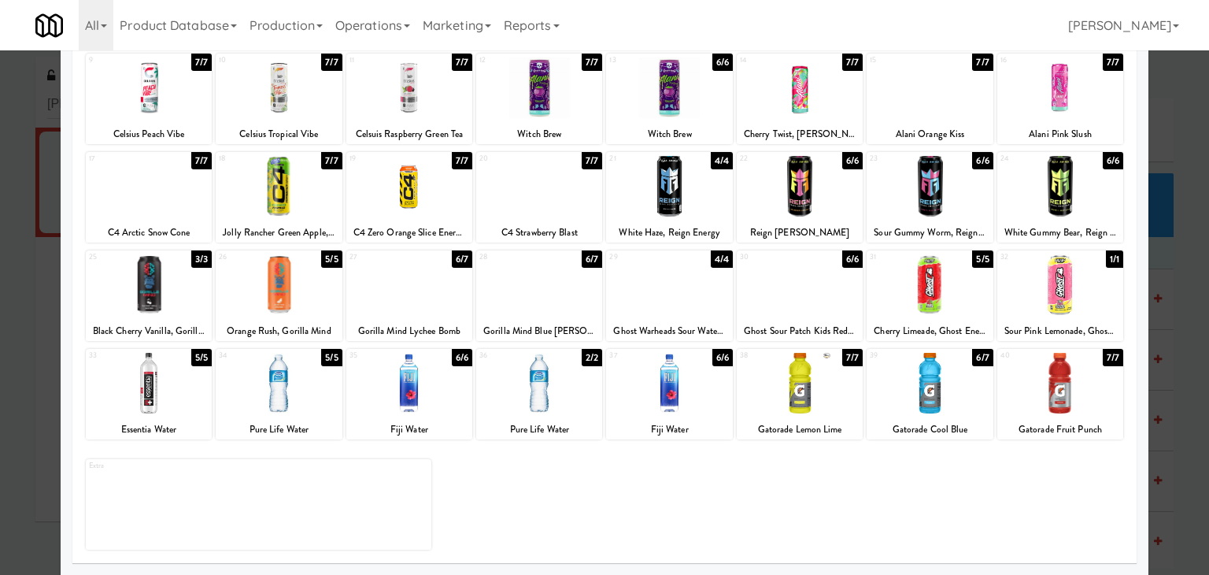
click at [548, 306] on div at bounding box center [539, 284] width 126 height 61
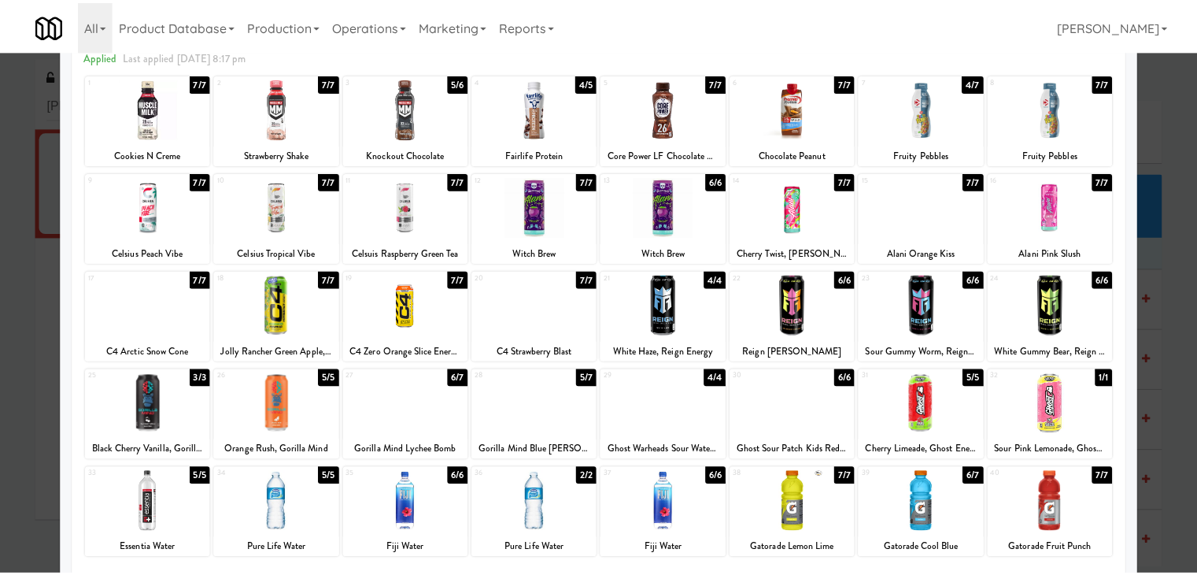
scroll to position [0, 0]
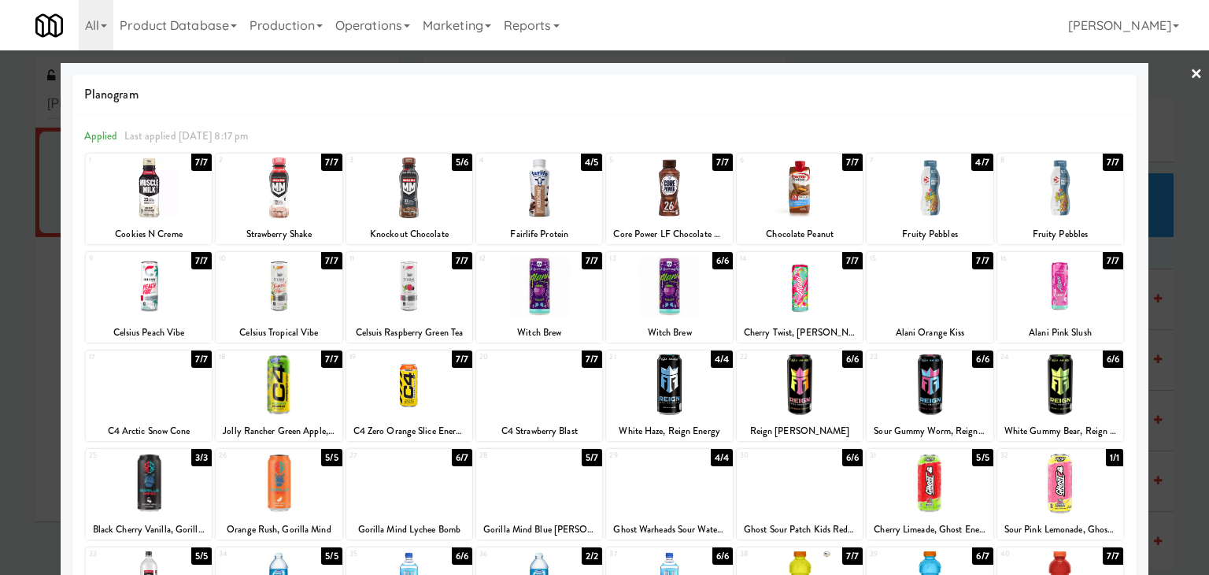
click at [1190, 68] on link "×" at bounding box center [1196, 74] width 13 height 49
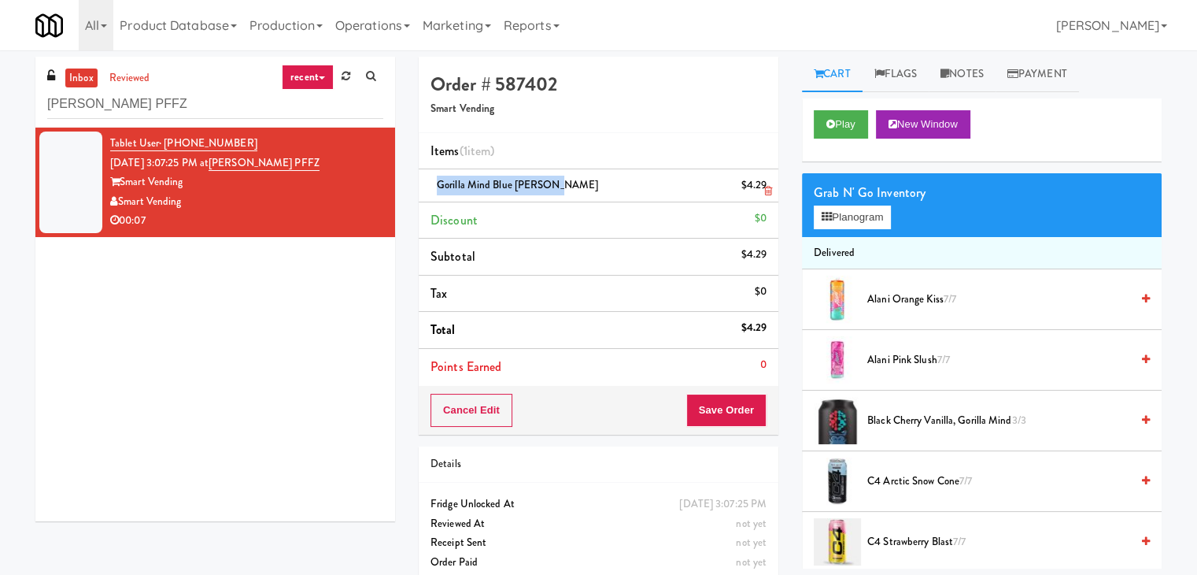
drag, startPoint x: 551, startPoint y: 185, endPoint x: 431, endPoint y: 180, distance: 119.7
click at [431, 180] on div "Gorilla Mind Blue [PERSON_NAME] $4.29" at bounding box center [598, 186] width 336 height 20
click at [719, 412] on button "Save Order" at bounding box center [726, 410] width 80 height 33
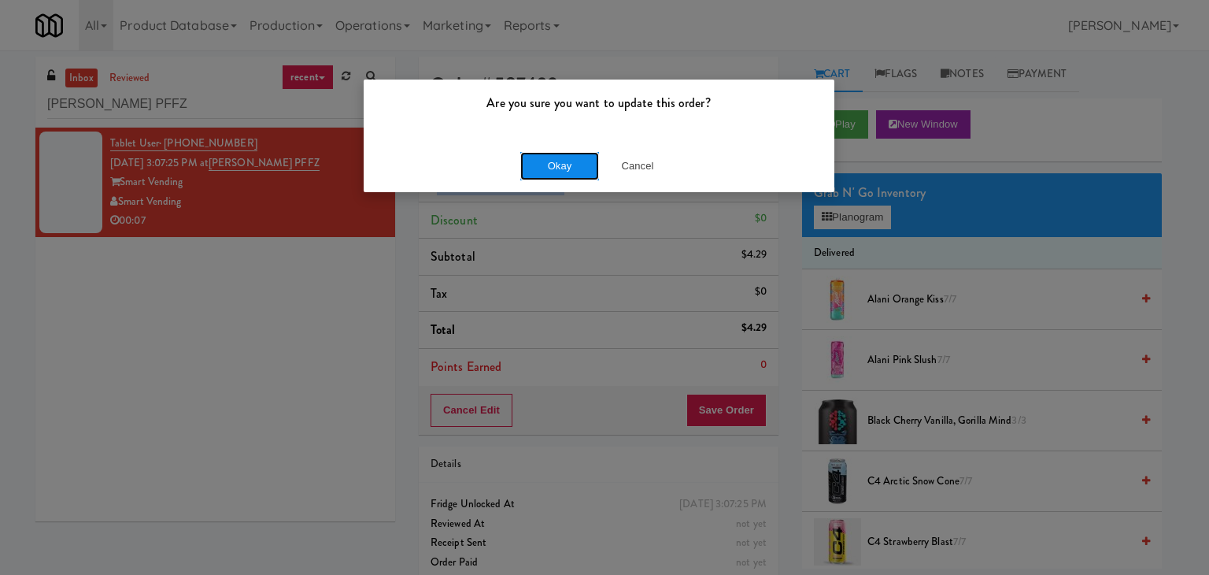
click at [534, 162] on button "Okay" at bounding box center [559, 166] width 79 height 28
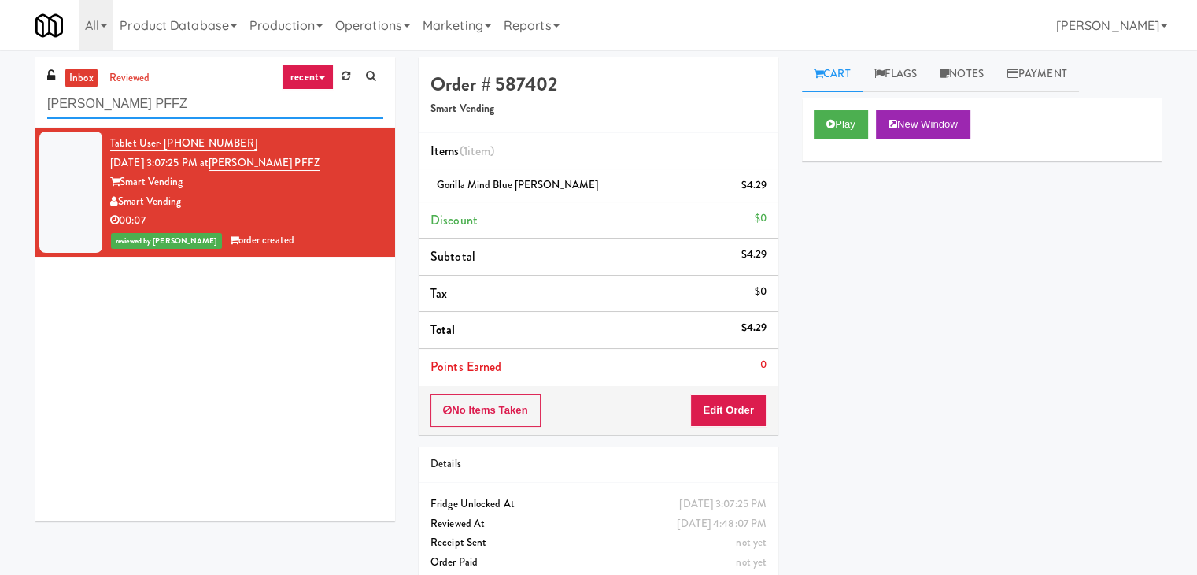
click at [216, 96] on input "[PERSON_NAME] PFFZ" at bounding box center [215, 104] width 336 height 29
paste input "680 LSD Pantry"
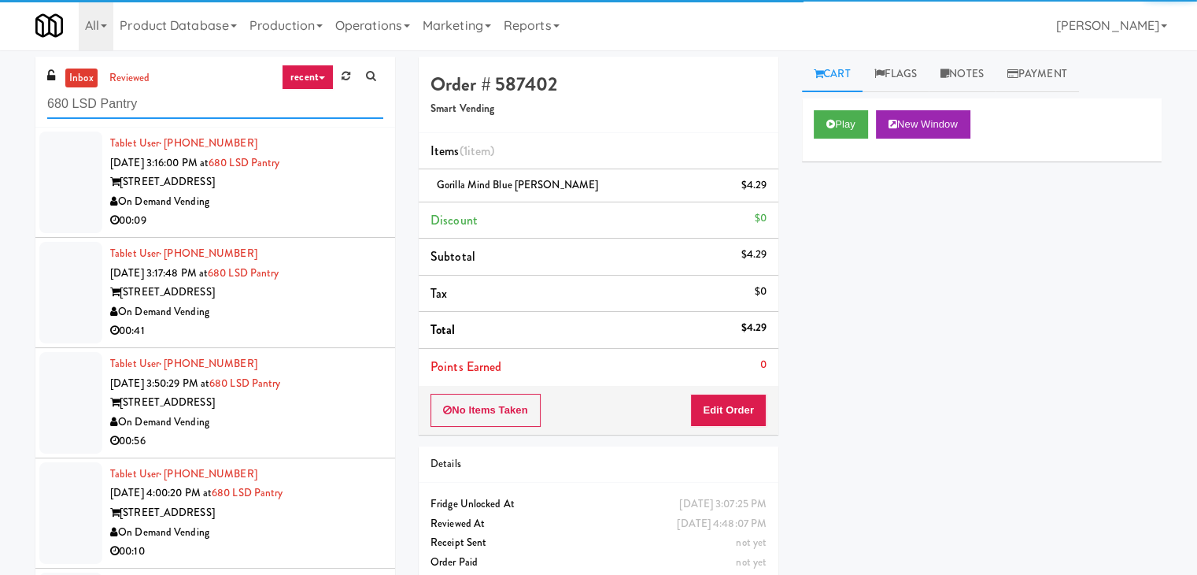
type input "680 LSD Pantry"
click at [301, 213] on div "00:09" at bounding box center [246, 221] width 273 height 20
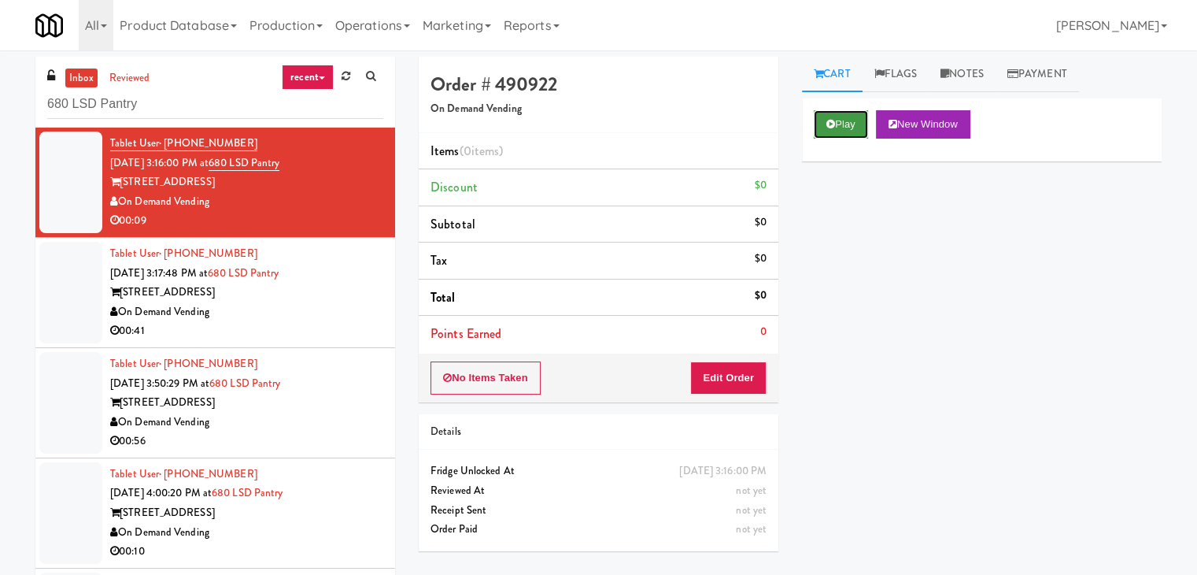
click at [829, 124] on icon at bounding box center [830, 124] width 9 height 10
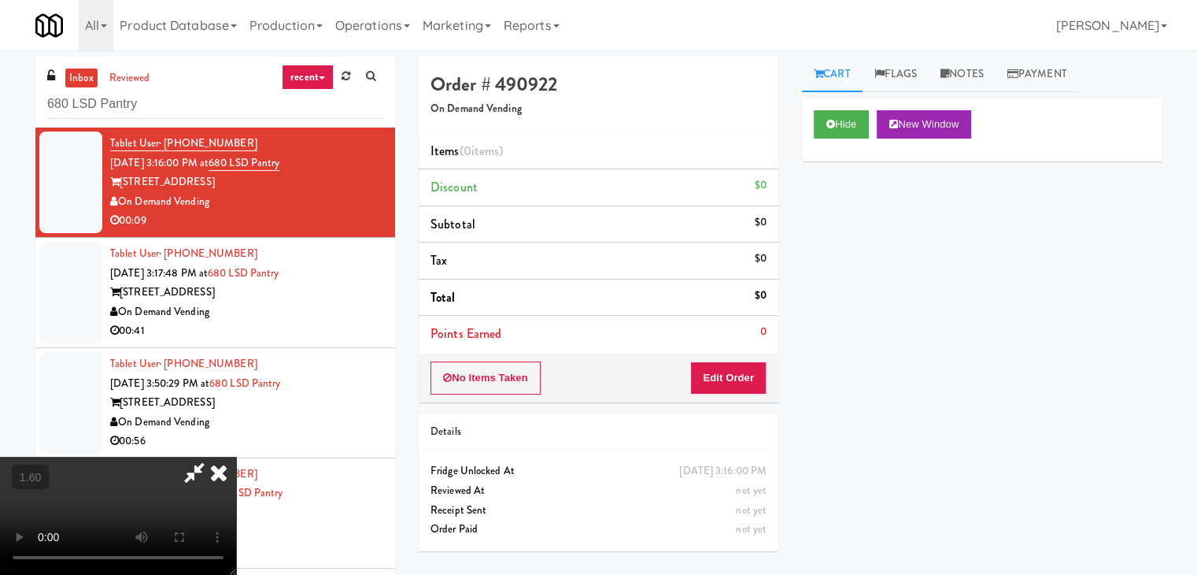
click at [236, 456] on video at bounding box center [118, 515] width 236 height 118
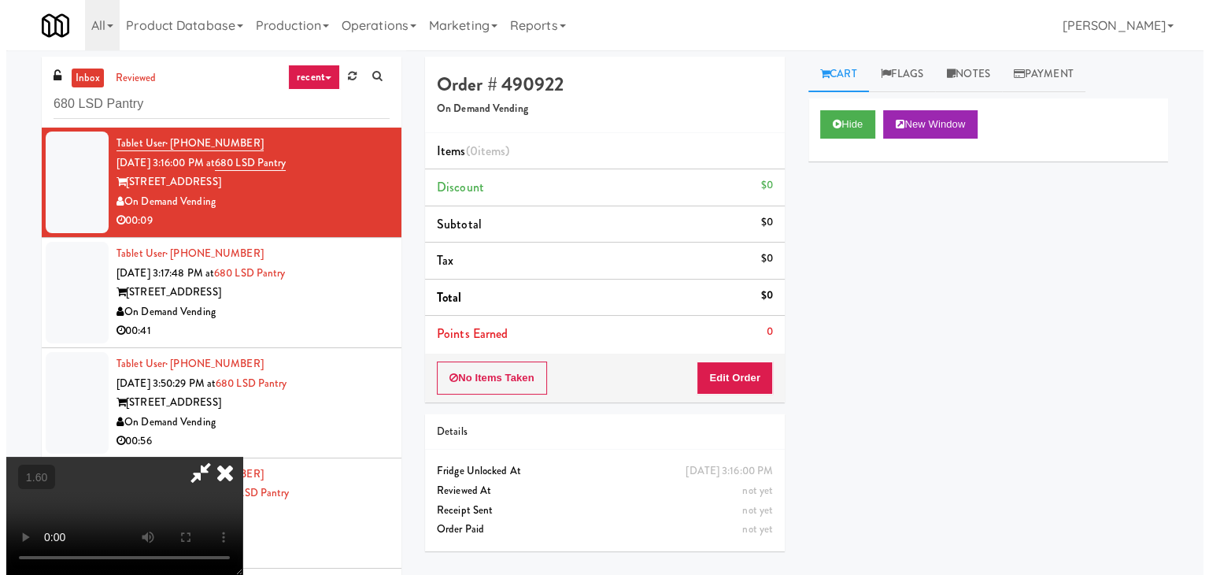
scroll to position [50, 0]
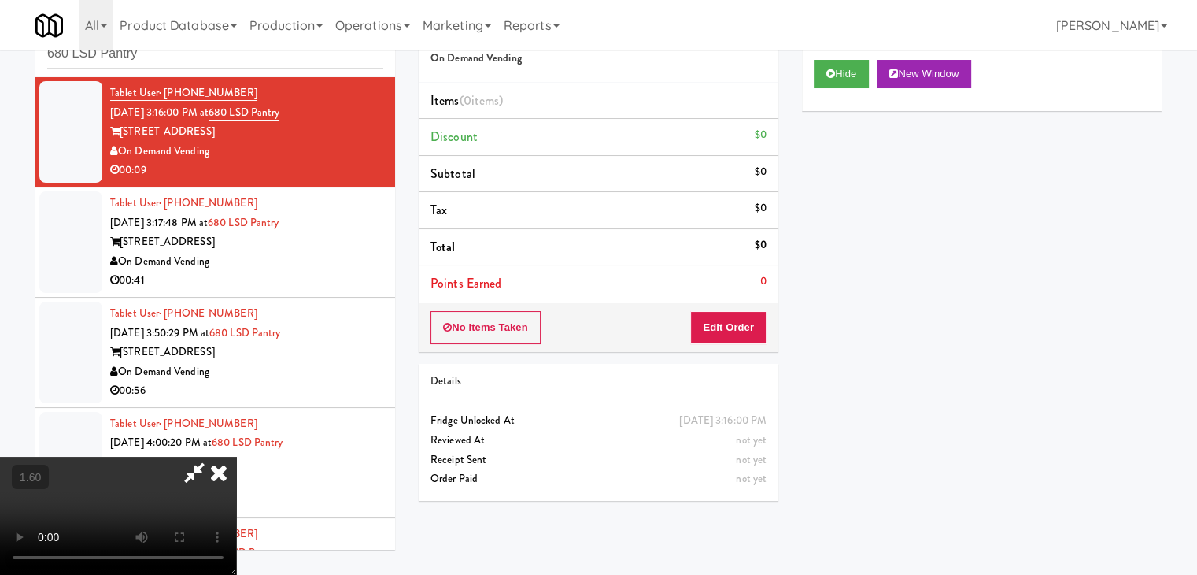
click at [236, 456] on video at bounding box center [118, 515] width 236 height 118
click at [236, 456] on icon at bounding box center [218, 471] width 35 height 31
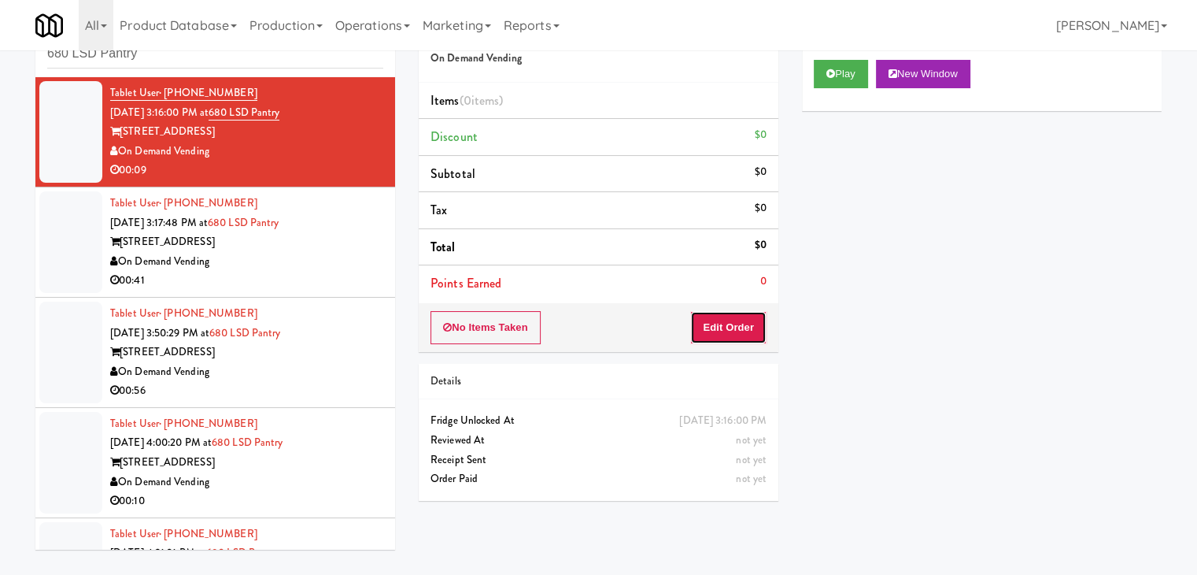
click at [735, 331] on button "Edit Order" at bounding box center [728, 327] width 76 height 33
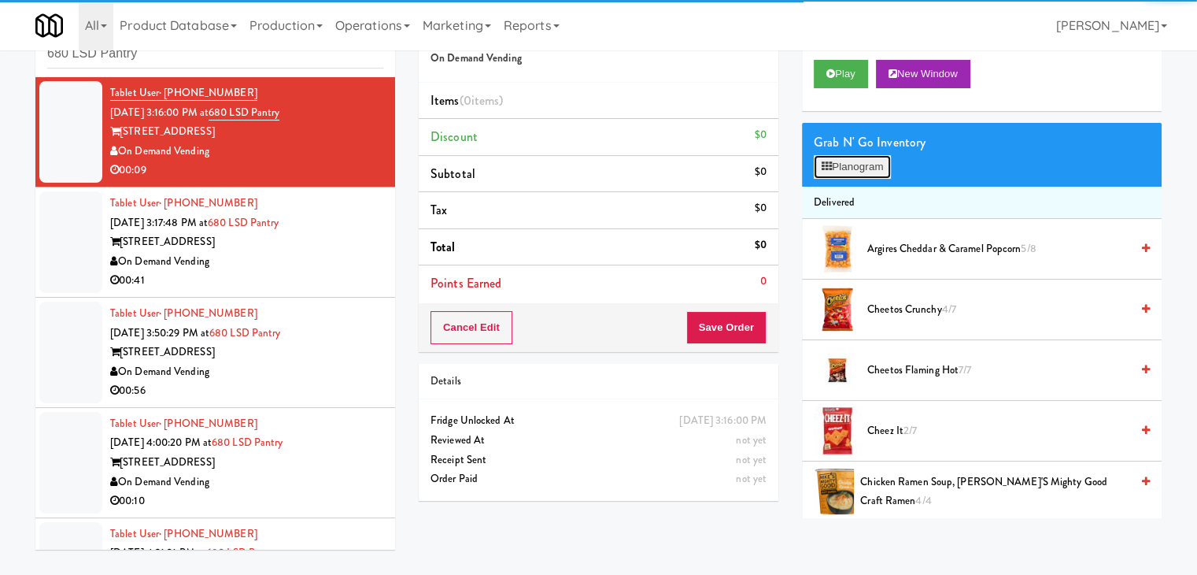
click at [865, 164] on button "Planogram" at bounding box center [852, 167] width 77 height 24
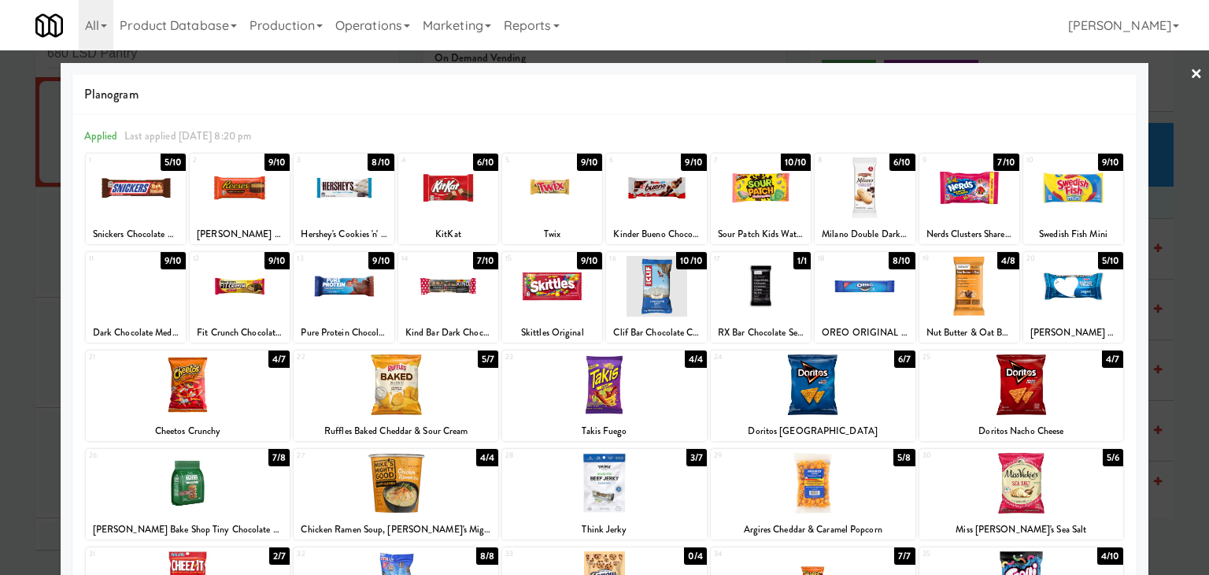
click at [1100, 283] on div at bounding box center [1073, 286] width 100 height 61
click at [979, 298] on div at bounding box center [969, 286] width 100 height 61
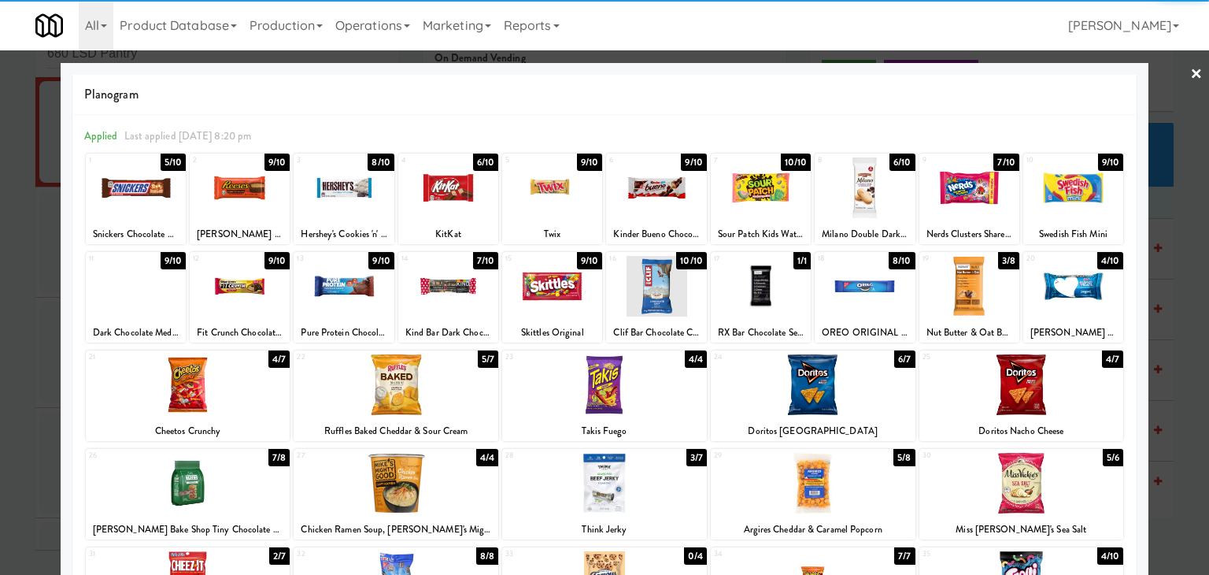
click at [1190, 68] on link "×" at bounding box center [1196, 74] width 13 height 49
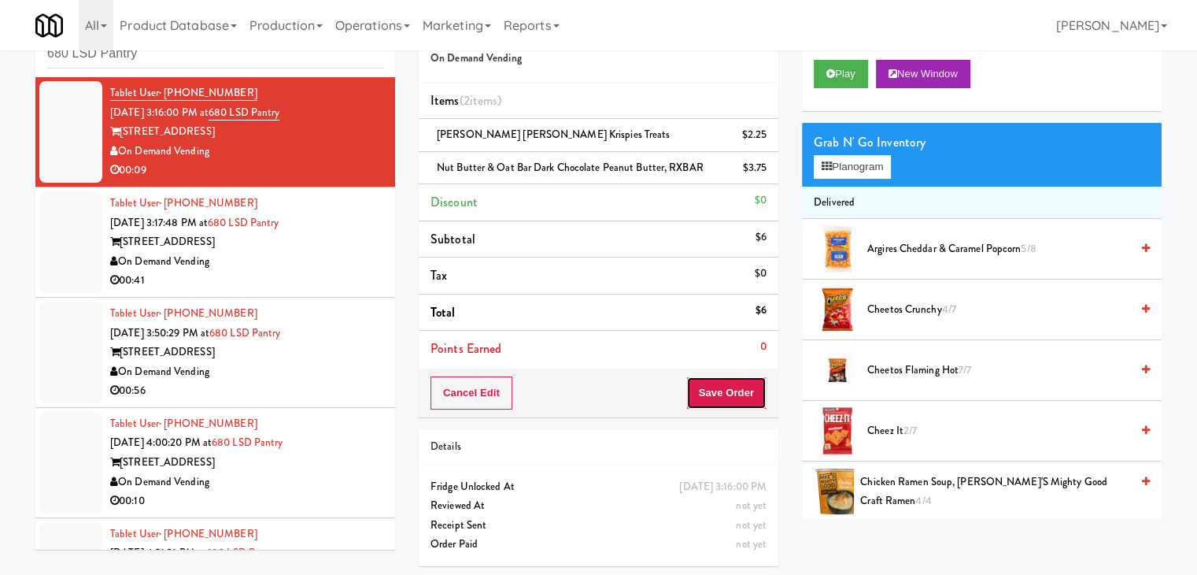
click at [717, 382] on button "Save Order" at bounding box center [726, 392] width 80 height 33
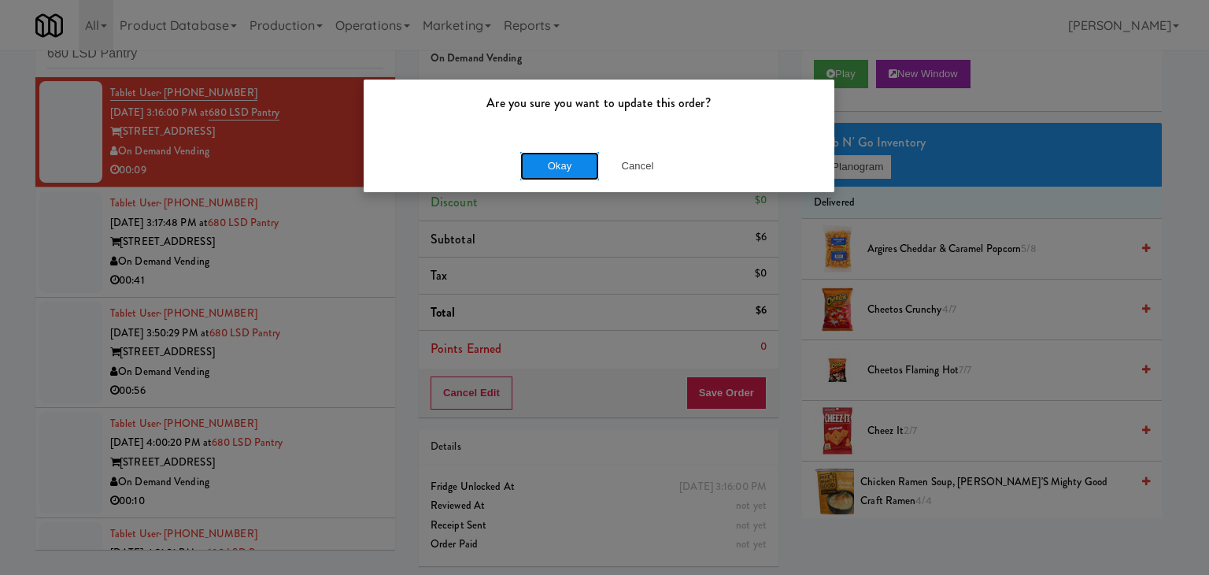
click at [520, 161] on button "Okay" at bounding box center [559, 166] width 79 height 28
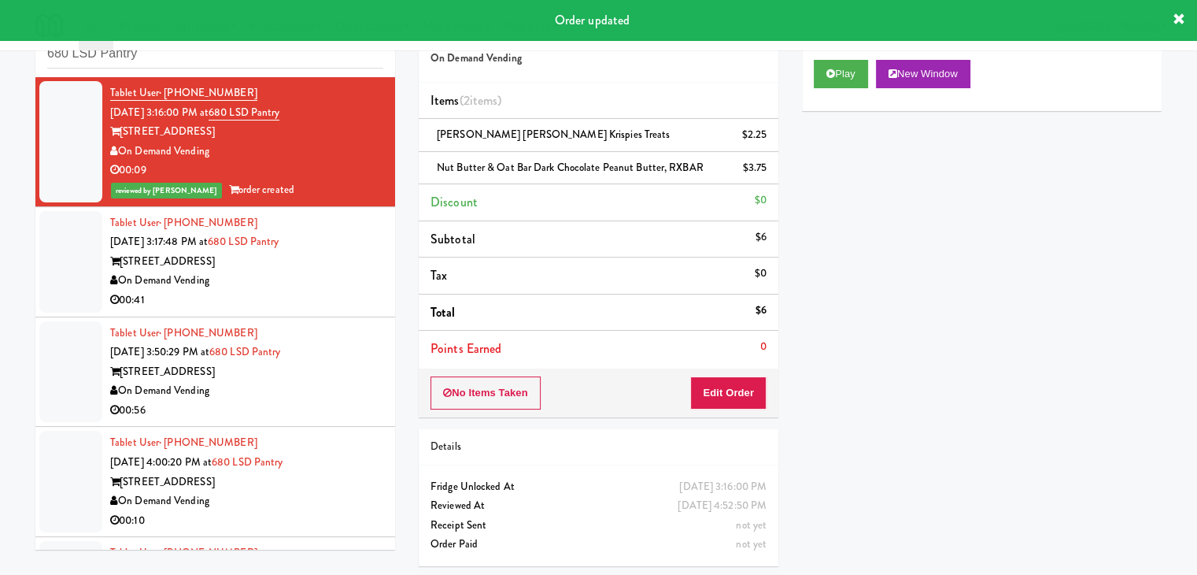
click at [263, 275] on div "On Demand Vending" at bounding box center [246, 281] width 273 height 20
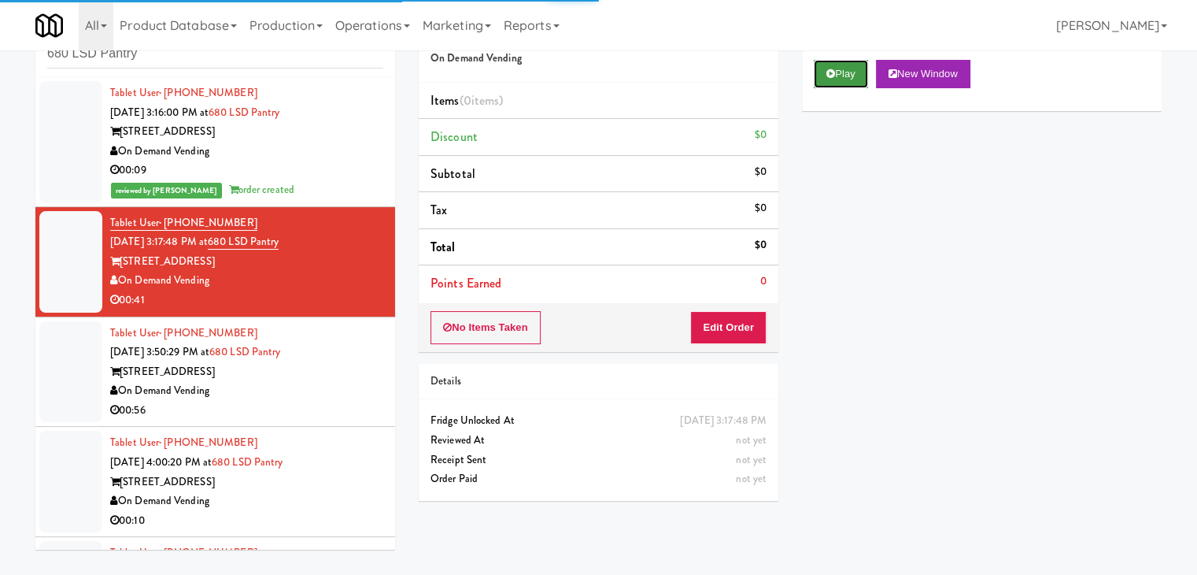
click at [848, 74] on button "Play" at bounding box center [841, 74] width 54 height 28
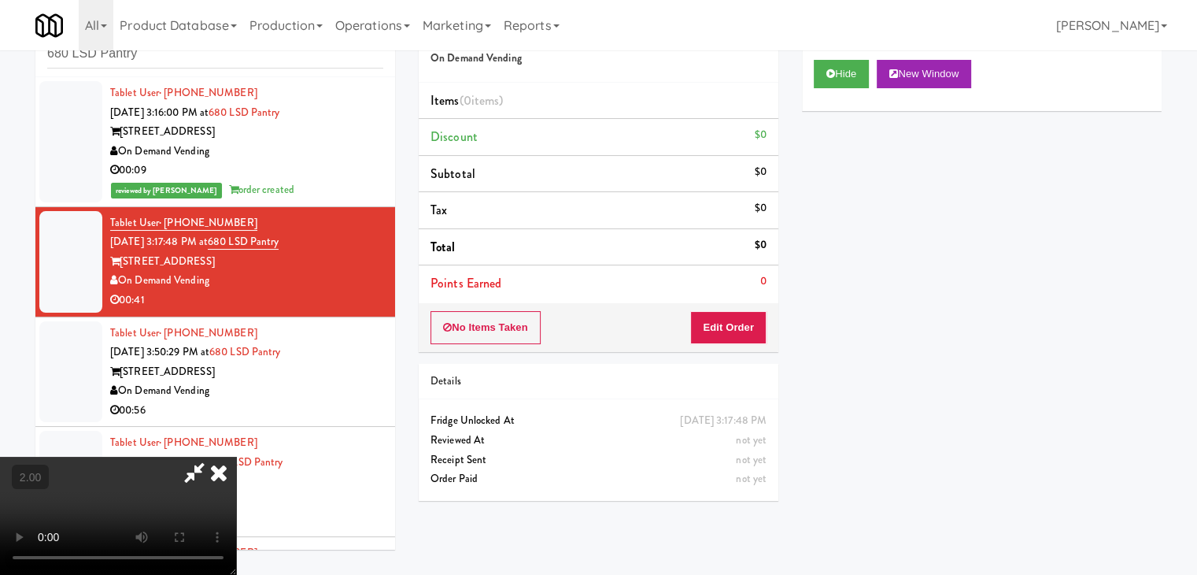
click at [236, 456] on video at bounding box center [118, 515] width 236 height 118
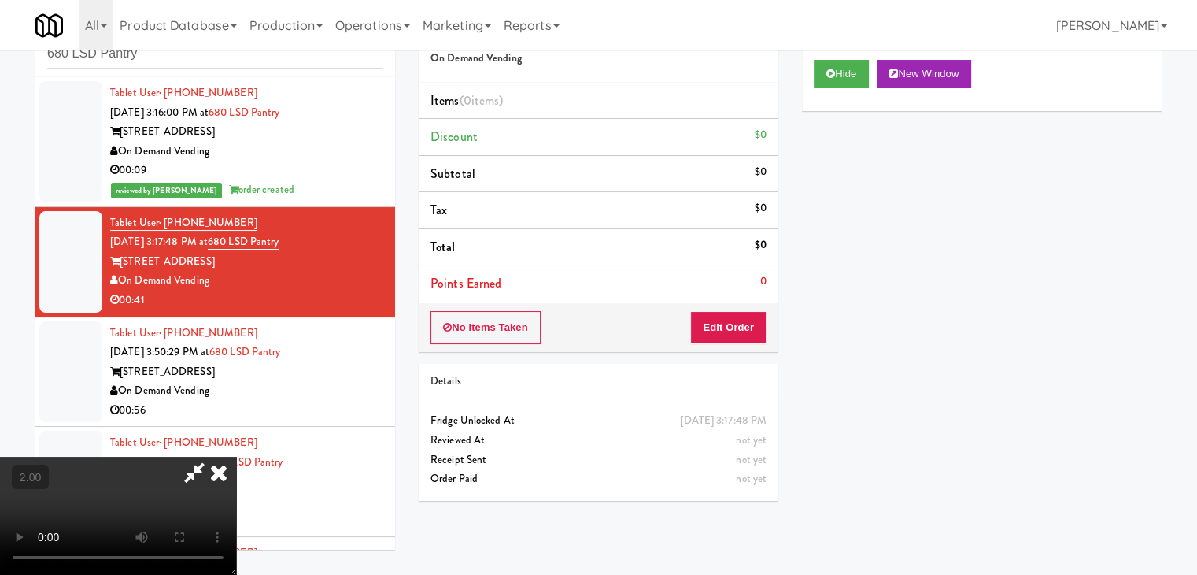
click at [874, 416] on div "Hide New Window Primary Flag Clear Flag if unable to determine what was taken o…" at bounding box center [982, 343] width 360 height 590
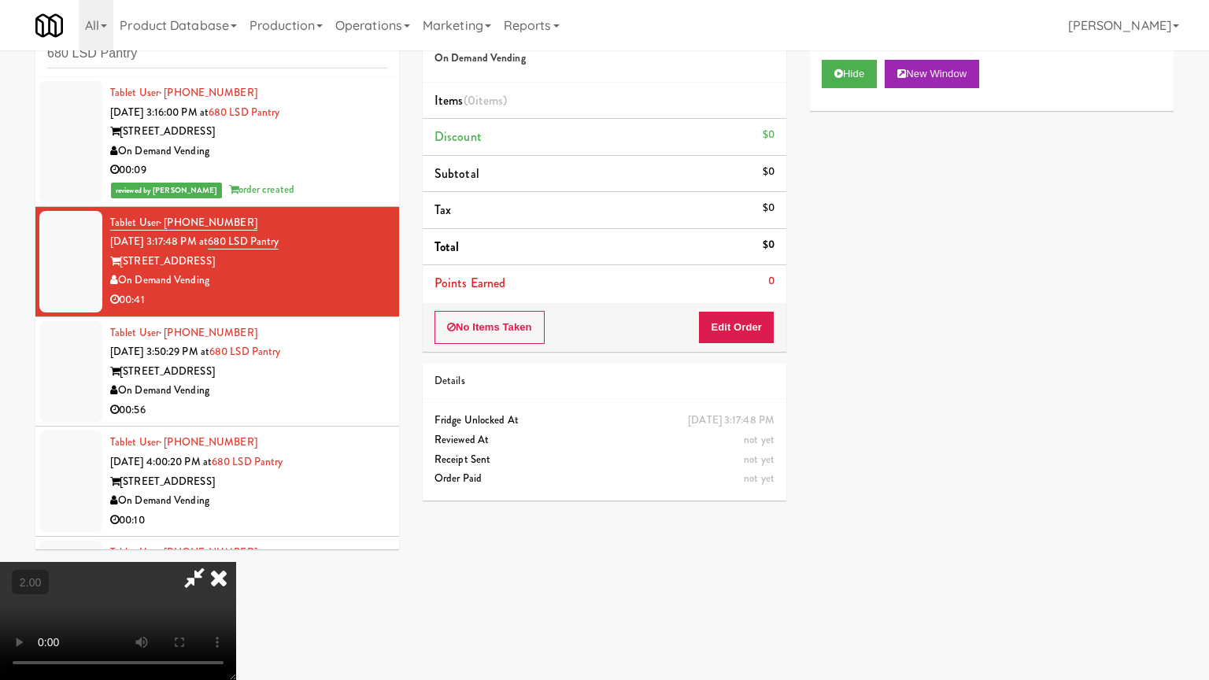
click at [236, 546] on video at bounding box center [118, 621] width 236 height 118
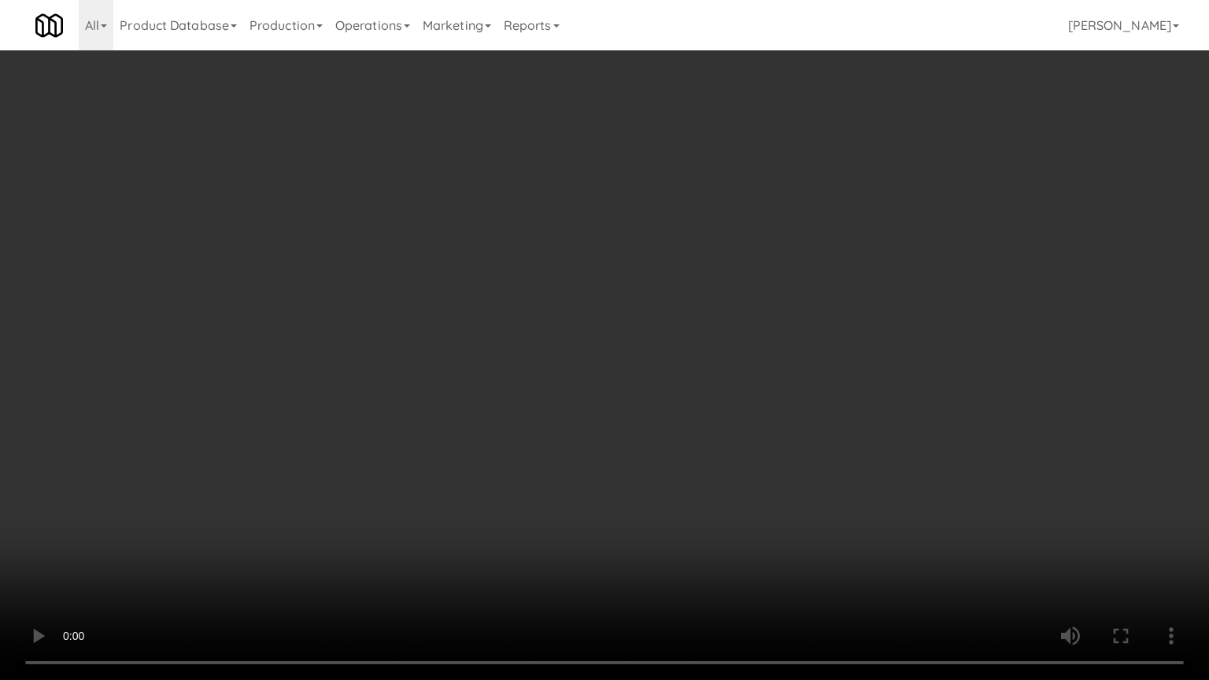
click at [530, 198] on video at bounding box center [604, 340] width 1209 height 680
click at [523, 230] on video at bounding box center [604, 340] width 1209 height 680
click at [524, 230] on video at bounding box center [604, 340] width 1209 height 680
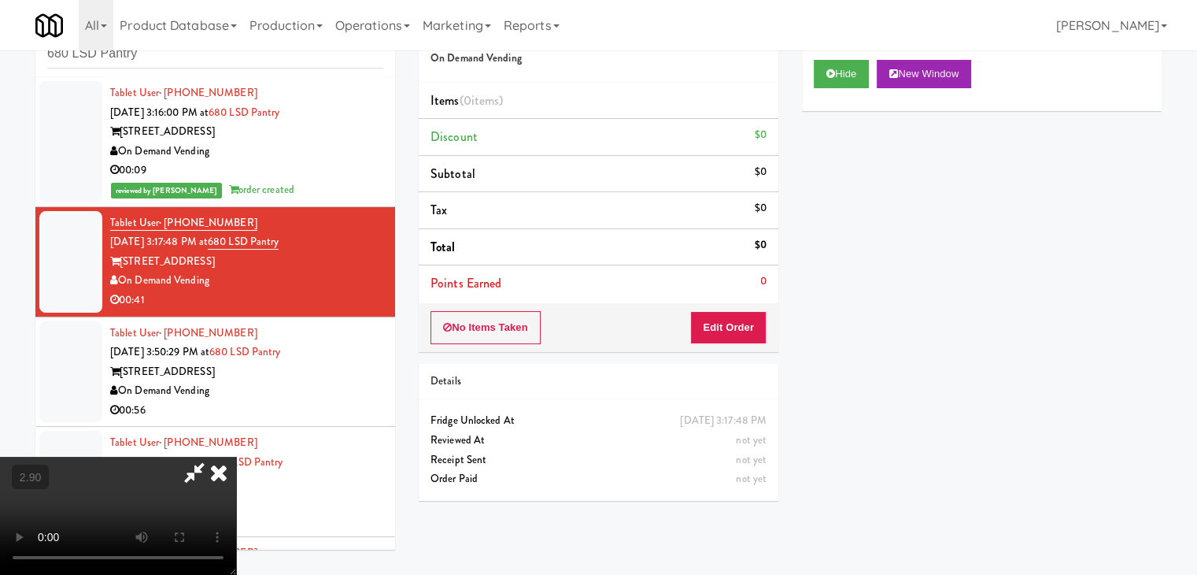
click at [236, 456] on icon at bounding box center [218, 471] width 35 height 31
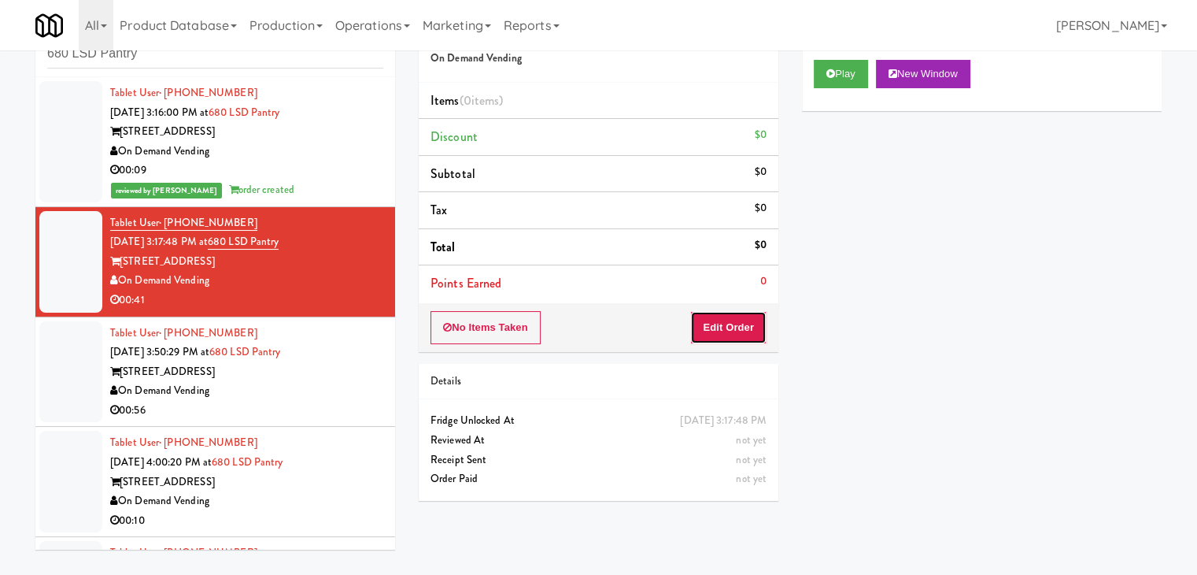
click at [722, 325] on button "Edit Order" at bounding box center [728, 327] width 76 height 33
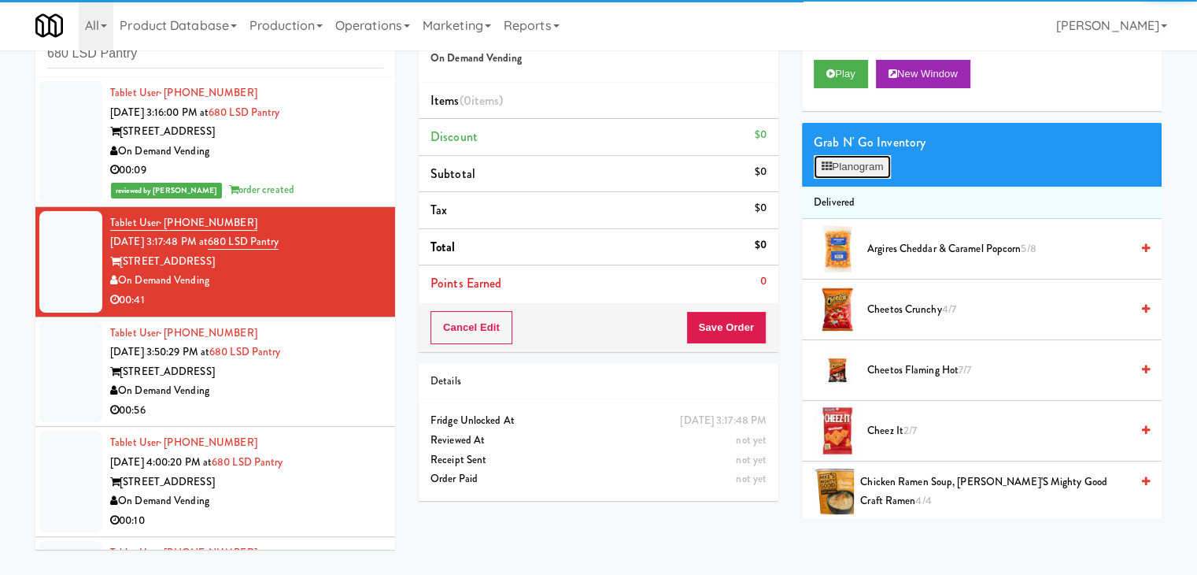
click at [827, 173] on button "Planogram" at bounding box center [852, 167] width 77 height 24
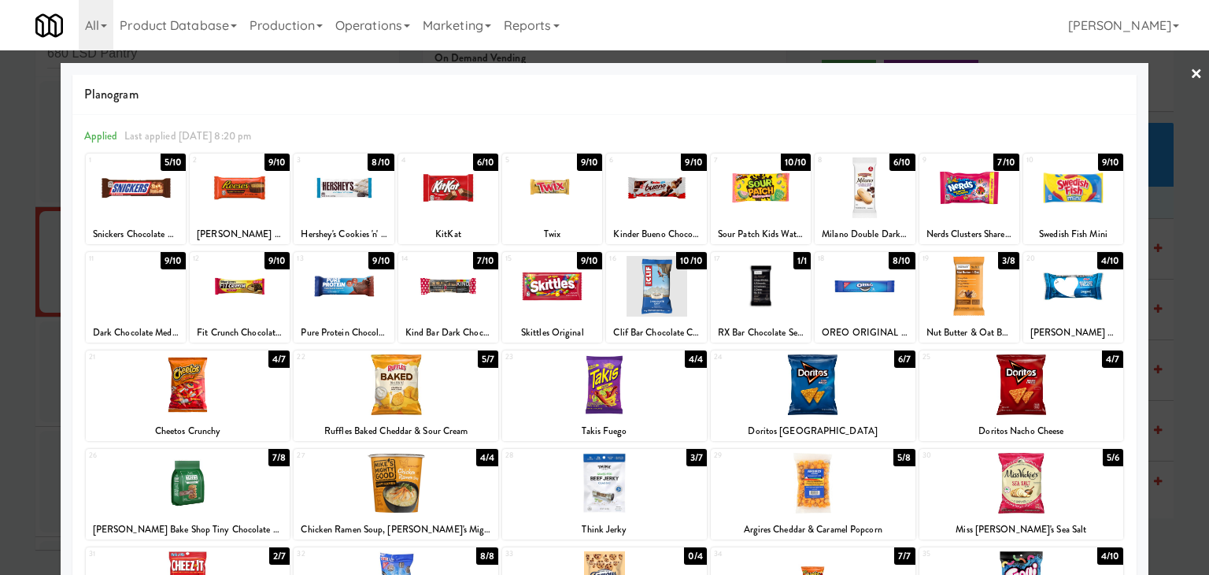
click at [132, 179] on div at bounding box center [136, 187] width 100 height 61
click at [1039, 386] on div at bounding box center [1021, 384] width 205 height 61
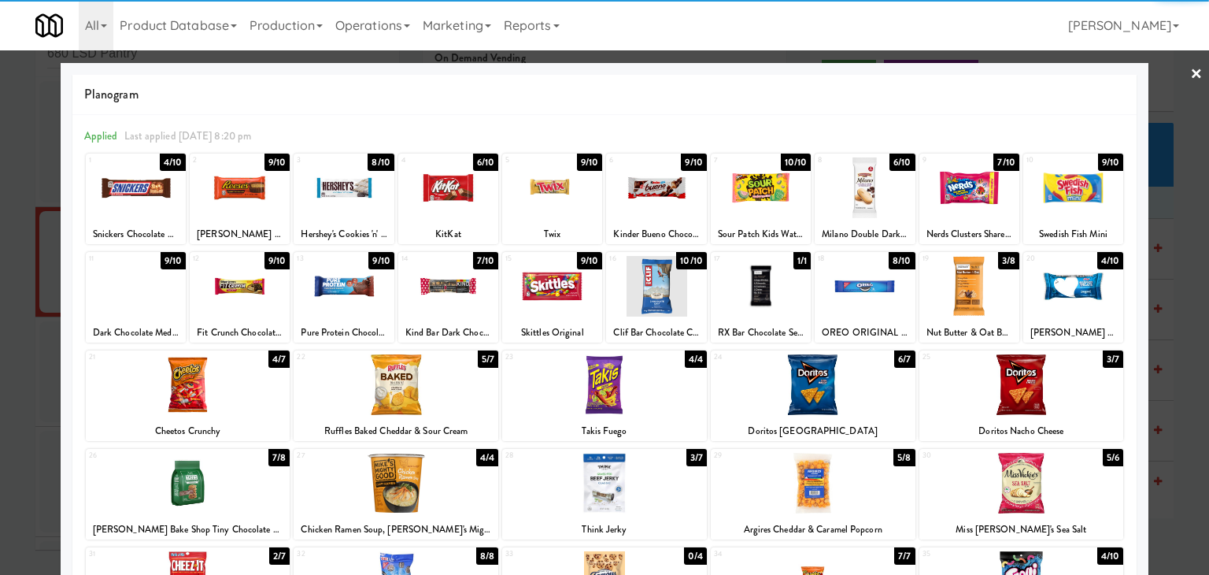
click at [220, 395] on div at bounding box center [188, 384] width 205 height 61
drag, startPoint x: 1180, startPoint y: 73, endPoint x: 738, endPoint y: 136, distance: 446.0
click at [1190, 73] on link "×" at bounding box center [1196, 74] width 13 height 49
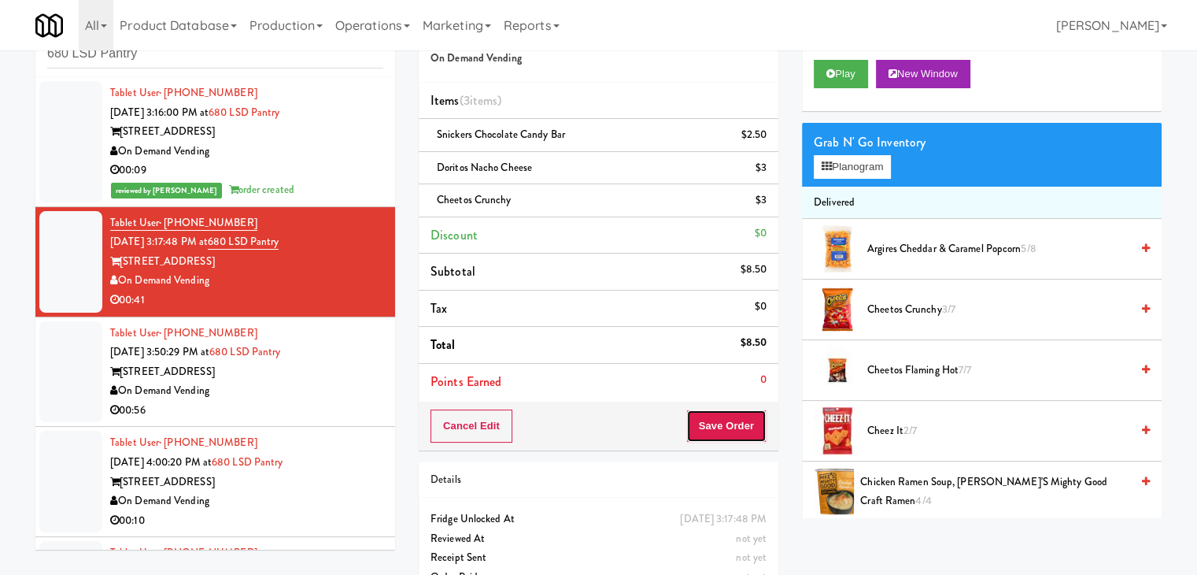
click at [748, 419] on button "Save Order" at bounding box center [726, 425] width 80 height 33
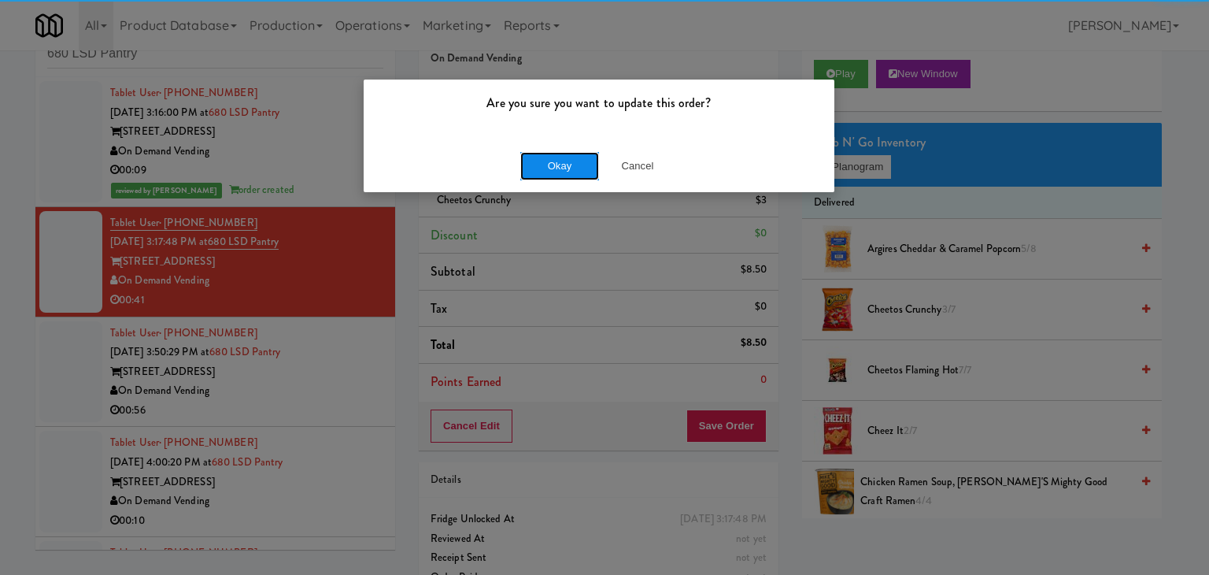
click at [548, 167] on button "Okay" at bounding box center [559, 166] width 79 height 28
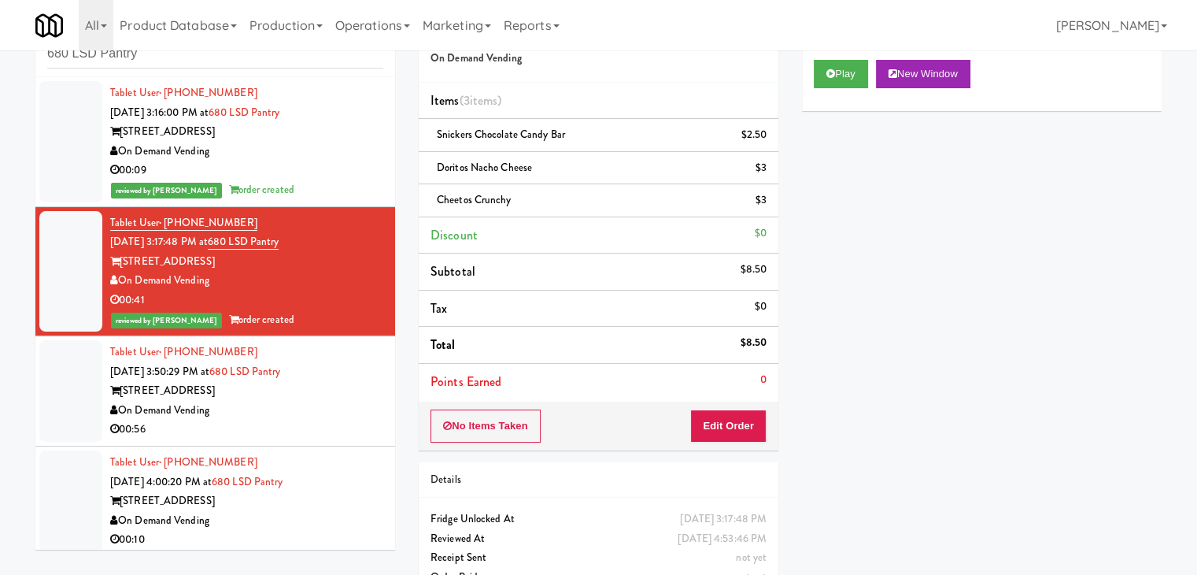
click at [315, 416] on div "On Demand Vending" at bounding box center [246, 411] width 273 height 20
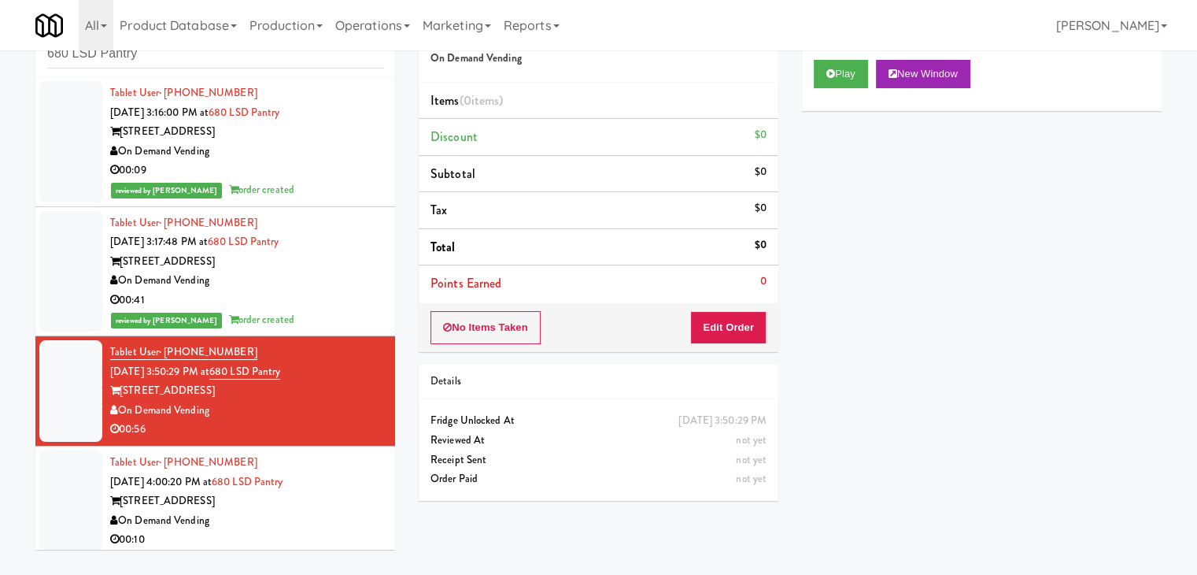
click at [273, 164] on div "00:09" at bounding box center [246, 171] width 273 height 20
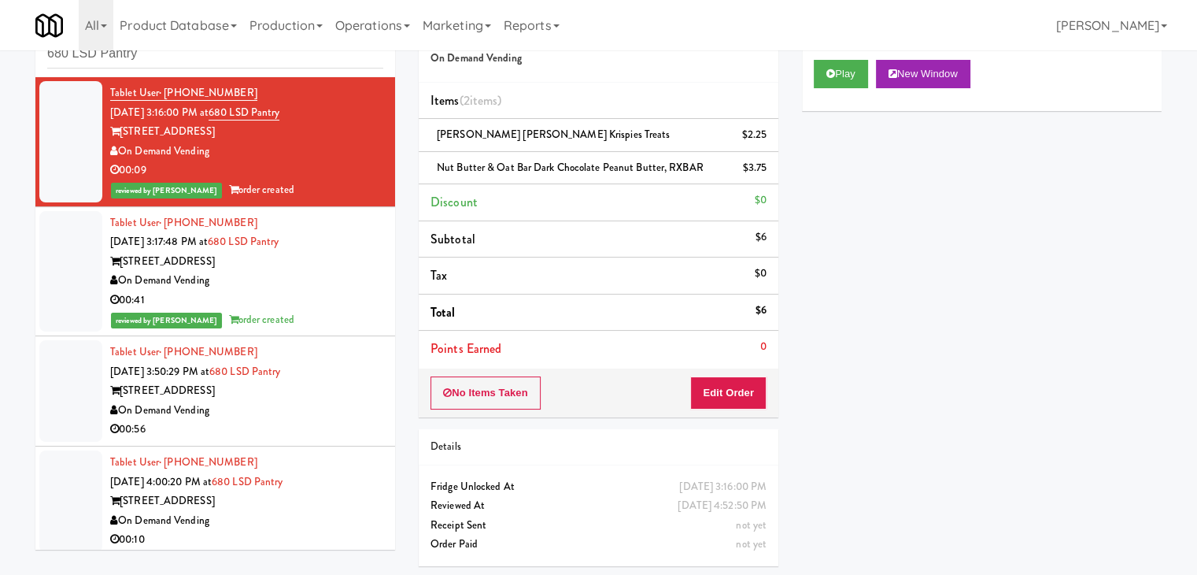
click at [302, 286] on div "On Demand Vending" at bounding box center [246, 281] width 273 height 20
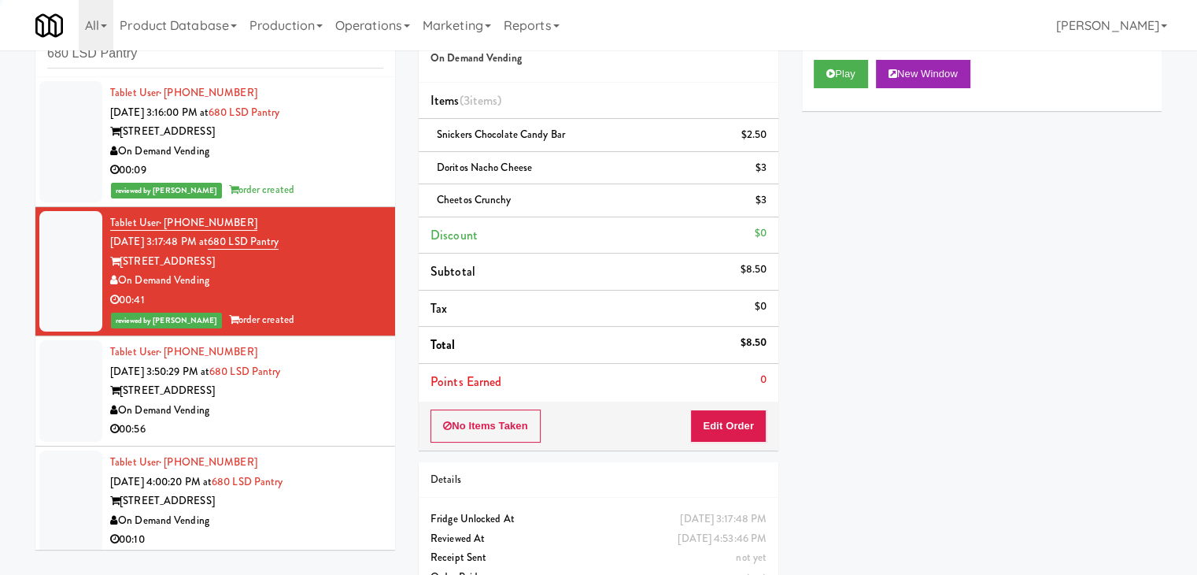
click at [304, 426] on div "00:56" at bounding box center [246, 429] width 273 height 20
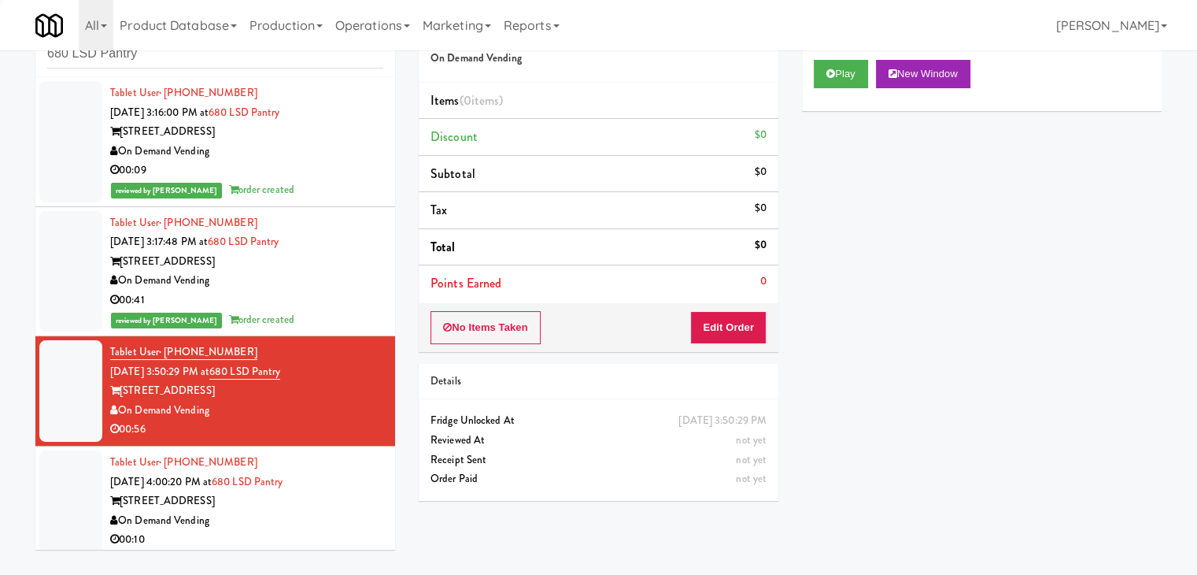
click at [309, 307] on div "00:41" at bounding box center [246, 300] width 273 height 20
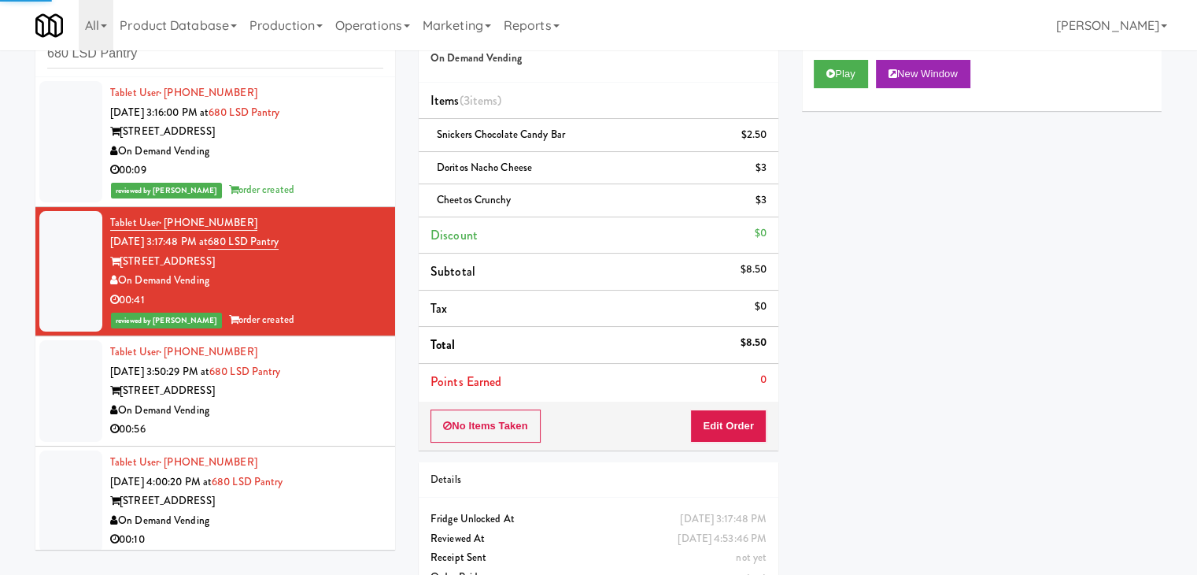
click at [315, 397] on div "[STREET_ADDRESS]" at bounding box center [246, 391] width 273 height 20
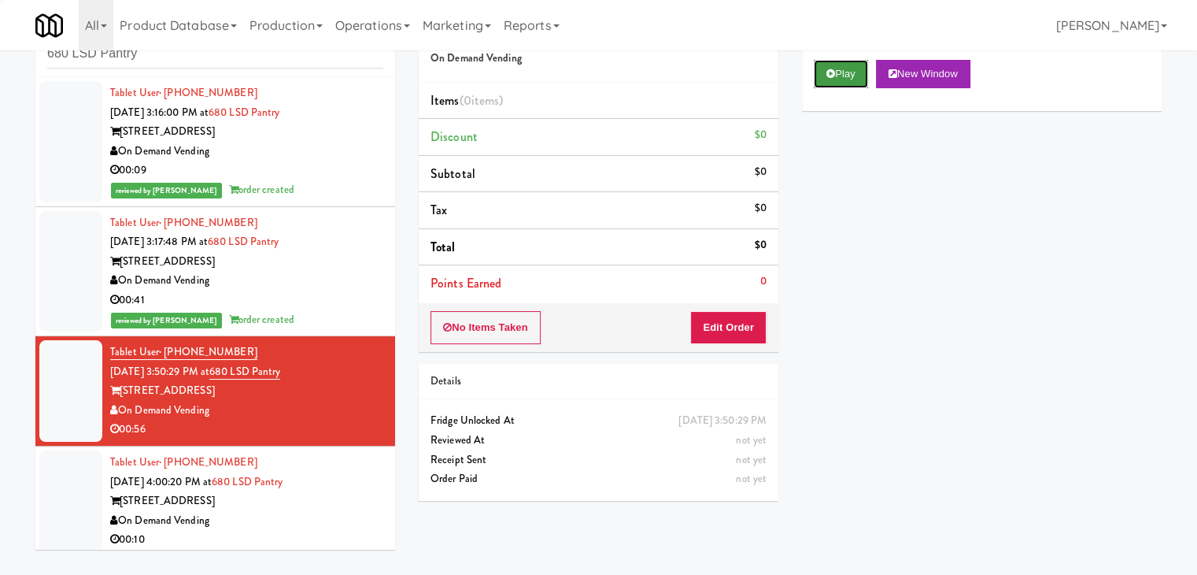
click at [826, 73] on icon at bounding box center [830, 73] width 9 height 10
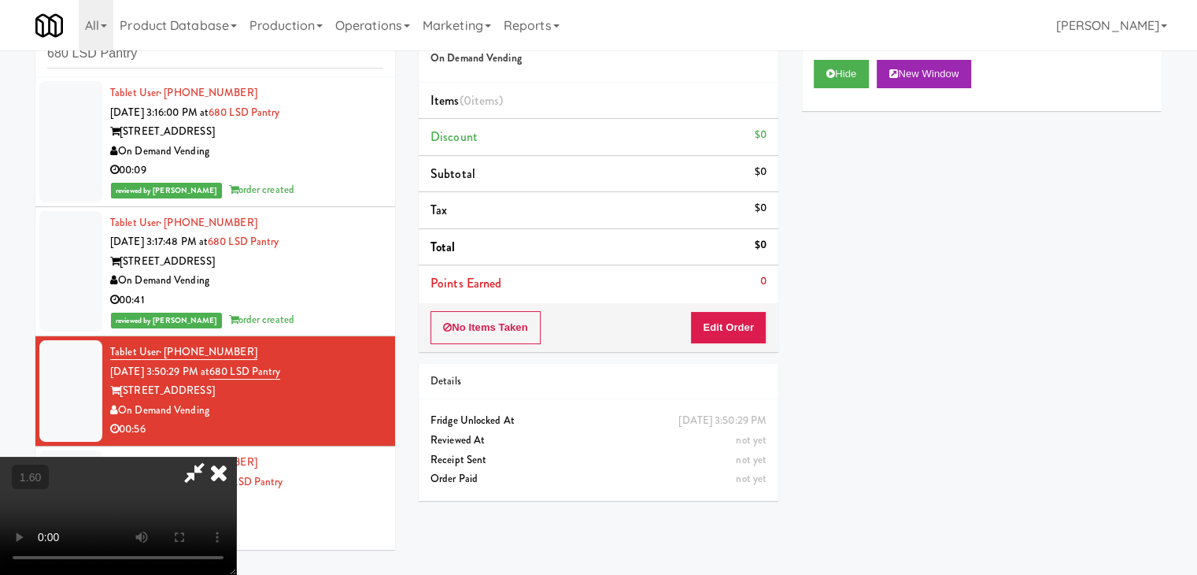
click at [236, 456] on video at bounding box center [118, 515] width 236 height 118
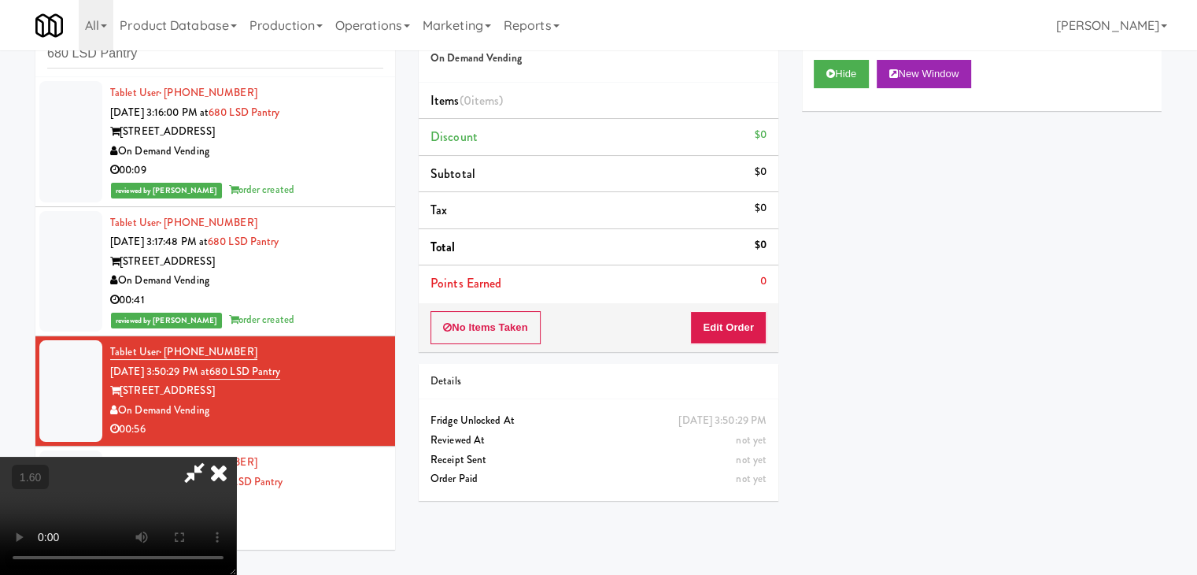
click at [236, 456] on video at bounding box center [118, 515] width 236 height 118
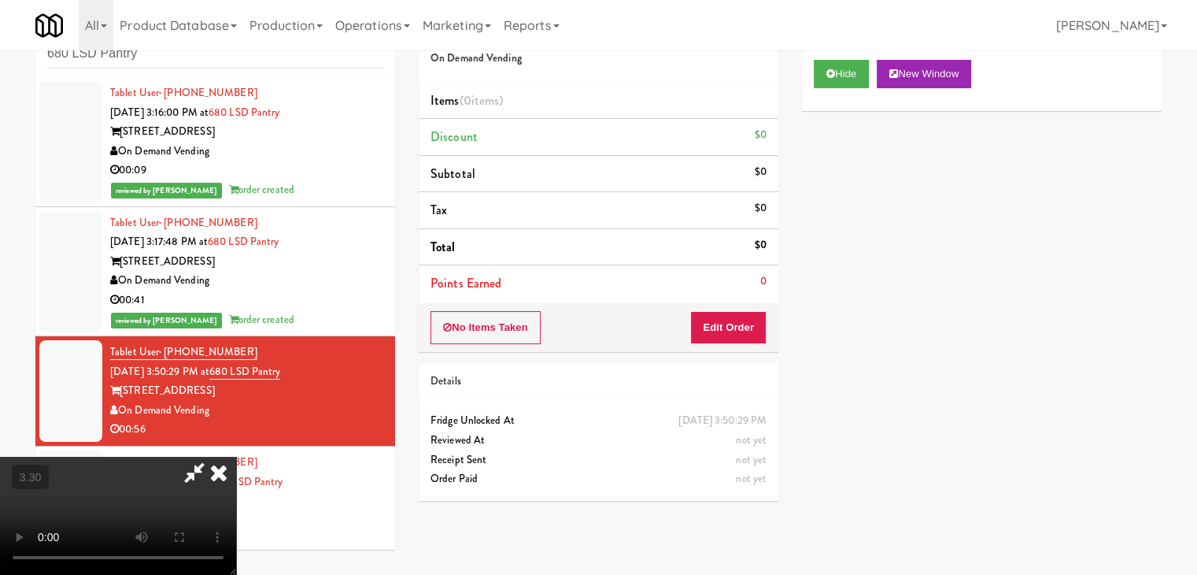
click at [236, 456] on video at bounding box center [118, 515] width 236 height 118
click at [236, 456] on icon at bounding box center [218, 471] width 35 height 31
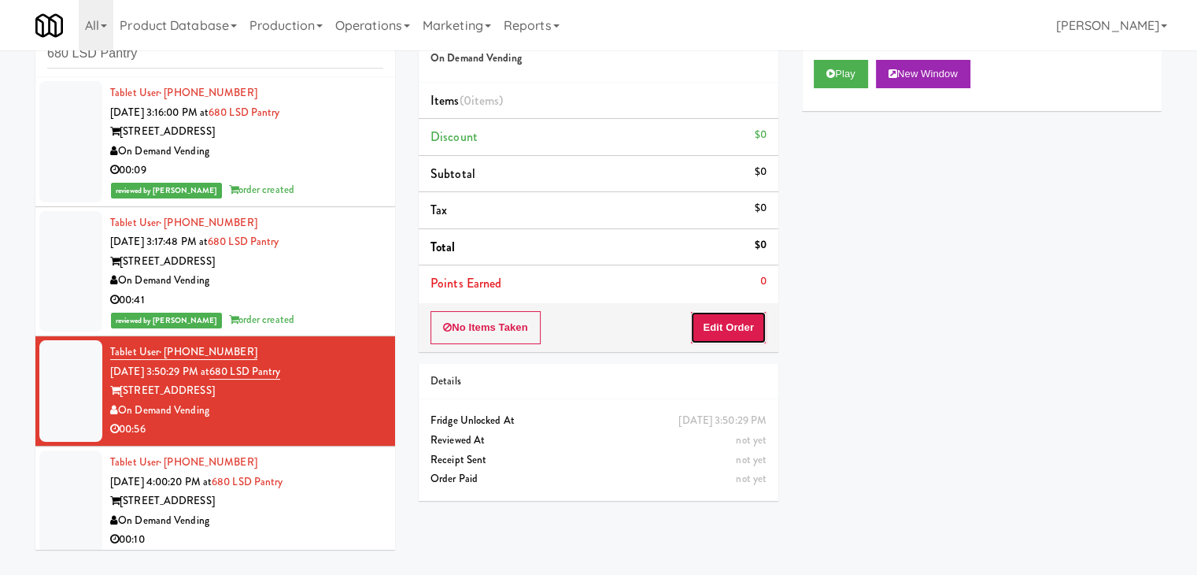
click at [730, 322] on button "Edit Order" at bounding box center [728, 327] width 76 height 33
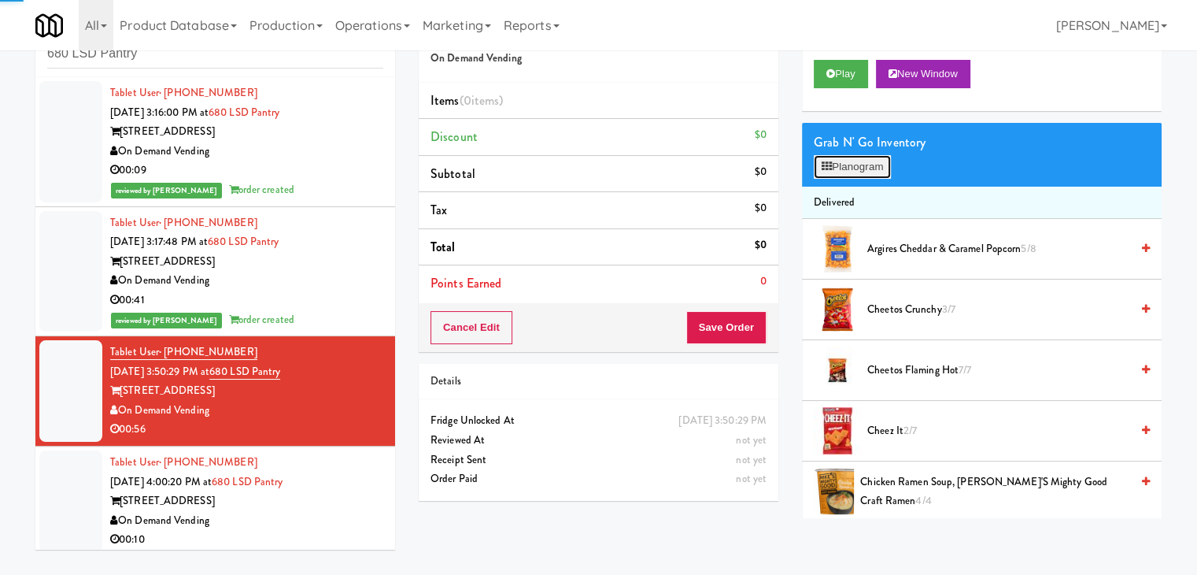
click at [841, 172] on button "Planogram" at bounding box center [852, 167] width 77 height 24
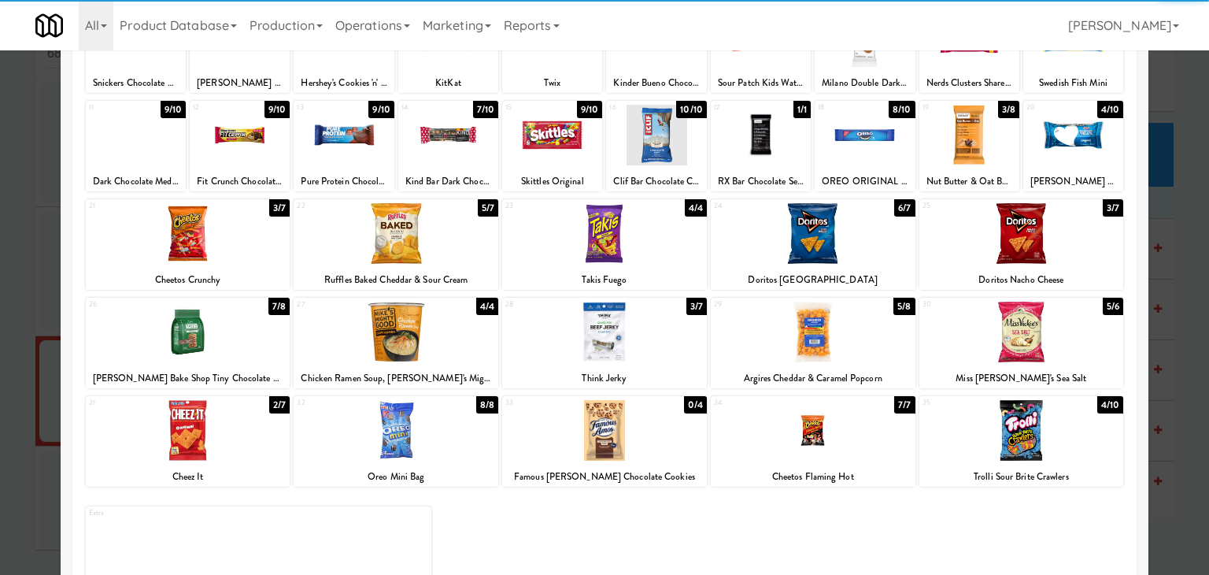
scroll to position [157, 0]
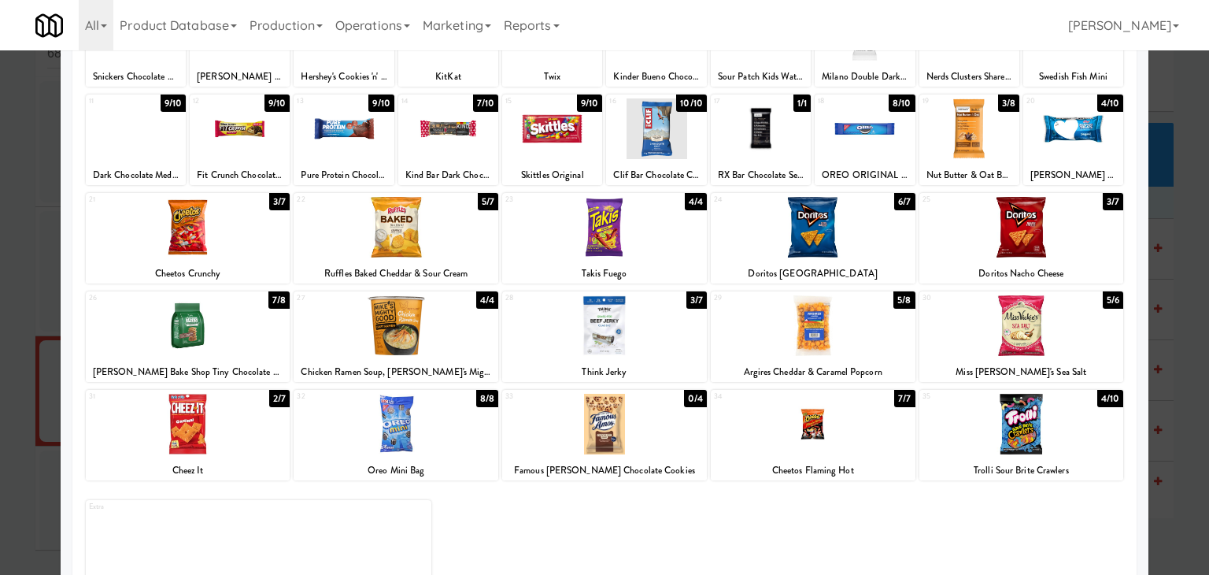
click at [1003, 430] on div at bounding box center [1021, 424] width 205 height 61
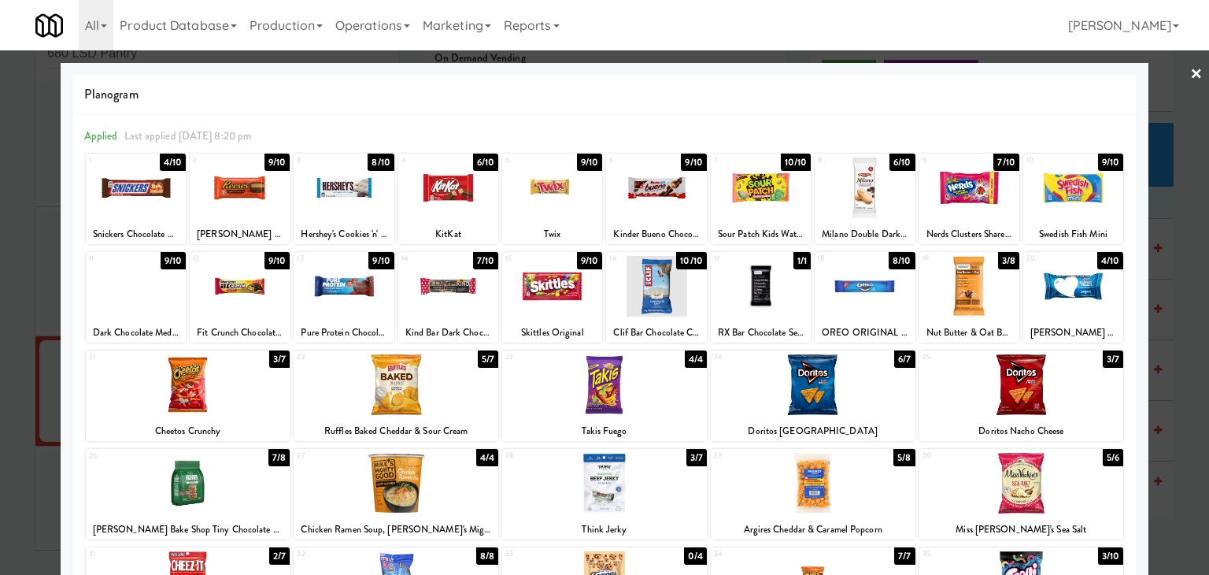
click at [766, 294] on div at bounding box center [761, 286] width 100 height 61
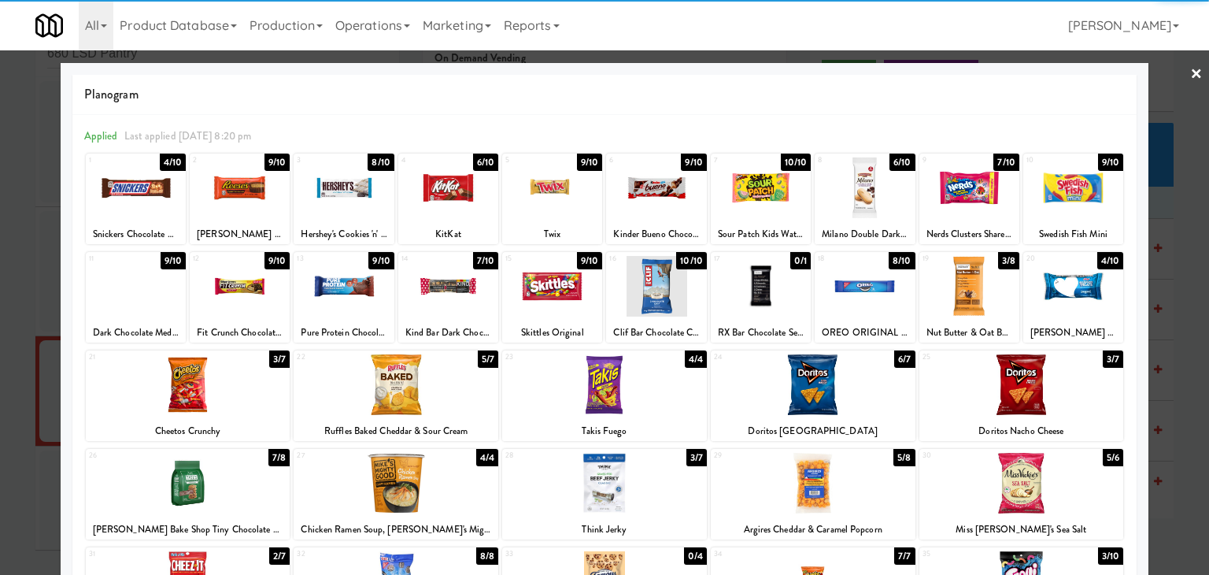
scroll to position [198, 0]
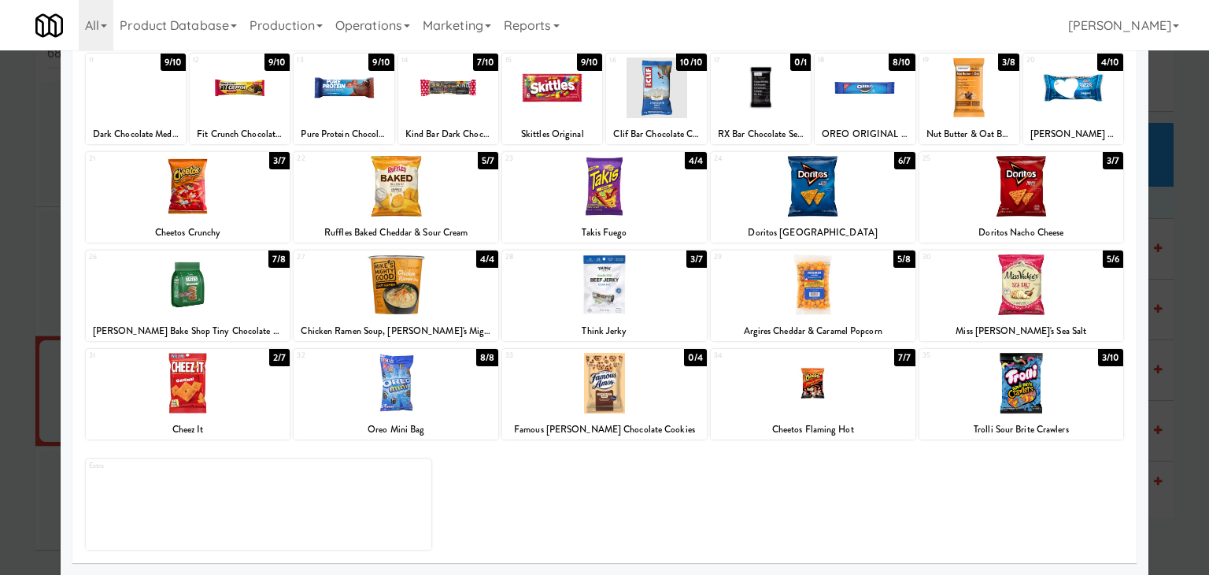
click at [240, 391] on div at bounding box center [188, 383] width 205 height 61
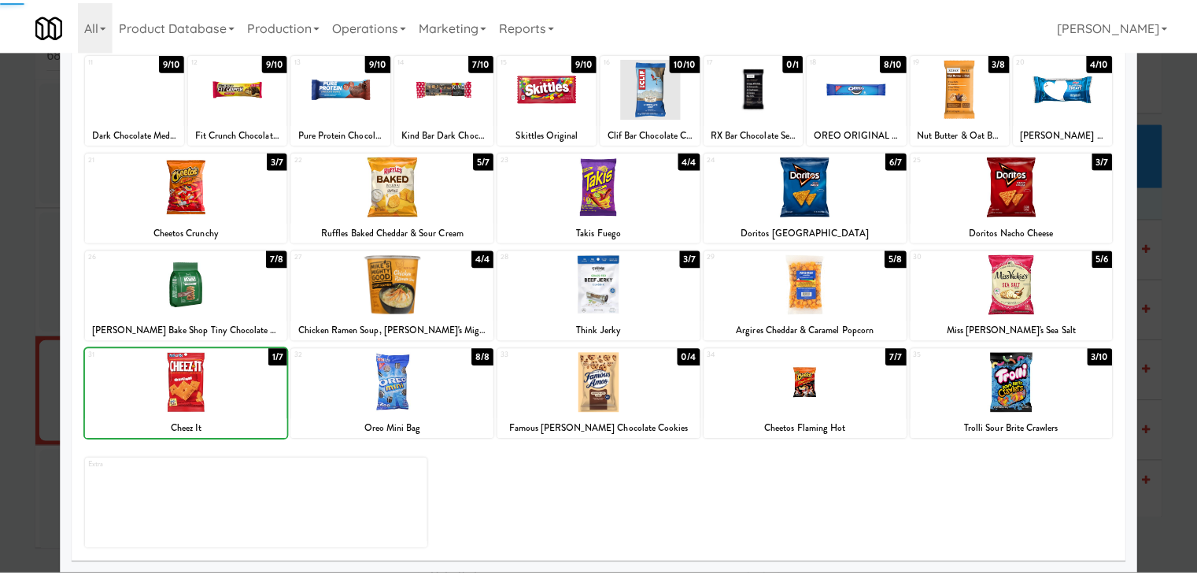
scroll to position [0, 0]
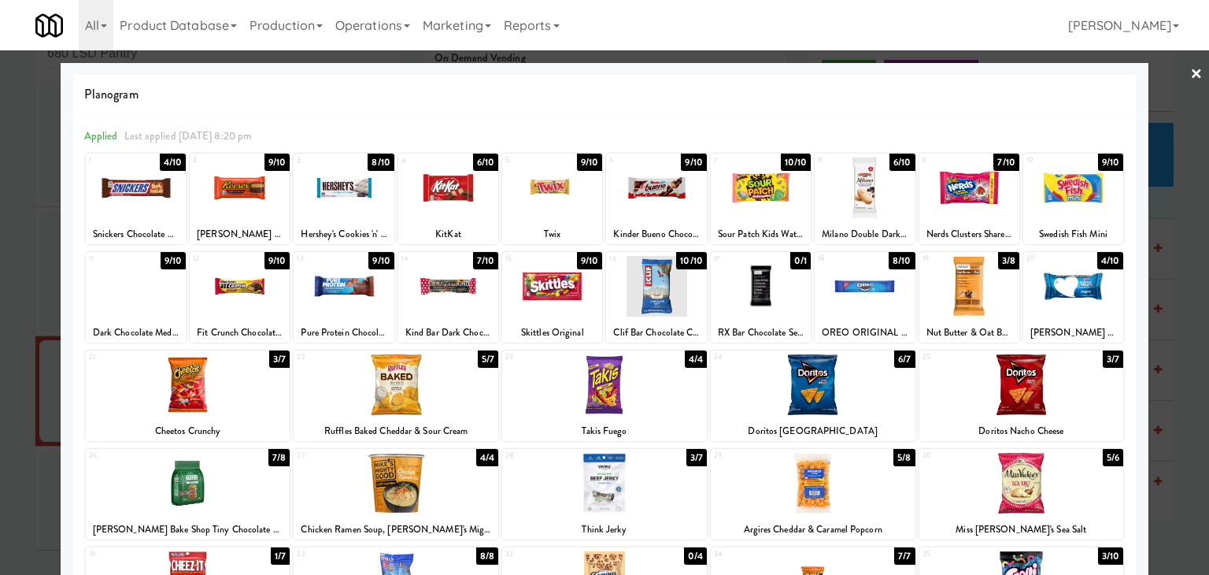
click at [1190, 65] on link "×" at bounding box center [1196, 74] width 13 height 49
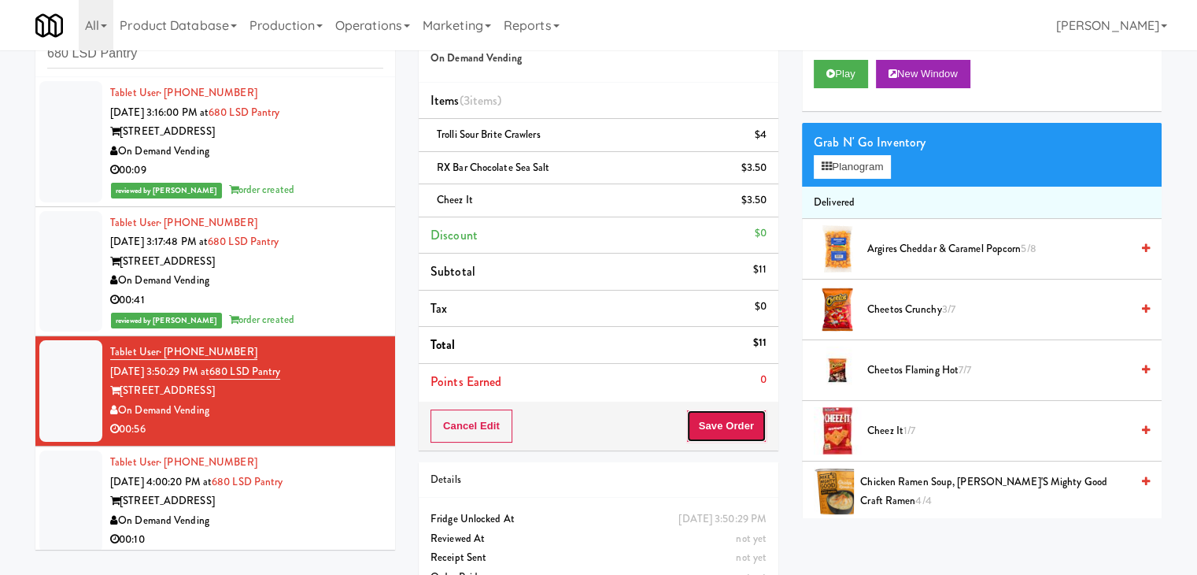
click at [721, 435] on button "Save Order" at bounding box center [726, 425] width 80 height 33
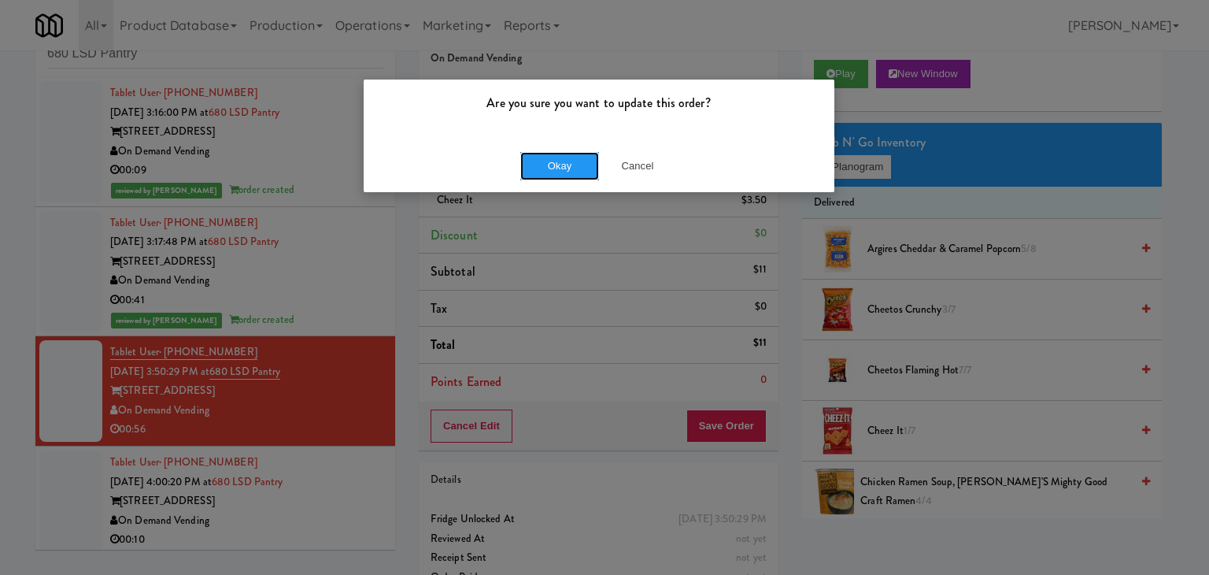
drag, startPoint x: 569, startPoint y: 168, endPoint x: 526, endPoint y: 187, distance: 46.9
click at [568, 168] on button "Okay" at bounding box center [559, 166] width 79 height 28
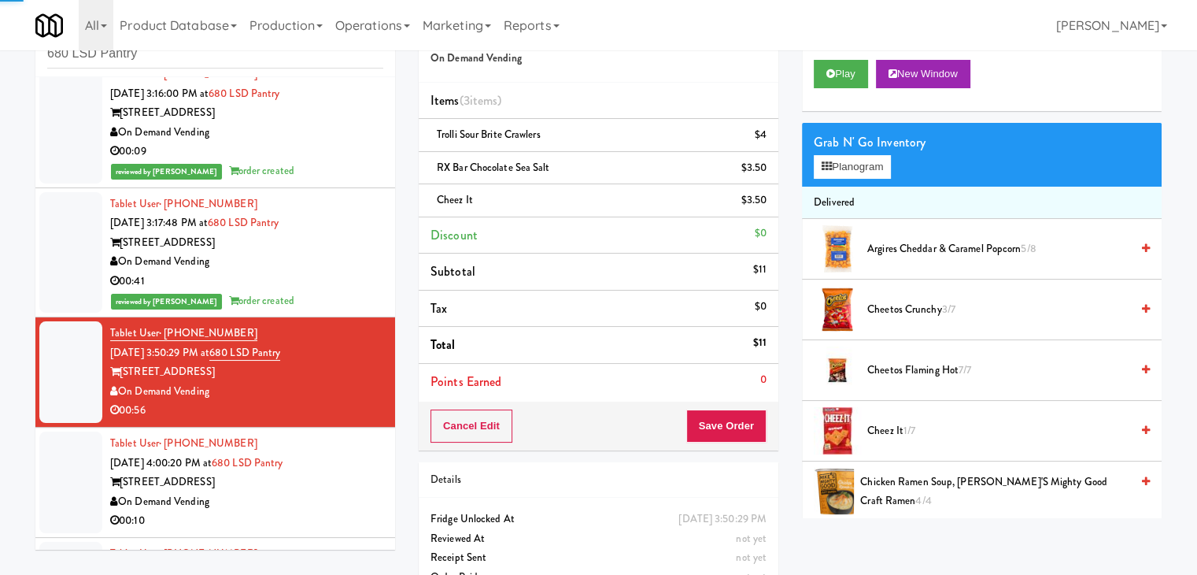
scroll to position [116, 0]
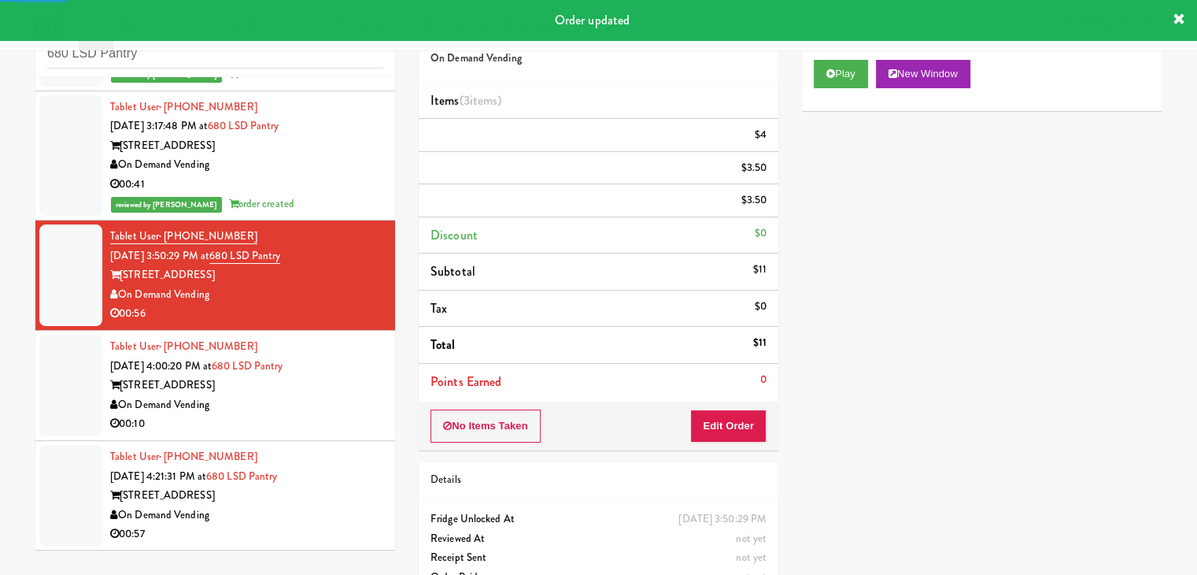
click at [305, 428] on div "00:10" at bounding box center [246, 424] width 273 height 20
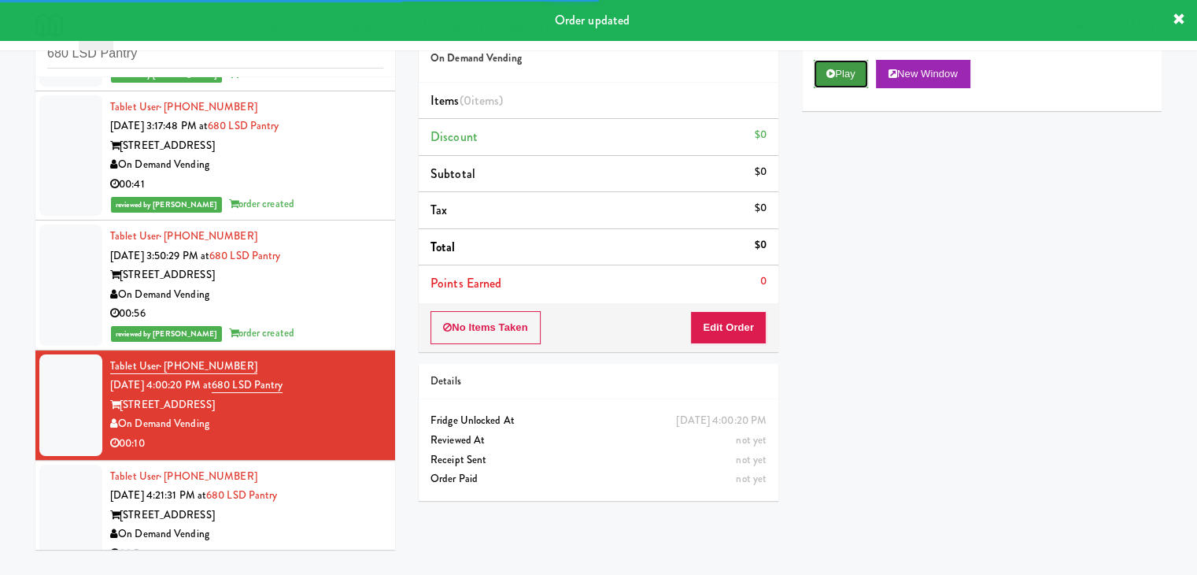
click at [833, 70] on icon at bounding box center [830, 73] width 9 height 10
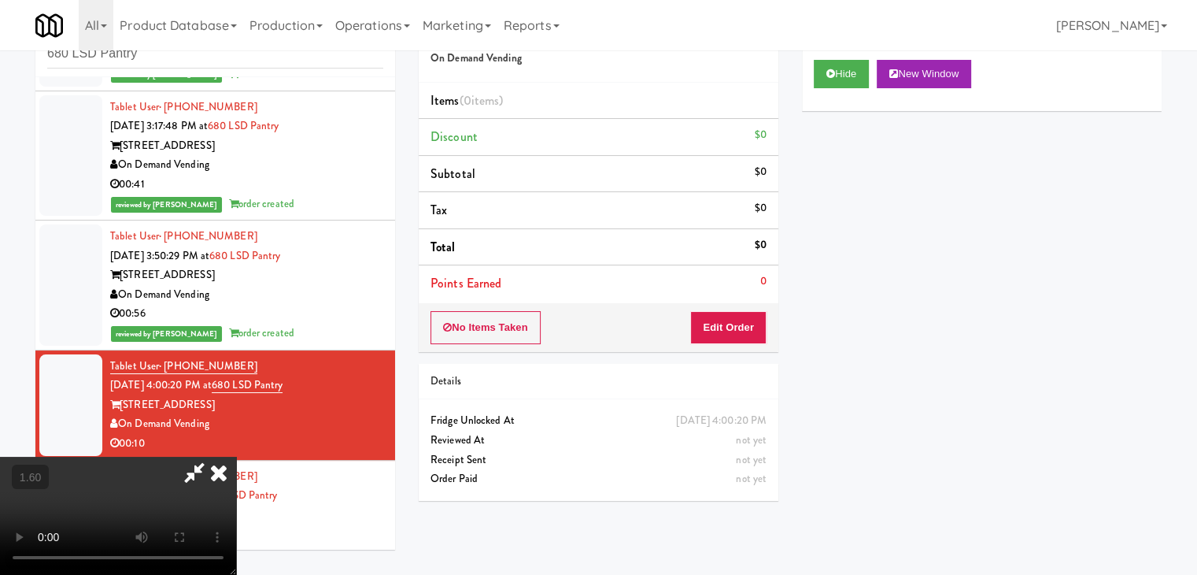
click at [236, 456] on video at bounding box center [118, 515] width 236 height 118
click at [236, 456] on icon at bounding box center [218, 471] width 35 height 31
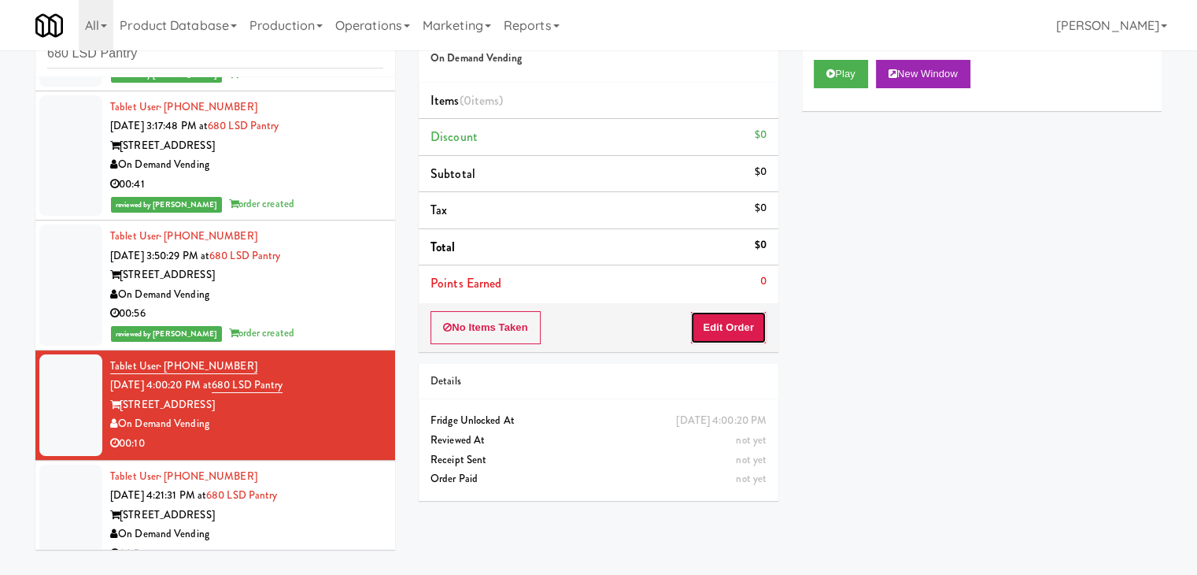
click at [724, 332] on button "Edit Order" at bounding box center [728, 327] width 76 height 33
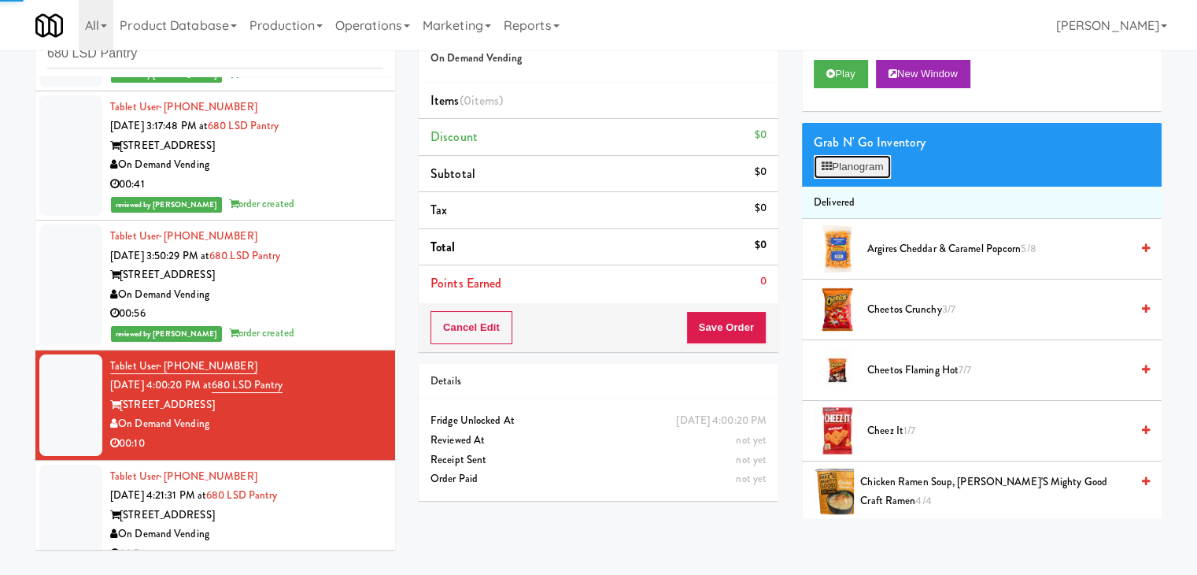
click at [844, 164] on button "Planogram" at bounding box center [852, 167] width 77 height 24
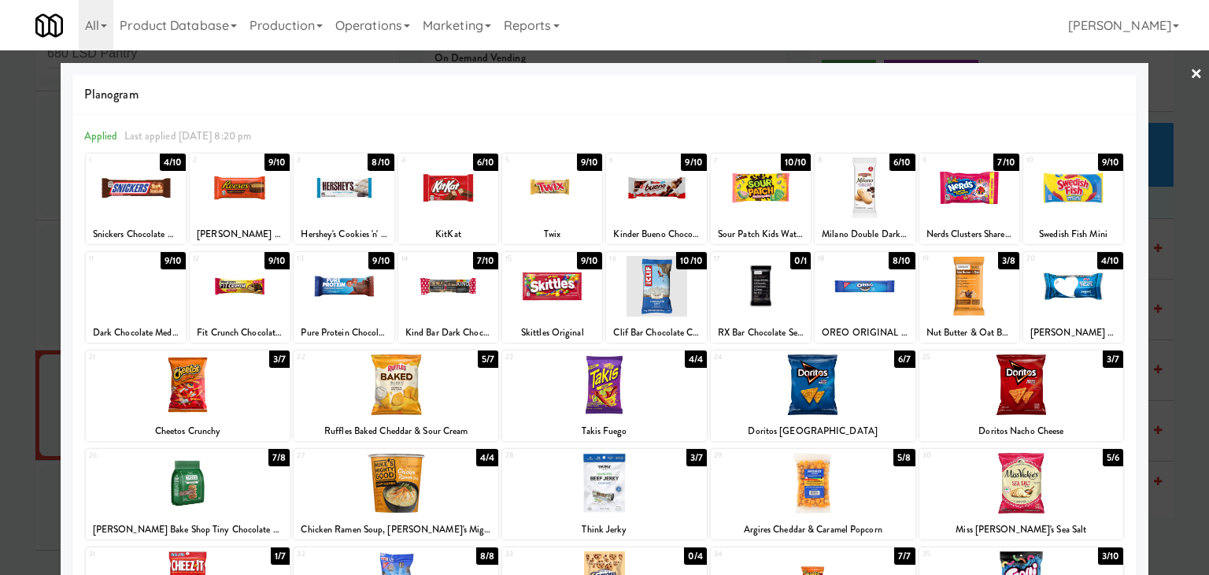
click at [150, 287] on div at bounding box center [136, 286] width 100 height 61
click at [1190, 73] on link "×" at bounding box center [1196, 74] width 13 height 49
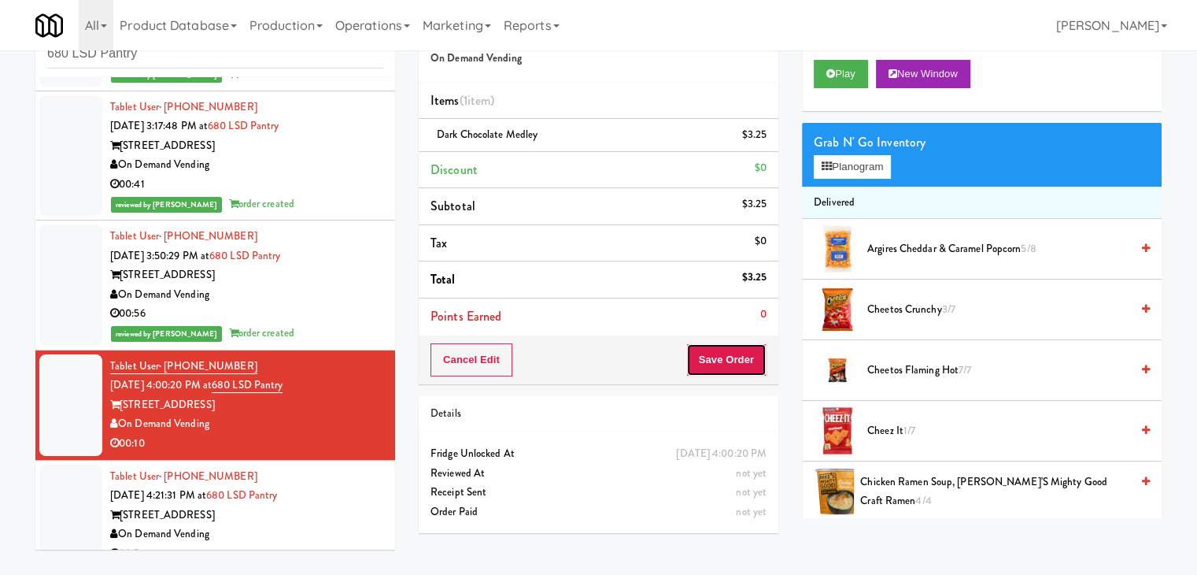
click at [708, 349] on button "Save Order" at bounding box center [726, 359] width 80 height 33
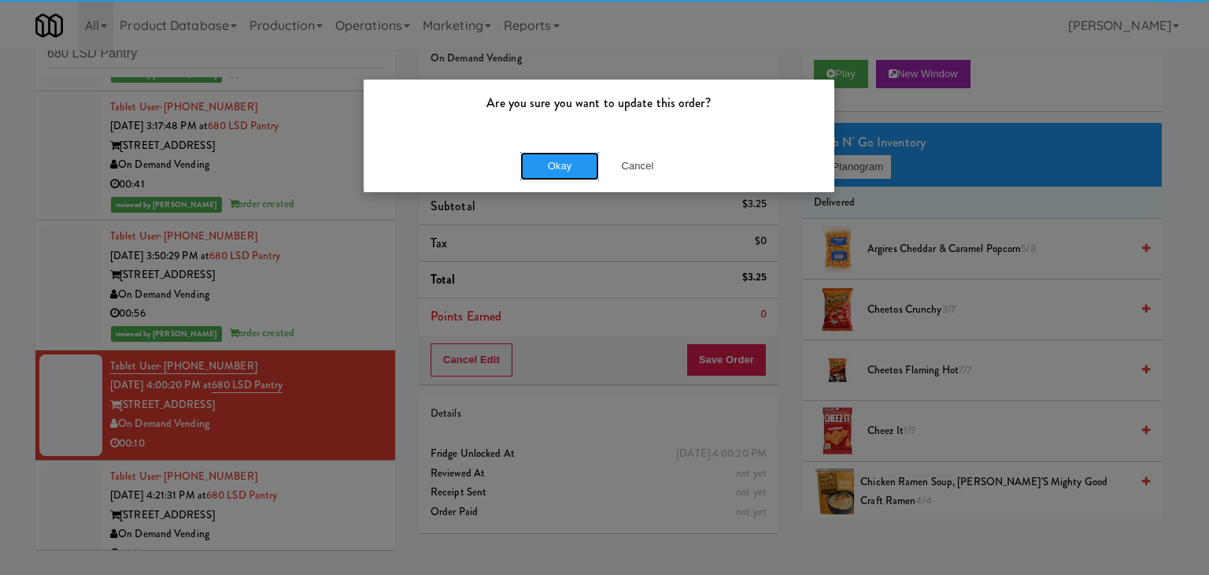
drag, startPoint x: 550, startPoint y: 168, endPoint x: 334, endPoint y: 262, distance: 235.4
click at [549, 167] on button "Okay" at bounding box center [559, 166] width 79 height 28
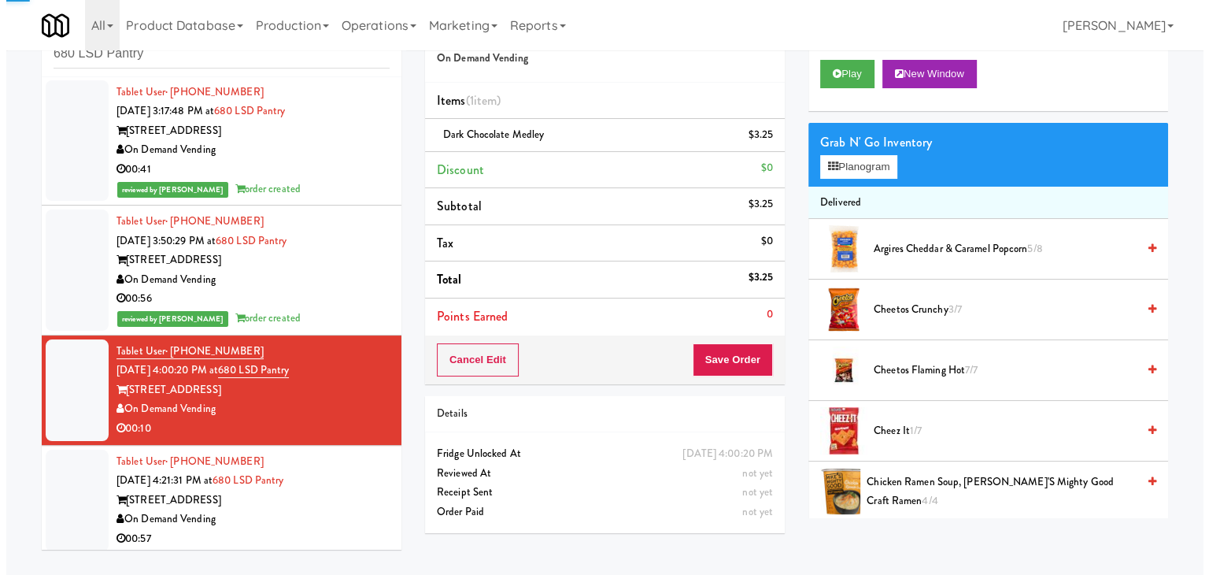
scroll to position [135, 0]
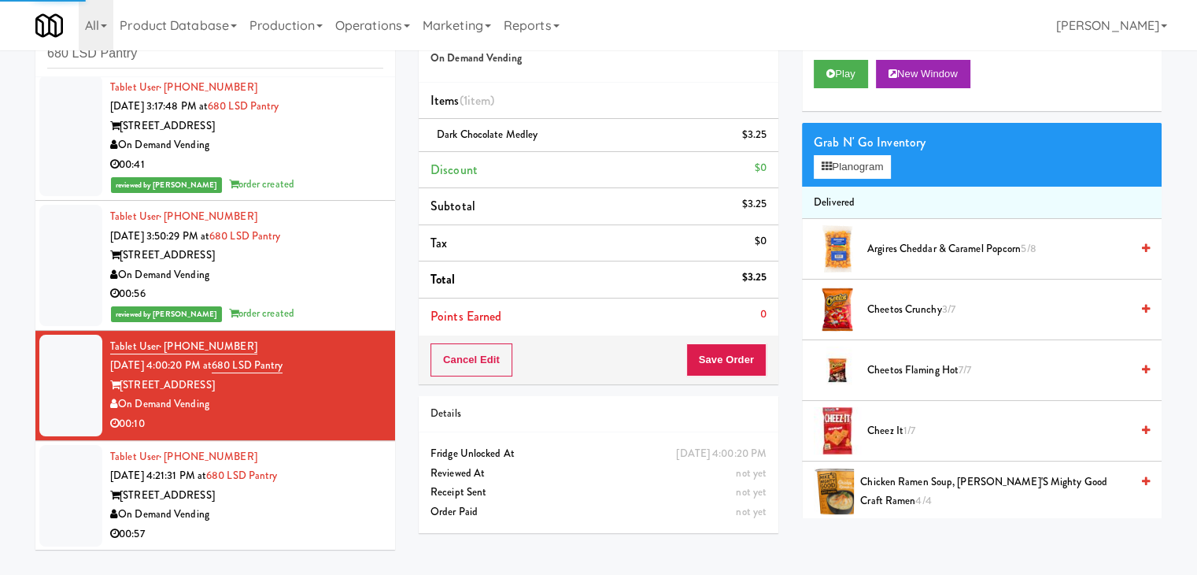
click at [291, 492] on div "[STREET_ADDRESS]" at bounding box center [246, 496] width 273 height 20
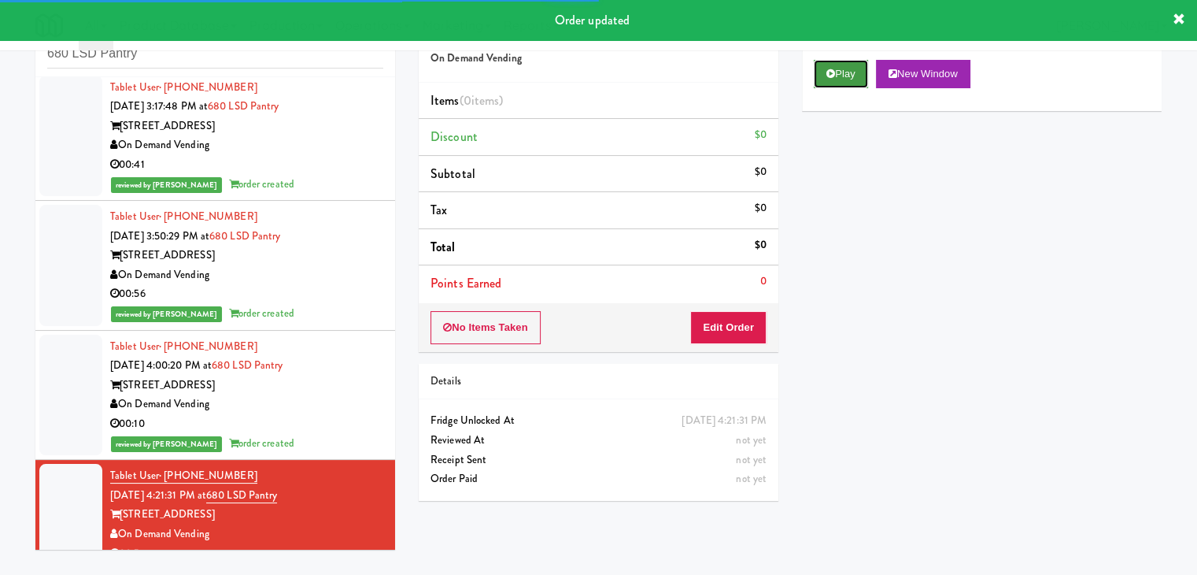
click at [844, 73] on button "Play" at bounding box center [841, 74] width 54 height 28
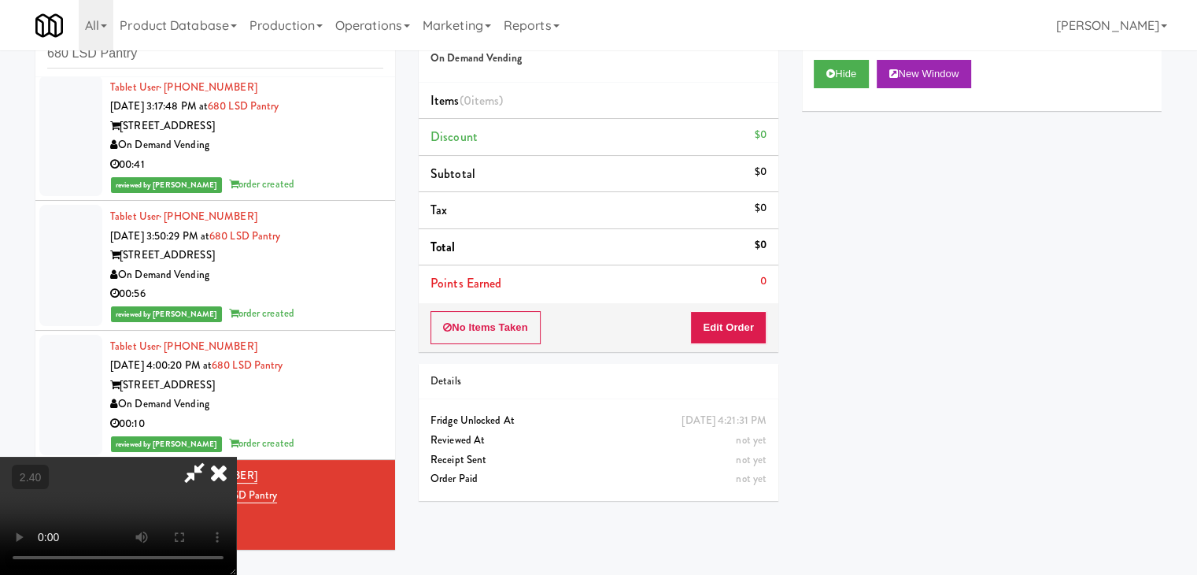
click at [236, 456] on video at bounding box center [118, 515] width 236 height 118
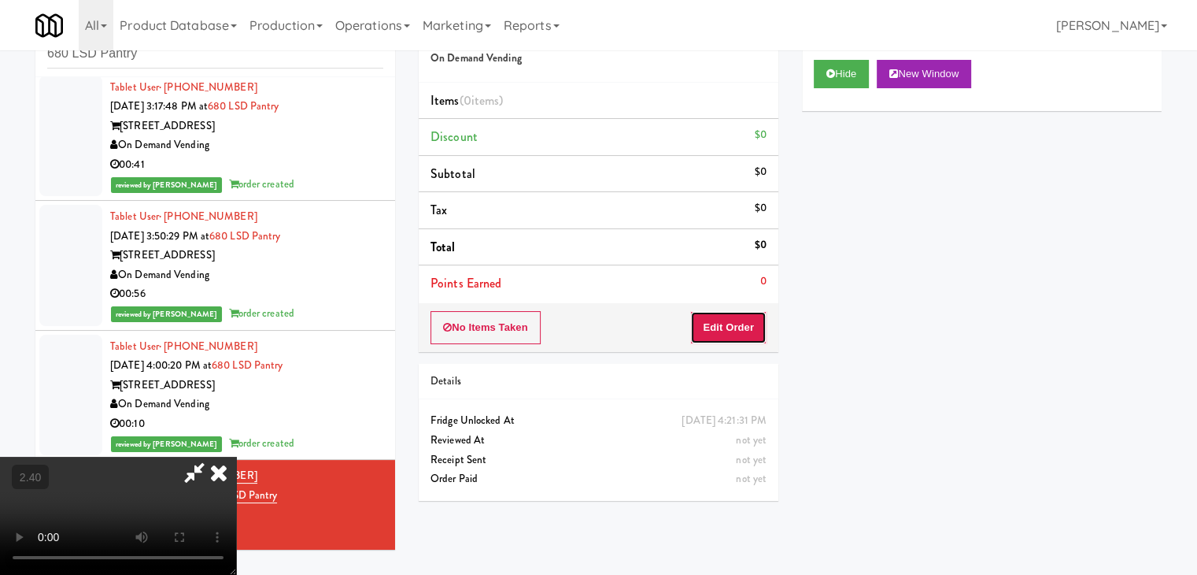
click at [745, 325] on button "Edit Order" at bounding box center [728, 327] width 76 height 33
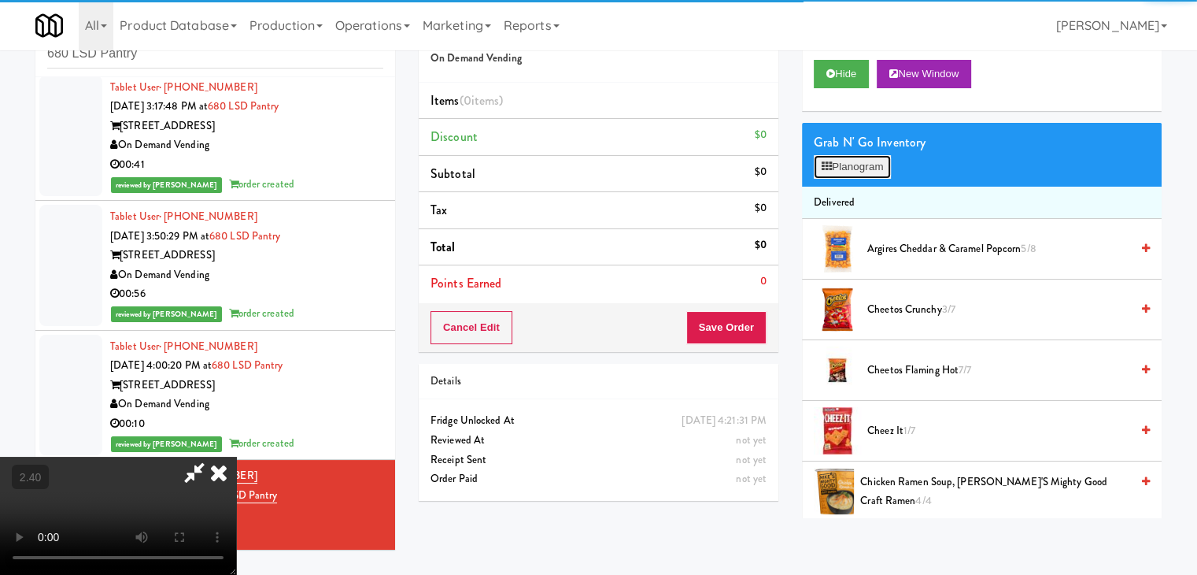
click at [855, 161] on button "Planogram" at bounding box center [852, 167] width 77 height 24
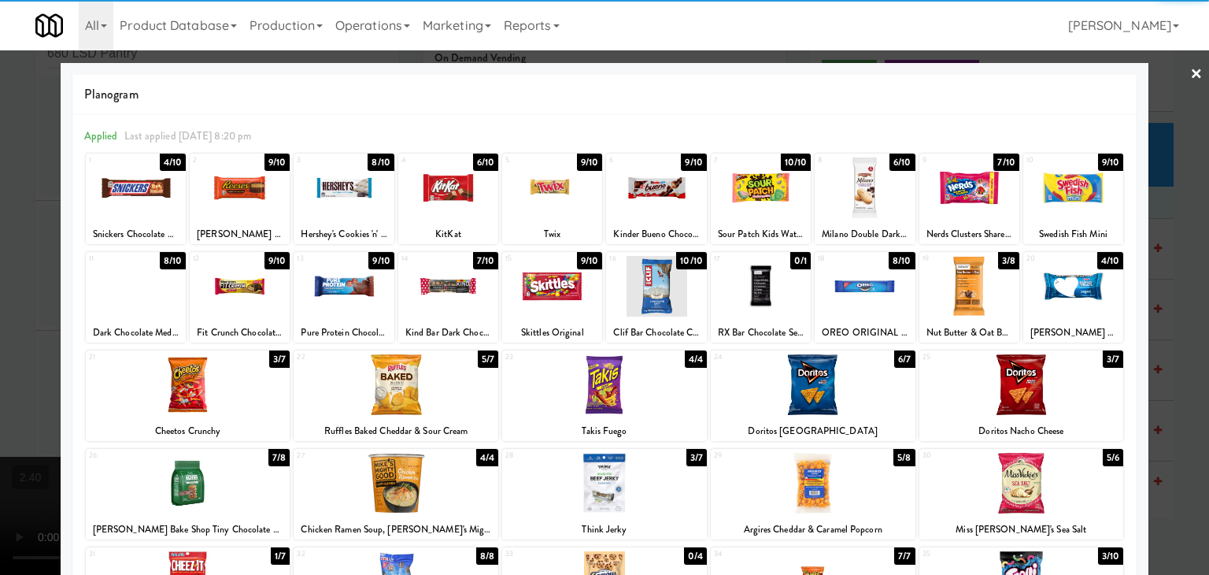
click at [1033, 379] on div at bounding box center [1021, 384] width 205 height 61
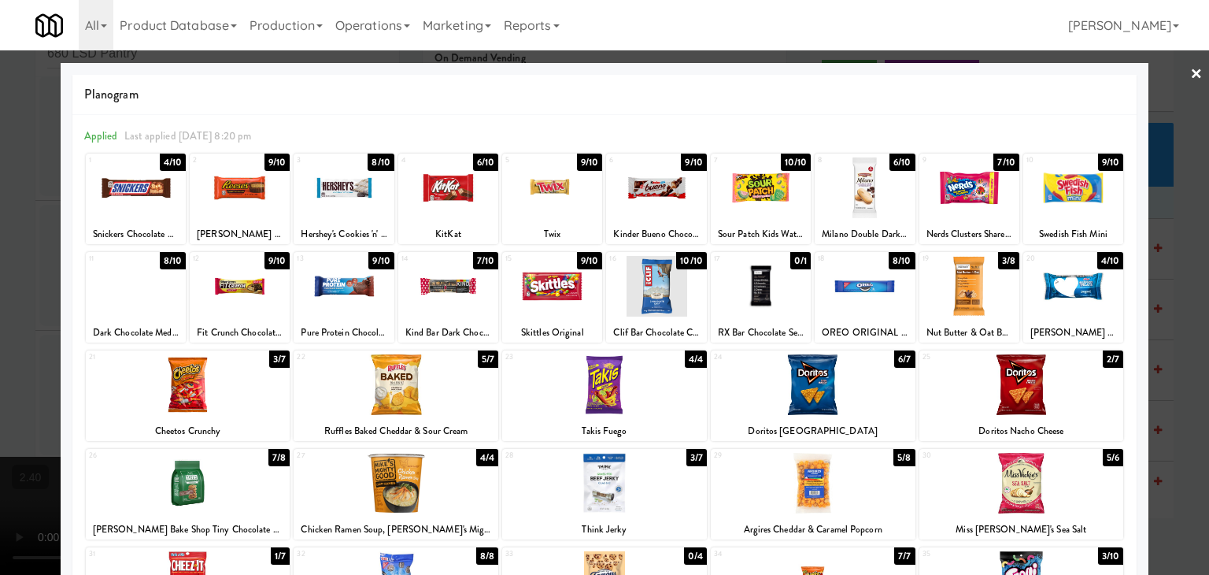
click at [815, 386] on div at bounding box center [813, 384] width 205 height 61
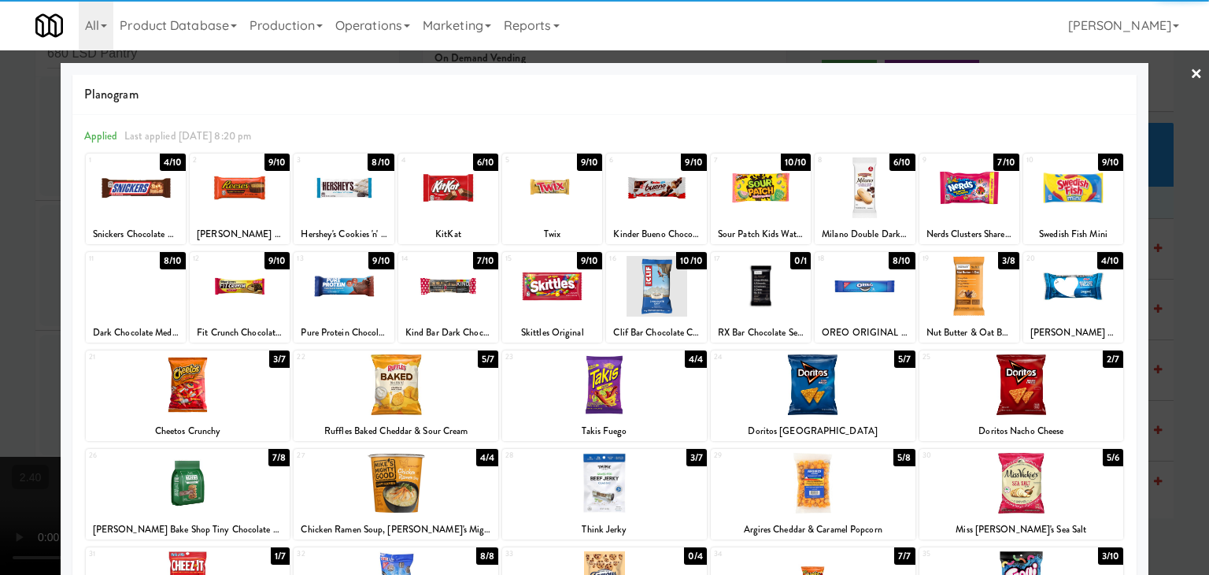
click at [218, 380] on div at bounding box center [188, 384] width 205 height 61
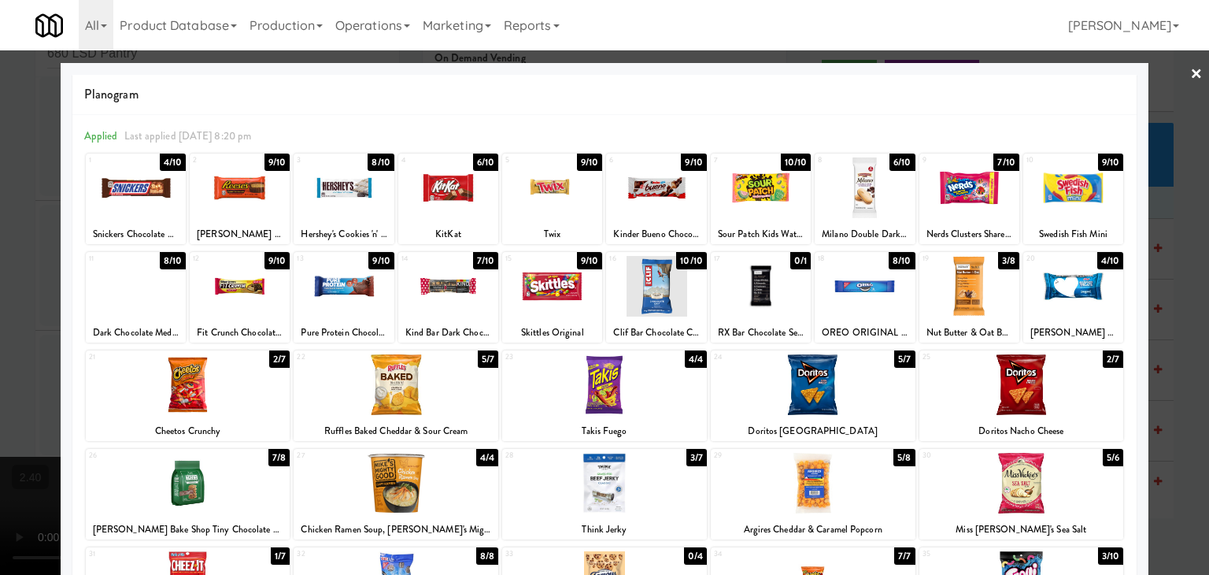
click at [1190, 71] on link "×" at bounding box center [1196, 74] width 13 height 49
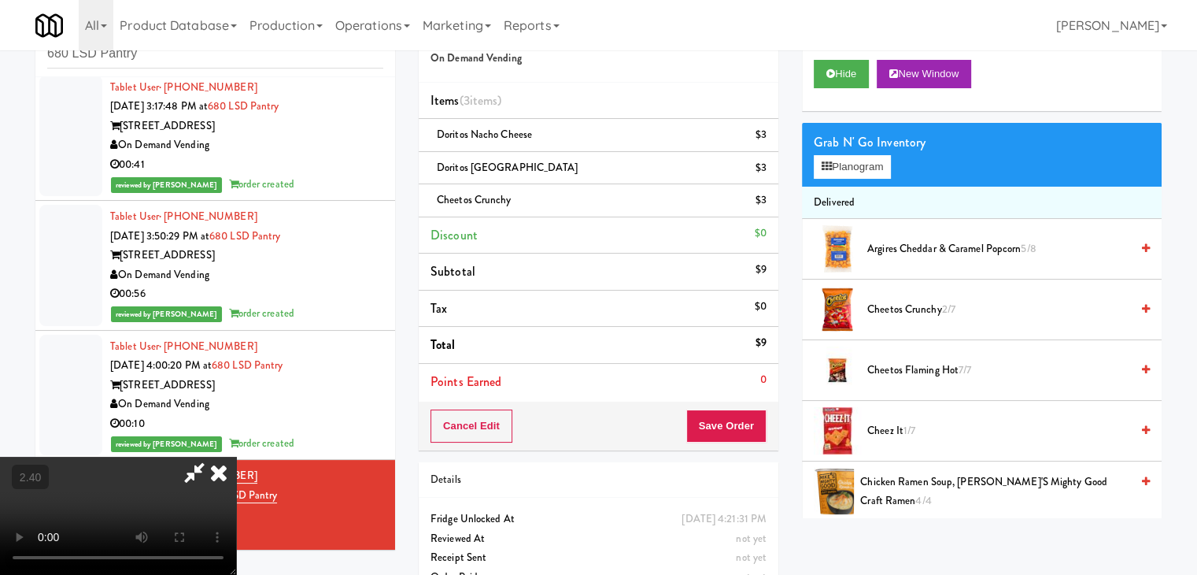
click at [164, 456] on video at bounding box center [118, 515] width 236 height 118
click at [236, 456] on video at bounding box center [118, 515] width 236 height 118
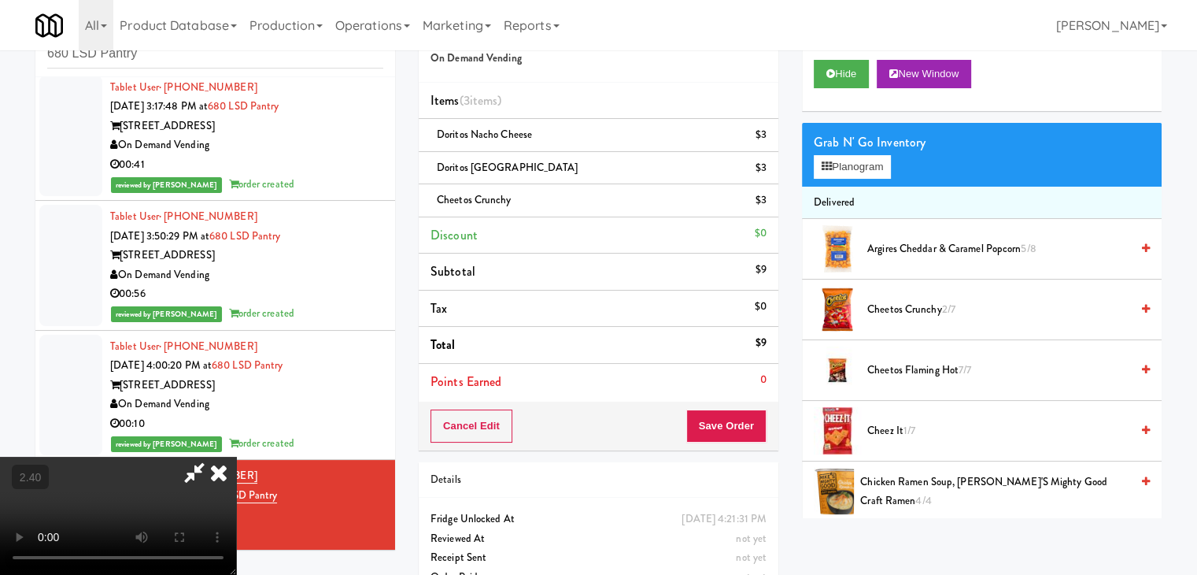
click at [236, 456] on video at bounding box center [118, 515] width 236 height 118
click at [839, 161] on button "Planogram" at bounding box center [852, 167] width 77 height 24
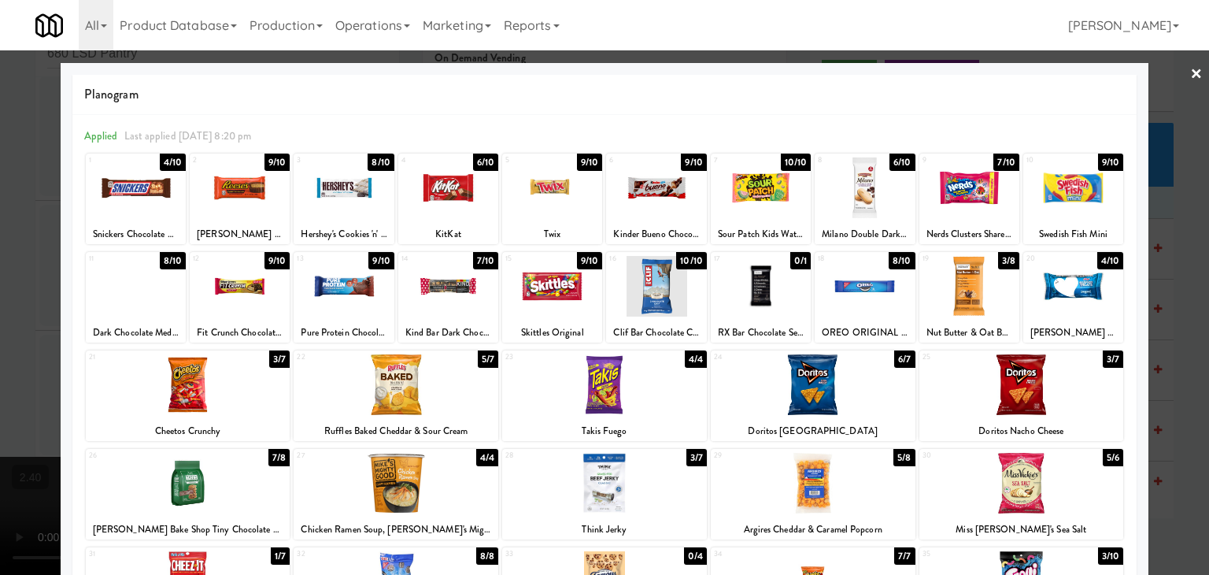
click at [145, 196] on div at bounding box center [136, 187] width 100 height 61
click at [249, 200] on div at bounding box center [240, 187] width 100 height 61
click at [1176, 71] on div at bounding box center [604, 287] width 1209 height 575
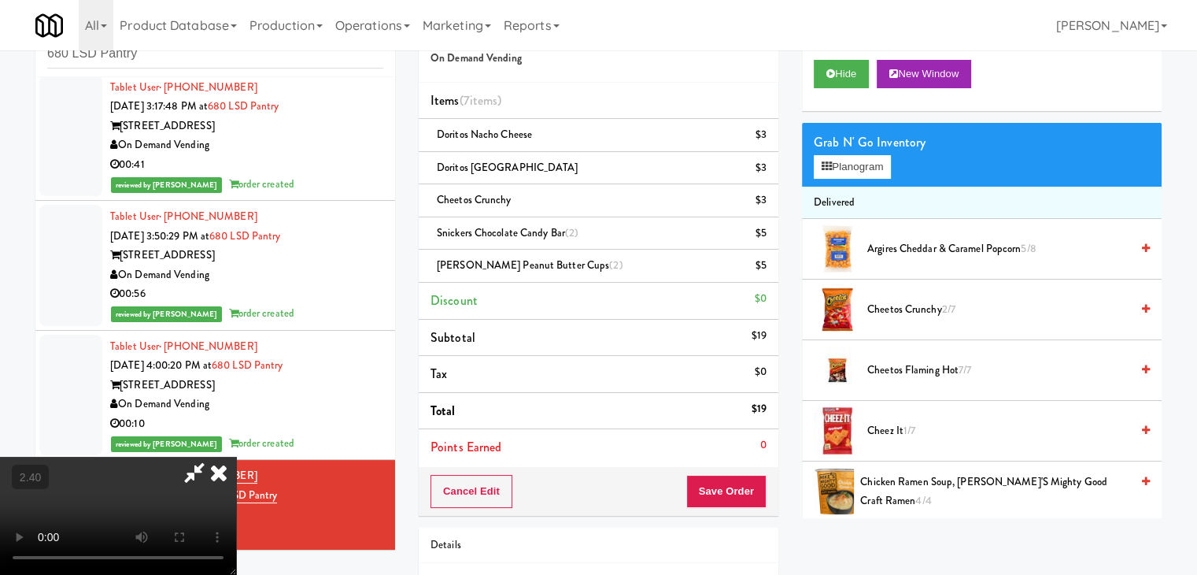
click at [236, 456] on video at bounding box center [118, 515] width 236 height 118
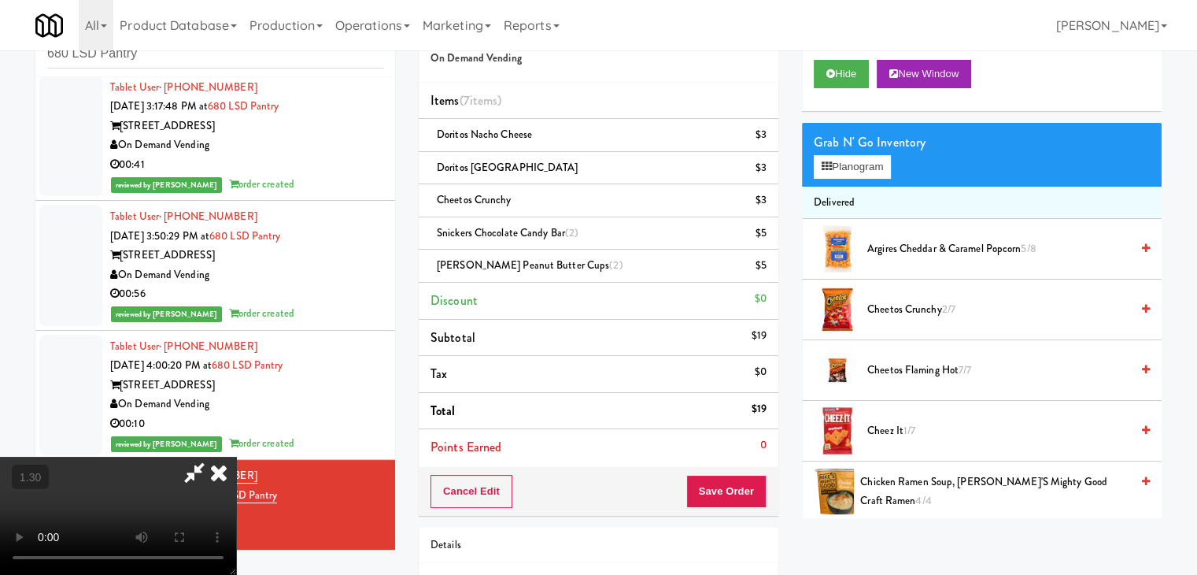
click at [236, 456] on video at bounding box center [118, 515] width 236 height 118
click at [877, 153] on div "Grab N' Go Inventory Planogram" at bounding box center [982, 155] width 360 height 64
click at [876, 164] on button "Planogram" at bounding box center [852, 167] width 77 height 24
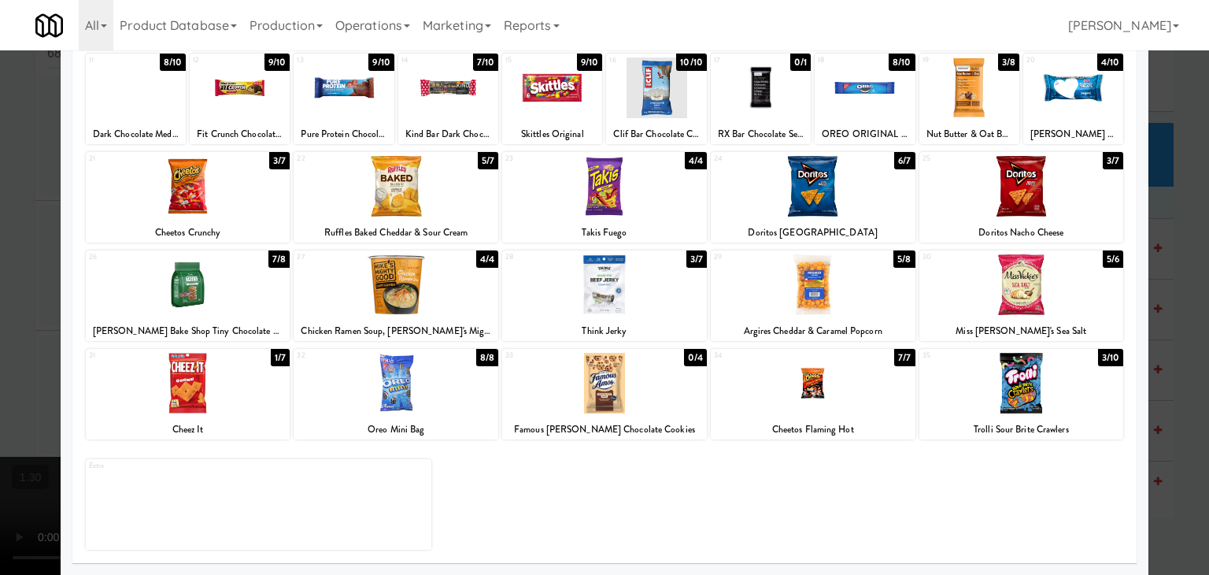
click at [198, 391] on div at bounding box center [188, 383] width 205 height 61
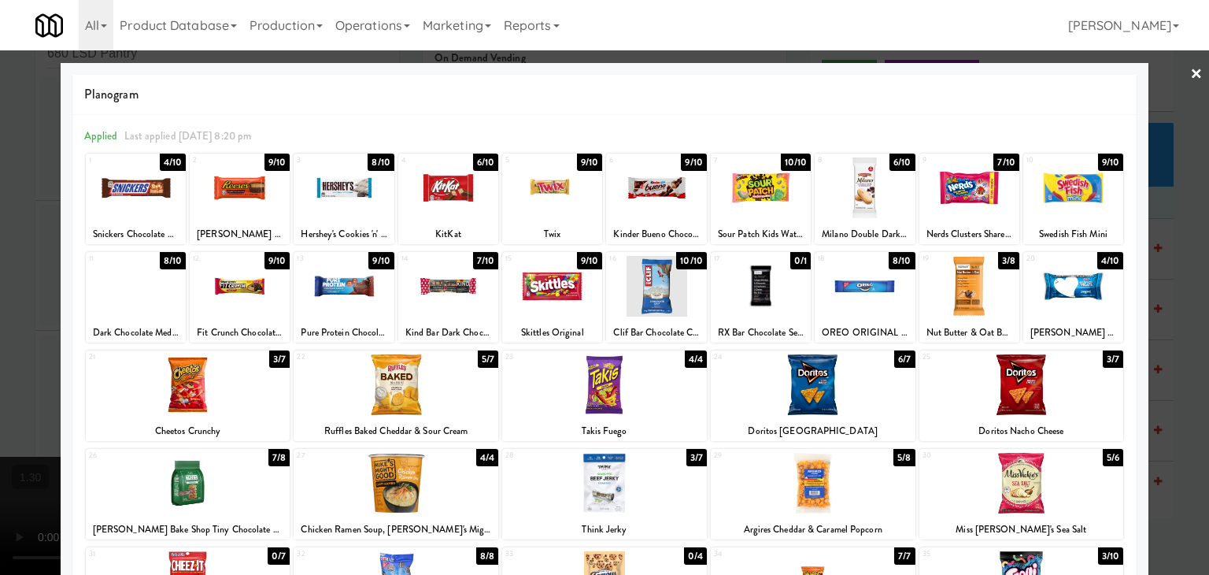
click at [1190, 75] on link "×" at bounding box center [1196, 74] width 13 height 49
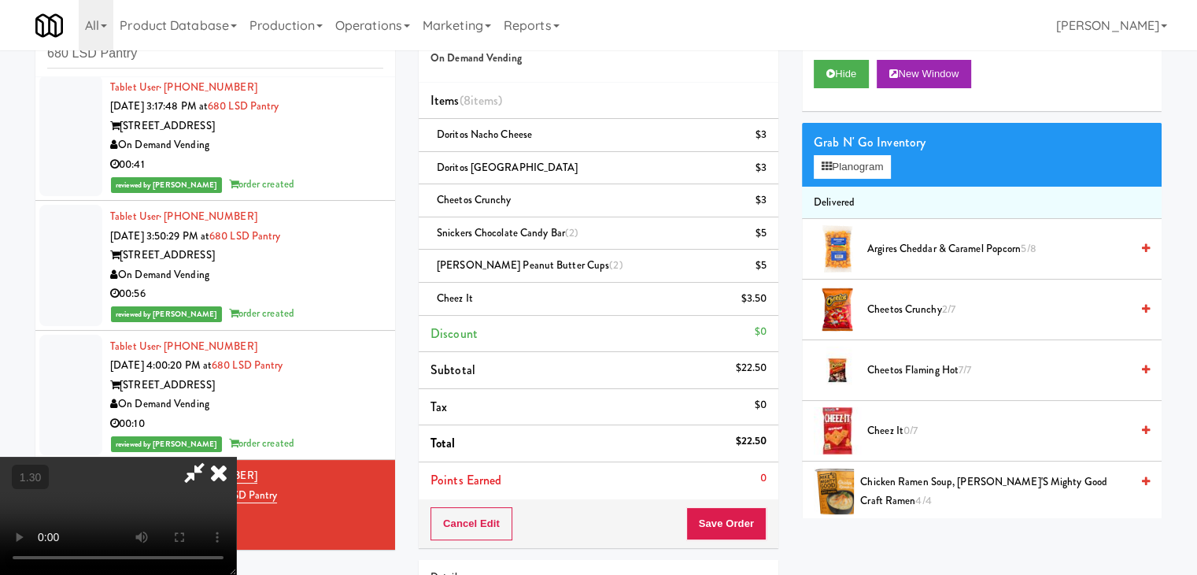
click at [236, 456] on video at bounding box center [118, 515] width 236 height 118
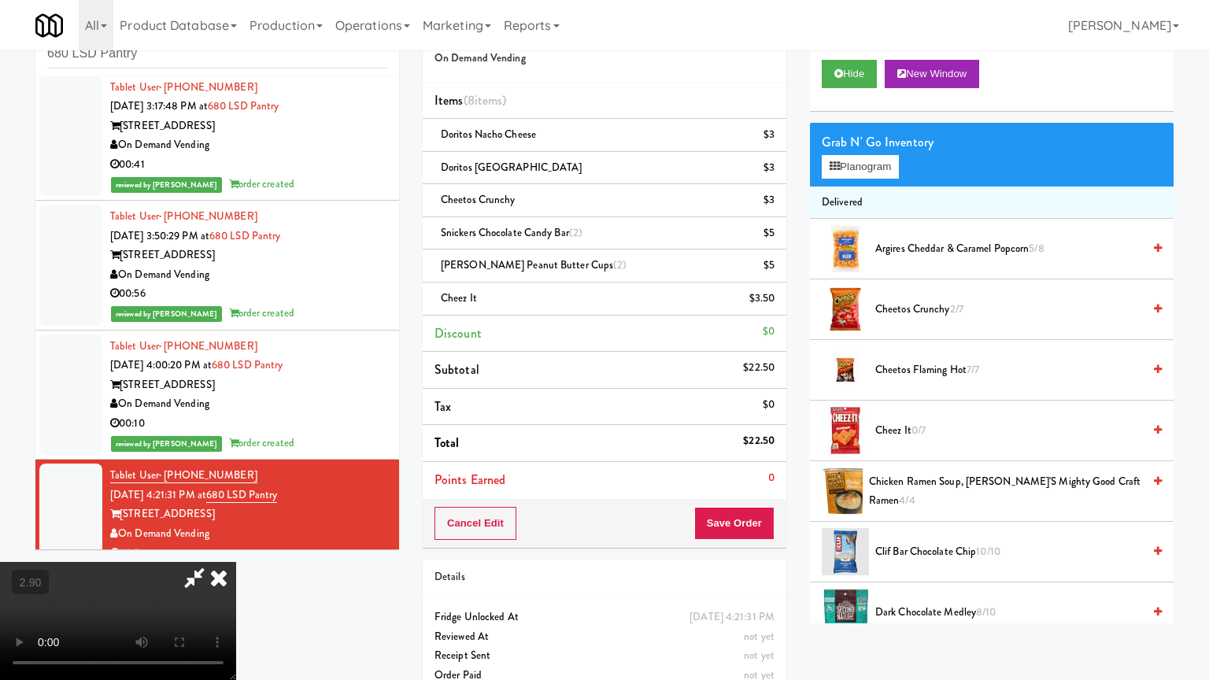
click at [236, 546] on video at bounding box center [118, 621] width 236 height 118
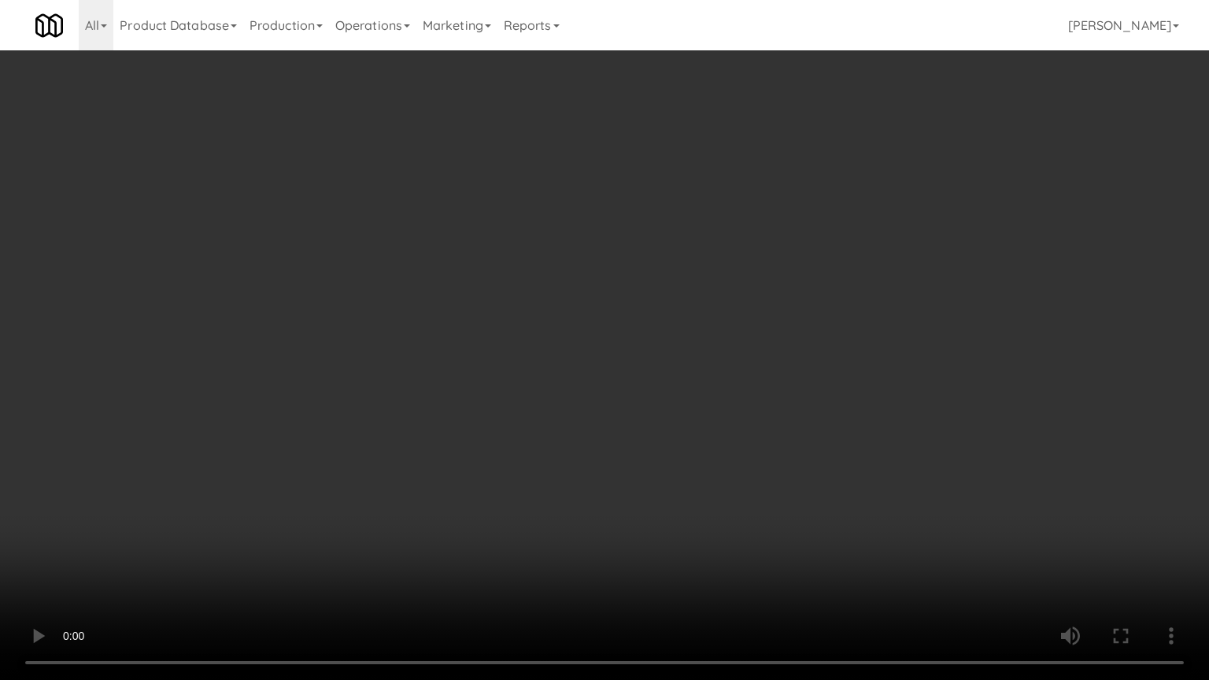
click at [672, 400] on video at bounding box center [604, 340] width 1209 height 680
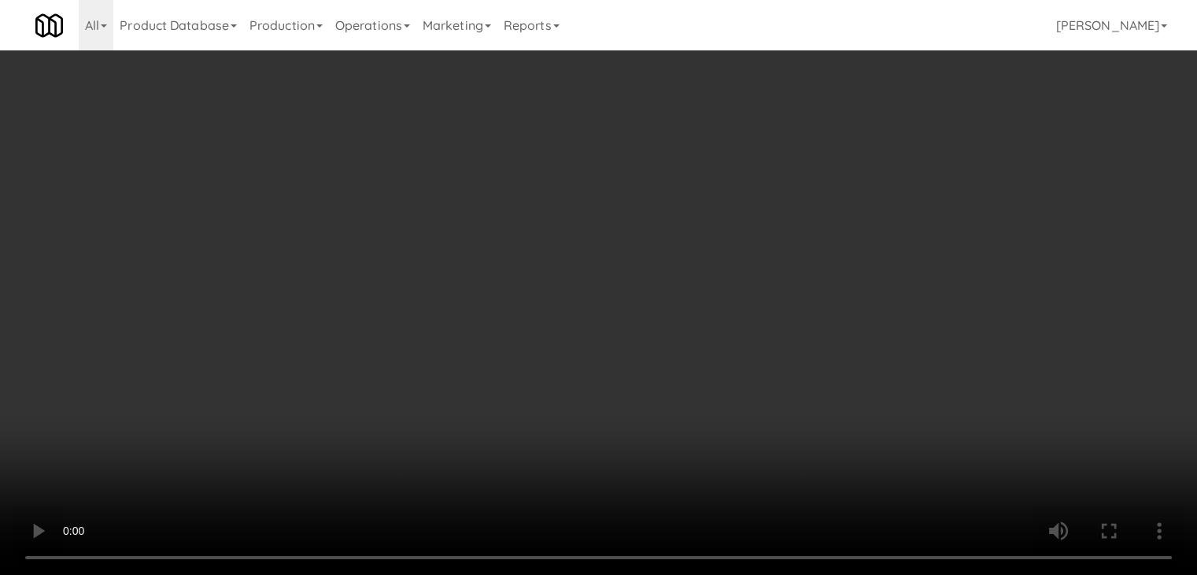
click at [482, 350] on video at bounding box center [598, 287] width 1197 height 575
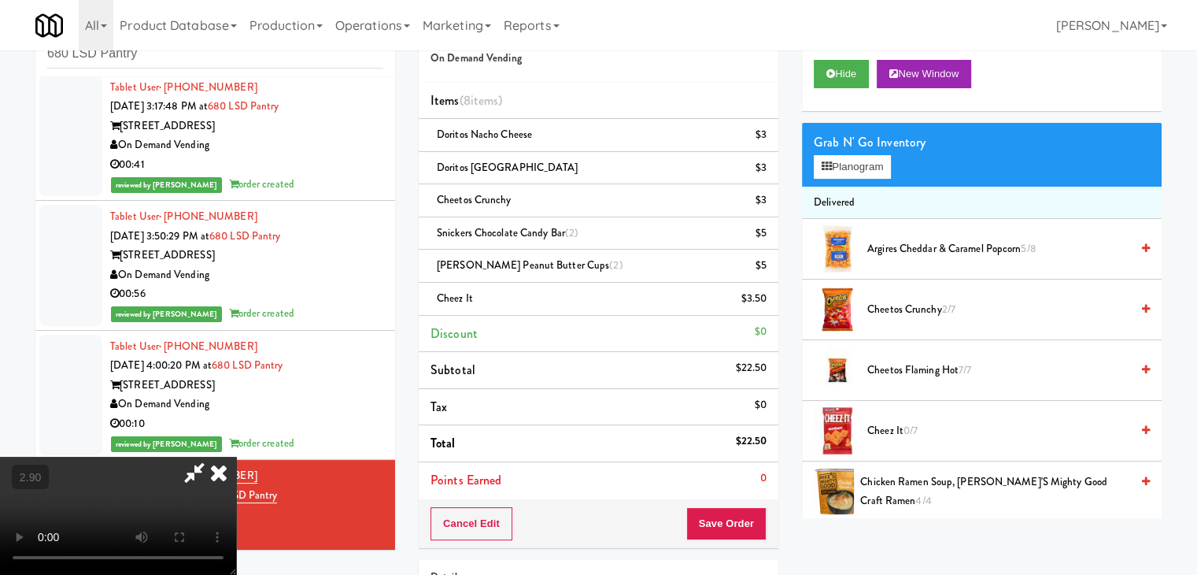
click at [236, 456] on video at bounding box center [118, 515] width 236 height 118
click at [236, 456] on icon at bounding box center [218, 471] width 35 height 31
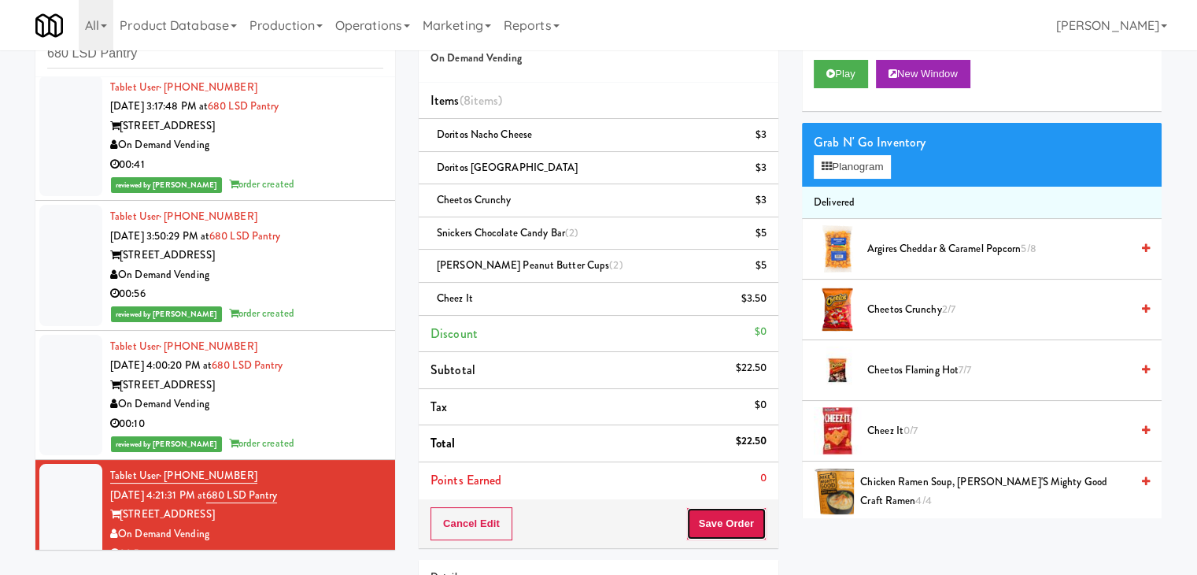
click at [722, 520] on button "Save Order" at bounding box center [726, 523] width 80 height 33
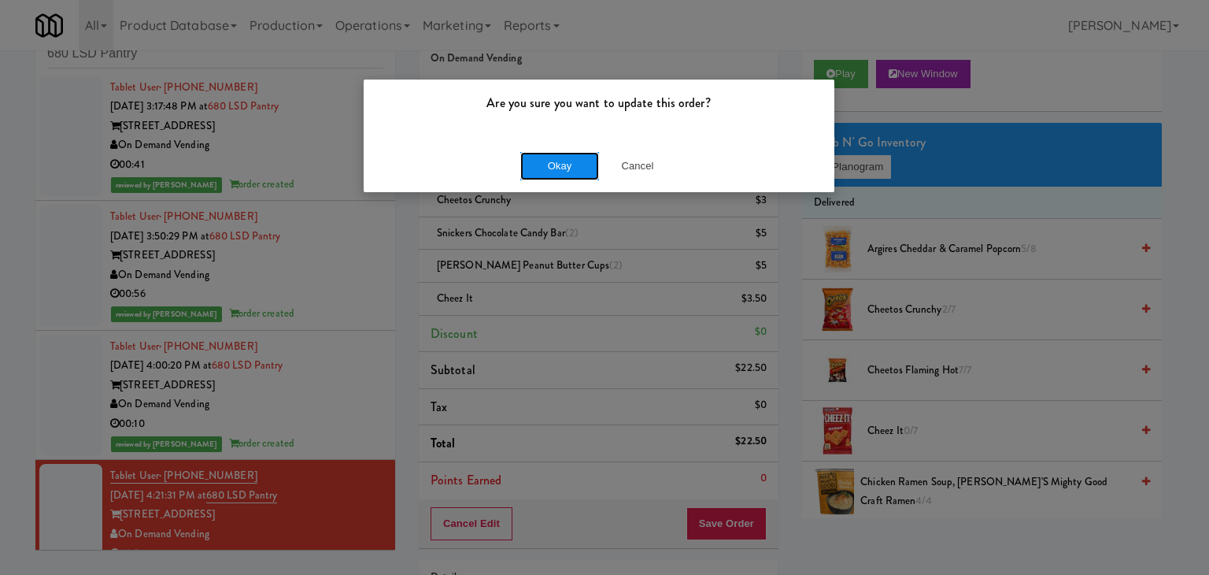
click at [549, 174] on button "Okay" at bounding box center [559, 166] width 79 height 28
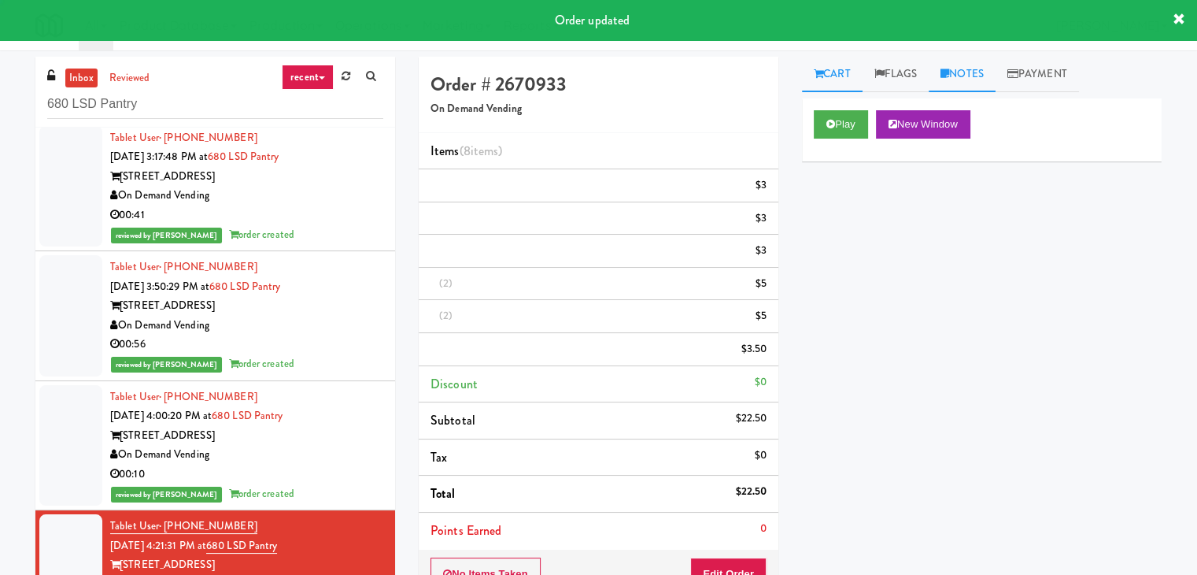
click at [982, 68] on link "Notes" at bounding box center [962, 74] width 67 height 35
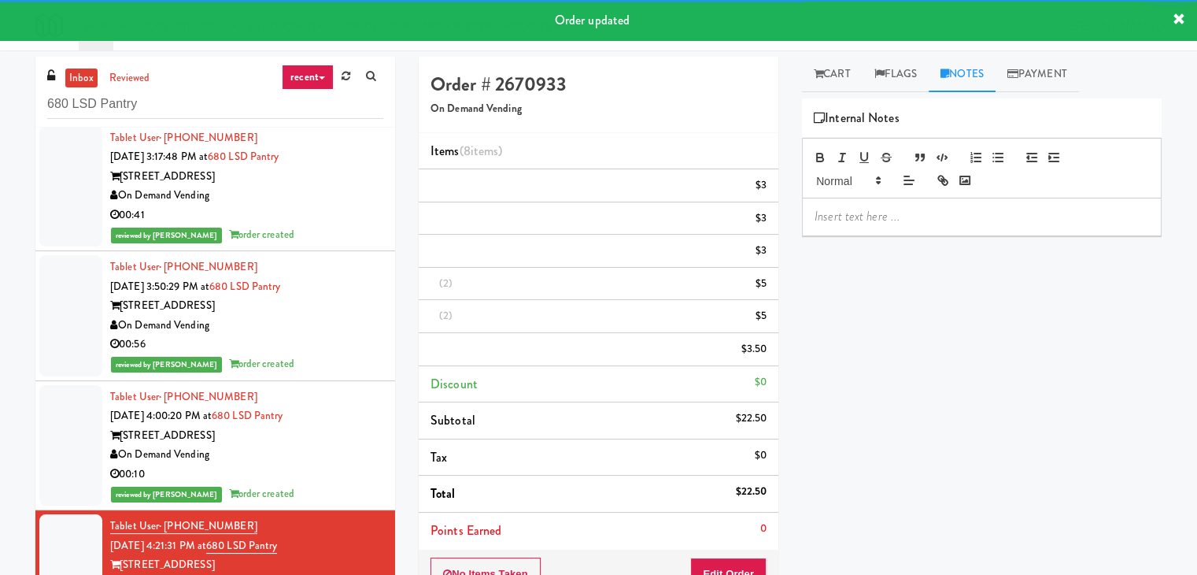
click at [890, 212] on p at bounding box center [982, 216] width 334 height 17
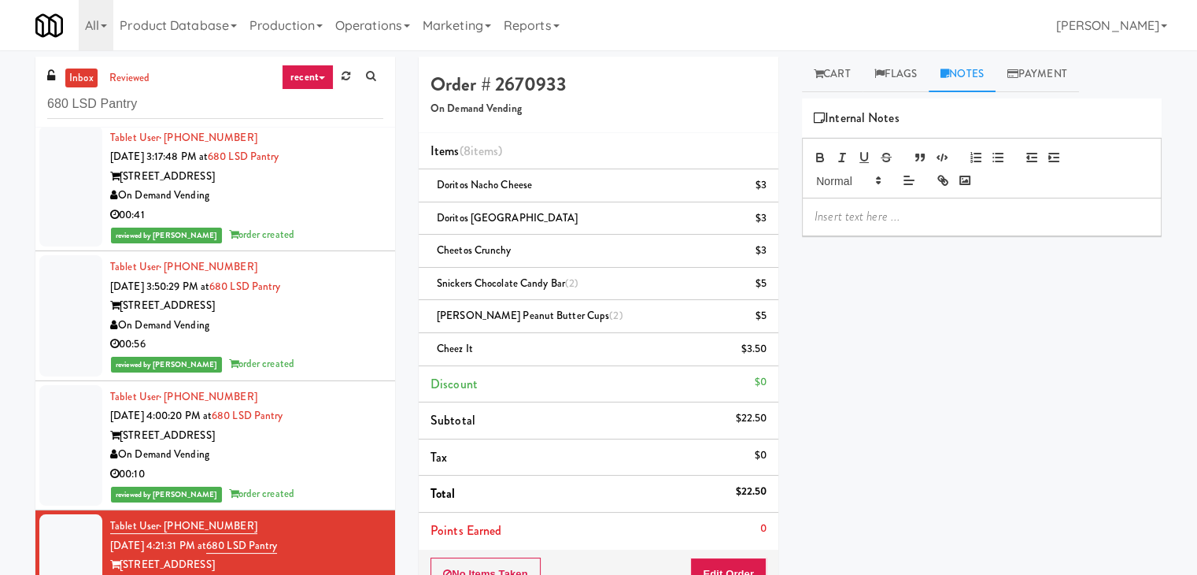
click at [1048, 218] on p at bounding box center [982, 216] width 334 height 17
drag, startPoint x: 869, startPoint y: 219, endPoint x: 847, endPoint y: 218, distance: 22.1
click at [847, 218] on p "[PERSON_NAME]: a man took Large order items (6 items) #SuspectedFraud" at bounding box center [982, 225] width 334 height 35
click at [983, 216] on p "[PERSON_NAME]: a [DEMOGRAPHIC_DATA] took Large order items (6 items) #Suspected…" at bounding box center [982, 225] width 334 height 35
